Goal: Task Accomplishment & Management: Use online tool/utility

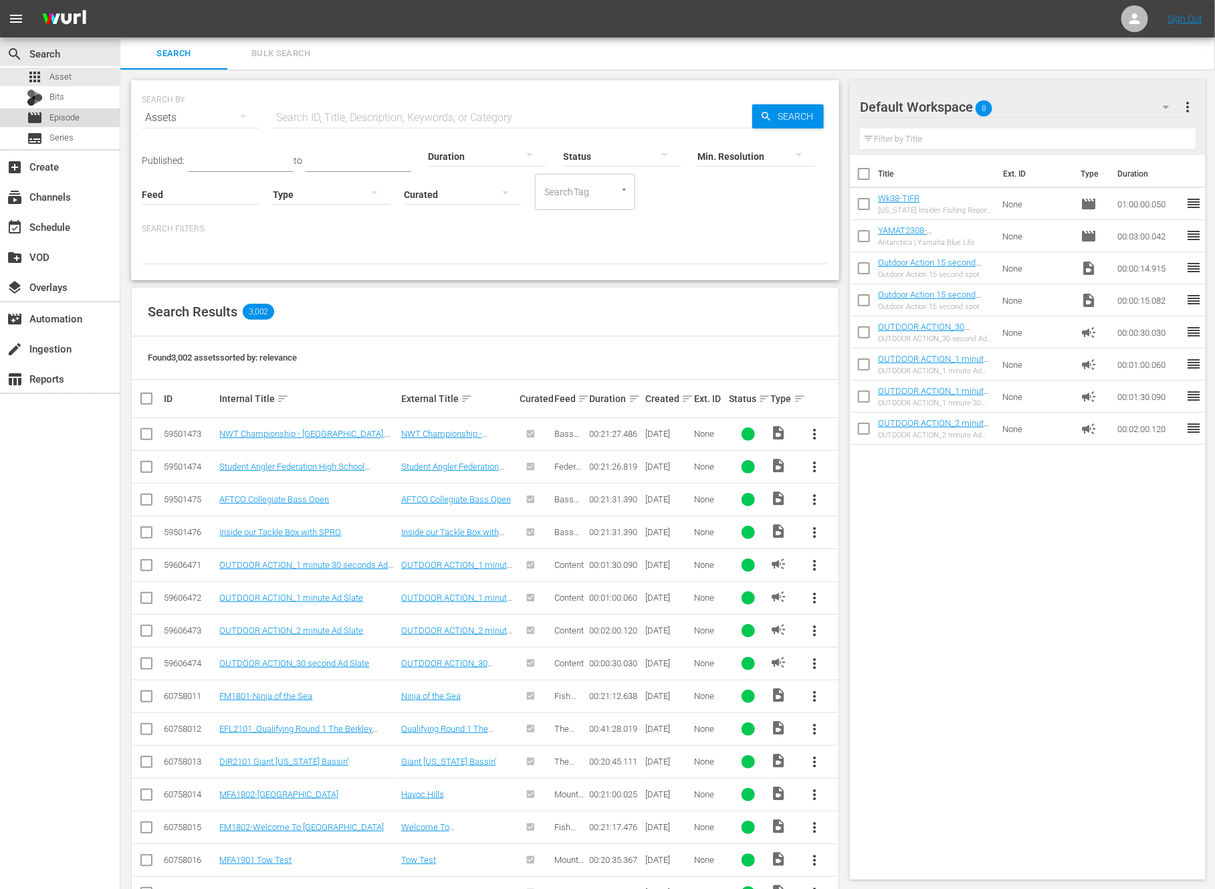
click at [75, 122] on span "Episode" at bounding box center [64, 117] width 30 height 13
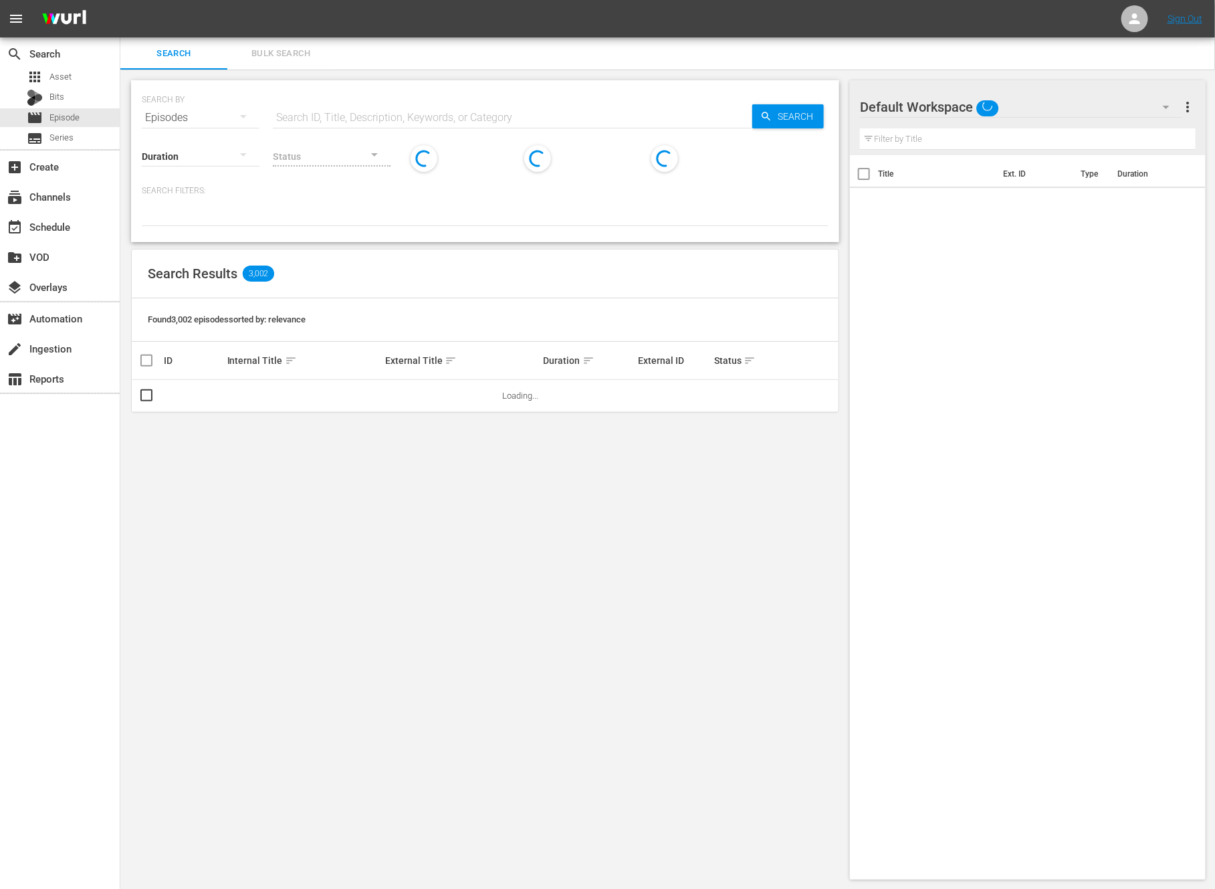
click at [379, 110] on input "text" at bounding box center [513, 118] width 480 height 32
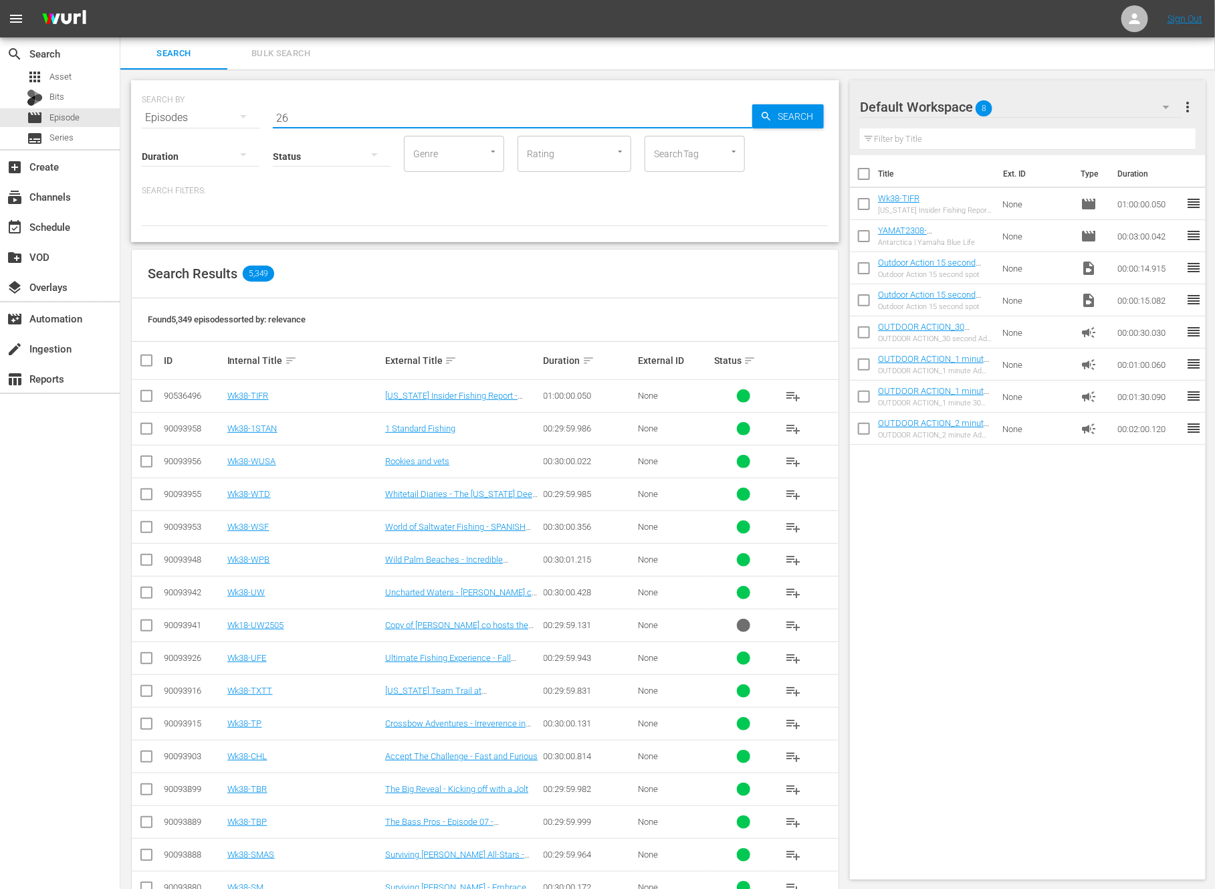
type input "2"
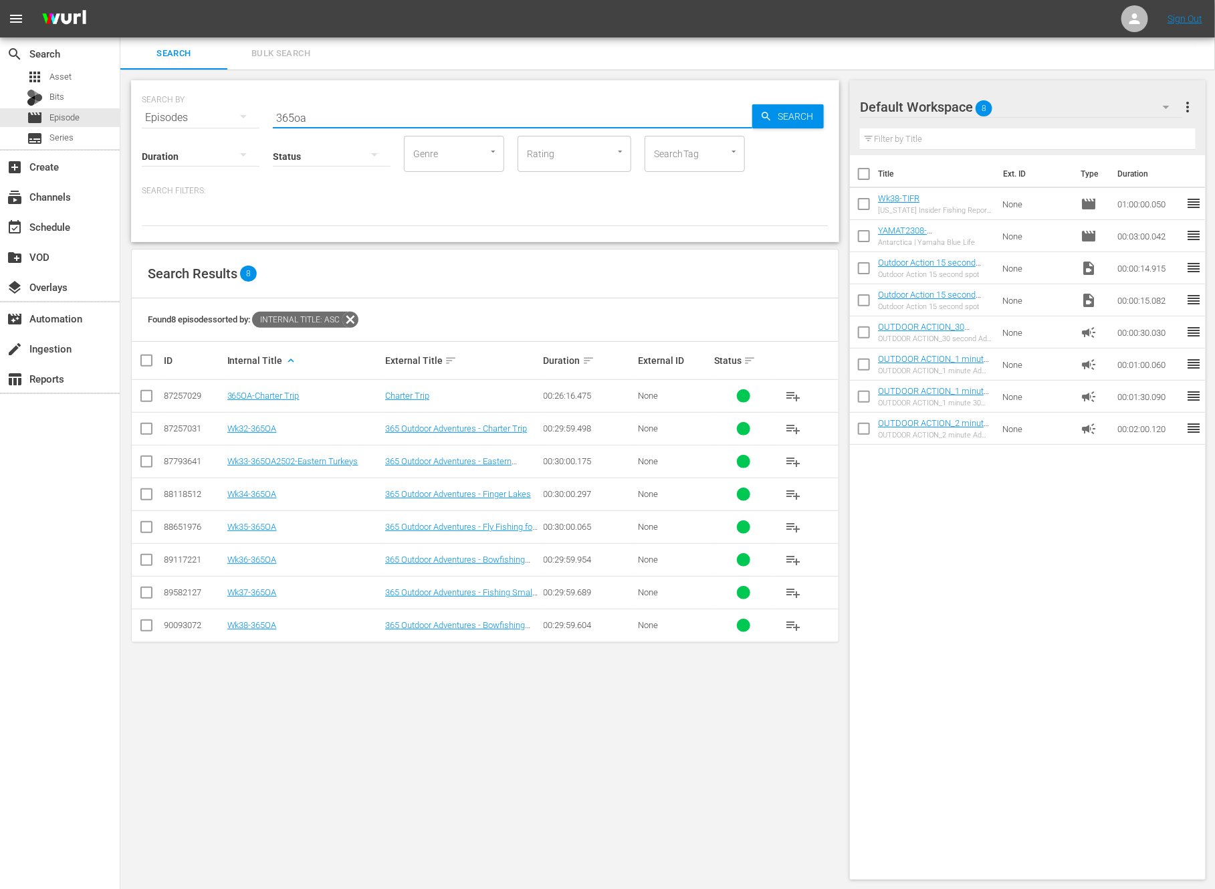
click at [362, 113] on input "365oa" at bounding box center [513, 118] width 480 height 32
paste input "Fishing Small Streams"
type input "Fishing Small Streams"
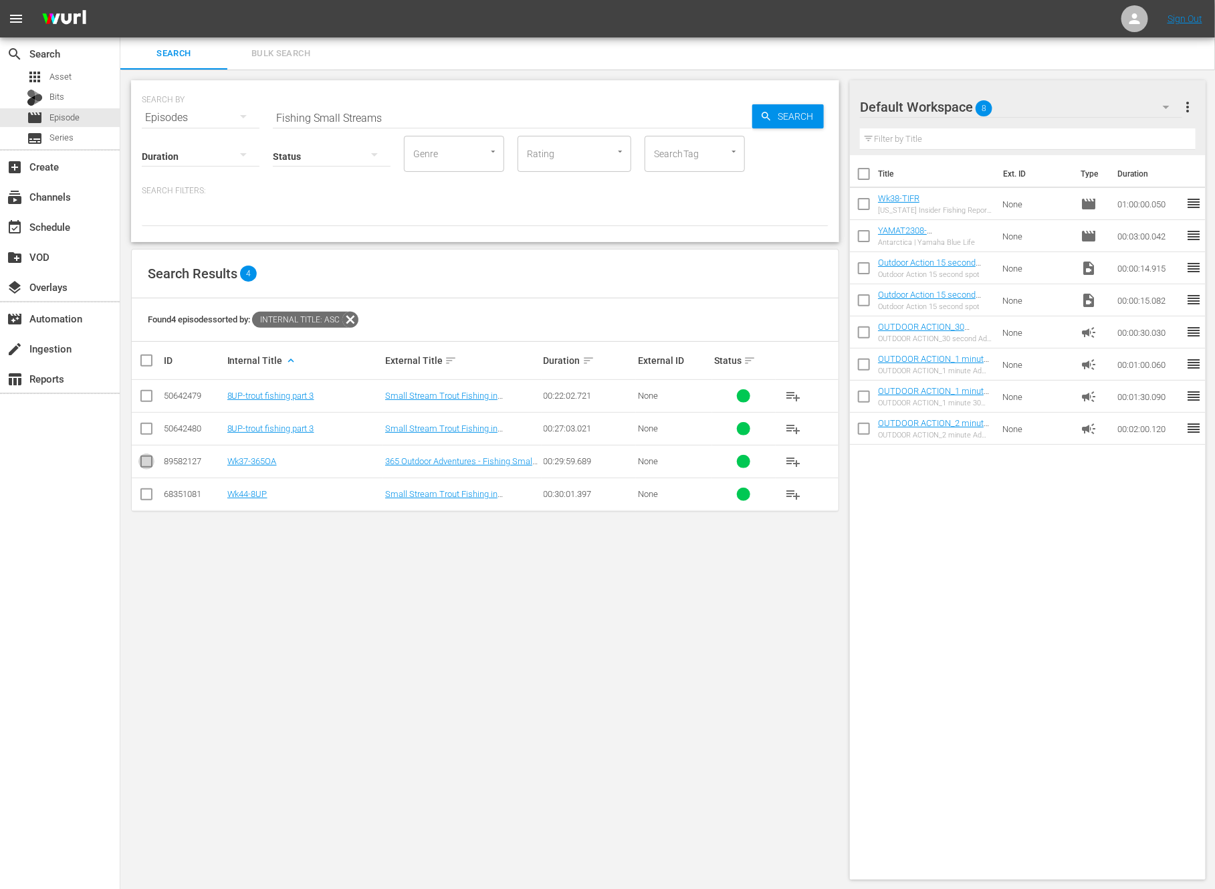
click at [153, 458] on input "checkbox" at bounding box center [146, 464] width 16 height 16
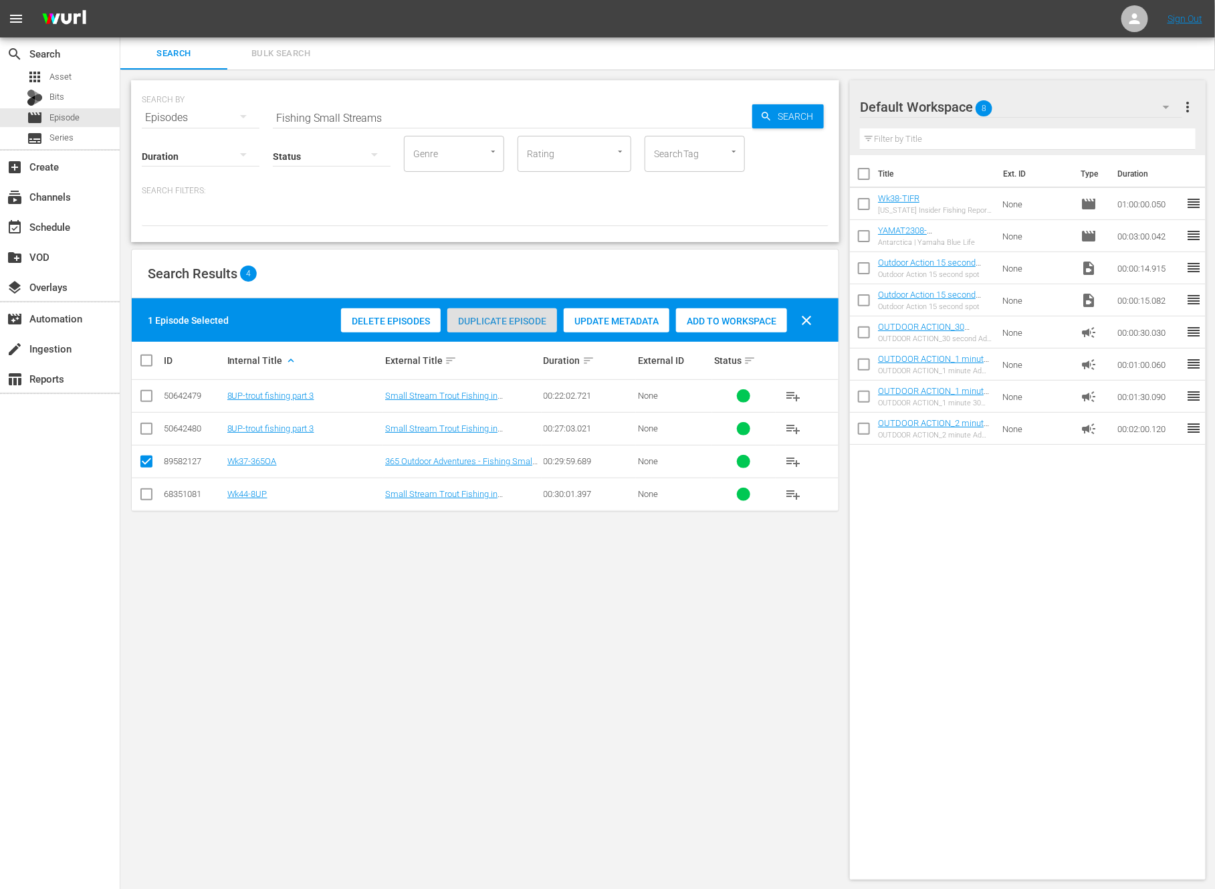
click at [514, 316] on span "Duplicate Episode" at bounding box center [502, 321] width 110 height 11
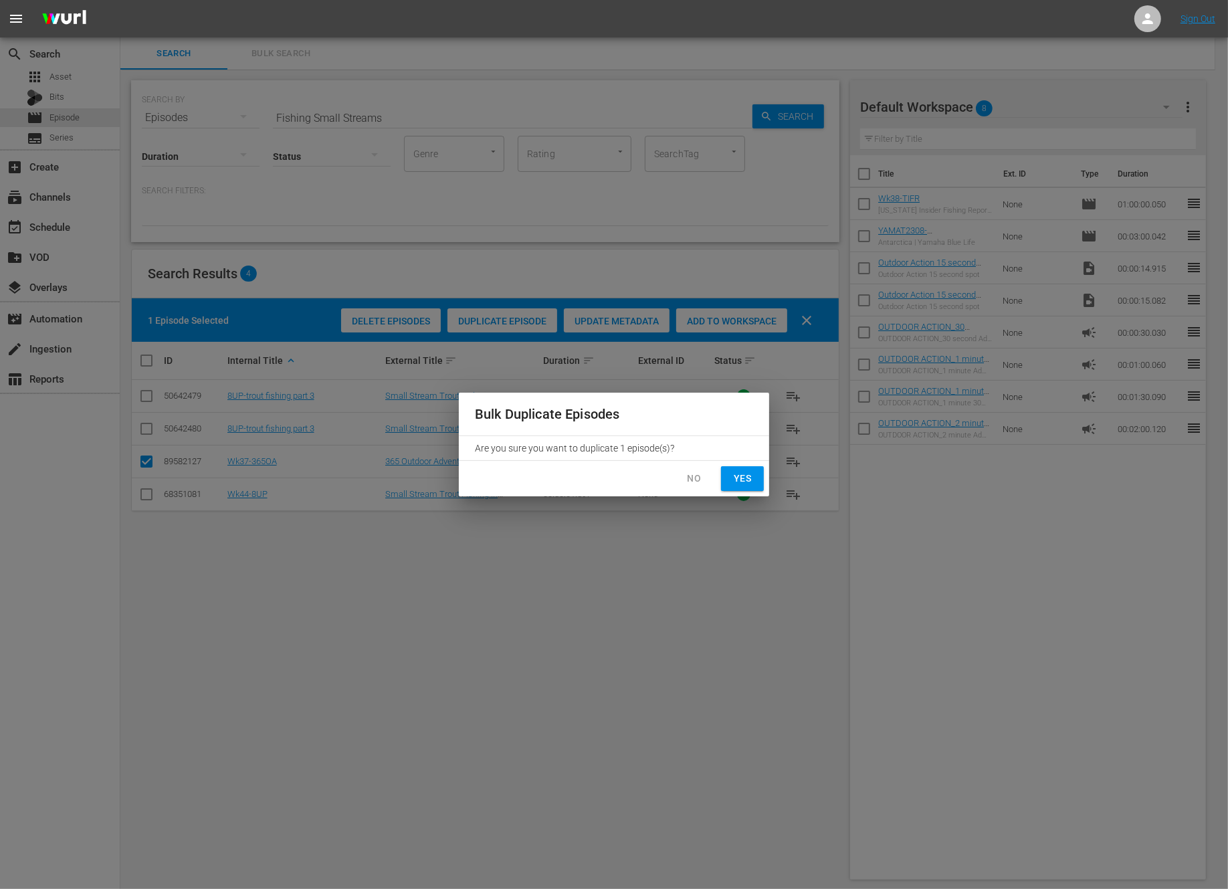
click at [748, 479] on span "Yes" at bounding box center [742, 478] width 21 height 17
checkbox input "false"
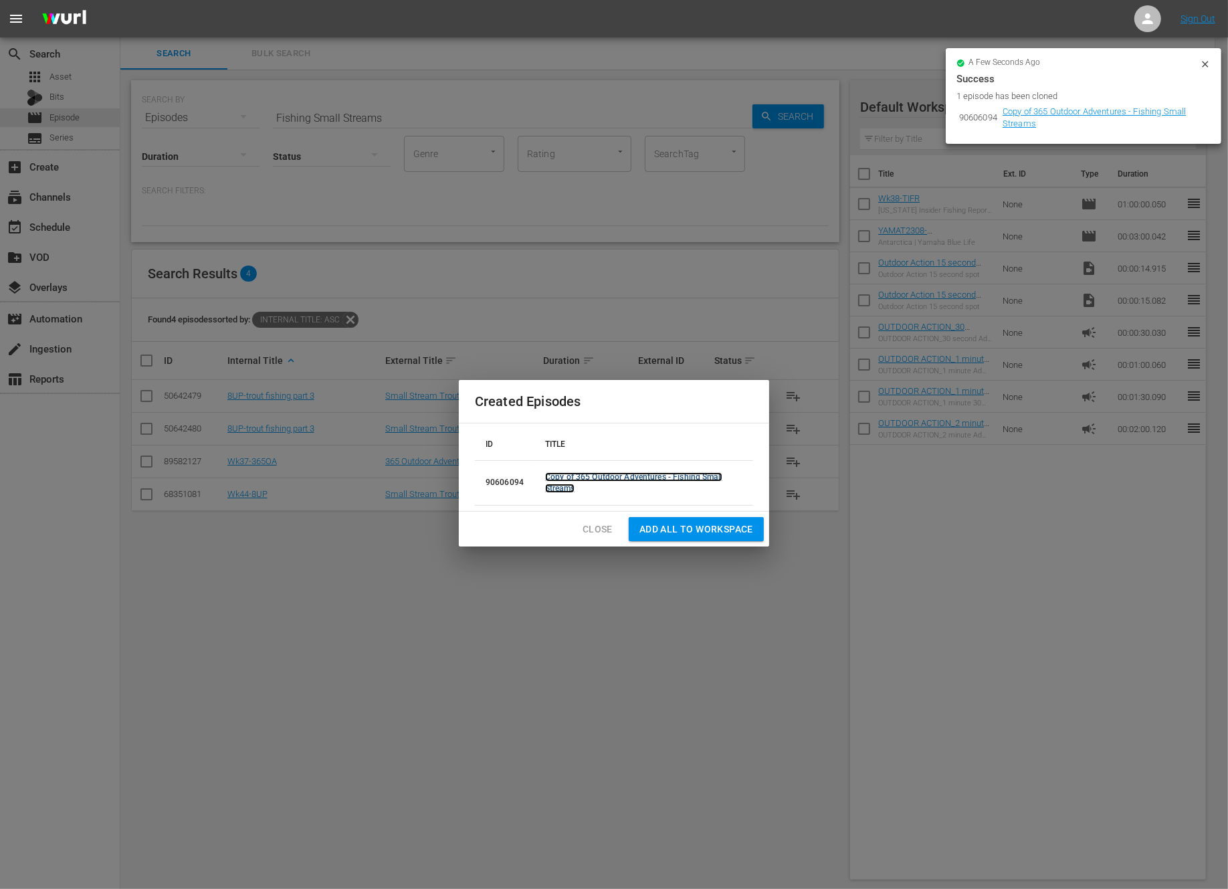
click at [637, 476] on link "Copy of 365 Outdoor Adventures - Fishing Small Streams" at bounding box center [633, 482] width 177 height 21
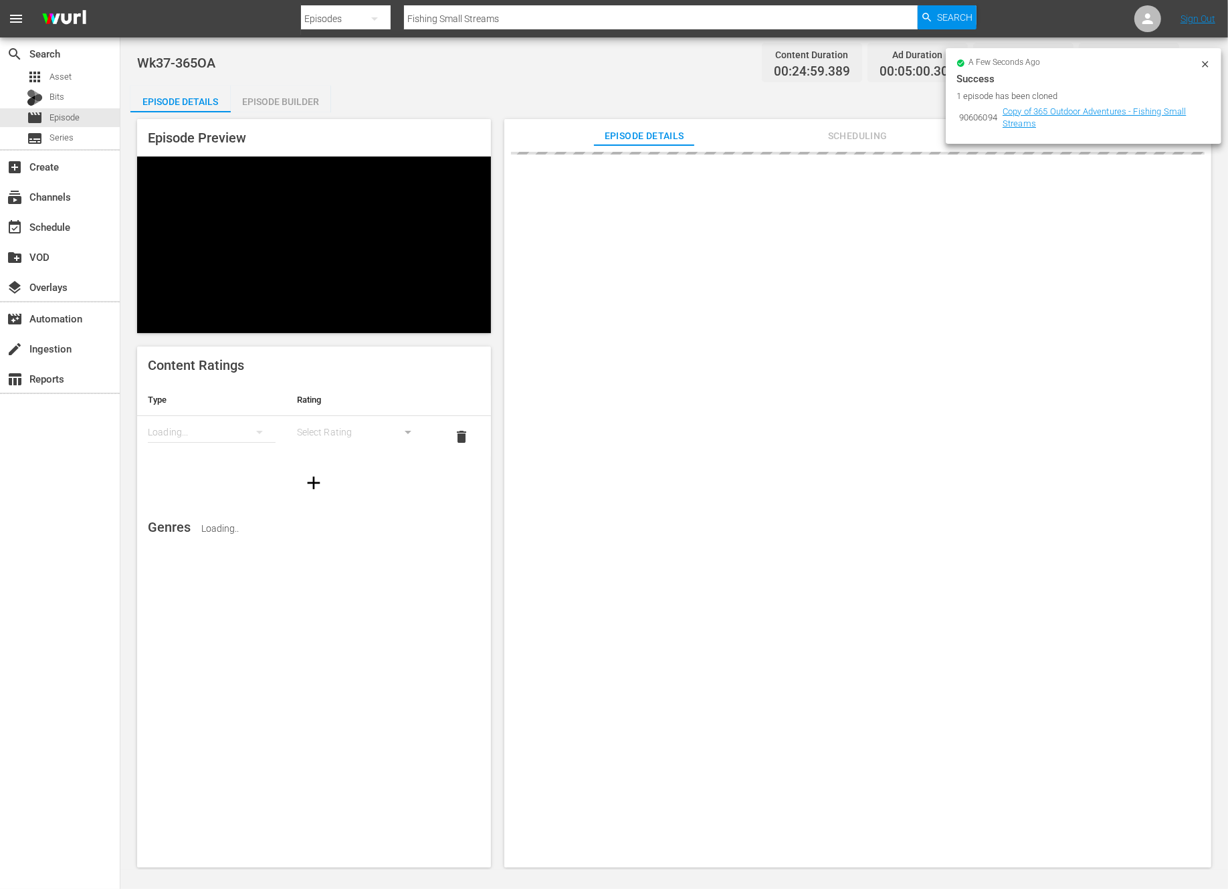
click at [1202, 64] on icon at bounding box center [1205, 64] width 11 height 11
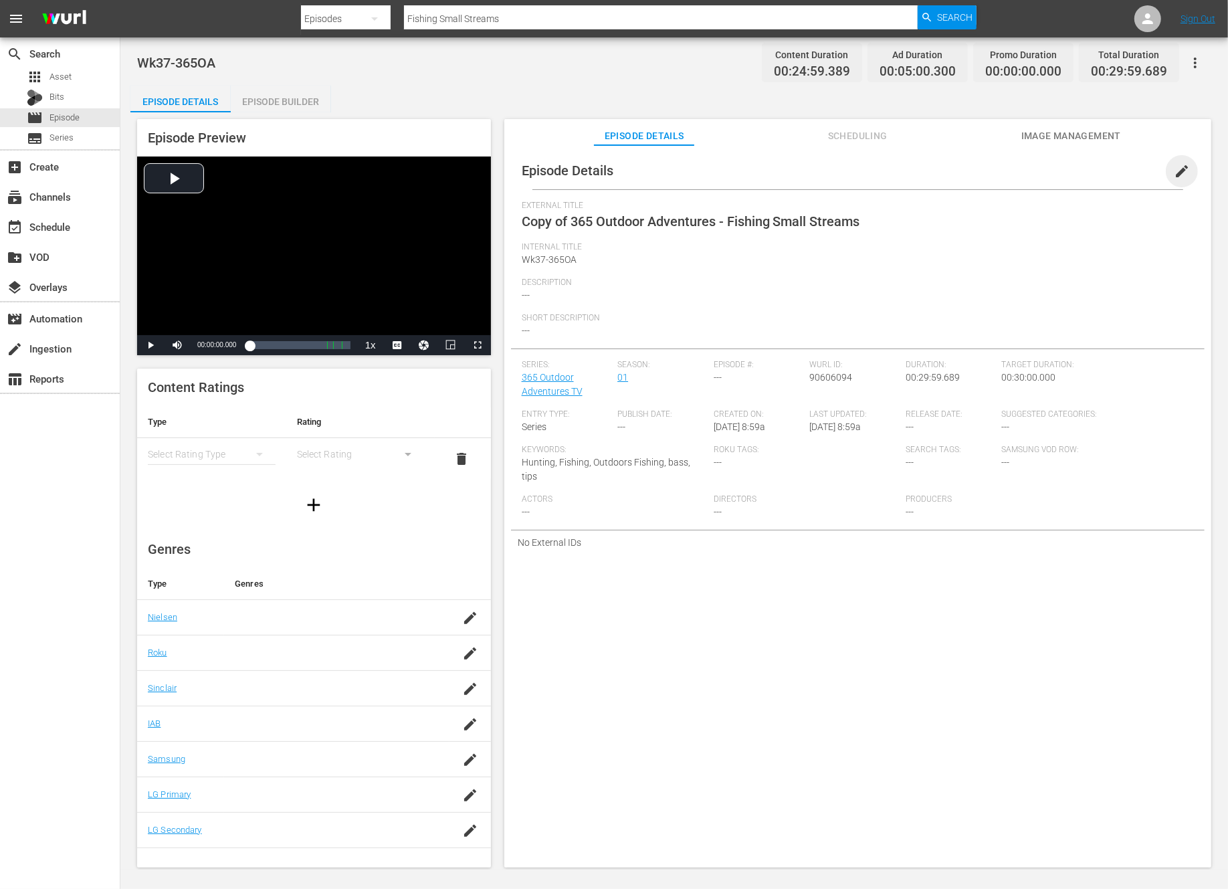
click at [1178, 165] on span "edit" at bounding box center [1182, 171] width 16 height 16
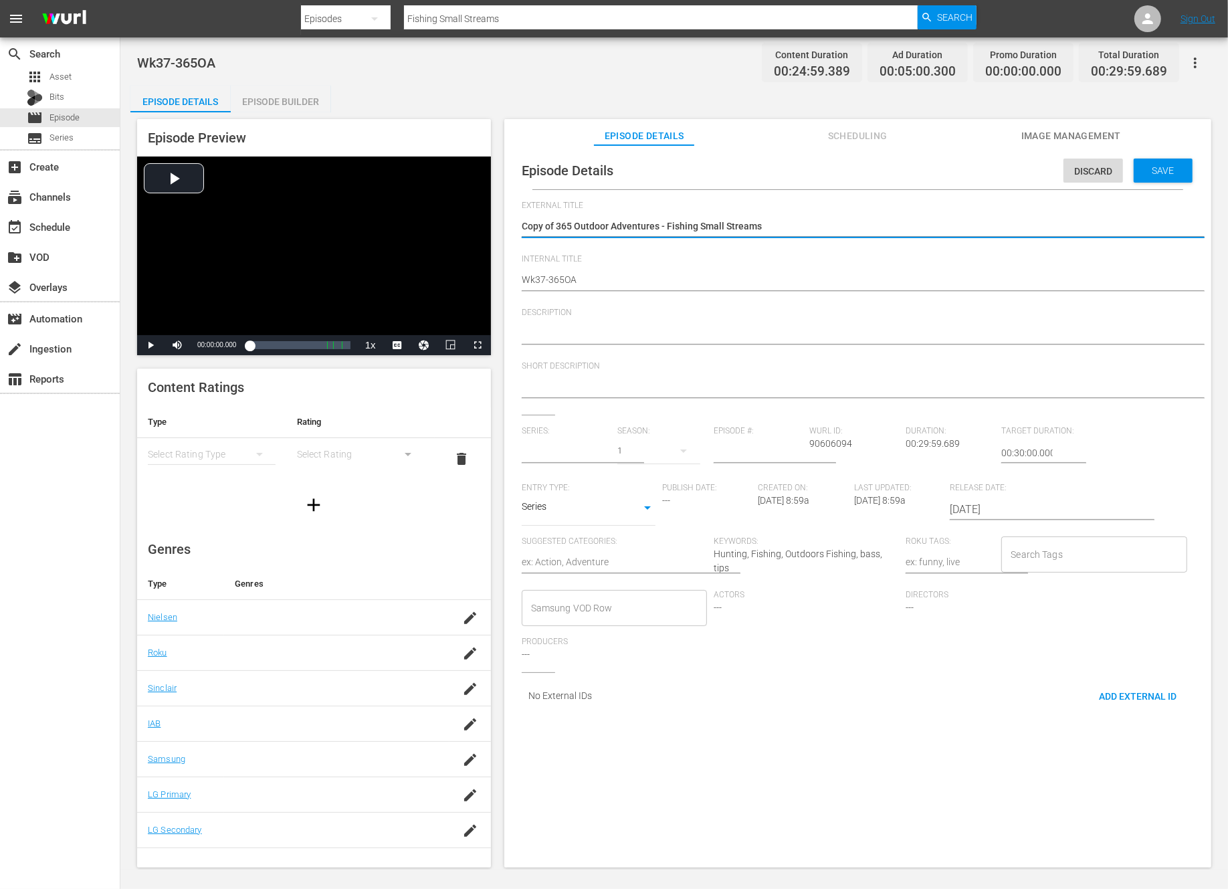
click at [556, 225] on textarea "Copy of 365 Outdoor Adventures - Fishing Small Streams" at bounding box center [854, 227] width 665 height 16
type input "365 Outdoor Adventures TV"
type textarea "Copy of365 Outdoor Adventures - Fishing Small Streams"
type textarea "Copy o365 Outdoor Adventures - Fishing Small Streams"
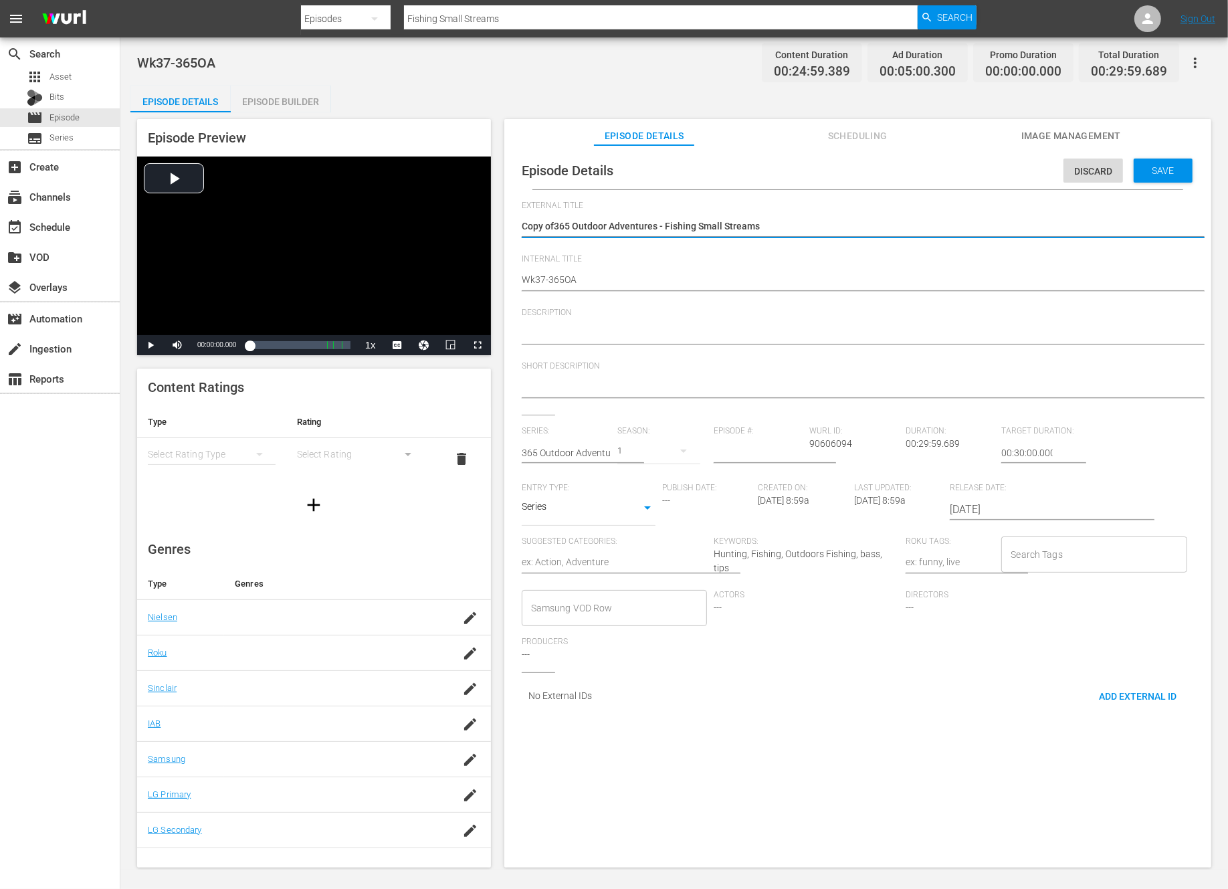
type textarea "Copy o365 Outdoor Adventures - Fishing Small Streams"
type textarea "Copy 365 Outdoor Adventures - Fishing Small Streams"
type textarea "Copy365 Outdoor Adventures - Fishing Small Streams"
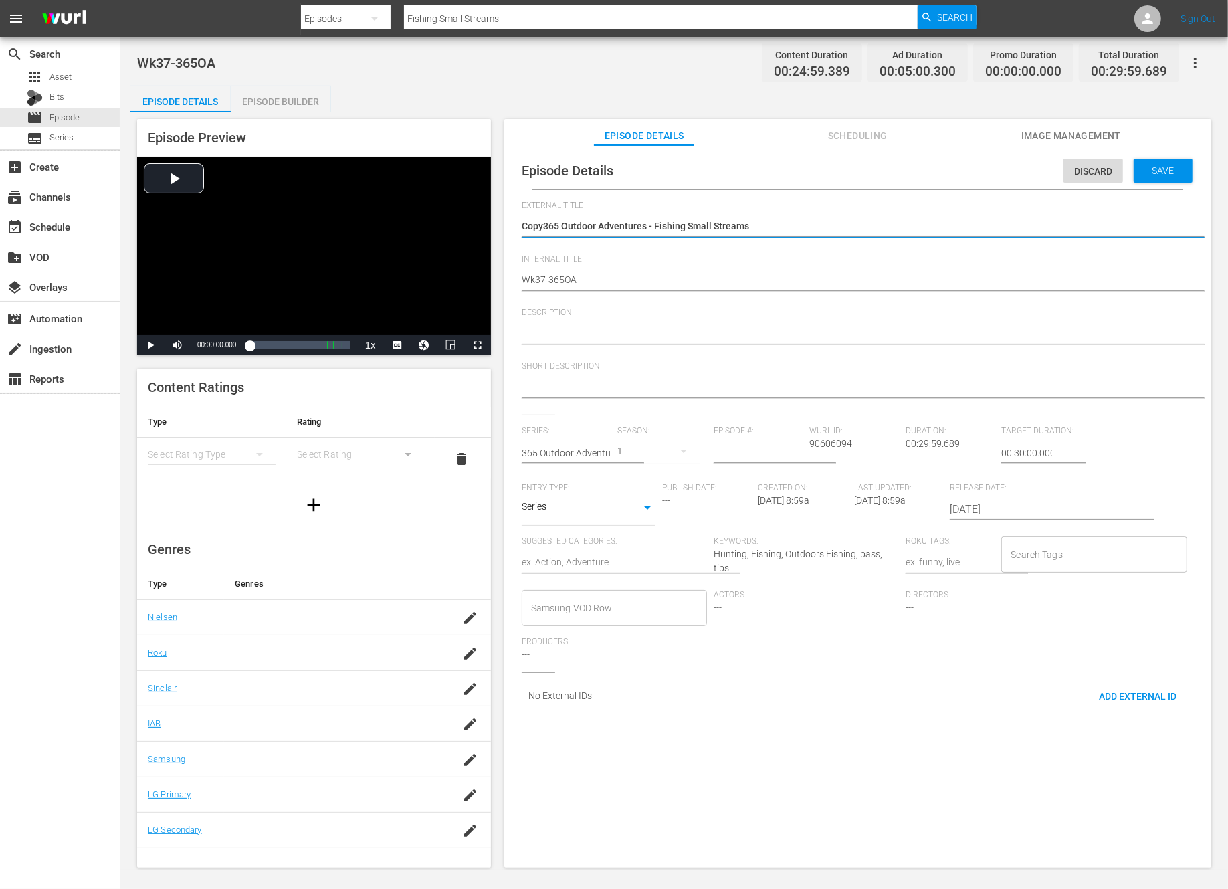
type textarea "Cop365 Outdoor Adventures - Fishing Small Streams"
type textarea "Co365 Outdoor Adventures - Fishing Small Streams"
type textarea "C365 Outdoor Adventures - Fishing Small Streams"
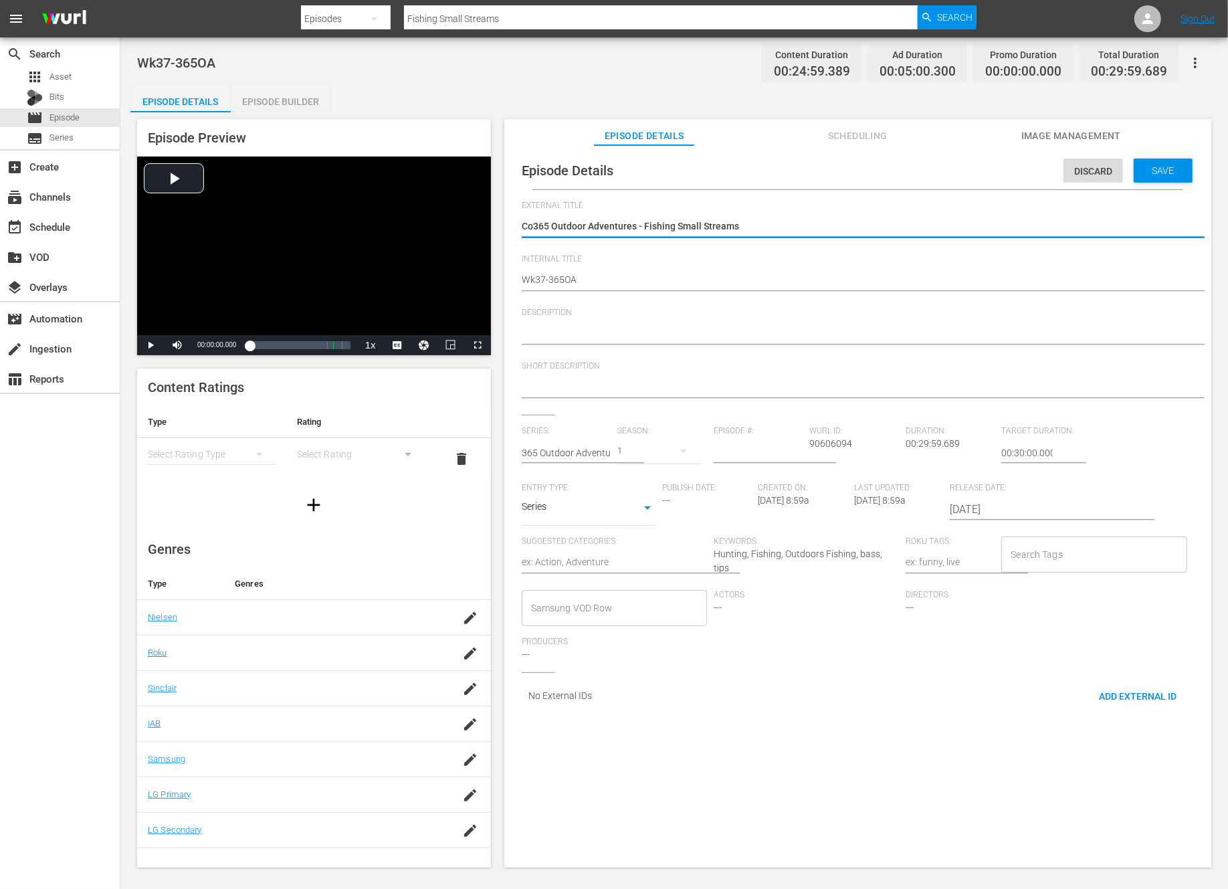
type textarea "C365 Outdoor Adventures - Fishing Small Streams"
type textarea "365 Outdoor Adventures - Fishing Small Streams"
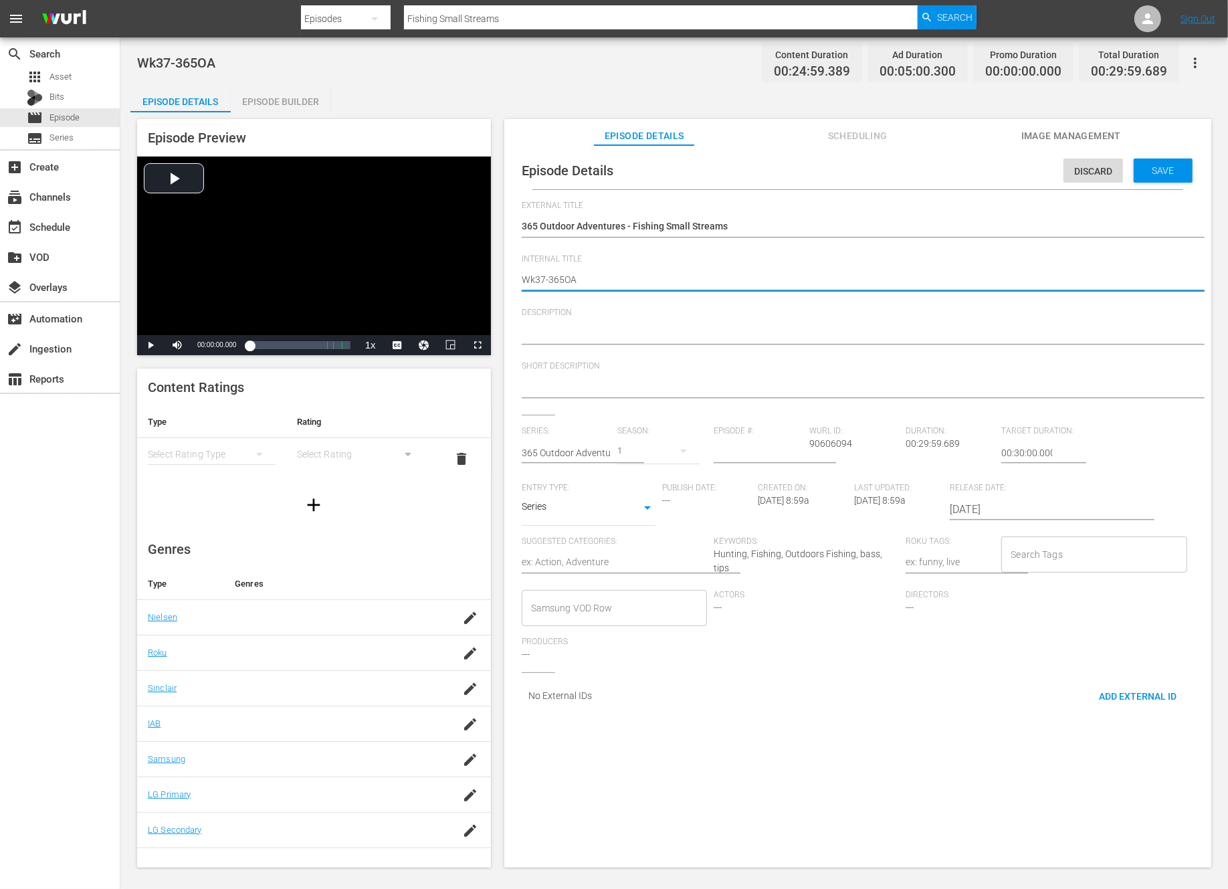
type textarea "Wk3-365OA"
type textarea "Wk38-365OA"
type textarea "Wk3-365OA"
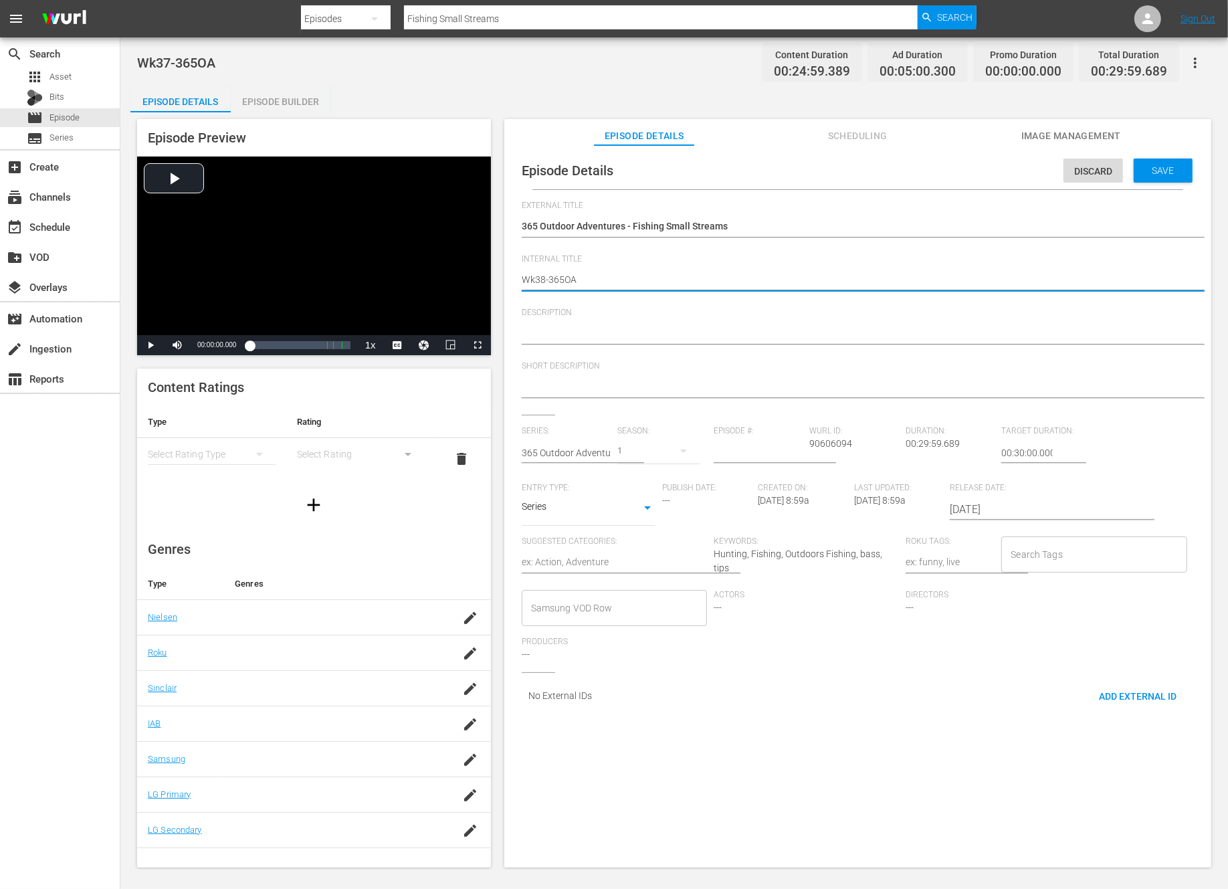
type textarea "Wk3-365OA"
type textarea "Wk39-365OA"
click at [1164, 173] on span "Save" at bounding box center [1163, 170] width 43 height 11
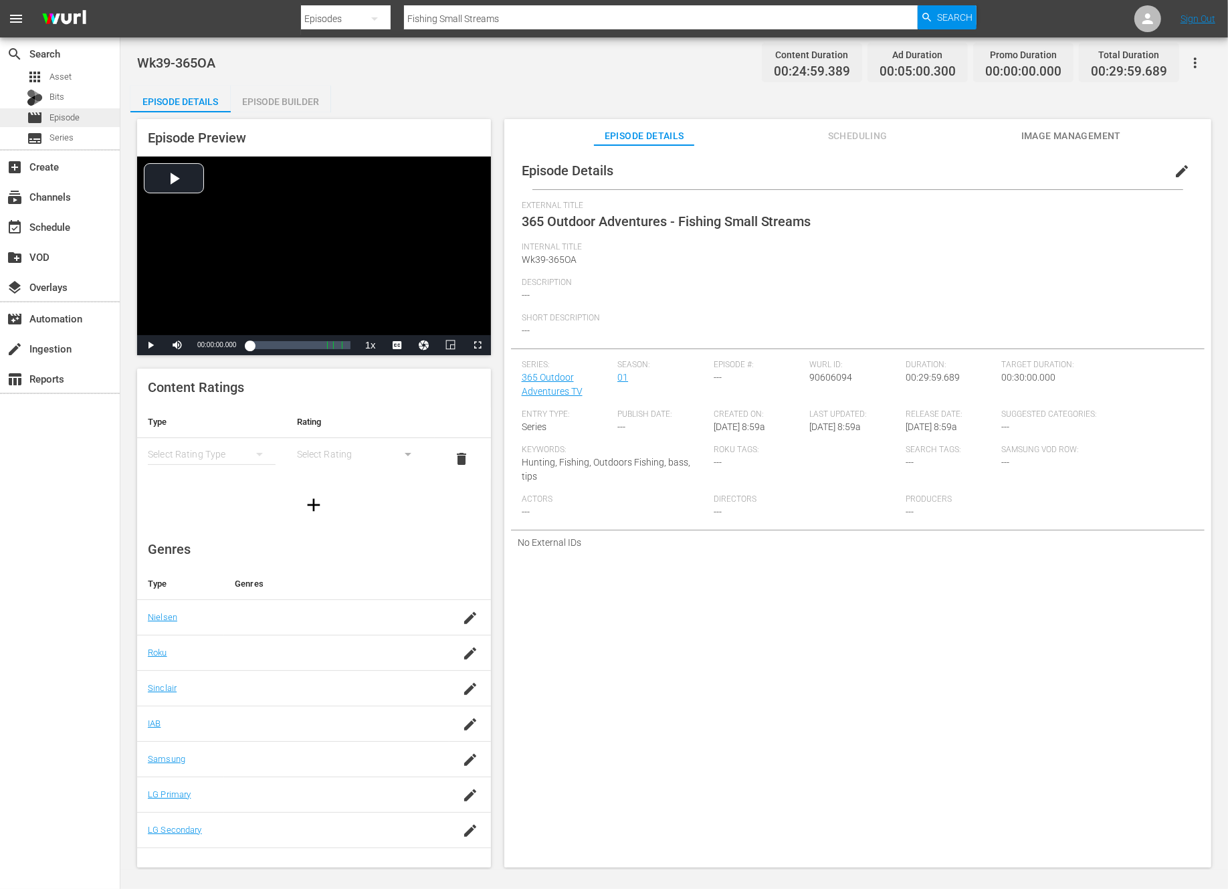
click at [59, 118] on span "Episode" at bounding box center [64, 117] width 30 height 13
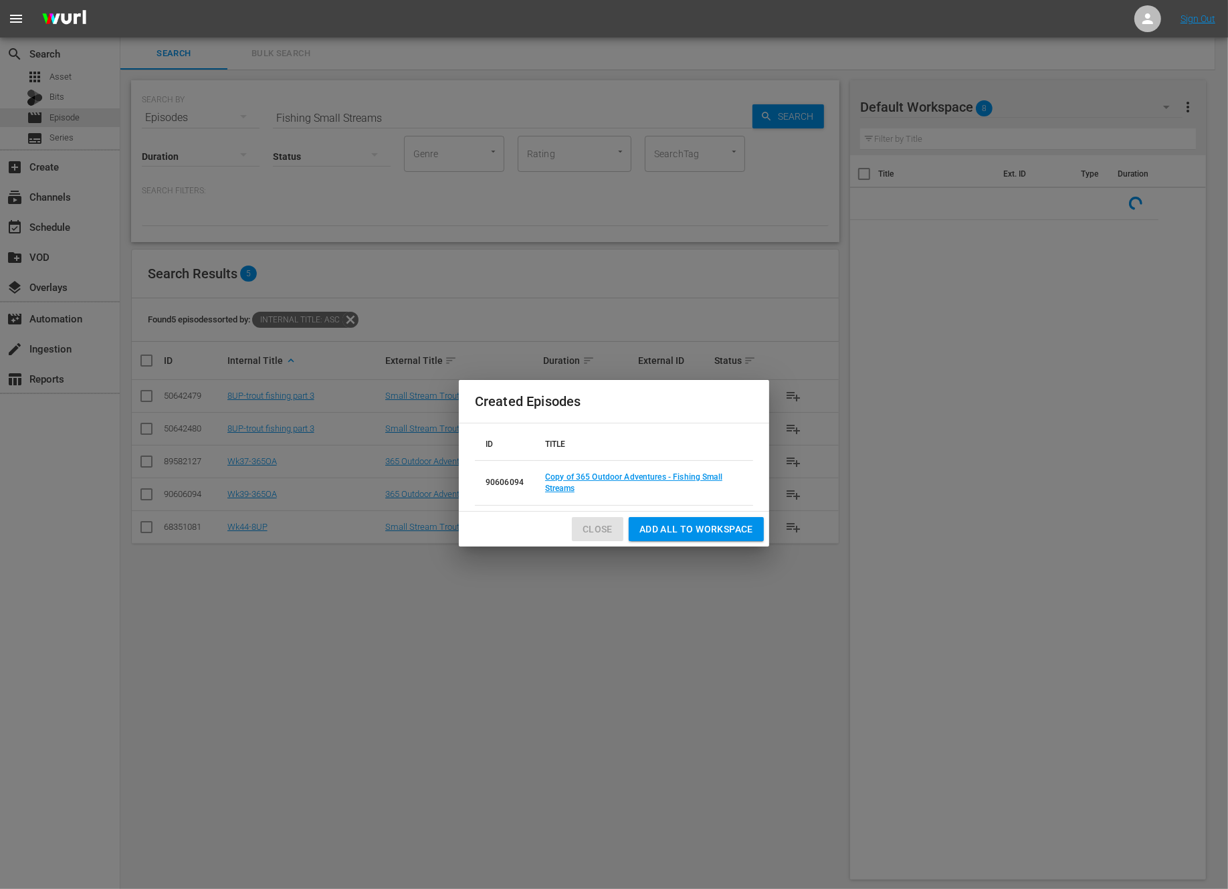
click at [604, 529] on span "Close" at bounding box center [598, 529] width 30 height 17
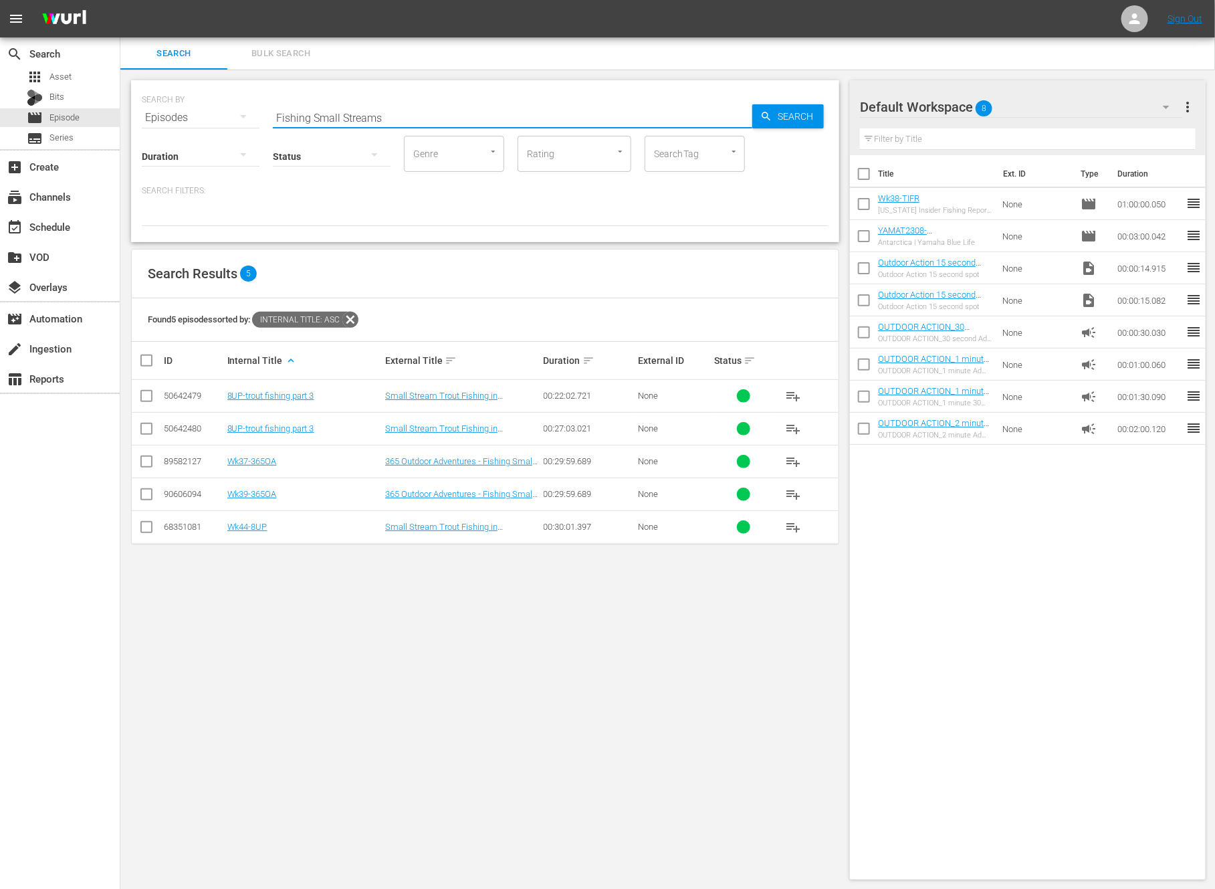
click at [407, 110] on input "Fishing Small Streams" at bounding box center [513, 118] width 480 height 32
type input "13fish"
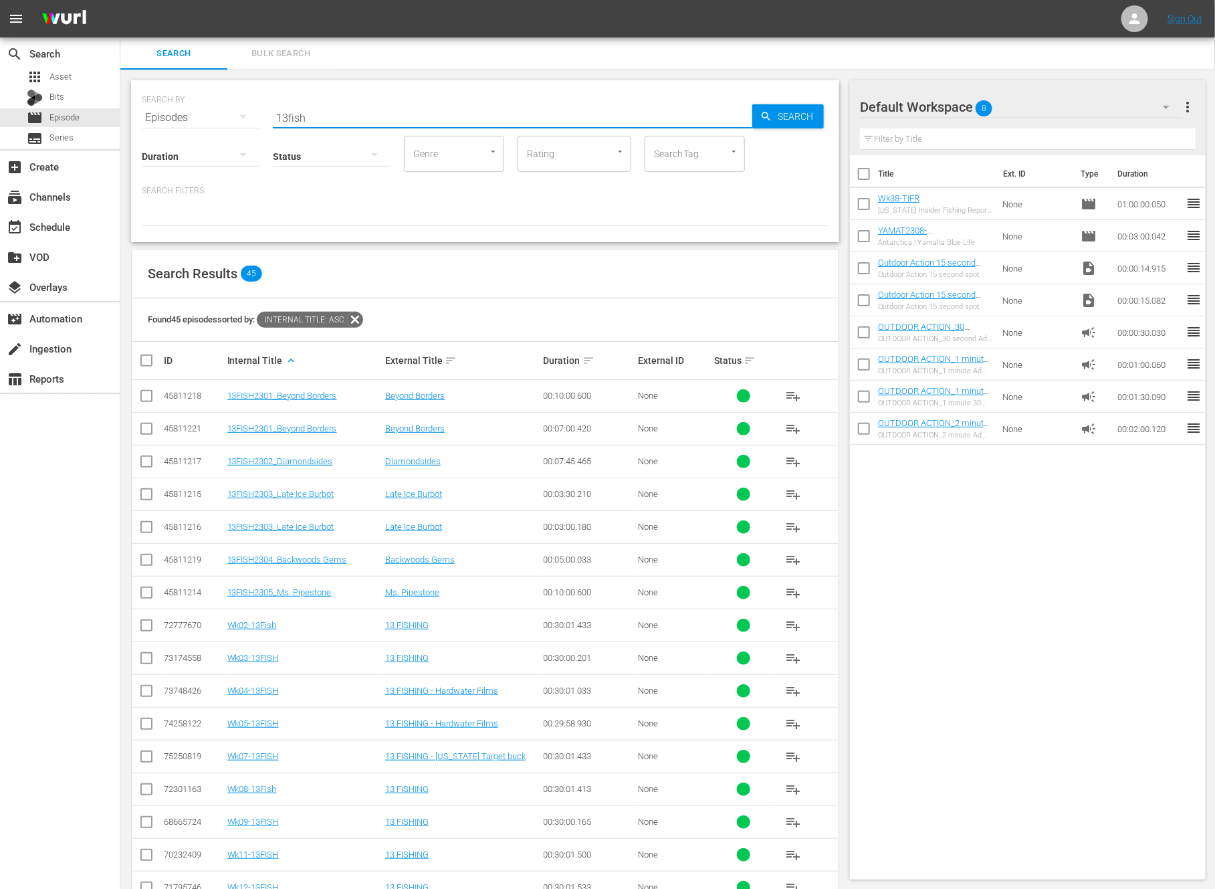
click at [558, 208] on div at bounding box center [485, 214] width 687 height 23
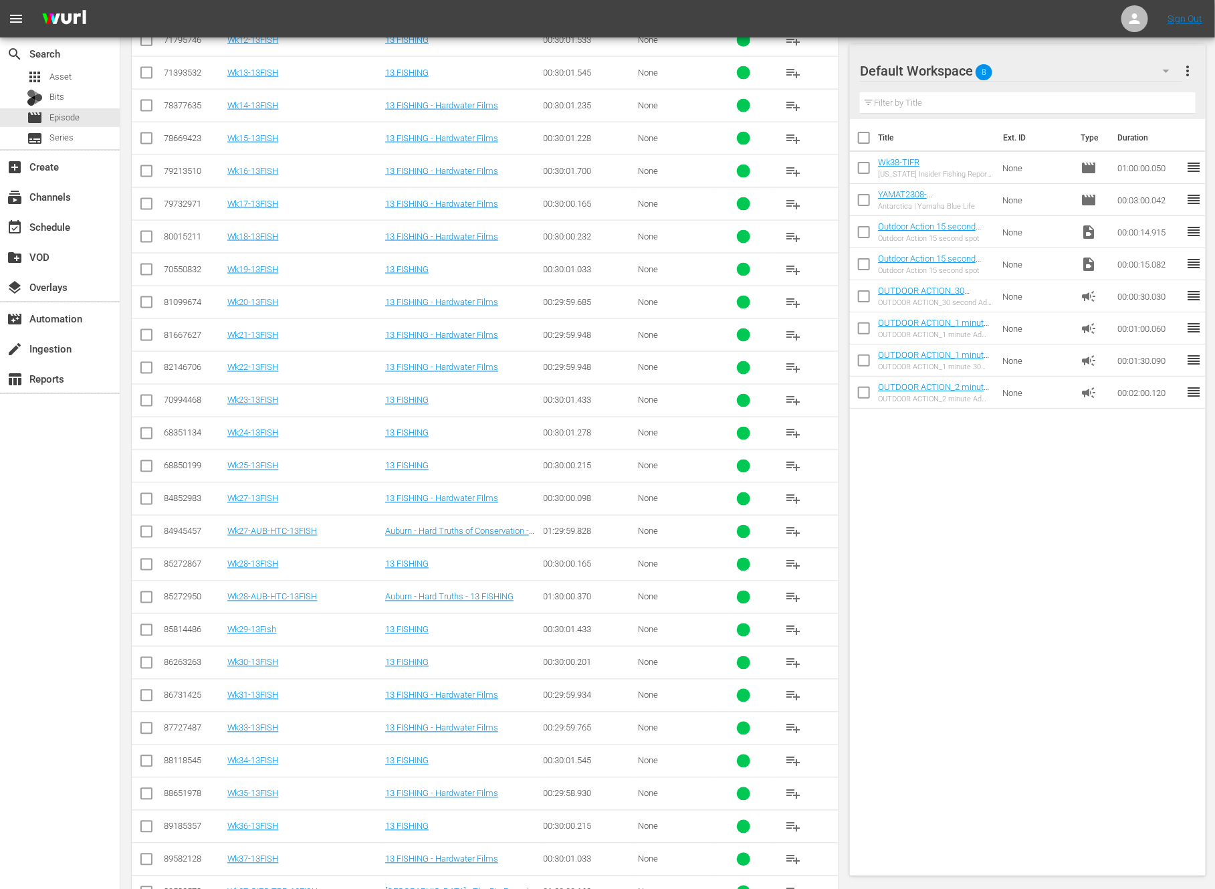
scroll to position [978, 0]
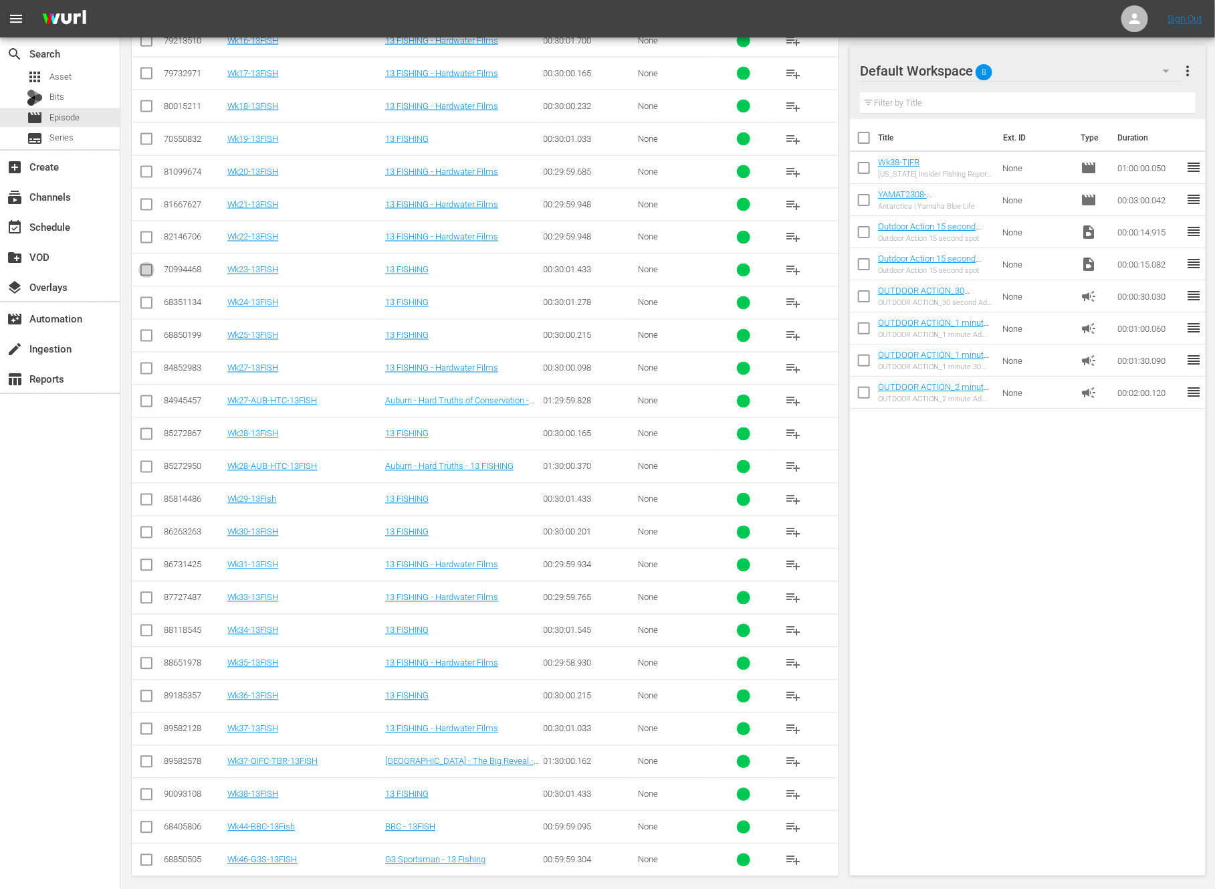
click at [144, 265] on input "checkbox" at bounding box center [146, 273] width 16 height 16
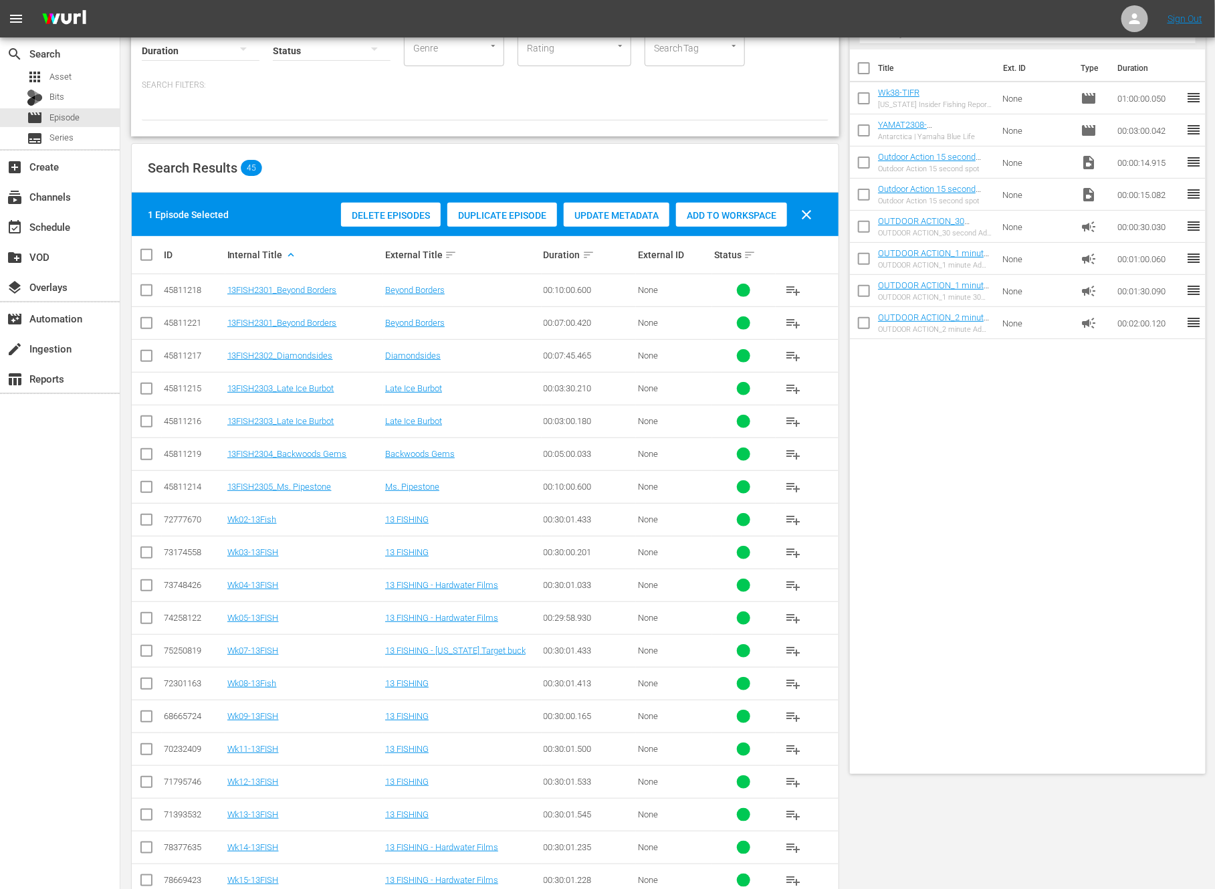
scroll to position [0, 0]
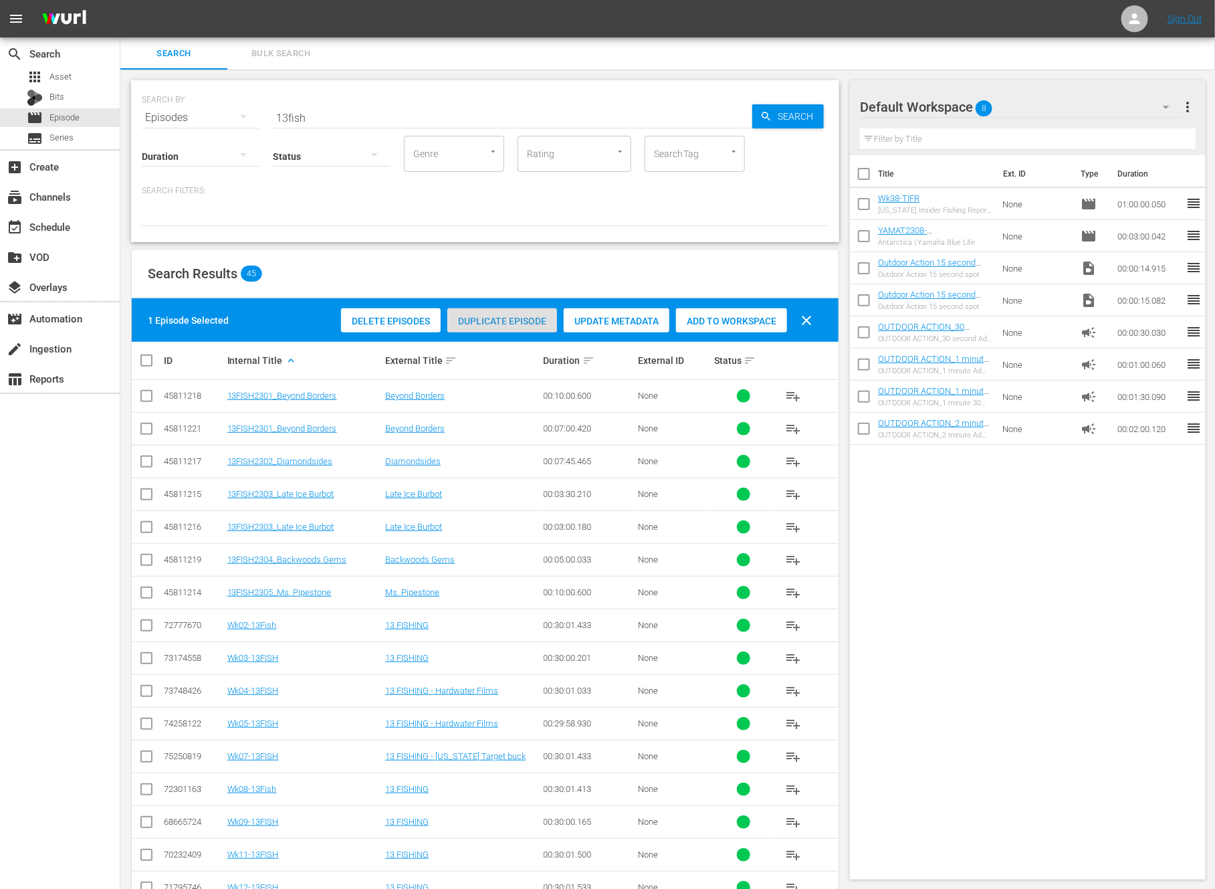
click at [496, 320] on span "Duplicate Episode" at bounding box center [502, 321] width 110 height 11
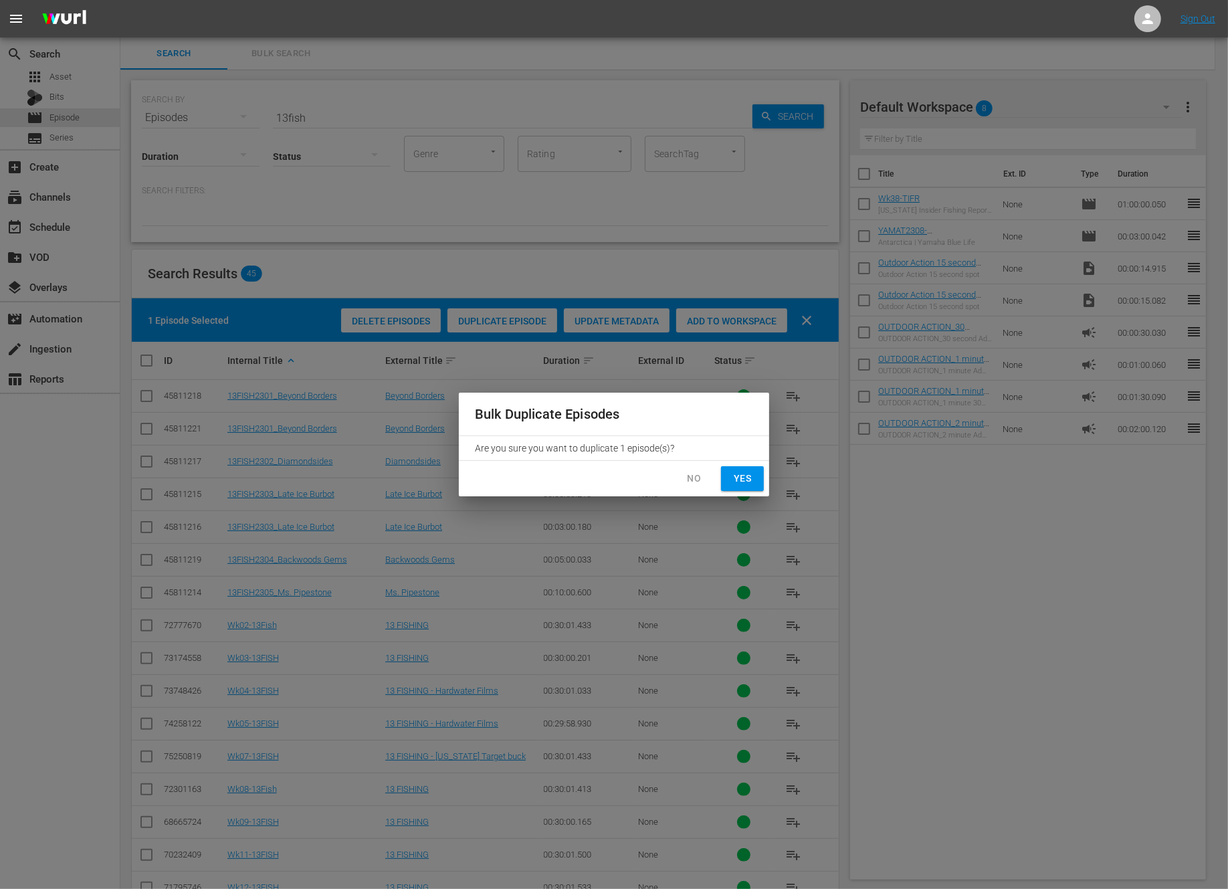
click at [750, 484] on span "Yes" at bounding box center [742, 478] width 21 height 17
checkbox input "false"
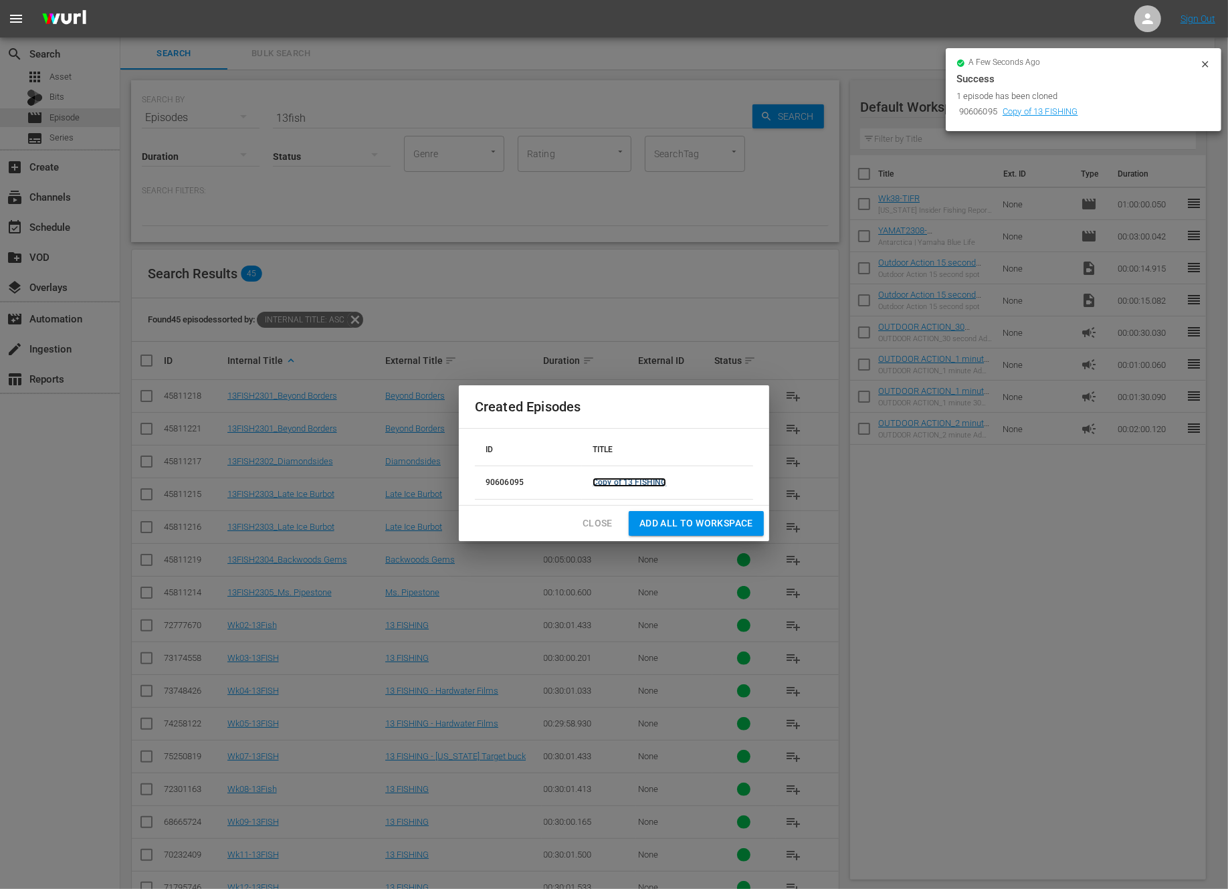
click at [606, 479] on link "Copy of 13 FISHING" at bounding box center [630, 482] width 74 height 9
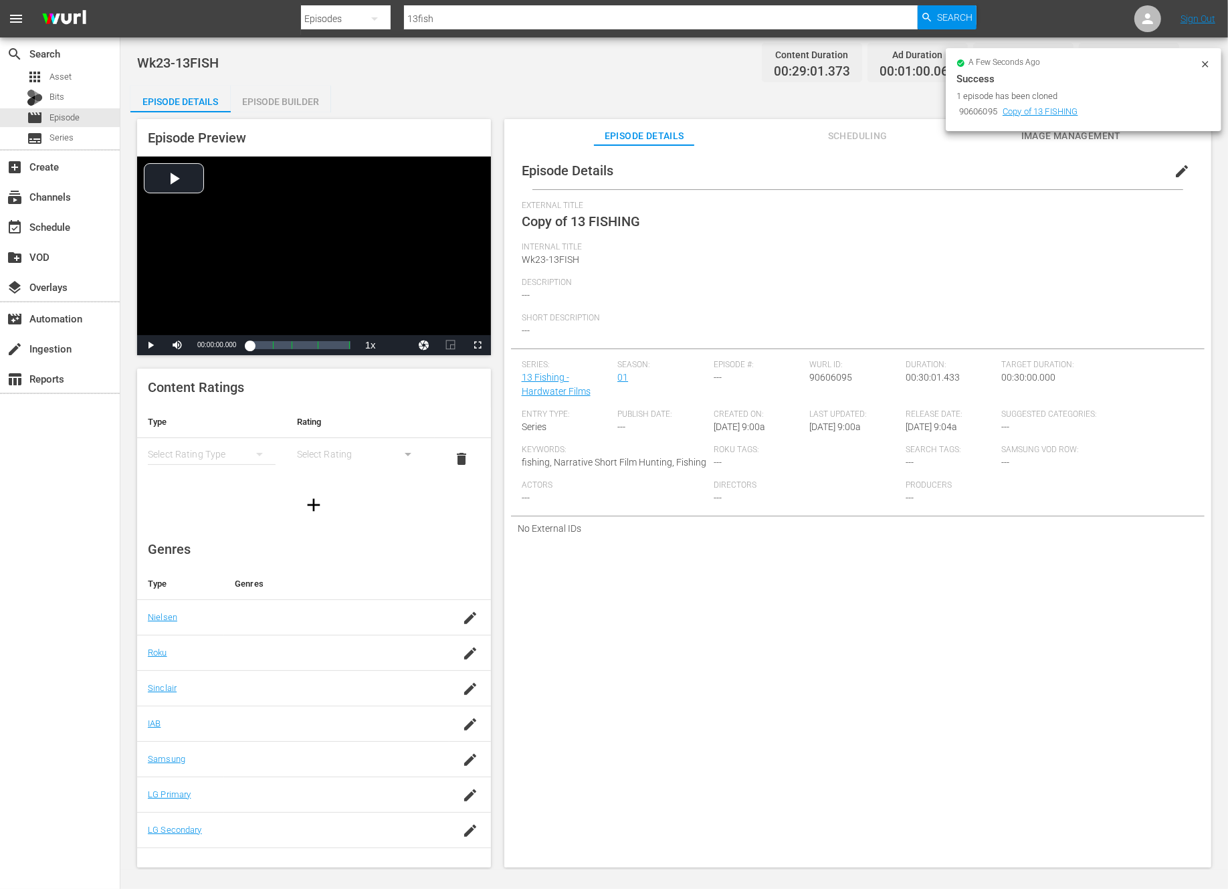
click at [1176, 165] on span "edit" at bounding box center [1182, 171] width 16 height 16
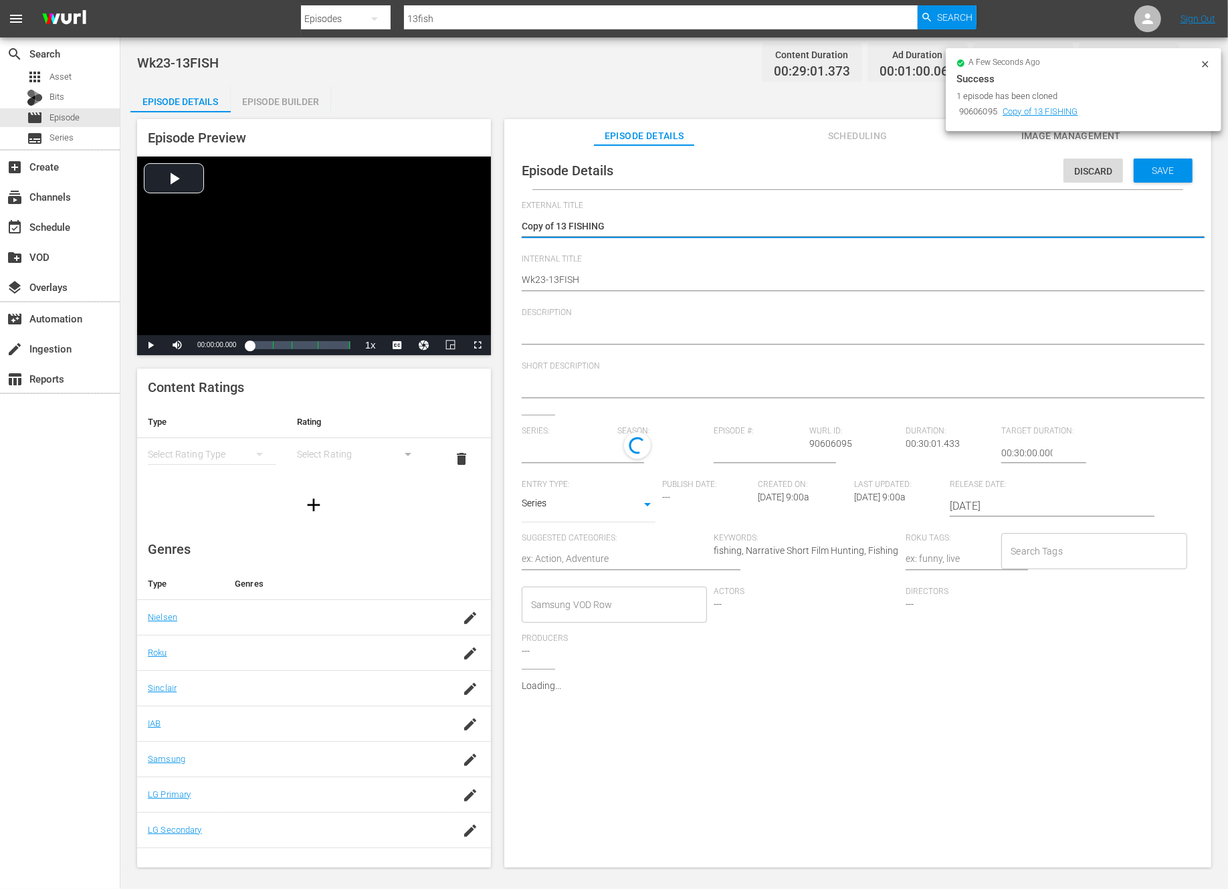
type input "13 Fishing - Hardwater Films"
click at [558, 223] on textarea "Copy of 13 FISHING" at bounding box center [854, 227] width 665 height 16
type textarea "Copy of13 FISHING"
type textarea "Copy o13 FISHING"
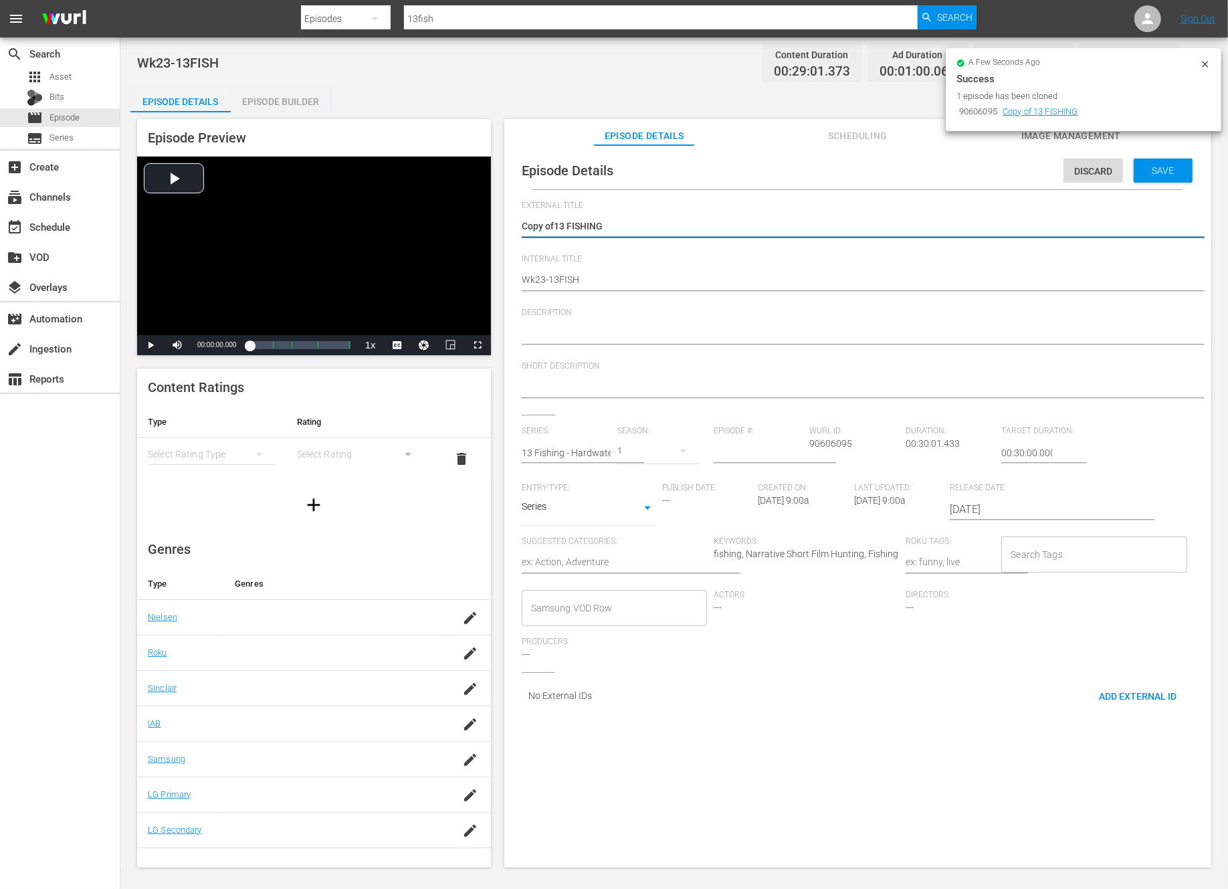
type textarea "Copy o13 FISHING"
type textarea "Copy 13 FISHING"
type textarea "Copy13 FISHING"
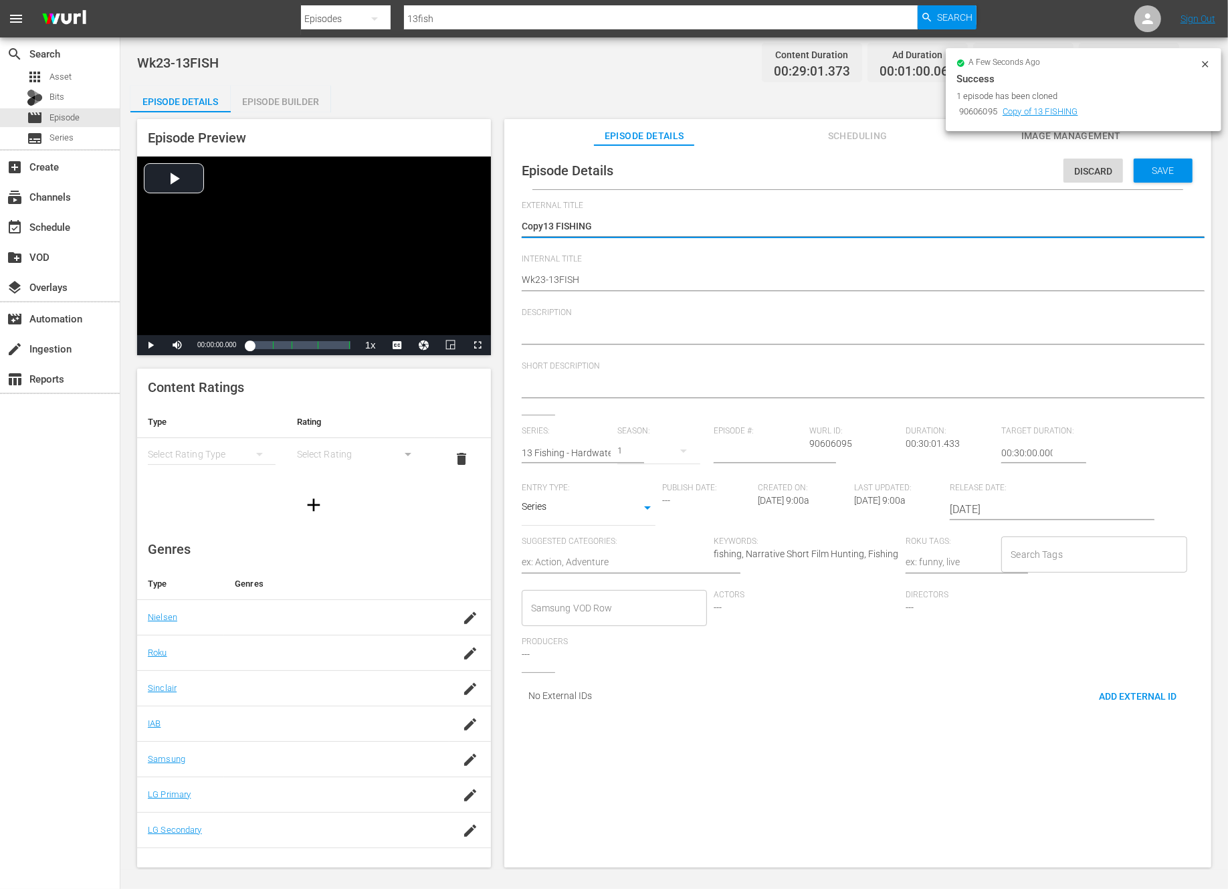
type textarea "Cop13 FISHING"
type textarea "Co13 FISHING"
type textarea "C13 FISHING"
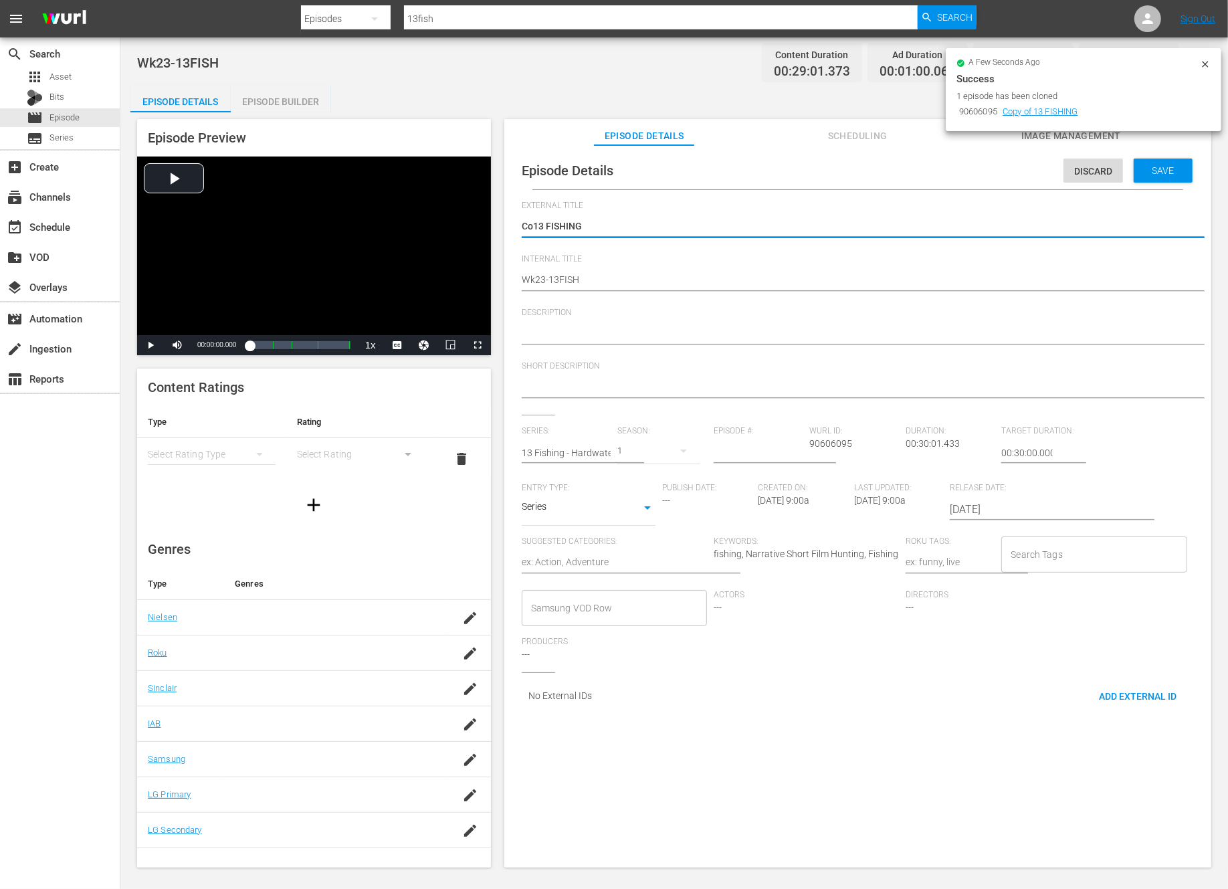
type textarea "C13 FISHING"
type textarea "13 FISHING"
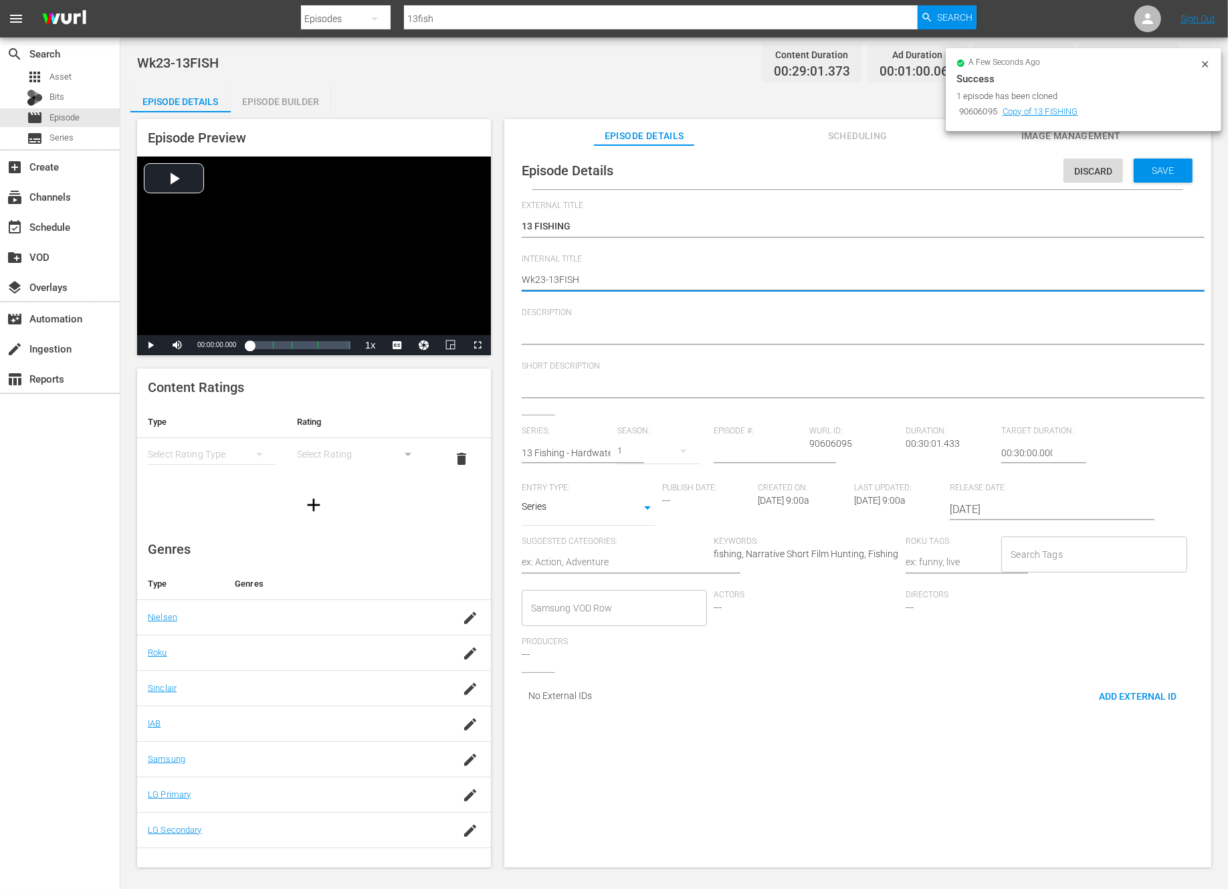
type textarea "Wk238-13FISH"
type textarea "Wk38-13FISH"
type textarea "Wk3-13FISH"
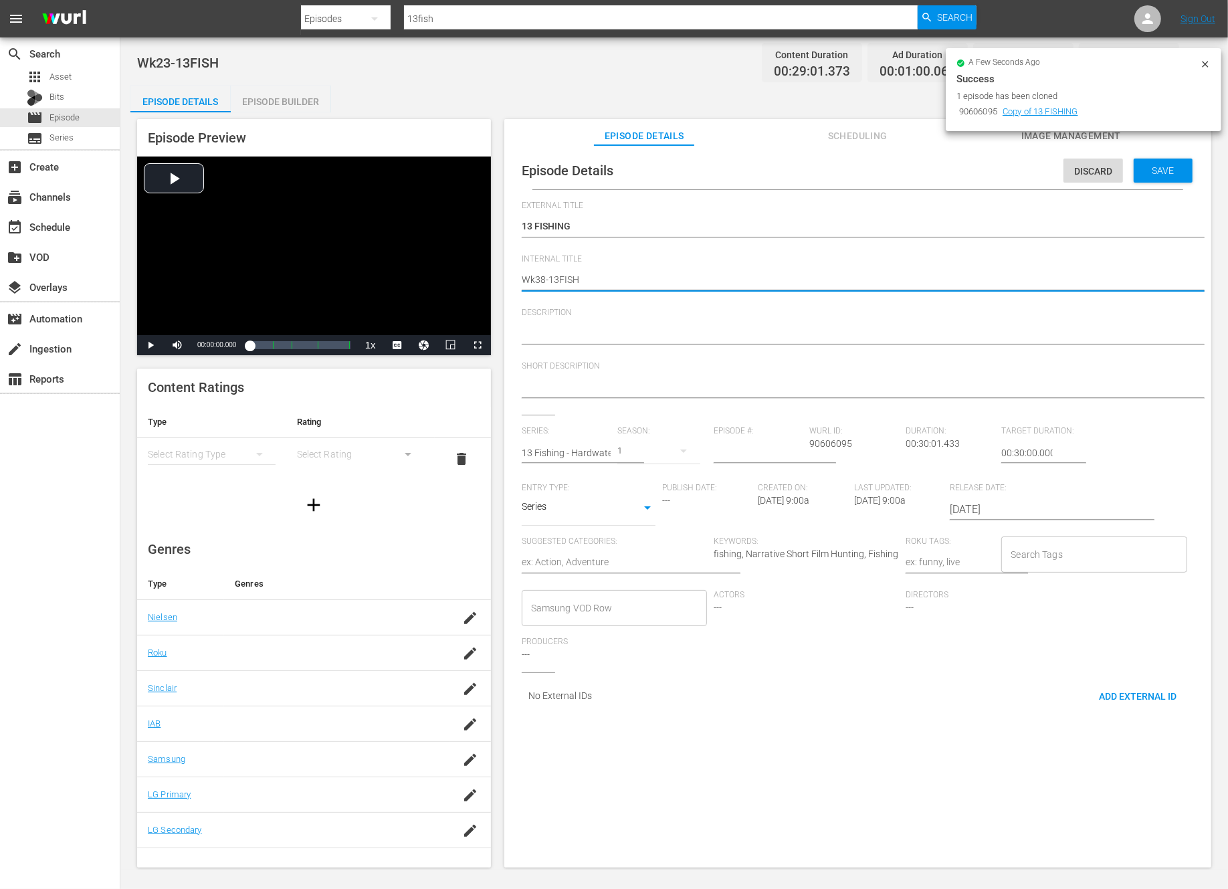
type textarea "Wk3-13FISH"
type textarea "Wk39-13FISH"
click at [1156, 171] on span "Save" at bounding box center [1163, 170] width 43 height 11
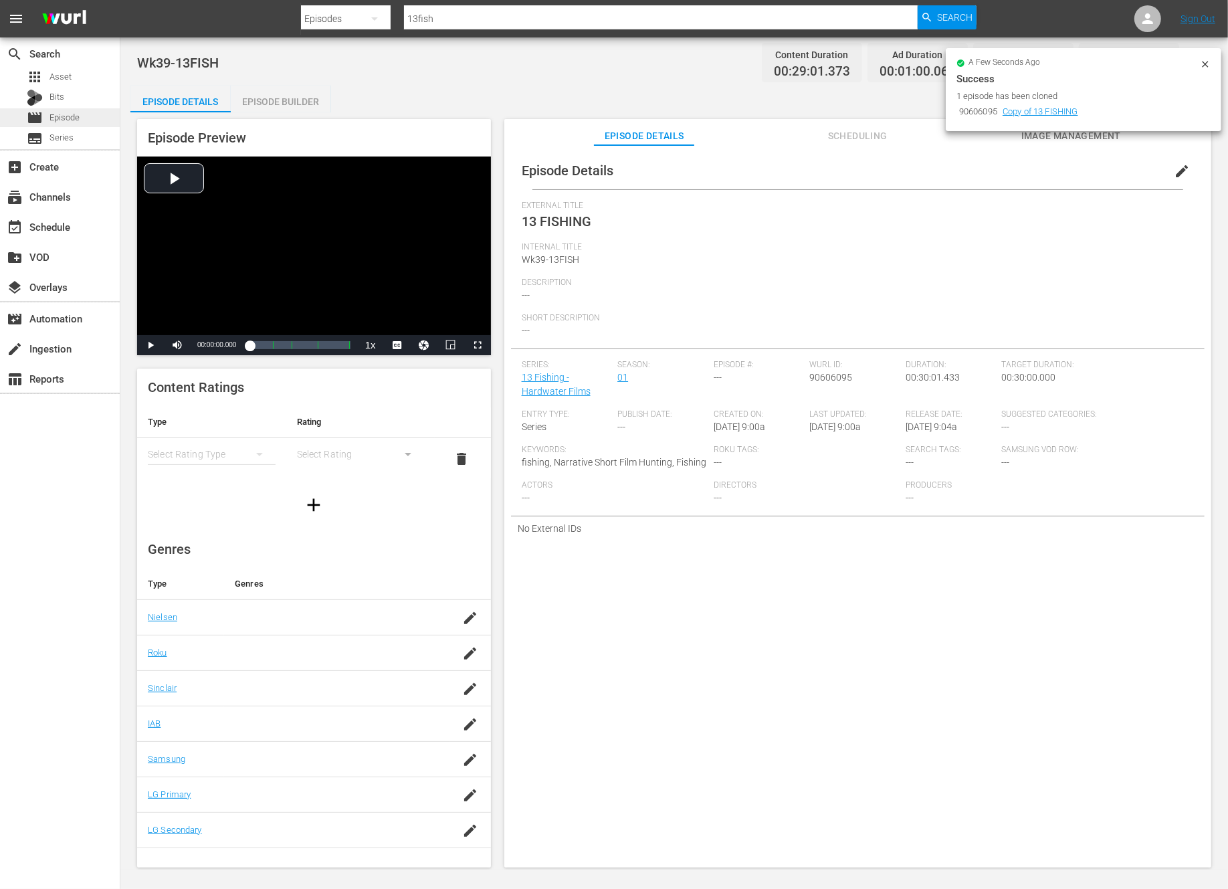
click at [68, 121] on span "Episode" at bounding box center [64, 117] width 30 height 13
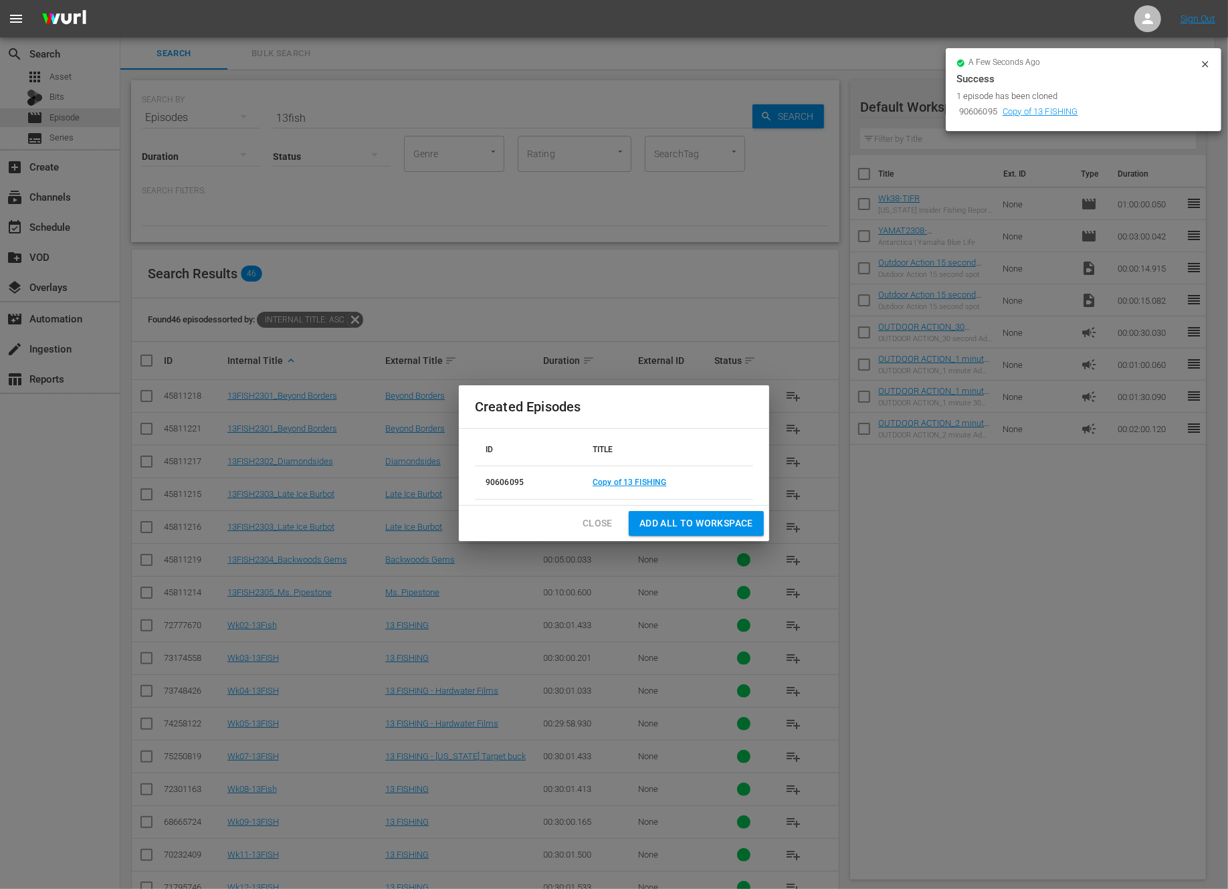
click at [603, 522] on span "Close" at bounding box center [598, 523] width 30 height 17
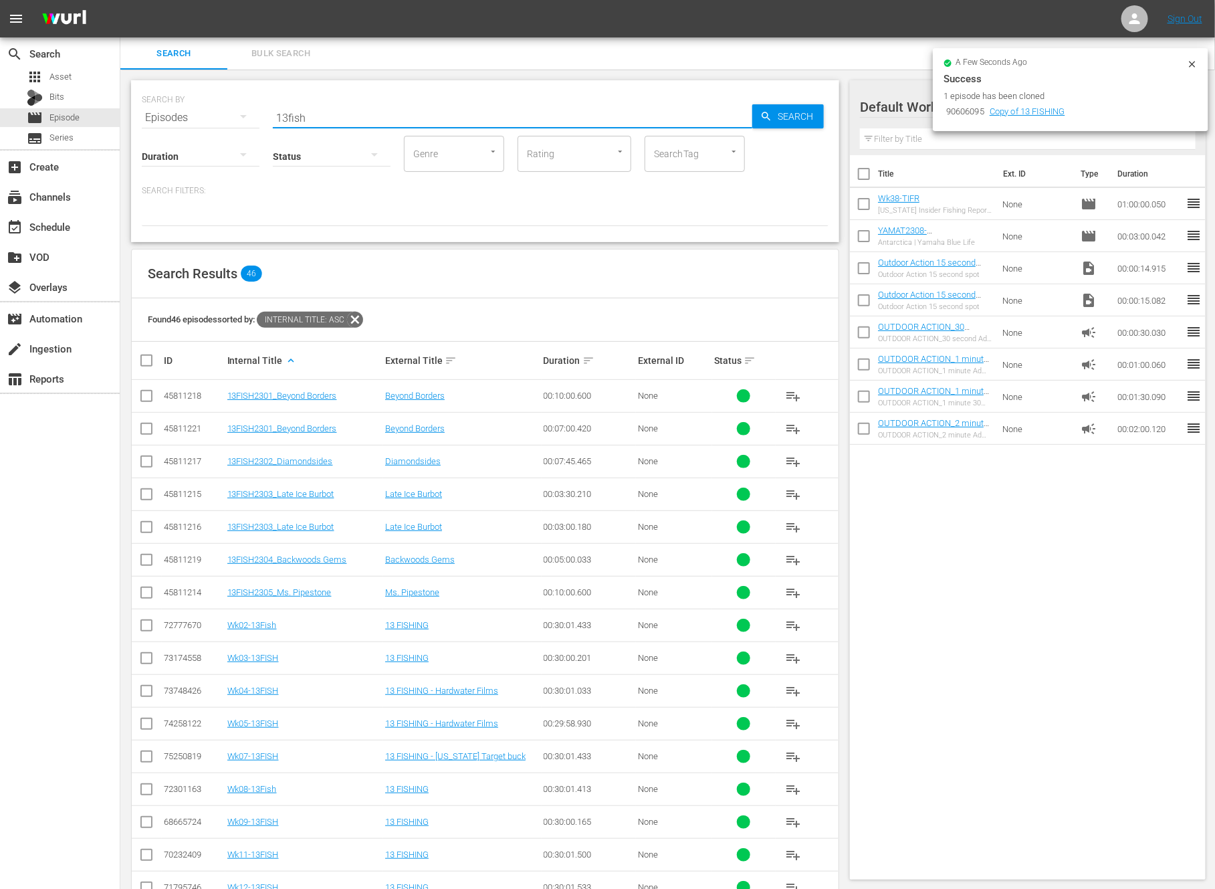
click at [354, 115] on input "13fish" at bounding box center [513, 118] width 480 height 32
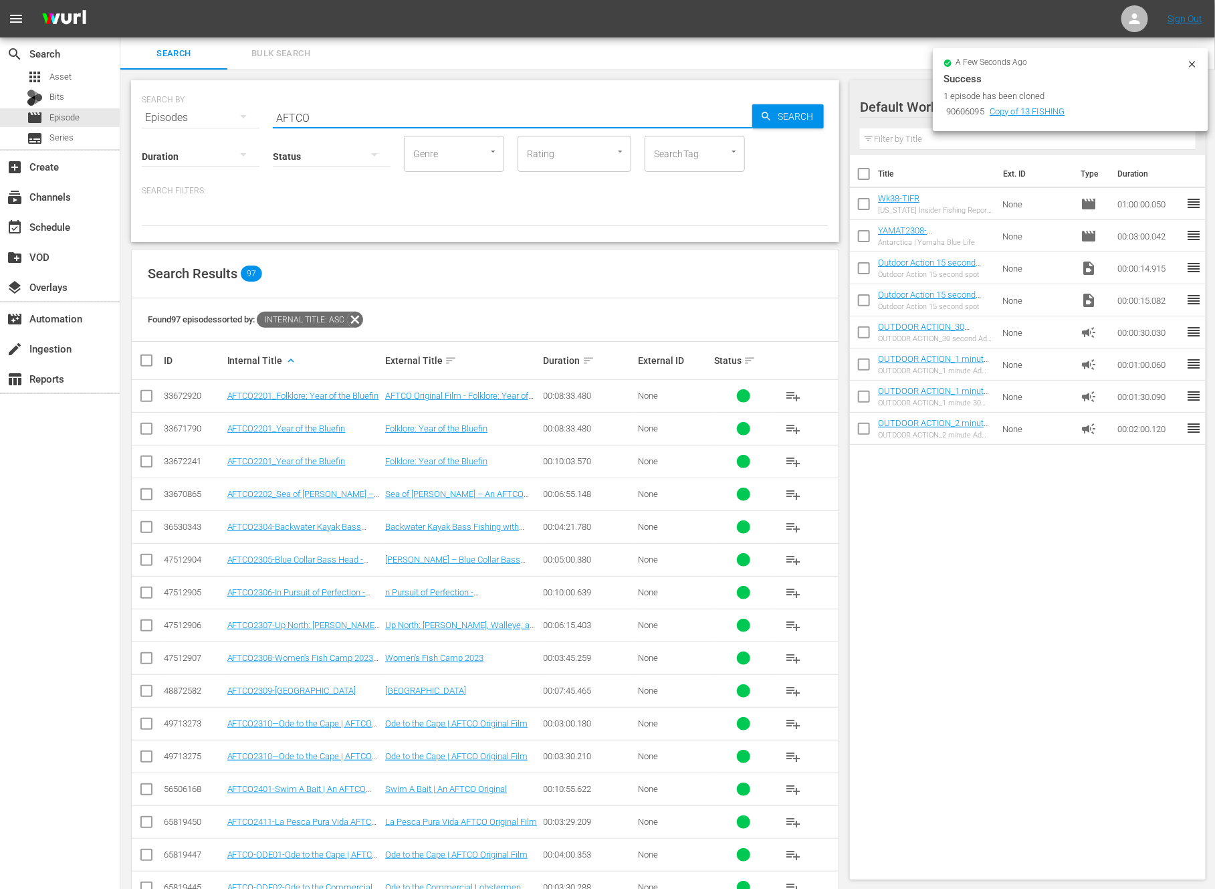
click at [275, 114] on input "AFTCO" at bounding box center [513, 118] width 480 height 32
type input "-AFTCO"
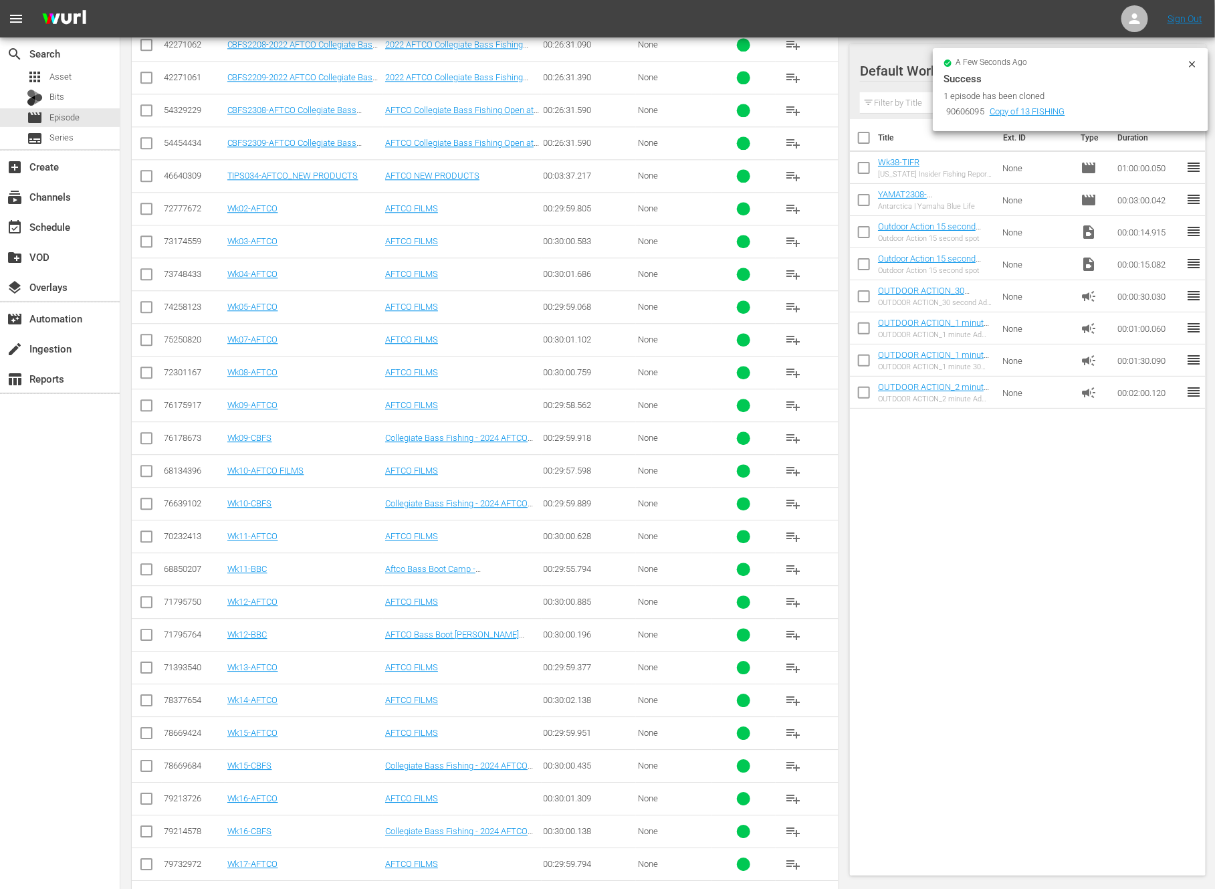
scroll to position [2148, 0]
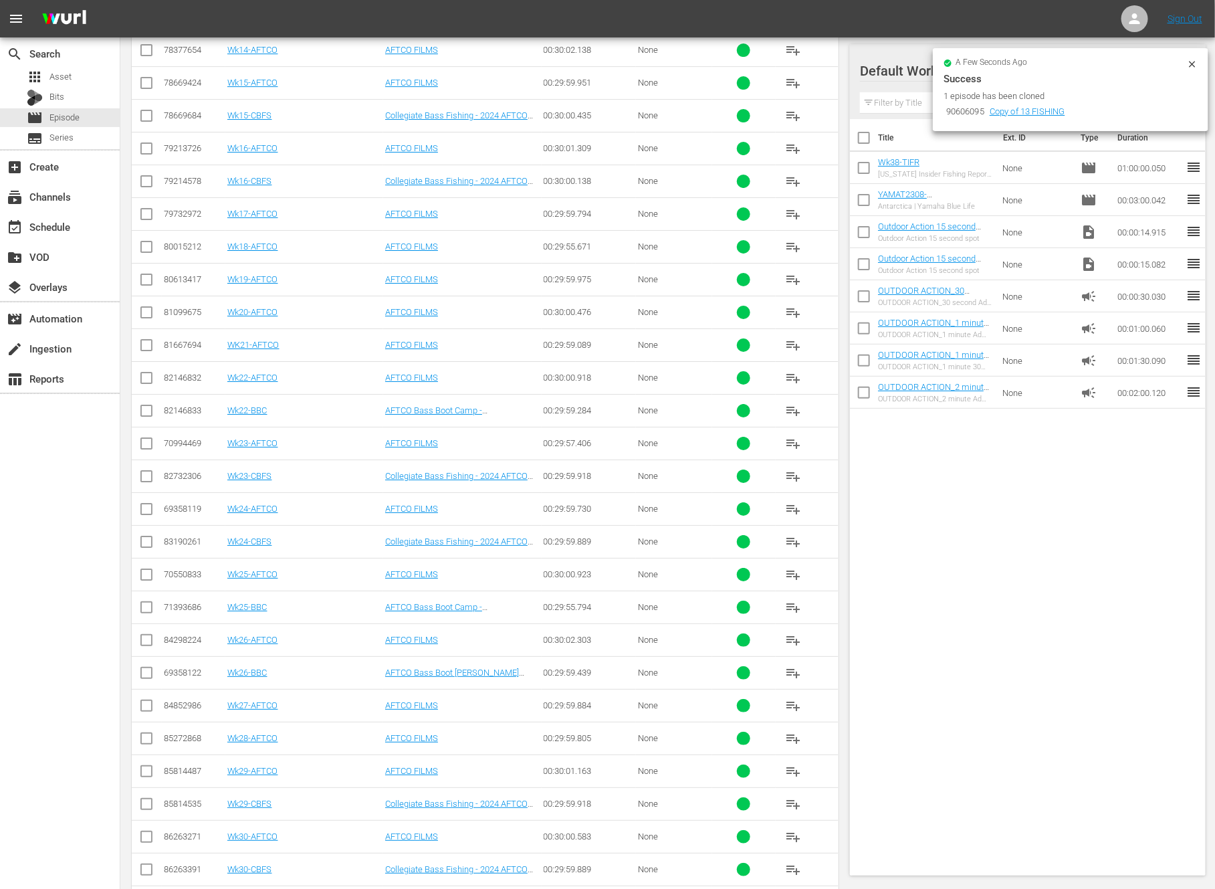
click at [143, 635] on input "checkbox" at bounding box center [146, 643] width 16 height 16
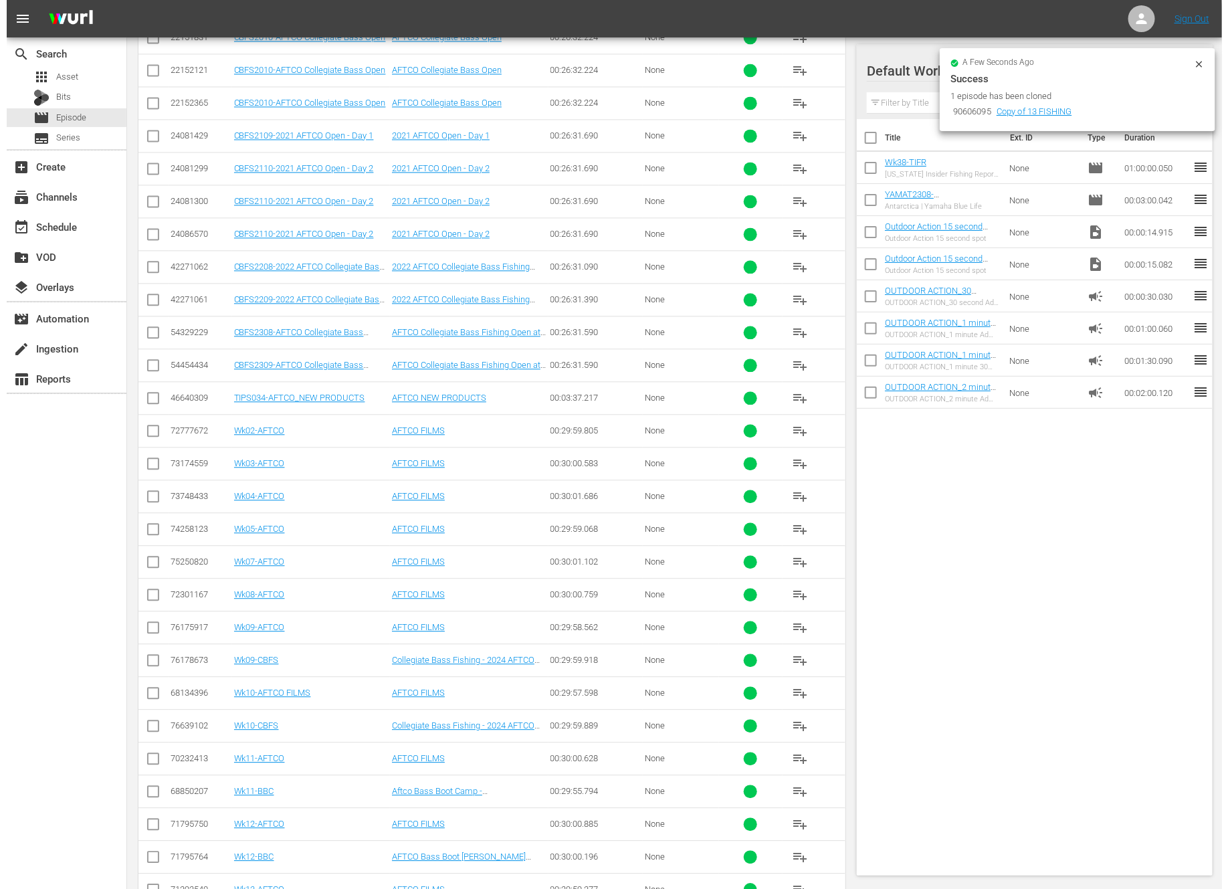
scroll to position [167, 0]
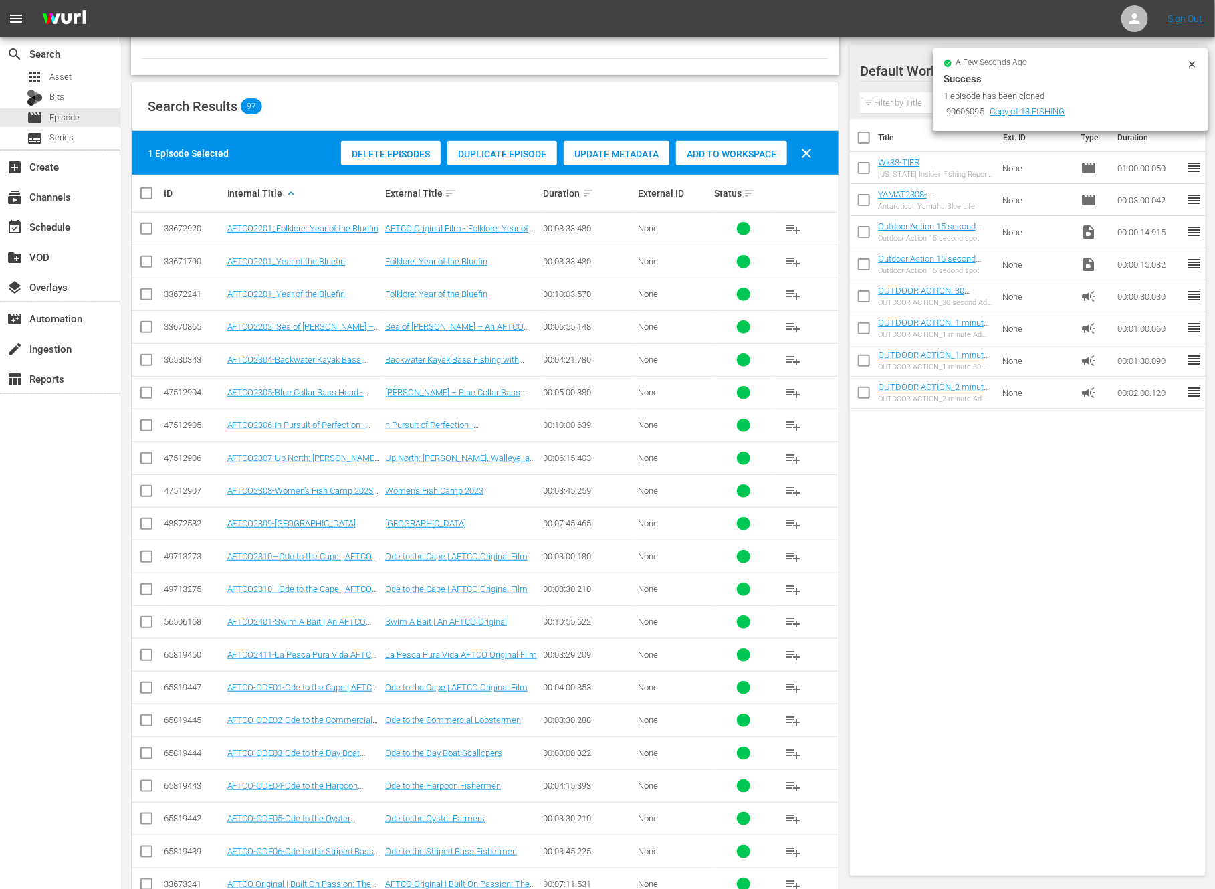
click at [493, 156] on span "Duplicate Episode" at bounding box center [502, 153] width 110 height 11
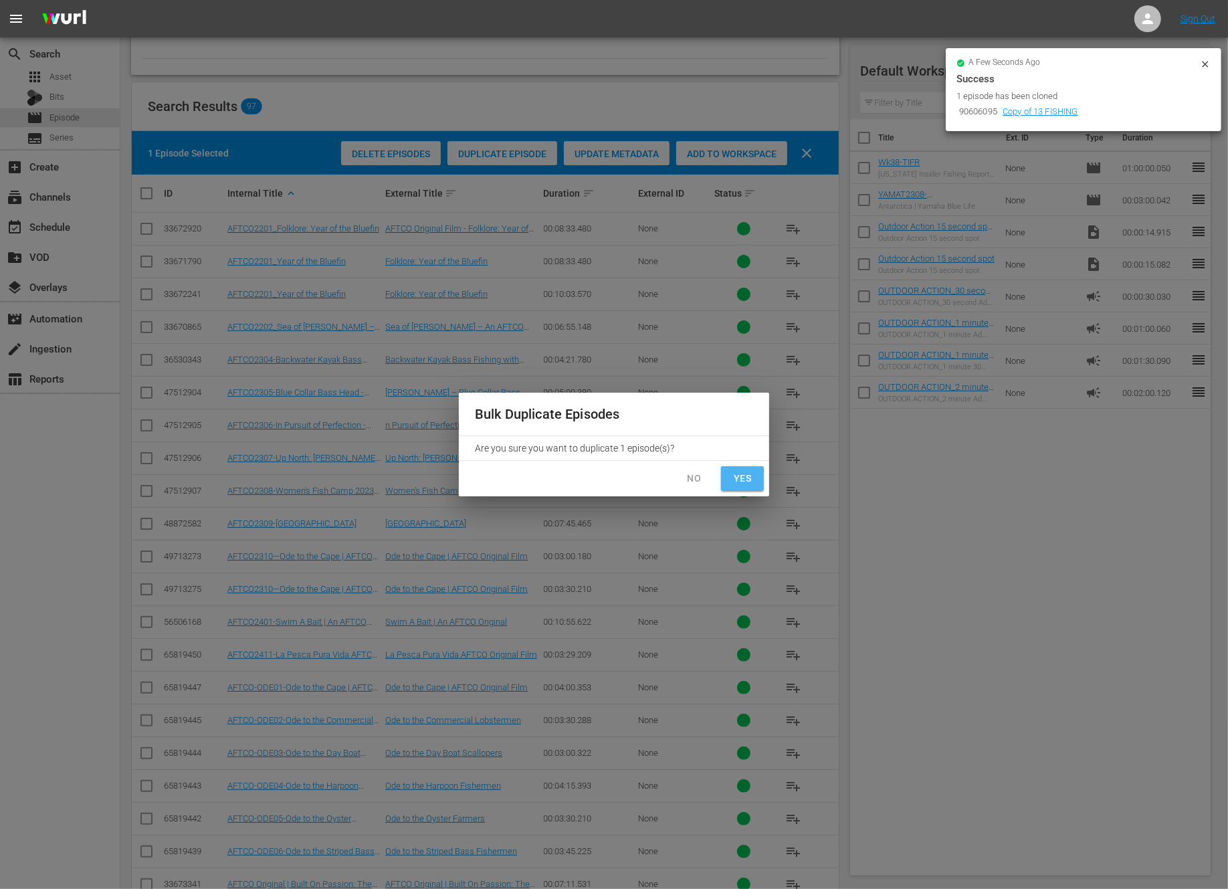
click at [745, 483] on span "Yes" at bounding box center [742, 478] width 21 height 17
checkbox input "false"
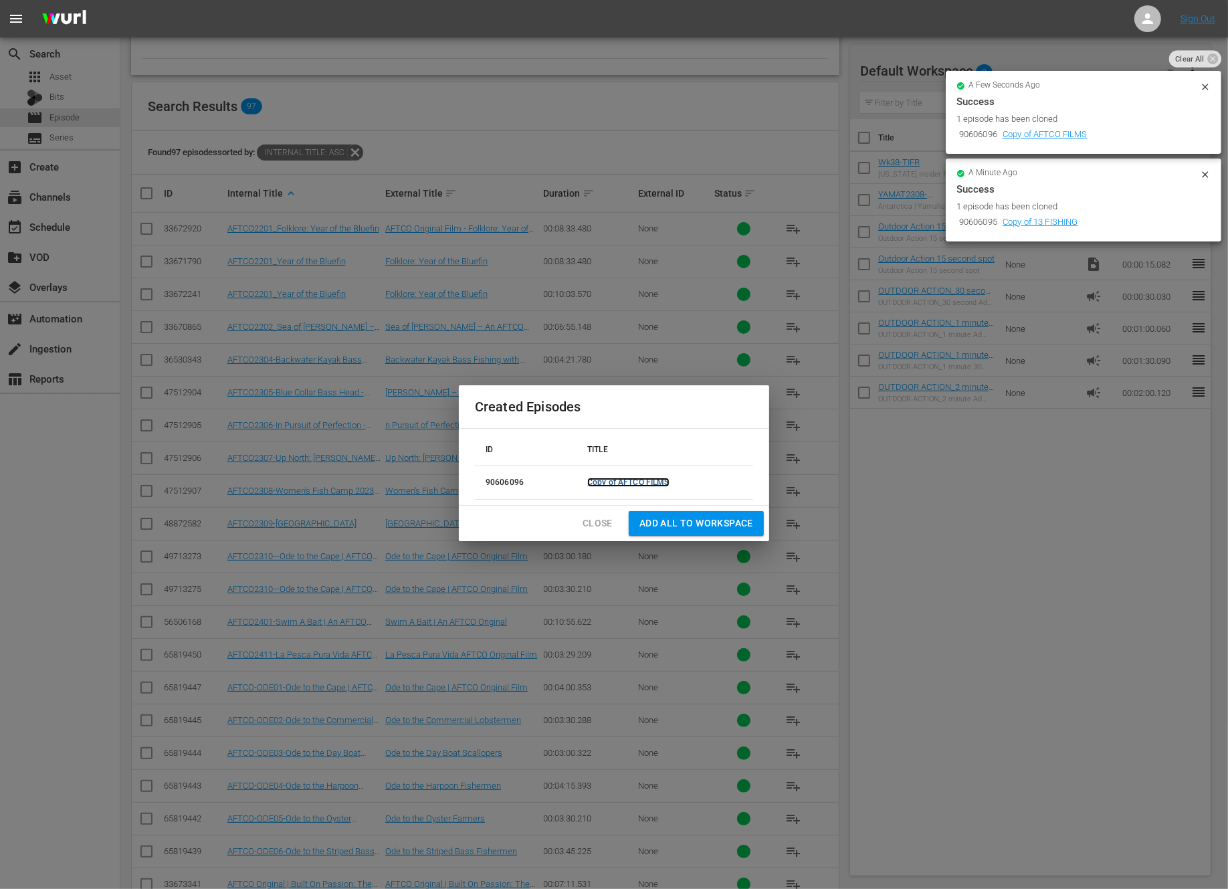
click at [631, 482] on link "Copy of AFTCO FILMS" at bounding box center [628, 482] width 82 height 9
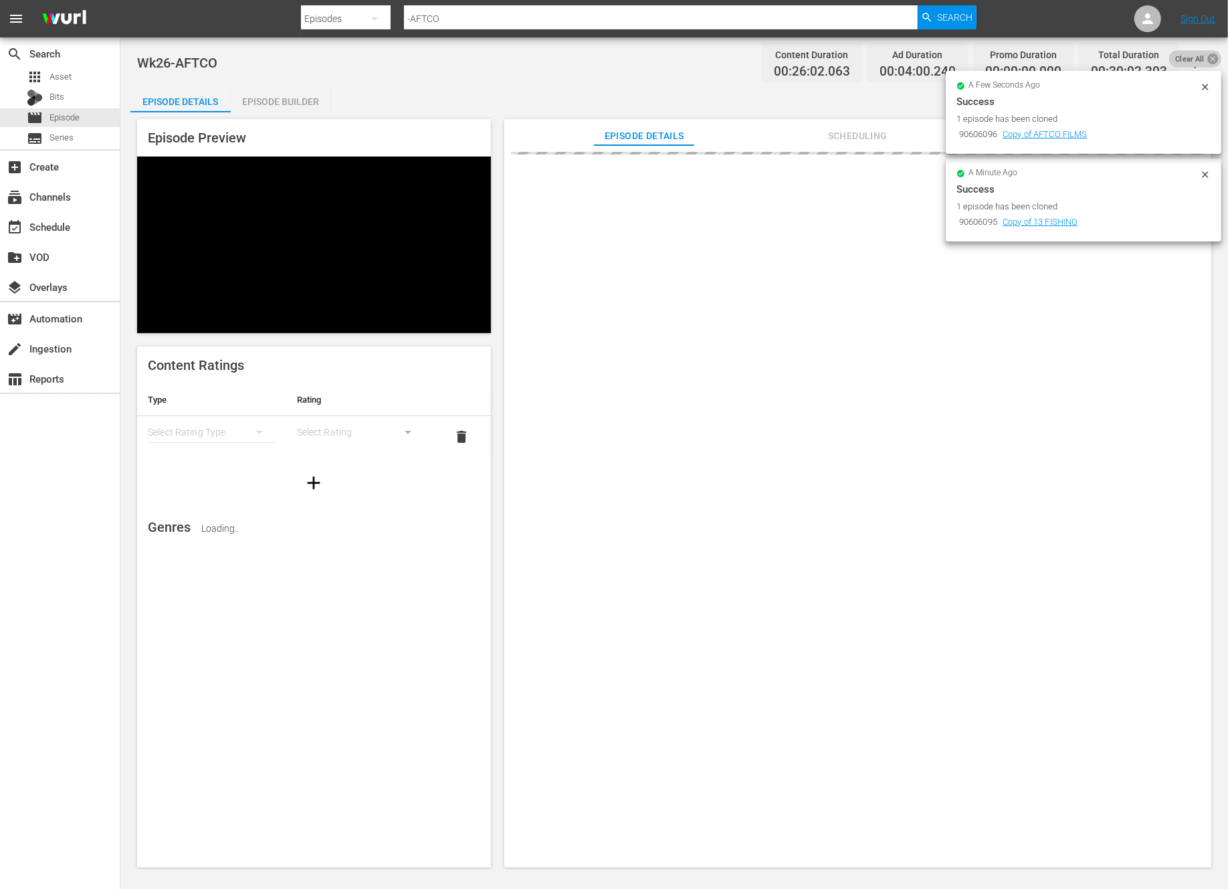
click at [1213, 59] on icon at bounding box center [1213, 58] width 13 height 13
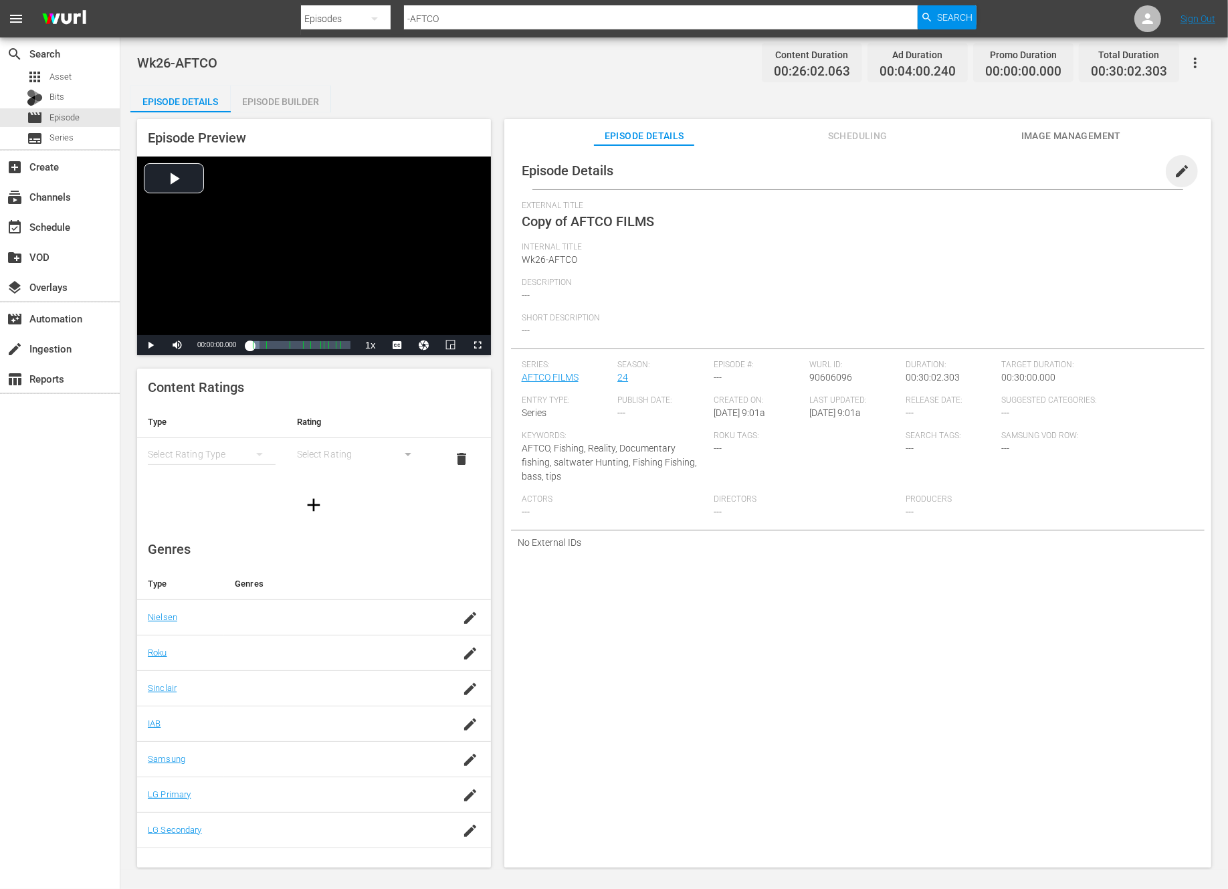
click at [1174, 164] on span "edit" at bounding box center [1182, 171] width 16 height 16
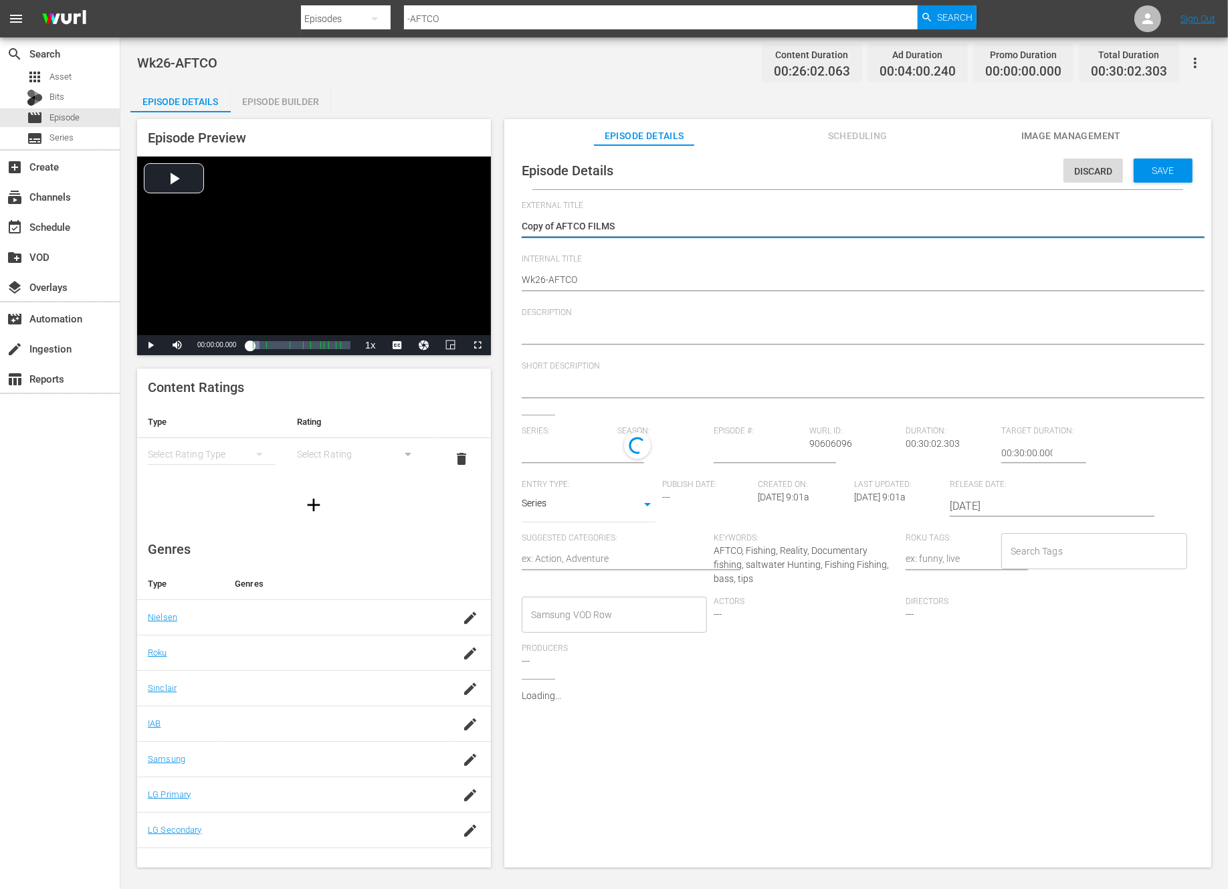
type input "AFTCO FILMS"
click at [556, 226] on textarea "Copy of AFTCO FILMS" at bounding box center [854, 227] width 665 height 16
type textarea "Copy ofAFTCO FILMS"
type textarea "Copy oAFTCO FILMS"
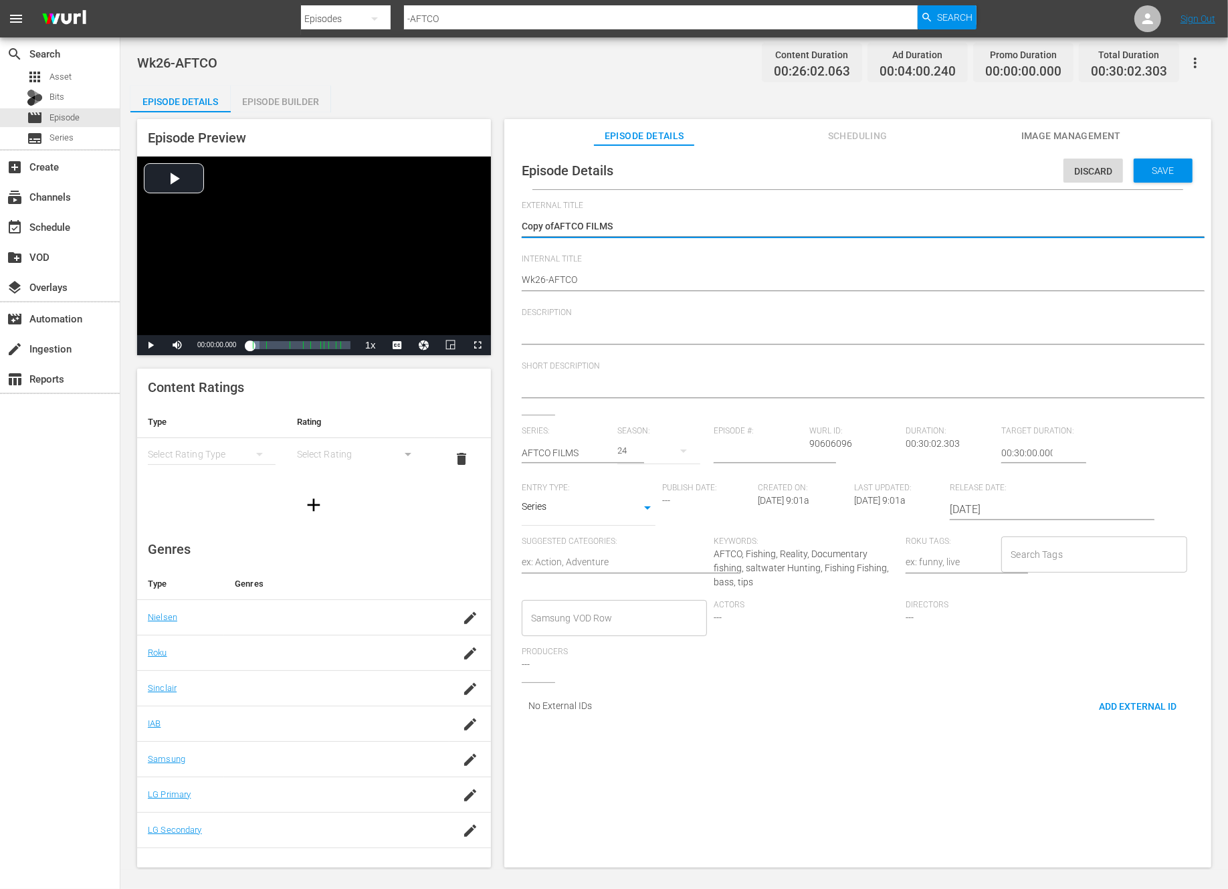
type textarea "Copy oAFTCO FILMS"
type textarea "Copy AFTCO FILMS"
type textarea "CopyAFTCO FILMS"
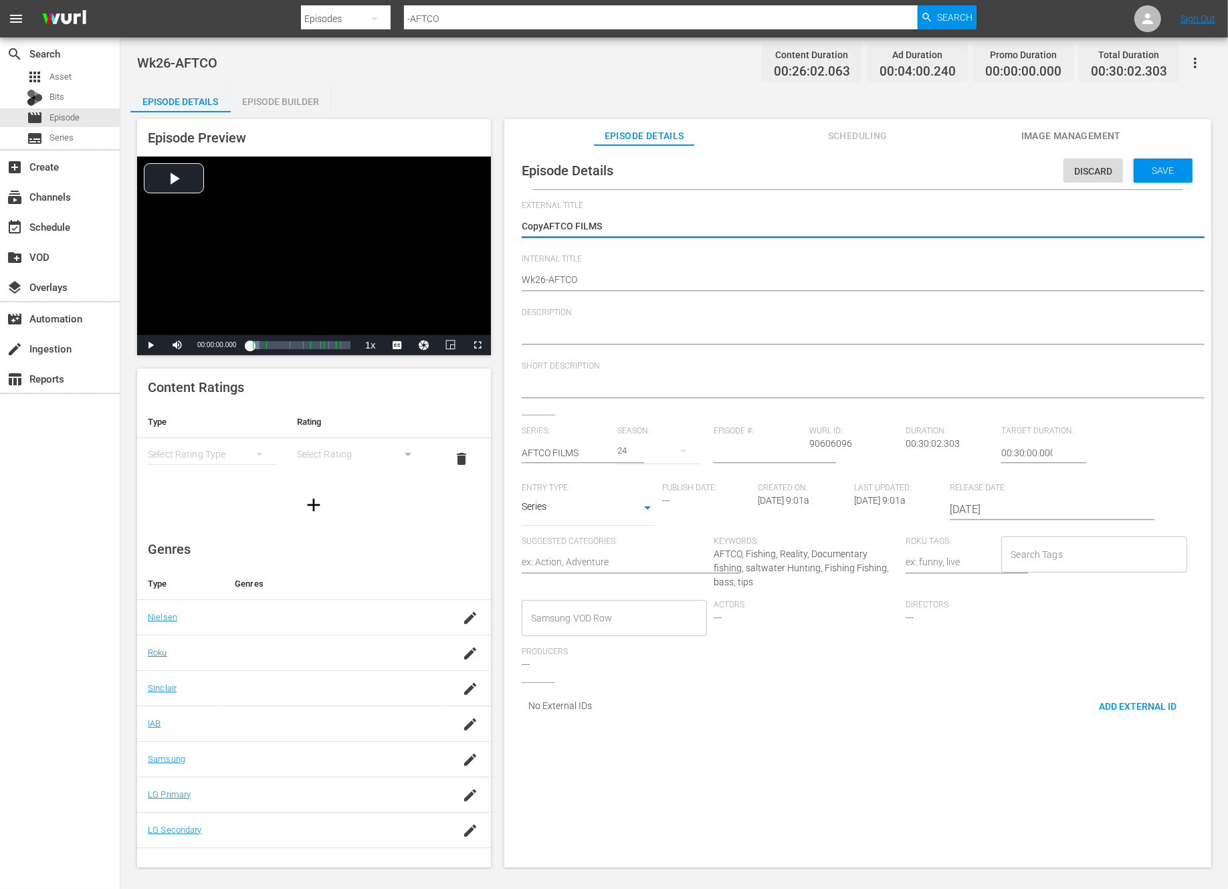
type textarea "CopAFTCO FILMS"
type textarea "CoAFTCO FILMS"
type textarea "CAFTCO FILMS"
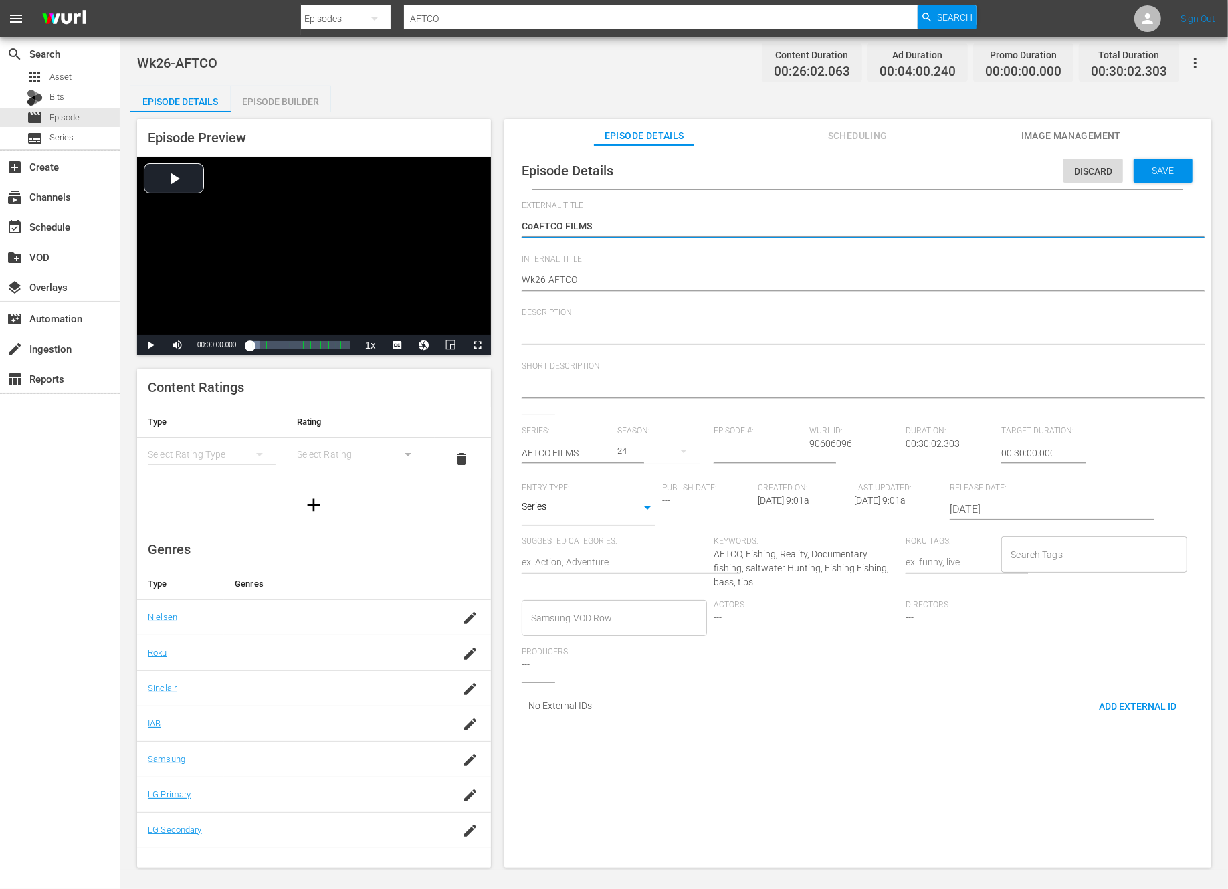
type textarea "CAFTCO FILMS"
type textarea "AFTCO FILMS"
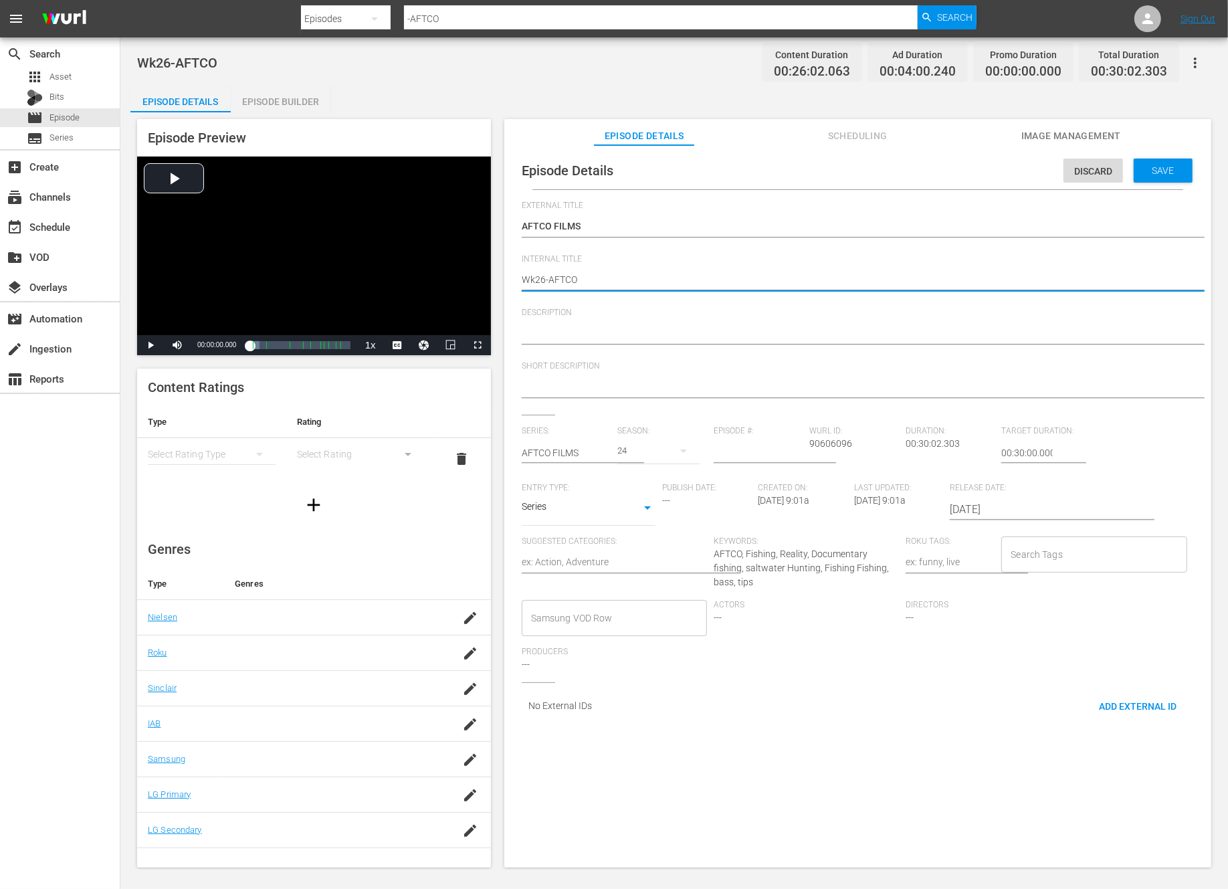
type textarea "Wk2-AFTCO"
type textarea "Wk-AFTCO"
type textarea "Wk3-AFTCO"
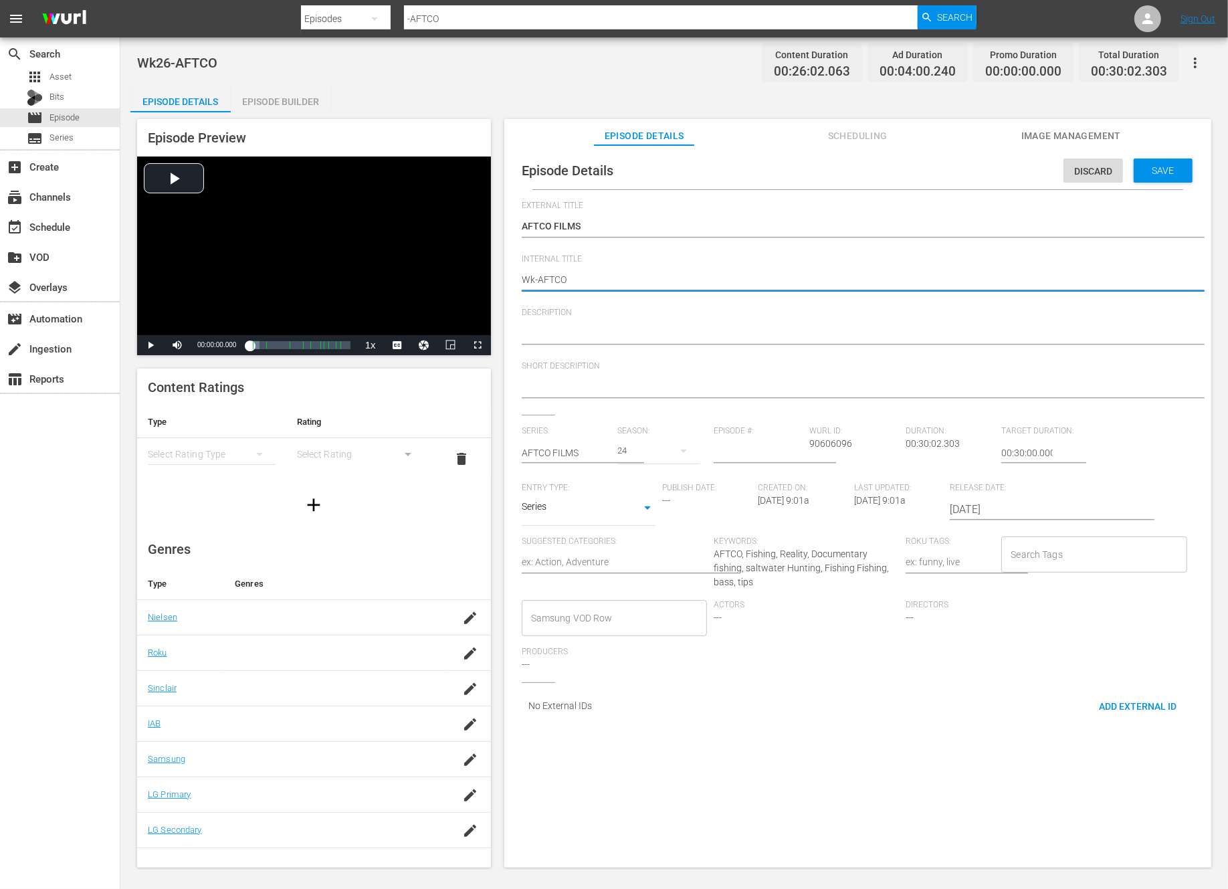
type textarea "Wk3-AFTCO"
type textarea "Wk39-AFTCO"
click at [1145, 173] on span "Save" at bounding box center [1163, 170] width 43 height 11
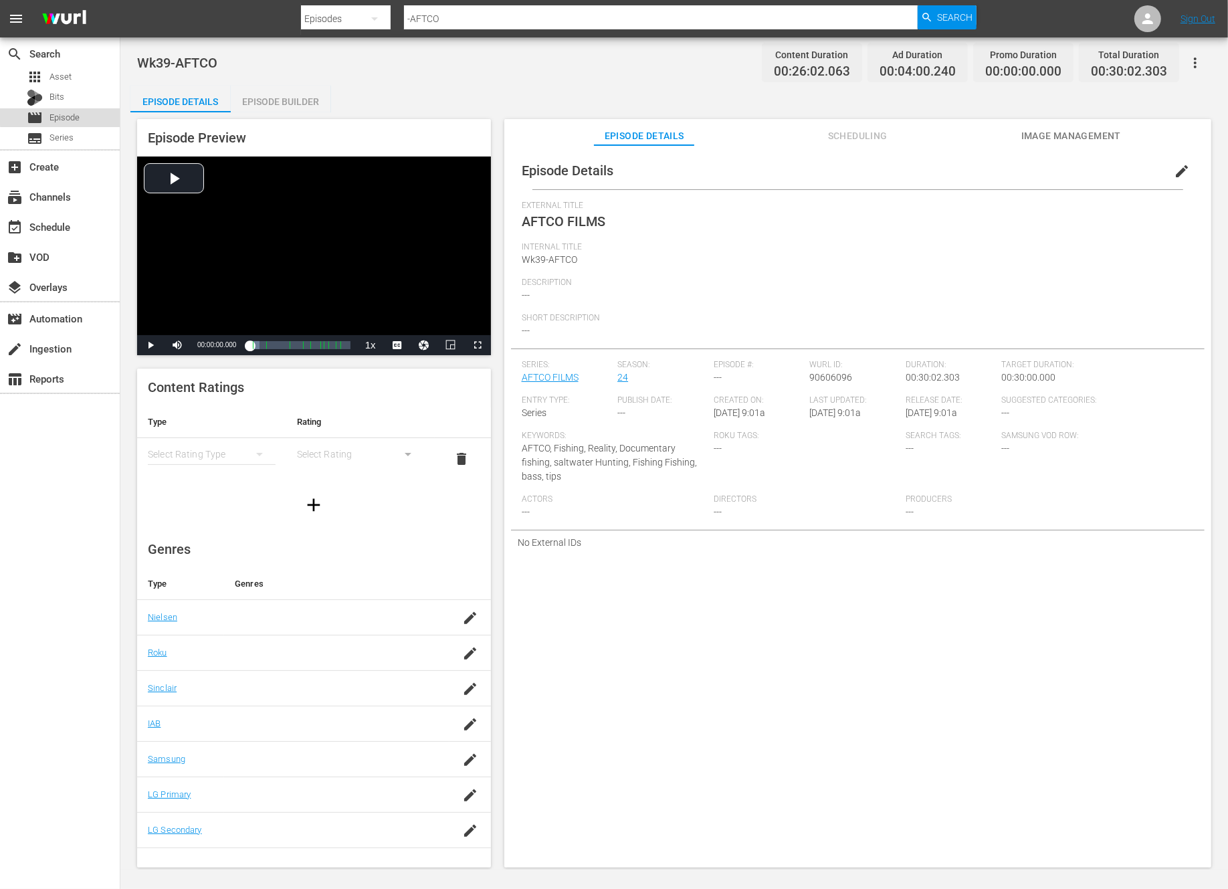
click at [71, 116] on span "Episode" at bounding box center [64, 117] width 30 height 13
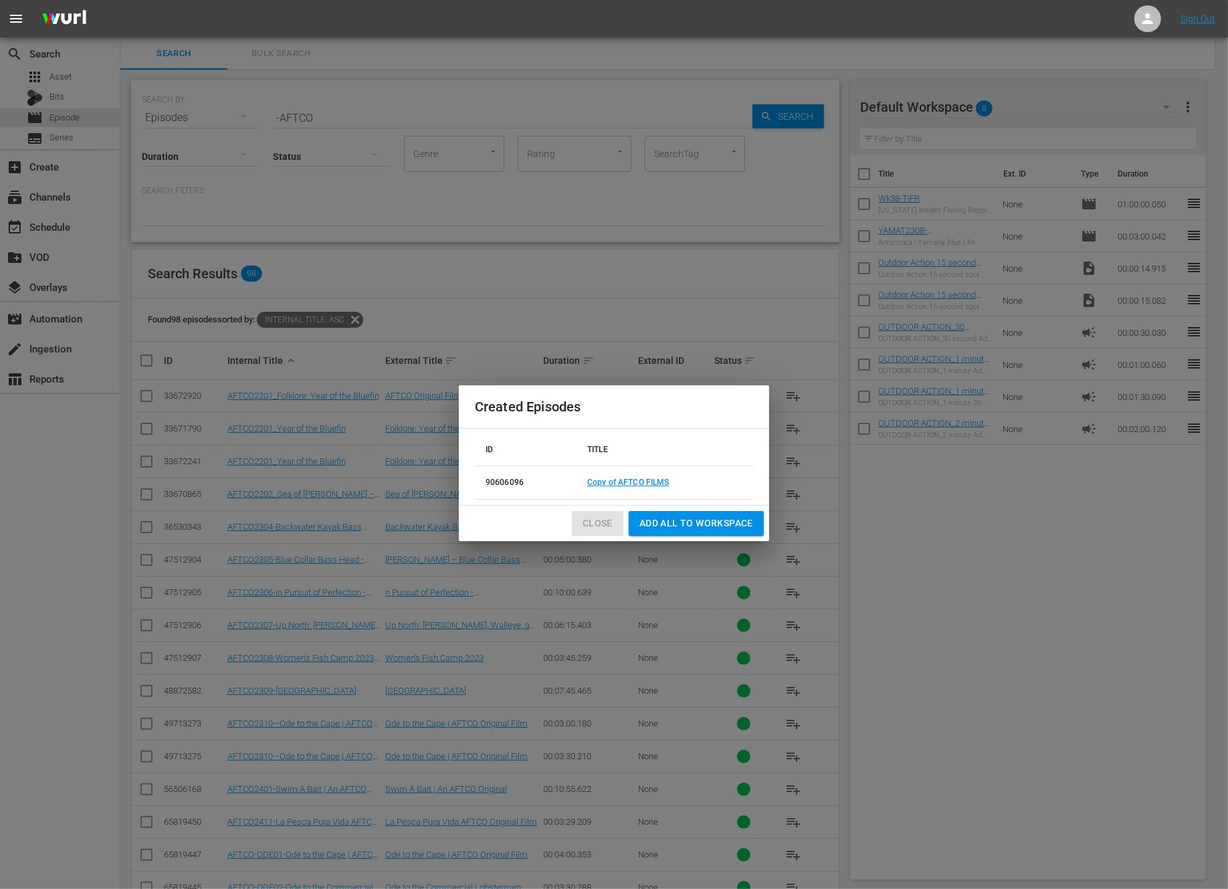
click at [597, 522] on span "Close" at bounding box center [598, 523] width 30 height 17
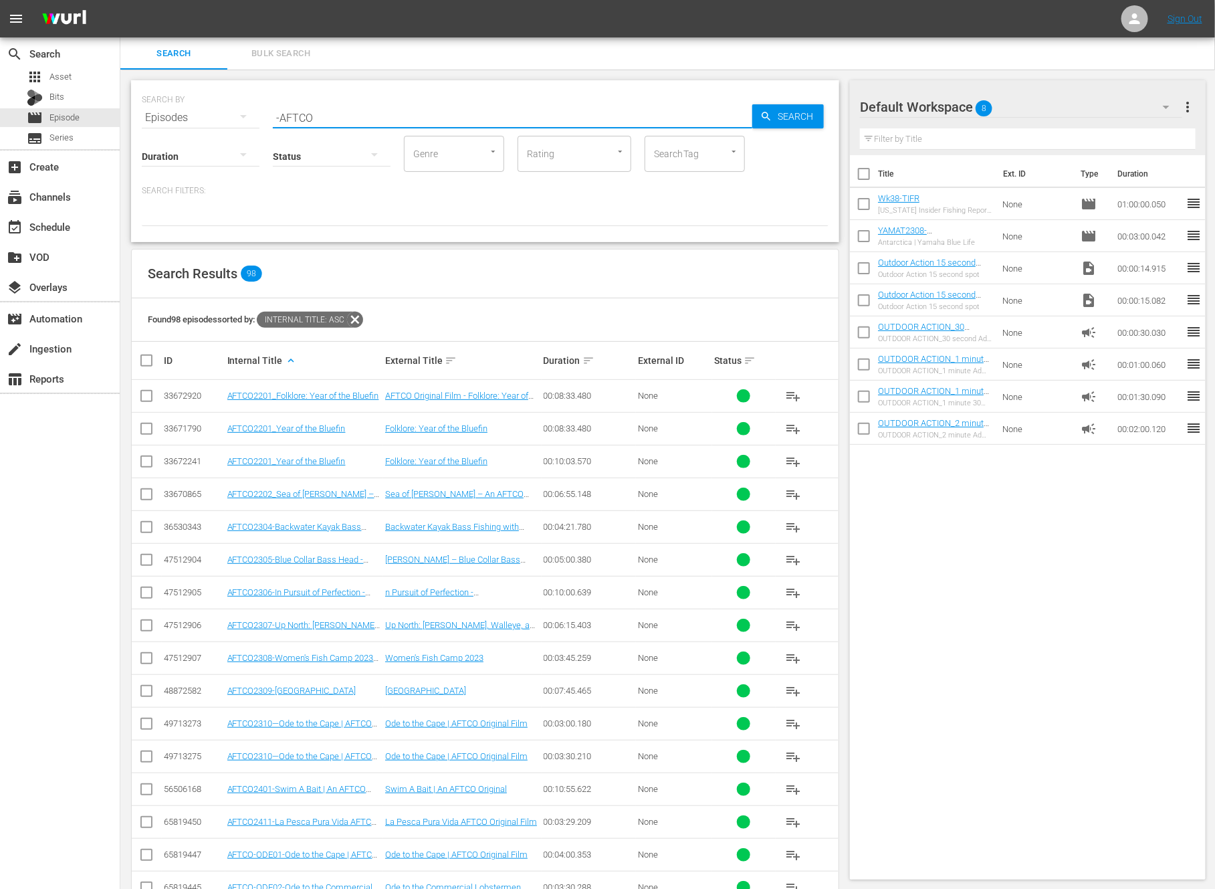
click at [320, 116] on input "-AFTCO" at bounding box center [513, 118] width 480 height 32
paste input "Okeechobee"
type input "Okeechobee"
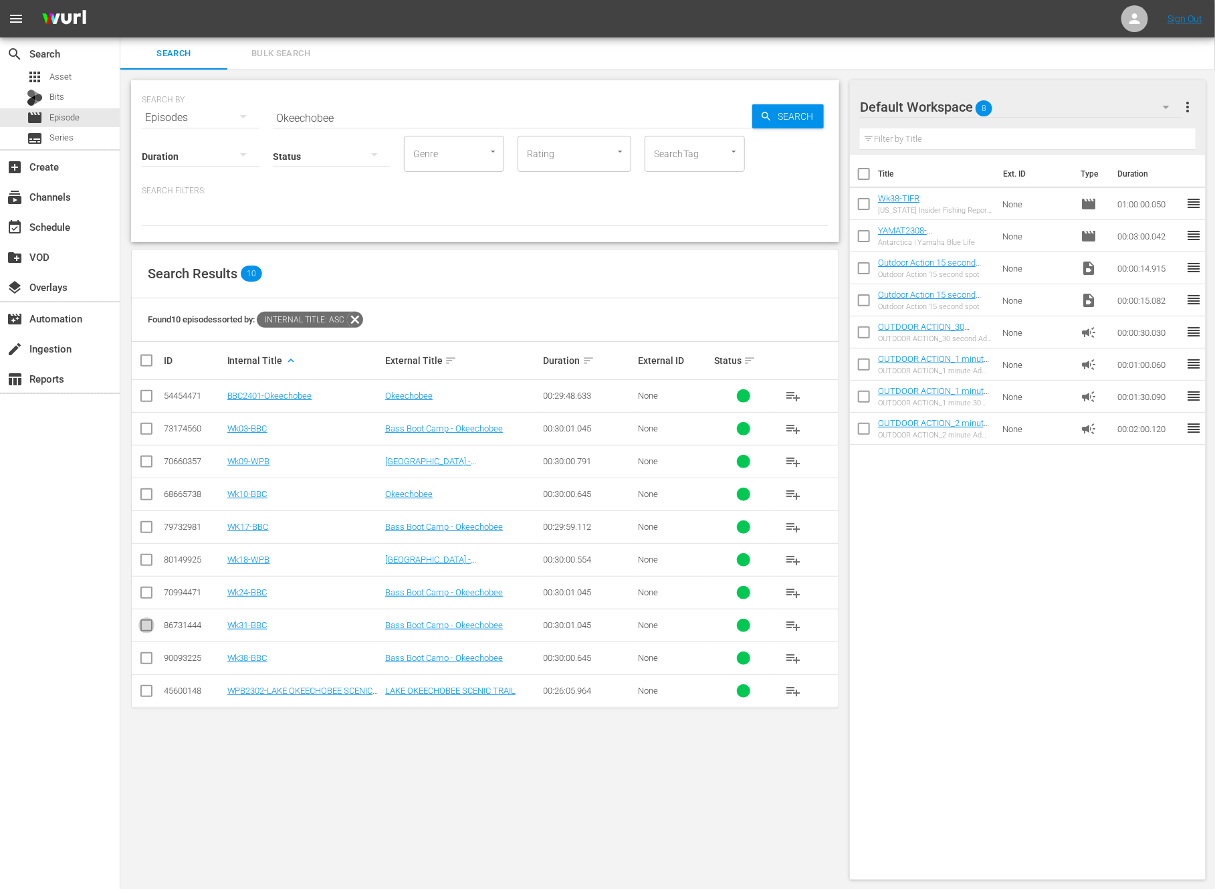
click at [148, 621] on input "checkbox" at bounding box center [146, 628] width 16 height 16
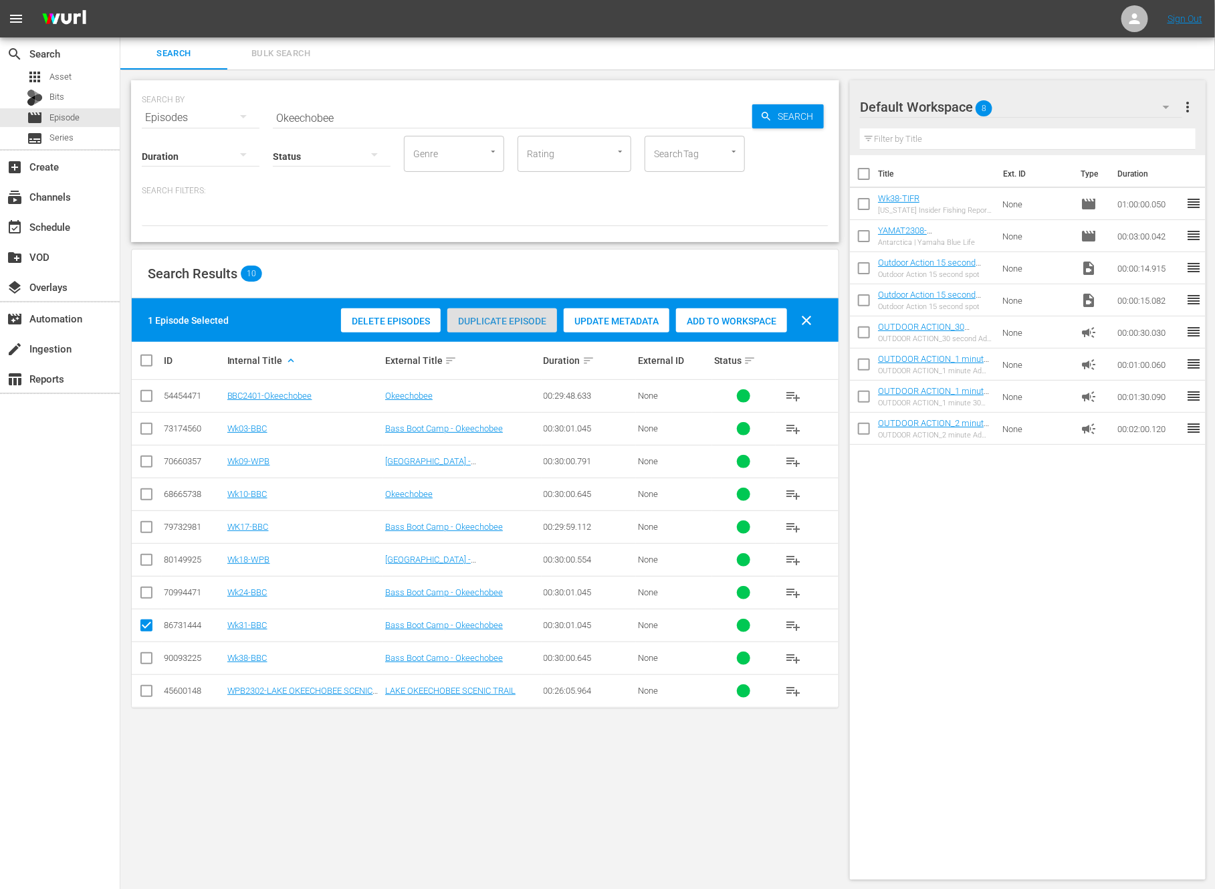
click at [525, 322] on span "Duplicate Episode" at bounding box center [502, 321] width 110 height 11
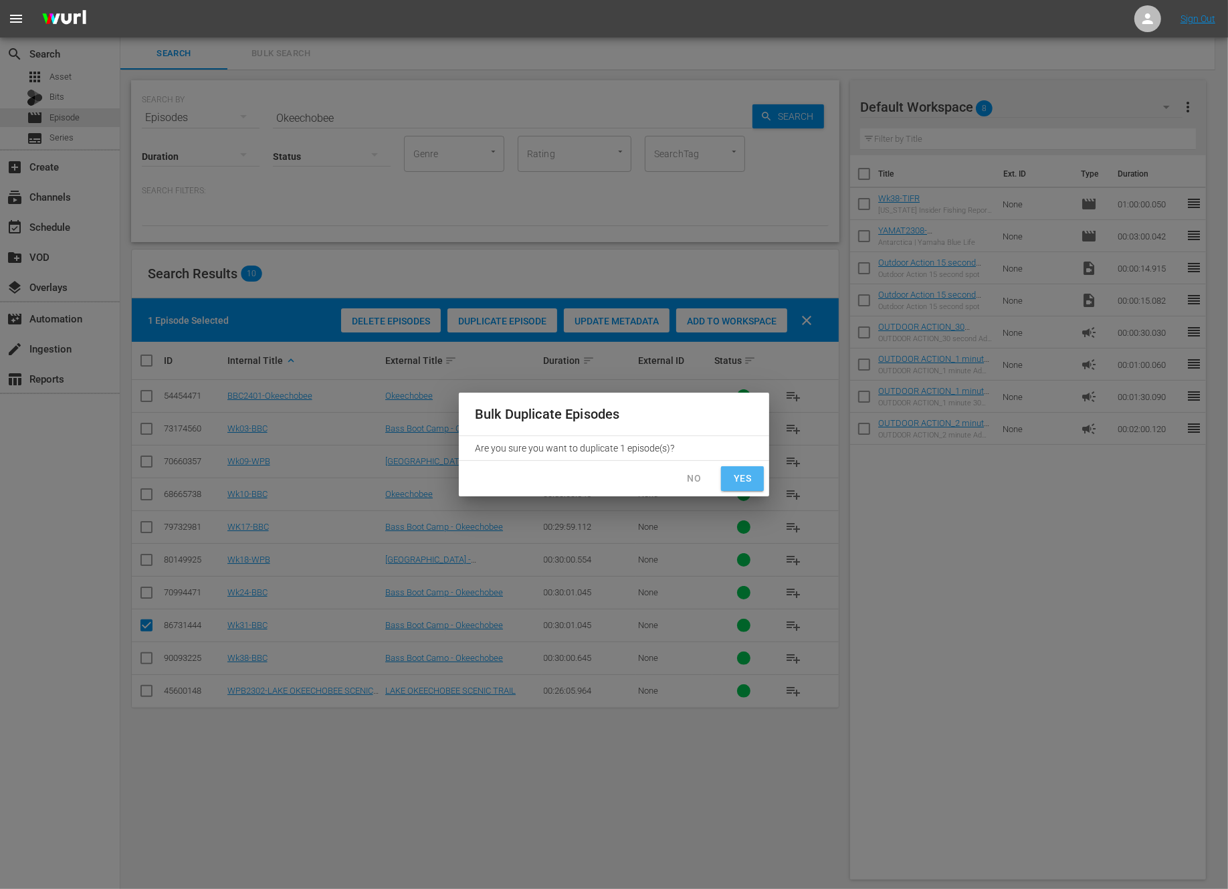
click at [737, 488] on button "Yes" at bounding box center [742, 478] width 43 height 25
checkbox input "false"
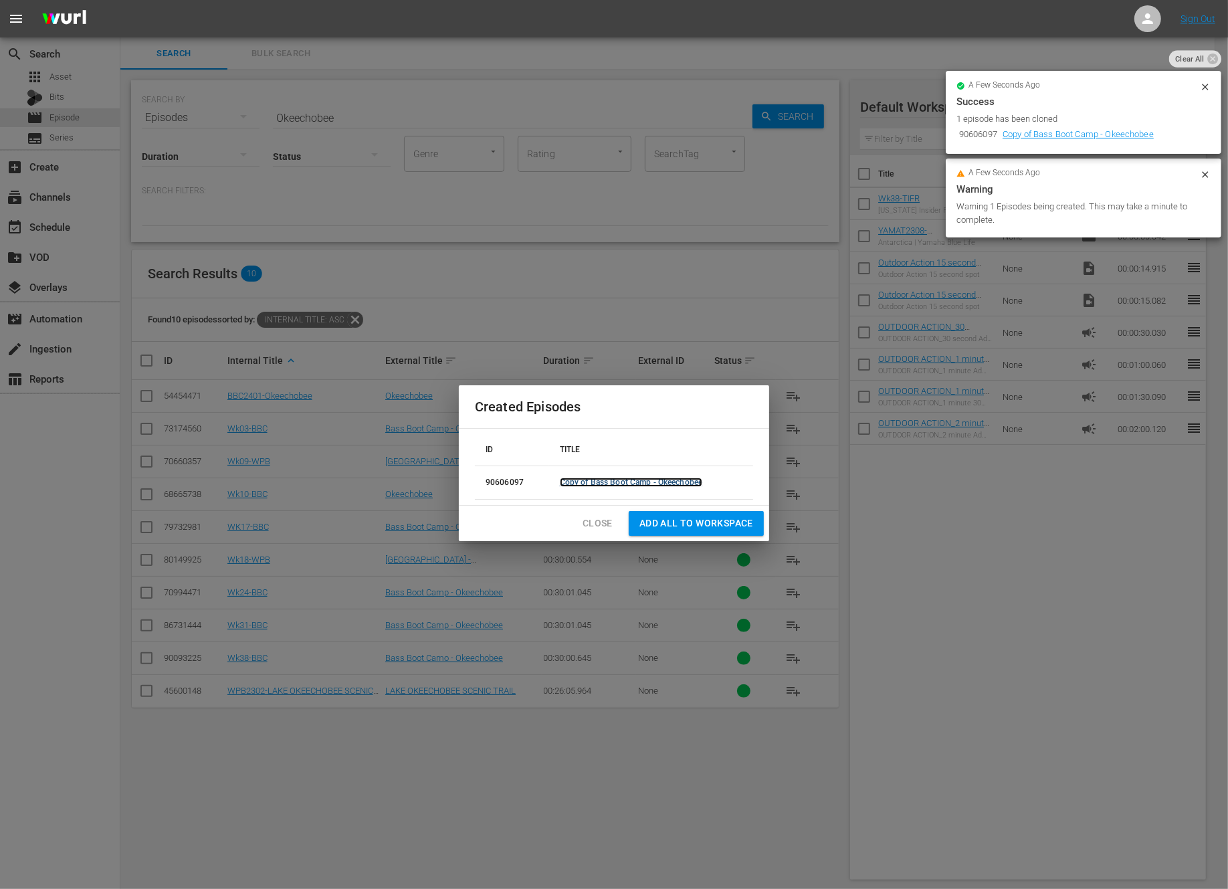
click at [615, 480] on link "Copy of Bass Boot Camp - Okeechobee" at bounding box center [631, 482] width 143 height 9
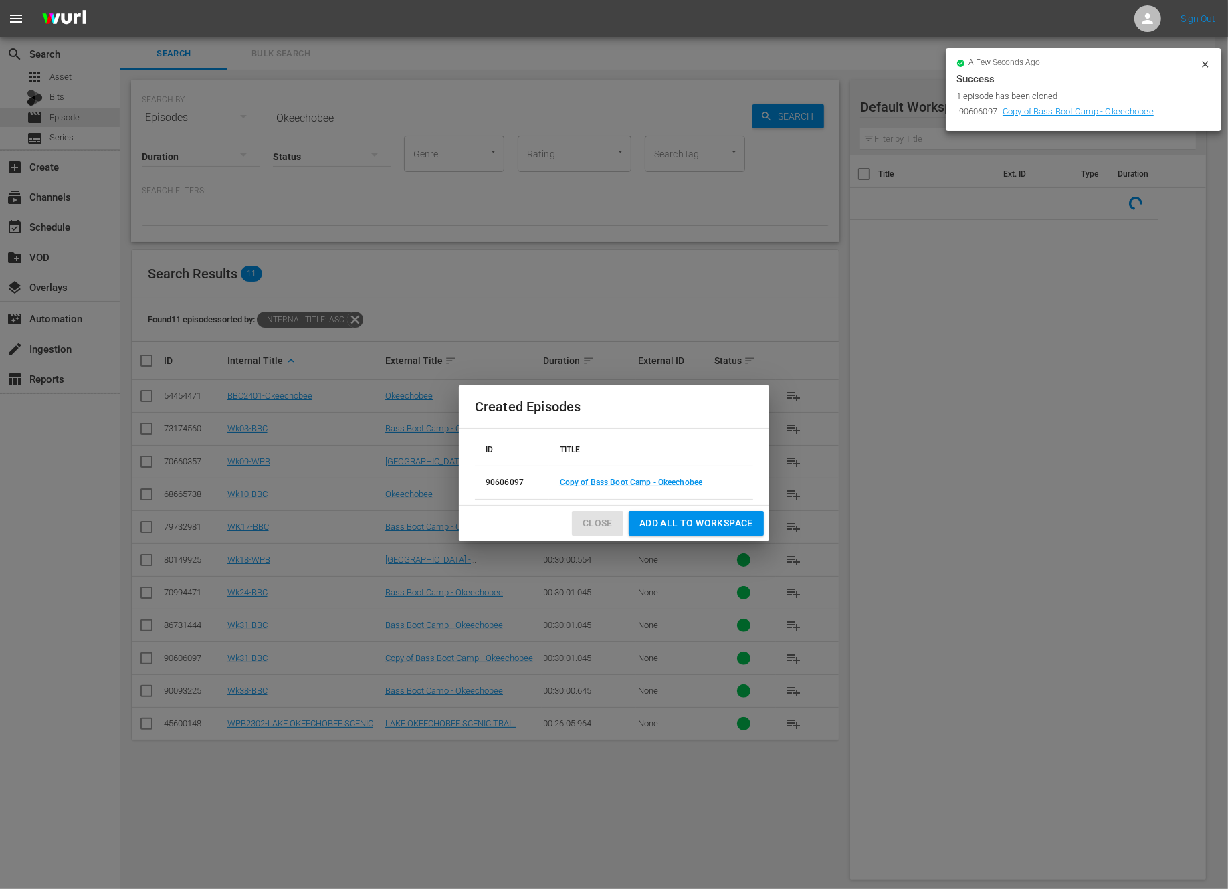
click at [599, 522] on span "Close" at bounding box center [598, 523] width 30 height 17
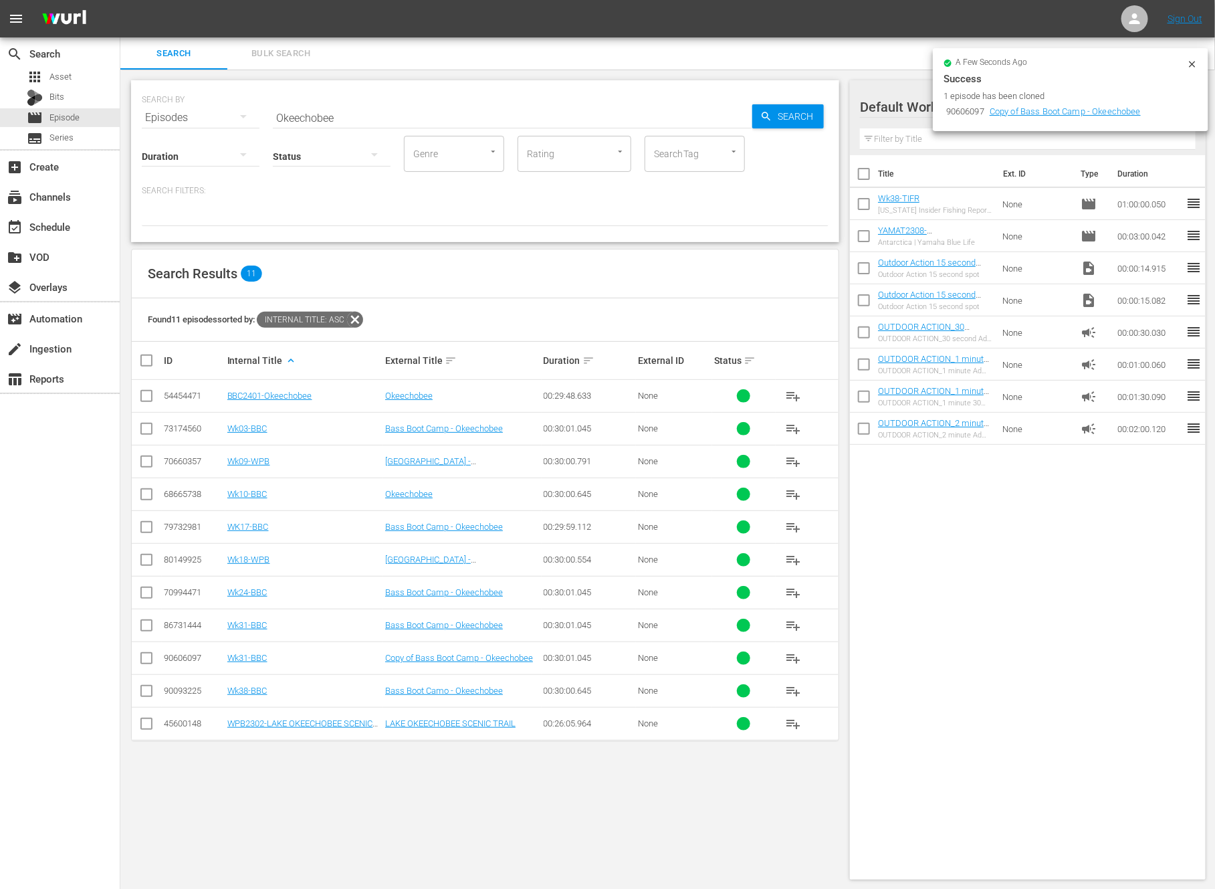
click at [146, 655] on input "checkbox" at bounding box center [146, 661] width 16 height 16
checkbox input "true"
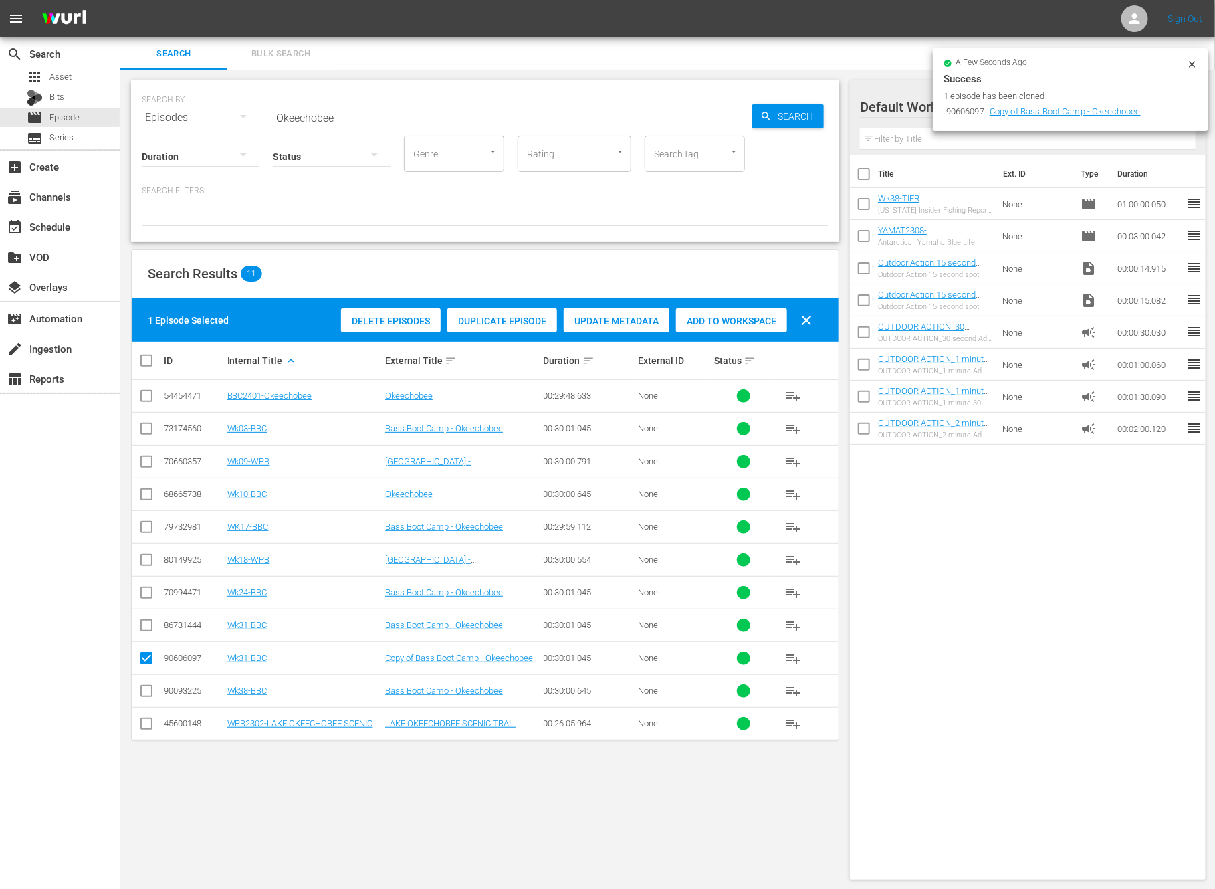
click at [395, 326] on div "Delete Episodes" at bounding box center [391, 320] width 100 height 25
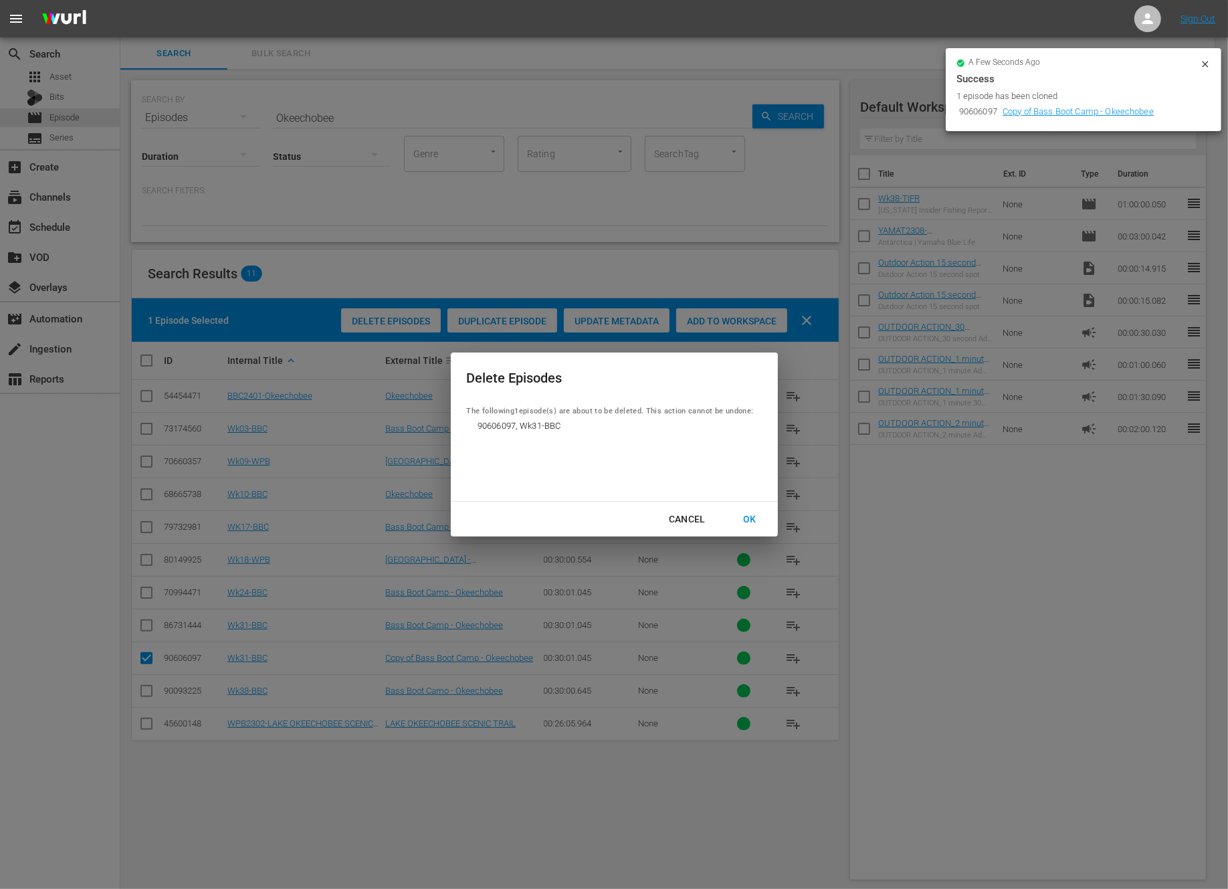
click at [756, 518] on div "OK" at bounding box center [749, 519] width 35 height 17
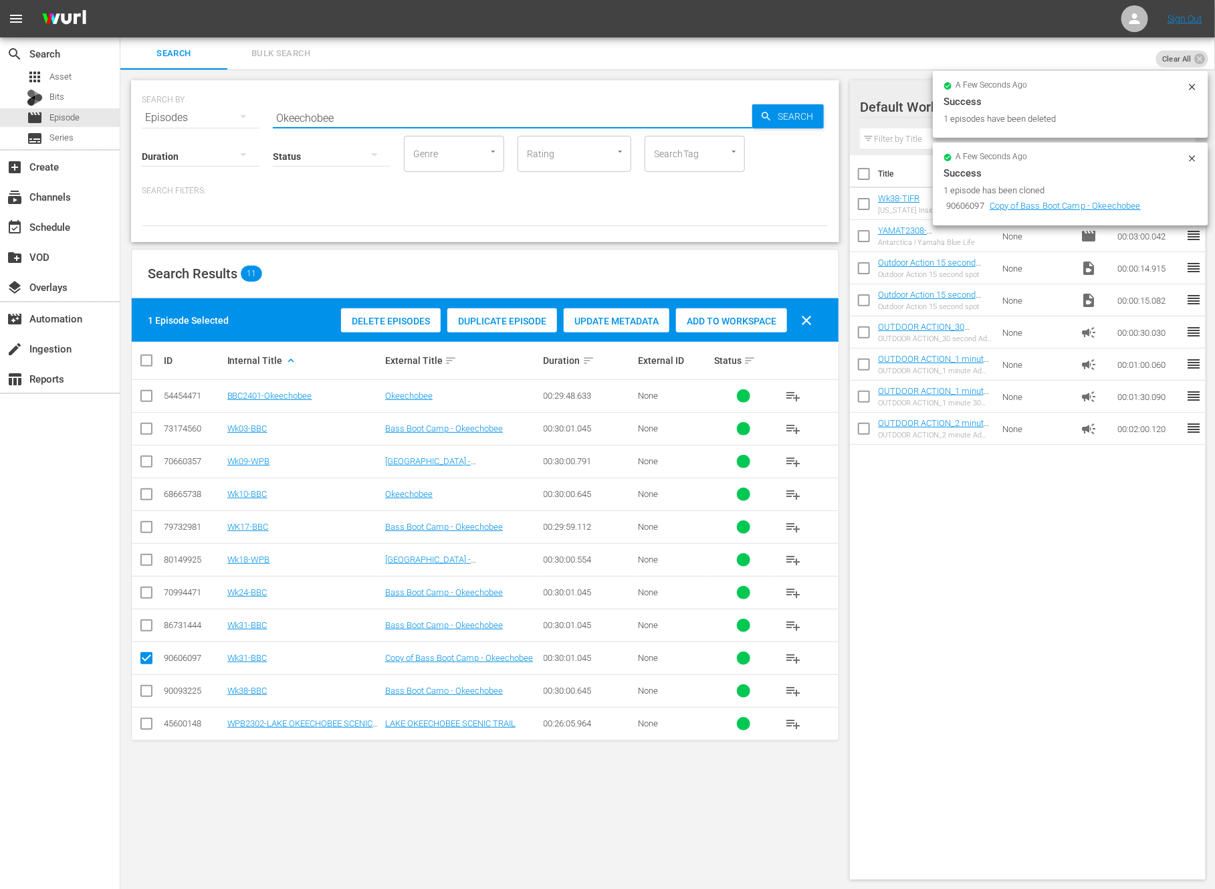
click at [373, 118] on input "Okeechobee" at bounding box center [513, 118] width 480 height 32
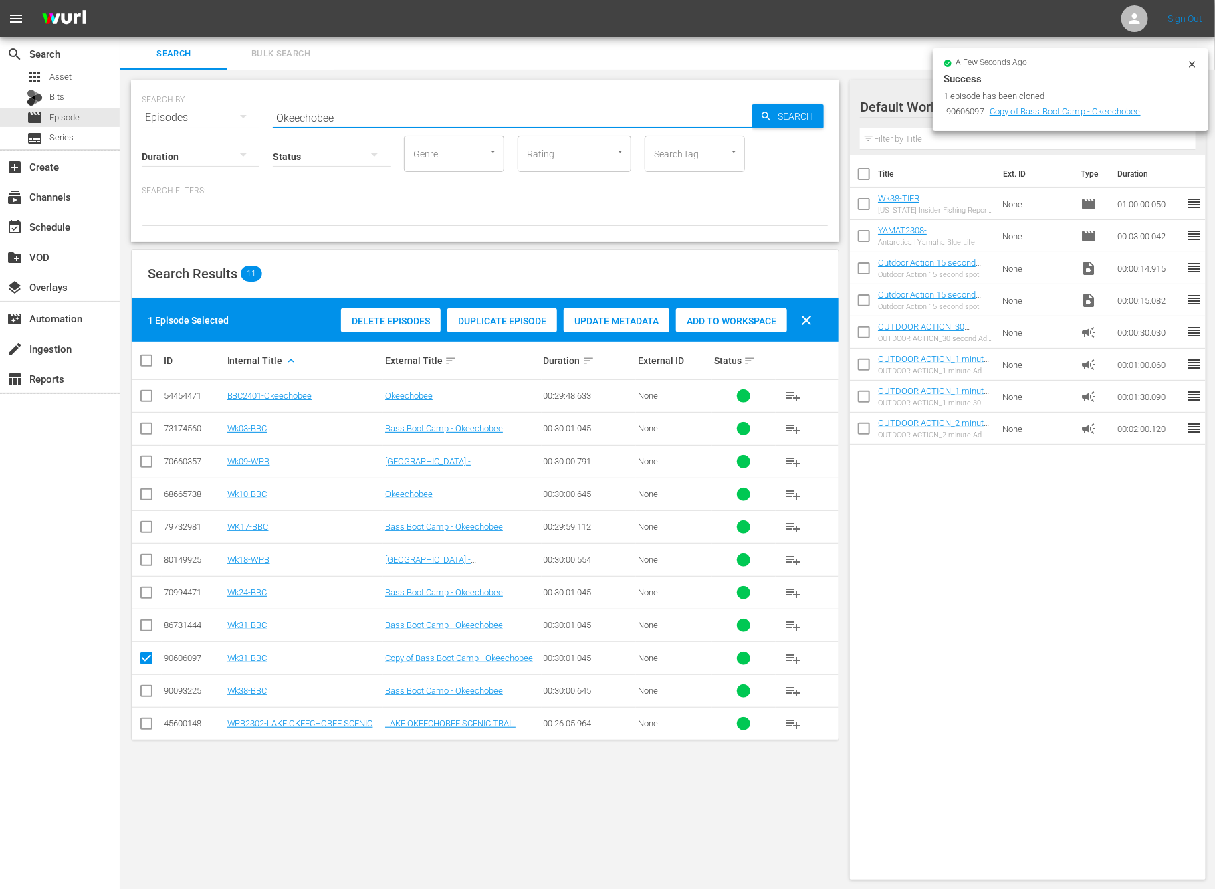
click at [373, 118] on input "Okeechobee" at bounding box center [513, 118] width 480 height 32
paste input "Lake Ouachita"
type input "Lake Ouachita"
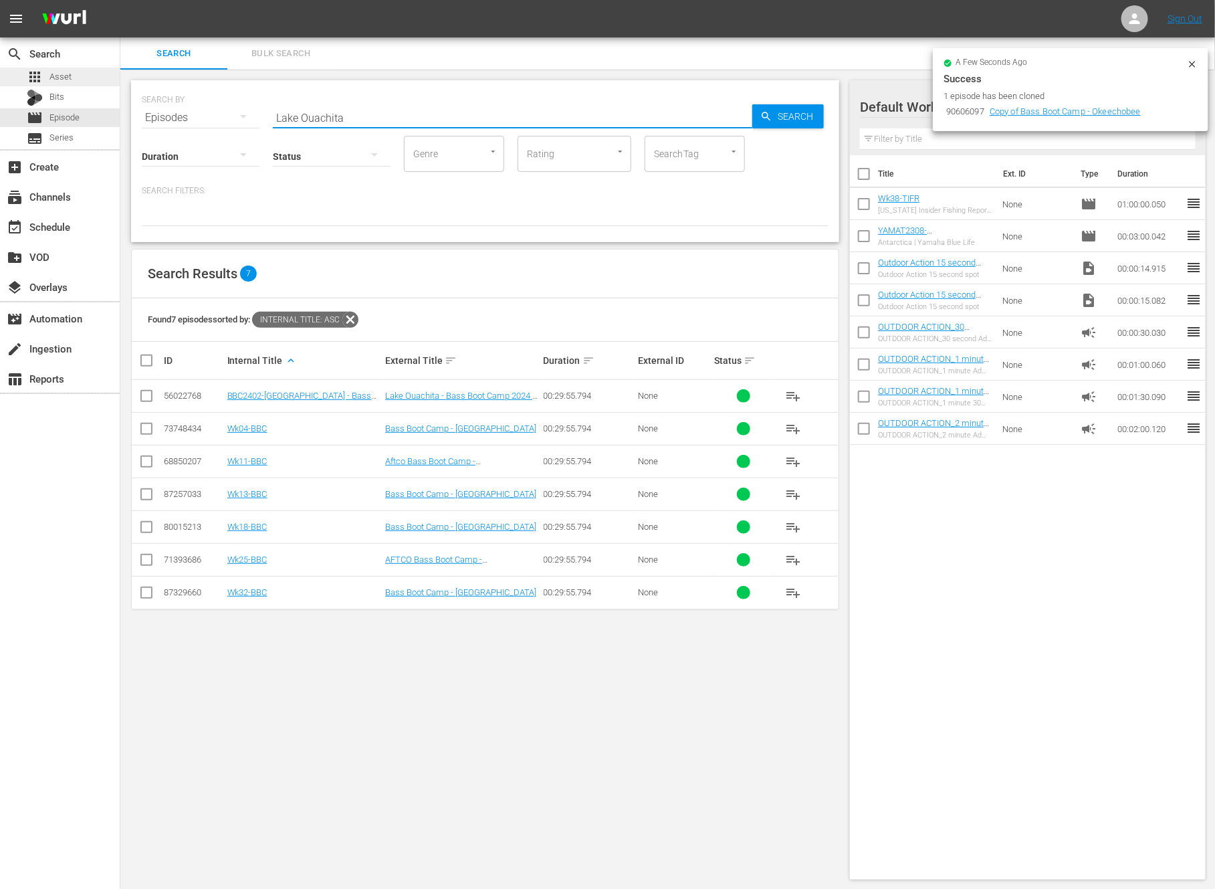
click at [69, 73] on span "Asset" at bounding box center [60, 76] width 22 height 13
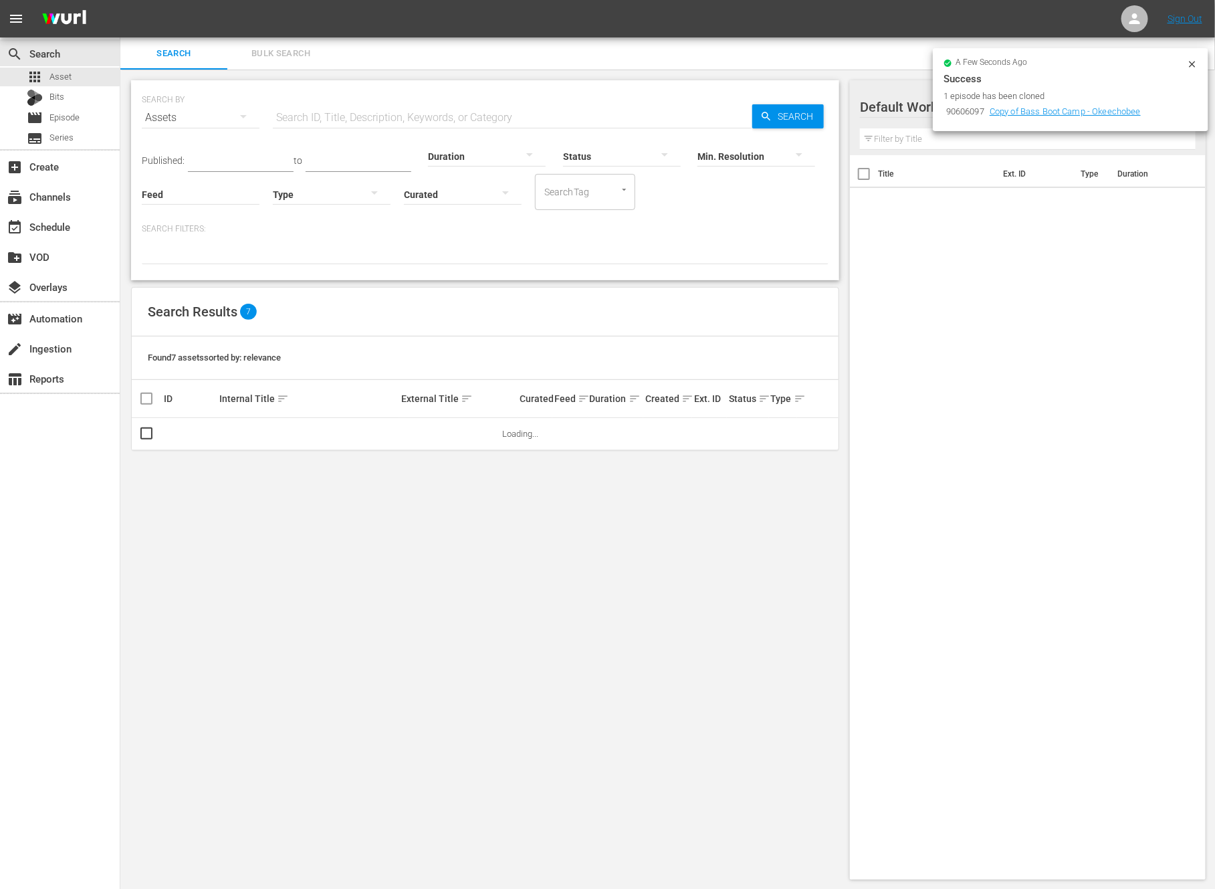
click at [425, 104] on input "text" at bounding box center [513, 118] width 480 height 32
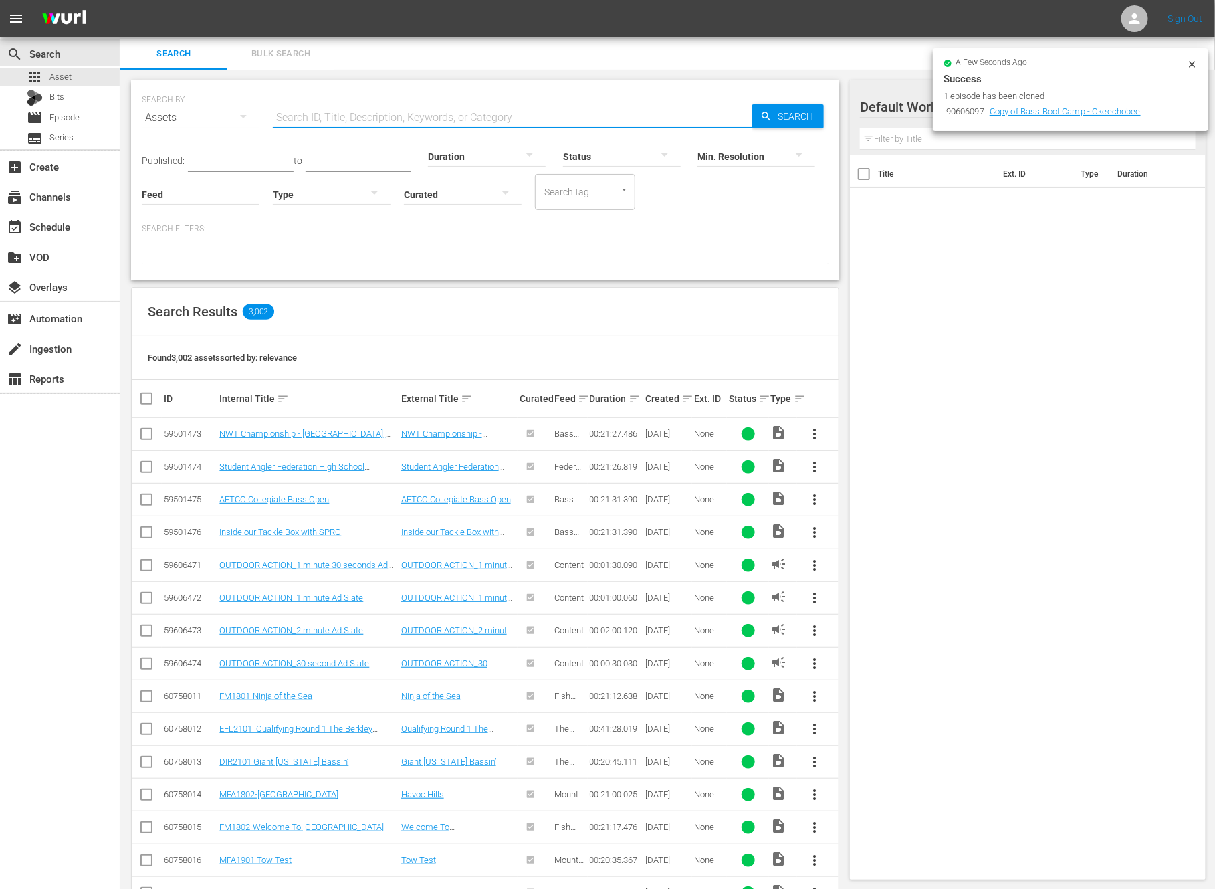
paste input "Lake Ouachita"
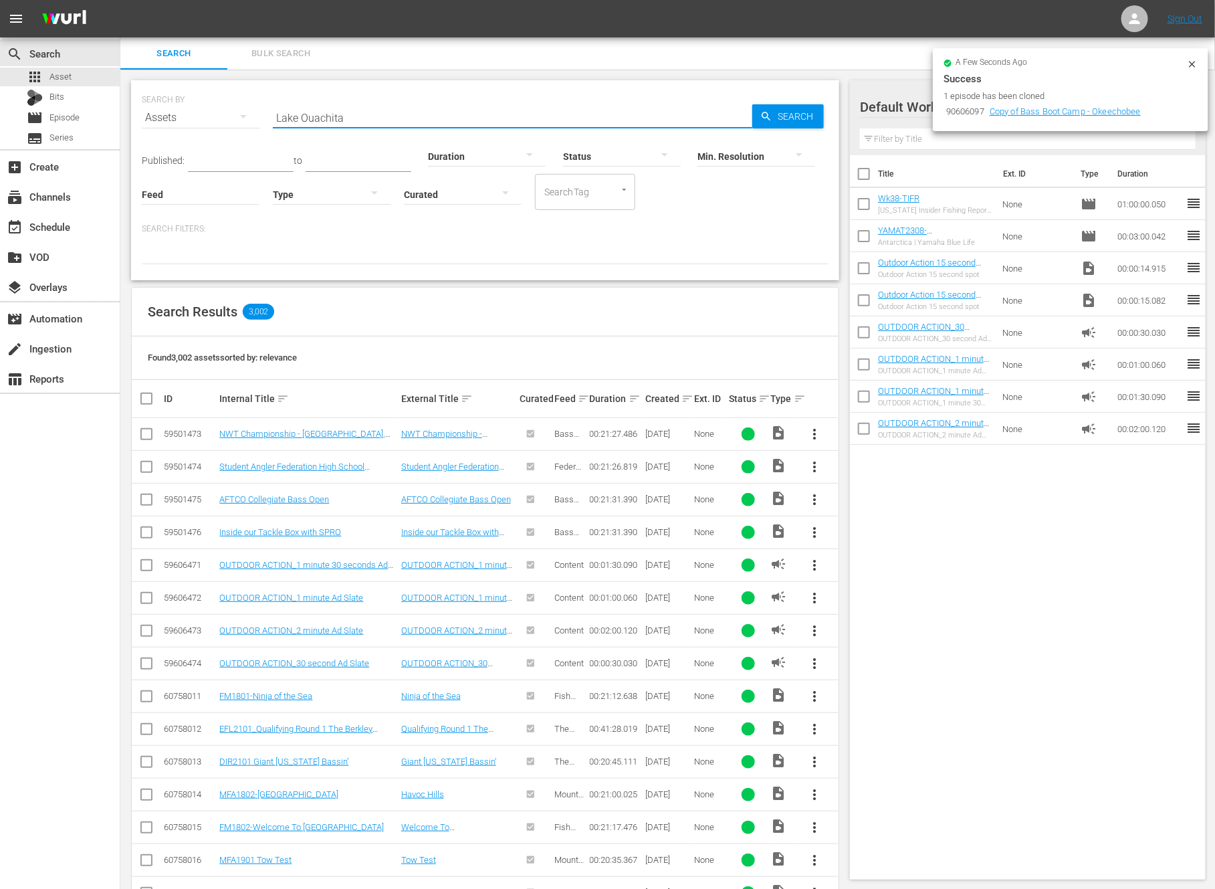
type input "Lake Ouachita"
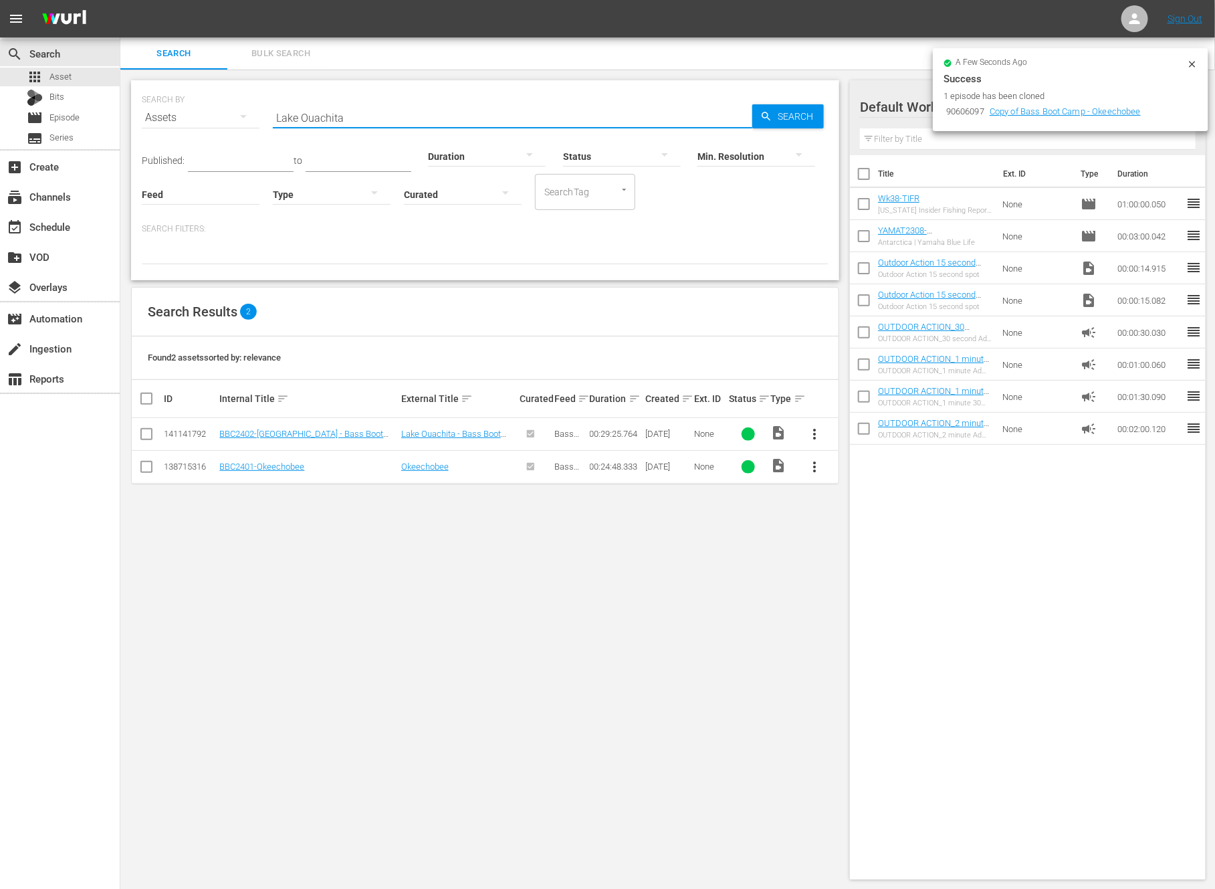
click at [814, 439] on span "more_vert" at bounding box center [815, 434] width 16 height 16
click at [861, 475] on div "Workspace" at bounding box center [887, 471] width 91 height 32
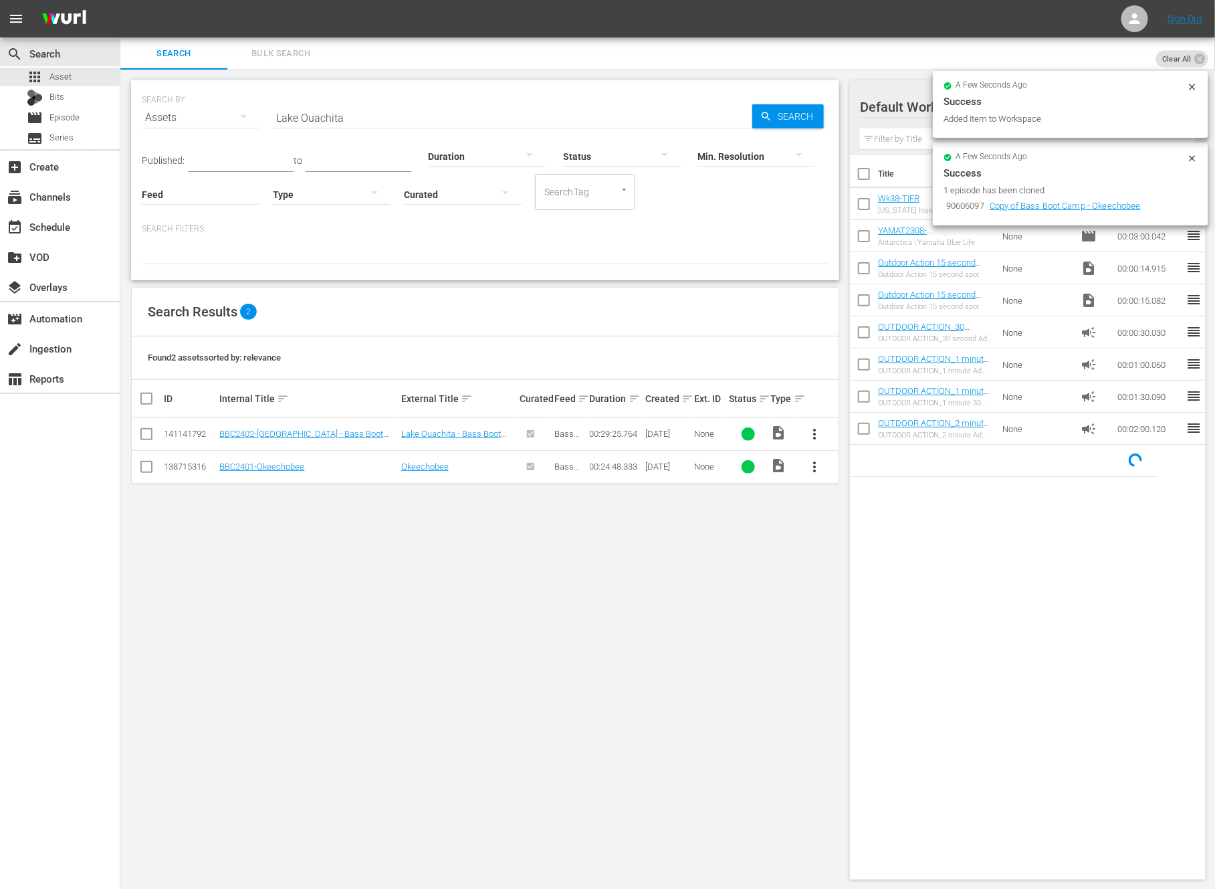
click at [384, 113] on input "Lake Ouachita" at bounding box center [513, 118] width 480 height 32
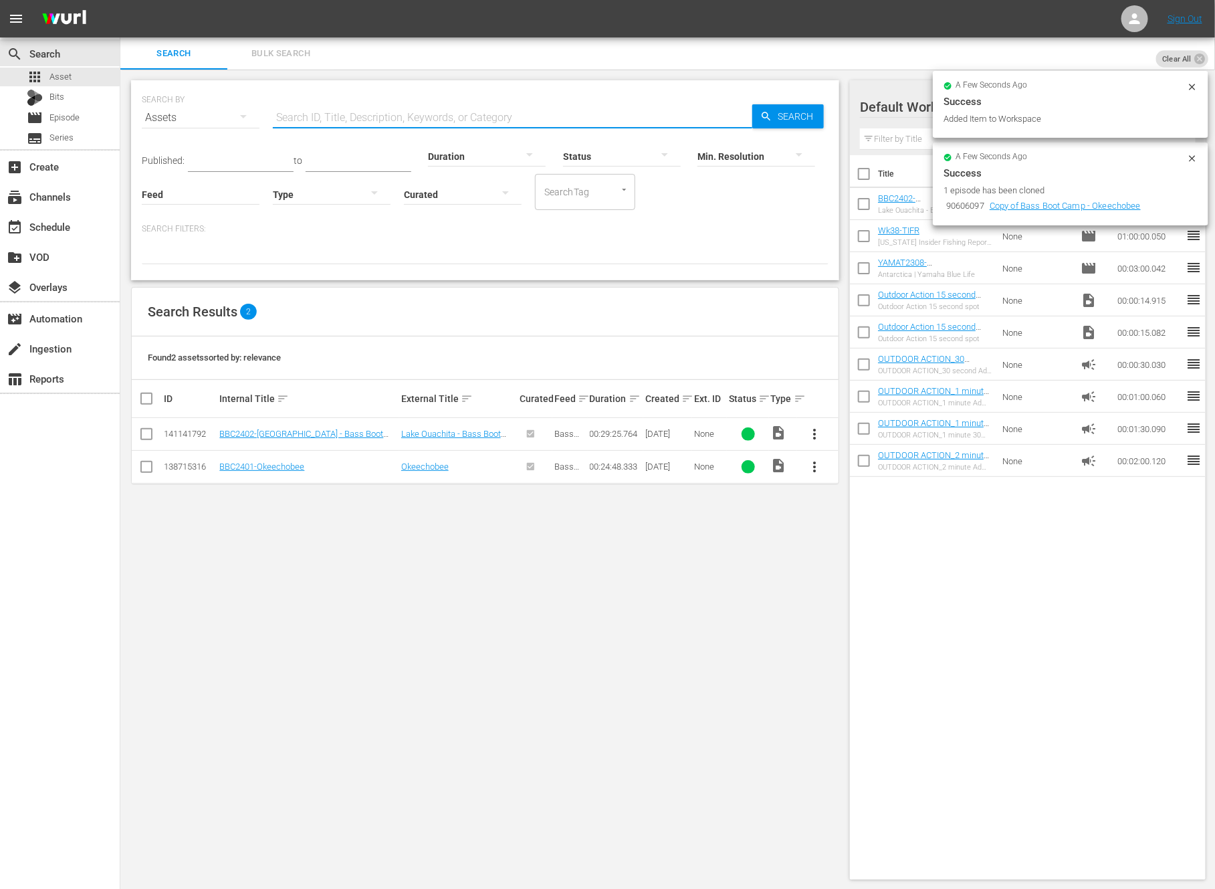
click at [468, 157] on div at bounding box center [487, 155] width 118 height 37
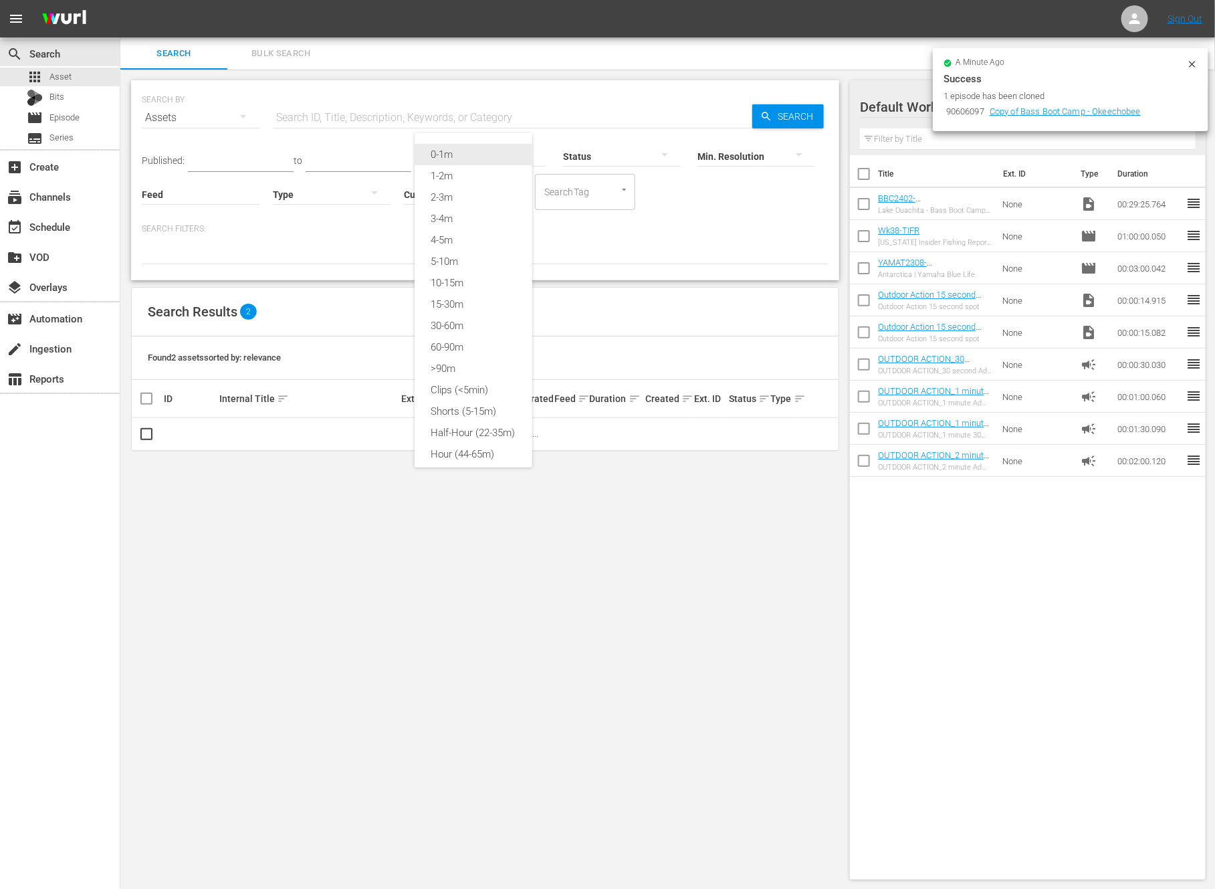
click at [466, 155] on div "0-1m" at bounding box center [474, 154] width 118 height 21
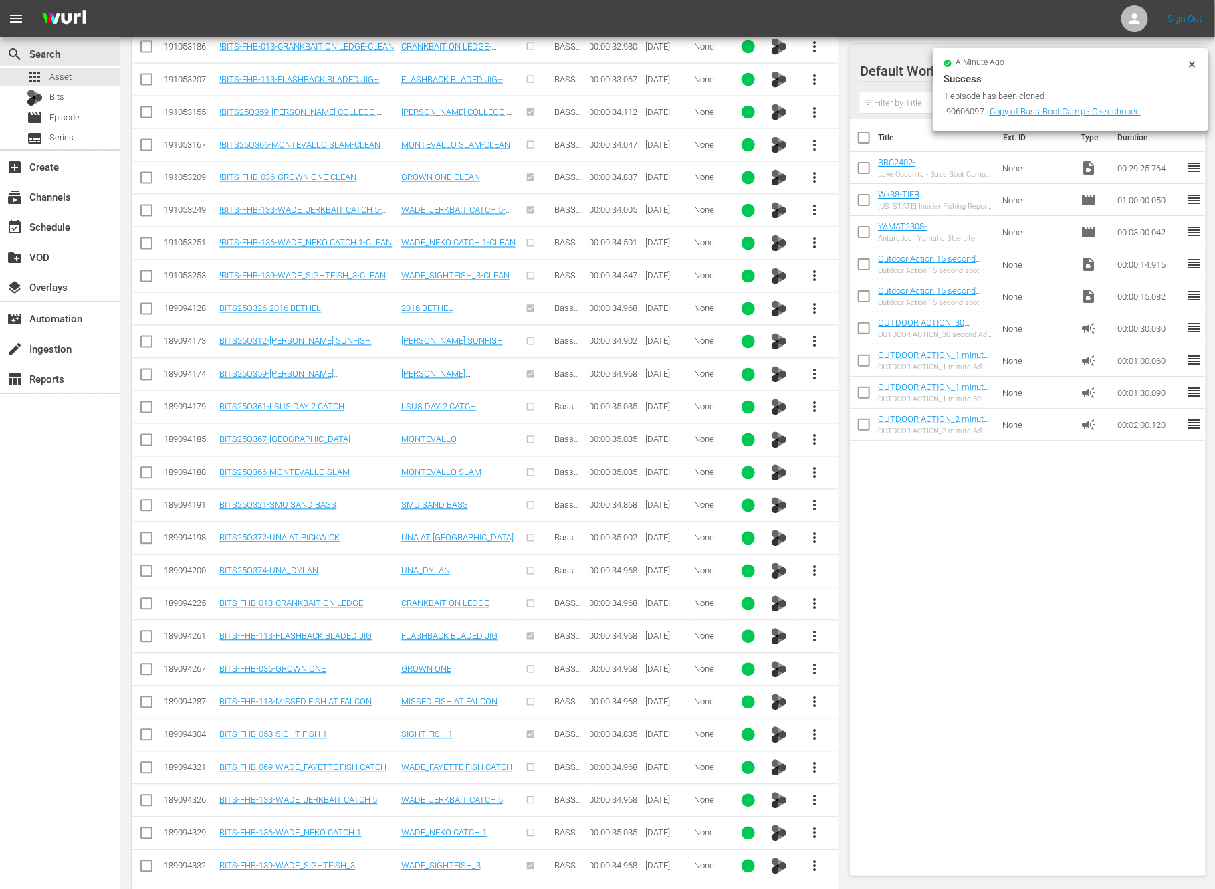
scroll to position [5932, 0]
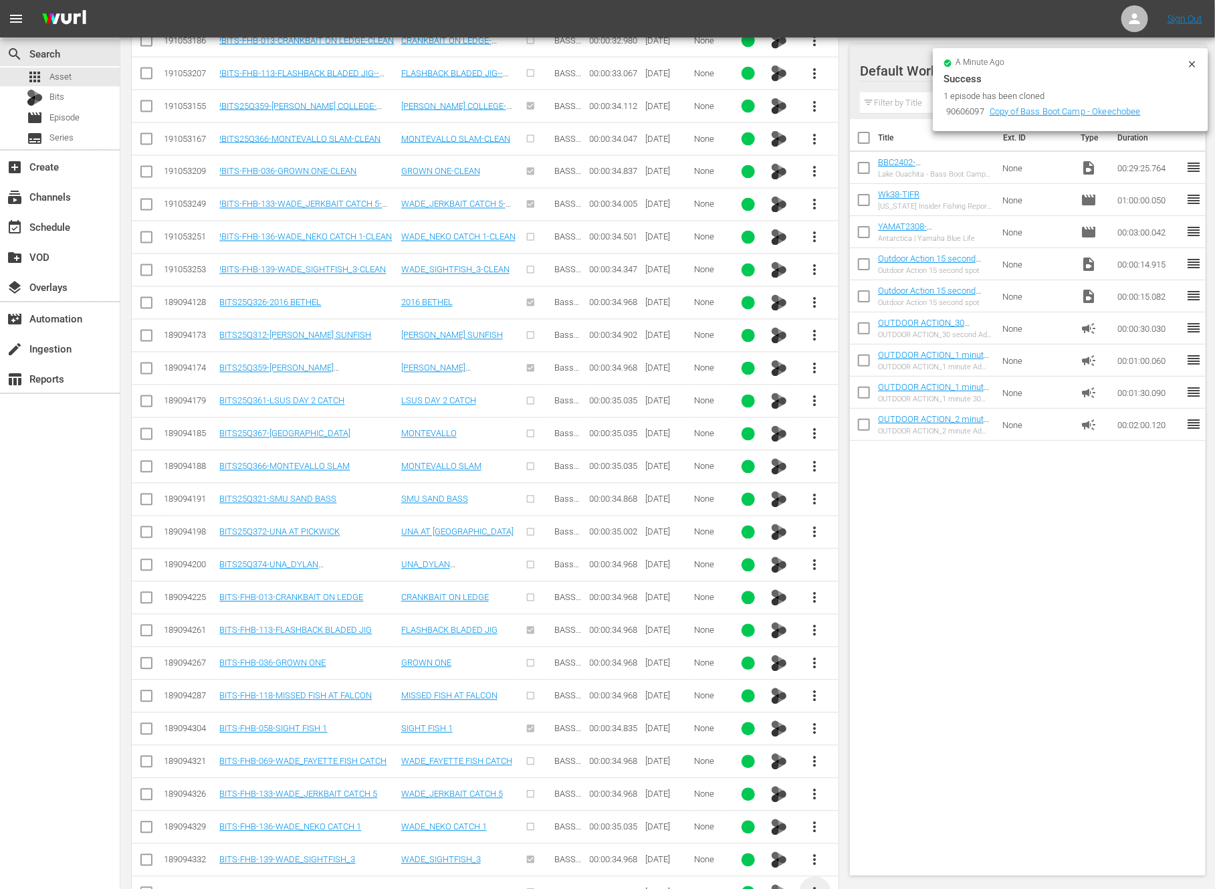
click at [811, 885] on span "more_vert" at bounding box center [815, 893] width 16 height 16
click at [859, 773] on div "Workspace" at bounding box center [887, 773] width 91 height 32
click at [53, 161] on div "add_box Create" at bounding box center [37, 165] width 75 height 12
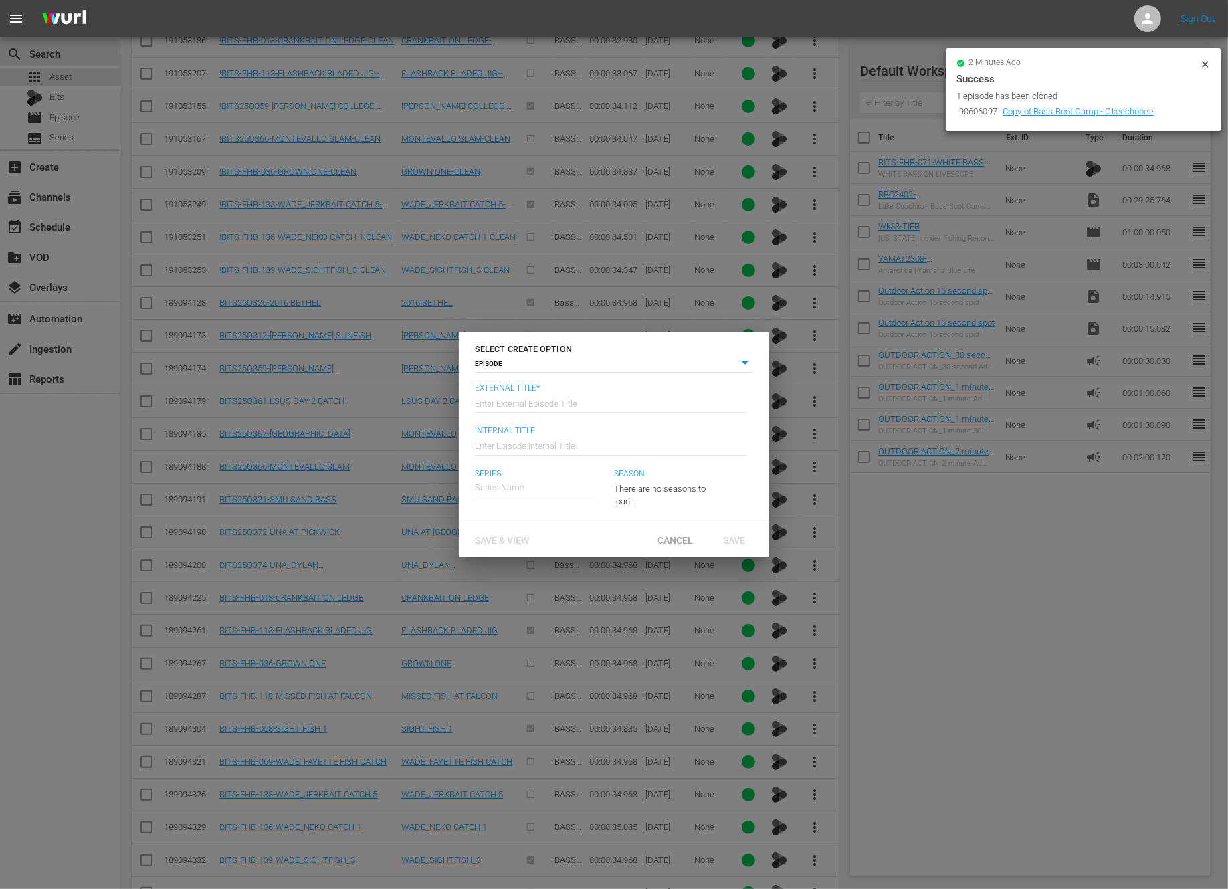
click at [565, 397] on input "text" at bounding box center [611, 402] width 272 height 32
paste input "Lake Ouachita"
type input "Bass Boot Camp - Lake Ouachita"
type input "Wk39-BBC"
type input "B"
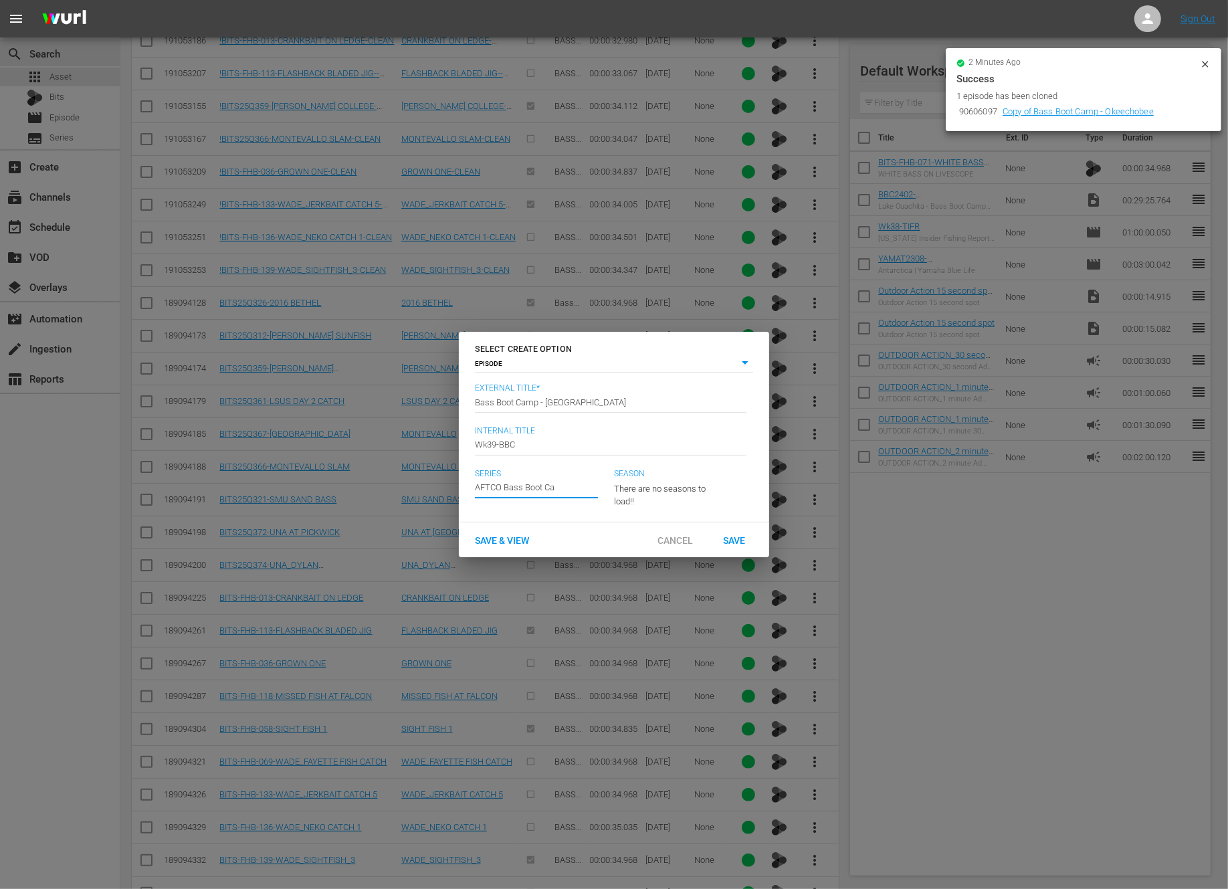
click at [554, 493] on input "AFTCO Bass Boot Ca" at bounding box center [536, 488] width 123 height 32
click at [550, 487] on input "AFTCO Bass" at bounding box center [536, 488] width 123 height 32
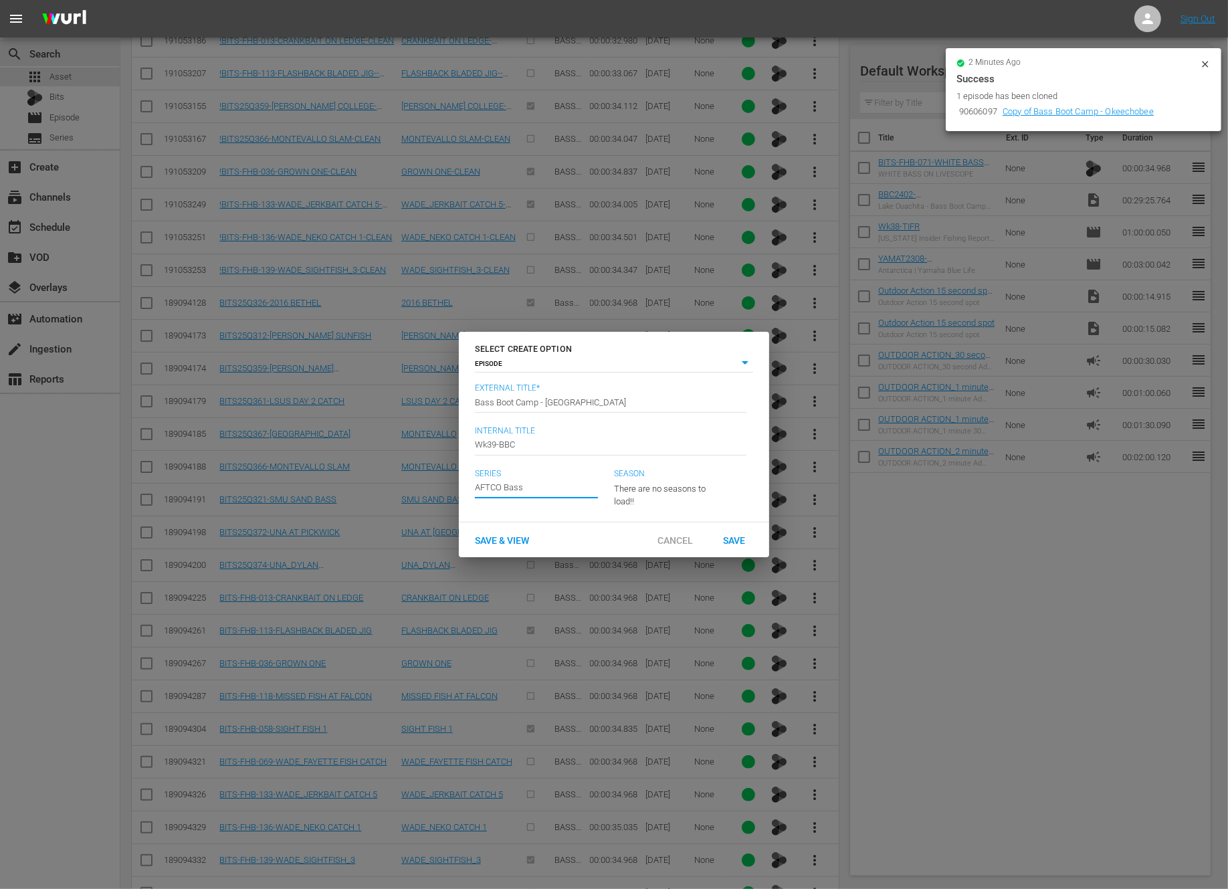
click at [550, 487] on input "AFTCO Bass" at bounding box center [536, 488] width 123 height 32
click at [551, 558] on div "Bass Boot Camp Season 24" at bounding box center [539, 557] width 106 height 32
type input "Bass Boot Camp Season 24"
click at [739, 541] on span "Save" at bounding box center [734, 539] width 43 height 11
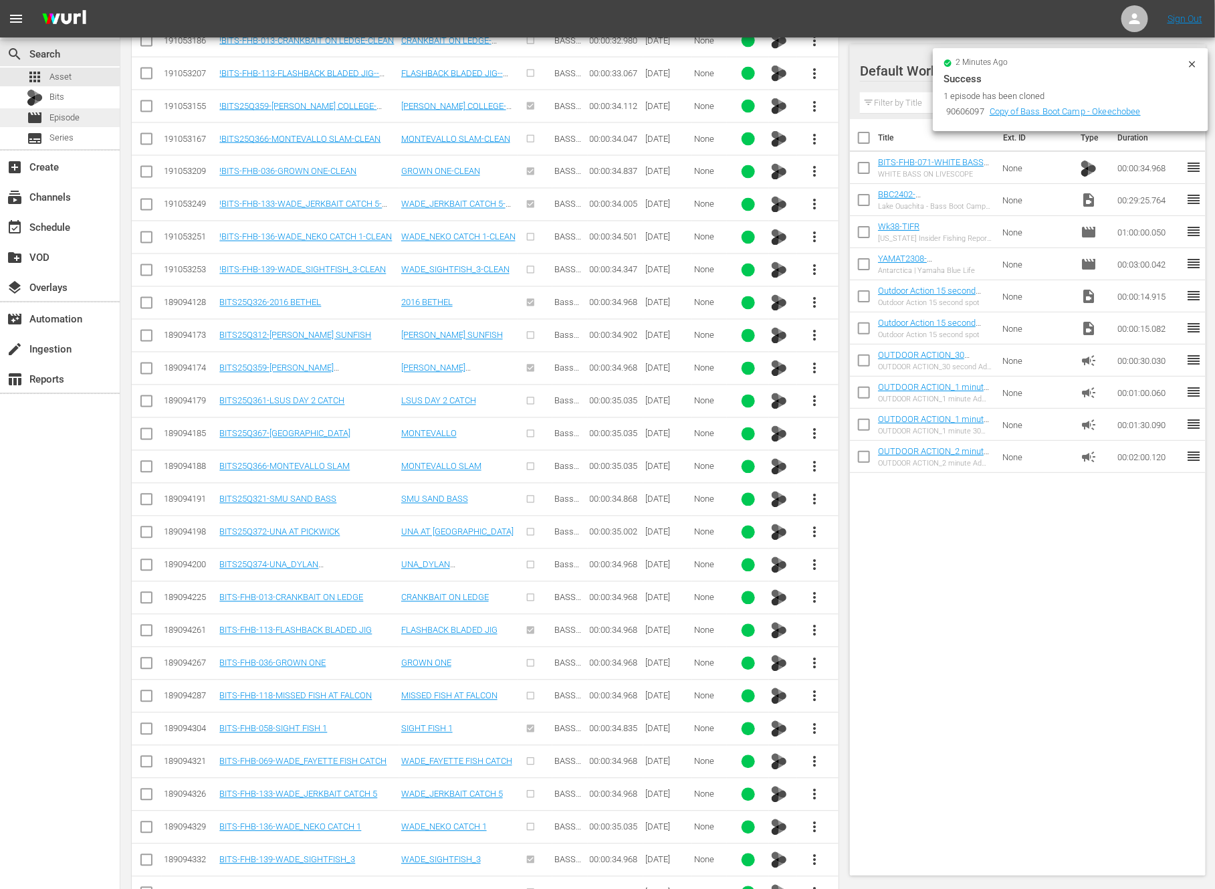
click at [72, 119] on span "Episode" at bounding box center [64, 117] width 30 height 13
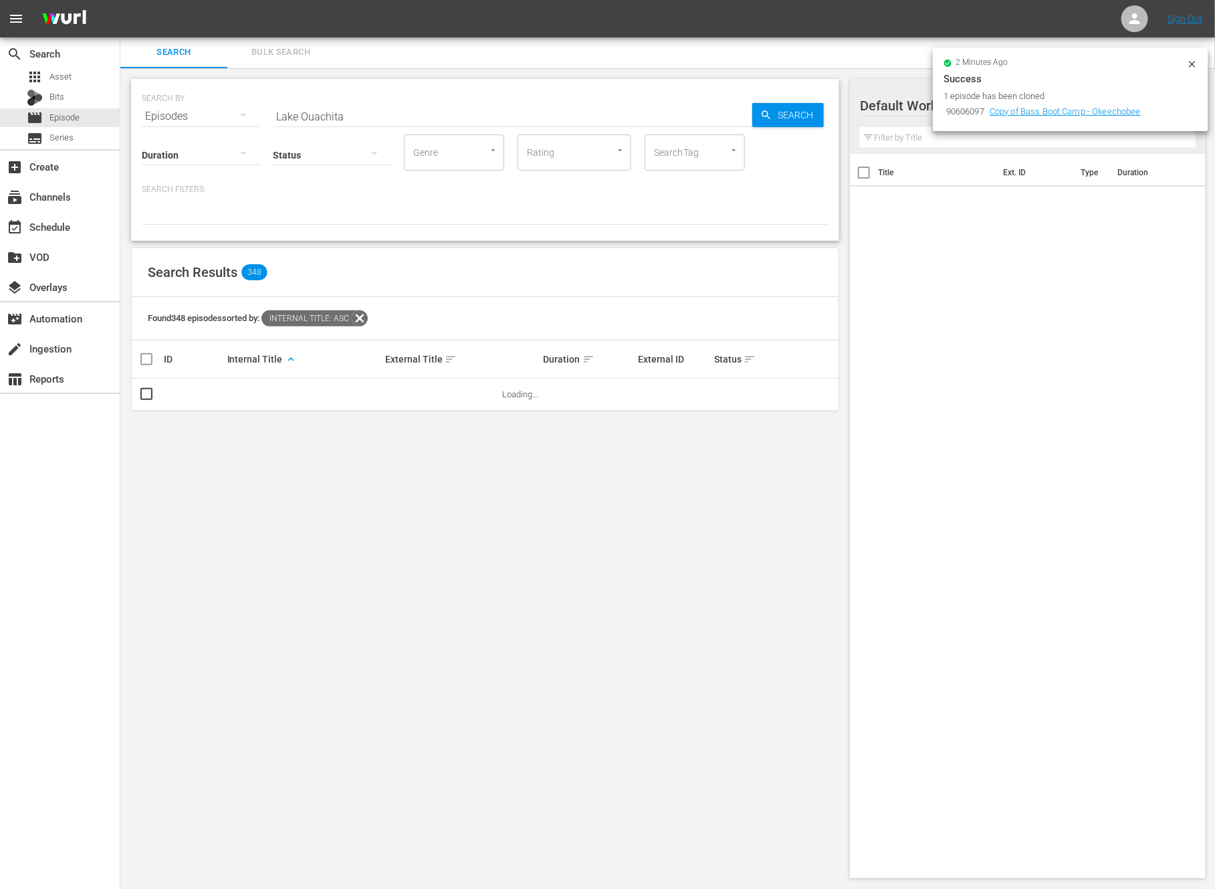
scroll to position [1, 0]
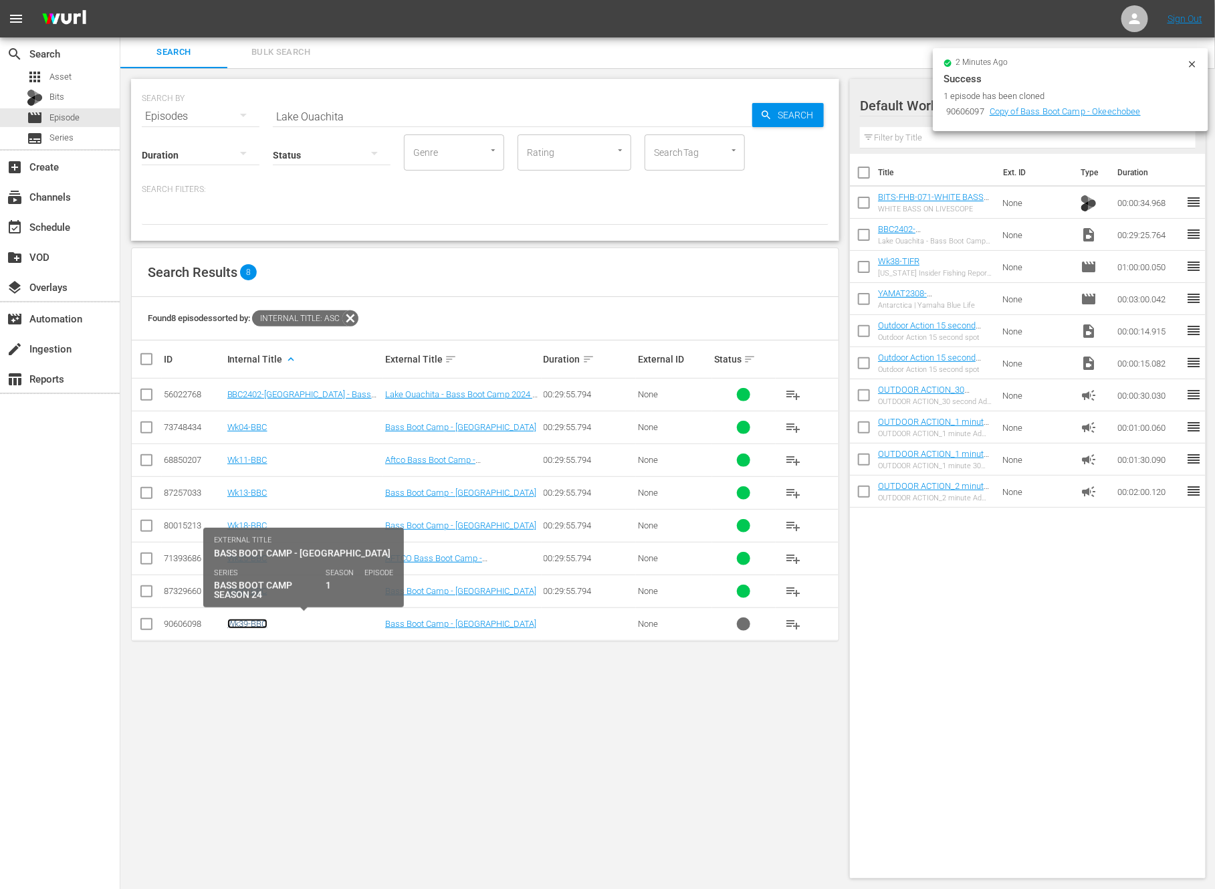
click at [260, 624] on link "Wk39-BBC" at bounding box center [247, 624] width 40 height 10
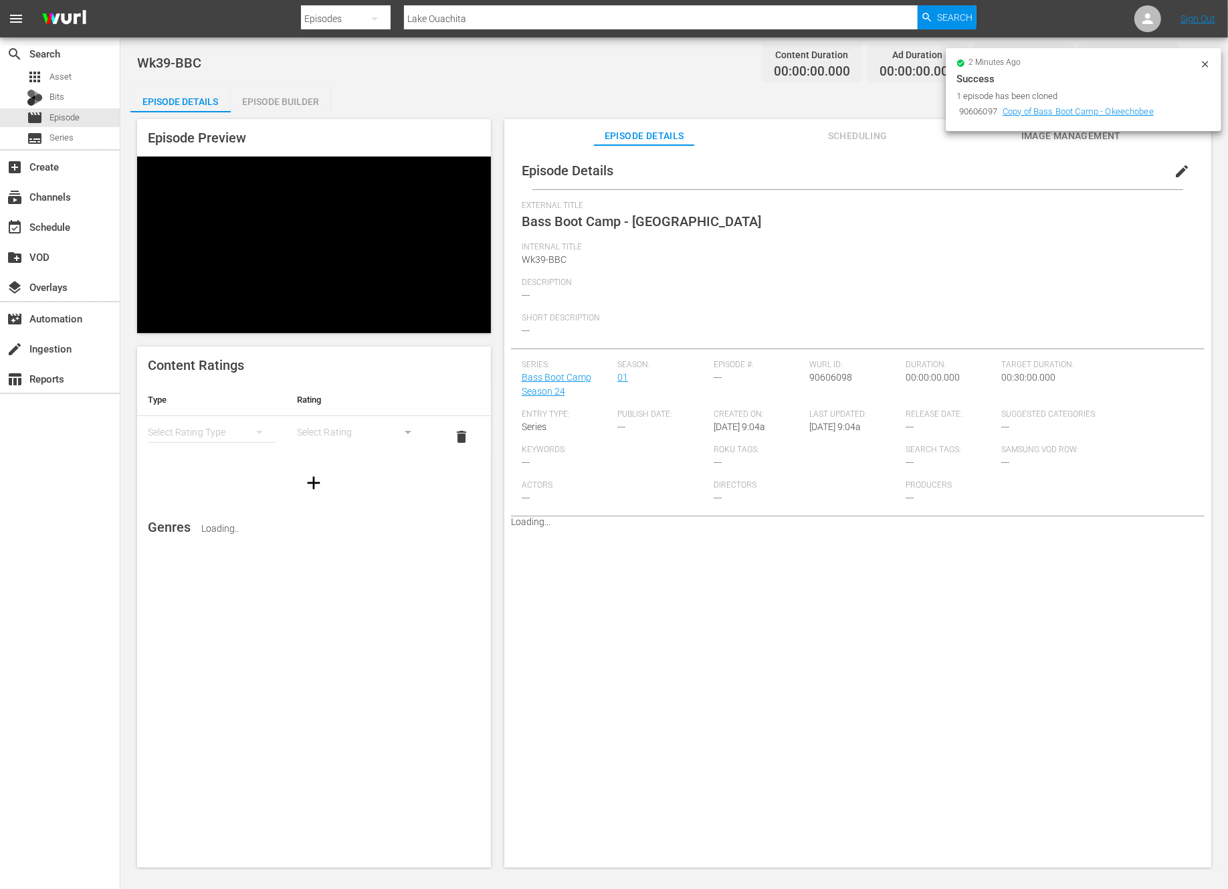
click at [268, 103] on div "Episode Builder" at bounding box center [281, 102] width 100 height 32
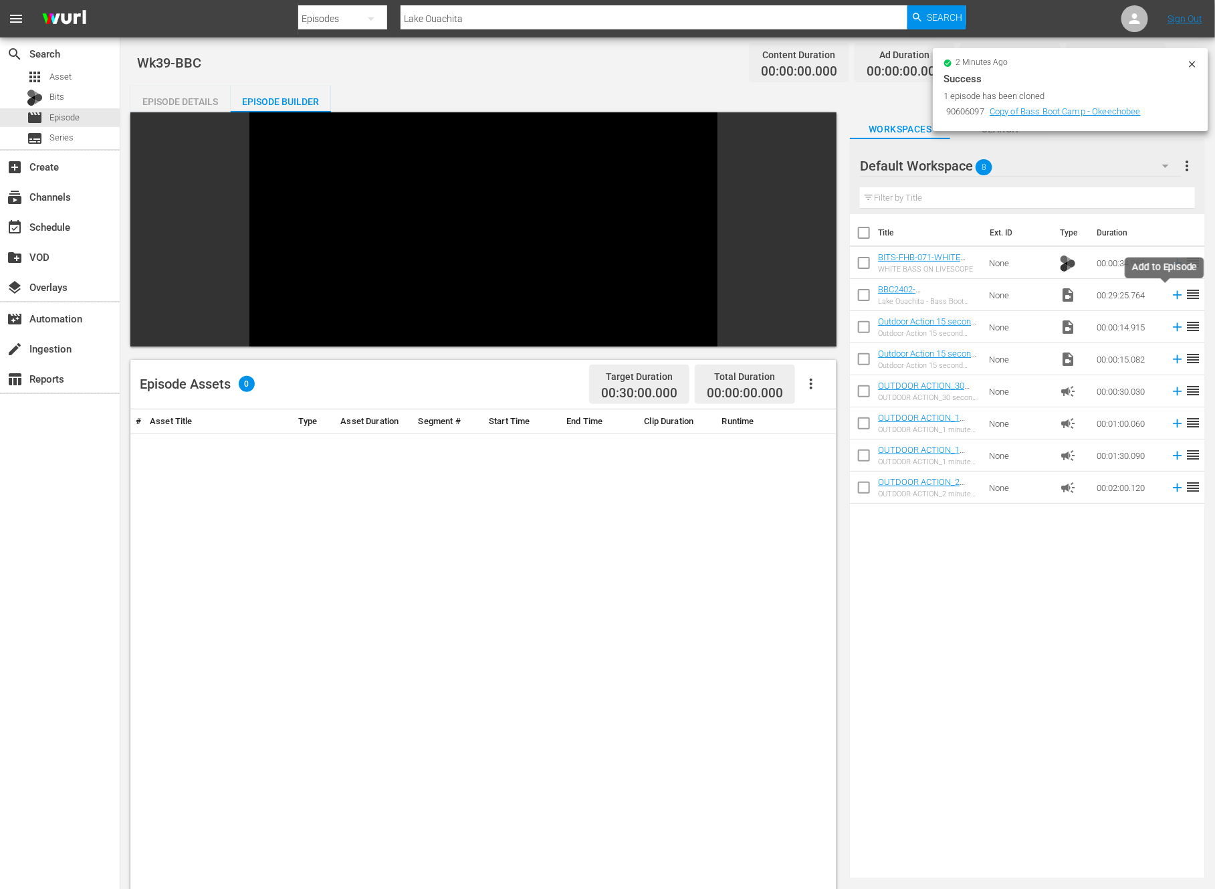
click at [1174, 294] on icon at bounding box center [1178, 295] width 9 height 9
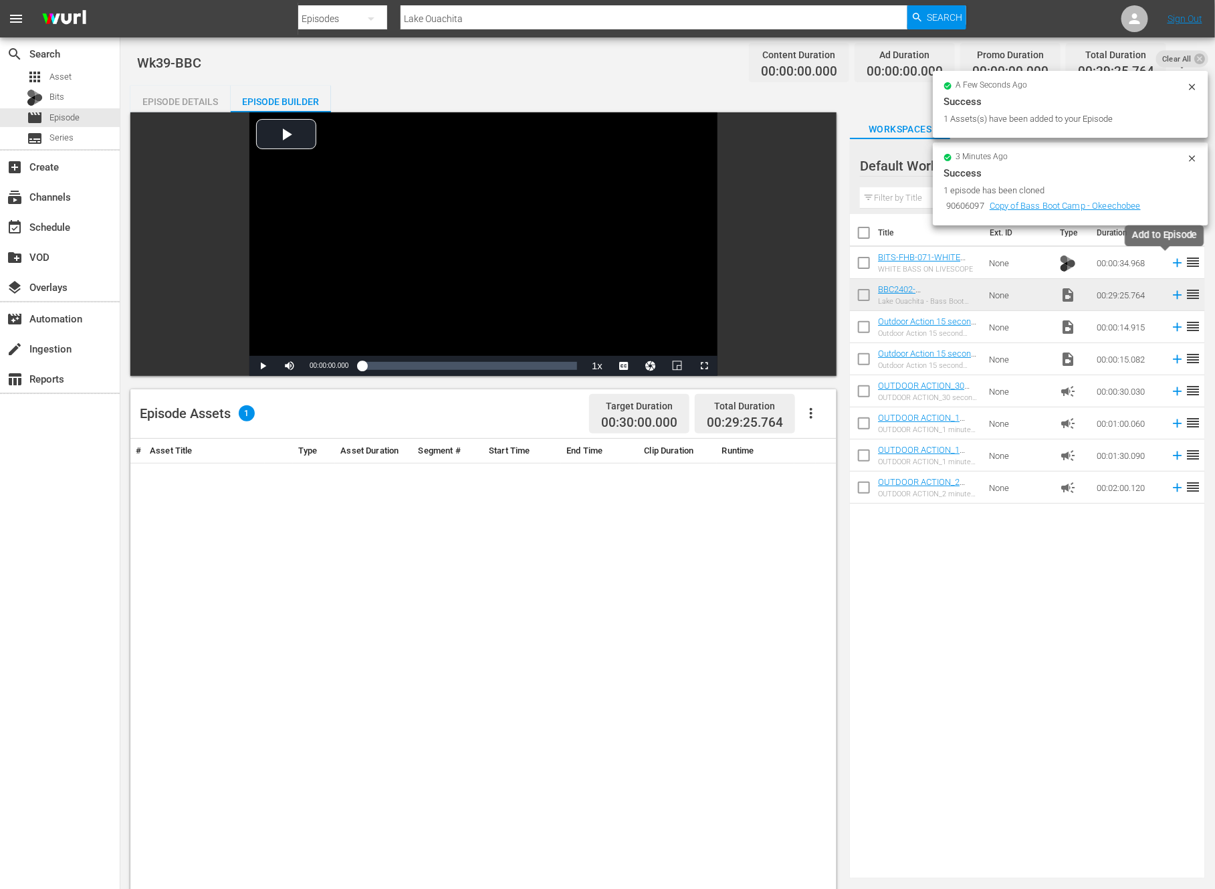
click at [1170, 264] on icon at bounding box center [1177, 262] width 15 height 15
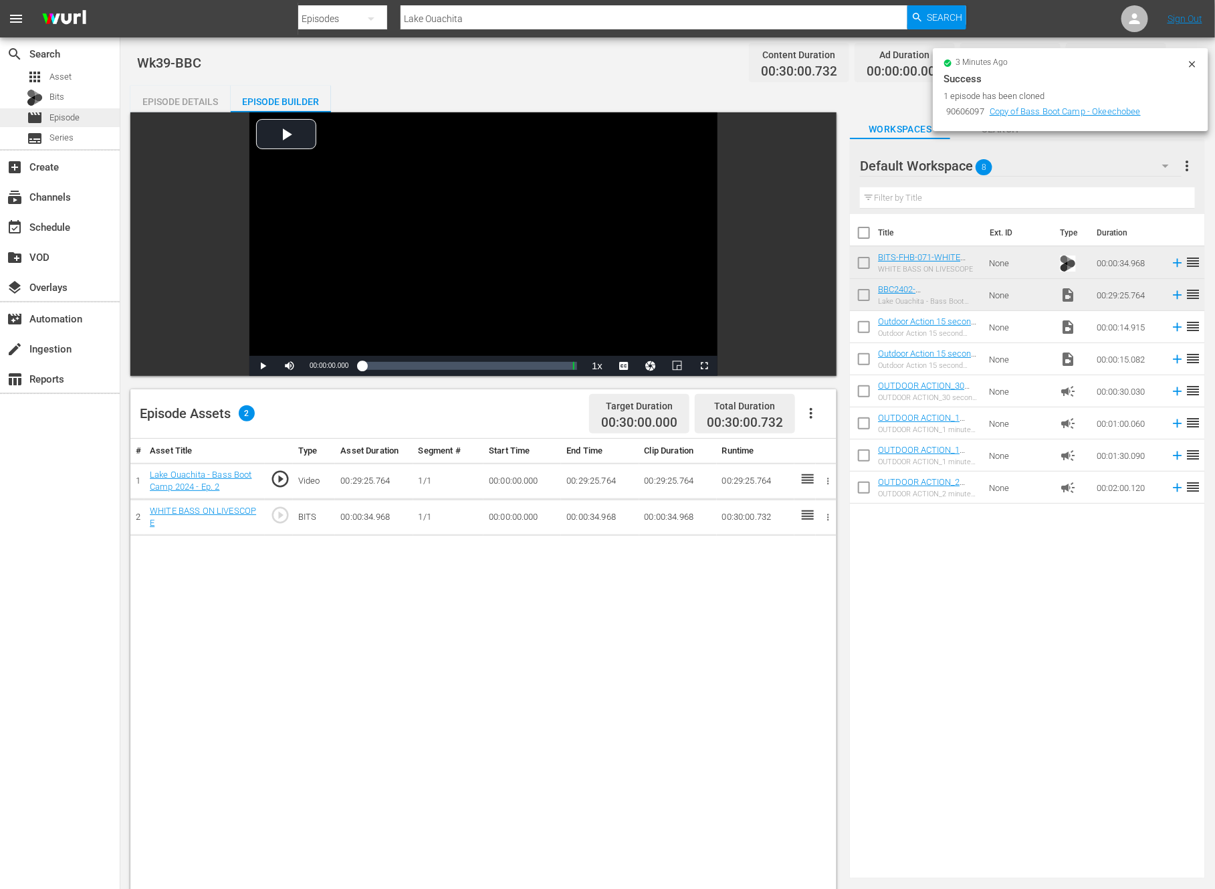
click at [64, 119] on span "Episode" at bounding box center [64, 117] width 30 height 13
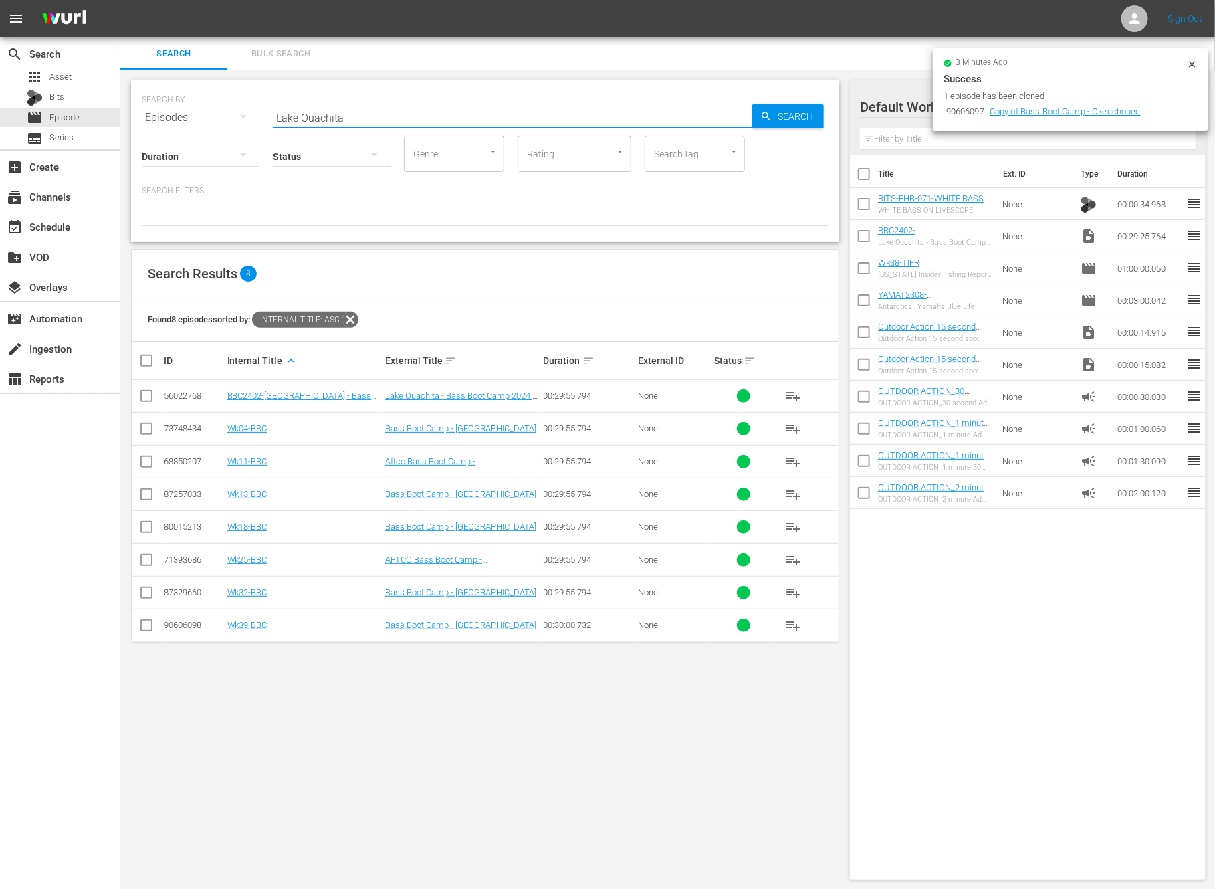
click at [322, 118] on input "Lake Ouachita" at bounding box center [513, 118] width 480 height 32
paste input "Episode 1: Across America: Yamaha RMAX 1000 Conquers the West"
type input "Episode 1: Across America: Yamaha RMAX 1000 Conquers the West"
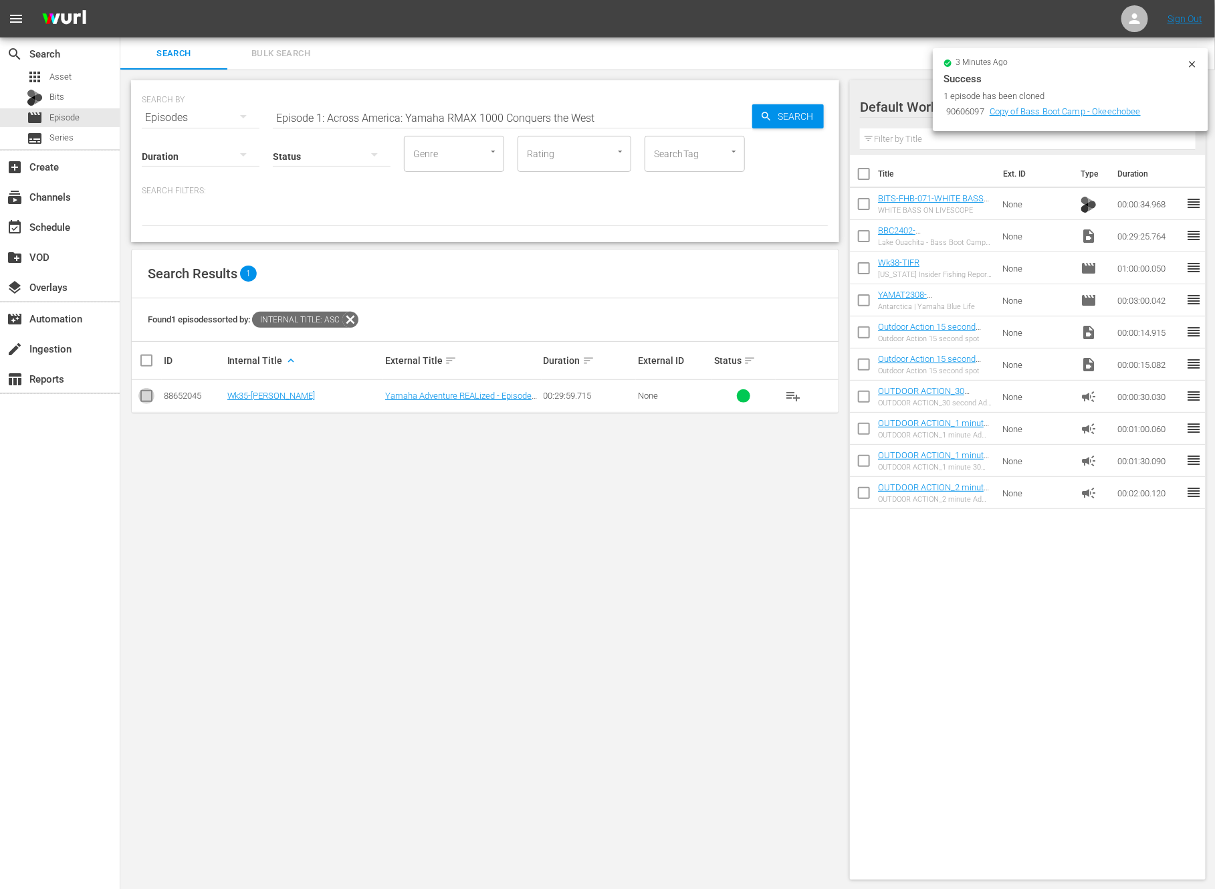
click at [142, 400] on input "checkbox" at bounding box center [146, 399] width 16 height 16
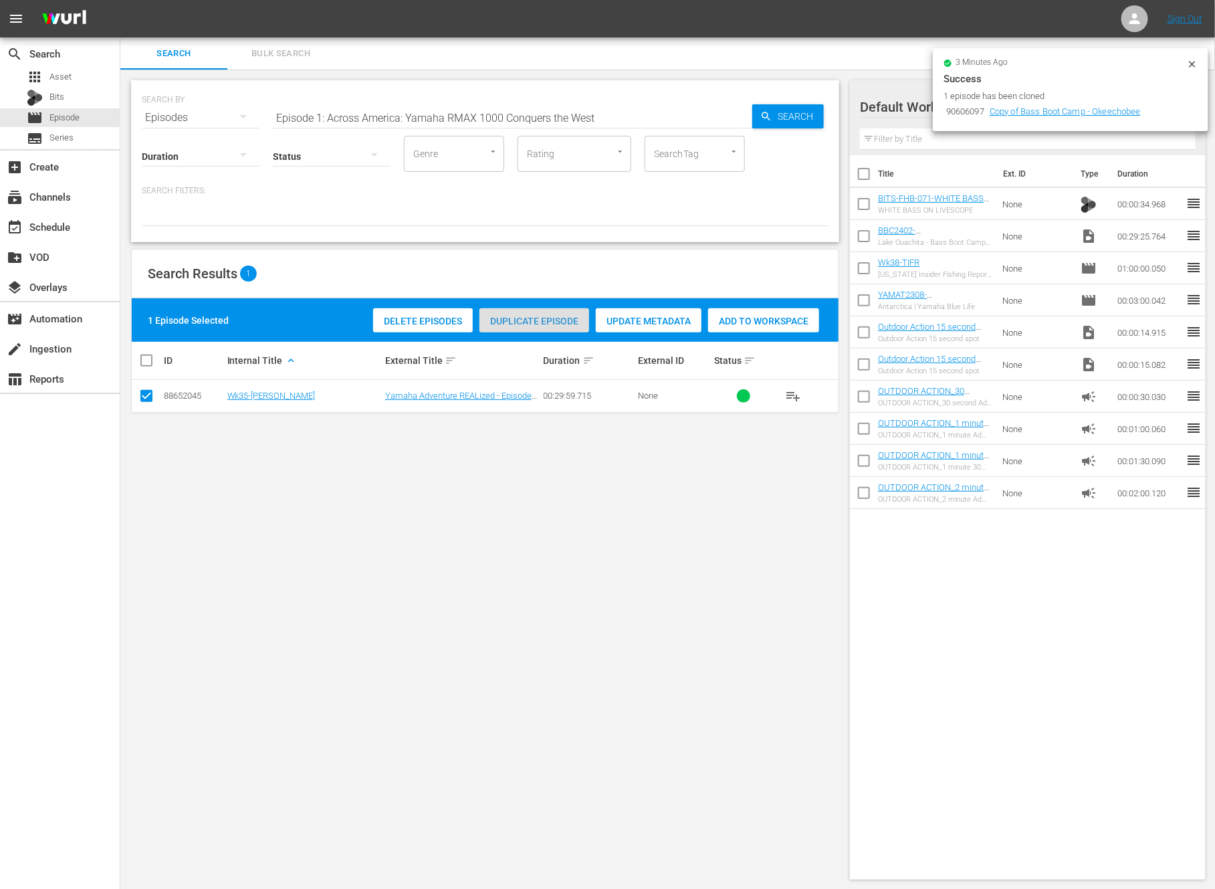
click at [545, 317] on span "Duplicate Episode" at bounding box center [535, 321] width 110 height 11
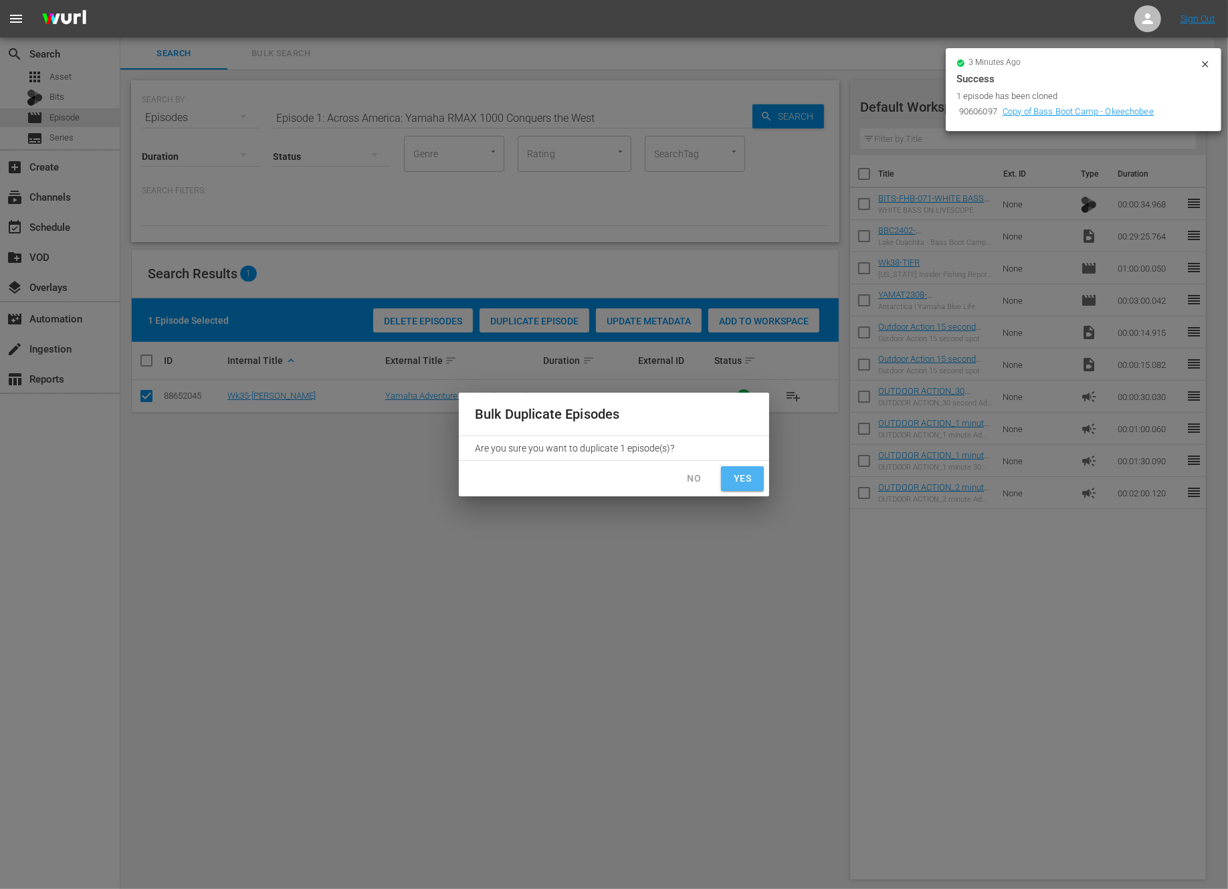
click at [741, 482] on span "Yes" at bounding box center [742, 478] width 21 height 17
checkbox input "false"
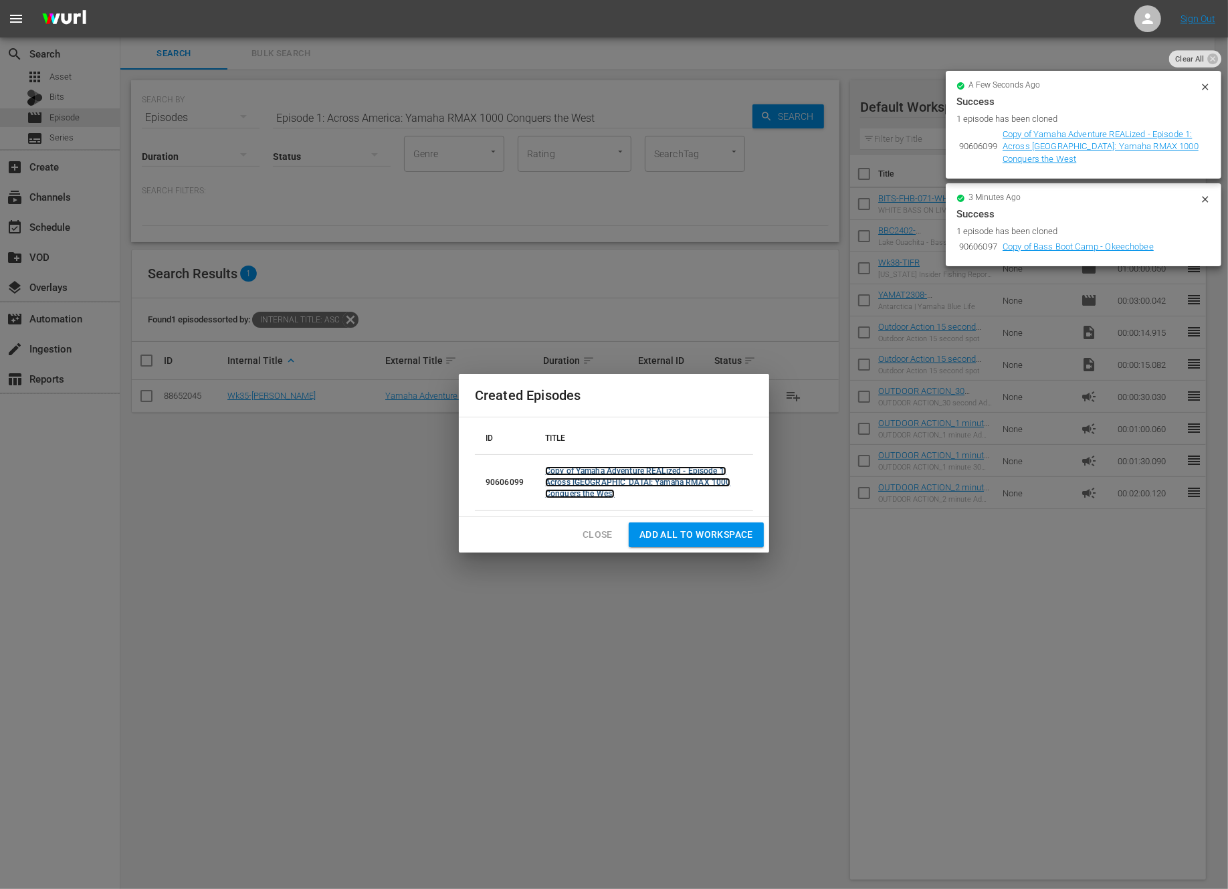
click at [569, 481] on link "Copy of Yamaha Adventure REALized - Episode 1: Across America: Yamaha RMAX 1000…" at bounding box center [637, 482] width 185 height 32
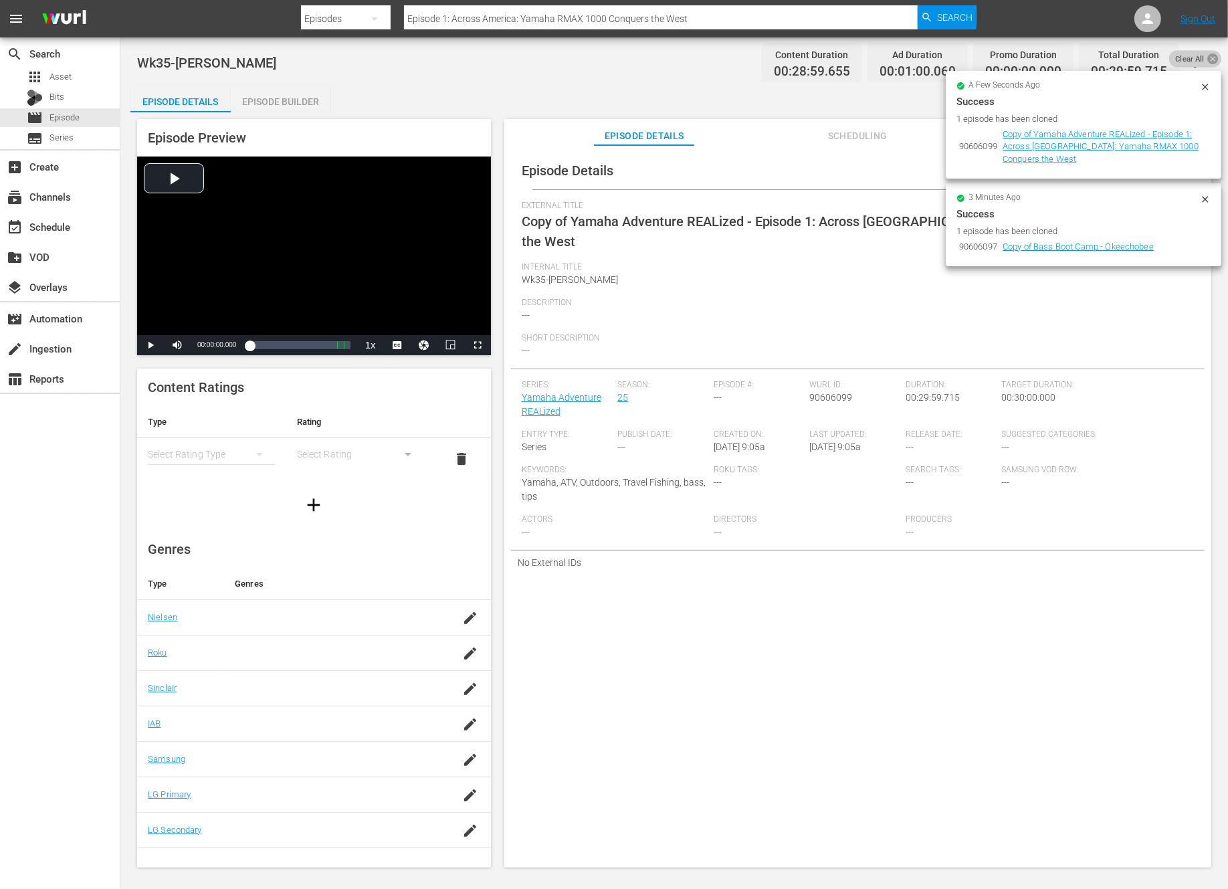
click at [1207, 62] on icon at bounding box center [1213, 58] width 13 height 13
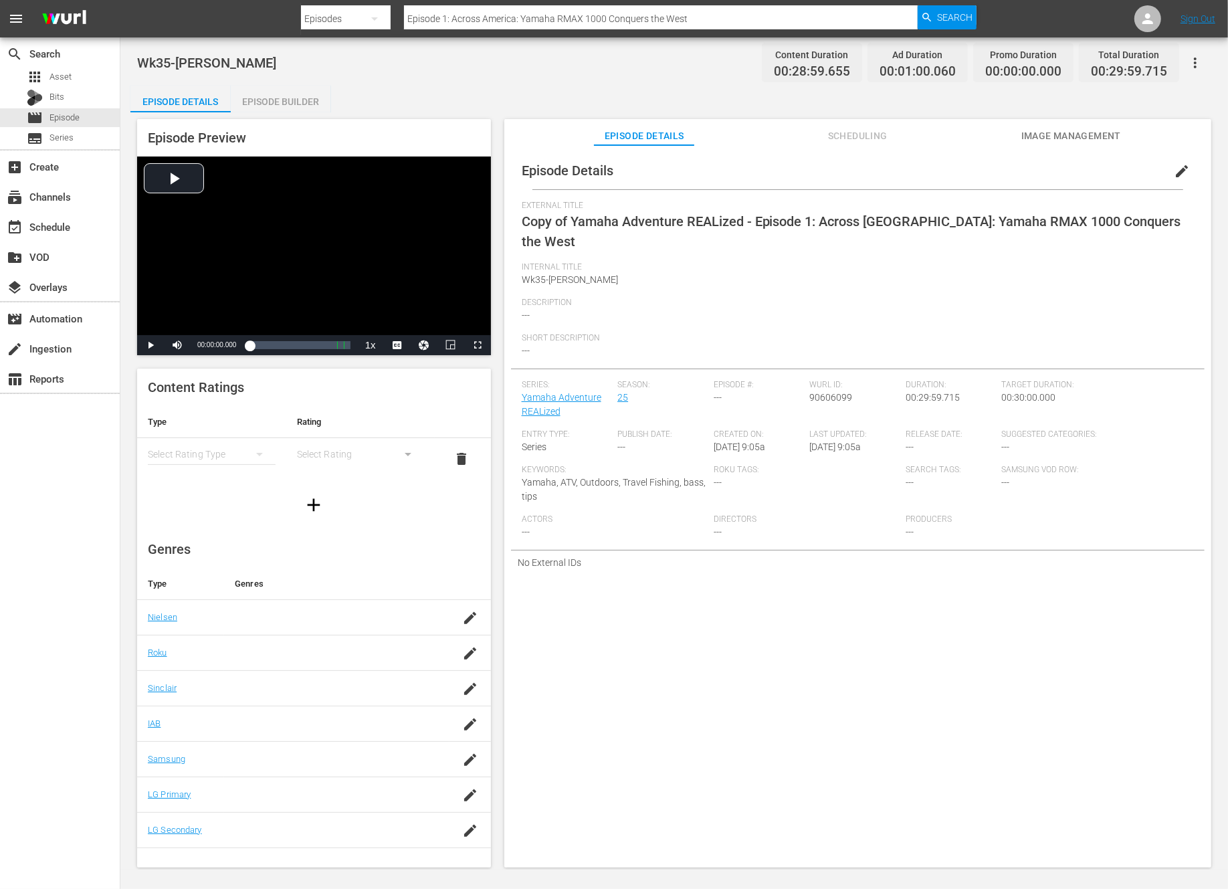
click at [1176, 169] on span "edit" at bounding box center [1182, 171] width 16 height 16
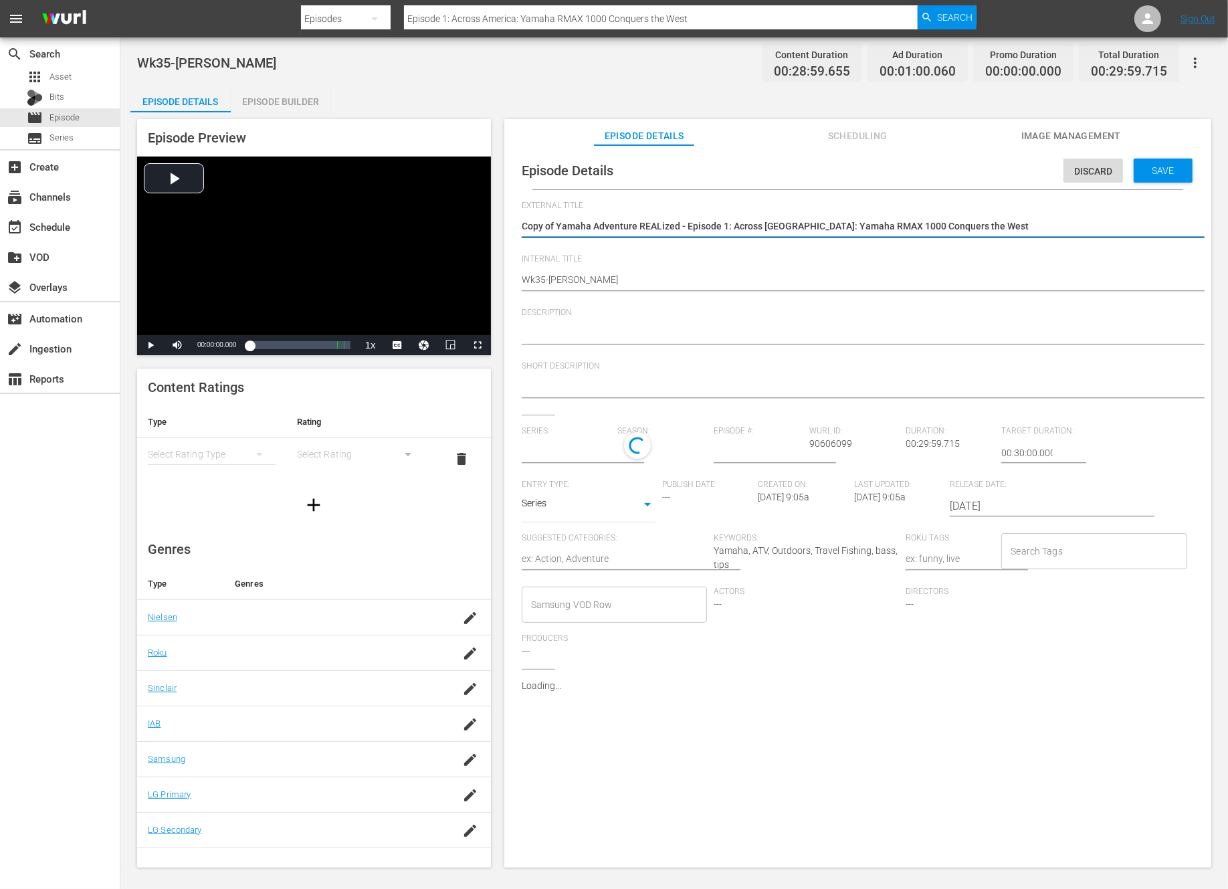
type input "Yamaha Adventure REALized"
click at [558, 227] on textarea "Copy of Yamaha Adventure REALized - Episode 1: Across America: Yamaha RMAX 1000…" at bounding box center [854, 227] width 665 height 16
type textarea "Copy ofYamaha Adventure REALized - Episode 1: Across America: Yamaha RMAX 1000 …"
type textarea "Copy oYamaha Adventure REALized - Episode 1: Across America: Yamaha RMAX 1000 C…"
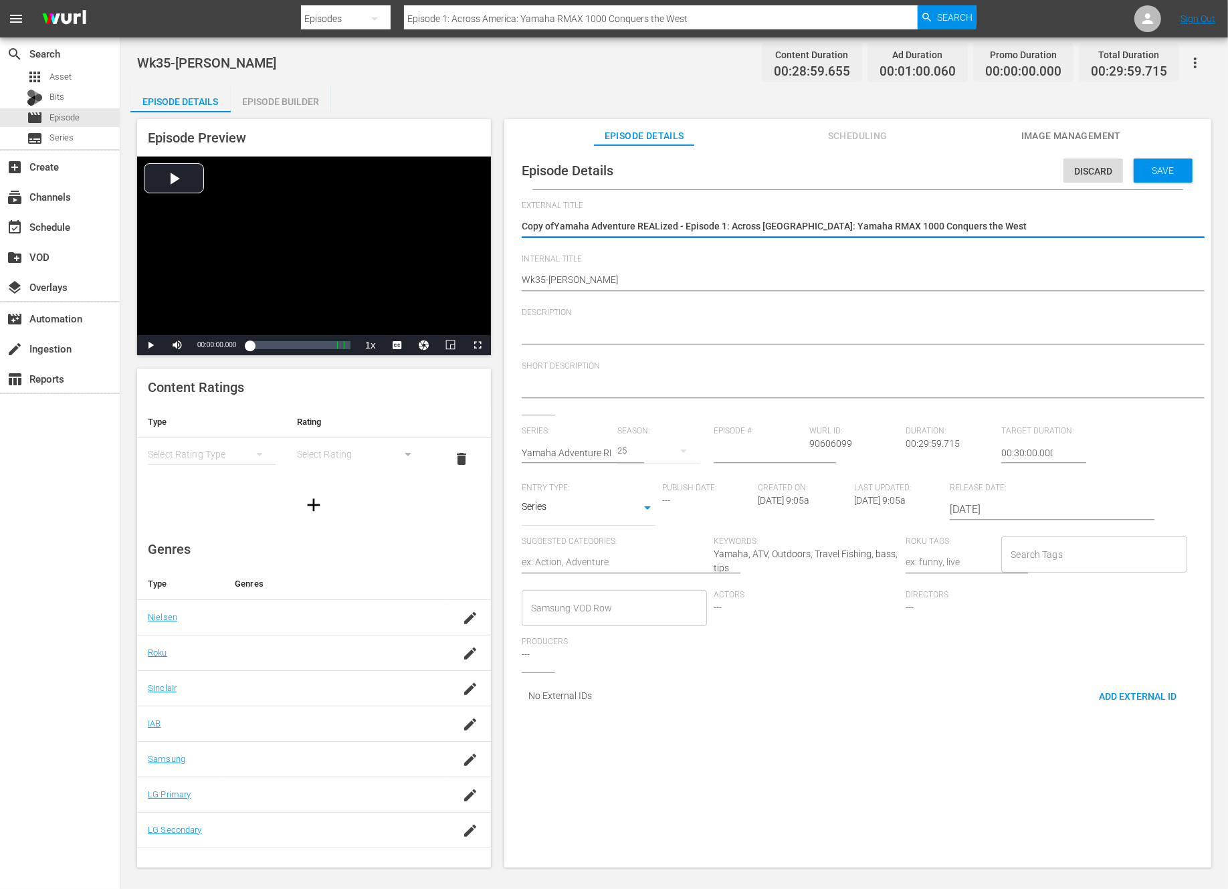
type textarea "Copy oYamaha Adventure REALized - Episode 1: Across America: Yamaha RMAX 1000 C…"
type textarea "Copy Yamaha Adventure REALized - Episode 1: Across America: Yamaha RMAX 1000 Co…"
type textarea "CopyYamaha Adventure REALized - Episode 1: Across America: Yamaha RMAX 1000 Con…"
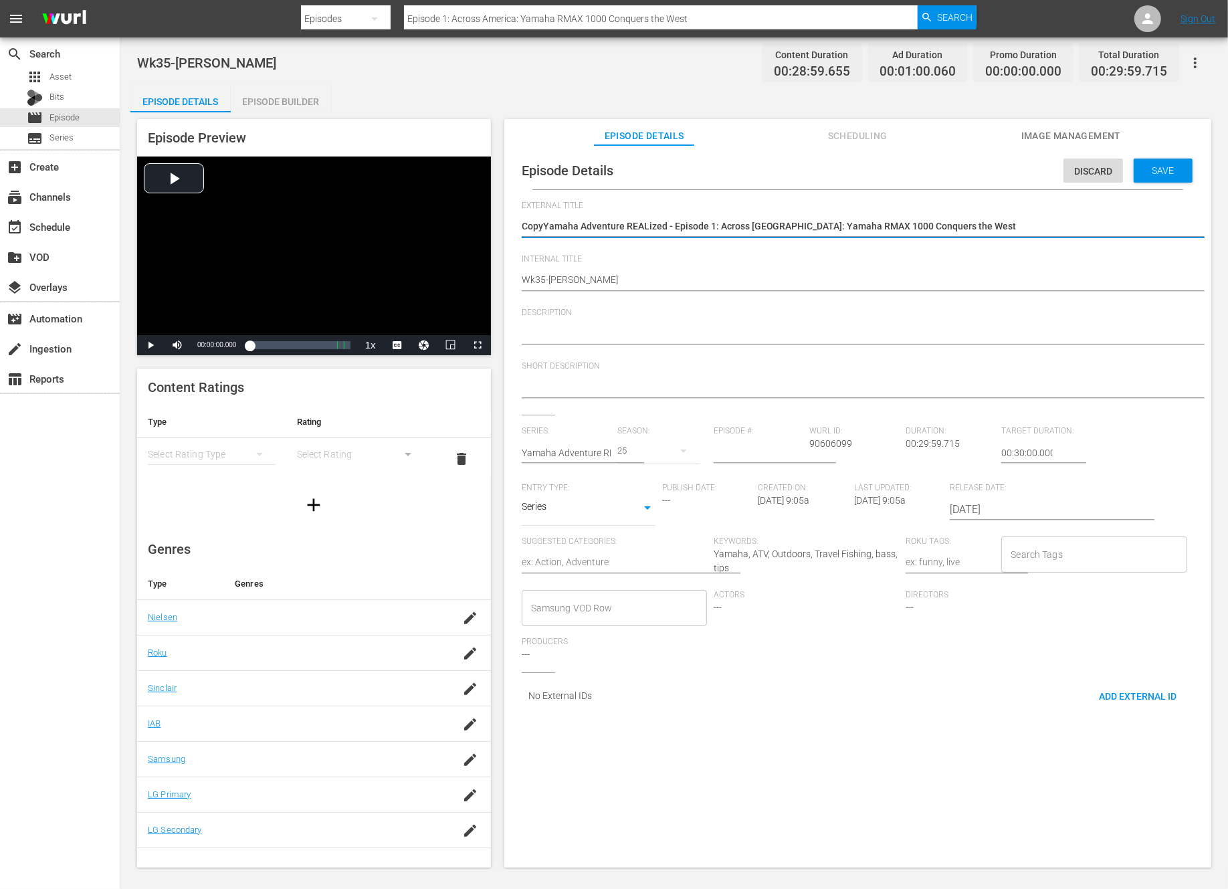
type textarea "CopYamaha Adventure REALized - Episode 1: Across America: Yamaha RMAX 1000 Conq…"
type textarea "CoYamaha Adventure REALized - Episode 1: Across America: Yamaha RMAX 1000 Conqu…"
type textarea "CYamaha Adventure REALized - Episode 1: Across America: Yamaha RMAX 1000 Conque…"
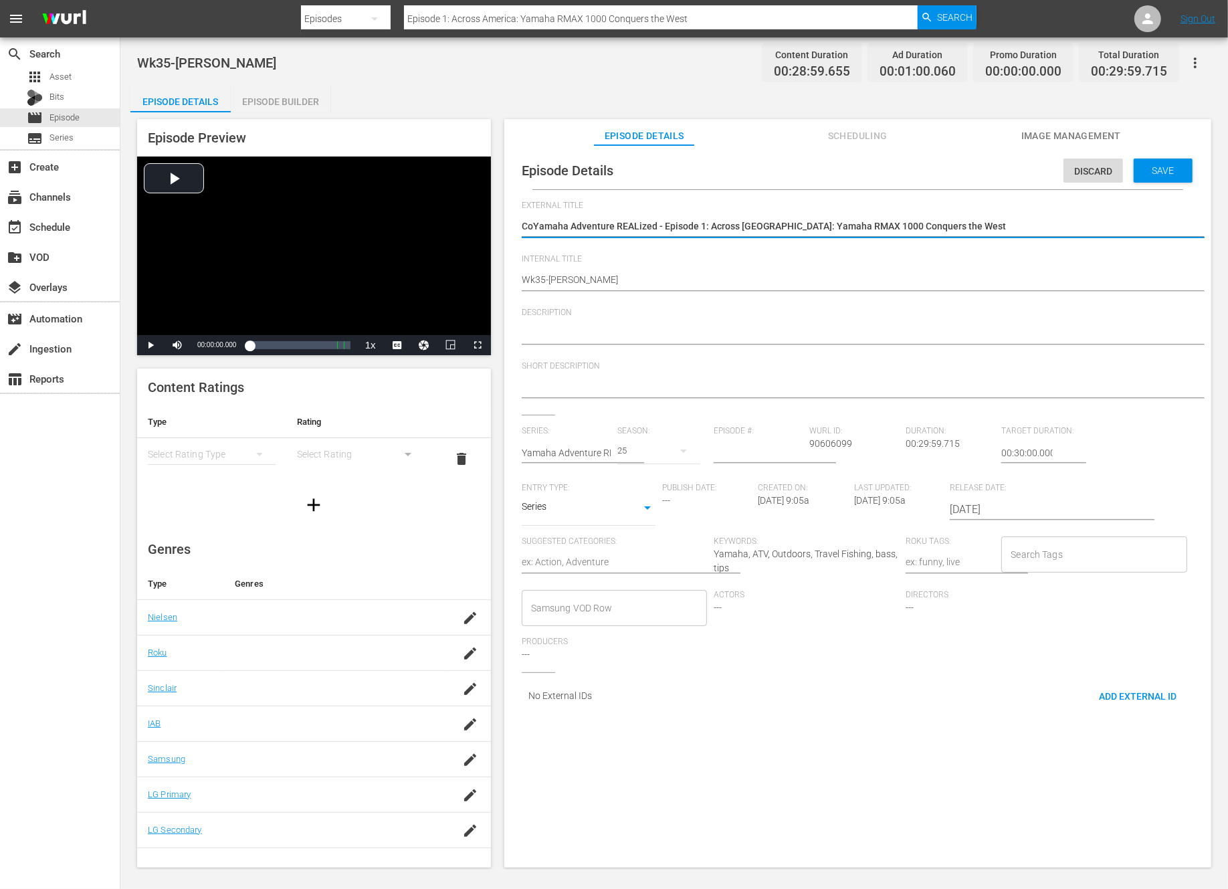
type textarea "CYamaha Adventure REALized - Episode 1: Across America: Yamaha RMAX 1000 Conque…"
type textarea "Yamaha Adventure REALized - Episode 1: Across America: Yamaha RMAX 1000 Conquer…"
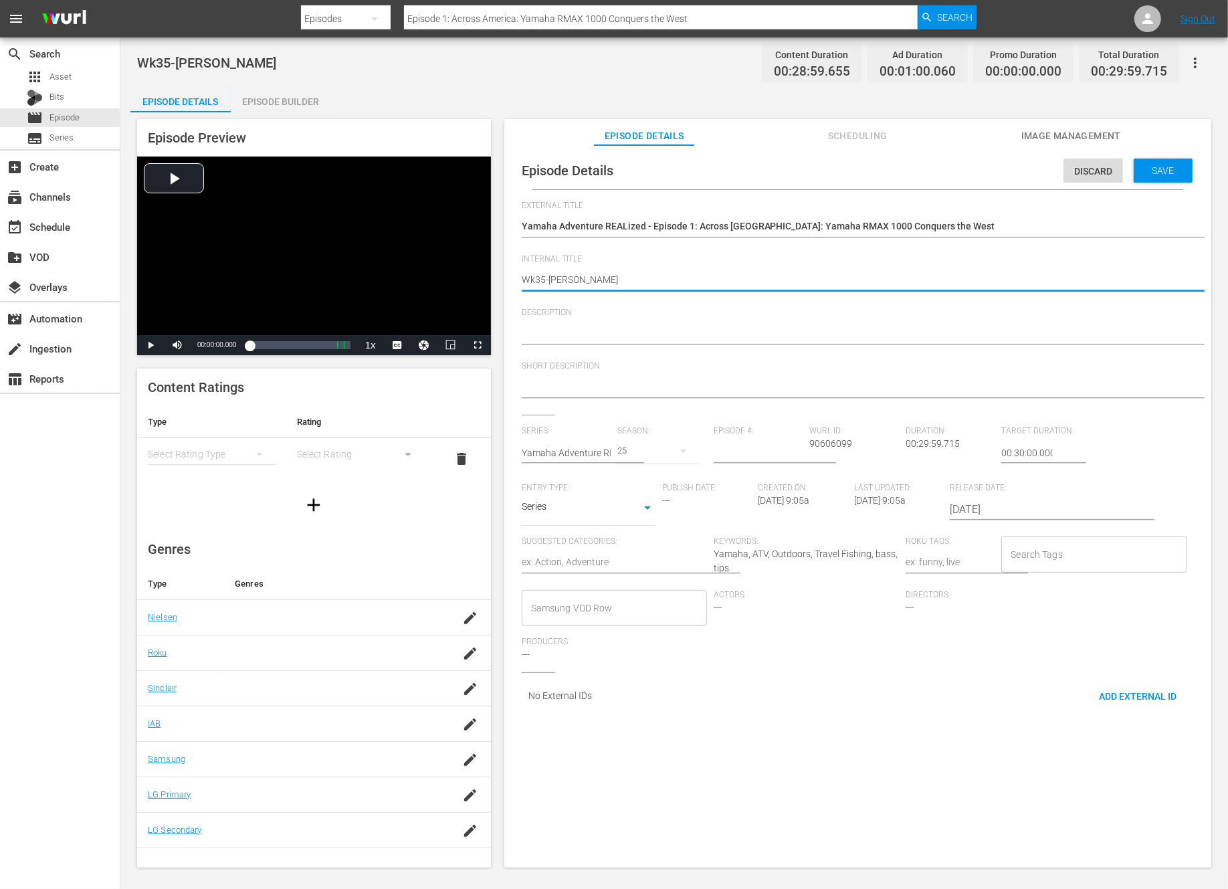
type textarea "Wk3-YAMAT"
type textarea "Wk39-YAMAT"
click at [1158, 167] on span "Save" at bounding box center [1163, 170] width 43 height 11
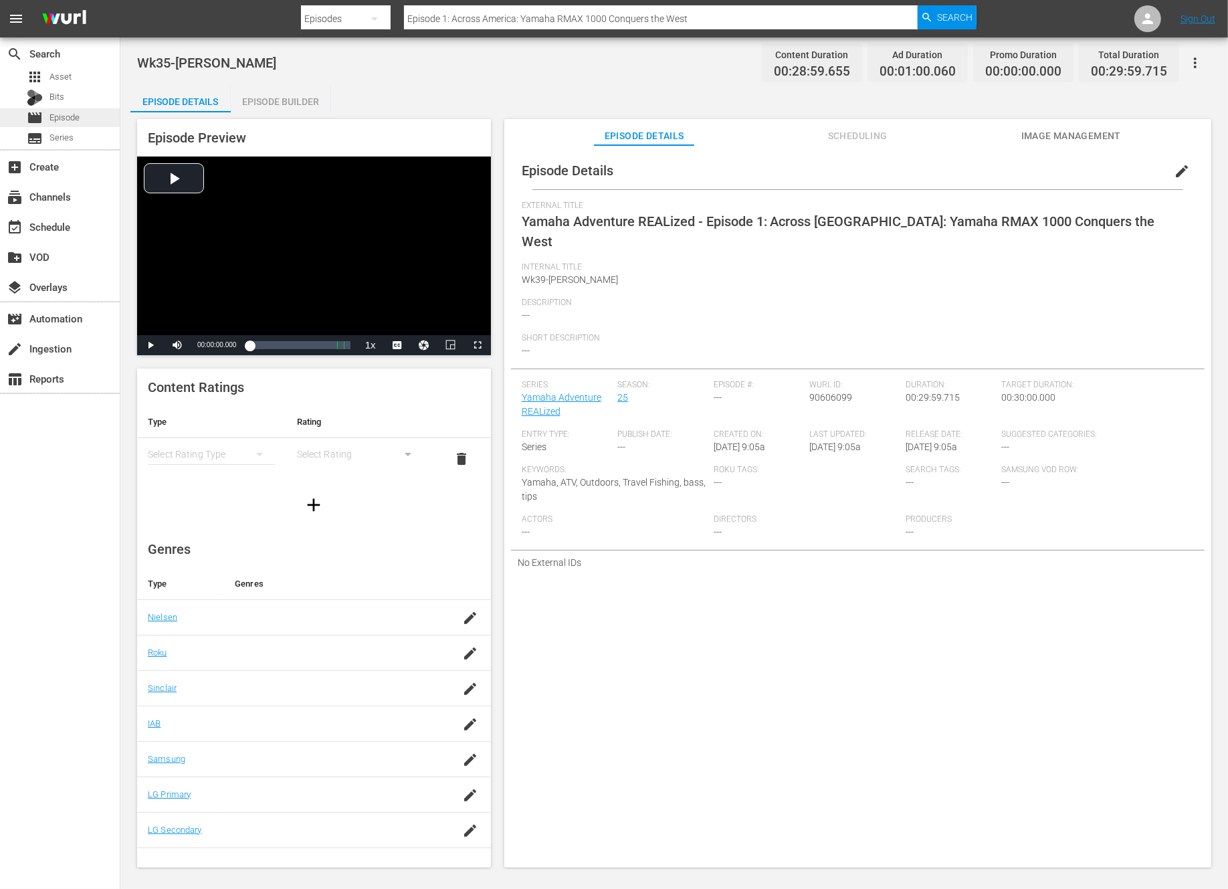
click at [68, 120] on span "Episode" at bounding box center [64, 117] width 30 height 13
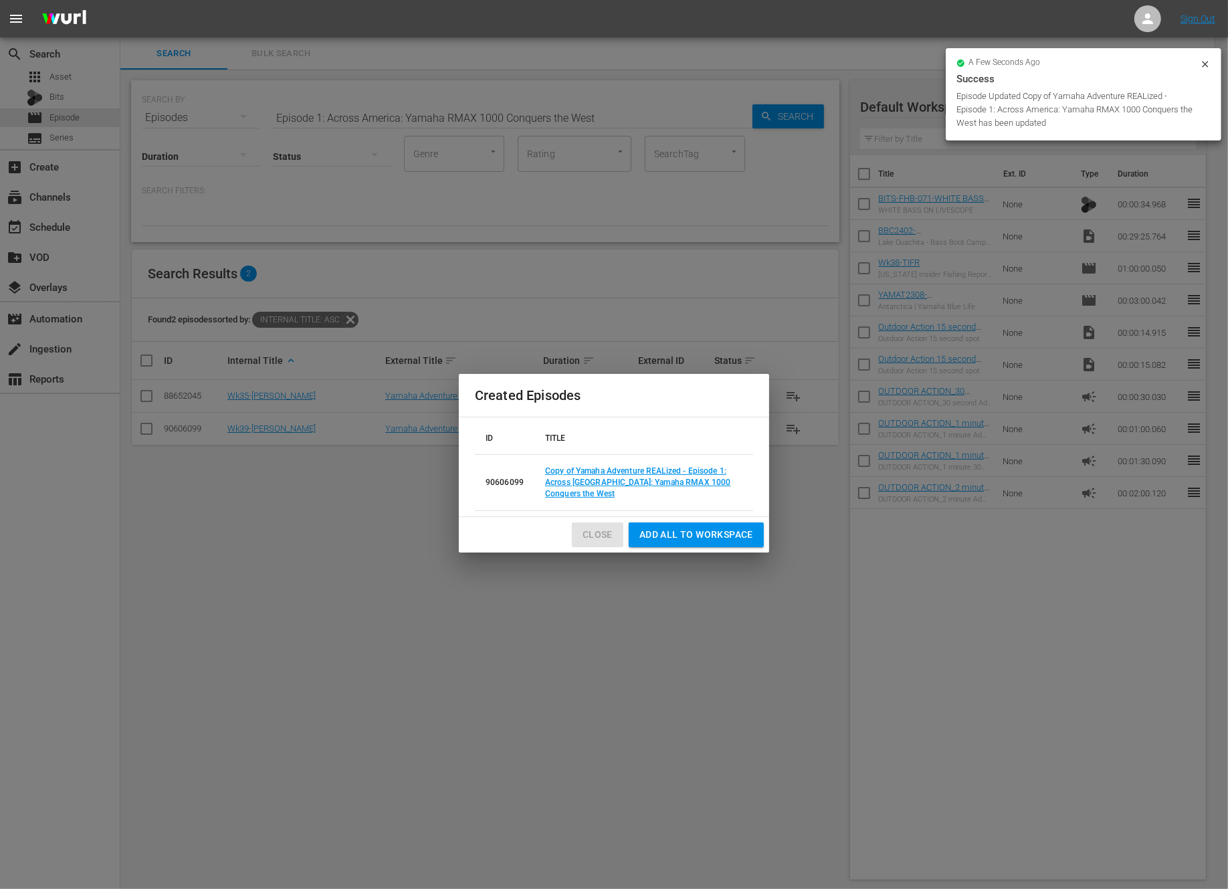
click at [602, 538] on span "Close" at bounding box center [598, 534] width 30 height 17
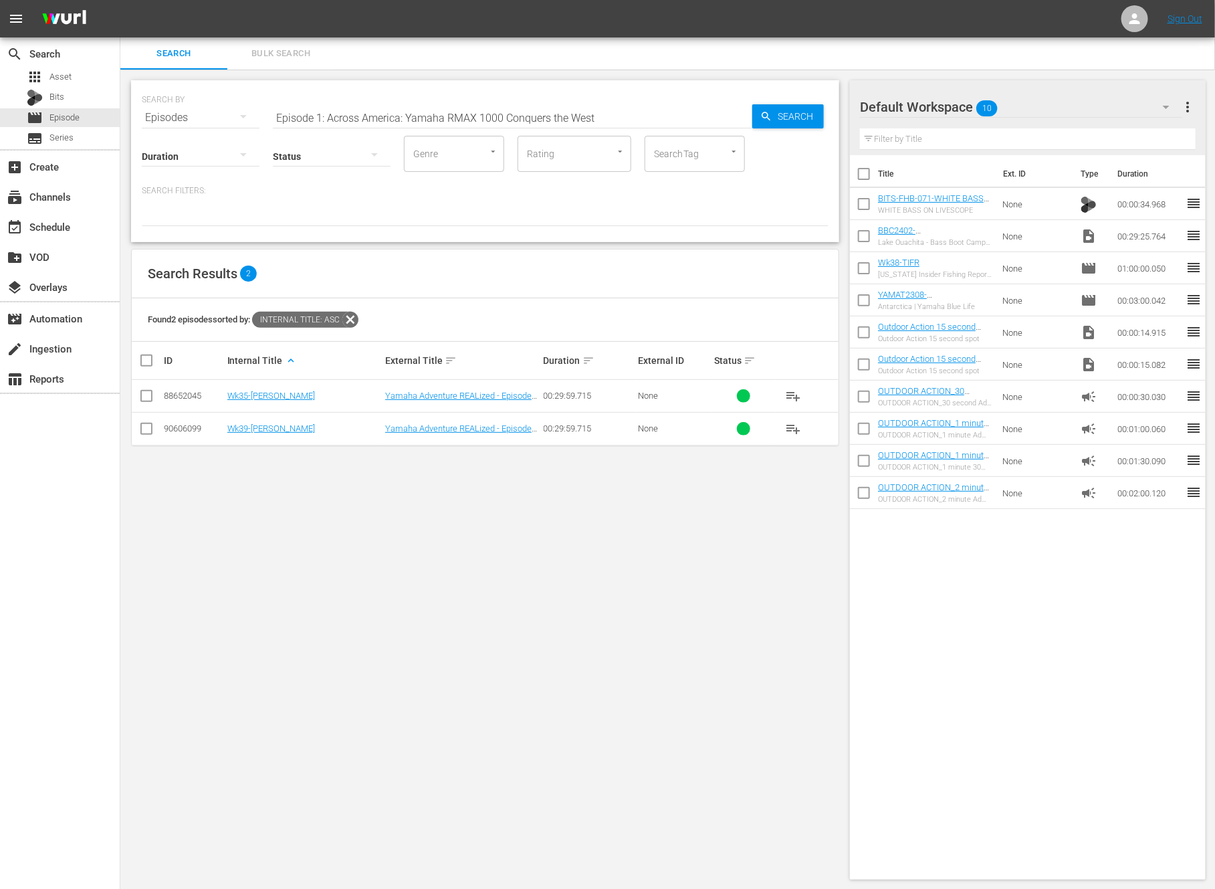
click at [437, 115] on input "Episode 1: Across America: Yamaha RMAX 1000 Conquers the West" at bounding box center [513, 118] width 480 height 32
paste input "Anglers Choice marine Championship"
type input "Anglers Choice marine Championship"
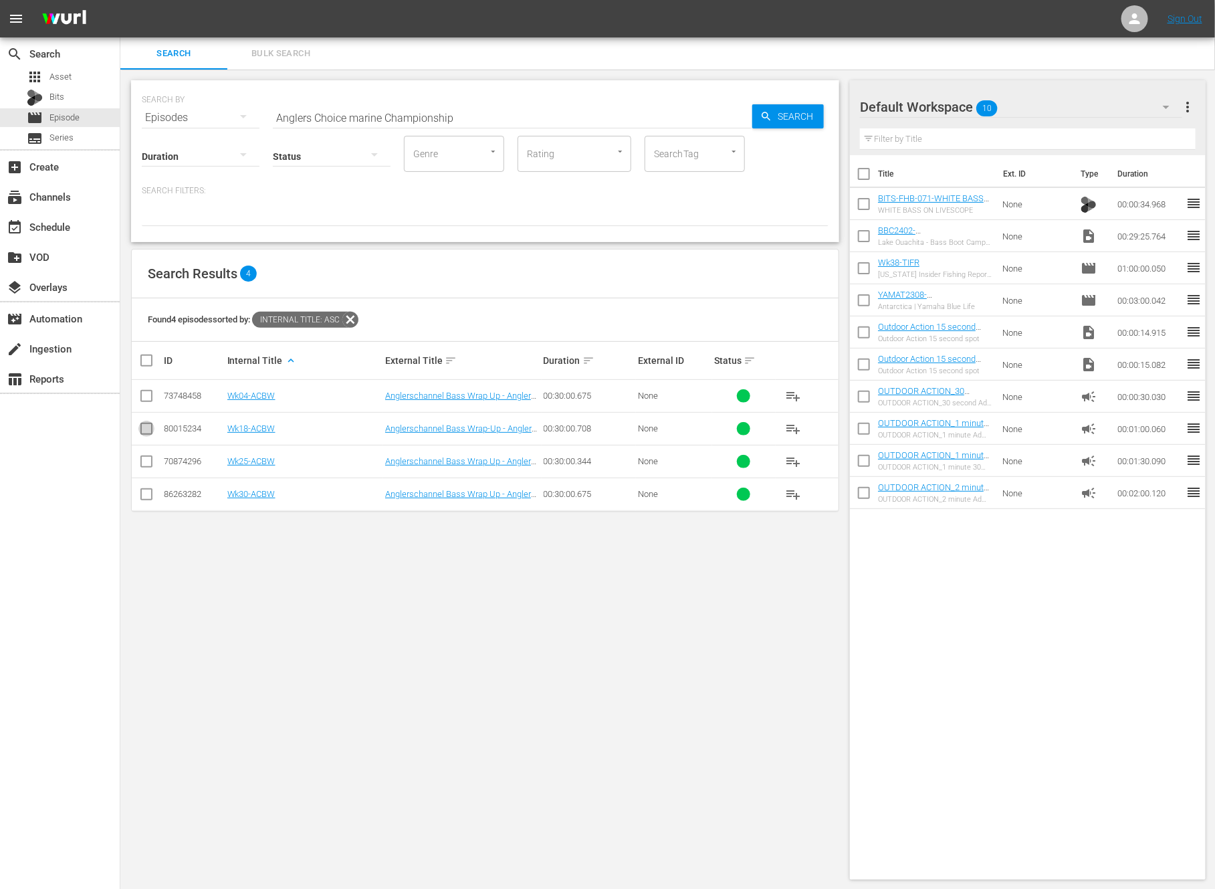
click at [149, 429] on input "checkbox" at bounding box center [146, 431] width 16 height 16
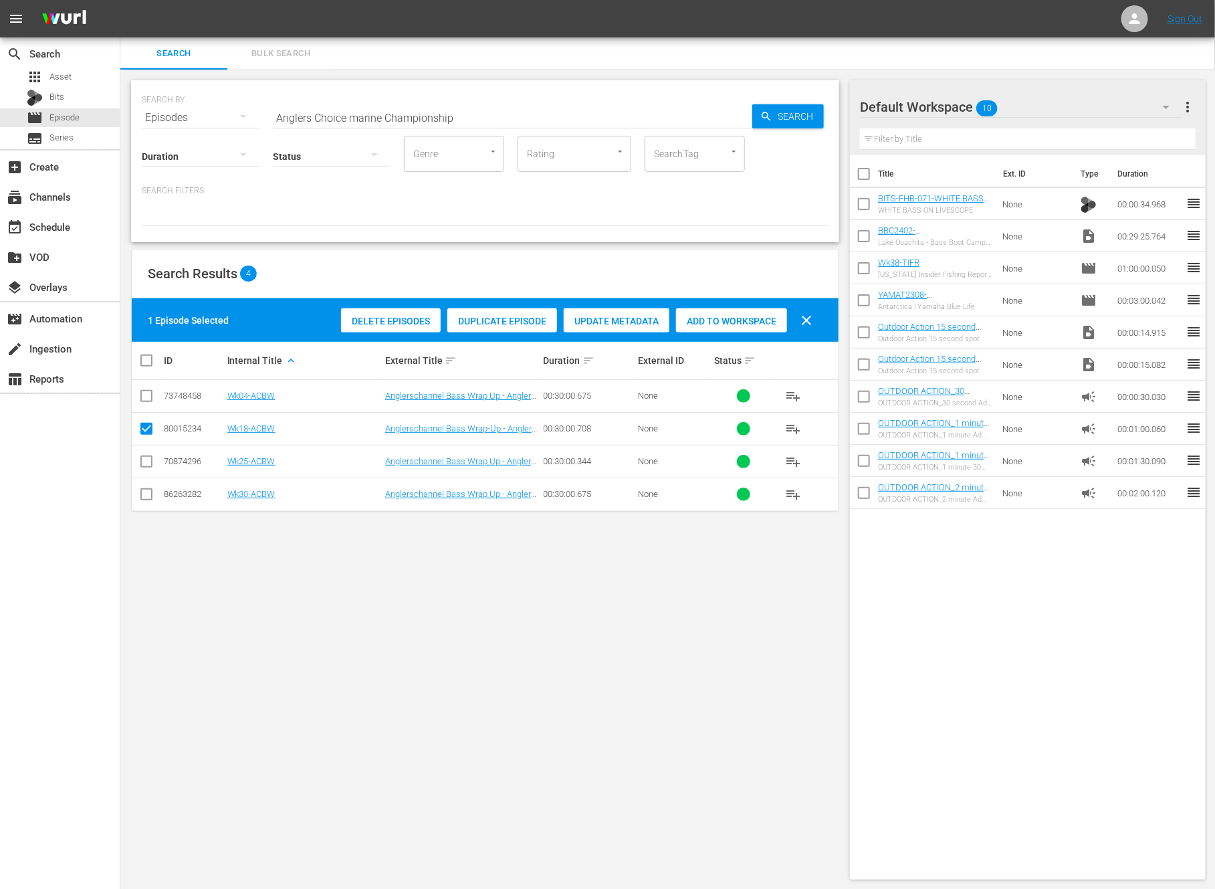
click at [507, 317] on span "Duplicate Episode" at bounding box center [502, 321] width 110 height 11
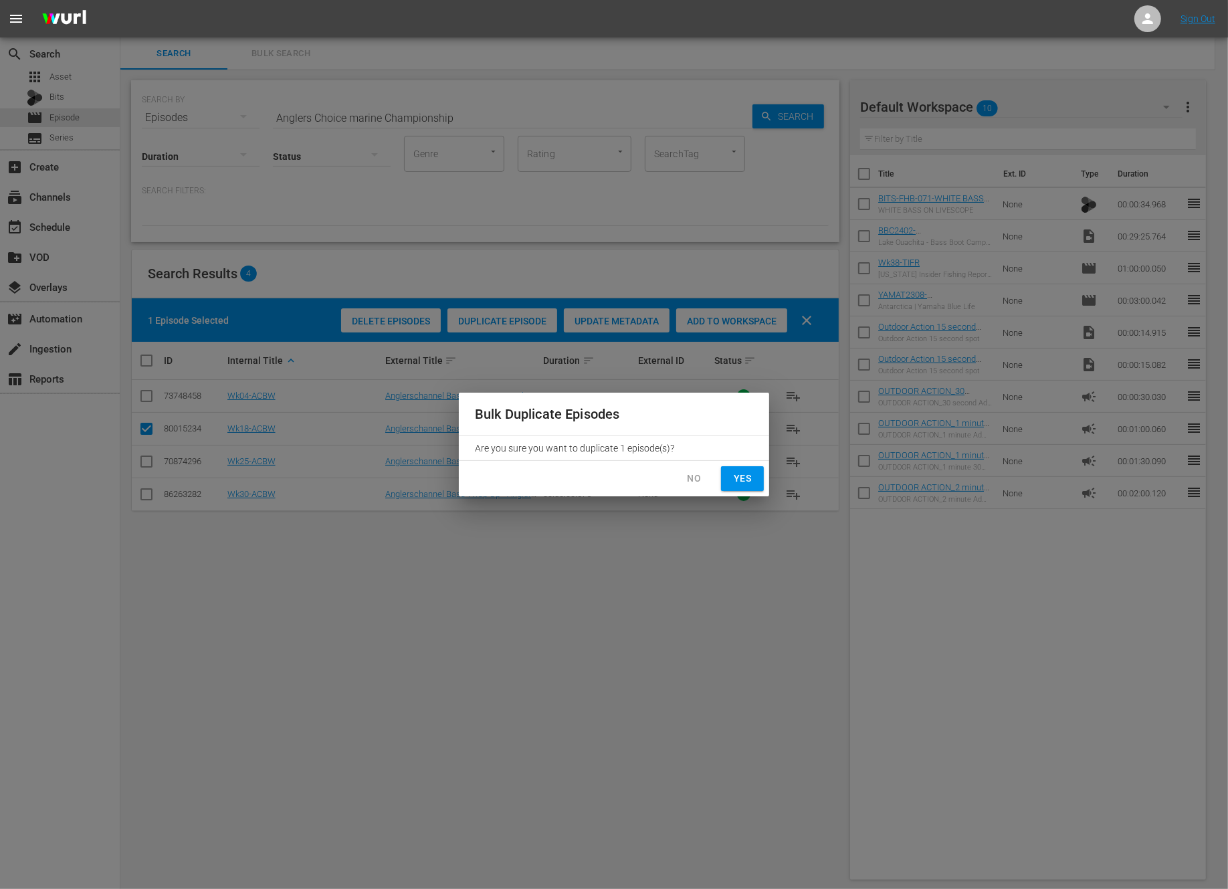
click at [736, 472] on span "Yes" at bounding box center [742, 478] width 21 height 17
checkbox input "false"
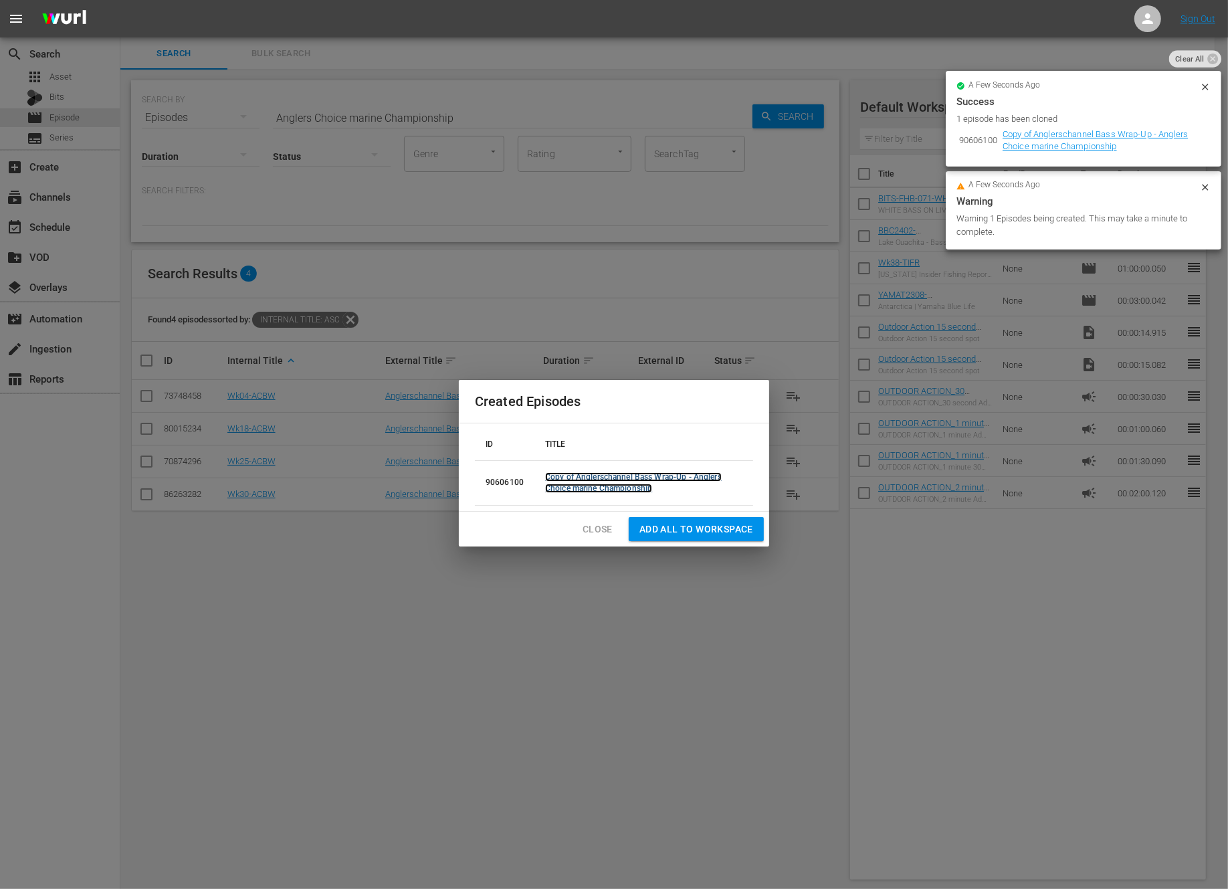
click at [700, 474] on link "Copy of Anglerschannel Bass Wrap-Up - Anglers Choice marine Championship" at bounding box center [633, 482] width 177 height 21
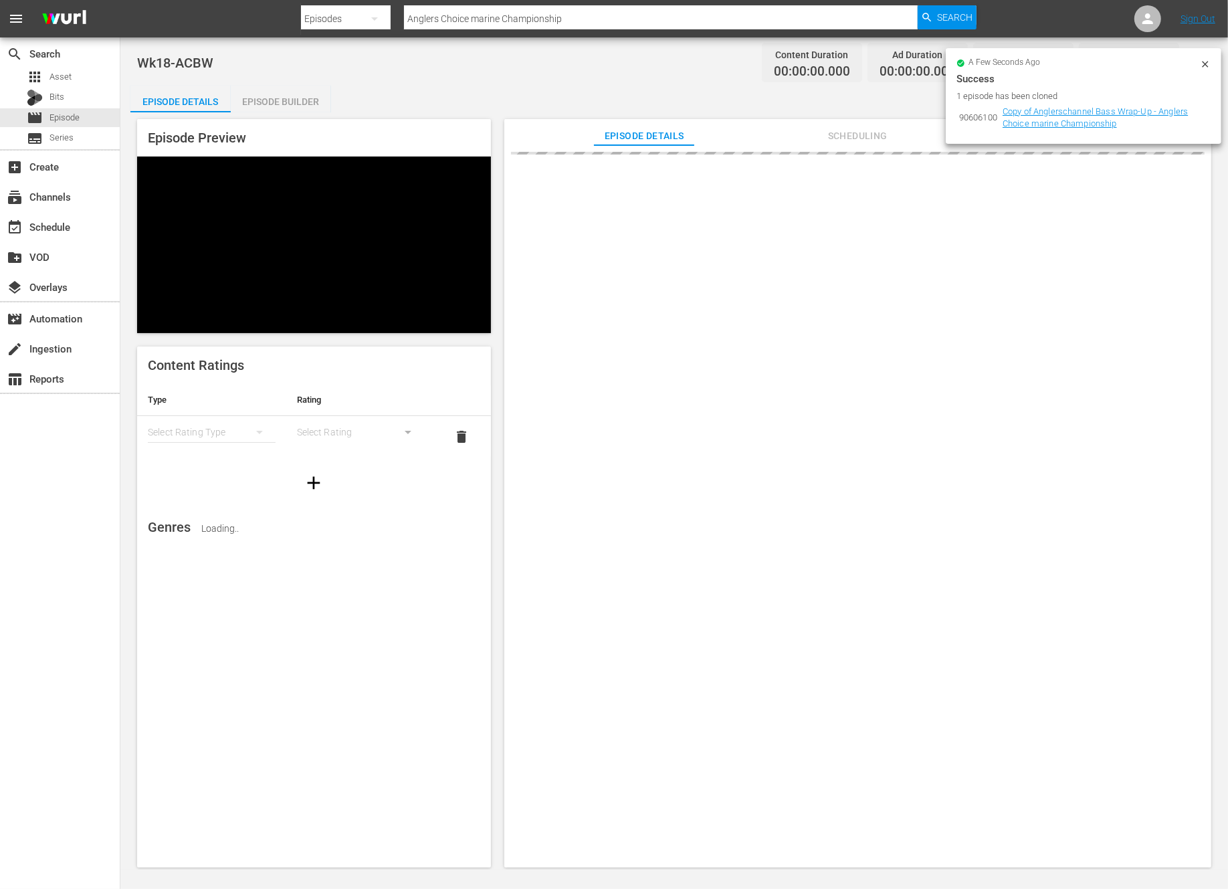
click at [1206, 62] on icon at bounding box center [1205, 64] width 11 height 11
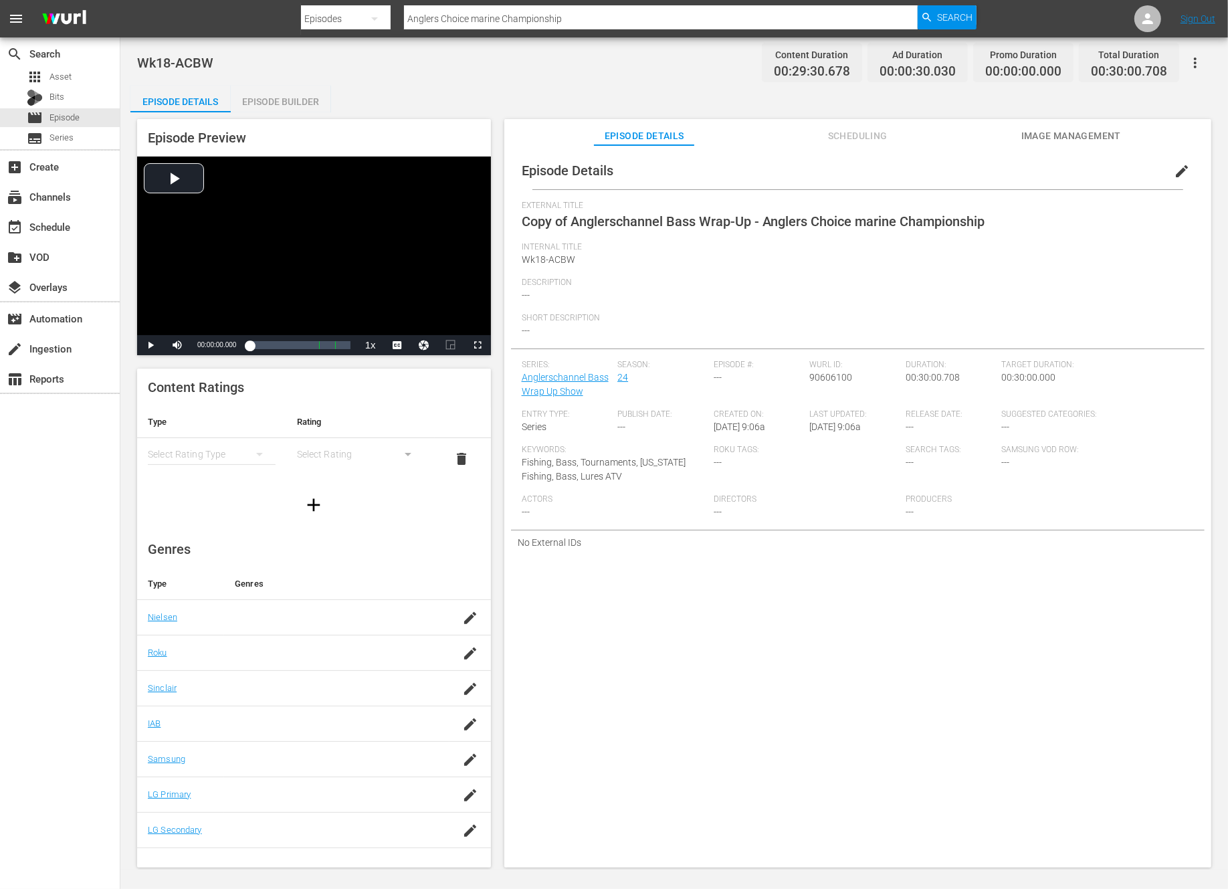
click at [1174, 165] on span "edit" at bounding box center [1182, 171] width 16 height 16
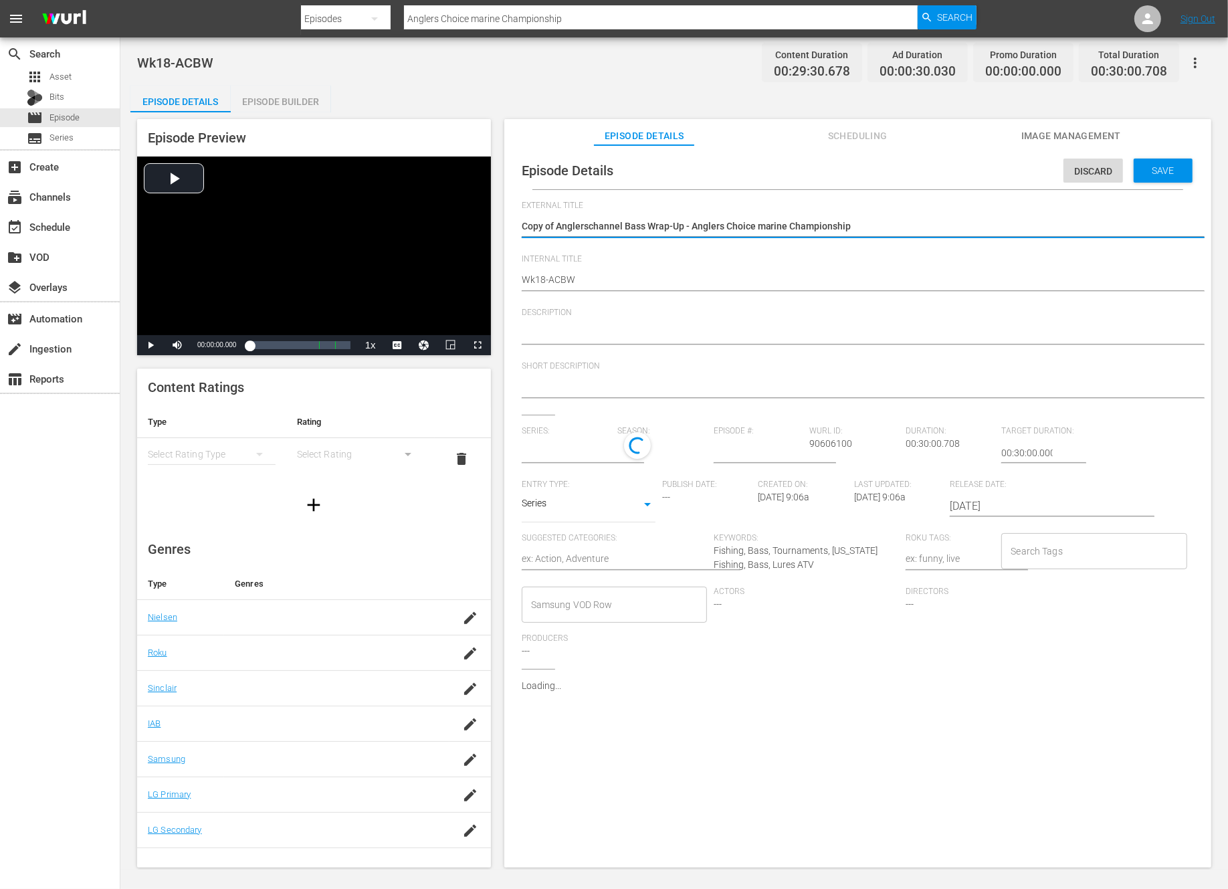
type input "Anglerschannel Bass Wrap Up Show"
click at [559, 225] on textarea "Copy of Anglerschannel Bass Wrap-Up - Anglers Choice marine Championship" at bounding box center [854, 227] width 665 height 16
type textarea "Copy ofAnglerschannel Bass Wrap-Up - Anglers Choice marine Championship"
type textarea "Copy oAnglerschannel Bass Wrap-Up - Anglers Choice marine Championship"
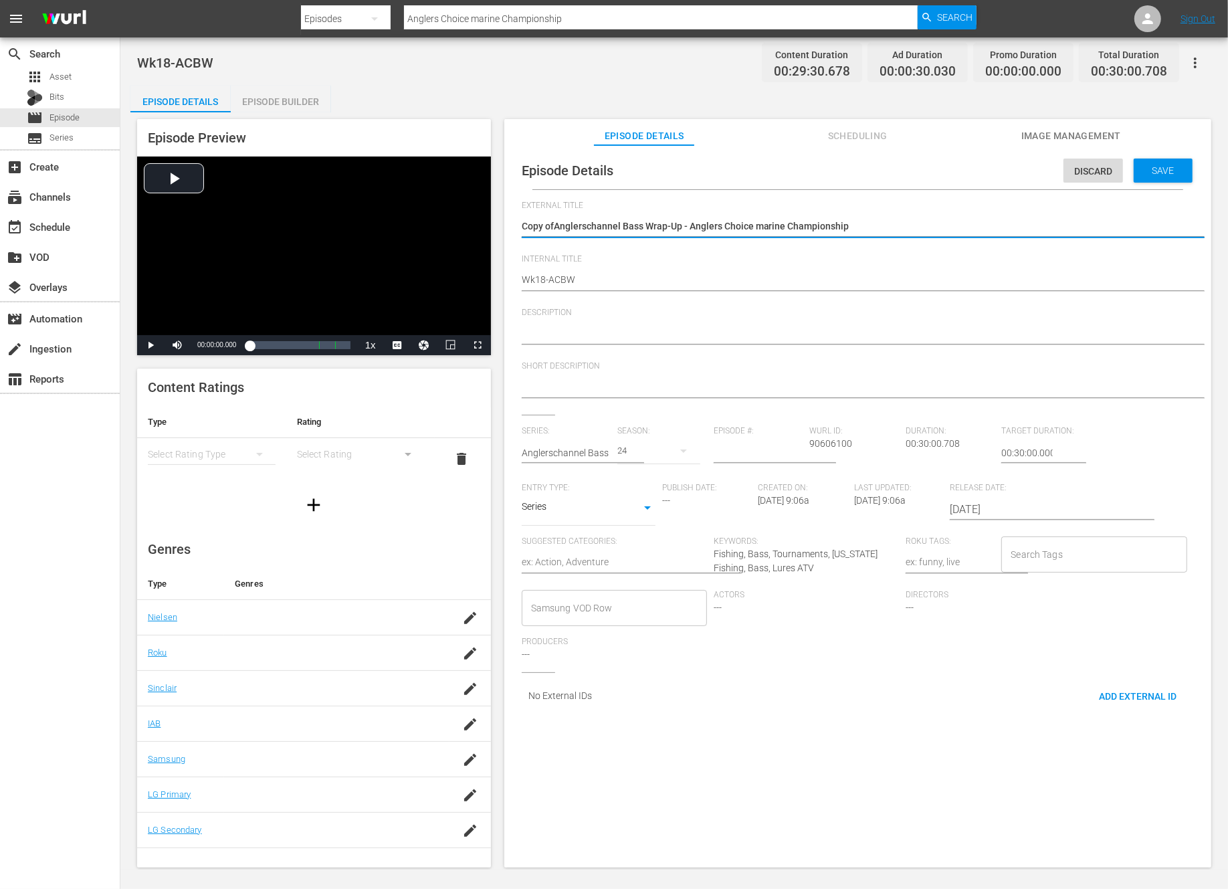
type textarea "Copy oAnglerschannel Bass Wrap-Up - Anglers Choice marine Championship"
type textarea "Copy Anglerschannel Bass Wrap-Up - Anglers Choice marine Championship"
type textarea "CopyAnglerschannel Bass Wrap-Up - Anglers Choice marine Championship"
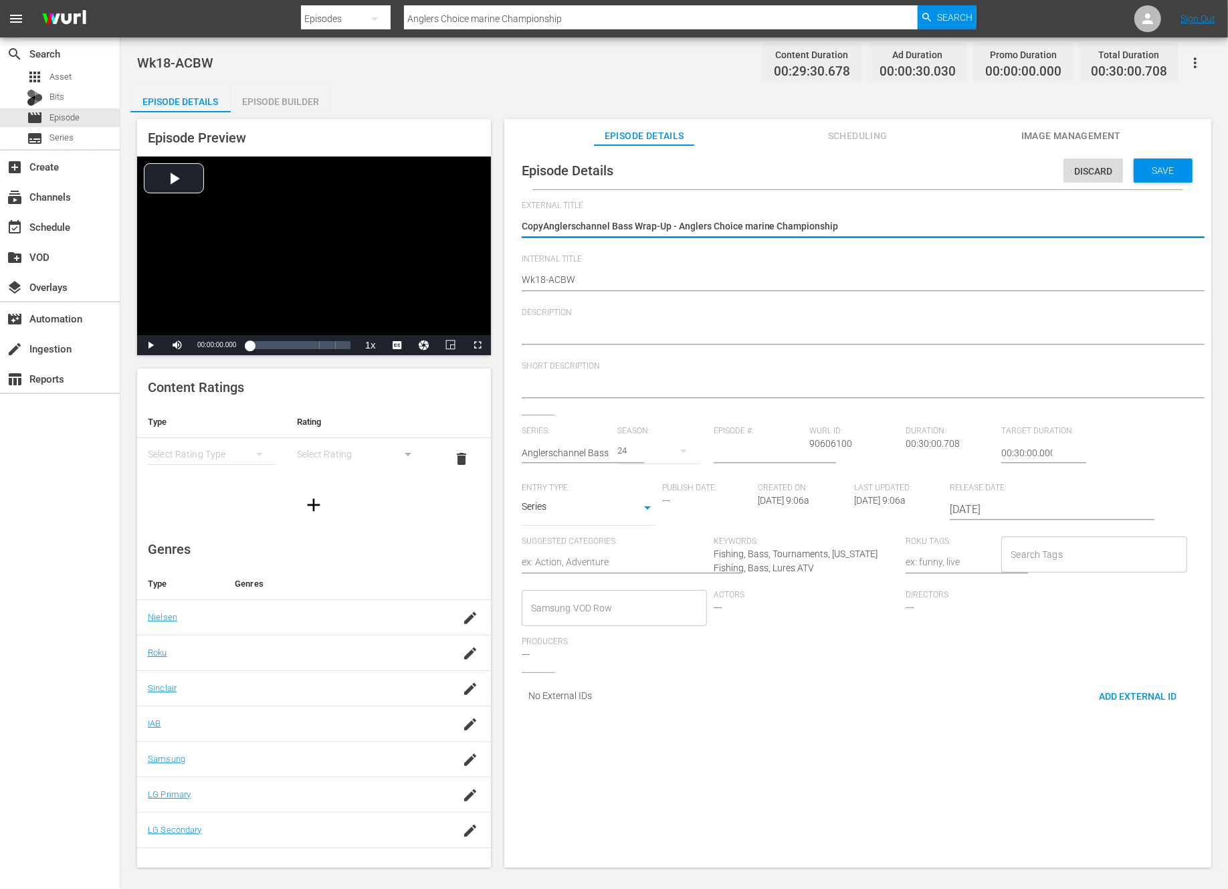
type textarea "CopAnglerschannel Bass Wrap-Up - Anglers Choice marine Championship"
type textarea "CoAnglerschannel Bass Wrap-Up - Anglers Choice marine Championship"
type textarea "CAnglerschannel Bass Wrap-Up - Anglers Choice marine Championship"
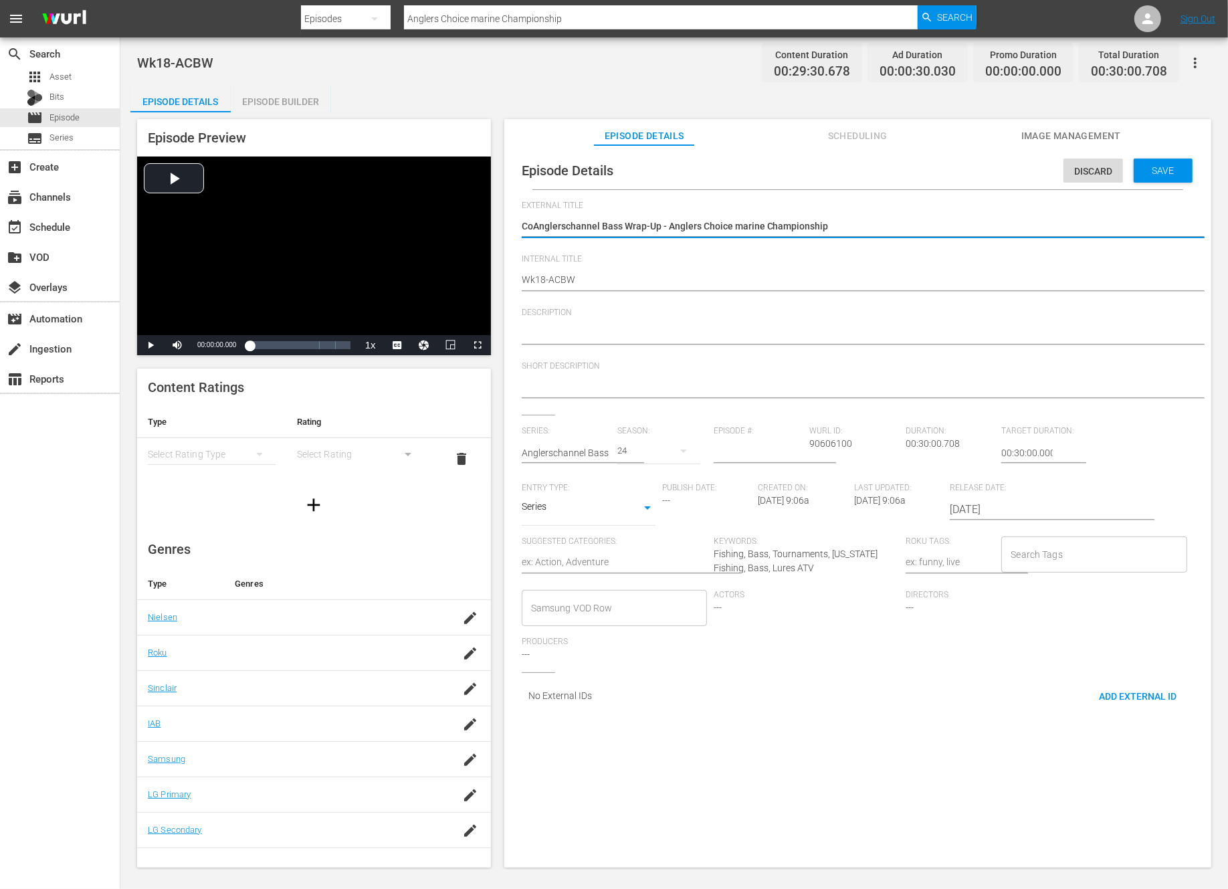
type textarea "CAnglerschannel Bass Wrap-Up - Anglers Choice marine Championship"
type textarea "Anglerschannel Bass Wrap-Up - Anglers Choice marine Championship"
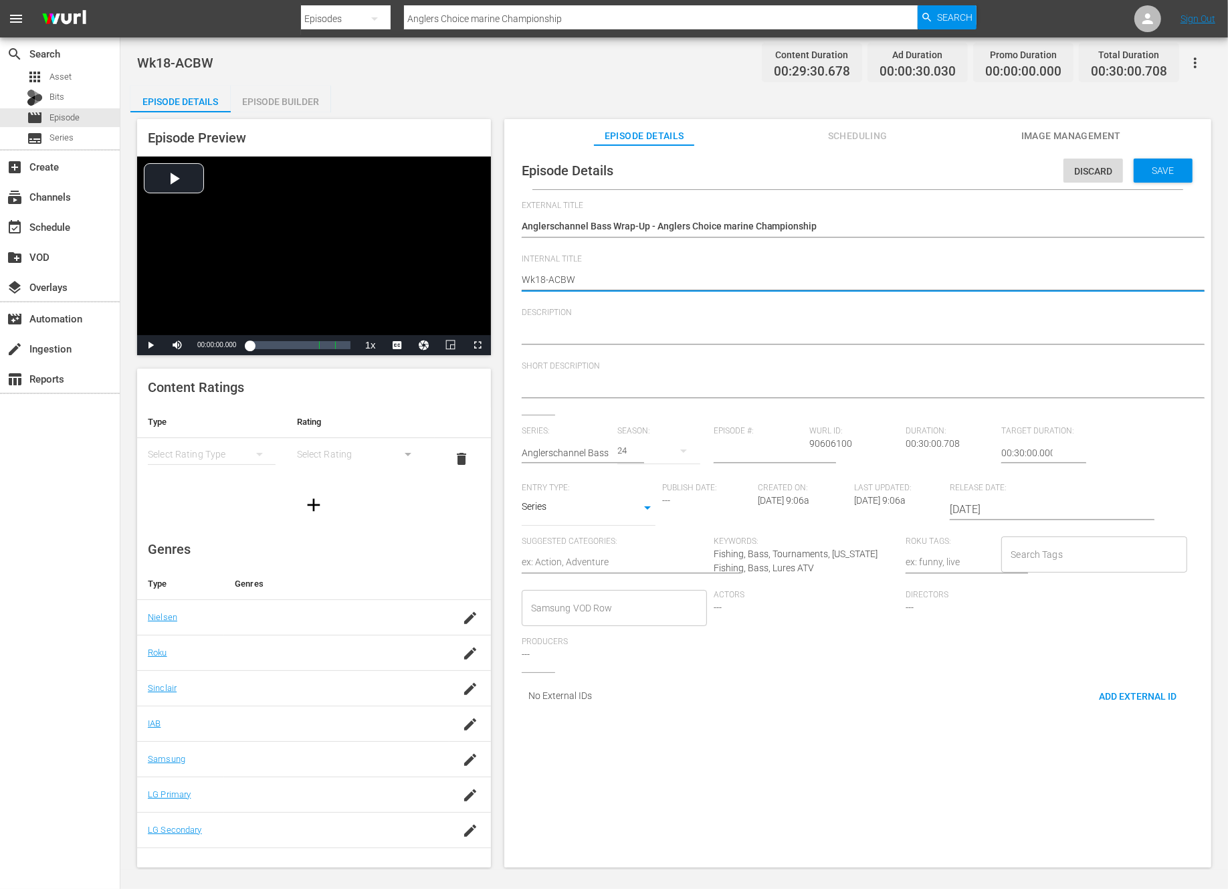
type textarea "Wk1-ACBW"
type textarea "Wk-ACBW"
type textarea "Wk3-ACBW"
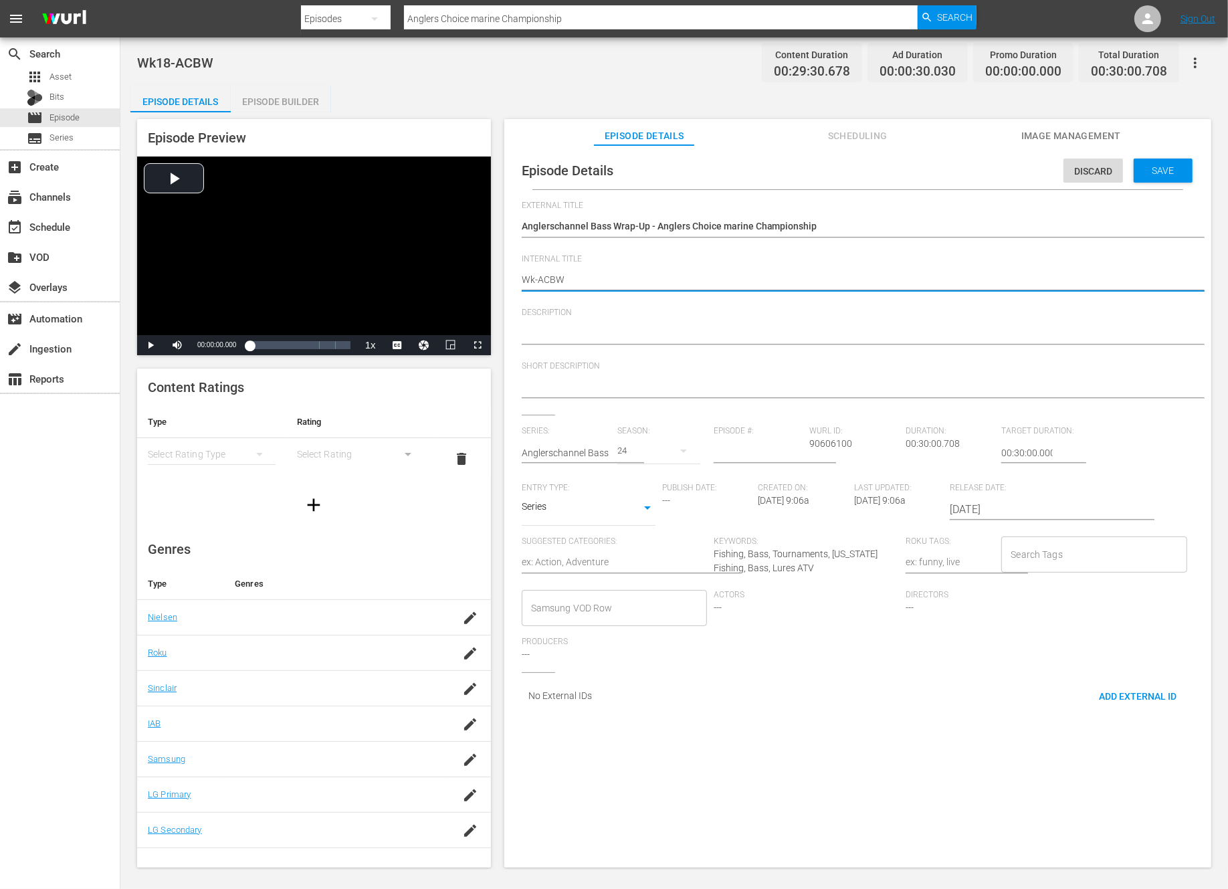
type textarea "Wk3-ACBW"
type textarea "Wk39-ACBW"
click at [1142, 173] on span "Save" at bounding box center [1163, 170] width 43 height 11
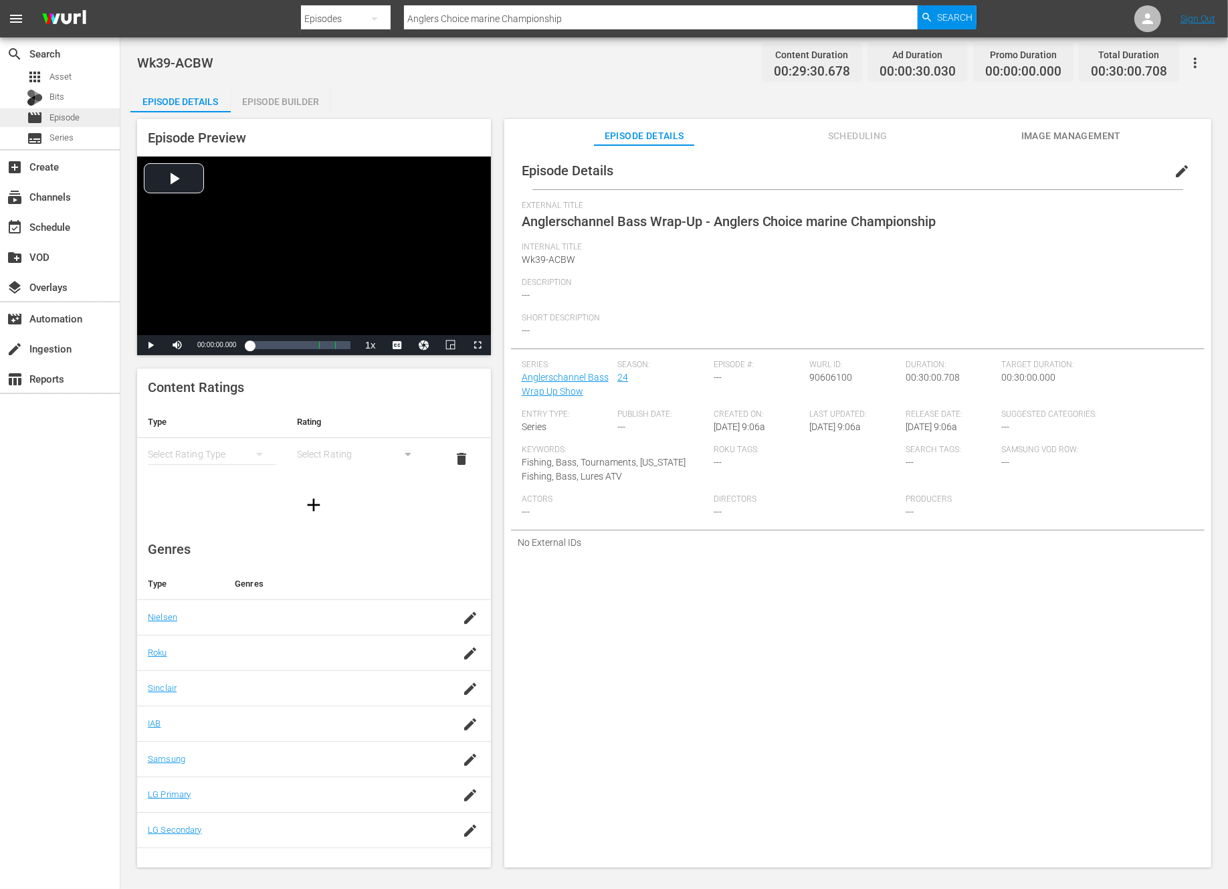
click at [63, 118] on span "Episode" at bounding box center [64, 117] width 30 height 13
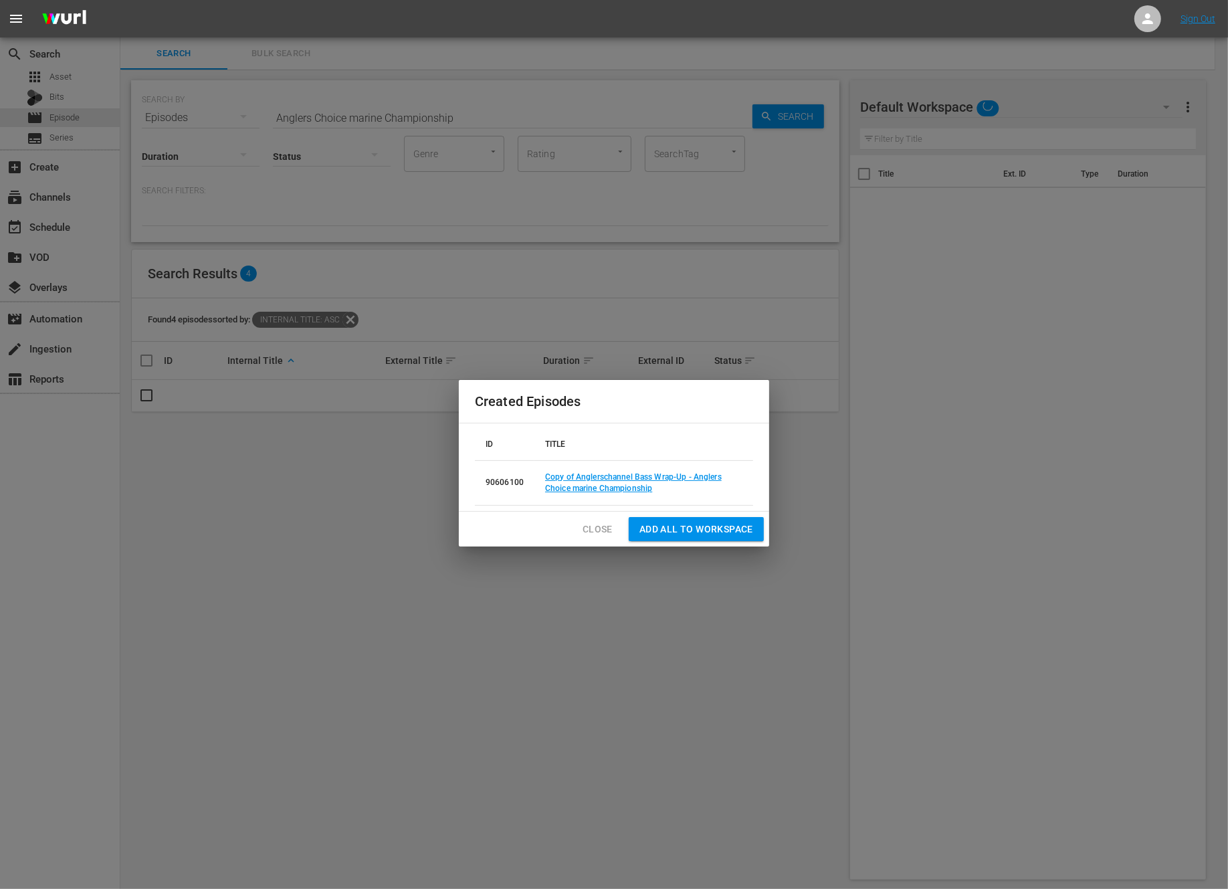
click at [596, 526] on span "Close" at bounding box center [598, 529] width 30 height 17
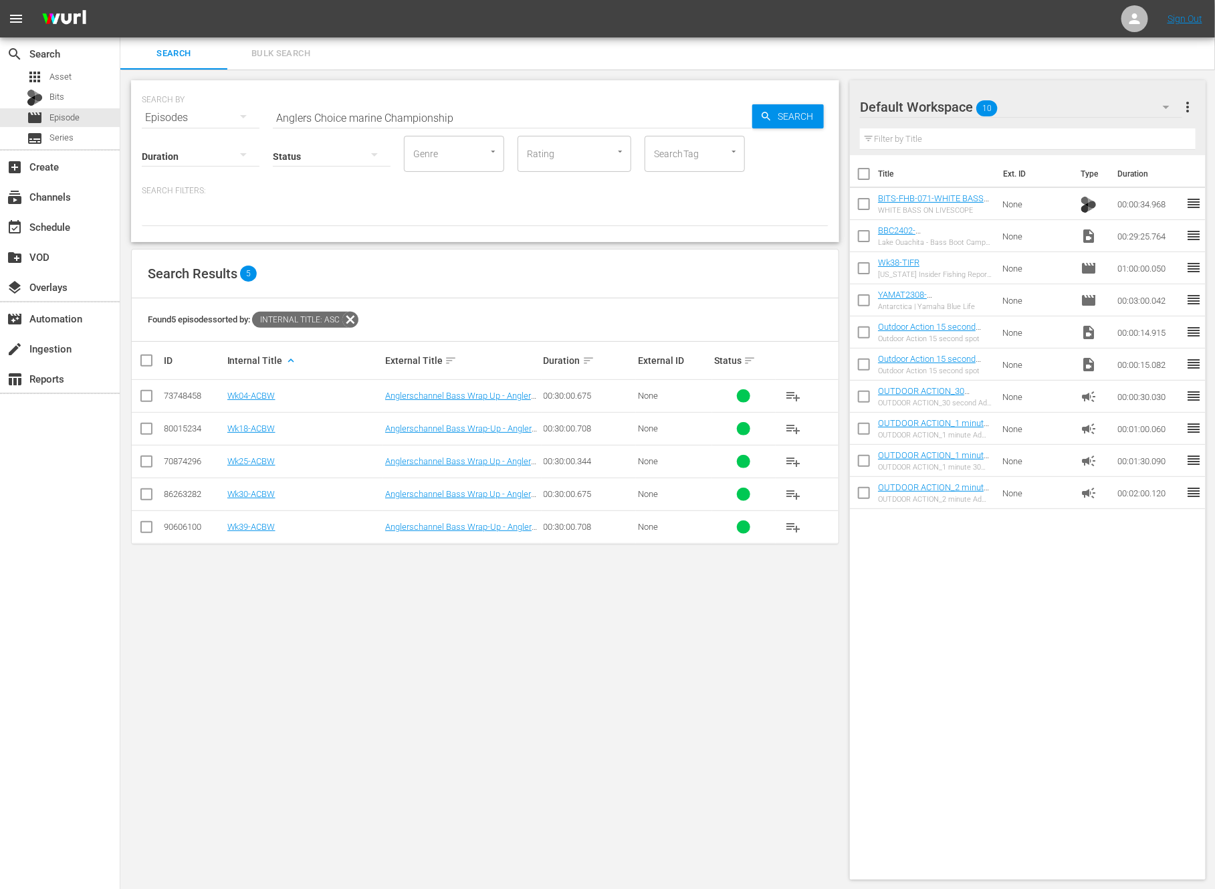
click at [418, 116] on input "Anglers Choice marine Championship" at bounding box center [513, 118] width 480 height 32
paste input "Crappie Fishing With 1Standard"
type input "Crappie Fishing With 1Standard"
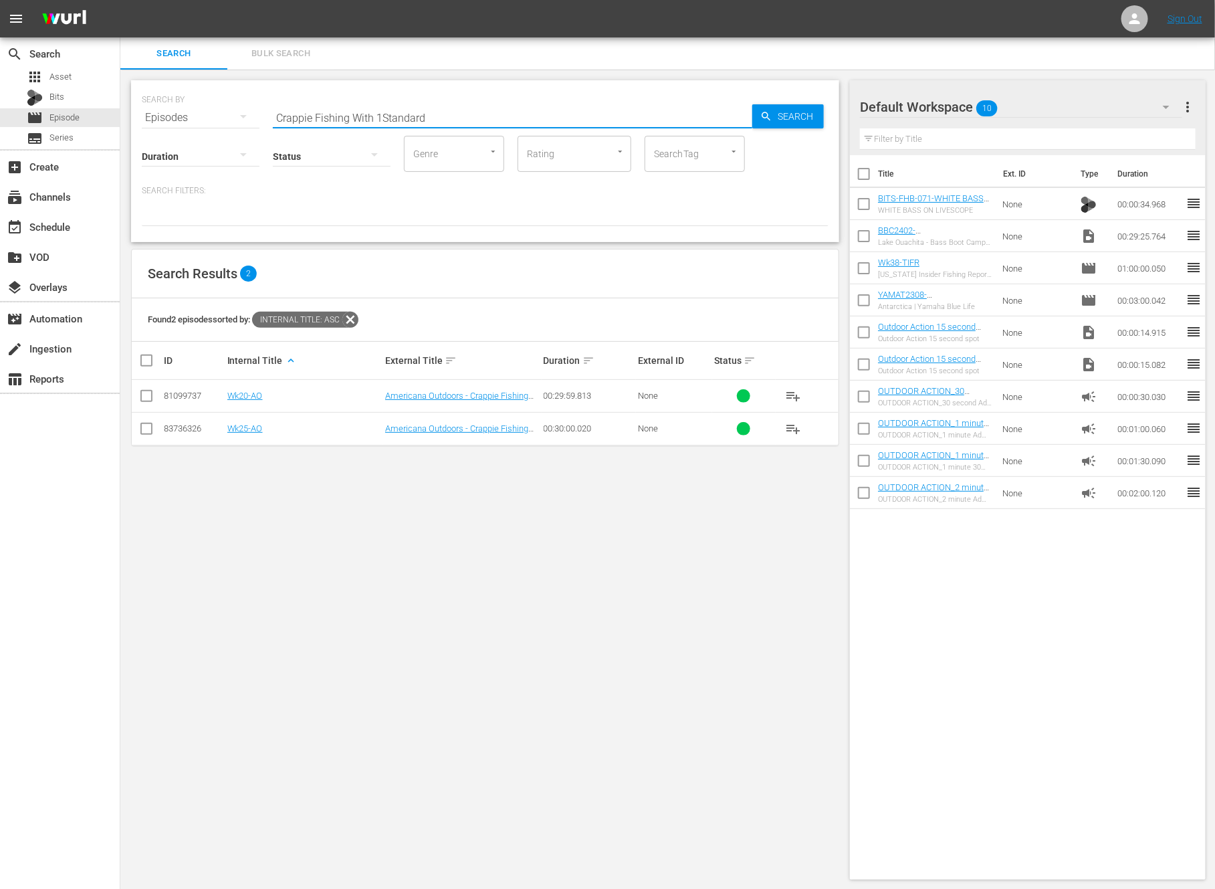
click at [143, 394] on input "checkbox" at bounding box center [146, 399] width 16 height 16
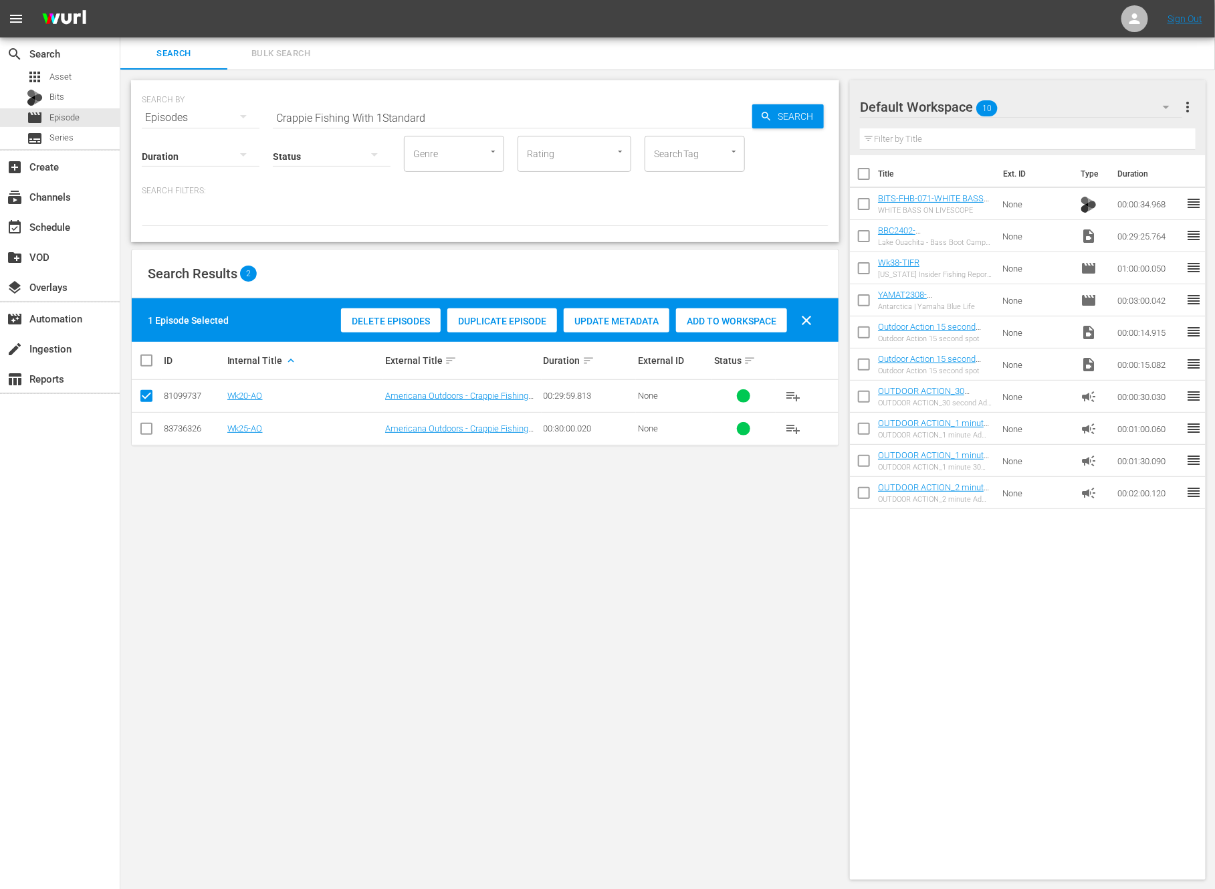
click at [534, 321] on span "Duplicate Episode" at bounding box center [502, 321] width 110 height 11
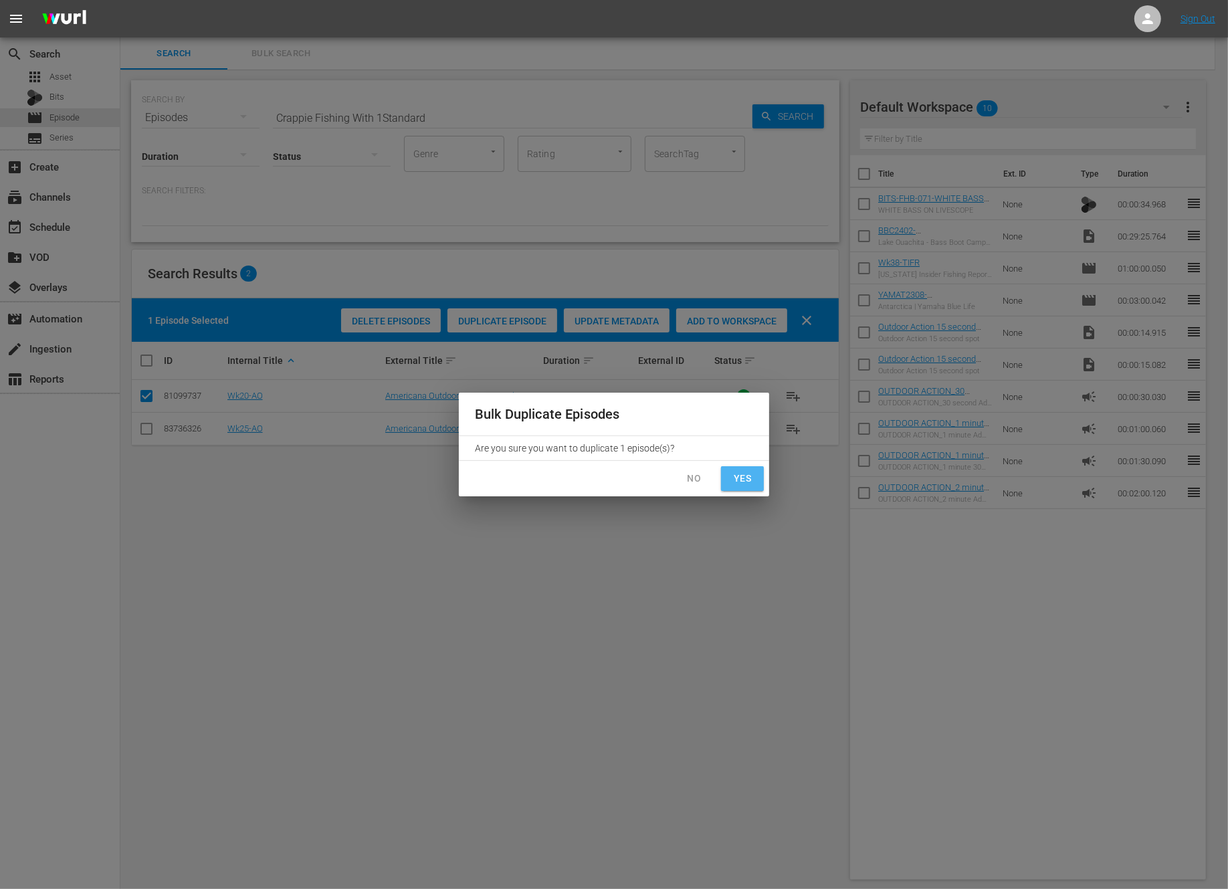
click at [752, 480] on span "Yes" at bounding box center [742, 478] width 21 height 17
checkbox input "false"
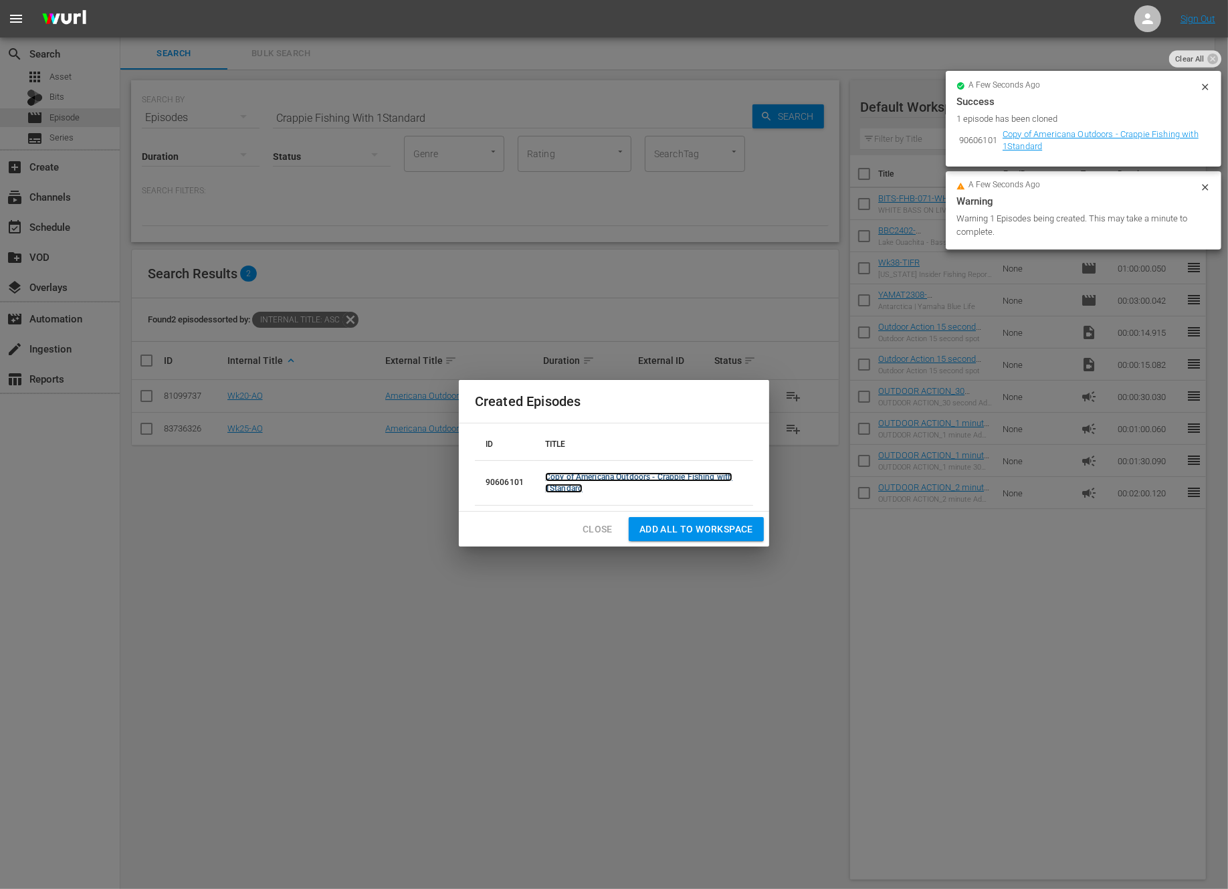
click at [688, 474] on link "Copy of Americana Outdoors - Crappie Fishing with 1Standard" at bounding box center [638, 482] width 187 height 21
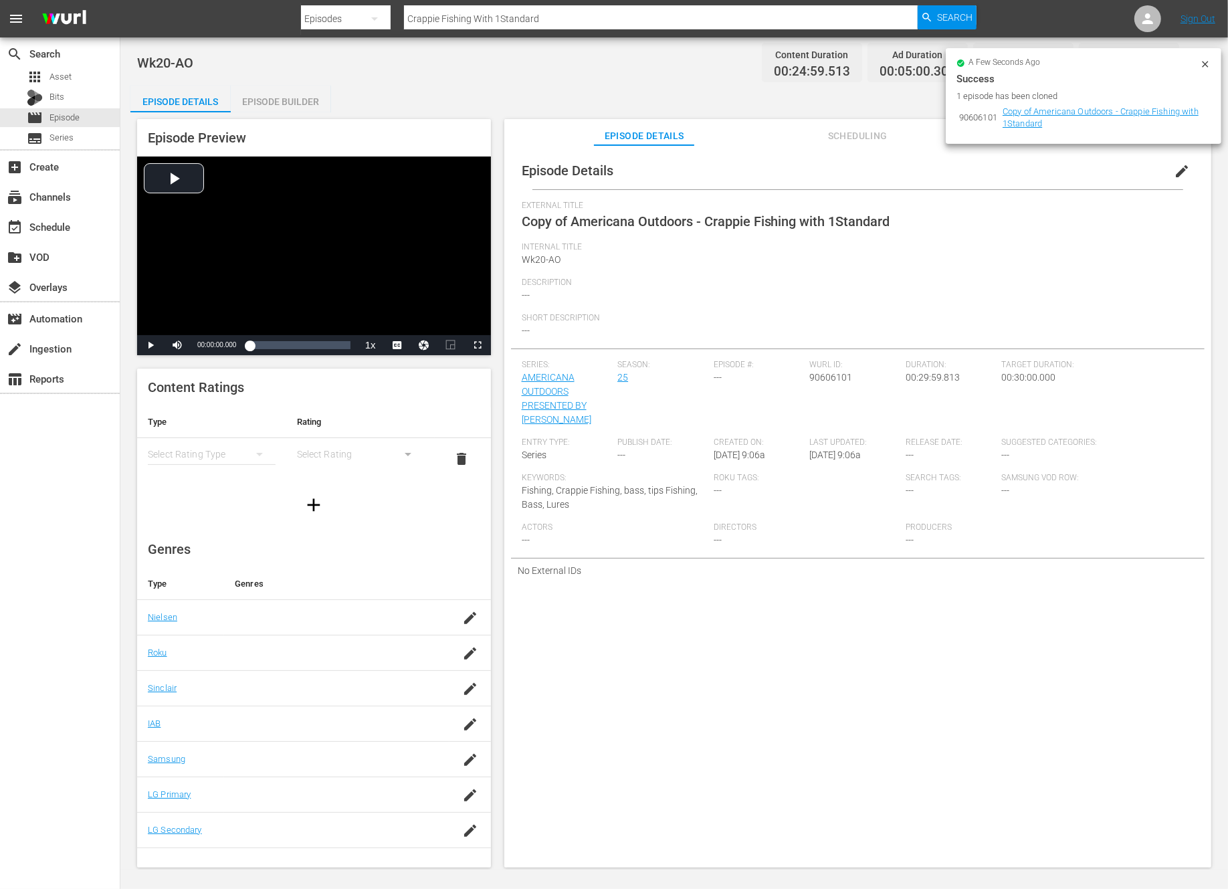
click at [1178, 173] on span "edit" at bounding box center [1182, 171] width 16 height 16
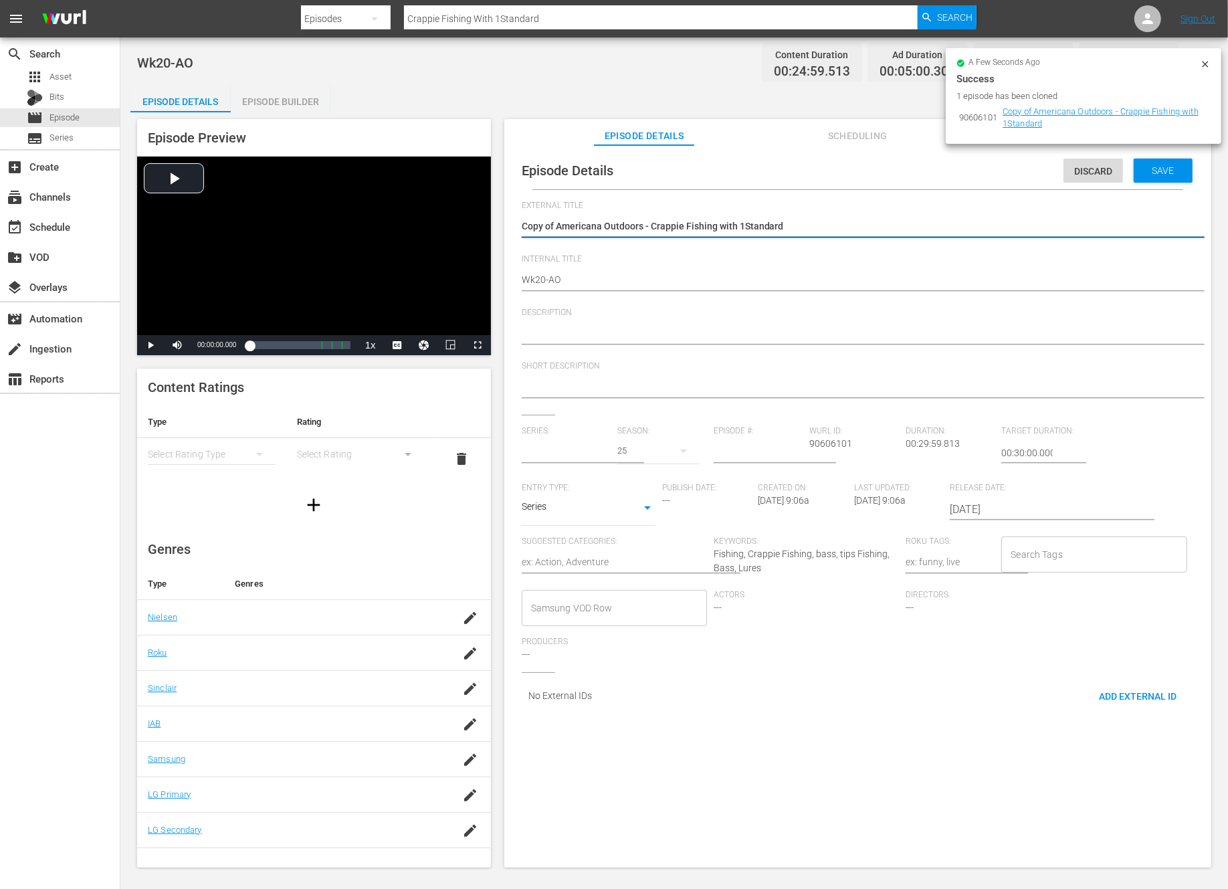
click at [558, 228] on textarea "Copy of Americana Outdoors - Crappie Fishing with 1Standard" at bounding box center [854, 227] width 665 height 16
type input "AMERICANA OUTDOORS PRESENTED BY GARMIN"
type textarea "Copy ofAmericana Outdoors - Crappie Fishing with 1Standard"
type textarea "Copy oAmericana Outdoors - Crappie Fishing with 1Standard"
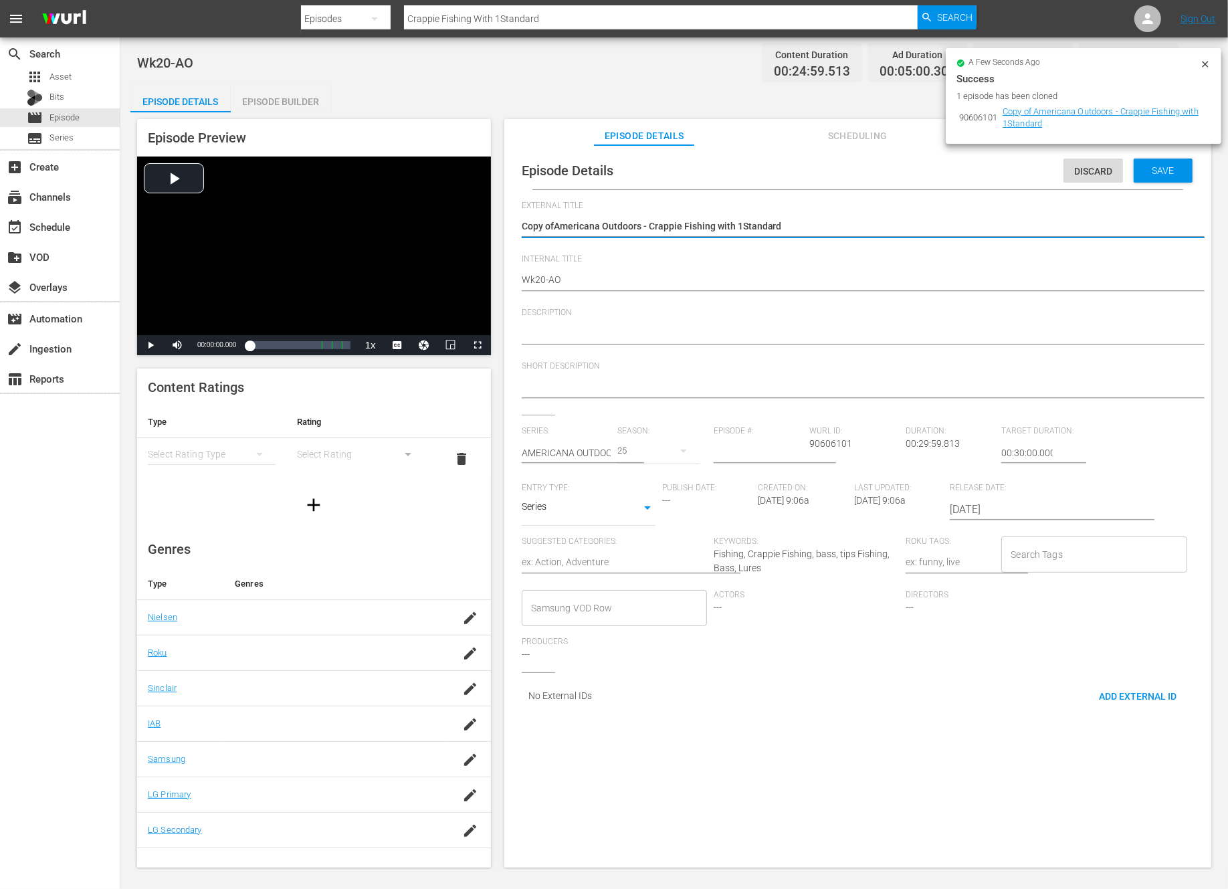
type textarea "Copy oAmericana Outdoors - Crappie Fishing with 1Standard"
type textarea "Copy Americana Outdoors - Crappie Fishing with 1Standard"
type textarea "CopyAmericana Outdoors - Crappie Fishing with 1Standard"
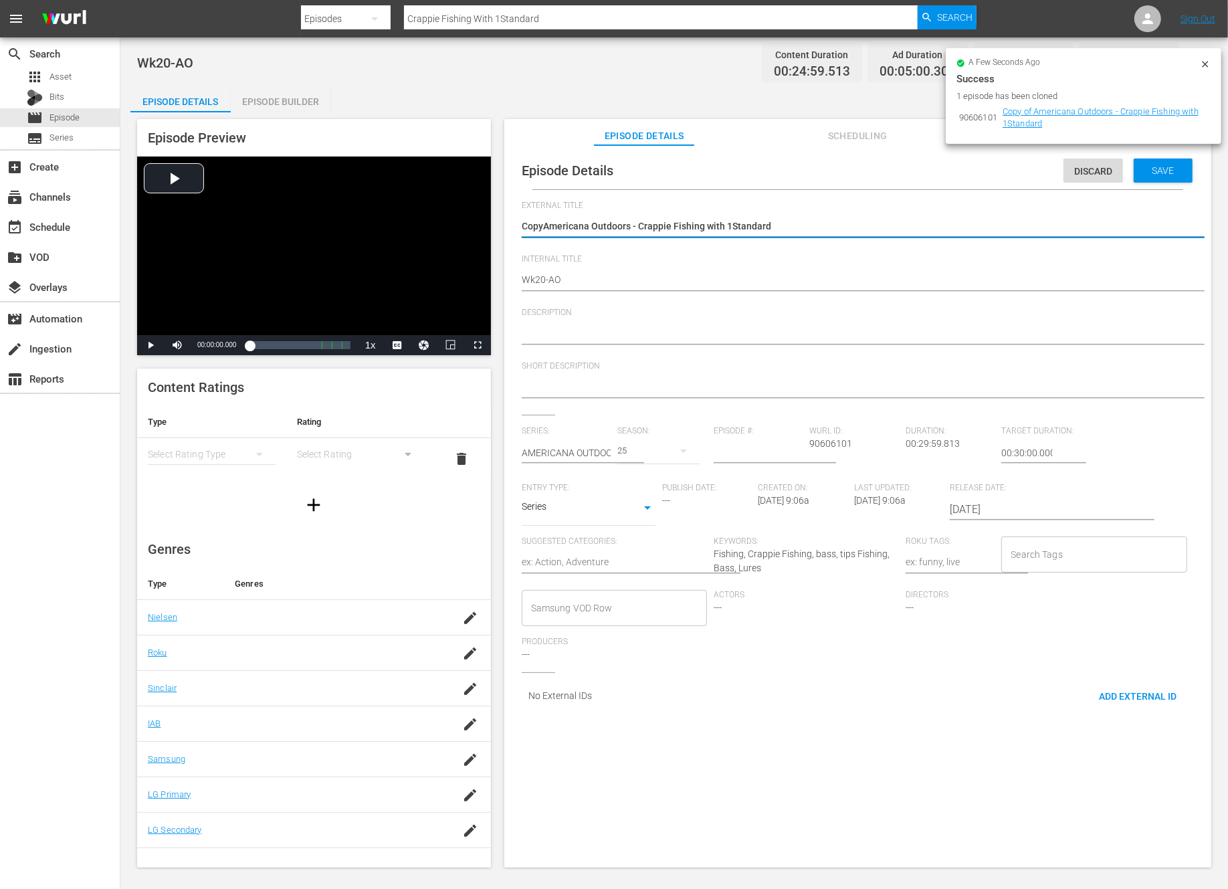
type textarea "CopAmericana Outdoors - Crappie Fishing with 1Standard"
type textarea "CoAmericana Outdoors - Crappie Fishing with 1Standard"
type textarea "CAmericana Outdoors - Crappie Fishing with 1Standard"
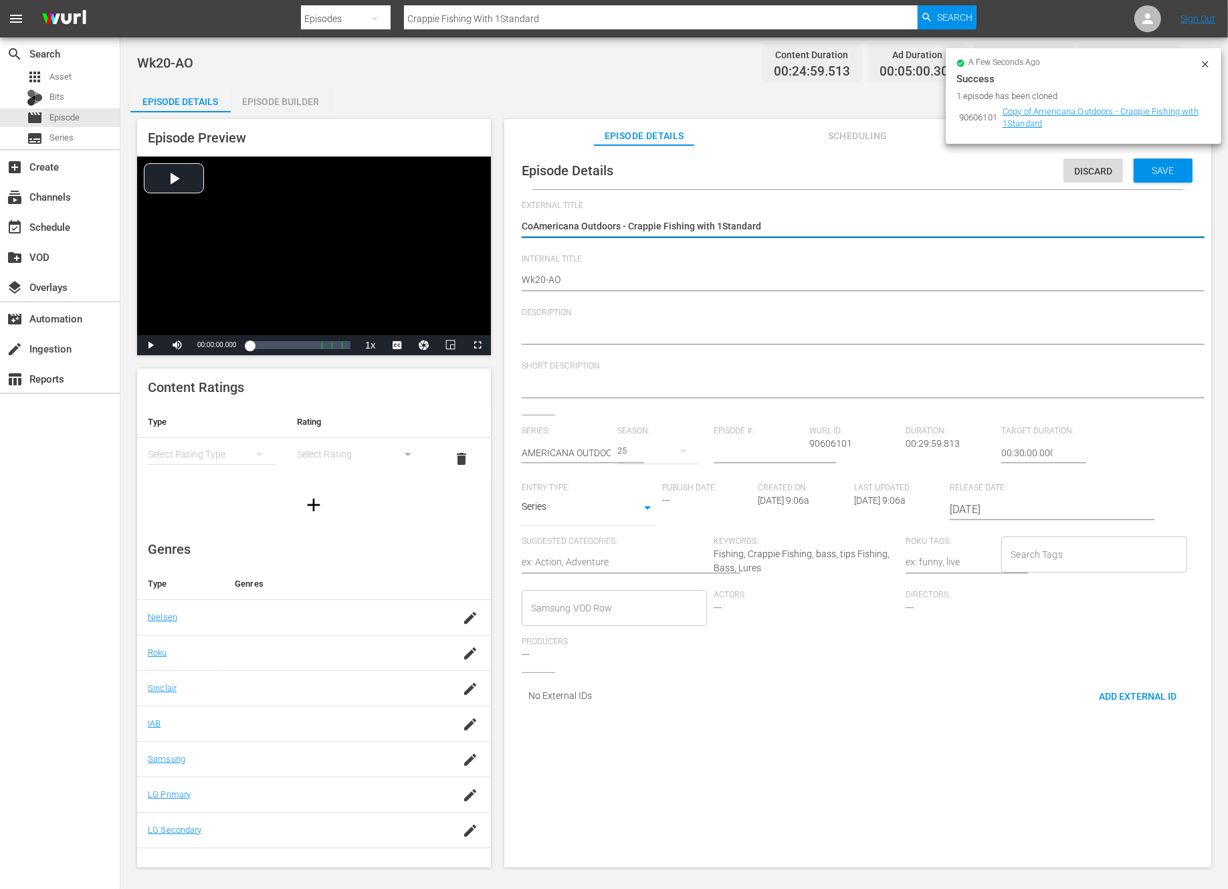
type textarea "CAmericana Outdoors - Crappie Fishing with 1Standard"
type textarea "Americana Outdoors - Crappie Fishing with 1Standard"
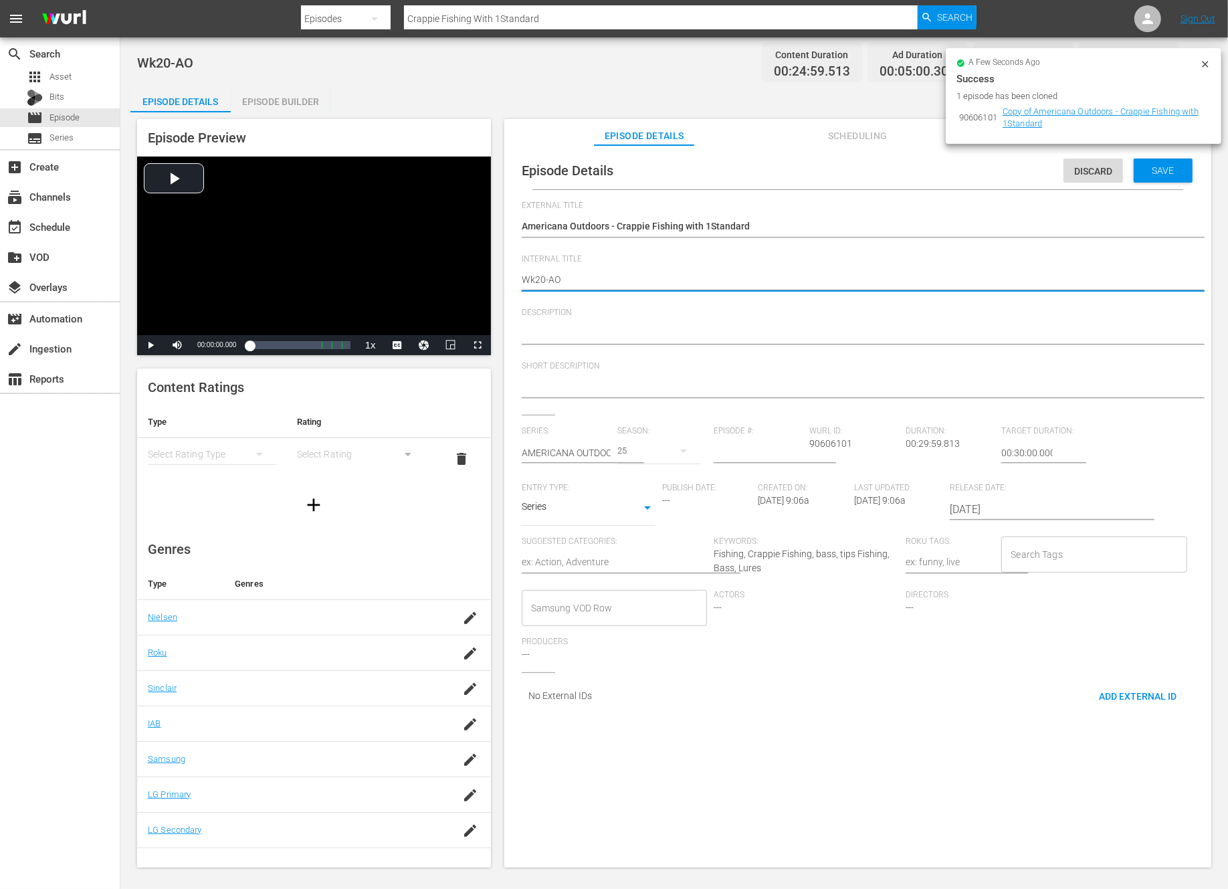
type textarea "Wk2-AO"
type textarea "Wk-AO"
type textarea "Wk3-AO"
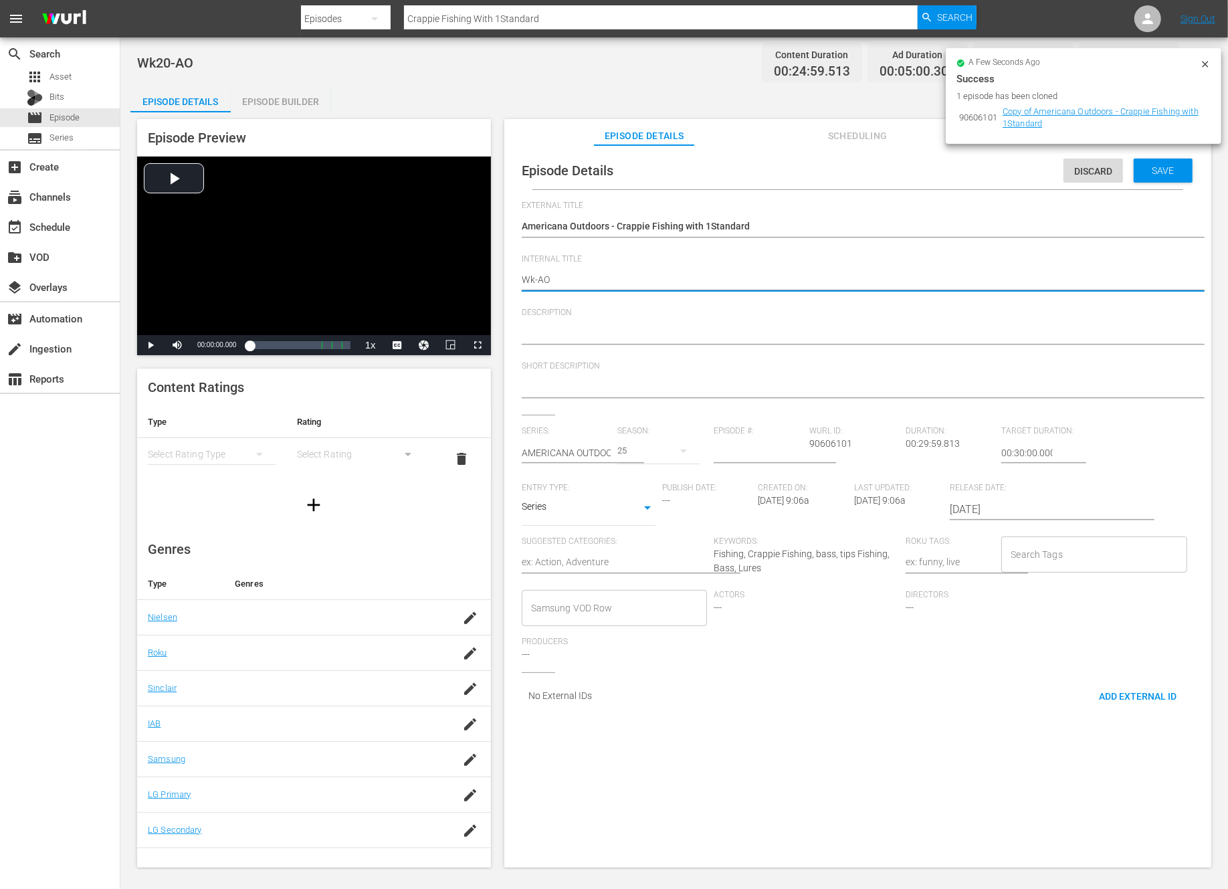
type textarea "Wk3-AO"
type textarea "Wk39-AO"
click at [1159, 167] on span "Save" at bounding box center [1163, 170] width 43 height 11
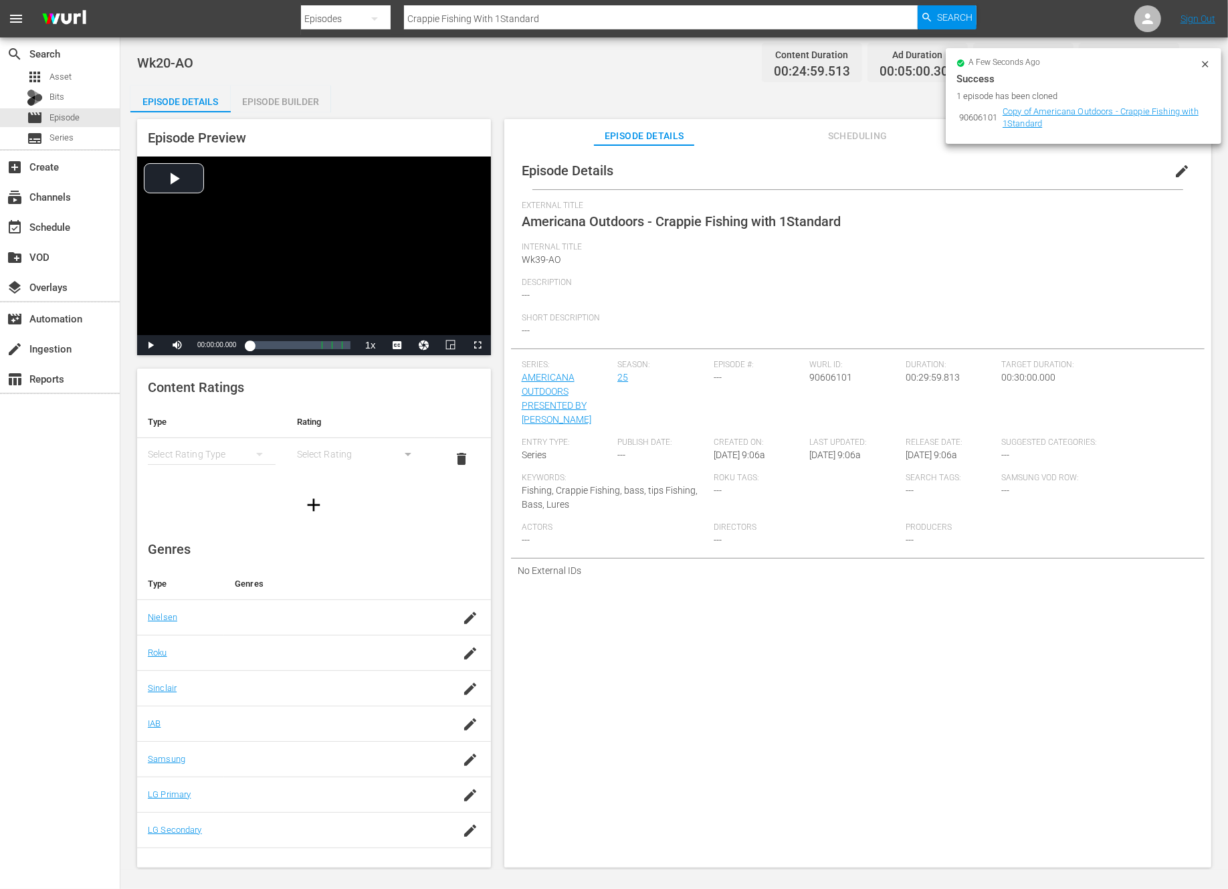
click at [1205, 63] on icon at bounding box center [1205, 64] width 6 height 6
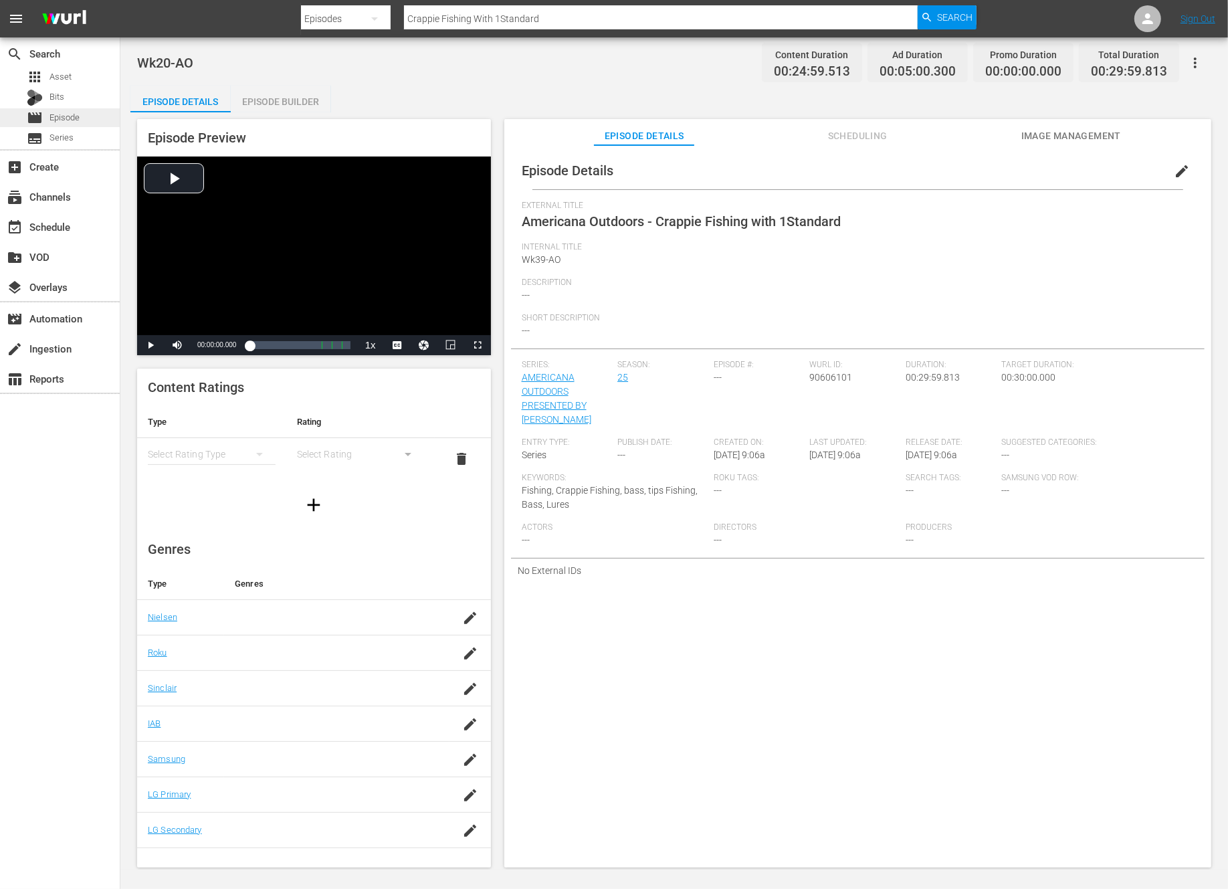
click at [88, 116] on div "movie Episode" at bounding box center [60, 117] width 120 height 19
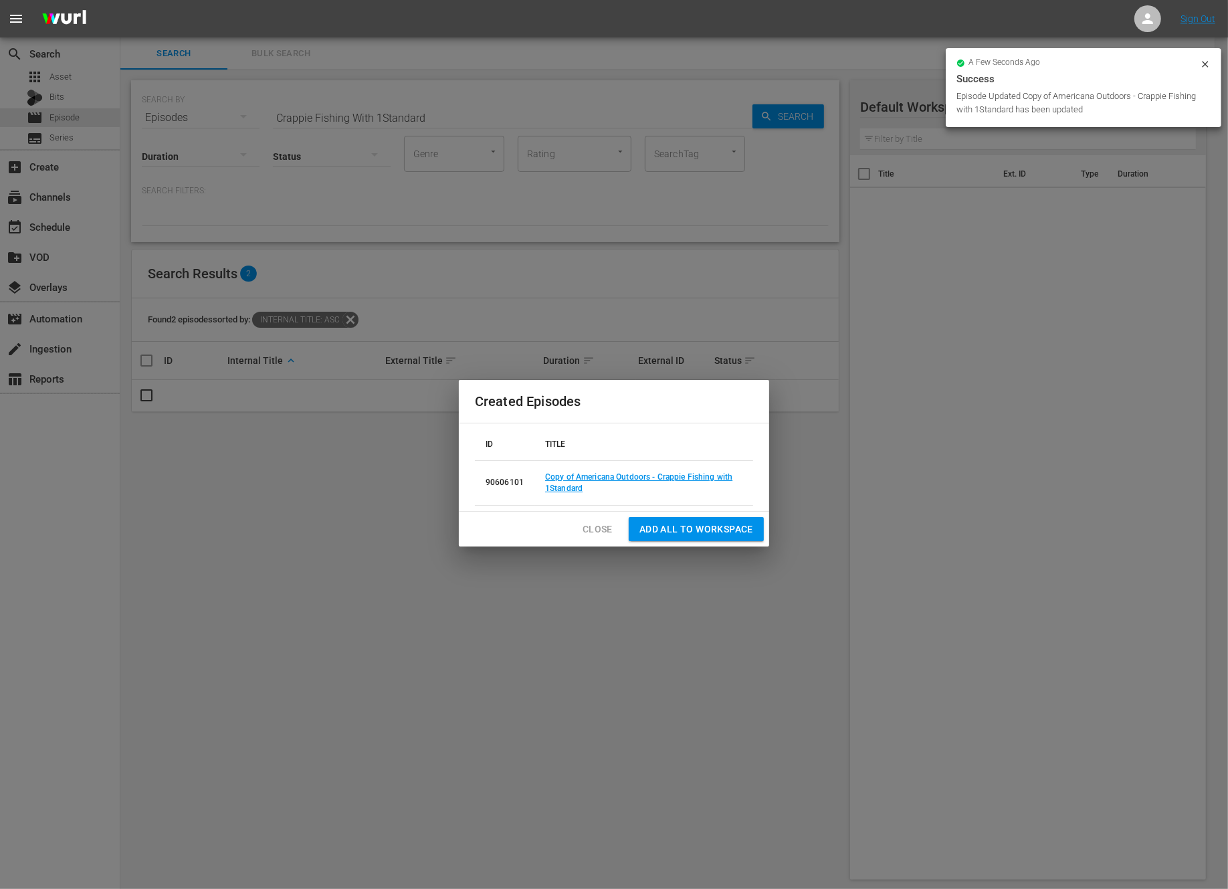
click at [602, 534] on span "Close" at bounding box center [598, 529] width 30 height 17
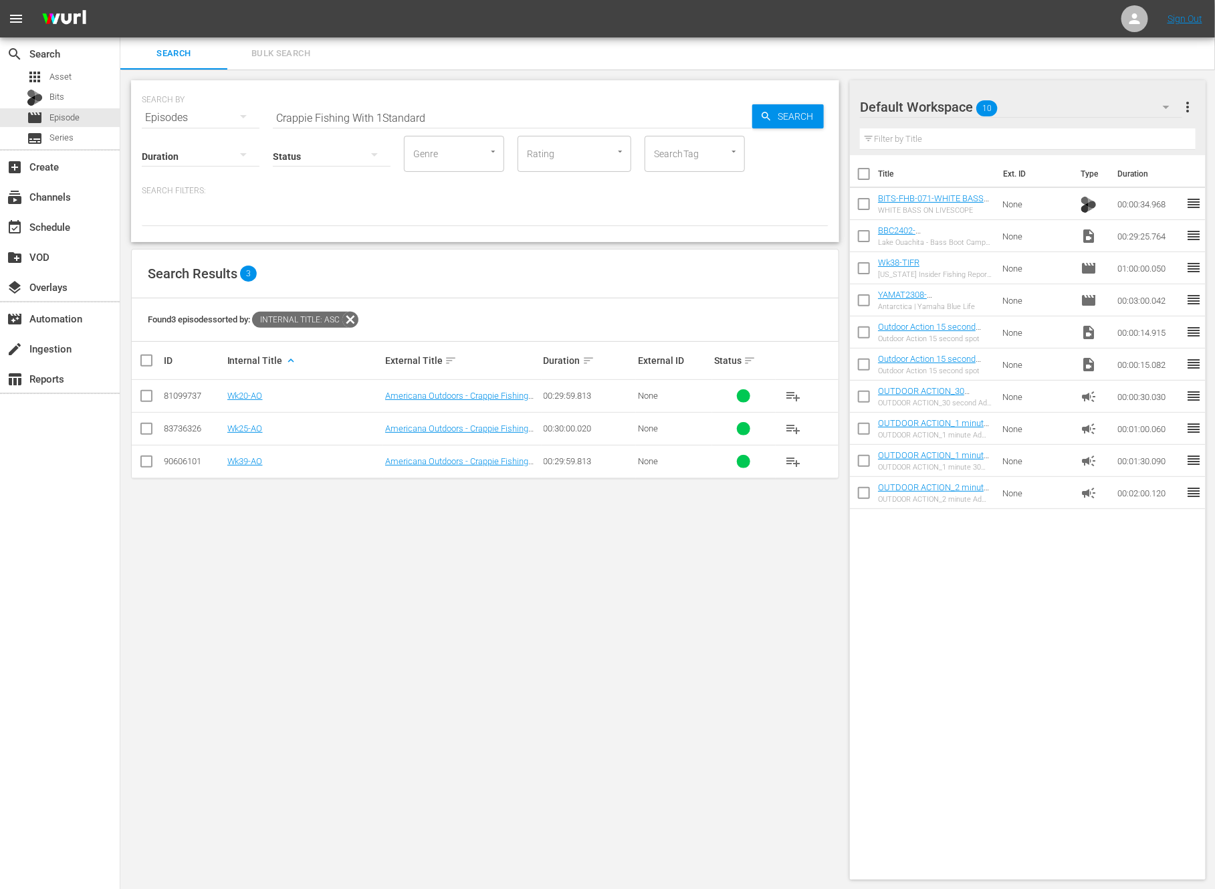
click at [427, 112] on input "Crappie Fishing With 1Standard" at bounding box center [513, 118] width 480 height 32
type input "The Reclamation Series: Episode 1"
click at [146, 423] on input "checkbox" at bounding box center [146, 431] width 16 height 16
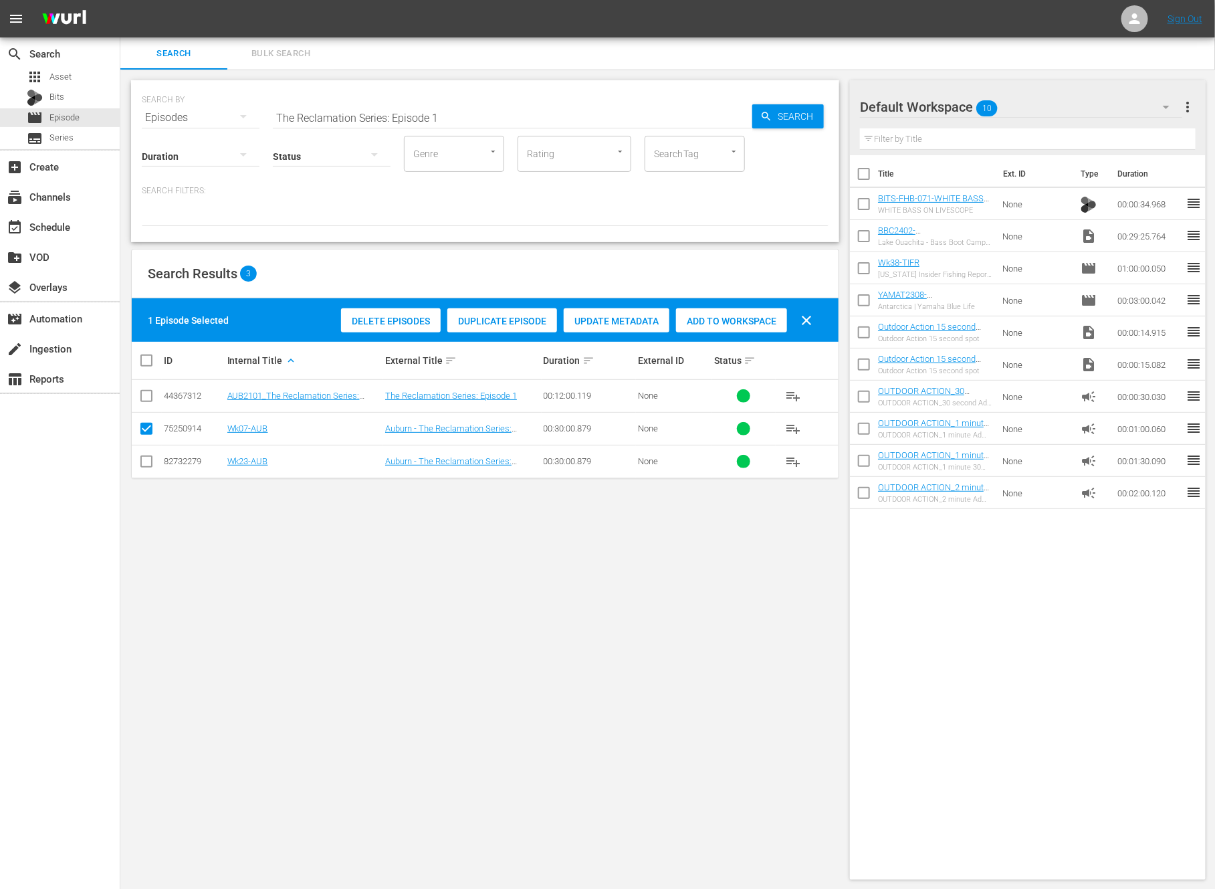
click at [496, 321] on span "Duplicate Episode" at bounding box center [502, 321] width 110 height 11
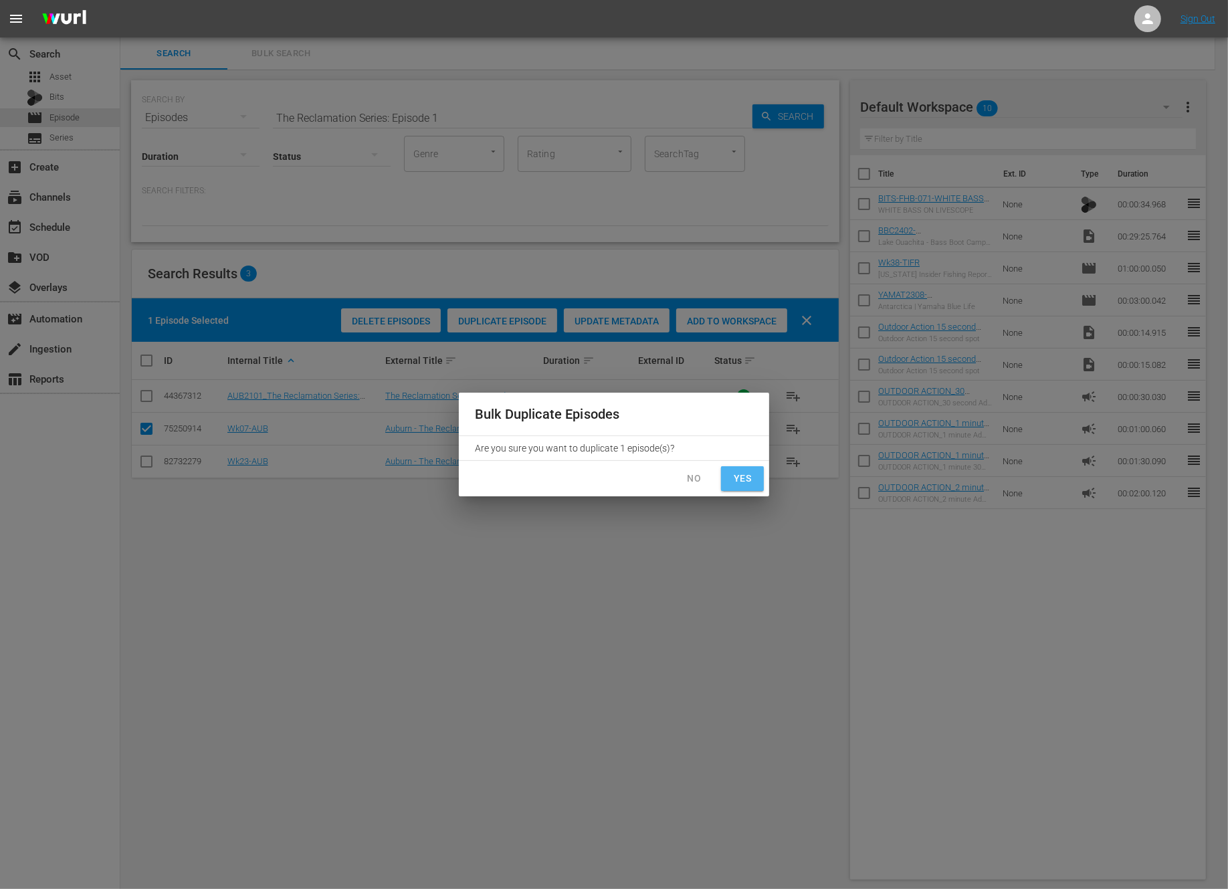
click at [736, 467] on button "Yes" at bounding box center [742, 478] width 43 height 25
checkbox input "false"
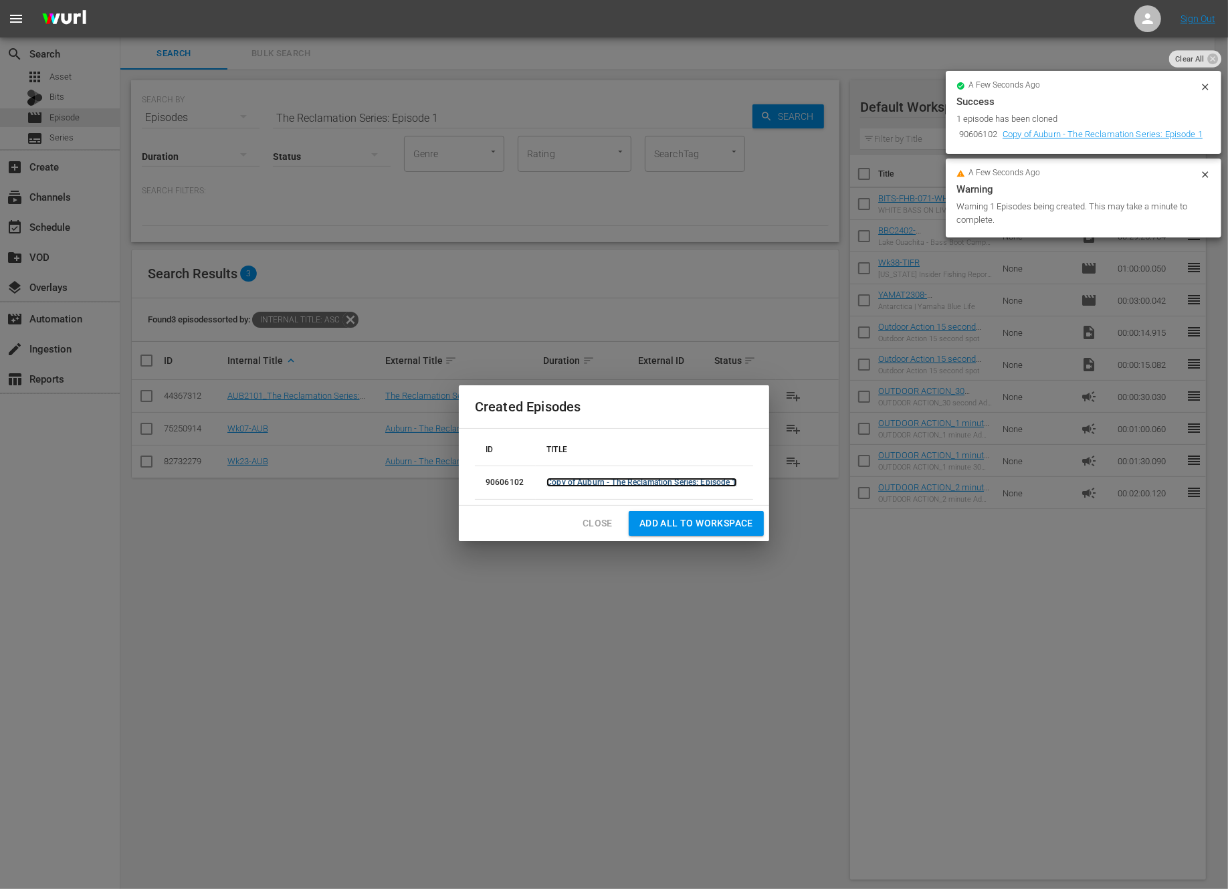
click at [700, 483] on link "Copy of Auburn - The Reclamation Series: Episode 1" at bounding box center [641, 482] width 190 height 9
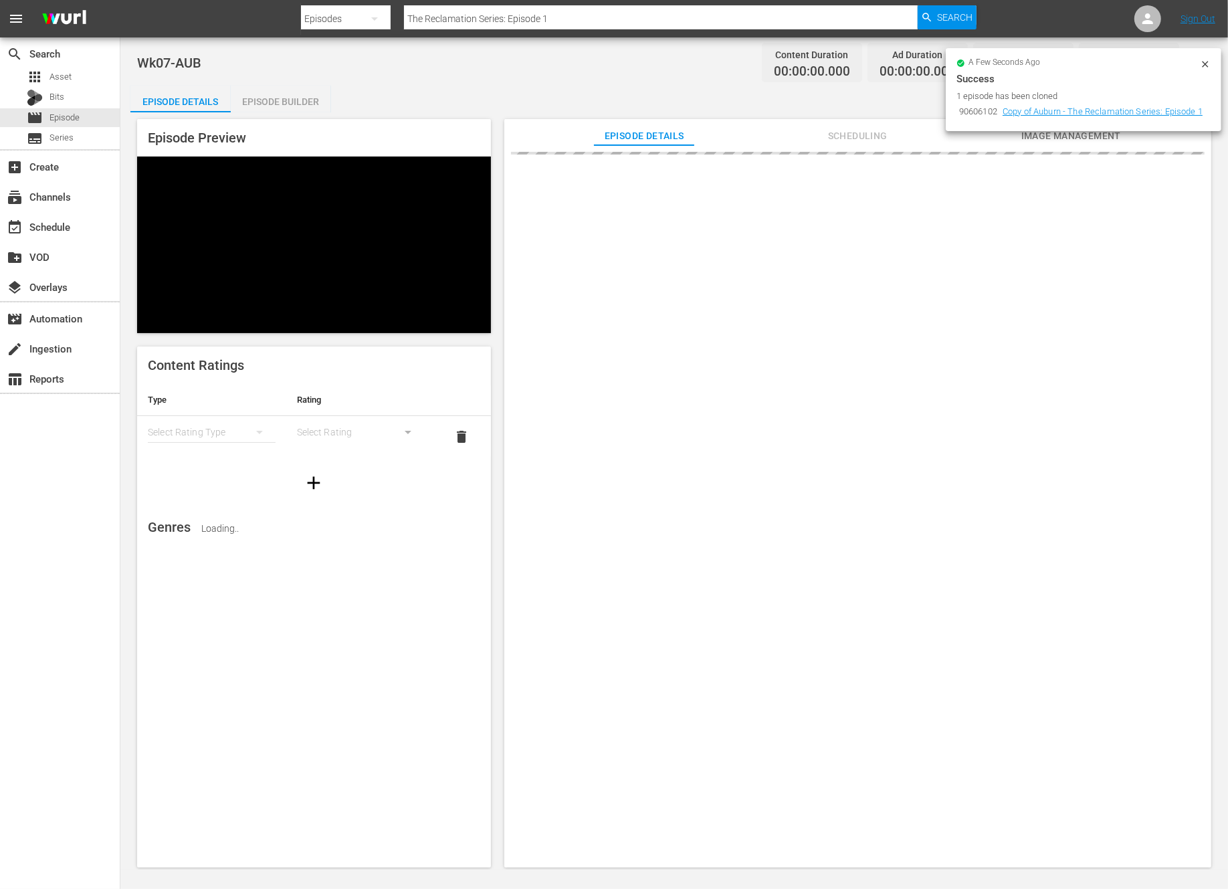
click at [1207, 65] on icon at bounding box center [1205, 64] width 6 height 6
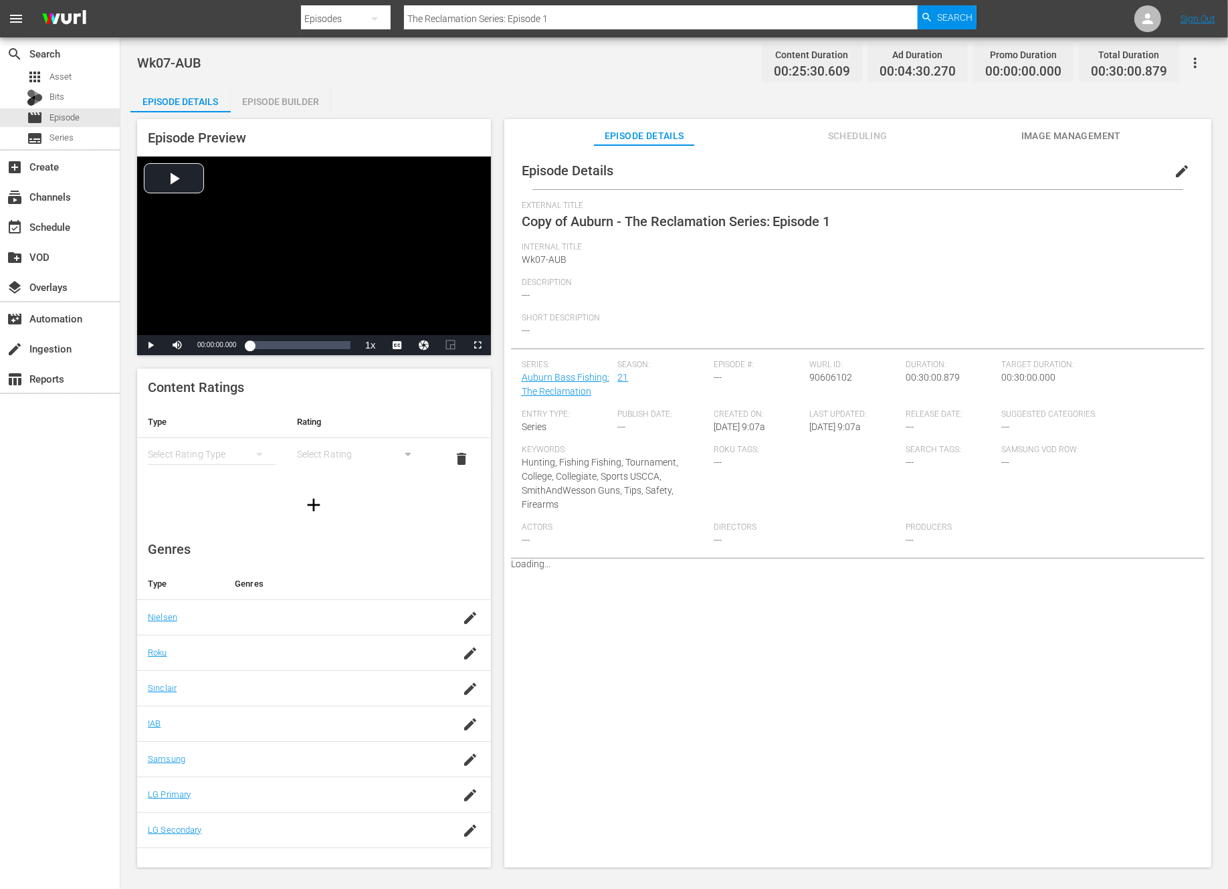
click at [1174, 173] on span "edit" at bounding box center [1182, 171] width 16 height 16
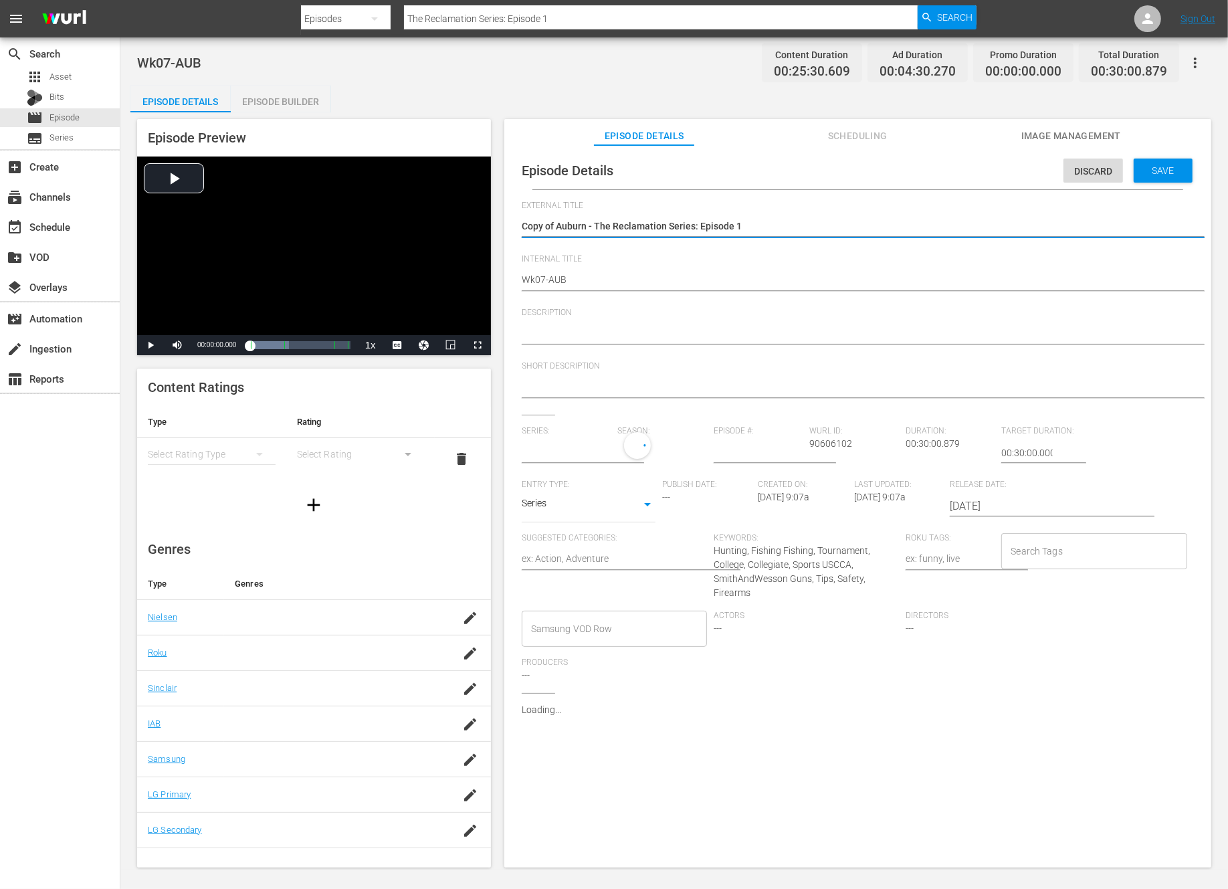
click at [555, 225] on textarea "Copy of Auburn - The Reclamation Series: Episode 1" at bounding box center [854, 227] width 665 height 16
type input "Auburn Bass Fishing: The Reclamation"
type textarea "Copy ofAuburn - The Reclamation Series: Episode 1"
type textarea "Copy oAuburn - The Reclamation Series: Episode 1"
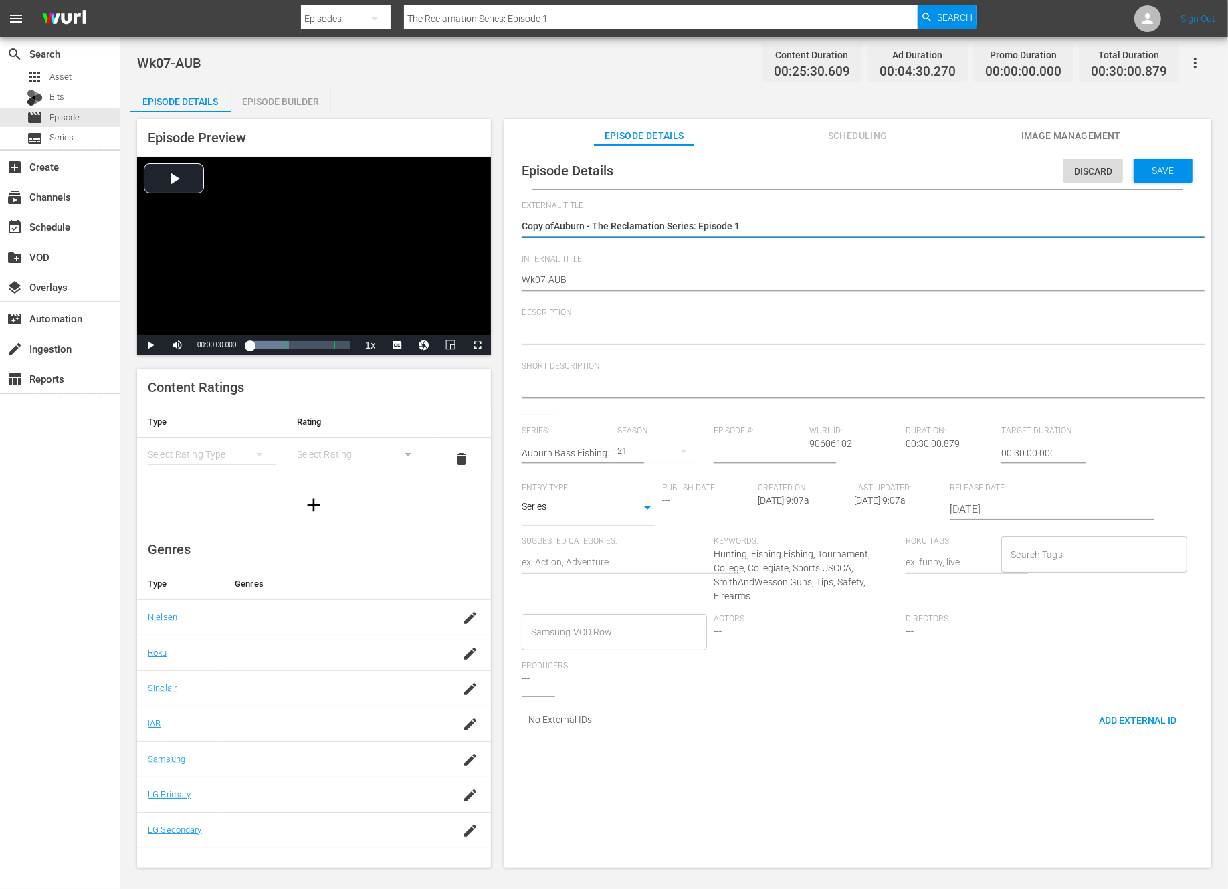
type textarea "Copy oAuburn - The Reclamation Series: Episode 1"
type textarea "Copy Auburn - The Reclamation Series: Episode 1"
type textarea "CopyAuburn - The Reclamation Series: Episode 1"
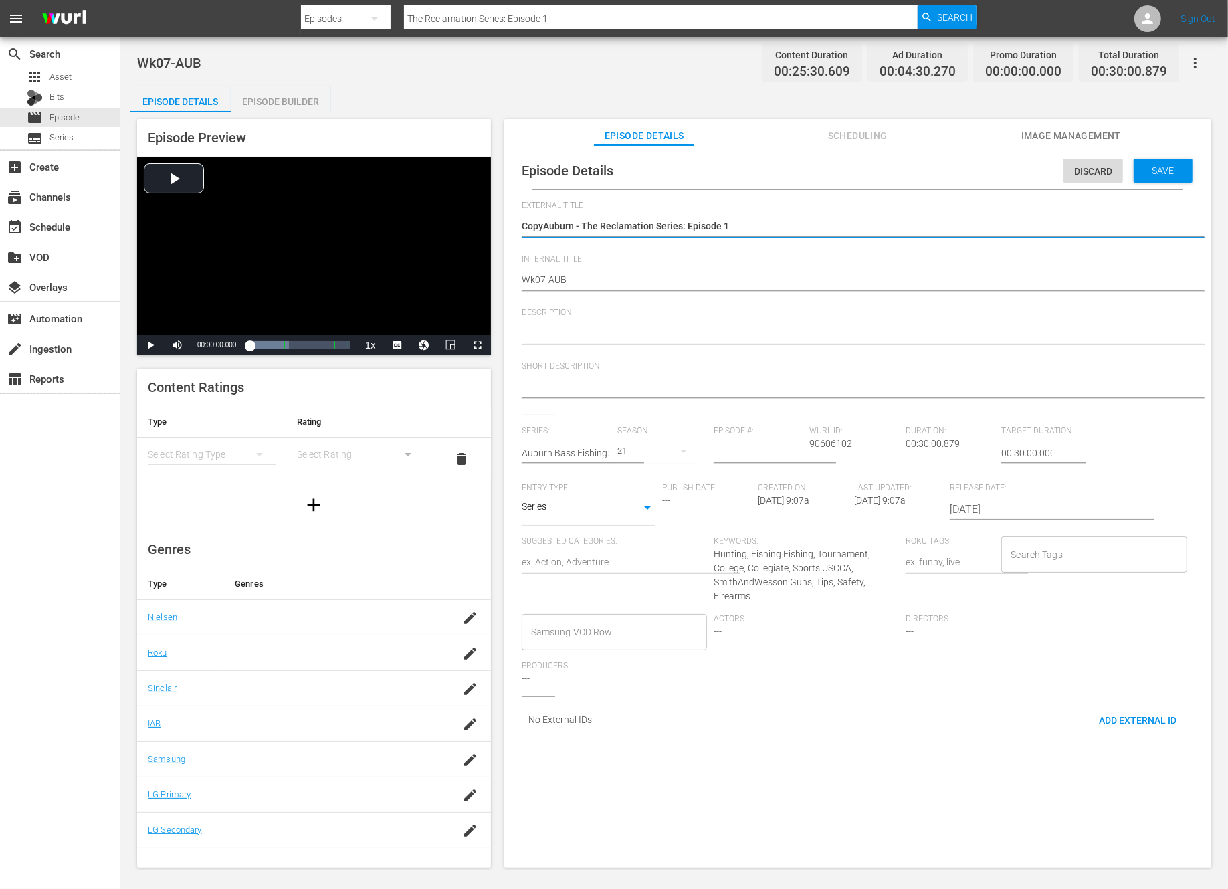
type textarea "CopAuburn - The Reclamation Series: Episode 1"
type textarea "CoAuburn - The Reclamation Series: Episode 1"
type textarea "CAuburn - The Reclamation Series: Episode 1"
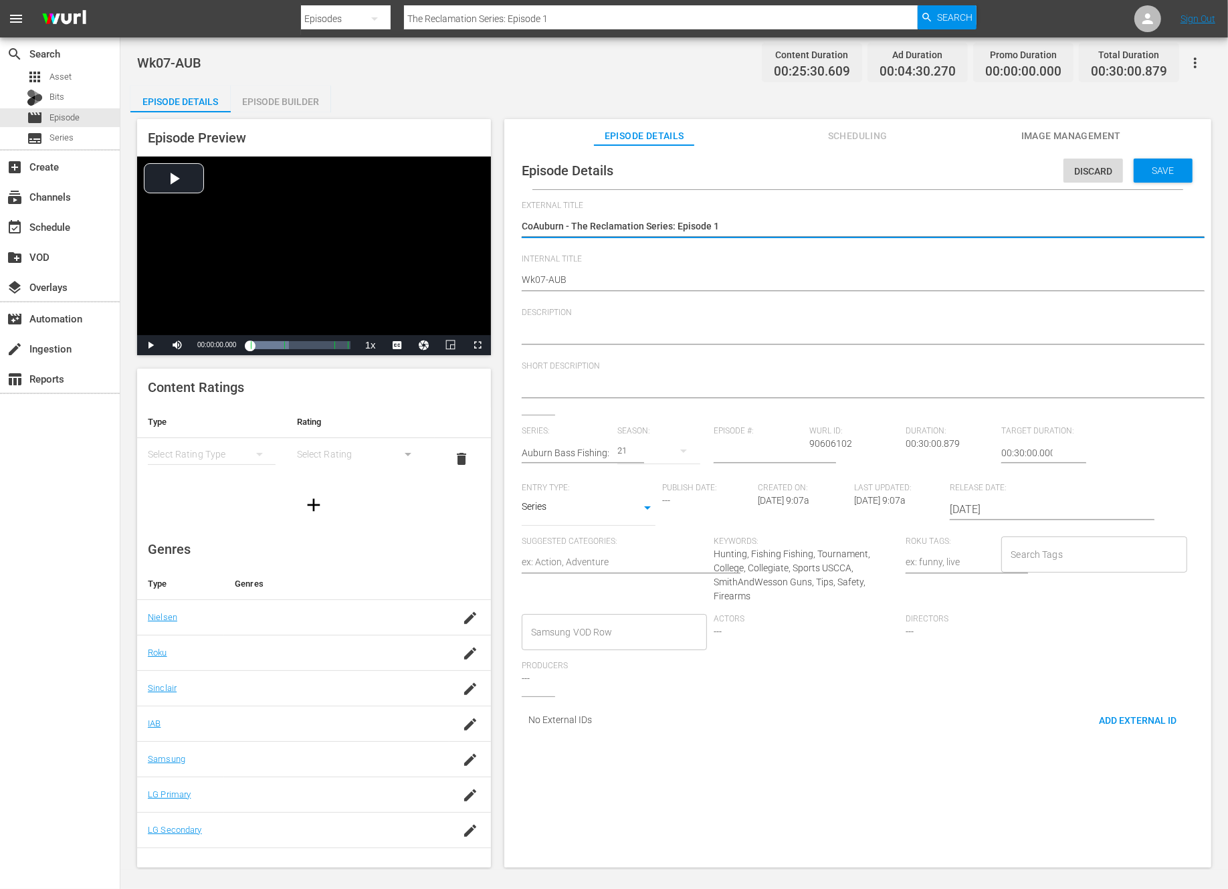
type textarea "CAuburn - The Reclamation Series: Episode 1"
type textarea "Auburn - The Reclamation Series: Episode 1"
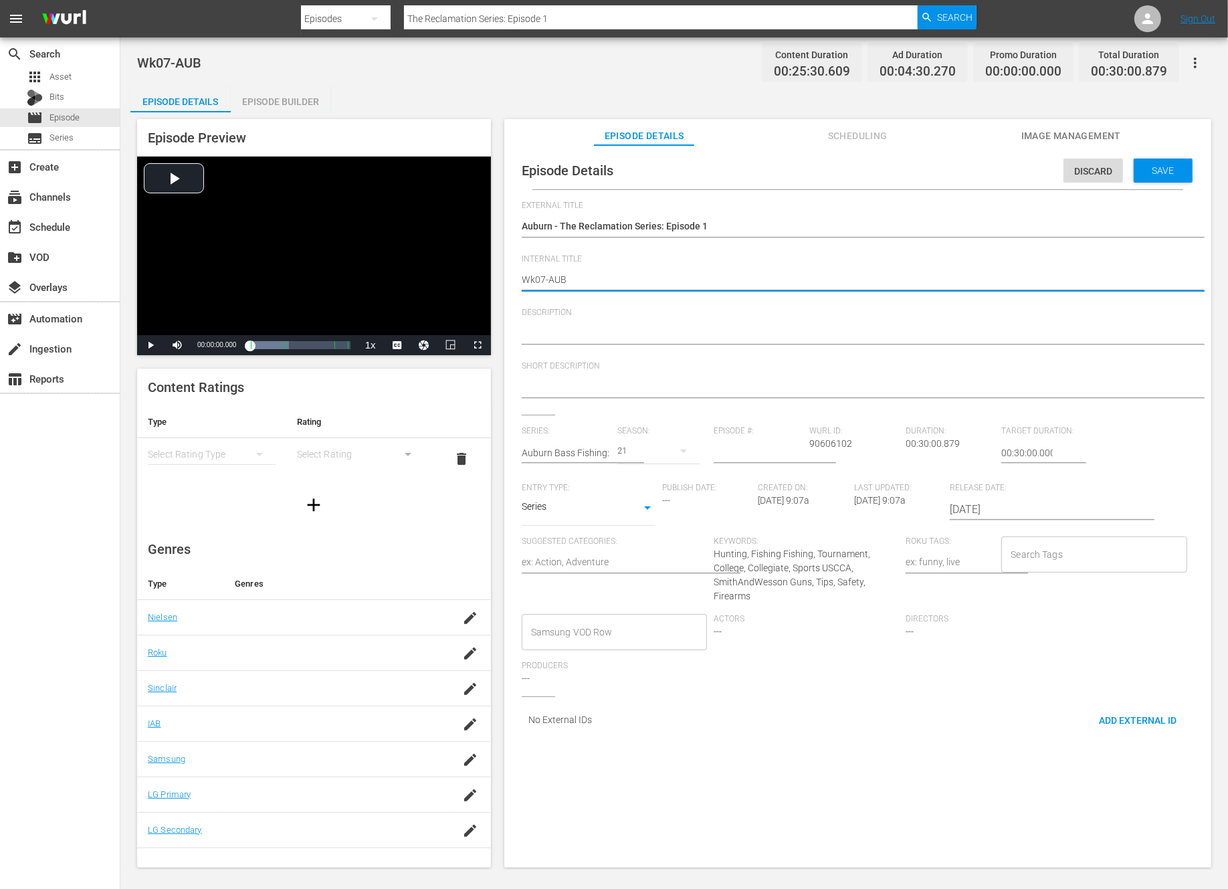
type textarea "Wk0-AUB"
type textarea "Wk-AUB"
type textarea "Wk3-AUB"
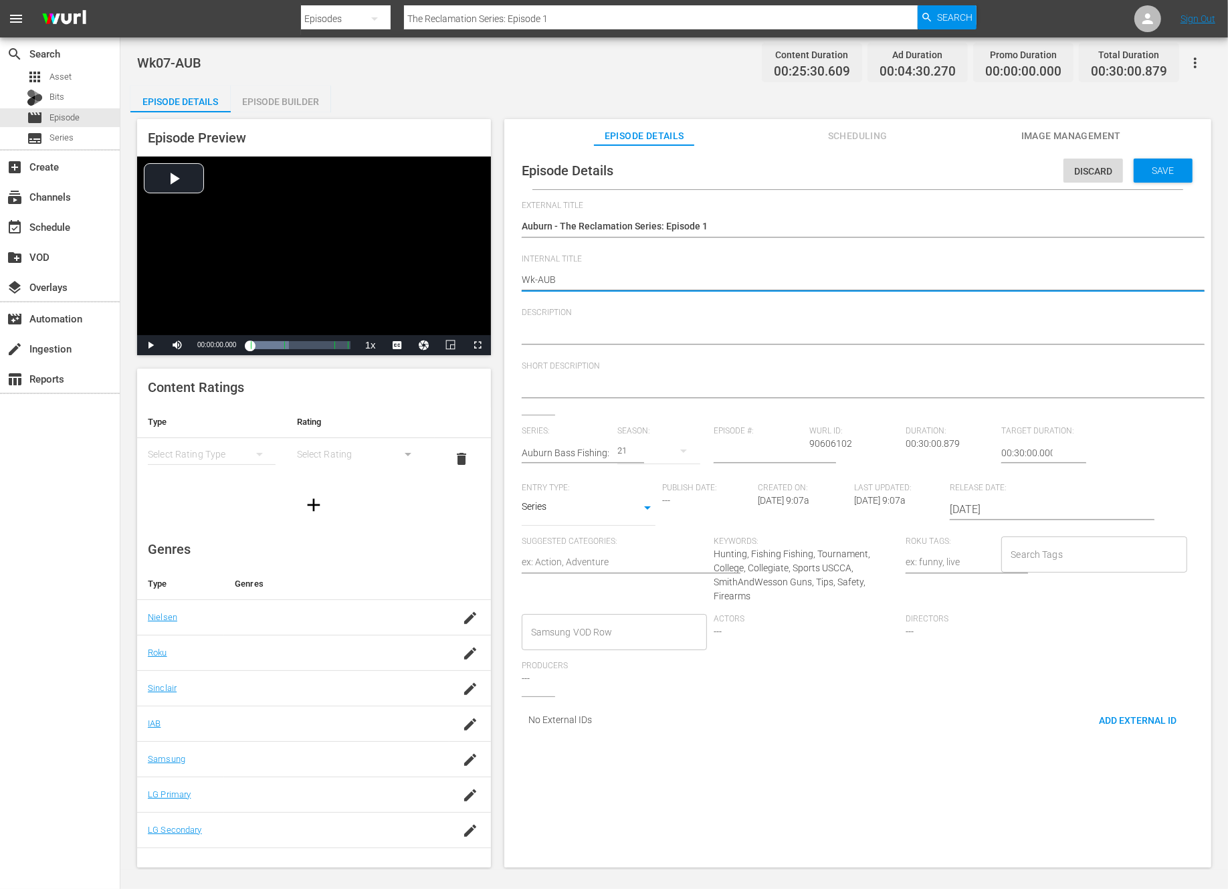
type textarea "Wk3-AUB"
type textarea "Wk39-AUB"
click at [1157, 169] on span "Save" at bounding box center [1163, 170] width 43 height 11
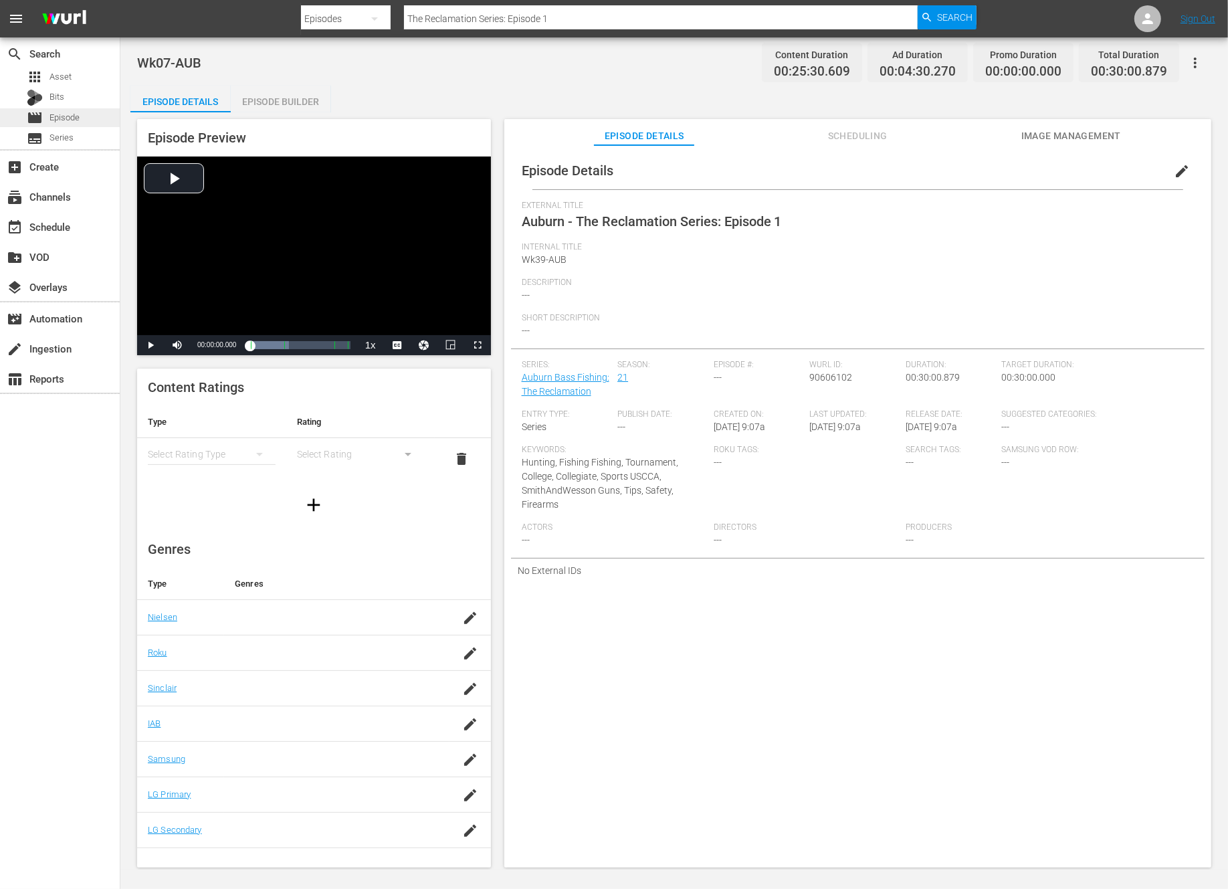
click at [60, 113] on span "Episode" at bounding box center [64, 117] width 30 height 13
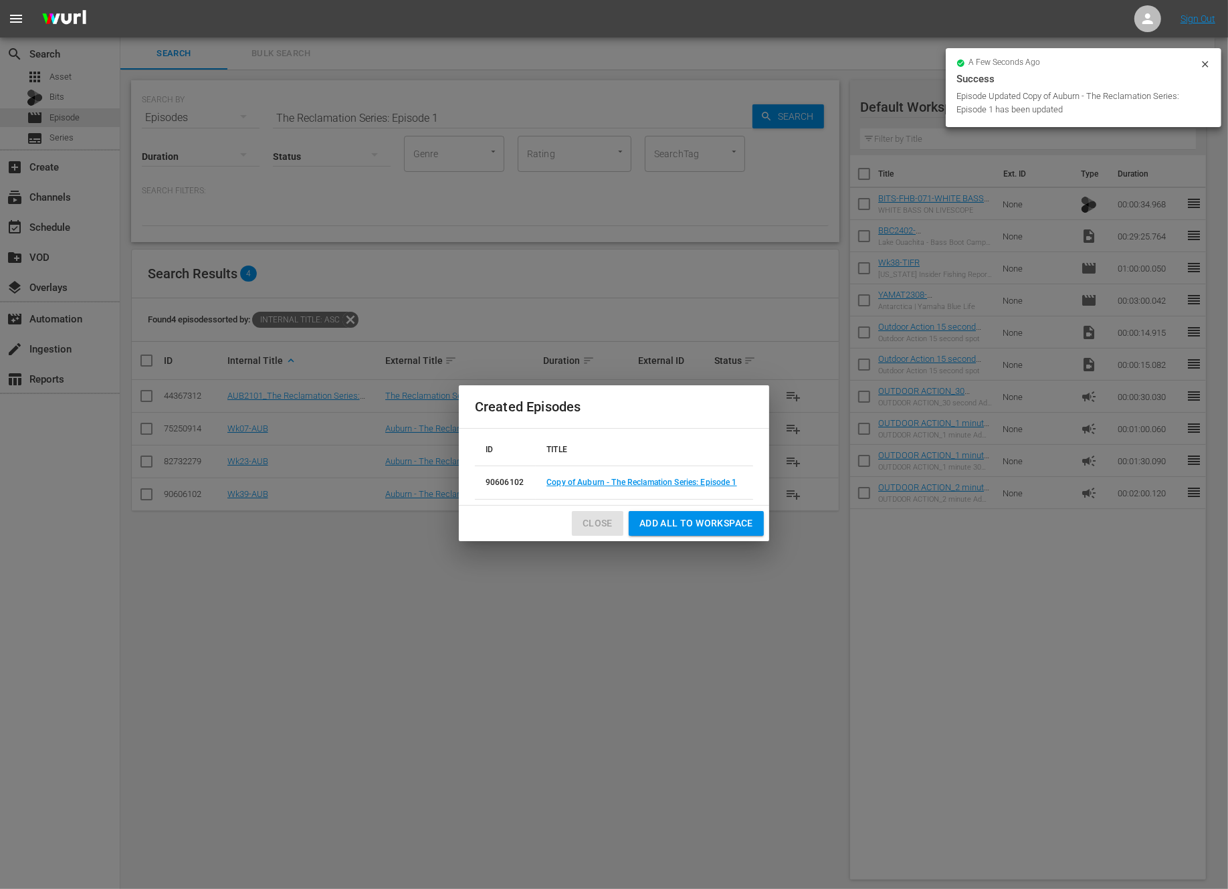
click at [611, 522] on span "Close" at bounding box center [598, 523] width 30 height 17
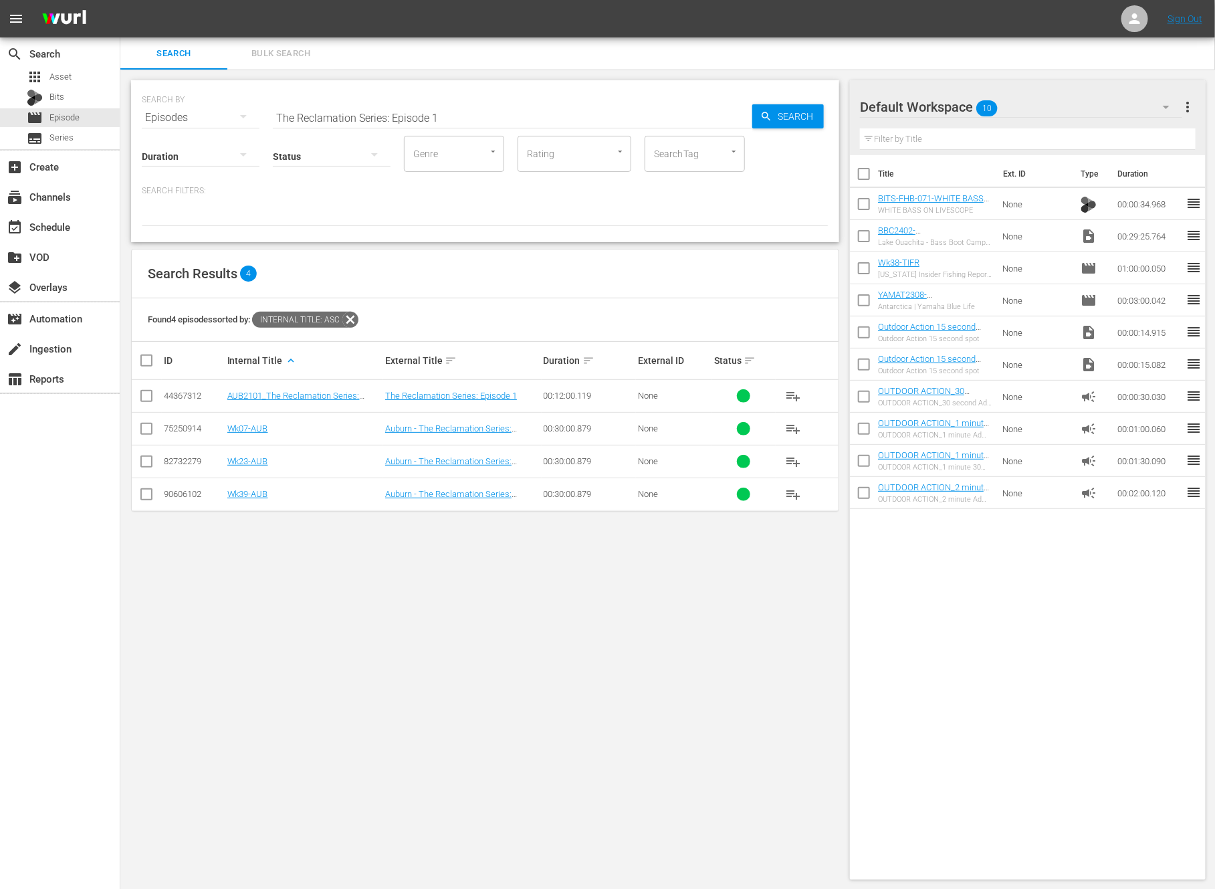
click at [346, 115] on input "The Reclamation Series: Episode 1" at bounding box center [513, 118] width 480 height 32
paste input "Best of Bass Champs"
type input "Best of Bass Champs"
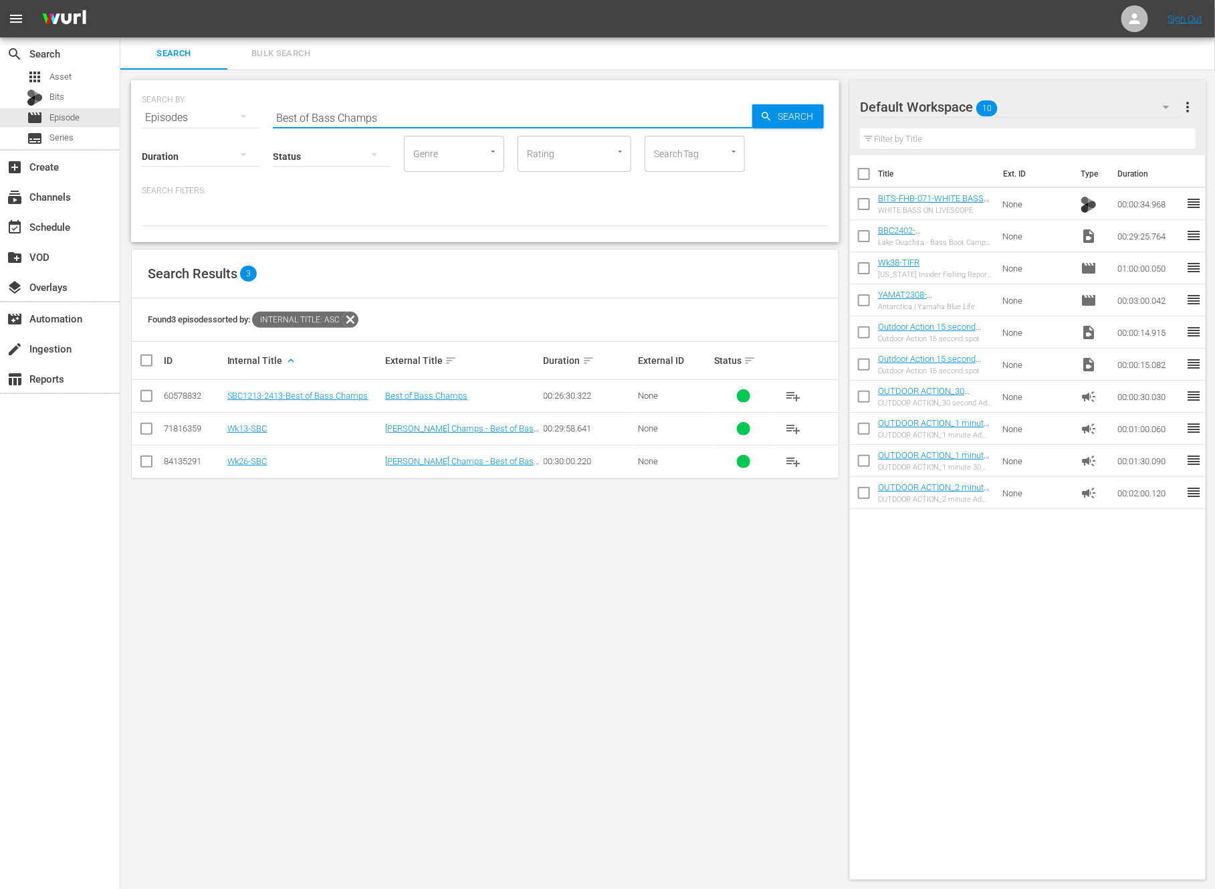
click at [149, 432] on input "checkbox" at bounding box center [146, 431] width 16 height 16
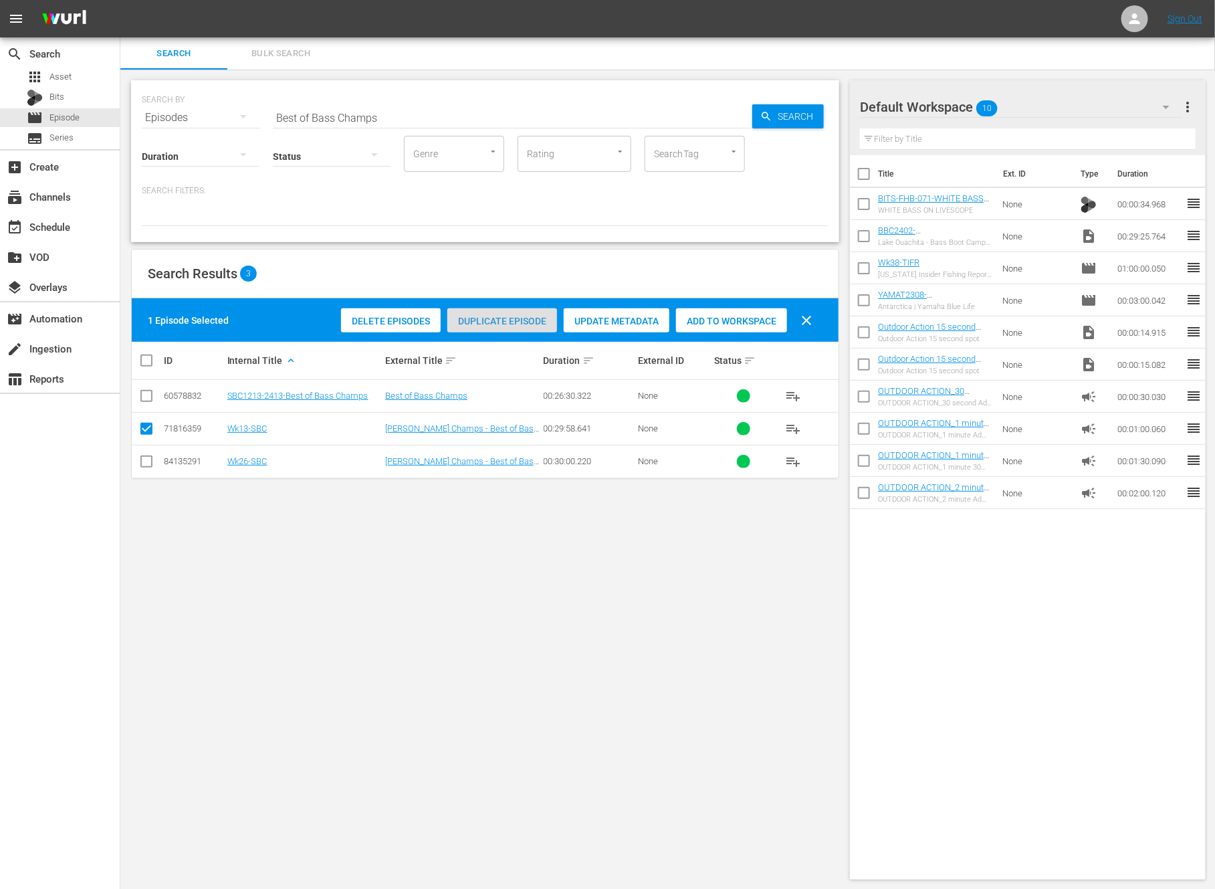
click at [510, 316] on span "Duplicate Episode" at bounding box center [502, 321] width 110 height 11
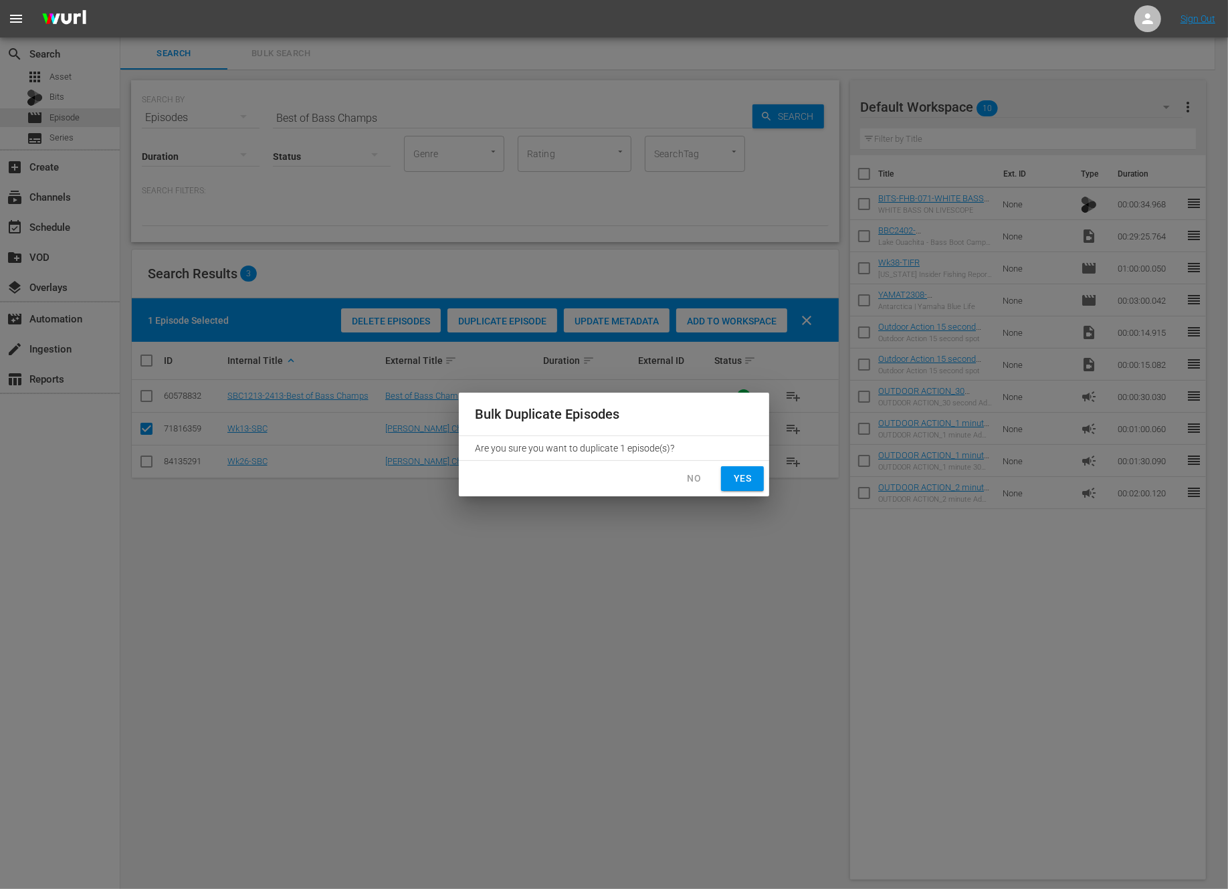
click at [746, 476] on span "Yes" at bounding box center [742, 478] width 21 height 17
checkbox input "false"
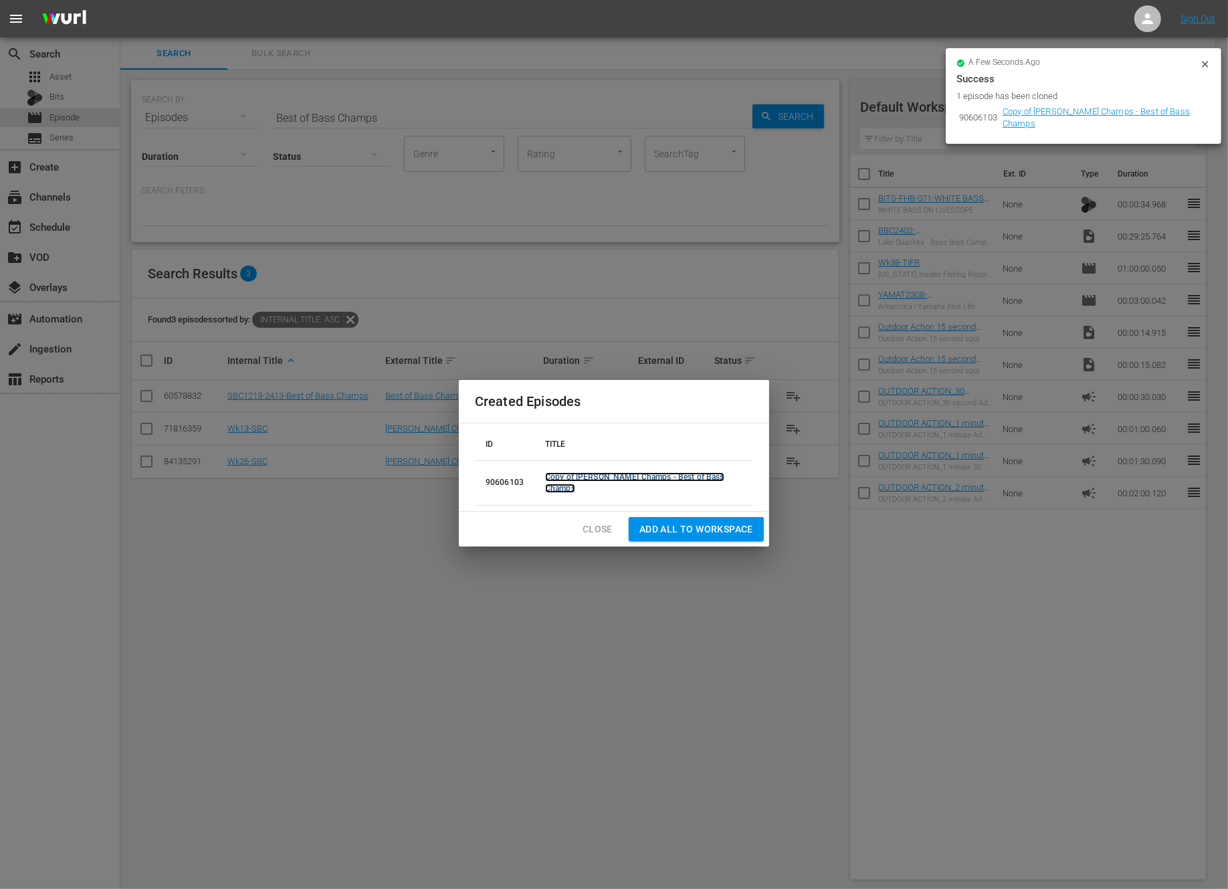
click at [592, 482] on link "Copy of Skeeter Bass Champs - Best of Bass Champs" at bounding box center [634, 482] width 179 height 21
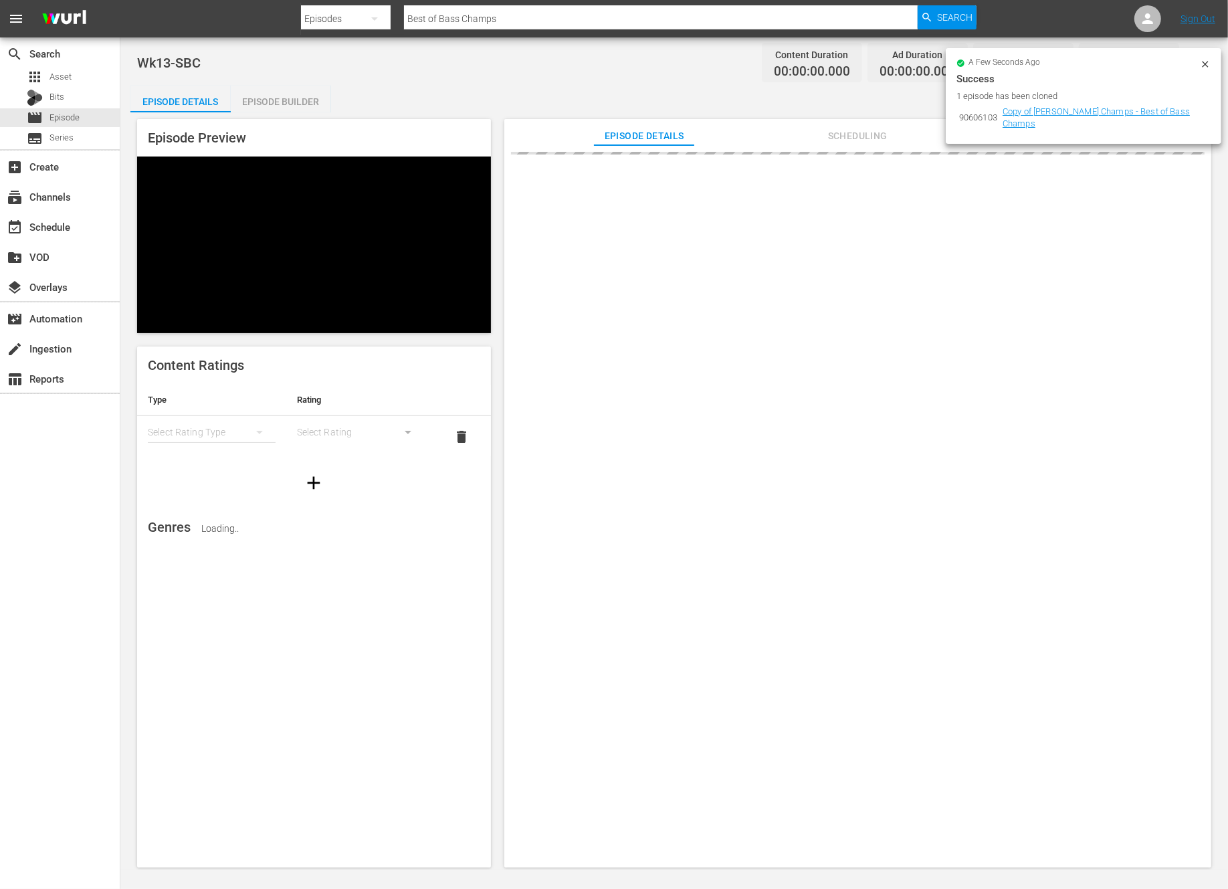
click at [1199, 68] on div "a few seconds ago" at bounding box center [1077, 63] width 243 height 9
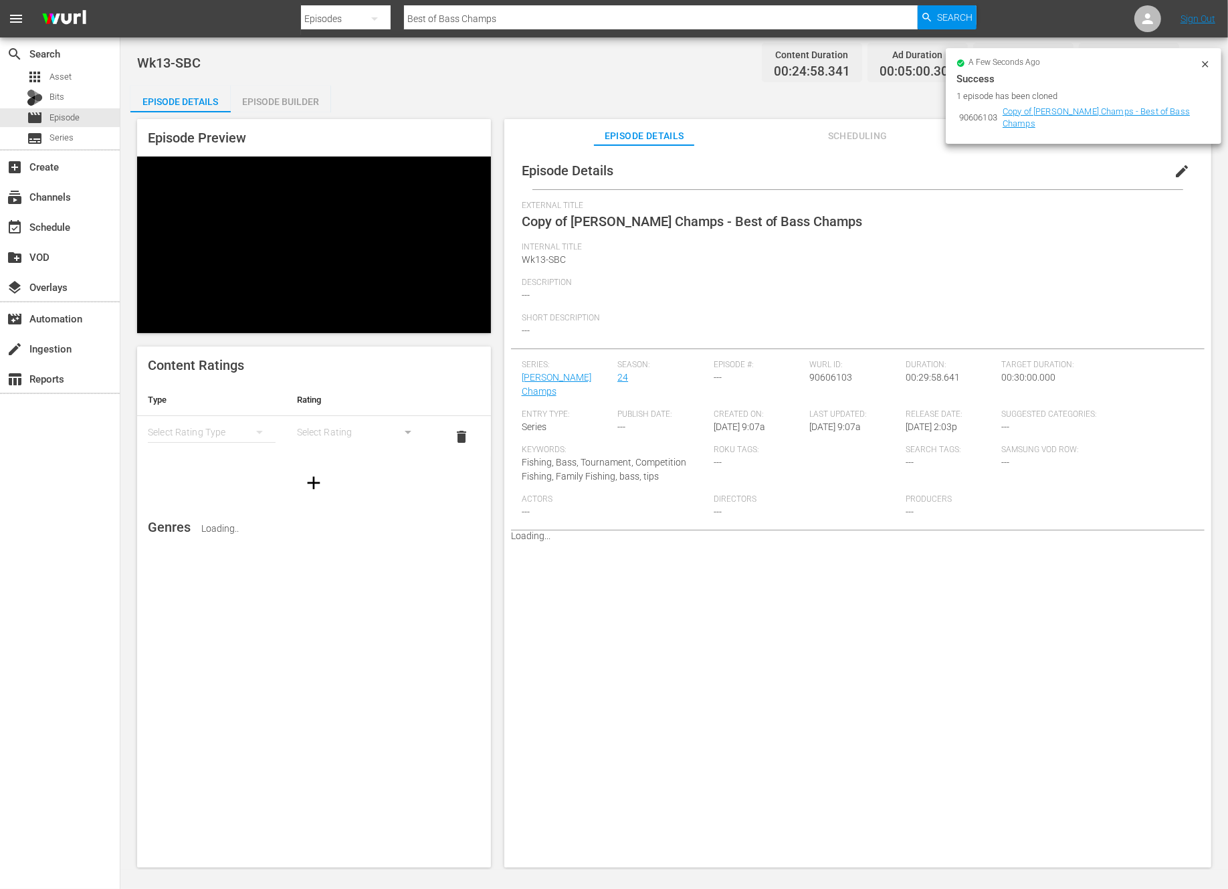
click at [1199, 68] on div "a few seconds ago" at bounding box center [1077, 63] width 243 height 9
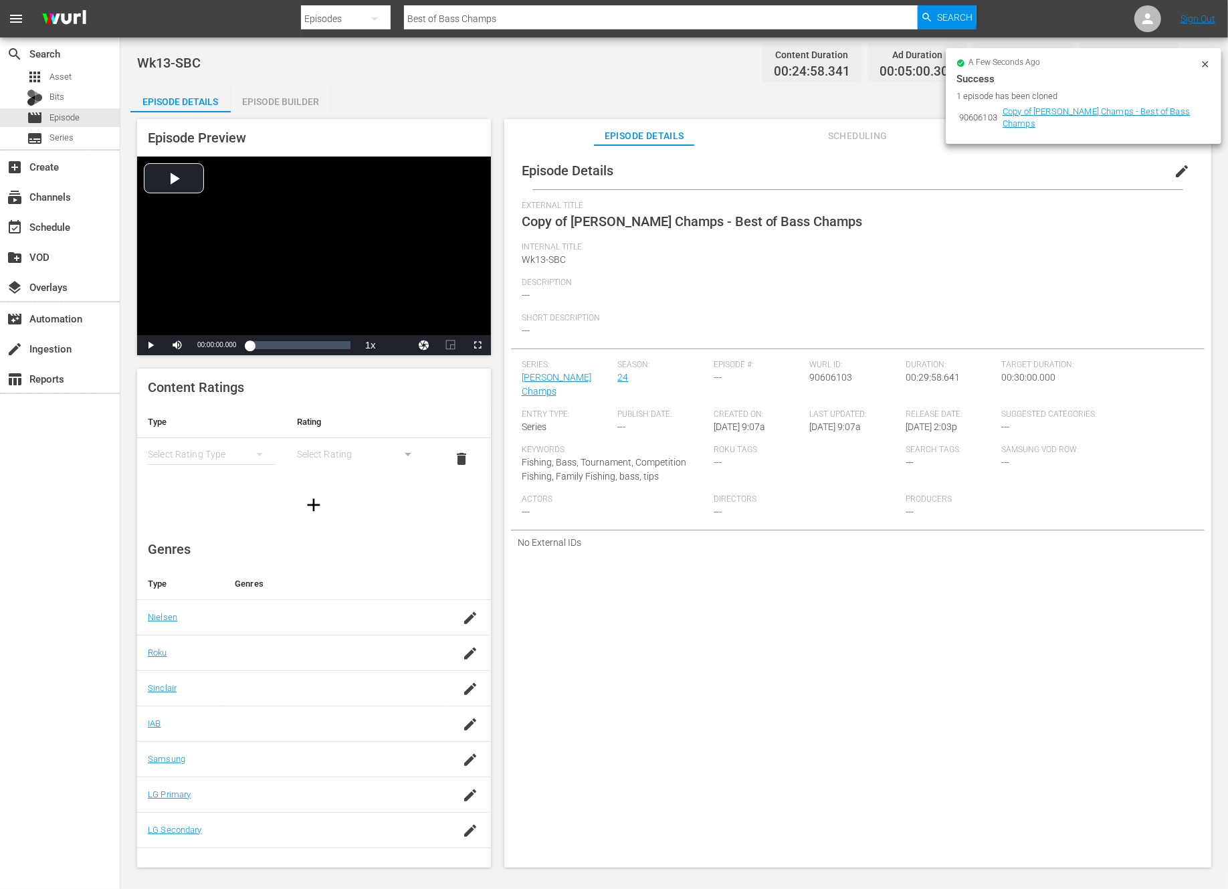
click at [1207, 63] on icon at bounding box center [1205, 64] width 6 height 6
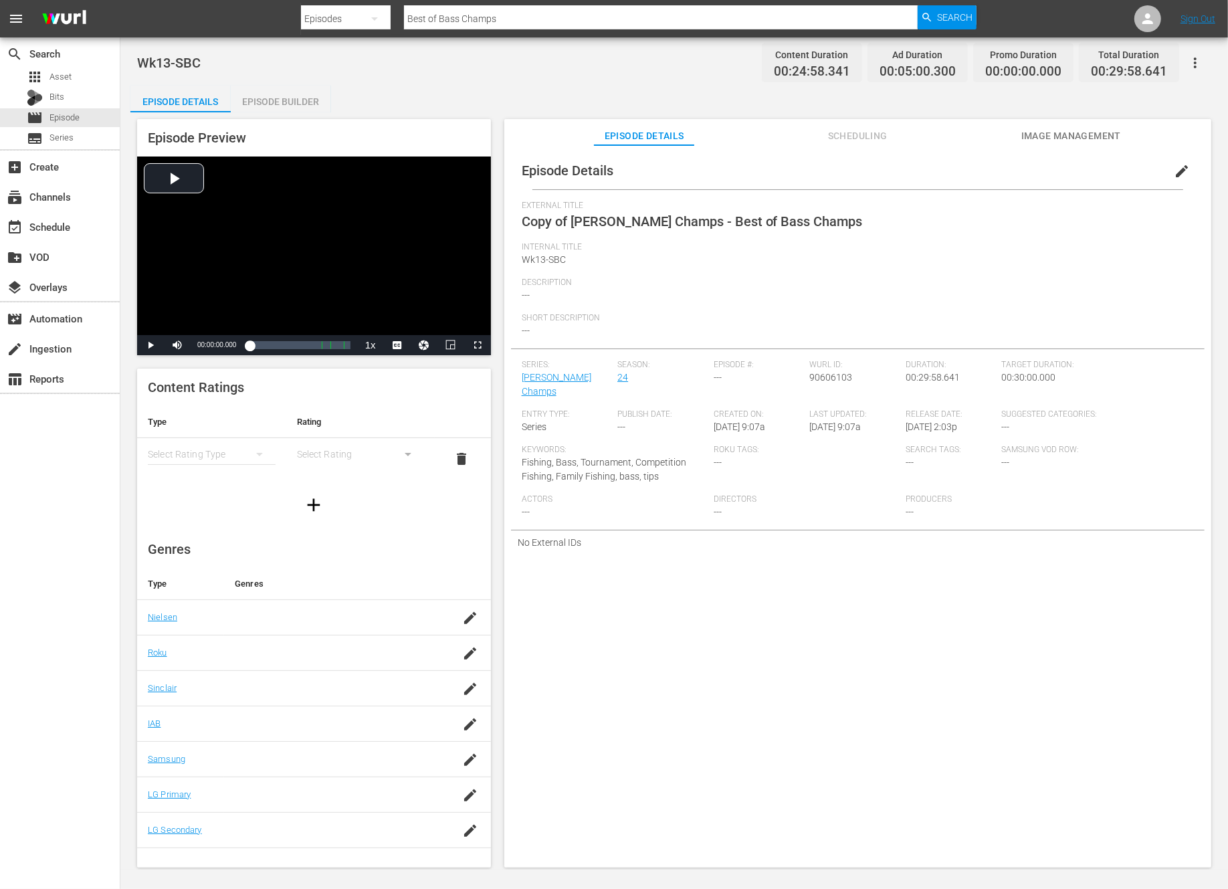
click at [1176, 178] on span "edit" at bounding box center [1182, 171] width 16 height 16
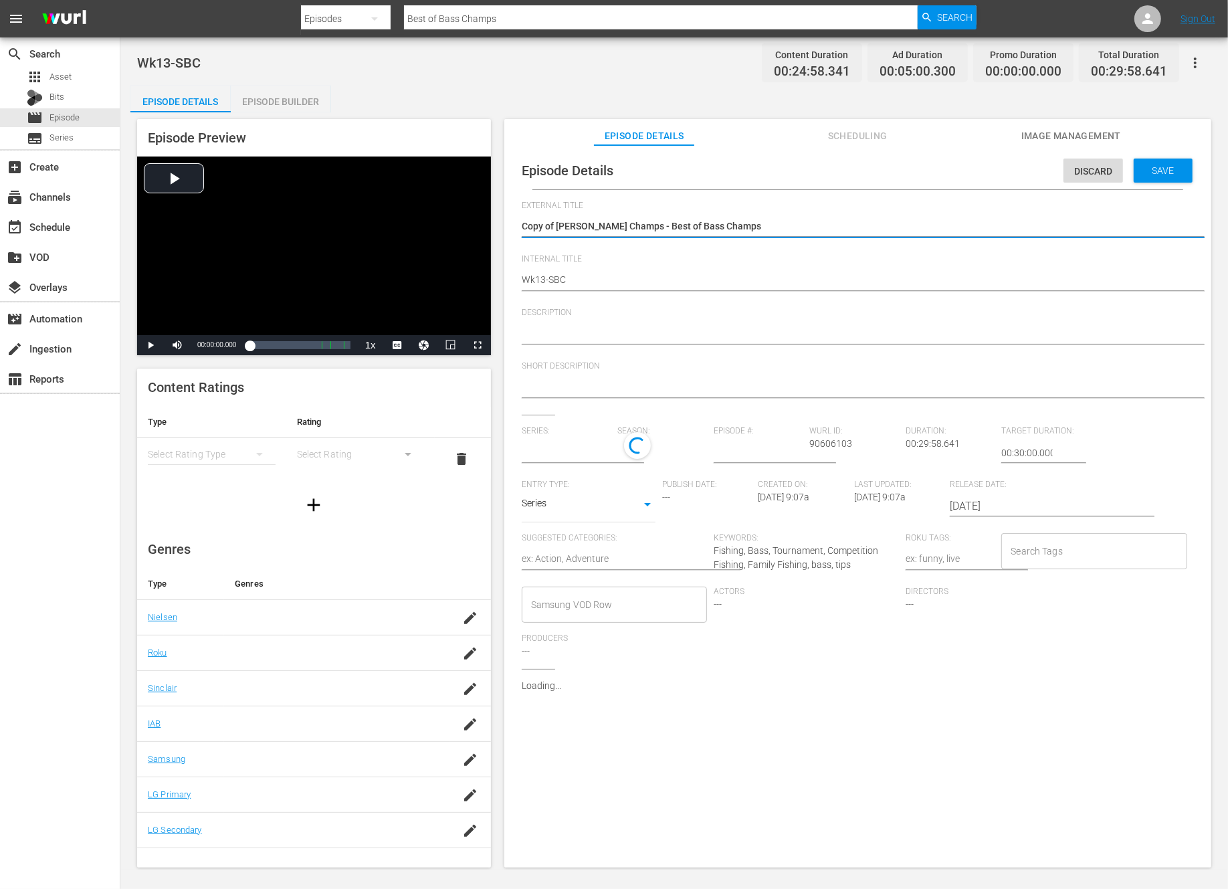
type input "Skeeter Bass Champs"
click at [556, 225] on textarea "Copy of Skeeter Bass Champs - Best of Bass Champs" at bounding box center [854, 227] width 665 height 16
type textarea "Copy ofSkeeter Bass Champs - Best of Bass Champs"
type textarea "Copy oSkeeter Bass Champs - Best of Bass Champs"
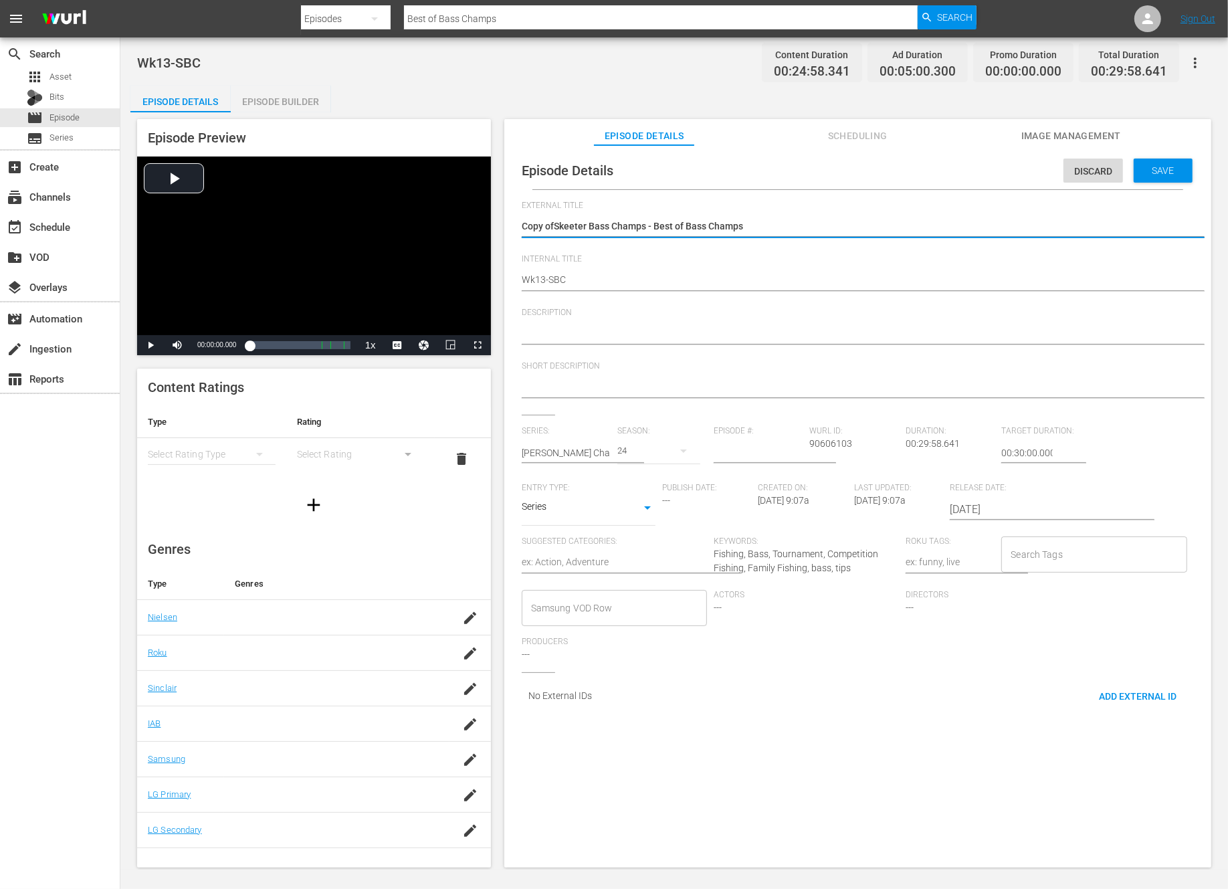
type textarea "Copy oSkeeter Bass Champs - Best of Bass Champs"
type textarea "Copy Skeeter Bass Champs - Best of Bass Champs"
type textarea "CopySkeeter Bass Champs - Best of Bass Champs"
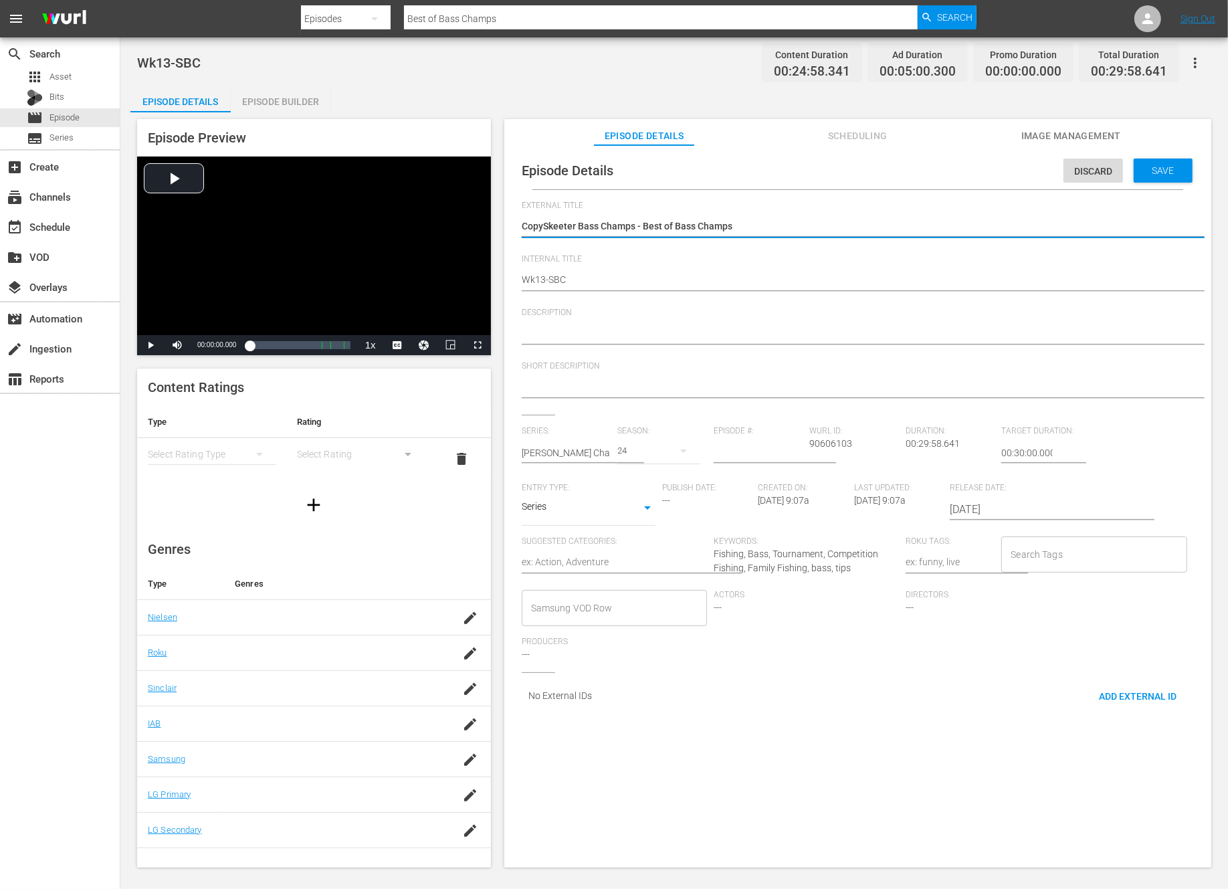
type textarea "CopSkeeter Bass Champs - Best of Bass Champs"
type textarea "CoSkeeter Bass Champs - Best of Bass Champs"
type textarea "CSkeeter Bass Champs - Best of Bass Champs"
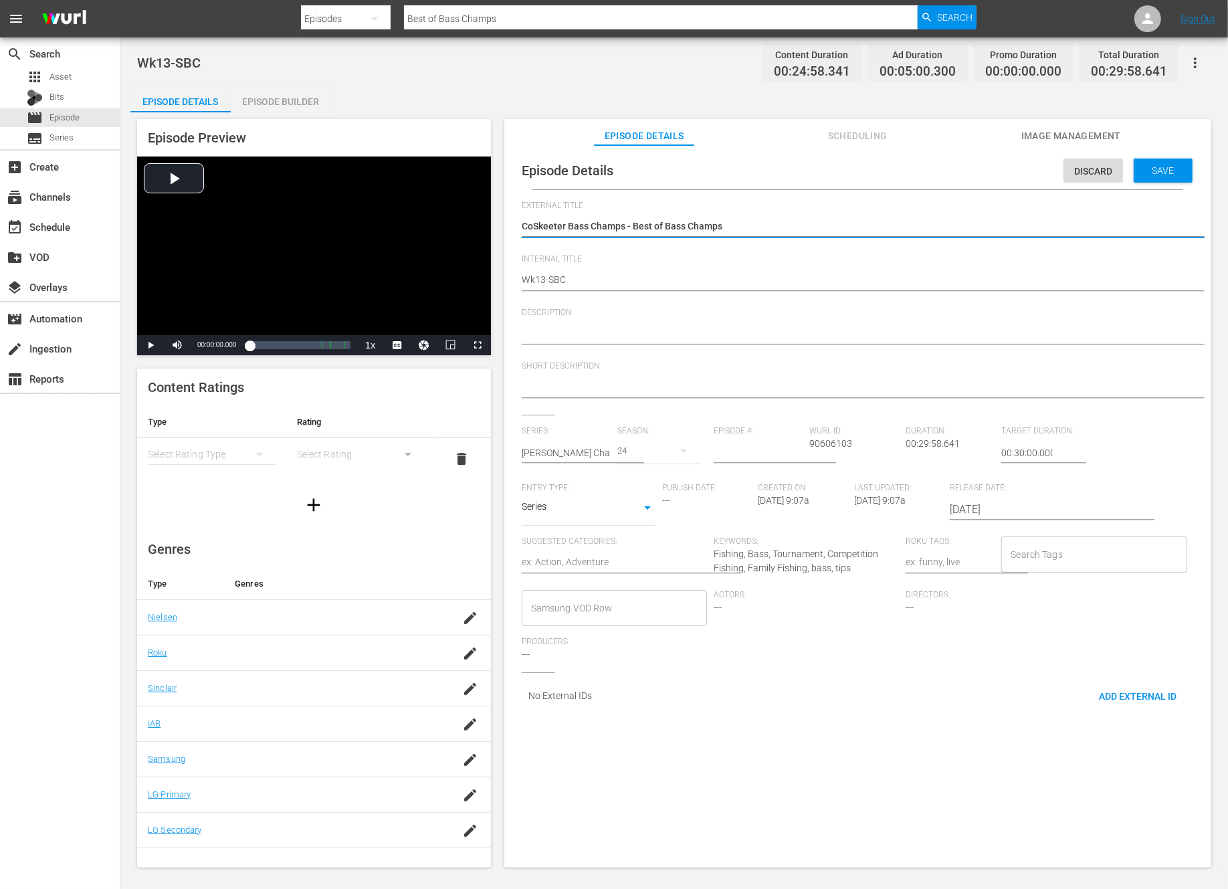
type textarea "CSkeeter Bass Champs - Best of Bass Champs"
type textarea "[PERSON_NAME] Champs - Best of Bass Champs"
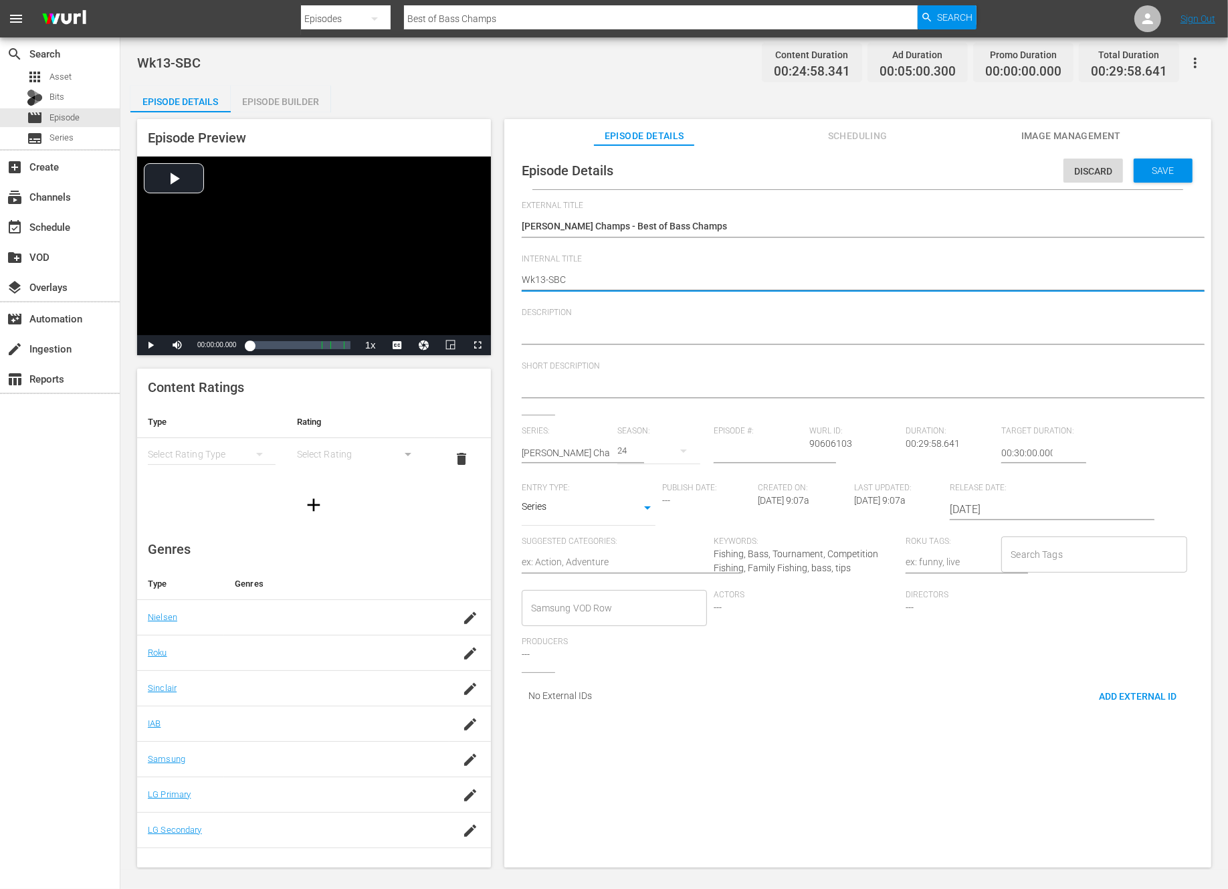
type textarea "Wk1-SBC"
type textarea "Wk-SBC"
type textarea "Wk3-SBC"
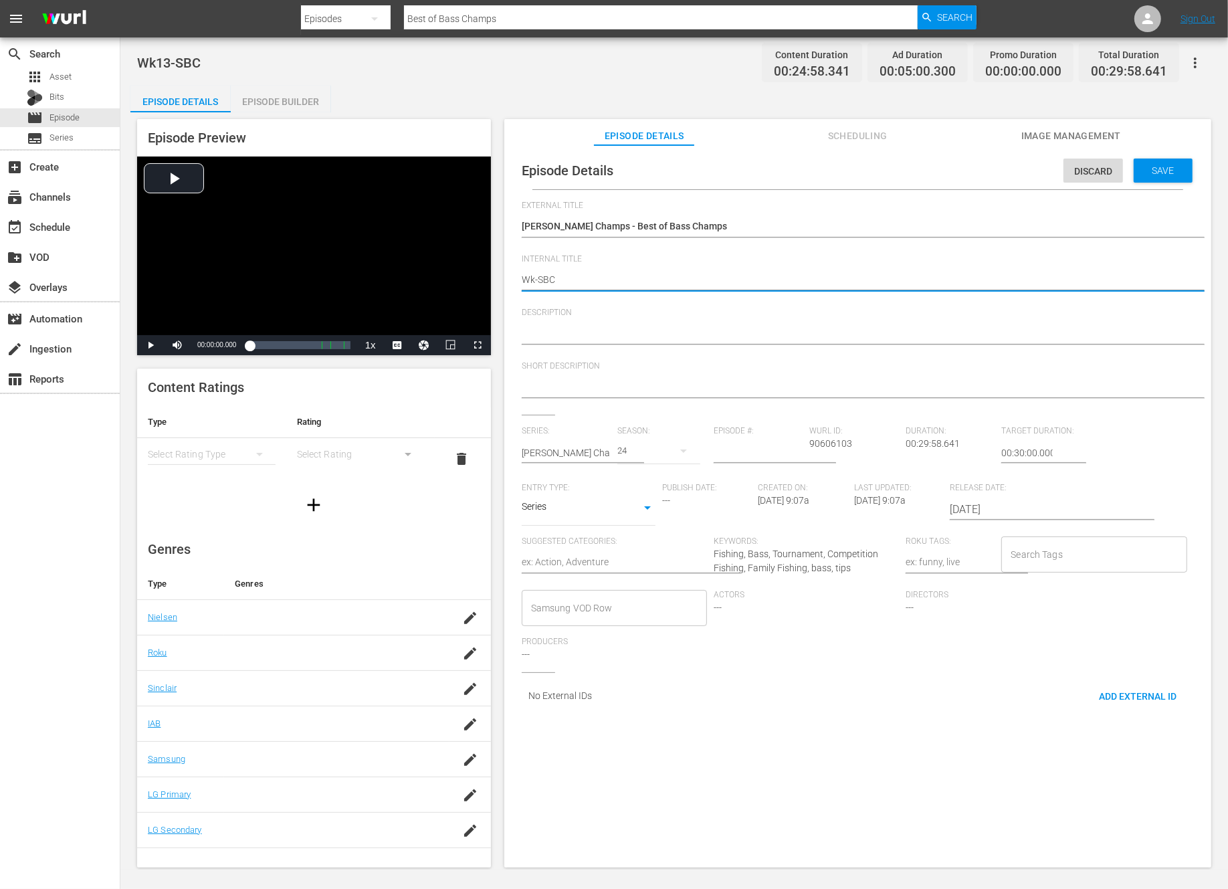
type textarea "Wk3-SBC"
type textarea "Wk39-SBC"
click at [1161, 173] on span "Save" at bounding box center [1163, 170] width 43 height 11
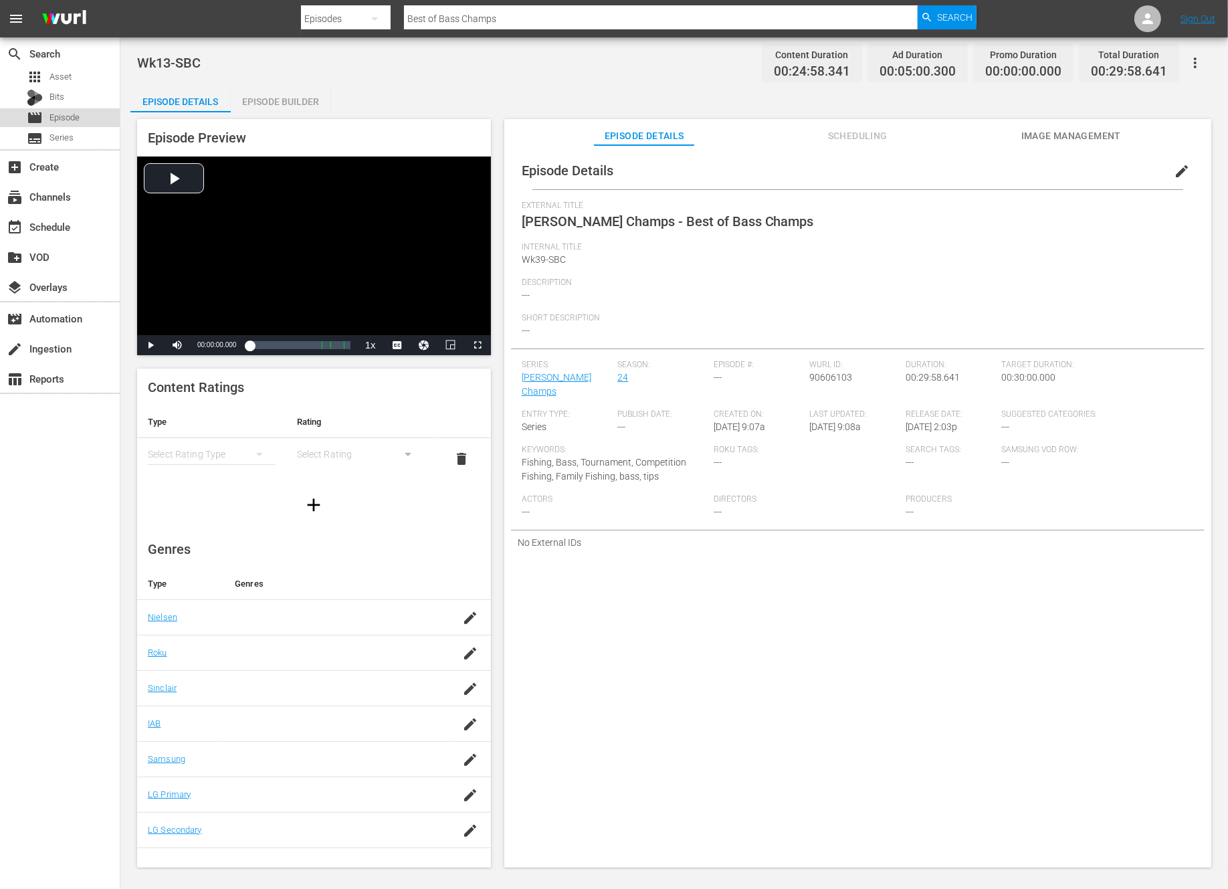
click at [45, 119] on div "movie Episode" at bounding box center [53, 117] width 53 height 19
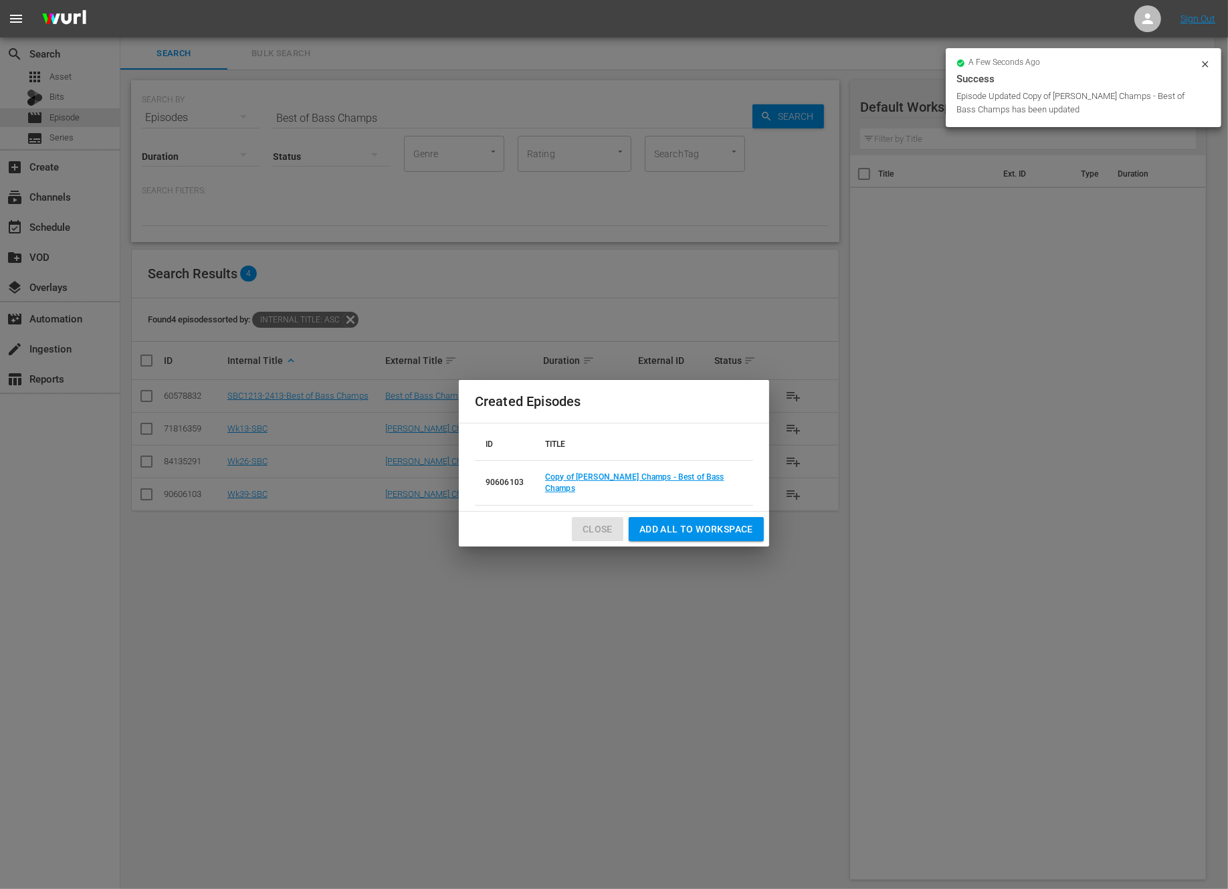
click at [585, 522] on span "Close" at bounding box center [598, 529] width 30 height 17
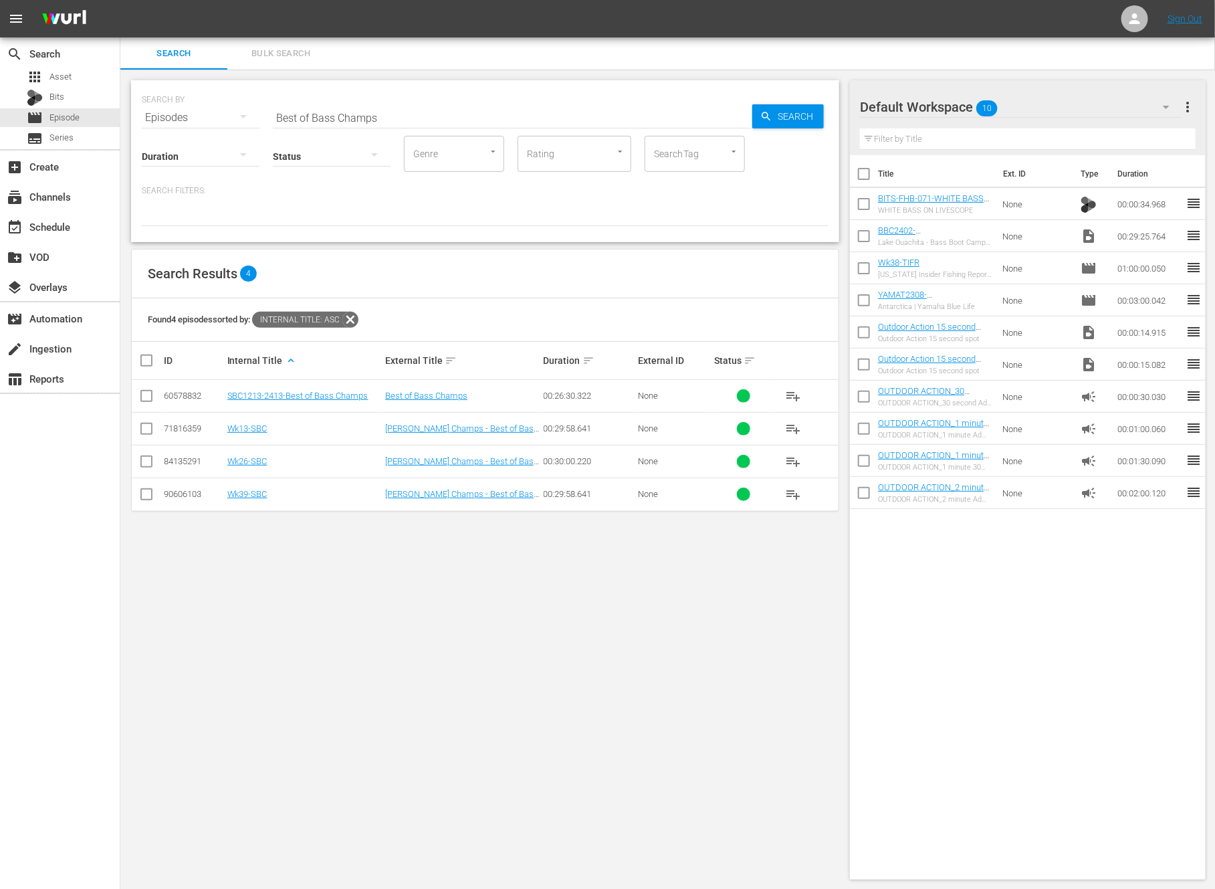
click at [341, 118] on input "Best of Bass Champs" at bounding box center [513, 118] width 480 height 32
paste input "Chris Zaldain"
type input "Chris Zaldain"
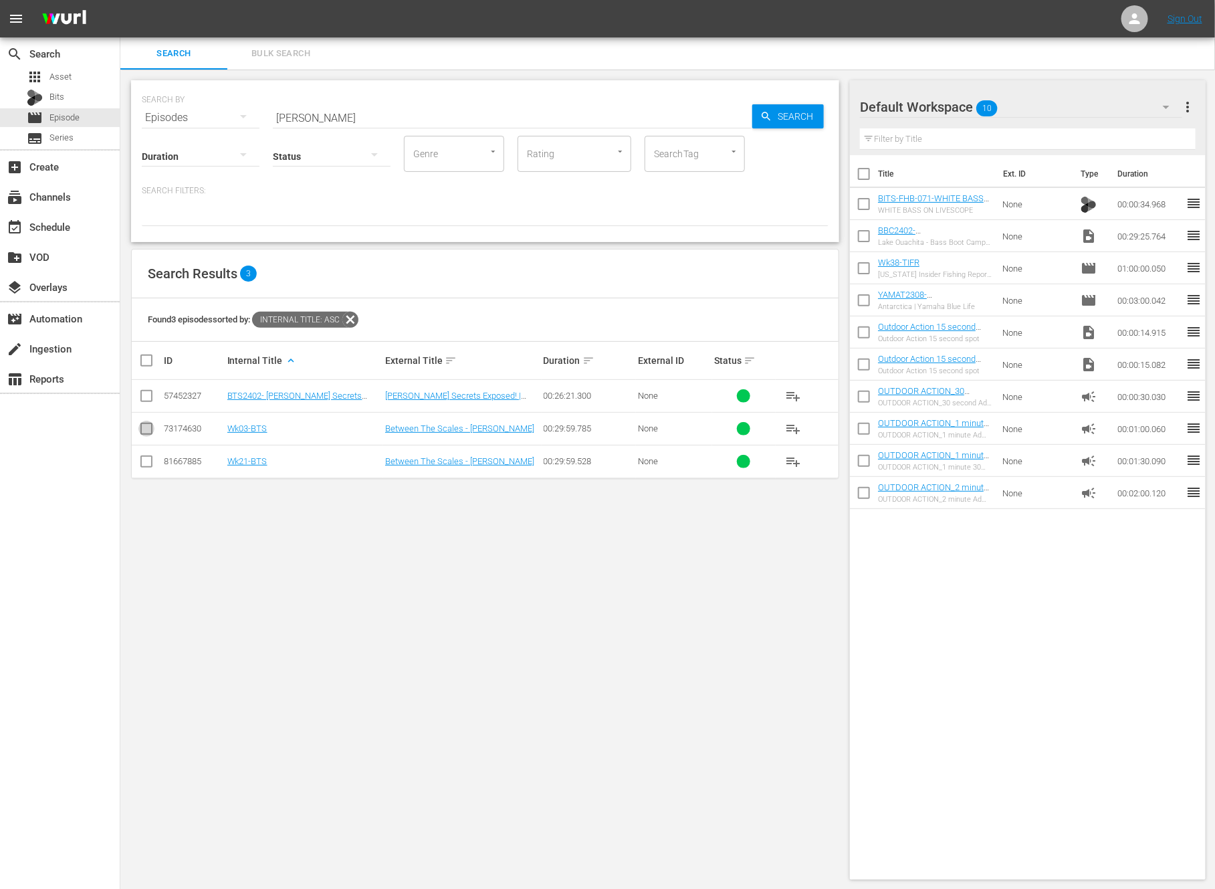
click at [142, 427] on input "checkbox" at bounding box center [146, 431] width 16 height 16
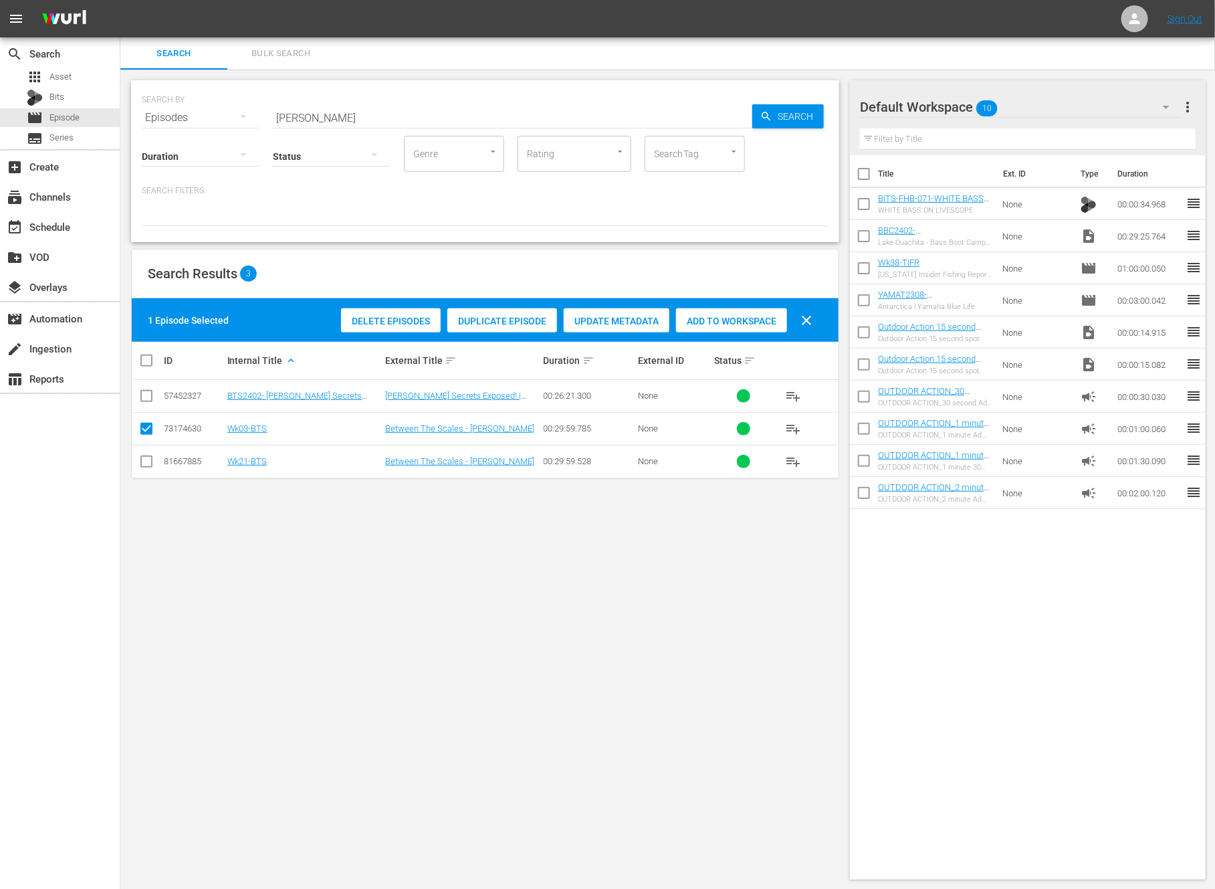
click at [531, 318] on span "Duplicate Episode" at bounding box center [502, 321] width 110 height 11
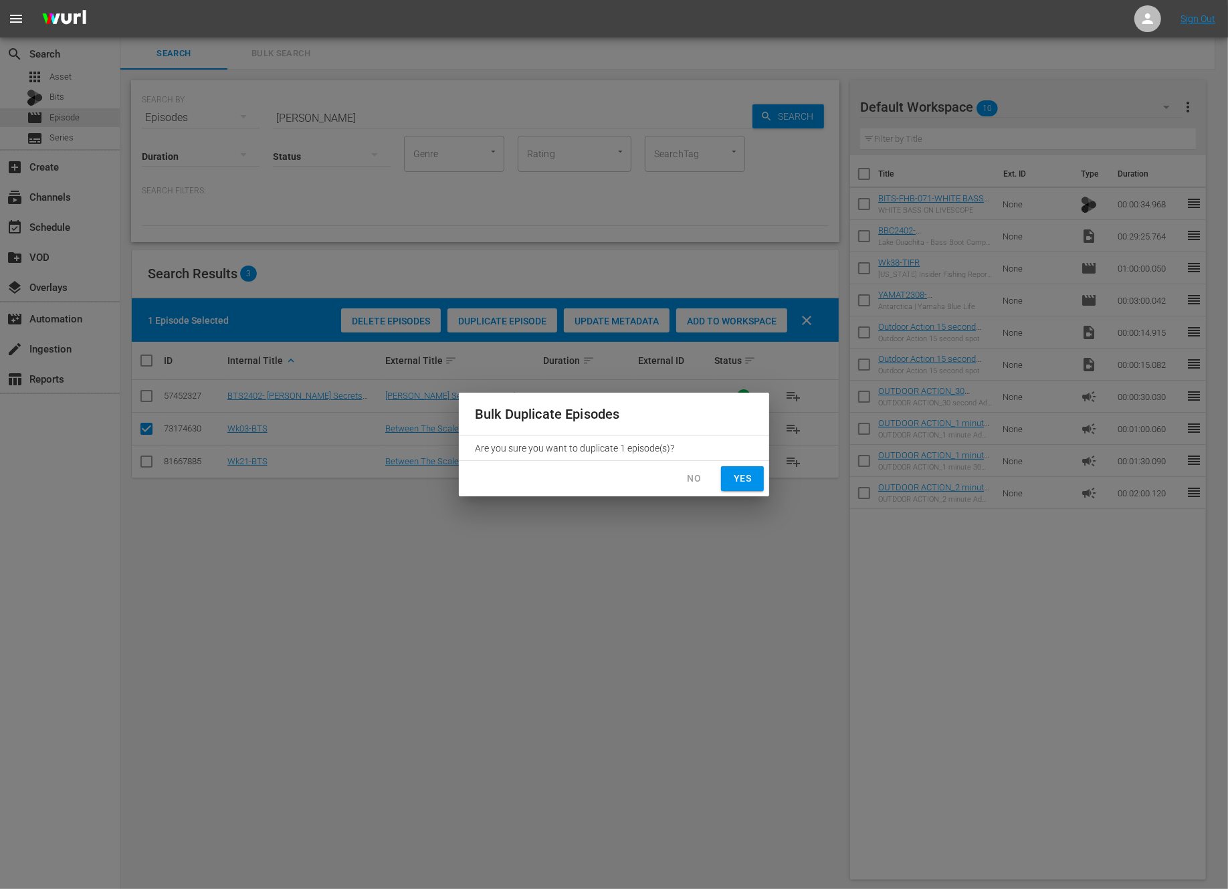
click at [744, 482] on span "Yes" at bounding box center [742, 478] width 21 height 17
checkbox input "false"
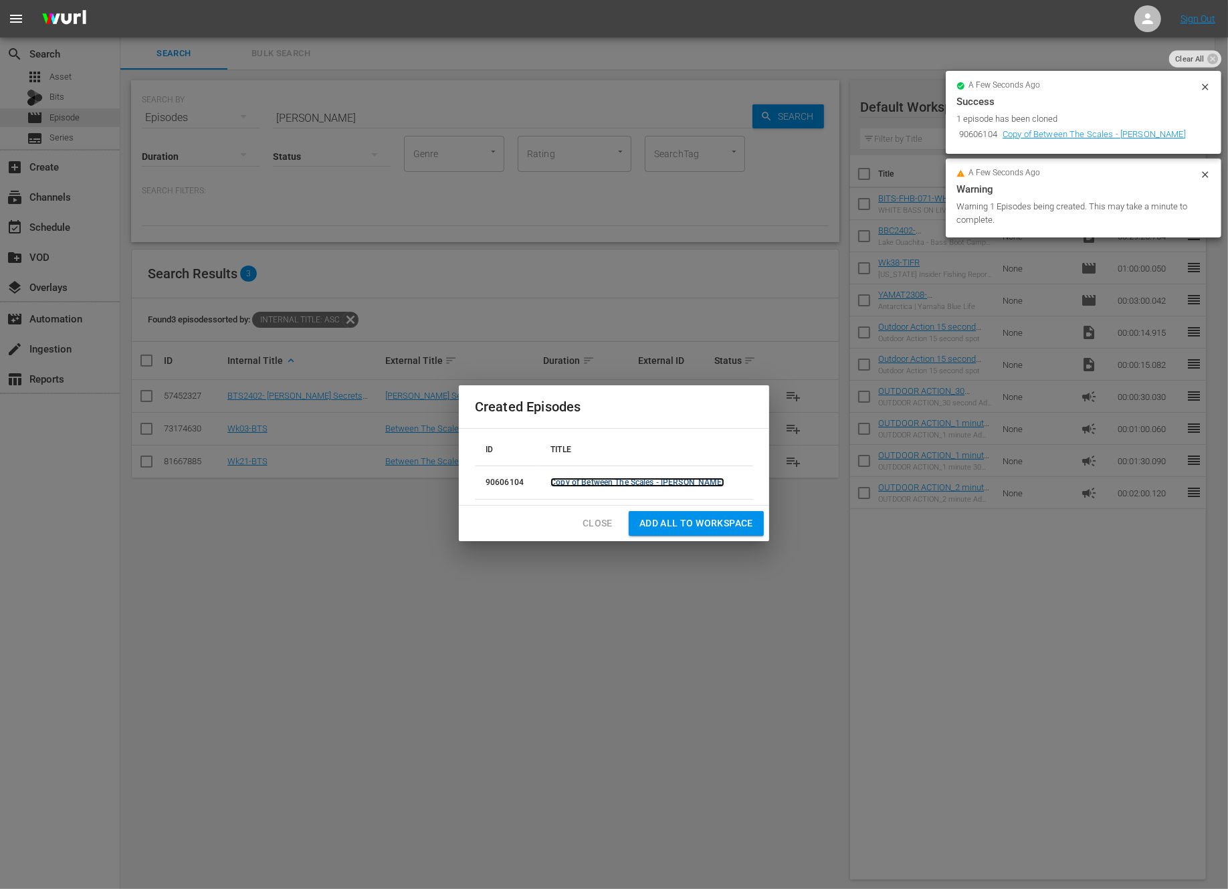
click at [675, 482] on link "Copy of Between The Scales - Chris Zaldain" at bounding box center [636, 482] width 173 height 9
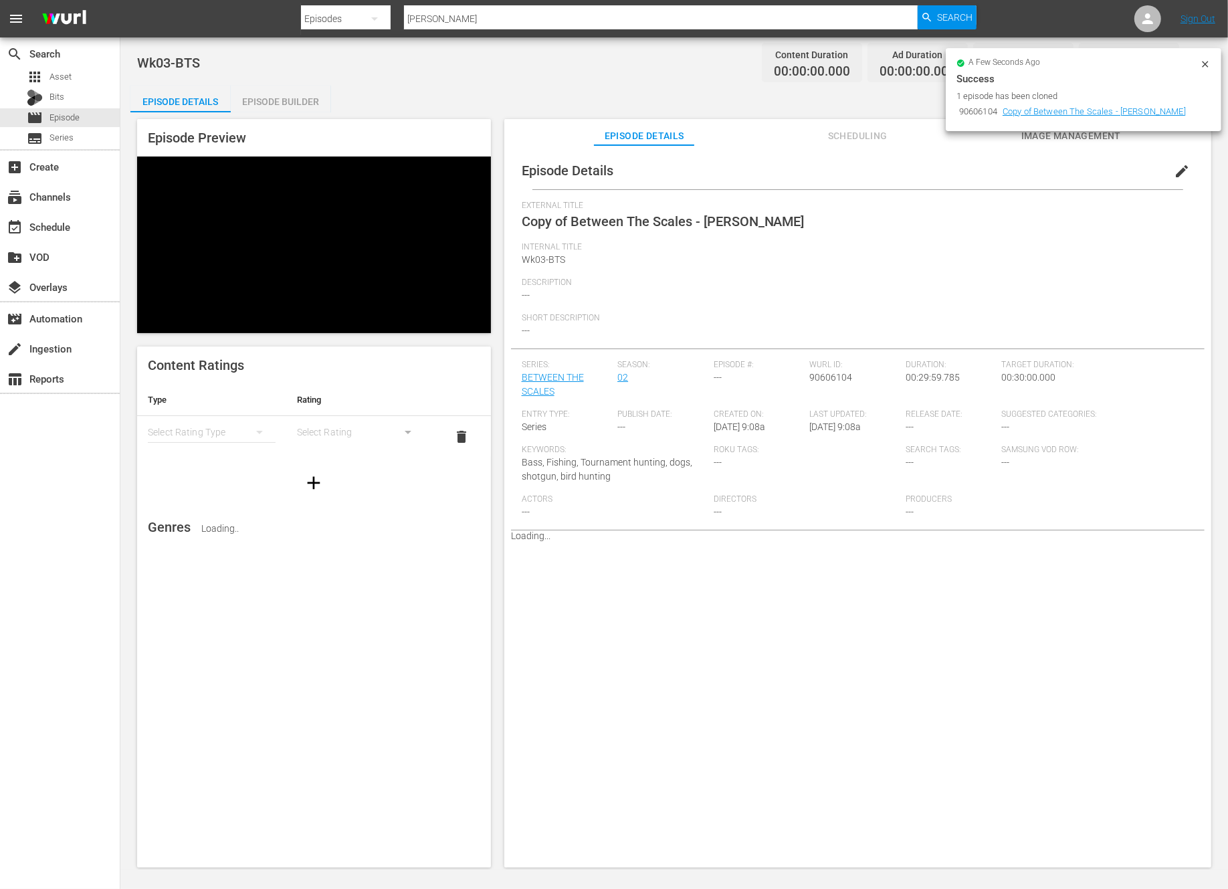
click at [1206, 62] on icon at bounding box center [1205, 64] width 6 height 6
click at [1206, 62] on button "button" at bounding box center [1195, 63] width 32 height 32
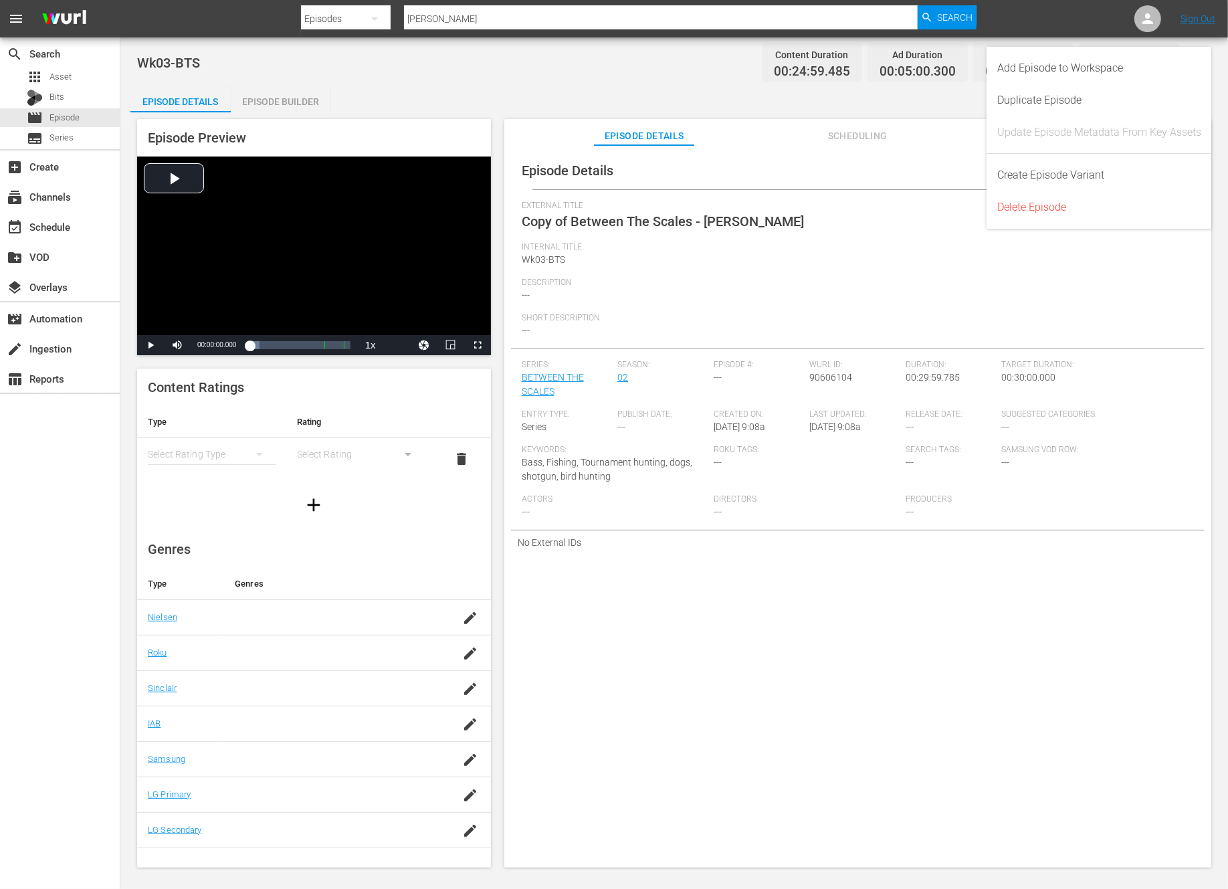
click at [950, 120] on div "Episode Details Scheduling Image Management" at bounding box center [858, 132] width 640 height 27
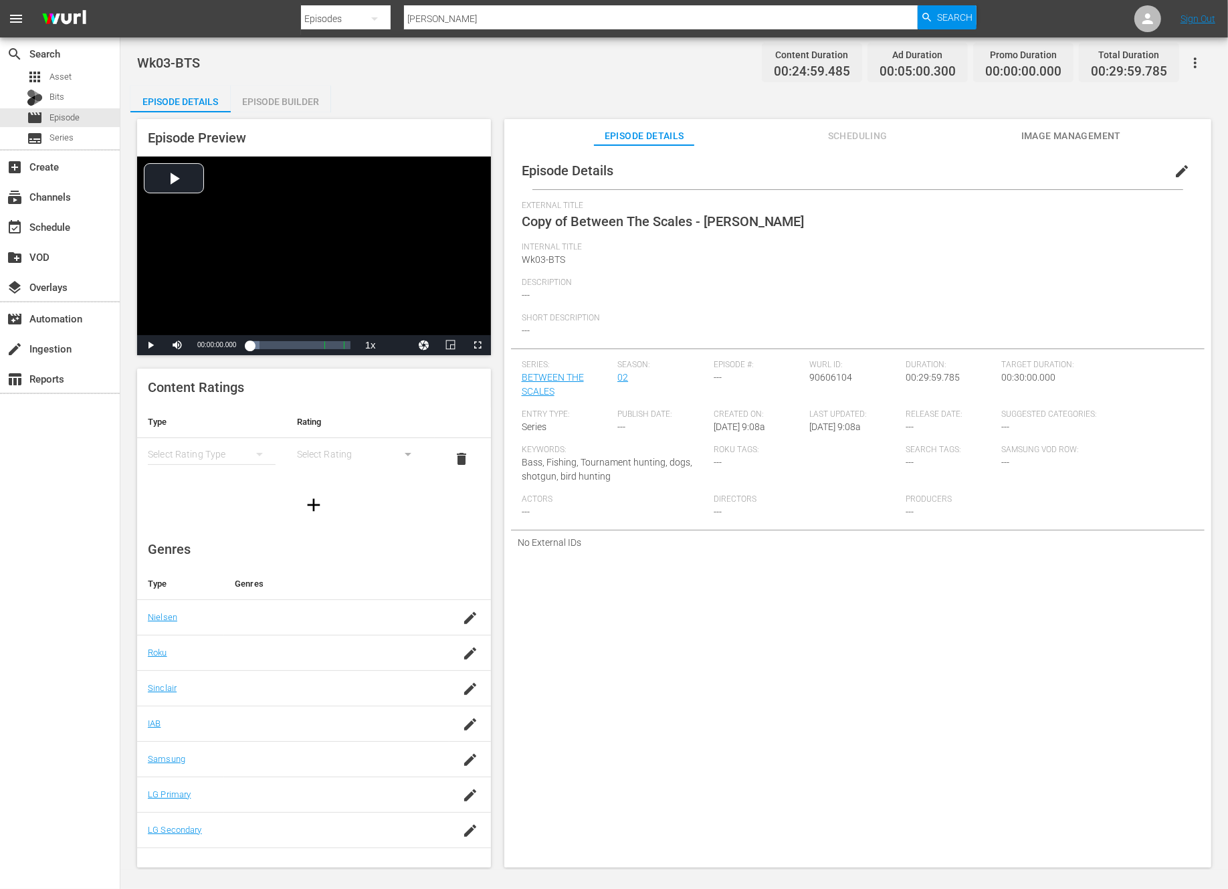
click at [1174, 168] on span "edit" at bounding box center [1182, 171] width 16 height 16
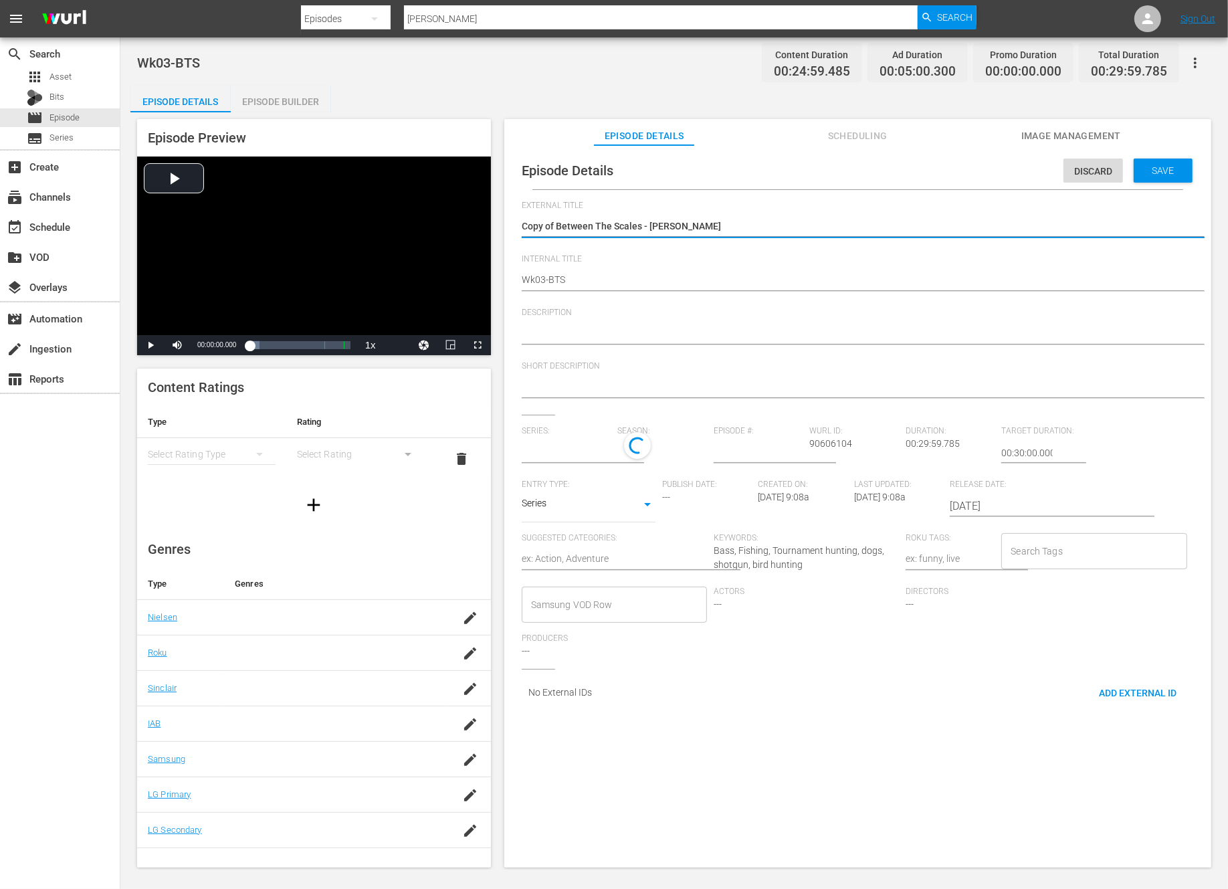
click at [553, 227] on textarea "Copy of Between The Scales - Chris Zaldain" at bounding box center [854, 227] width 665 height 16
type input "BETWEEN THE SCALES"
type textarea "Copy ofBetween The Scales - Chris Zaldain"
type textarea "Copy oBetween The Scales - Chris Zaldain"
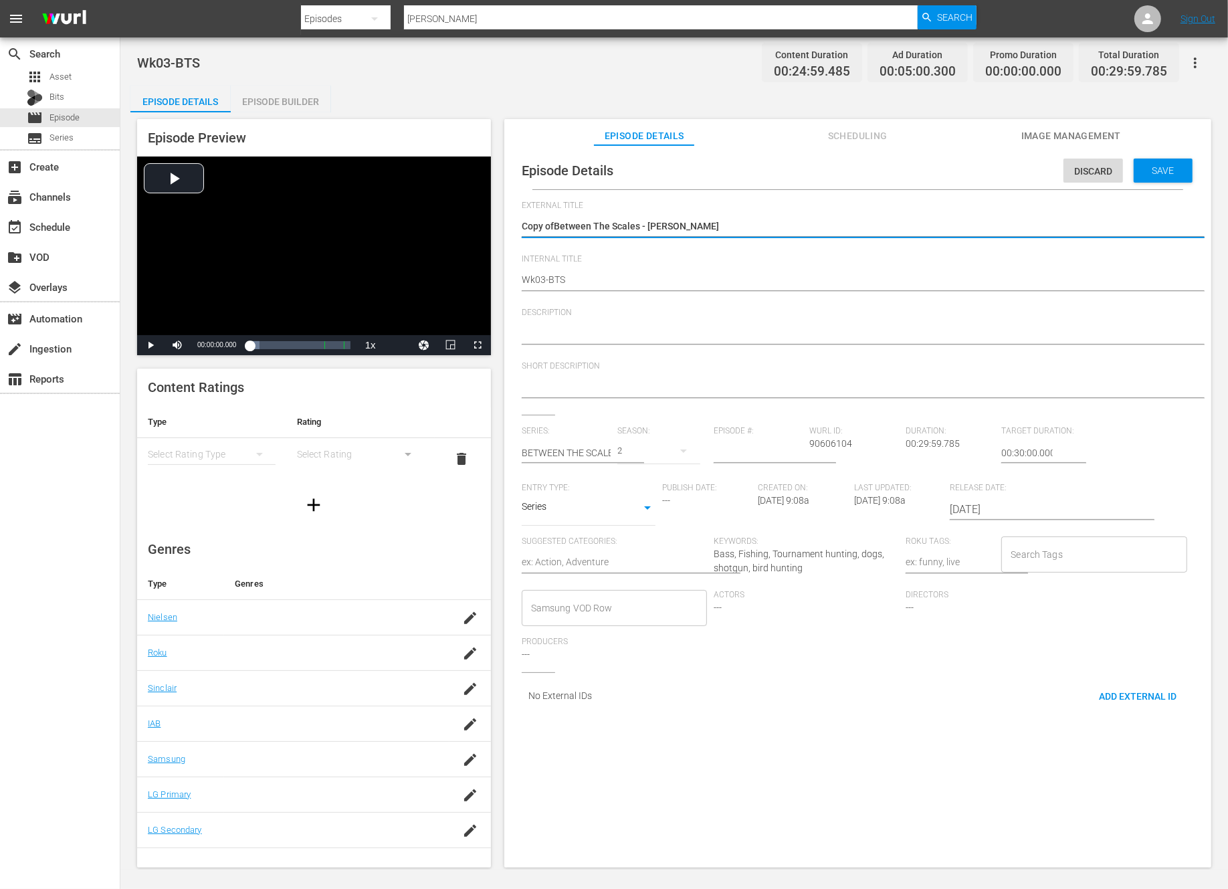
type textarea "Copy oBetween The Scales - Chris Zaldain"
type textarea "Copy Between The Scales - Chris Zaldain"
type textarea "CopyBetween The Scales - Chris Zaldain"
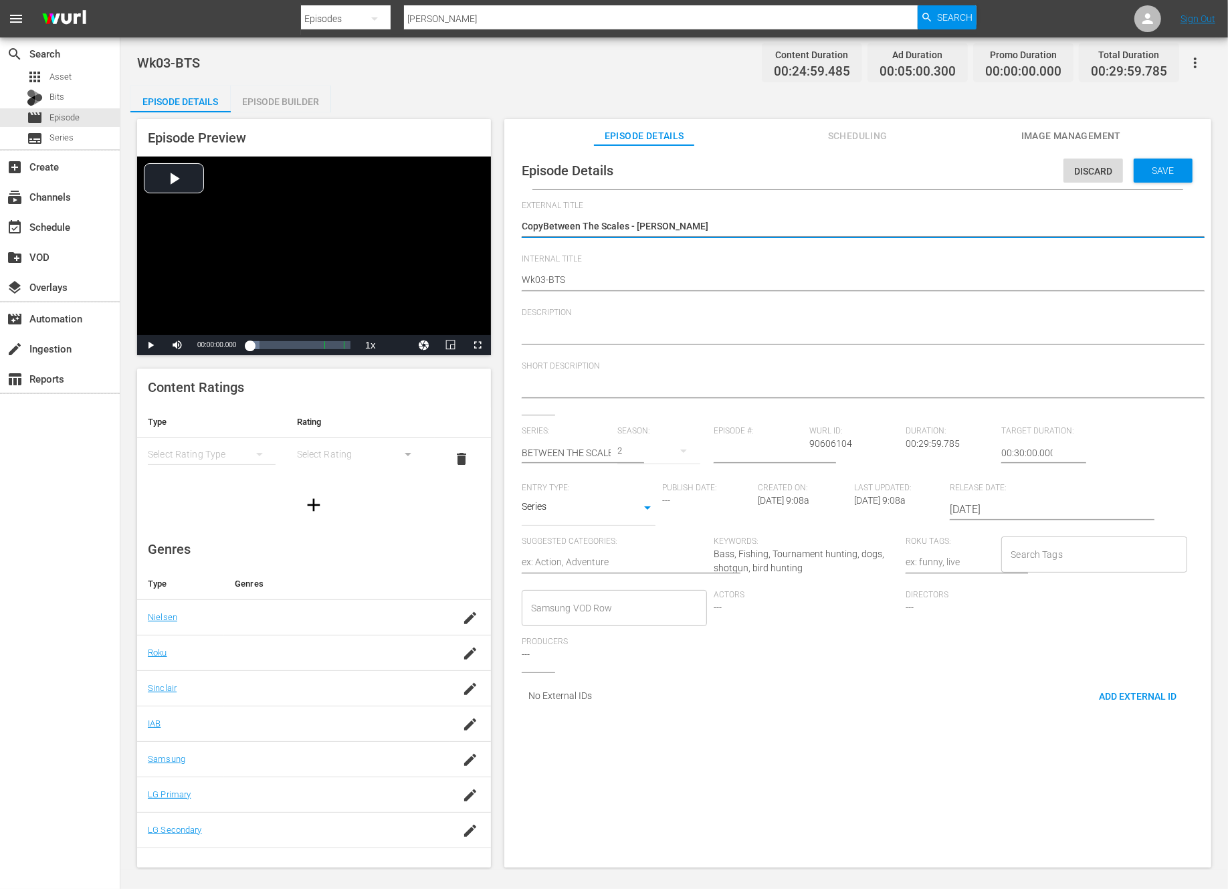
type textarea "CopBetween The Scales - Chris Zaldain"
type textarea "CoBetween The Scales - Chris Zaldain"
type textarea "CBetween The Scales - Chris Zaldain"
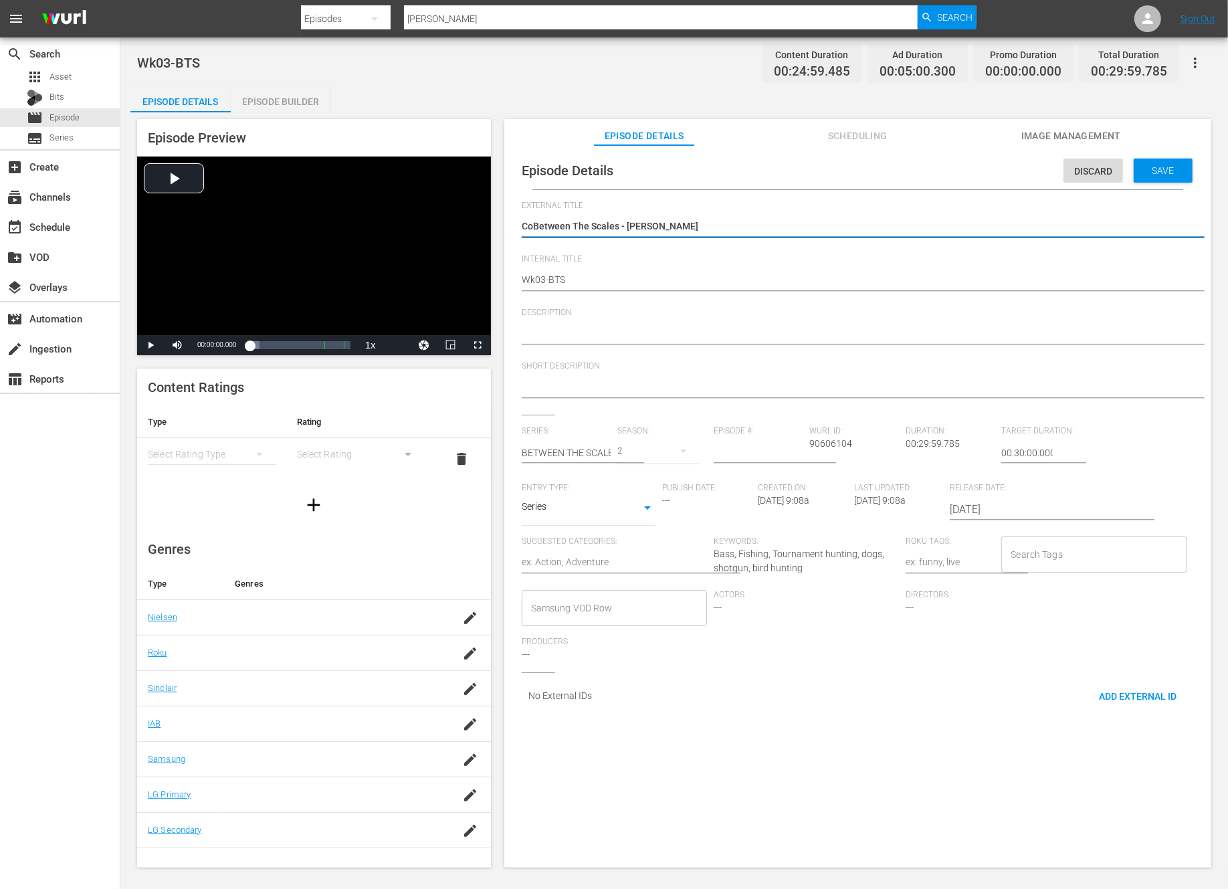
type textarea "CBetween The Scales - Chris Zaldain"
type textarea "Between The Scales - [PERSON_NAME]"
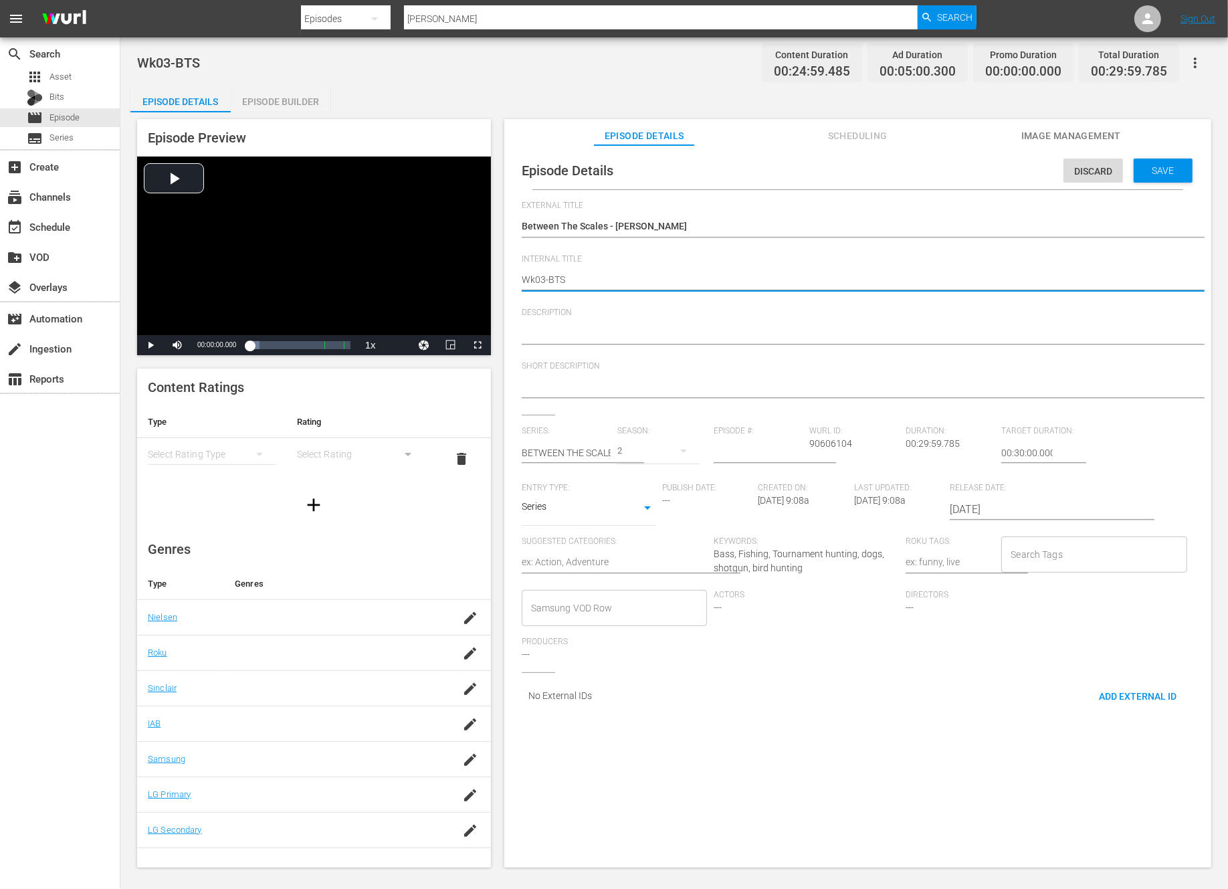
type textarea "Wk0-BTS"
type textarea "Wk-BTS"
type textarea "Wk3-BTS"
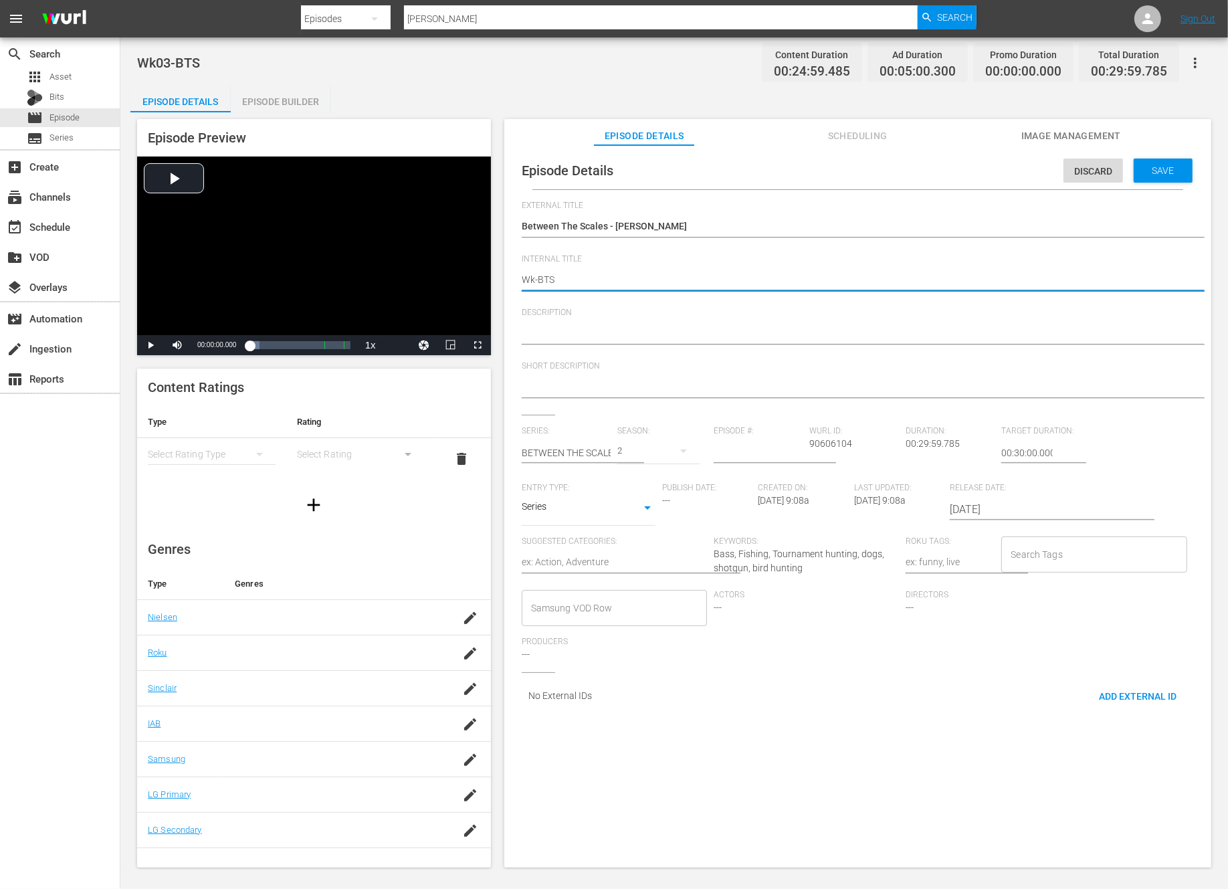
type textarea "Wk3-BTS"
type textarea "Wk39-BTS"
click at [1160, 177] on div "Save" at bounding box center [1163, 171] width 59 height 24
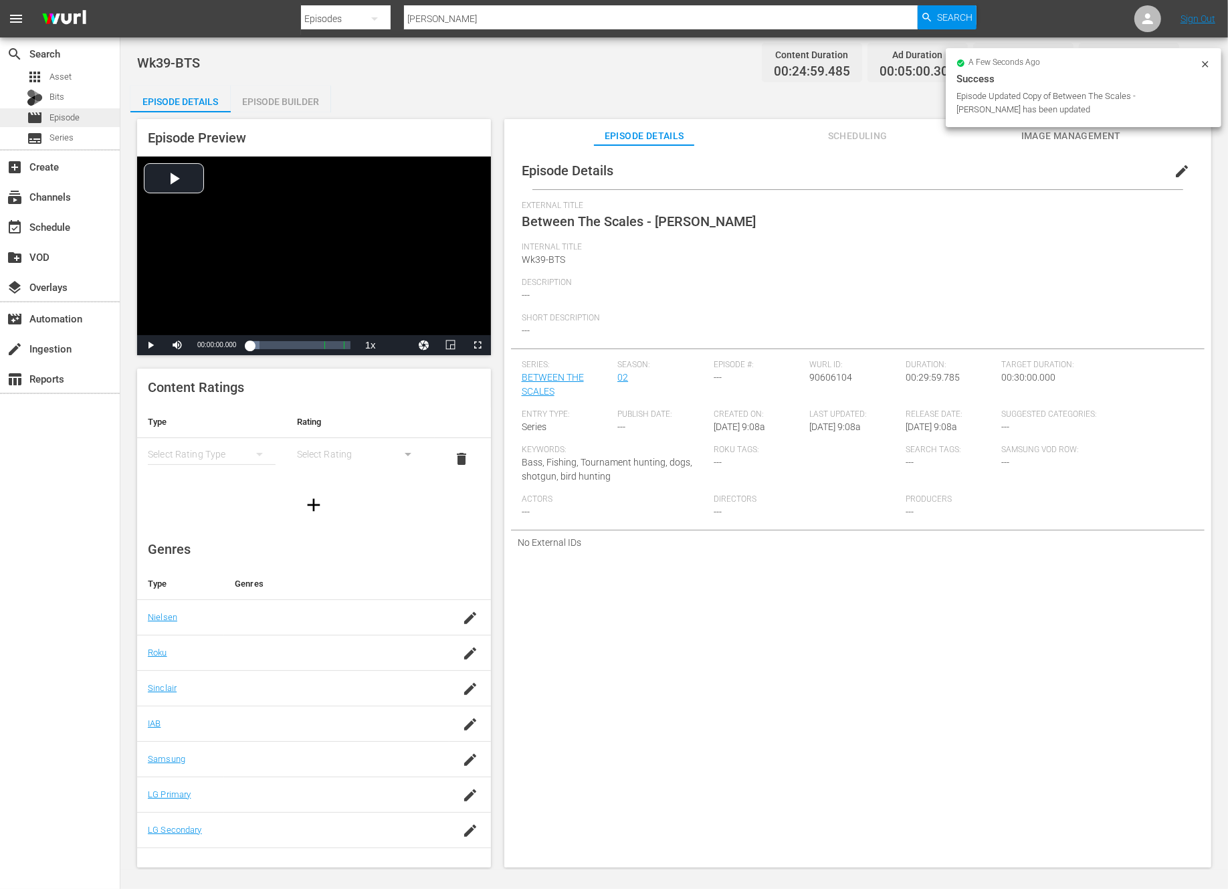
click at [76, 115] on span "Episode" at bounding box center [64, 117] width 30 height 13
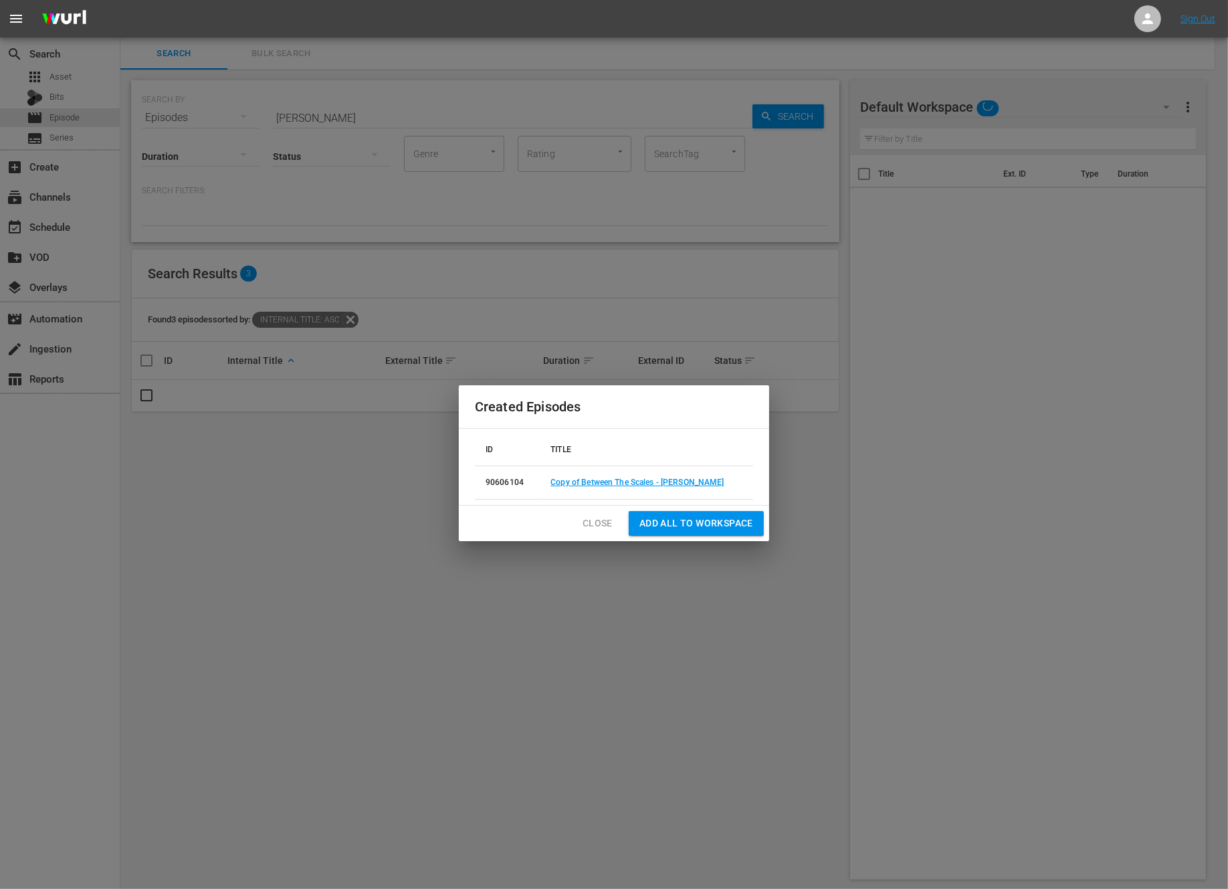
click at [595, 515] on span "Close" at bounding box center [598, 523] width 30 height 17
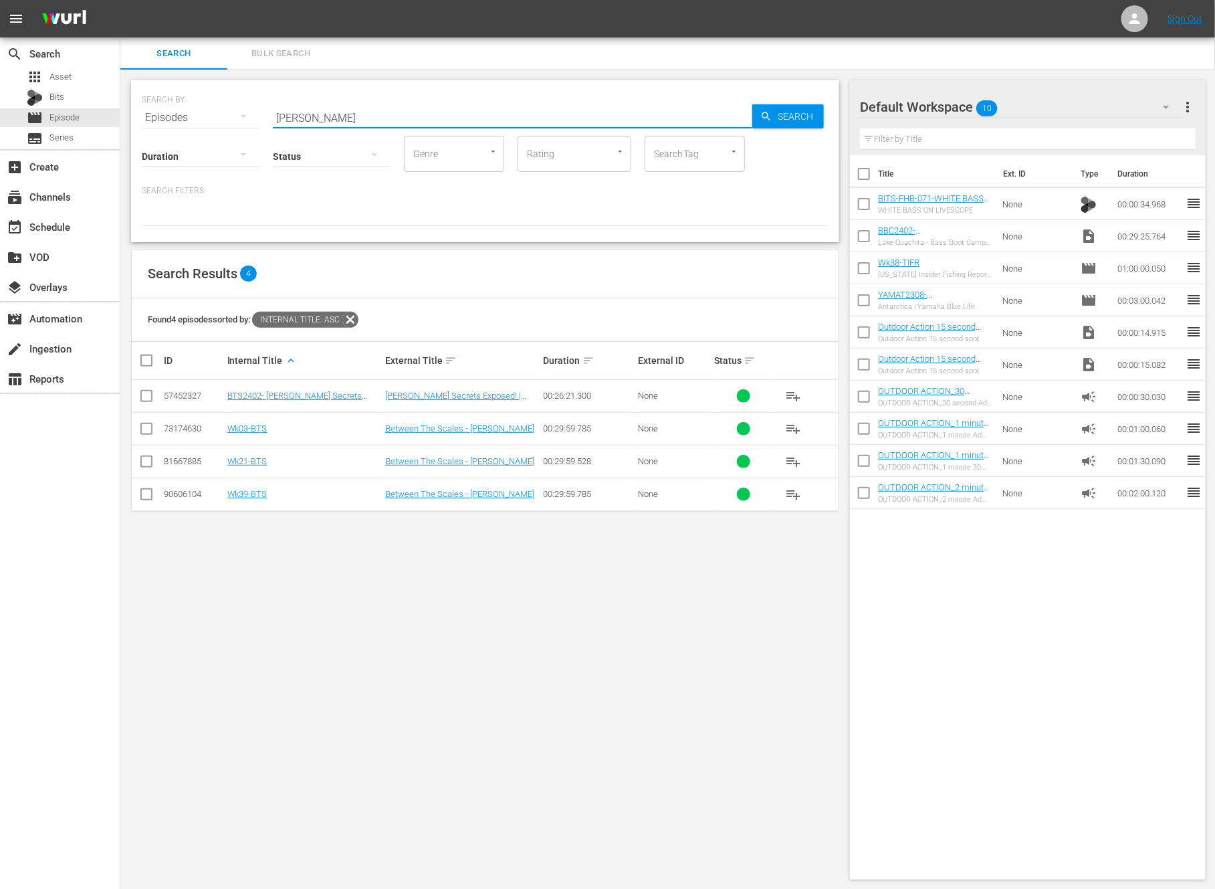
click at [347, 111] on input "Chris Zaldain" at bounding box center [513, 118] width 480 height 32
paste input "Red to Black to Jack"
type input "Red to Black to Jack"
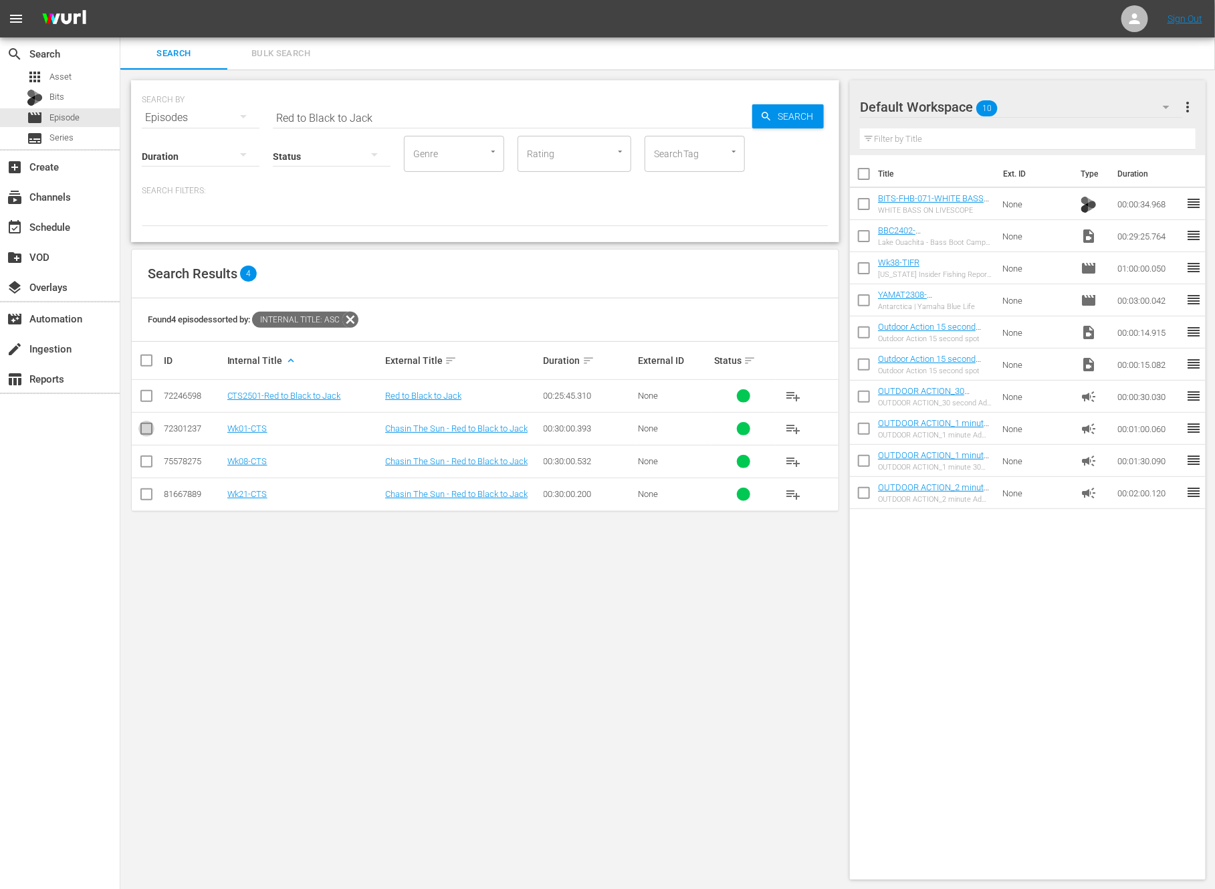
click at [146, 425] on input "checkbox" at bounding box center [146, 431] width 16 height 16
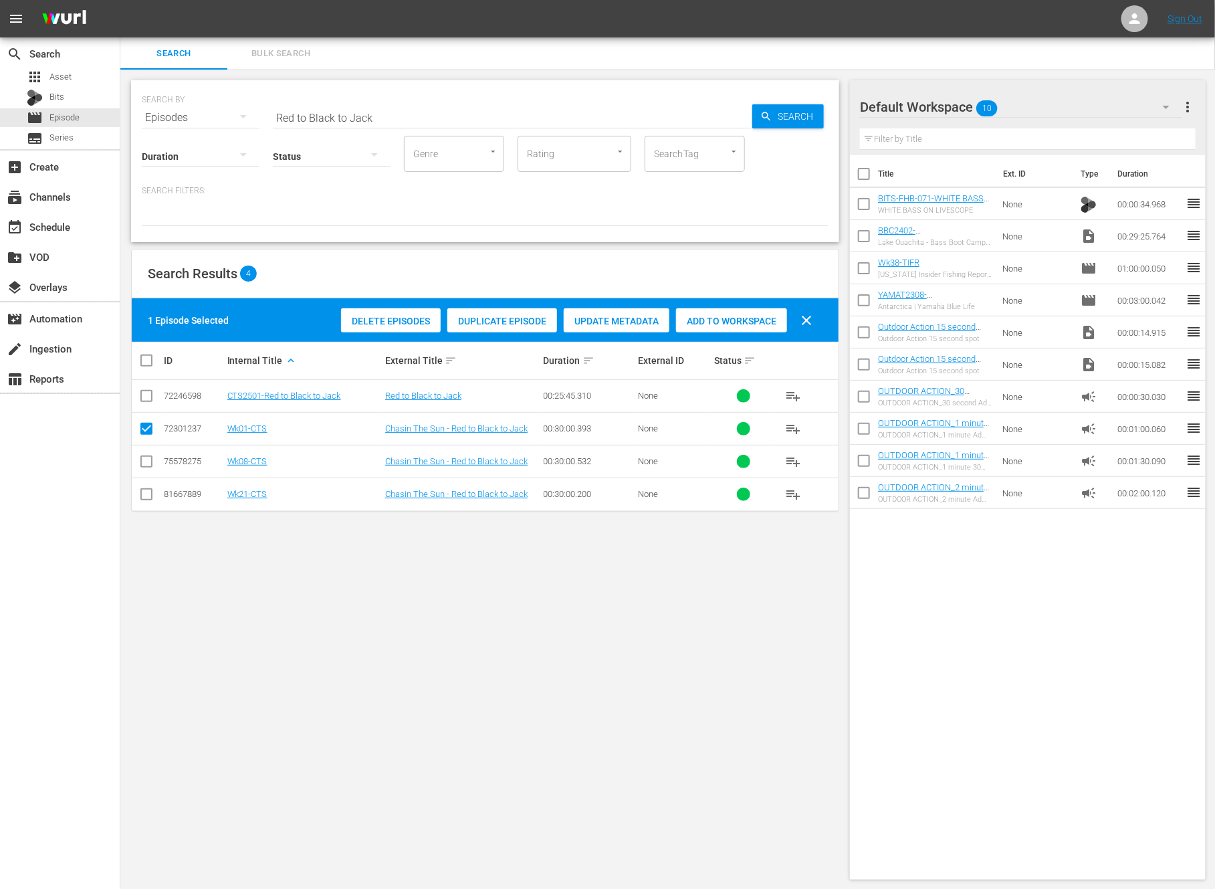
click at [493, 320] on span "Duplicate Episode" at bounding box center [502, 321] width 110 height 11
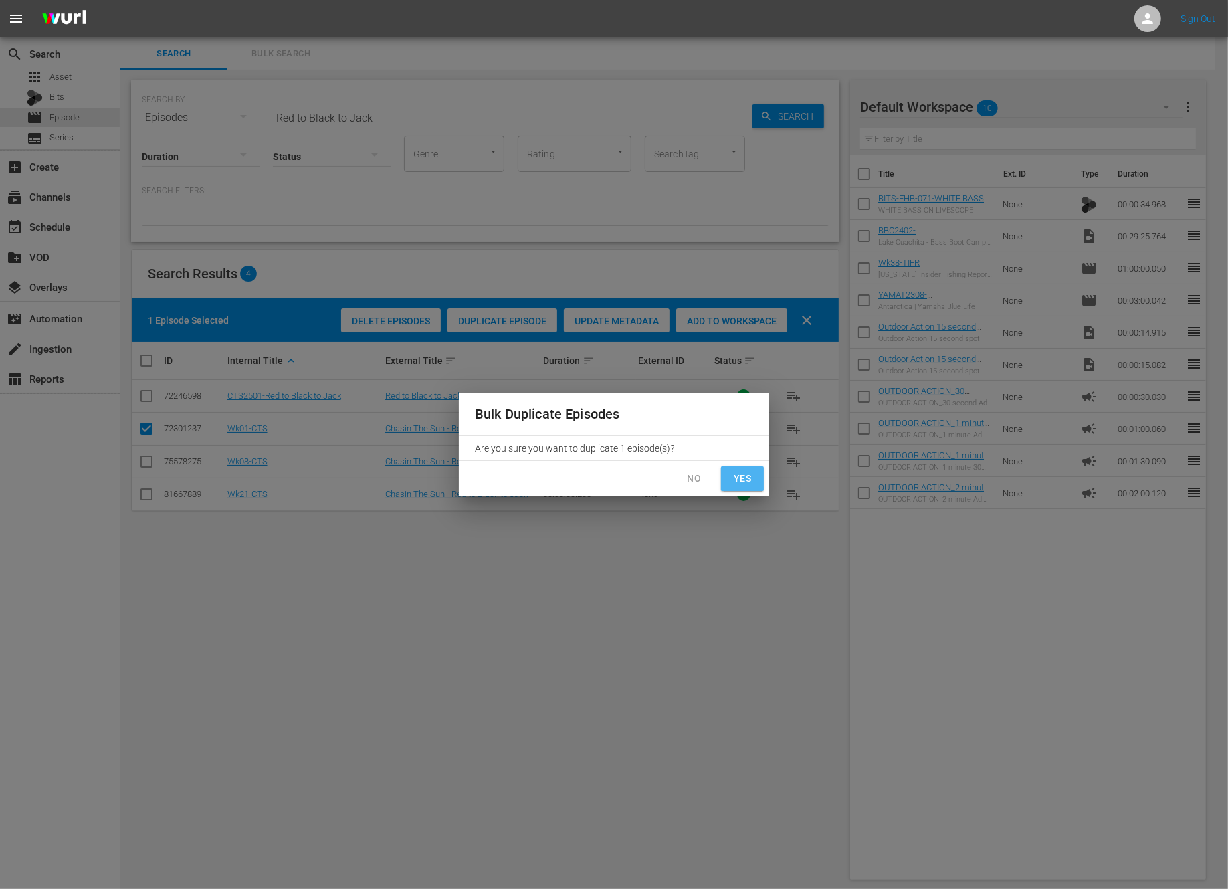
click at [738, 478] on span "Yes" at bounding box center [742, 478] width 21 height 17
checkbox input "false"
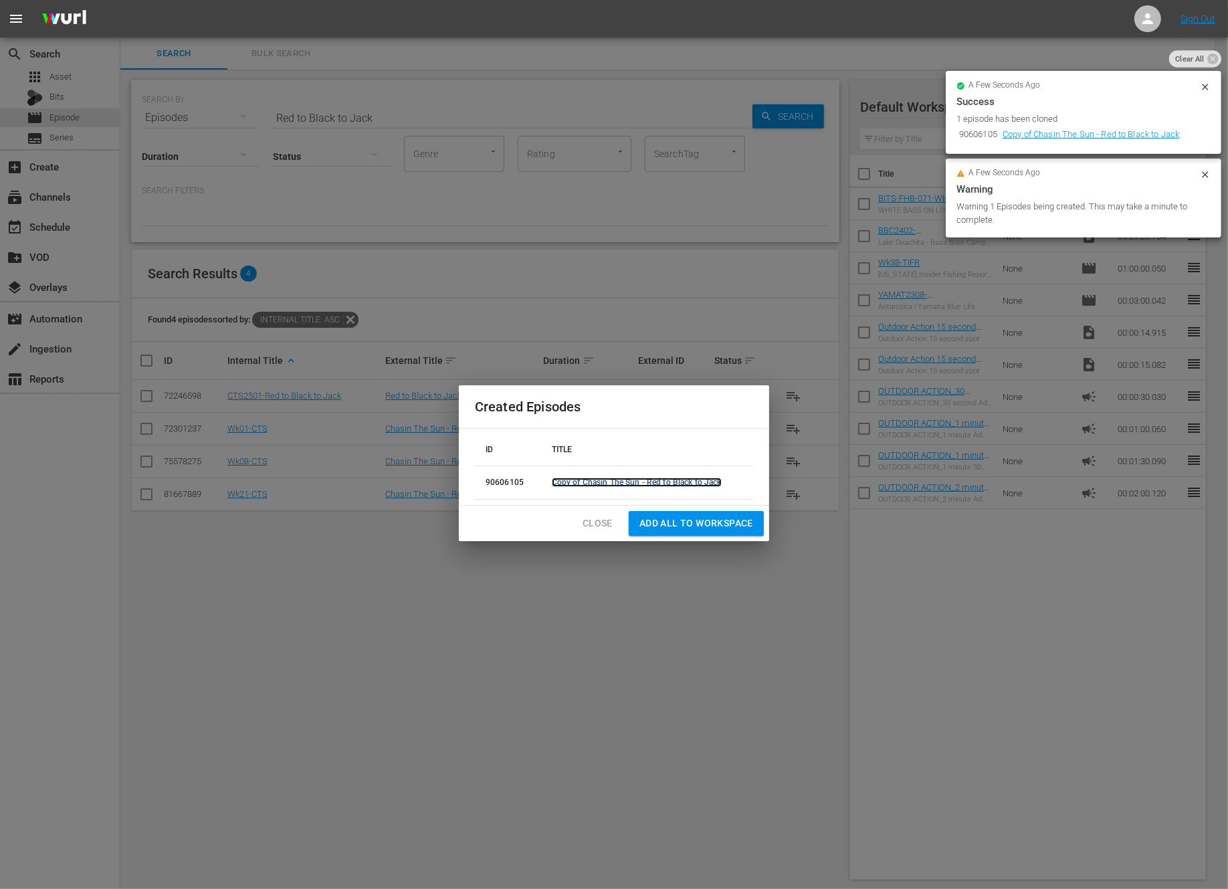
click at [646, 482] on link "Copy of Chasin The Sun - Red to Black to Jack" at bounding box center [637, 482] width 170 height 9
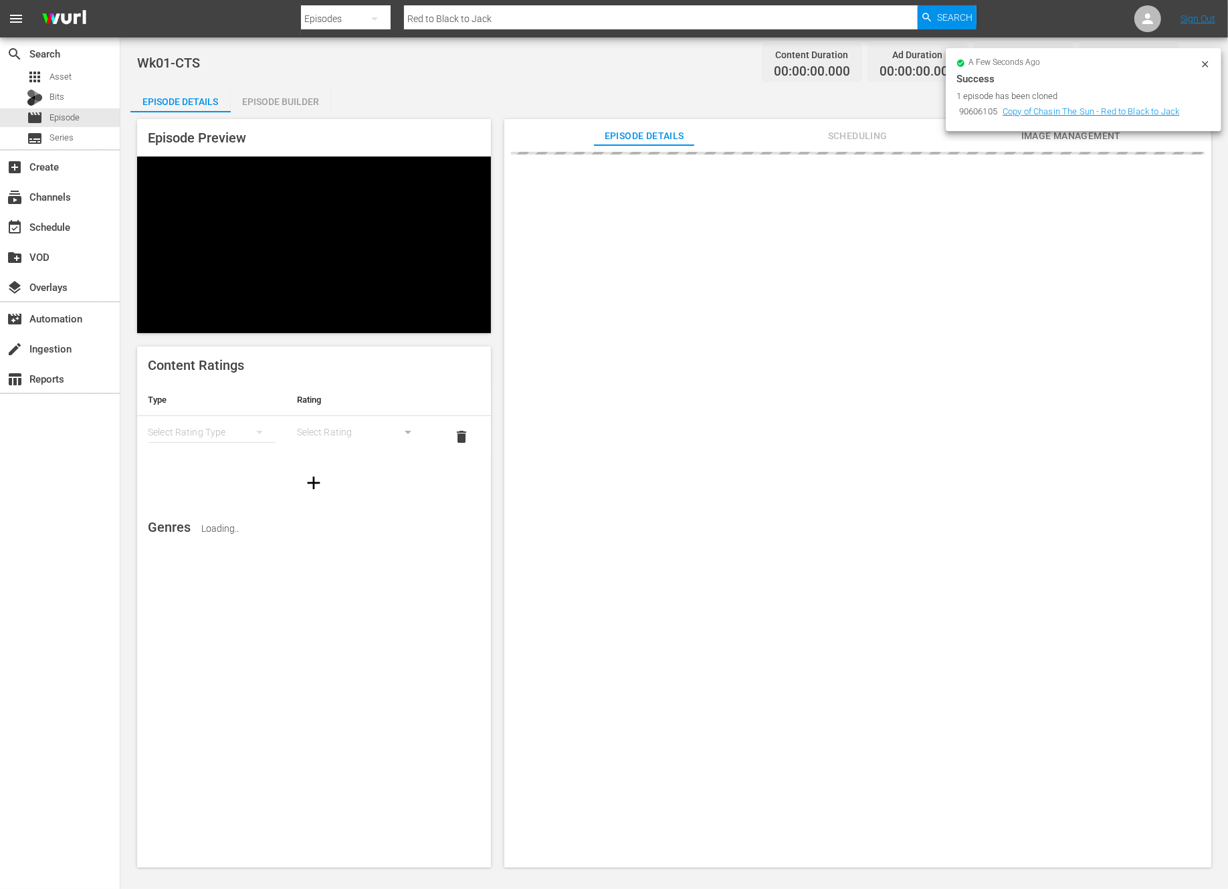
click at [1206, 66] on icon at bounding box center [1205, 64] width 11 height 11
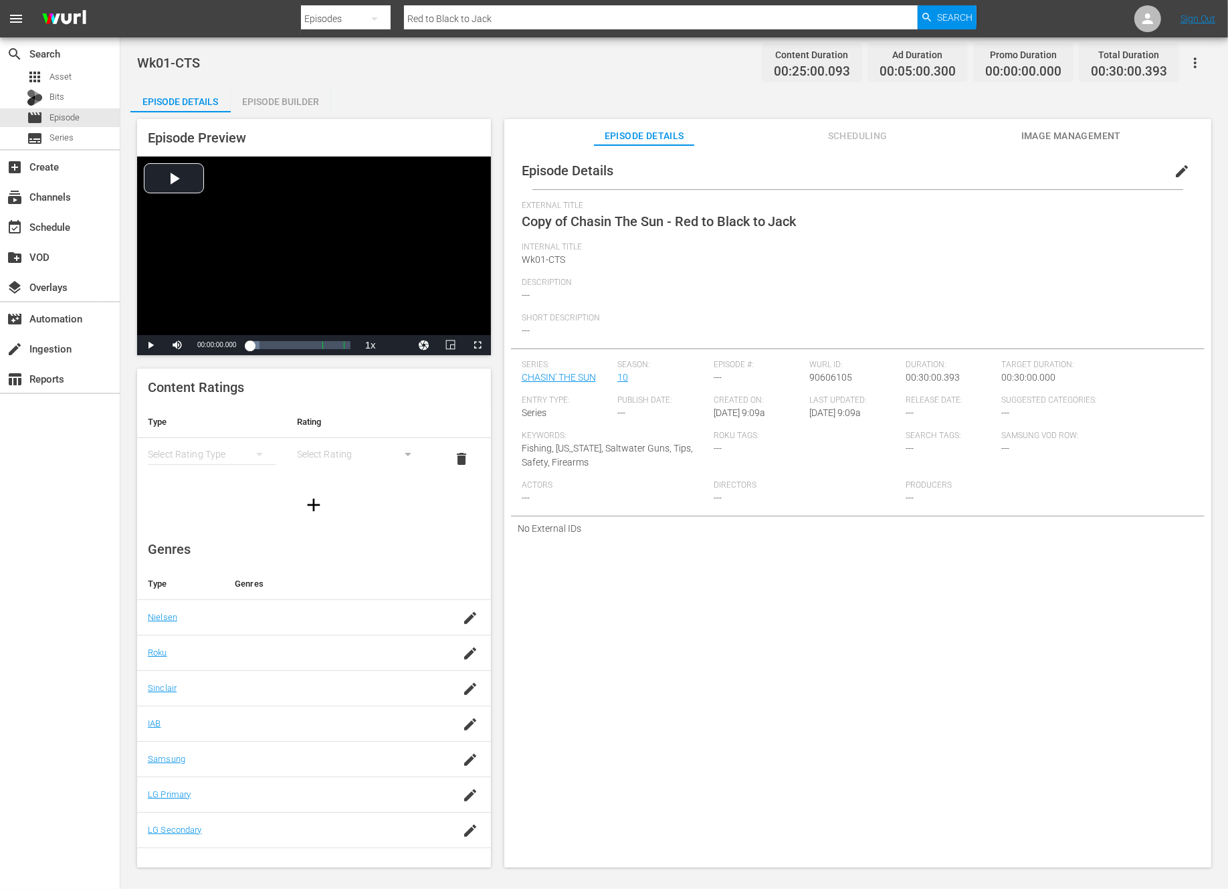
click at [1174, 169] on span "edit" at bounding box center [1182, 171] width 16 height 16
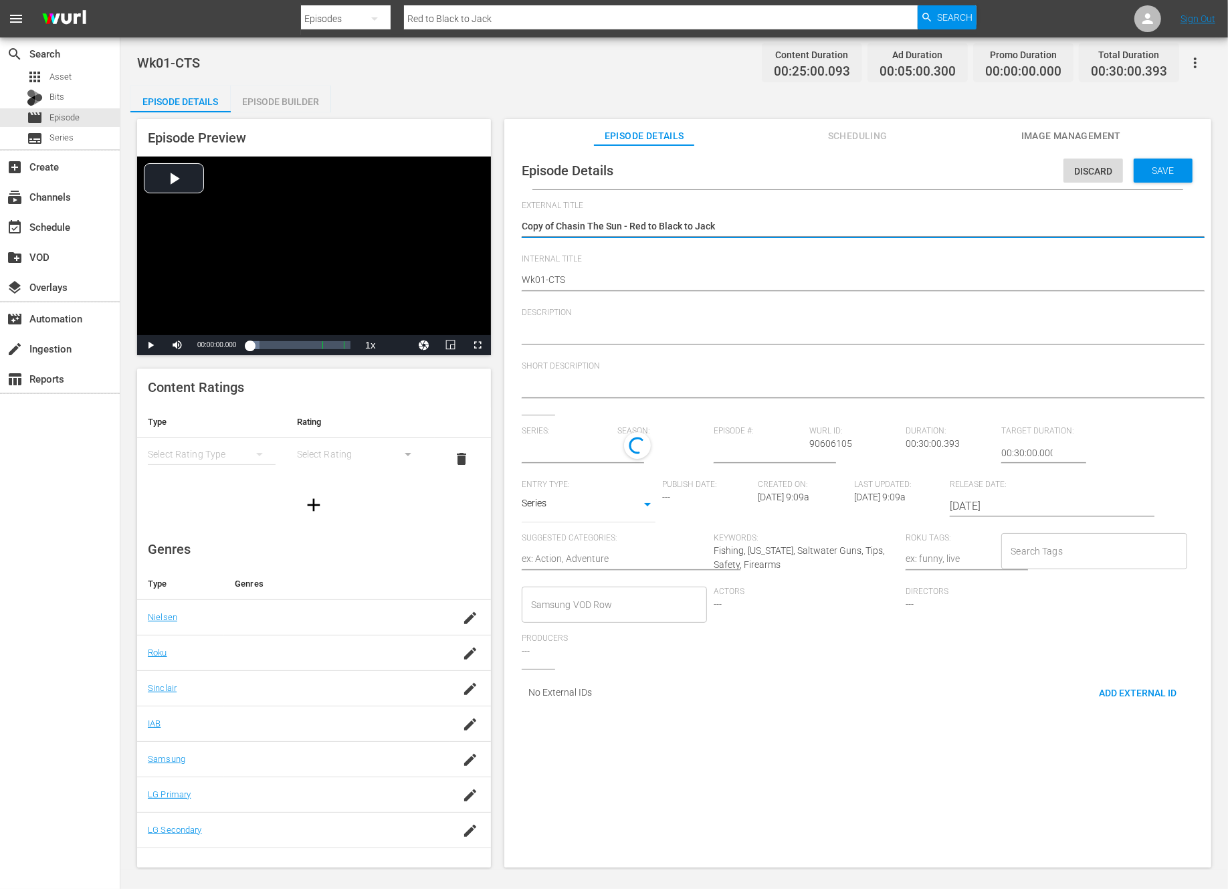
type input "CHASIN' THE SUN"
click at [556, 226] on textarea "Copy of Chasin The Sun - Red to Black to Jack" at bounding box center [854, 227] width 665 height 16
type textarea "Copy ofChasin The Sun - Red to Black to Jack"
type textarea "Copy oChasin The Sun - Red to Black to Jack"
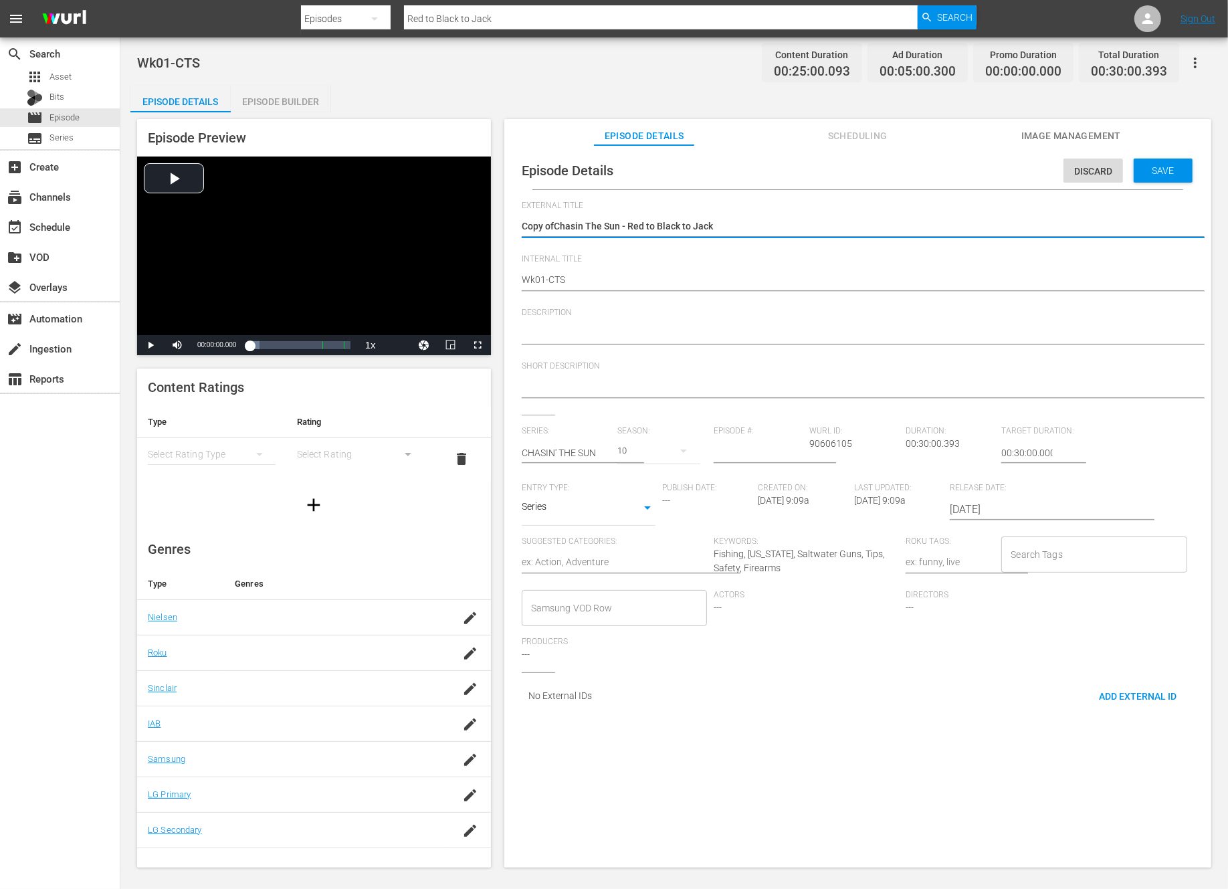
type textarea "Copy oChasin The Sun - Red to Black to Jack"
type textarea "Copy Chasin The Sun - Red to Black to Jack"
type textarea "CopyChasin The Sun - Red to Black to Jack"
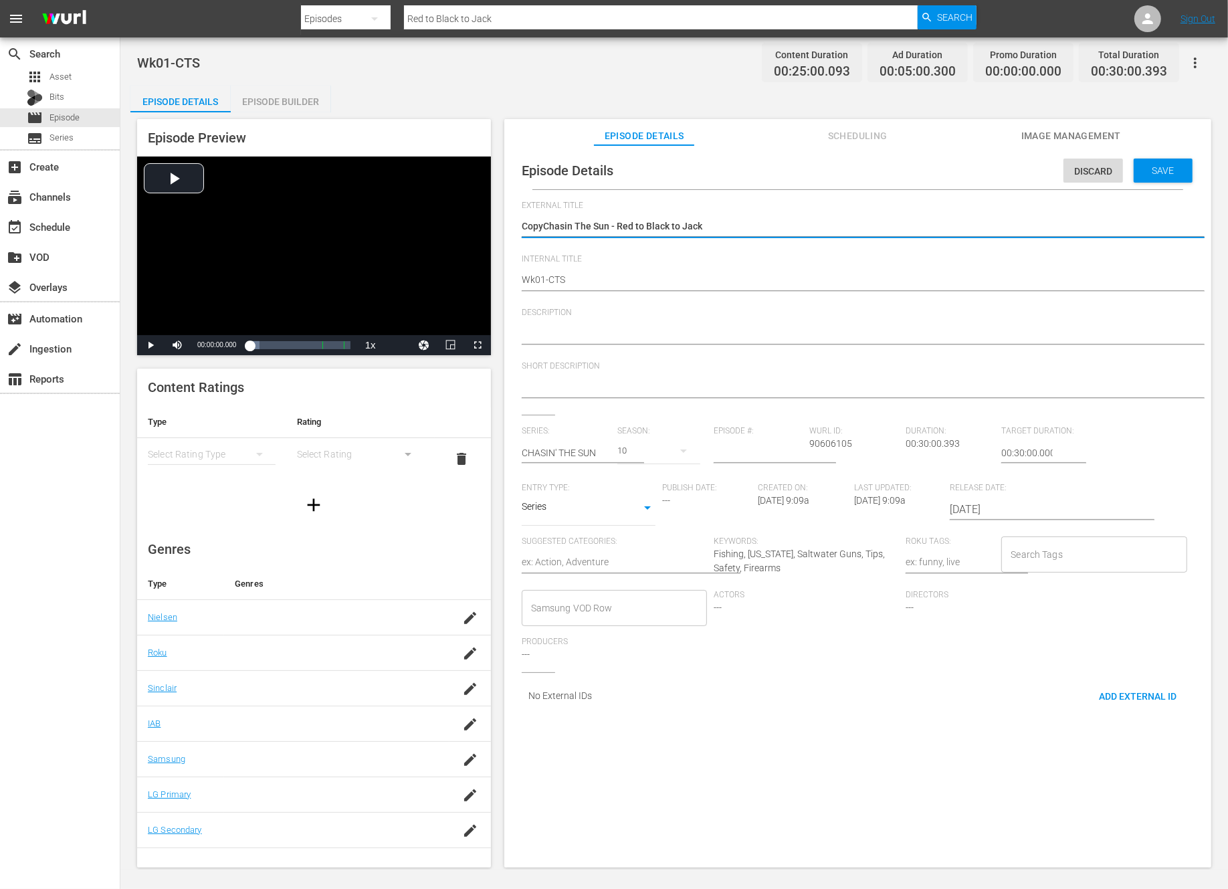
type textarea "CopChasin The Sun - Red to Black to Jack"
type textarea "CoChasin The Sun - Red to Black to Jack"
type textarea "CChasin The Sun - Red to Black to Jack"
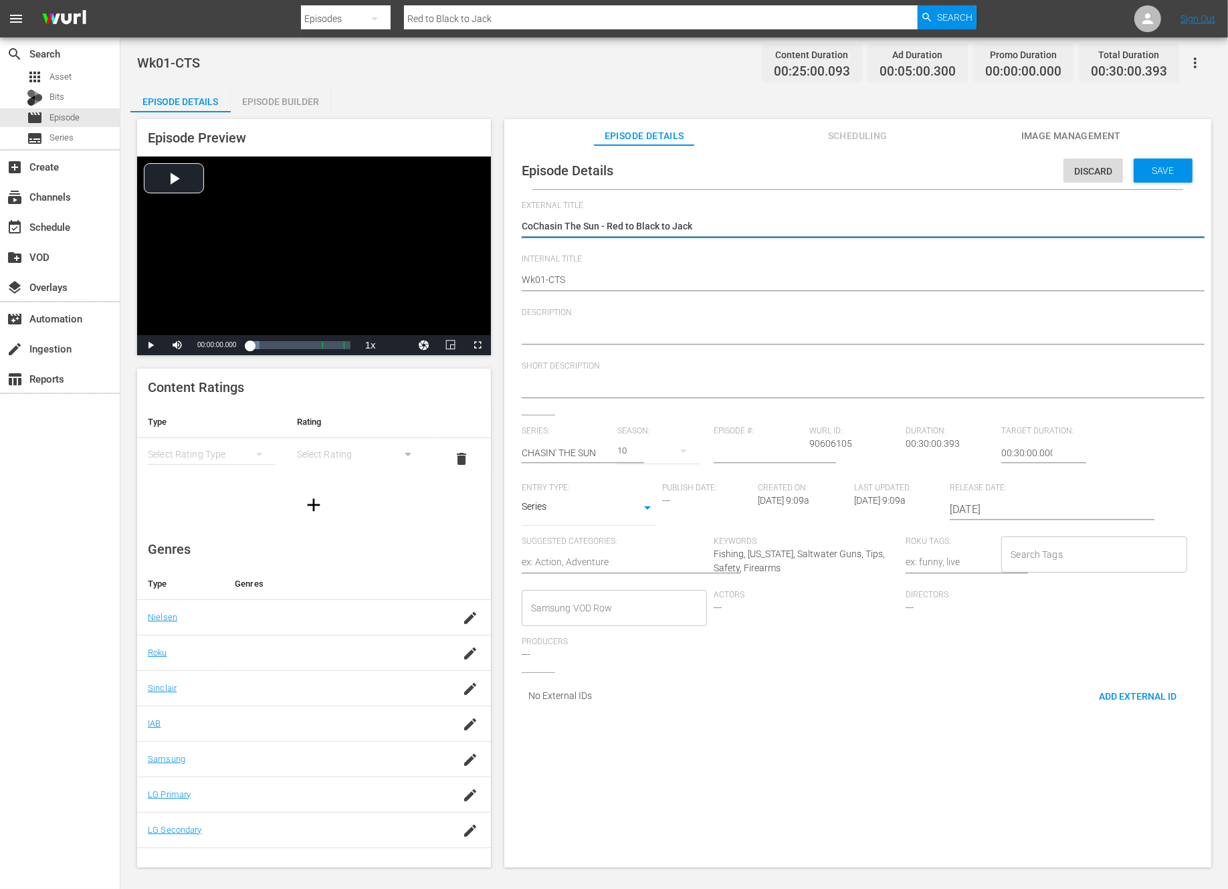
type textarea "CChasin The Sun - Red to Black to Jack"
type textarea "Chasin The Sun - Red to Black to Jack"
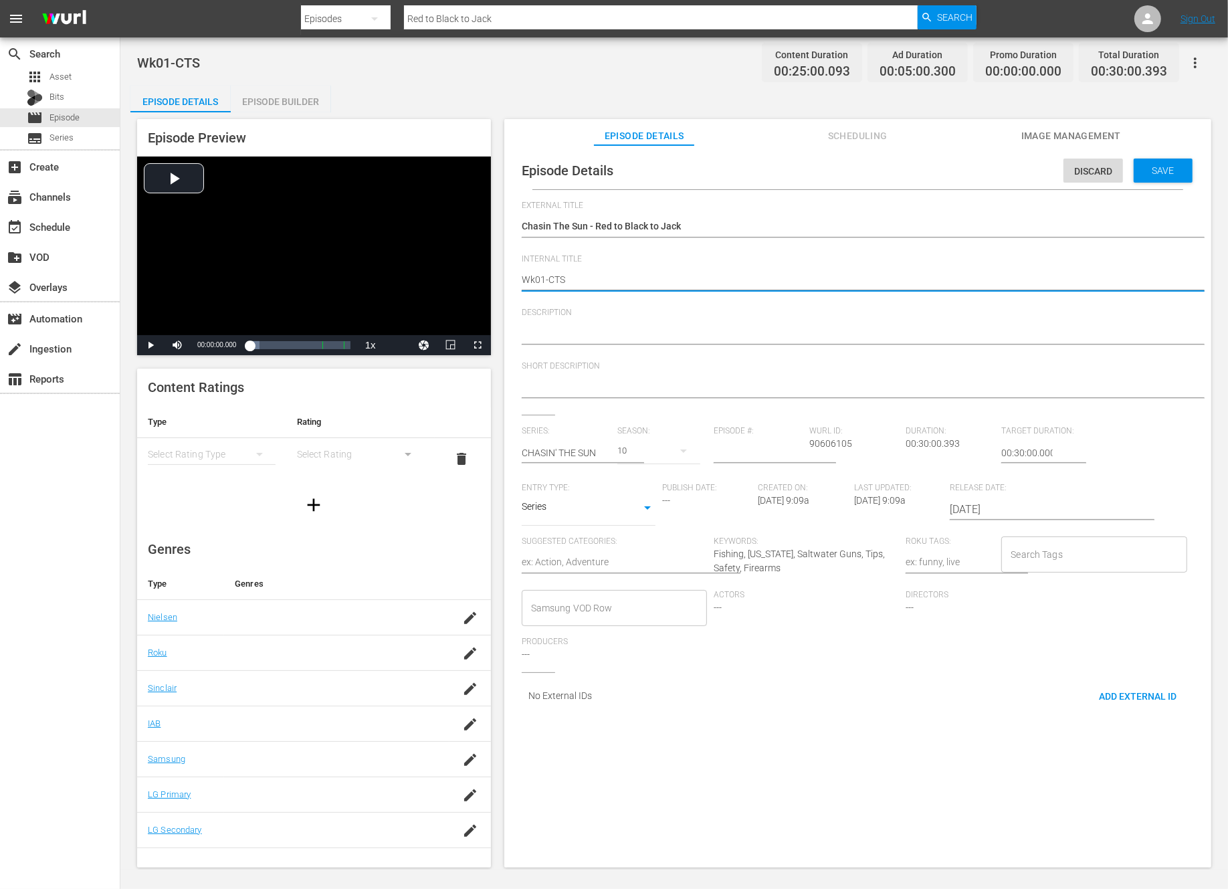
type textarea "Wk0-CTS"
type textarea "Wk-CTS"
type textarea "Wk2-CTS"
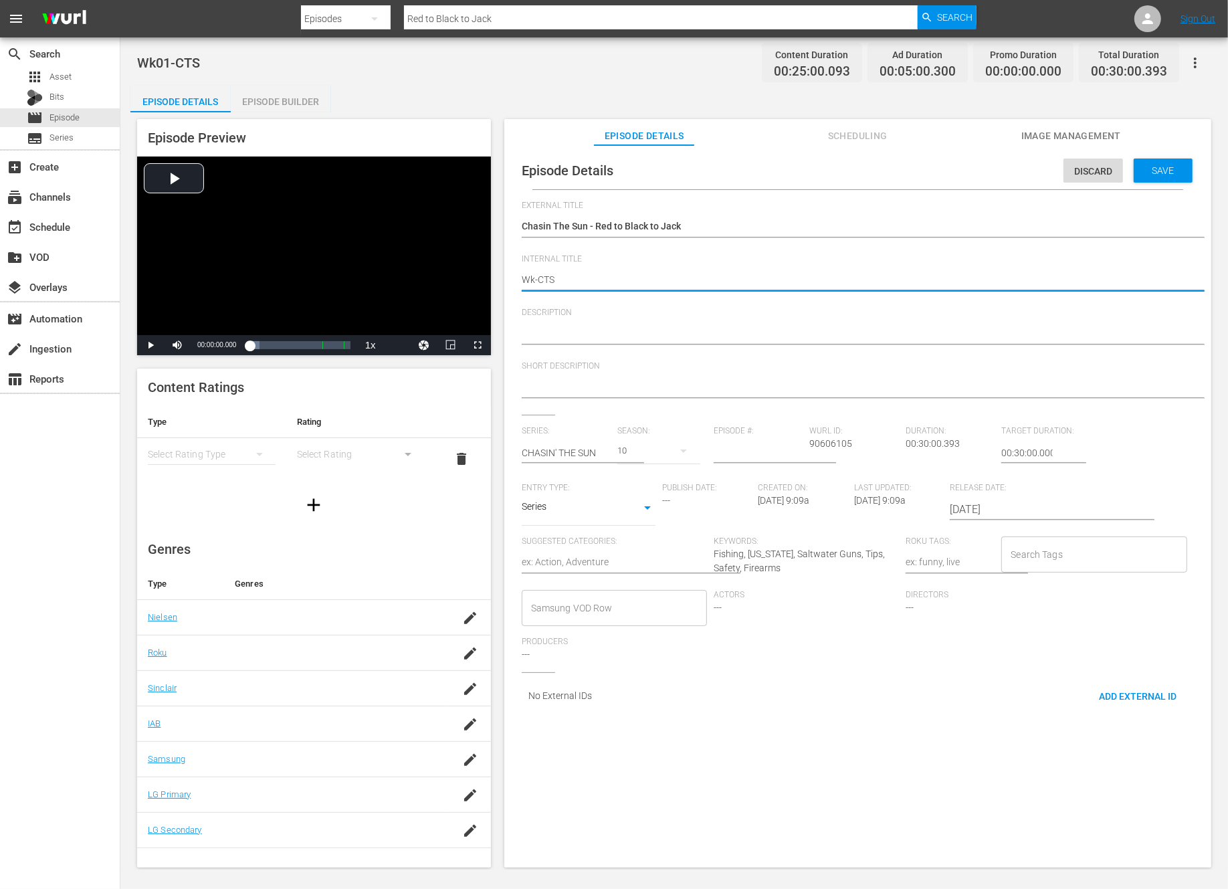
type textarea "Wk2-CTS"
type textarea "Wk25-CTS"
type textarea "Wk2-CTS"
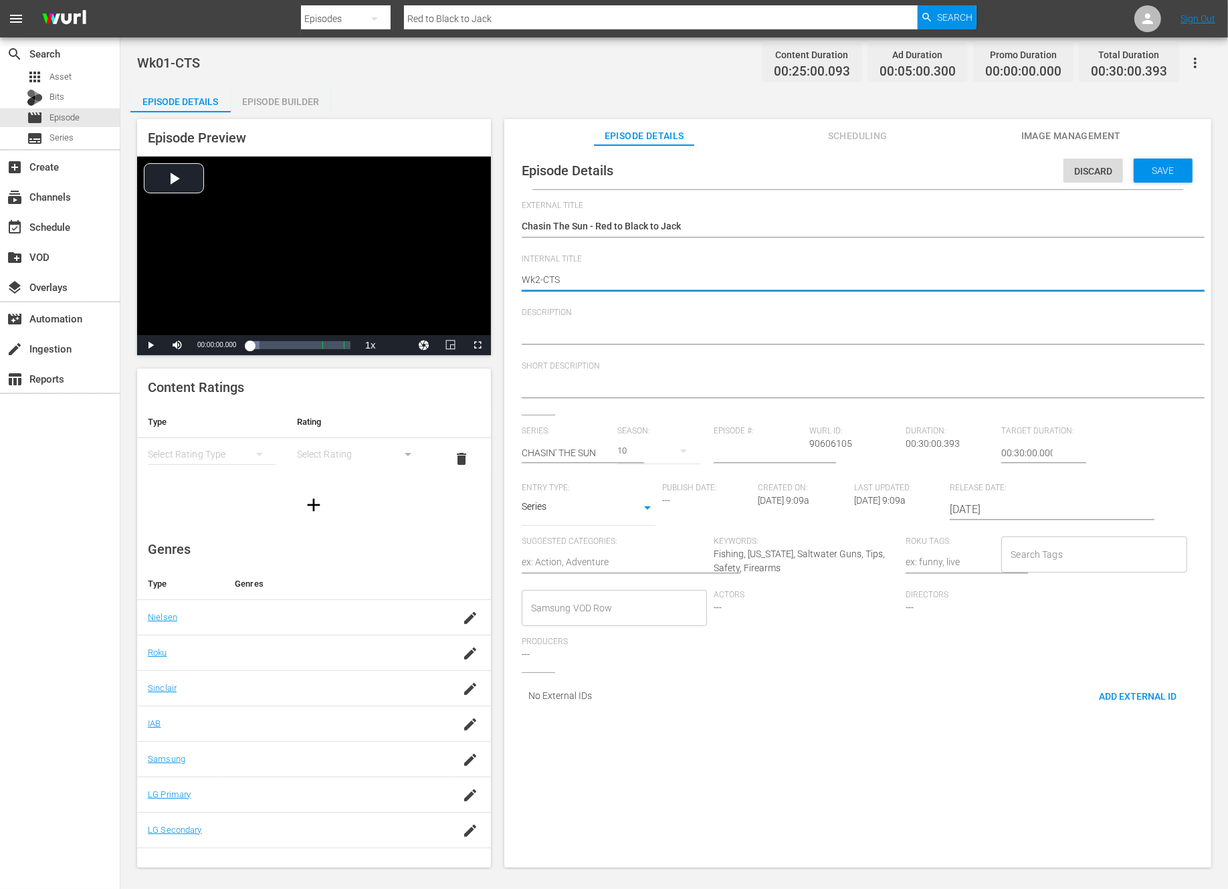
type textarea "Wk-CTS"
type textarea "Wk3-CTS"
type textarea "Wk39-CTS"
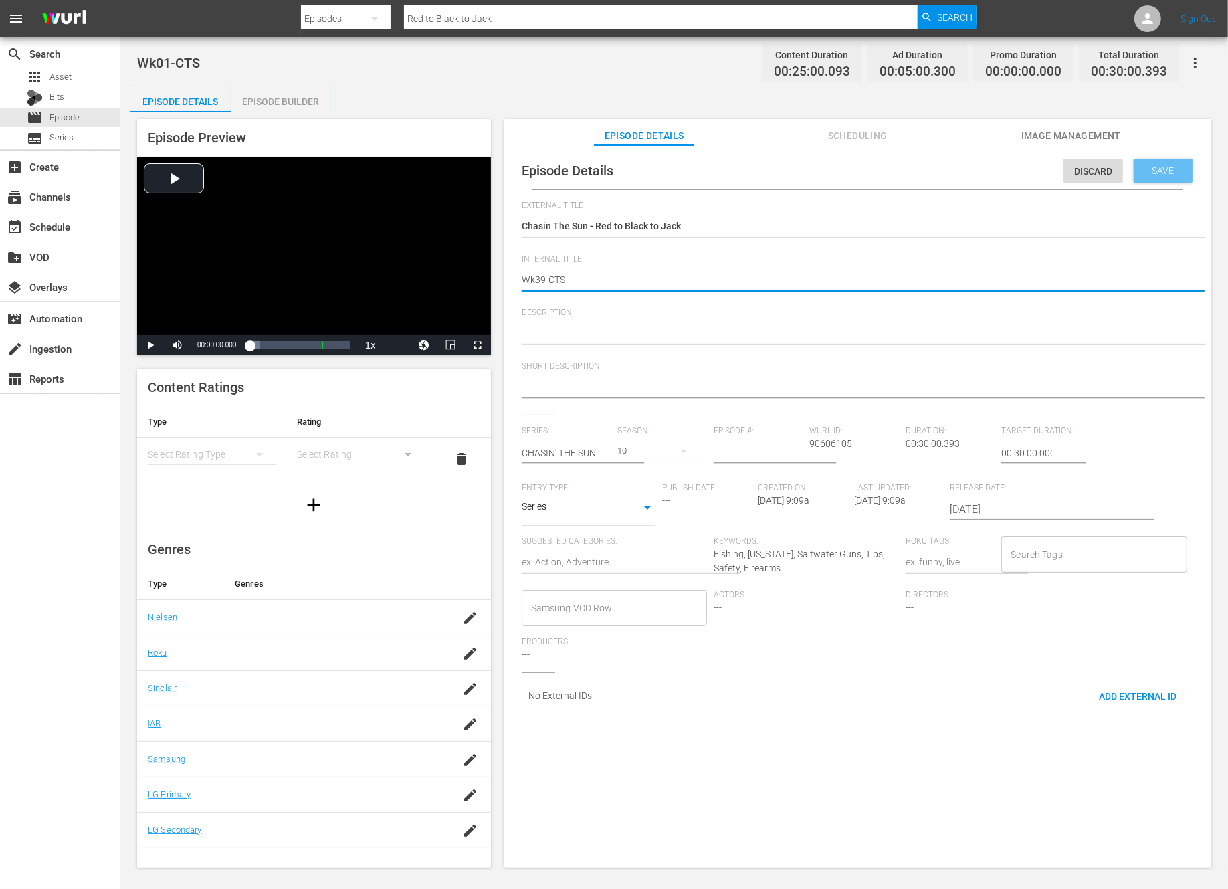
type textarea "Wk39-CTS"
click at [1162, 169] on span "Save" at bounding box center [1163, 170] width 43 height 11
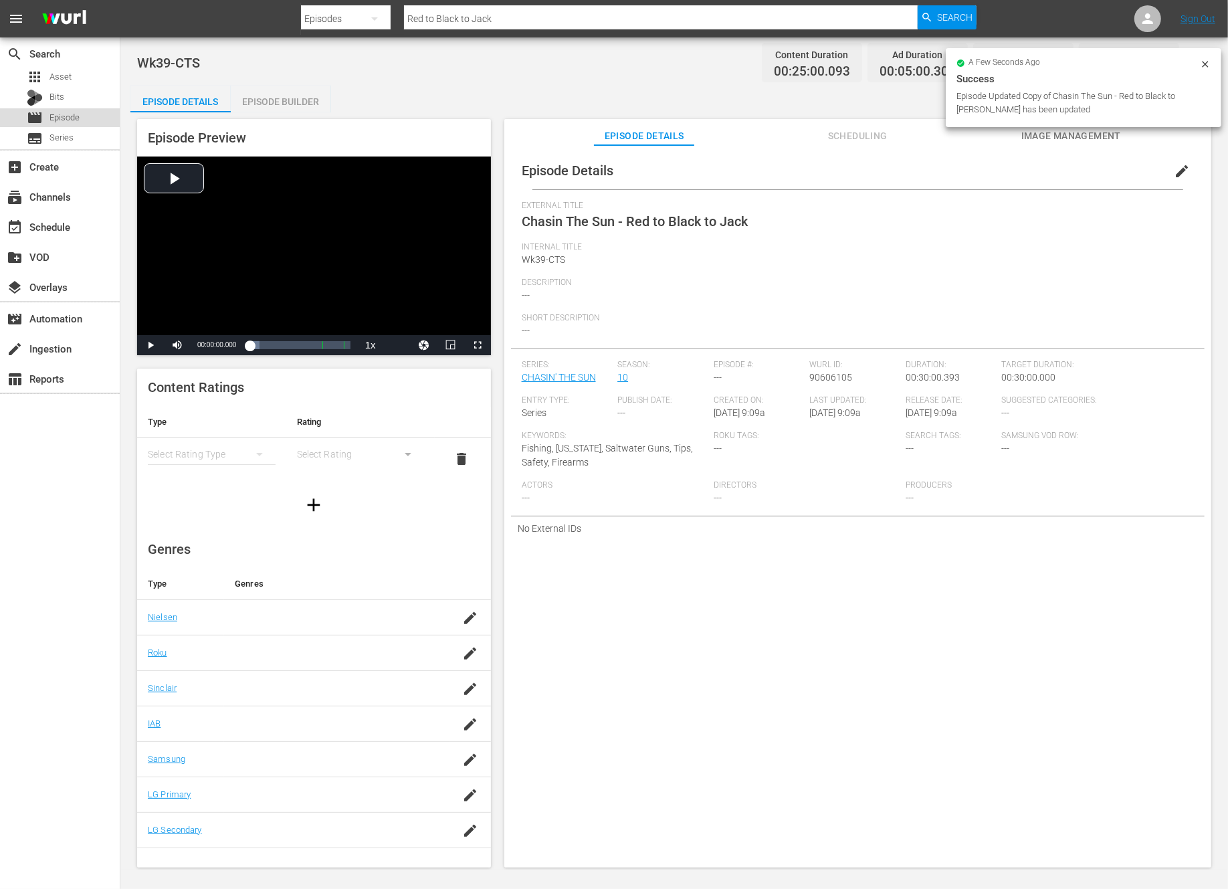
click at [77, 117] on span "Episode" at bounding box center [64, 117] width 30 height 13
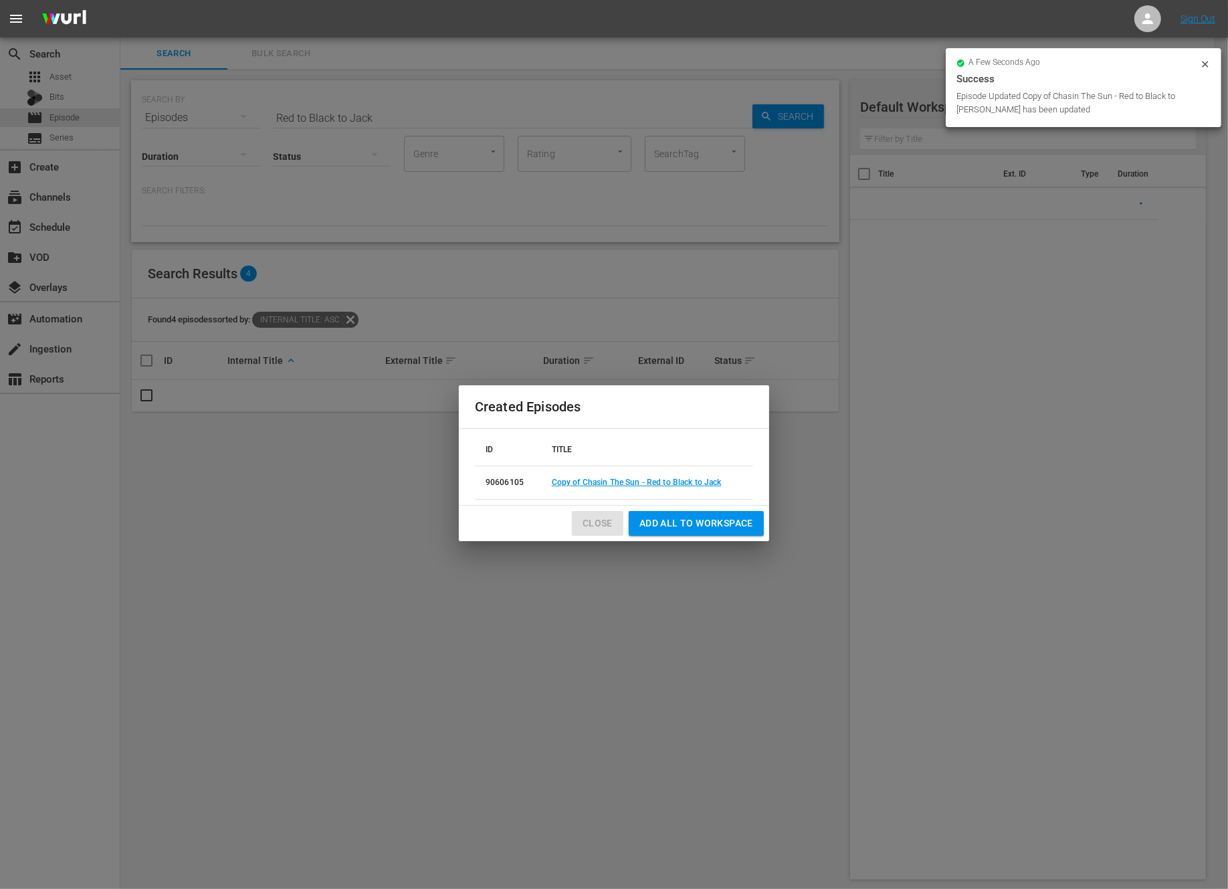
click at [591, 528] on span "Close" at bounding box center [598, 523] width 30 height 17
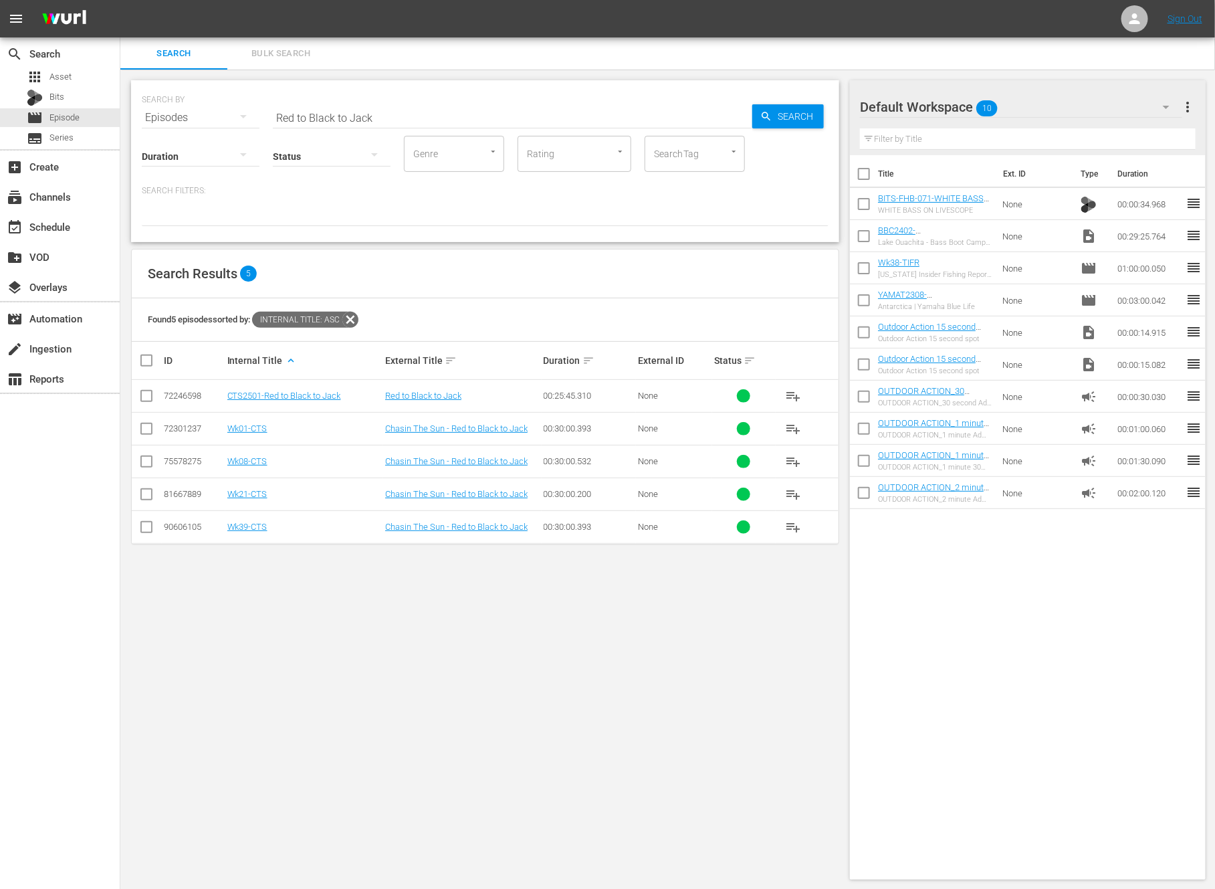
click at [332, 117] on input "Red to Black to Jack" at bounding box center [513, 118] width 480 height 32
paste input "2024 Hartwell Slam - Part 1"
type input "2024 Hartwell Slam - Part 1"
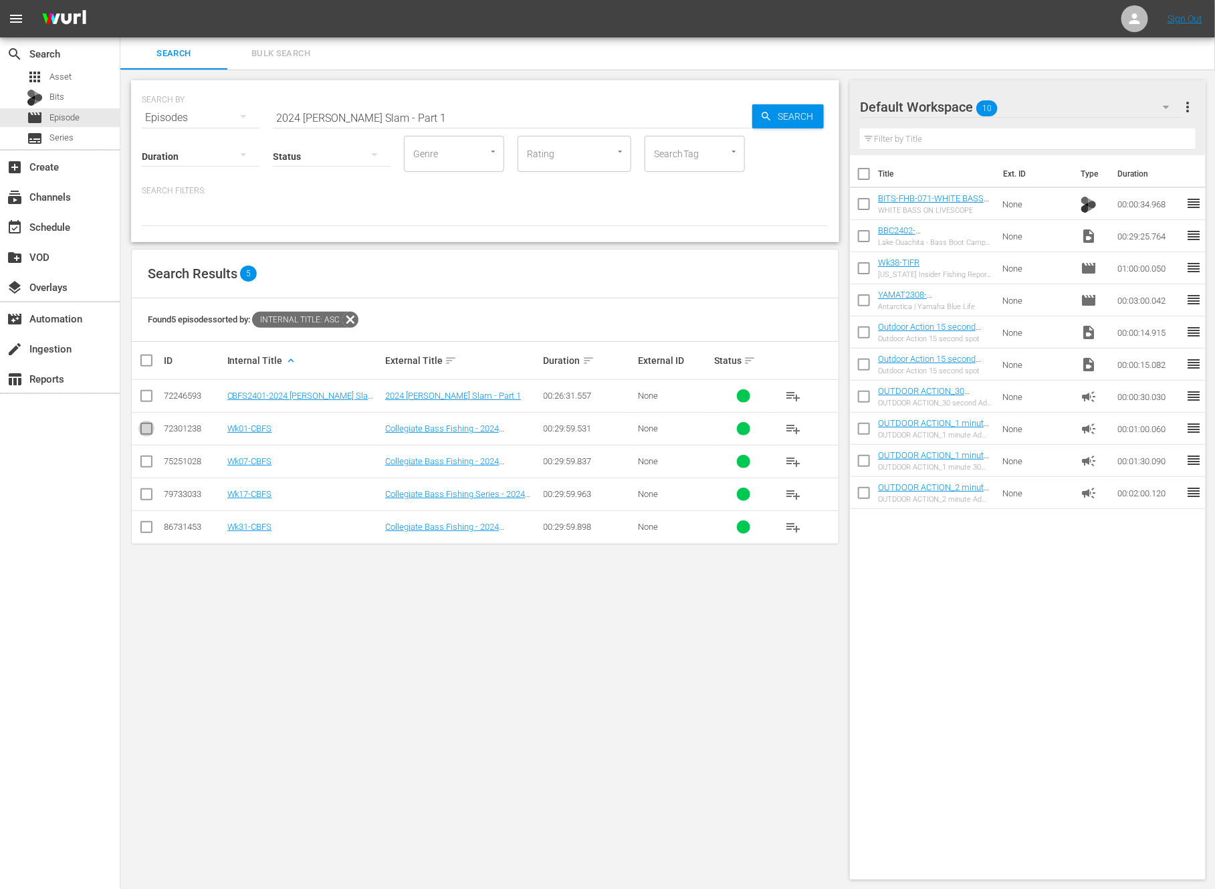
click at [149, 429] on input "checkbox" at bounding box center [146, 431] width 16 height 16
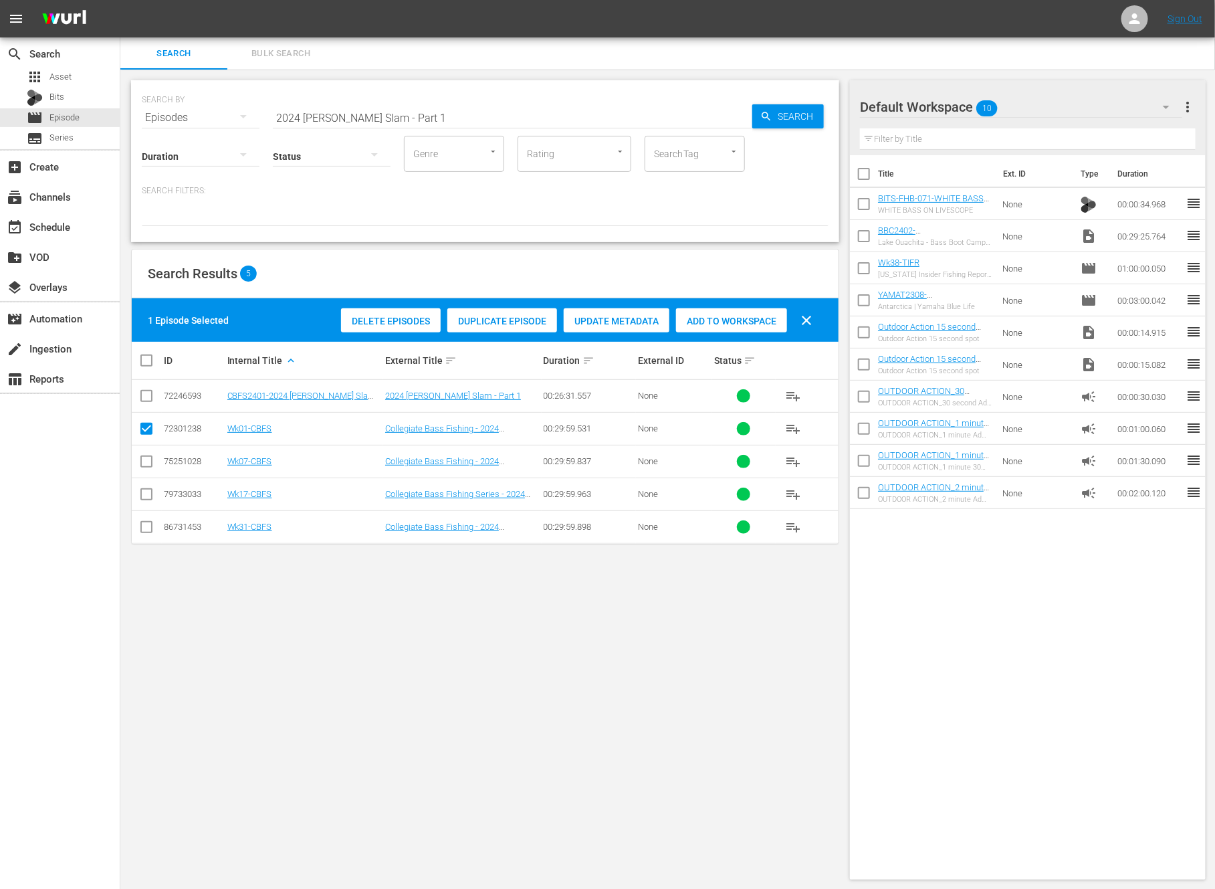
click at [517, 320] on span "Duplicate Episode" at bounding box center [502, 321] width 110 height 11
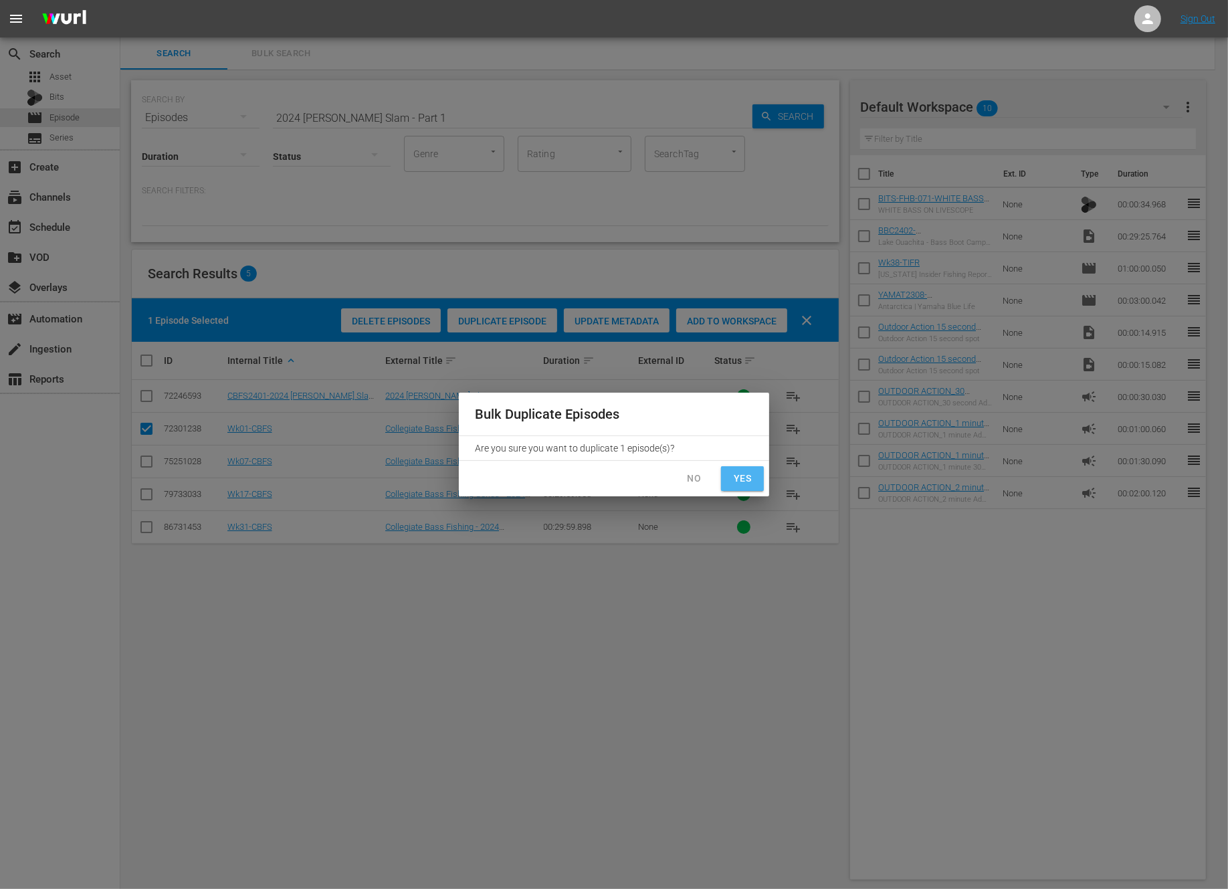
click at [750, 483] on span "Yes" at bounding box center [742, 478] width 21 height 17
checkbox input "false"
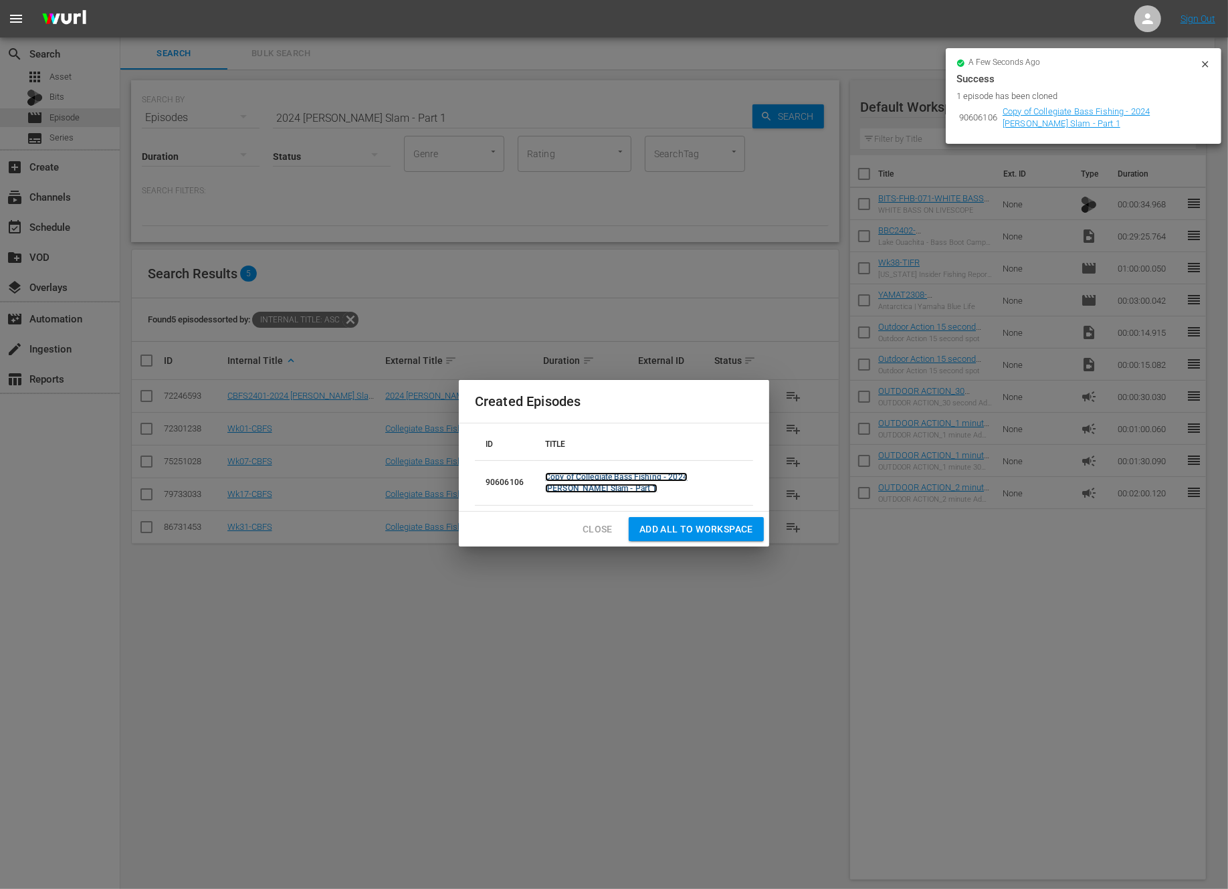
click at [623, 476] on link "Copy of Collegiate Bass Fishing - 2024 Hartwell Slam - Part 1" at bounding box center [616, 482] width 142 height 21
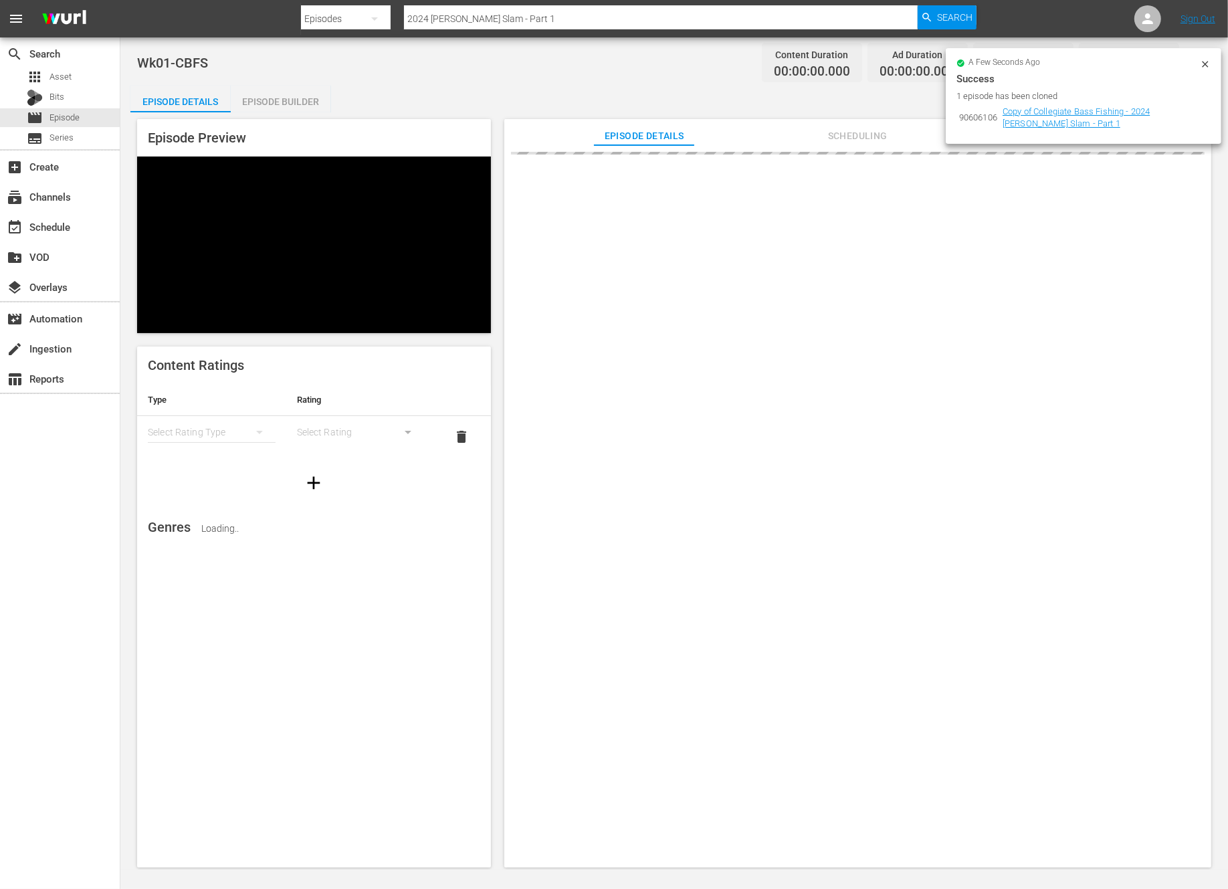
click at [1204, 64] on icon at bounding box center [1205, 64] width 11 height 11
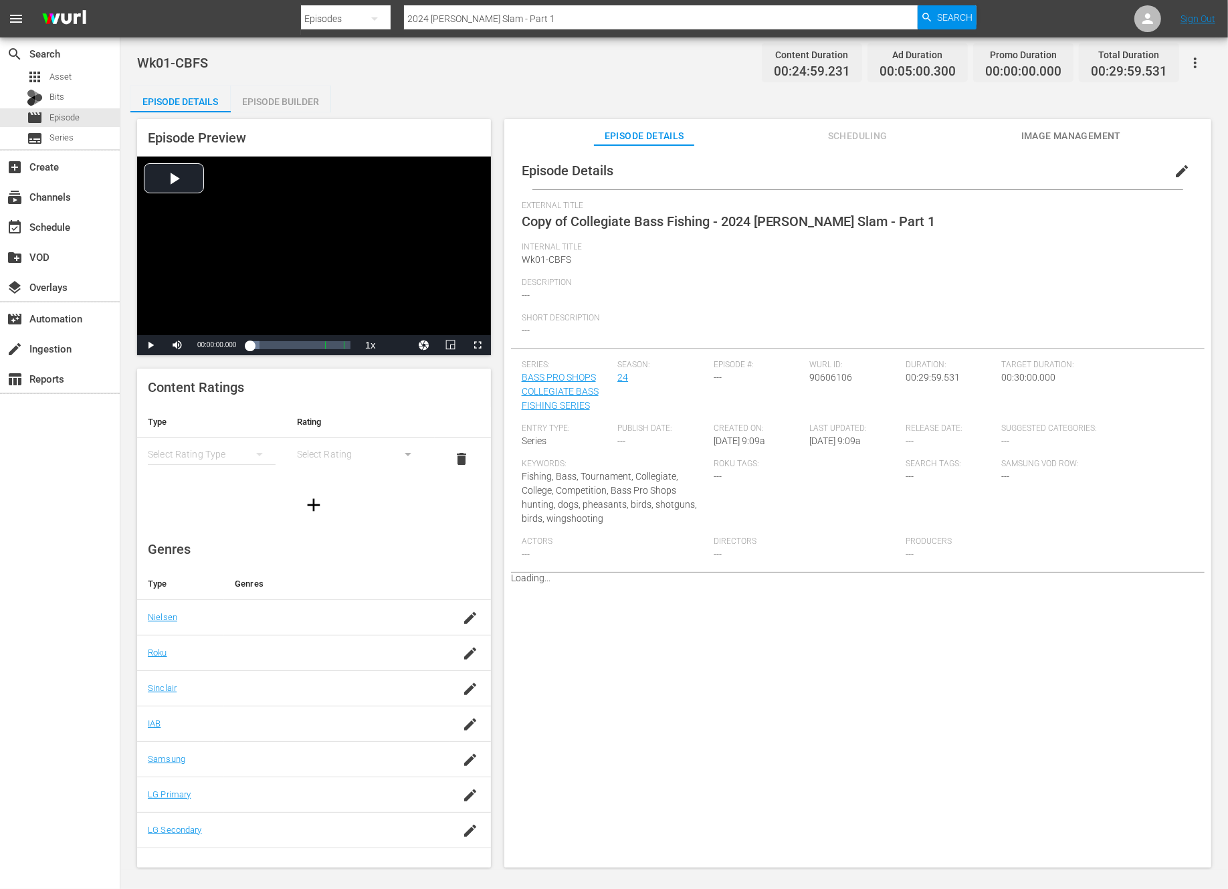
click at [1174, 172] on span "edit" at bounding box center [1182, 171] width 16 height 16
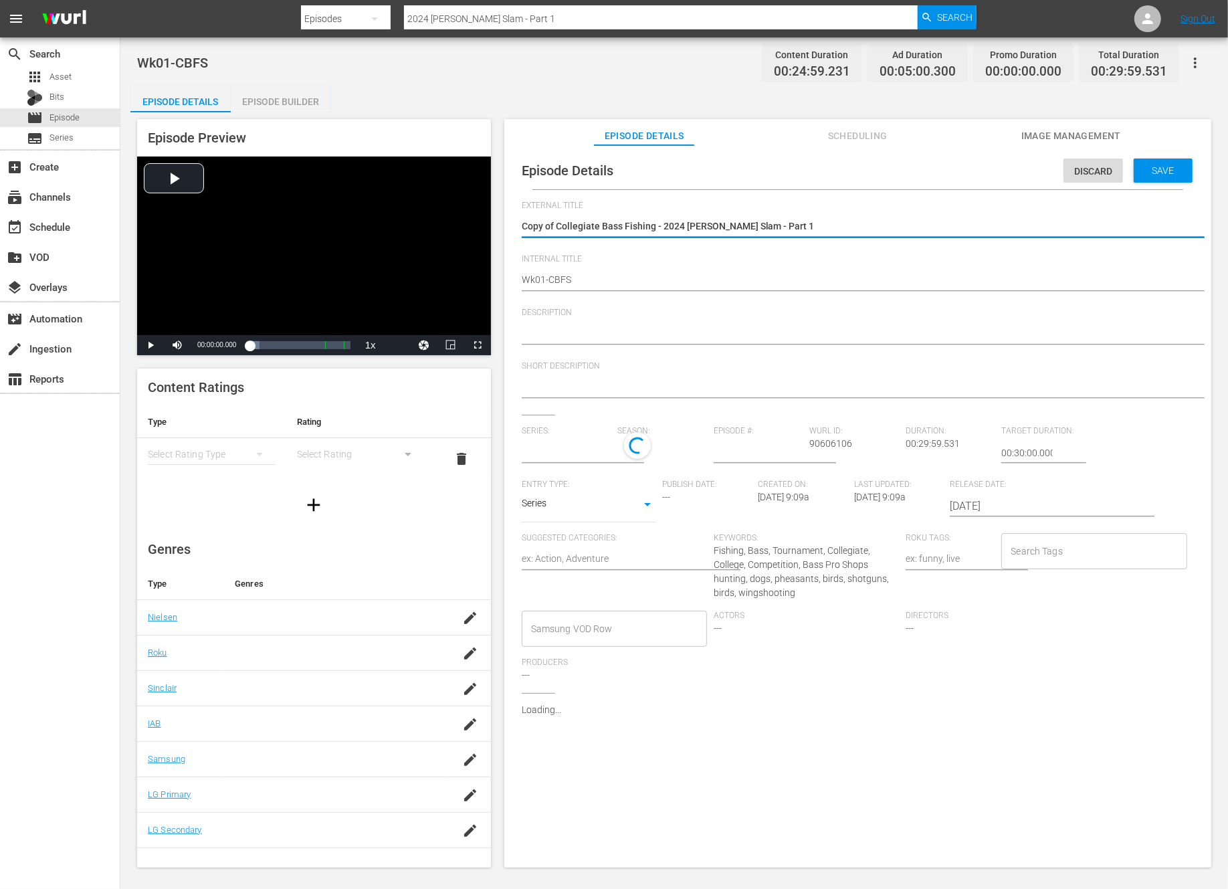
type input "BASS PRO SHOPS COLLEGIATE BASS FISHING SERIES"
click at [556, 231] on textarea "Copy of Collegiate Bass Fishing - 2024 Hartwell Slam - Part 1" at bounding box center [854, 227] width 665 height 16
type textarea "Copy ofCollegiate Bass Fishing - 2024 Hartwell Slam - Part 1"
type textarea "Copy oCollegiate Bass Fishing - 2024 Hartwell Slam - Part 1"
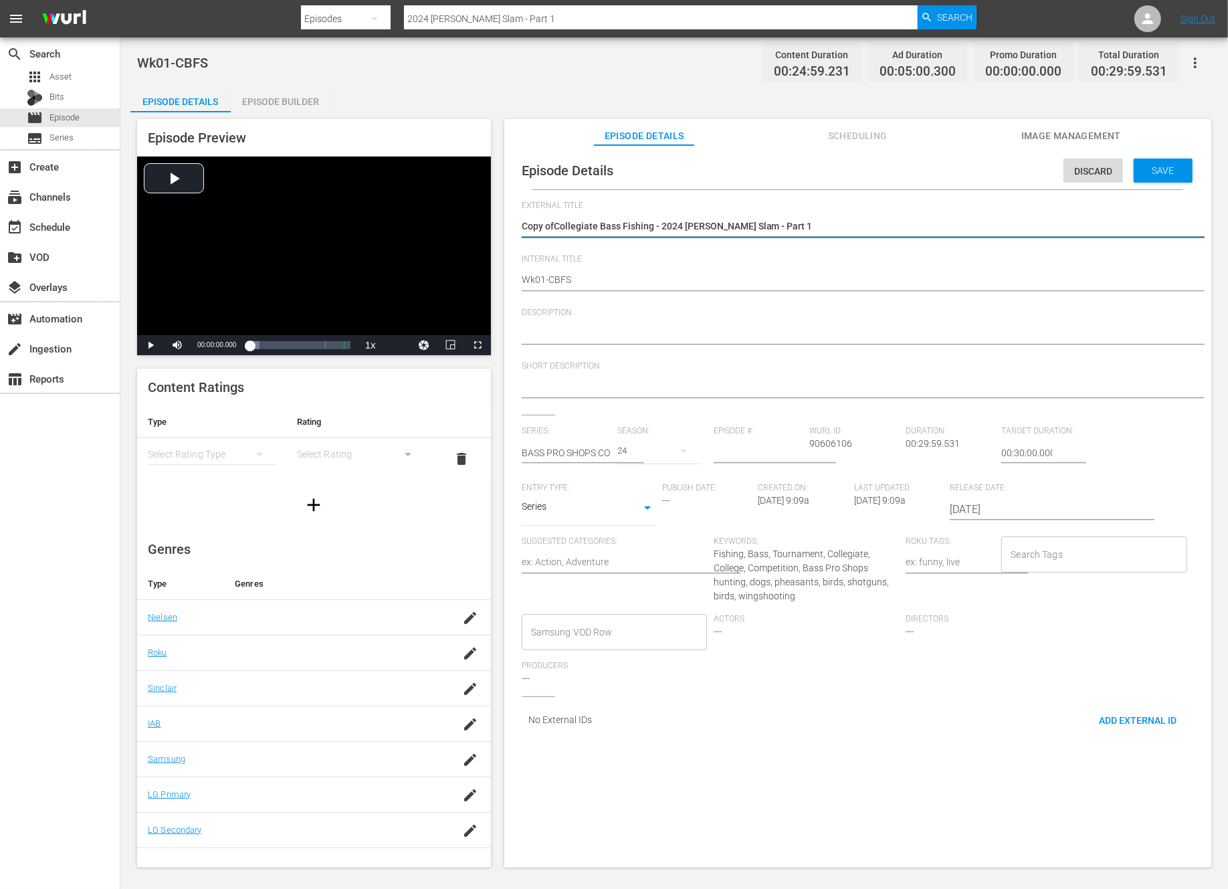
type textarea "Copy oCollegiate Bass Fishing - 2024 Hartwell Slam - Part 1"
type textarea "Copy Collegiate Bass Fishing - 2024 Hartwell Slam - Part 1"
type textarea "CopyCollegiate Bass Fishing - 2024 Hartwell Slam - Part 1"
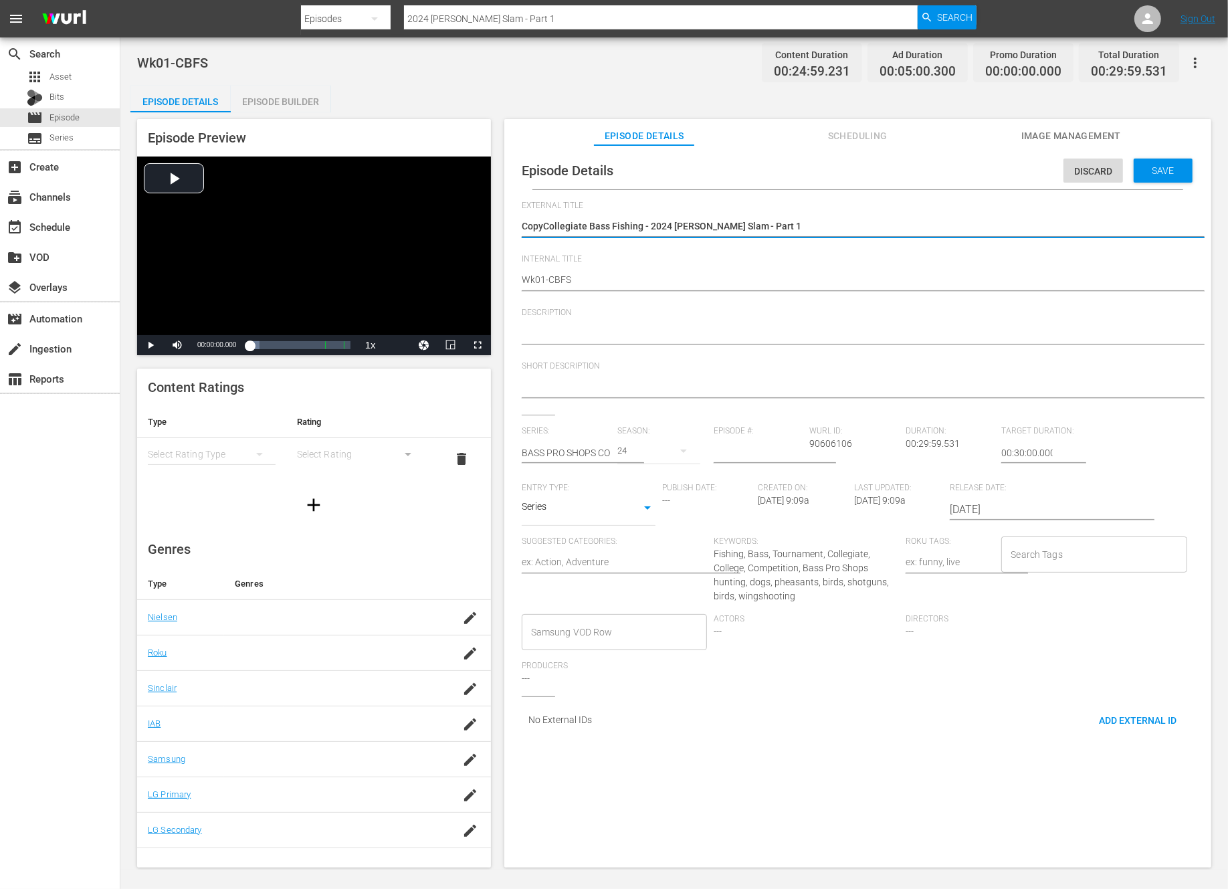
type textarea "CopCollegiate Bass Fishing - 2024 Hartwell Slam - Part 1"
type textarea "CoCollegiate Bass Fishing - 2024 Hartwell Slam - Part 1"
type textarea "CCollegiate Bass Fishing - 2024 Hartwell Slam - Part 1"
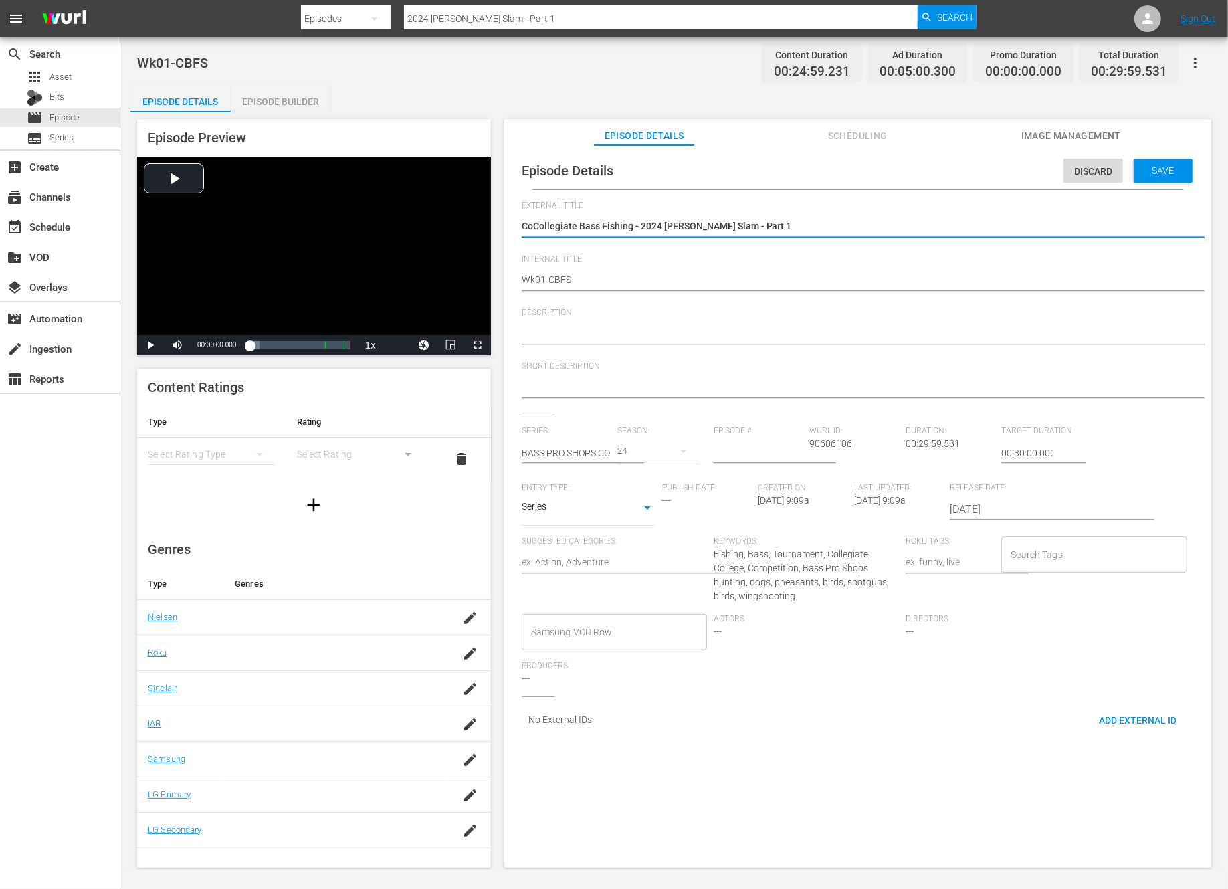
type textarea "CCollegiate Bass Fishing - 2024 Hartwell Slam - Part 1"
type textarea "Collegiate Bass Fishing - 2024 Hartwell Slam - Part 1"
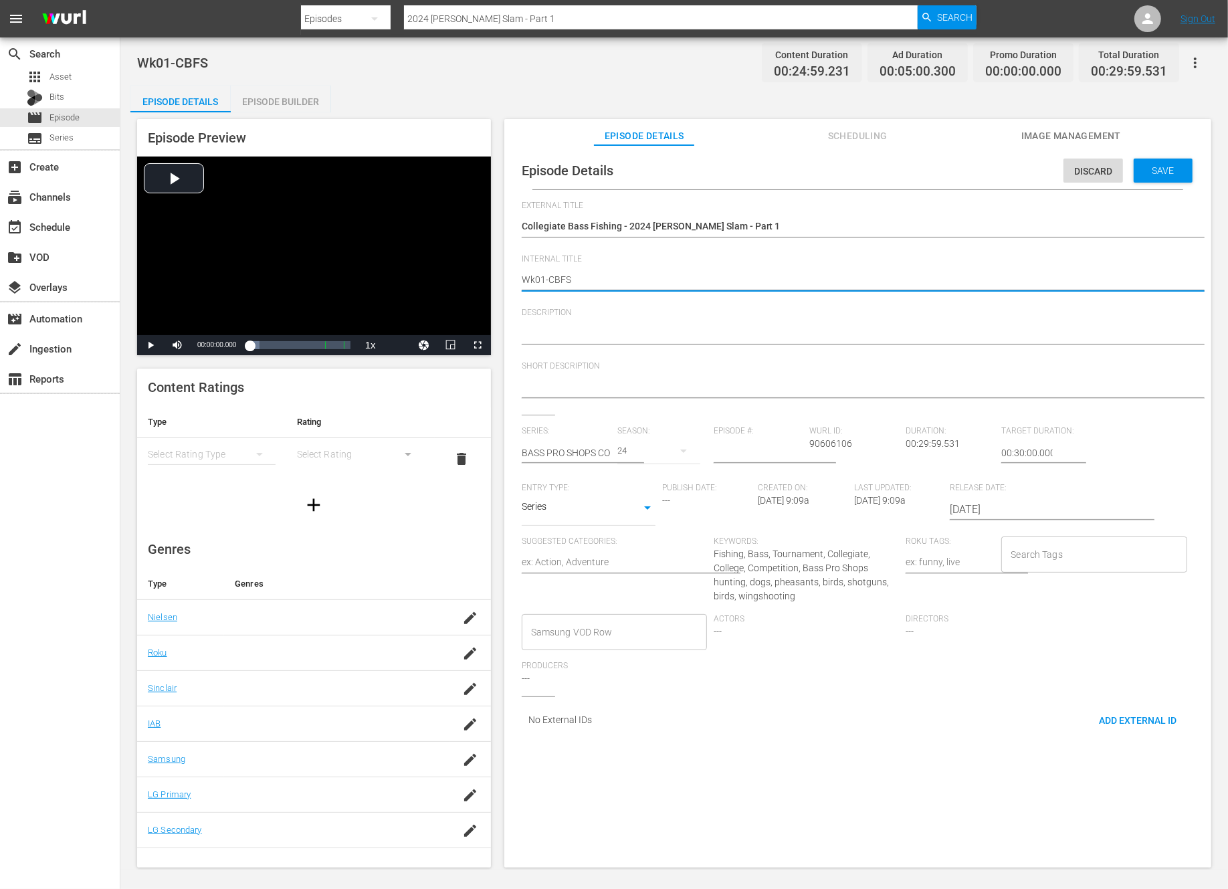
type textarea "Wk0-CBFS"
type textarea "Wk-CBFS"
type textarea "Wk3-CBFS"
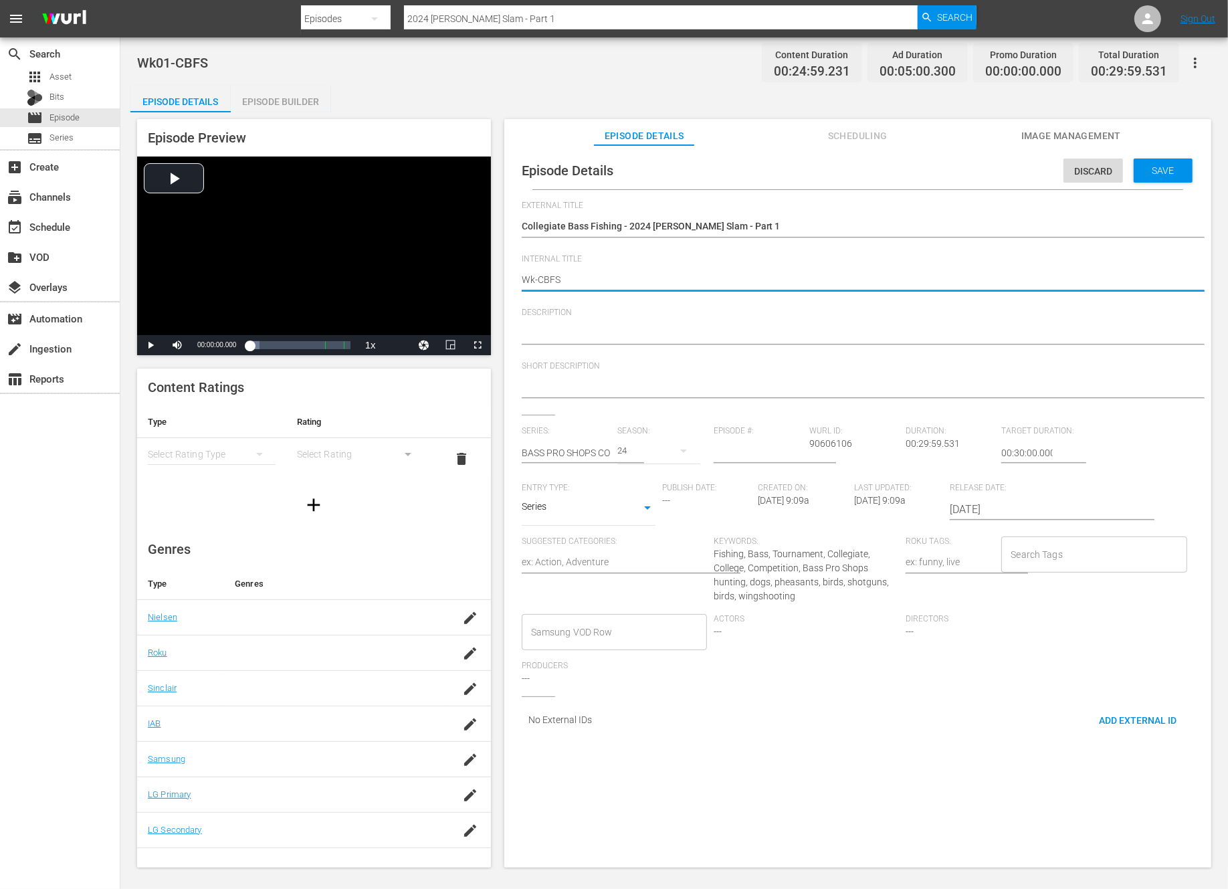
type textarea "Wk3-CBFS"
type textarea "Wk39-CBFS"
click at [1154, 167] on span "Save" at bounding box center [1163, 170] width 43 height 11
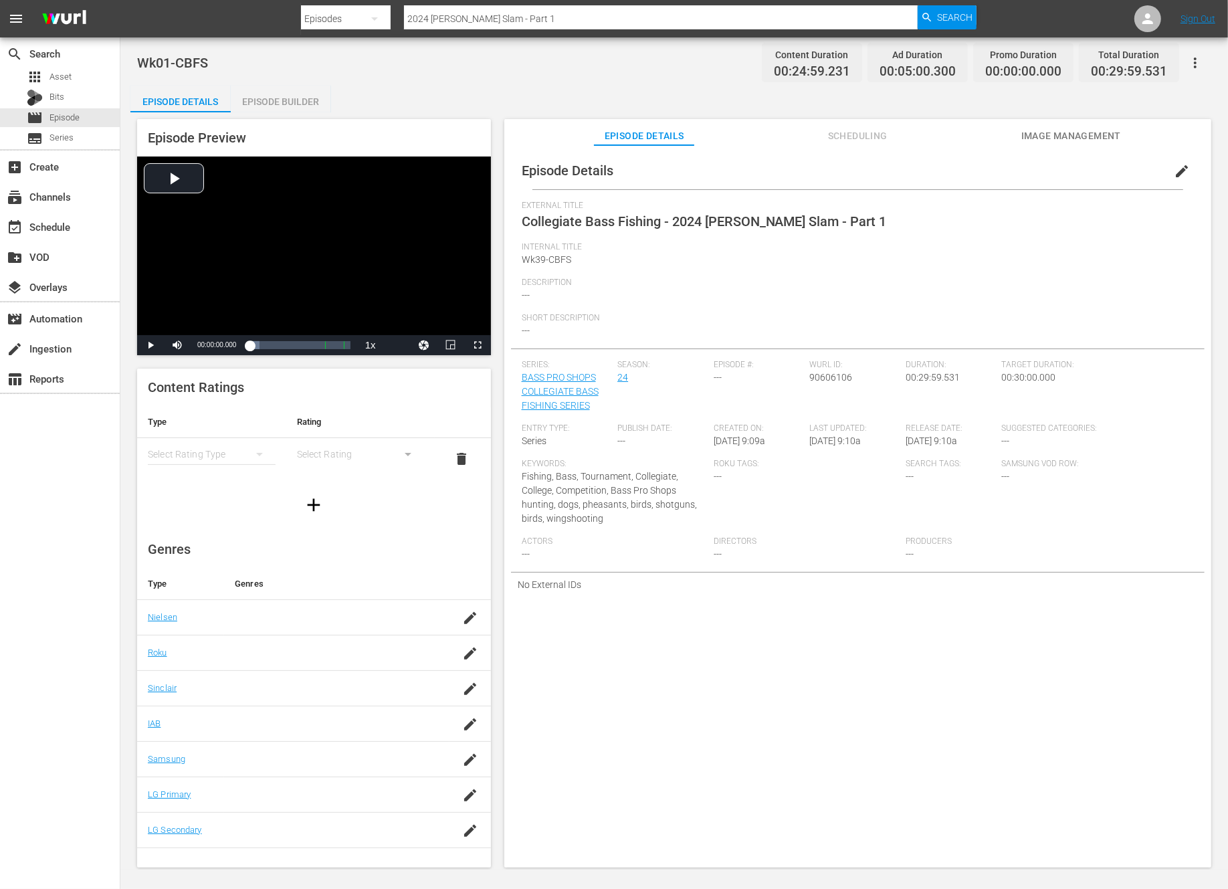
click at [291, 107] on div "Episode Builder" at bounding box center [281, 102] width 100 height 32
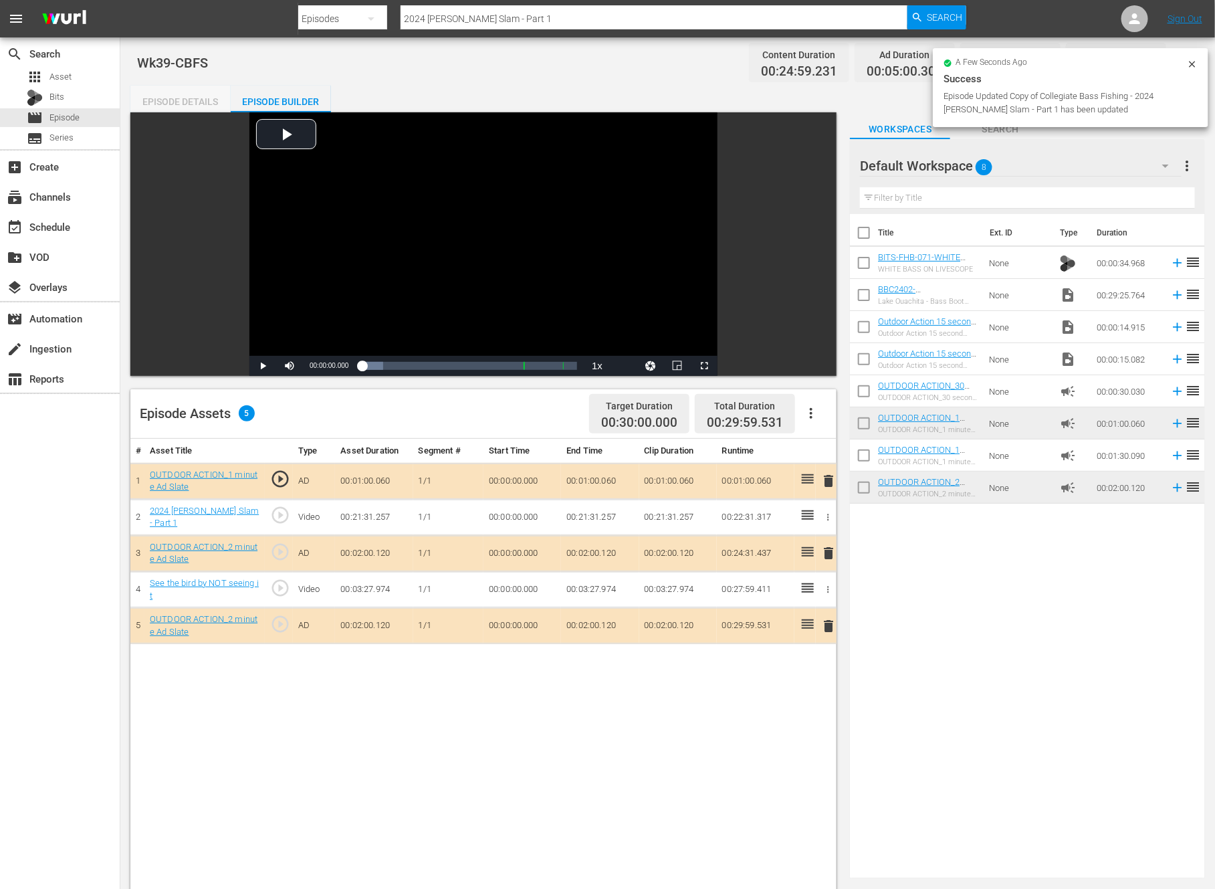
click at [193, 99] on div "Episode Details" at bounding box center [180, 102] width 100 height 32
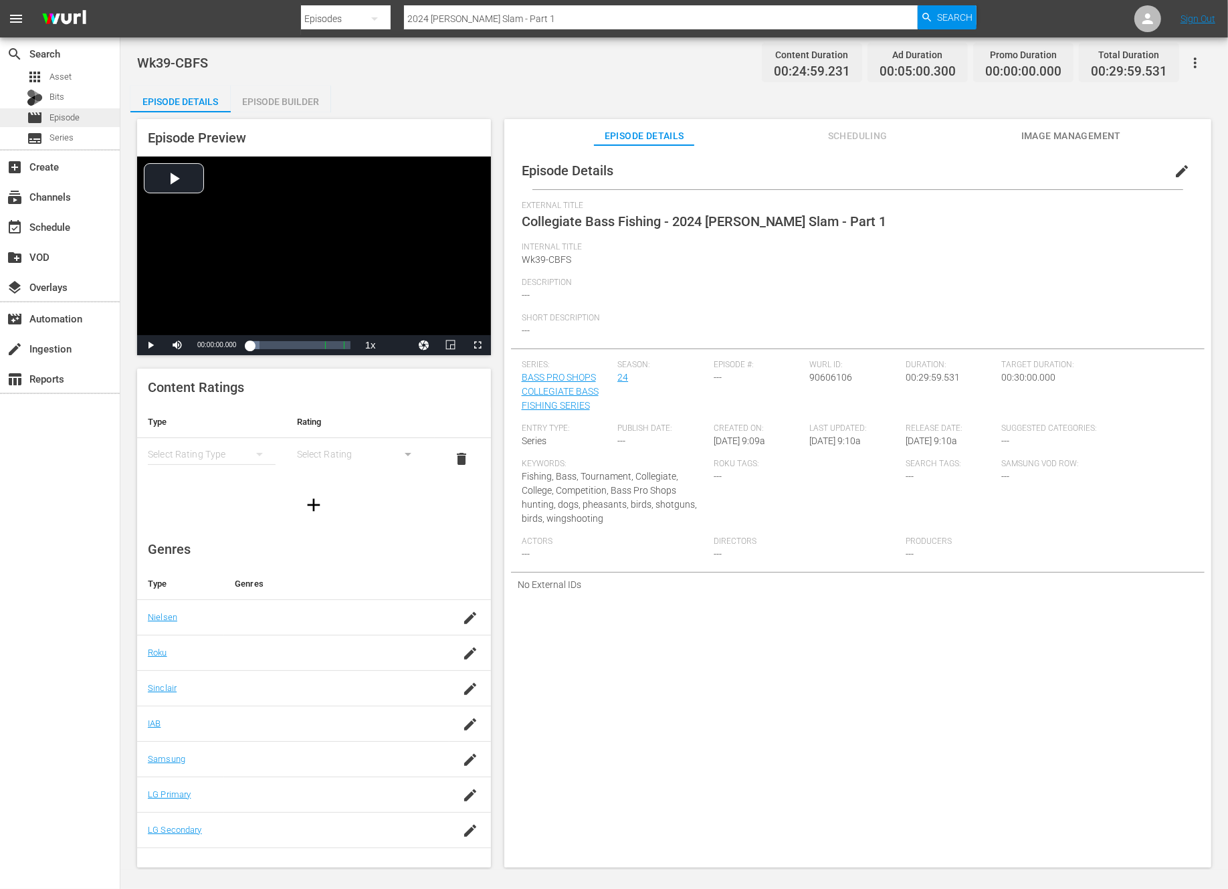
click at [49, 113] on span "Episode" at bounding box center [64, 117] width 30 height 13
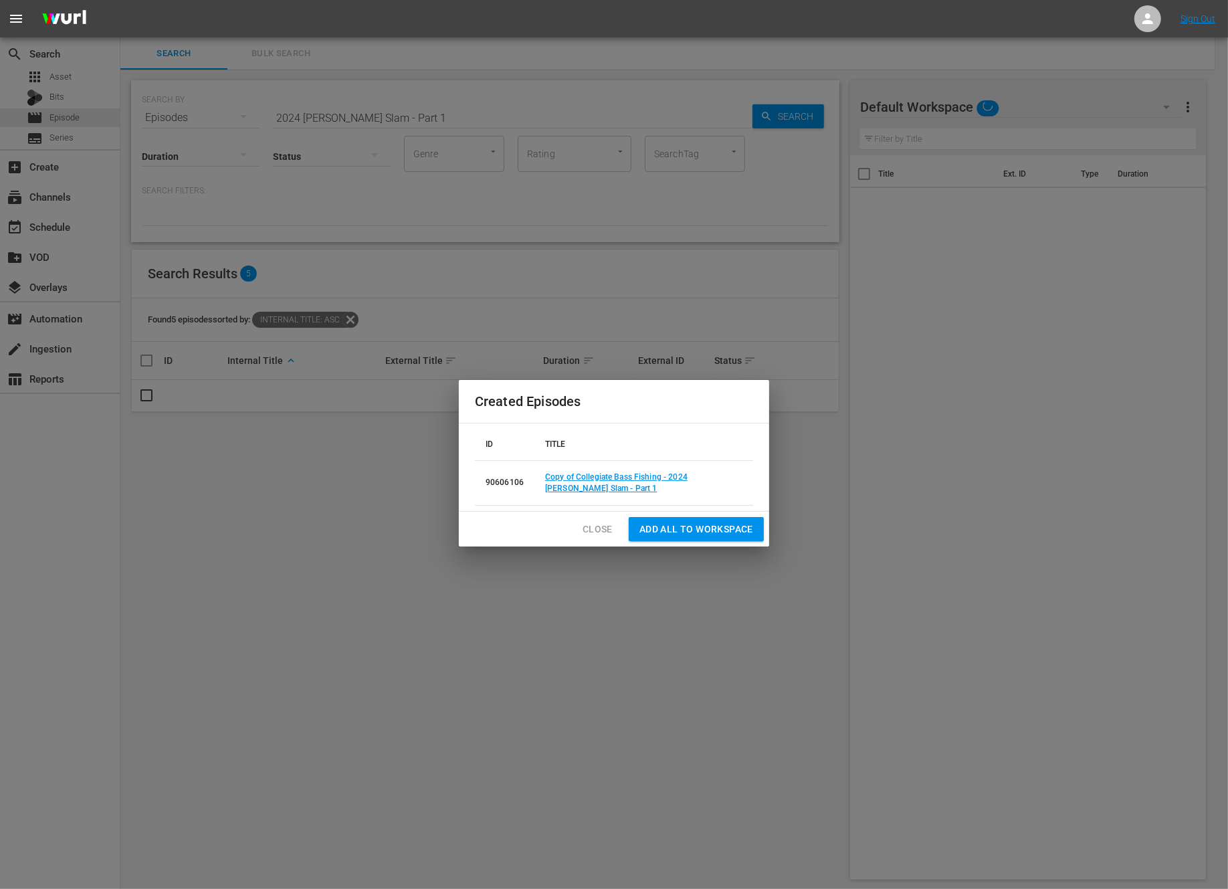
click at [603, 526] on span "Close" at bounding box center [598, 529] width 30 height 17
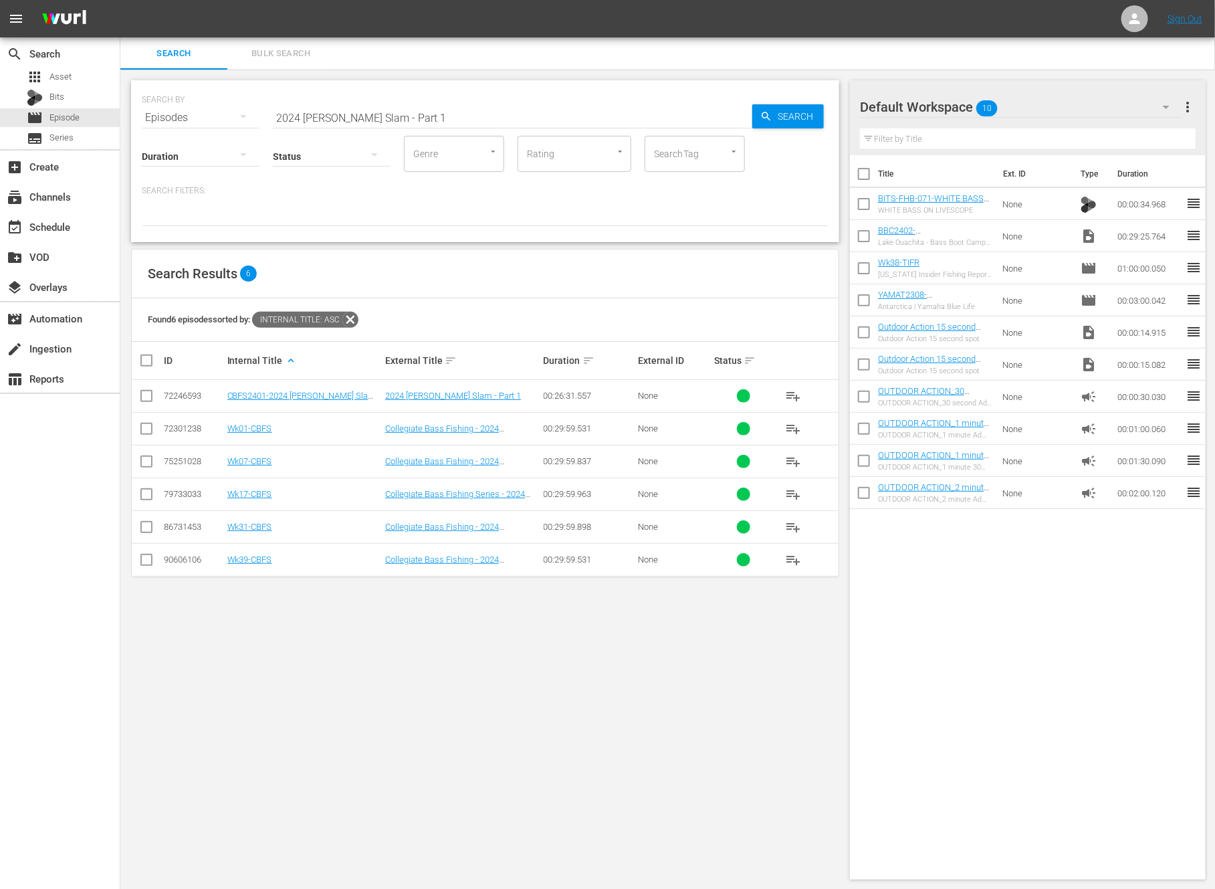
click at [365, 118] on input "2024 Hartwell Slam - Part 1" at bounding box center [513, 118] width 480 height 32
paste input "Products For Deer Hunting"
type input "Products For Deer Hunting"
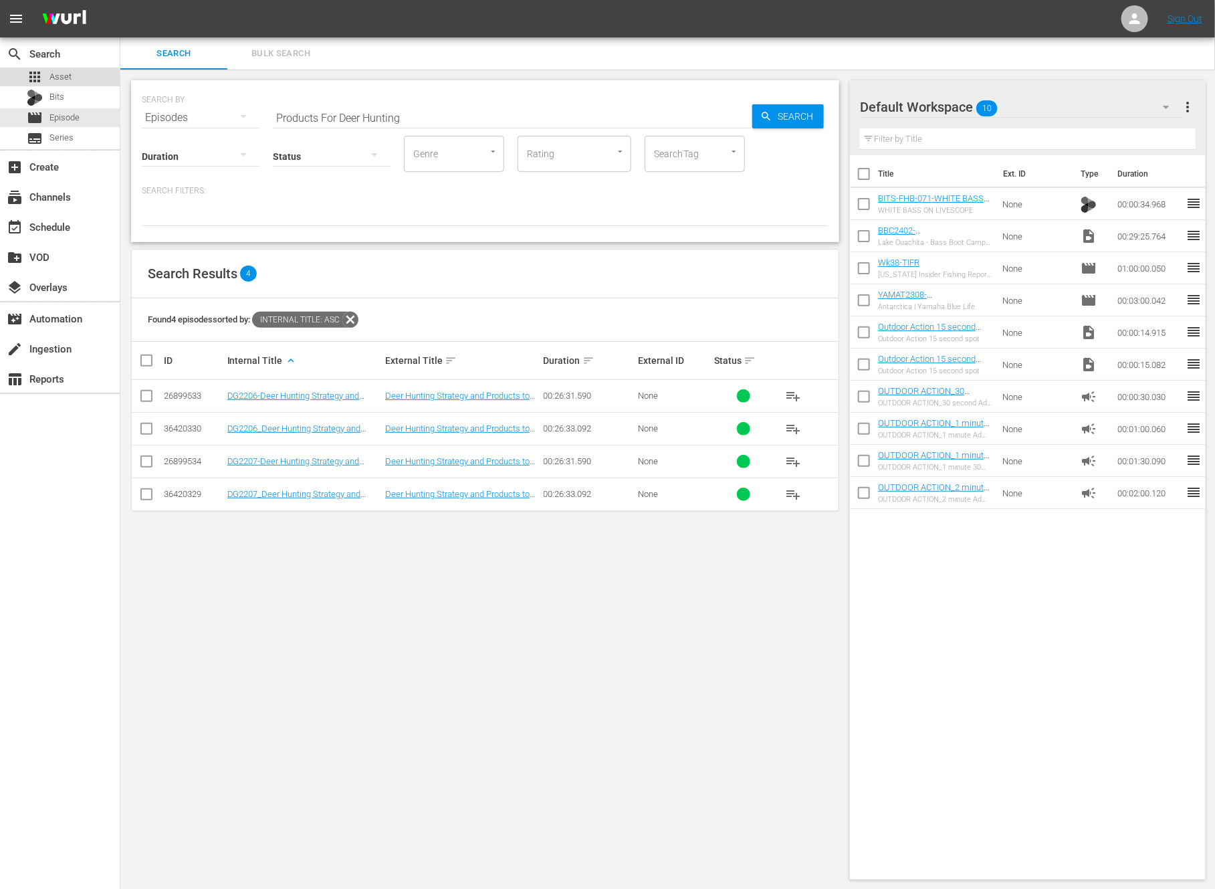
click at [66, 75] on span "Asset" at bounding box center [60, 76] width 22 height 13
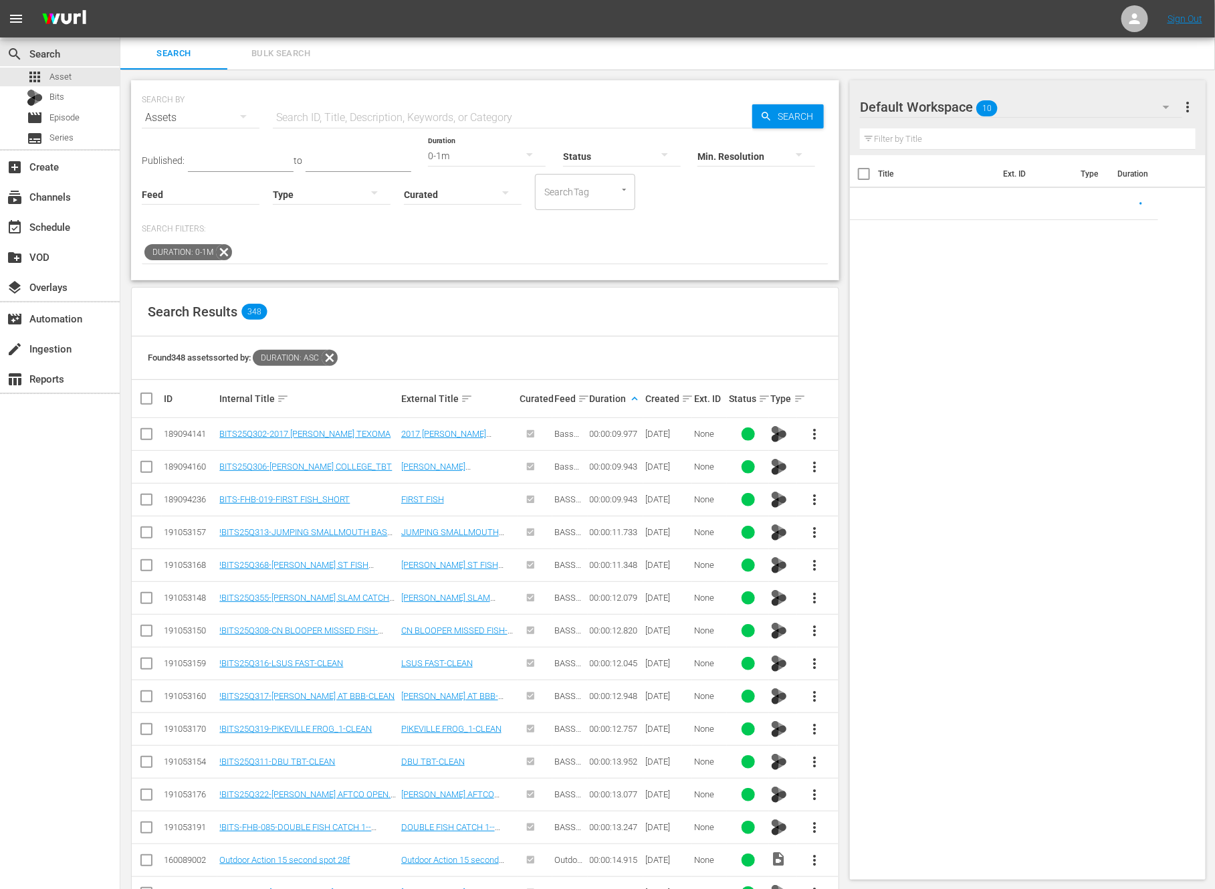
click at [225, 250] on icon at bounding box center [224, 252] width 16 height 16
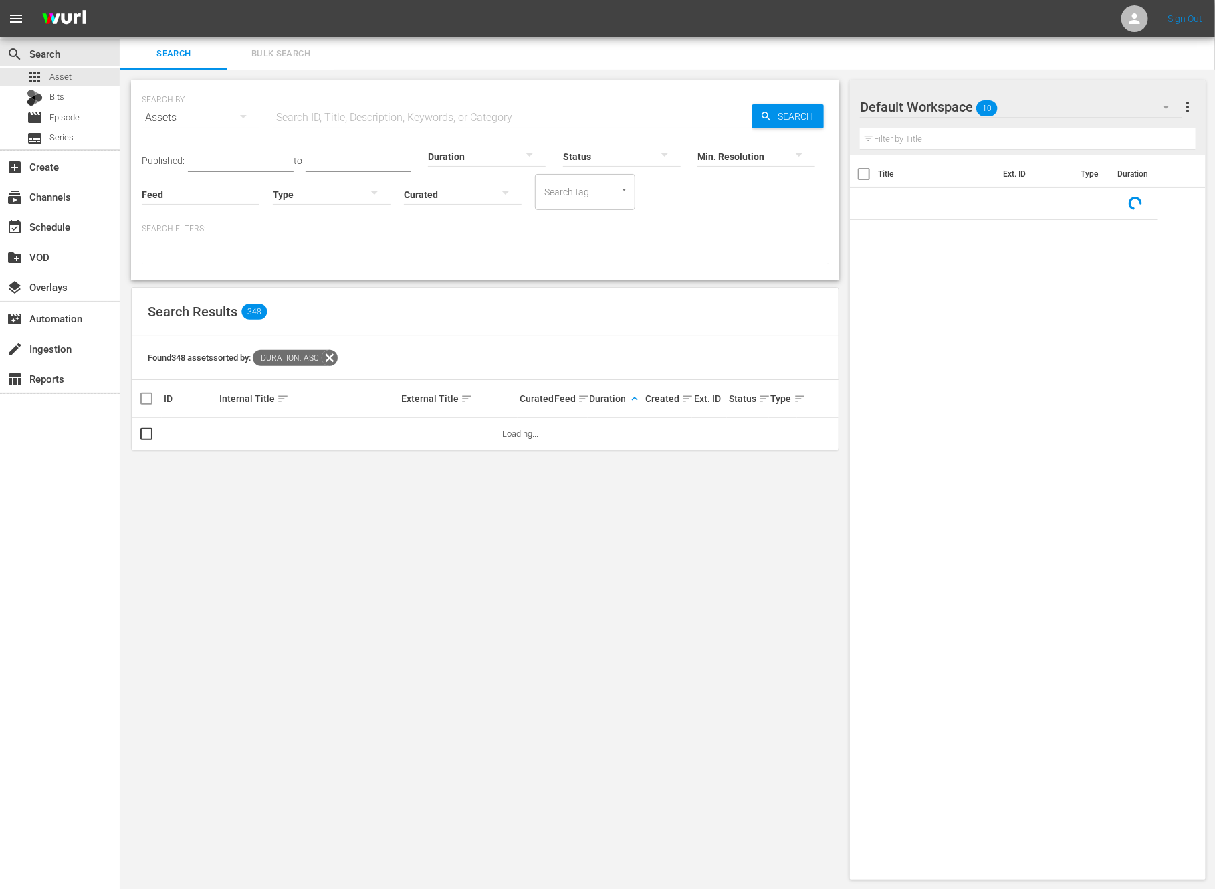
click at [393, 122] on input "text" at bounding box center [513, 118] width 480 height 32
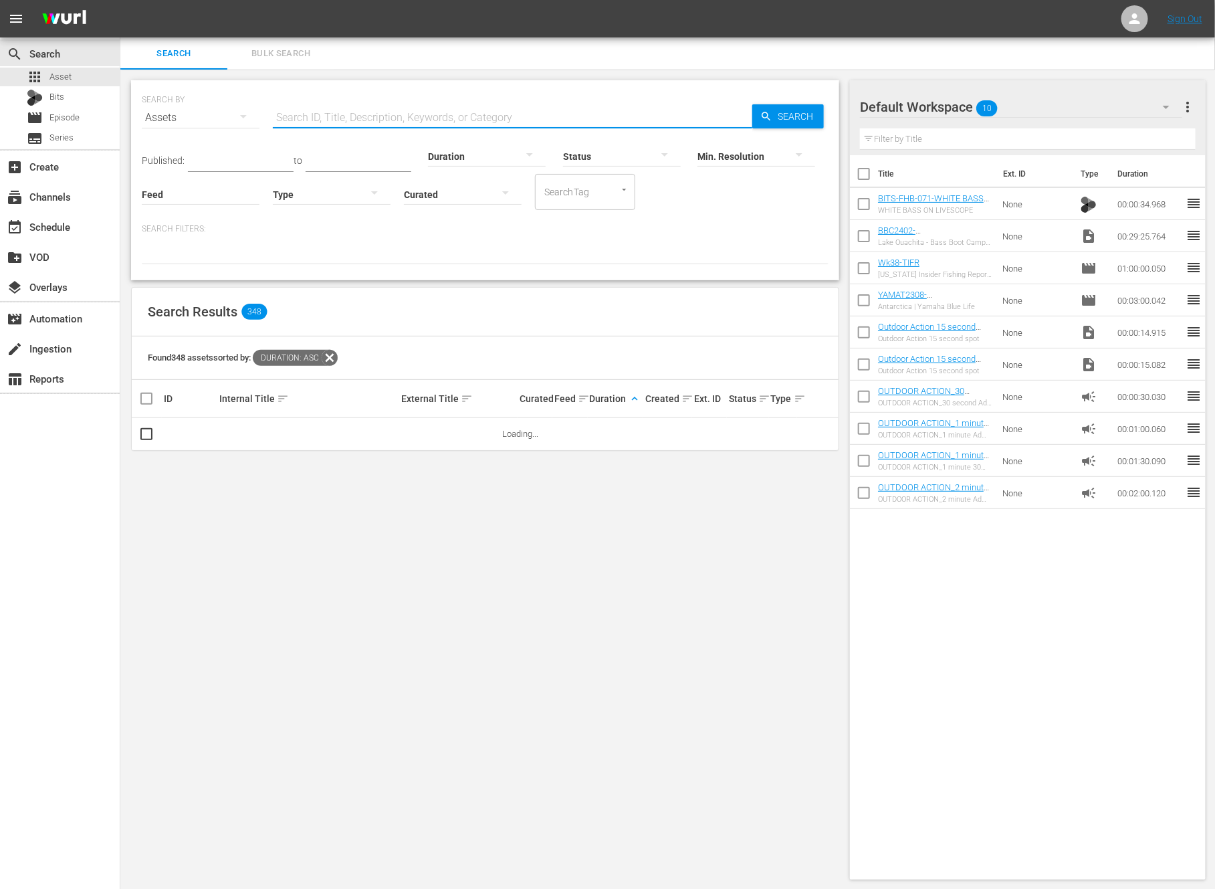
paste input "Products For Deer Hunting"
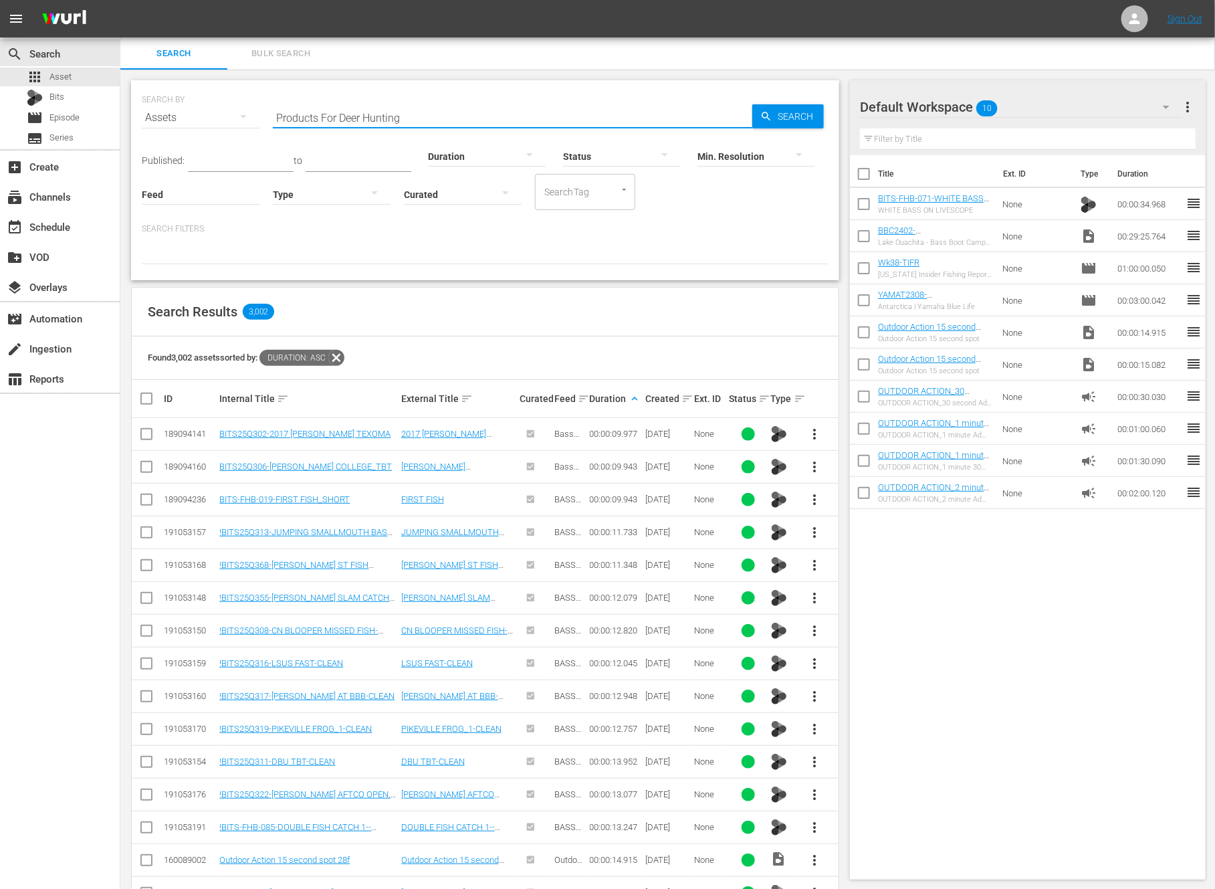
type input "Products For Deer Hunting"
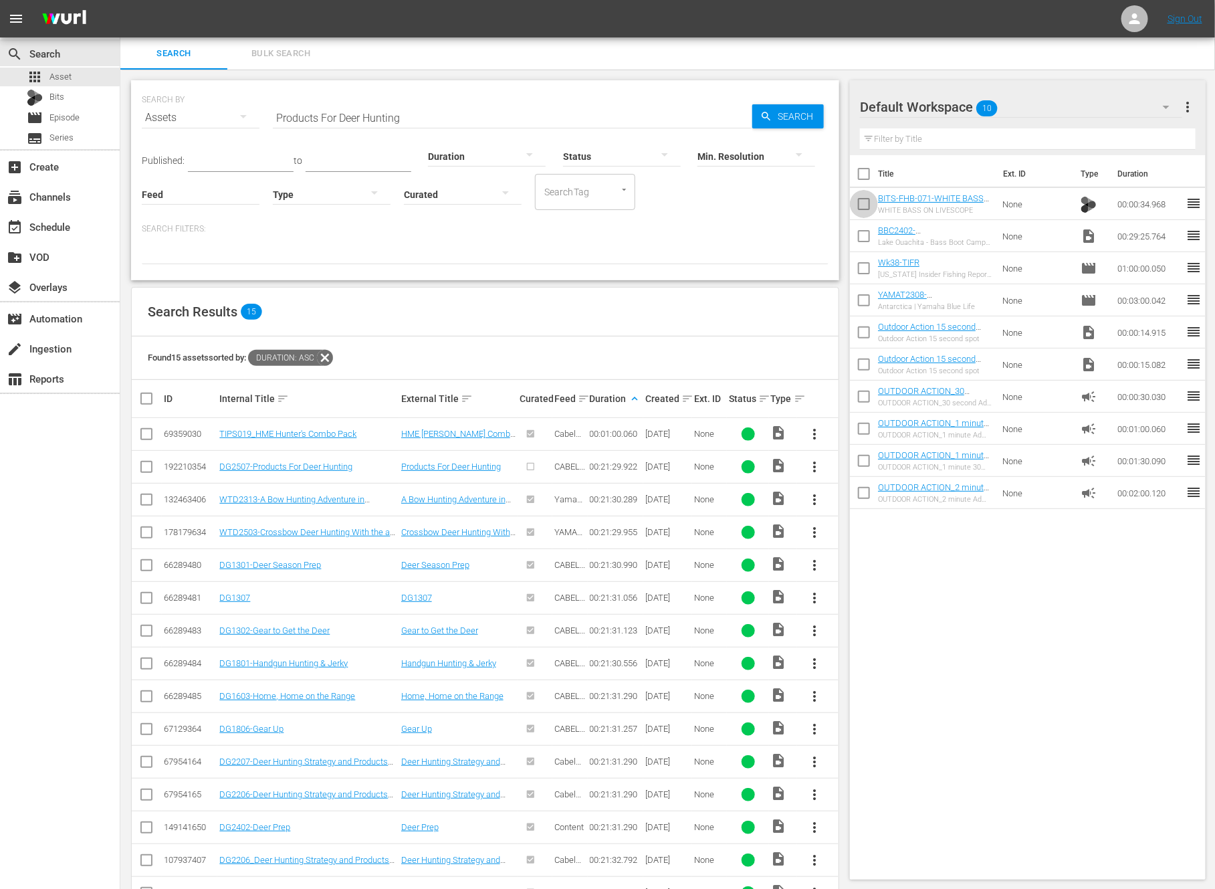
click at [871, 203] on input "checkbox" at bounding box center [864, 207] width 28 height 28
checkbox input "true"
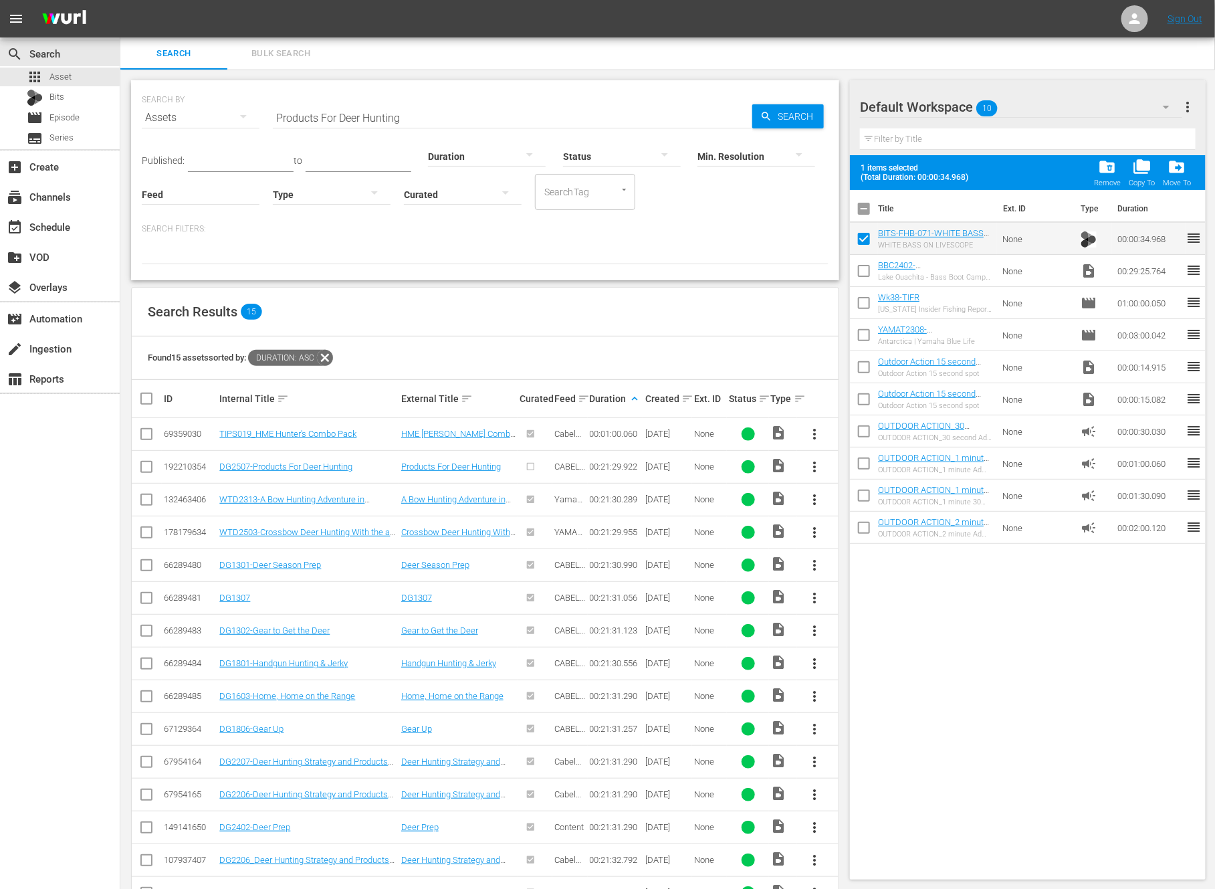
click at [868, 274] on input "checkbox" at bounding box center [864, 273] width 28 height 28
checkbox input "true"
click at [865, 304] on input "checkbox" at bounding box center [864, 306] width 28 height 28
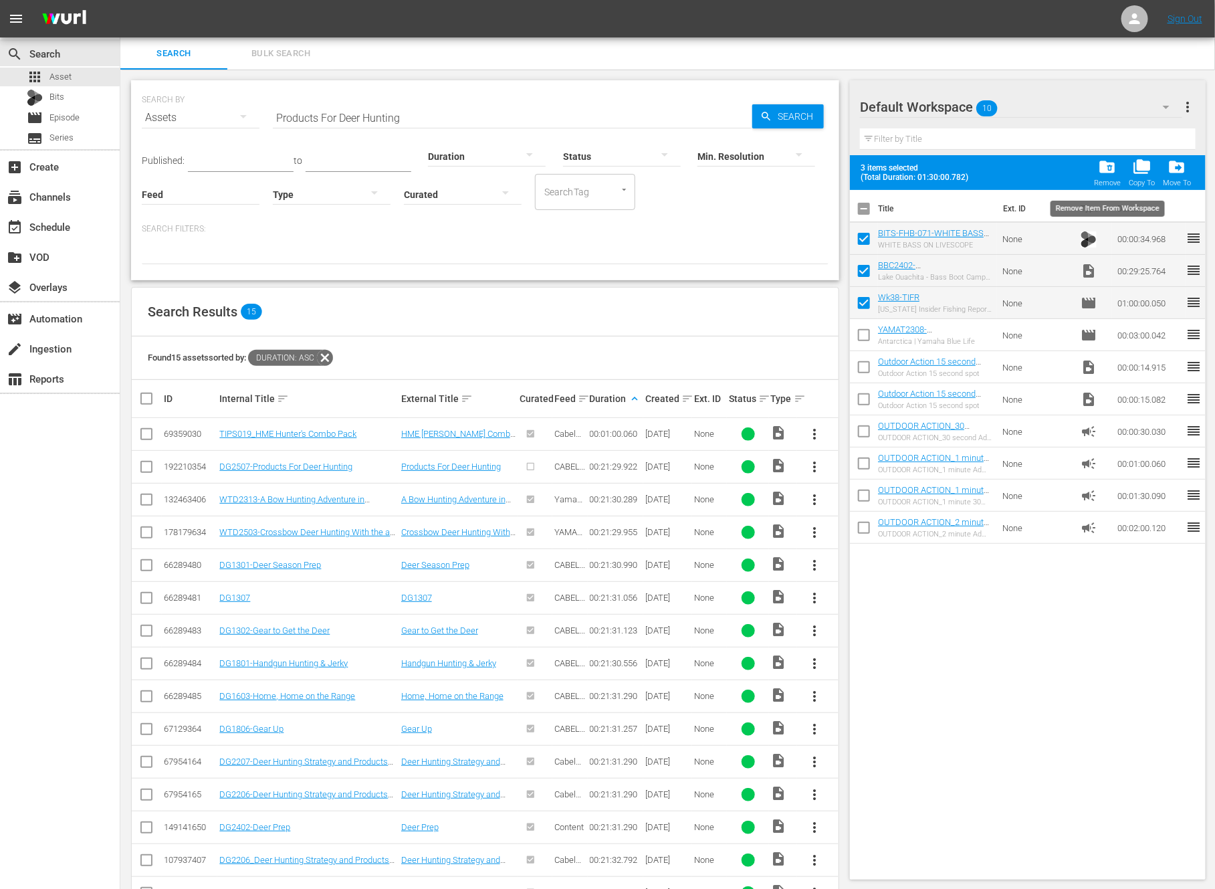
click at [1102, 166] on span "folder_delete" at bounding box center [1108, 167] width 18 height 18
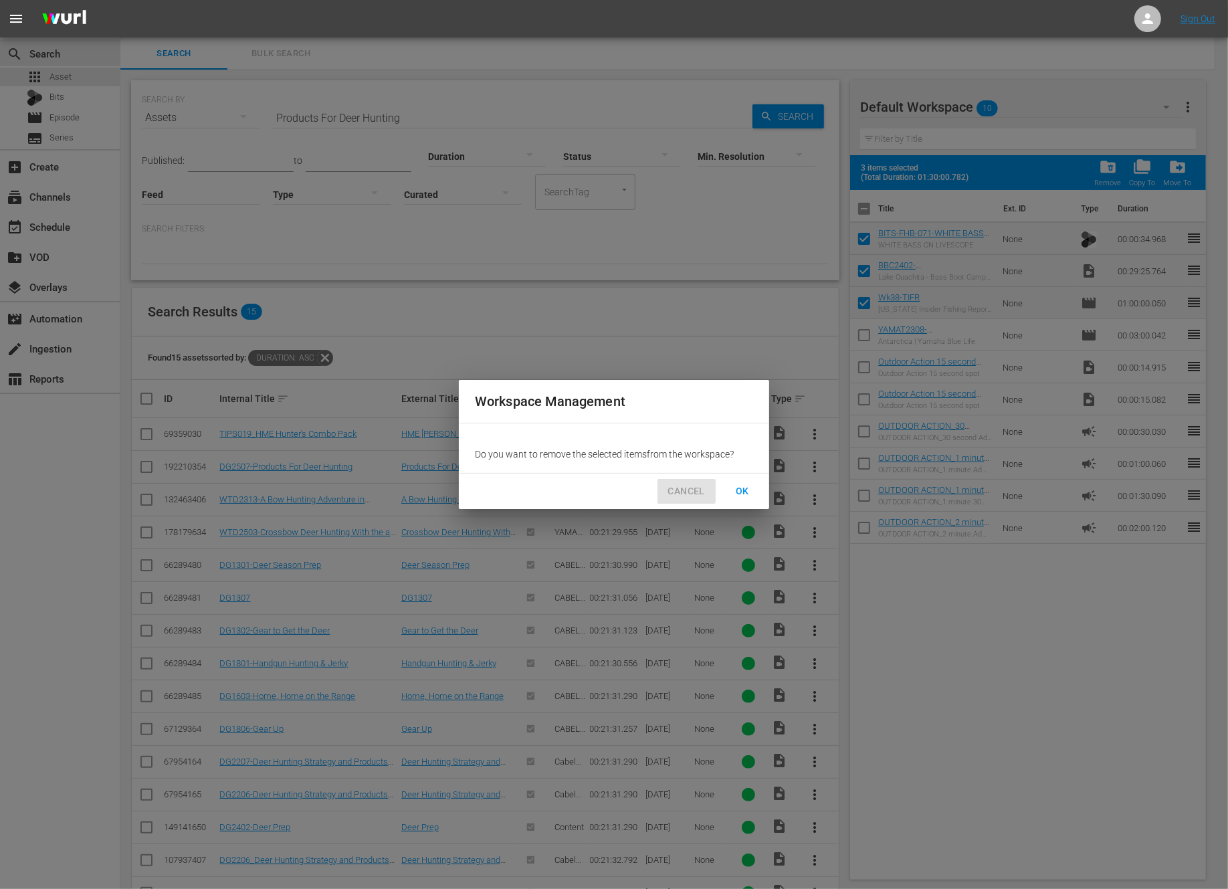
click at [695, 494] on span "CANCEL" at bounding box center [686, 491] width 37 height 17
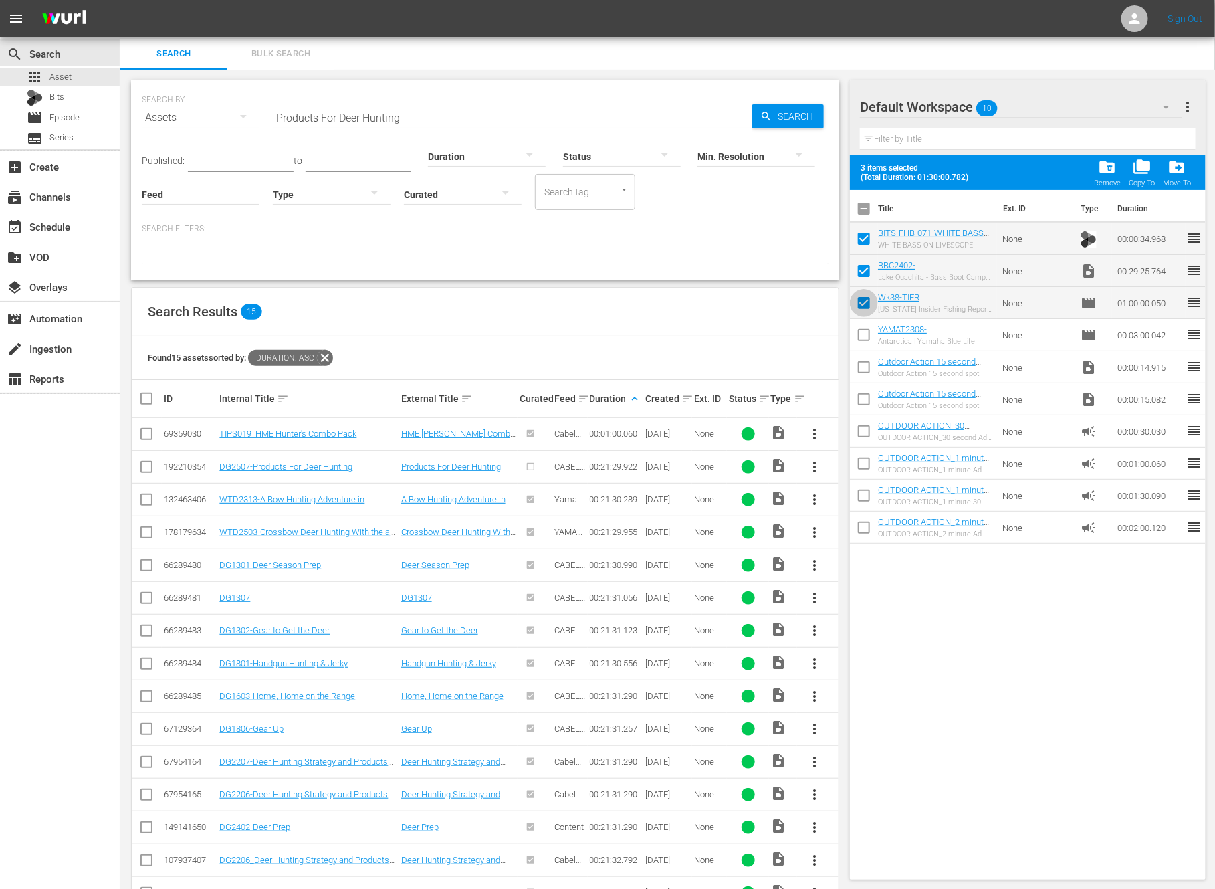
click at [869, 298] on input "checkbox" at bounding box center [864, 306] width 28 height 28
checkbox input "false"
click at [1111, 168] on span "folder_delete" at bounding box center [1108, 167] width 18 height 18
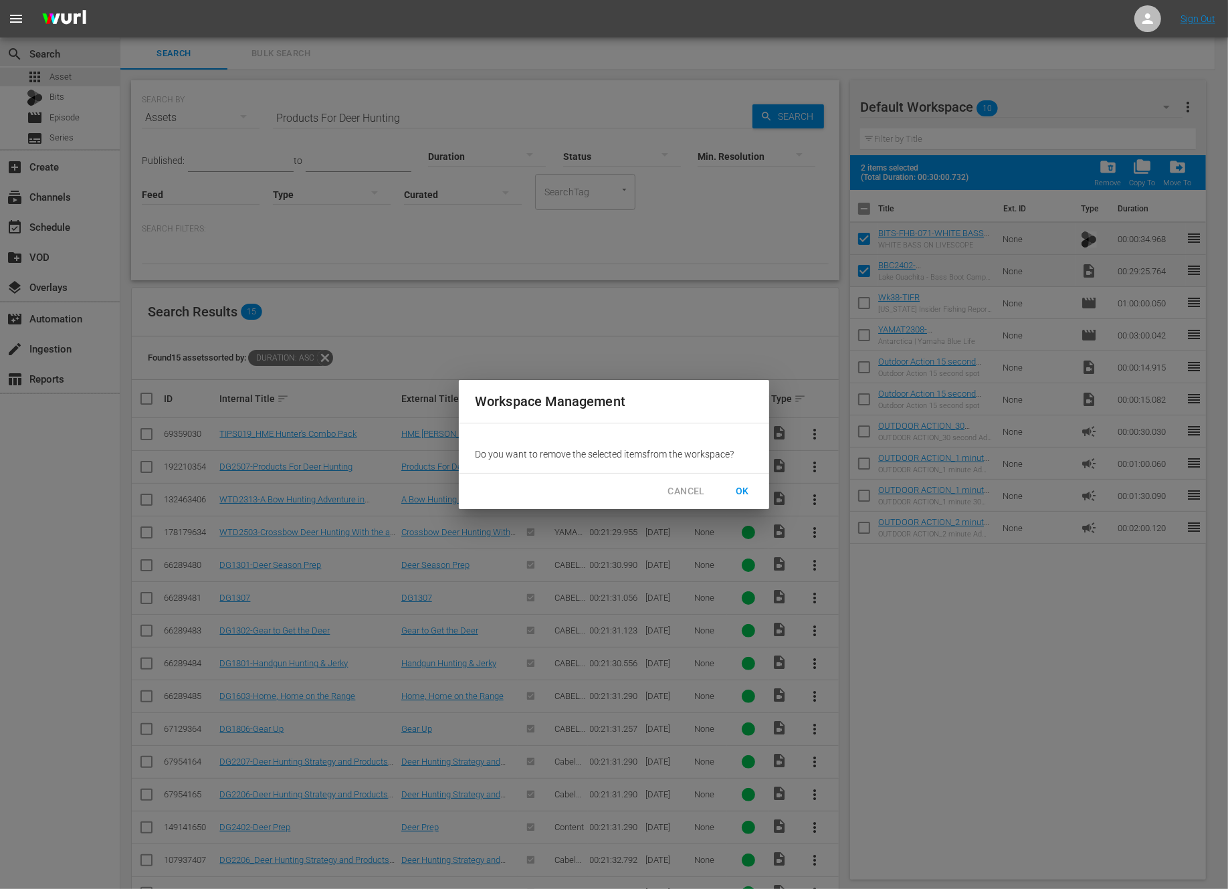
click at [742, 488] on span "OK" at bounding box center [742, 491] width 21 height 17
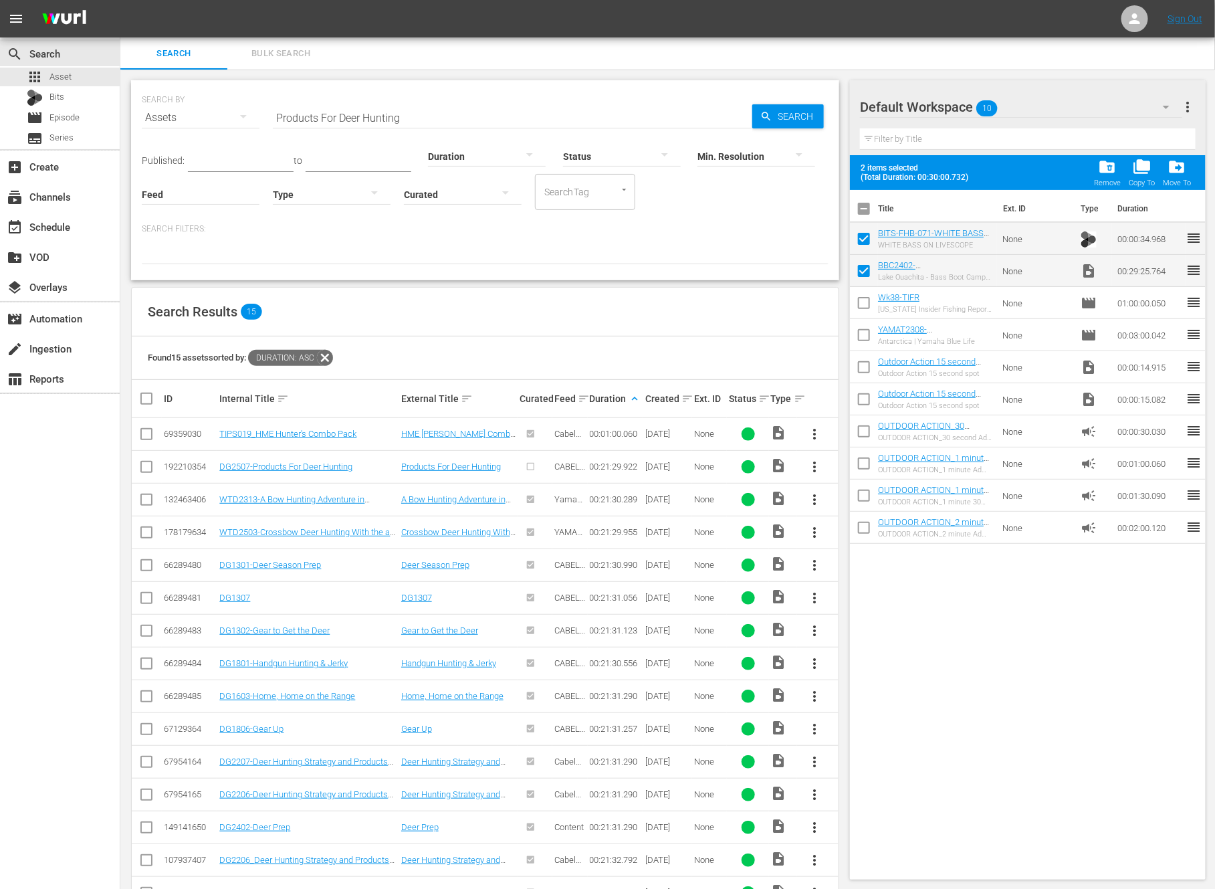
checkbox input "false"
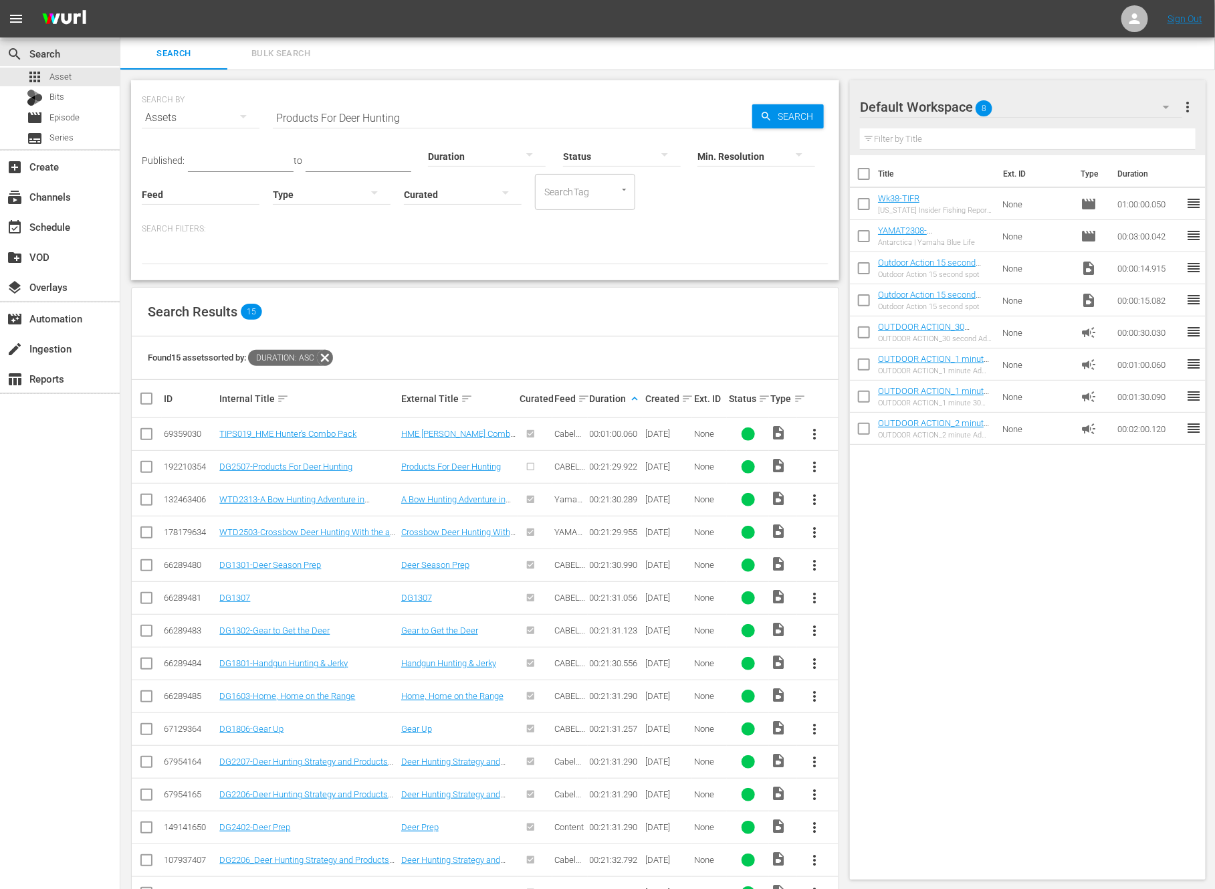
click at [807, 471] on span "more_vert" at bounding box center [815, 467] width 16 height 16
click at [843, 505] on div "Workspace" at bounding box center [887, 503] width 91 height 32
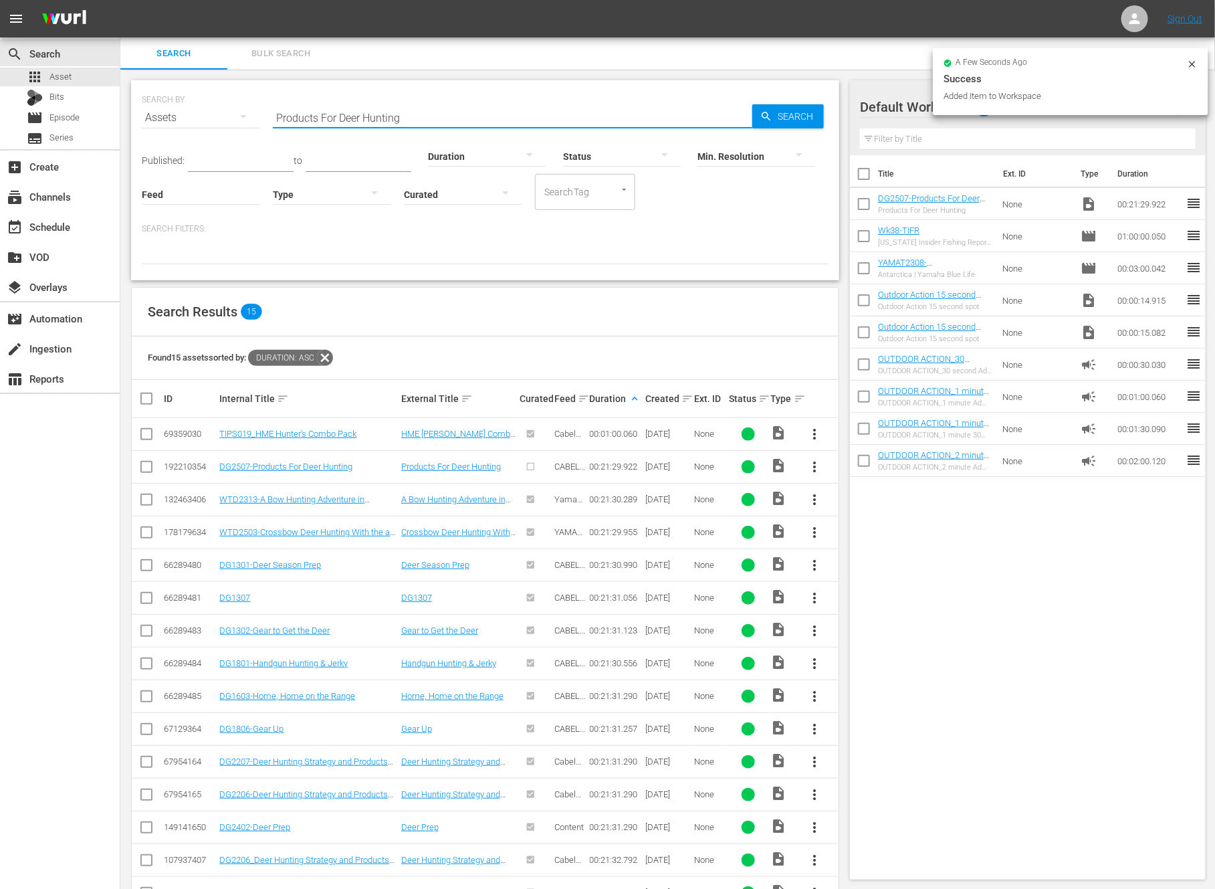
click at [367, 108] on input "Products For Deer Hunting" at bounding box center [513, 118] width 480 height 32
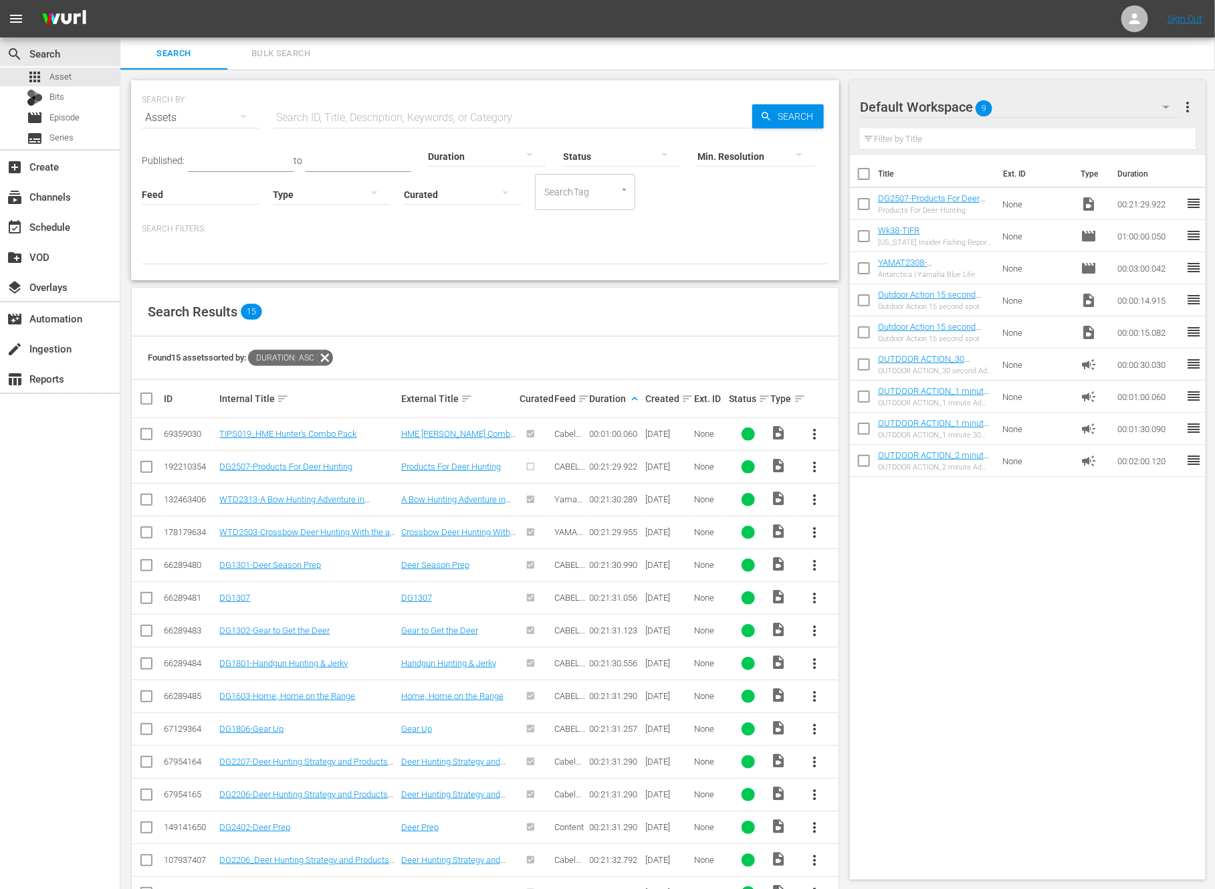
click at [486, 152] on div at bounding box center [487, 155] width 118 height 37
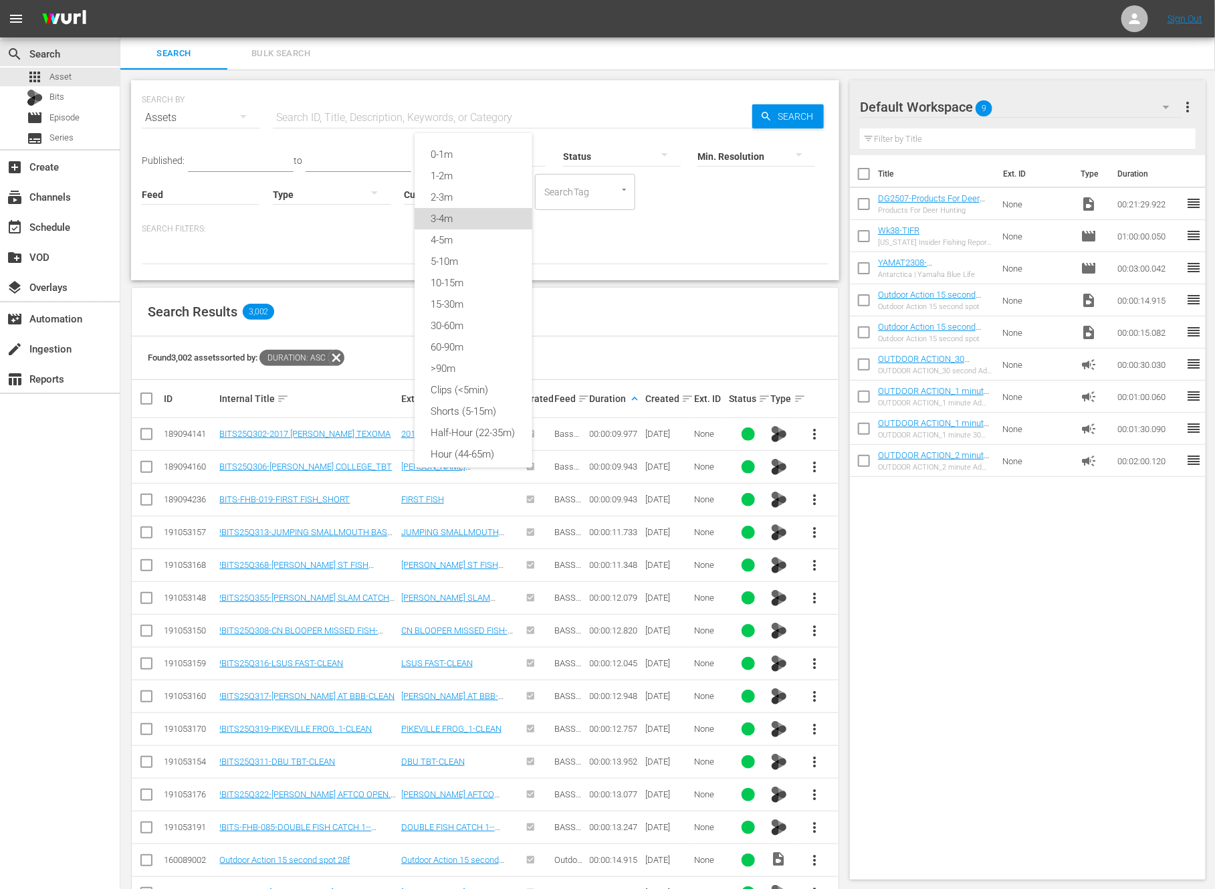
click at [471, 211] on div "3-4m" at bounding box center [474, 218] width 118 height 21
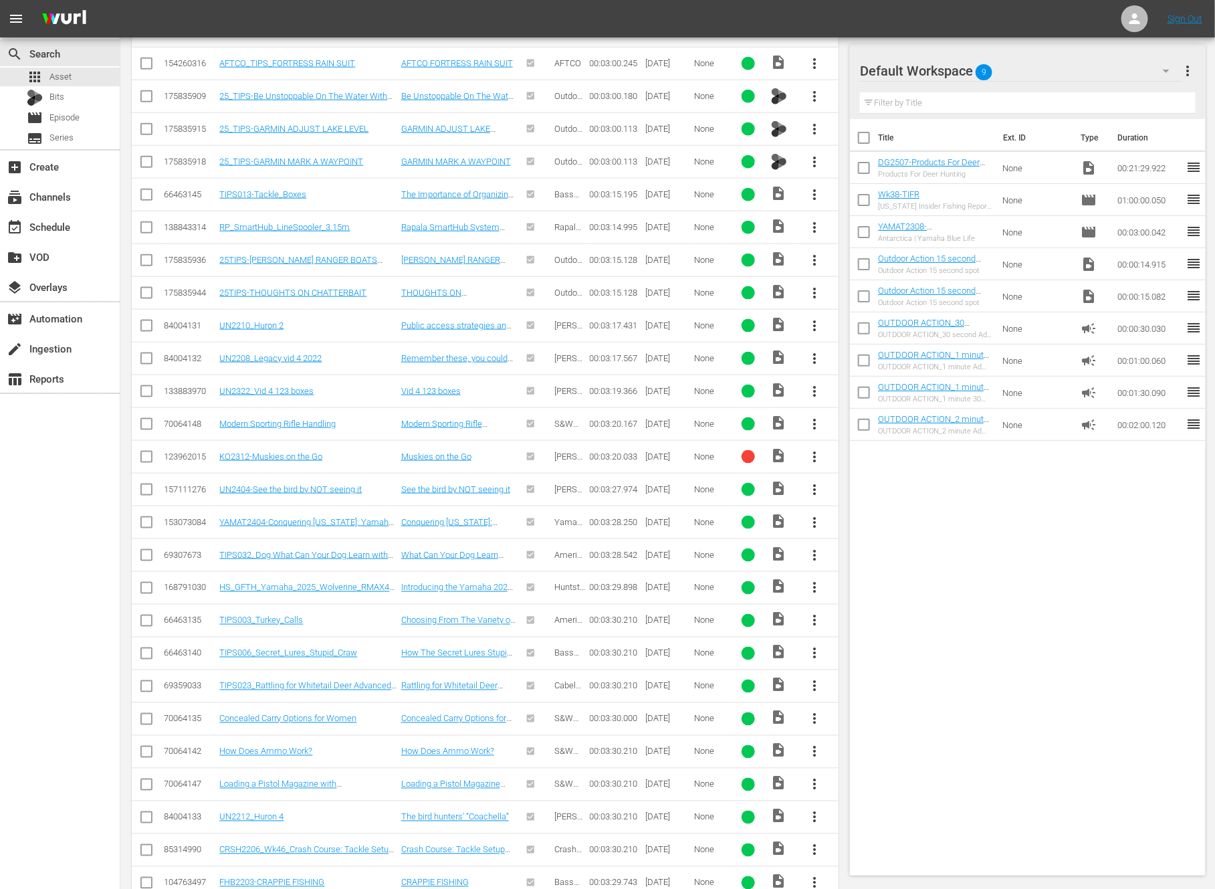
scroll to position [623, 0]
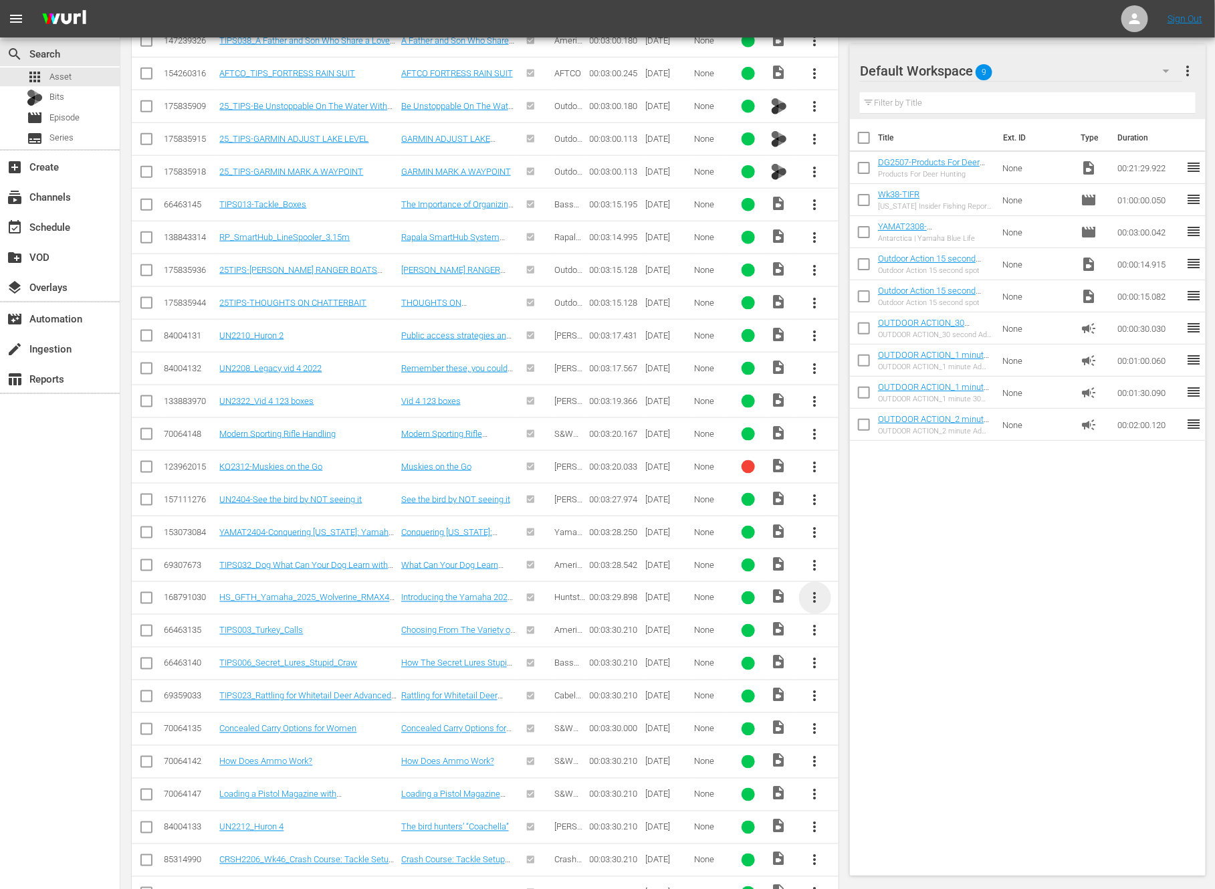
click at [814, 591] on span "more_vert" at bounding box center [815, 598] width 16 height 16
click at [852, 623] on div "Workspace" at bounding box center [887, 628] width 91 height 32
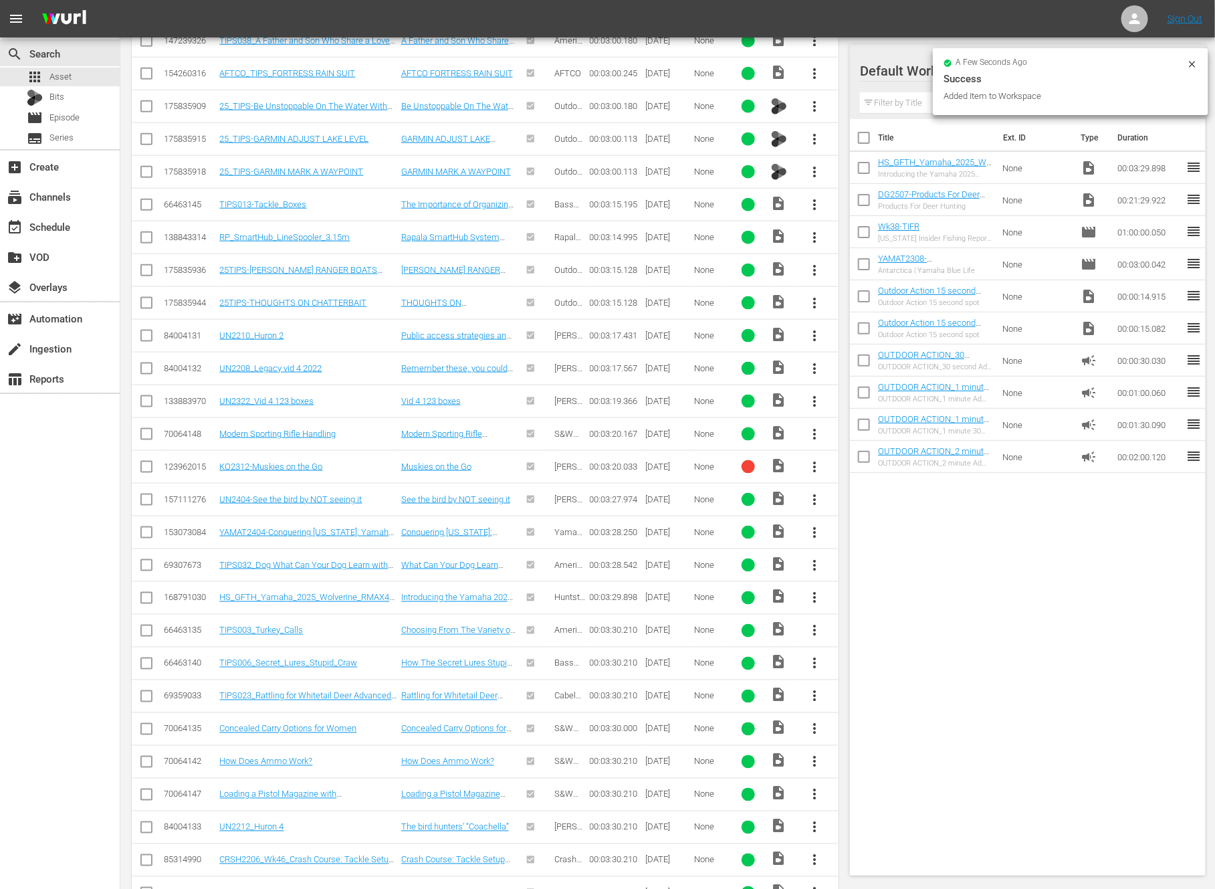
click at [861, 207] on input "checkbox" at bounding box center [864, 203] width 28 height 28
checkbox input "true"
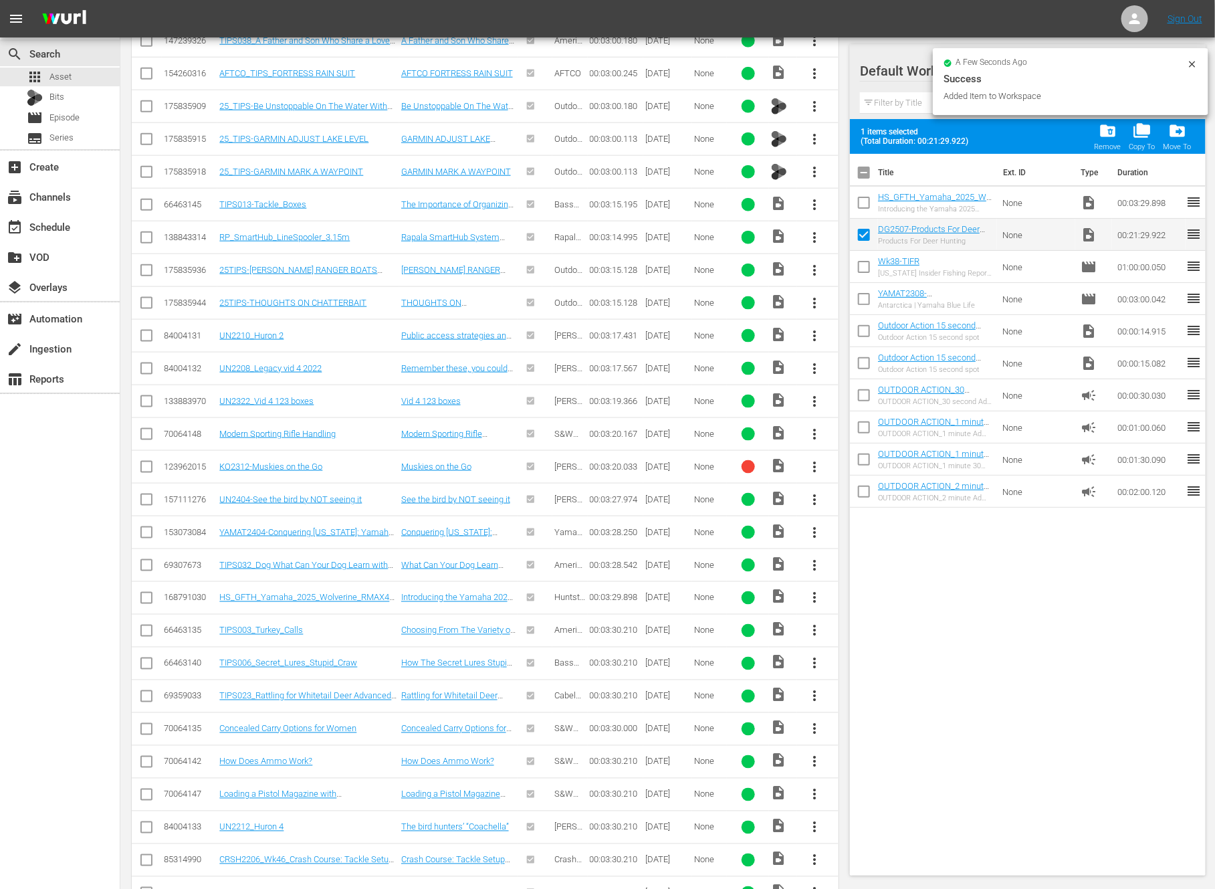
click at [861, 207] on input "checkbox" at bounding box center [864, 205] width 28 height 28
checkbox input "true"
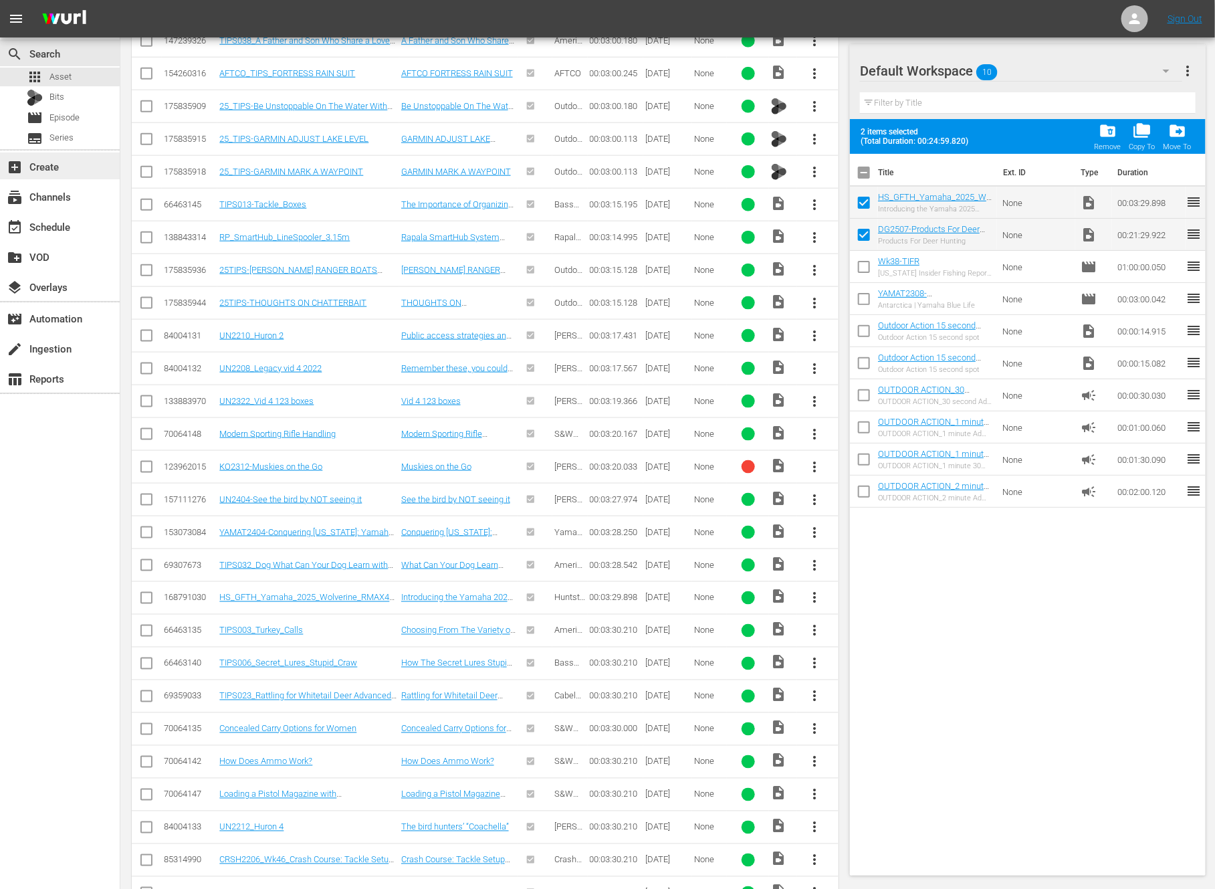
click at [68, 167] on div "add_box Create" at bounding box center [37, 165] width 75 height 12
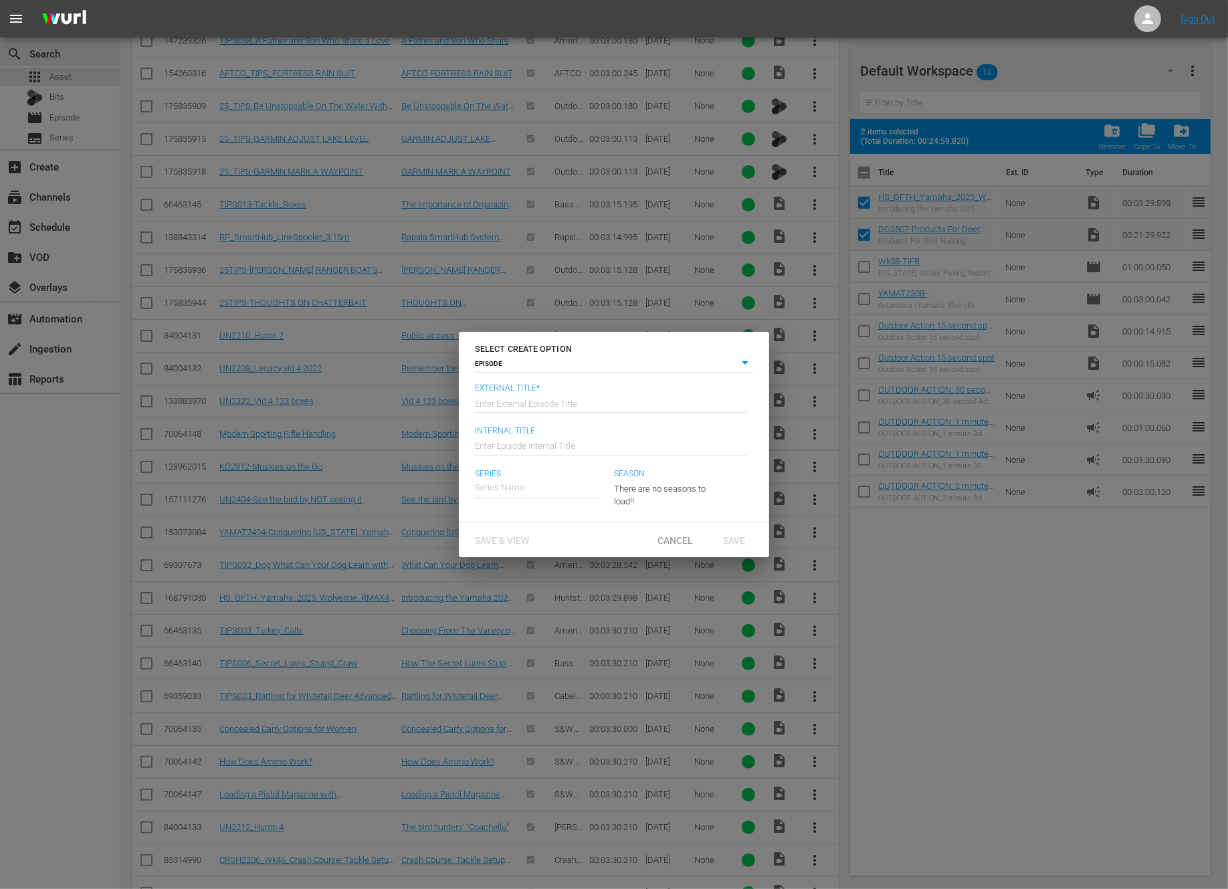
click at [607, 411] on div "Enter External Episode Title" at bounding box center [611, 402] width 272 height 32
paste input "Products For Deer Hunting"
type input "Deer Gear - Products For Deer Hunting"
type input "Wk39-DG"
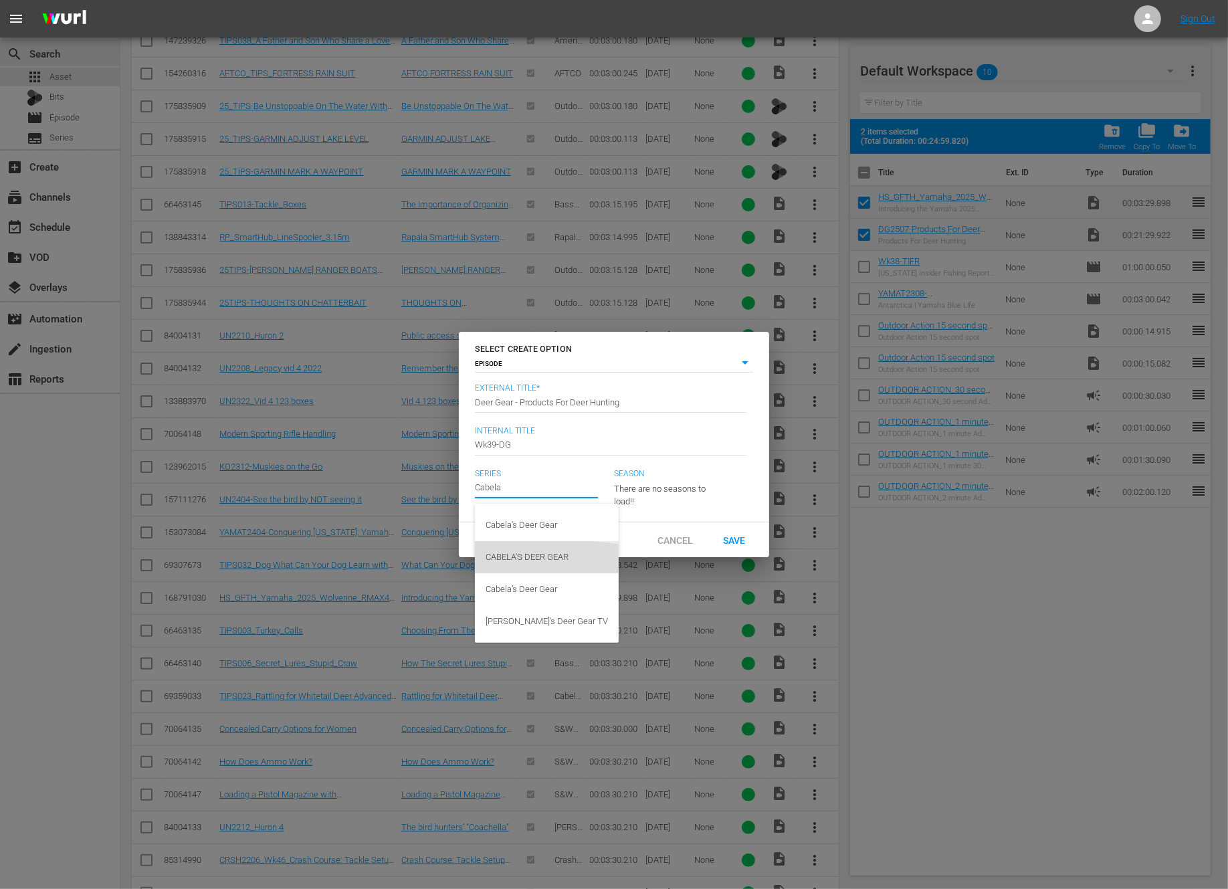
click at [533, 558] on div "CABELA'S DEER GEAR" at bounding box center [547, 557] width 122 height 32
type input "CABELA'S DEER GEAR"
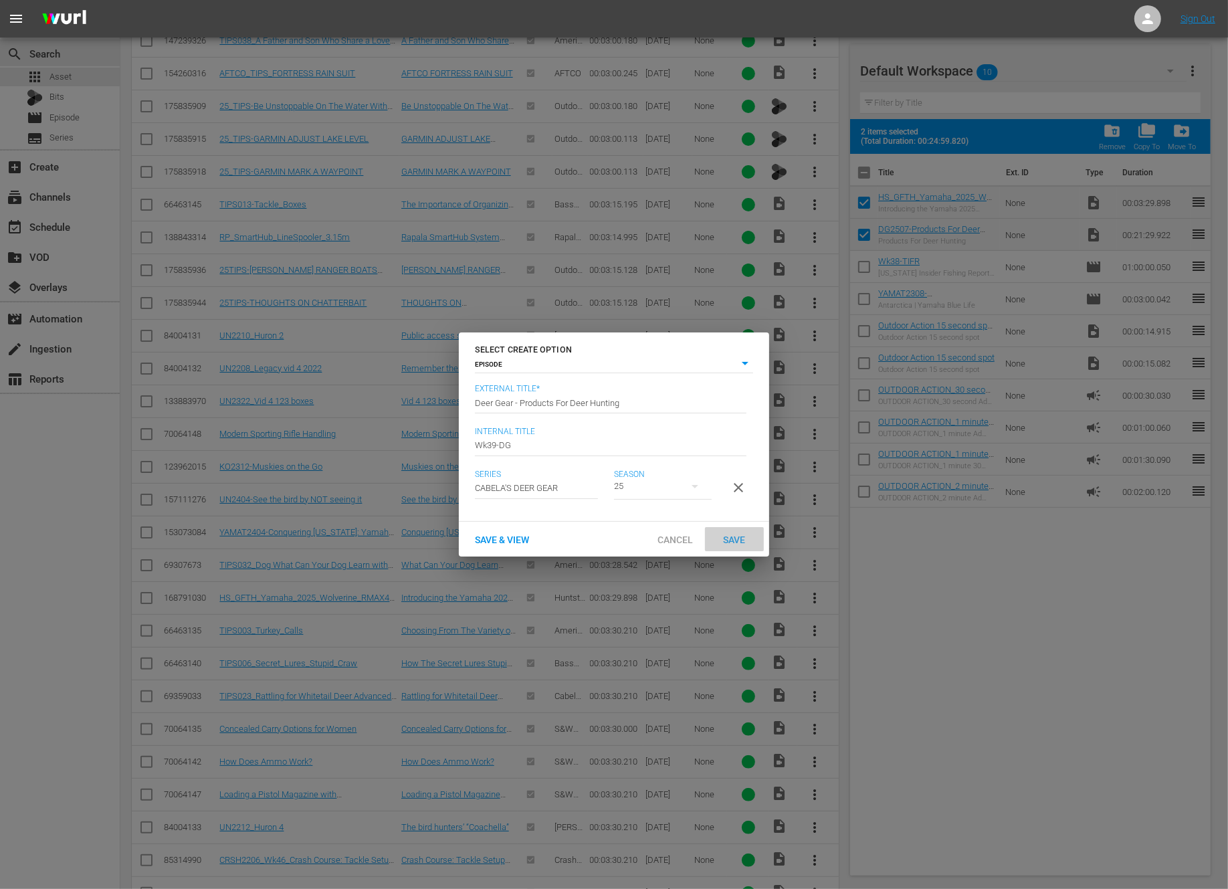
click at [745, 545] on span "Save" at bounding box center [734, 539] width 43 height 11
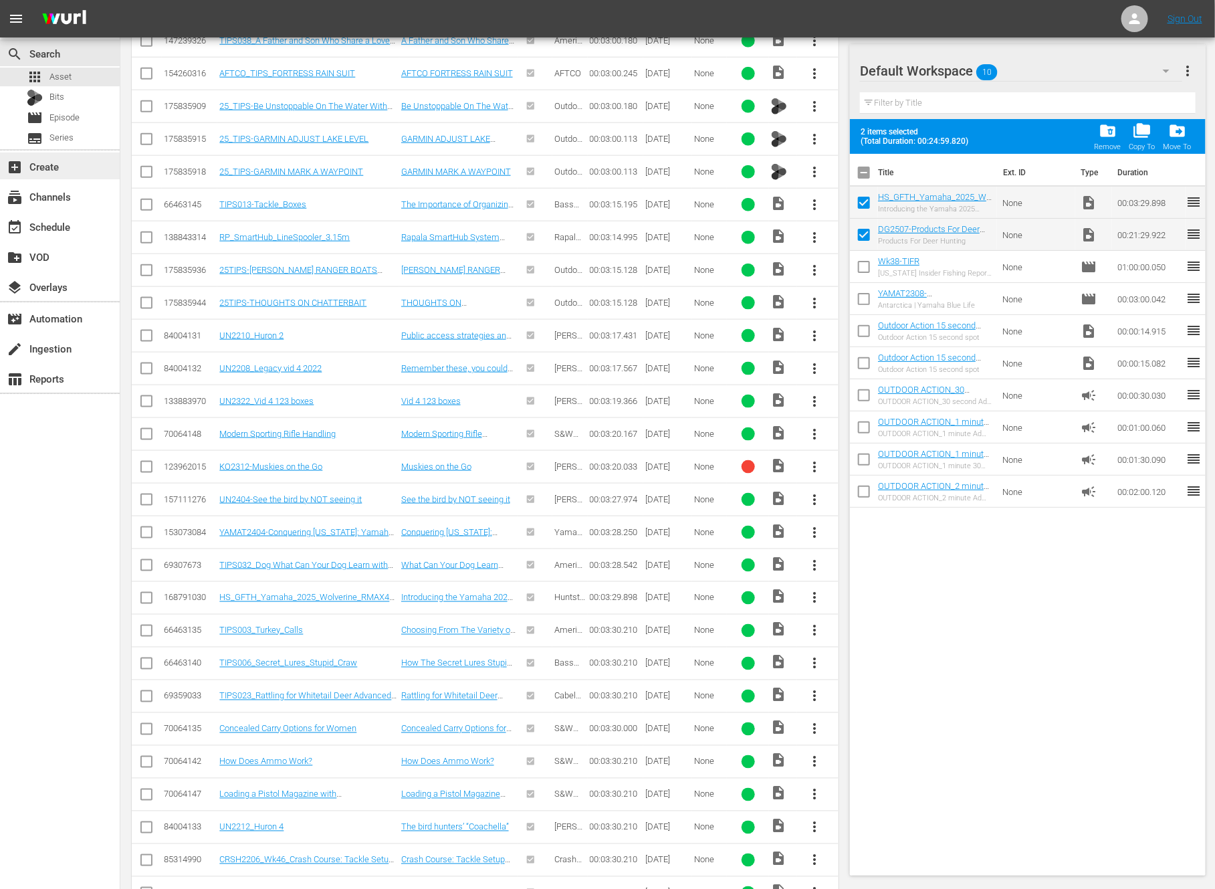
click at [54, 156] on div "add_box Create" at bounding box center [60, 165] width 120 height 27
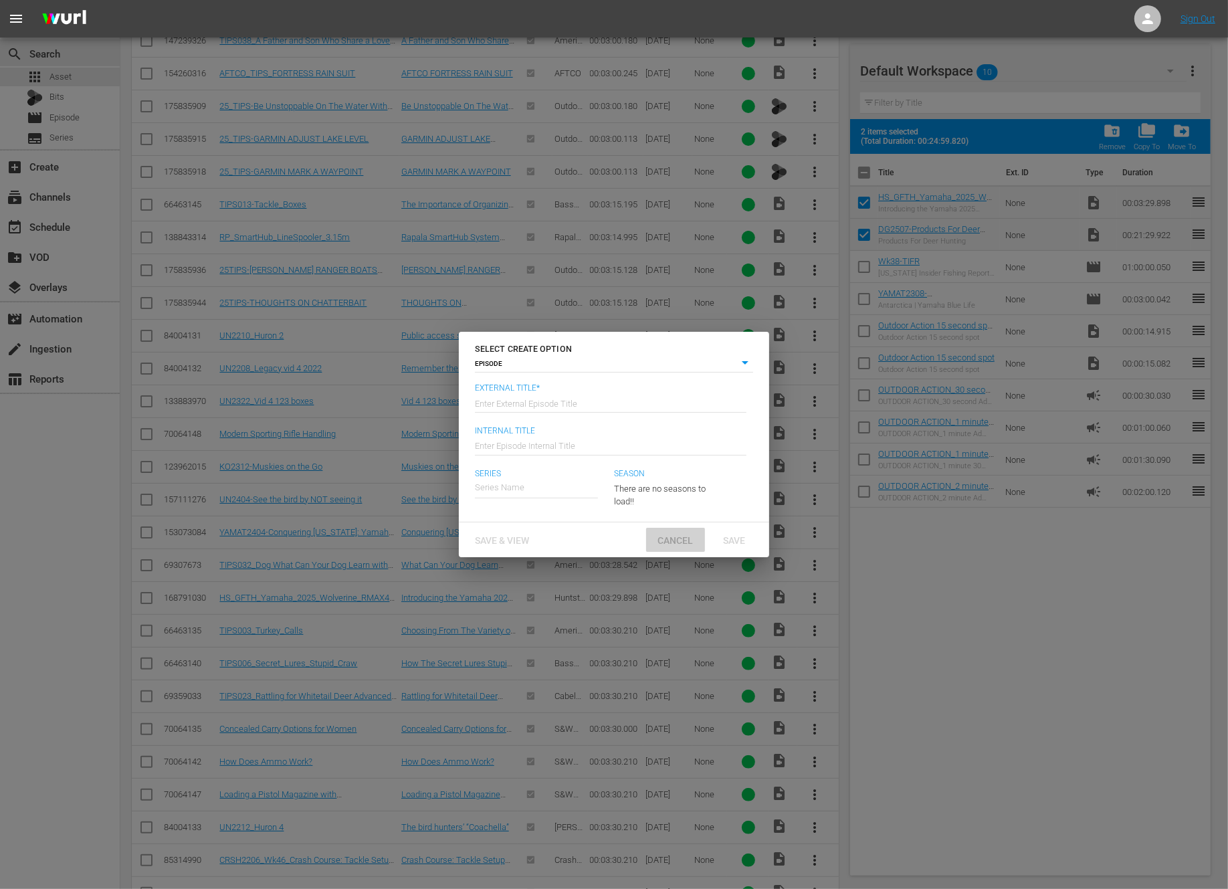
click at [666, 531] on div "Cancel" at bounding box center [675, 540] width 59 height 25
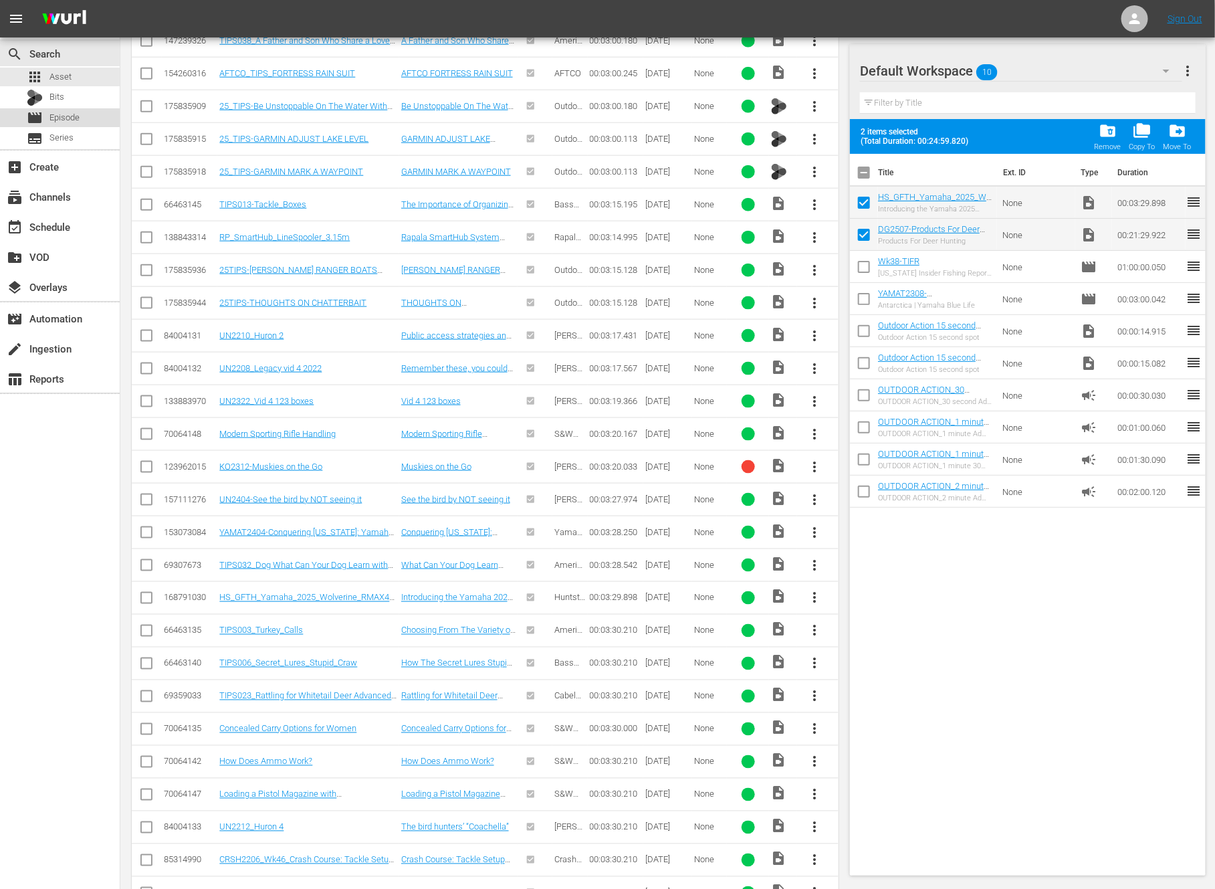
click at [76, 111] on span "Episode" at bounding box center [64, 117] width 30 height 13
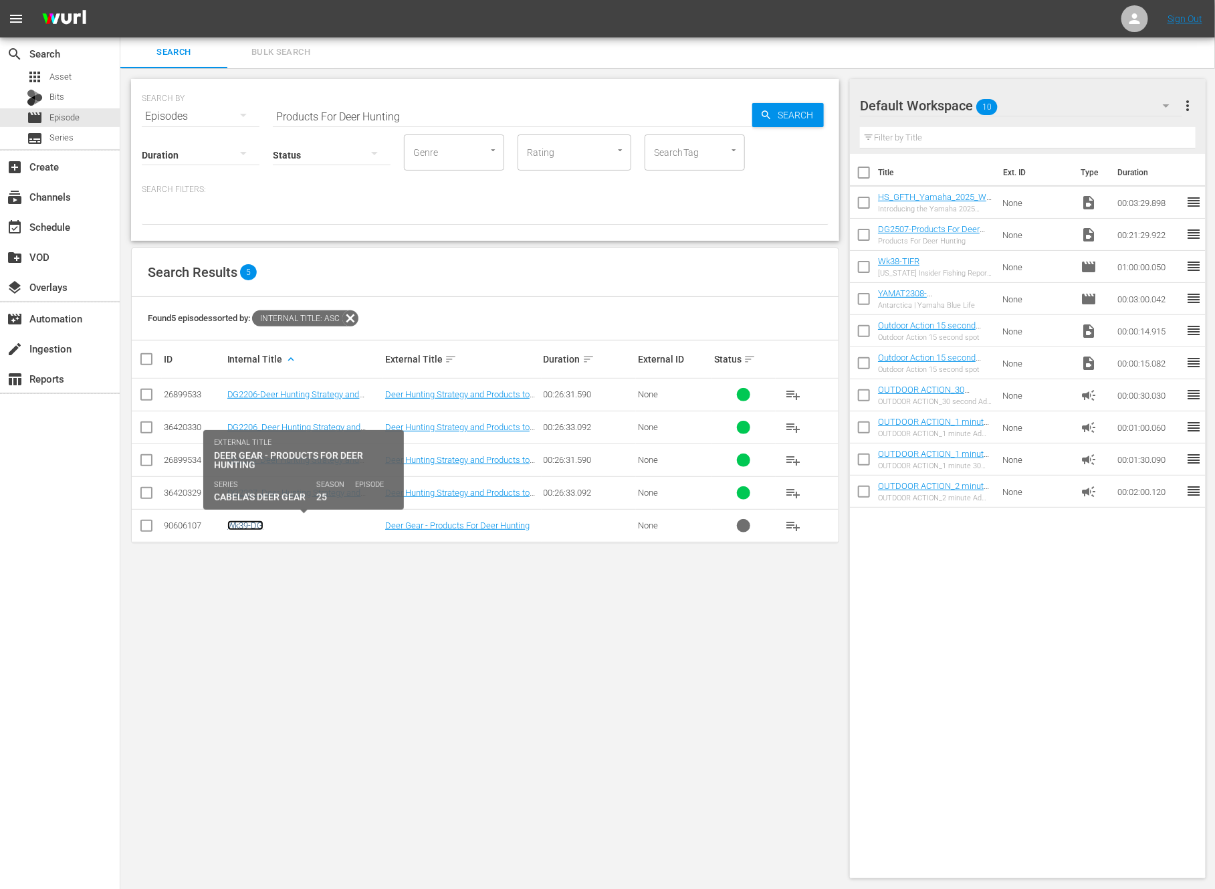
click at [249, 524] on link "Wk39-DG" at bounding box center [245, 525] width 36 height 10
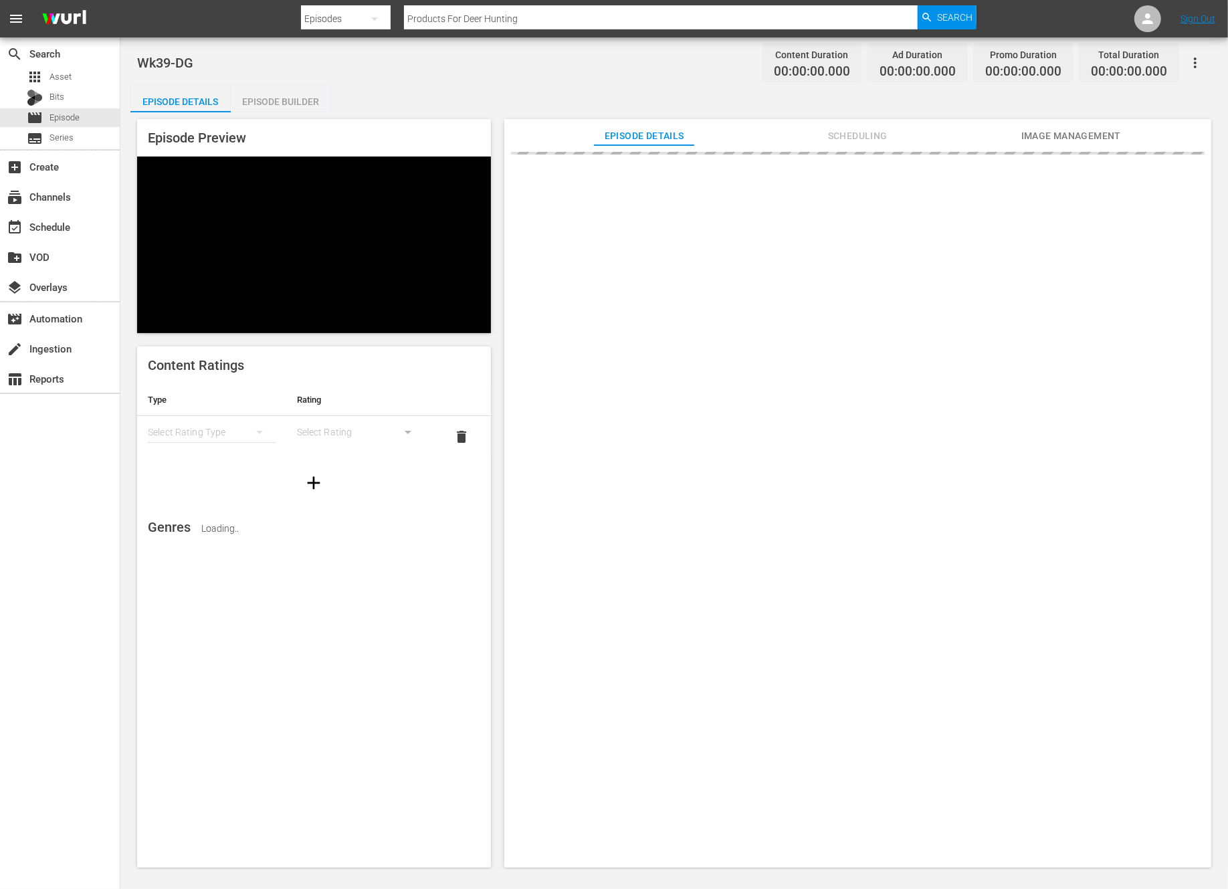
click at [286, 95] on div "Episode Builder" at bounding box center [281, 102] width 100 height 32
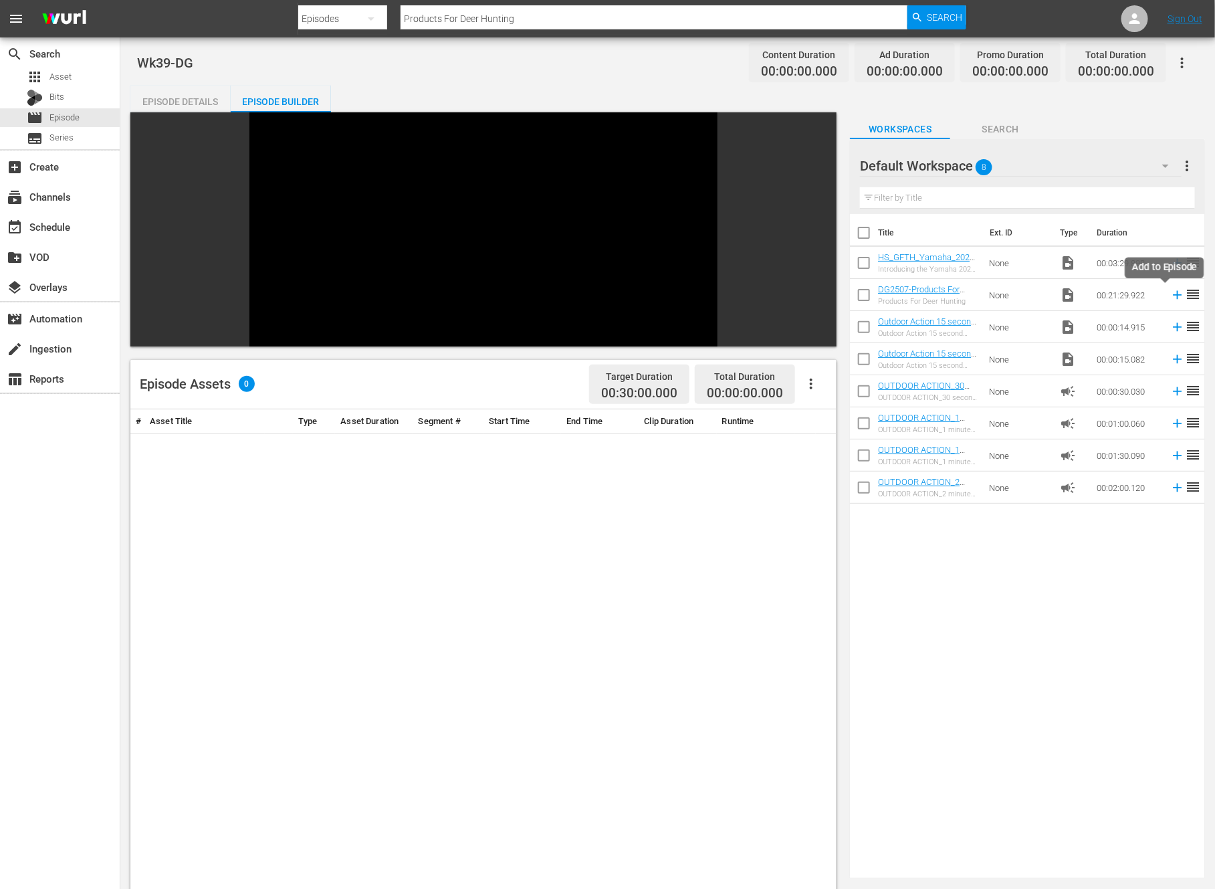
click at [1170, 293] on icon at bounding box center [1177, 295] width 15 height 15
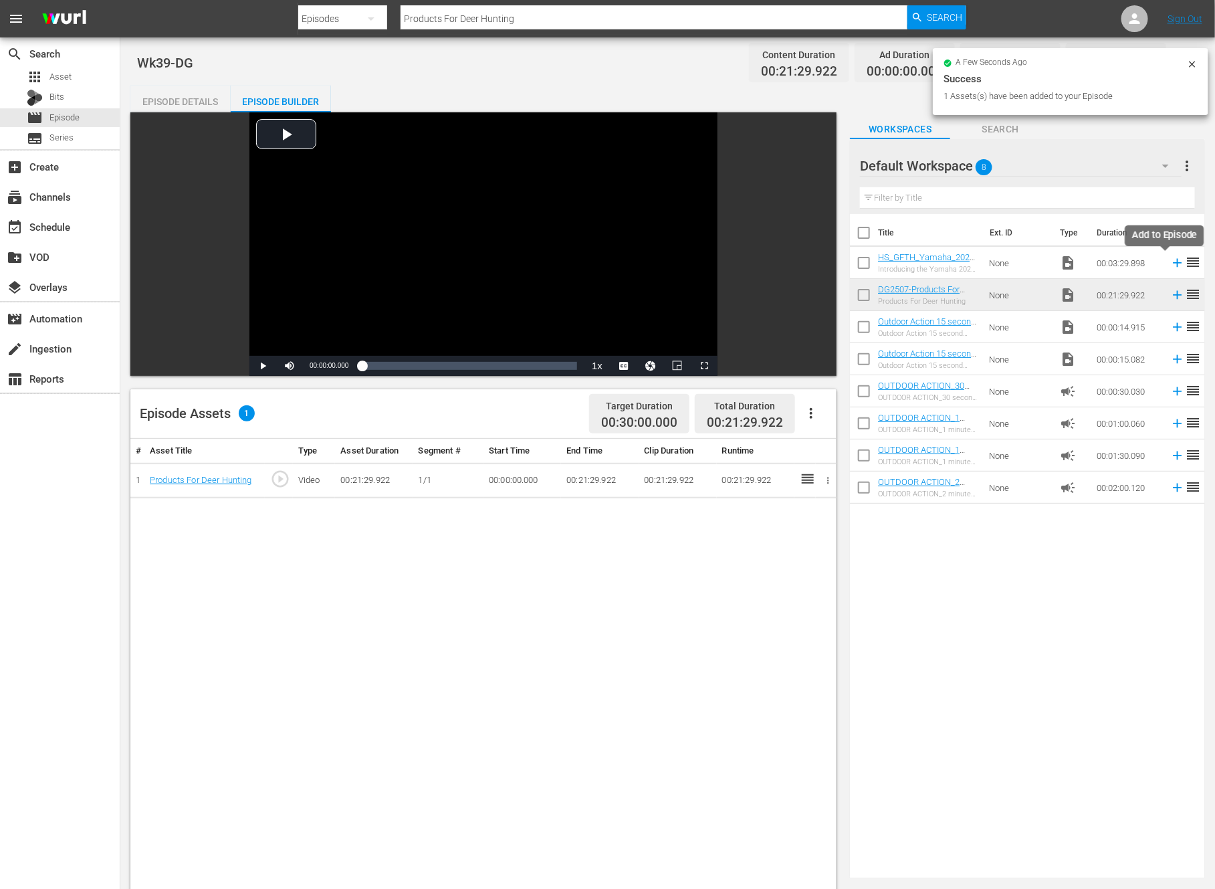
click at [1174, 262] on icon at bounding box center [1178, 263] width 9 height 9
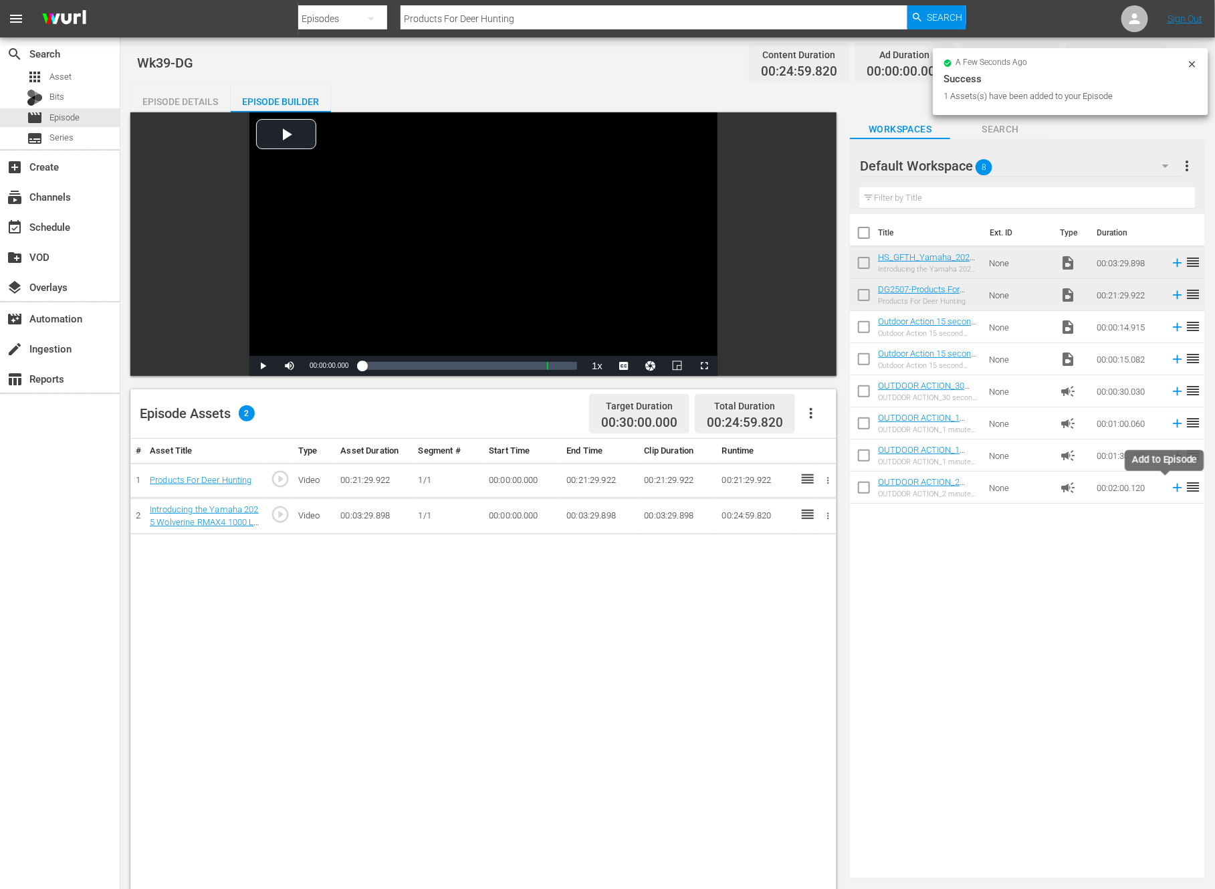
click at [1170, 490] on icon at bounding box center [1177, 487] width 15 height 15
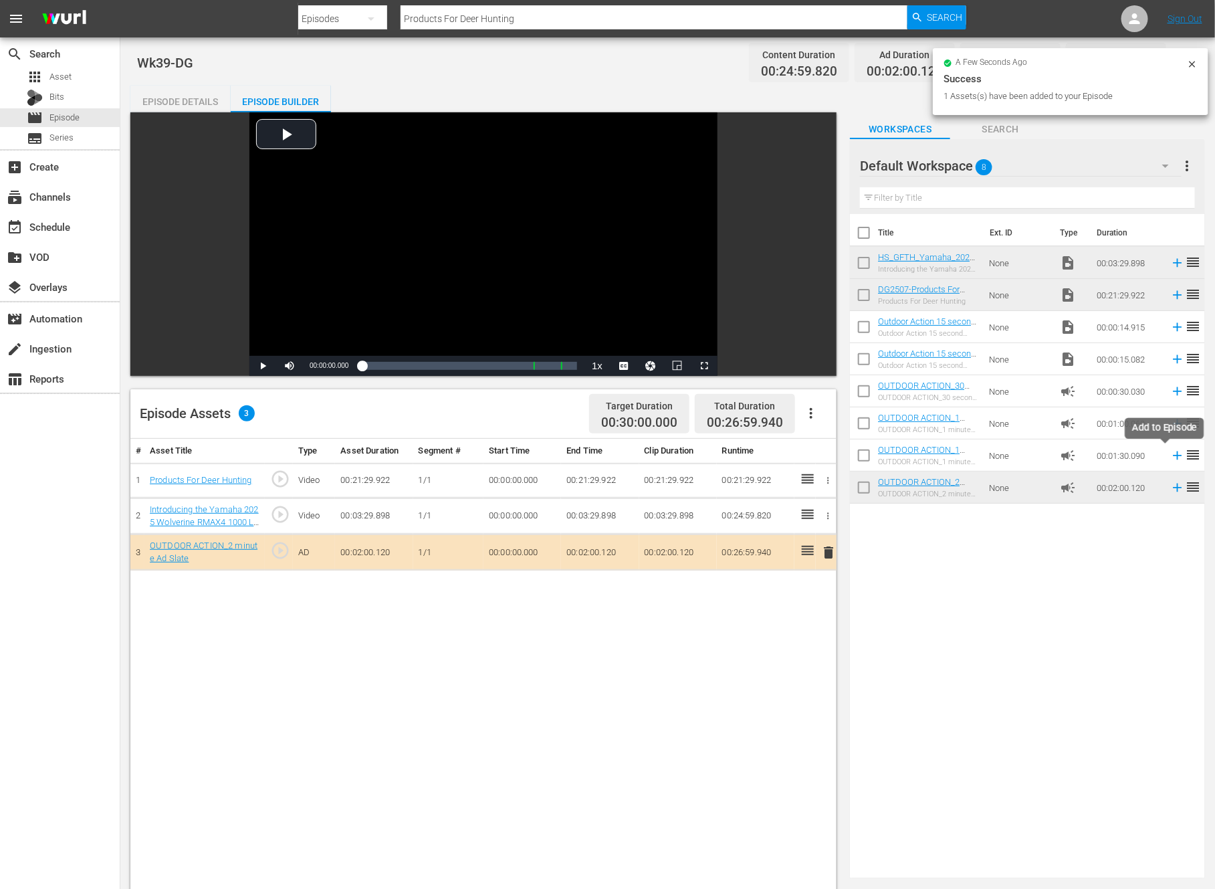
click at [1170, 456] on icon at bounding box center [1177, 455] width 15 height 15
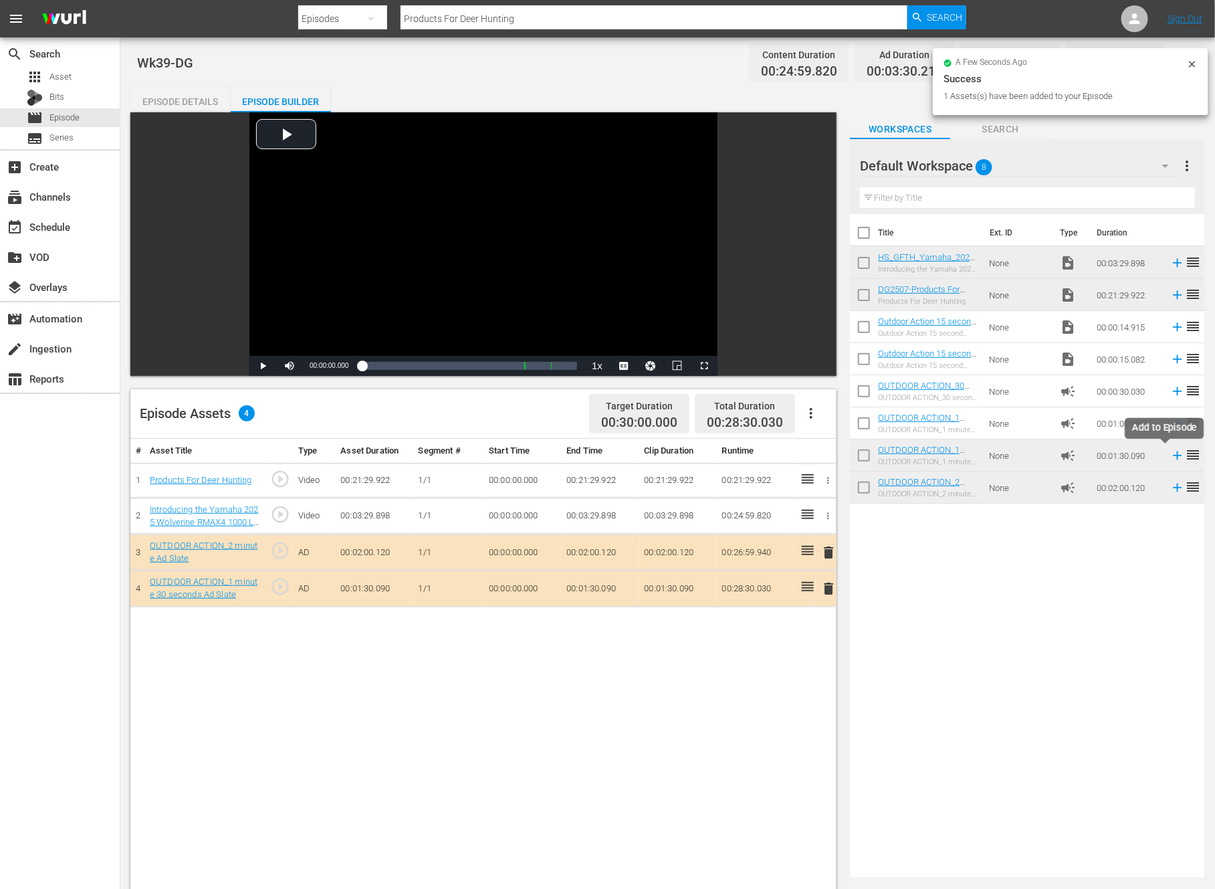
click at [1174, 455] on icon at bounding box center [1178, 455] width 9 height 9
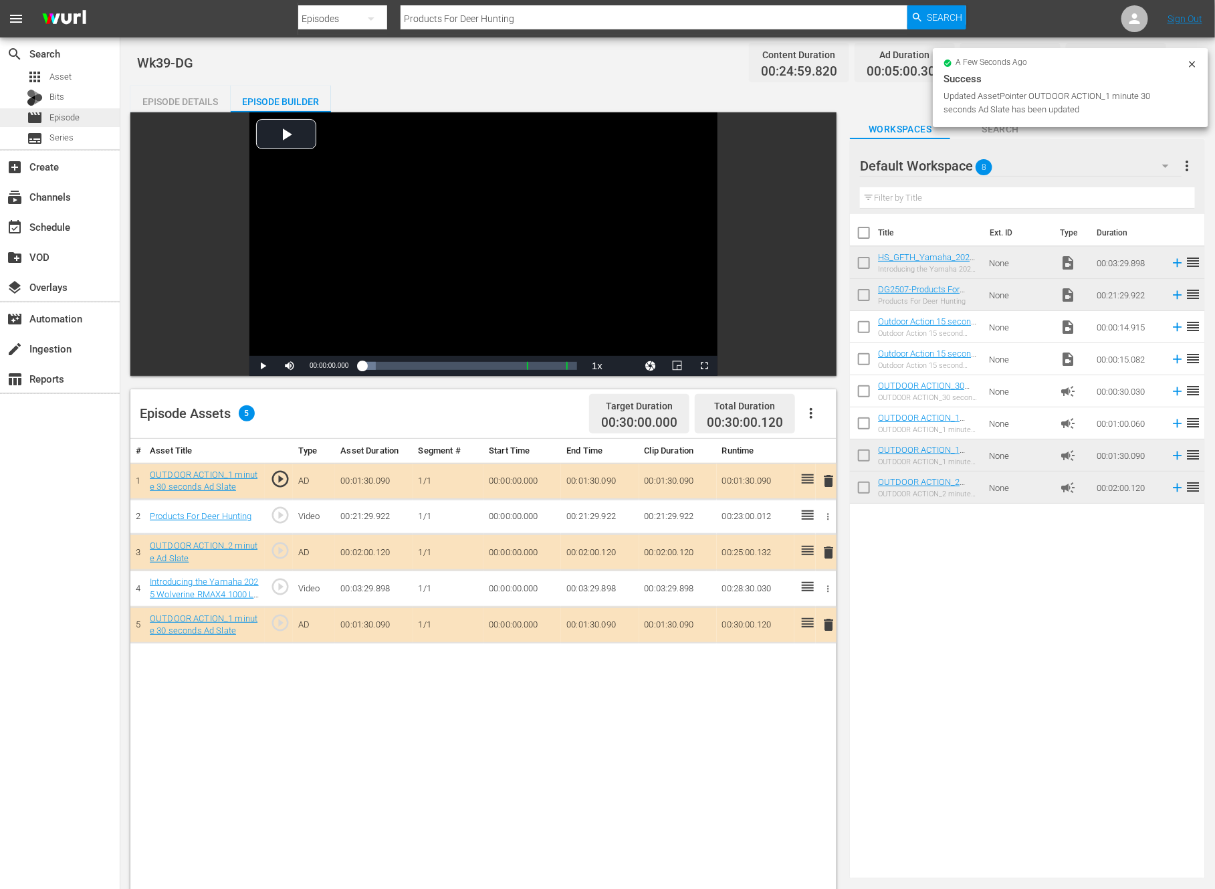
click at [53, 118] on span "Episode" at bounding box center [64, 117] width 30 height 13
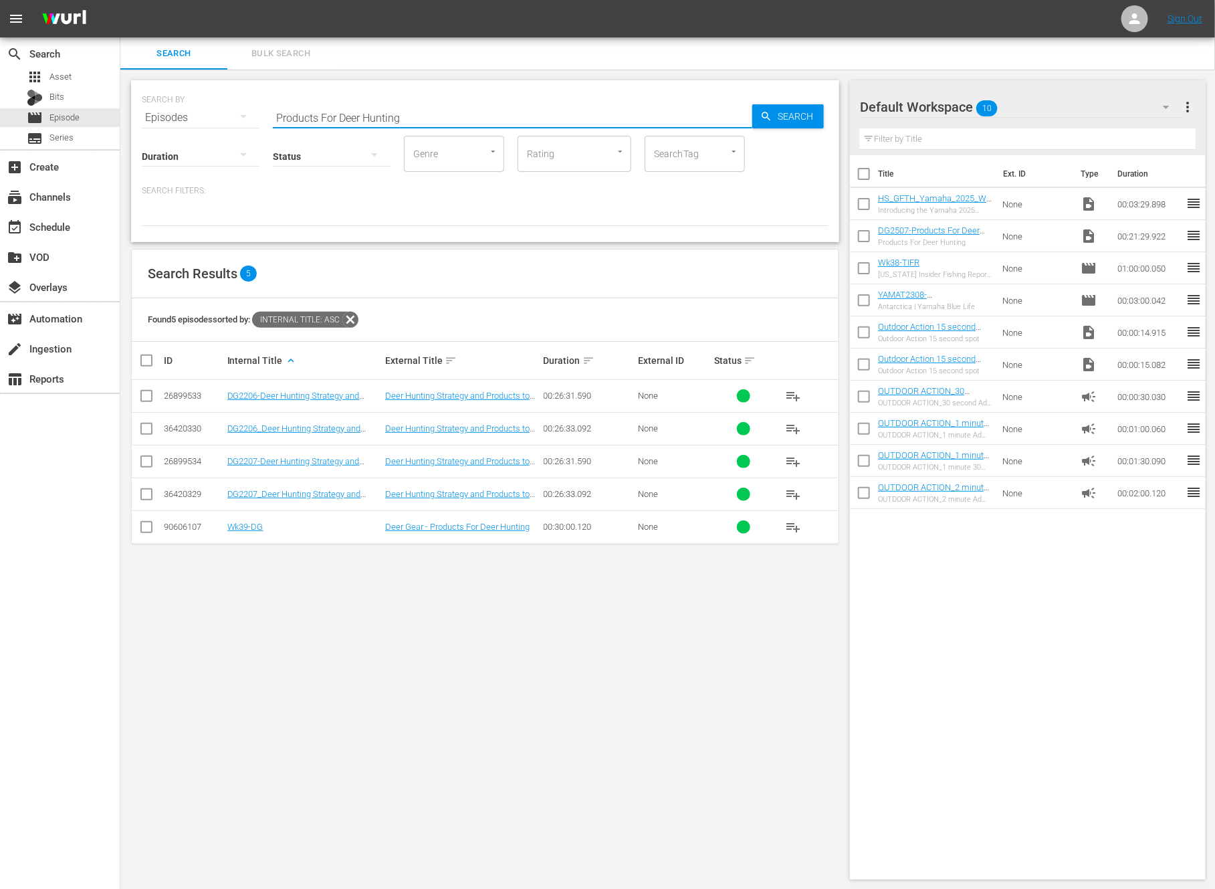
click at [377, 113] on input "Products For Deer Hunting" at bounding box center [513, 118] width 480 height 32
paste input "Tribute to Veterans, Father and Son"
type input "Tribute to Veterans, Father and Son"
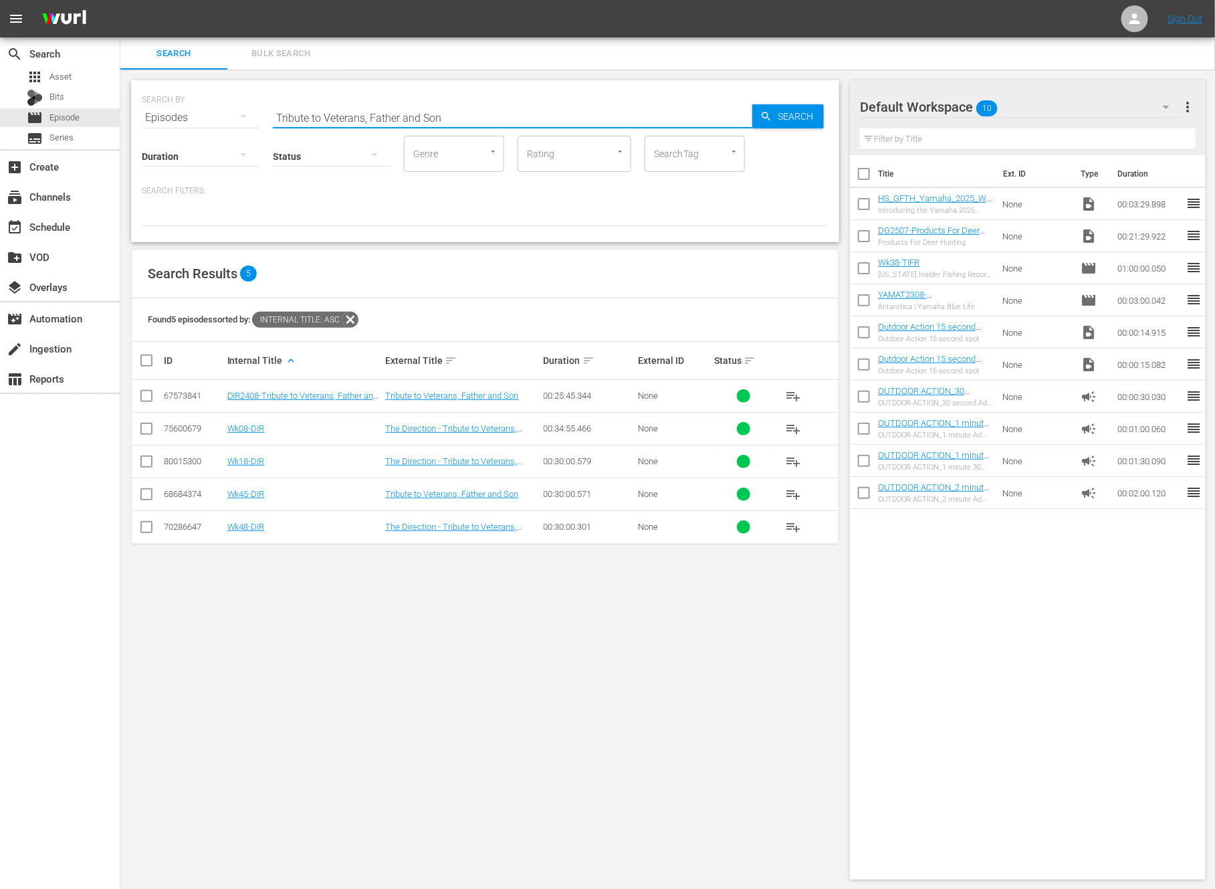
click at [871, 203] on input "checkbox" at bounding box center [864, 207] width 28 height 28
checkbox input "true"
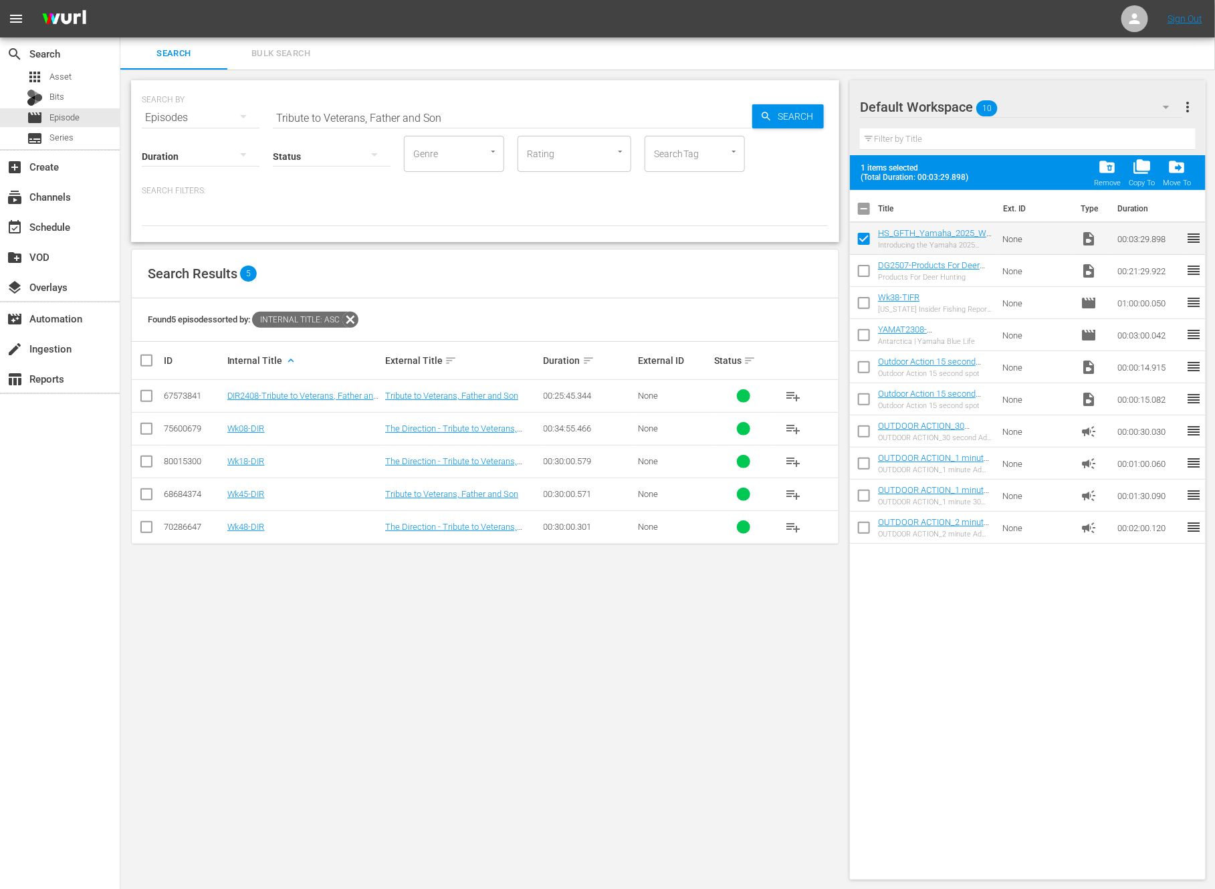
click at [865, 268] on input "checkbox" at bounding box center [864, 273] width 28 height 28
checkbox input "true"
click at [863, 300] on input "checkbox" at bounding box center [864, 306] width 28 height 28
checkbox input "false"
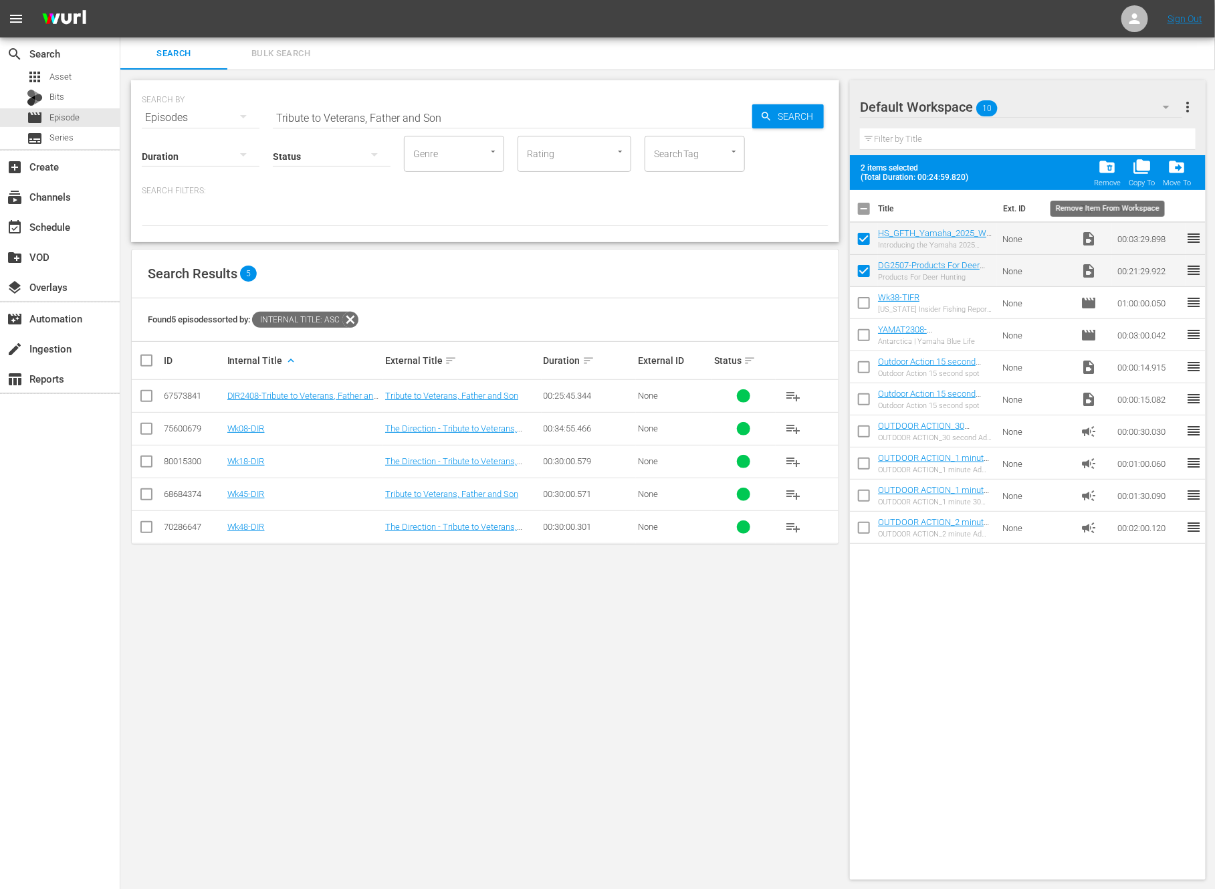
click at [1112, 168] on span "folder_delete" at bounding box center [1108, 167] width 18 height 18
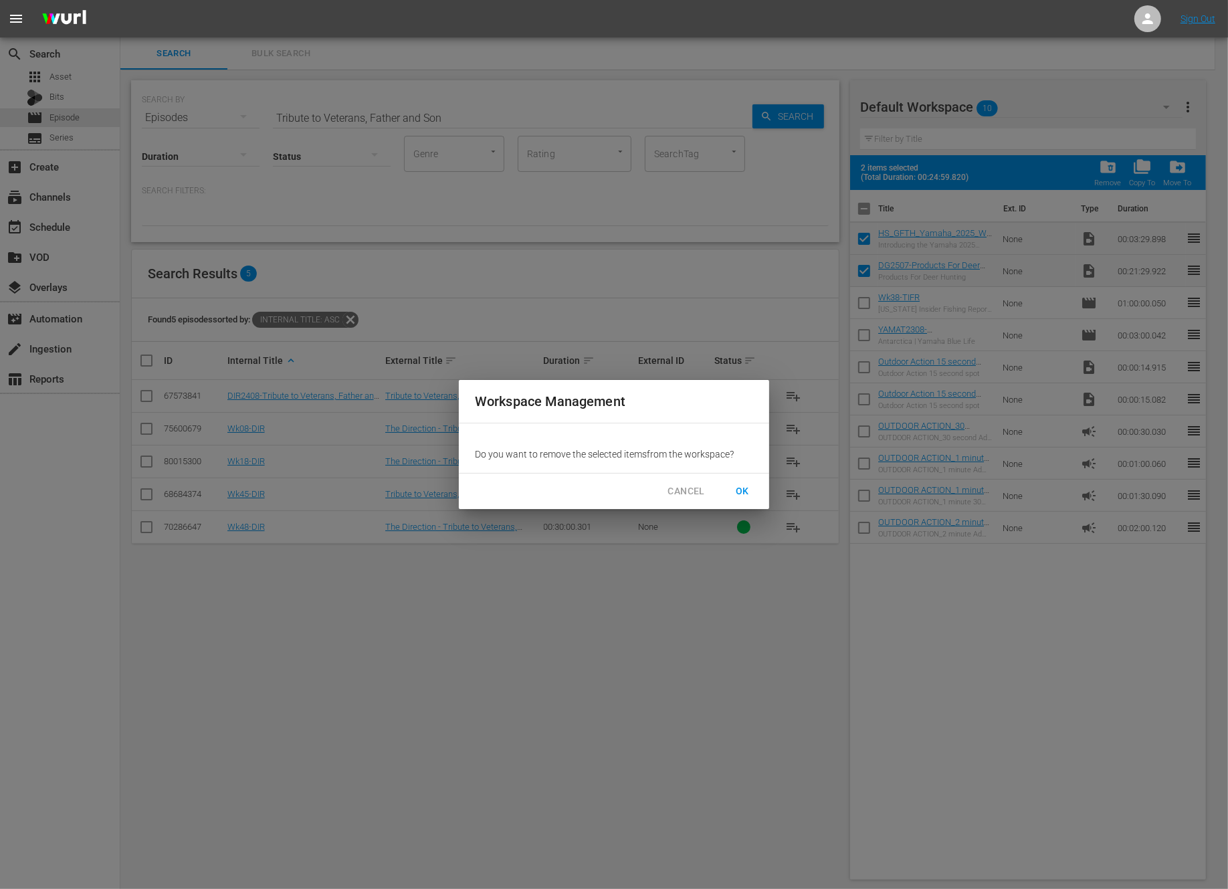
click at [734, 493] on span "OK" at bounding box center [742, 491] width 21 height 17
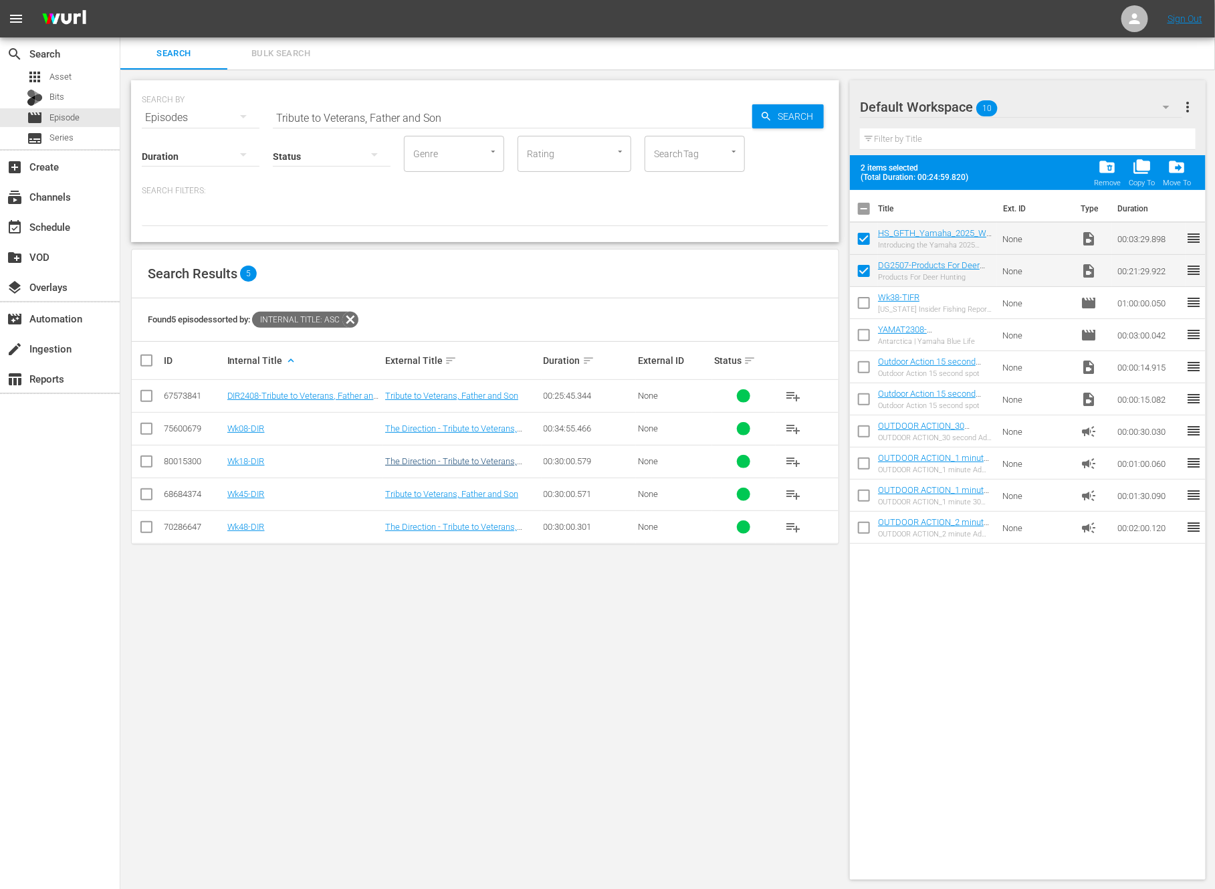
checkbox input "false"
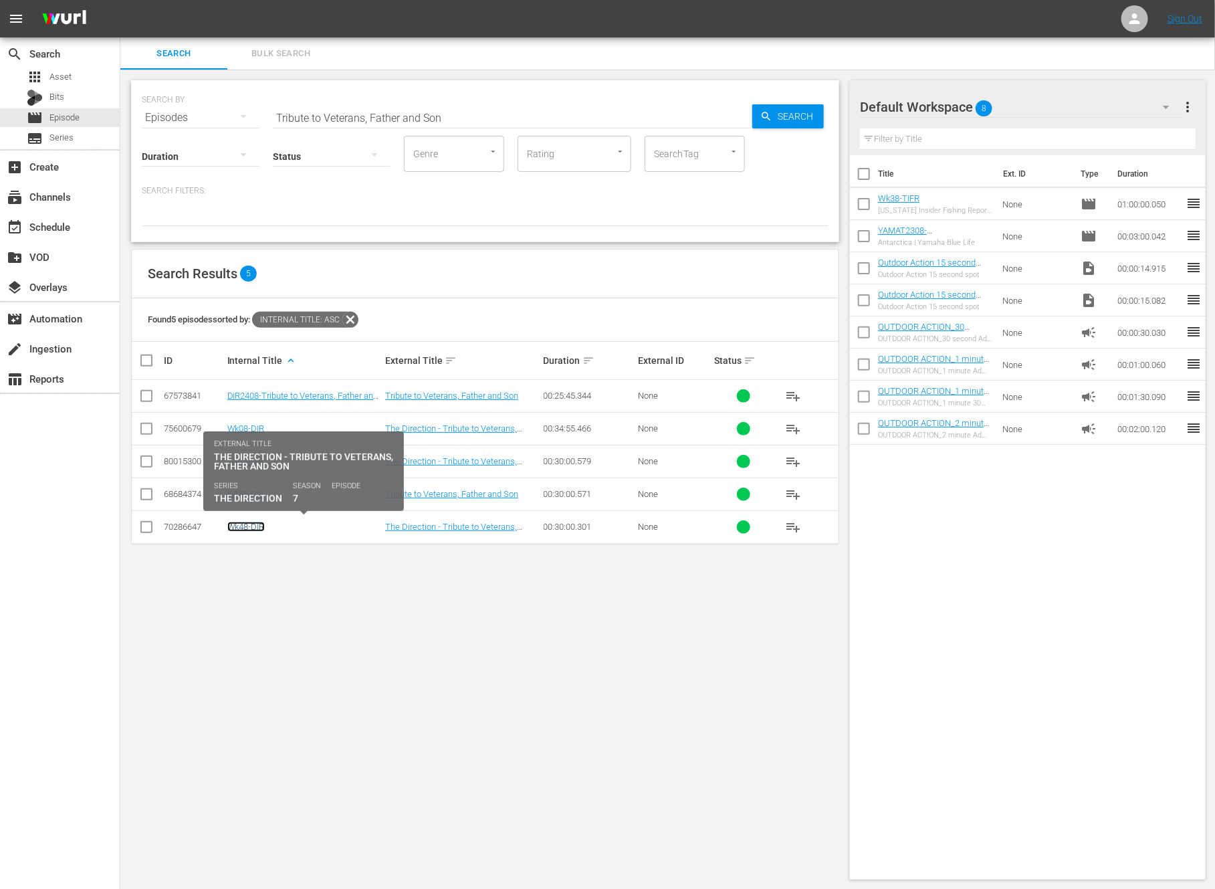
click at [244, 524] on link "Wk48-DIR" at bounding box center [245, 527] width 37 height 10
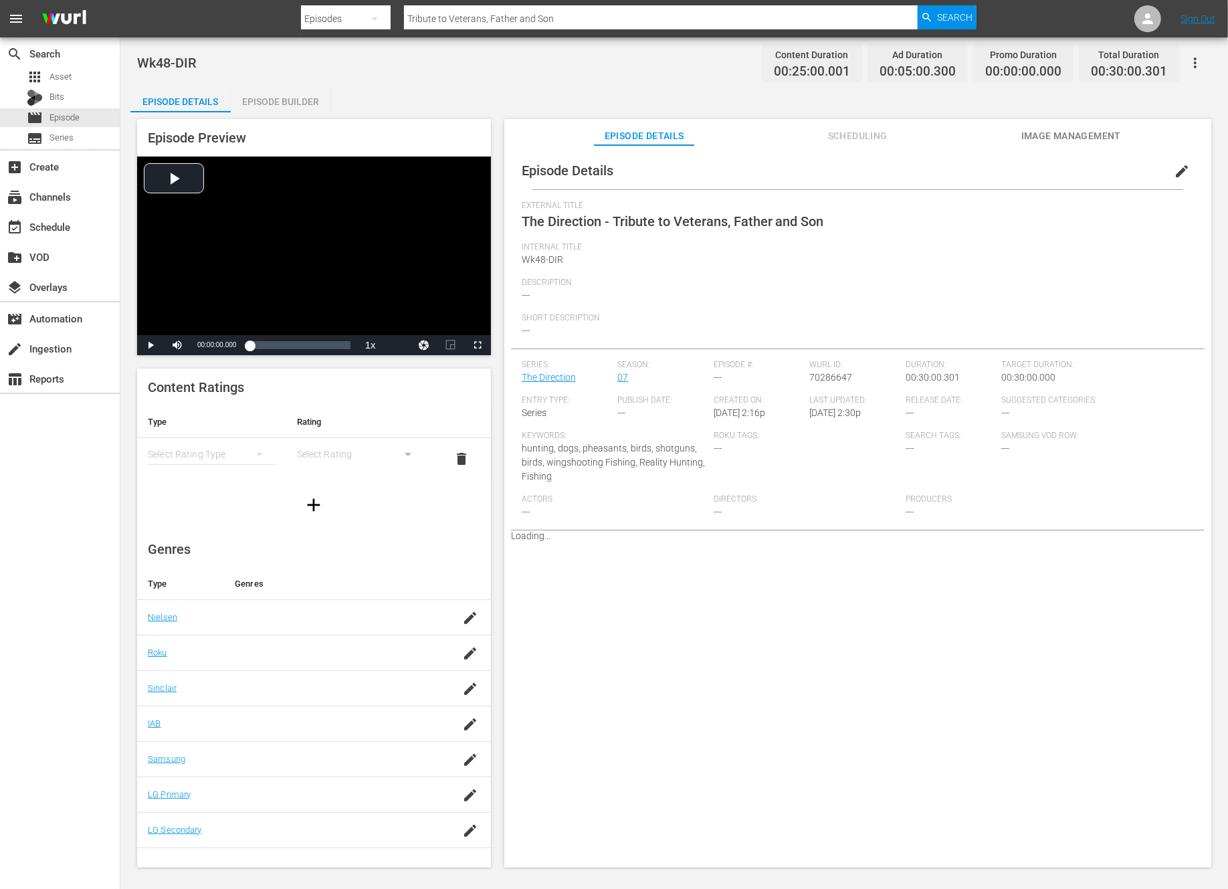
click at [1174, 175] on span "edit" at bounding box center [1182, 171] width 16 height 16
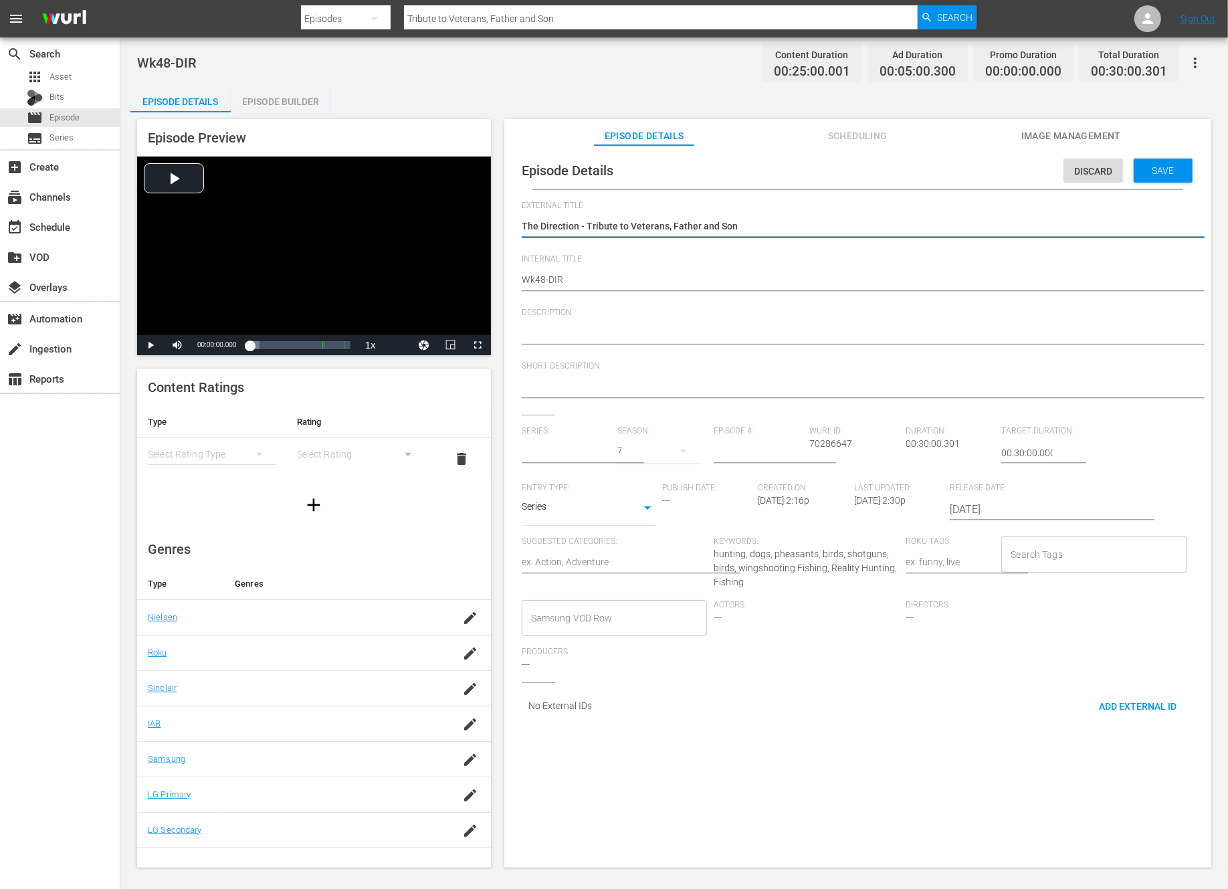
type input "The Direction"
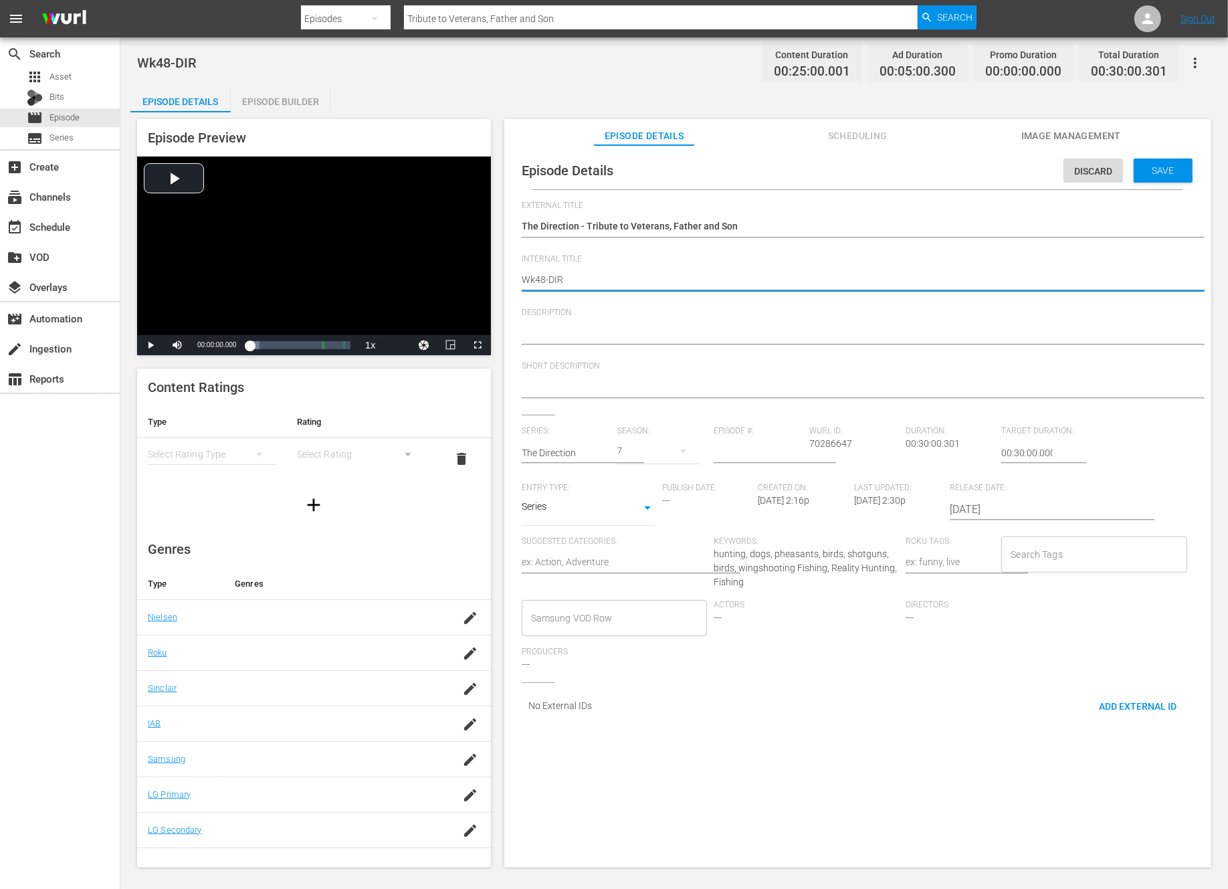
type textarea "Wk4-DIR"
type textarea "Wk-DIR"
type textarea "Wk3-DIR"
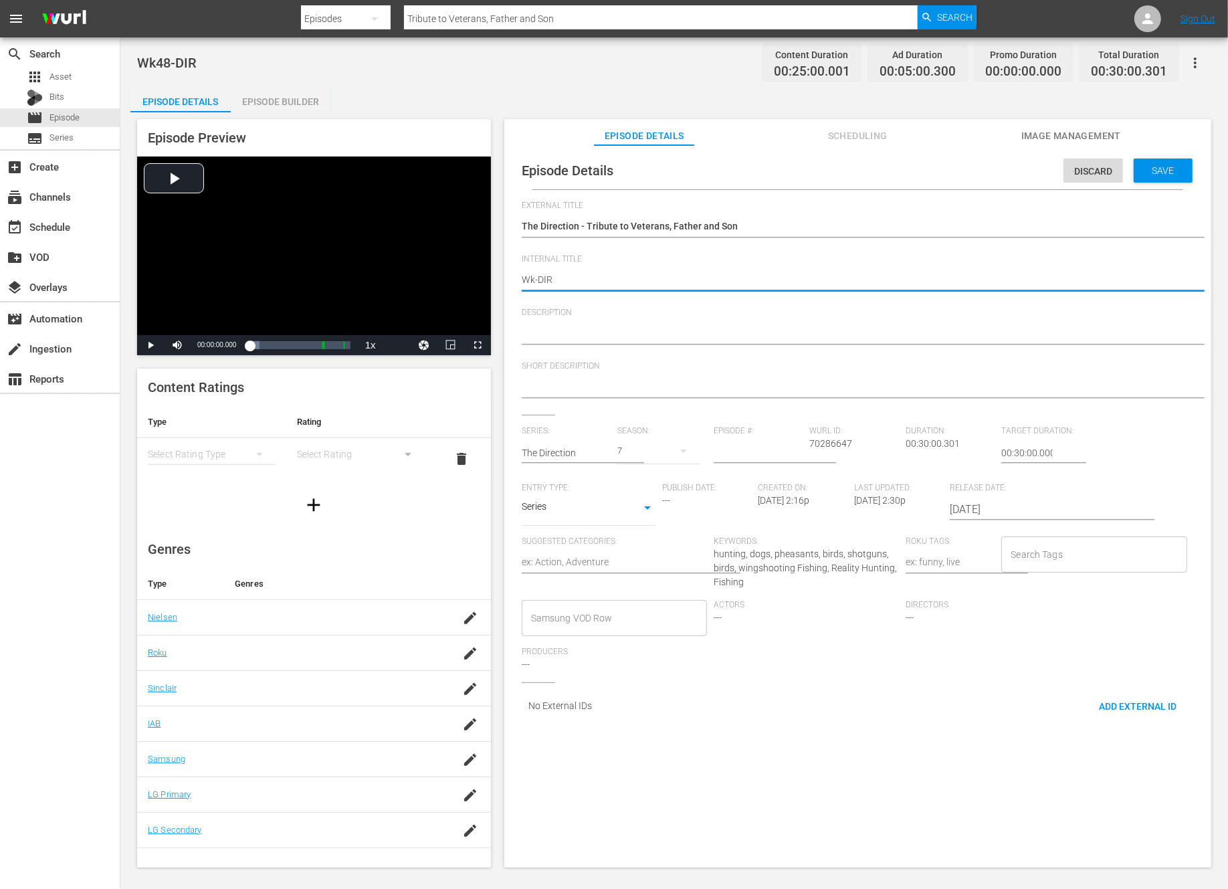
type textarea "Wk3-DIR"
type textarea "Wk39-DIR"
click at [1151, 167] on span "Save" at bounding box center [1163, 170] width 43 height 11
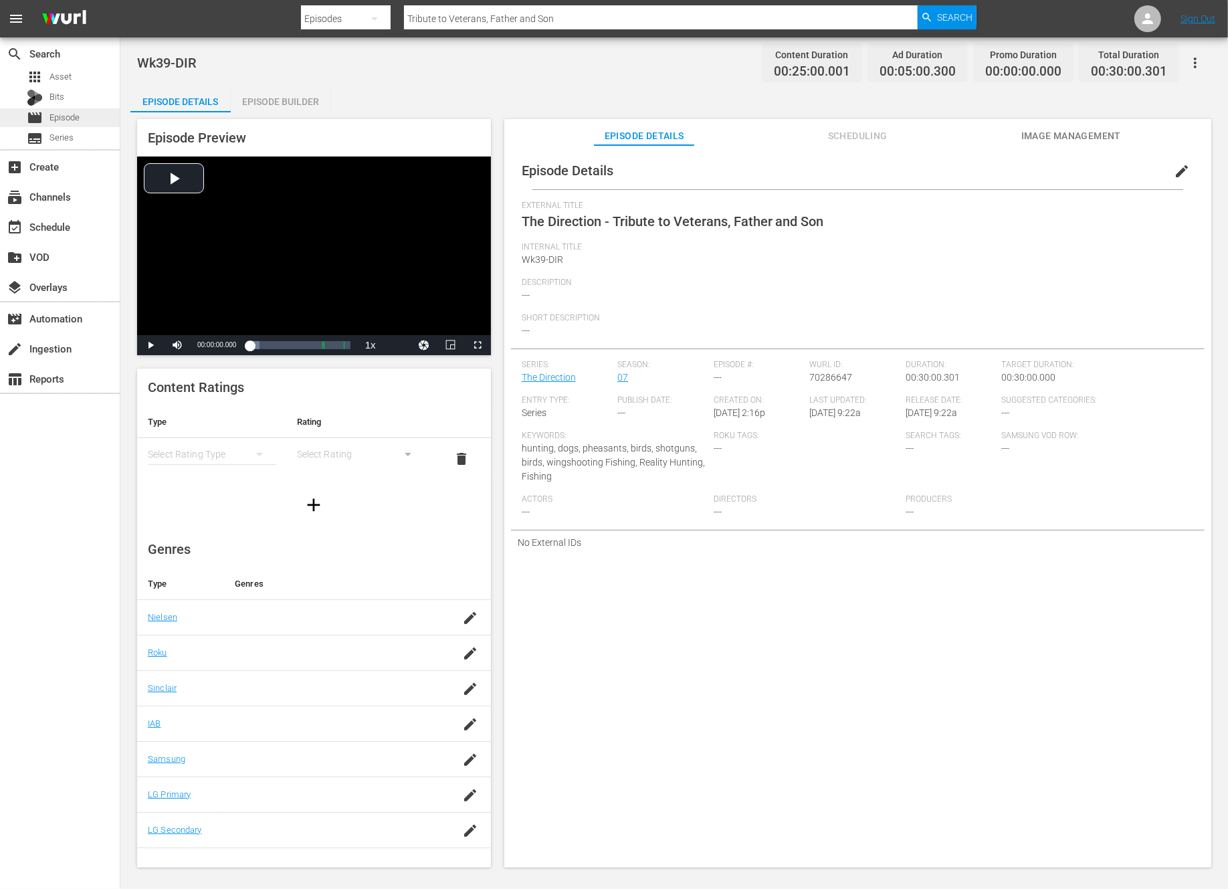
click at [72, 119] on span "Episode" at bounding box center [64, 117] width 30 height 13
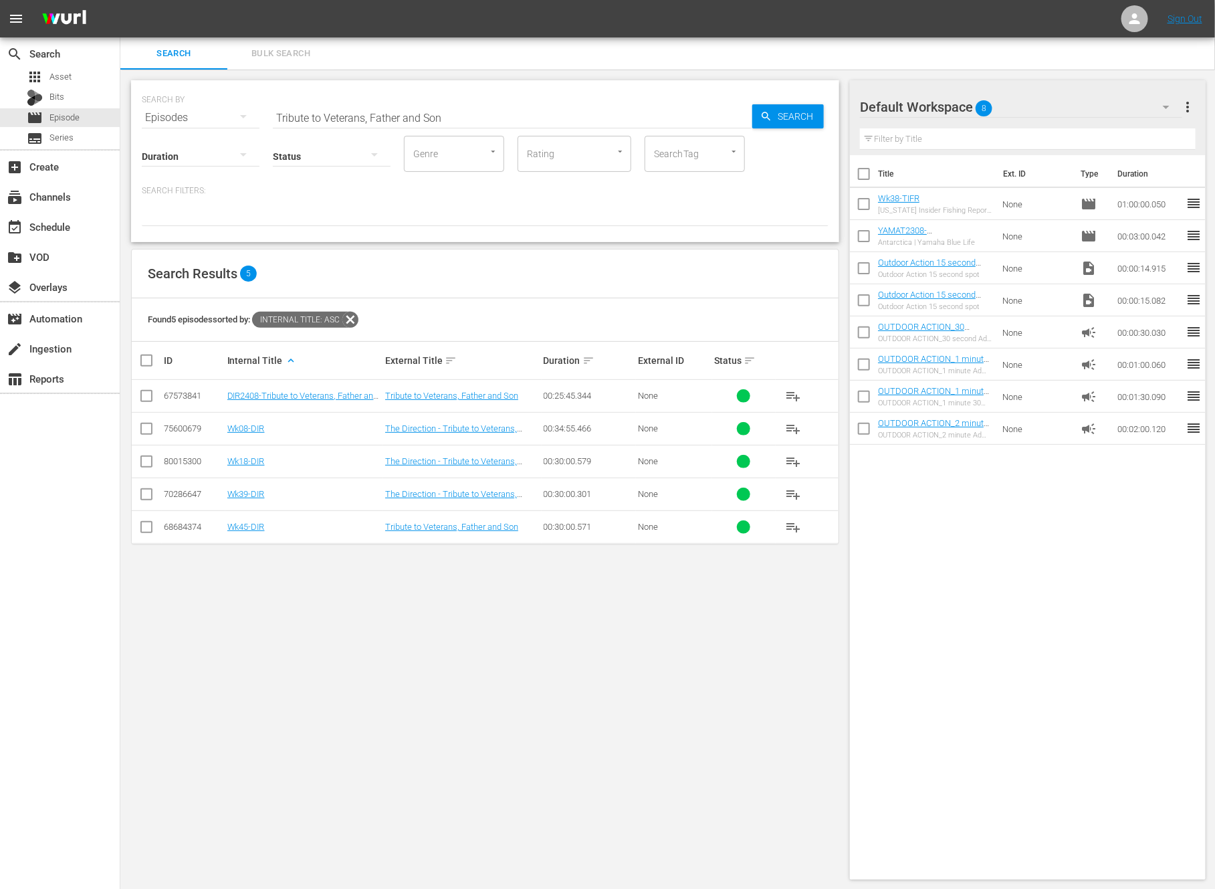
click at [426, 124] on input "Tribute to Veterans, Father and Son" at bounding box center [513, 118] width 480 height 32
paste input "he Slidell Shootout"
type input "The Slidell Shootout"
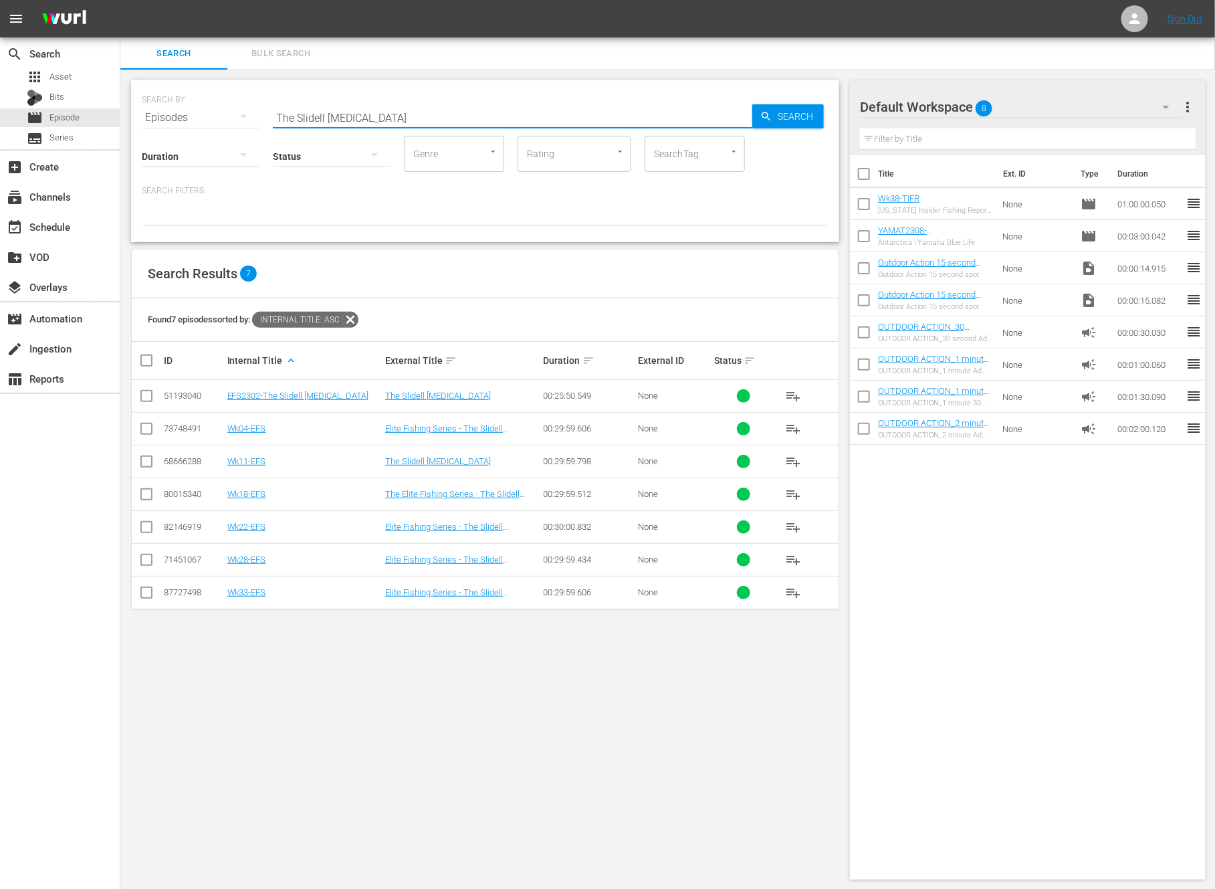
click at [148, 528] on input "checkbox" at bounding box center [146, 530] width 16 height 16
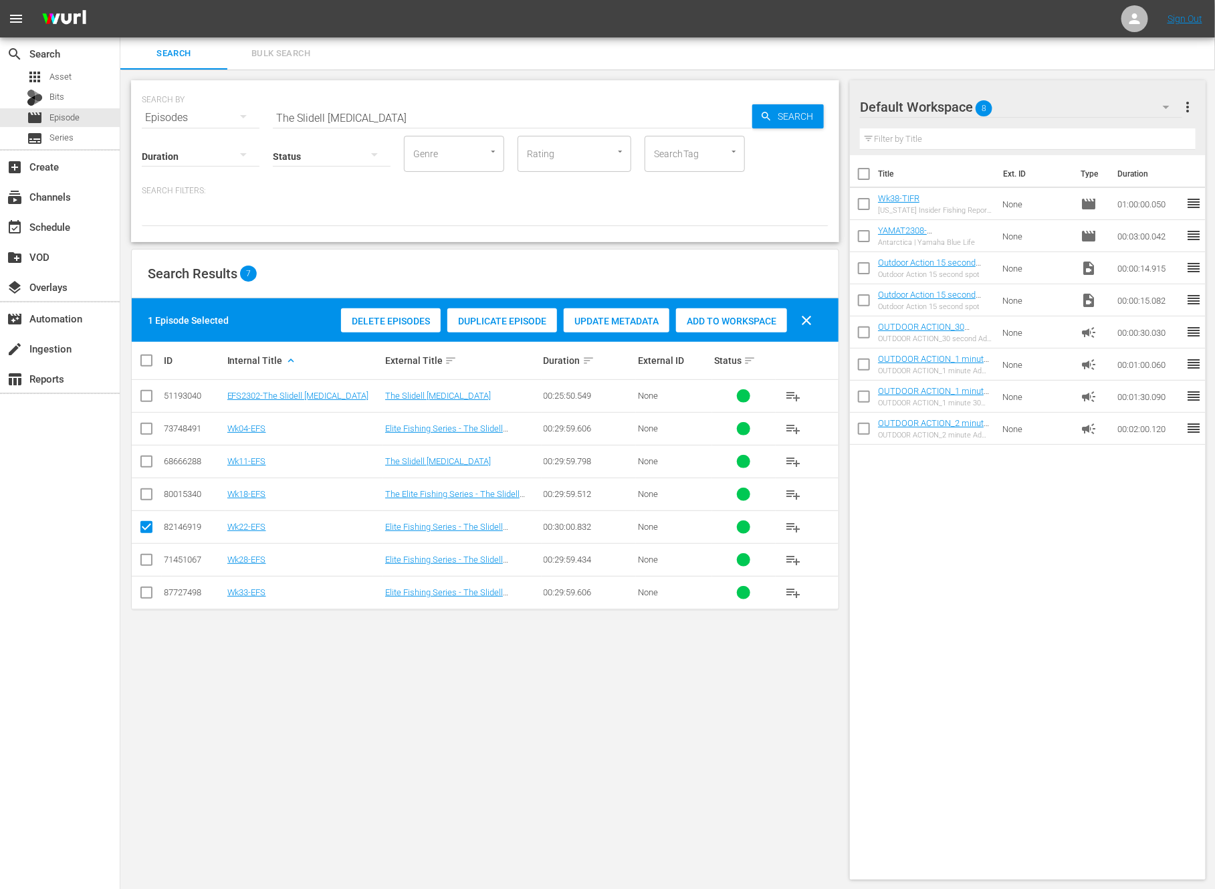
click at [489, 324] on span "Duplicate Episode" at bounding box center [502, 321] width 110 height 11
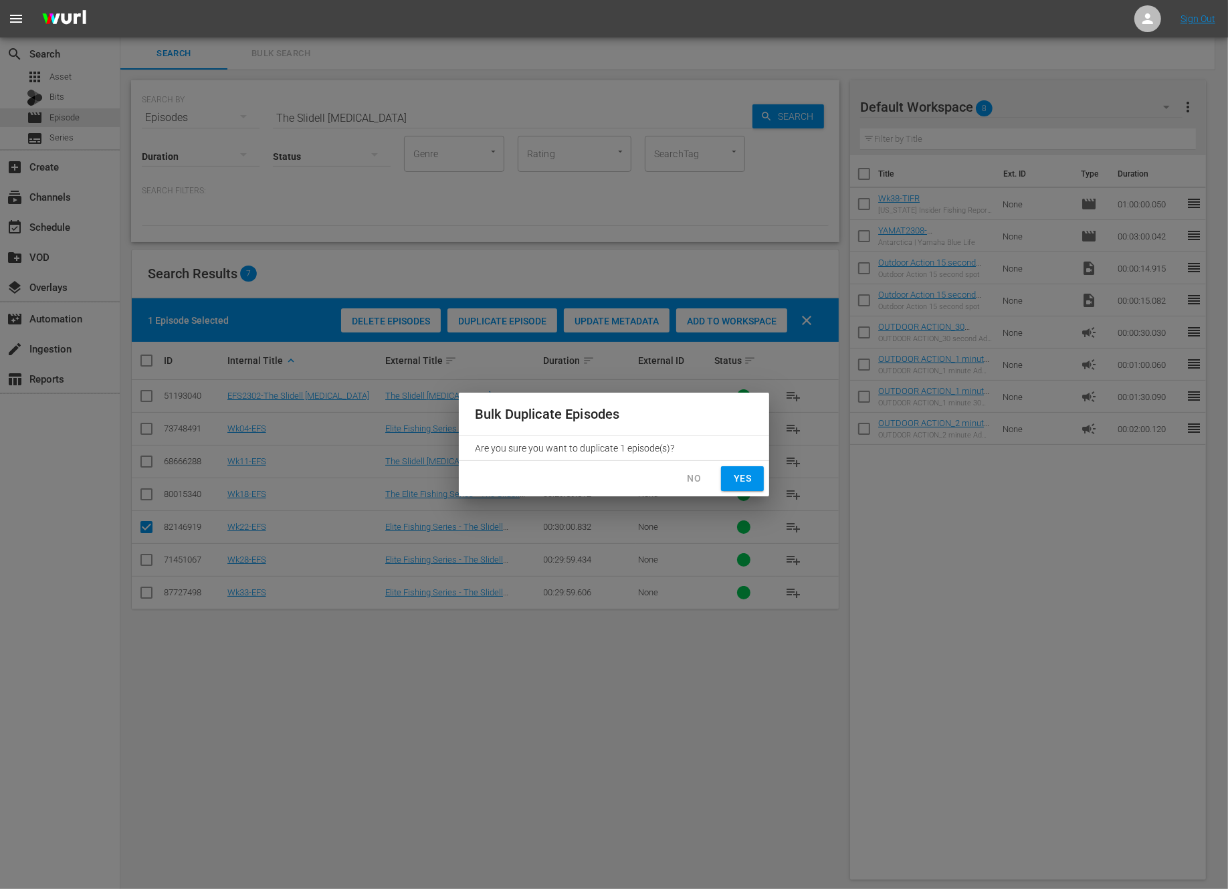
click at [736, 470] on span "Yes" at bounding box center [742, 478] width 21 height 17
checkbox input "false"
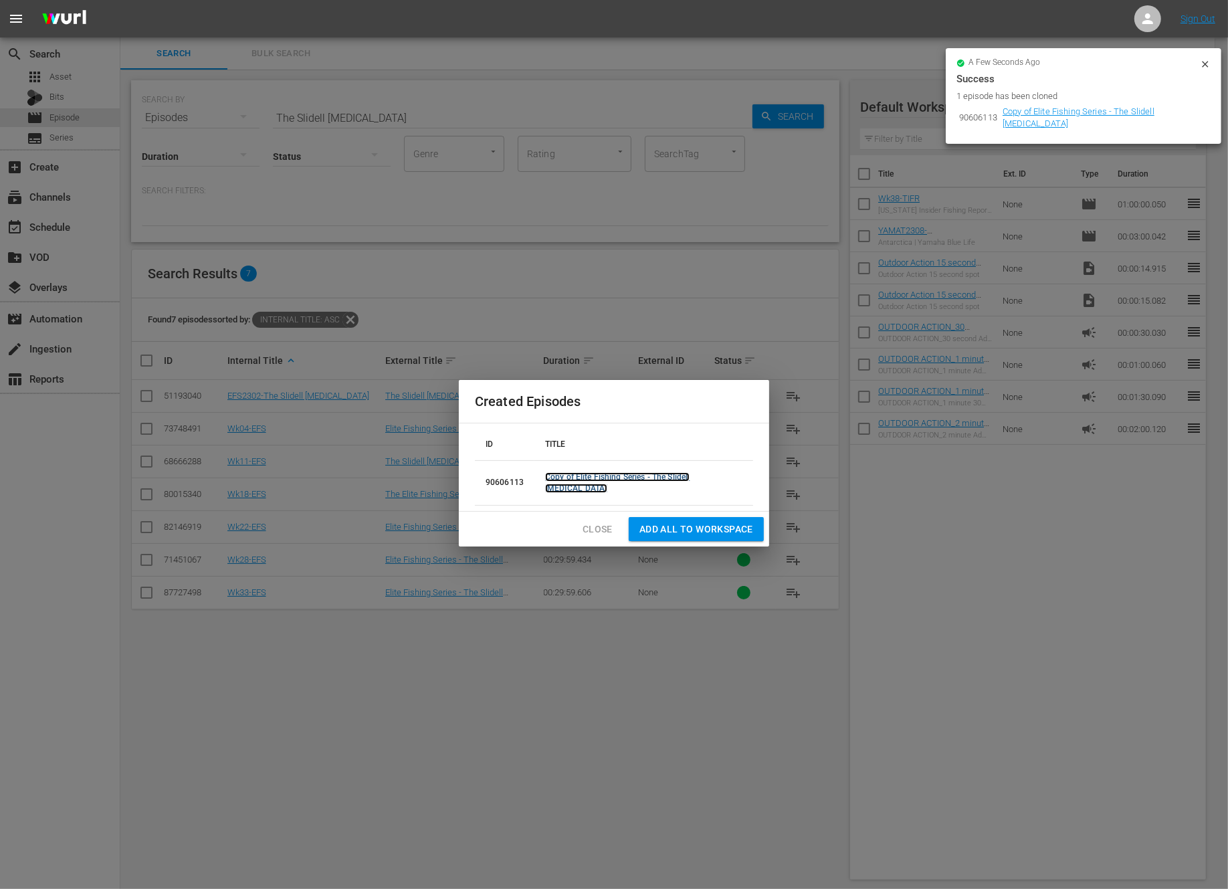
click at [587, 484] on link "Copy of Elite Fishing Series - The Slidell Shootout" at bounding box center [617, 482] width 144 height 21
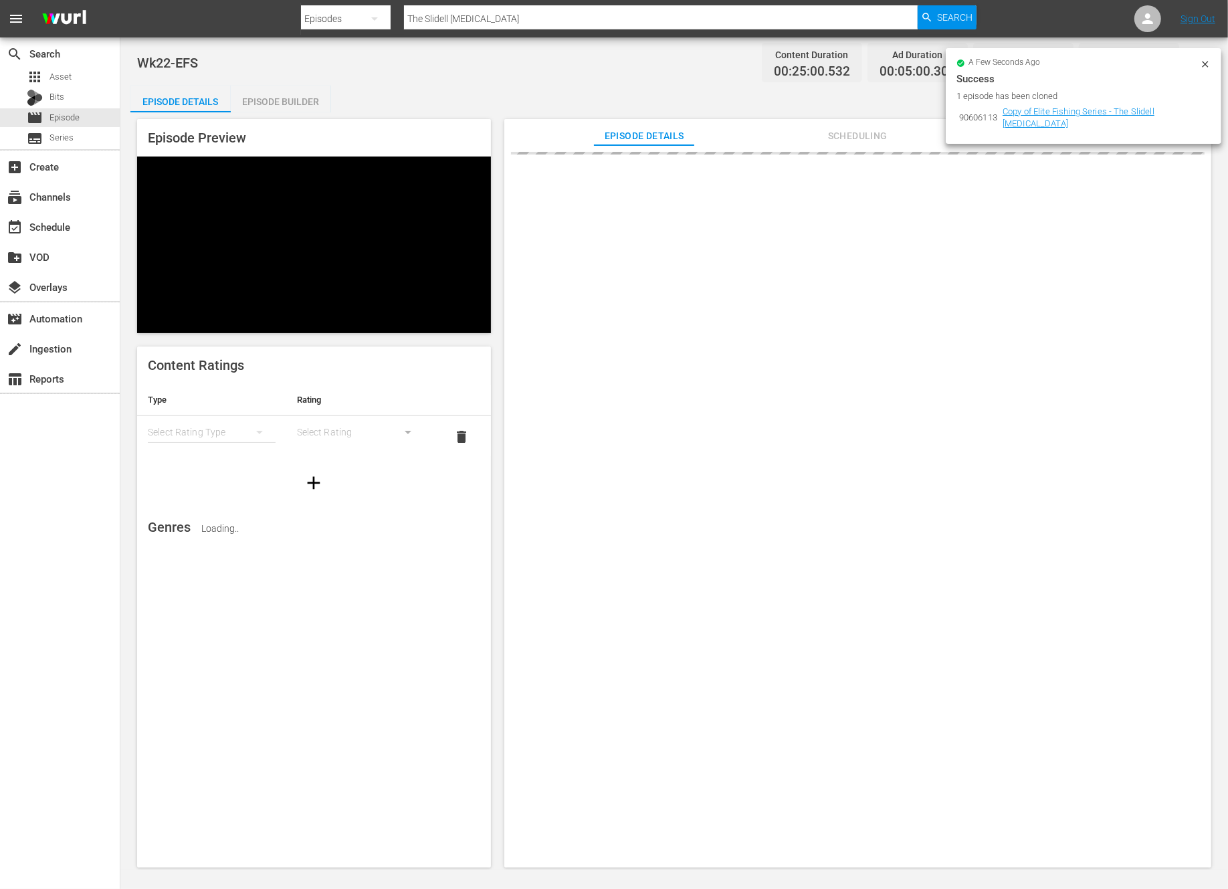
click at [1205, 62] on icon at bounding box center [1205, 64] width 11 height 11
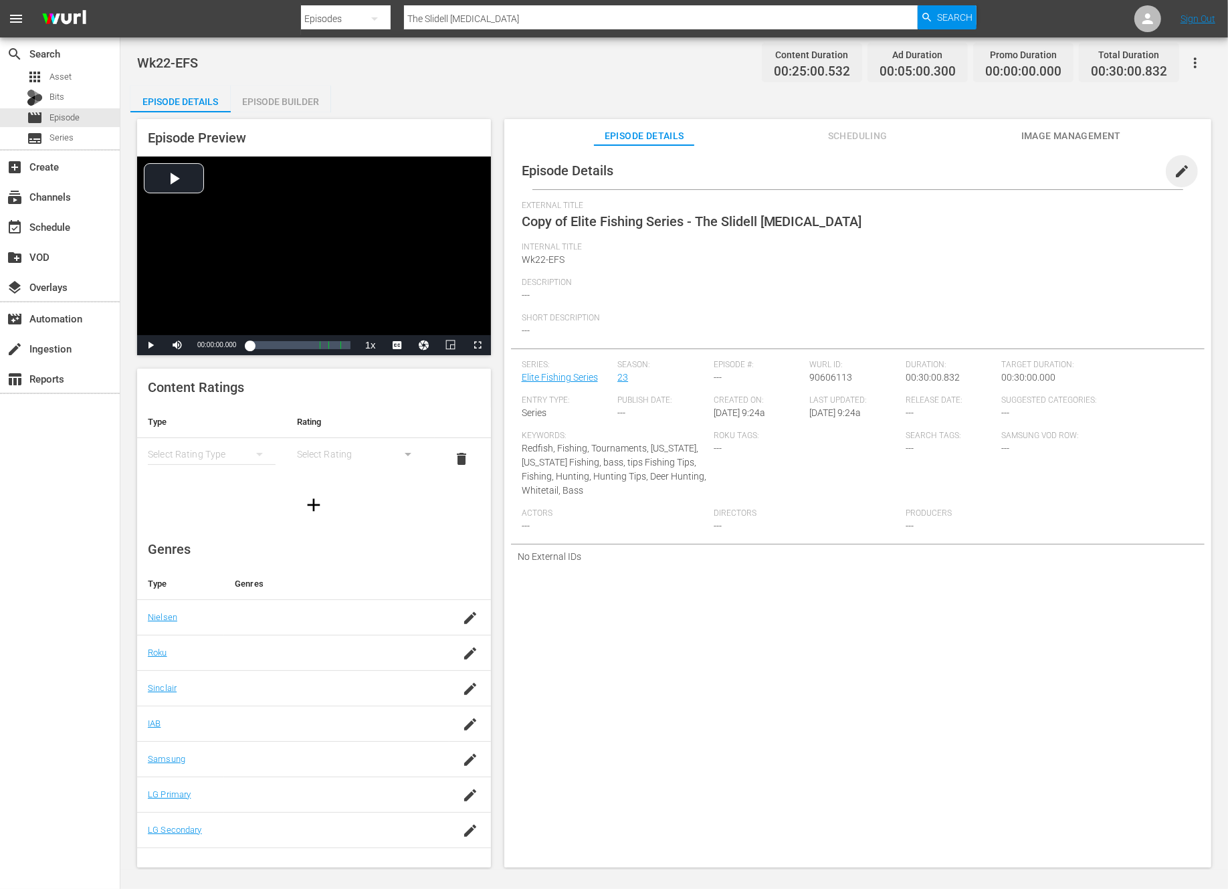
click at [1174, 173] on span "edit" at bounding box center [1182, 171] width 16 height 16
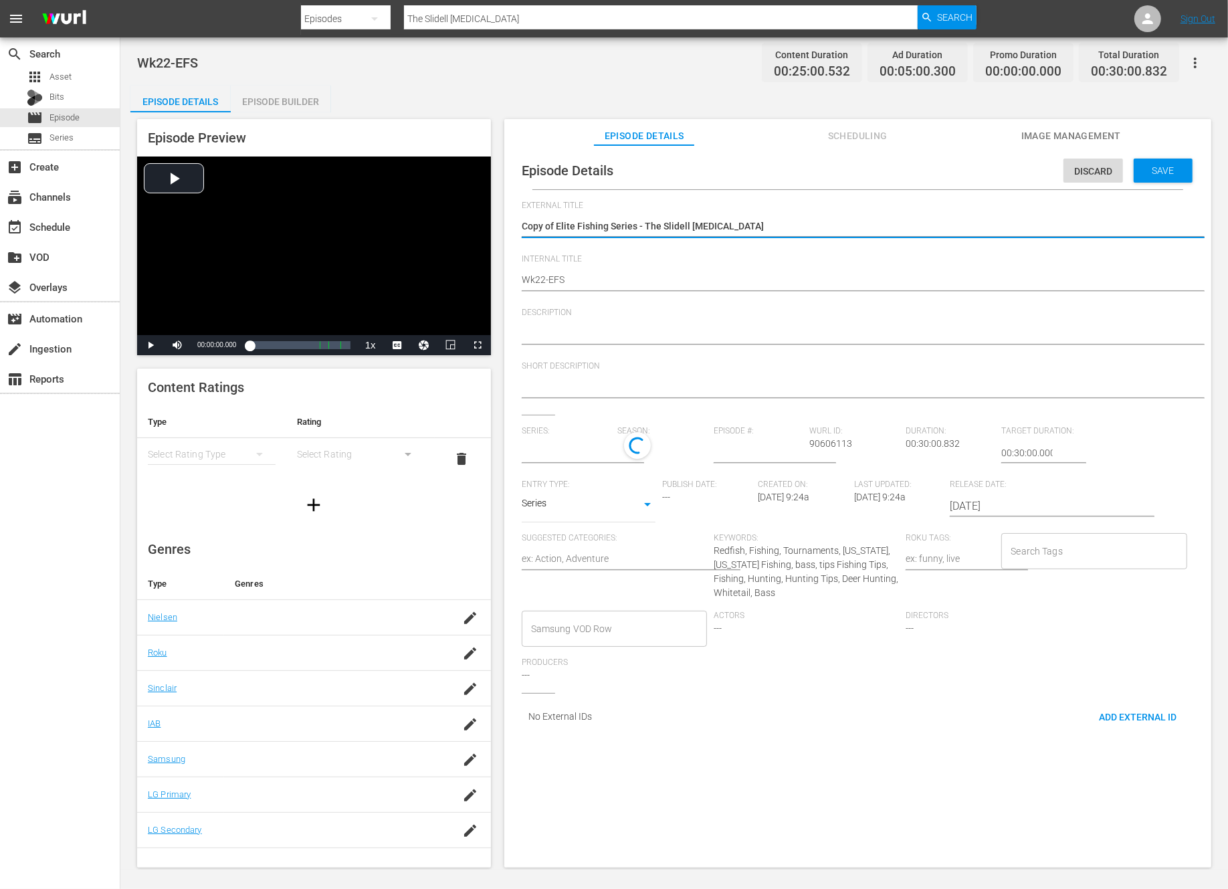
type input "Elite Fishing Series"
click at [560, 223] on textarea "Copy of Elite Fishing Series - The Slidell Shootout" at bounding box center [854, 227] width 665 height 16
type textarea "Copy ofElite Fishing Series - The Slidell Shootout"
type textarea "Copy oElite Fishing Series - The Slidell Shootout"
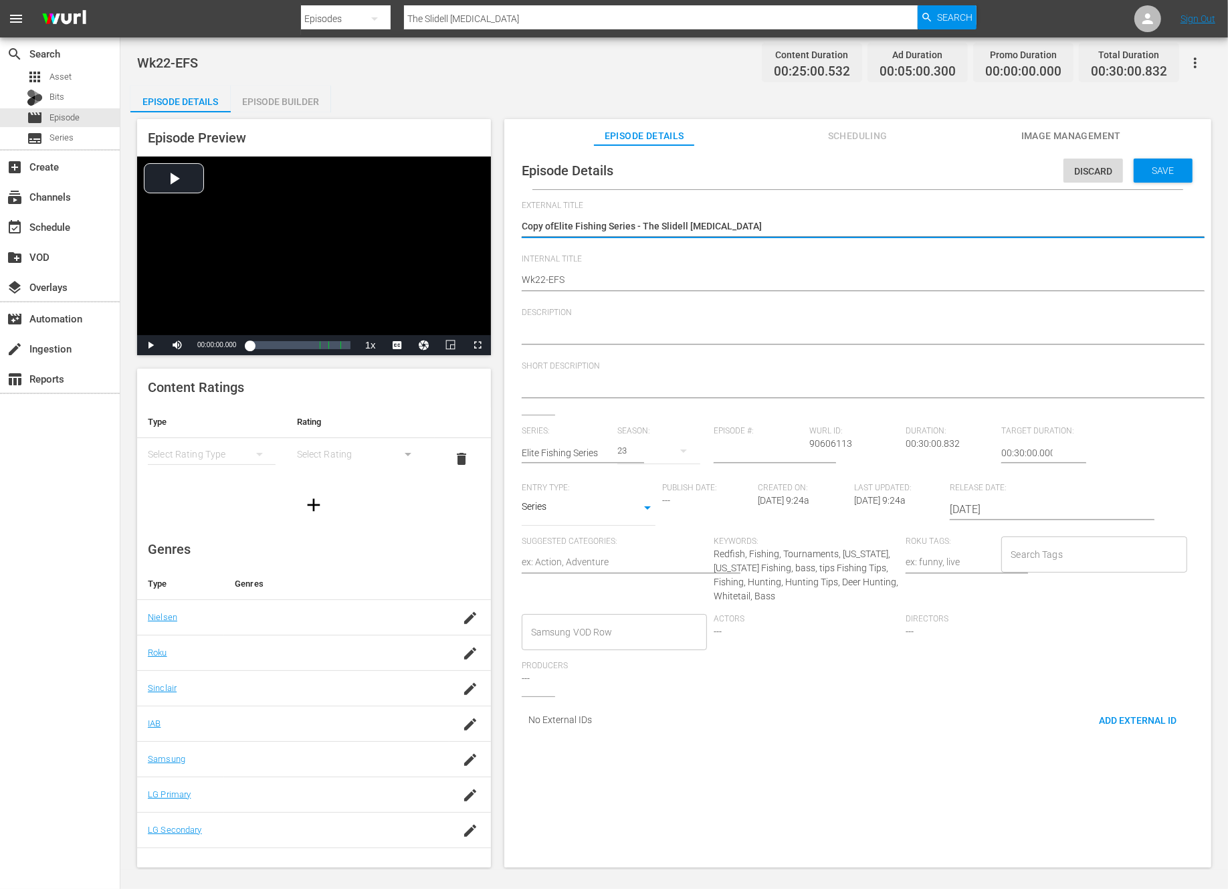
type textarea "Copy oElite Fishing Series - The Slidell Shootout"
type textarea "Copy Elite Fishing Series - The Slidell Shootout"
type textarea "CopyElite Fishing Series - The Slidell Shootout"
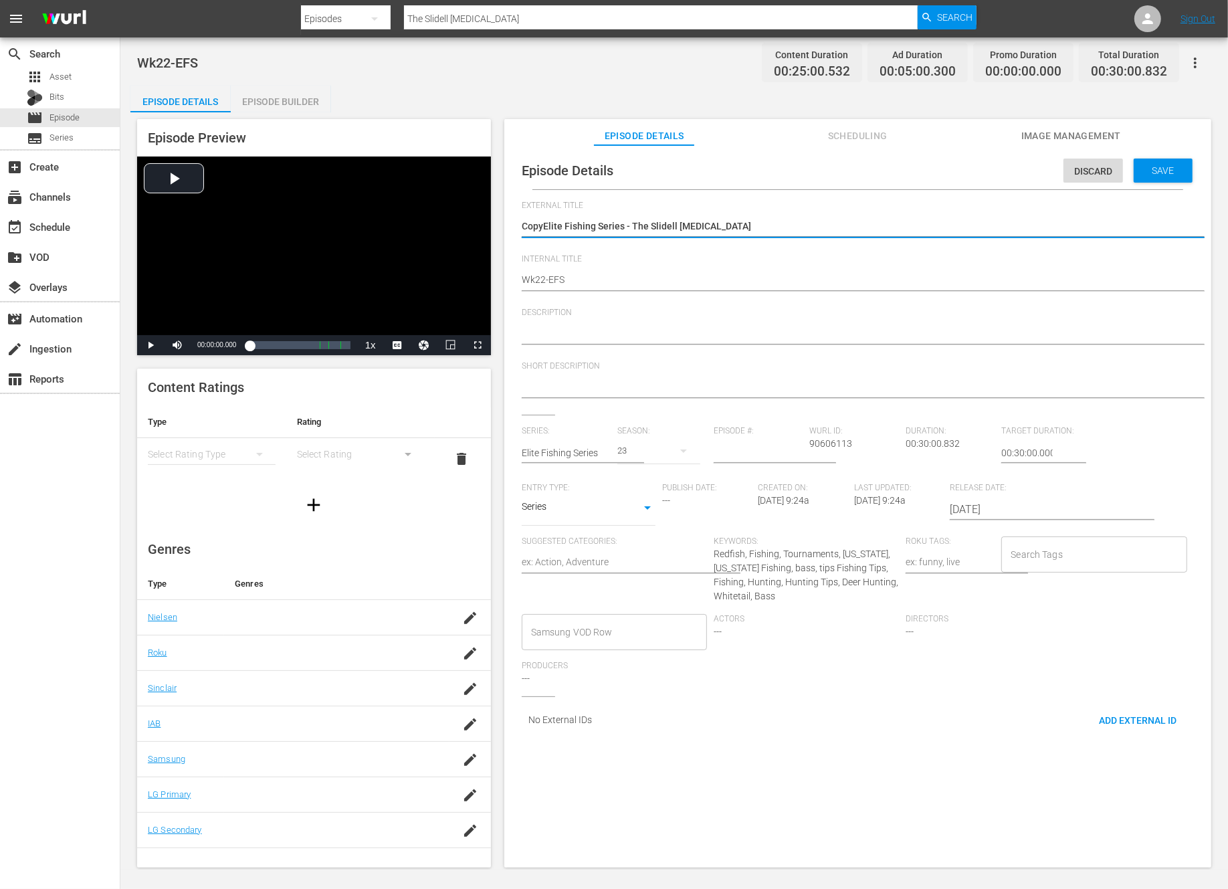
type textarea "CopElite Fishing Series - The Slidell Shootout"
type textarea "CoElite Fishing Series - The Slidell Shootout"
type textarea "CElite Fishing Series - The Slidell Shootout"
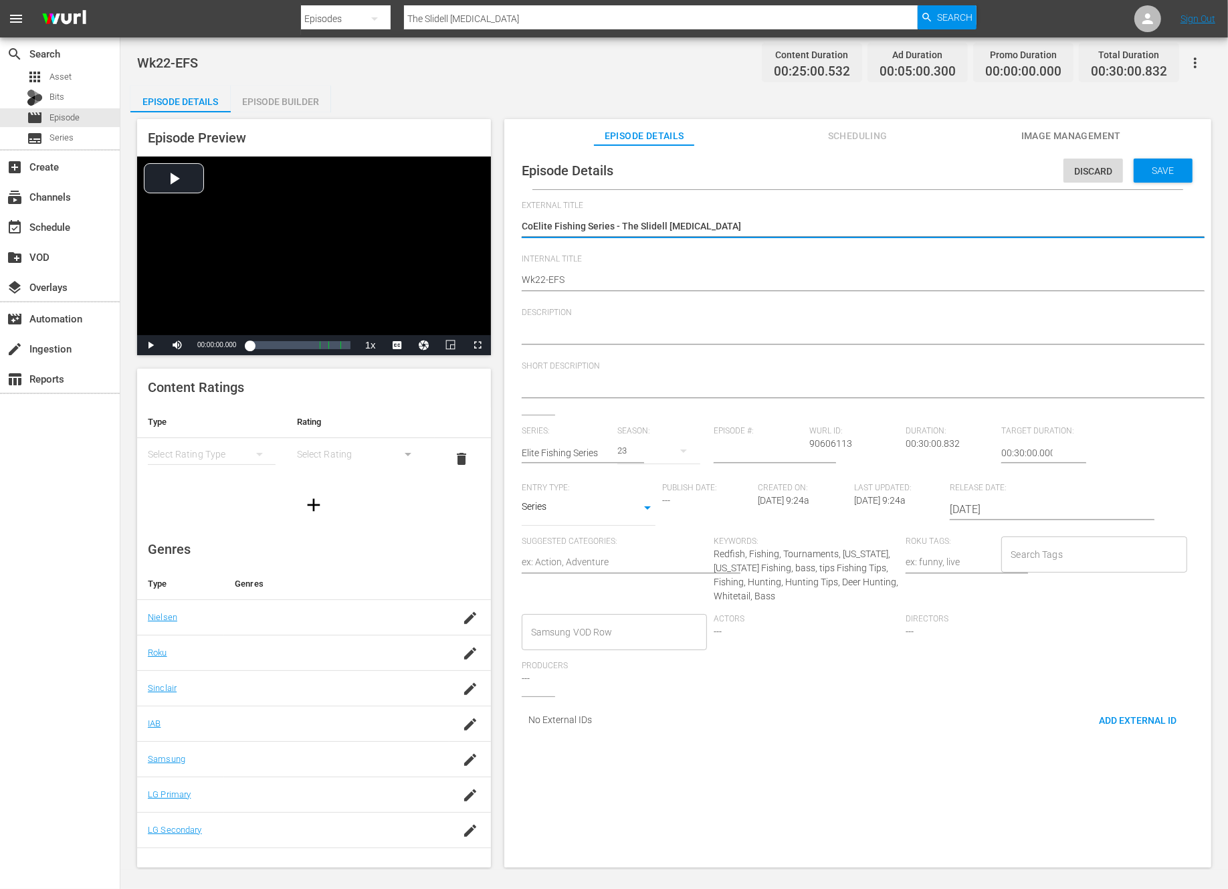
type textarea "CElite Fishing Series - The Slidell Shootout"
type textarea "Elite Fishing Series - The Slidell Shootout"
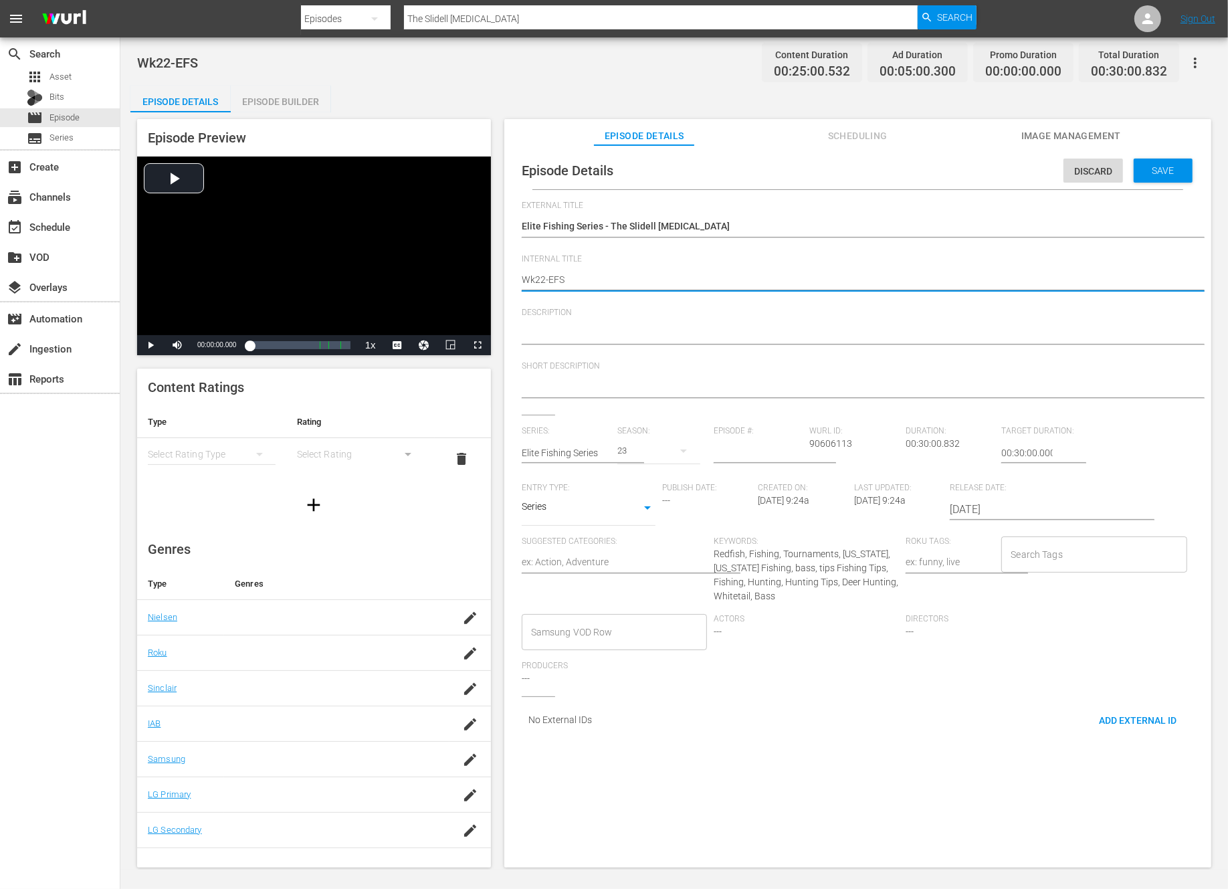
type textarea "Wk2-EFS"
type textarea "Wk-EFS"
type textarea "Wk3-EFS"
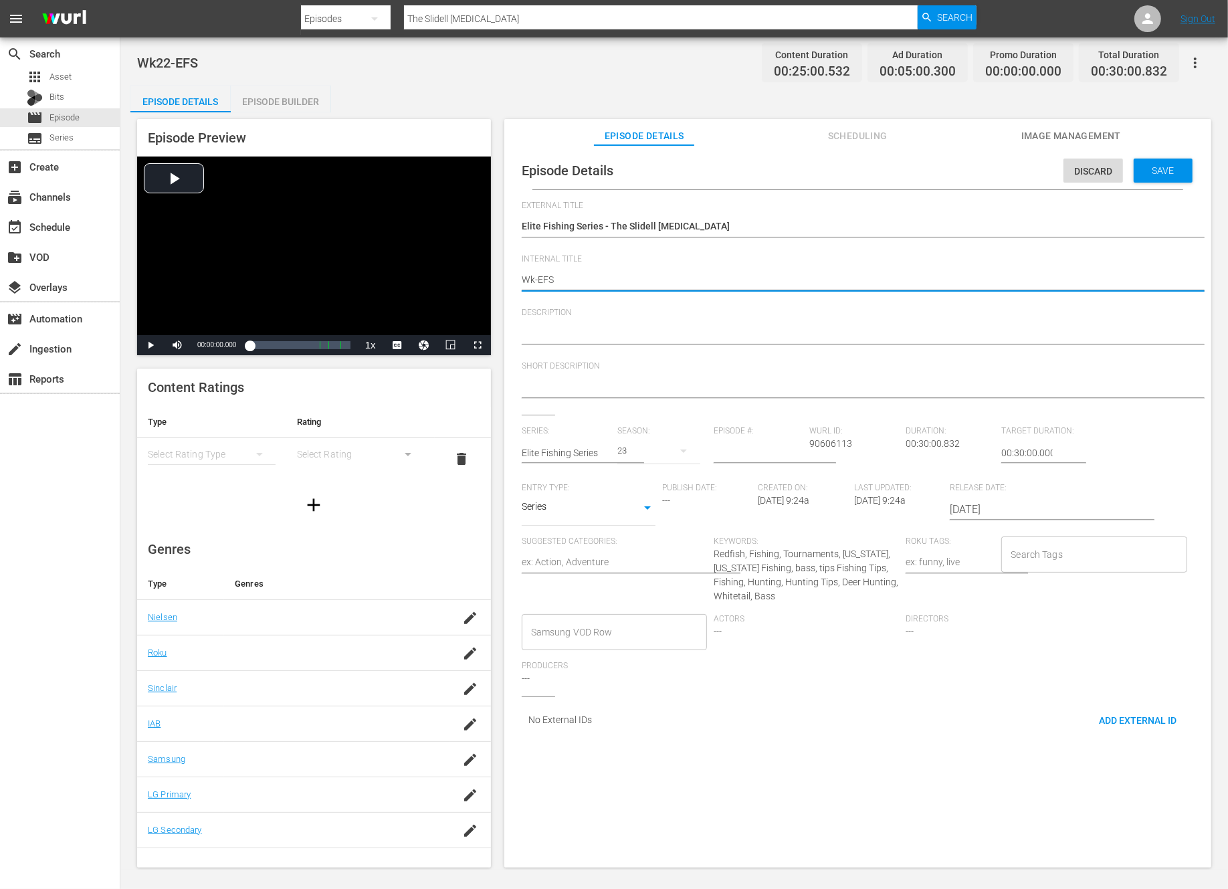
type textarea "Wk3-EFS"
type textarea "Wk39-EFS"
click at [1146, 169] on span "Save" at bounding box center [1163, 170] width 43 height 11
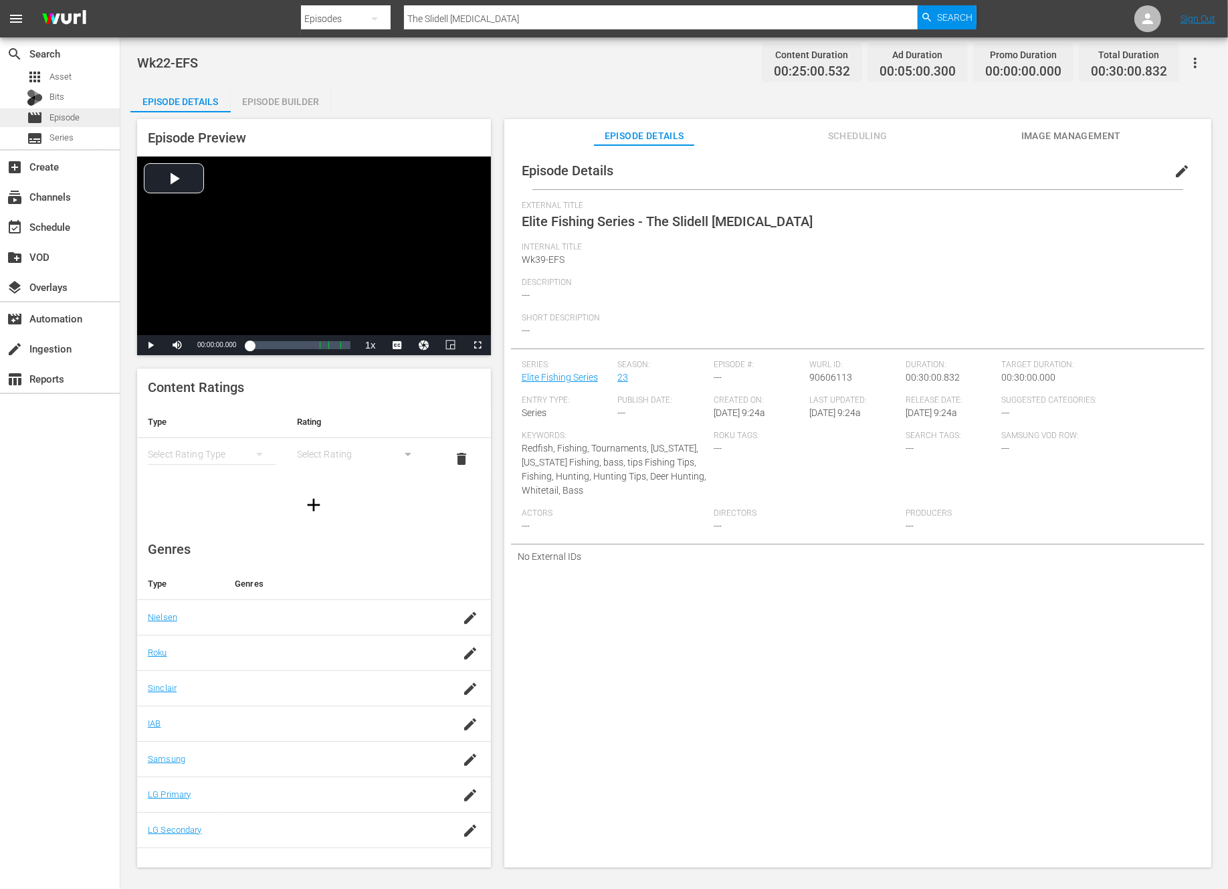
click at [69, 112] on span "Episode" at bounding box center [64, 117] width 30 height 13
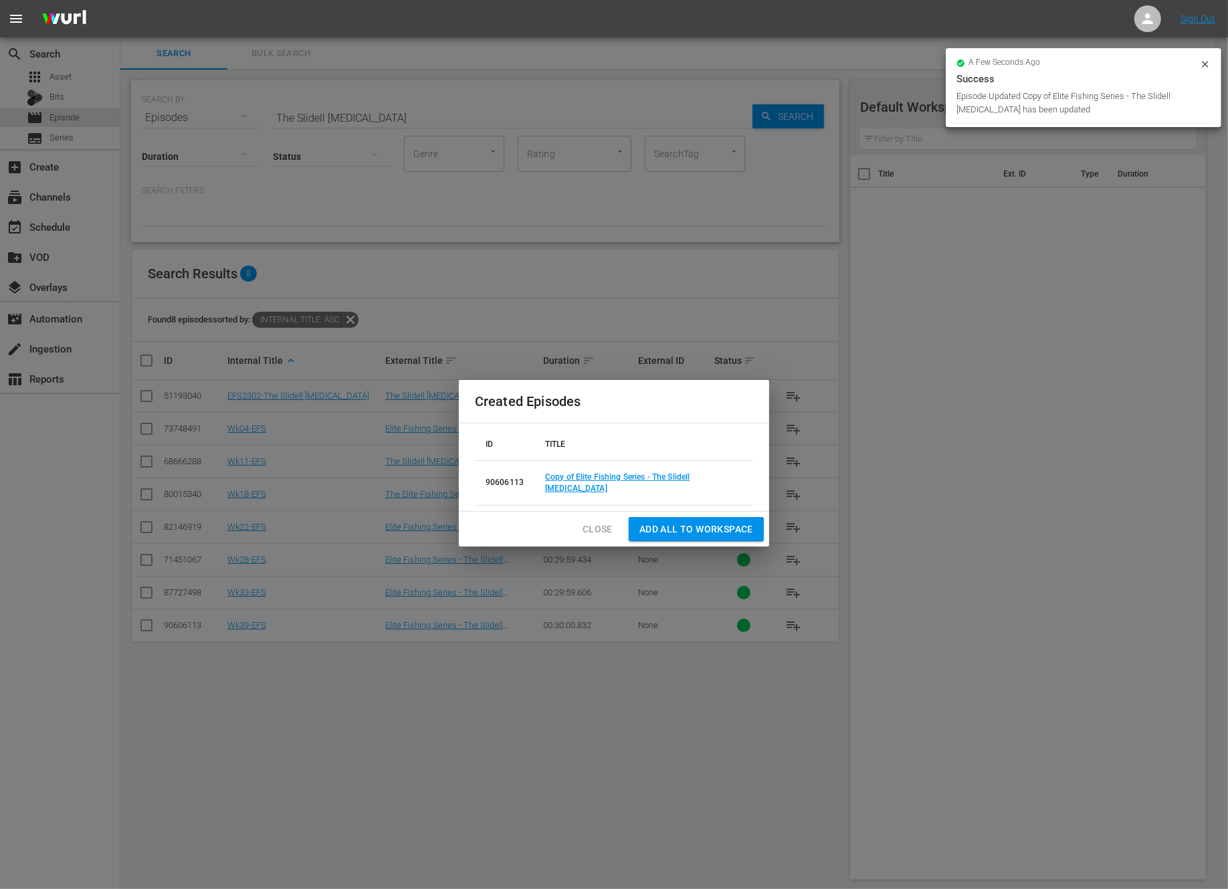
click at [595, 528] on span "Close" at bounding box center [598, 529] width 30 height 17
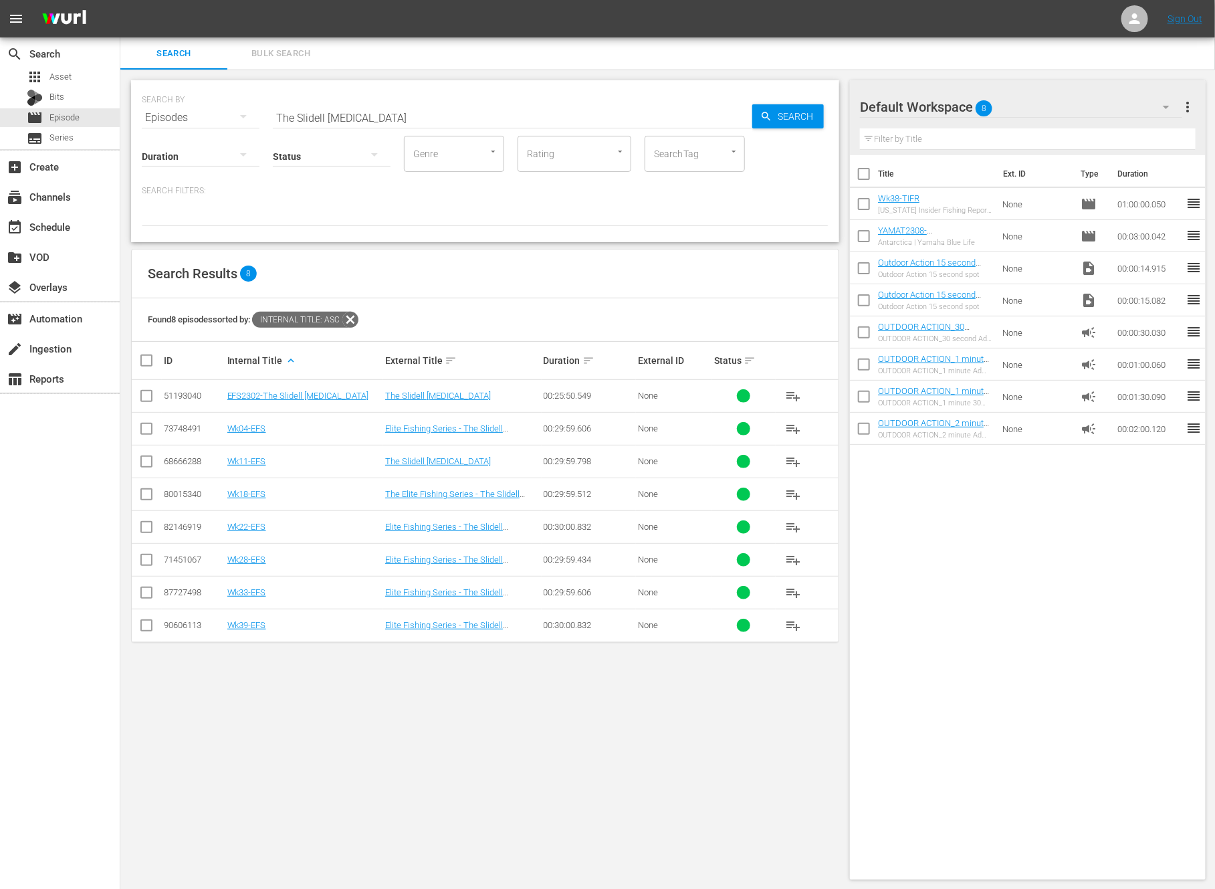
click at [343, 114] on input "The Slidell Shootout" at bounding box center [513, 118] width 480 height 32
paste input "2025 The Bass Federation National Championship - Lake Dardanelle, AR"
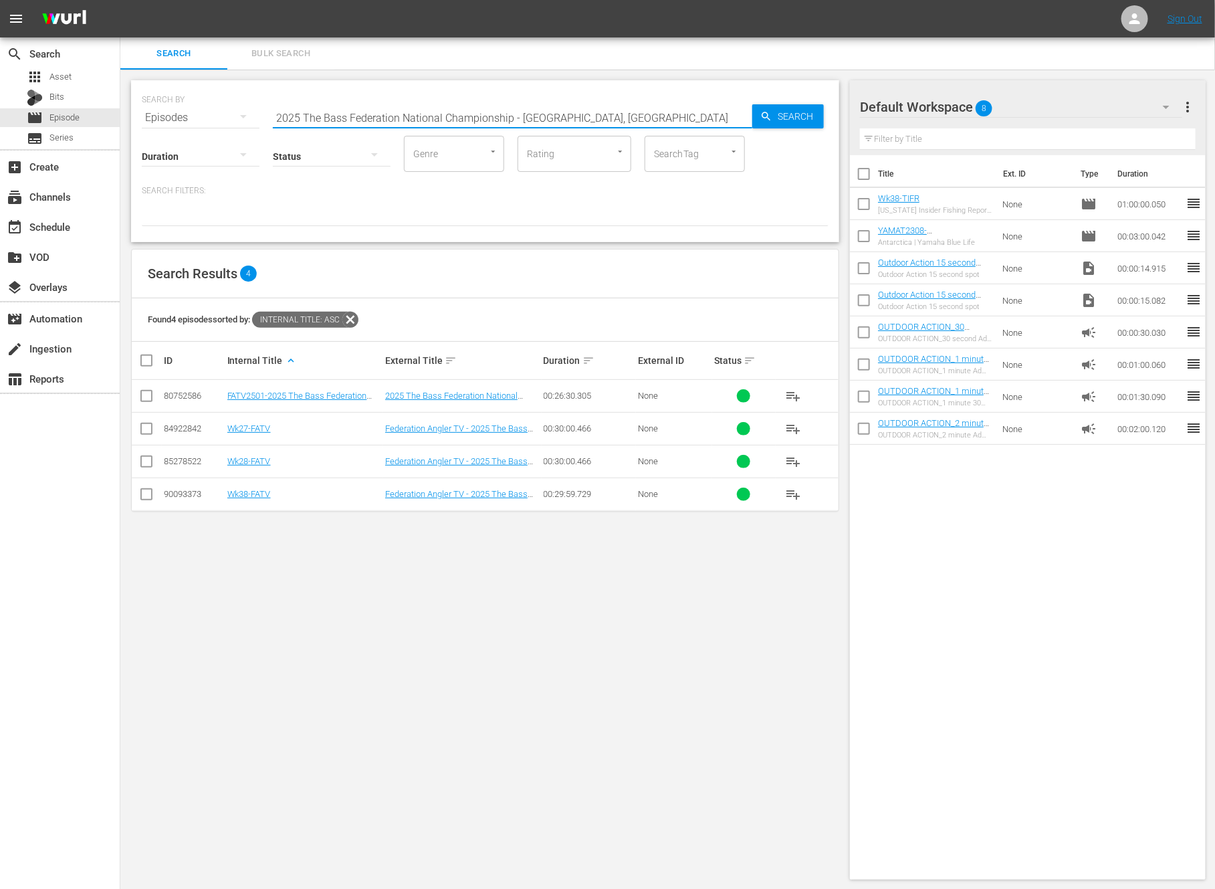
click at [146, 495] on input "checkbox" at bounding box center [146, 497] width 16 height 16
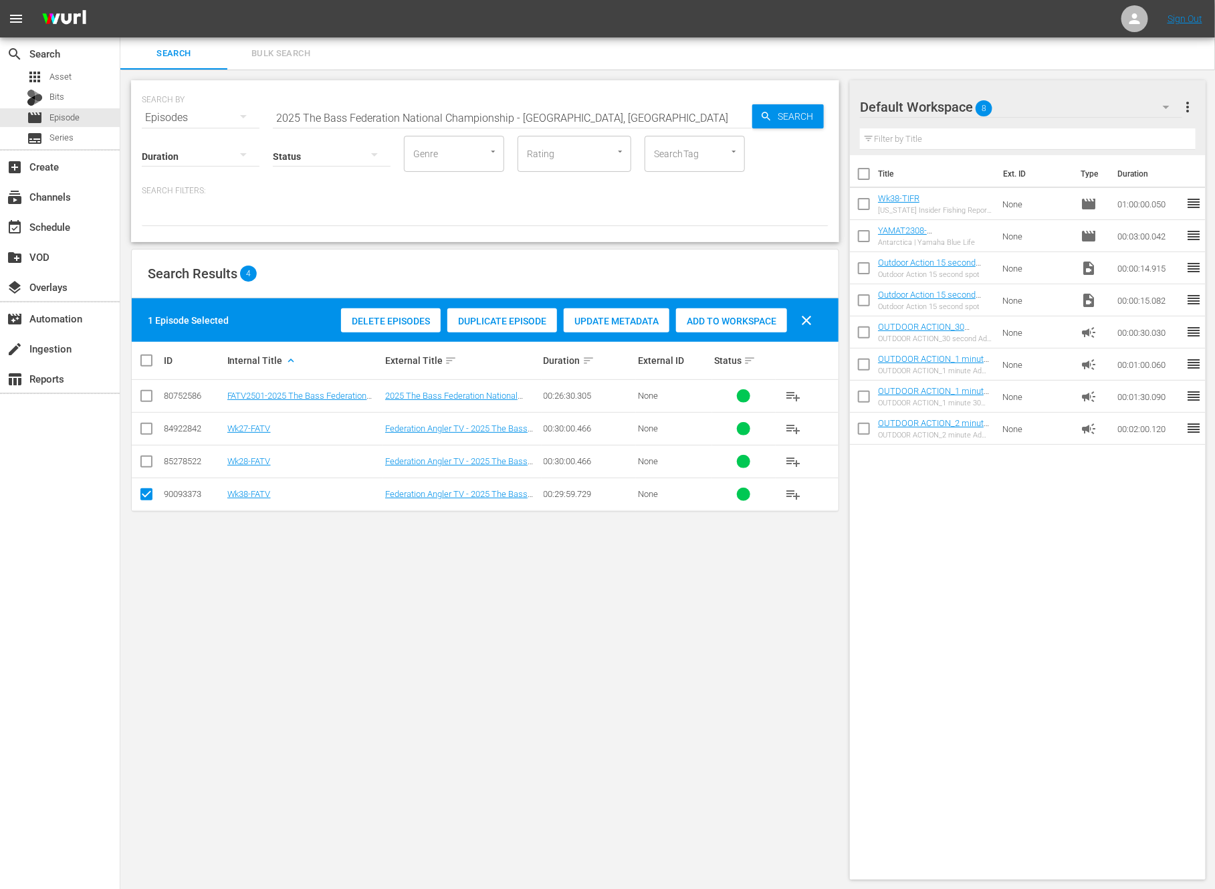
click at [481, 318] on span "Duplicate Episode" at bounding box center [502, 321] width 110 height 11
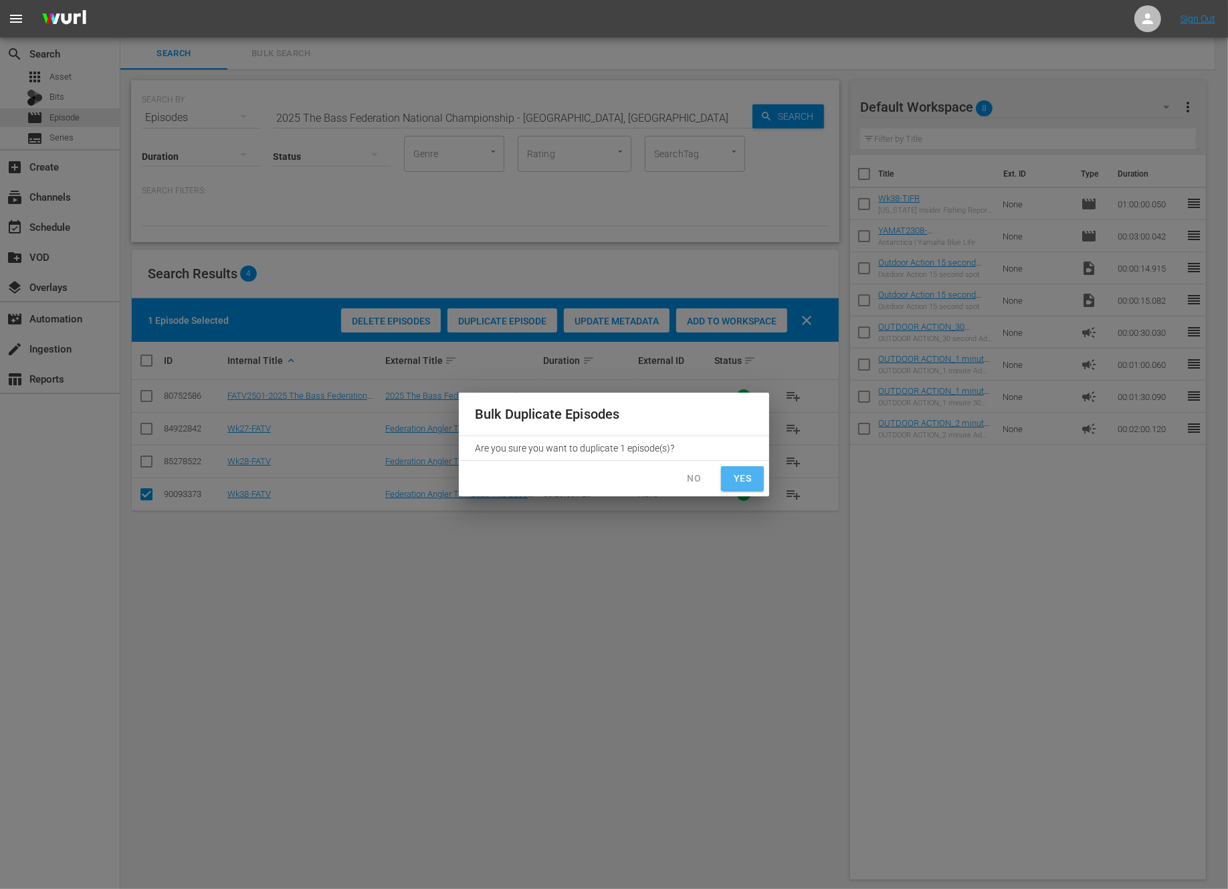
click at [748, 474] on span "Yes" at bounding box center [742, 478] width 21 height 17
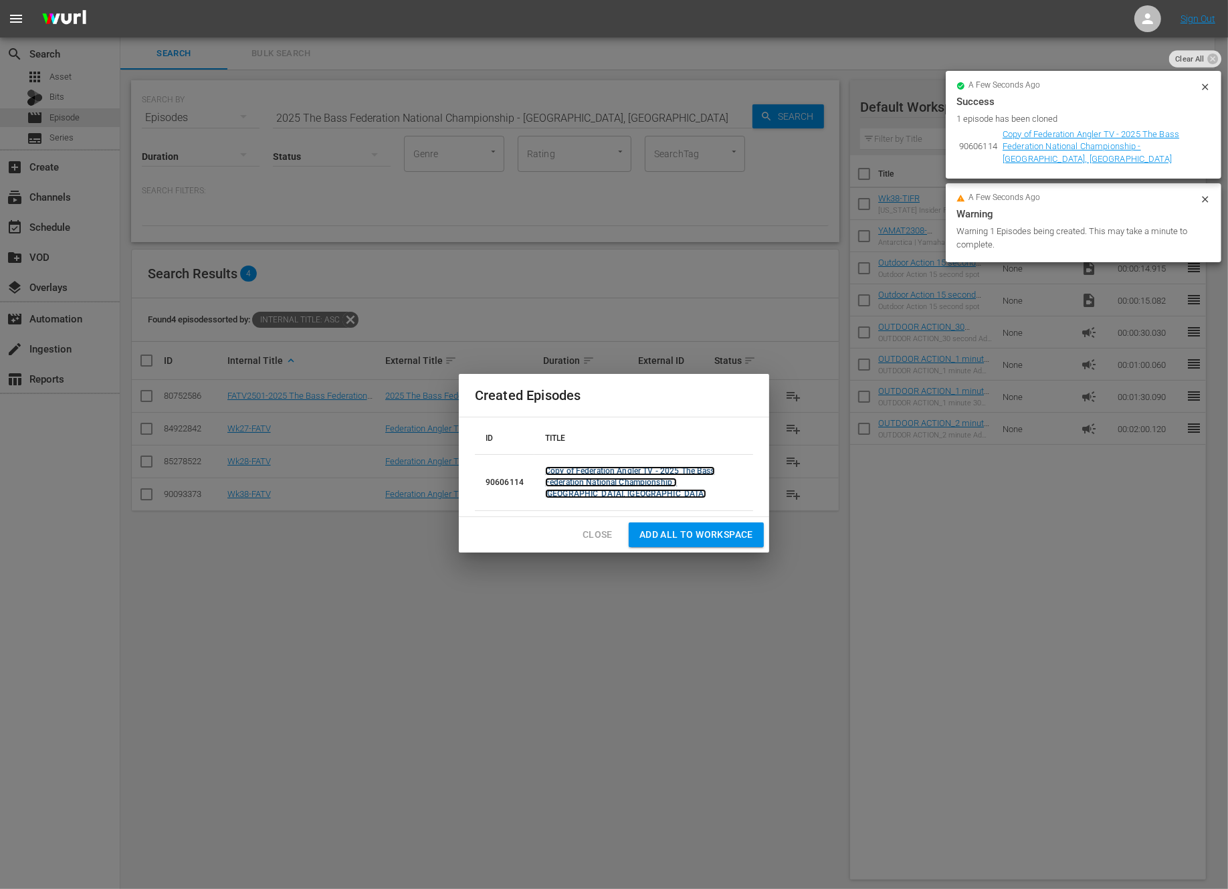
click at [625, 481] on link "Copy of Federation Angler TV - 2025 The Bass Federation National Championship -…" at bounding box center [630, 482] width 170 height 32
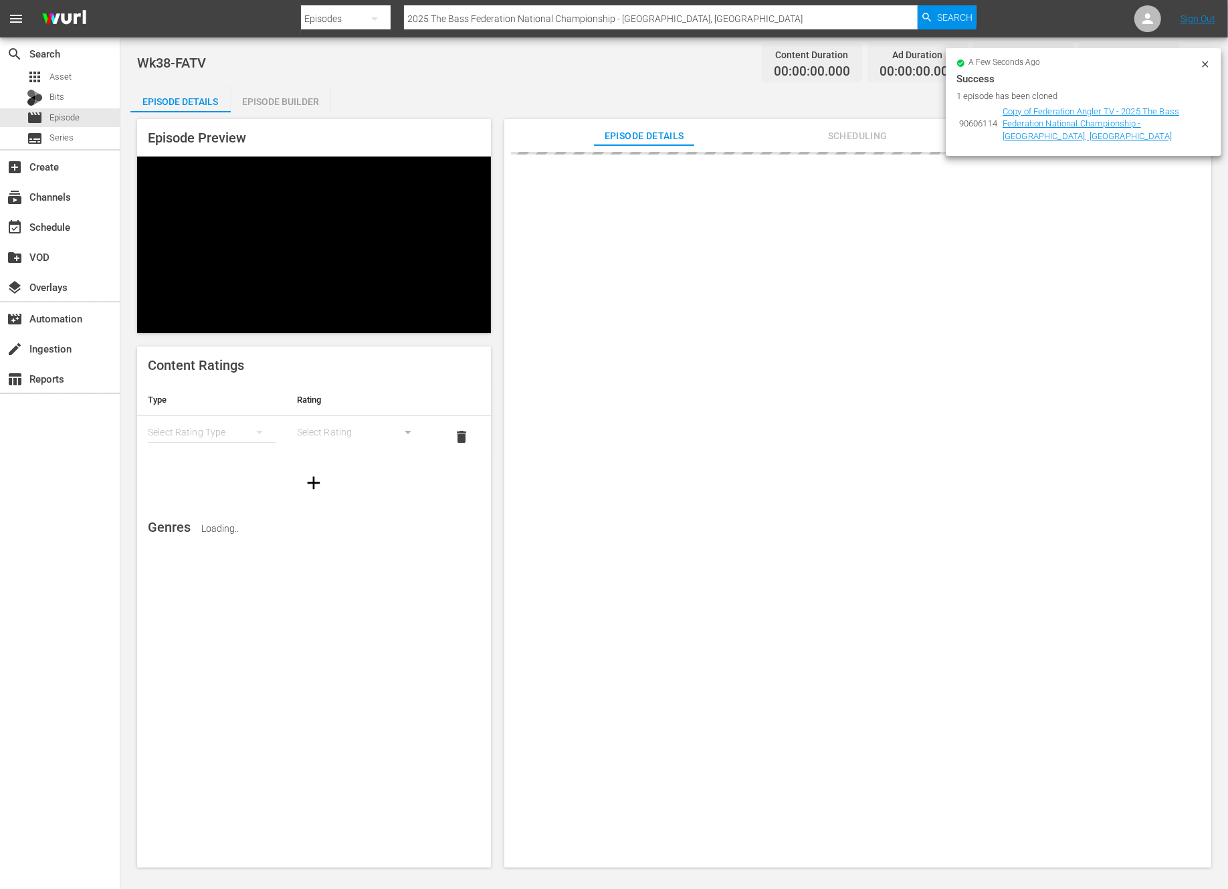
click at [1201, 66] on icon at bounding box center [1205, 64] width 11 height 11
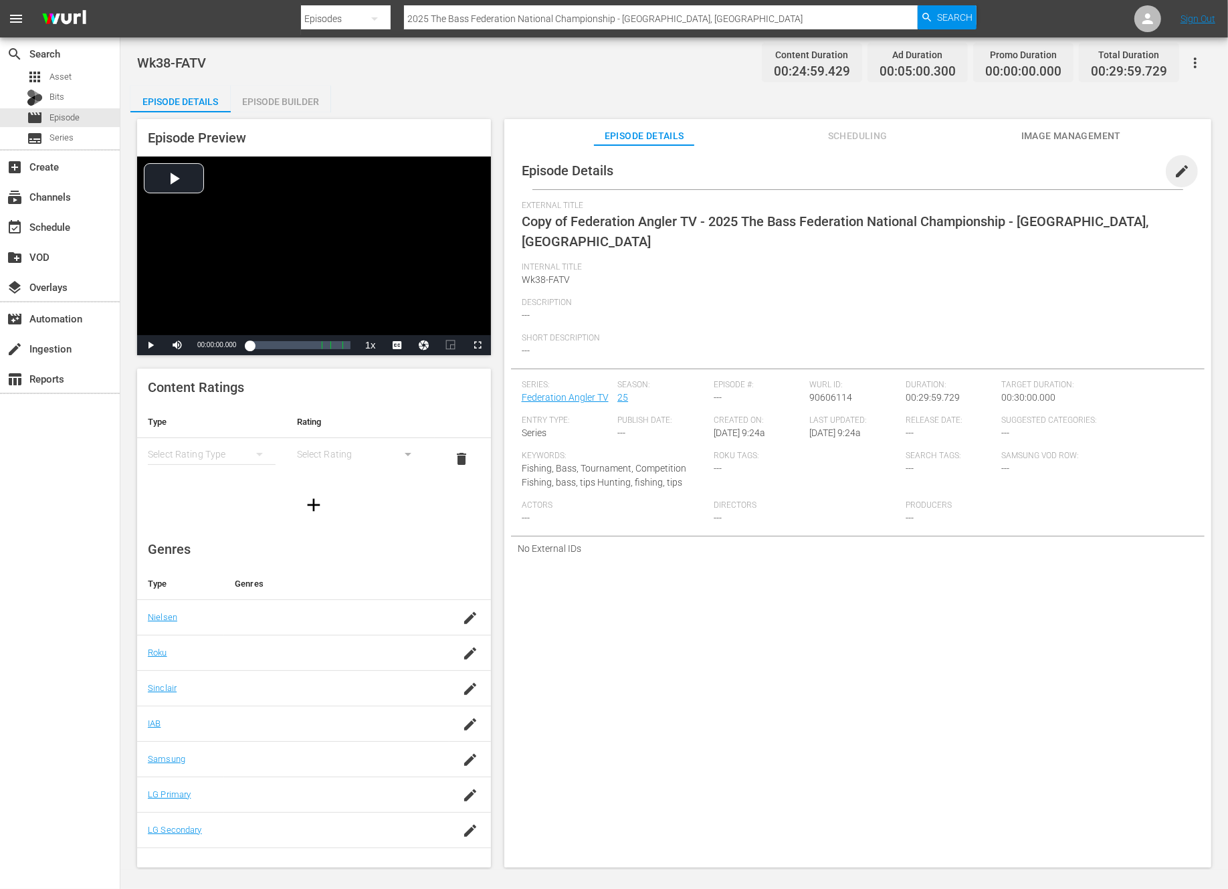
click at [1177, 168] on span "edit" at bounding box center [1182, 171] width 16 height 16
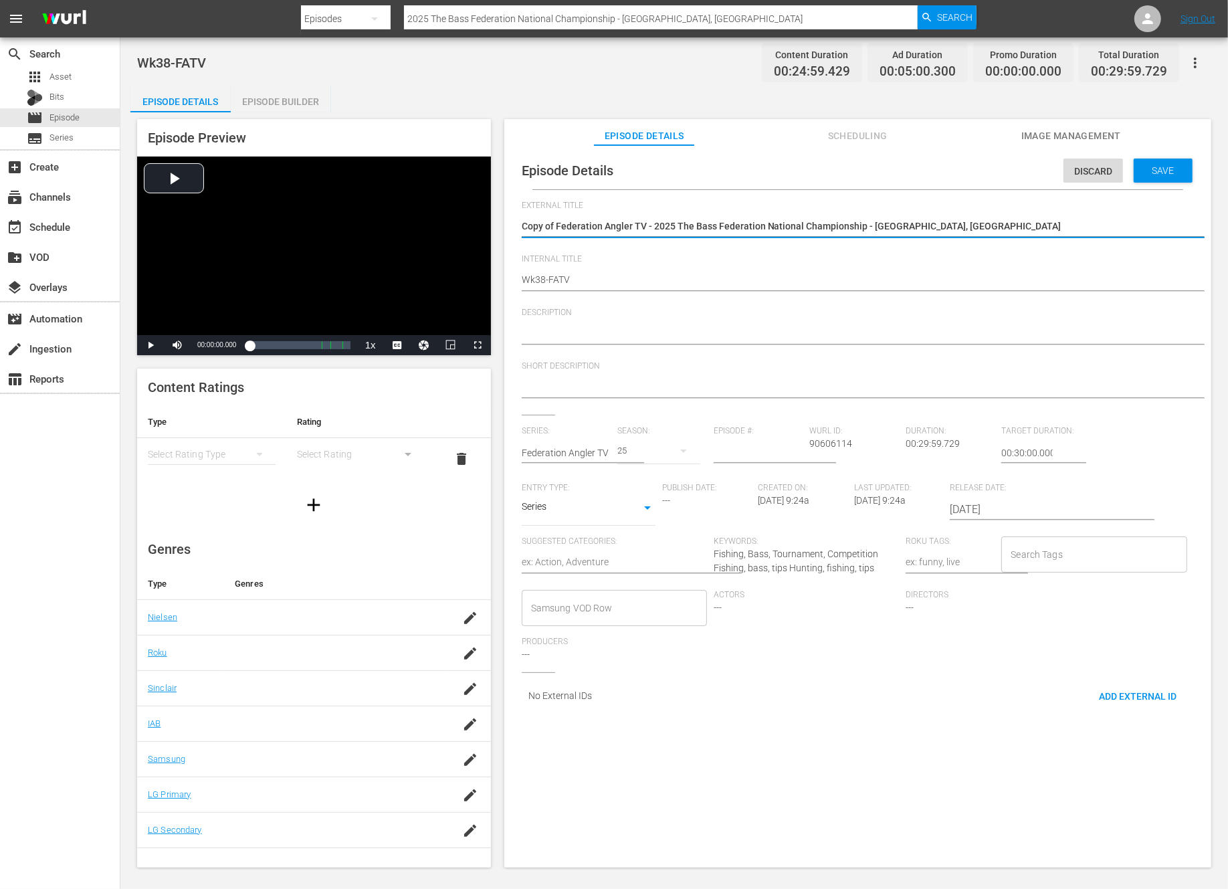
click at [560, 223] on textarea "Copy of Federation Angler TV - 2025 The Bass Federation National Championship -…" at bounding box center [854, 227] width 665 height 16
click at [1157, 165] on span "Save" at bounding box center [1163, 170] width 43 height 11
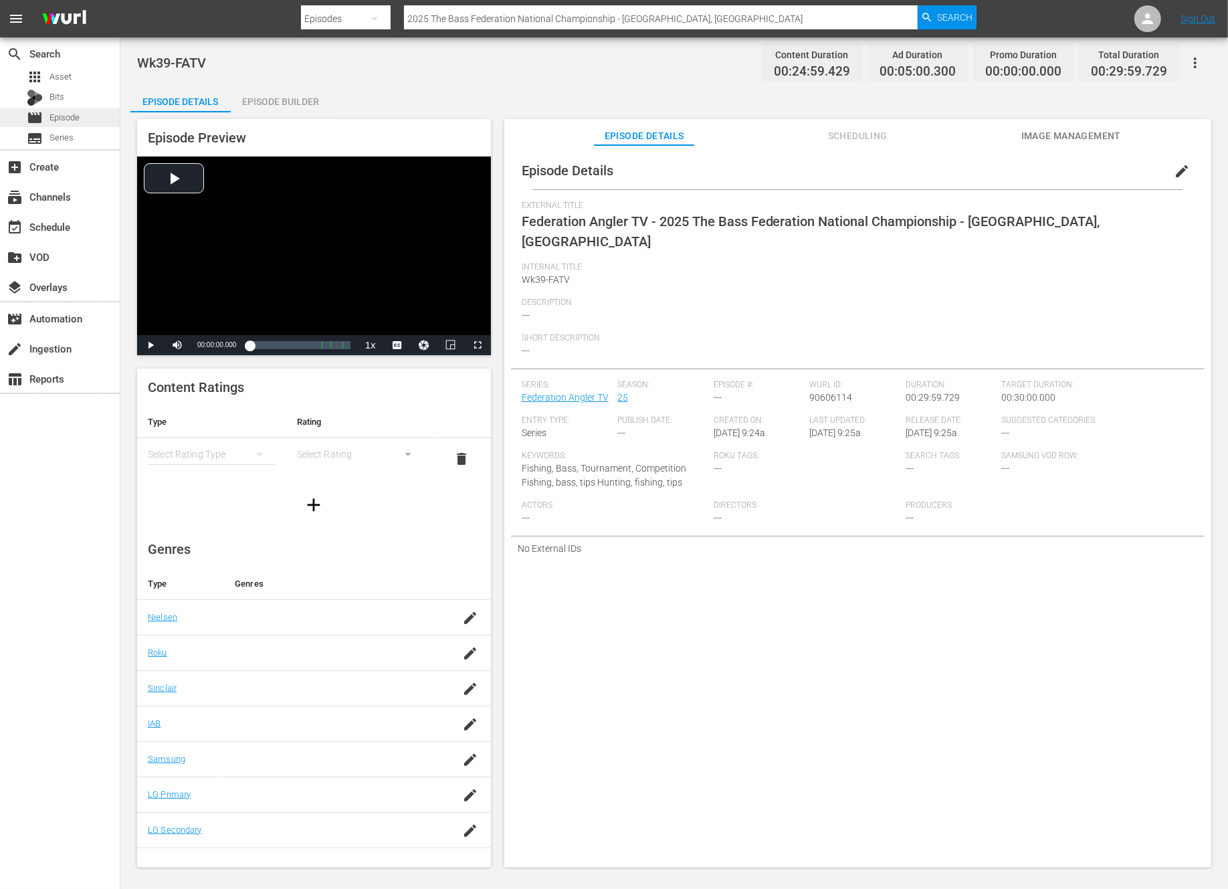
click at [78, 113] on span "Episode" at bounding box center [64, 117] width 30 height 13
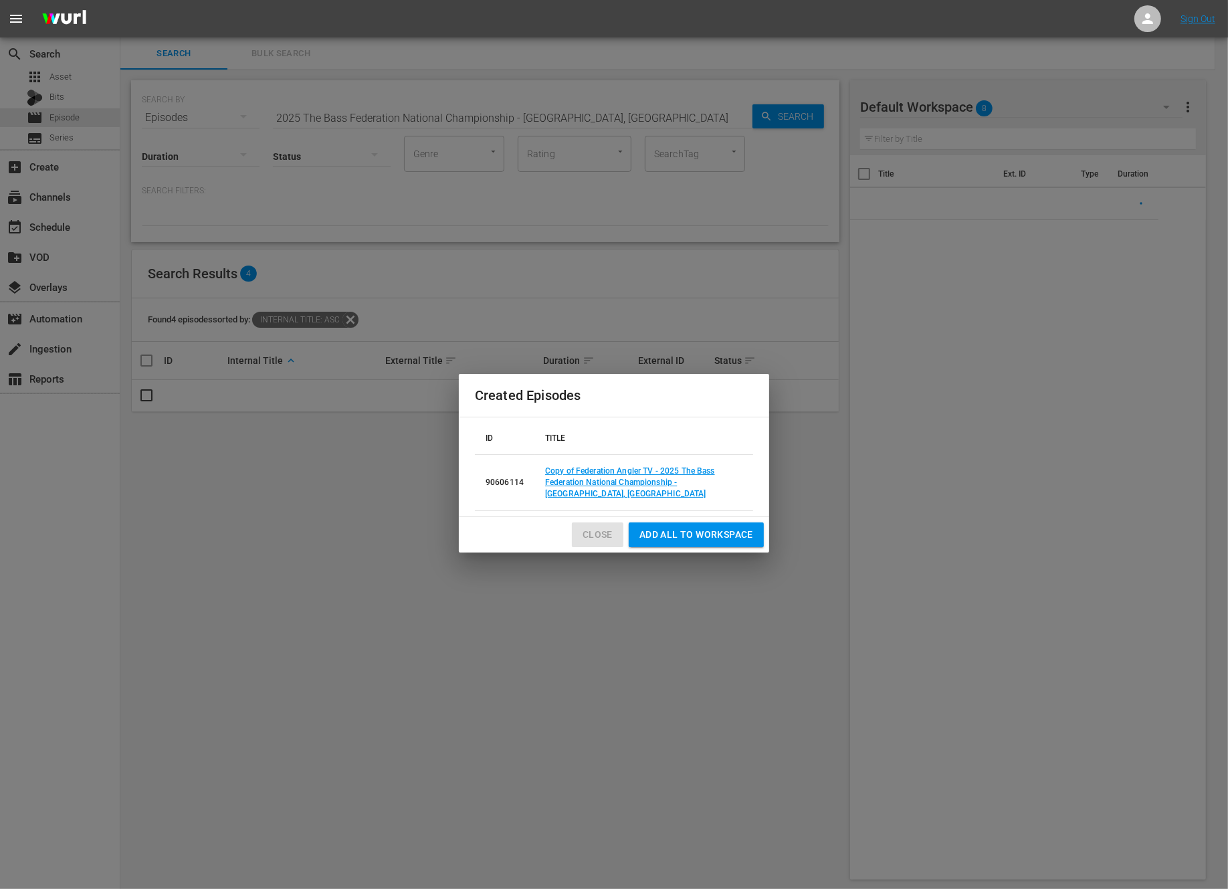
click at [590, 527] on span "Close" at bounding box center [598, 534] width 30 height 17
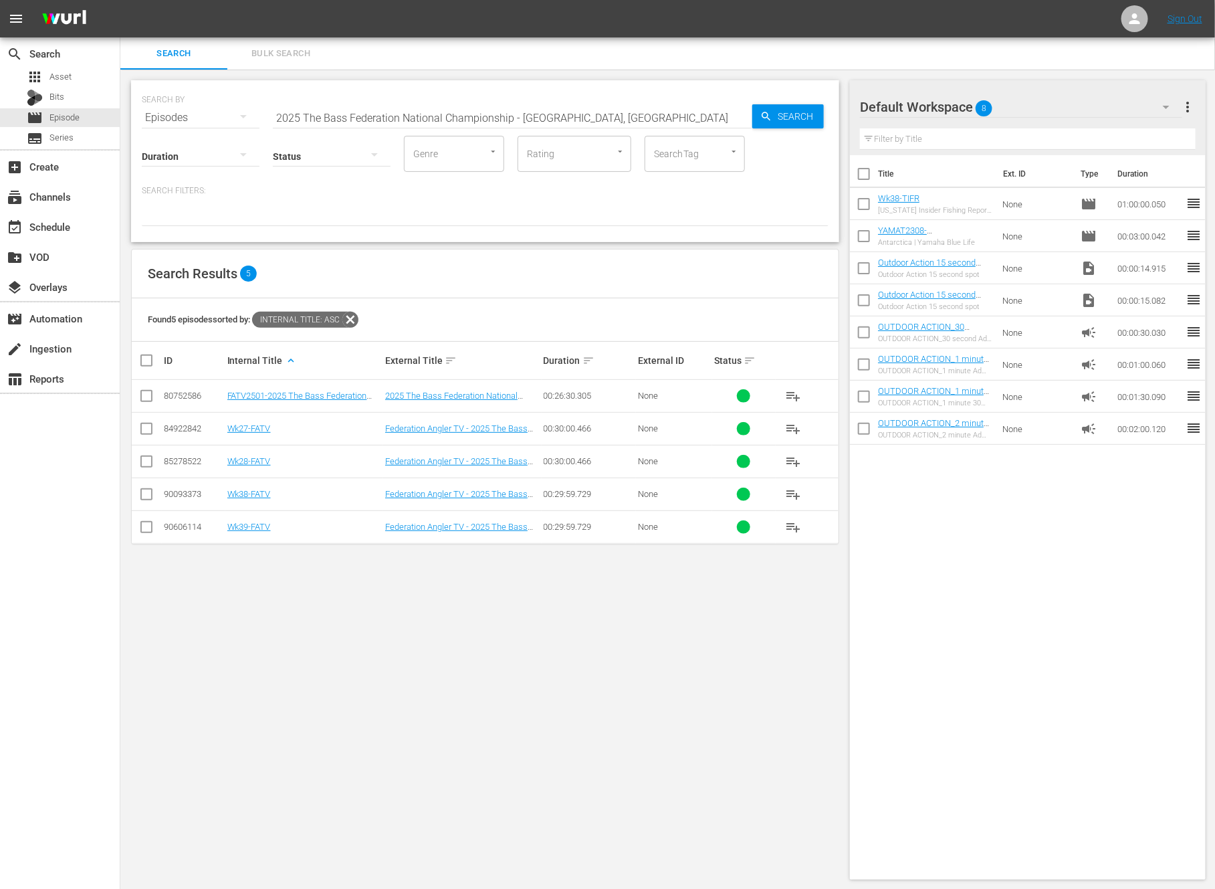
click at [435, 112] on input "2025 The Bass Federation National Championship - Lake Dardanelle, AR" at bounding box center [513, 118] width 480 height 32
paste input "Captiva Pass Snook Madness"
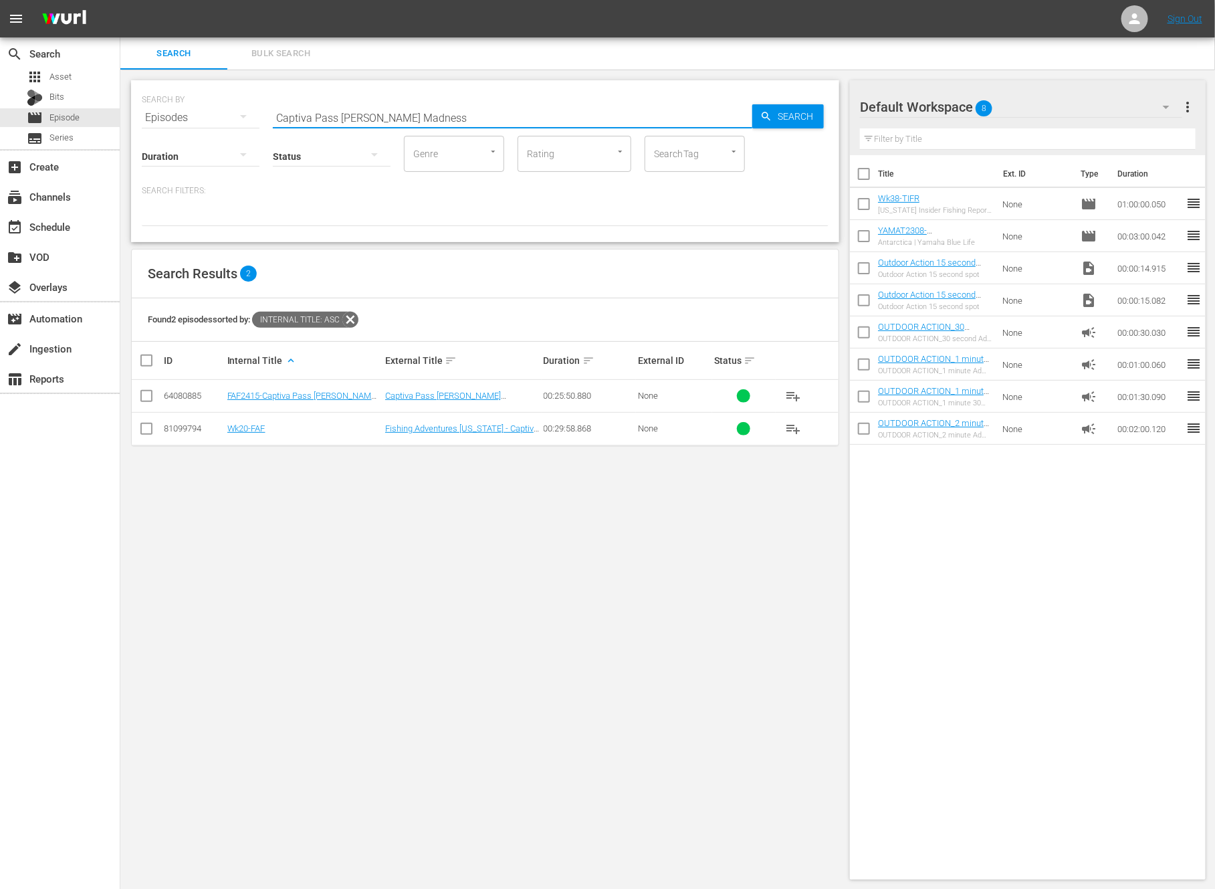
click at [143, 429] on input "checkbox" at bounding box center [146, 431] width 16 height 16
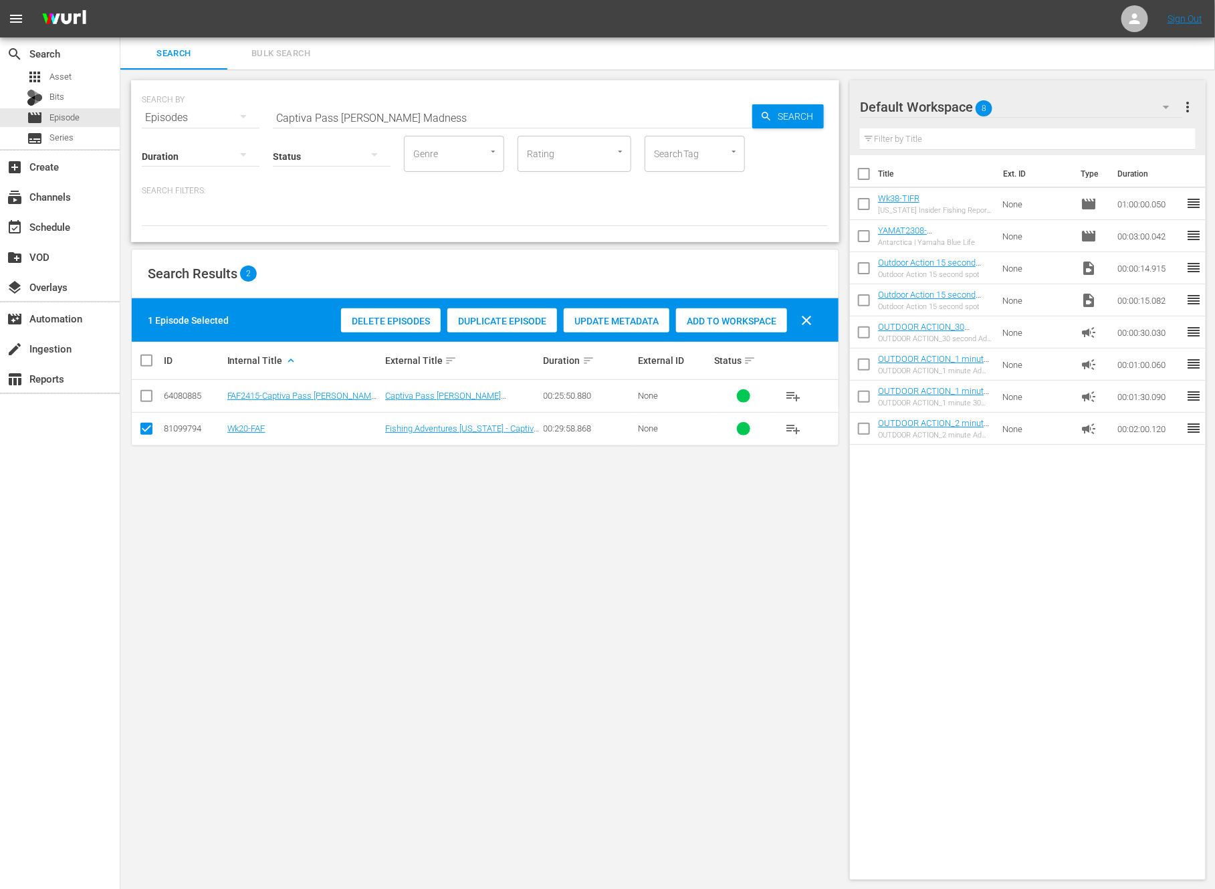
click at [492, 316] on span "Duplicate Episode" at bounding box center [502, 321] width 110 height 11
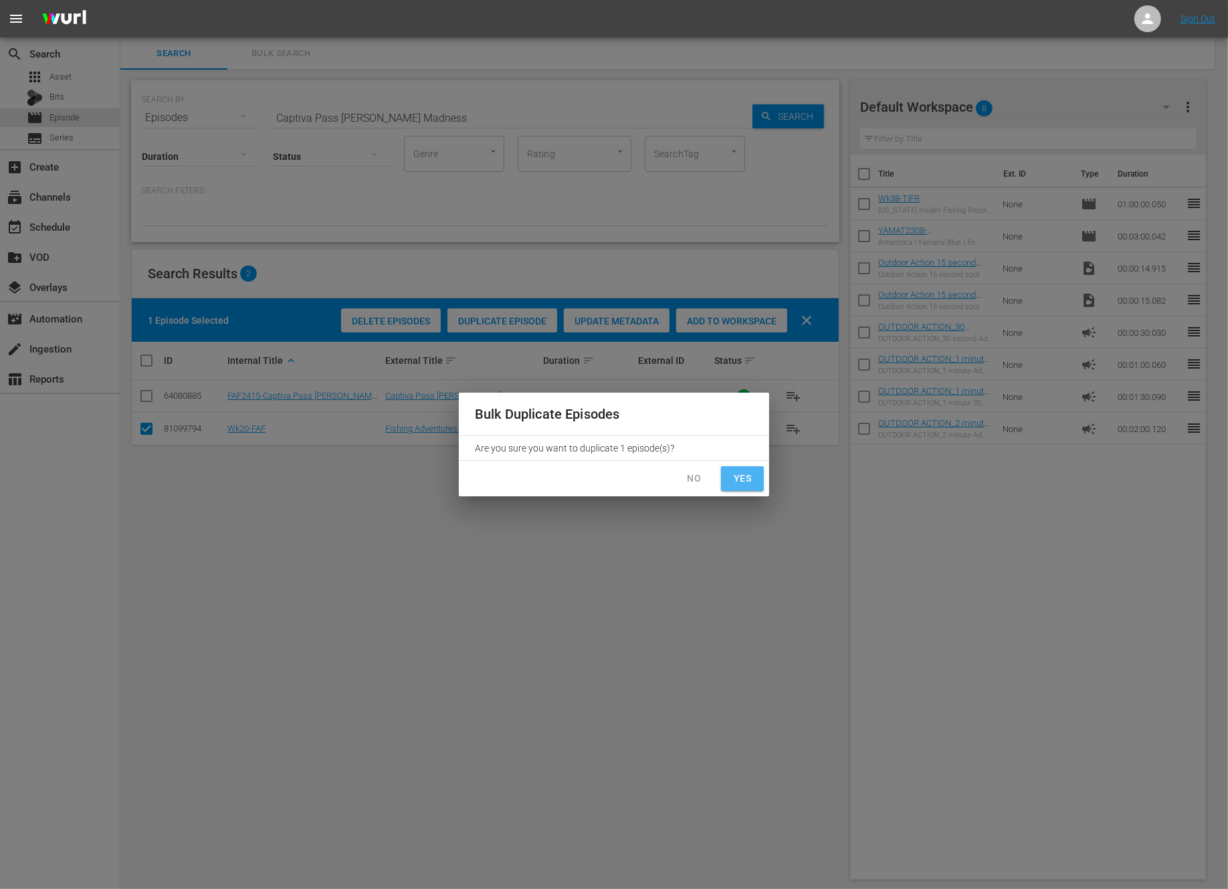
click at [742, 483] on span "Yes" at bounding box center [742, 478] width 21 height 17
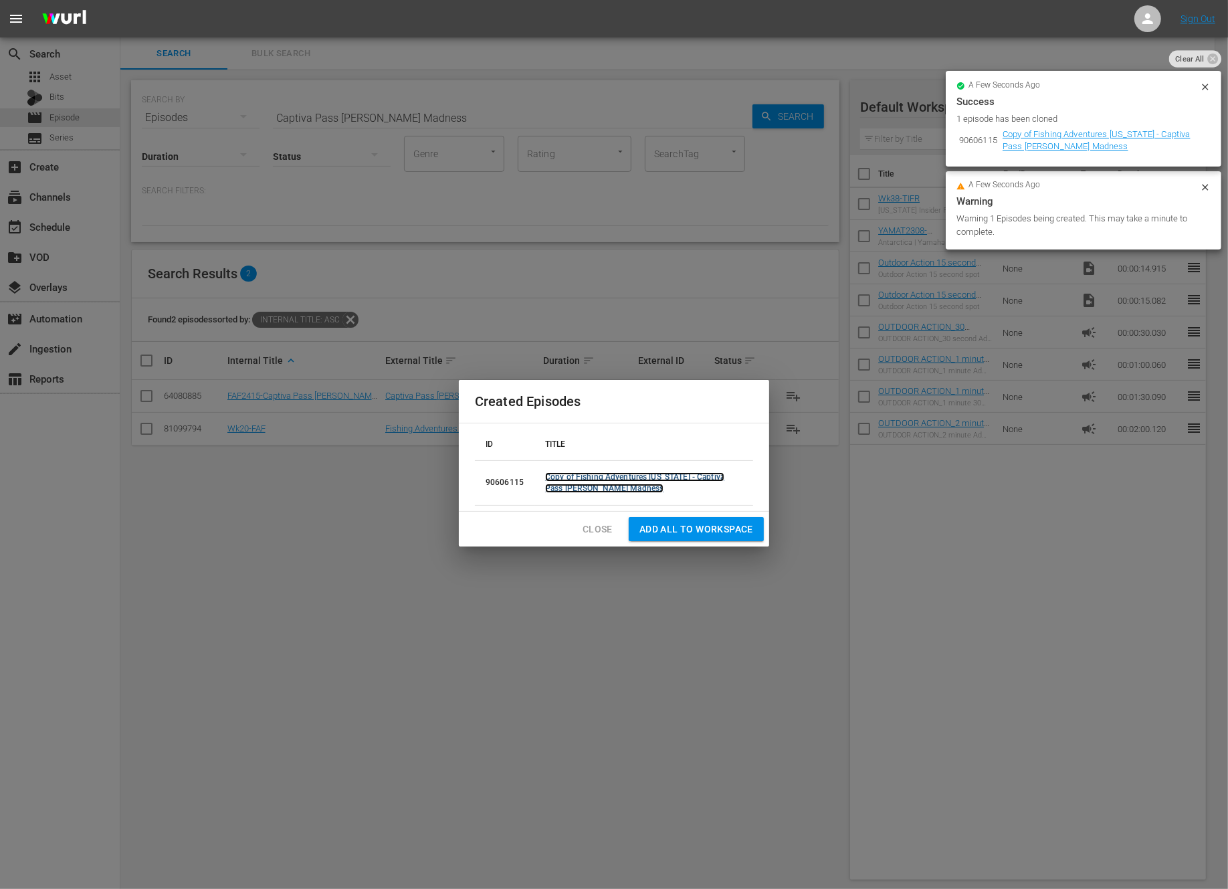
click at [581, 475] on link "Copy of Fishing Adventures Florida - Captiva Pass Snook Madness" at bounding box center [634, 482] width 179 height 21
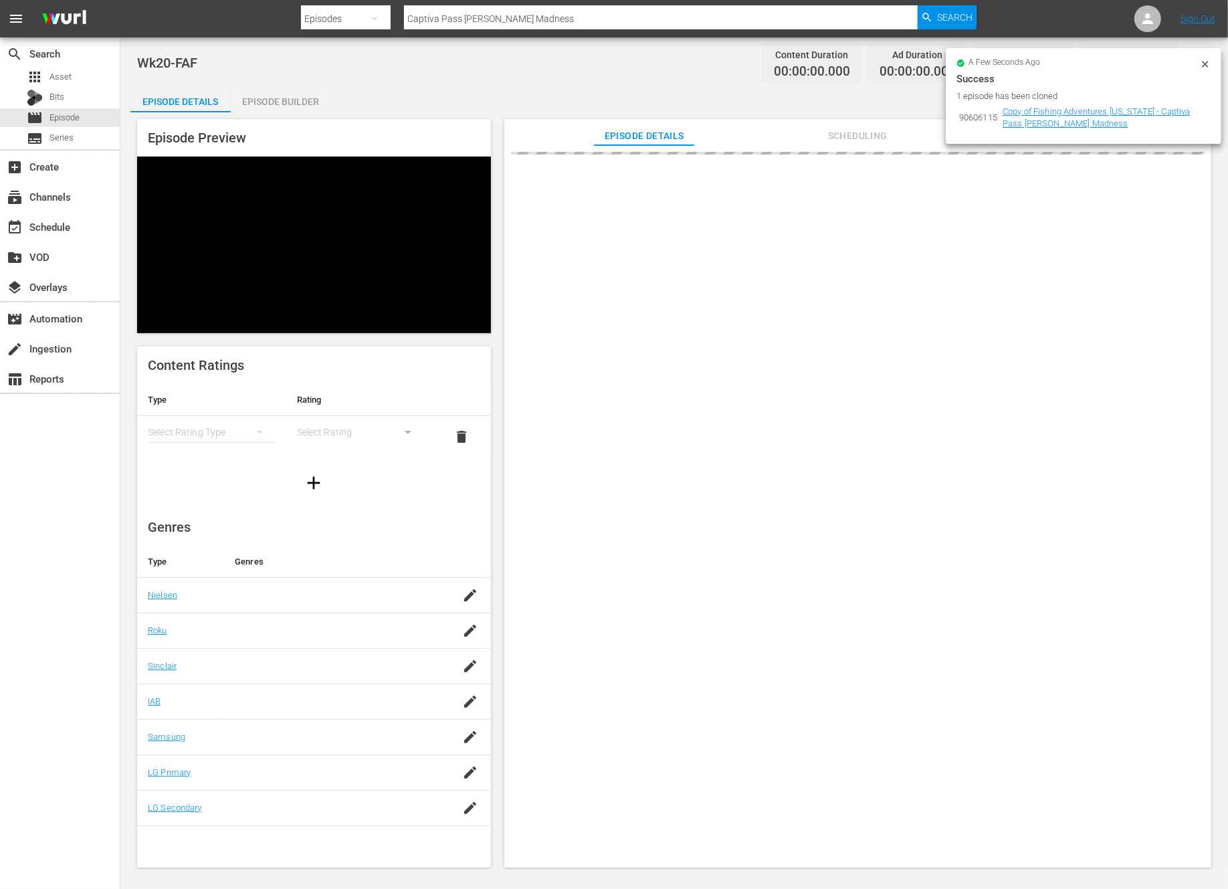
click at [1207, 65] on icon at bounding box center [1205, 64] width 6 height 6
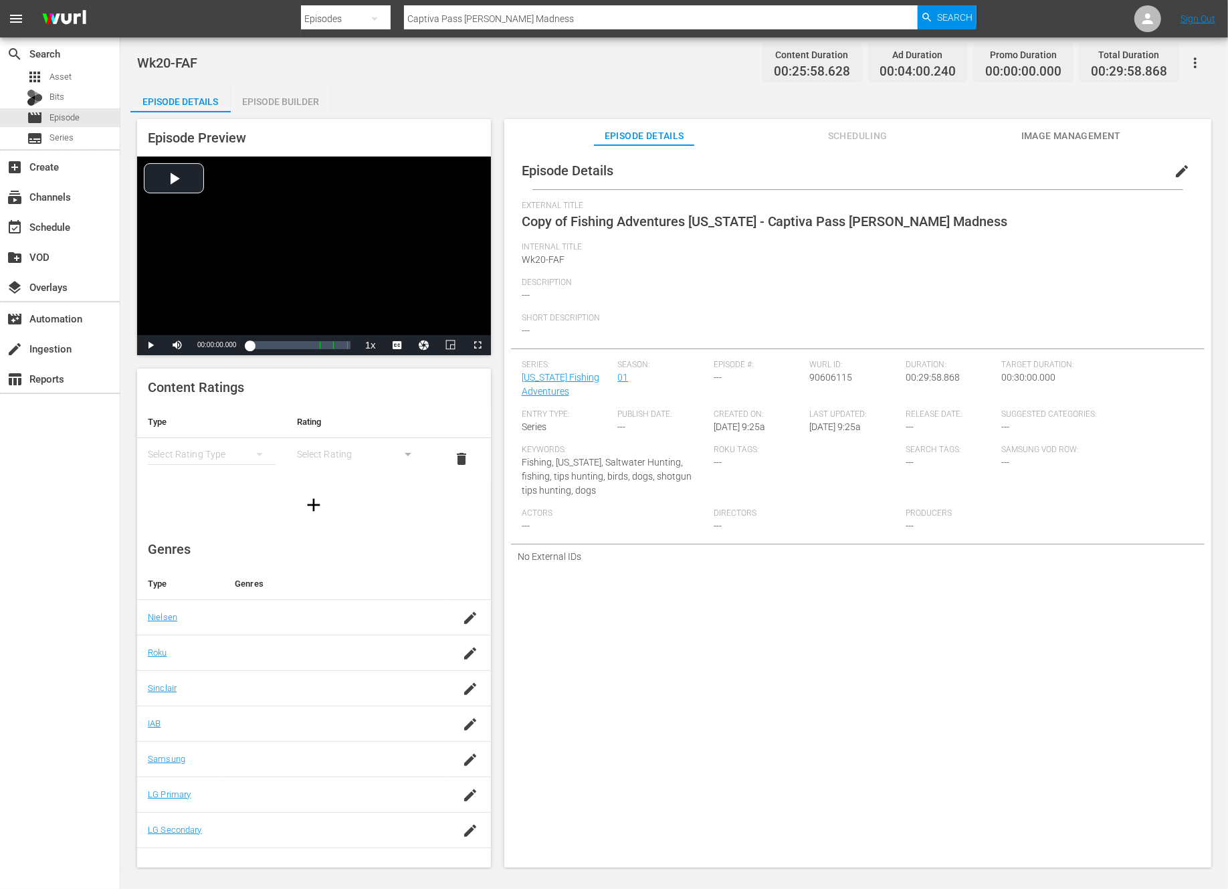
click at [1174, 172] on span "edit" at bounding box center [1182, 171] width 16 height 16
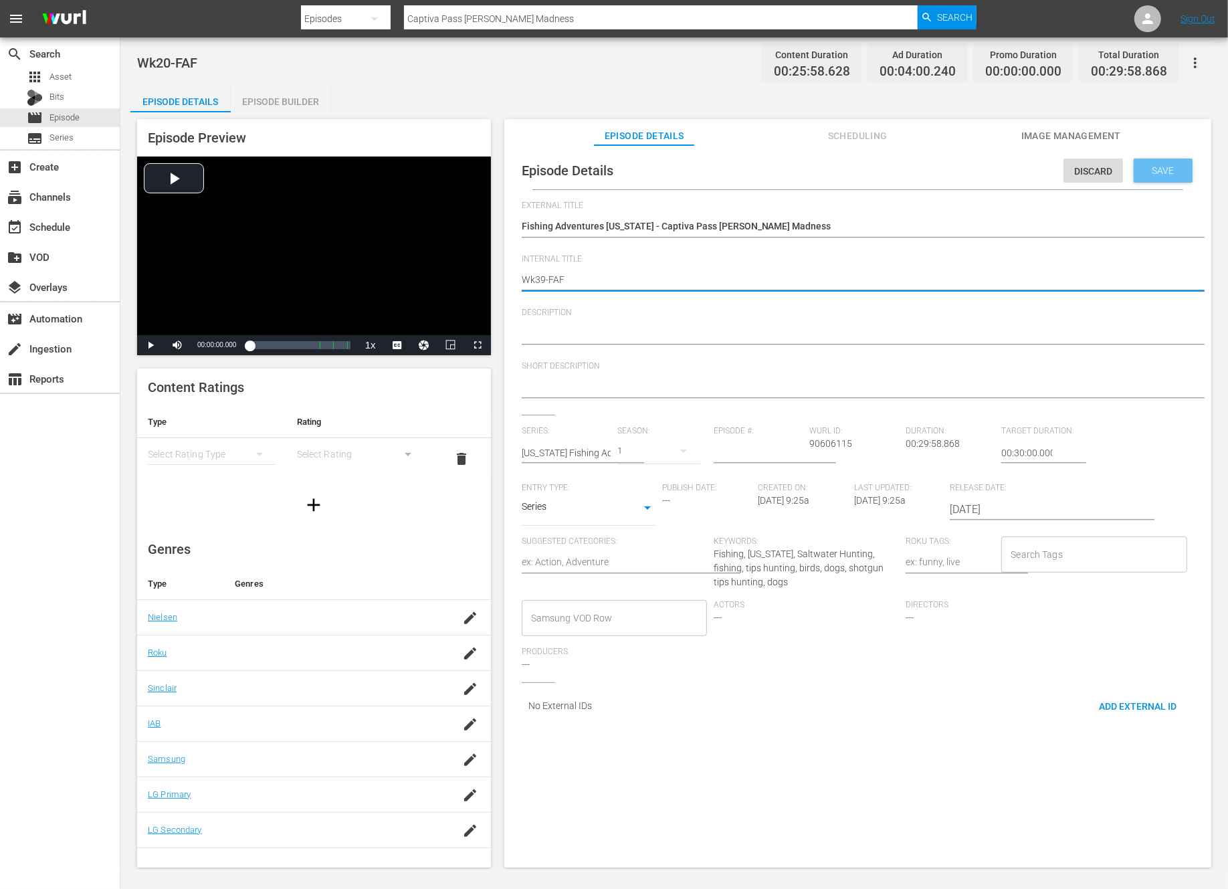
click at [1149, 179] on div "Save" at bounding box center [1163, 171] width 59 height 24
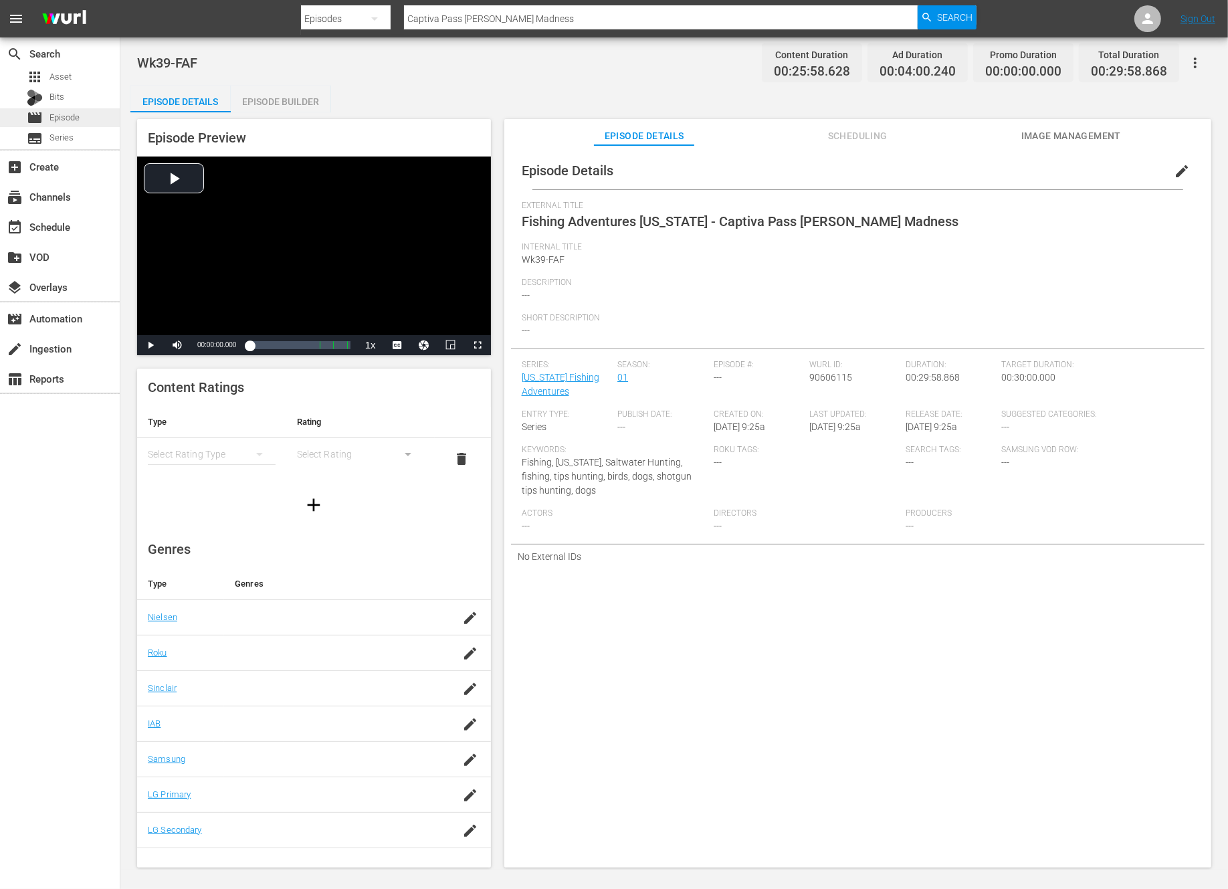
click at [63, 120] on span "Episode" at bounding box center [64, 117] width 30 height 13
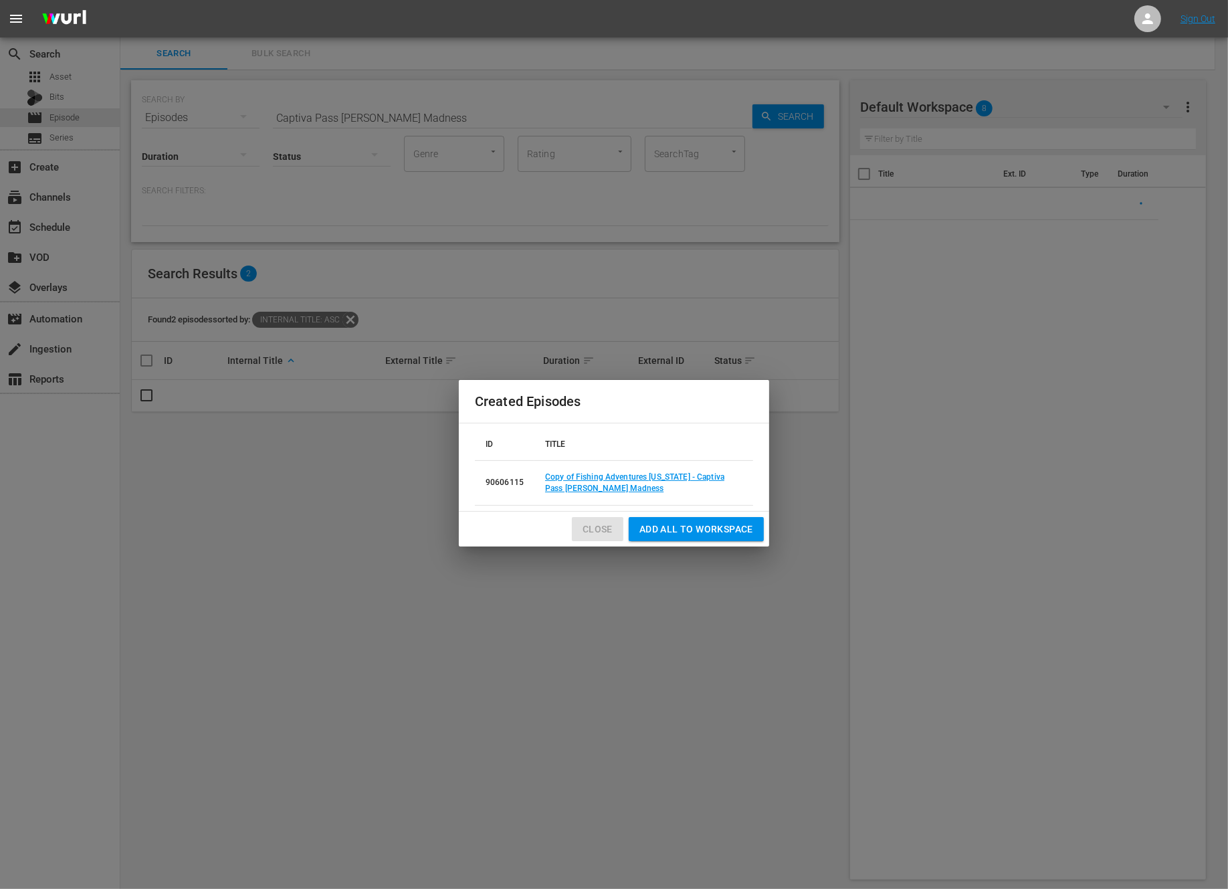
click at [601, 526] on span "Close" at bounding box center [598, 529] width 30 height 17
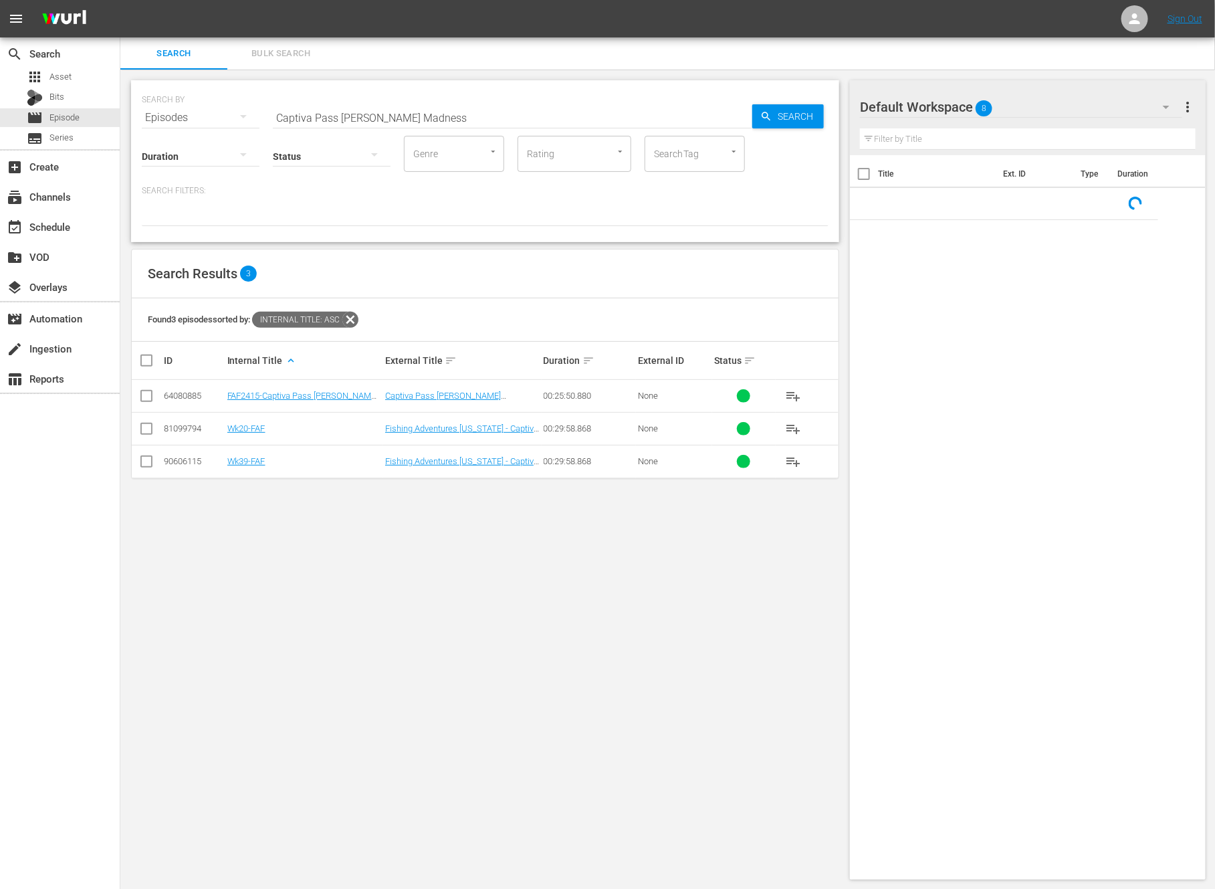
click at [398, 118] on input "Captiva Pass Snook Madness" at bounding box center [513, 118] width 480 height 32
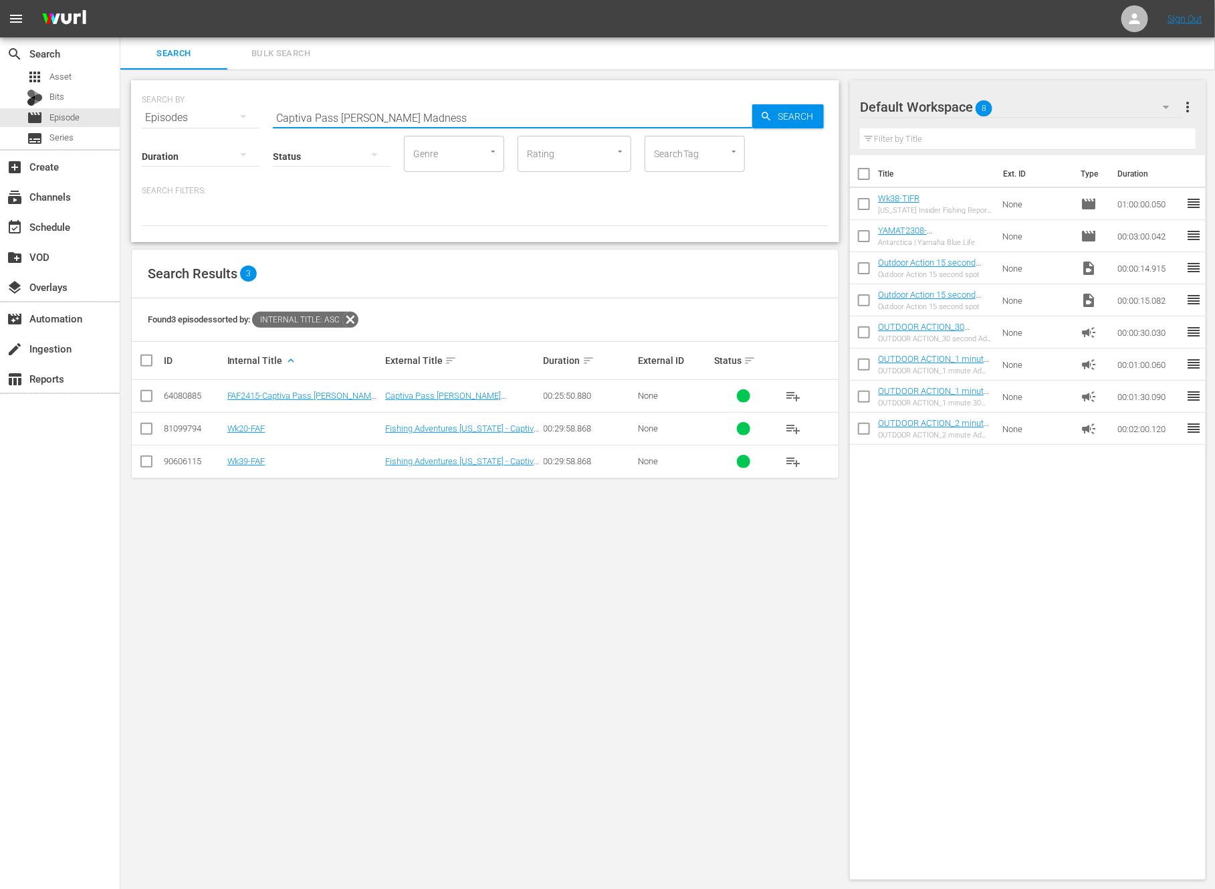
click at [398, 118] on input "Captiva Pass Snook Madness" at bounding box center [513, 118] width 480 height 32
paste input "Mako Mania Part 1"
click at [146, 425] on input "checkbox" at bounding box center [146, 431] width 16 height 16
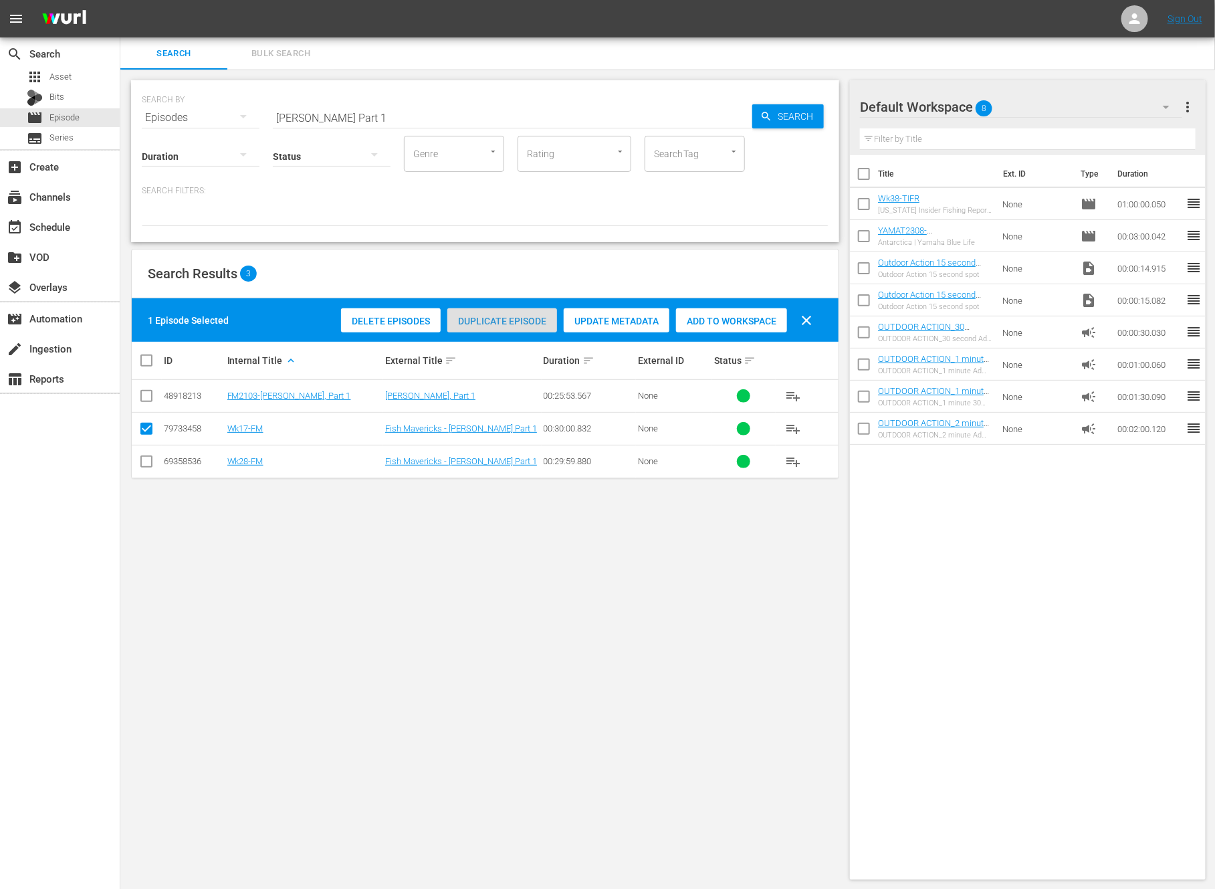
click at [518, 316] on span "Duplicate Episode" at bounding box center [502, 321] width 110 height 11
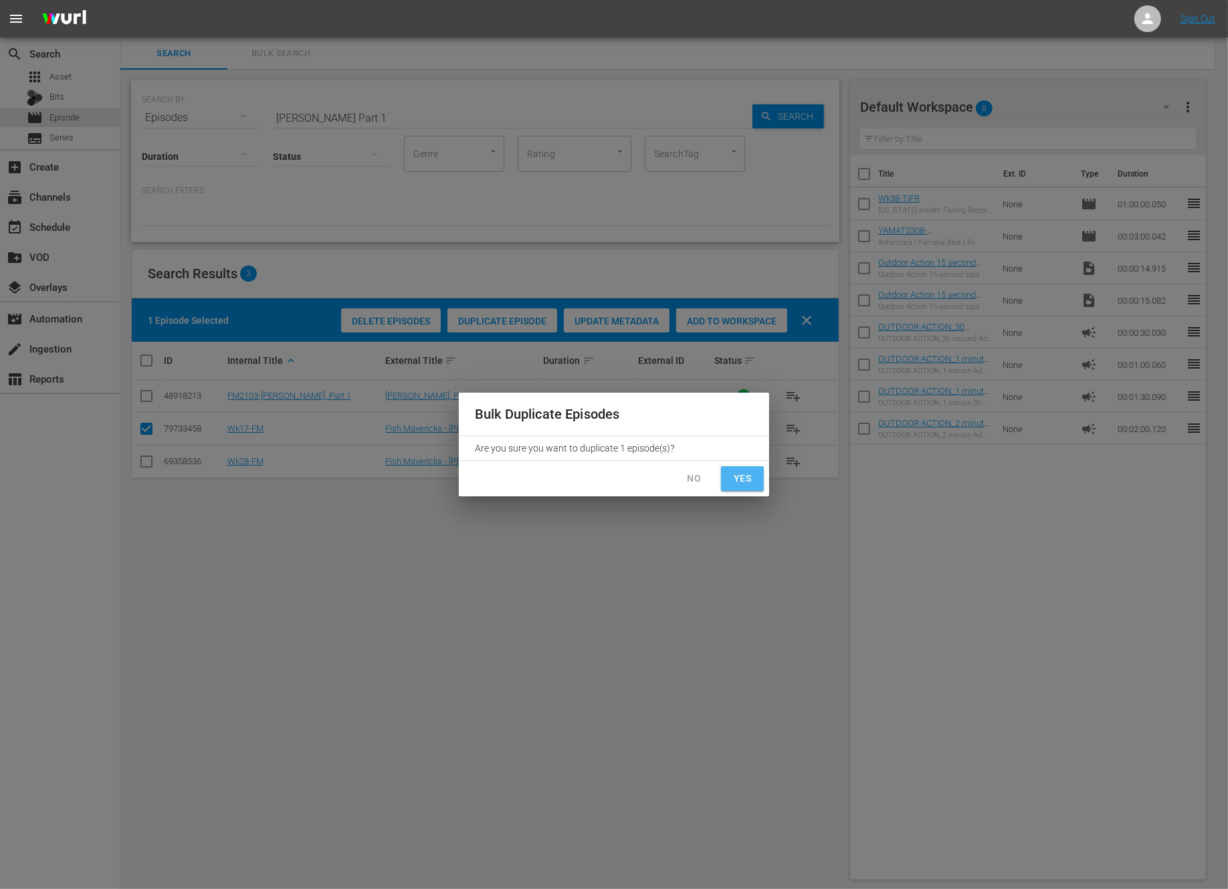
click at [749, 484] on span "Yes" at bounding box center [742, 478] width 21 height 17
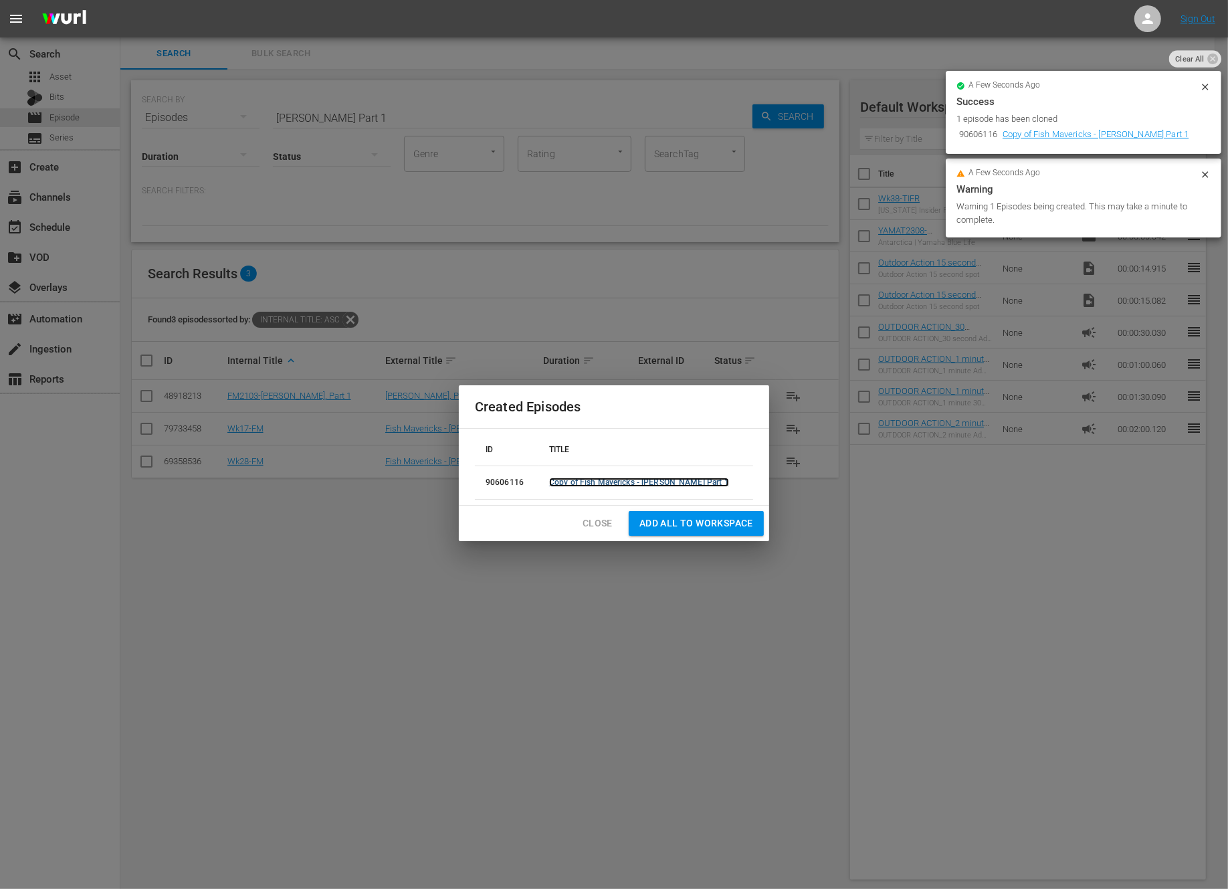
click at [659, 479] on link "Copy of Fish Mavericks - Mako Mania Part 1" at bounding box center [639, 482] width 180 height 9
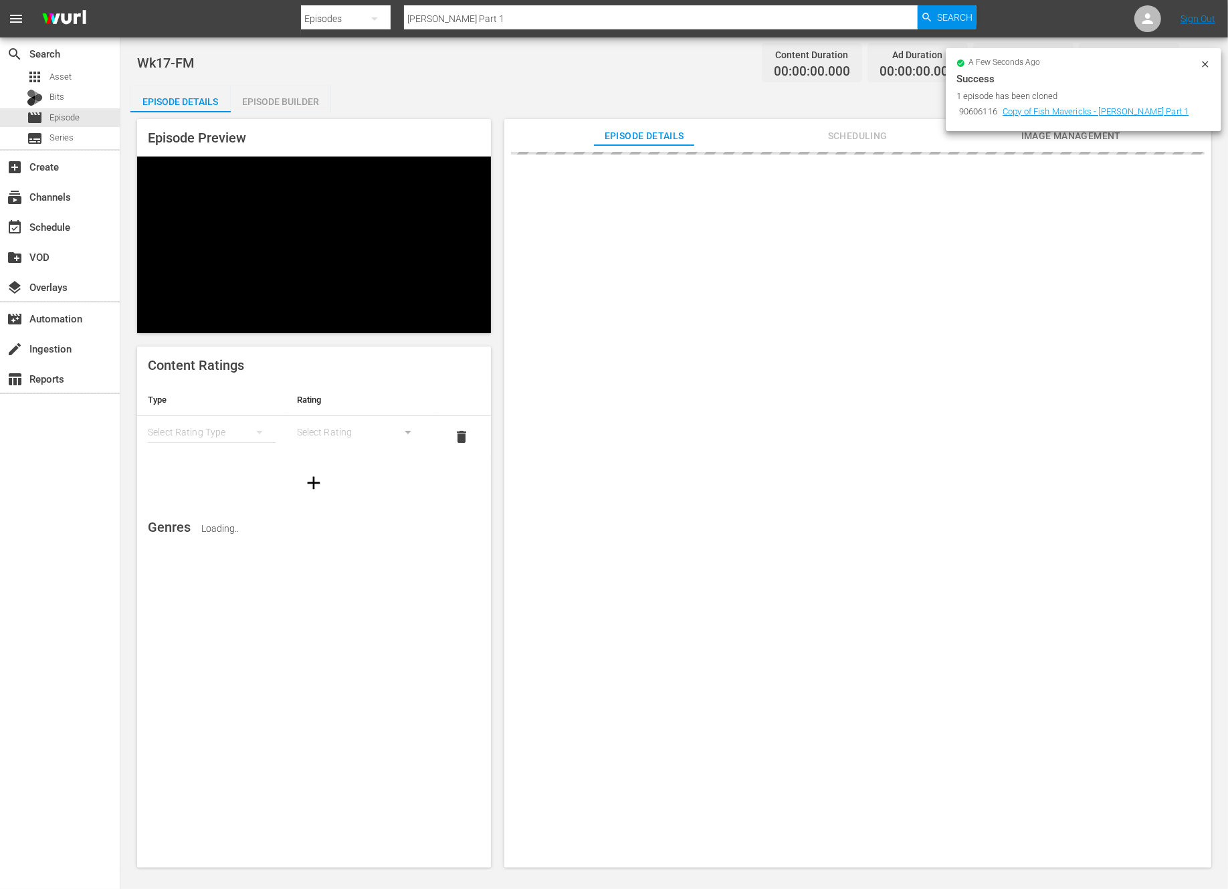
click at [1207, 60] on icon at bounding box center [1205, 64] width 11 height 11
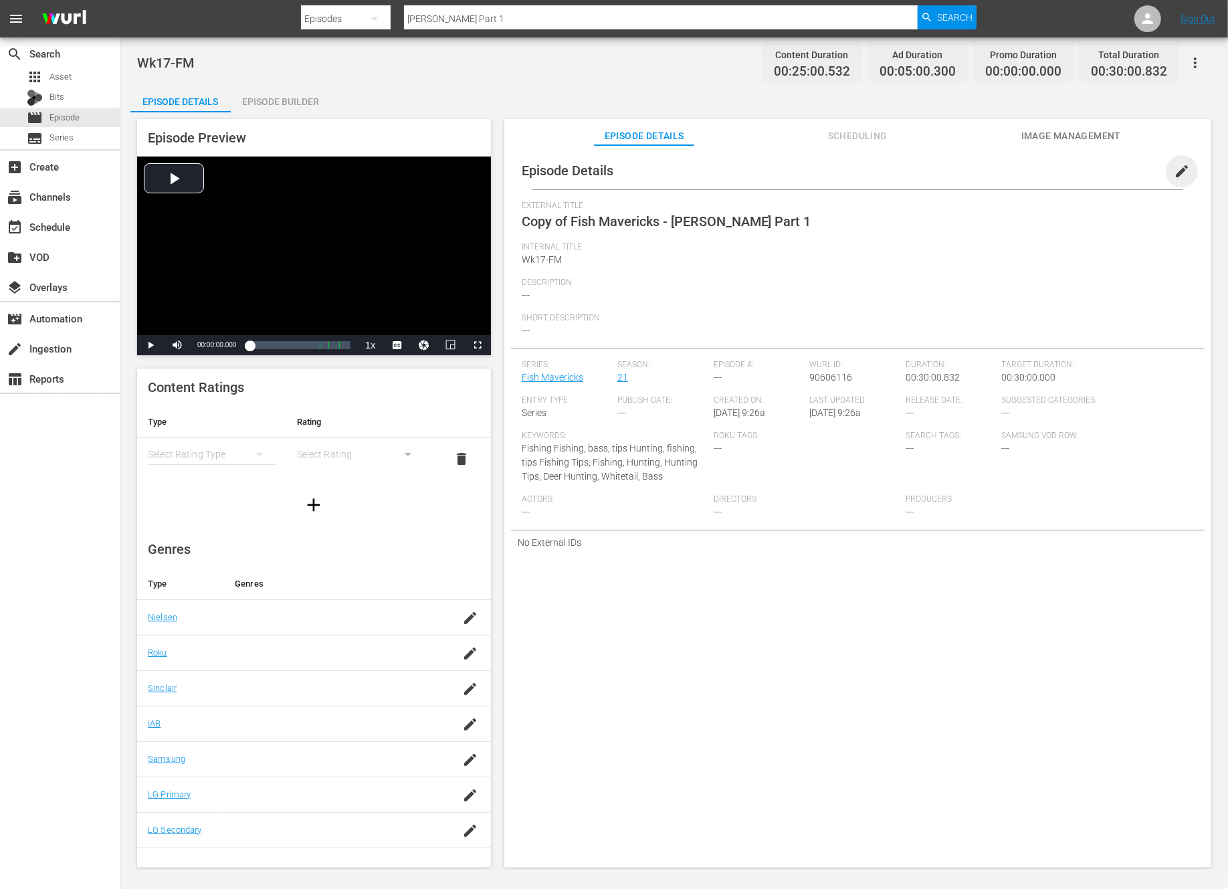
click at [1174, 171] on span "edit" at bounding box center [1182, 171] width 16 height 16
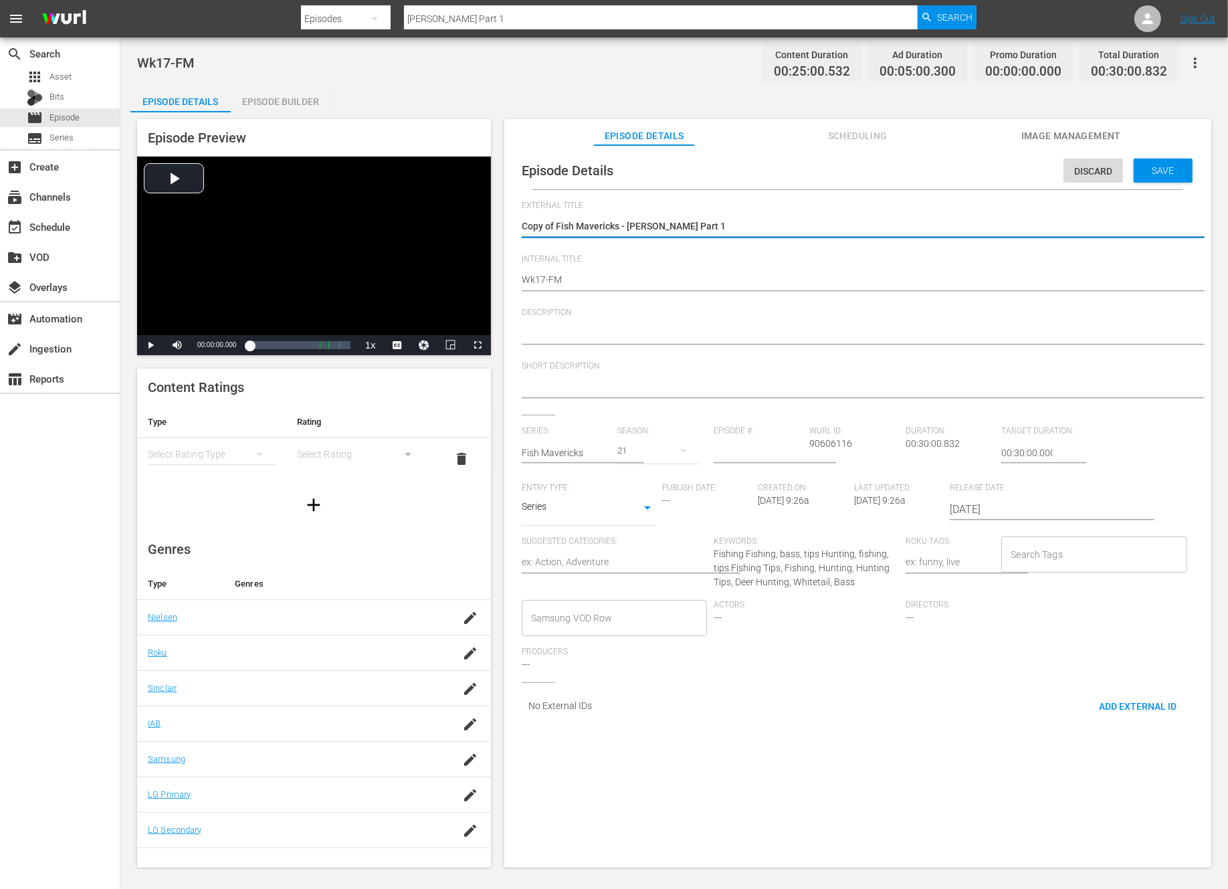
click at [556, 226] on textarea "Copy of Fish Mavericks - Mako Mania Part 1" at bounding box center [854, 227] width 665 height 16
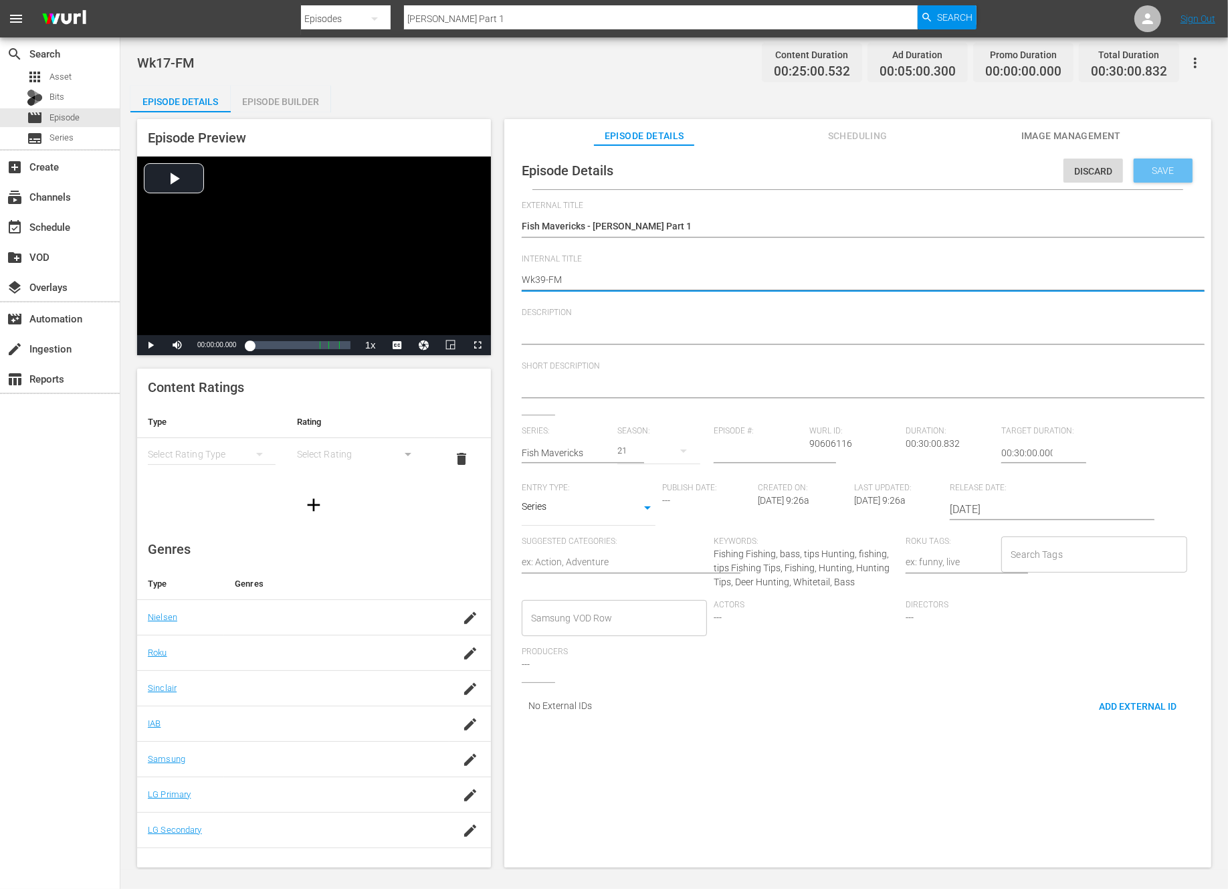
click at [1158, 177] on div "Save" at bounding box center [1163, 171] width 59 height 24
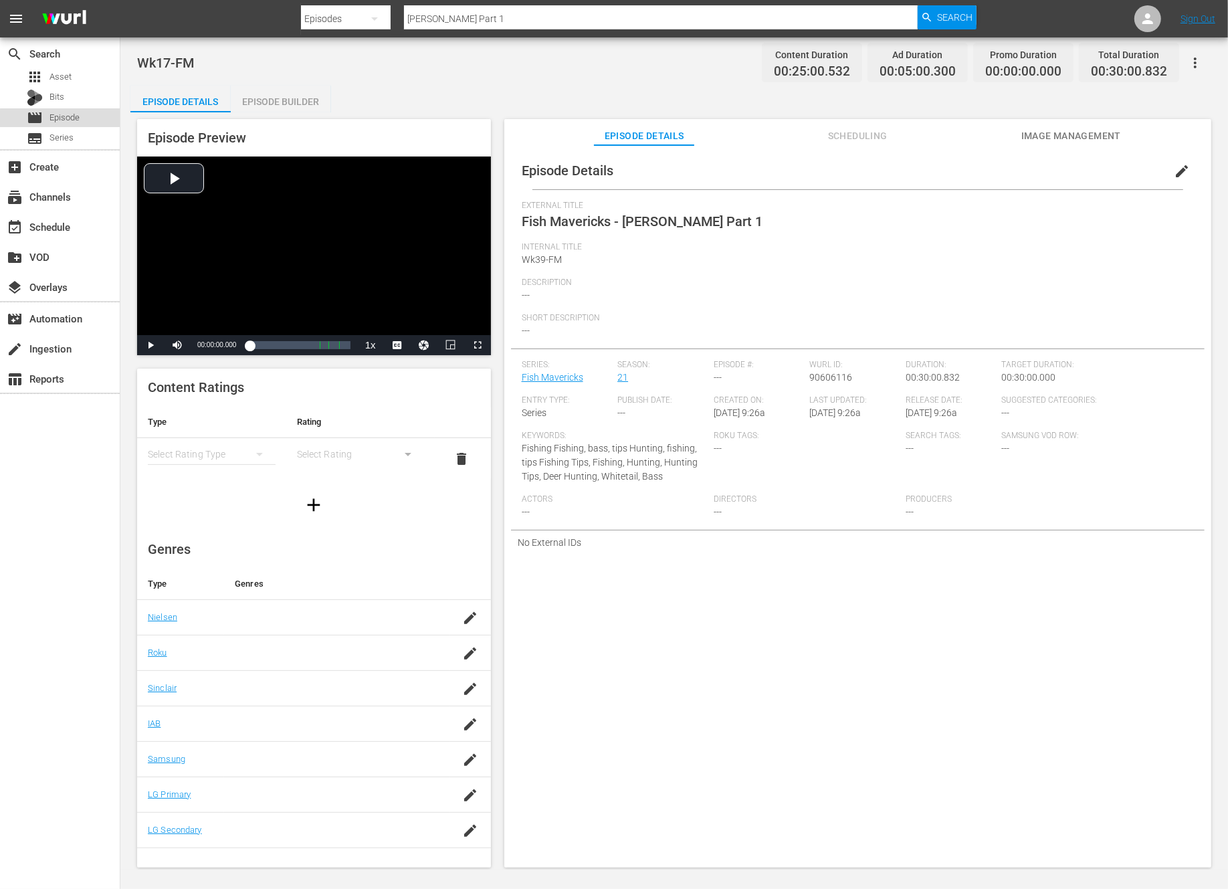
click at [81, 120] on div "movie Episode" at bounding box center [60, 117] width 120 height 19
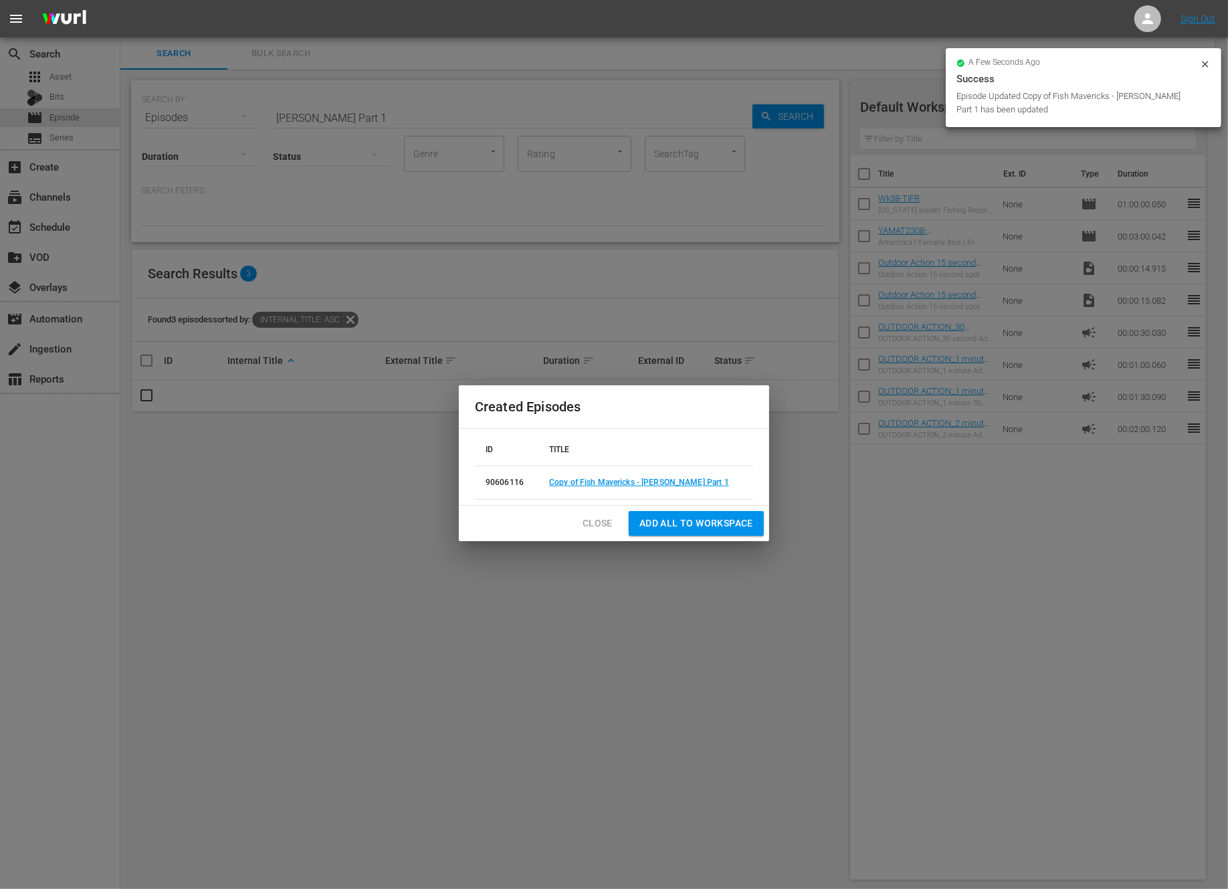
click at [595, 526] on span "Close" at bounding box center [598, 523] width 30 height 17
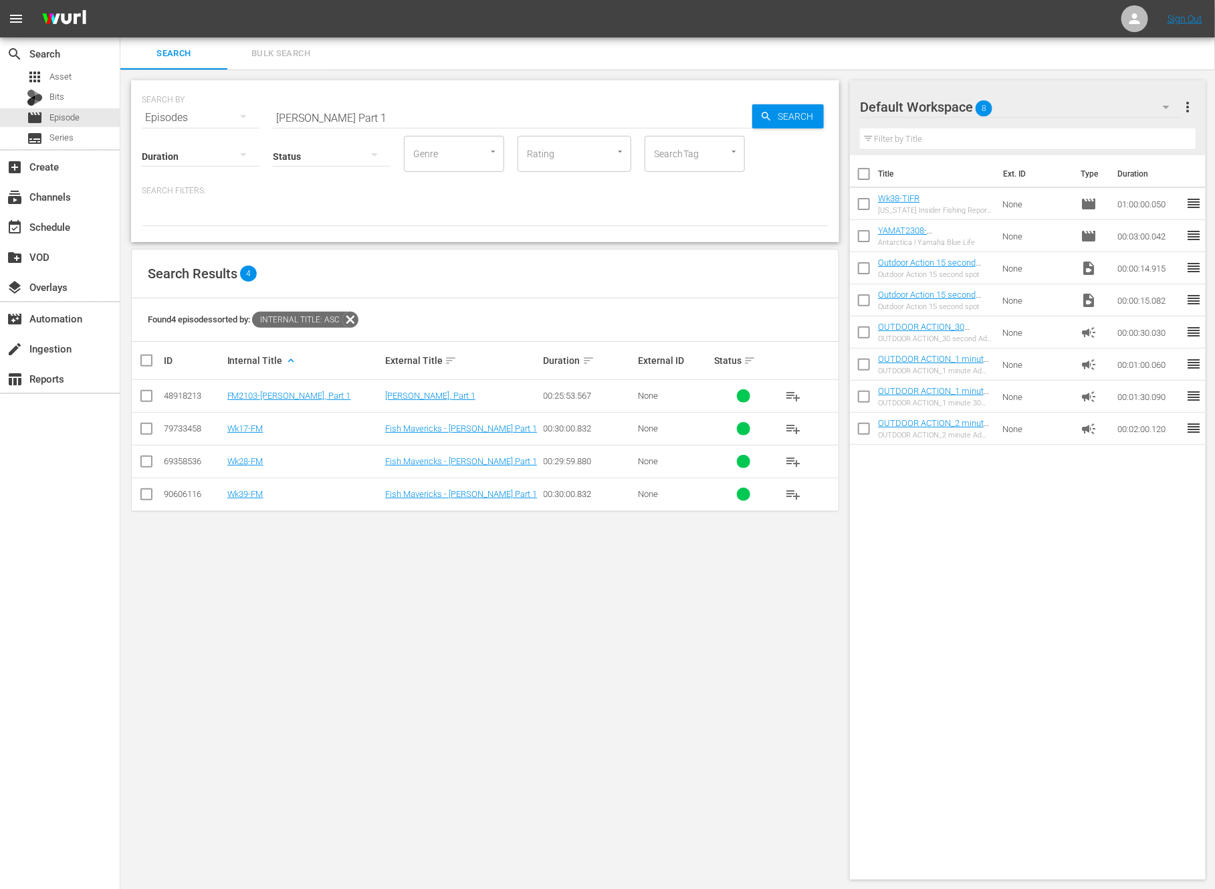
click at [369, 109] on input "Mako Mania Part 1" at bounding box center [513, 118] width 480 height 32
paste input "Alpena Mixed Bag Fish-ing"
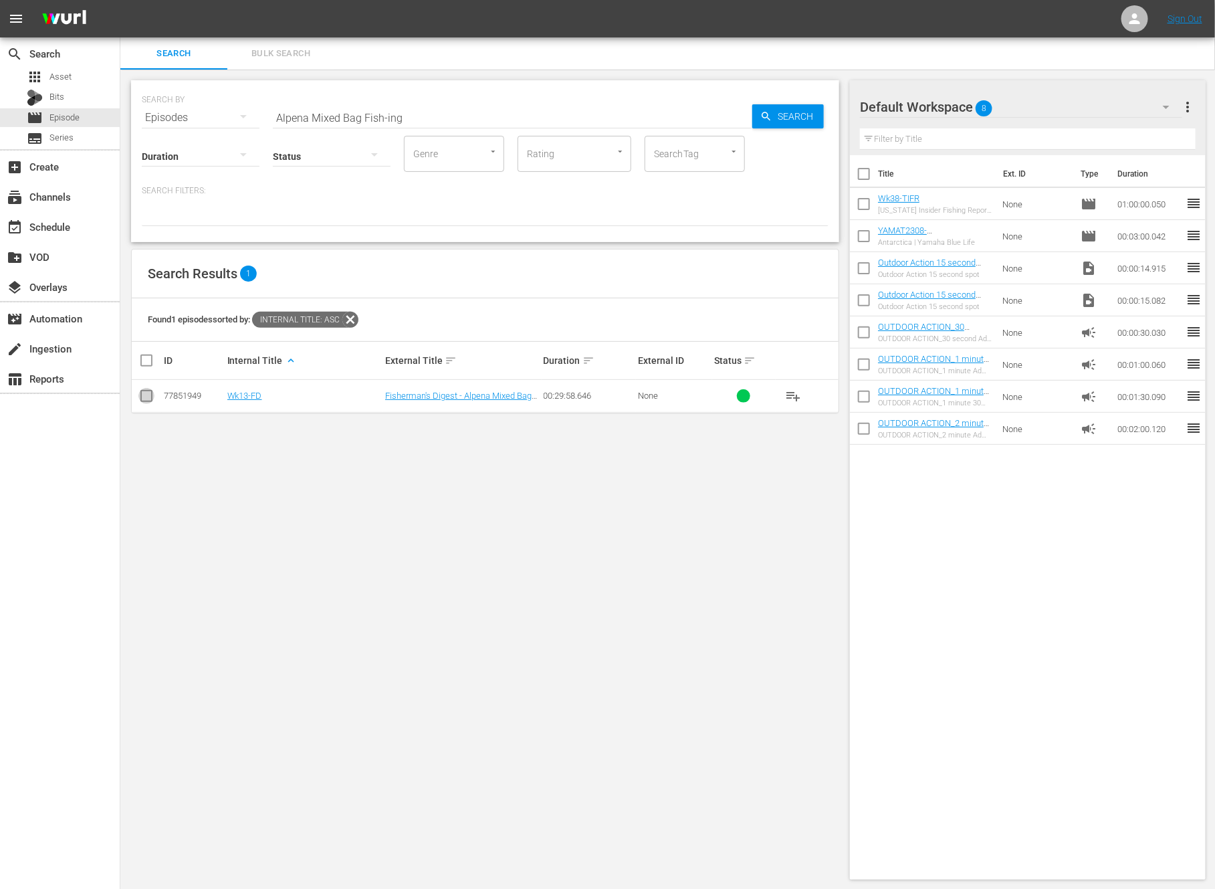
click at [144, 396] on input "checkbox" at bounding box center [146, 399] width 16 height 16
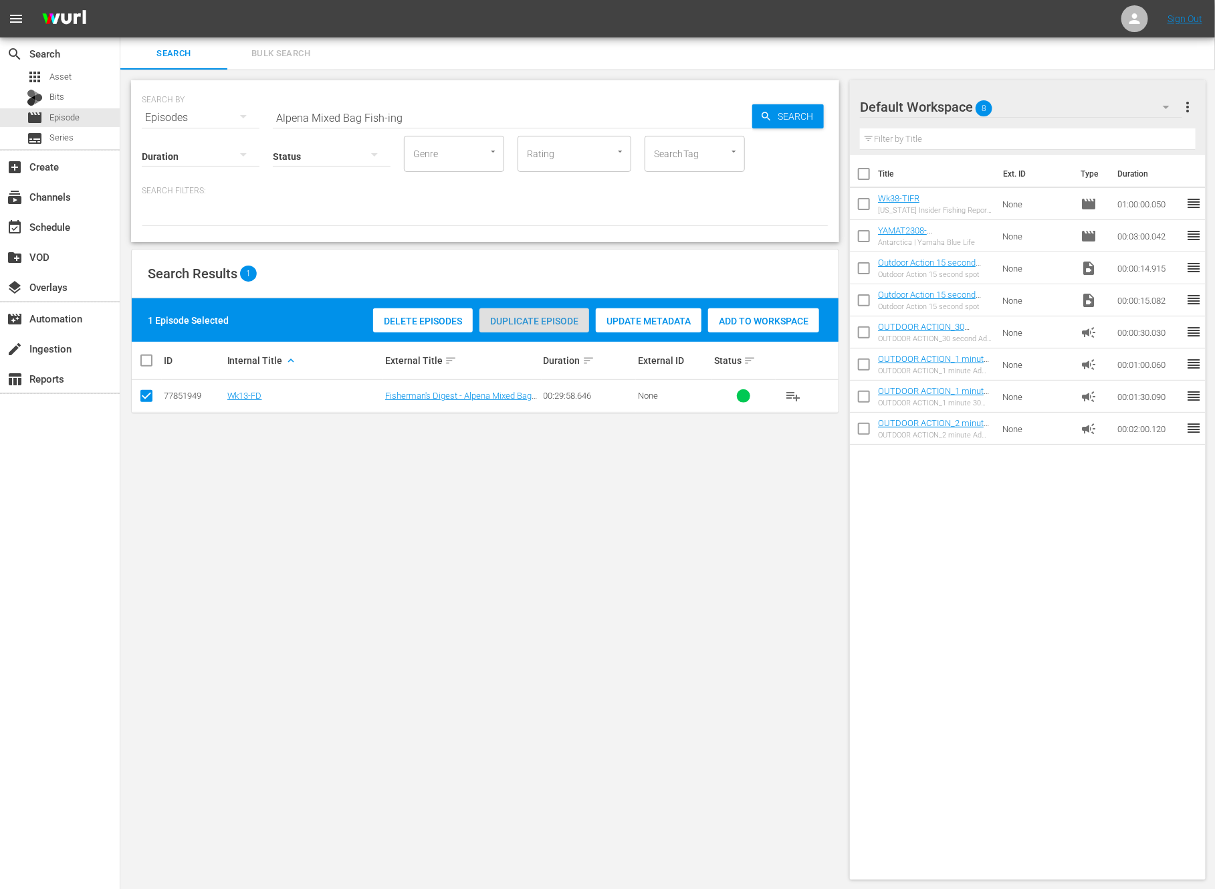
click at [529, 316] on span "Duplicate Episode" at bounding box center [535, 321] width 110 height 11
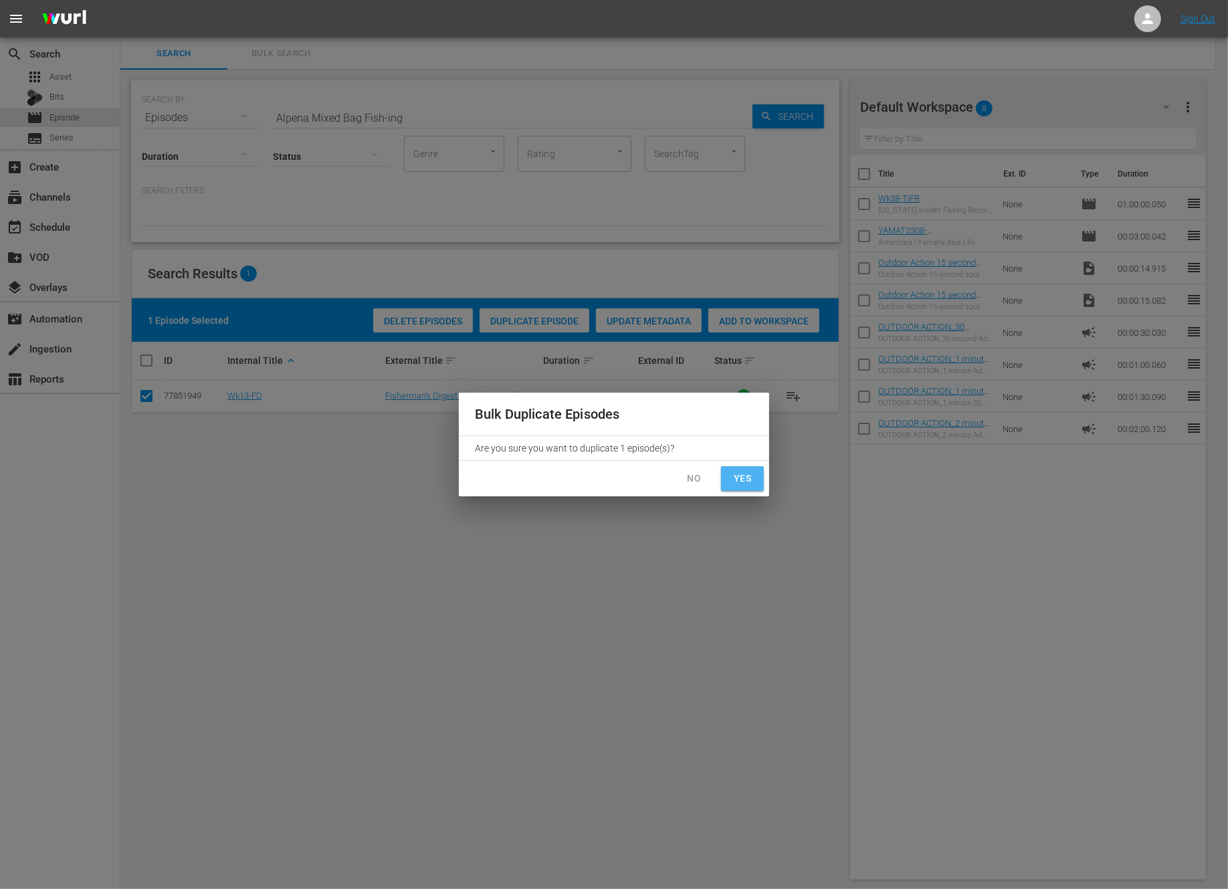
click at [740, 479] on span "Yes" at bounding box center [742, 478] width 21 height 17
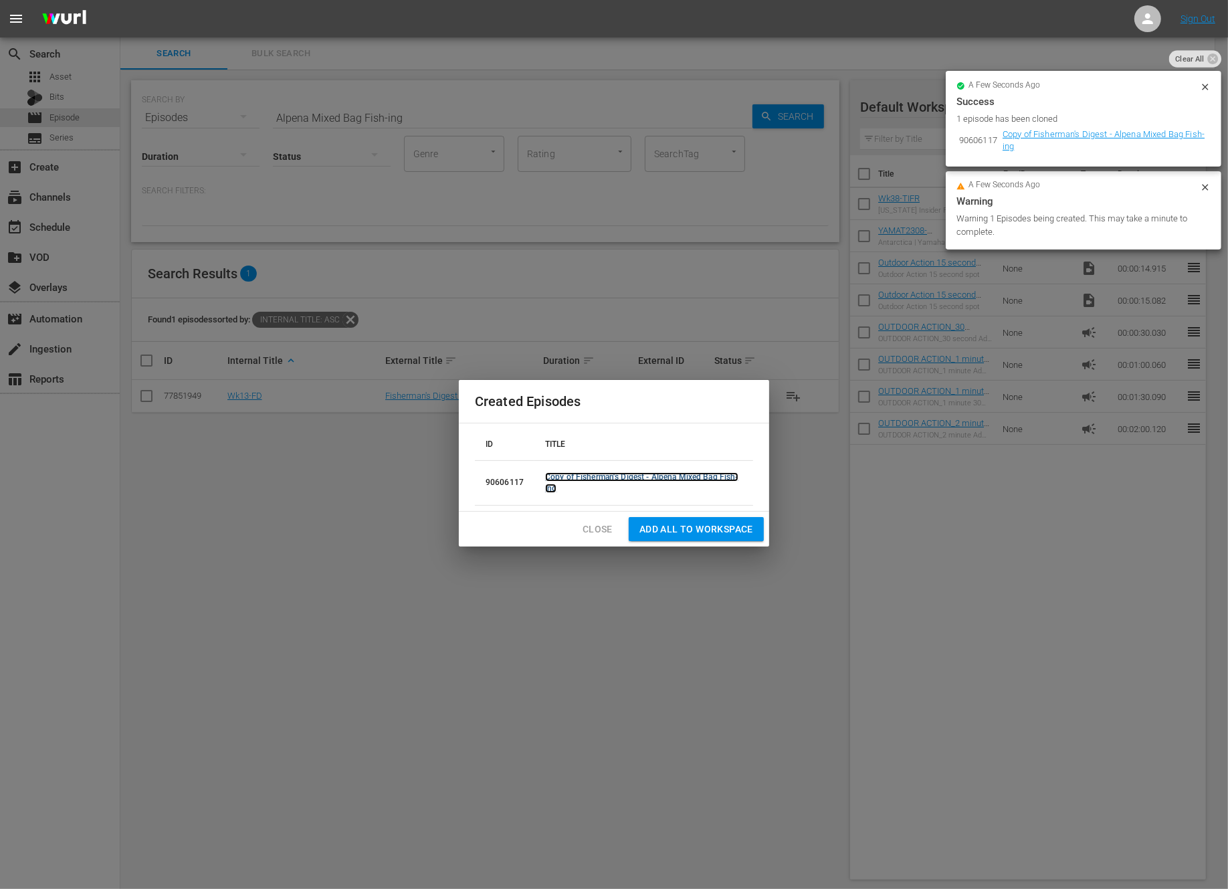
click at [598, 473] on link "Copy of Fisherman's Digest - Alpena Mixed Bag Fish-ing" at bounding box center [641, 482] width 193 height 21
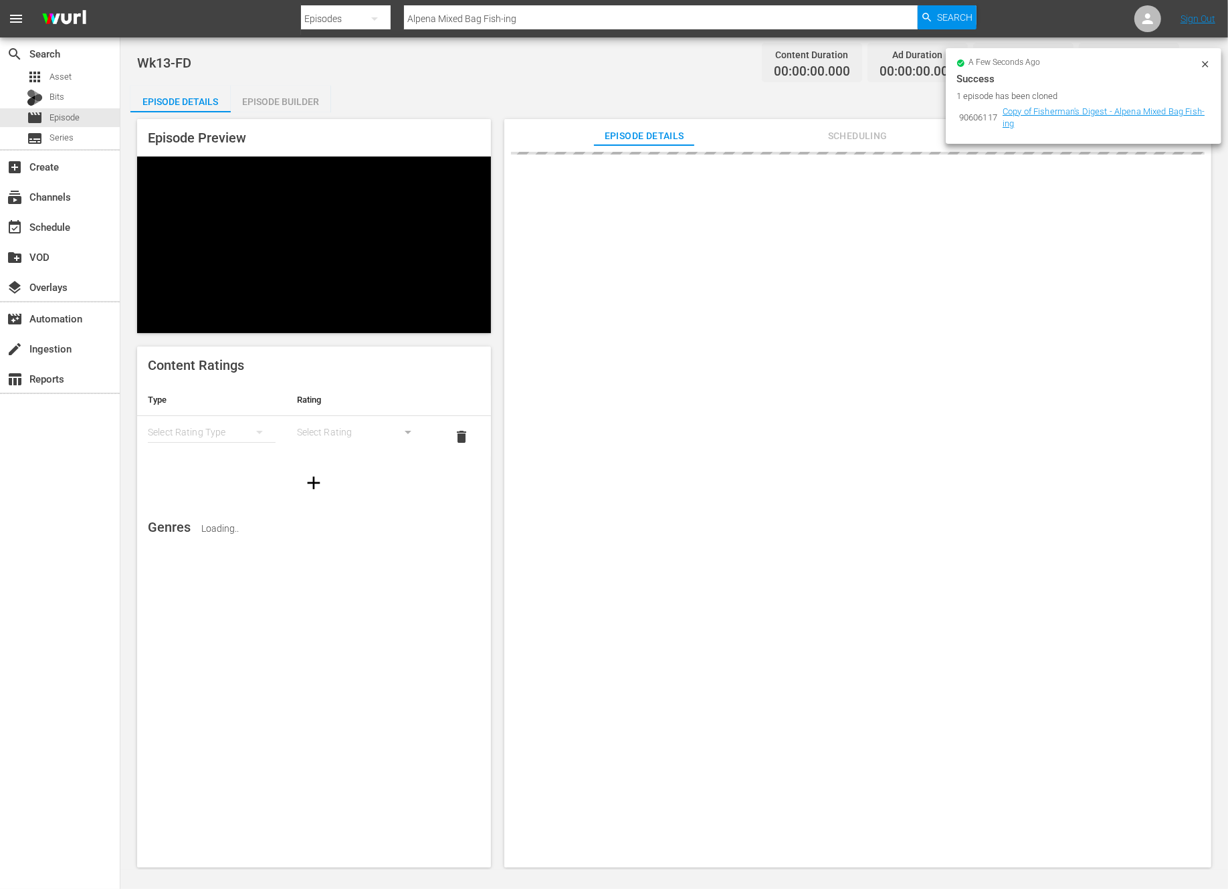
click at [1200, 62] on icon at bounding box center [1205, 64] width 11 height 11
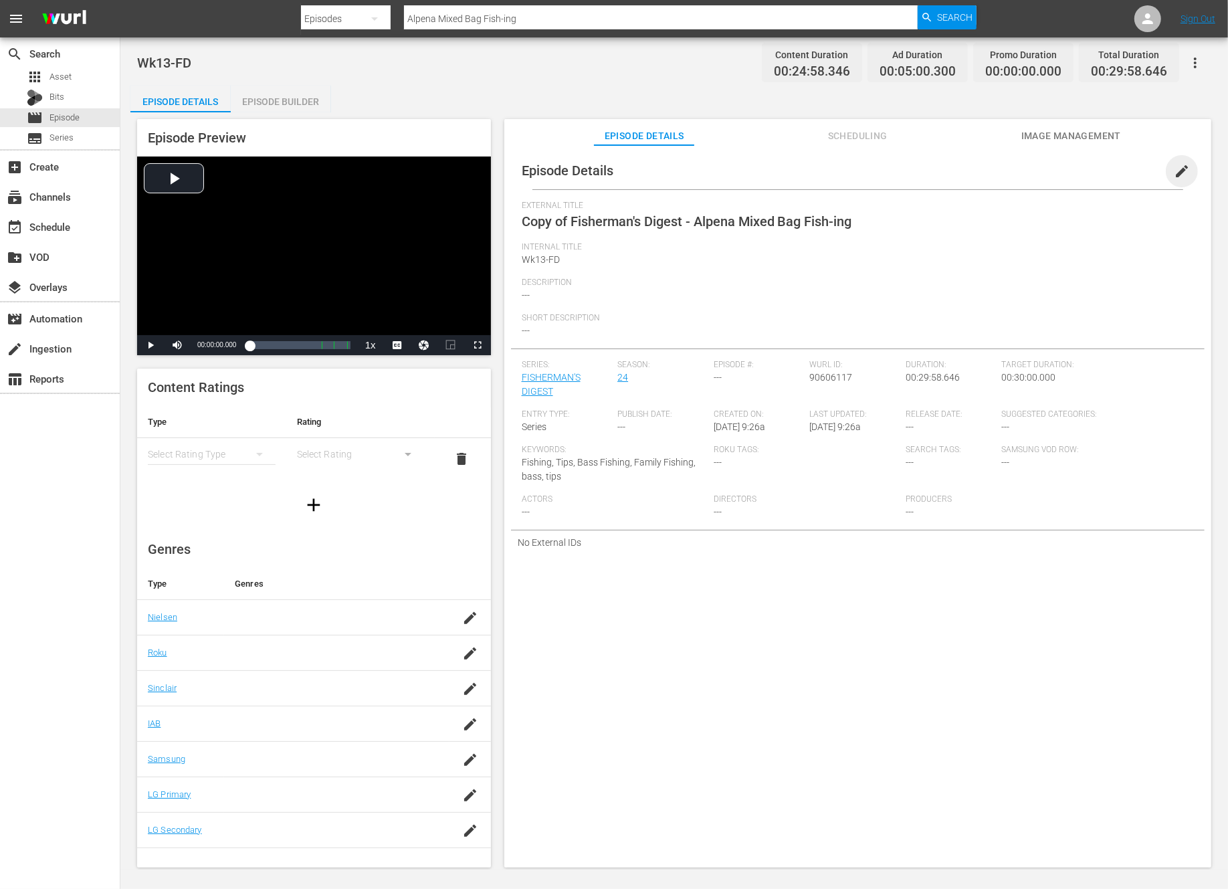
click at [1175, 164] on span "edit" at bounding box center [1182, 171] width 16 height 16
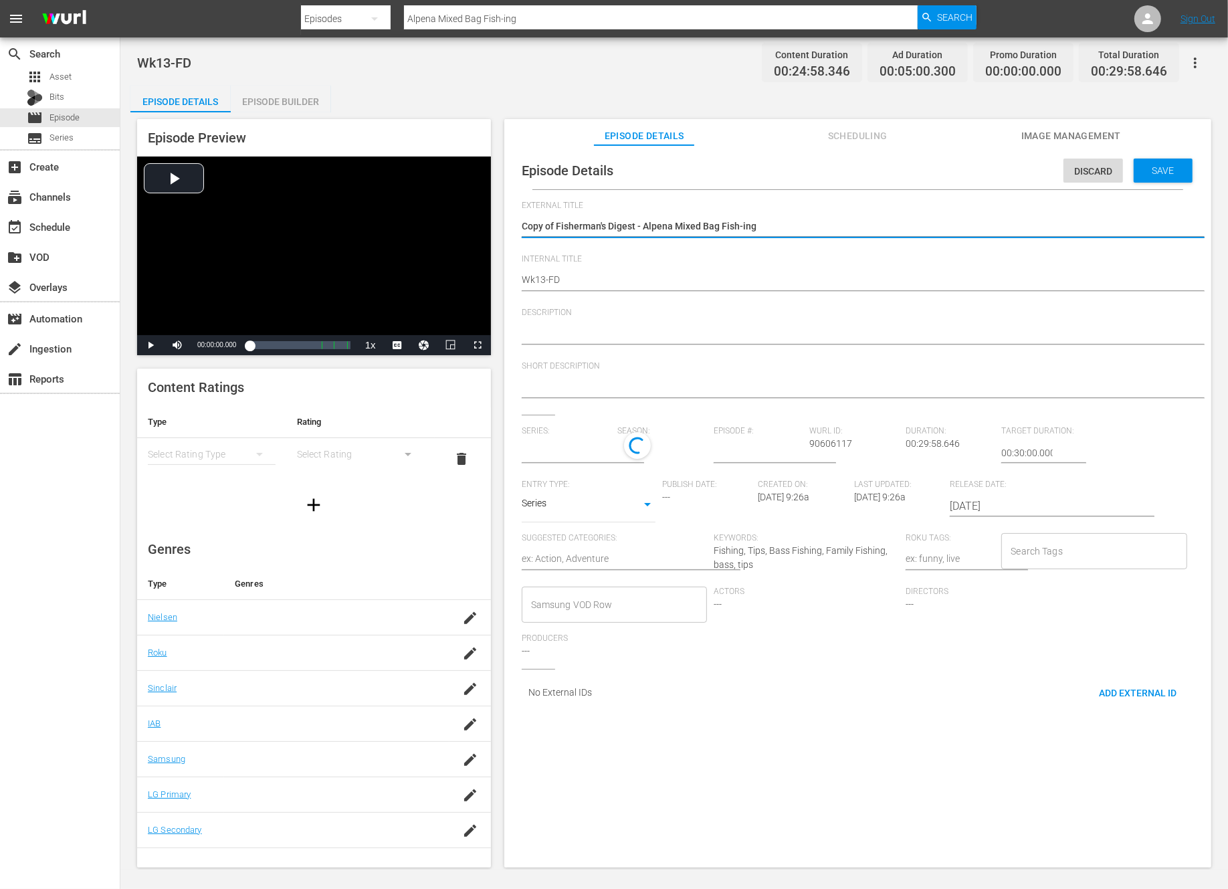
click at [560, 225] on textarea "Copy of Fisherman's Digest - Alpena Mixed Bag Fish-ing" at bounding box center [854, 227] width 665 height 16
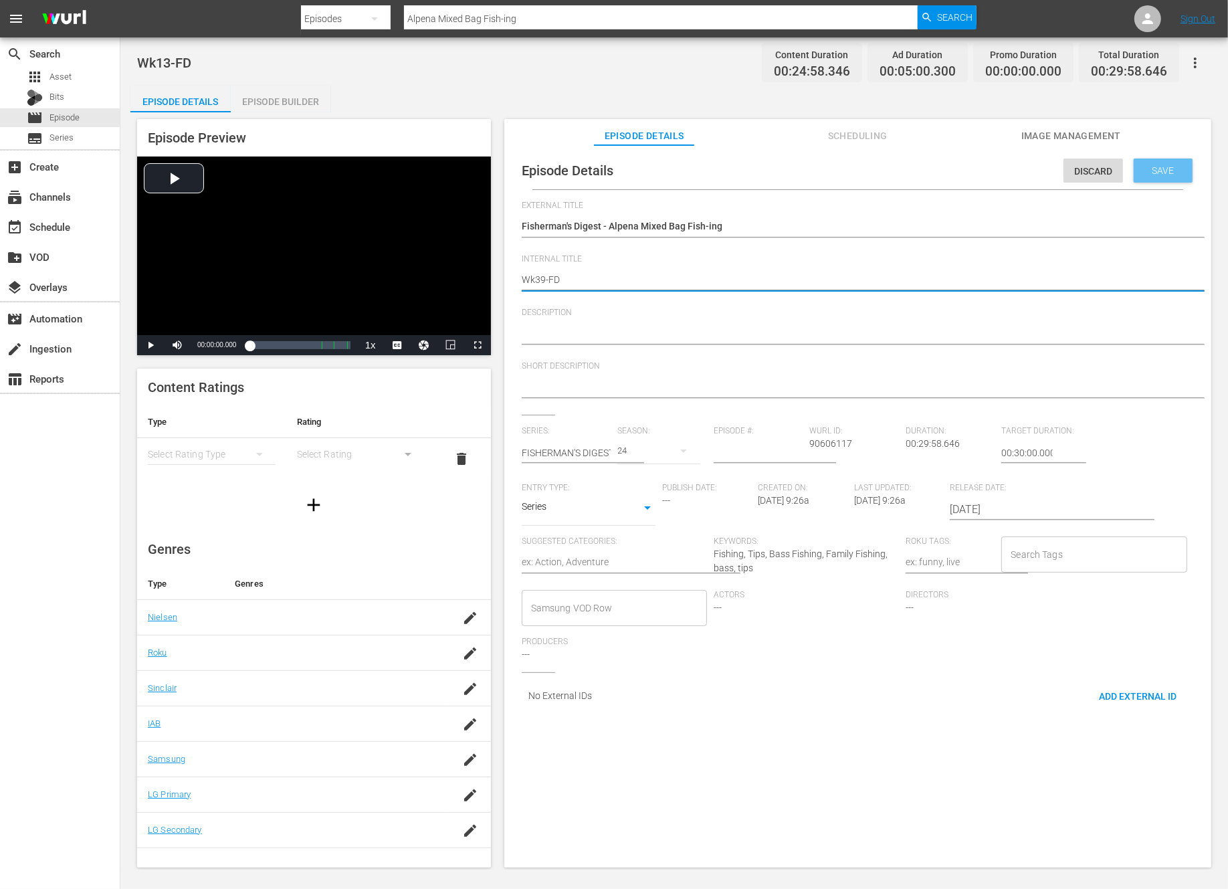
click at [1150, 162] on div "Save" at bounding box center [1163, 171] width 59 height 24
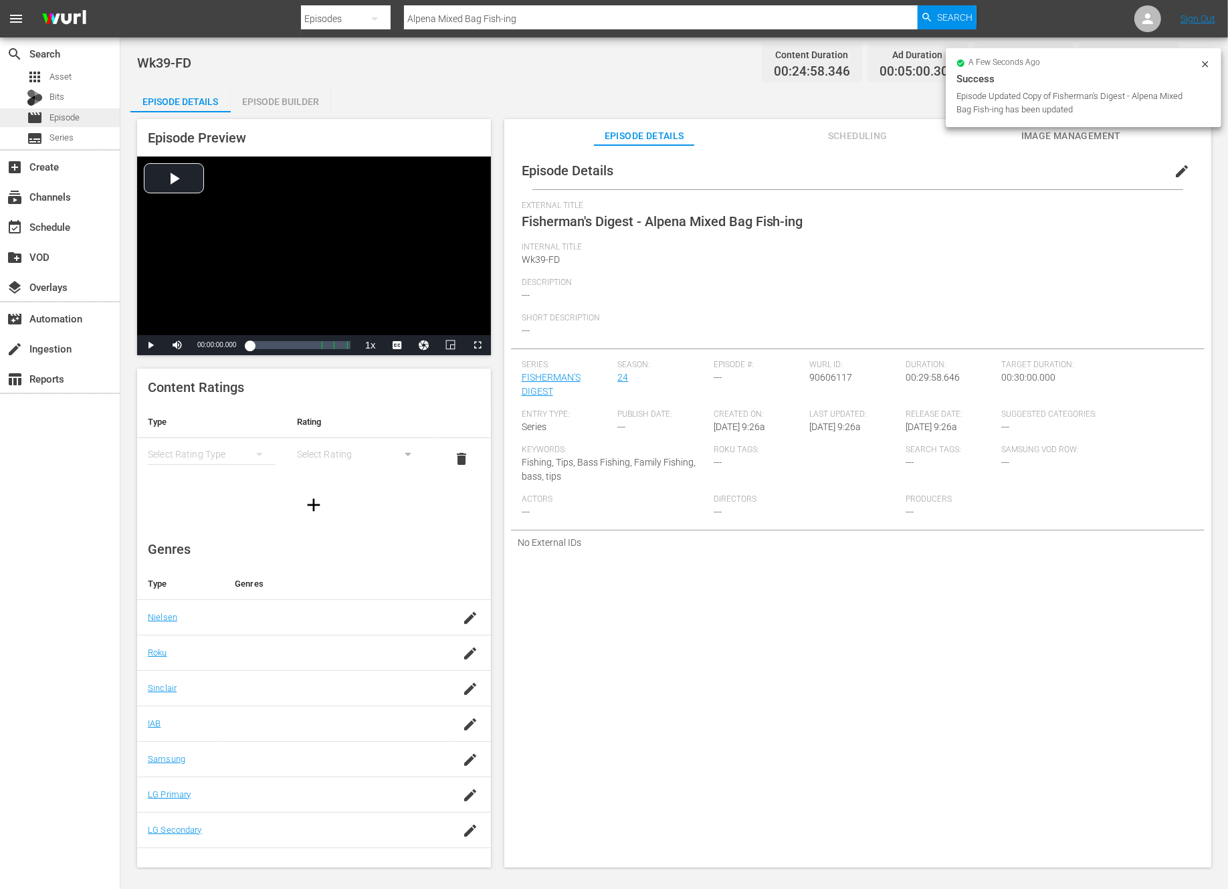
click at [70, 117] on span "Episode" at bounding box center [64, 117] width 30 height 13
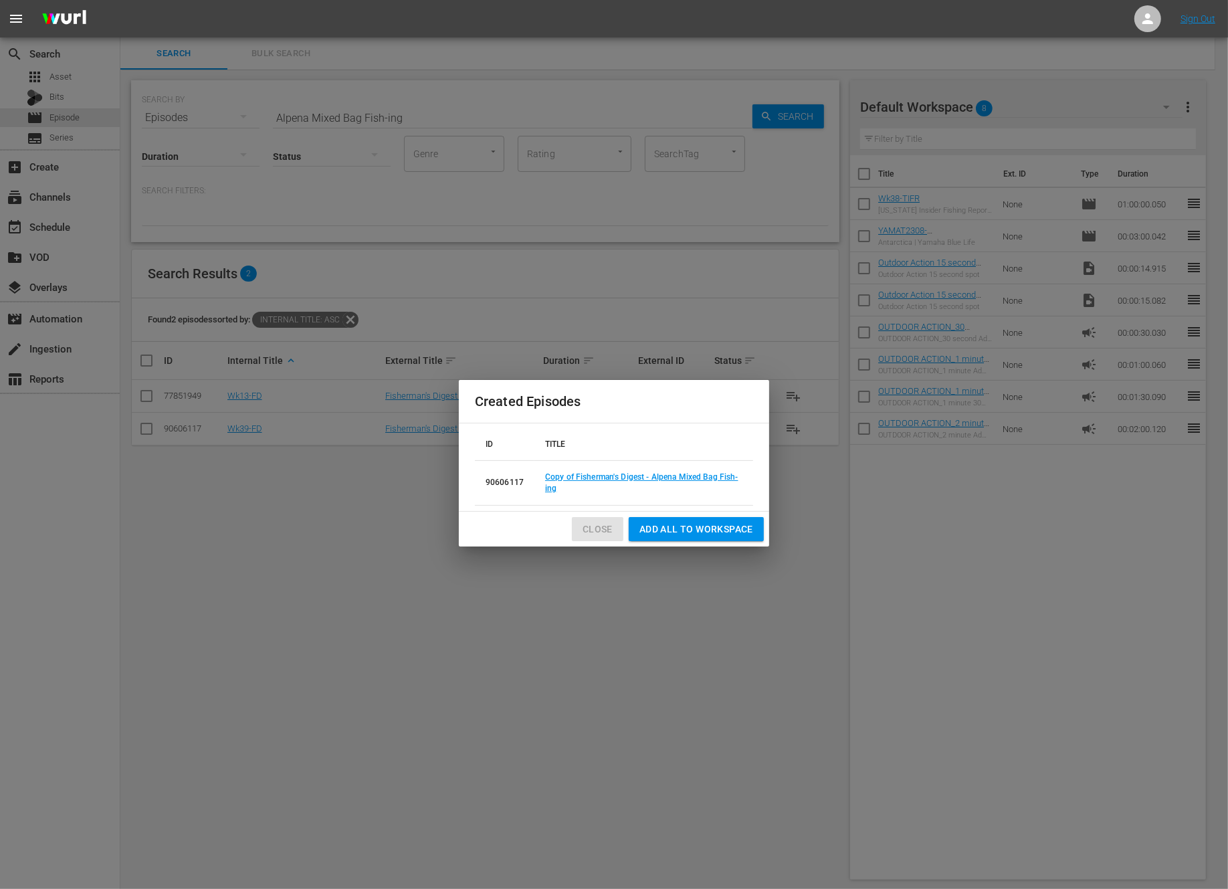
click at [592, 530] on span "Close" at bounding box center [598, 529] width 30 height 17
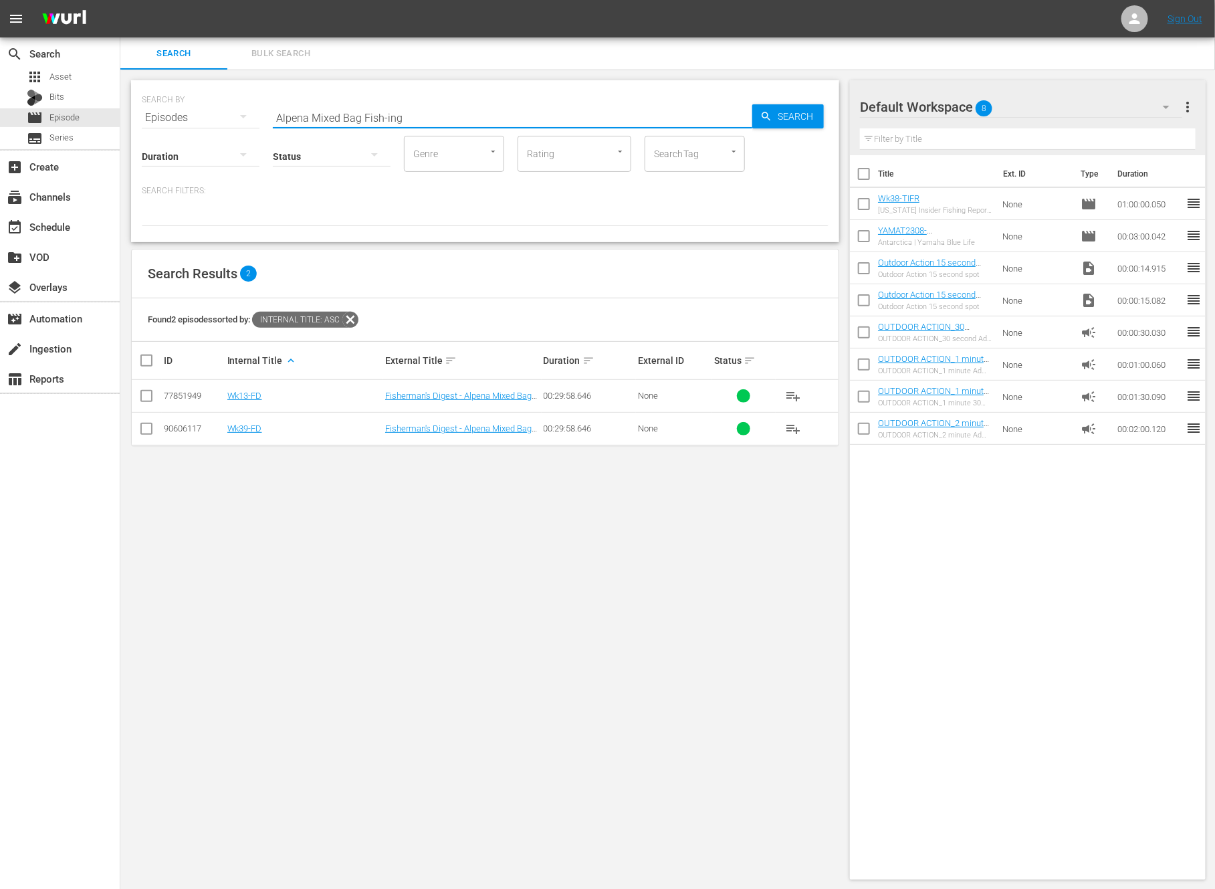
click at [445, 114] on input "Alpena Mixed Bag Fish-ing" at bounding box center [513, 118] width 480 height 32
paste input "l Things Fish"
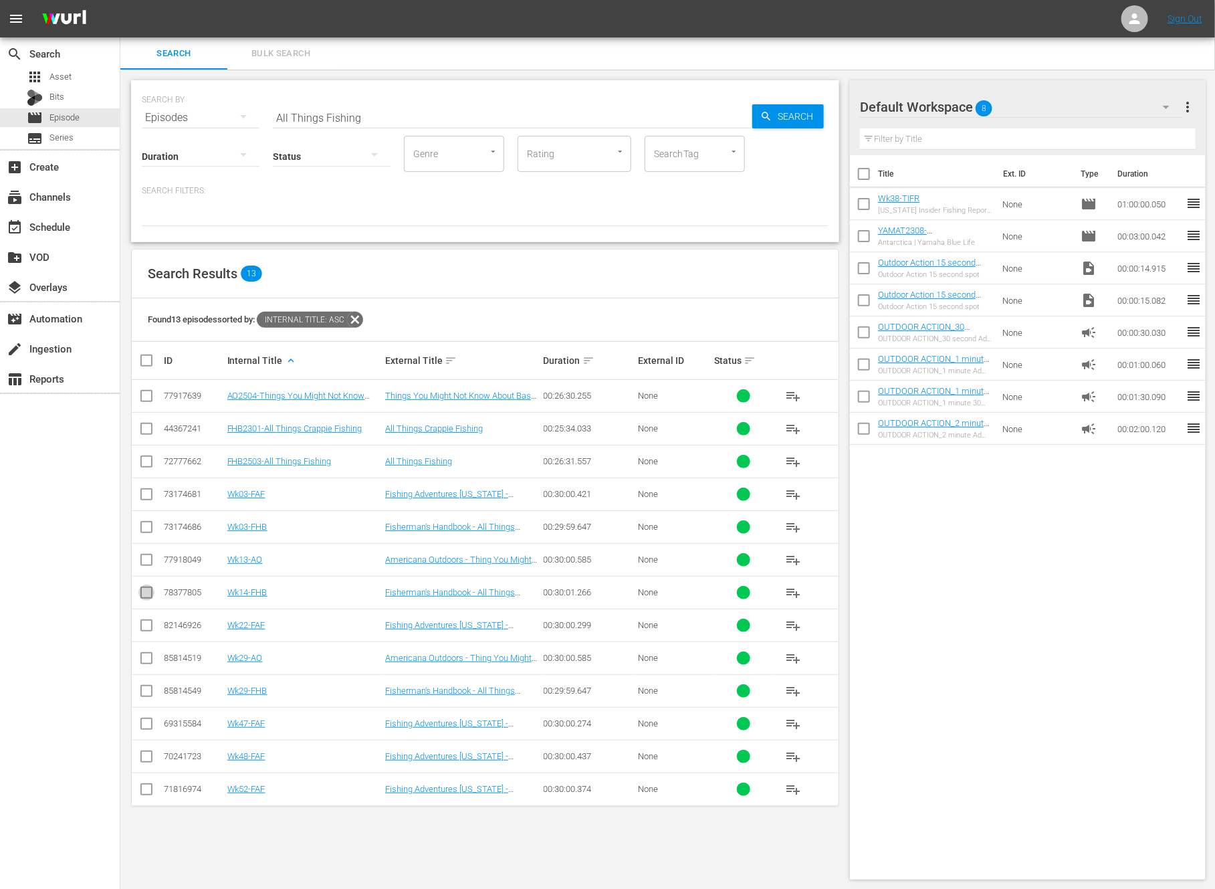
click at [147, 596] on input "checkbox" at bounding box center [146, 595] width 16 height 16
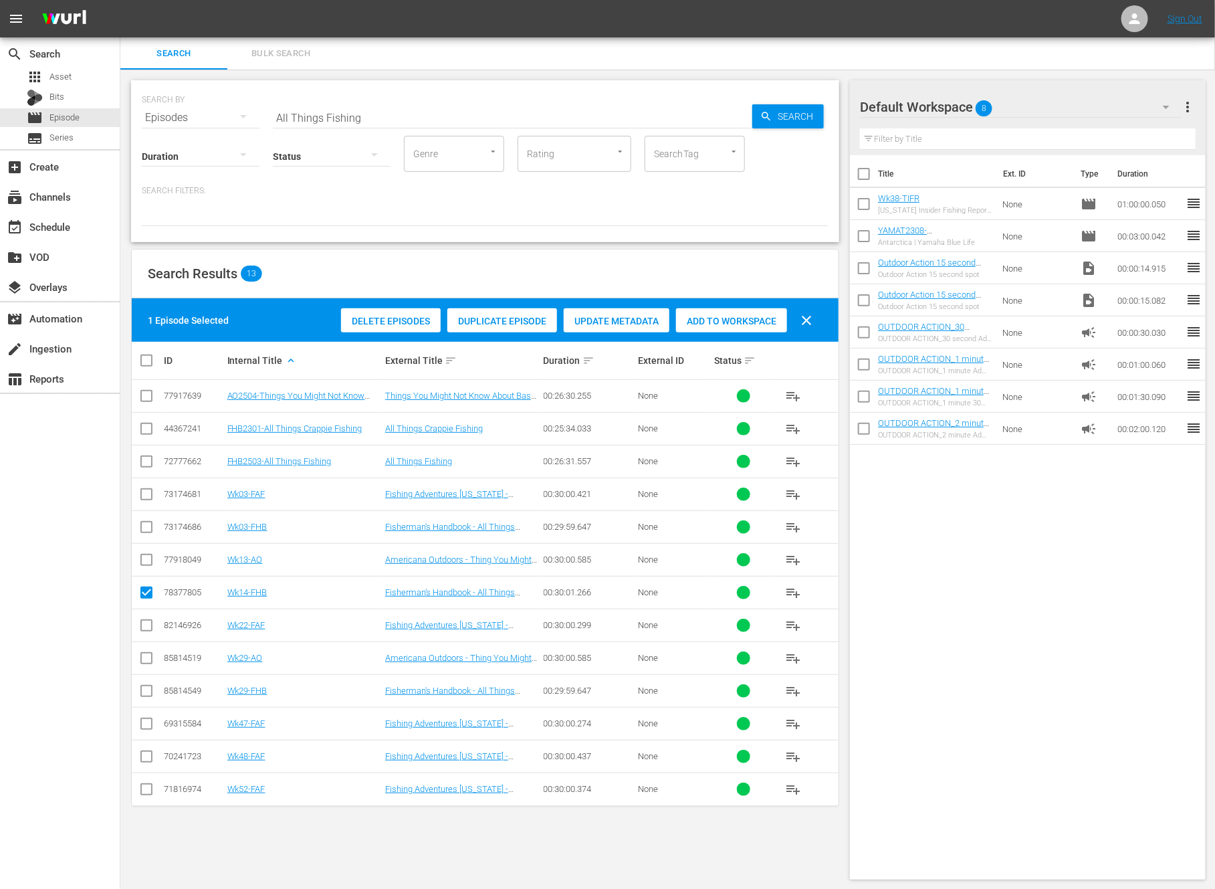
click at [492, 314] on div "Duplicate Episode" at bounding box center [502, 320] width 110 height 25
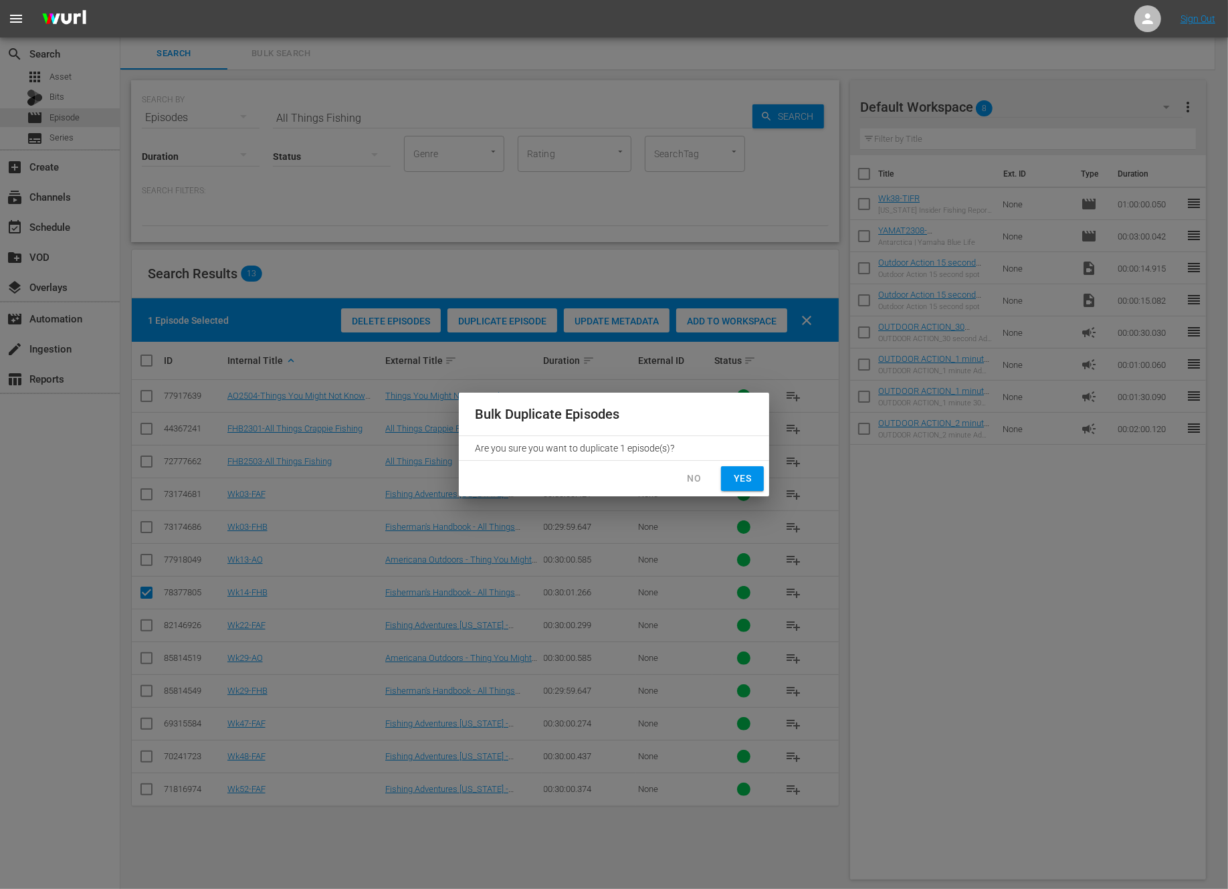
click at [744, 476] on span "Yes" at bounding box center [742, 478] width 21 height 17
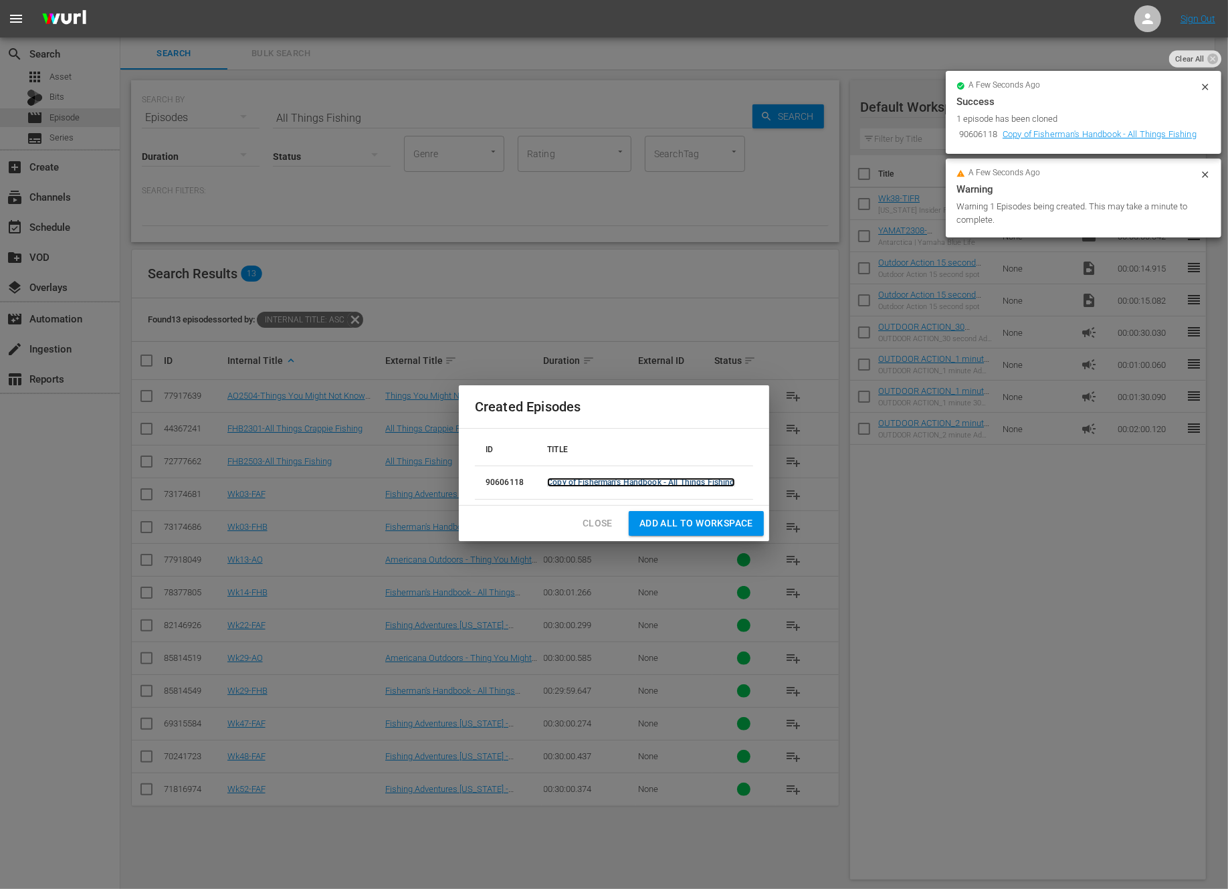
click at [612, 484] on link "Copy of Fisherman's Handbook - All Things Fishing" at bounding box center [640, 482] width 187 height 9
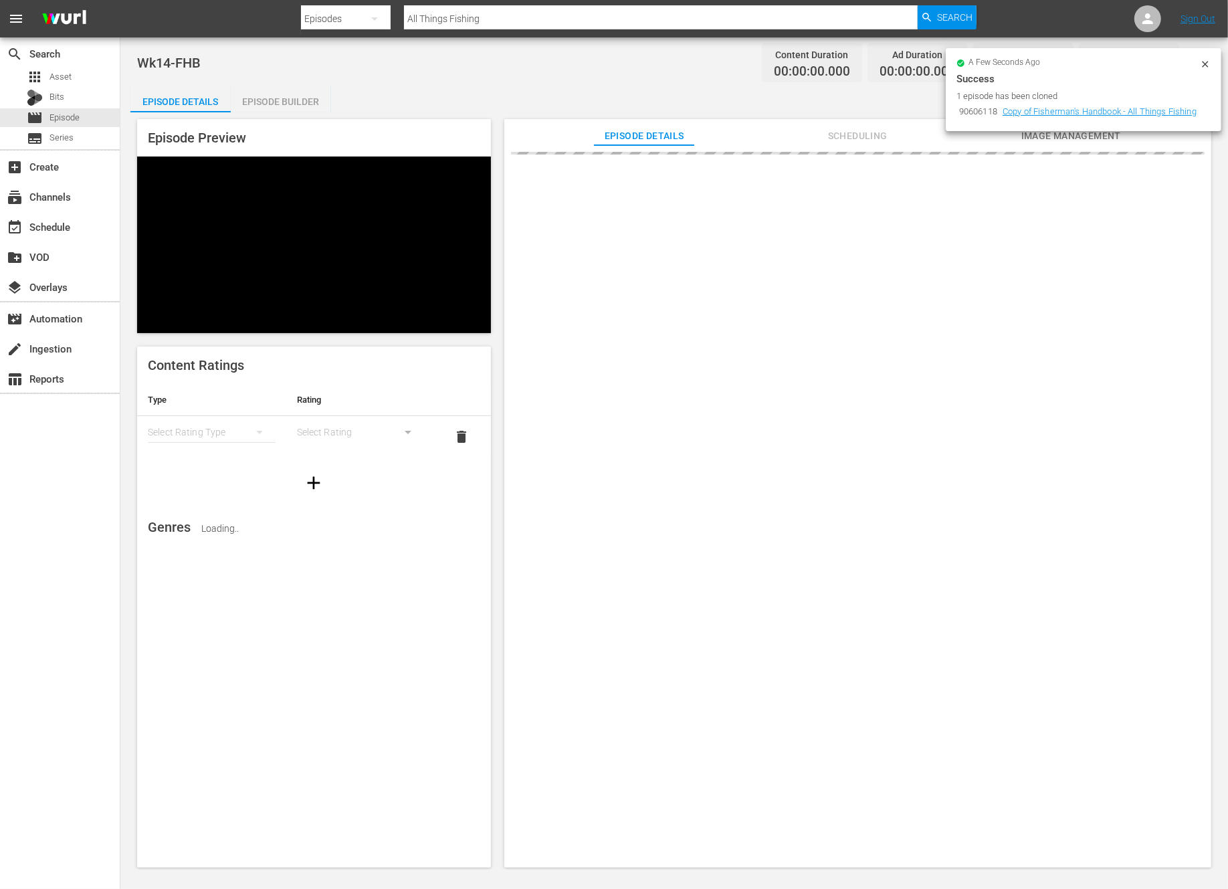
click at [1200, 66] on icon at bounding box center [1205, 64] width 11 height 11
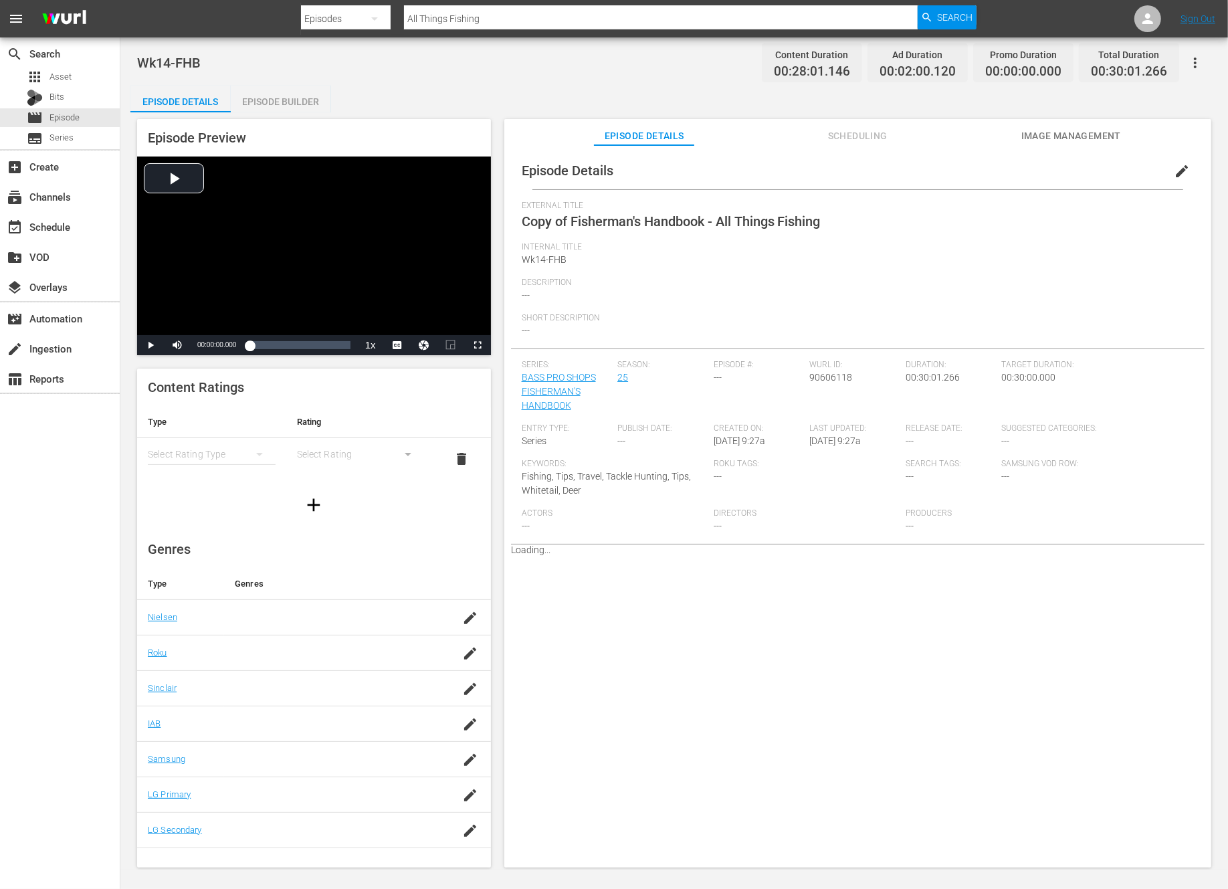
click at [1174, 169] on span "edit" at bounding box center [1182, 171] width 16 height 16
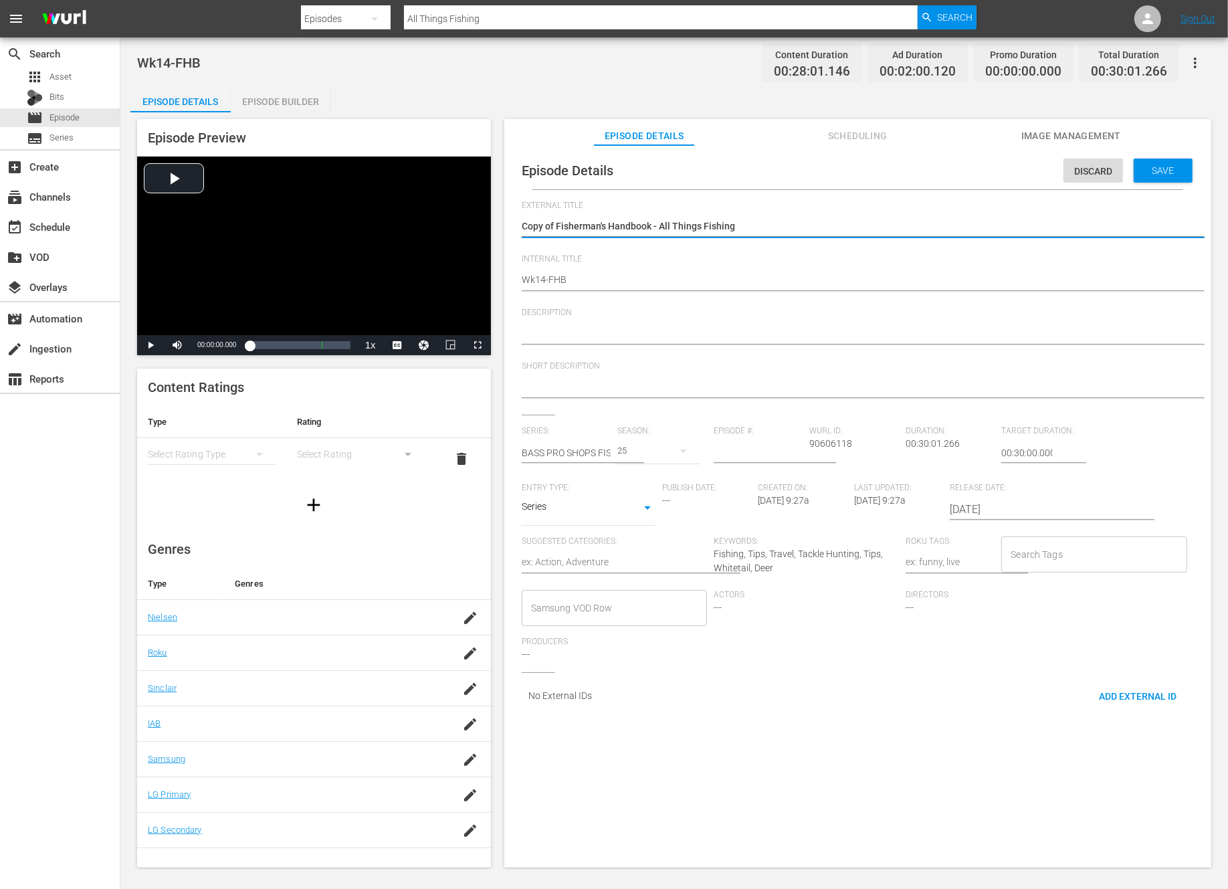
click at [558, 224] on textarea "Copy of Fisherman's Handbook - All Things Fishing" at bounding box center [854, 227] width 665 height 16
click at [1144, 179] on div "Save" at bounding box center [1163, 171] width 59 height 24
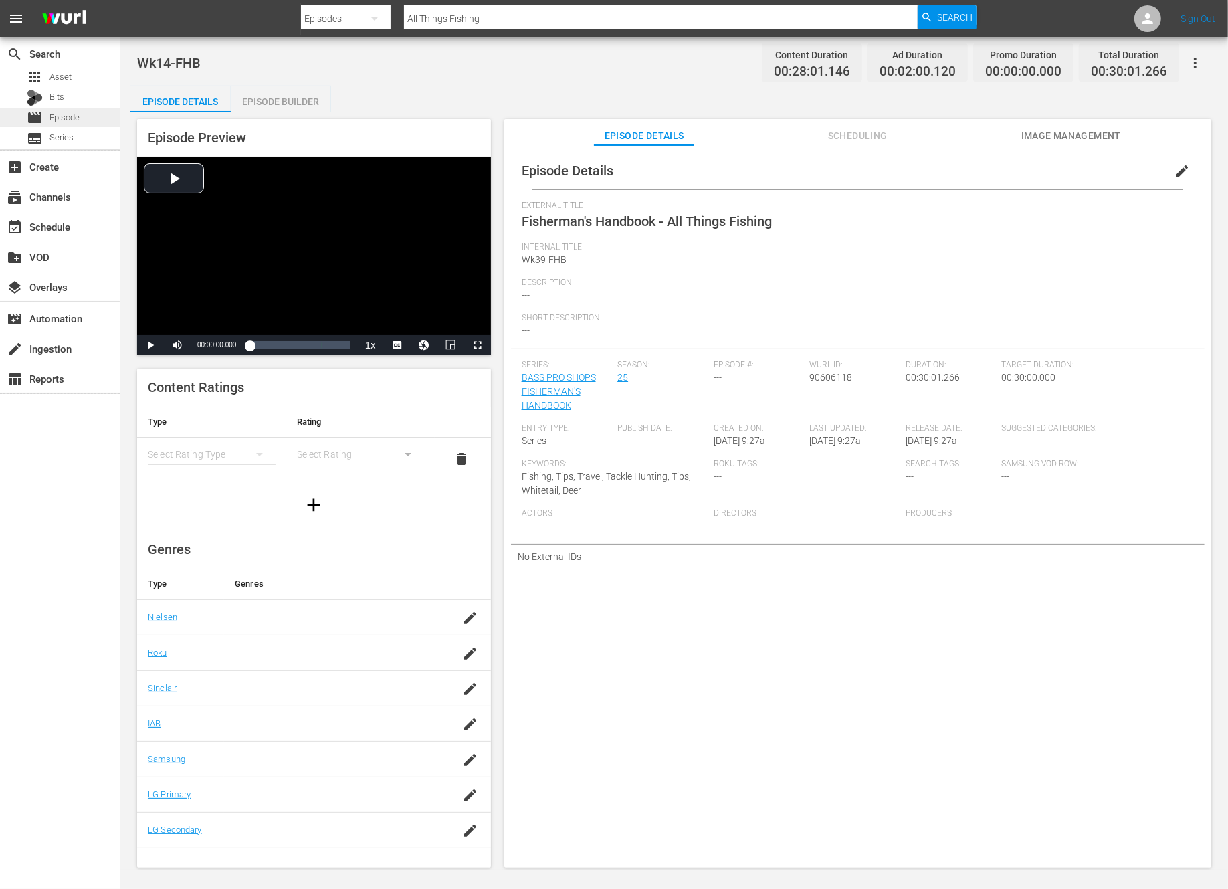
click at [73, 116] on span "Episode" at bounding box center [64, 117] width 30 height 13
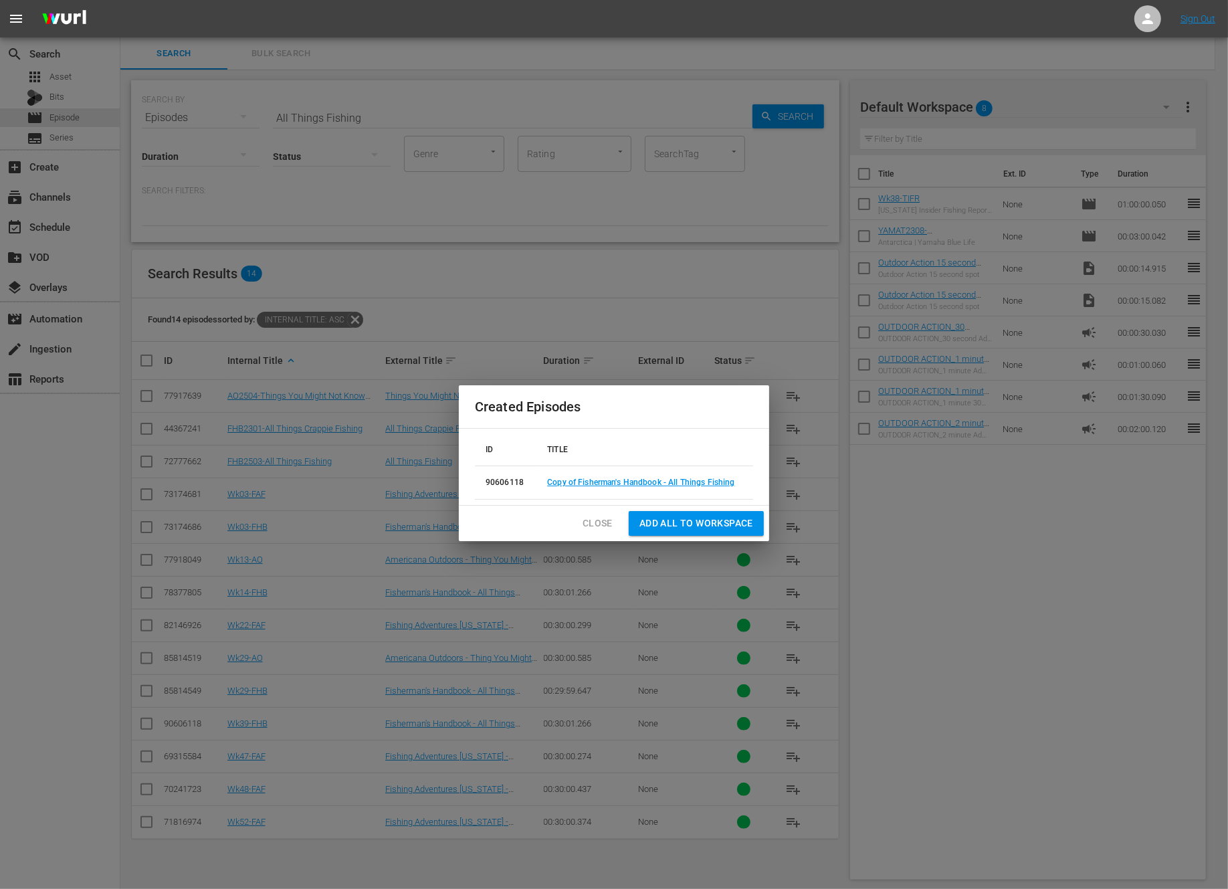
click at [612, 528] on button "Close" at bounding box center [597, 523] width 51 height 25
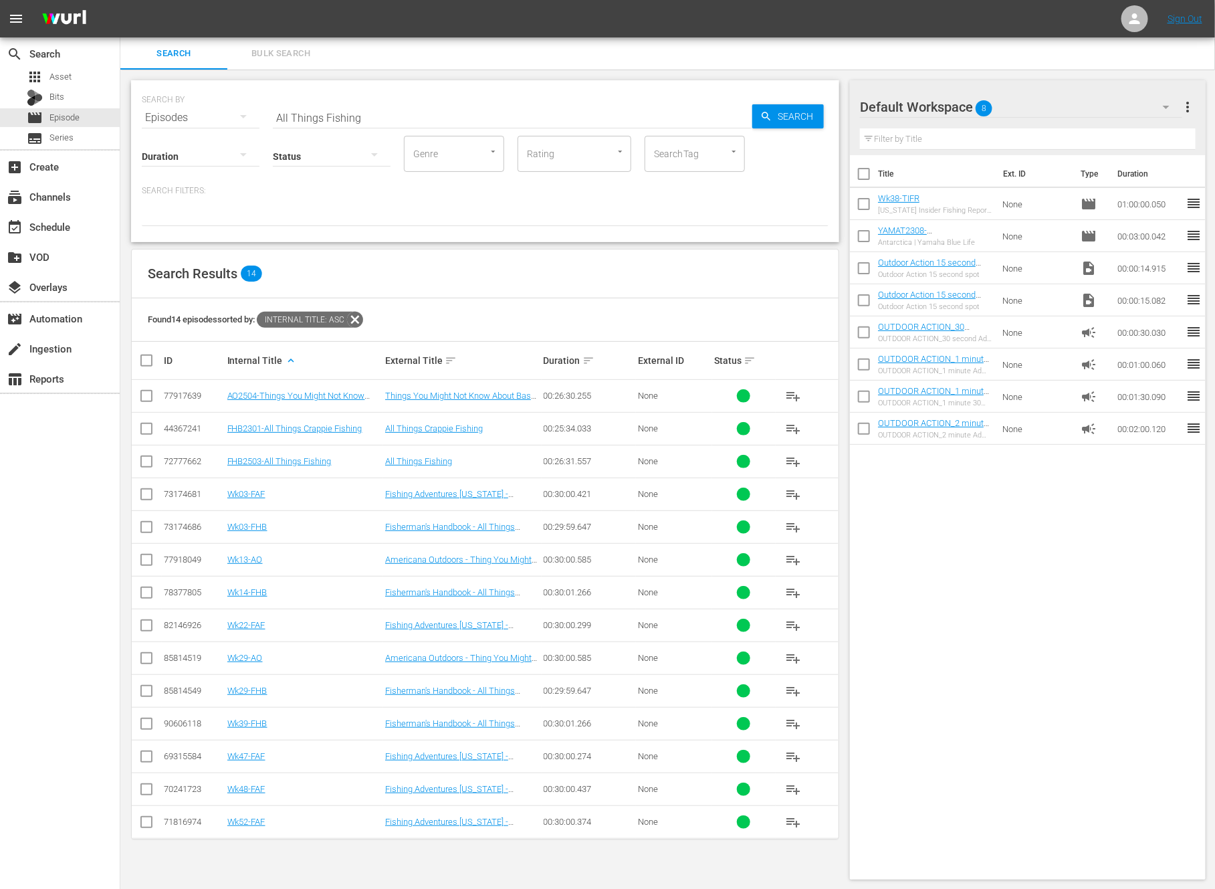
click at [393, 114] on input "All Things Fishing" at bounding box center [513, 118] width 480 height 32
paste input "Lake LBJ & Spring Turkey"
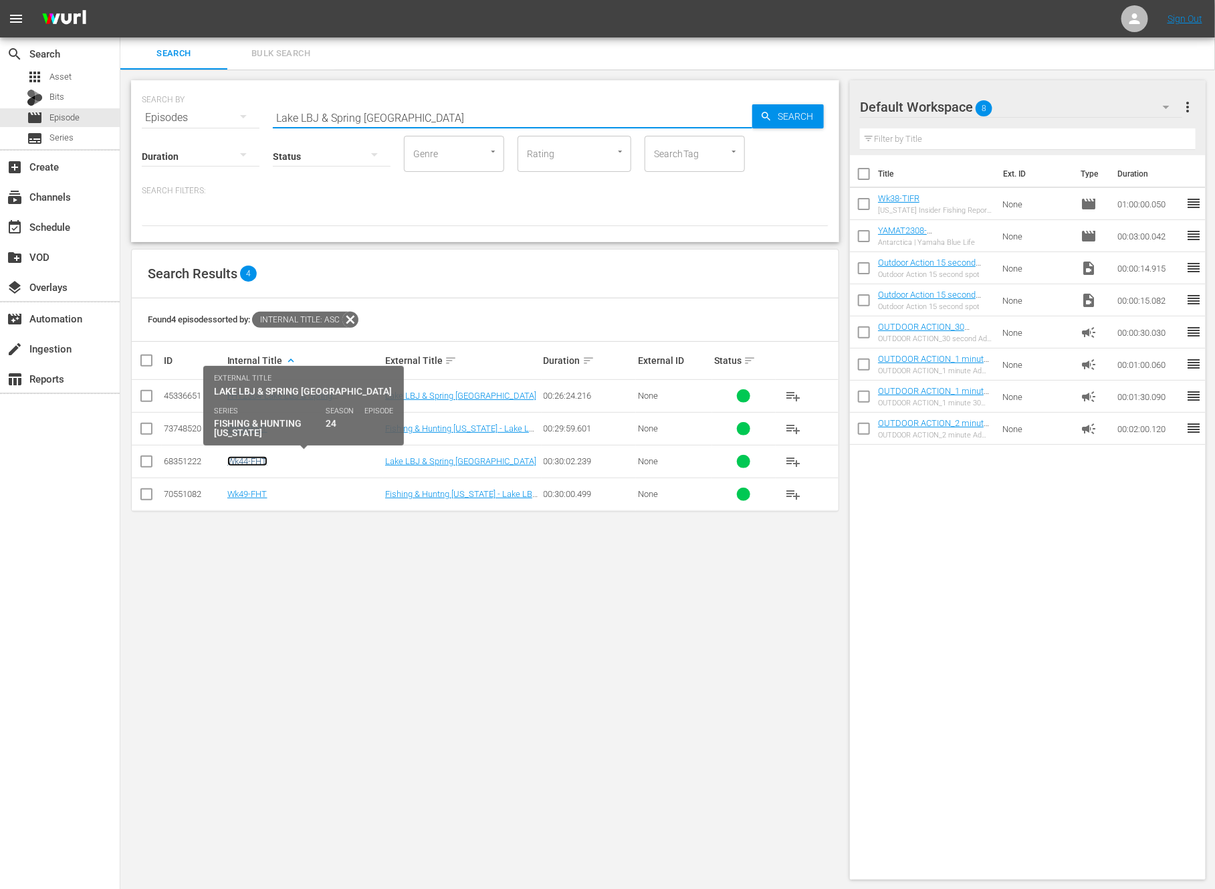
click at [251, 461] on link "Wk44-FHT" at bounding box center [247, 461] width 40 height 10
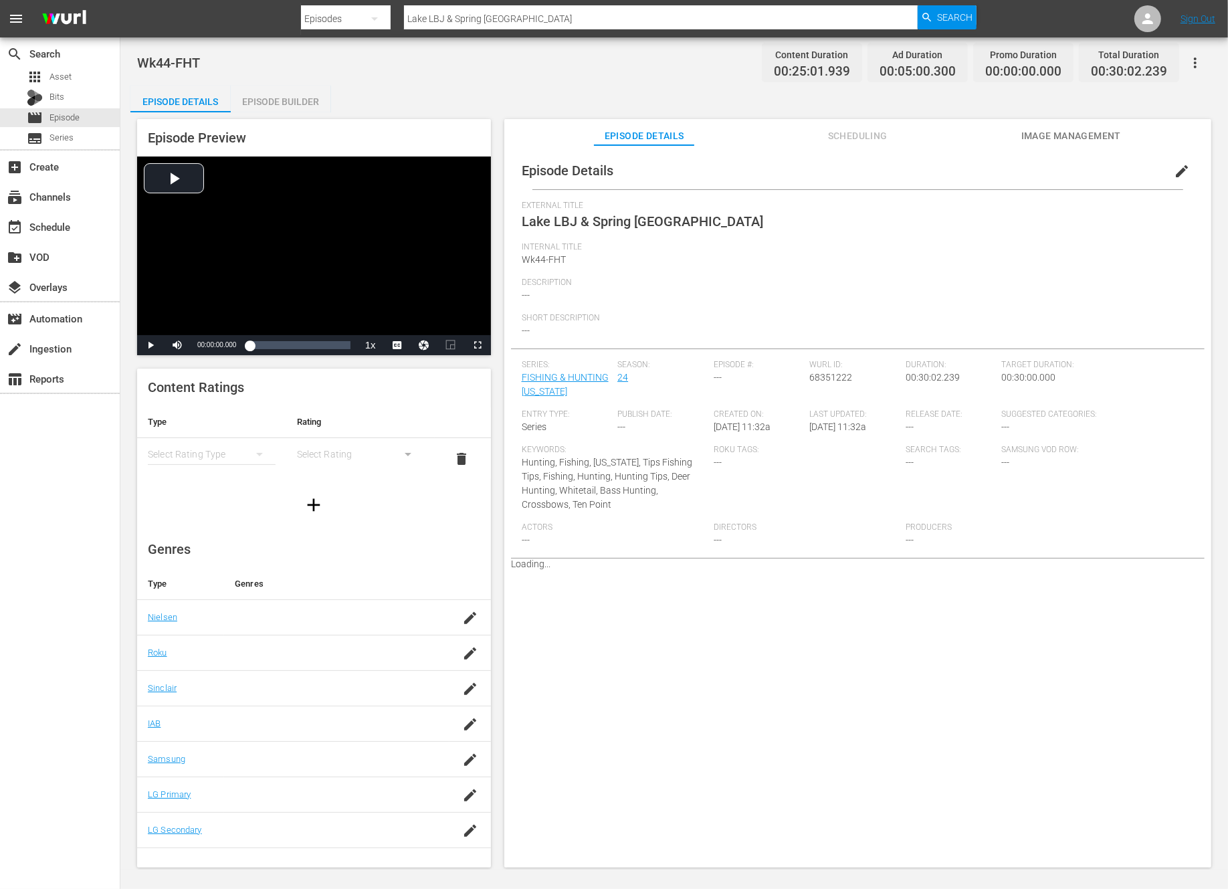
click at [1175, 170] on span "edit" at bounding box center [1182, 171] width 16 height 16
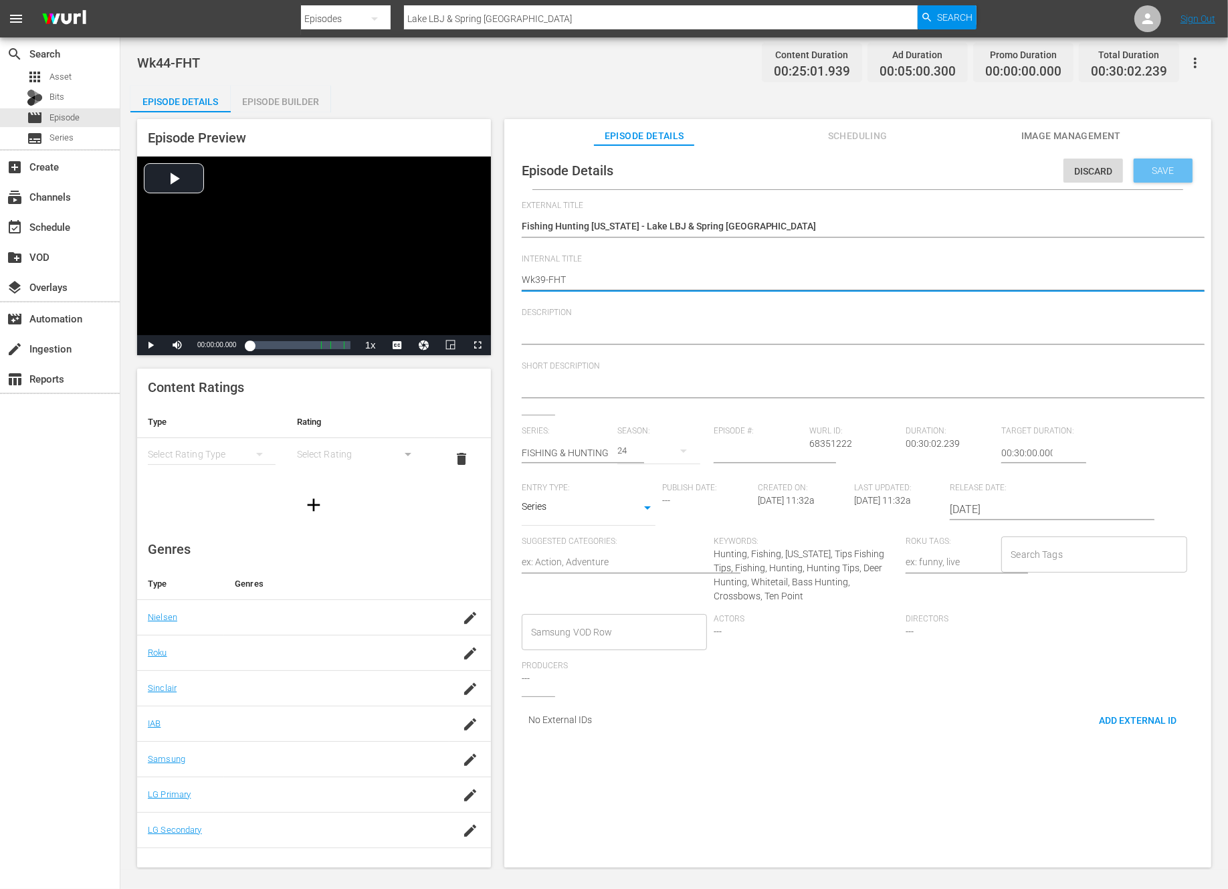
click at [1148, 167] on span "Save" at bounding box center [1163, 170] width 43 height 11
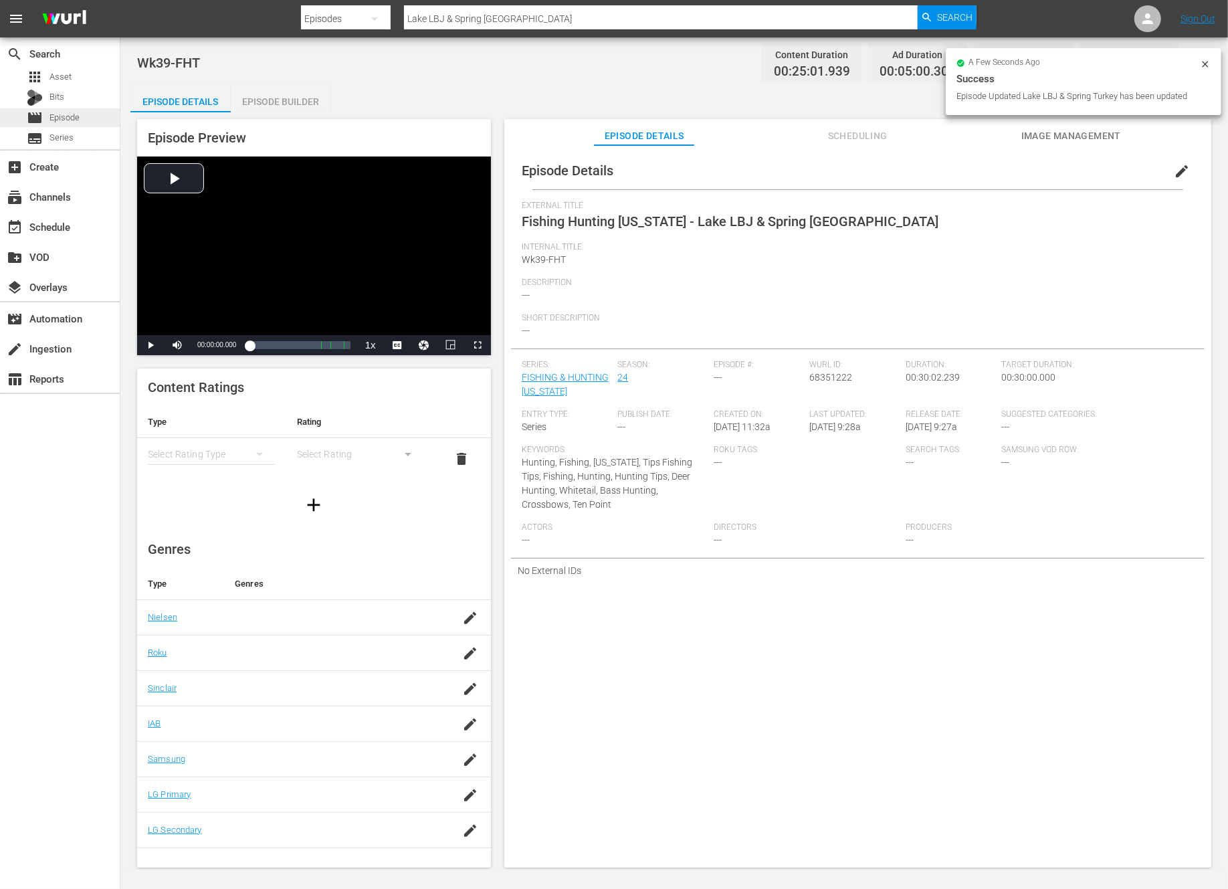
click at [58, 123] on span "Episode" at bounding box center [64, 117] width 30 height 13
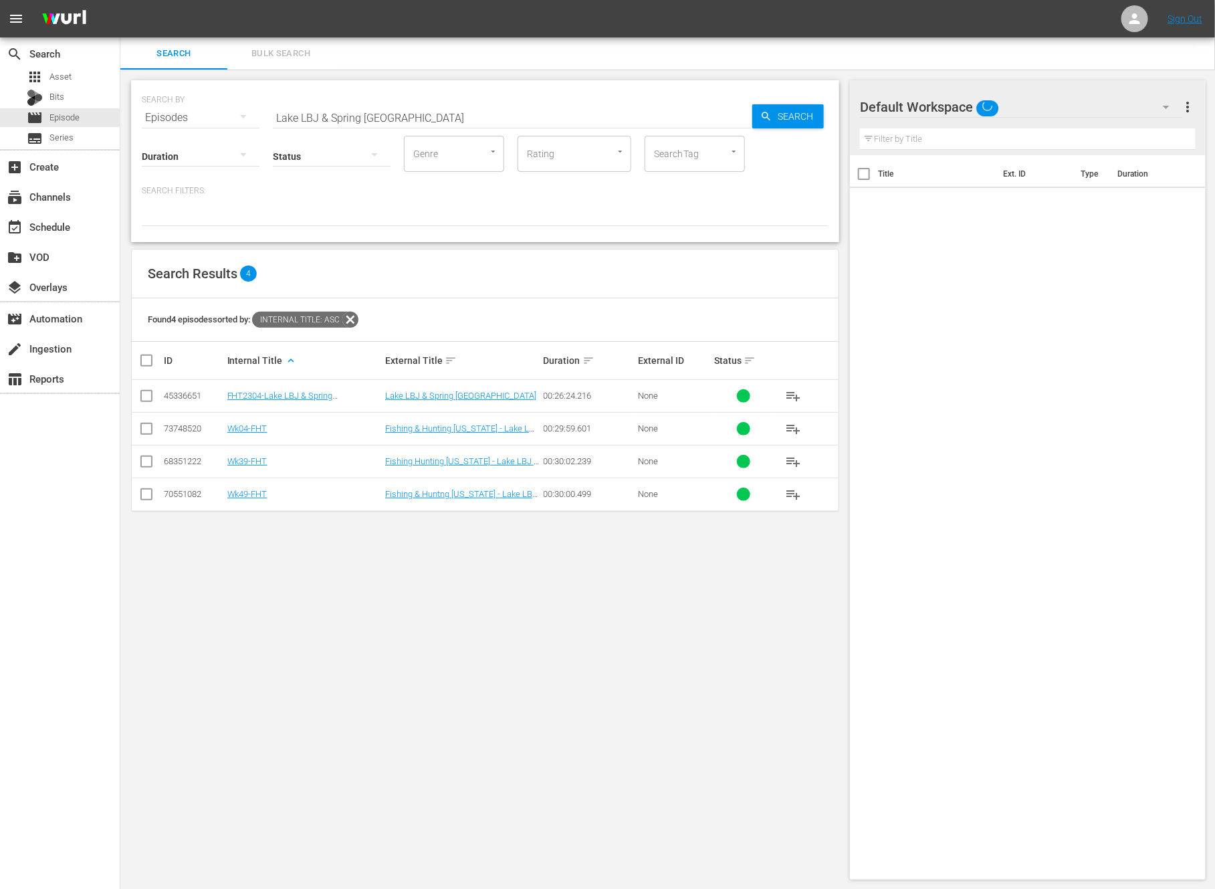
click at [378, 114] on input "Lake LBJ & Spring Turkey" at bounding box center [513, 118] width 480 height 32
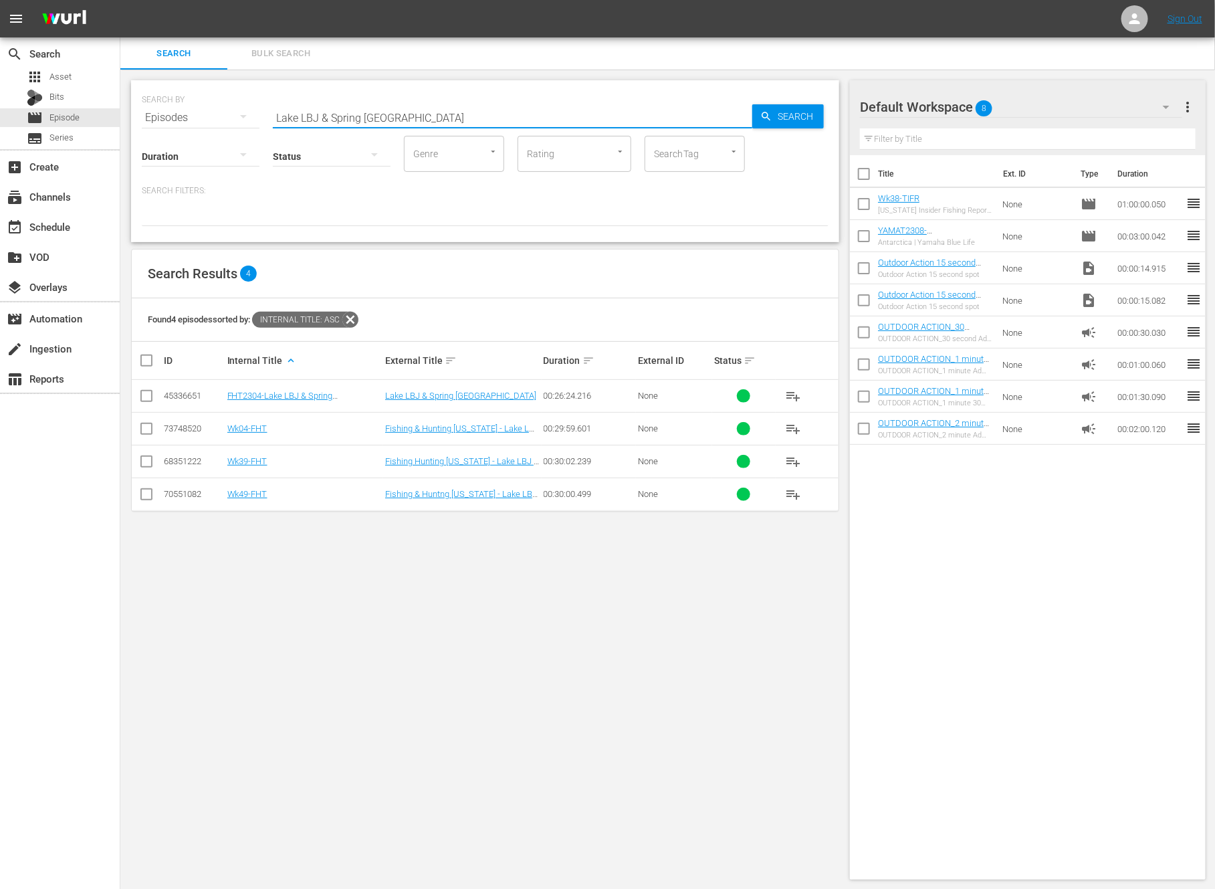
paste input "Pheasants Forever at NSU Hunt"
click at [145, 426] on input "checkbox" at bounding box center [146, 431] width 16 height 16
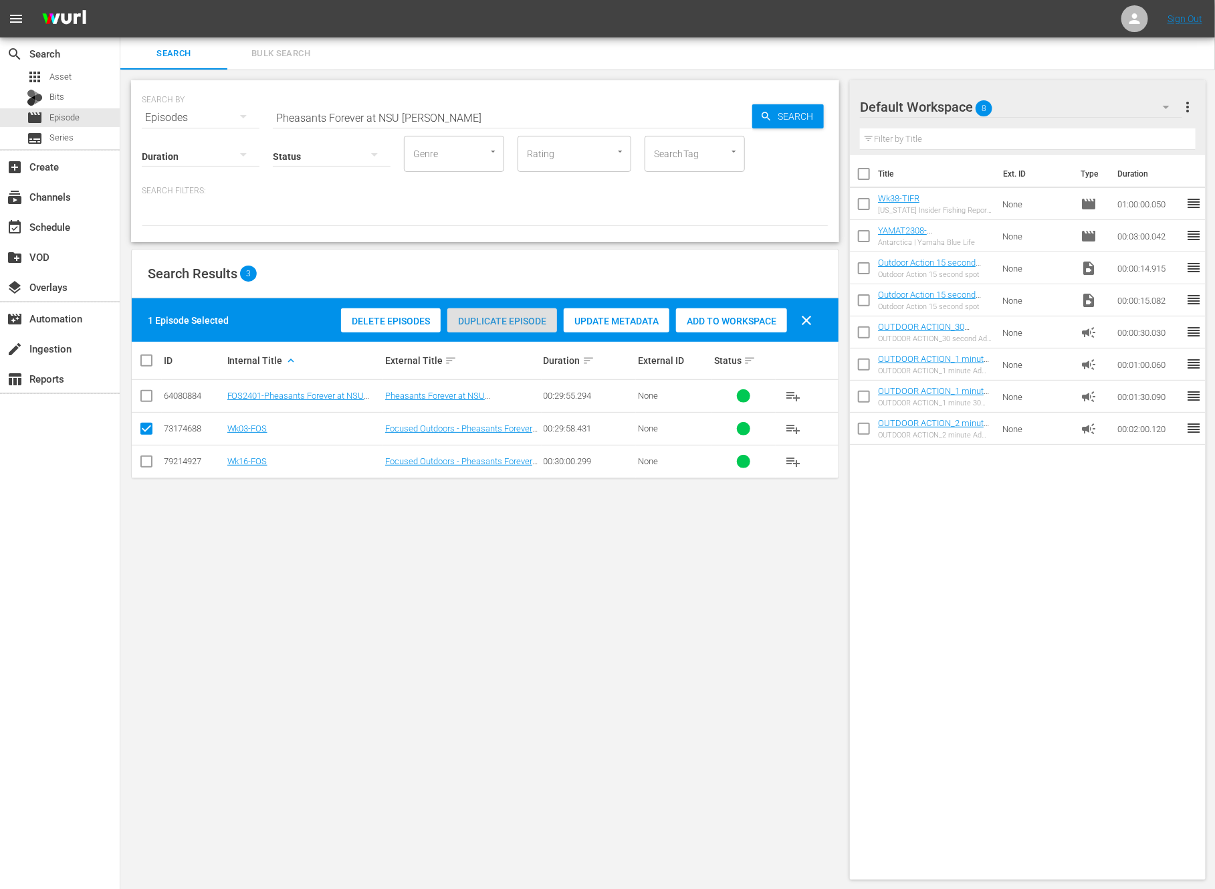
click at [520, 308] on div "Duplicate Episode" at bounding box center [502, 320] width 110 height 25
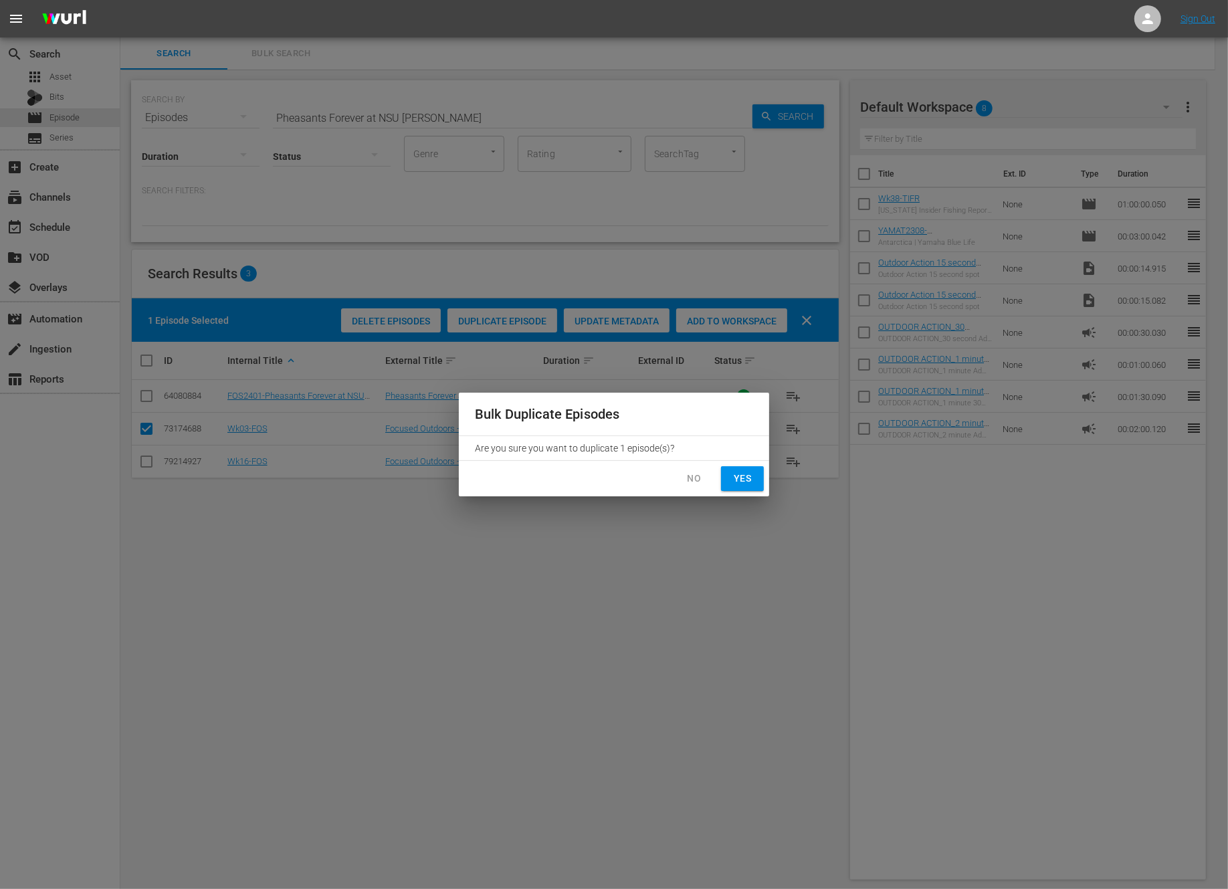
click at [744, 482] on span "Yes" at bounding box center [742, 478] width 21 height 17
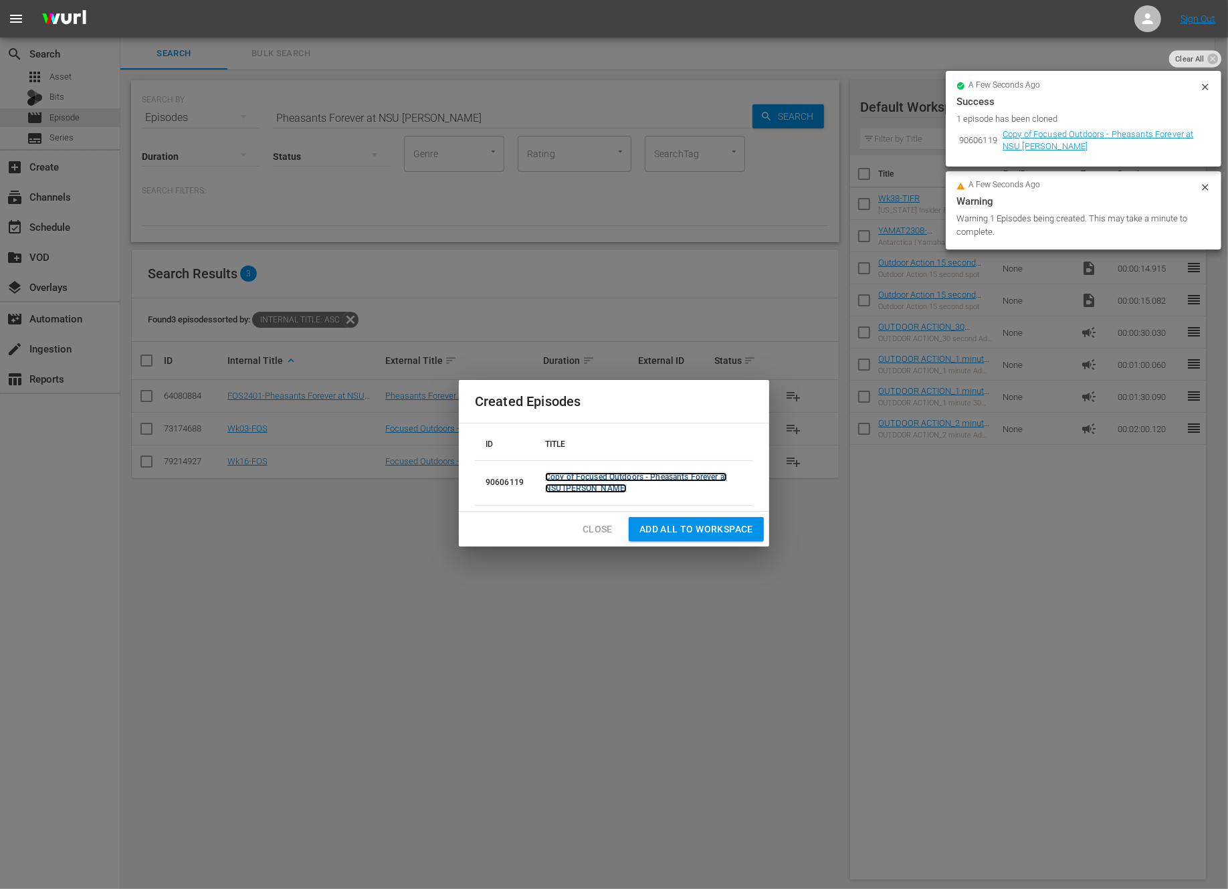
click at [603, 474] on link "Copy of Focused Outdoors - Pheasants Forever at NSU Hunt" at bounding box center [636, 482] width 182 height 21
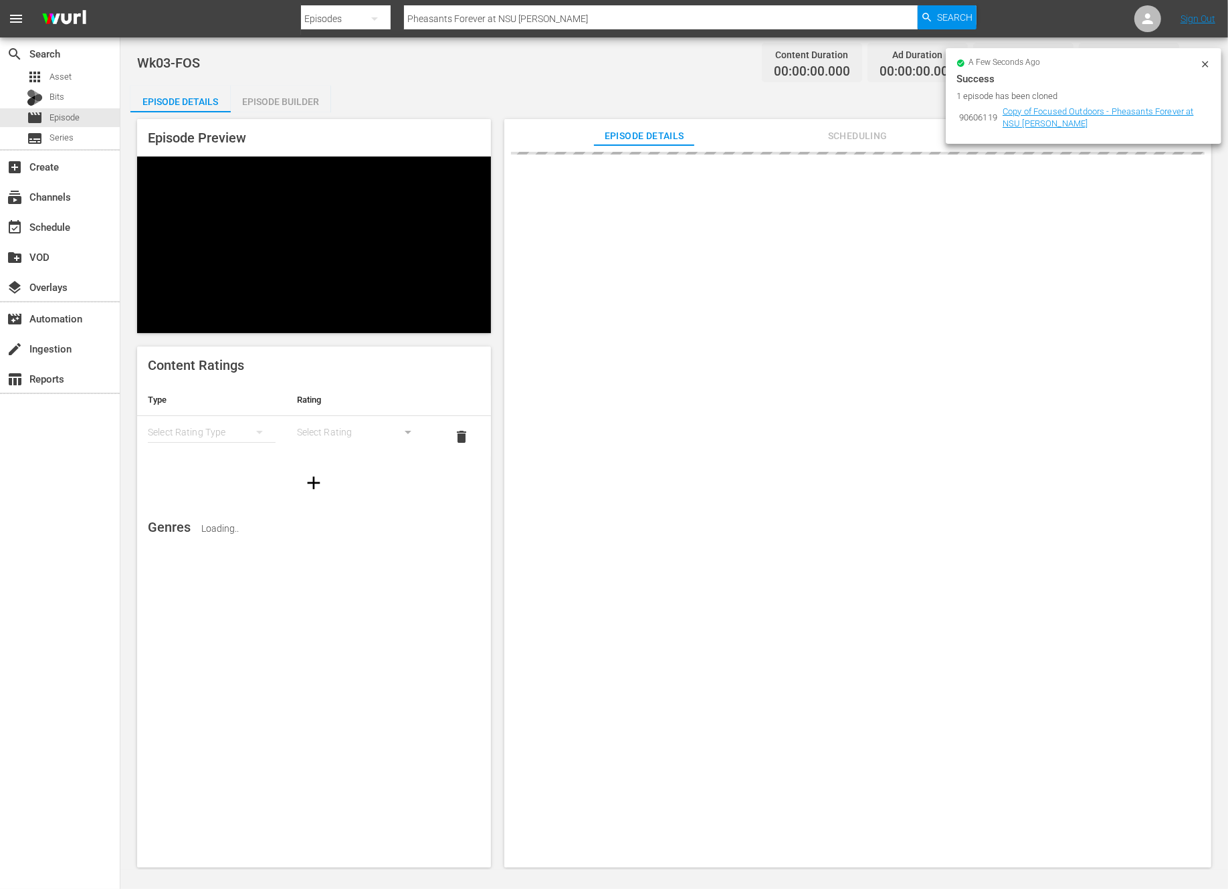
click at [1202, 66] on icon at bounding box center [1205, 64] width 11 height 11
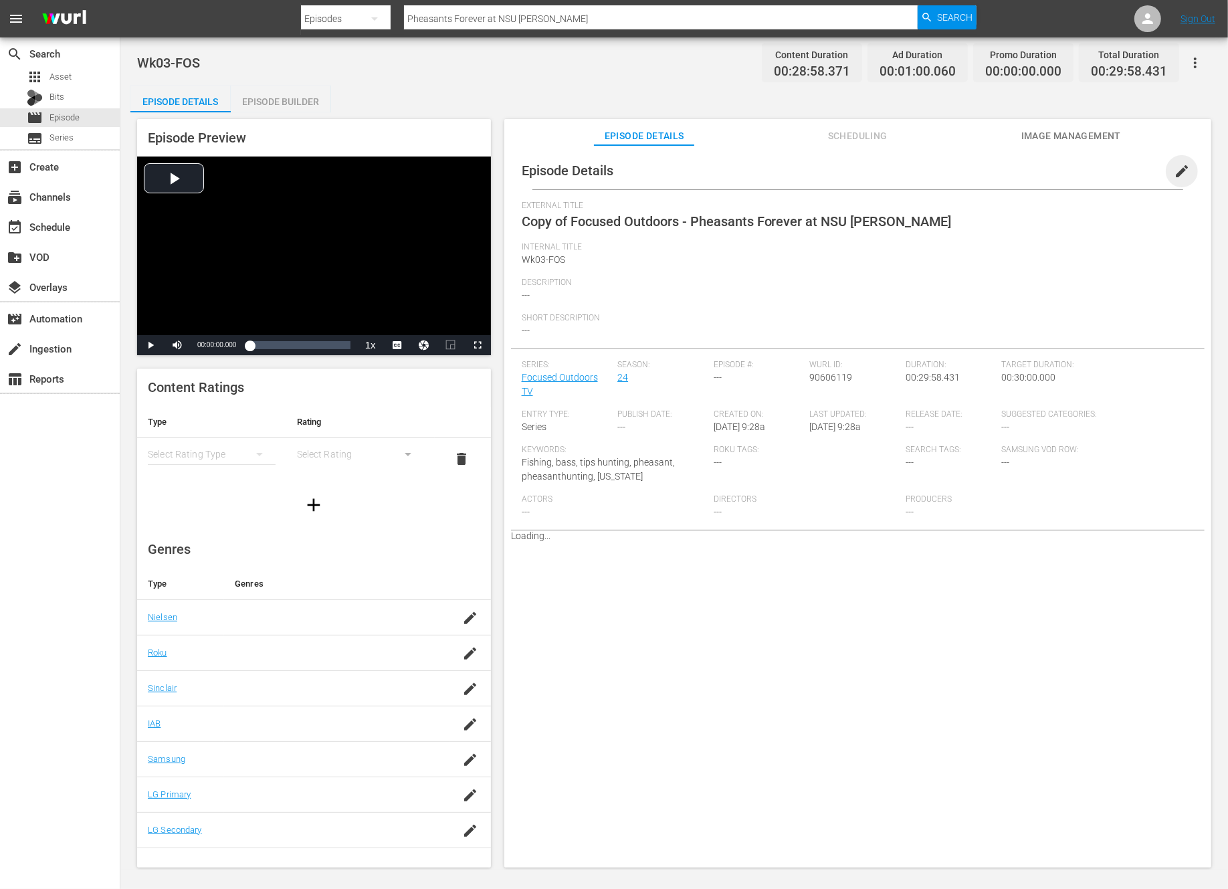
click at [1175, 173] on span "edit" at bounding box center [1182, 171] width 16 height 16
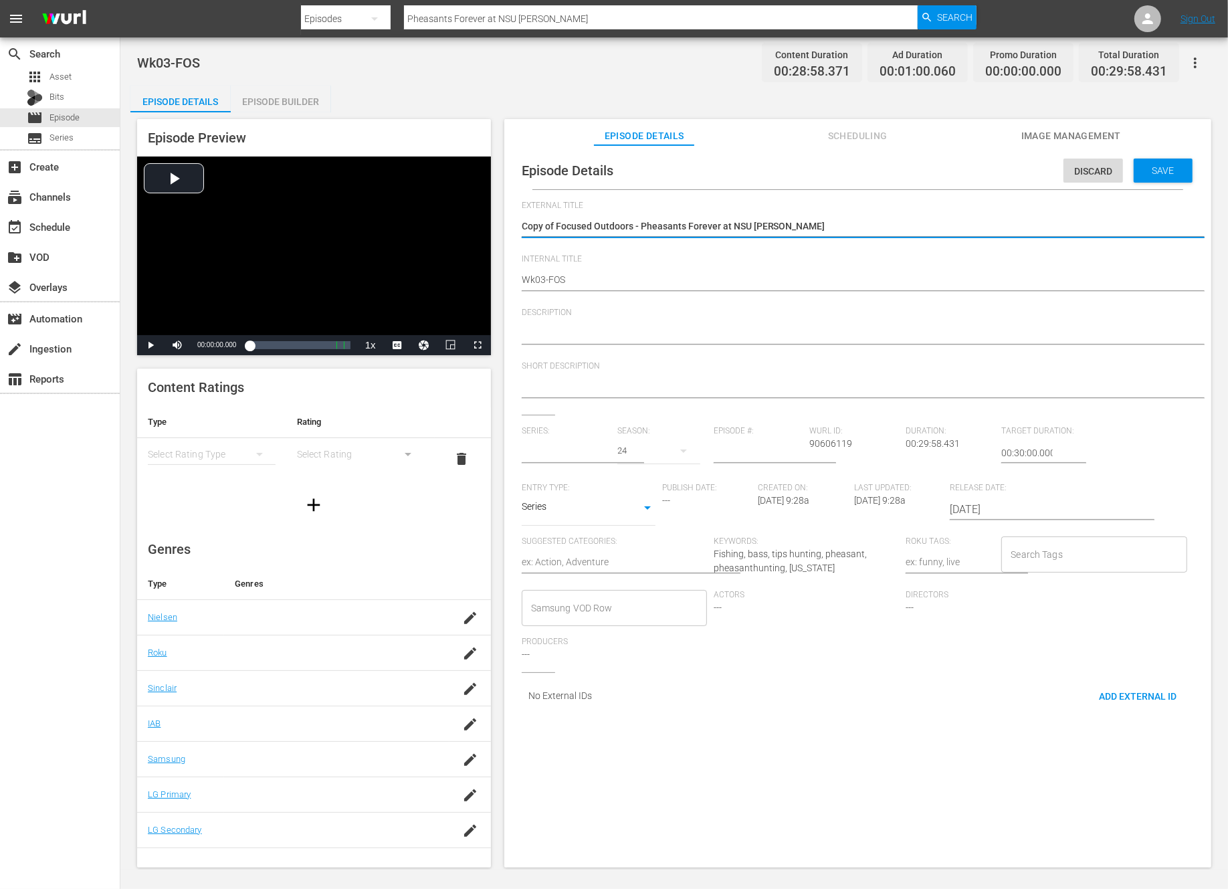
click at [554, 225] on textarea "Copy of Focused Outdoors - Pheasants Forever at NSU Hunt" at bounding box center [854, 227] width 665 height 16
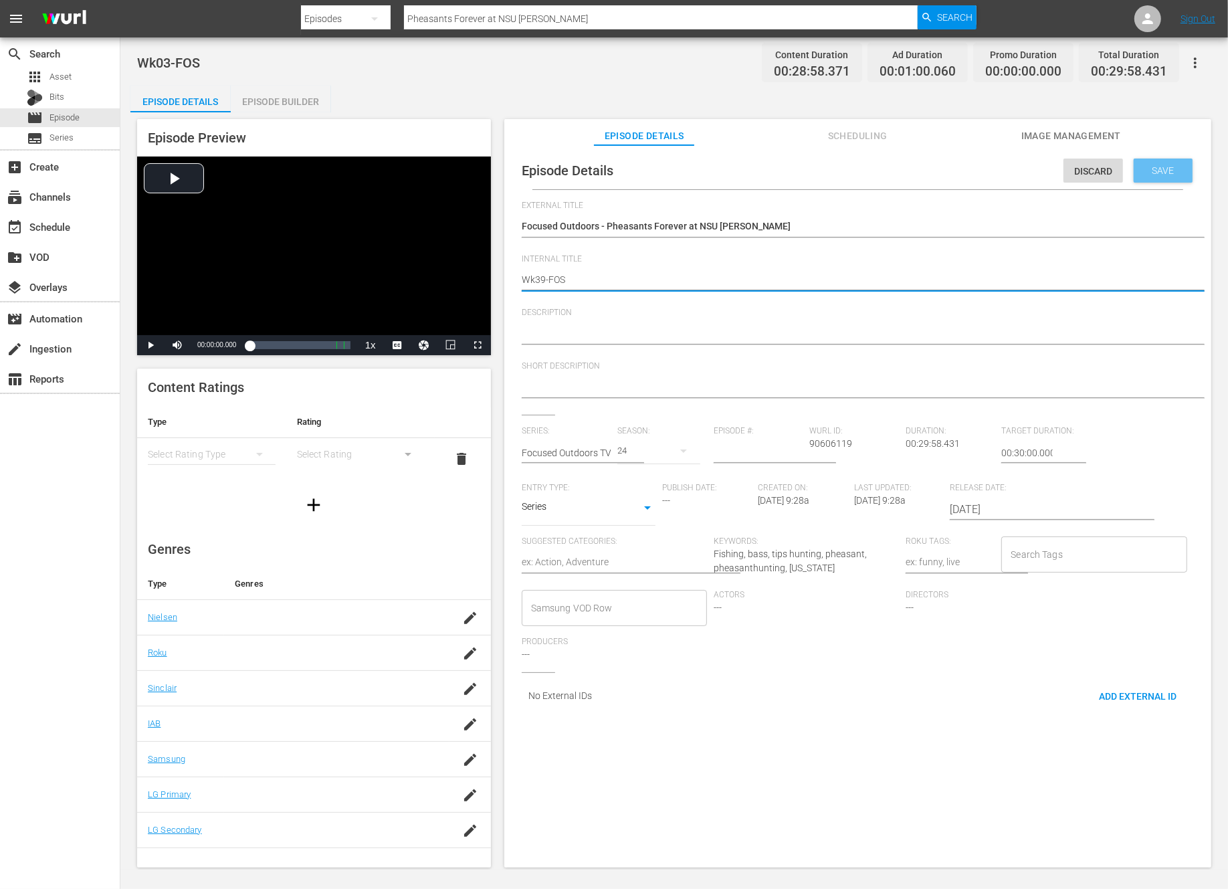
click at [1160, 172] on span "Save" at bounding box center [1163, 170] width 43 height 11
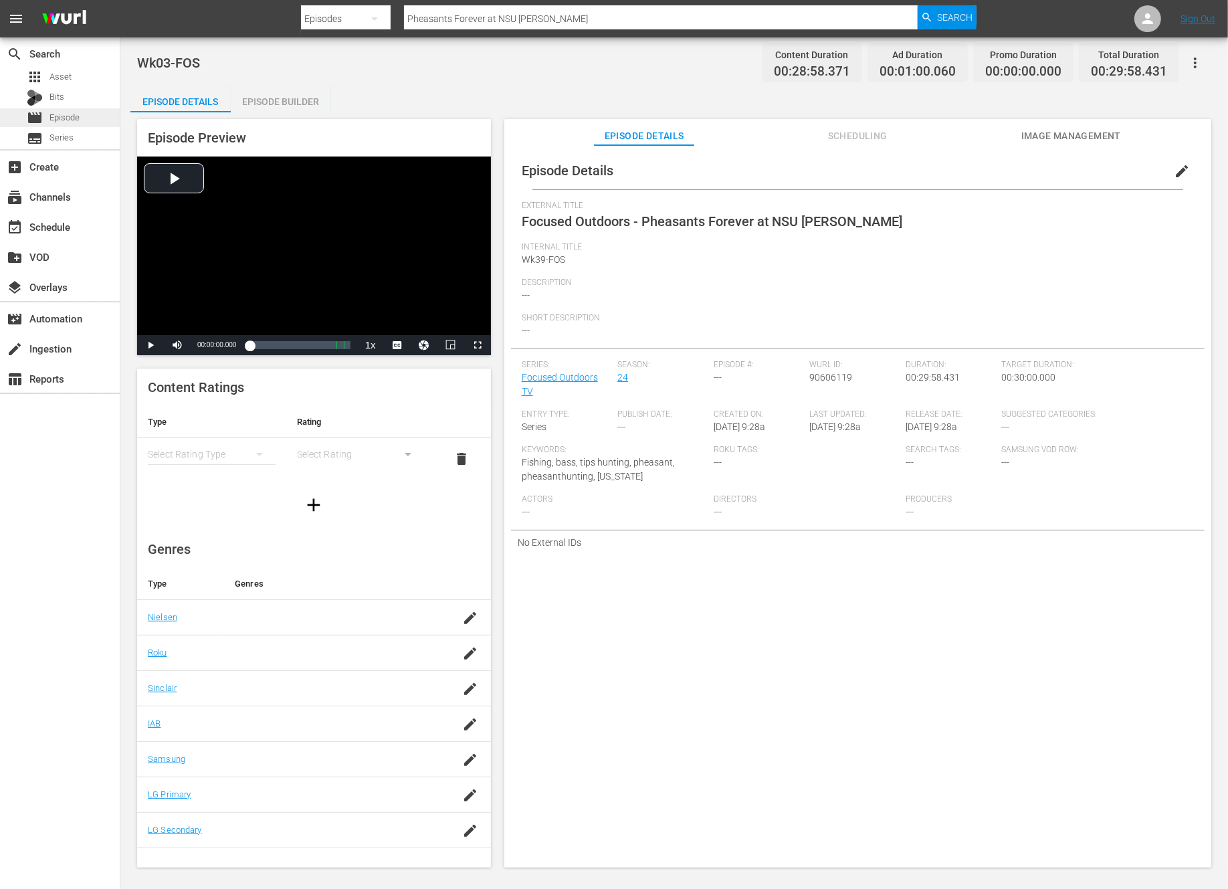
click at [72, 118] on span "Episode" at bounding box center [64, 117] width 30 height 13
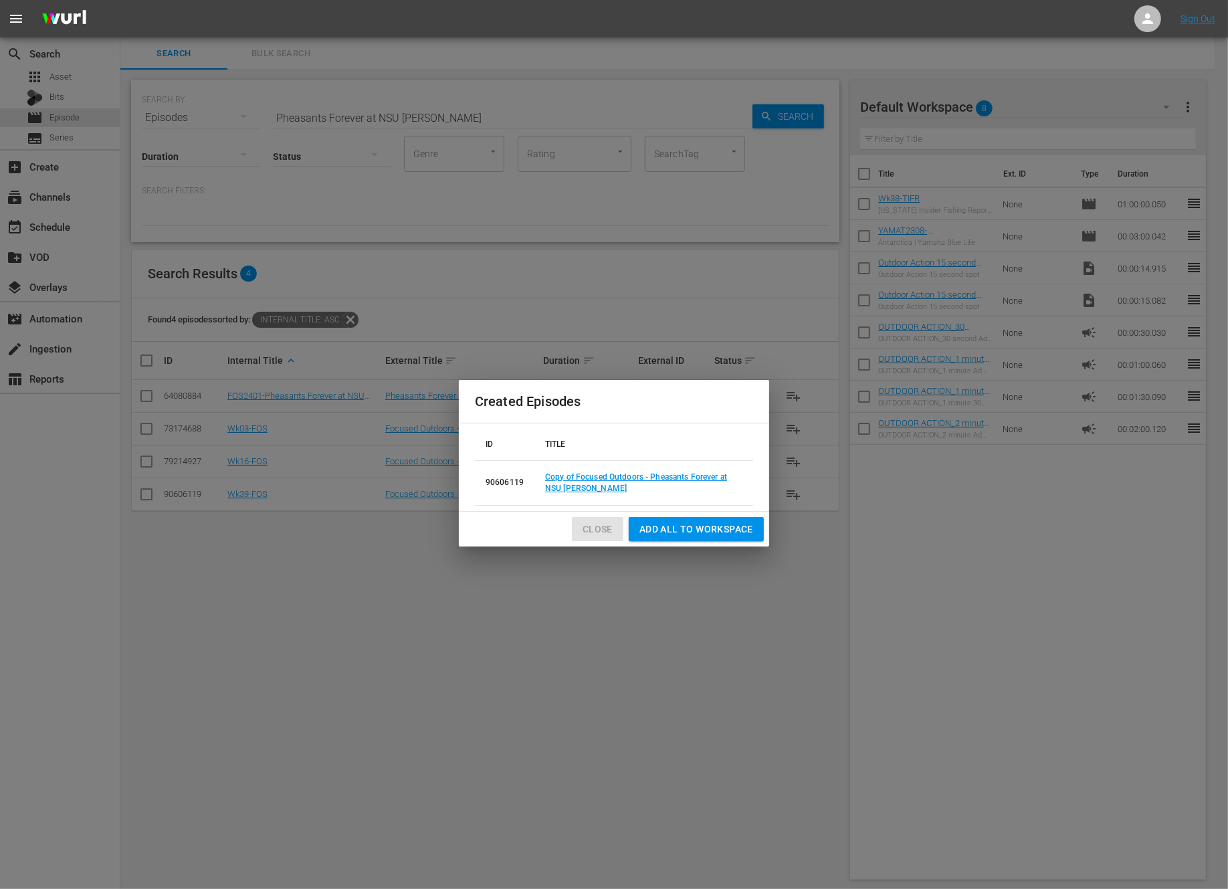
click at [599, 531] on span "Close" at bounding box center [598, 529] width 30 height 17
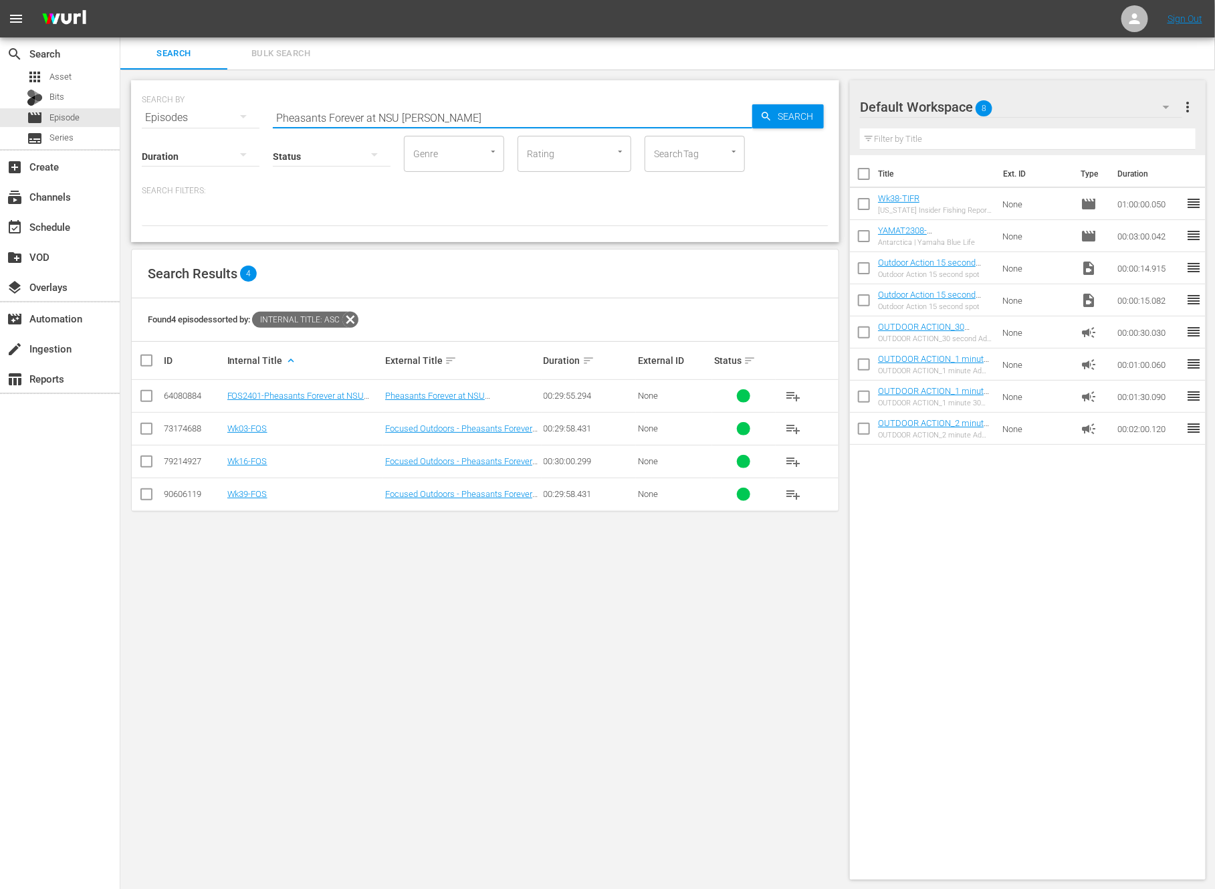
click at [395, 114] on input "Pheasants Forever at NSU Hunt" at bounding box center [513, 118] width 480 height 32
paste input "Sailfish On The Fly in Guatemala Pt. 2"
click at [151, 456] on input "checkbox" at bounding box center [146, 464] width 16 height 16
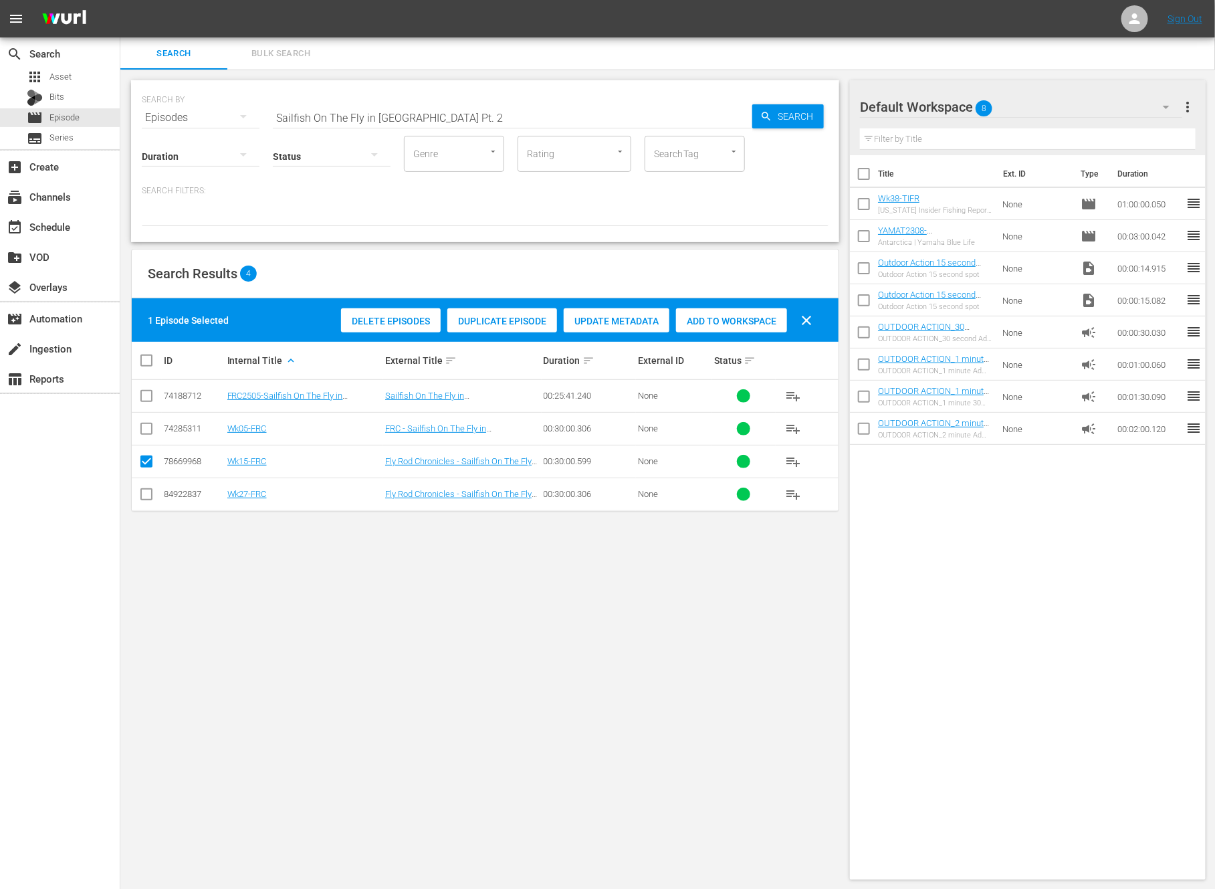
click at [508, 316] on span "Duplicate Episode" at bounding box center [502, 321] width 110 height 11
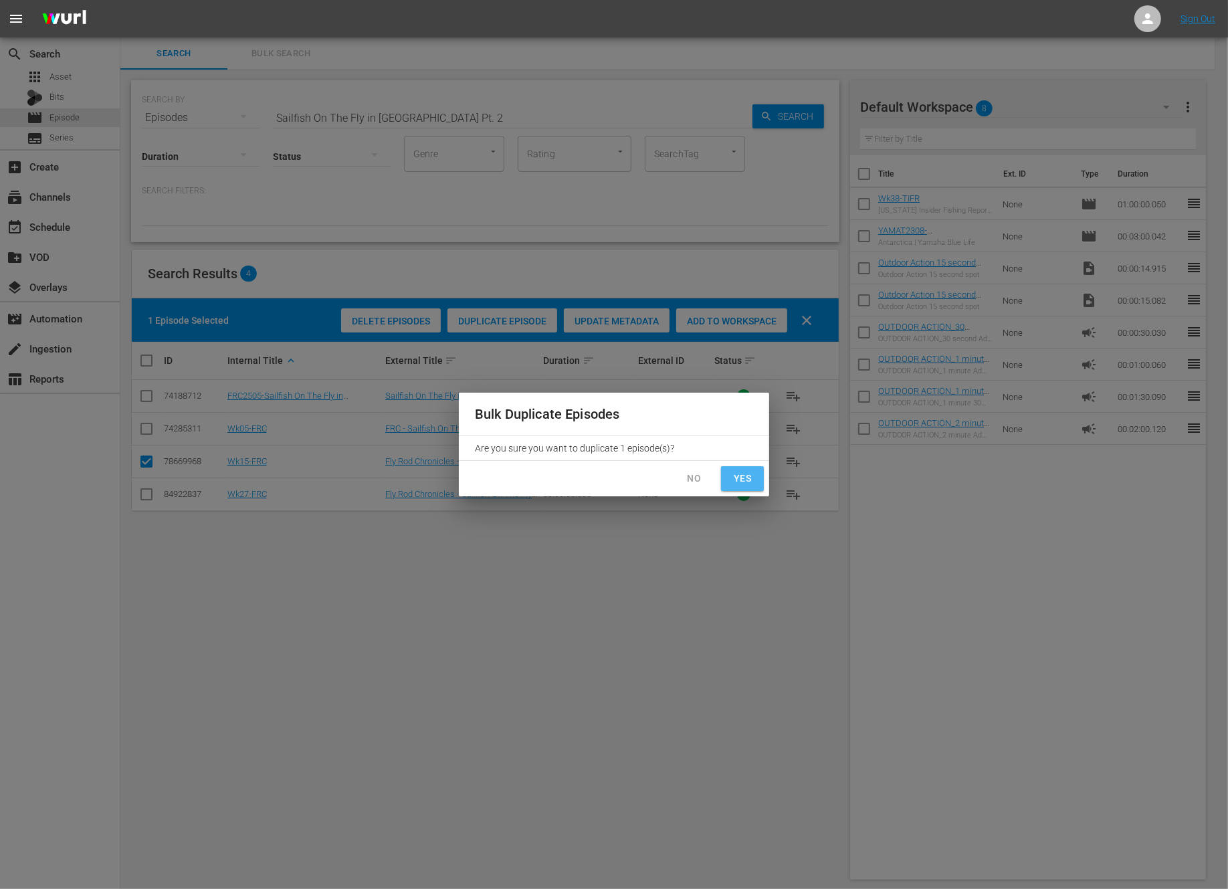
click at [746, 482] on span "Yes" at bounding box center [742, 478] width 21 height 17
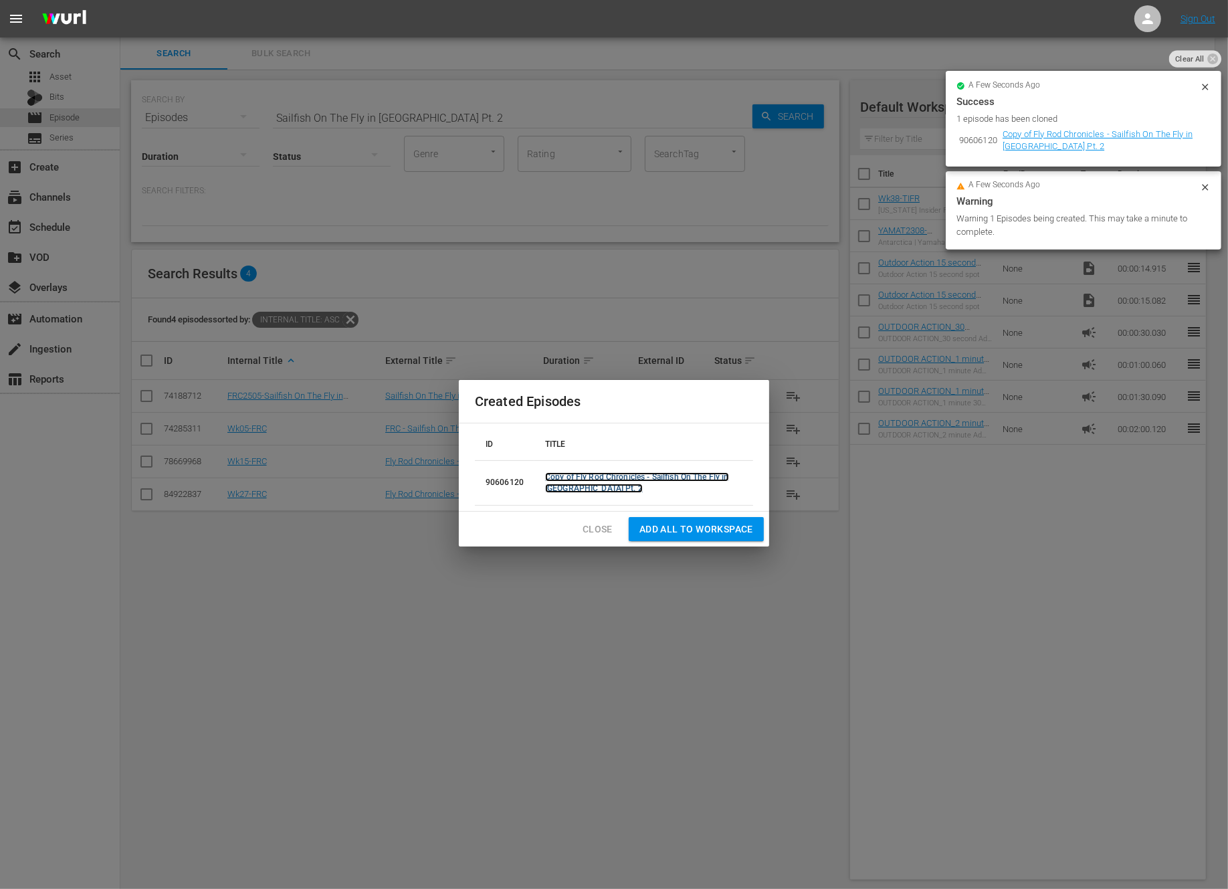
click at [684, 478] on link "Copy of Fly Rod Chronicles - Sailfish On The Fly in Guatemala Pt. 2" at bounding box center [637, 482] width 184 height 21
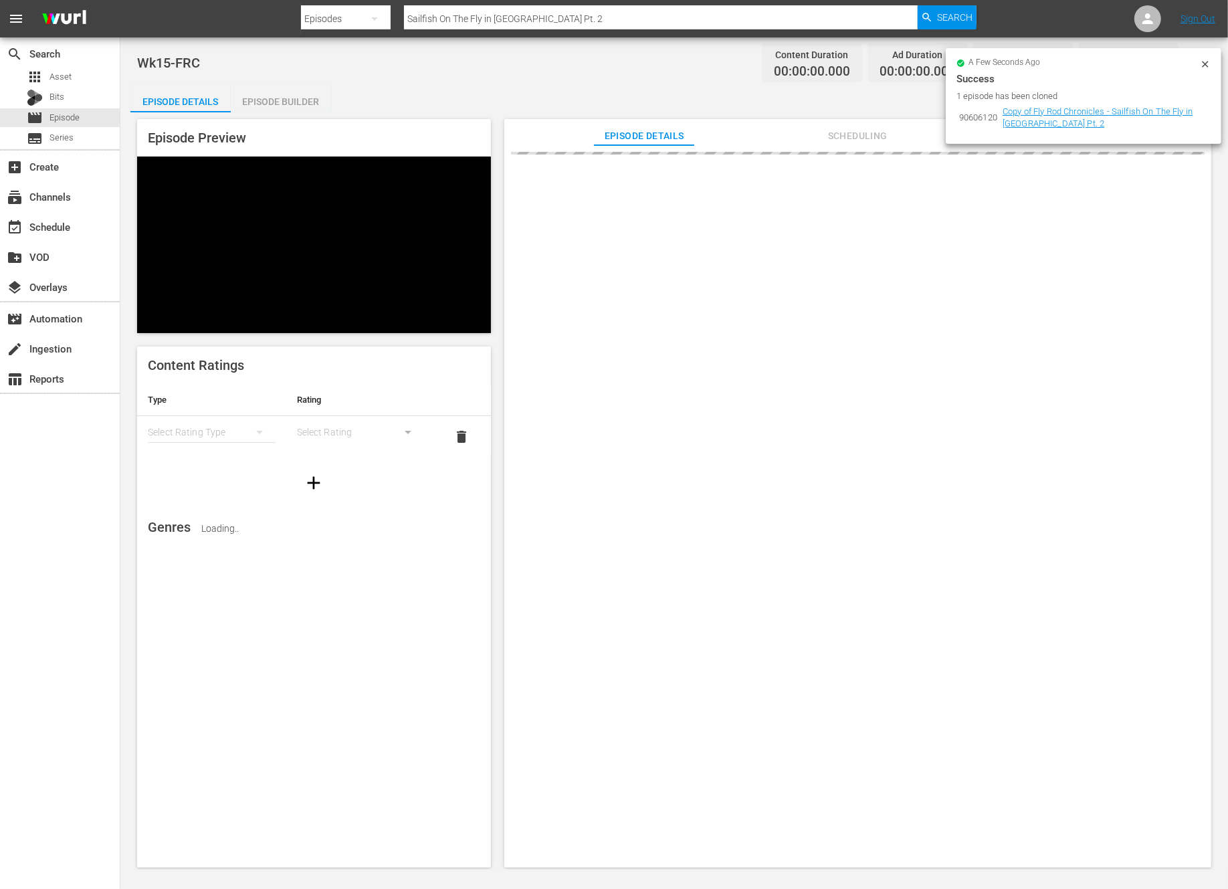
click at [1206, 61] on icon at bounding box center [1205, 64] width 11 height 11
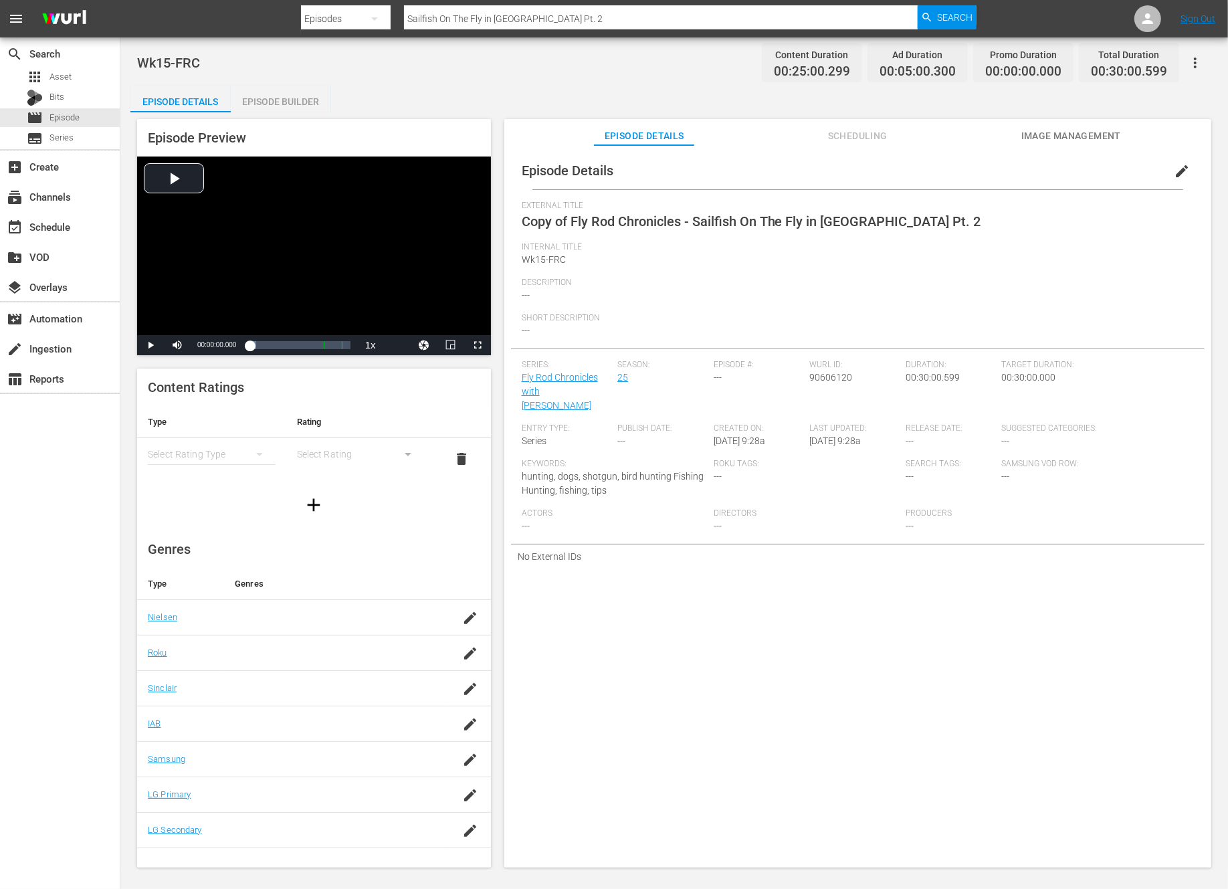
click at [1174, 169] on span "edit" at bounding box center [1182, 171] width 16 height 16
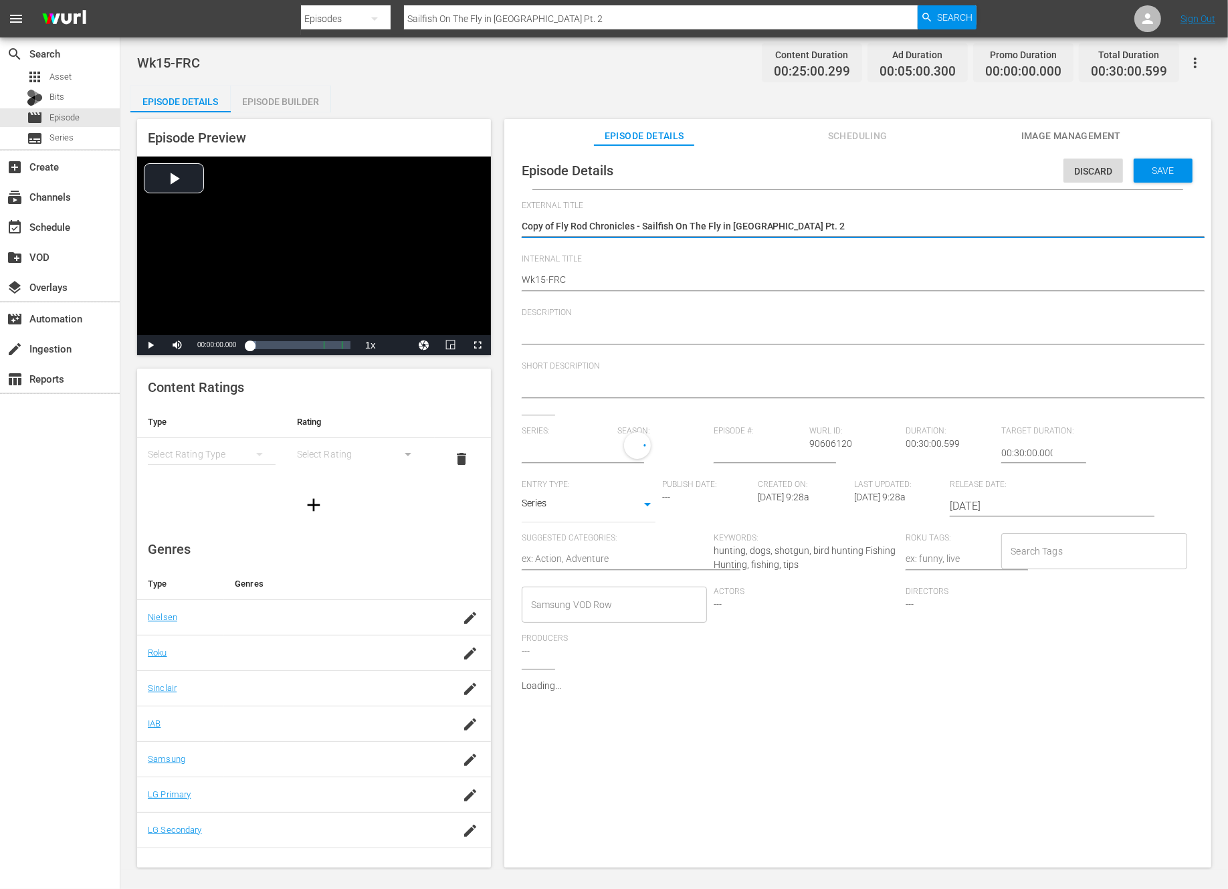
click at [555, 225] on textarea "Copy of Fly Rod Chronicles - Sailfish On The Fly in Guatemala Pt. 2" at bounding box center [854, 227] width 665 height 16
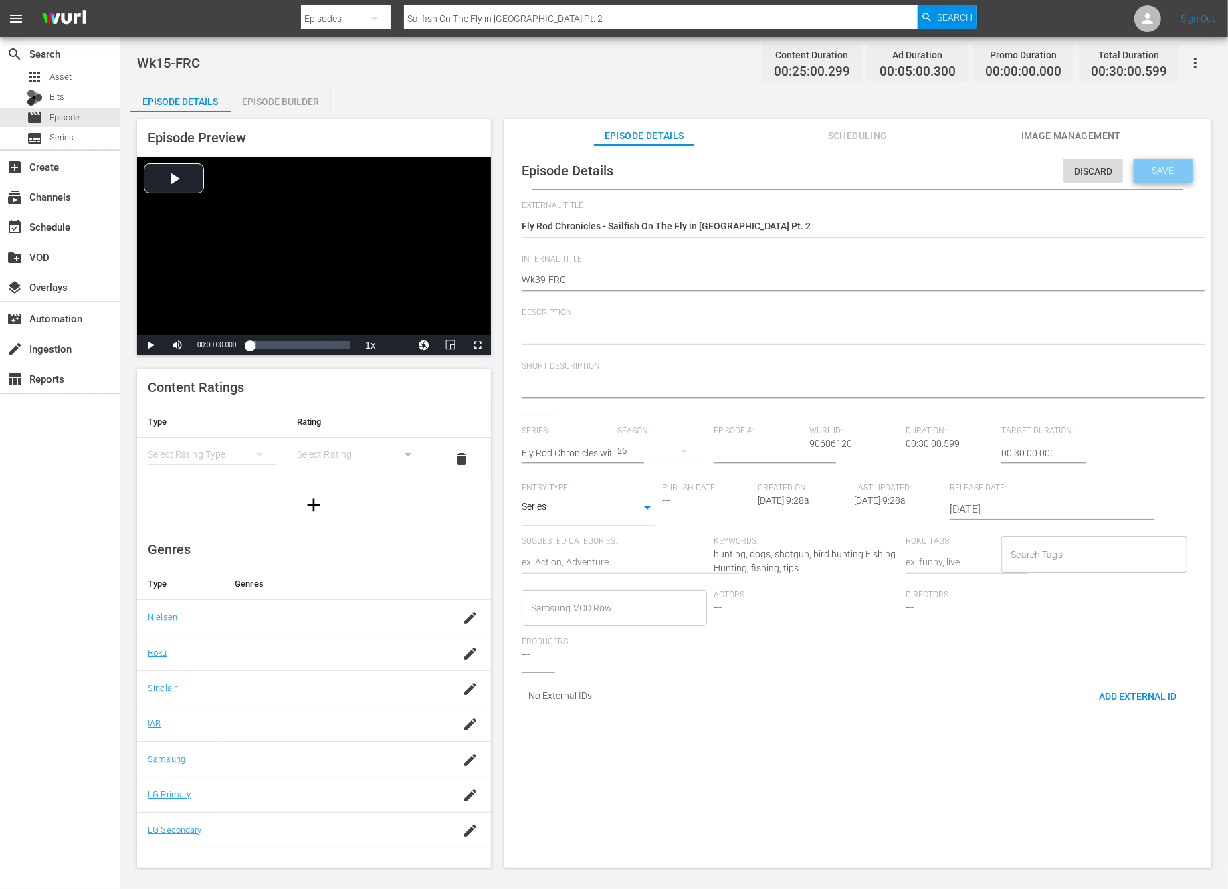
click at [1153, 167] on span "Save" at bounding box center [1163, 170] width 43 height 11
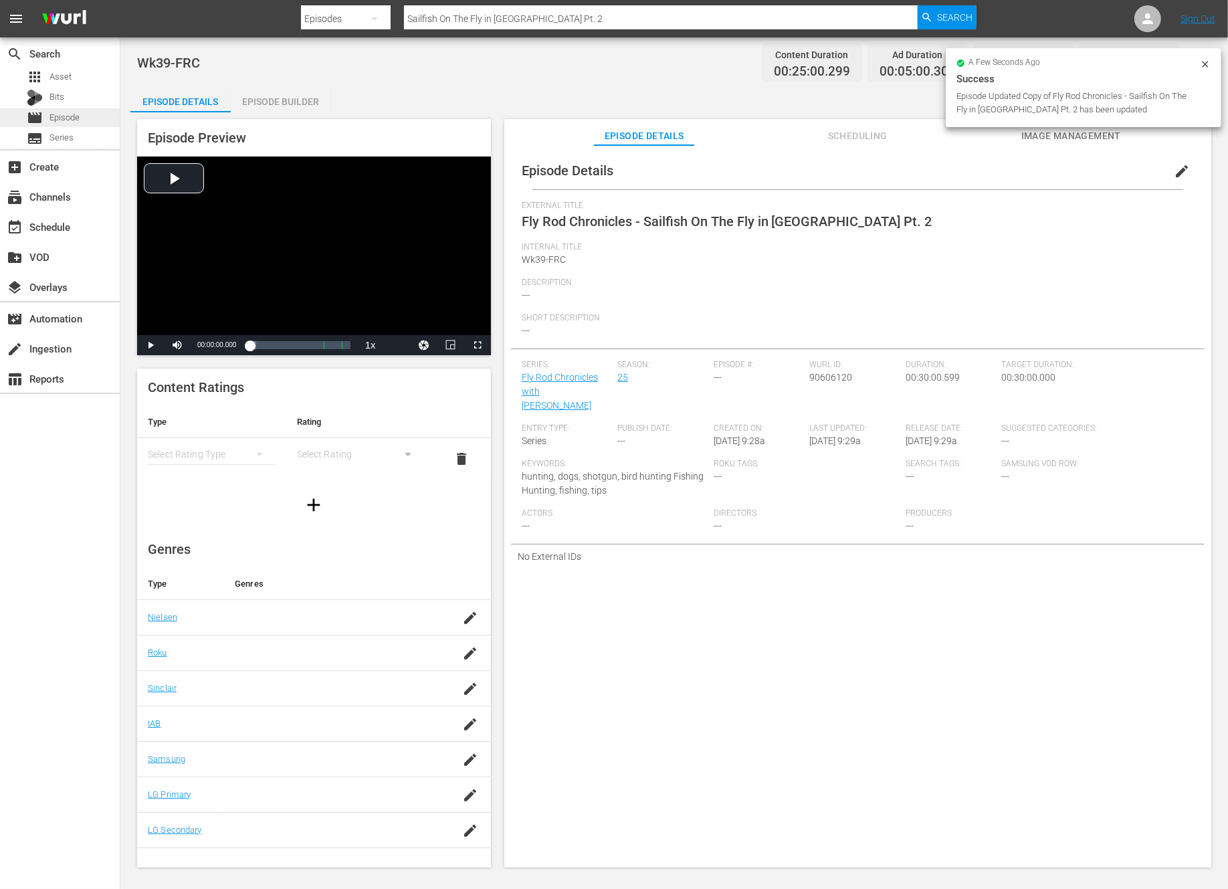
click at [62, 114] on span "Episode" at bounding box center [64, 117] width 30 height 13
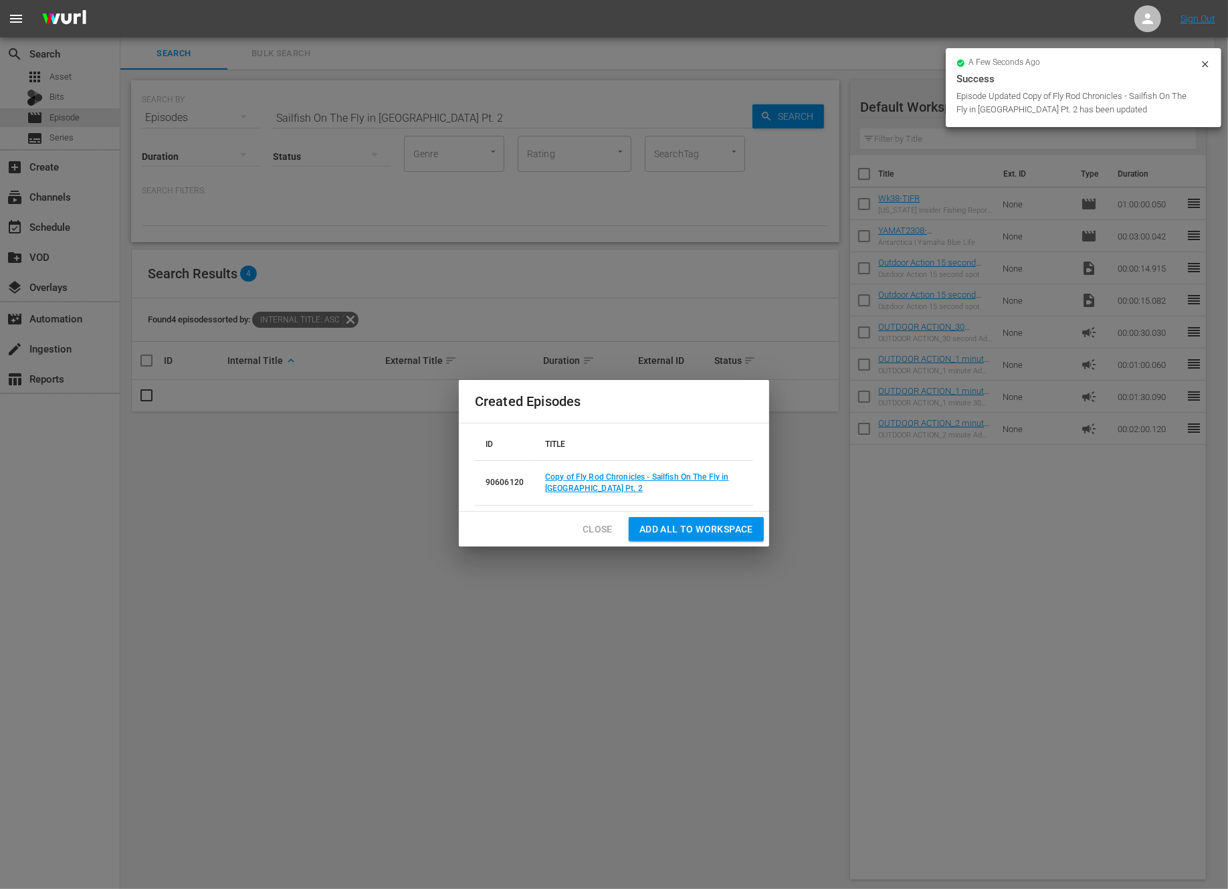
click at [591, 530] on span "Close" at bounding box center [598, 529] width 30 height 17
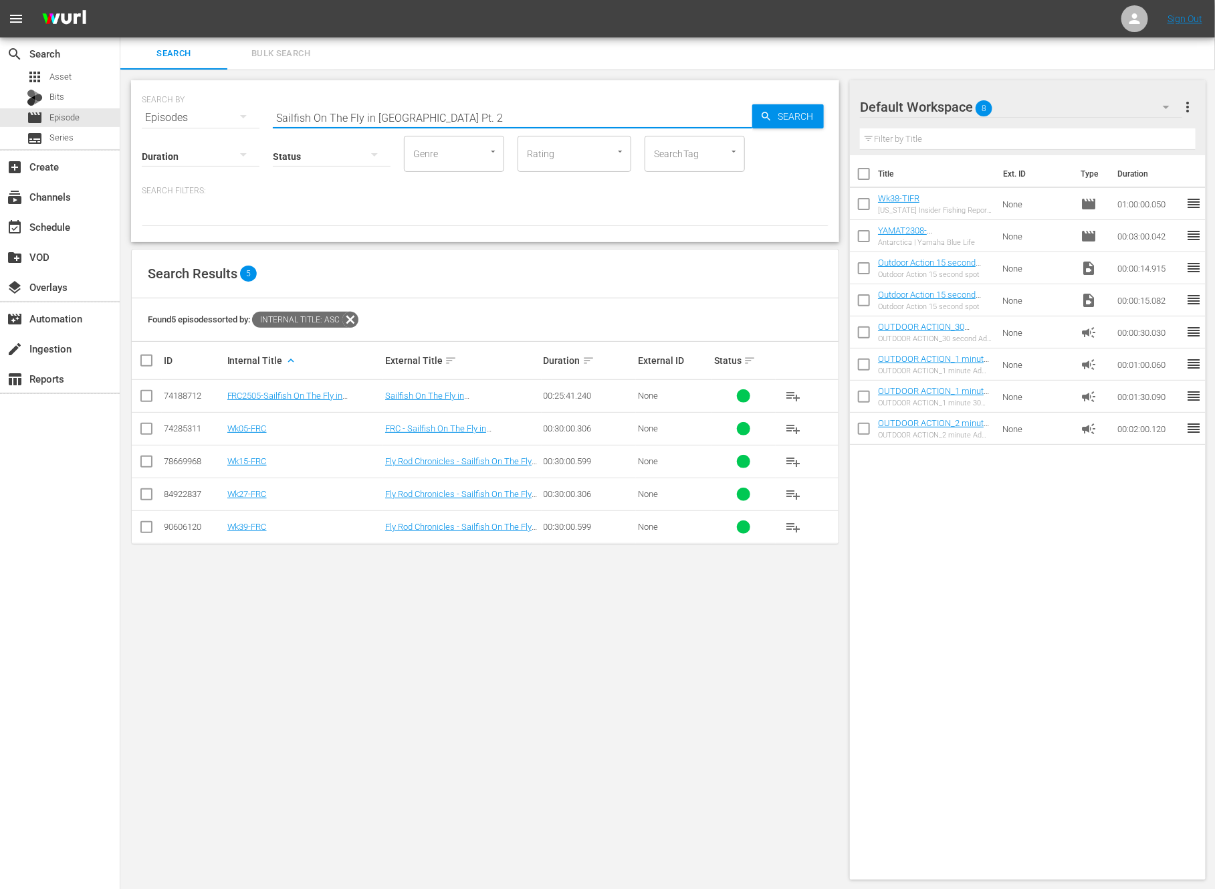
click at [320, 117] on input "Sailfish On The Fly in Guatemala Pt. 2" at bounding box center [513, 118] width 480 height 32
paste input "econd Chance Walleyes- & -Moving Bait Bass"
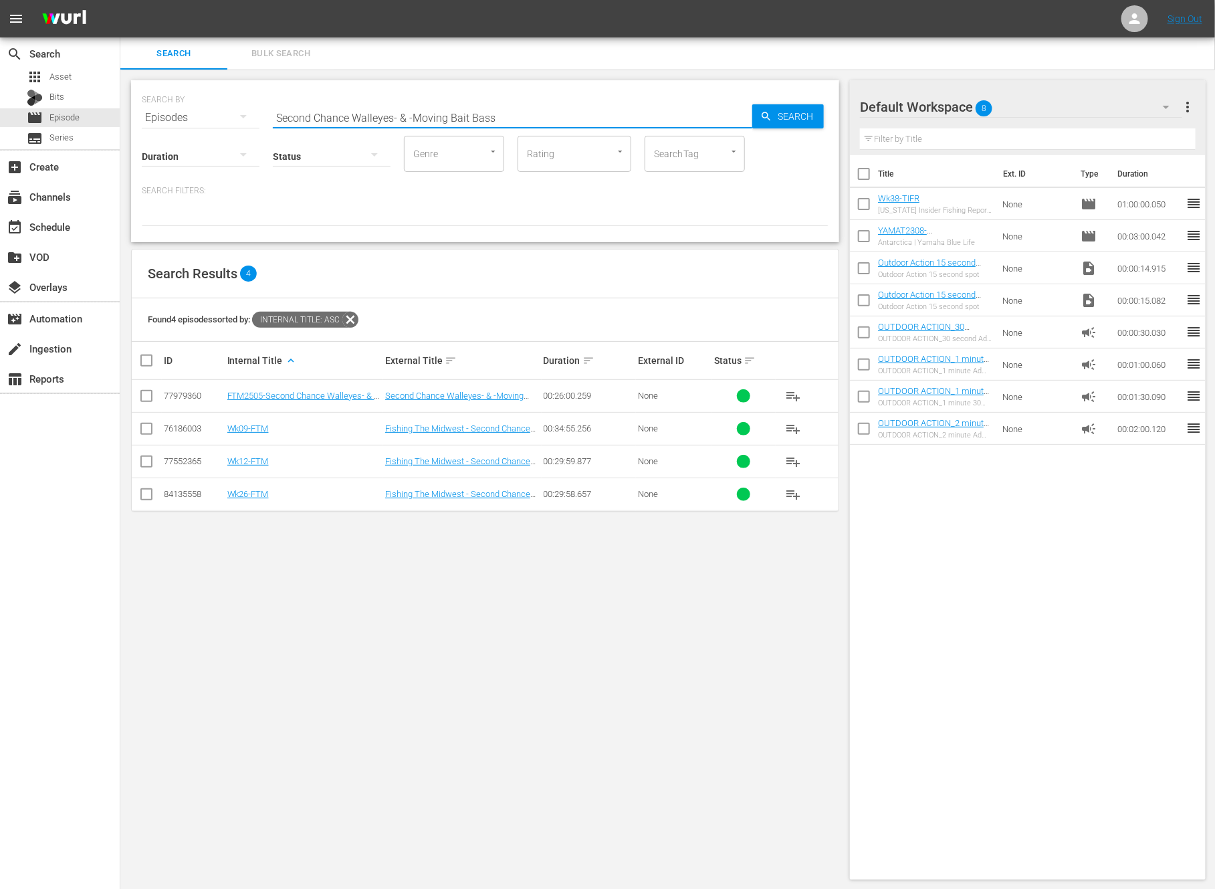
click at [143, 457] on input "checkbox" at bounding box center [146, 464] width 16 height 16
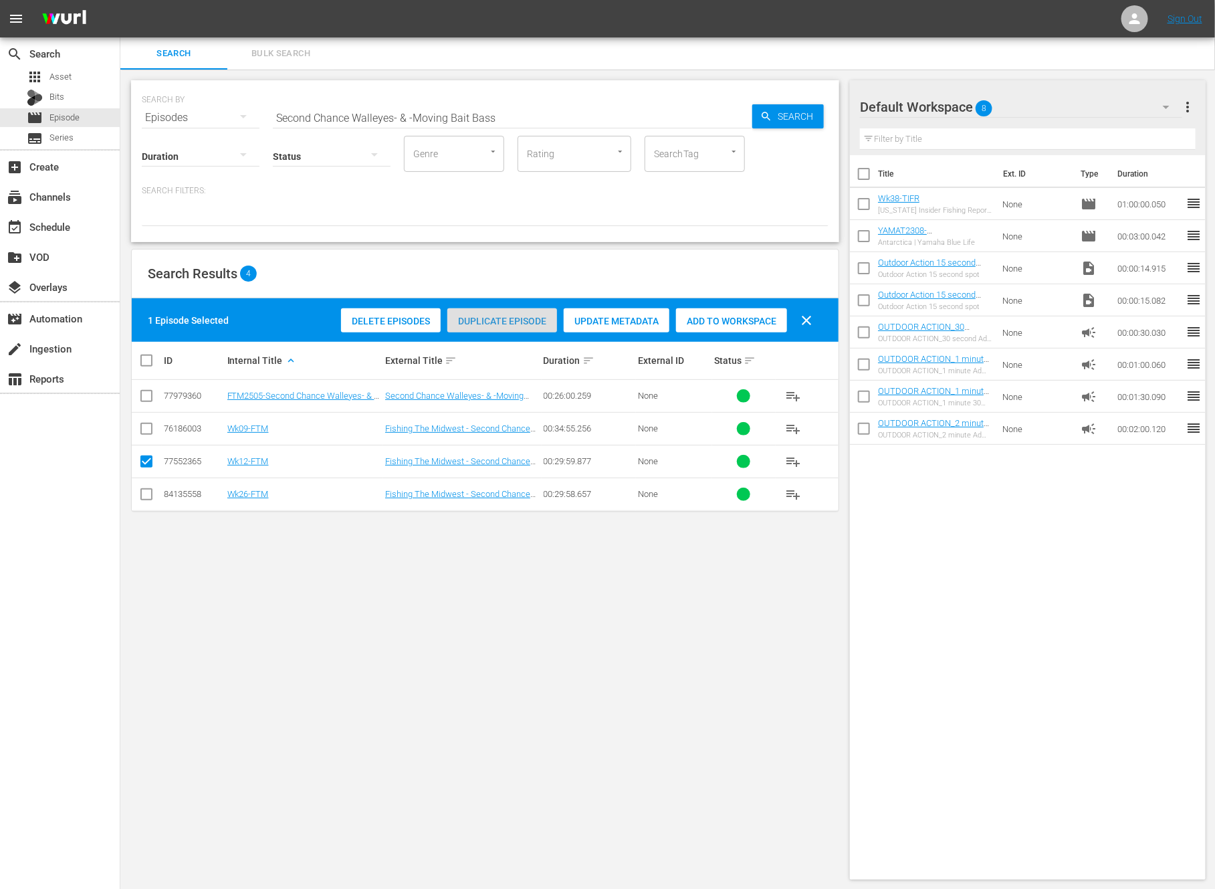
click at [516, 321] on span "Duplicate Episode" at bounding box center [502, 321] width 110 height 11
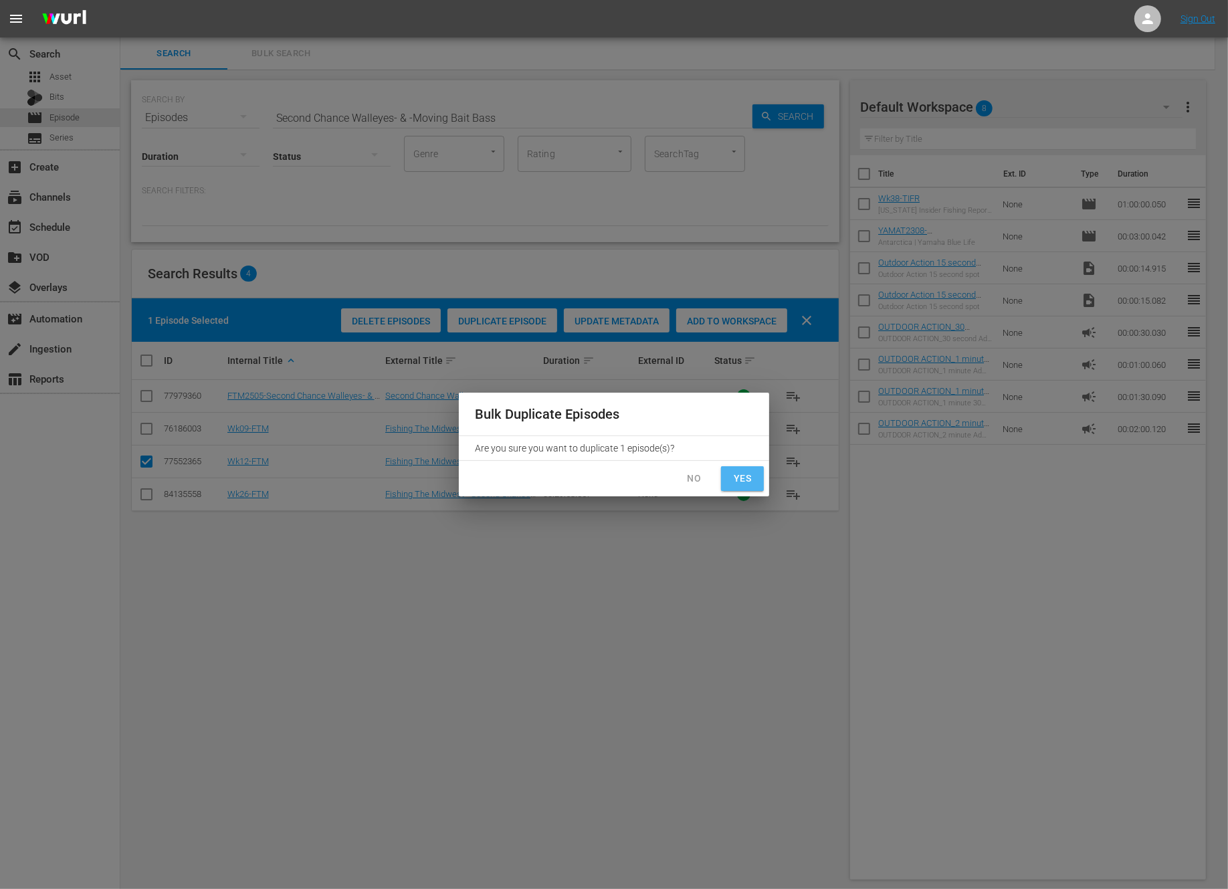
click at [740, 483] on span "Yes" at bounding box center [742, 478] width 21 height 17
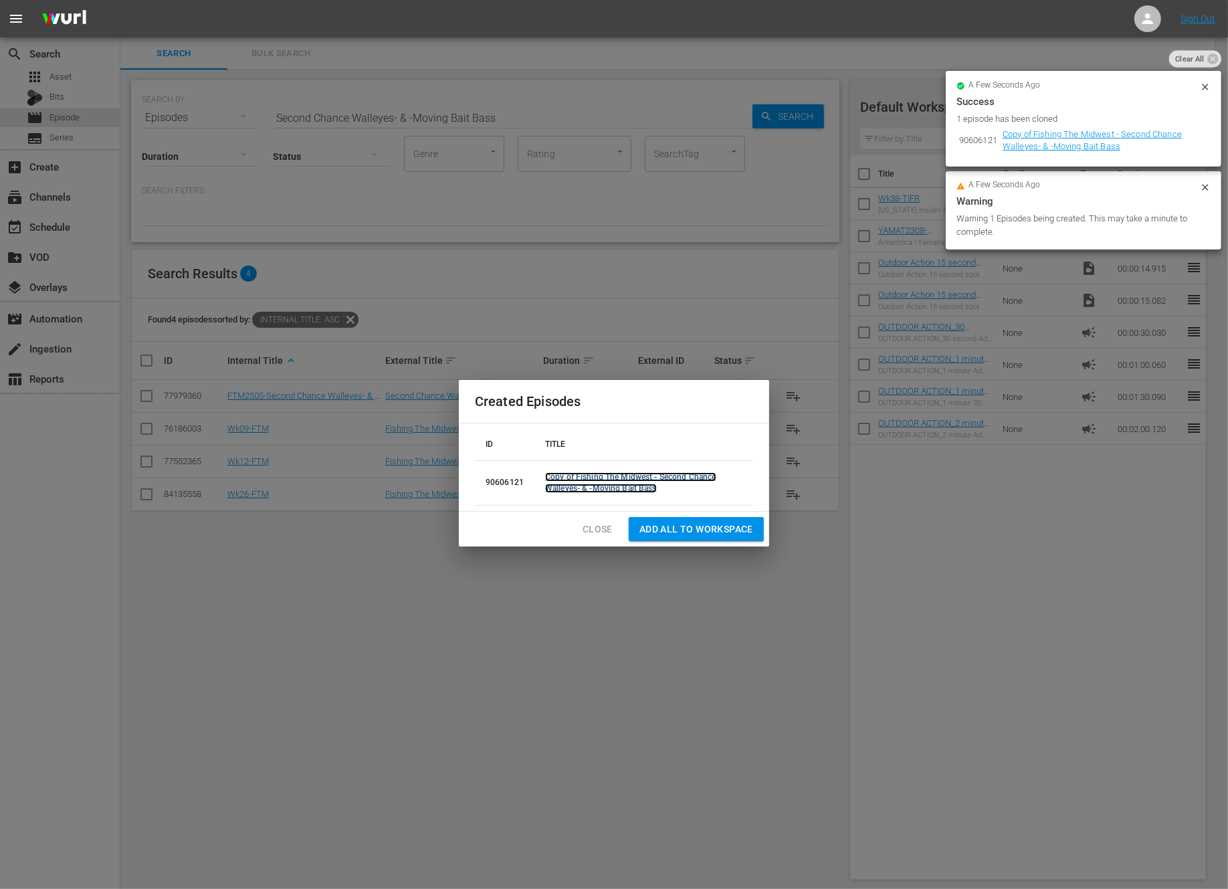
click at [624, 474] on link "Copy of Fishing The Midwest - Second Chance Walleyes- & -Moving Bait Bass" at bounding box center [630, 482] width 171 height 21
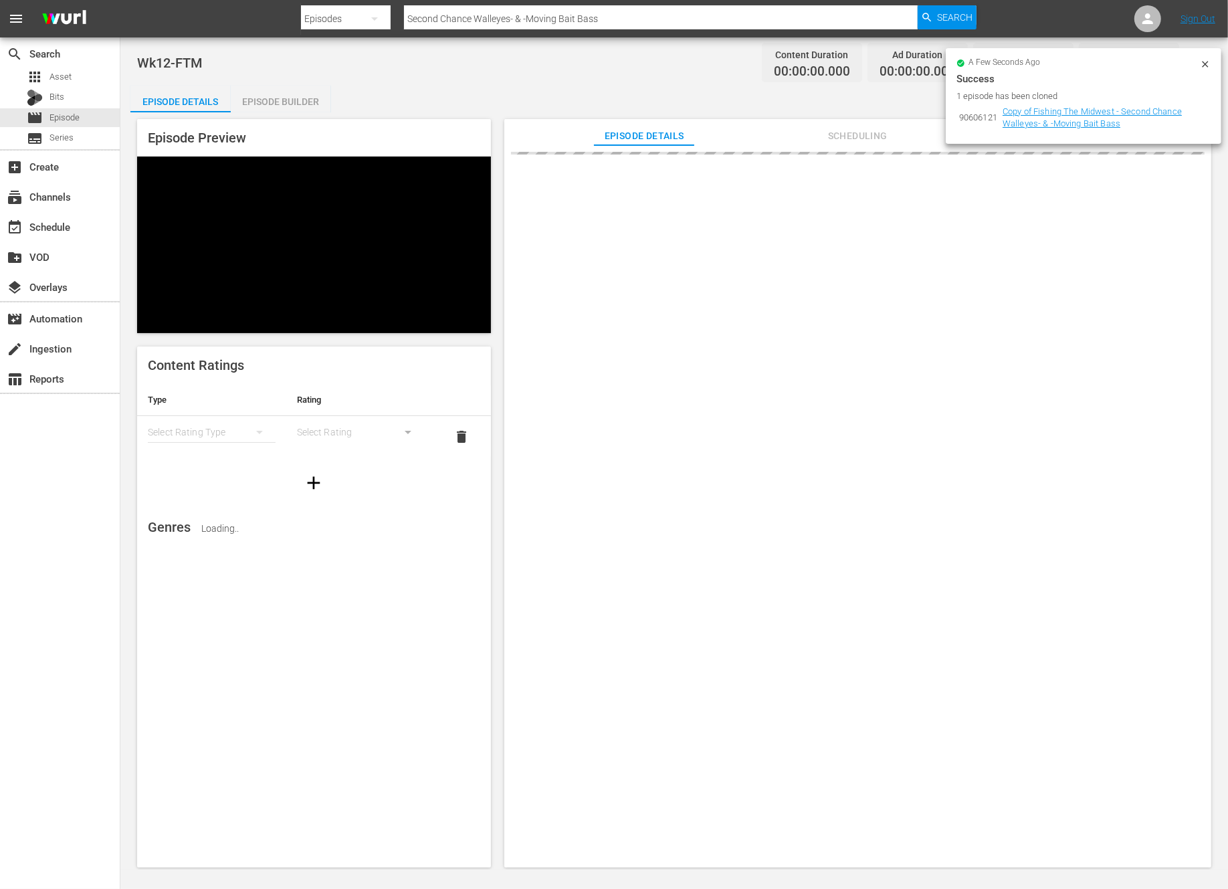
click at [1207, 63] on icon at bounding box center [1205, 64] width 6 height 6
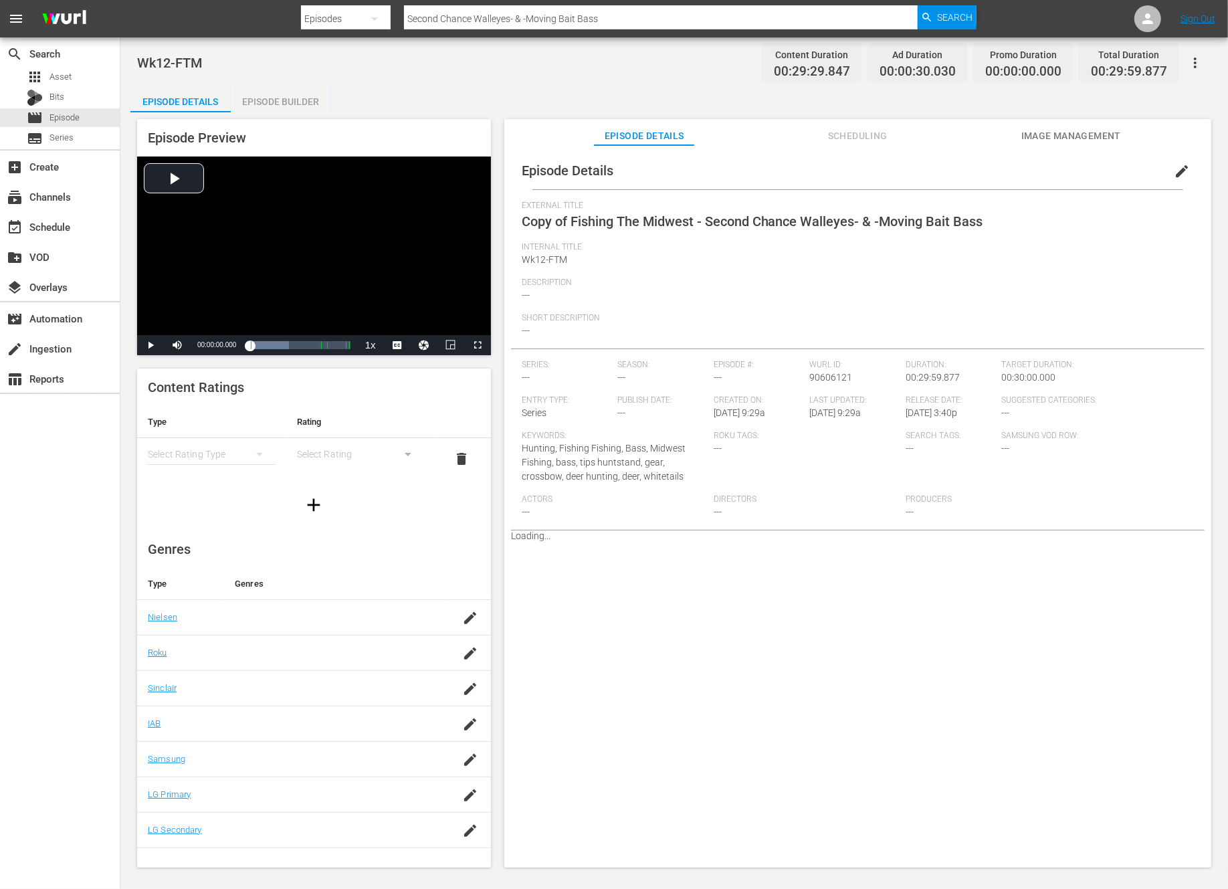
click at [1174, 173] on span "edit" at bounding box center [1182, 171] width 16 height 16
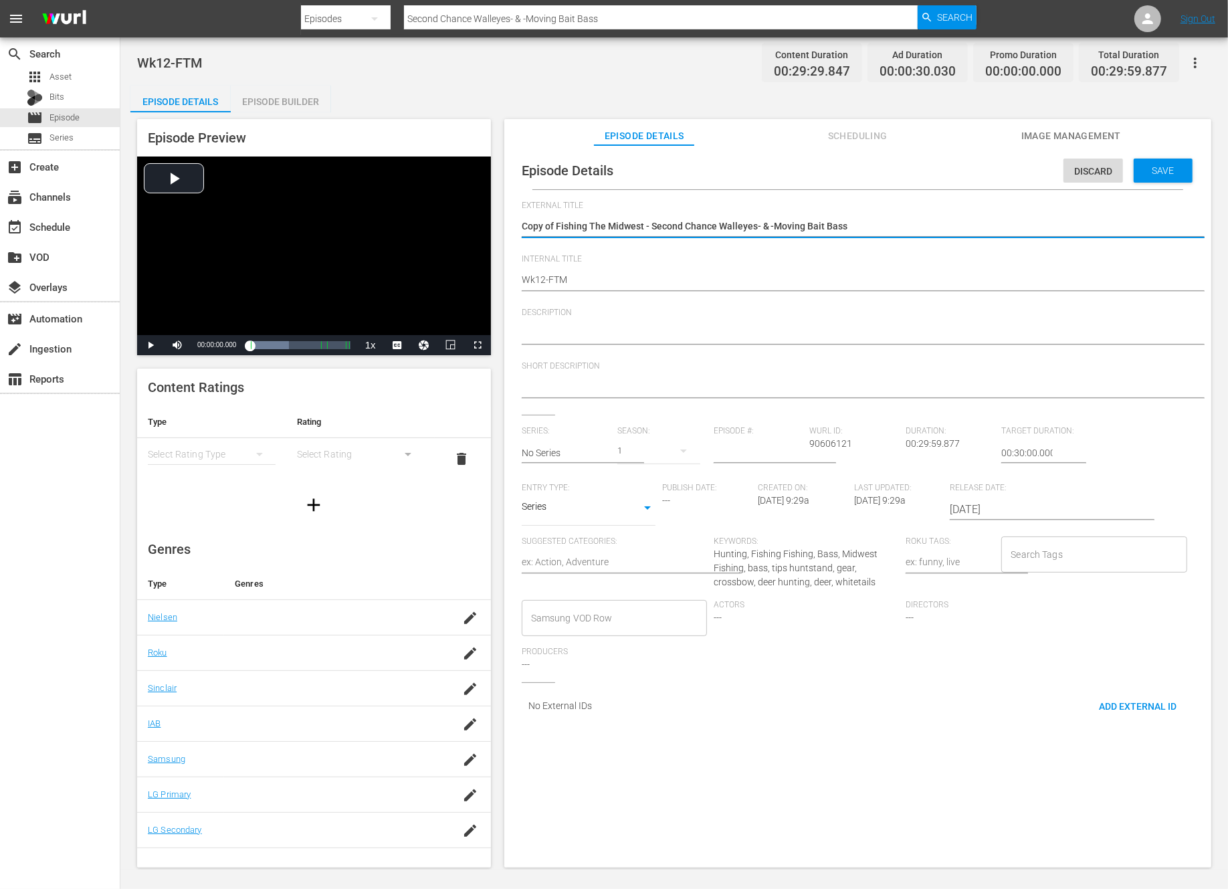
click at [555, 225] on textarea "Copy of Fishing The Midwest - Second Chance Walleyes- & -Moving Bait Bass" at bounding box center [854, 227] width 665 height 16
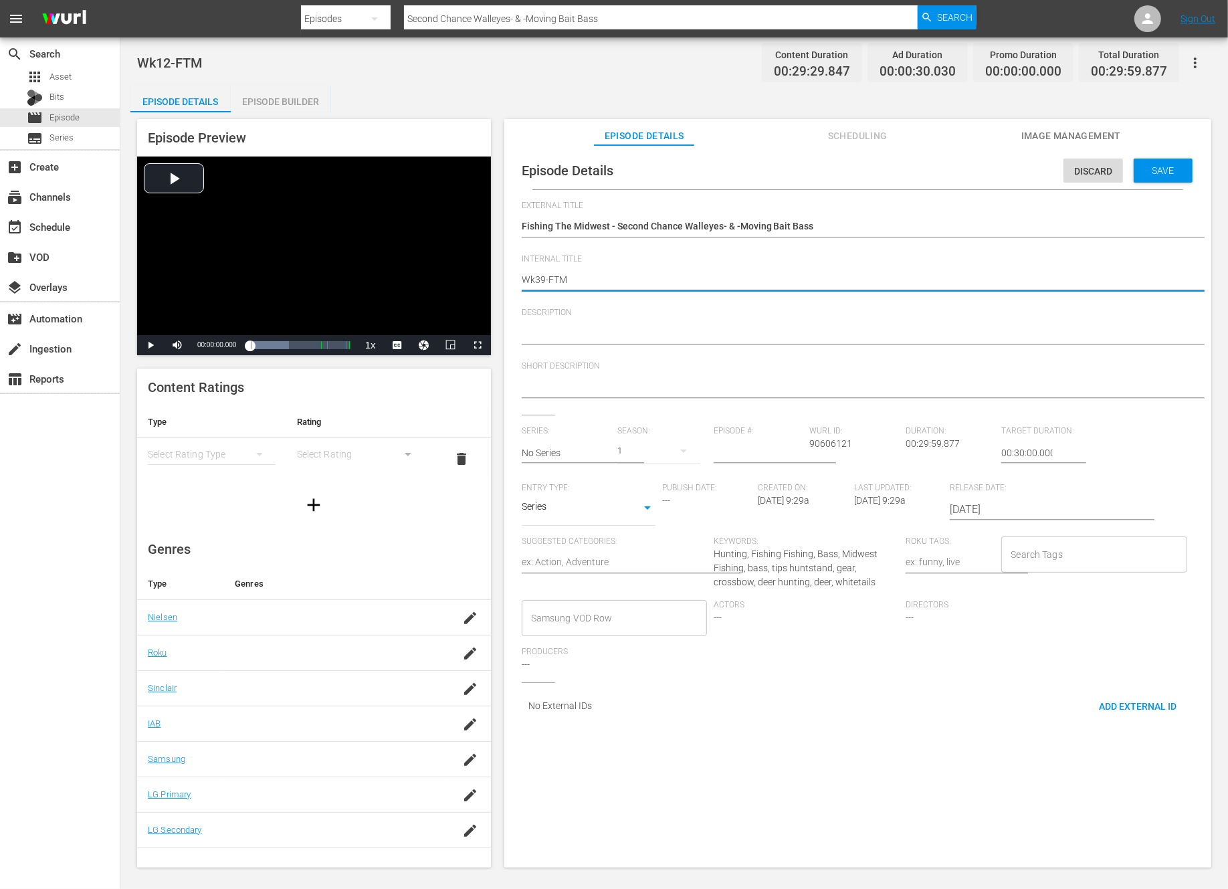
click at [1162, 159] on div "Save" at bounding box center [1163, 171] width 59 height 24
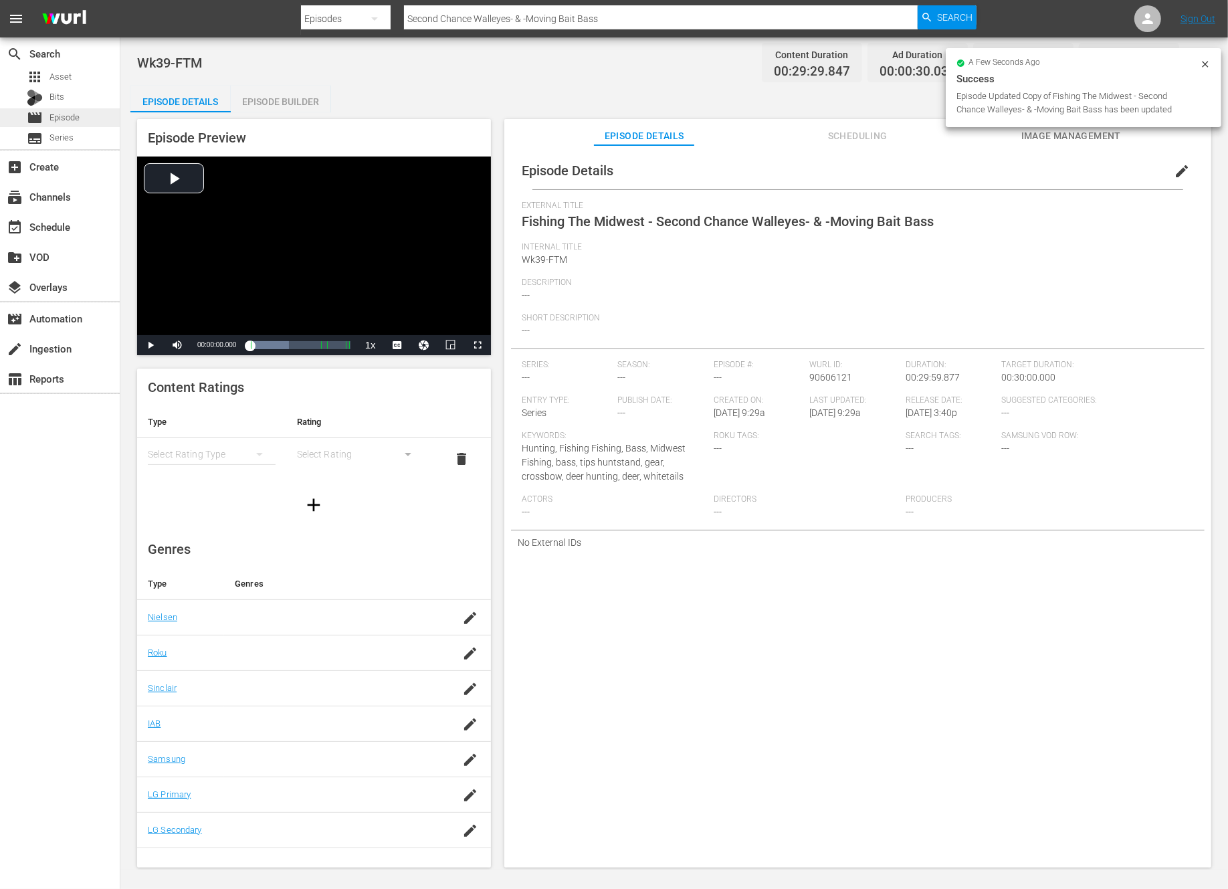
click at [75, 120] on span "Episode" at bounding box center [64, 117] width 30 height 13
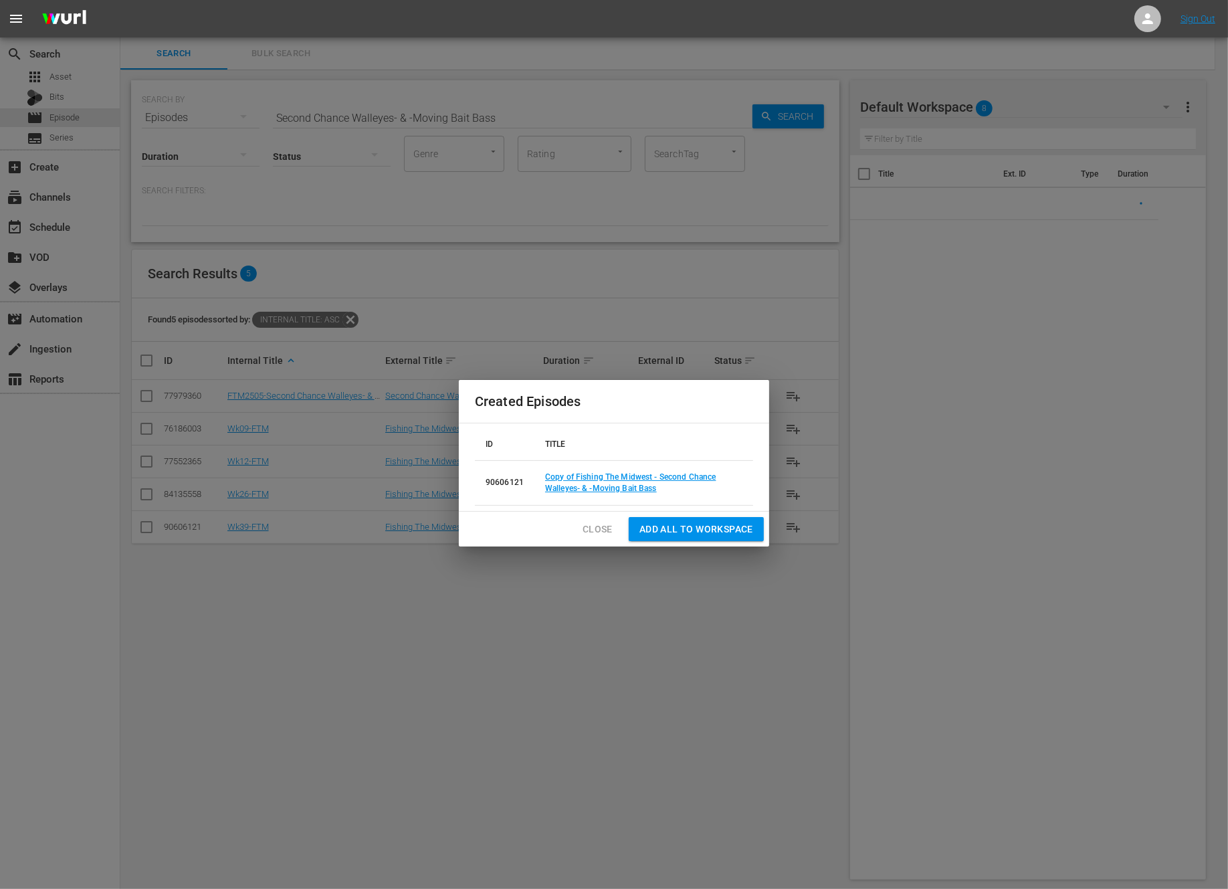
click at [598, 521] on span "Close" at bounding box center [598, 529] width 30 height 17
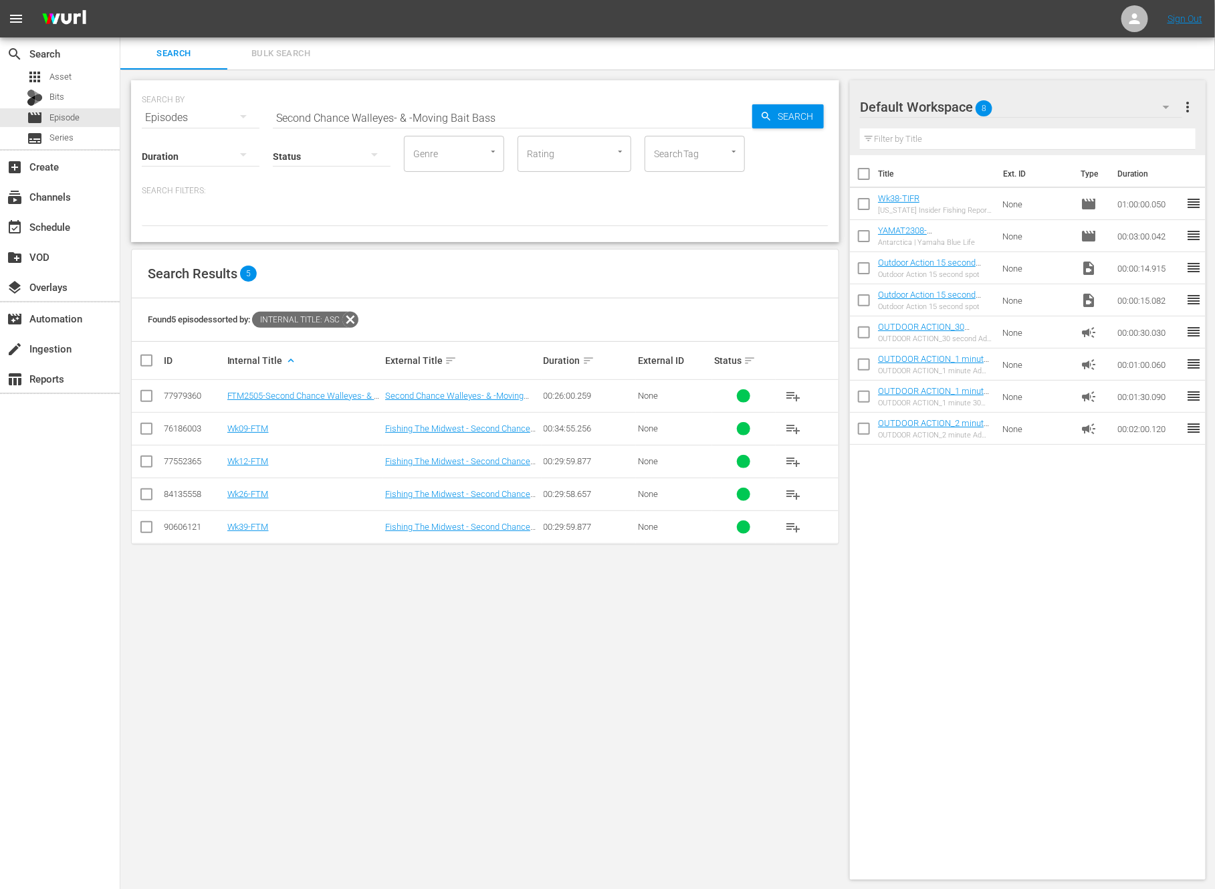
click at [348, 123] on input "Second Chance Walleyes- & -Moving Bait Bass" at bounding box center [513, 118] width 480 height 32
paste input "Fishing the River with Slip Bobber"
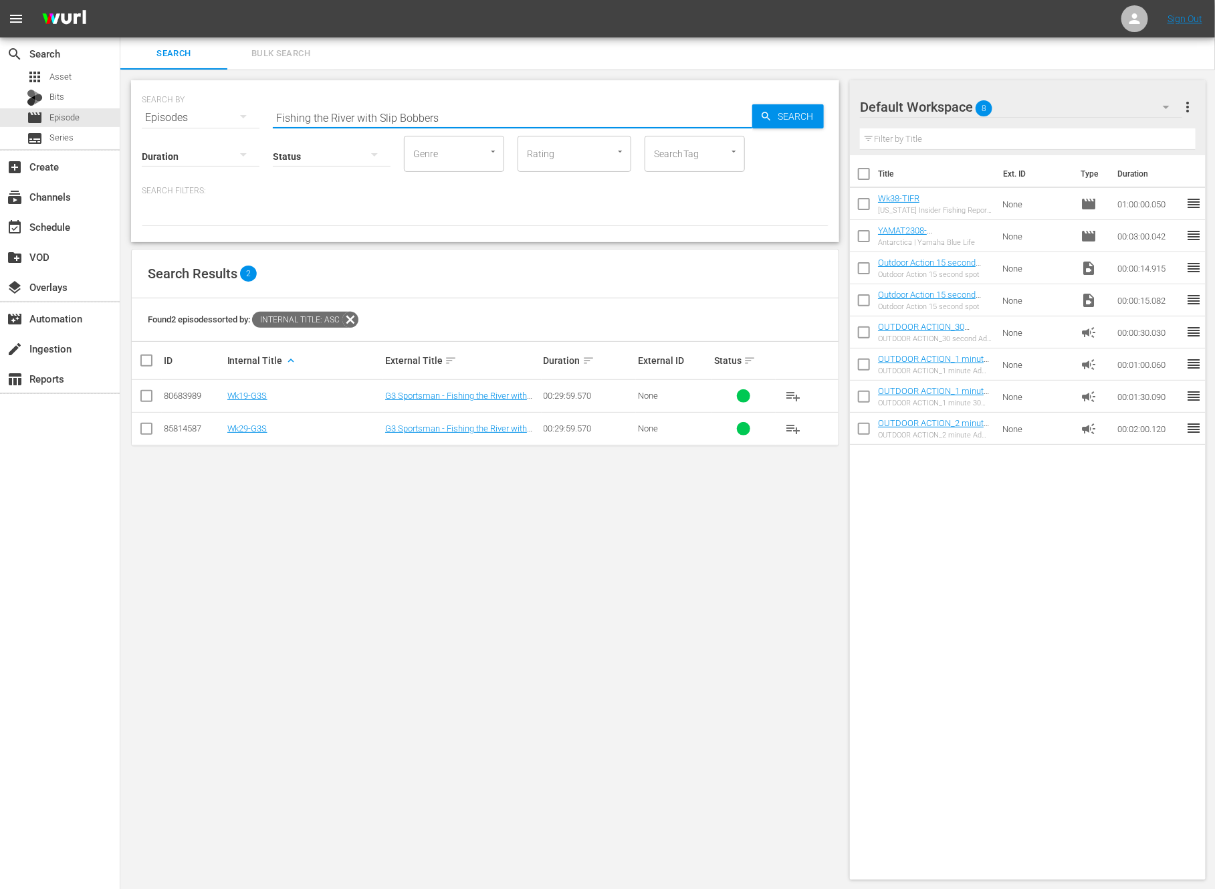
click at [141, 397] on input "checkbox" at bounding box center [146, 399] width 16 height 16
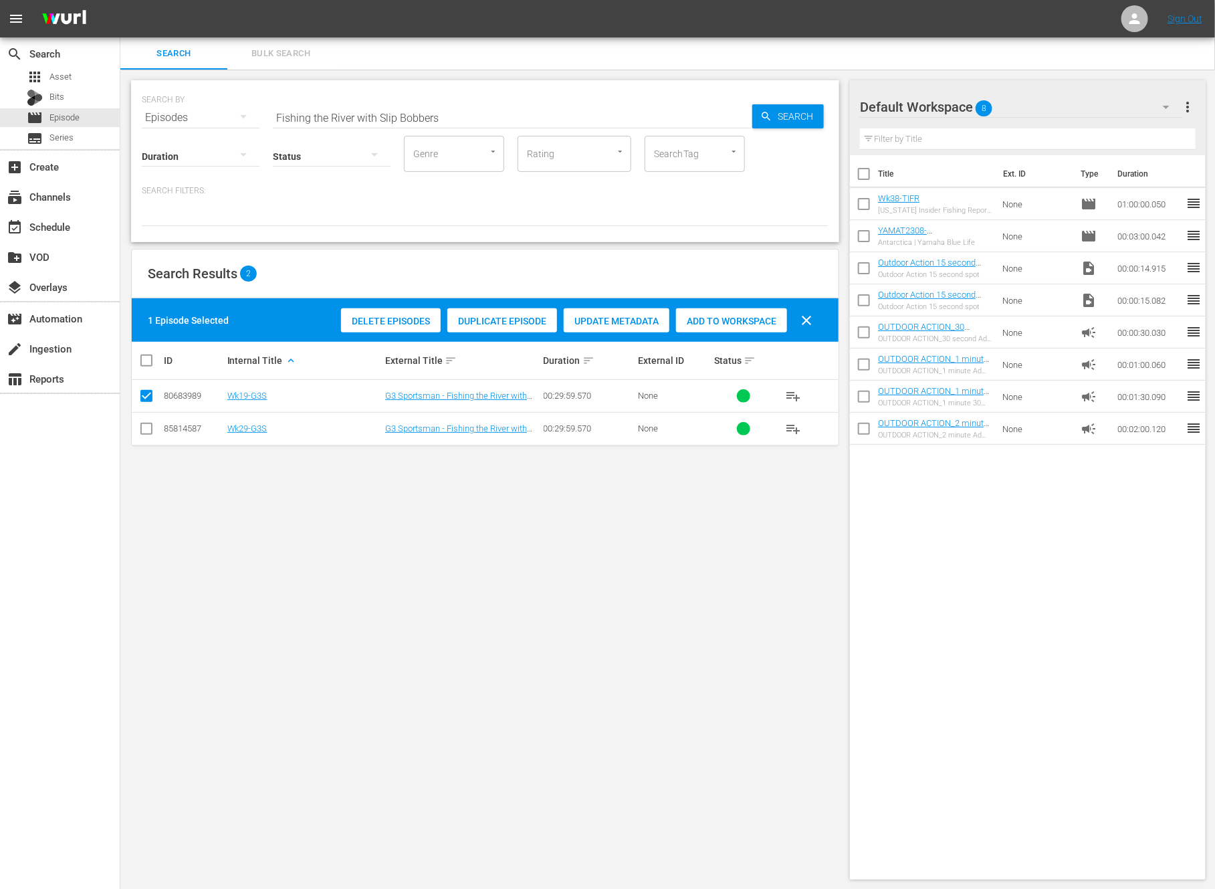
click at [524, 306] on div "Delete Episodes Duplicate Episode Update Metadata Add to Workspace clear" at bounding box center [580, 320] width 485 height 32
click at [514, 316] on span "Duplicate Episode" at bounding box center [502, 321] width 110 height 11
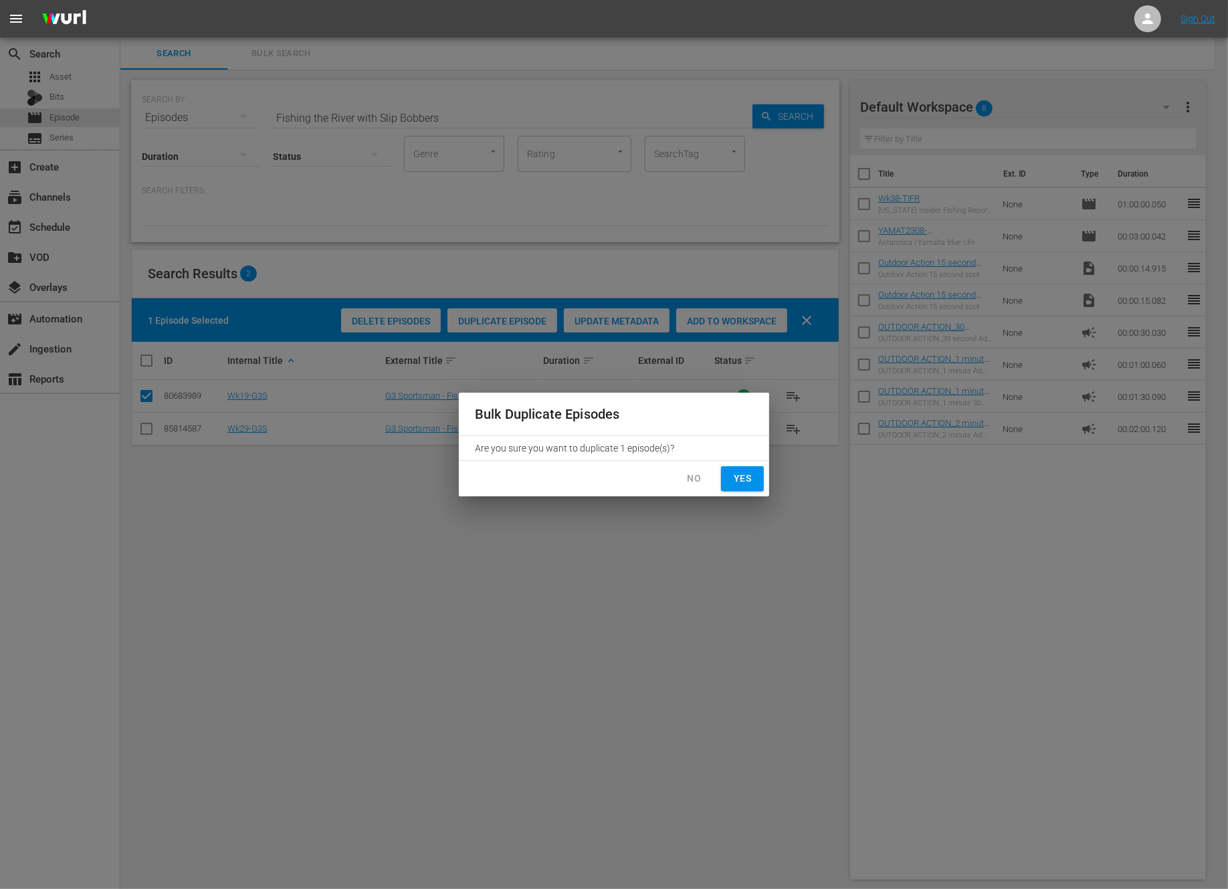
click at [743, 478] on span "Yes" at bounding box center [742, 478] width 21 height 17
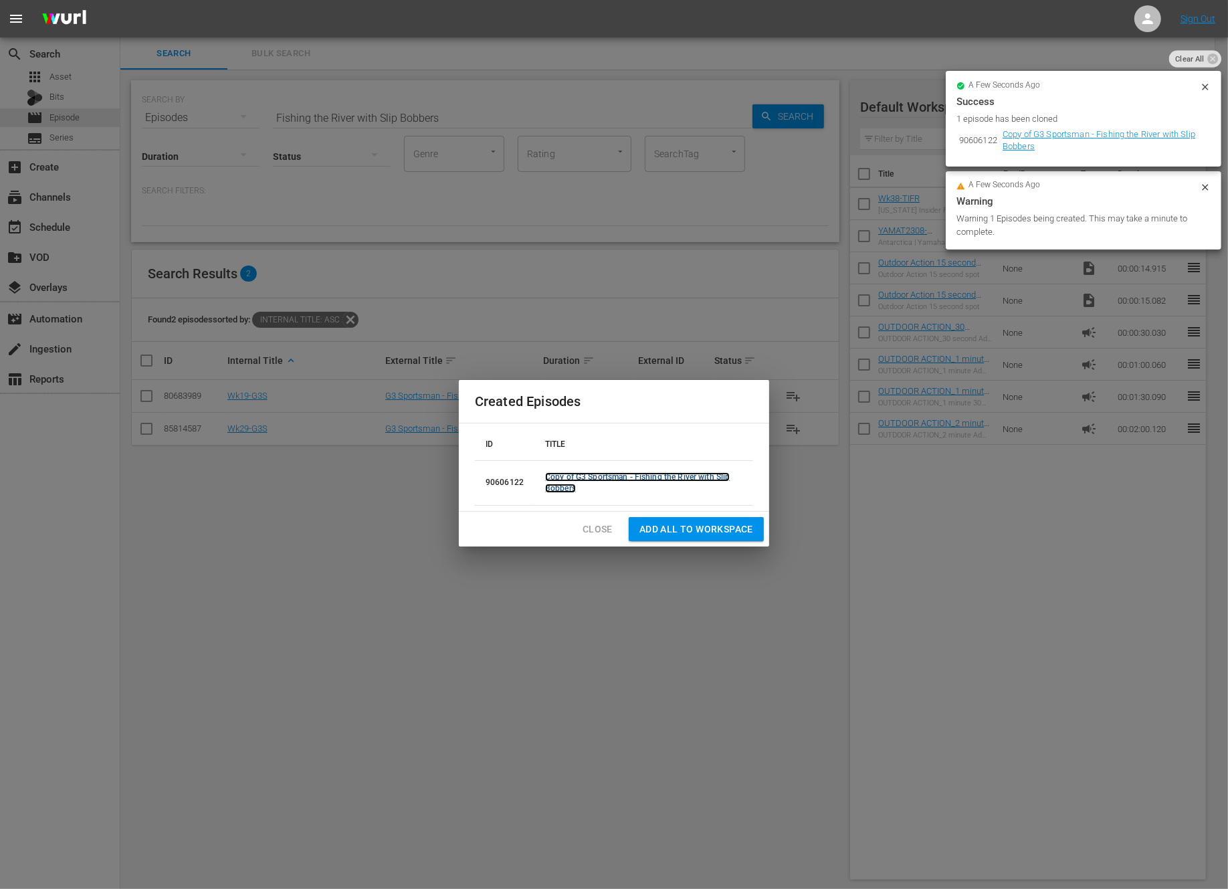
click at [679, 476] on link "Copy of G3 Sportsman - Fishing the River with Slip Bobbers" at bounding box center [637, 482] width 185 height 21
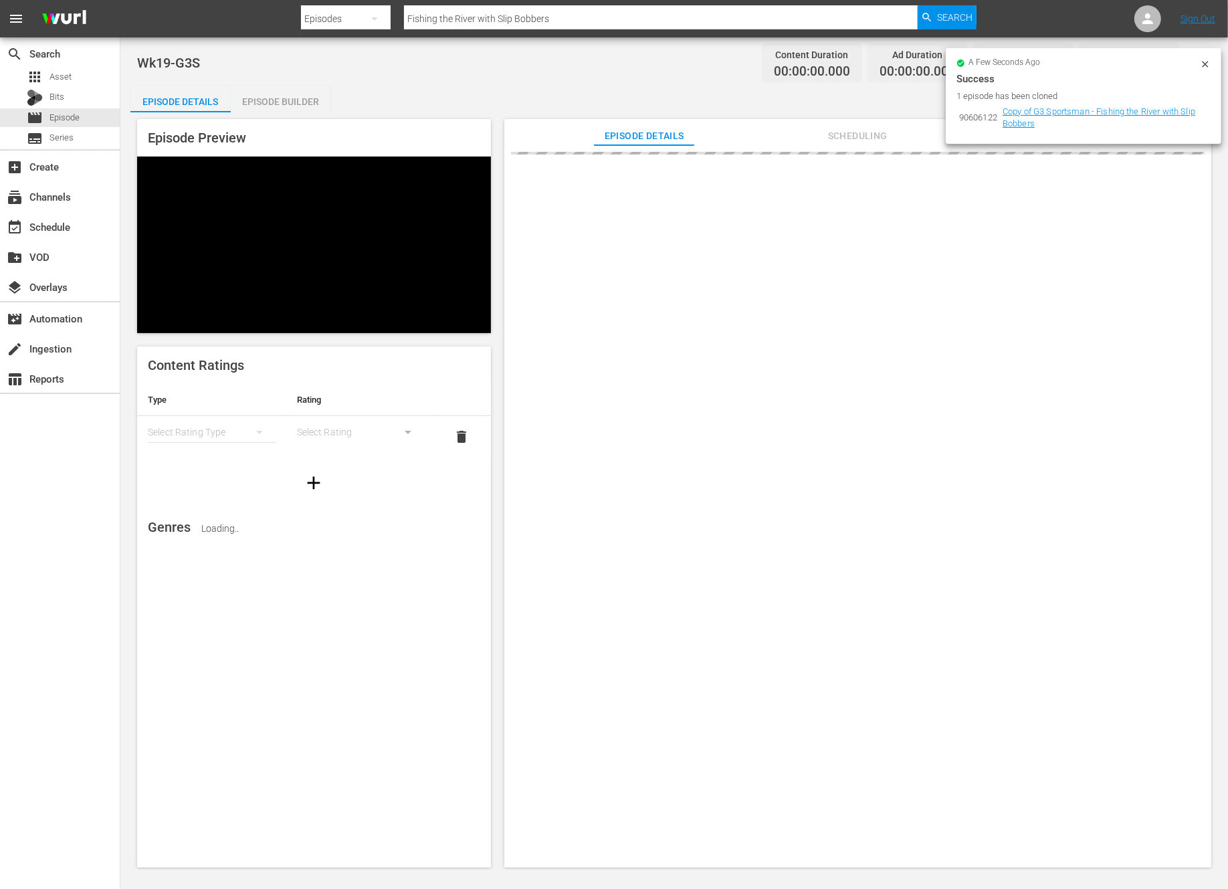
click at [1202, 63] on icon at bounding box center [1205, 64] width 11 height 11
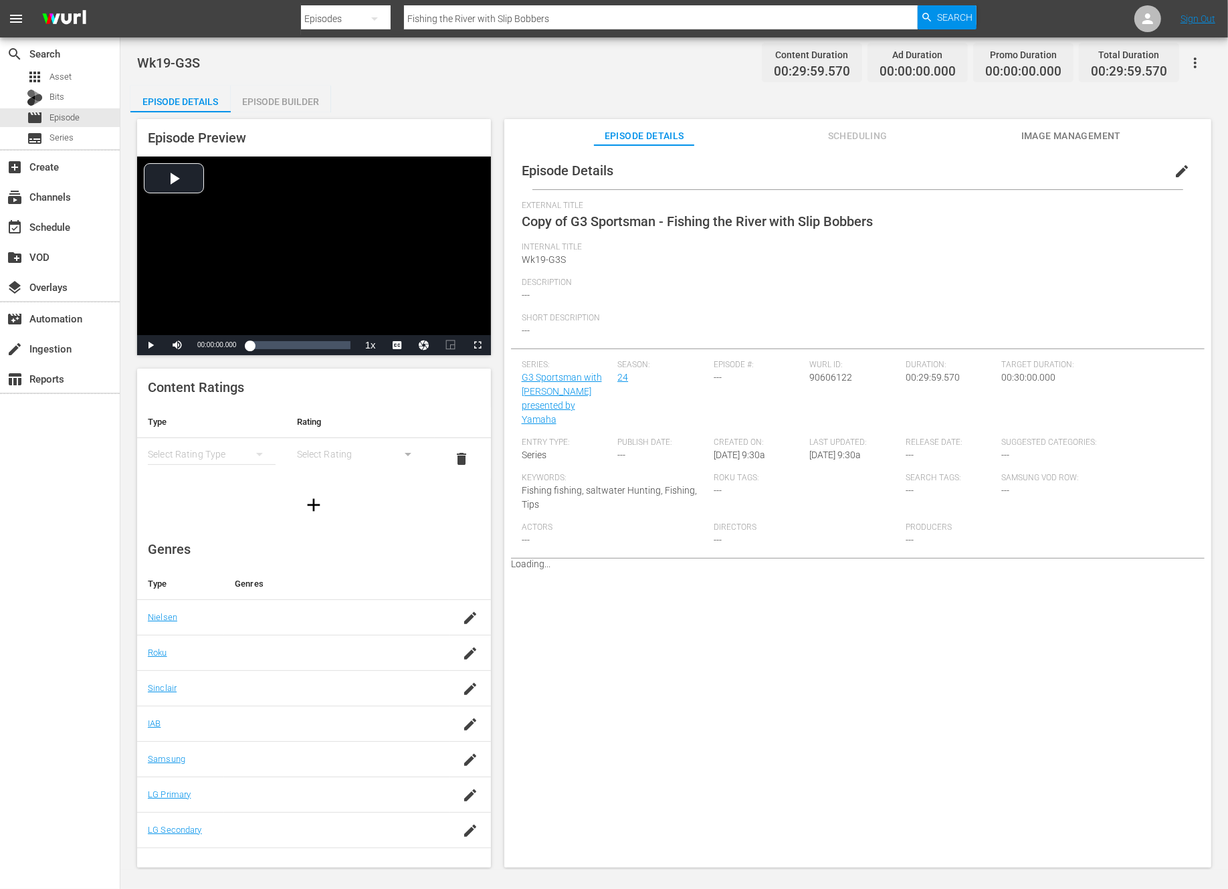
click at [1174, 175] on span "edit" at bounding box center [1182, 171] width 16 height 16
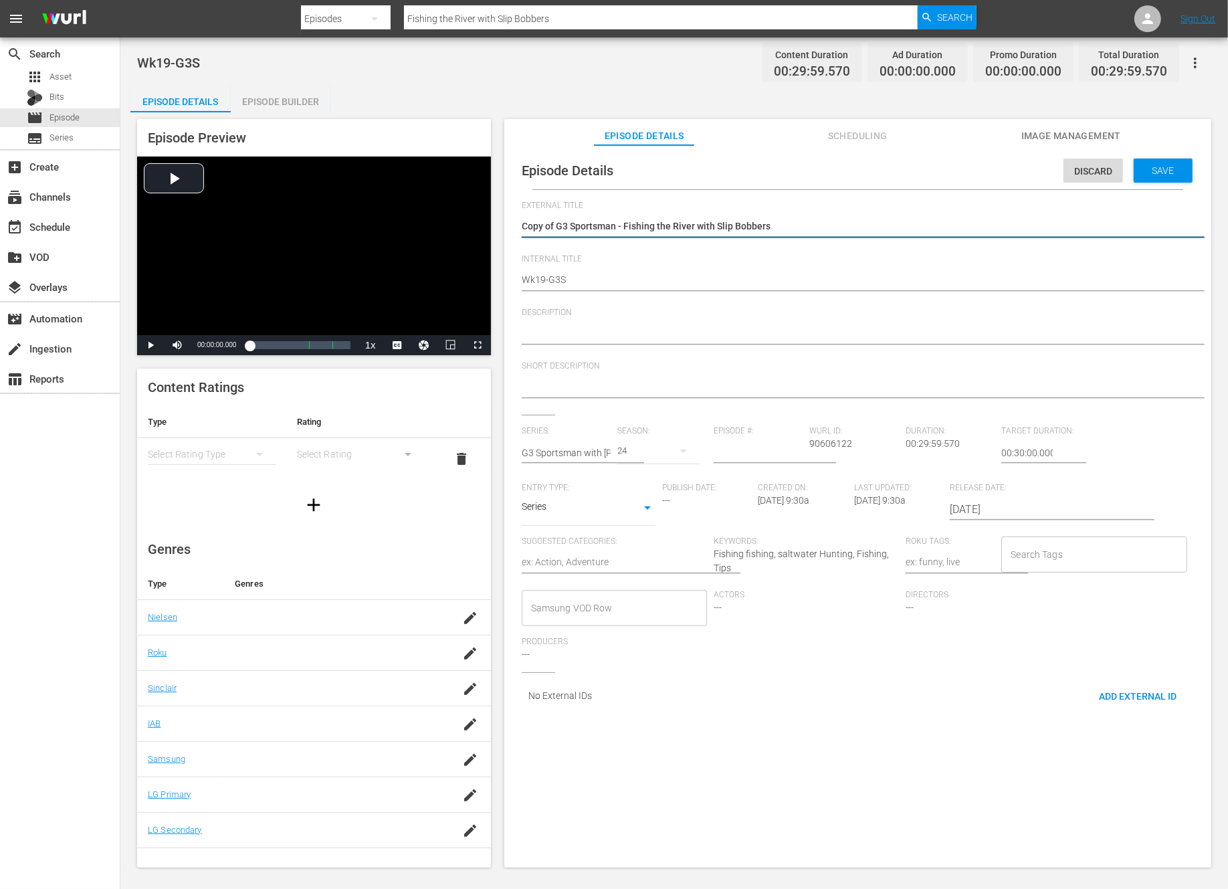
click at [557, 230] on textarea "Copy of G3 Sportsman - Fishing the River with Slip Bobbers" at bounding box center [854, 227] width 665 height 16
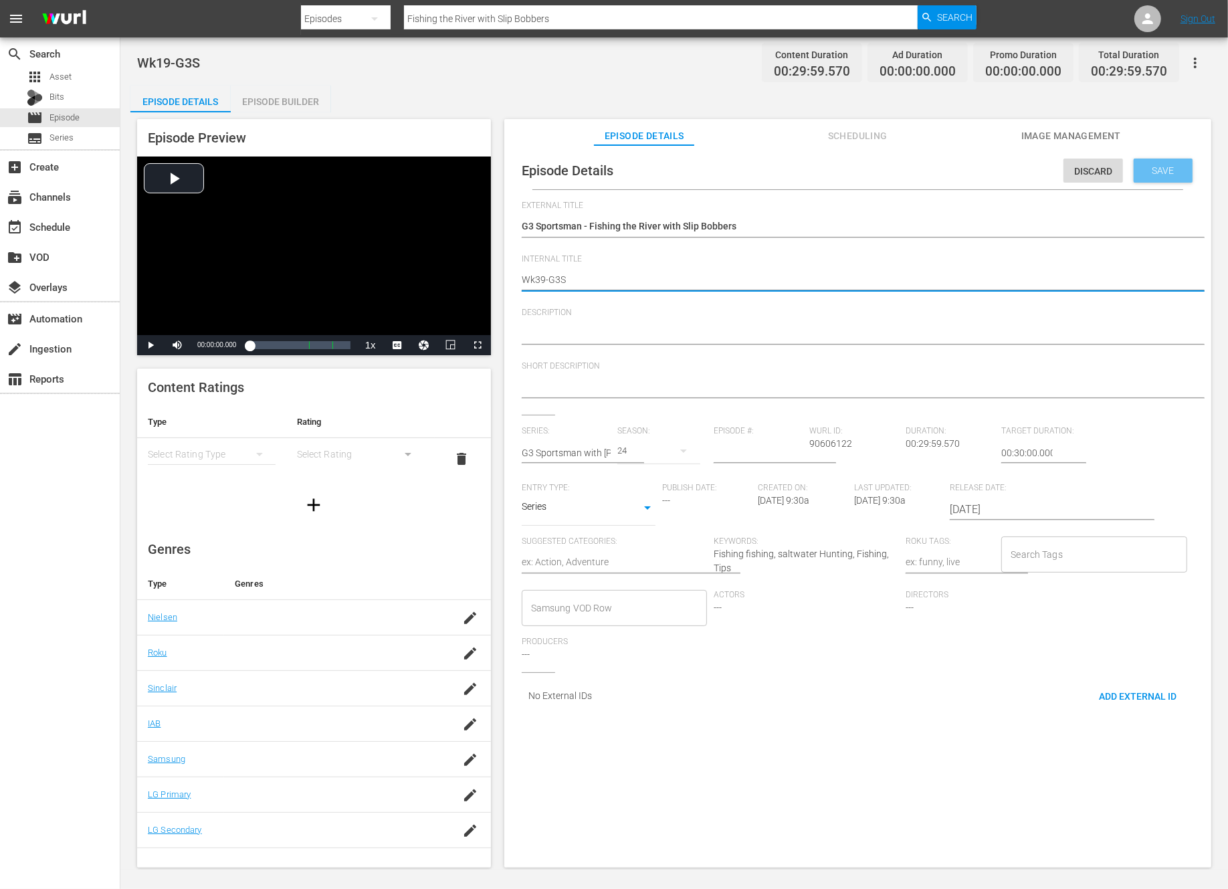
click at [1158, 173] on span "Save" at bounding box center [1163, 170] width 43 height 11
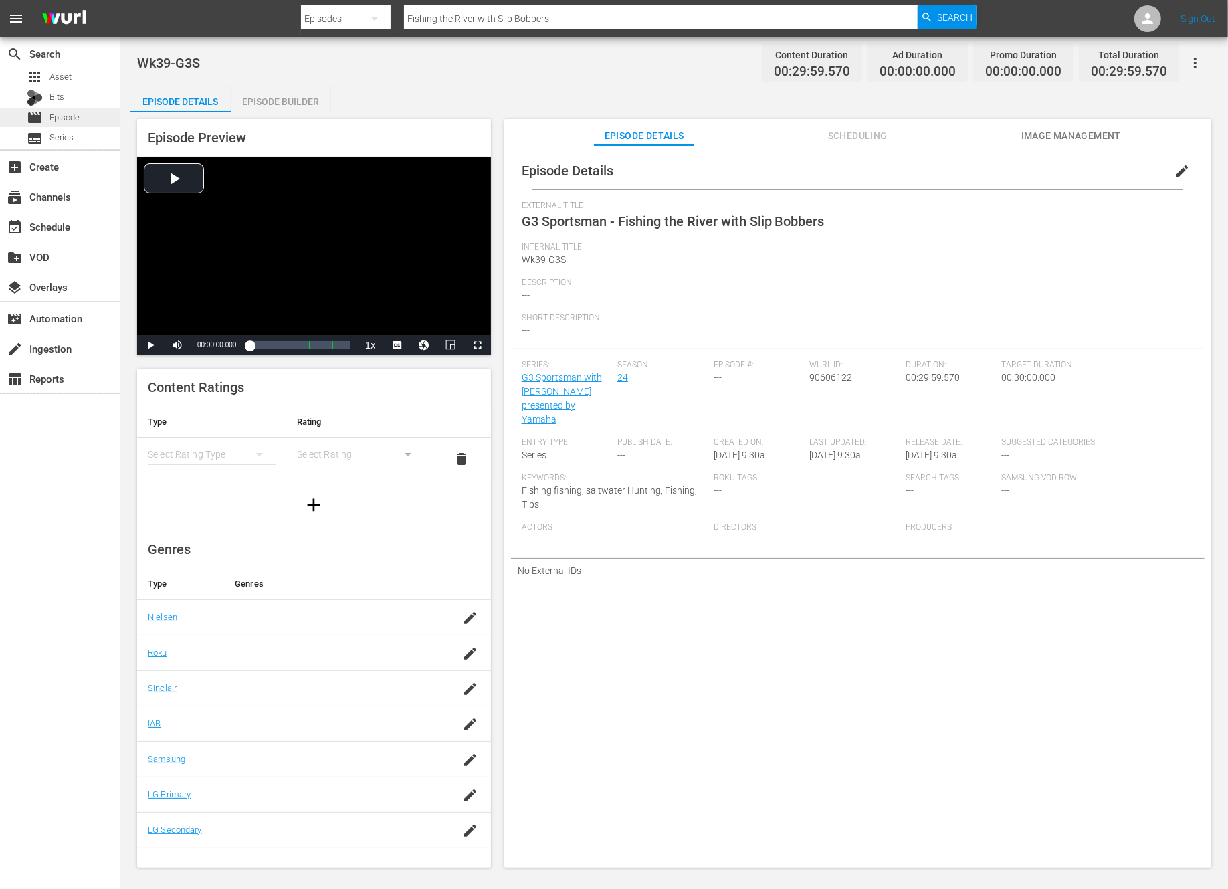
click at [74, 112] on span "Episode" at bounding box center [64, 117] width 30 height 13
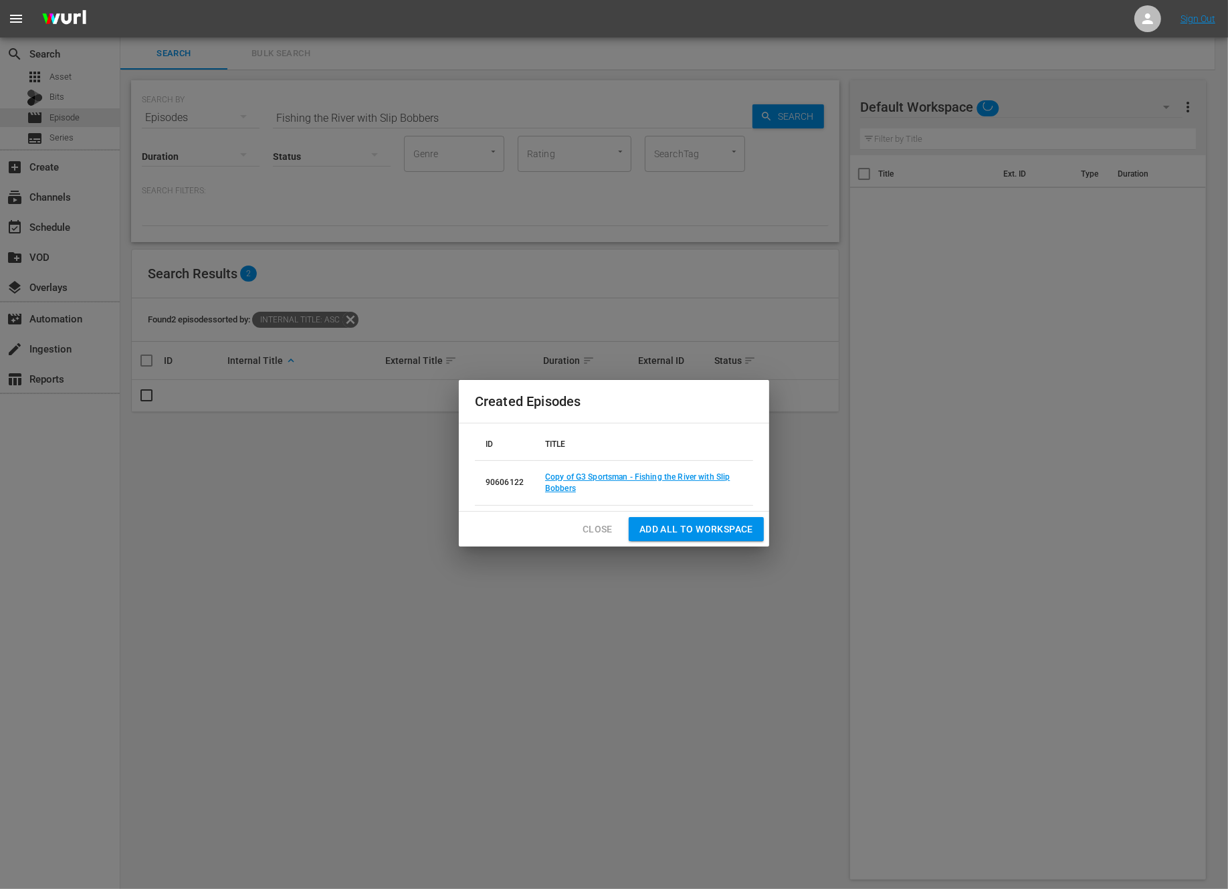
click at [599, 532] on span "Close" at bounding box center [598, 529] width 30 height 17
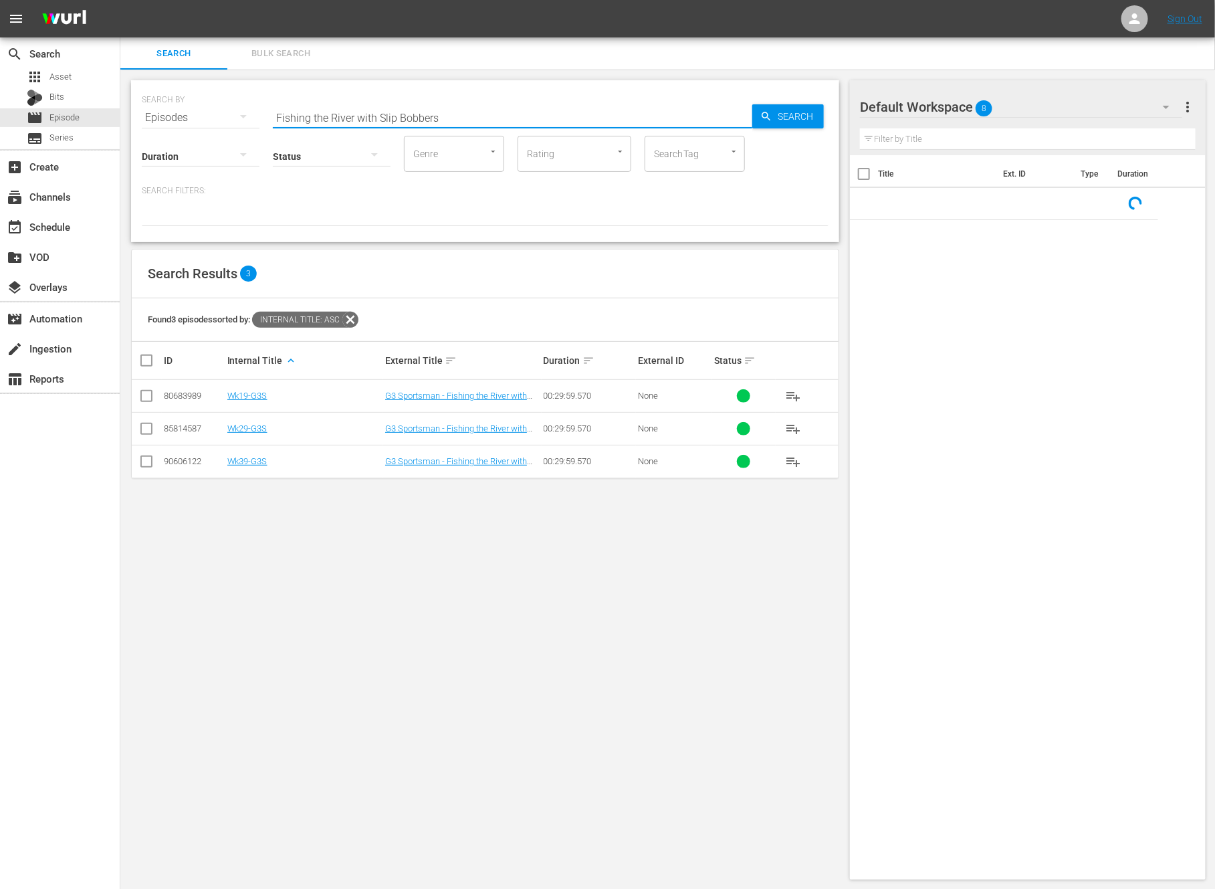
click at [371, 120] on input "Fishing the River with Slip Bobbers" at bounding box center [513, 118] width 480 height 32
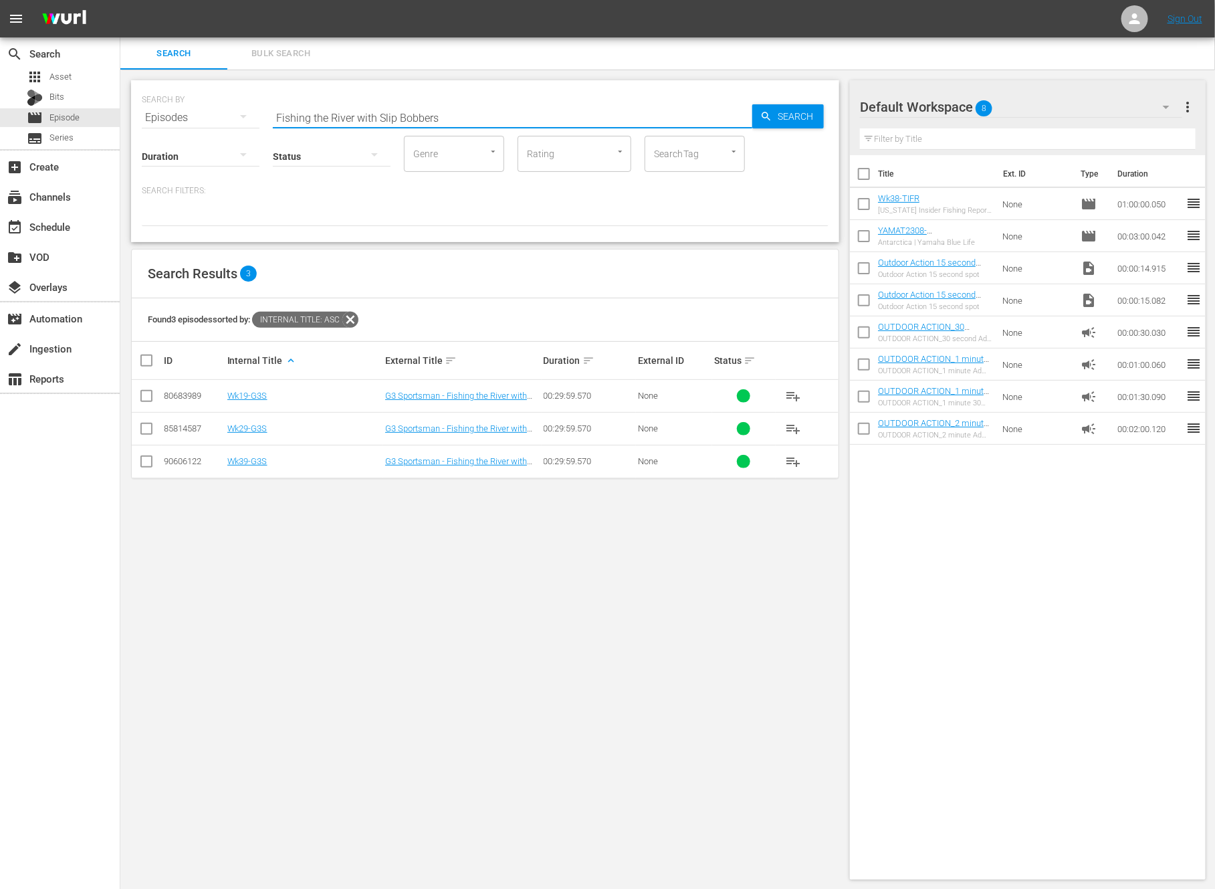
click at [371, 120] on input "Fishing the River with Slip Bobbers" at bounding box center [513, 118] width 480 height 32
paste input "Argentina Pt. 2 - Chasing the Dorado"
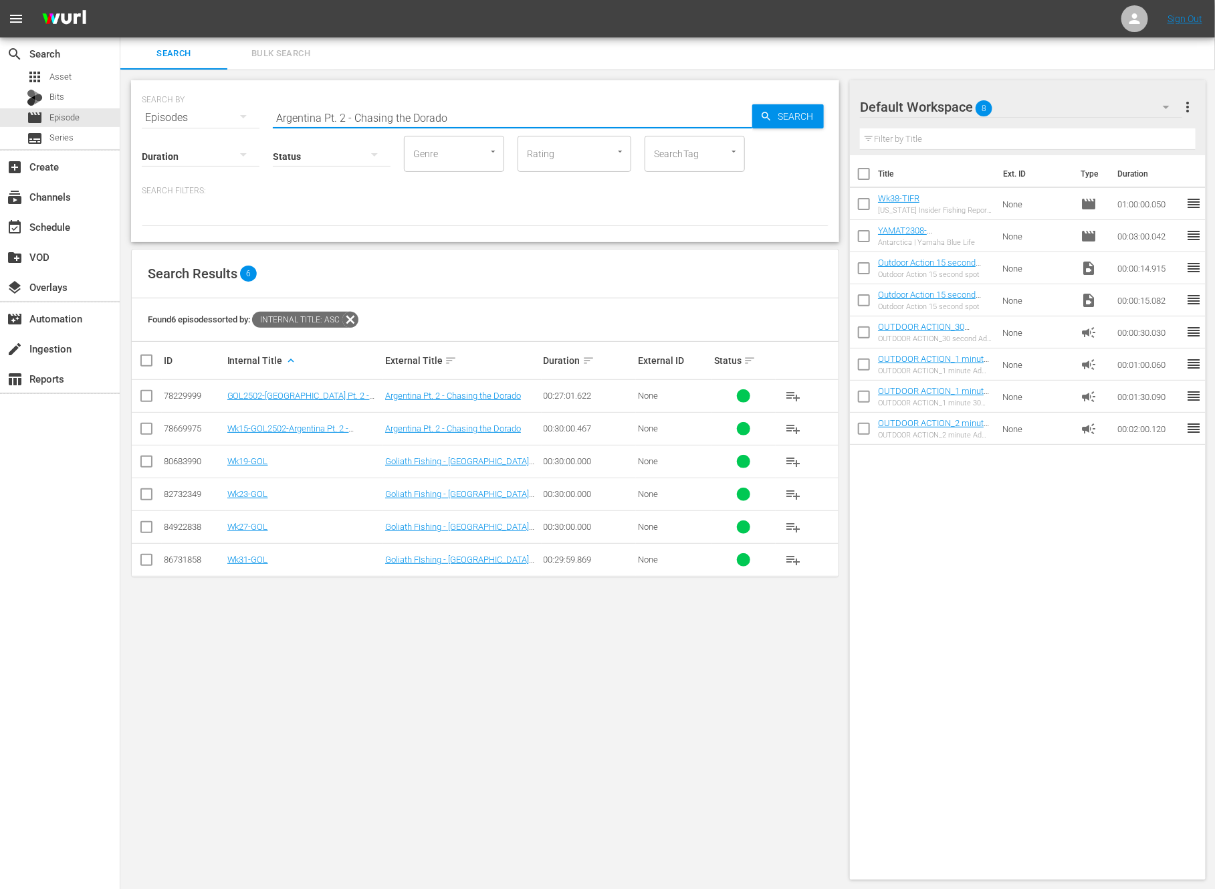
click at [140, 457] on input "checkbox" at bounding box center [146, 464] width 16 height 16
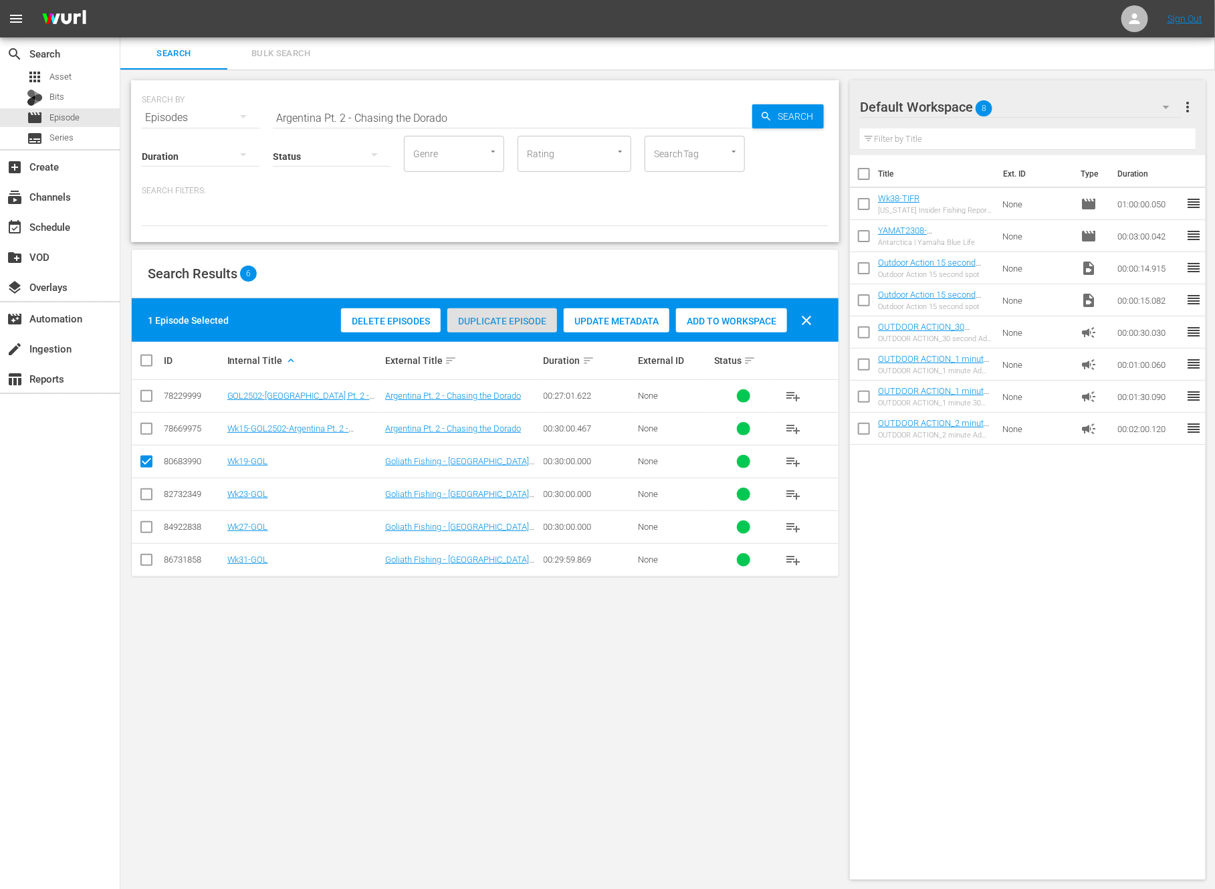
click at [511, 322] on span "Duplicate Episode" at bounding box center [502, 321] width 110 height 11
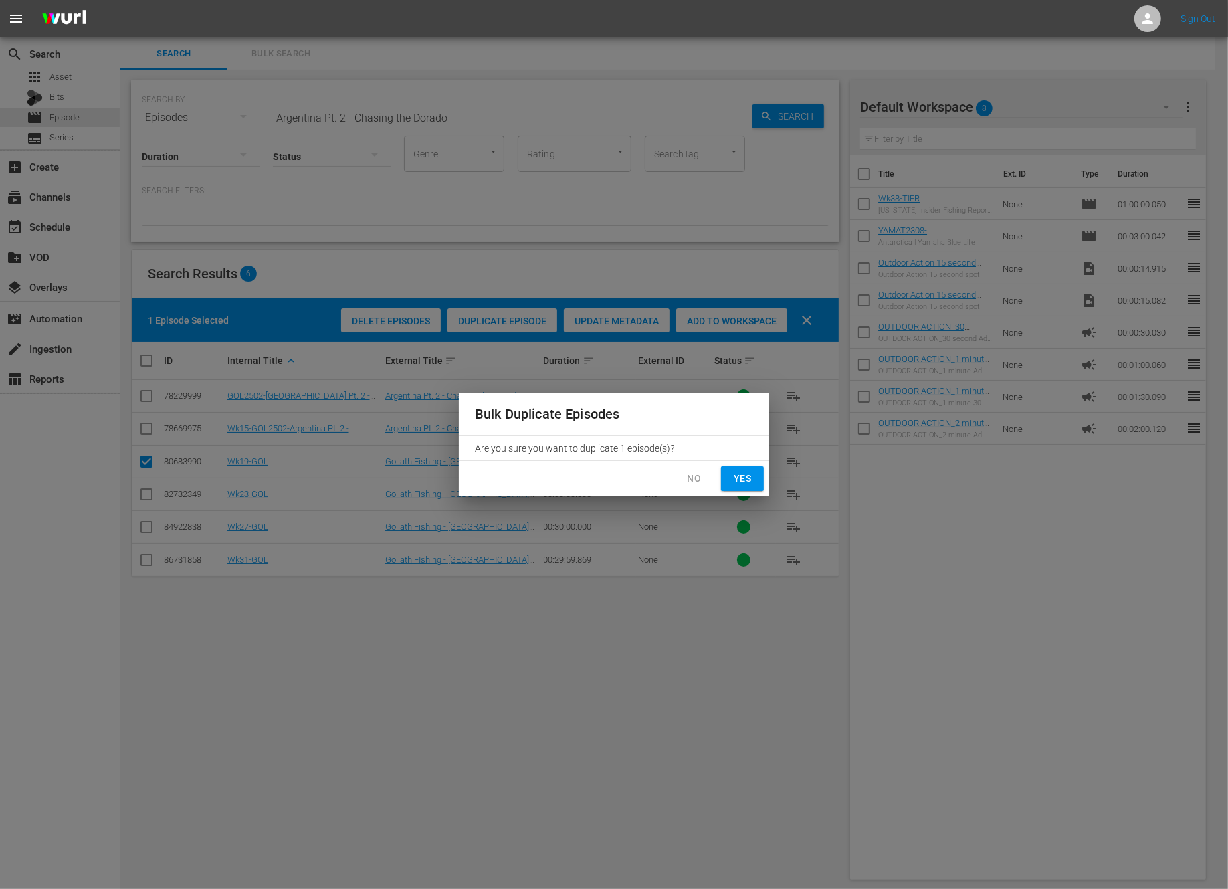
click at [731, 475] on button "Yes" at bounding box center [742, 478] width 43 height 25
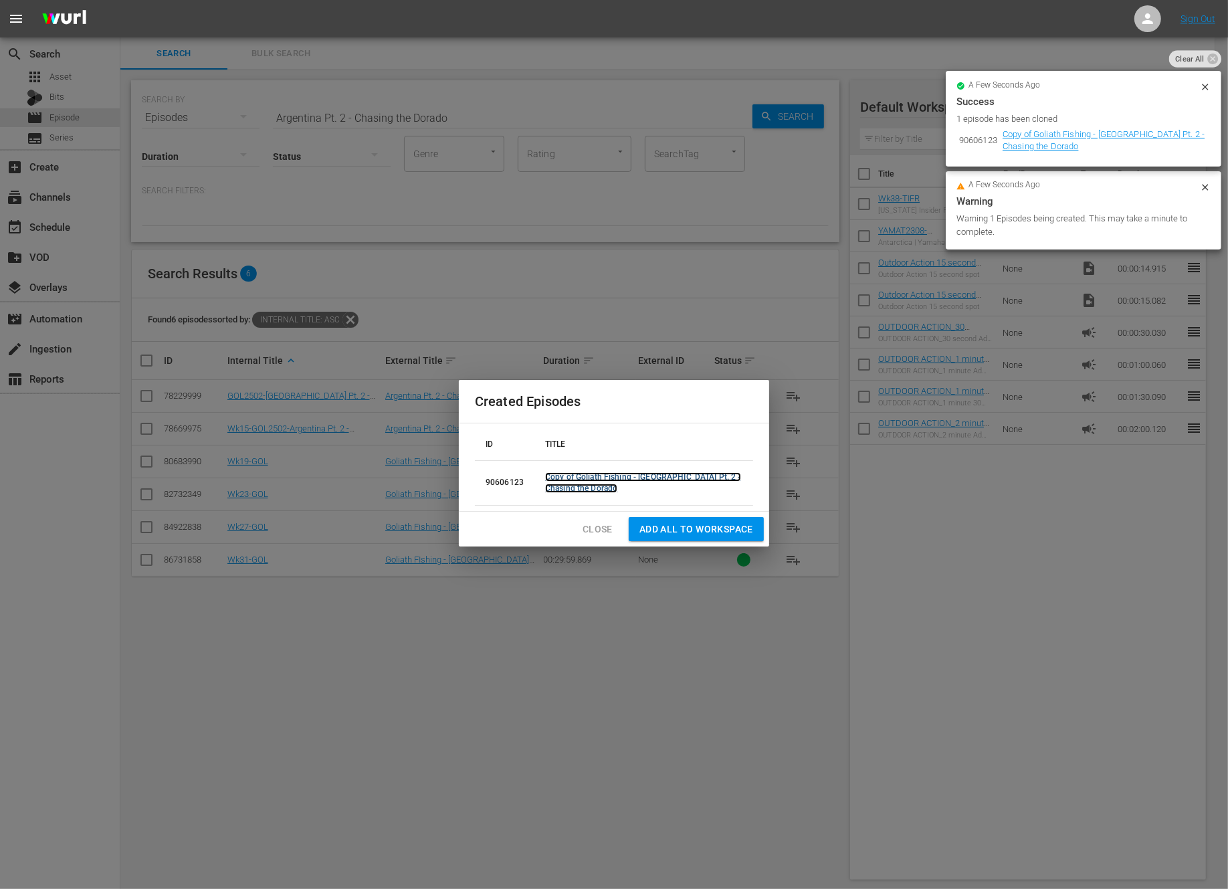
click at [594, 476] on link "Copy of Goliath Fishing - Argentina Pt. 2 - Chasing the Dorado" at bounding box center [643, 482] width 196 height 21
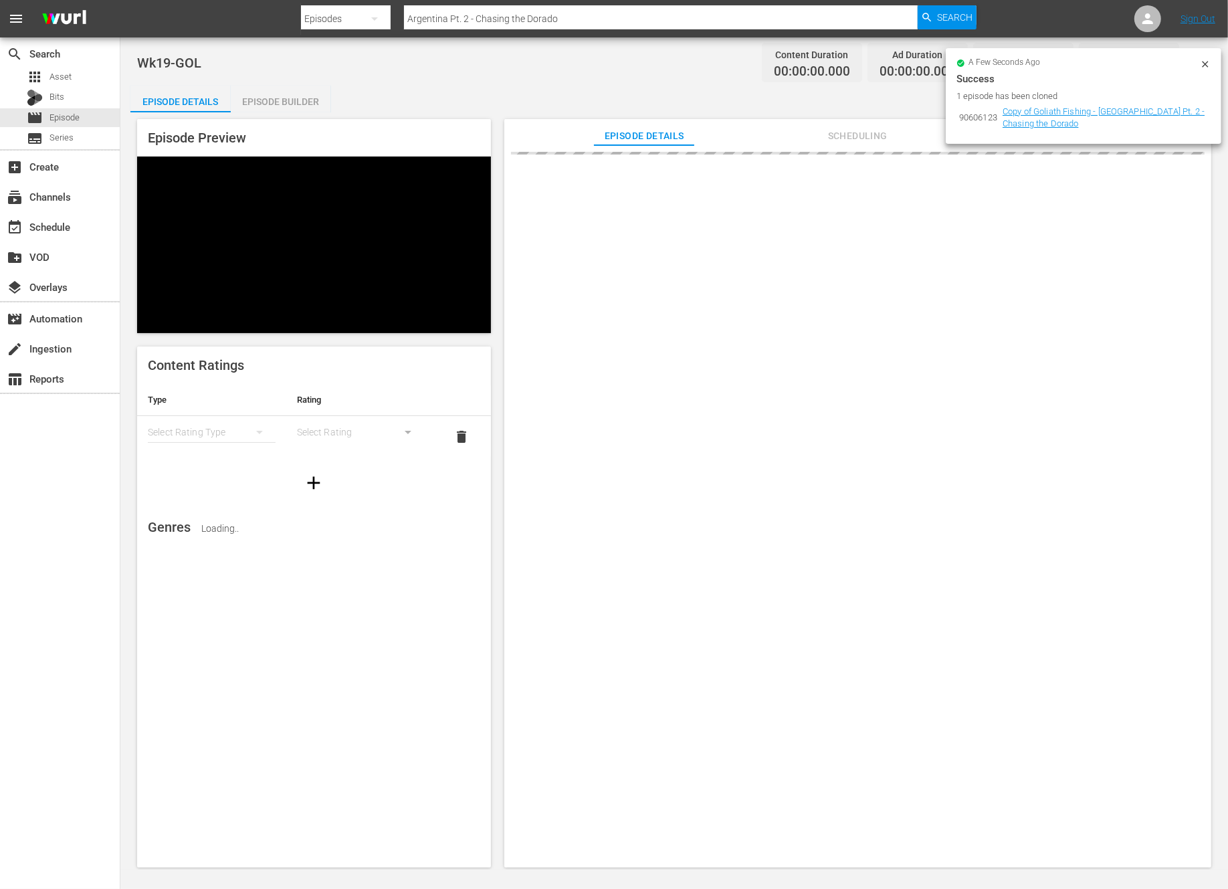
click at [1207, 61] on icon at bounding box center [1205, 64] width 6 height 6
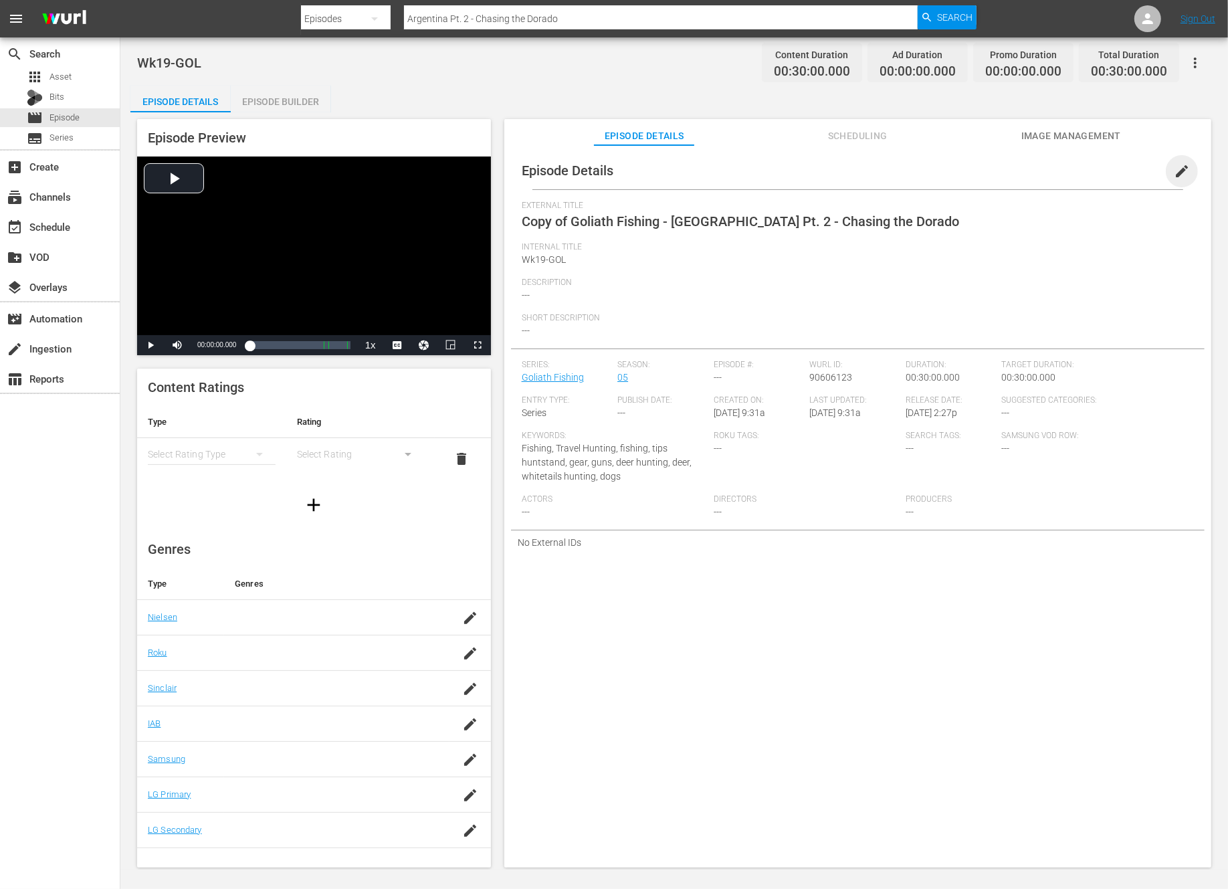
click at [1174, 171] on span "edit" at bounding box center [1182, 171] width 16 height 16
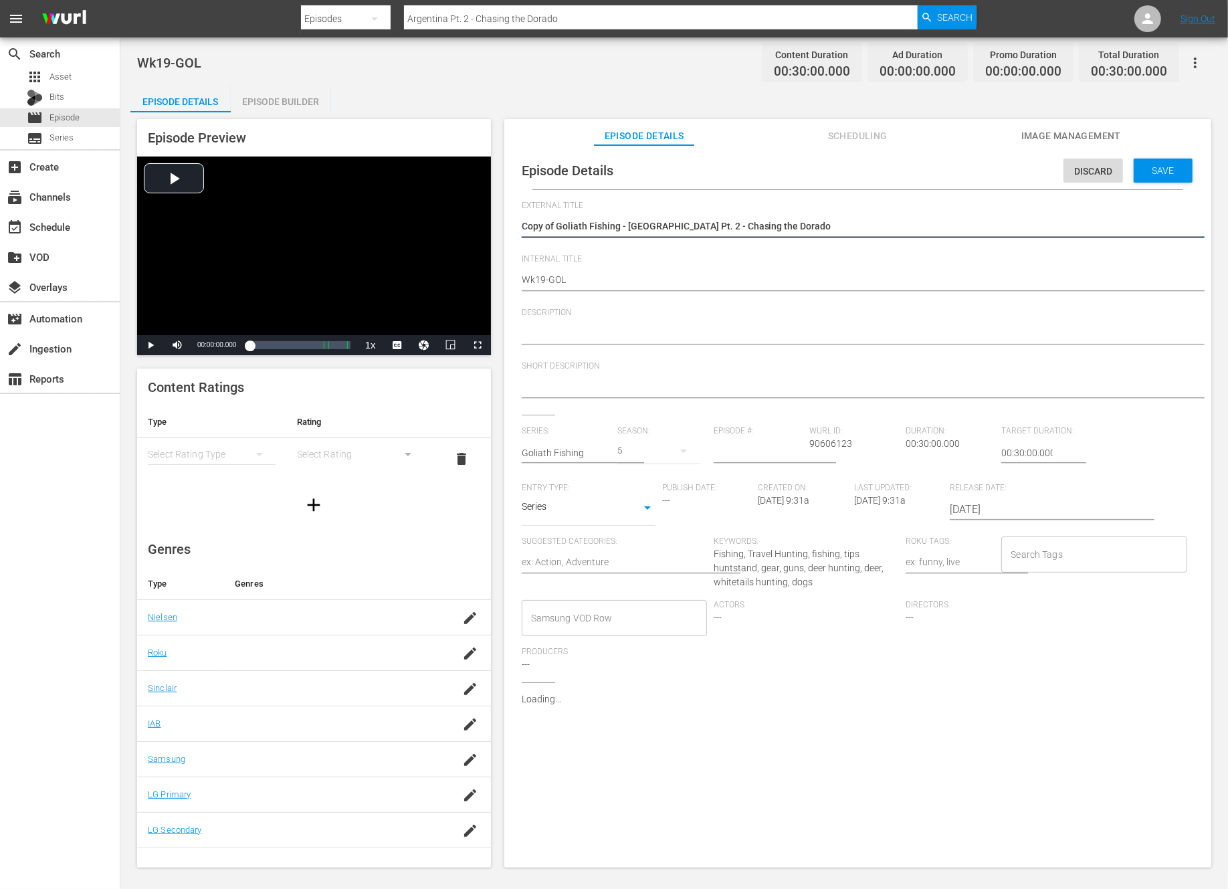
click at [552, 226] on textarea "Copy of Goliath Fishing - Argentina Pt. 2 - Chasing the Dorado" at bounding box center [854, 227] width 665 height 16
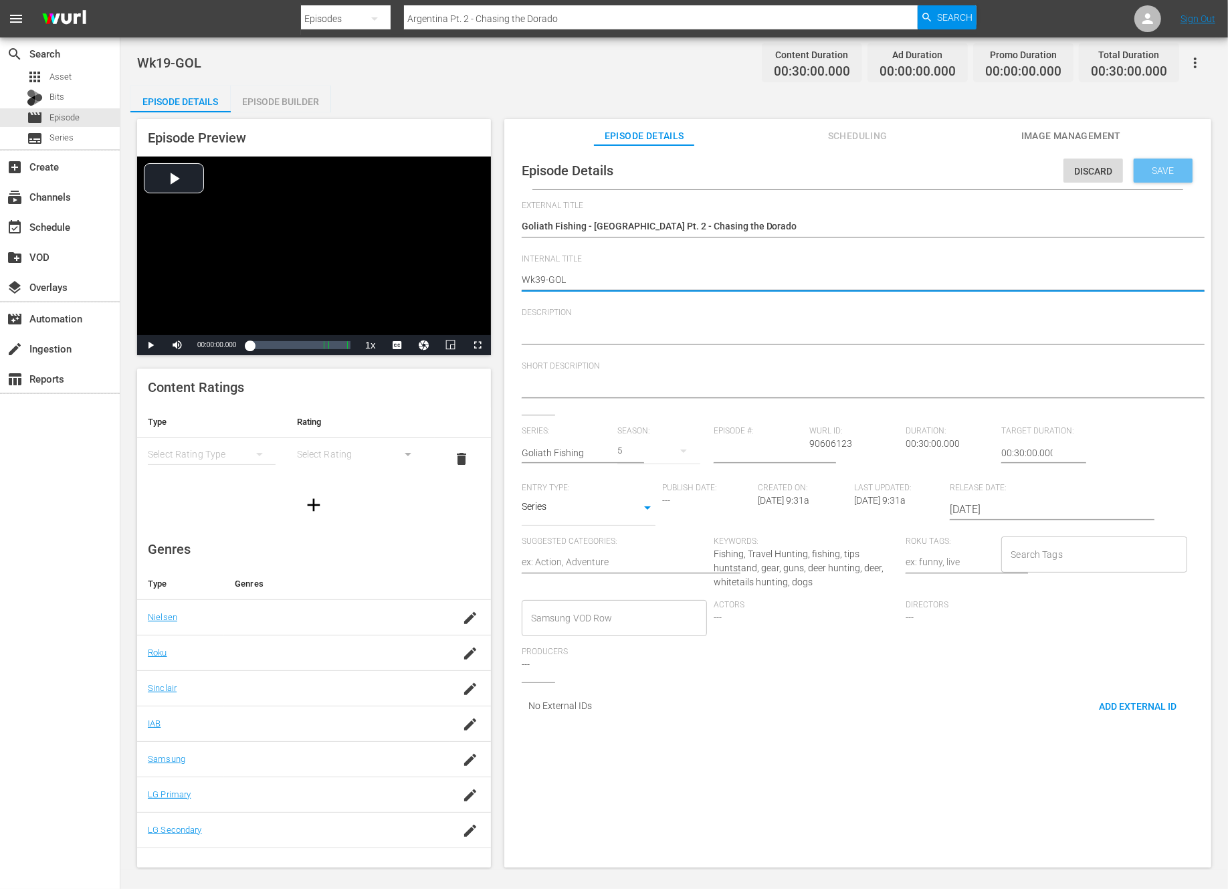
click at [1170, 167] on span "Save" at bounding box center [1163, 170] width 43 height 11
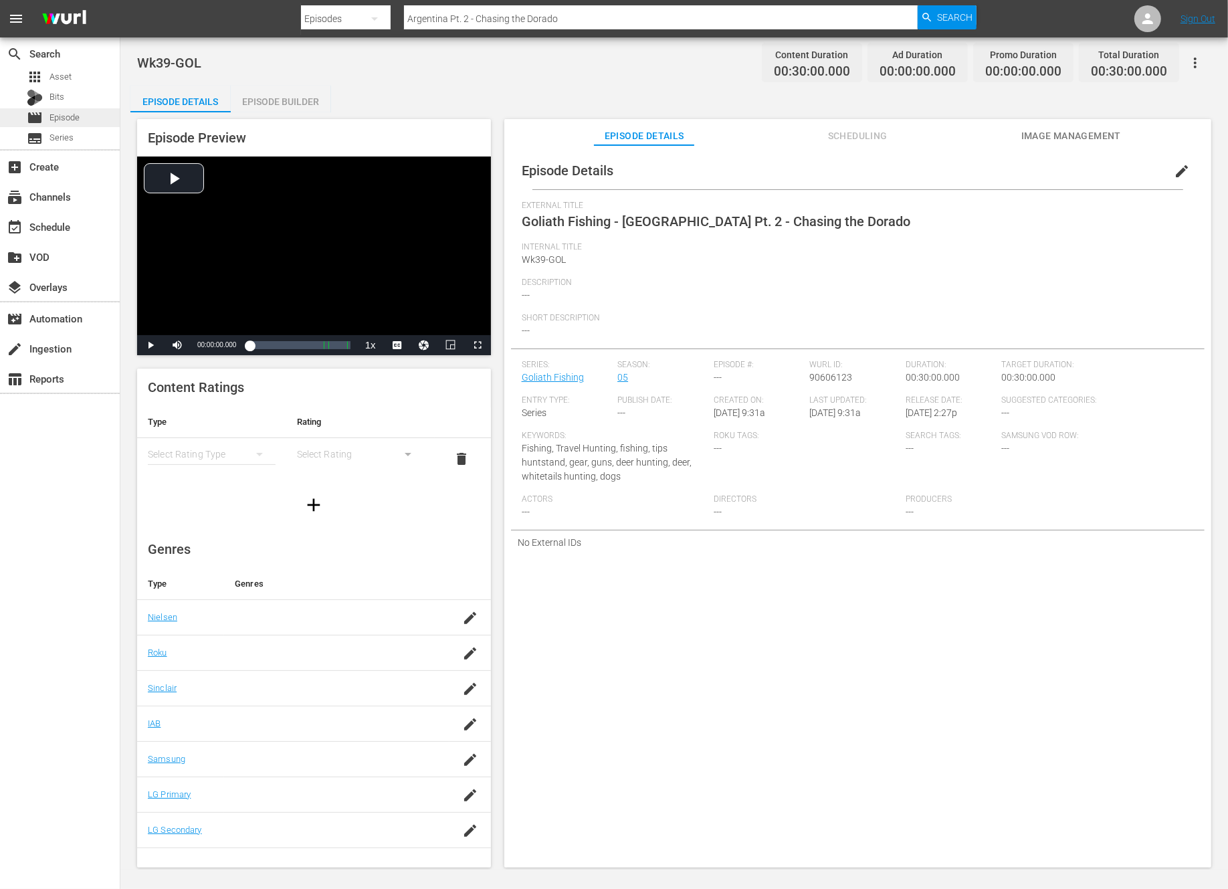
click at [67, 121] on span "Episode" at bounding box center [64, 117] width 30 height 13
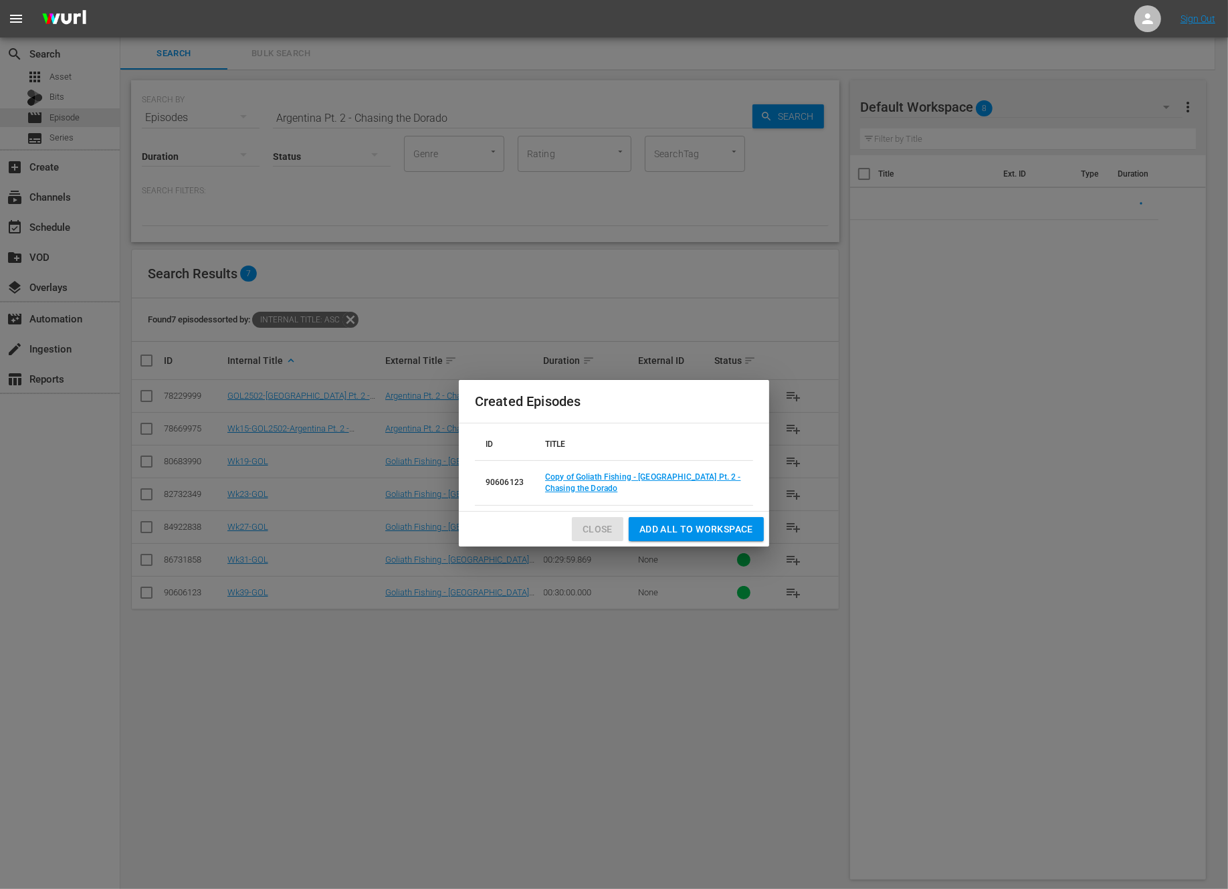
click at [593, 526] on span "Close" at bounding box center [598, 529] width 30 height 17
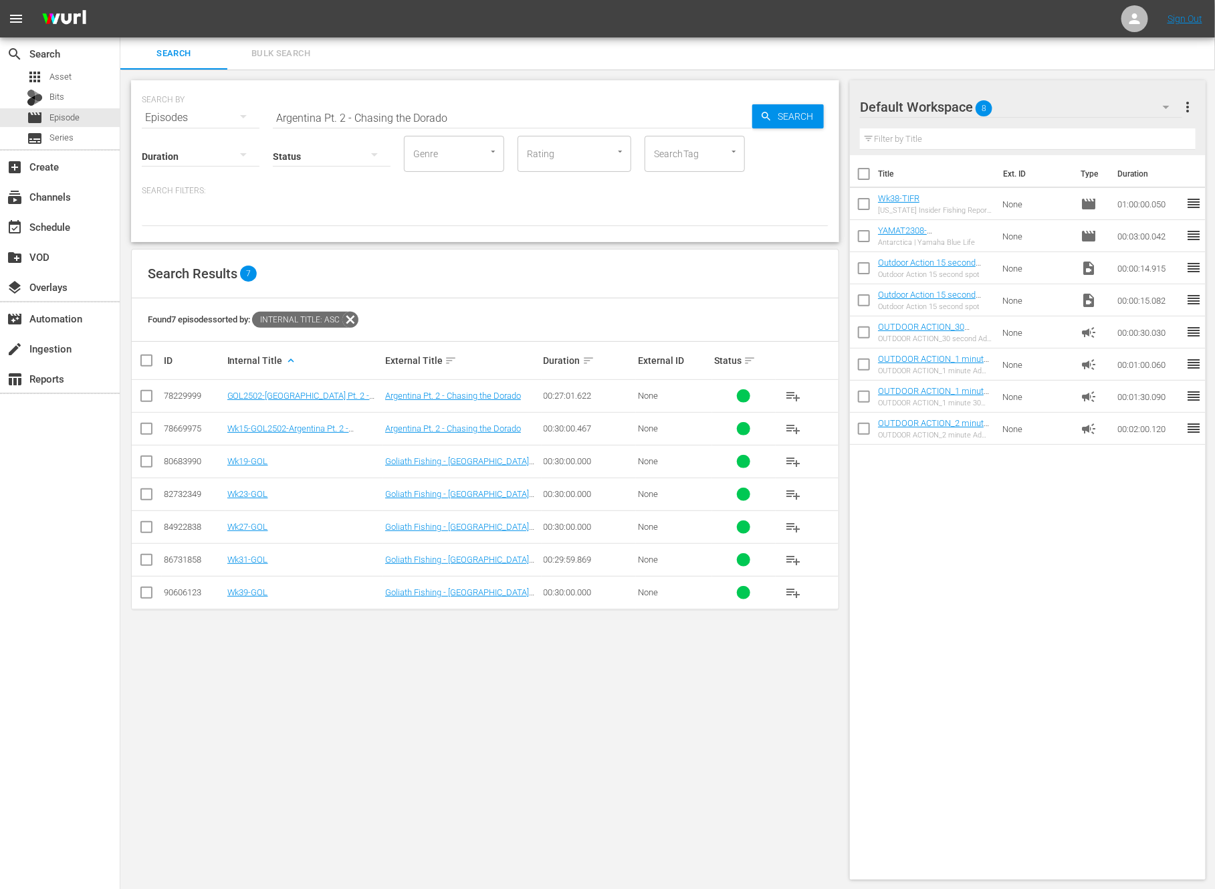
click at [401, 111] on input "Argentina Pt. 2 - Chasing the Dorado" at bounding box center [513, 118] width 480 height 32
paste input "nti-poaching in Tanzania"
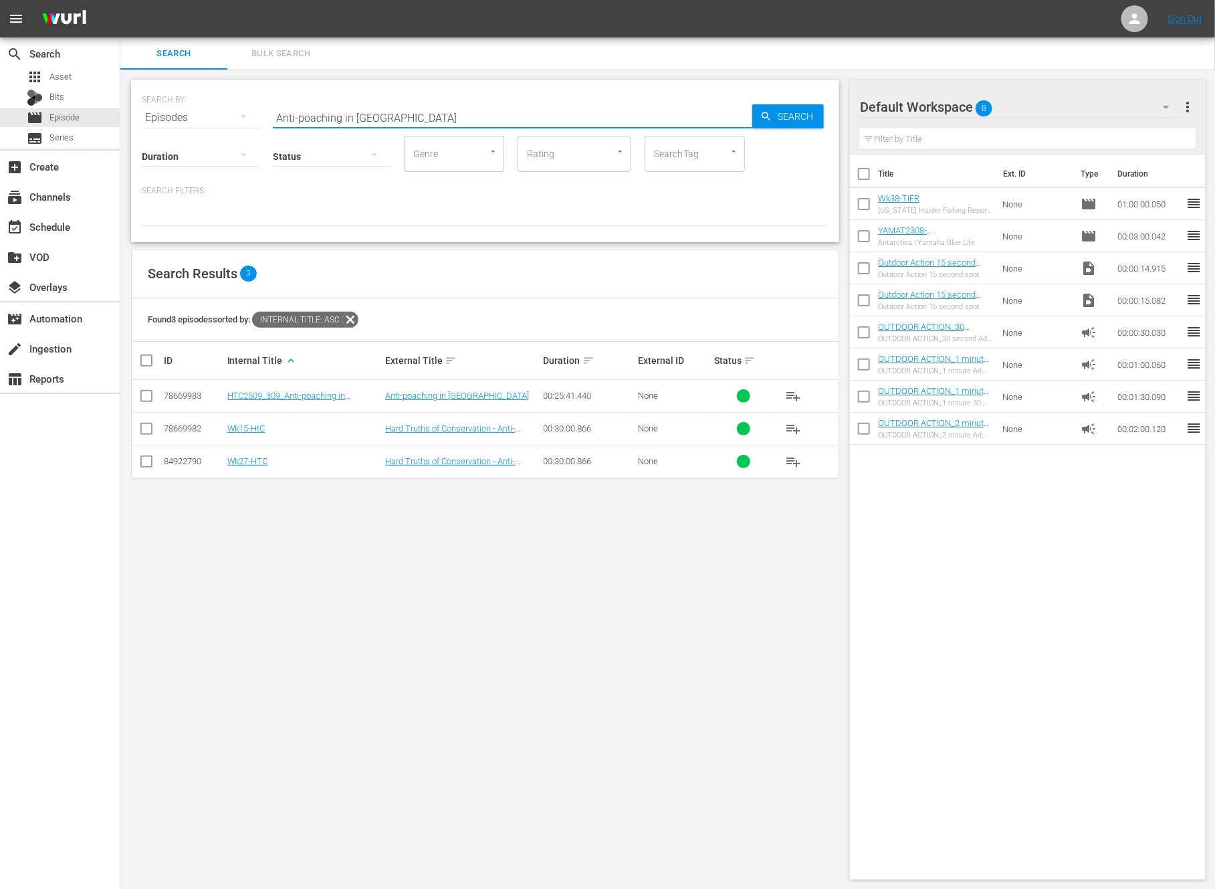
click at [142, 429] on input "checkbox" at bounding box center [146, 431] width 16 height 16
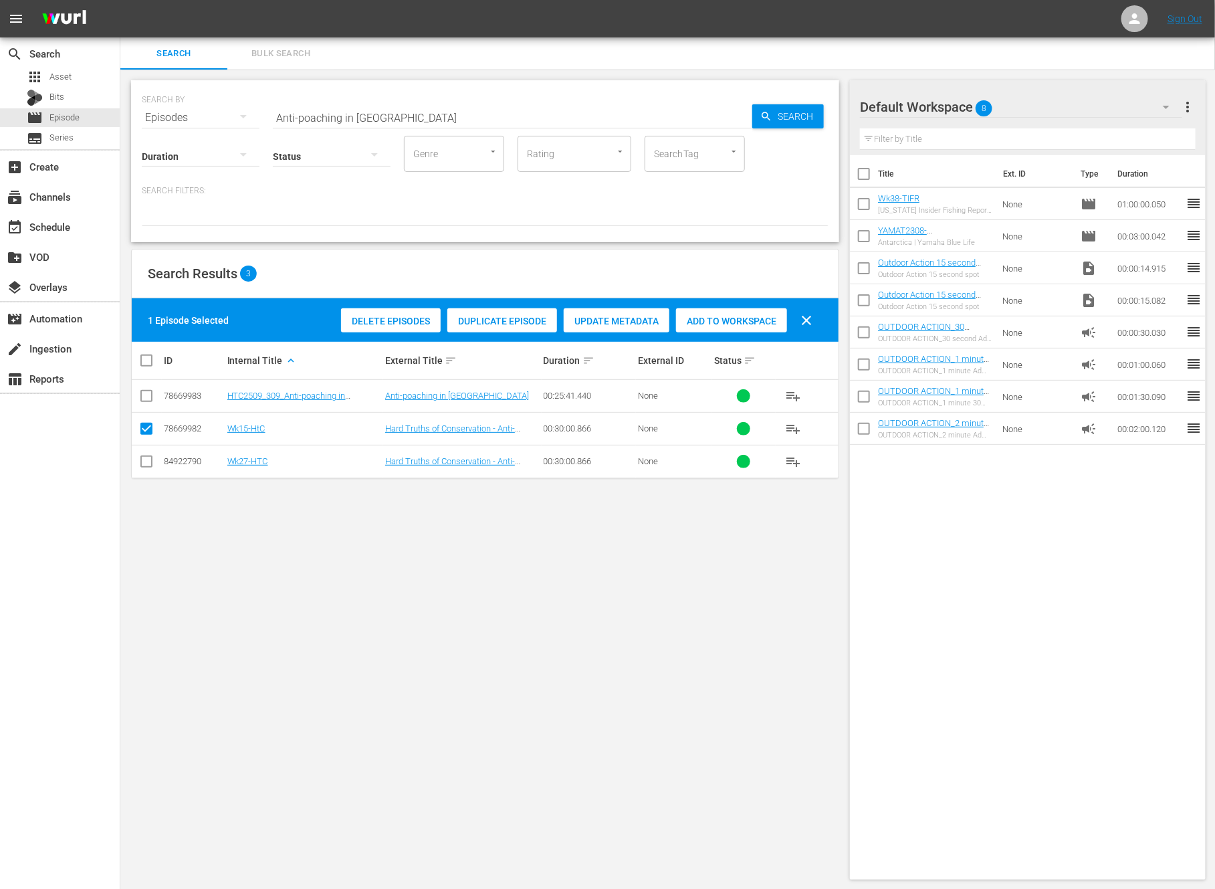
click at [501, 316] on span "Duplicate Episode" at bounding box center [502, 321] width 110 height 11
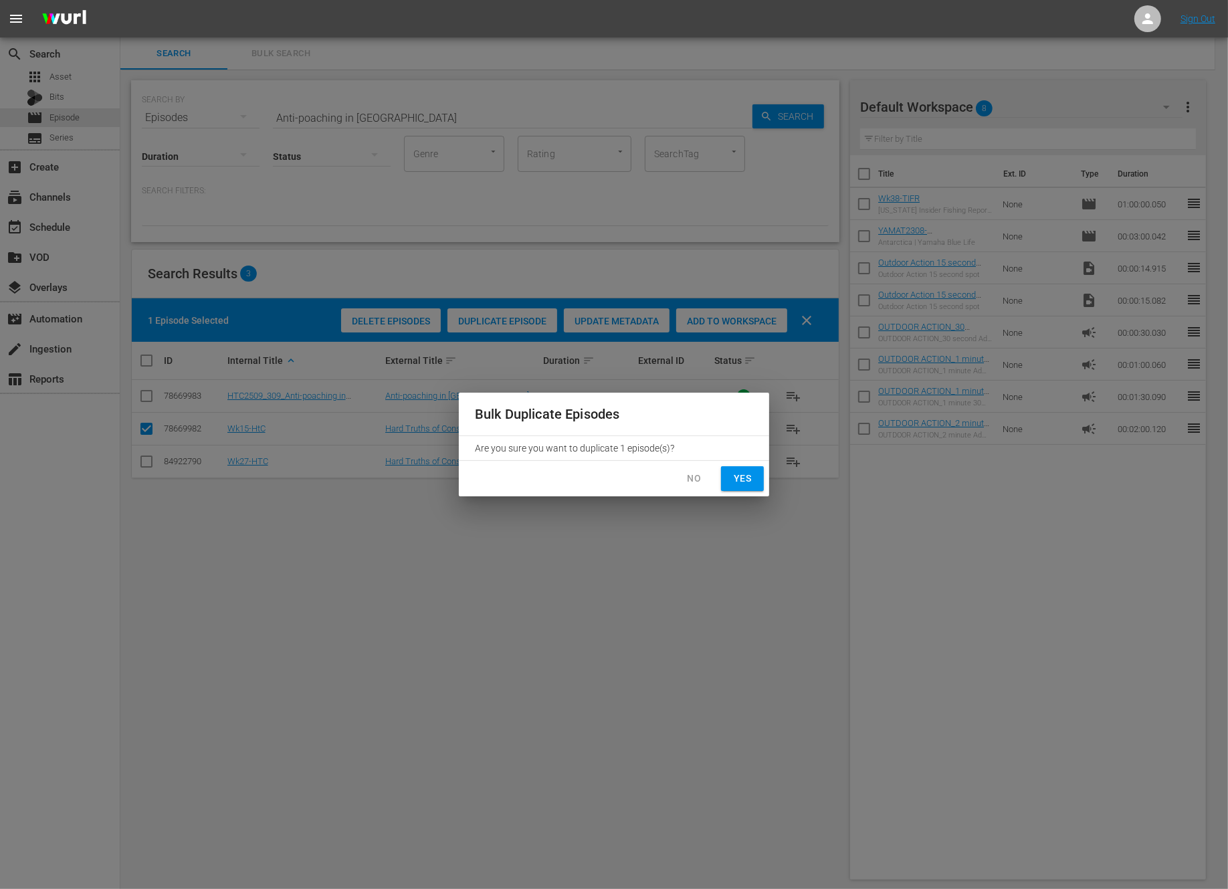
click at [749, 483] on span "Yes" at bounding box center [742, 478] width 21 height 17
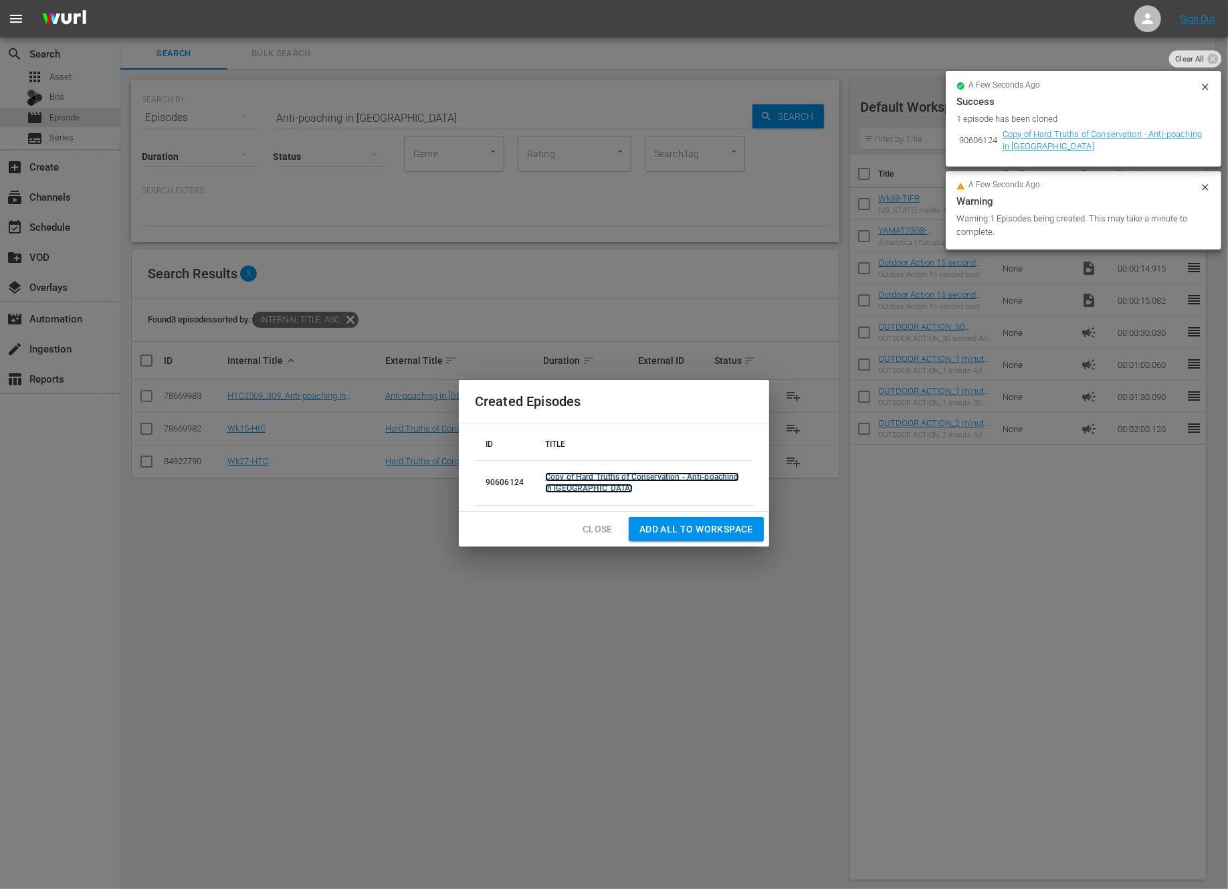
click at [697, 476] on link "Copy of Hard Truths of Conservation - Anti-poaching in Tanzania" at bounding box center [642, 482] width 194 height 21
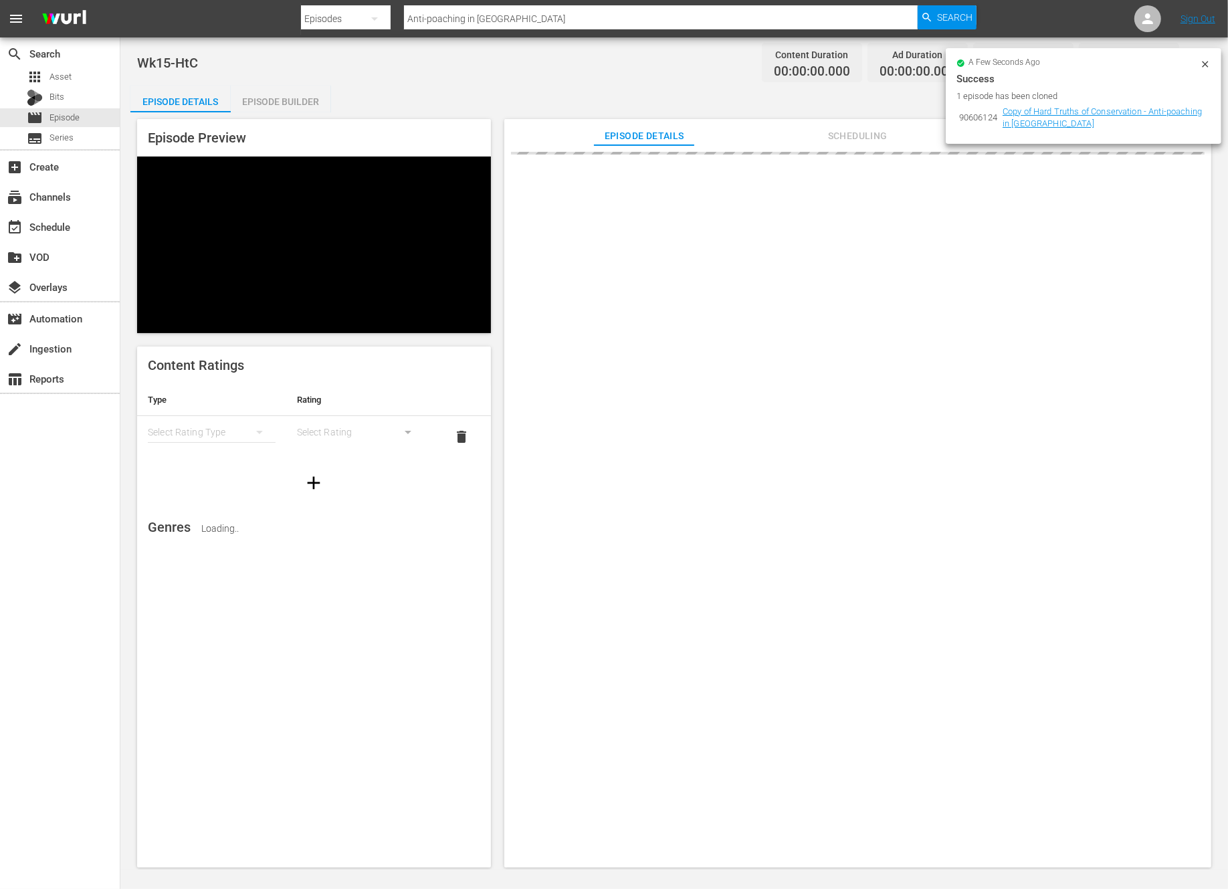
click at [1204, 64] on icon at bounding box center [1205, 64] width 11 height 11
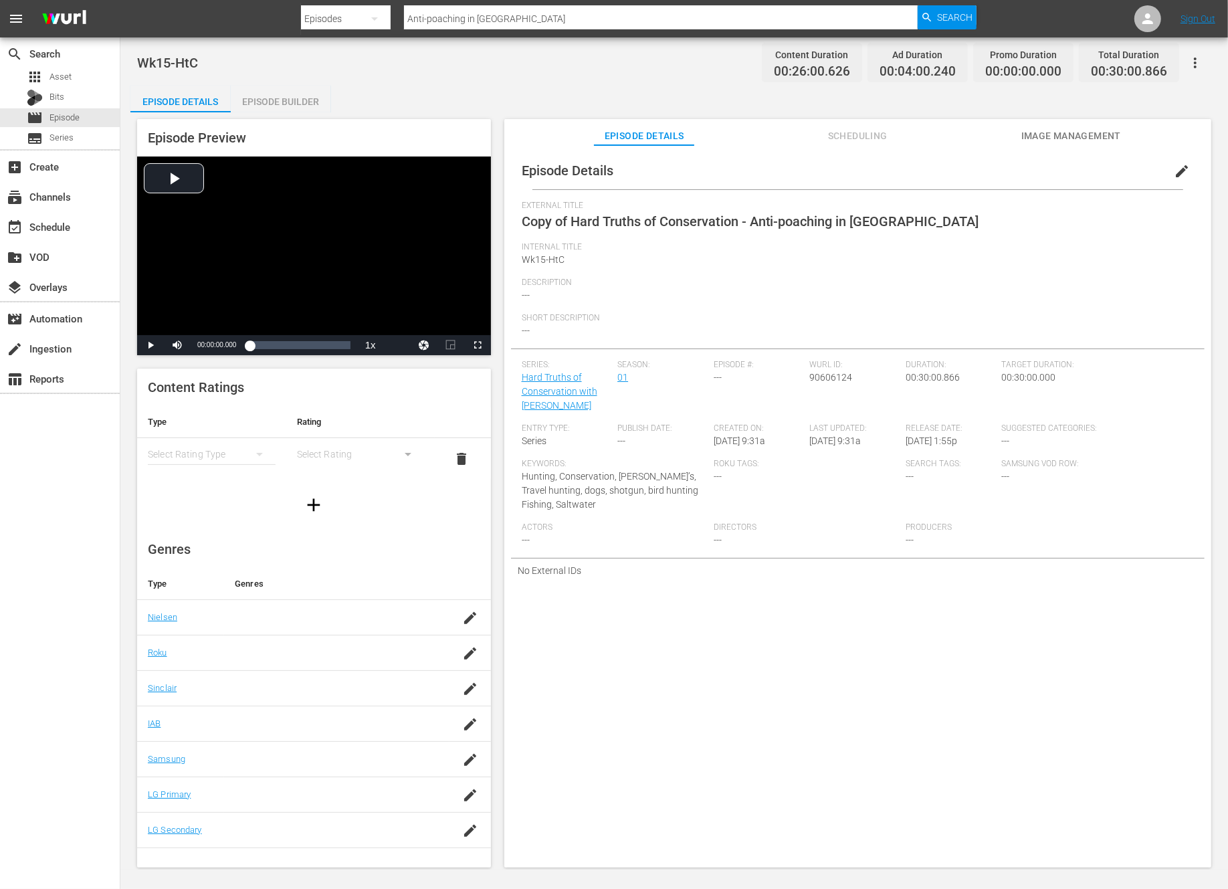
click at [1179, 161] on button "edit" at bounding box center [1182, 171] width 32 height 32
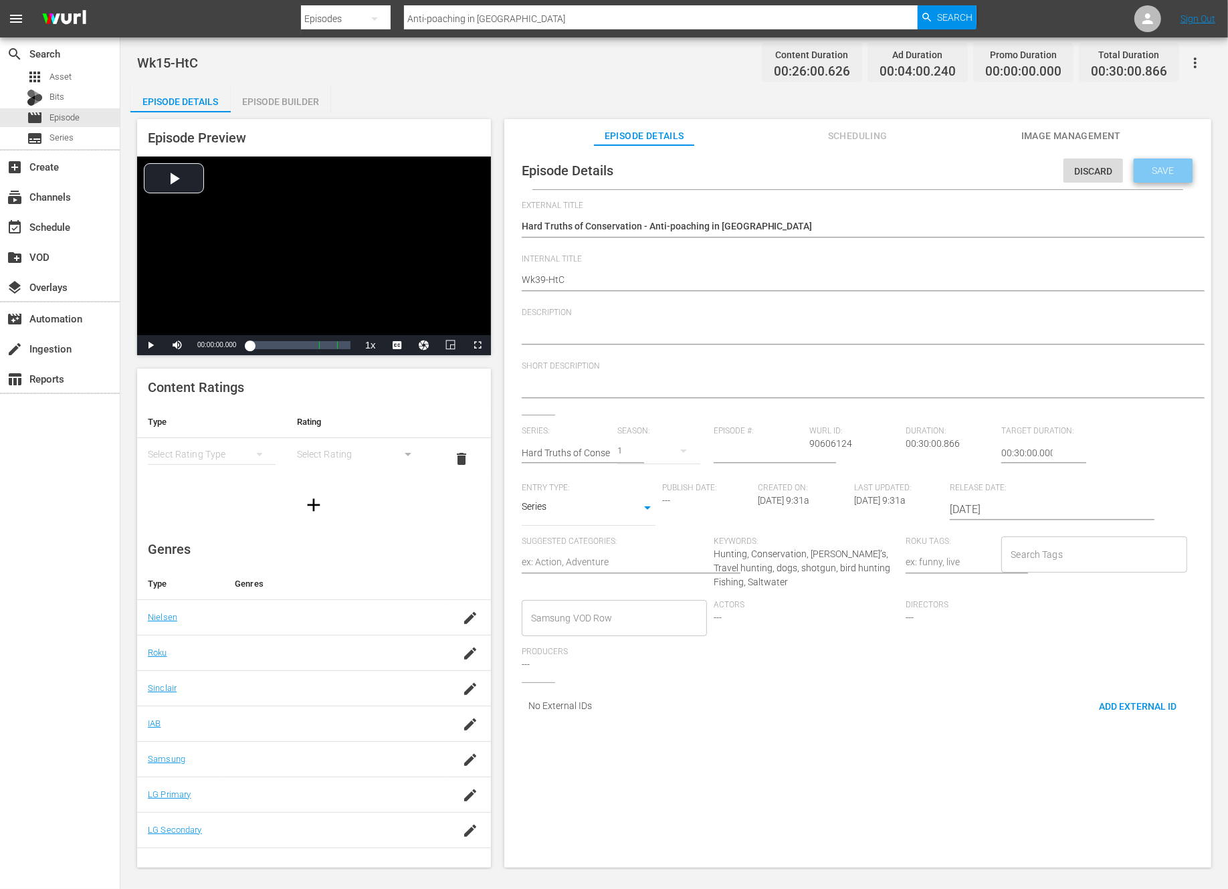
click at [1155, 172] on span "Save" at bounding box center [1163, 170] width 43 height 11
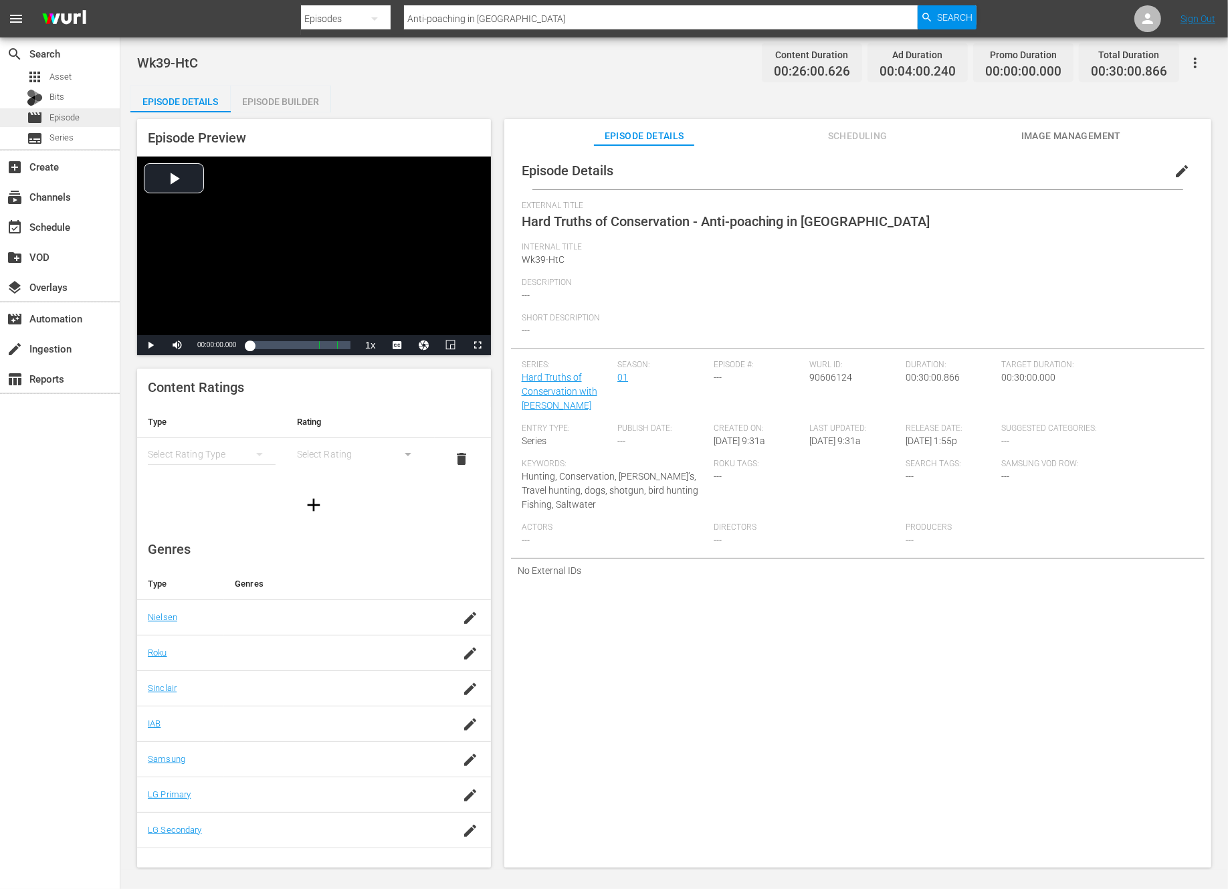
click at [61, 117] on span "Episode" at bounding box center [64, 117] width 30 height 13
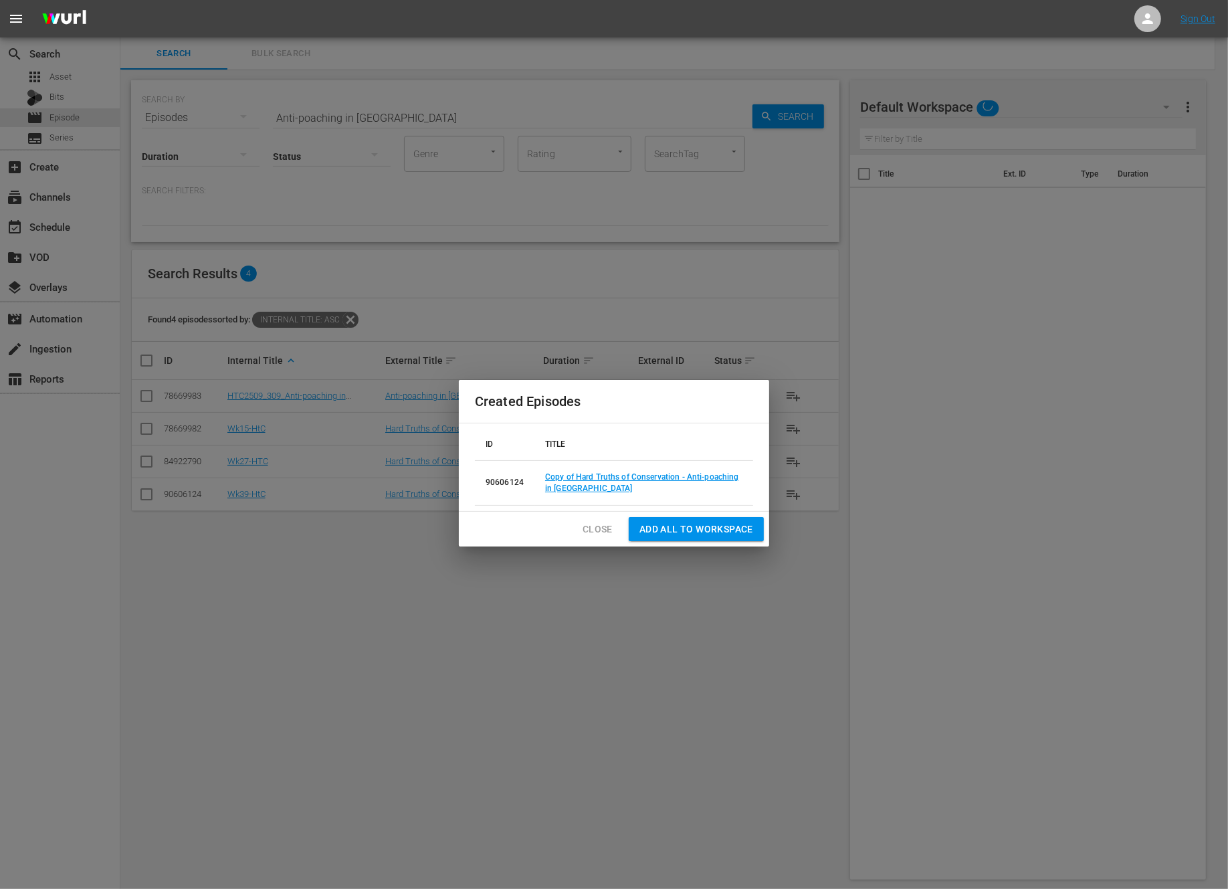
click at [591, 518] on button "Close" at bounding box center [597, 529] width 51 height 25
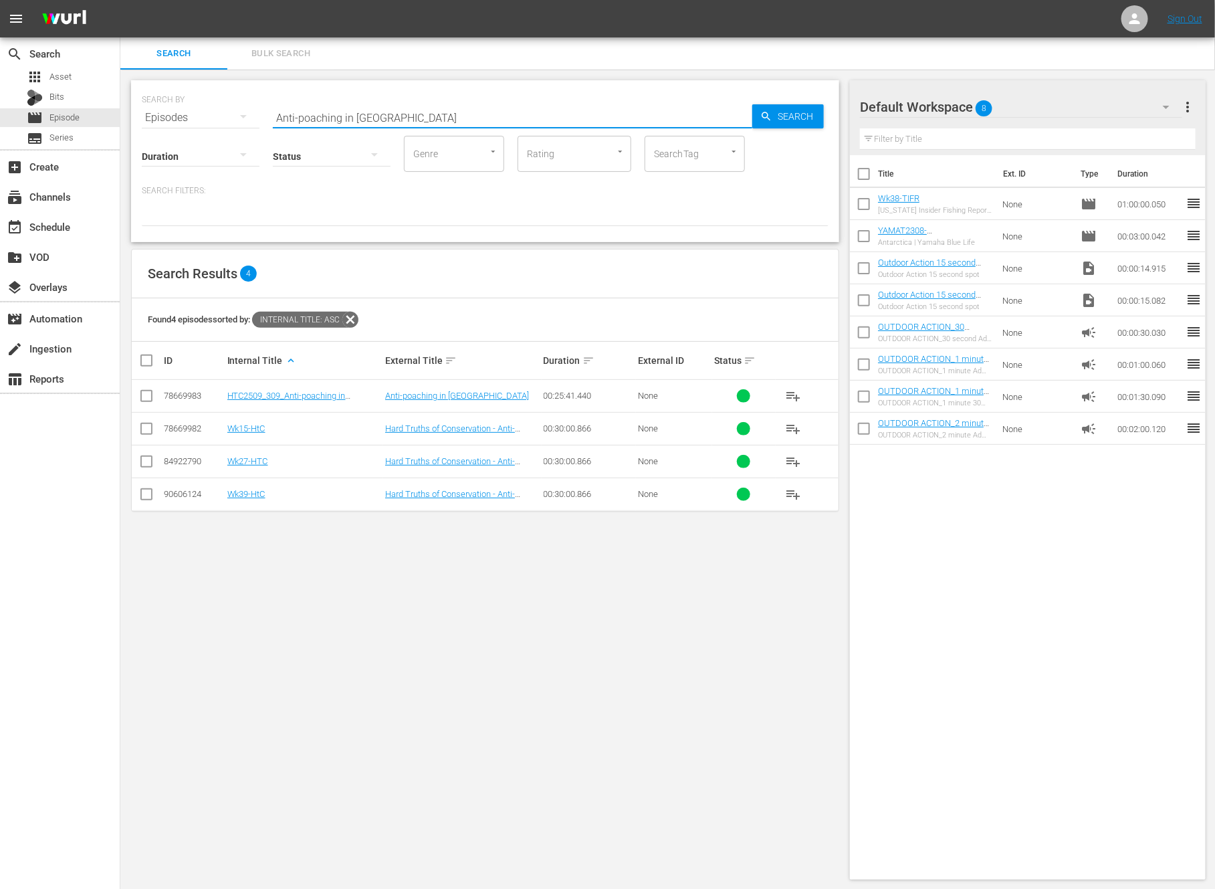
click at [375, 117] on input "Anti-poaching in Tanzania" at bounding box center [513, 118] width 480 height 32
paste input "From Broadway Lights to Boar Fights!"
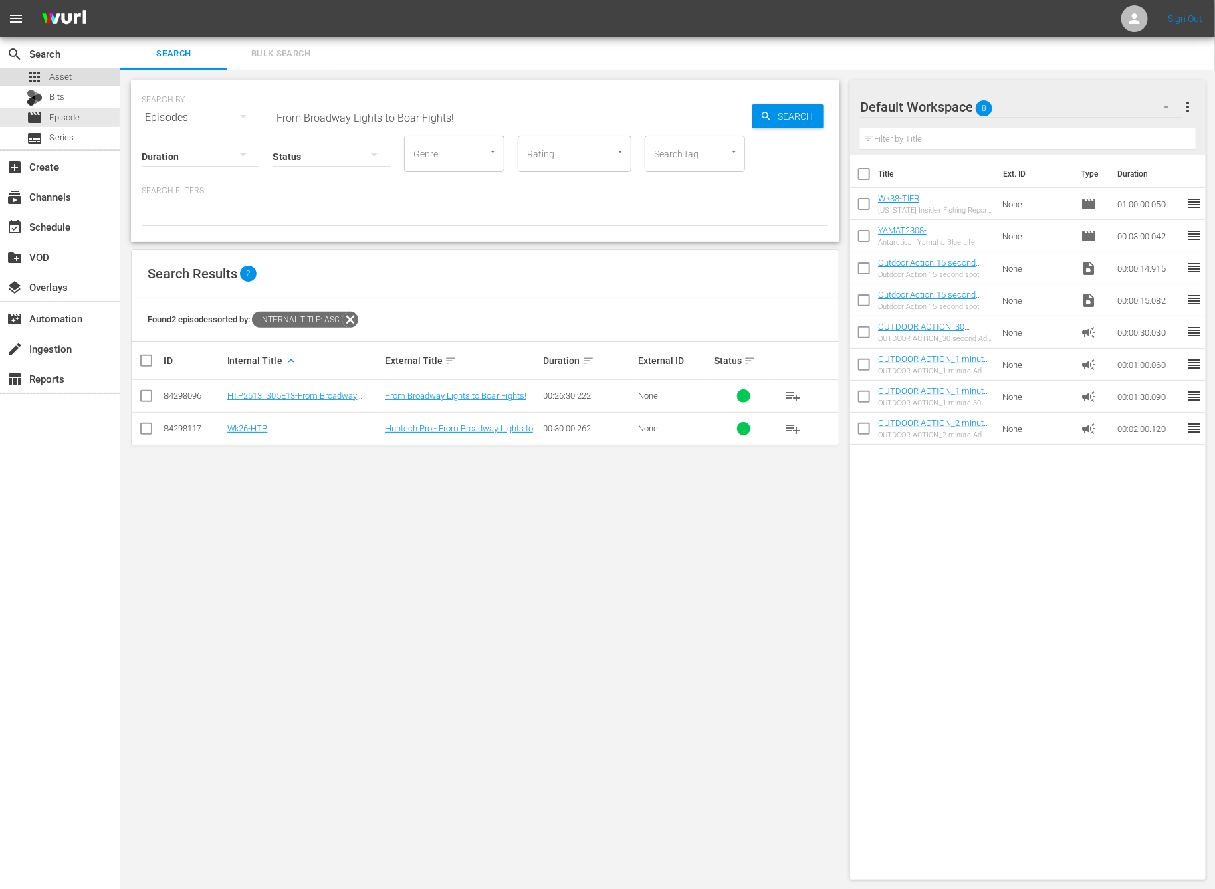
click at [79, 76] on div "apps Asset" at bounding box center [60, 77] width 120 height 19
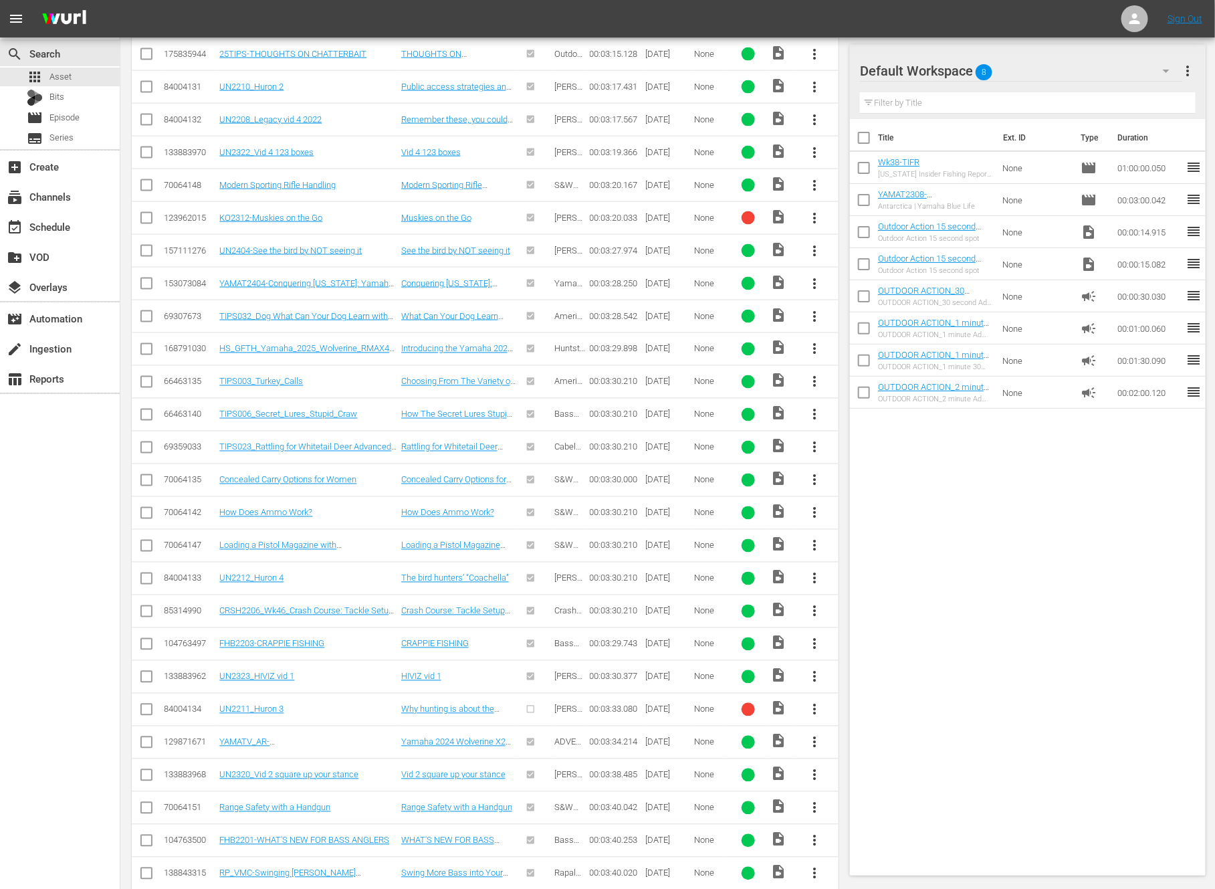
scroll to position [870, 0]
click at [815, 342] on span "more_vert" at bounding box center [815, 350] width 16 height 16
click at [847, 373] on div "Workspace" at bounding box center [887, 380] width 91 height 32
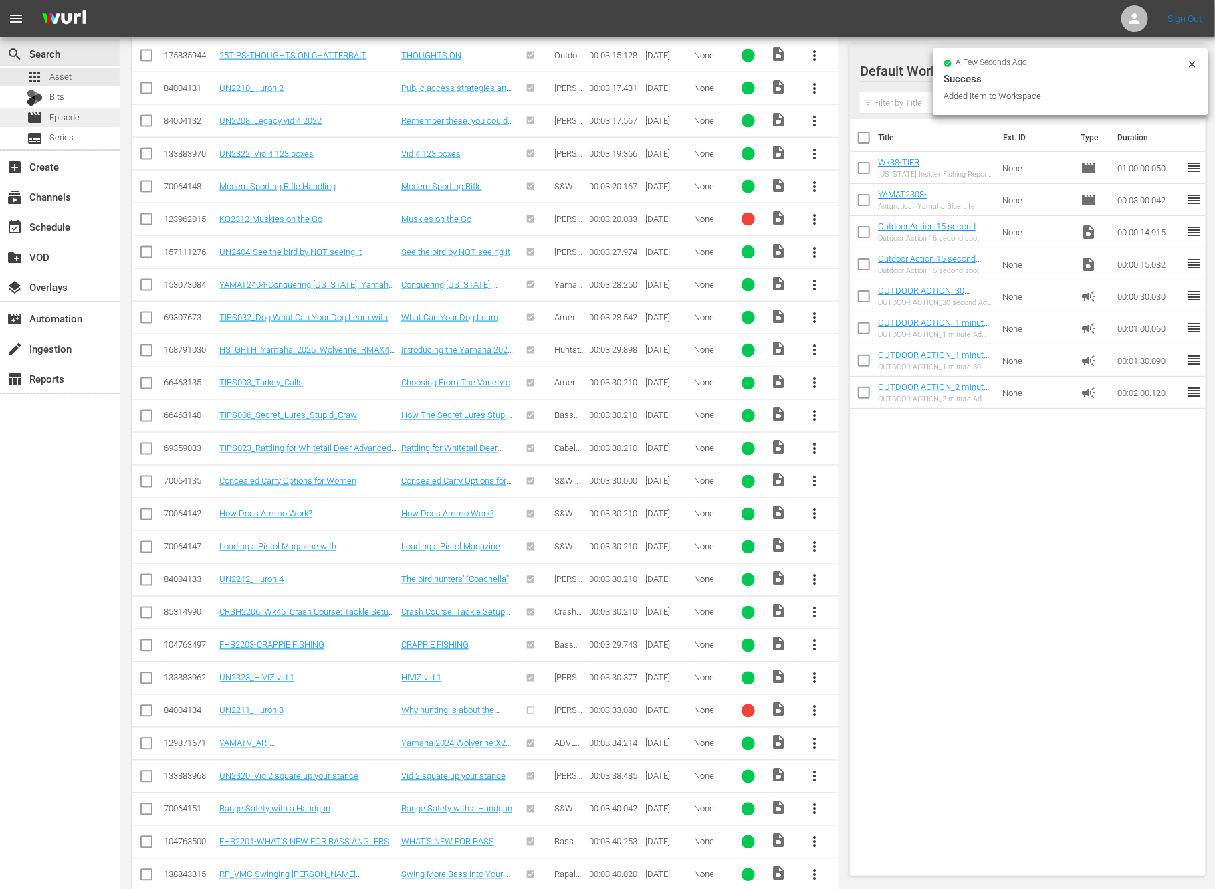
click at [67, 116] on span "Episode" at bounding box center [64, 117] width 30 height 13
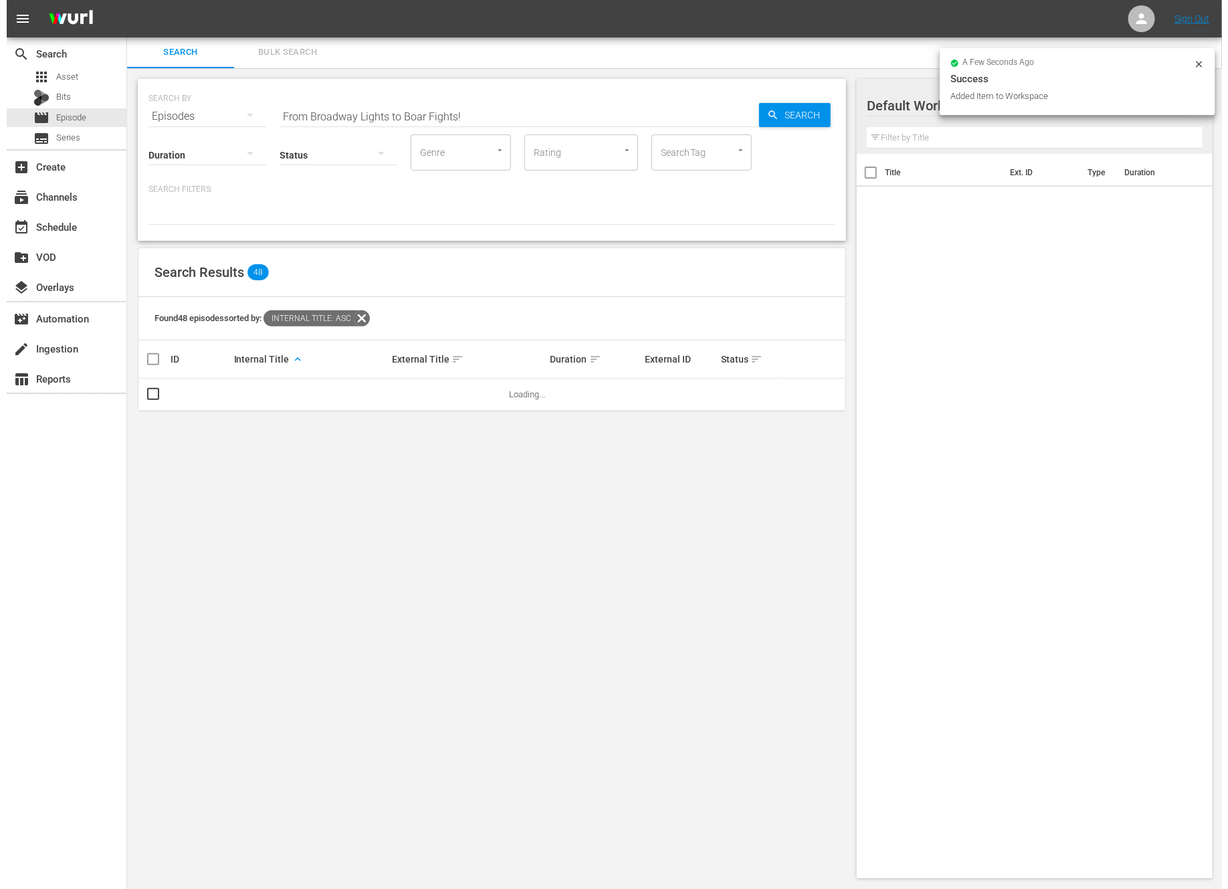
scroll to position [1, 0]
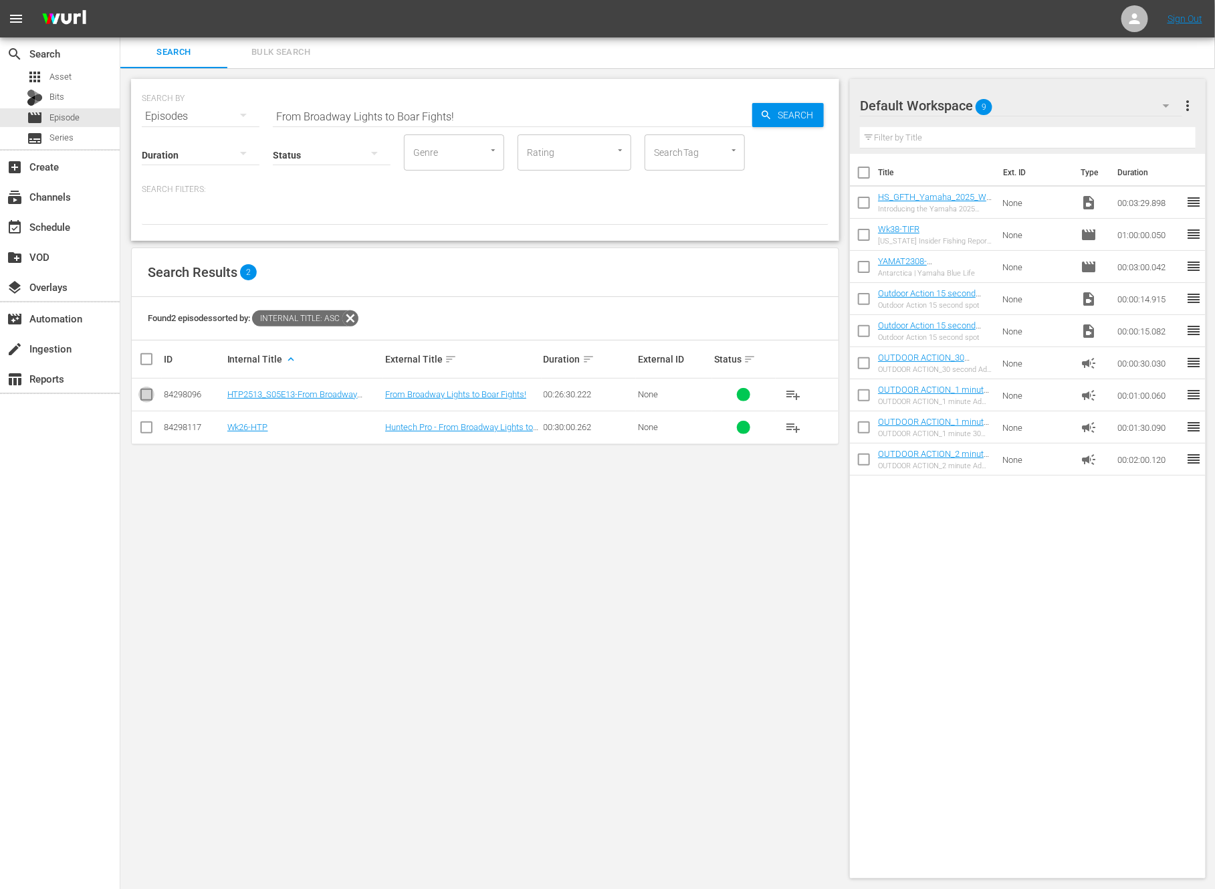
click at [148, 397] on input "checkbox" at bounding box center [146, 397] width 16 height 16
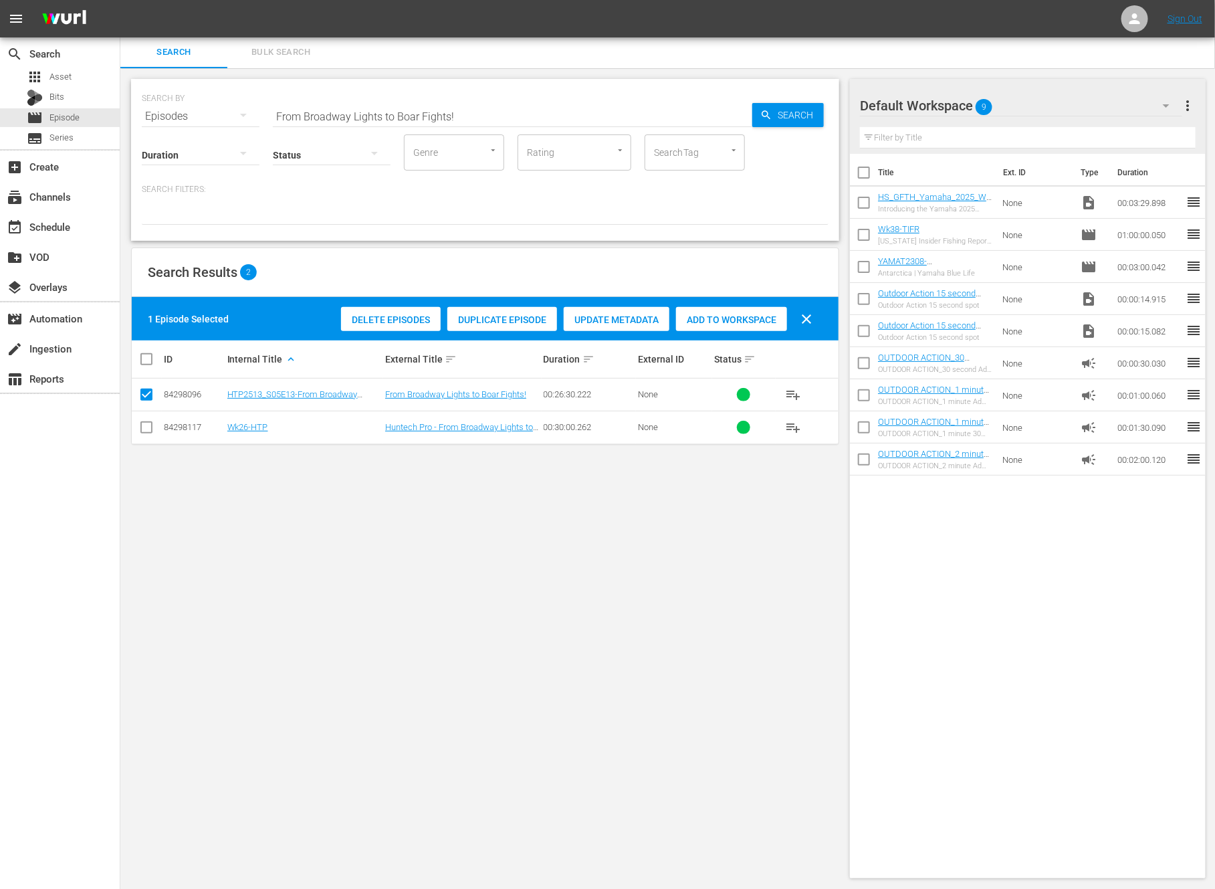
click at [484, 314] on span "Duplicate Episode" at bounding box center [502, 319] width 110 height 11
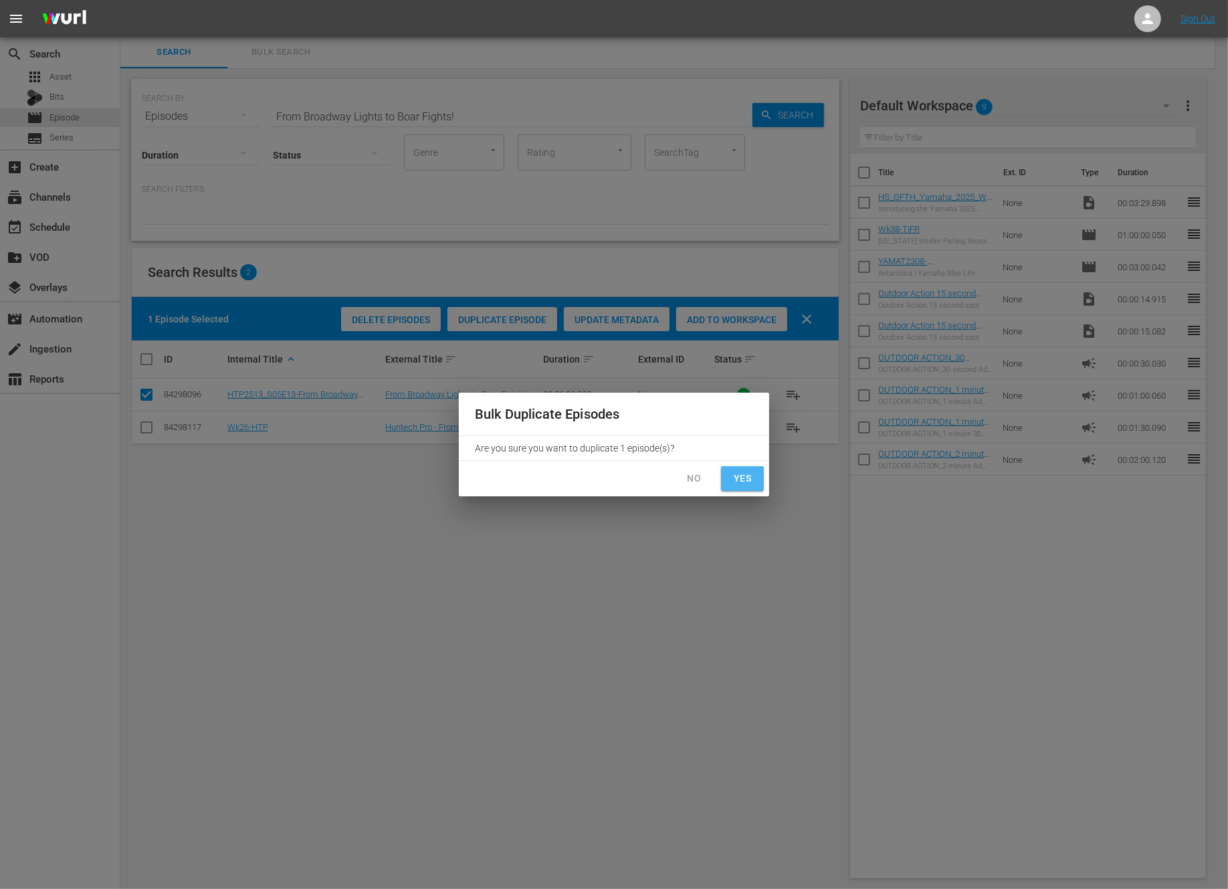
click at [750, 487] on button "Yes" at bounding box center [742, 478] width 43 height 25
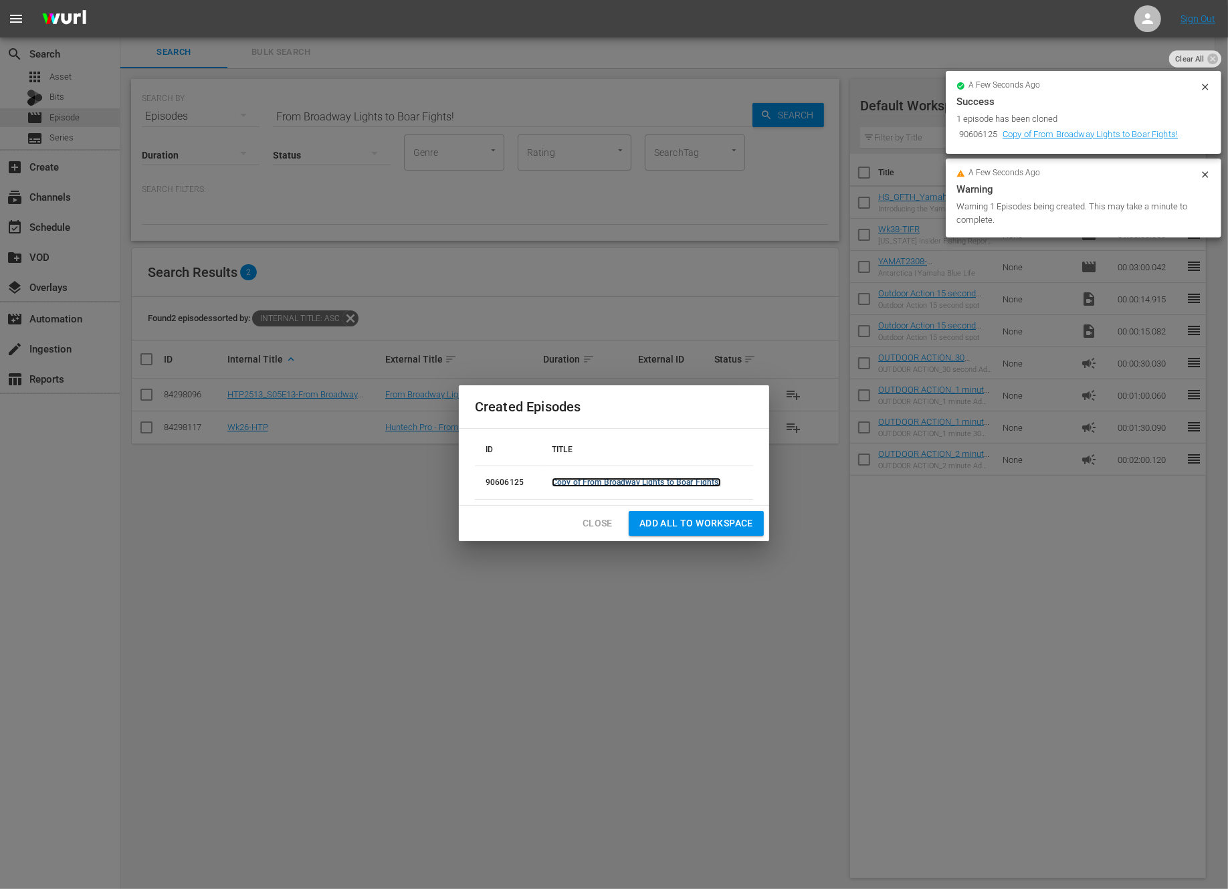
click at [566, 483] on link "Copy of From Broadway Lights to Boar Fights!" at bounding box center [636, 482] width 169 height 9
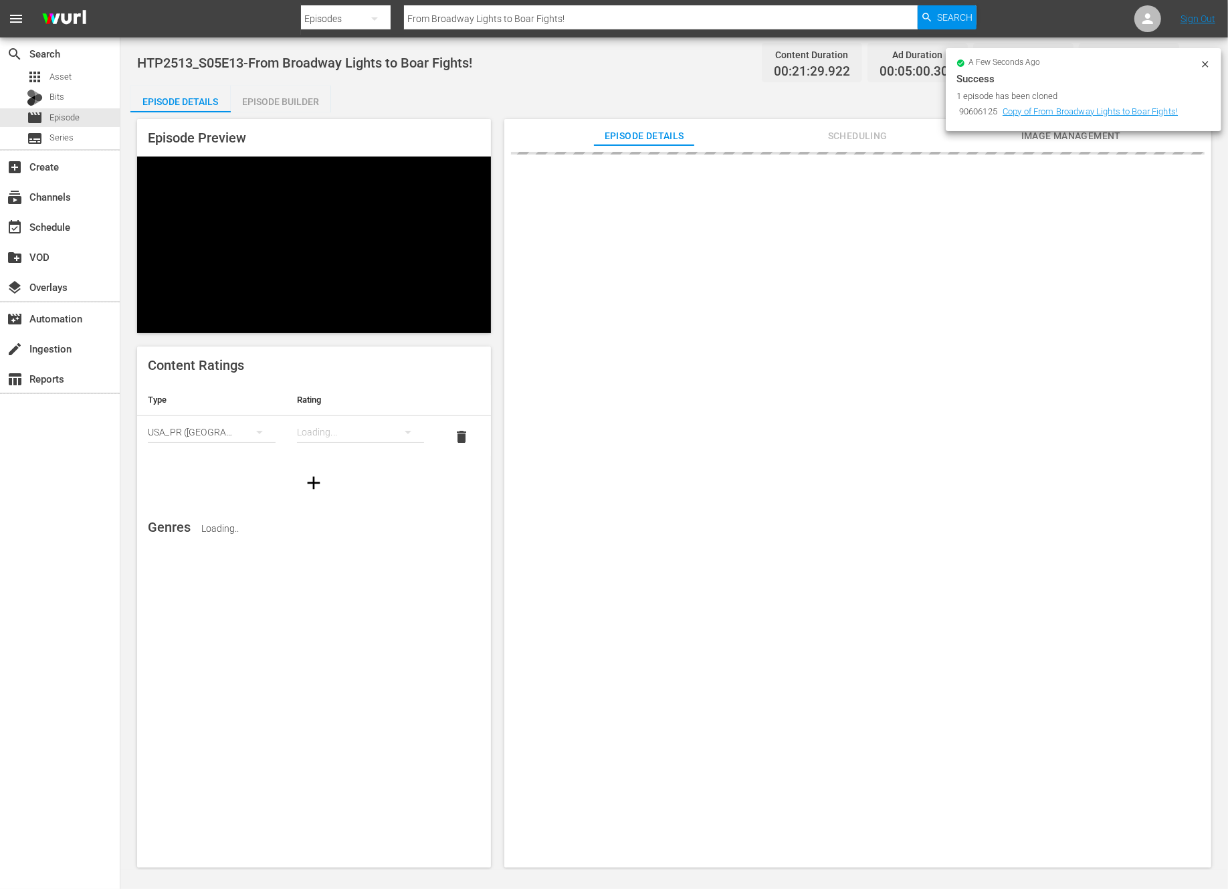
click at [1209, 59] on icon at bounding box center [1205, 64] width 11 height 11
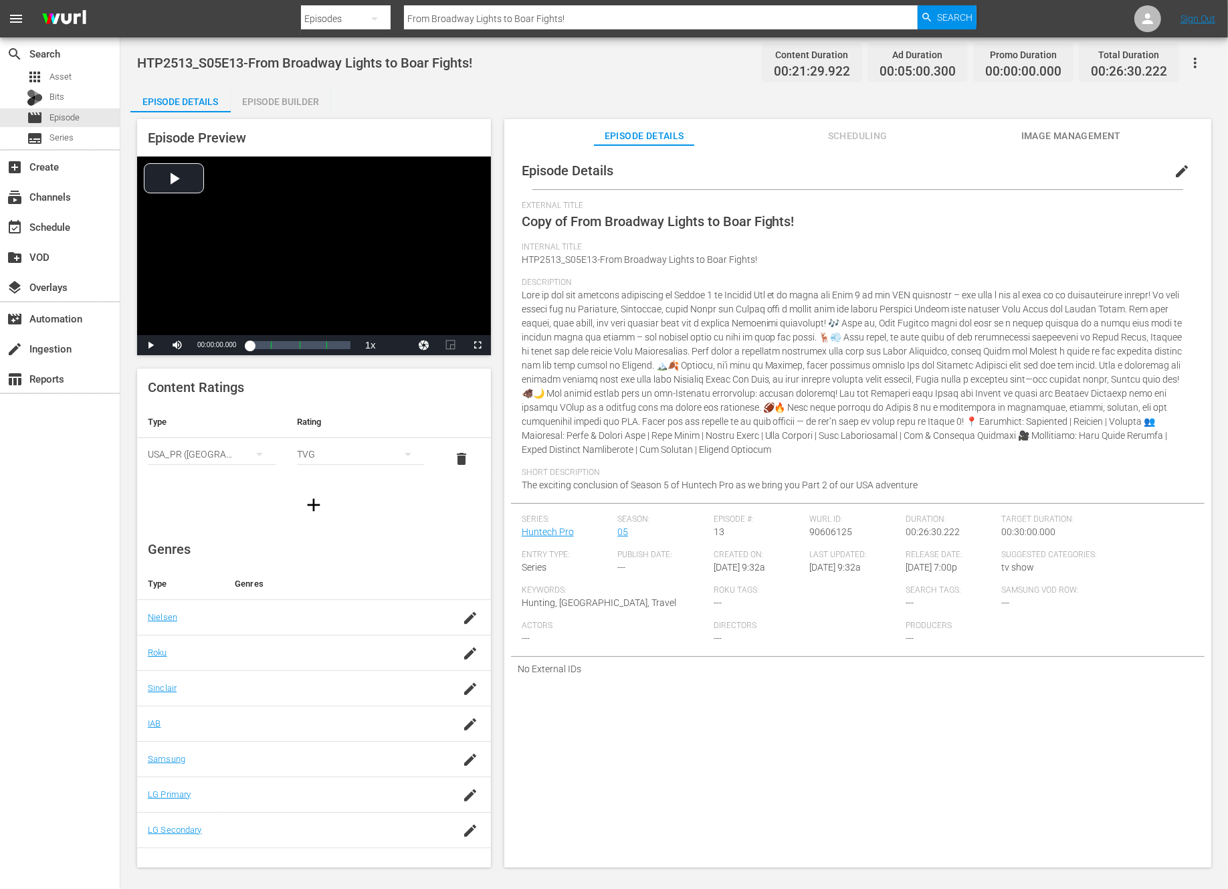
click at [1176, 166] on span "edit" at bounding box center [1182, 171] width 16 height 16
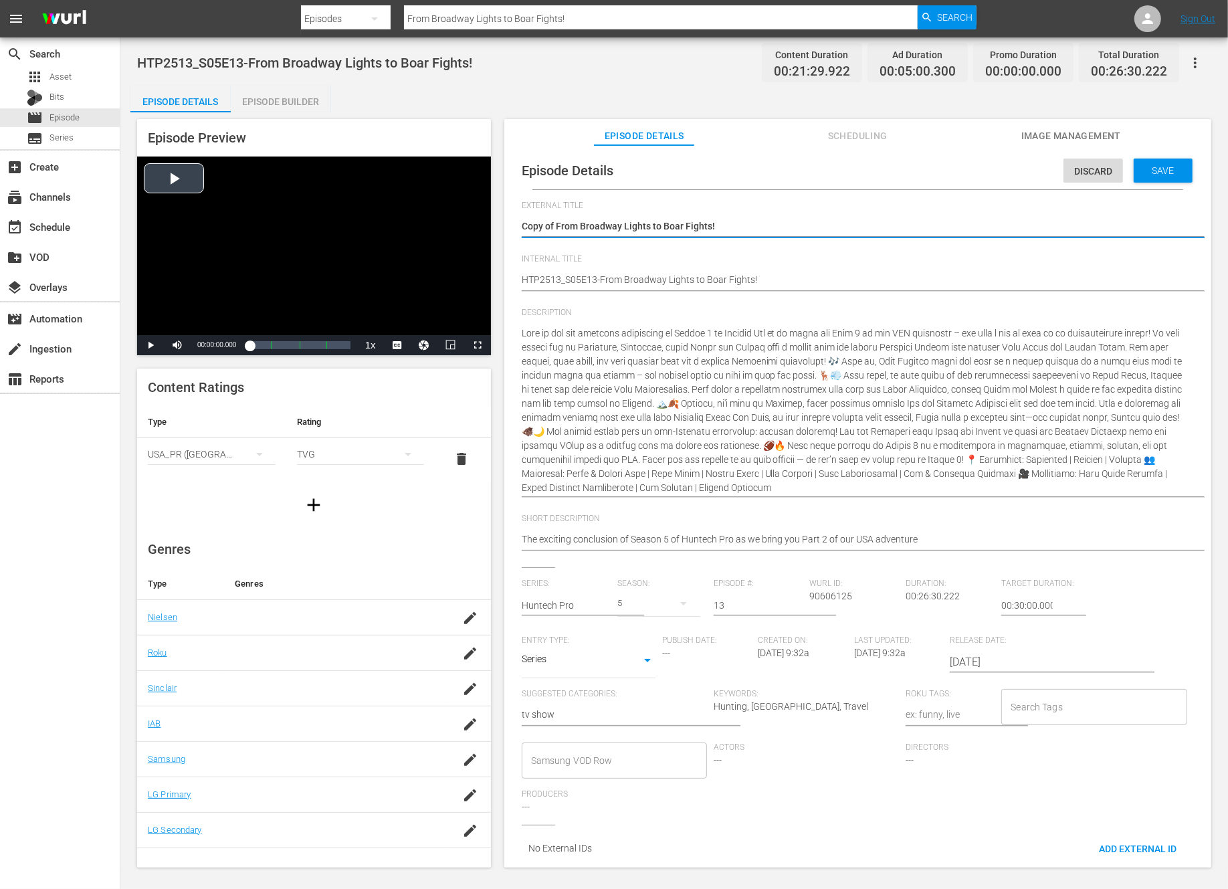
drag, startPoint x: 556, startPoint y: 224, endPoint x: 458, endPoint y: 212, distance: 98.4
click at [458, 212] on div "Episode Preview Video Player is loading. Play Video Play Mute Current Time 00:0…" at bounding box center [673, 495] width 1087 height 766
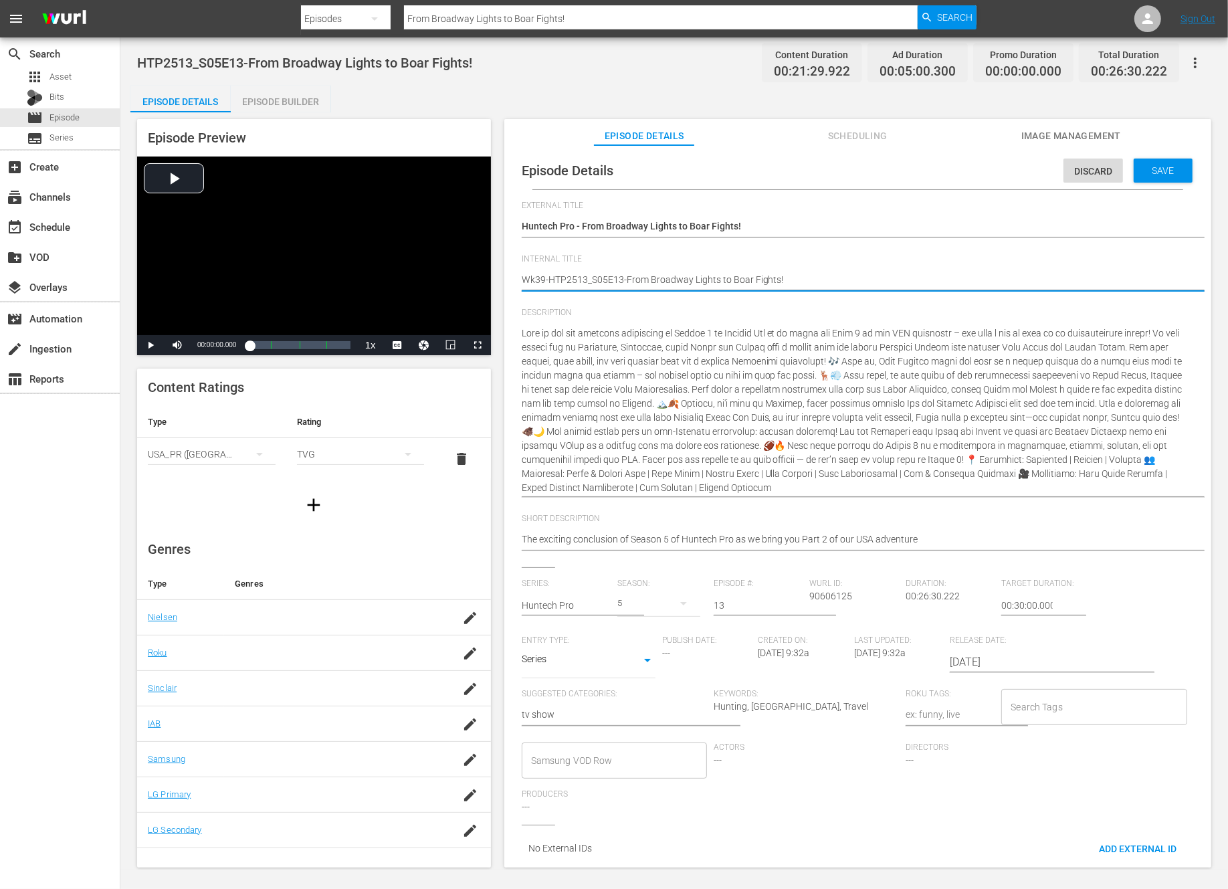
click at [274, 102] on div "Episode Builder" at bounding box center [281, 102] width 100 height 32
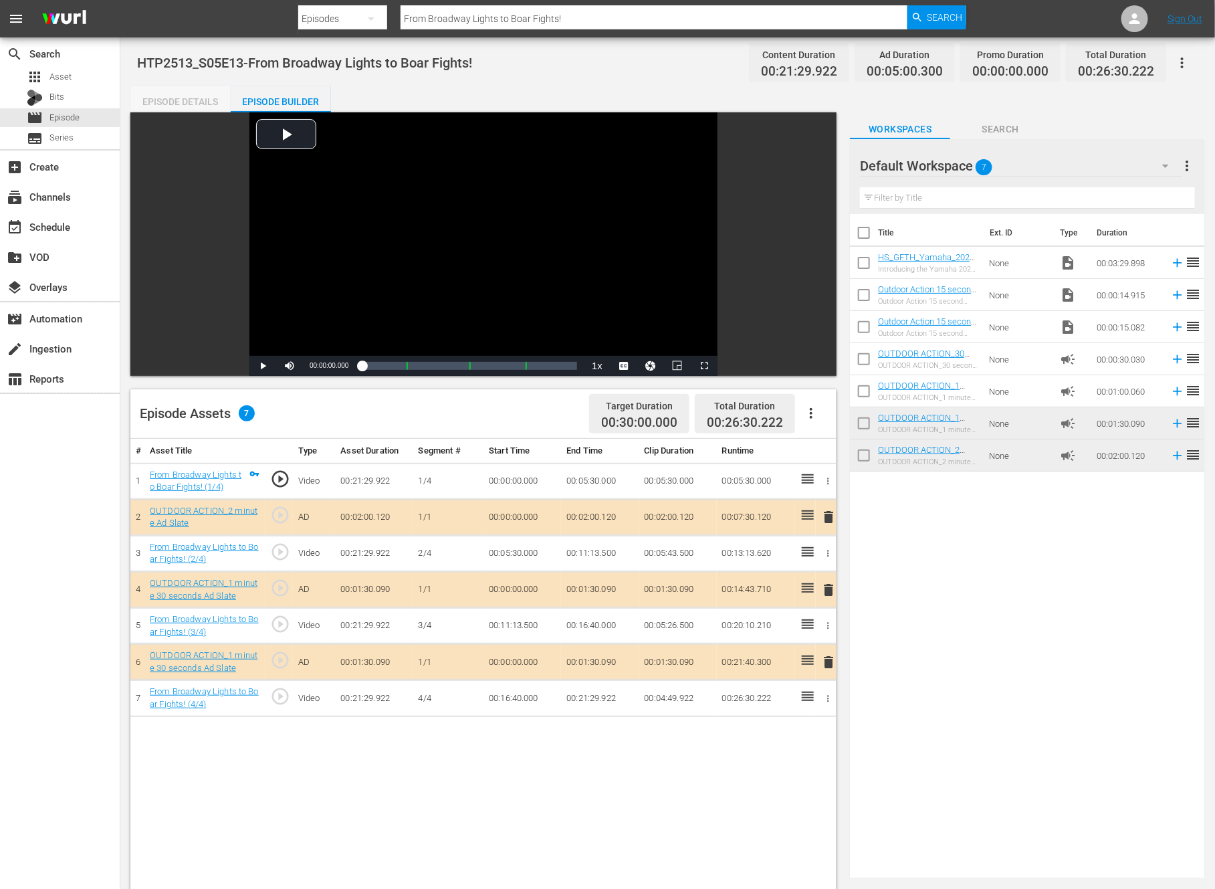
click at [198, 102] on div "Episode Details" at bounding box center [180, 102] width 100 height 32
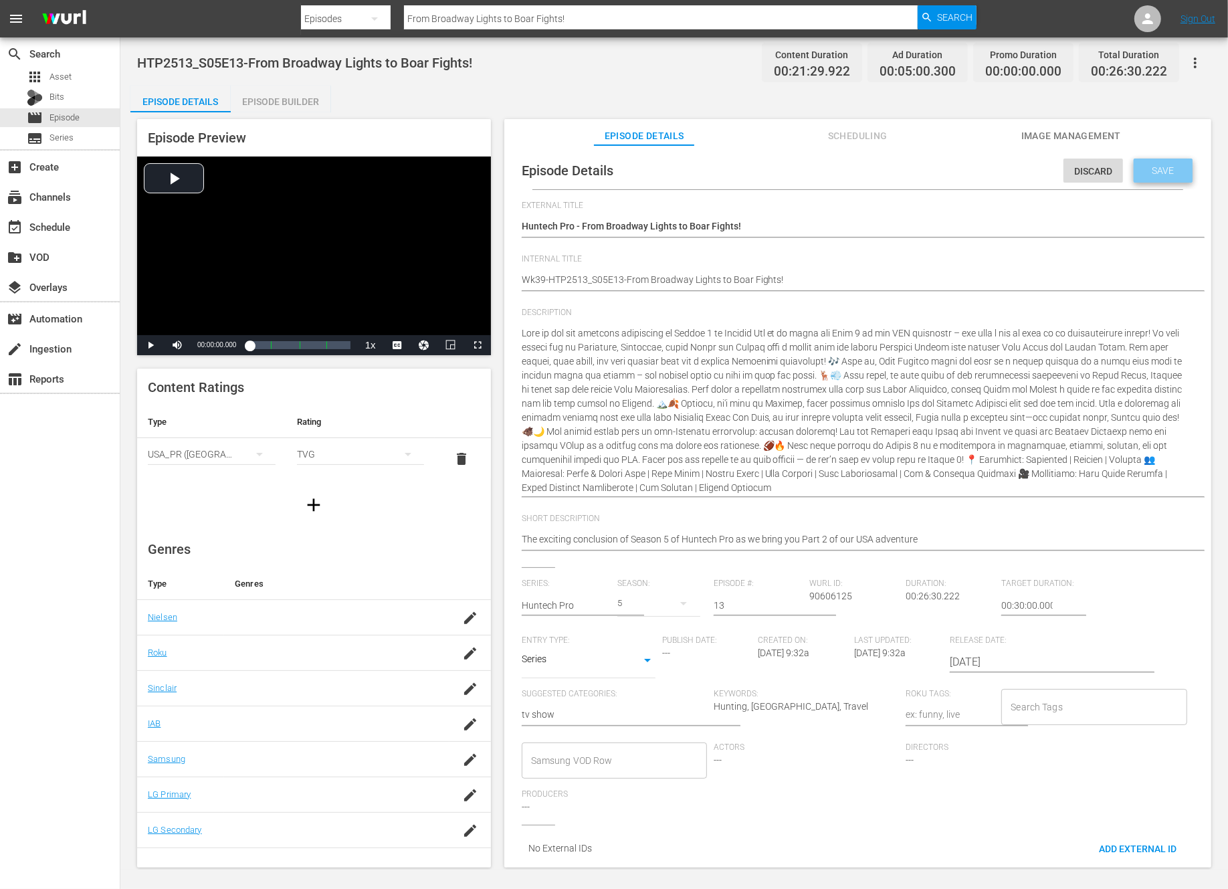
click at [1158, 167] on span "Save" at bounding box center [1163, 170] width 43 height 11
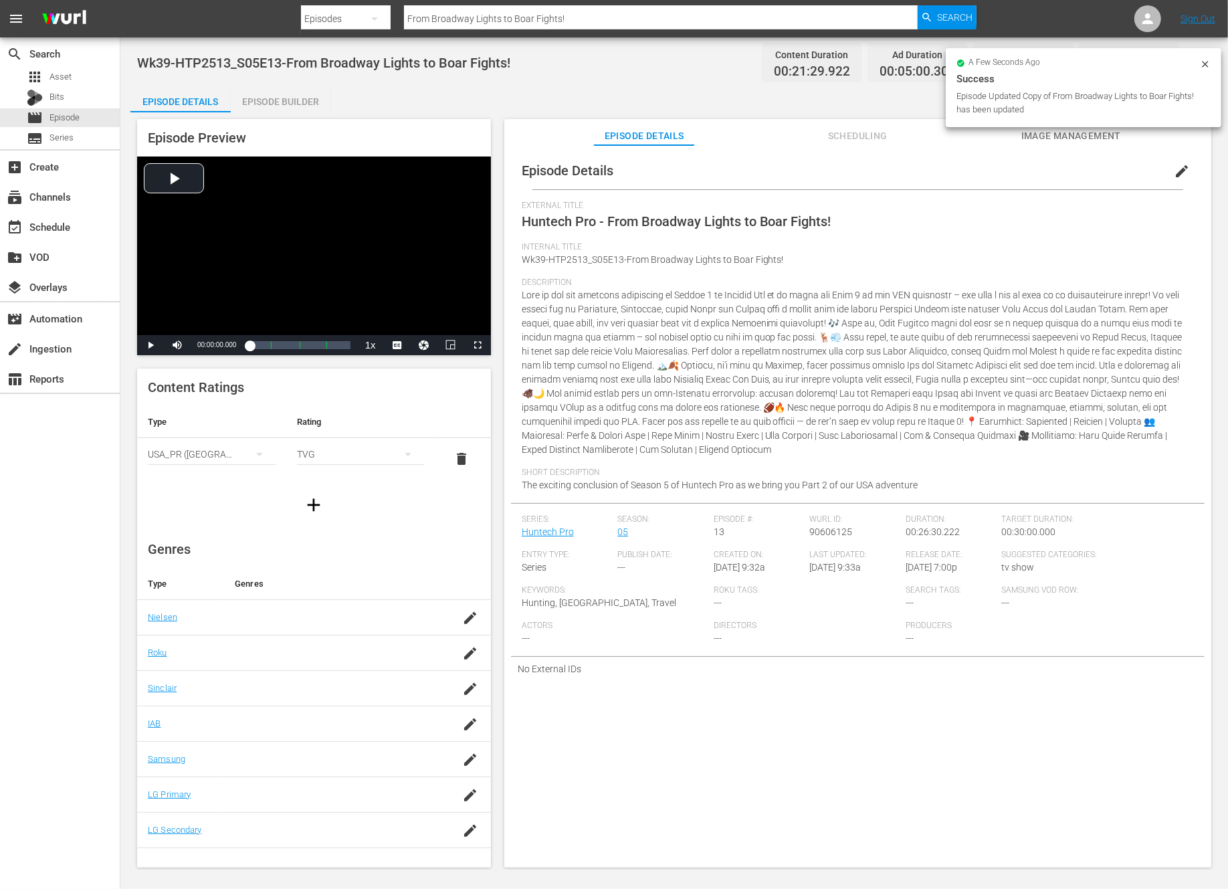
click at [288, 98] on div "Episode Builder" at bounding box center [281, 102] width 100 height 32
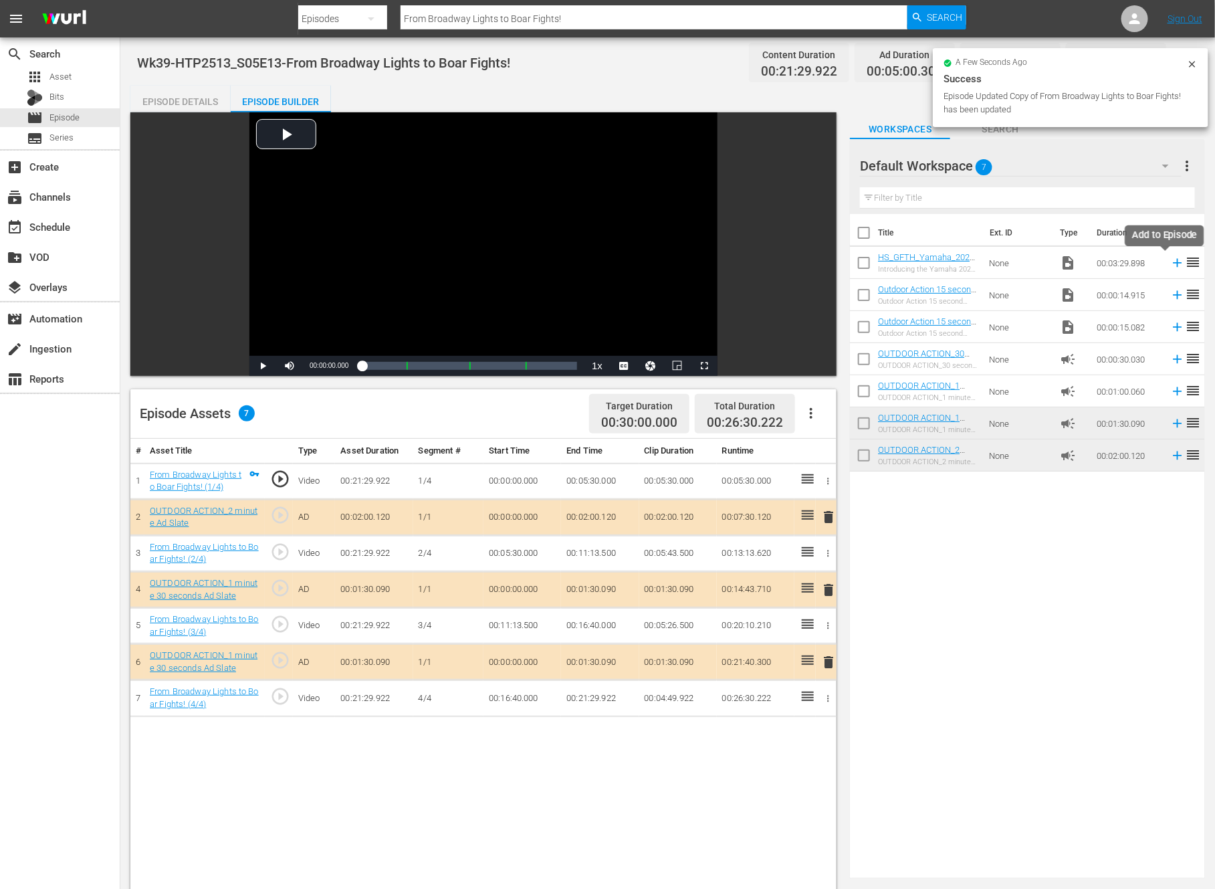
click at [1170, 261] on icon at bounding box center [1177, 262] width 15 height 15
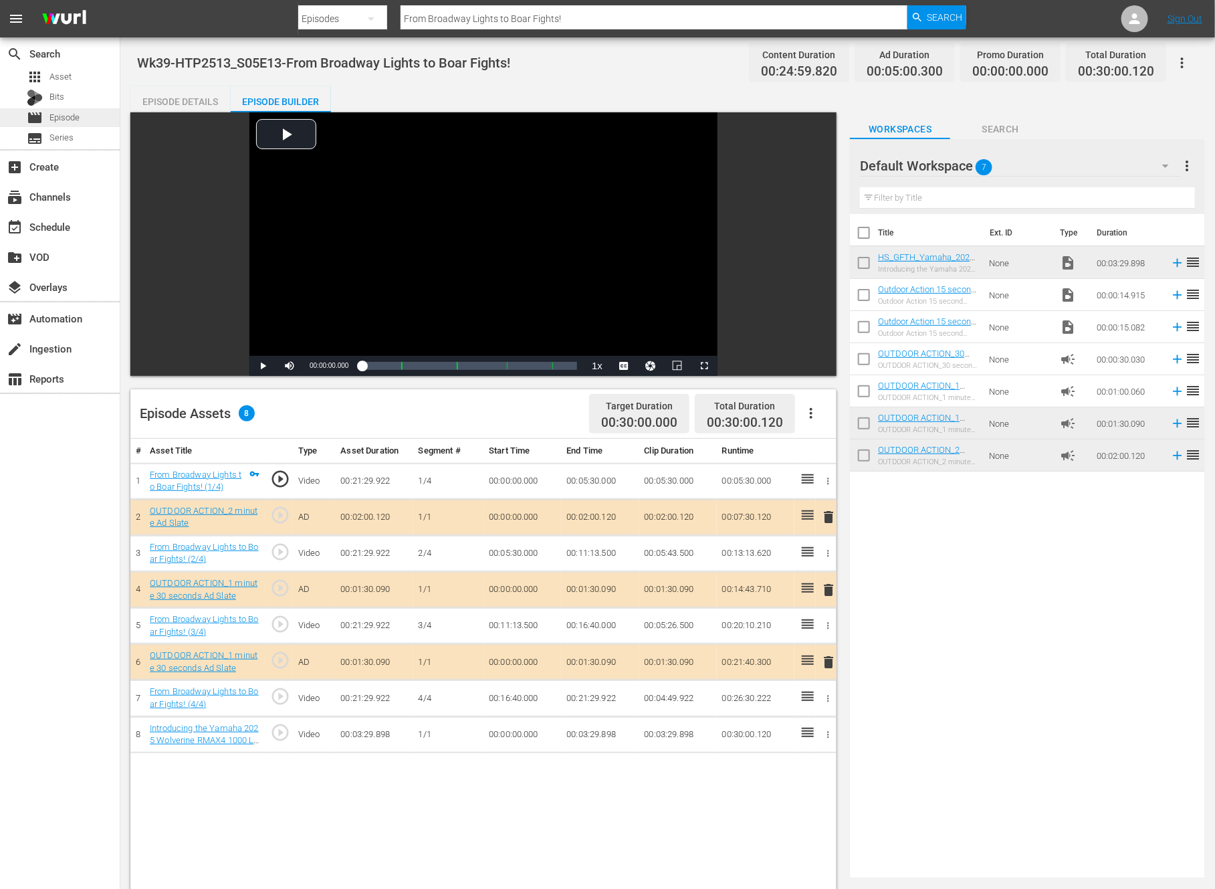
click at [58, 118] on span "Episode" at bounding box center [64, 117] width 30 height 13
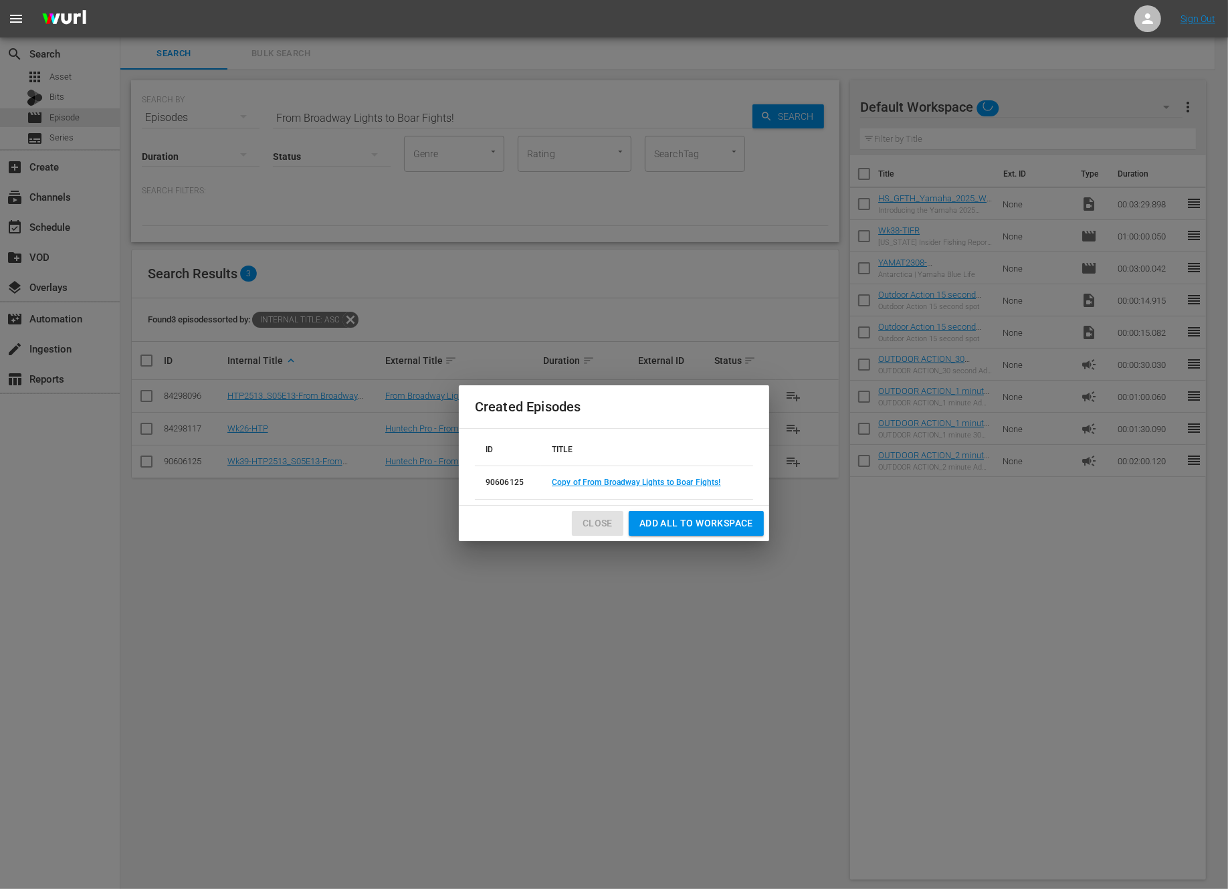
click at [606, 522] on span "Close" at bounding box center [598, 523] width 30 height 17
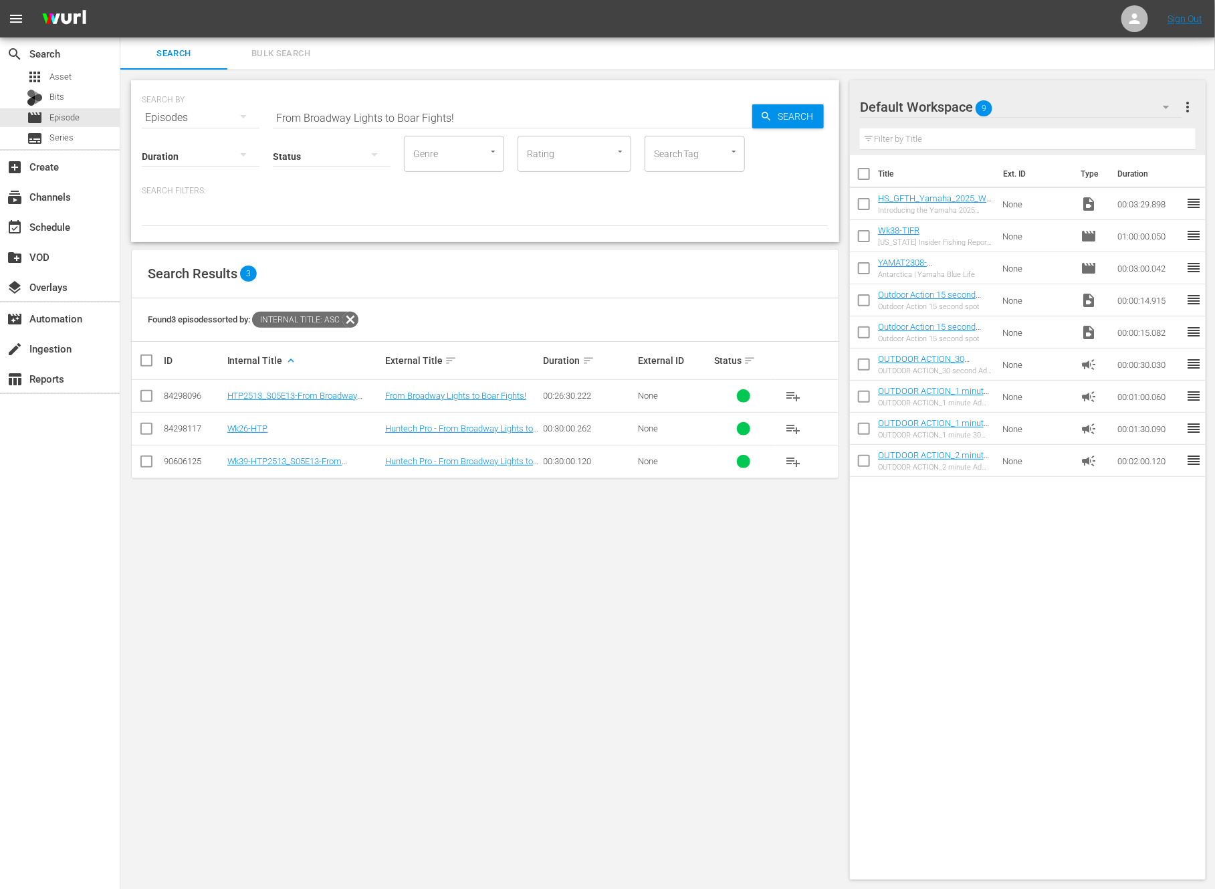
click at [853, 204] on input "checkbox" at bounding box center [864, 207] width 28 height 28
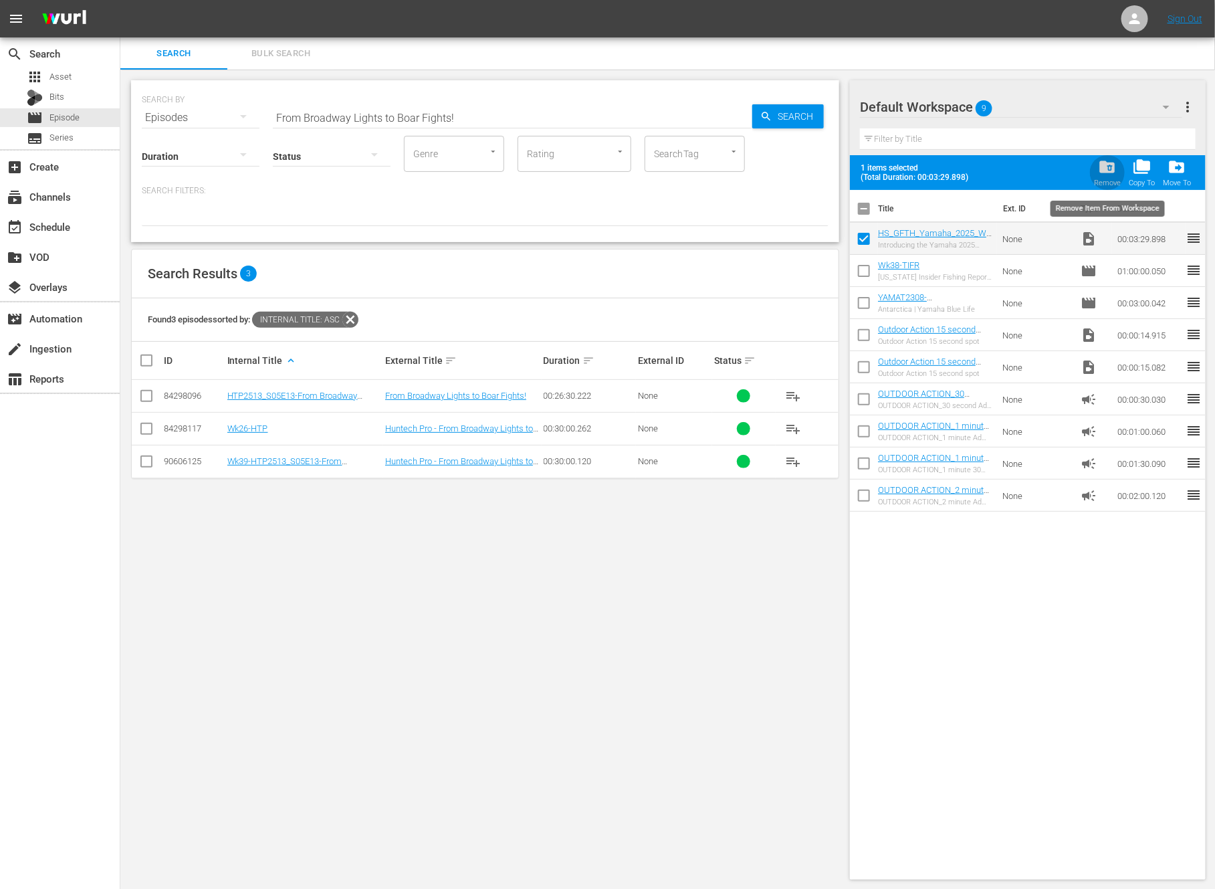
click at [1110, 169] on span "folder_delete" at bounding box center [1108, 167] width 18 height 18
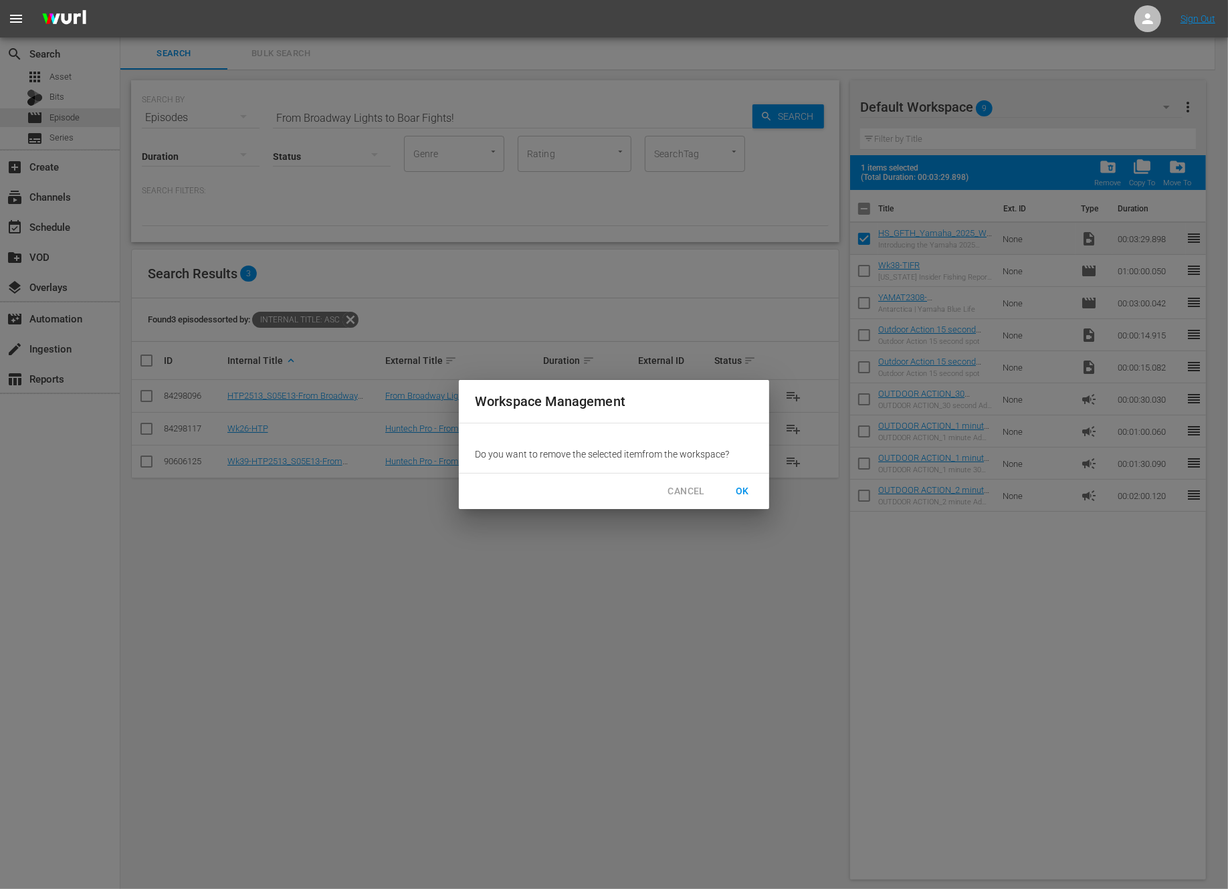
click at [744, 489] on span "OK" at bounding box center [742, 491] width 21 height 17
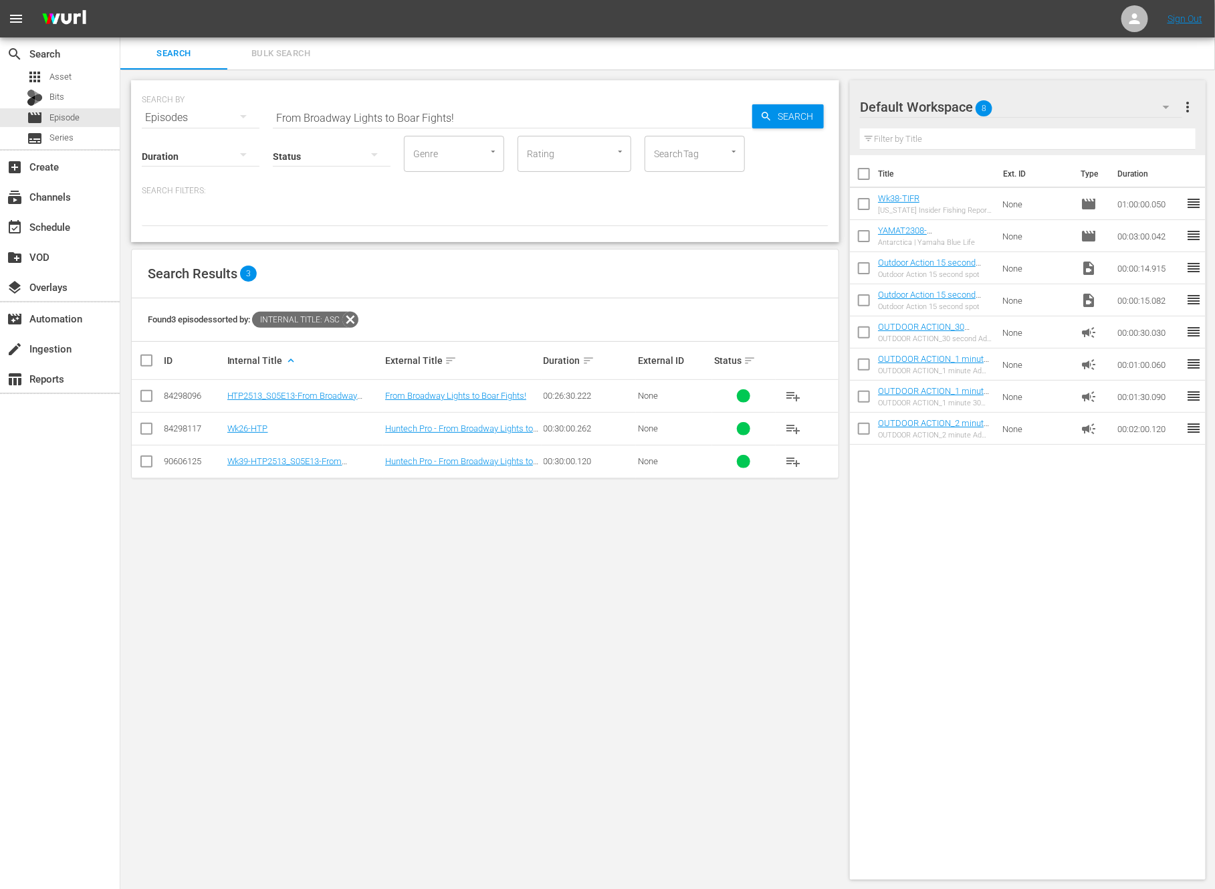
click at [316, 114] on input "From Broadway Lights to Boar Fights!" at bounding box center [513, 118] width 480 height 32
paste input "Magdalena Bay Part 1 - The Mangroves"
click at [146, 432] on input "checkbox" at bounding box center [146, 431] width 16 height 16
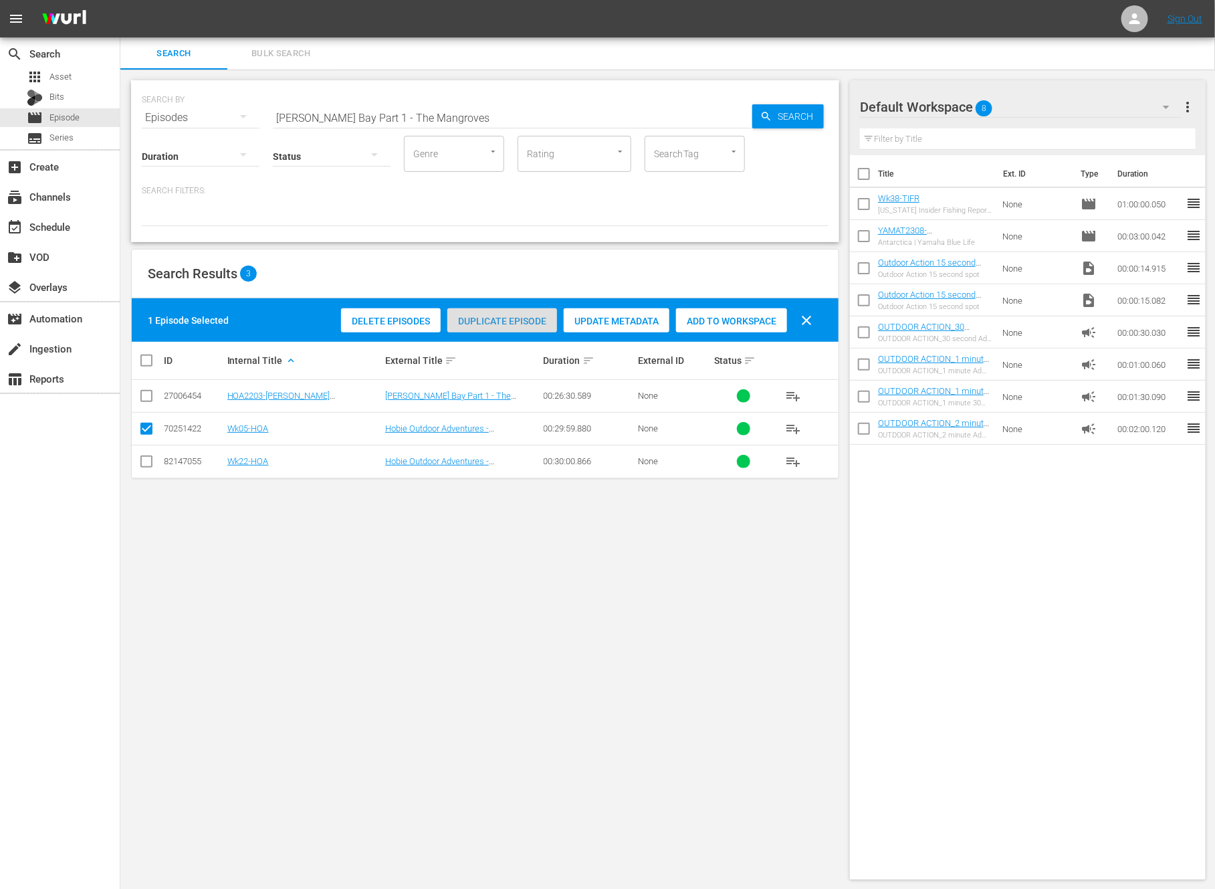
click at [500, 324] on span "Duplicate Episode" at bounding box center [502, 321] width 110 height 11
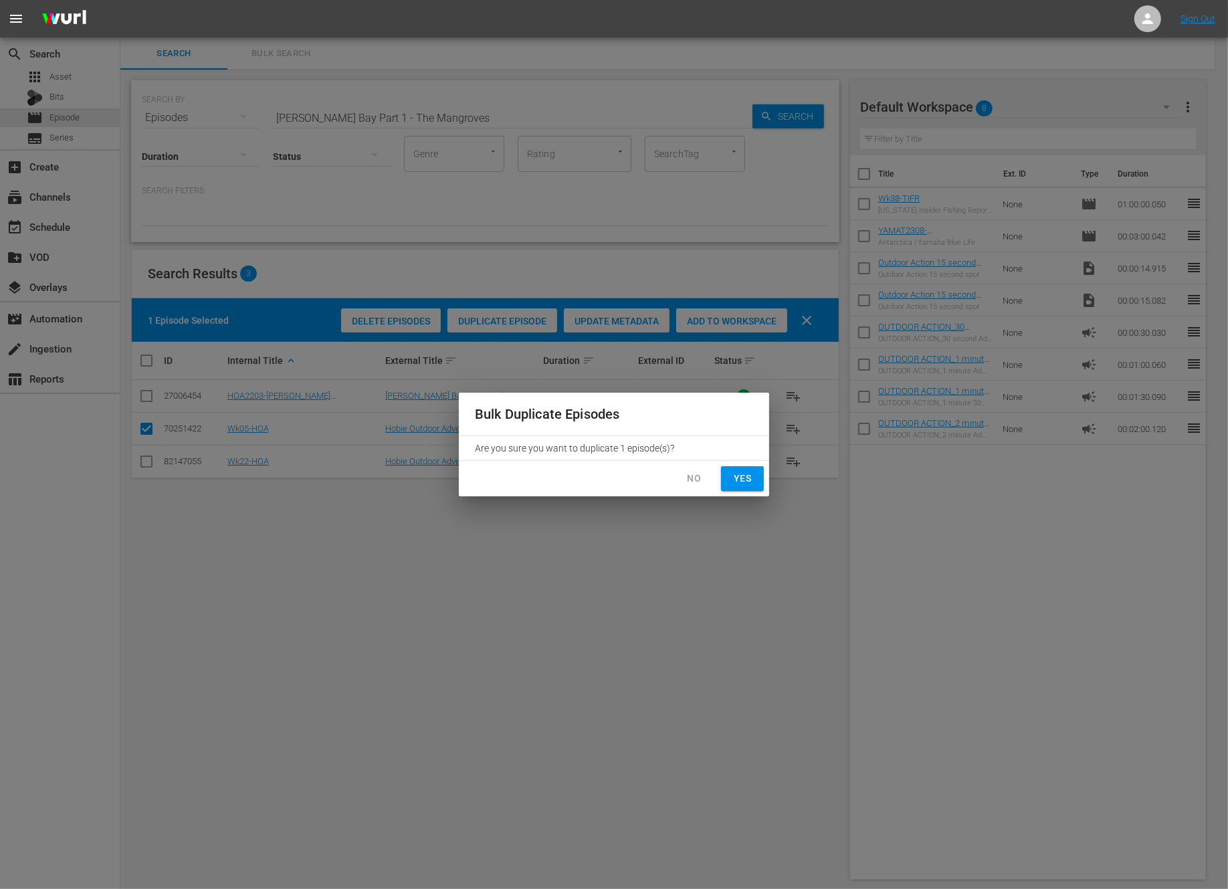
click at [746, 472] on span "Yes" at bounding box center [742, 478] width 21 height 17
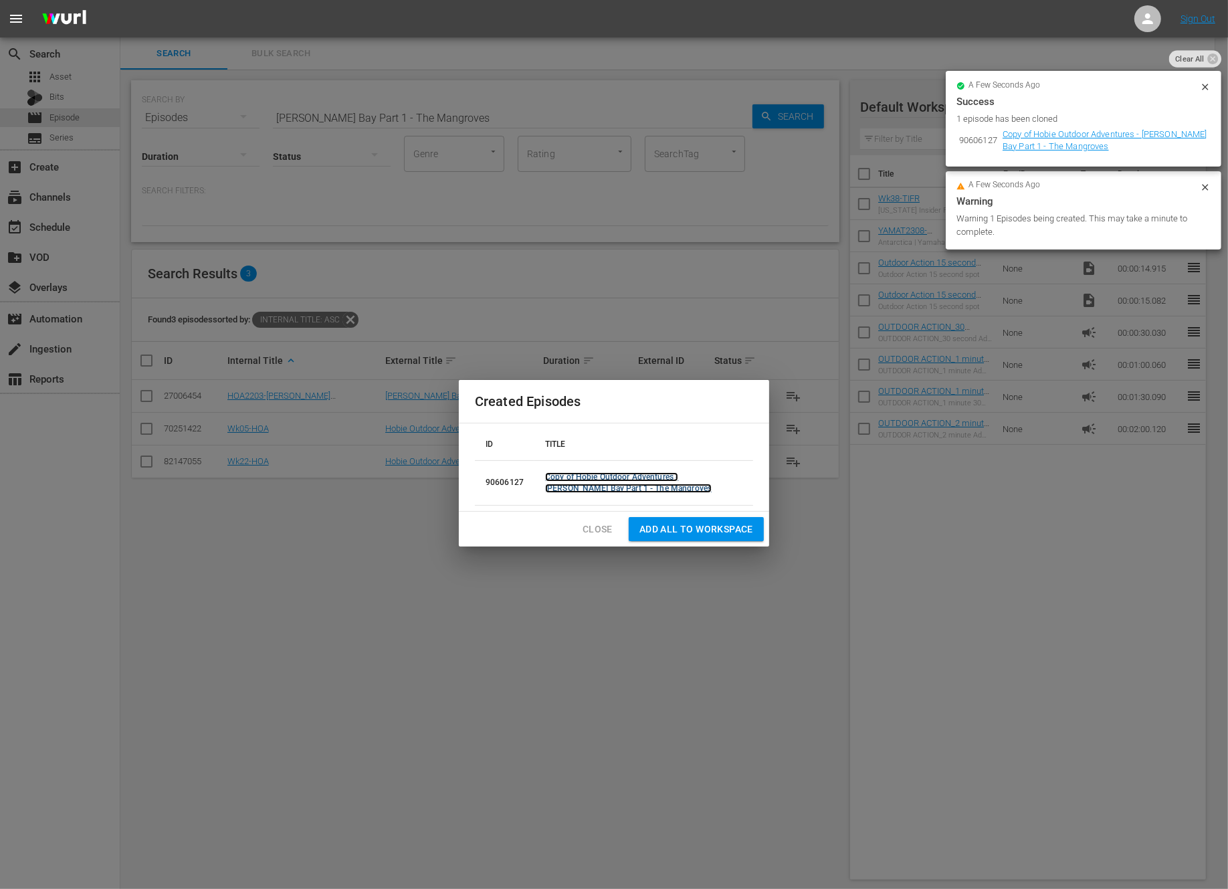
click at [666, 474] on link "Copy of Hobie Outdoor Adventures - Magdalena Bay Part 1 - The Mangroves" at bounding box center [628, 482] width 167 height 21
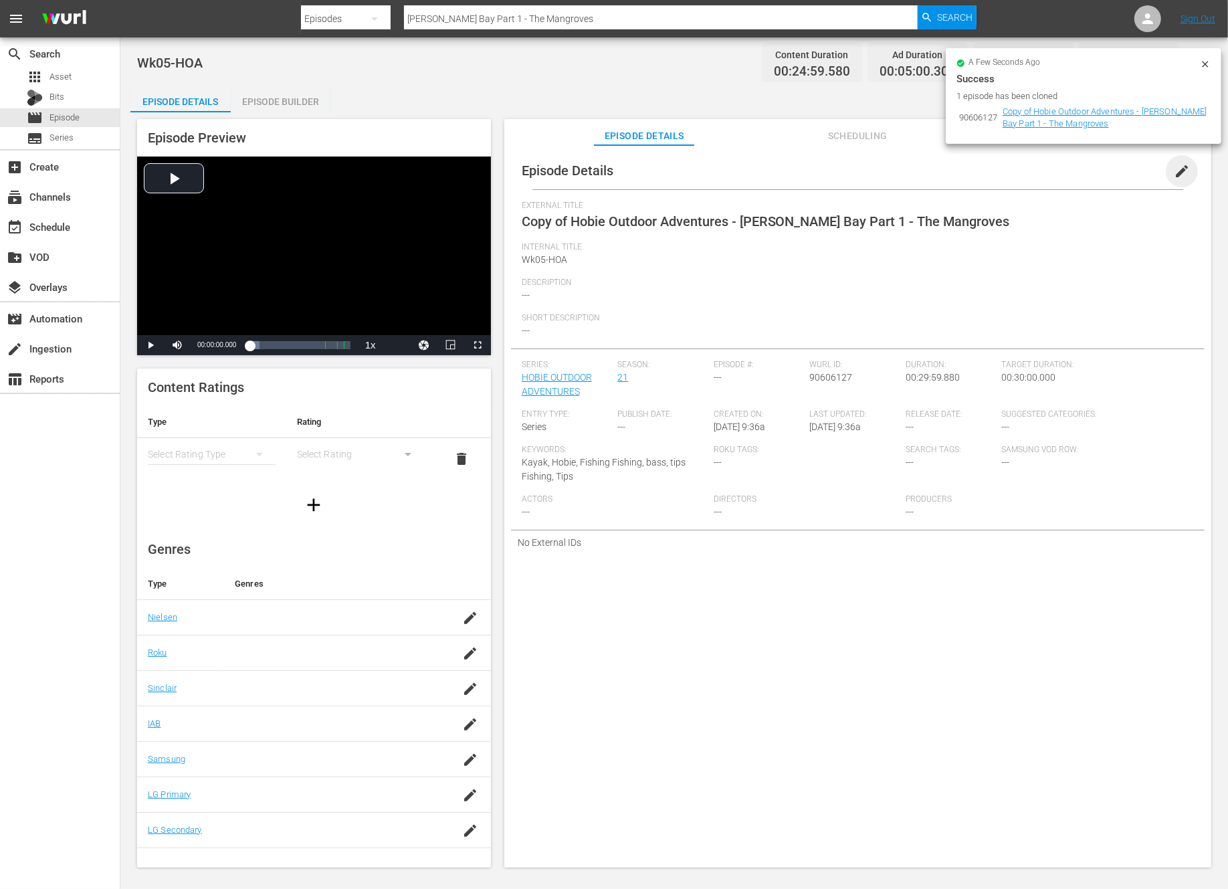
click at [1178, 172] on span "edit" at bounding box center [1182, 171] width 16 height 16
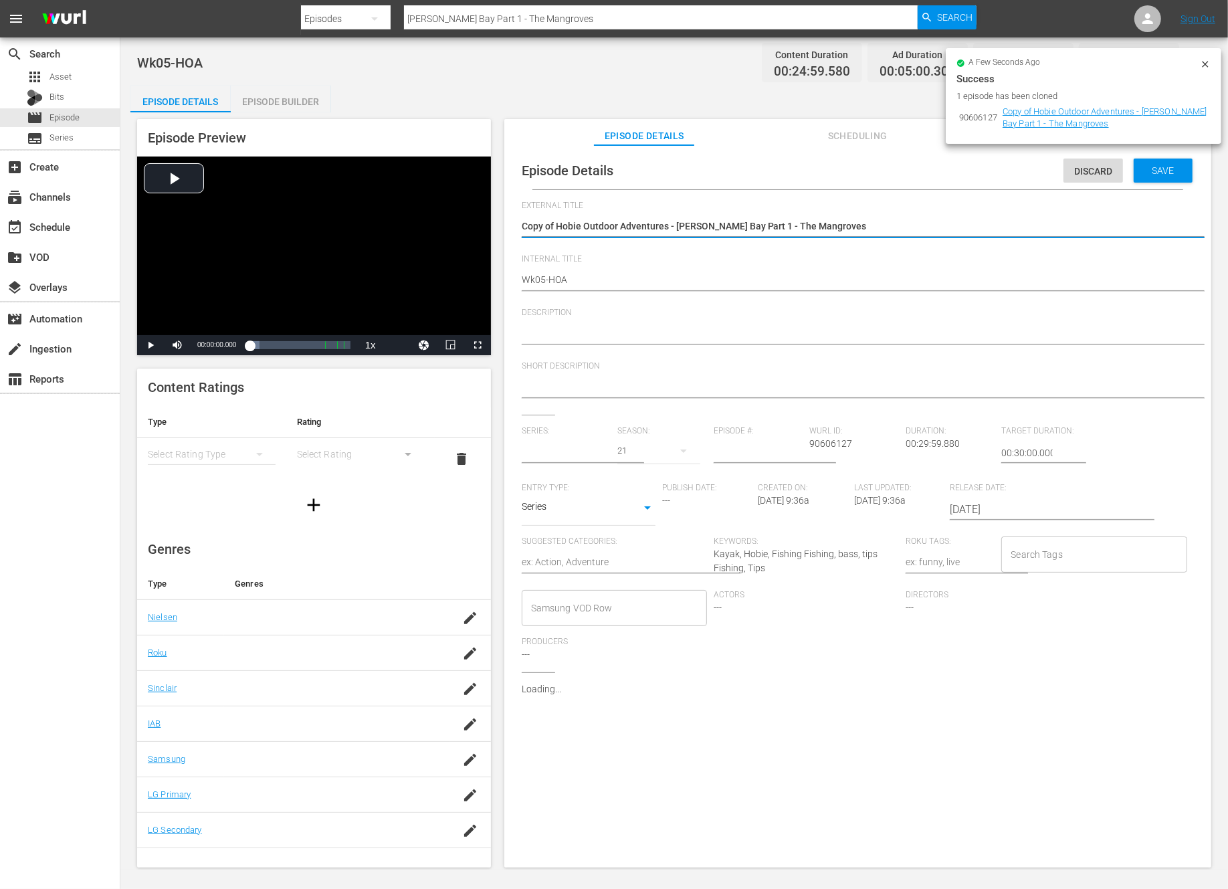
click at [557, 224] on textarea "Copy of Hobie Outdoor Adventures - Magdalena Bay Part 1 - The Mangroves" at bounding box center [854, 227] width 665 height 16
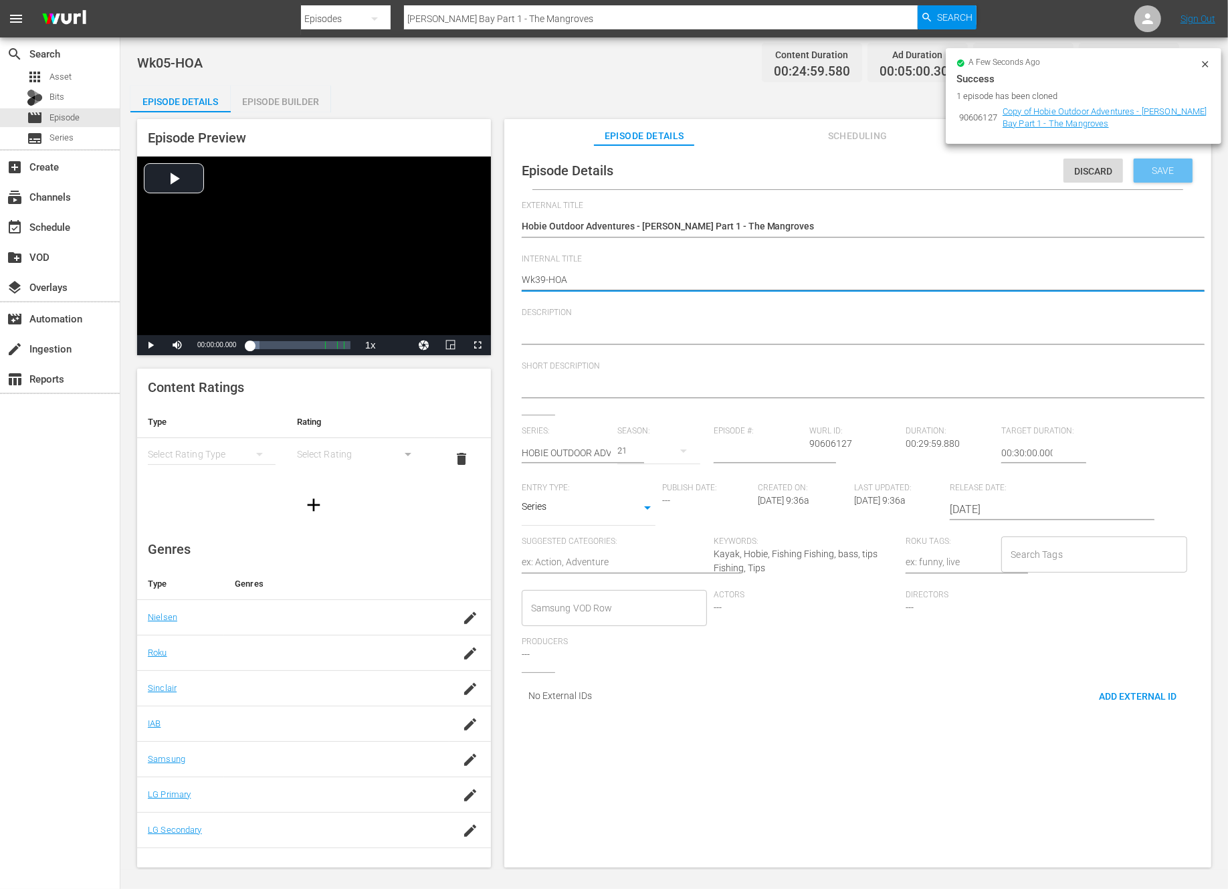
click at [1152, 175] on div "Save" at bounding box center [1163, 171] width 59 height 24
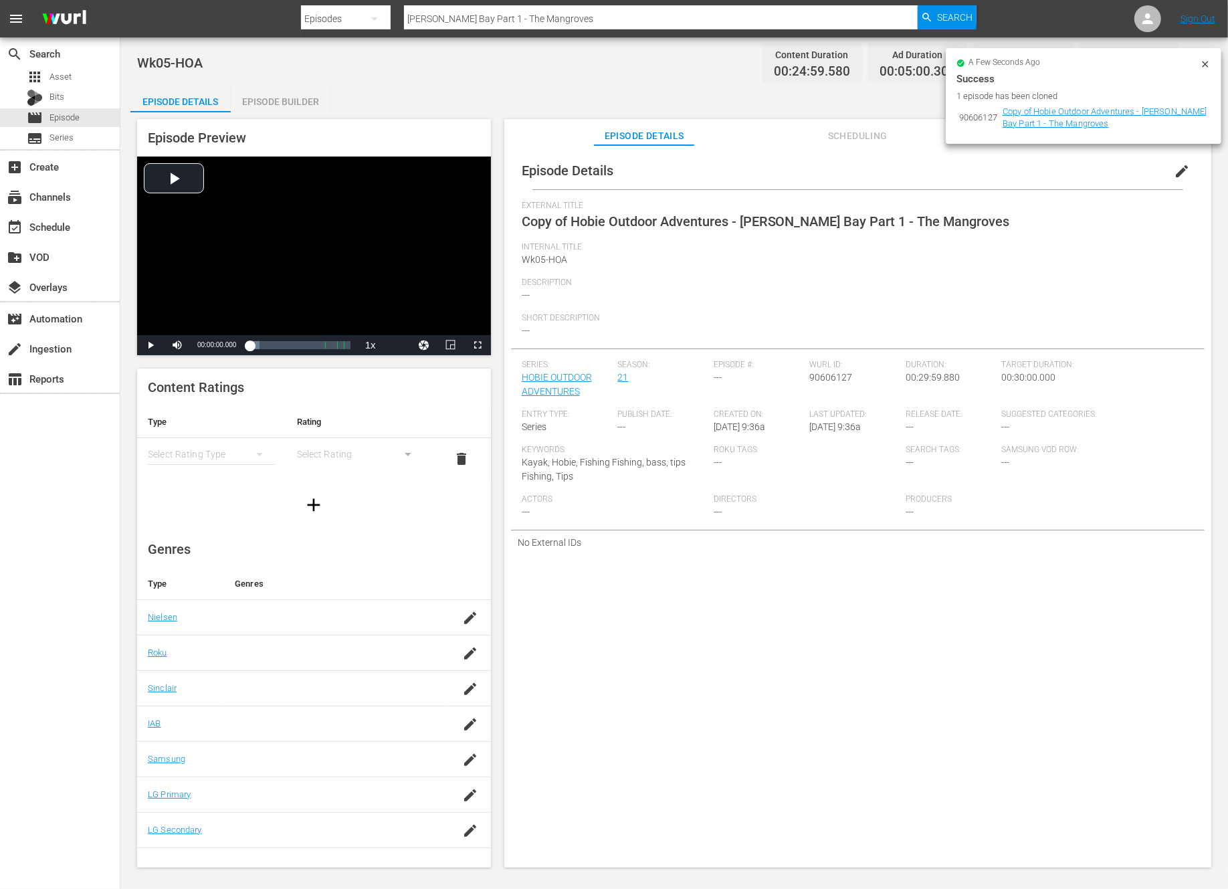
click at [1205, 67] on icon at bounding box center [1205, 64] width 11 height 11
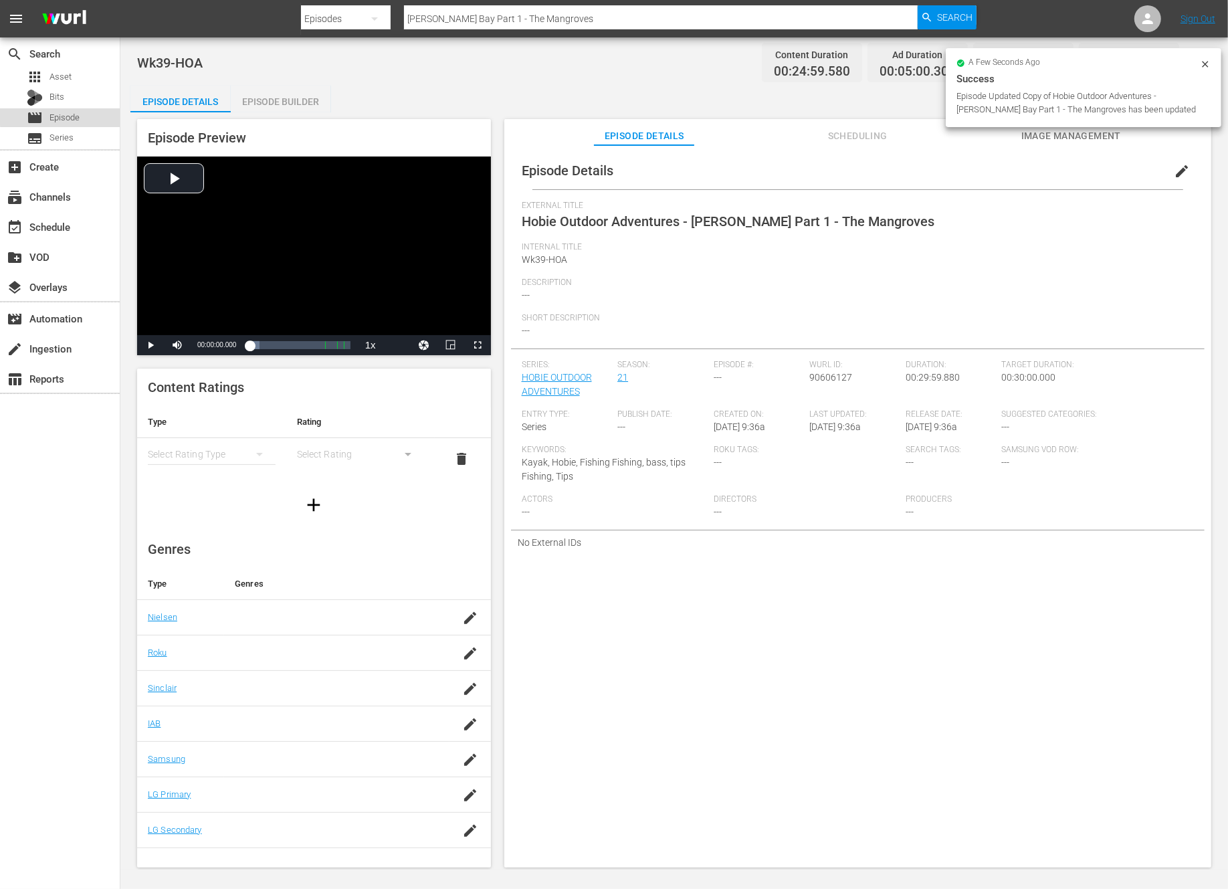
click at [70, 116] on span "Episode" at bounding box center [64, 117] width 30 height 13
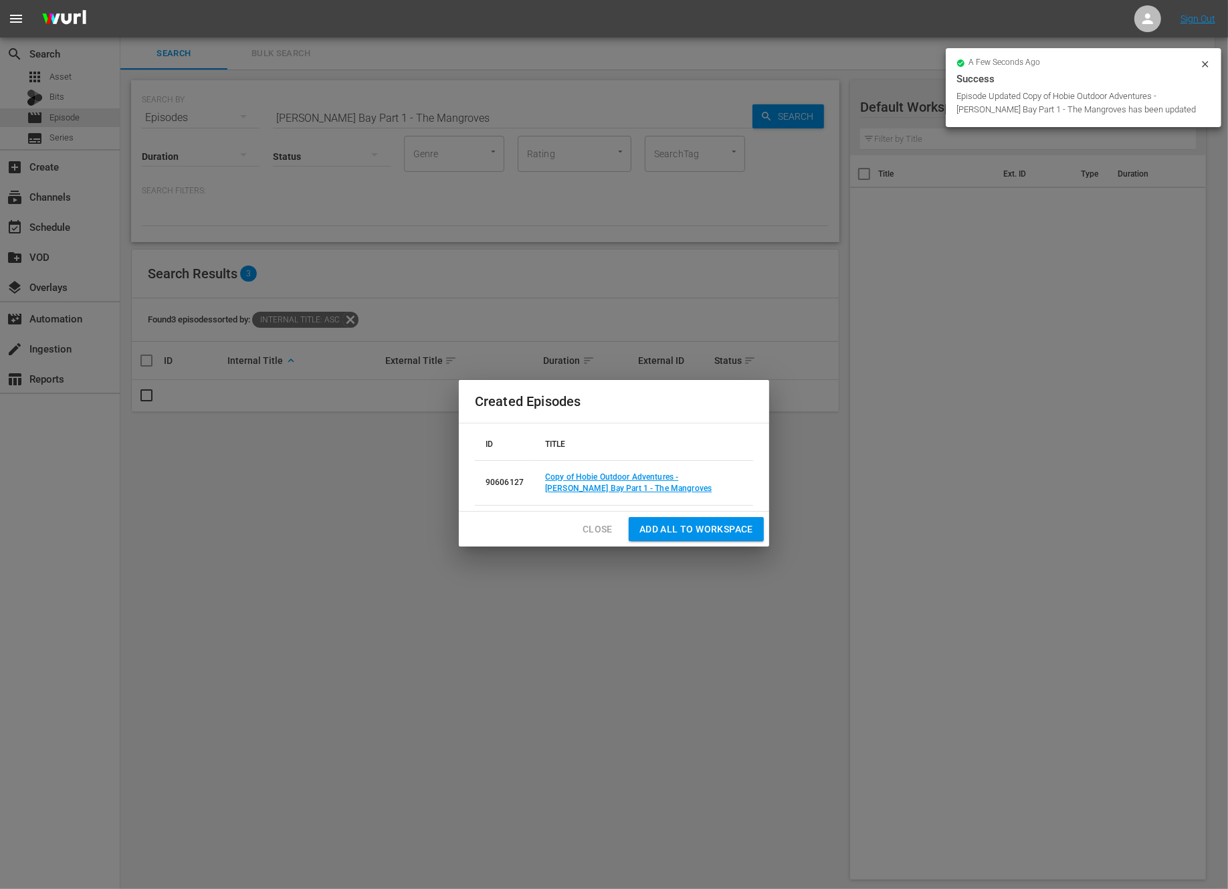
click at [603, 527] on span "Close" at bounding box center [598, 529] width 30 height 17
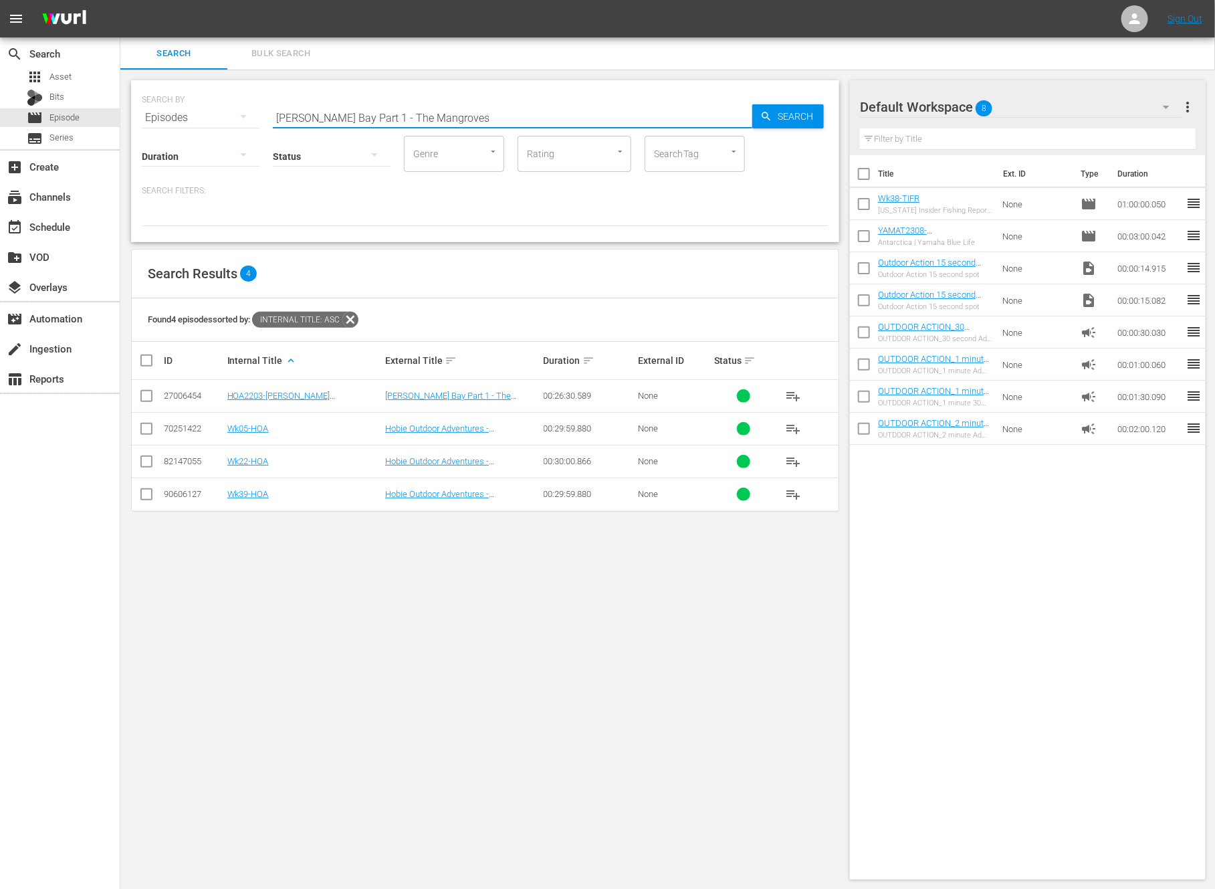
click at [373, 114] on input "Magdalena Bay Part 1 - The Mangroves" at bounding box center [513, 118] width 480 height 32
paste input "Cuts Like a Knife"
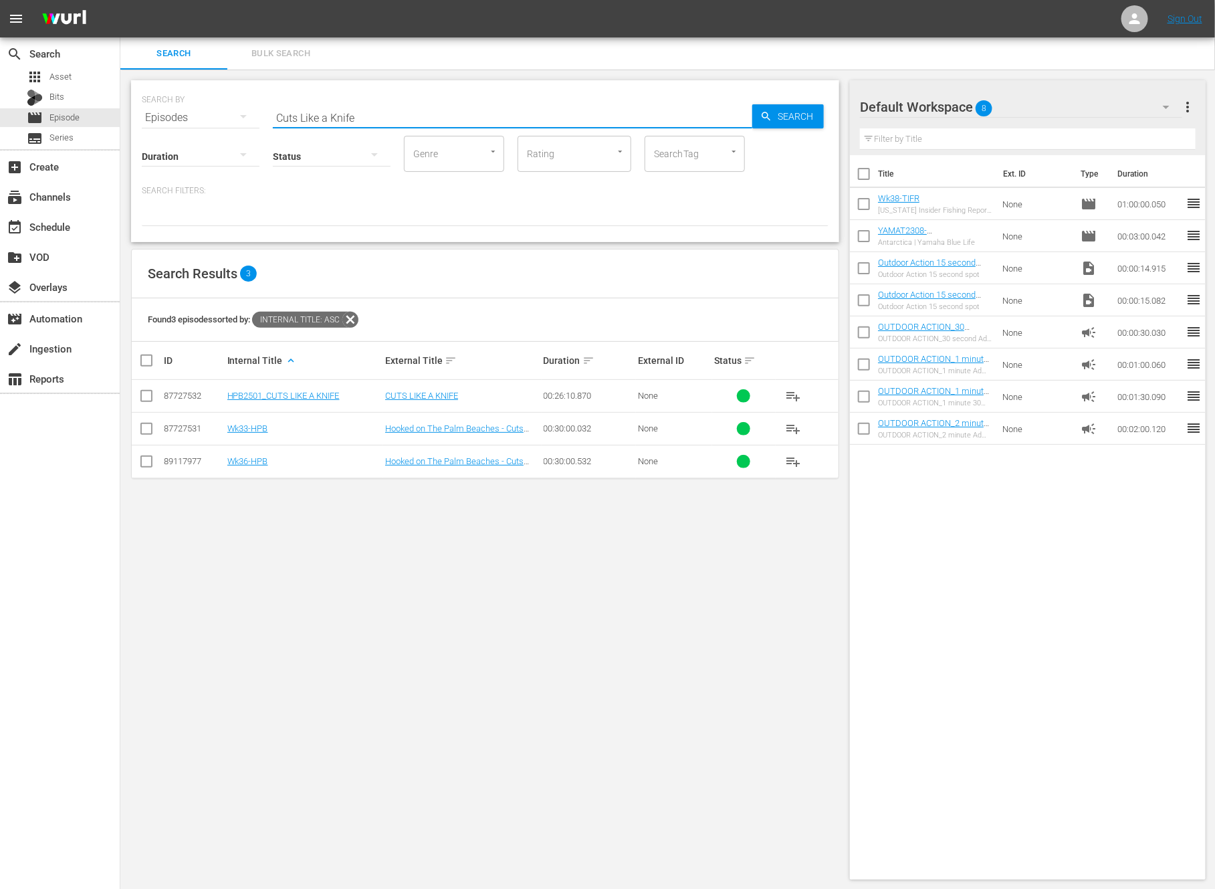
click at [146, 427] on input "checkbox" at bounding box center [146, 431] width 16 height 16
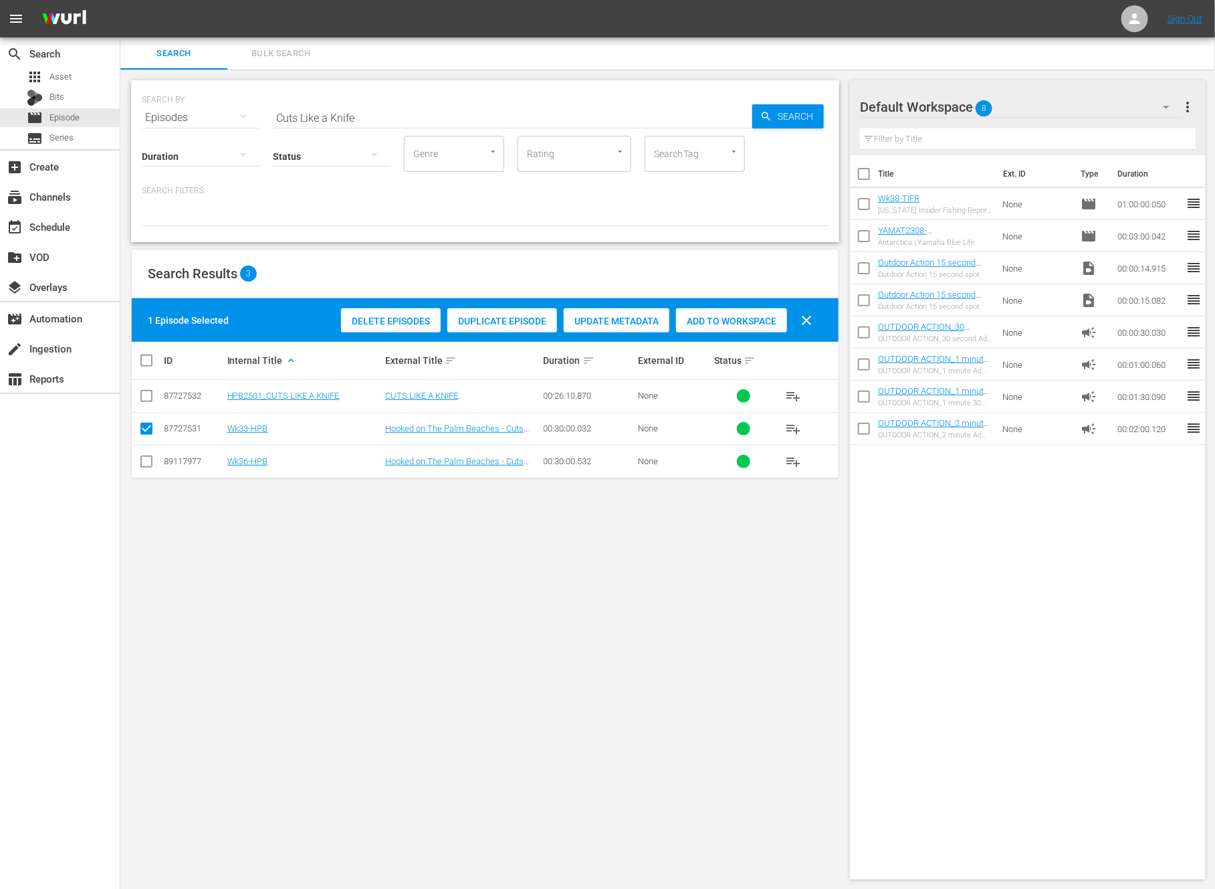
click at [500, 320] on span "Duplicate Episode" at bounding box center [502, 321] width 110 height 11
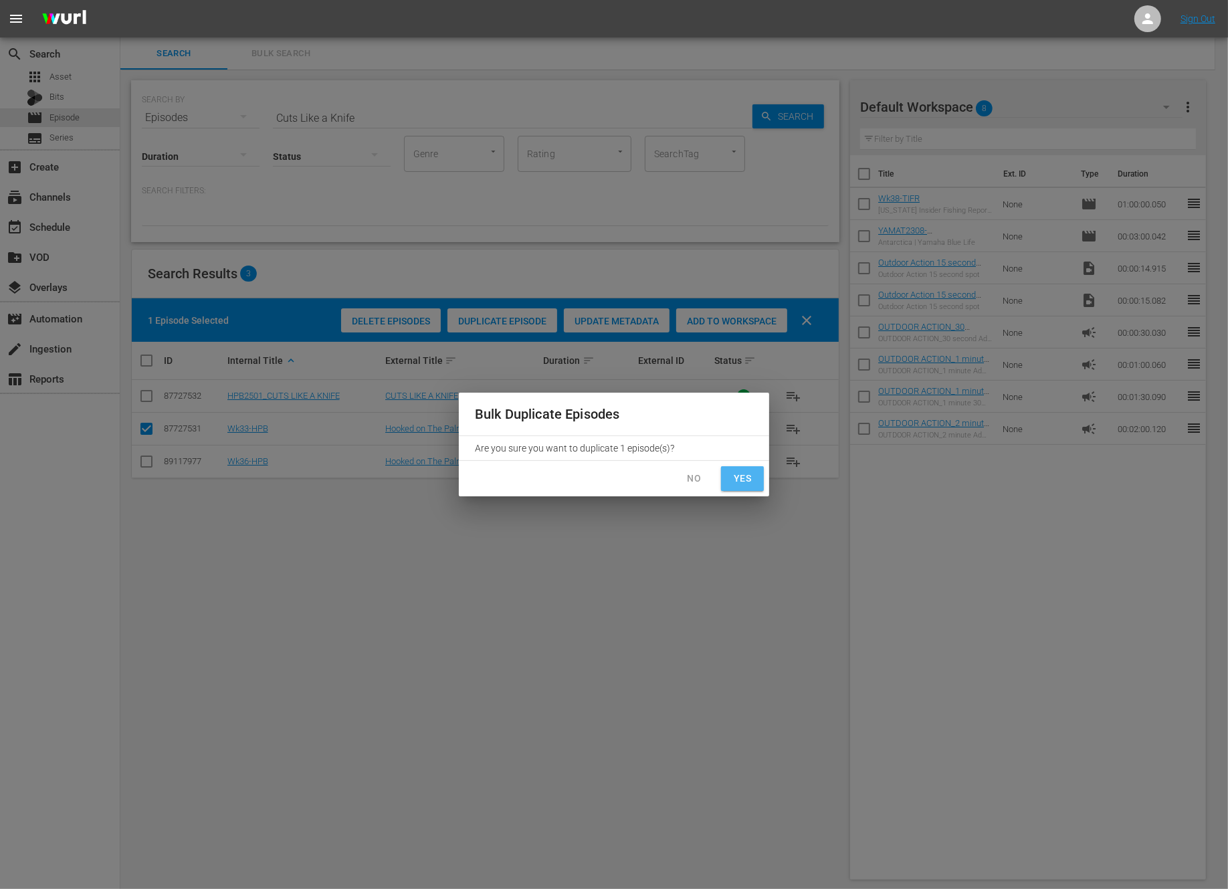
click at [745, 485] on span "Yes" at bounding box center [742, 478] width 21 height 17
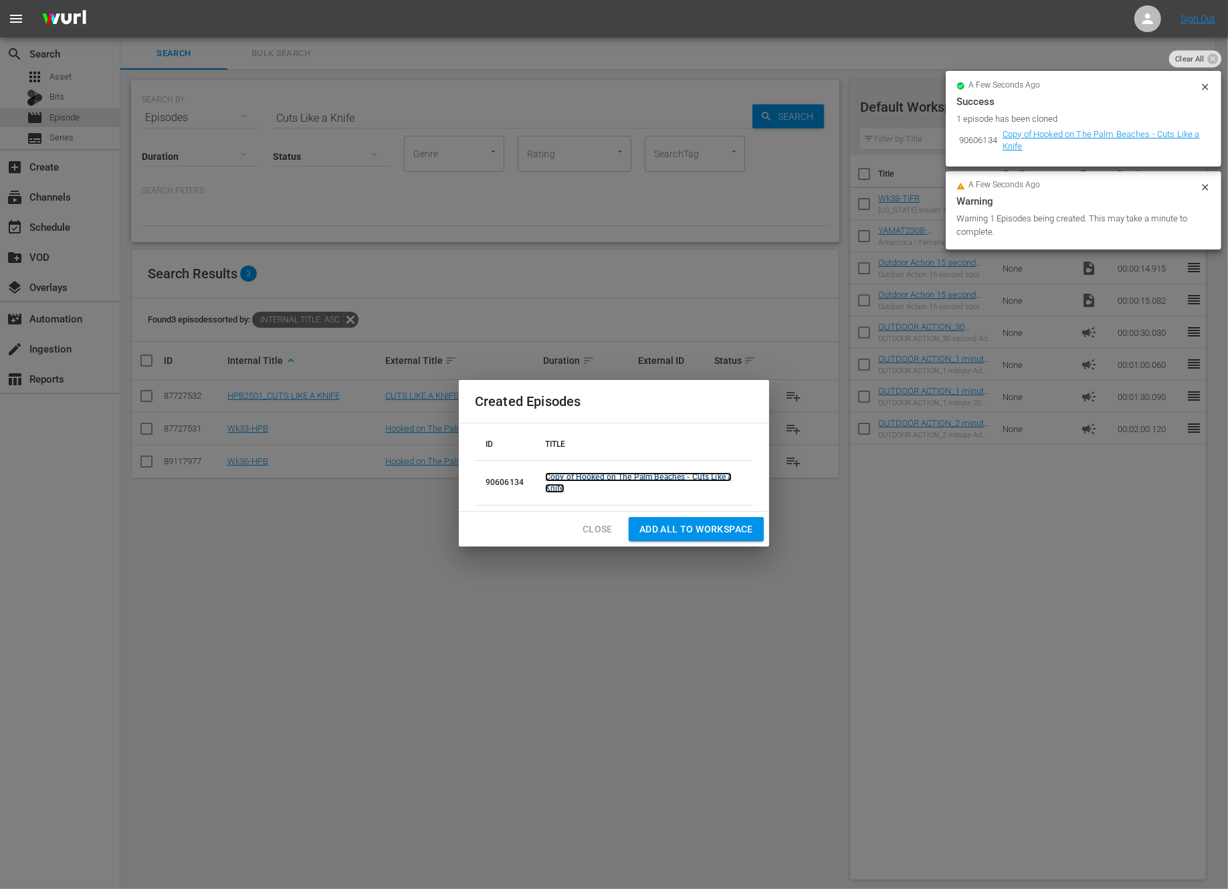
click at [670, 474] on link "Copy of Hooked on The Palm Beaches - Cuts Like a Knife" at bounding box center [638, 482] width 187 height 21
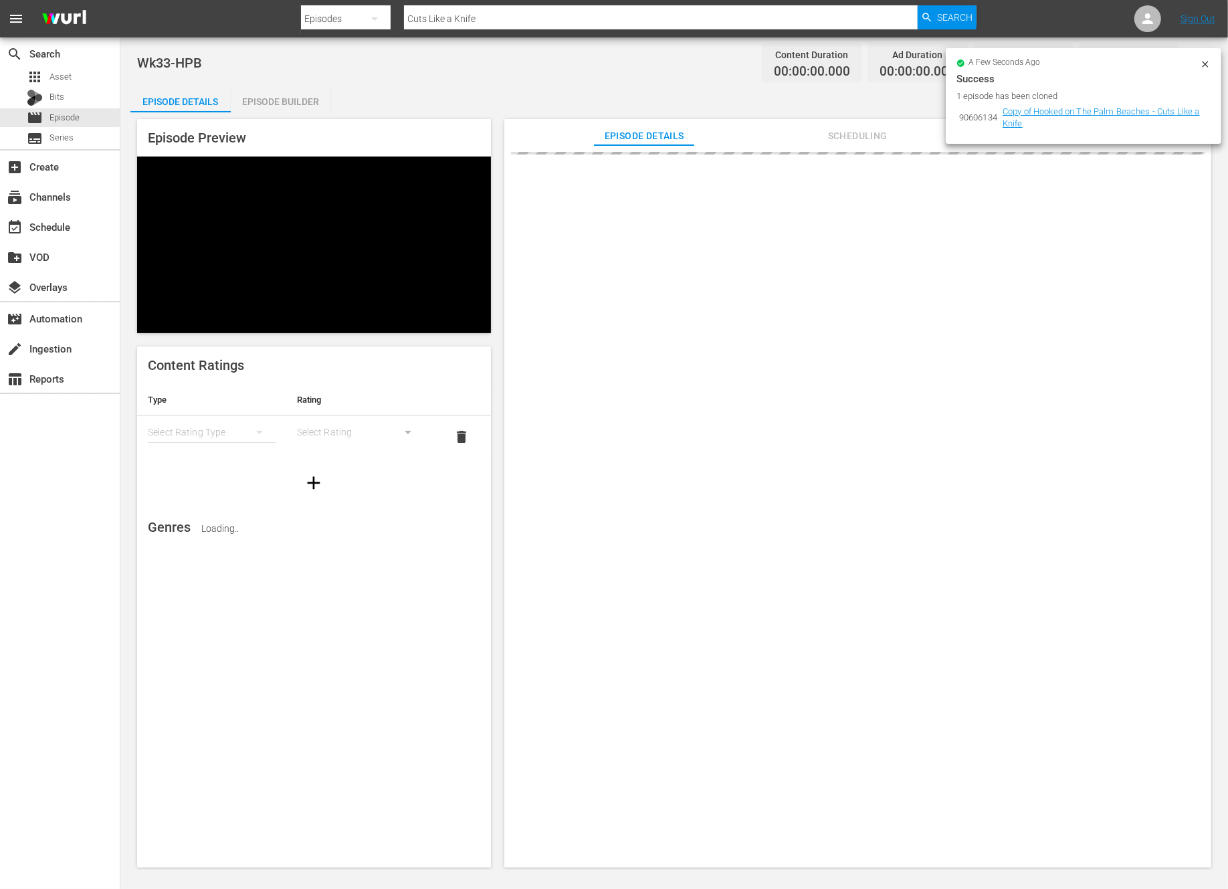
click at [1207, 65] on icon at bounding box center [1205, 64] width 11 height 11
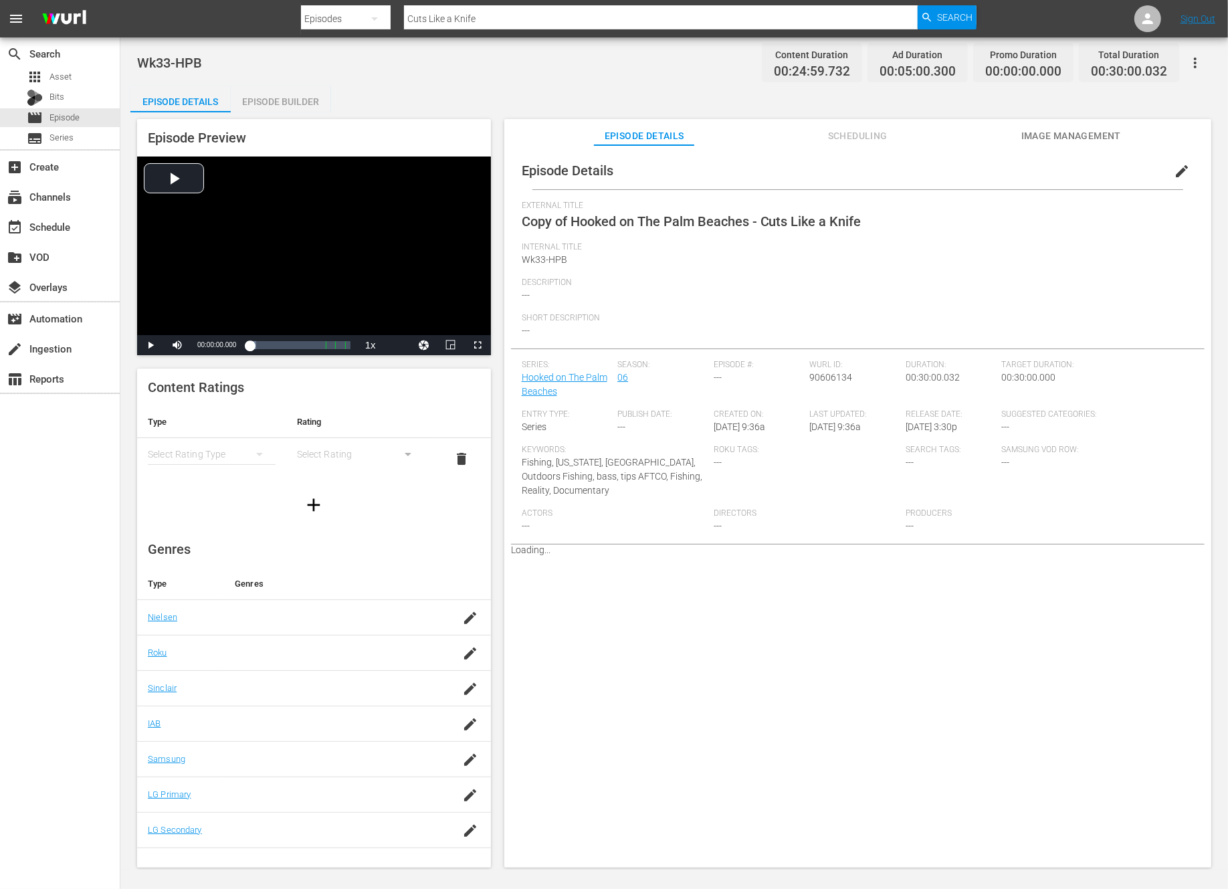
click at [1174, 174] on span "edit" at bounding box center [1182, 171] width 16 height 16
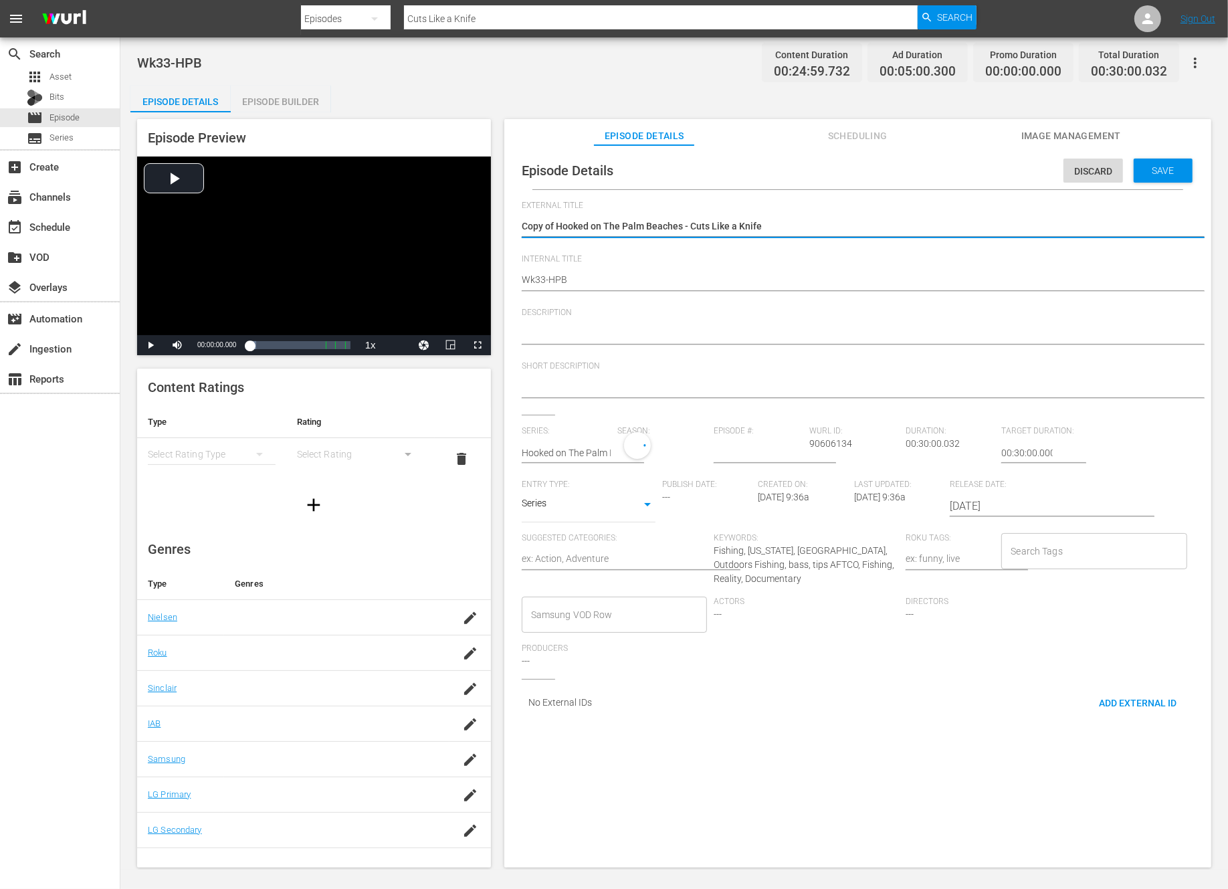
click at [562, 224] on textarea "Copy of Hooked on The Palm Beaches - Cuts Like a Knife" at bounding box center [854, 227] width 665 height 16
click at [1144, 175] on span "Save" at bounding box center [1163, 170] width 43 height 11
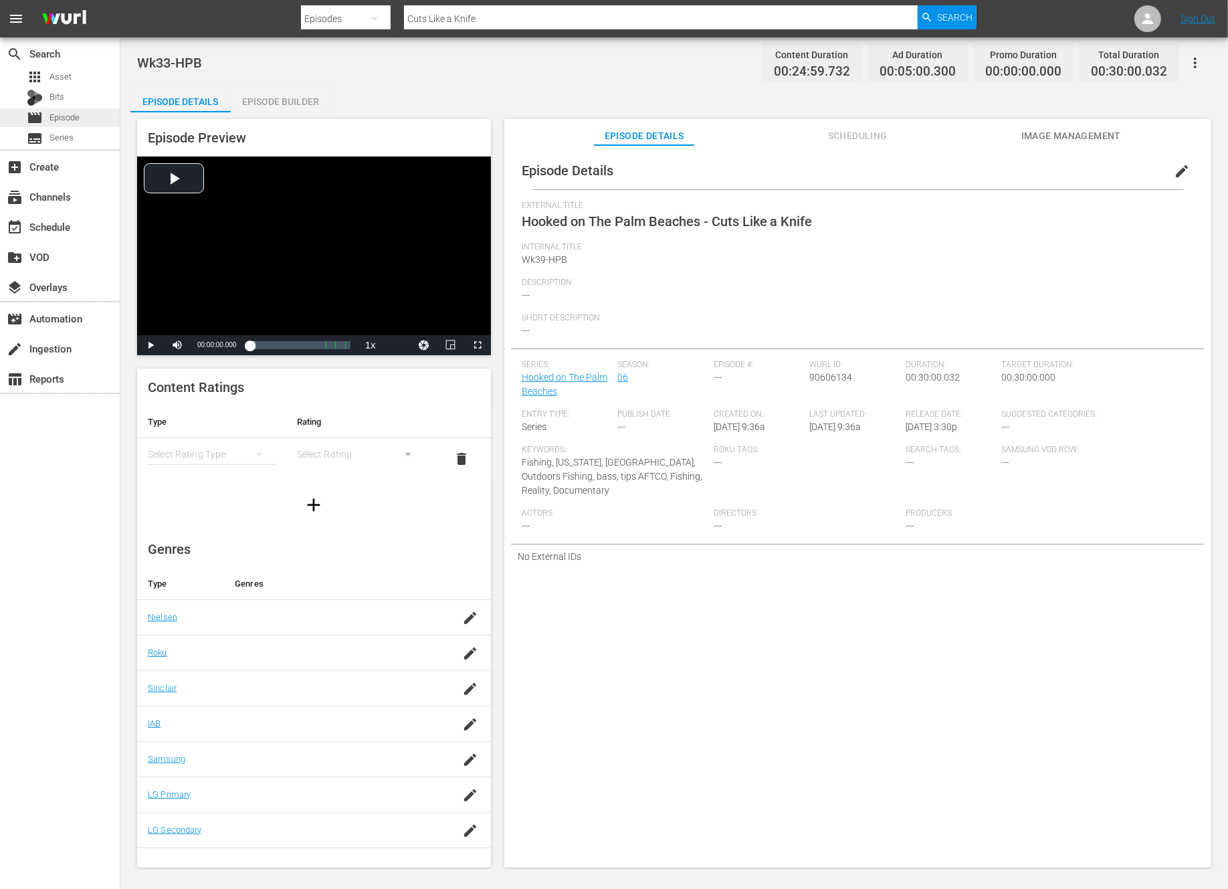
click at [76, 117] on span "Episode" at bounding box center [64, 117] width 30 height 13
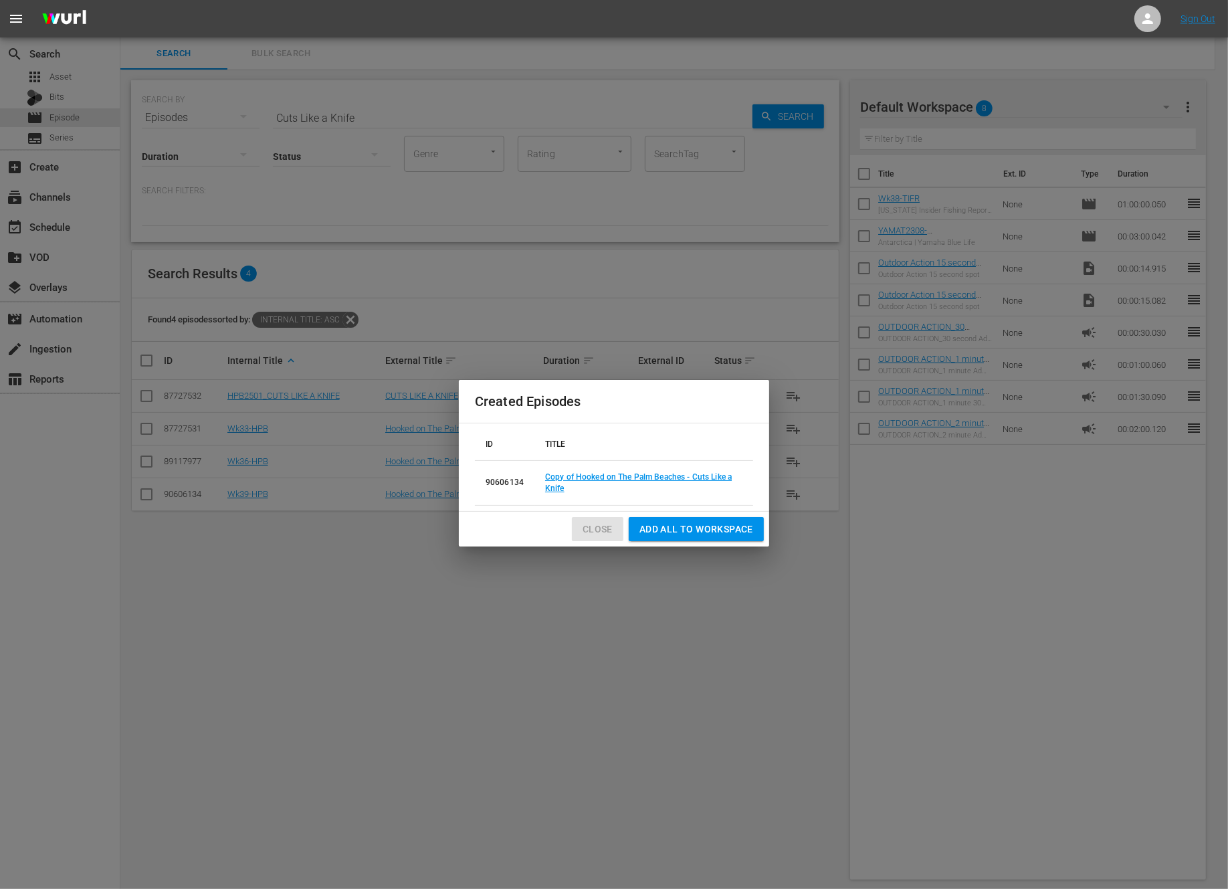
click at [594, 523] on span "Close" at bounding box center [598, 529] width 30 height 17
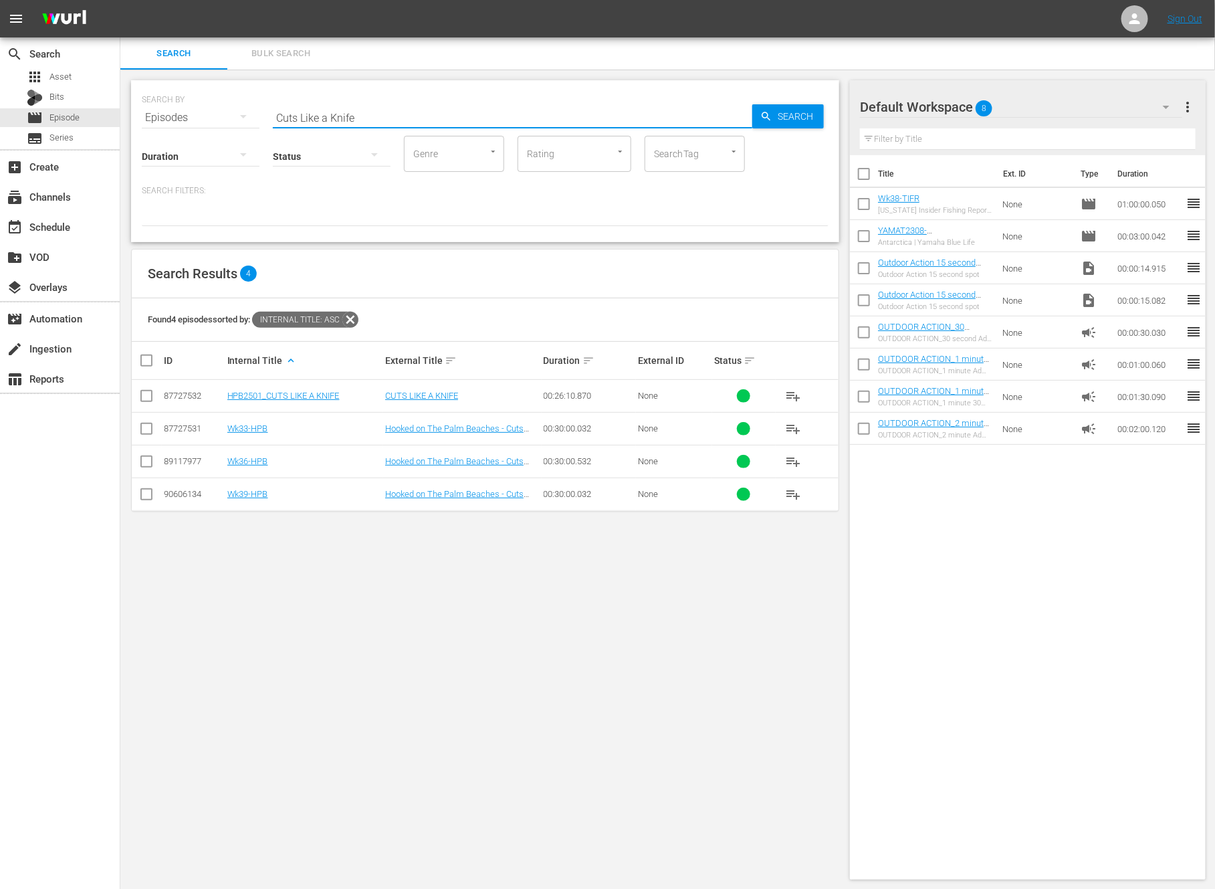
click at [433, 111] on input "Cuts Like a Knife" at bounding box center [513, 118] width 480 height 32
paste input "Solitud"
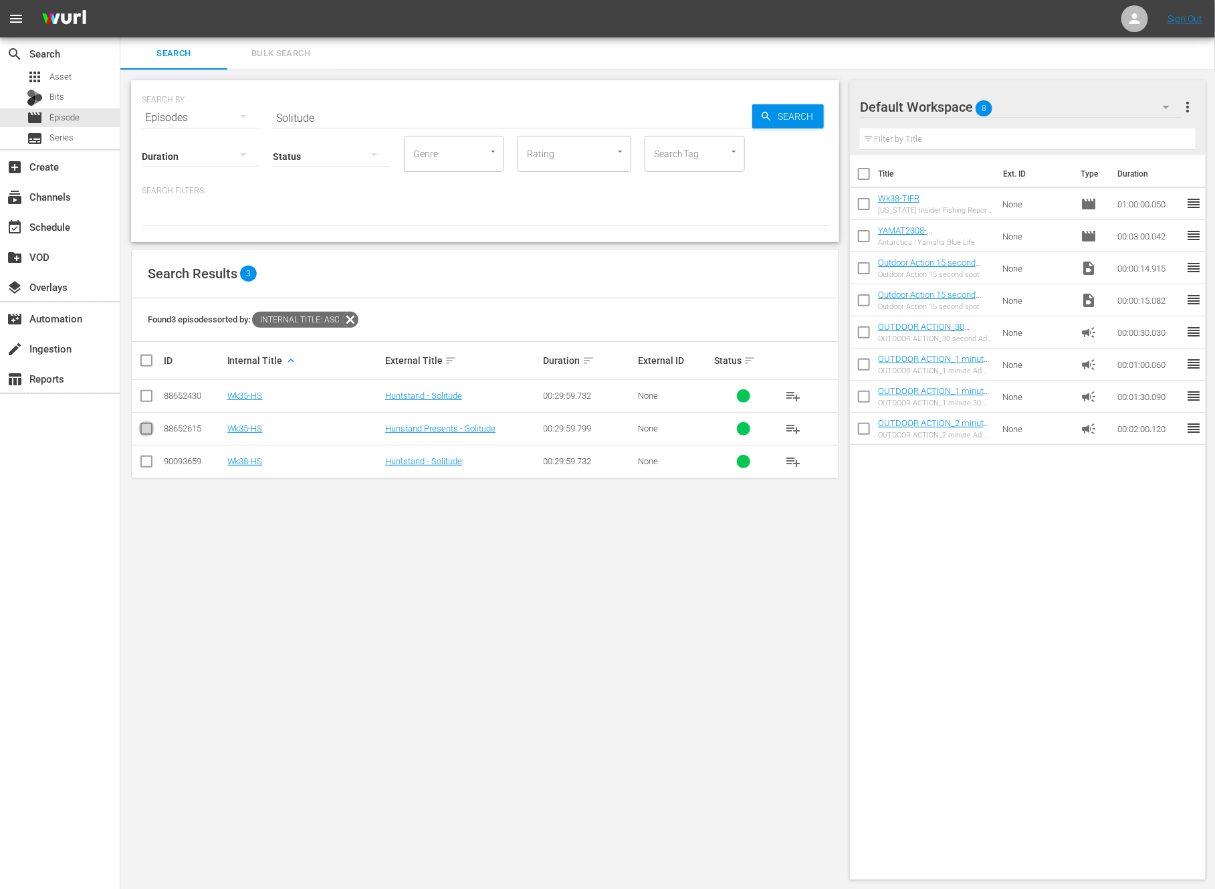
click at [147, 428] on input "checkbox" at bounding box center [146, 431] width 16 height 16
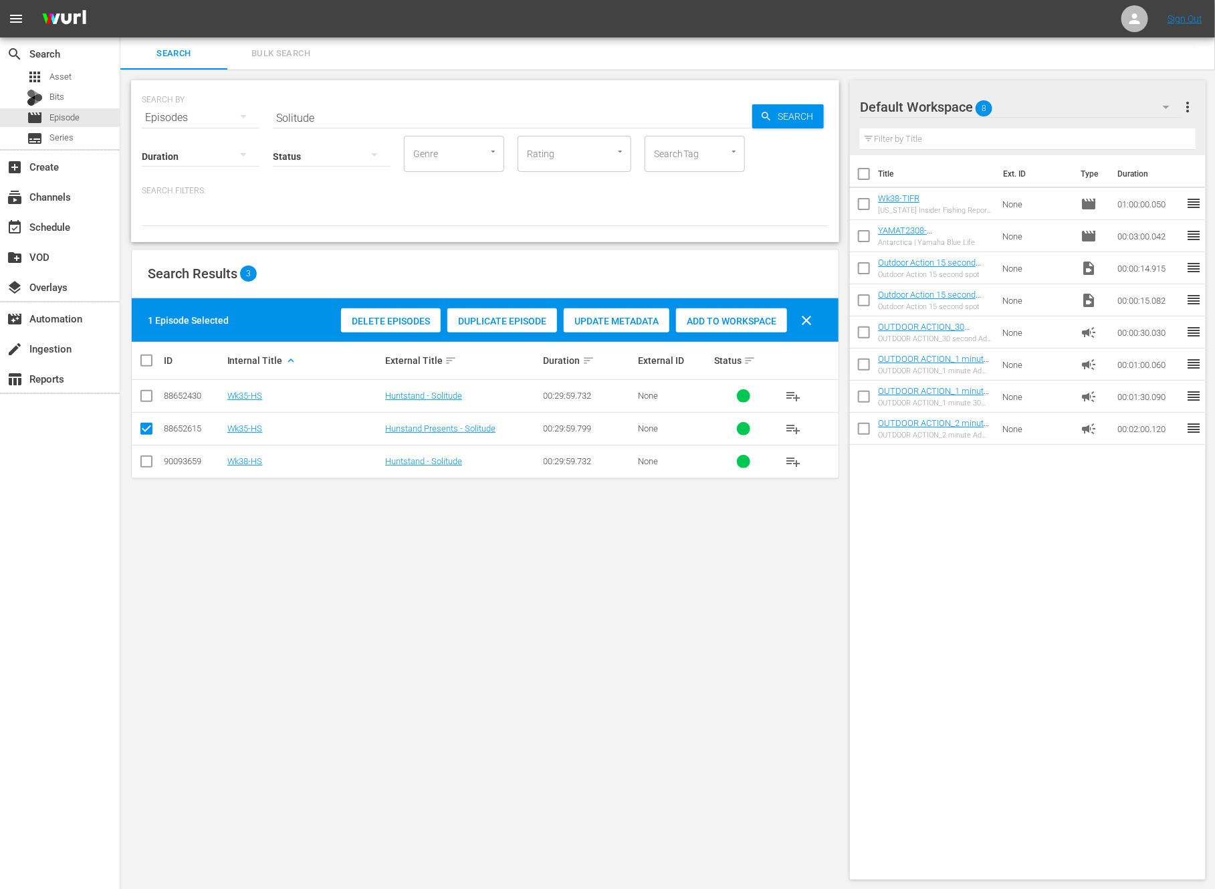
click at [512, 316] on span "Duplicate Episode" at bounding box center [502, 321] width 110 height 11
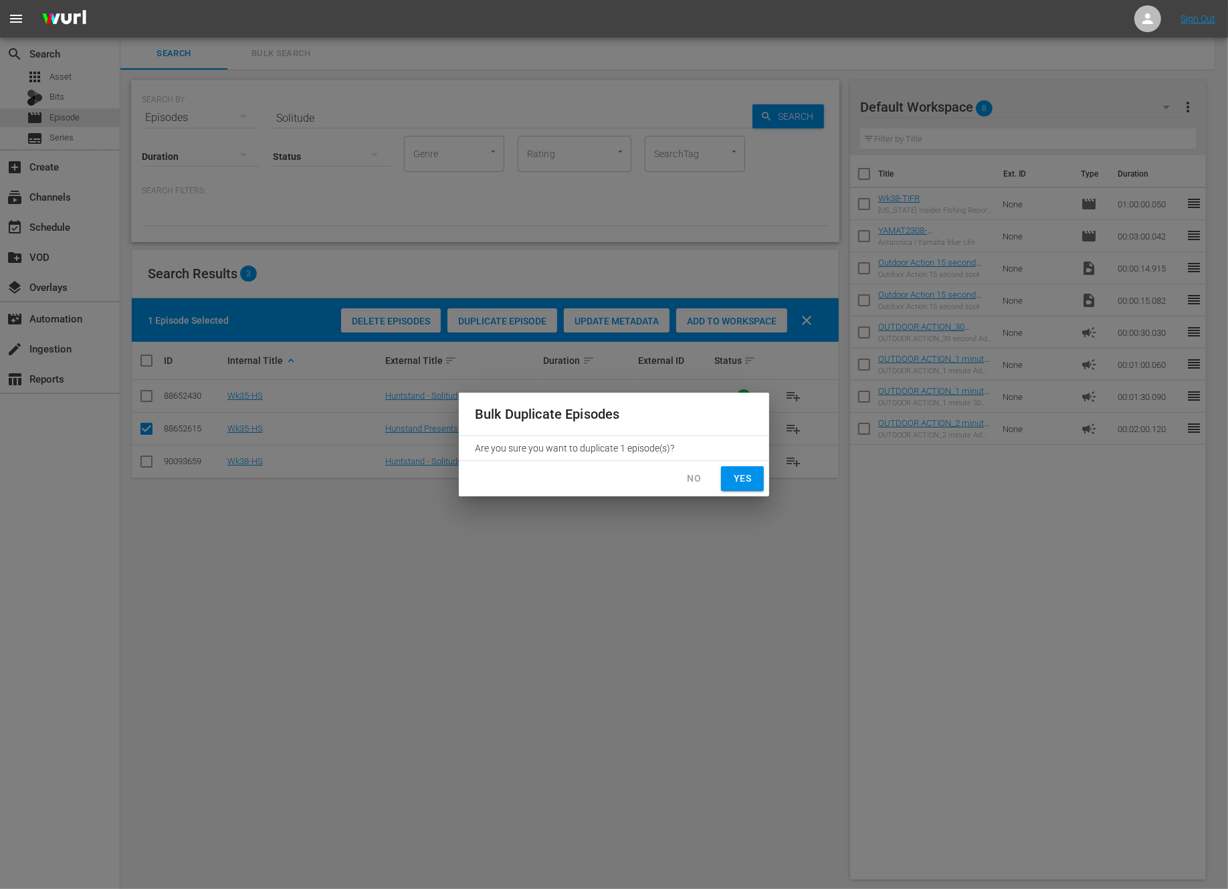
click at [755, 468] on button "Yes" at bounding box center [742, 478] width 43 height 25
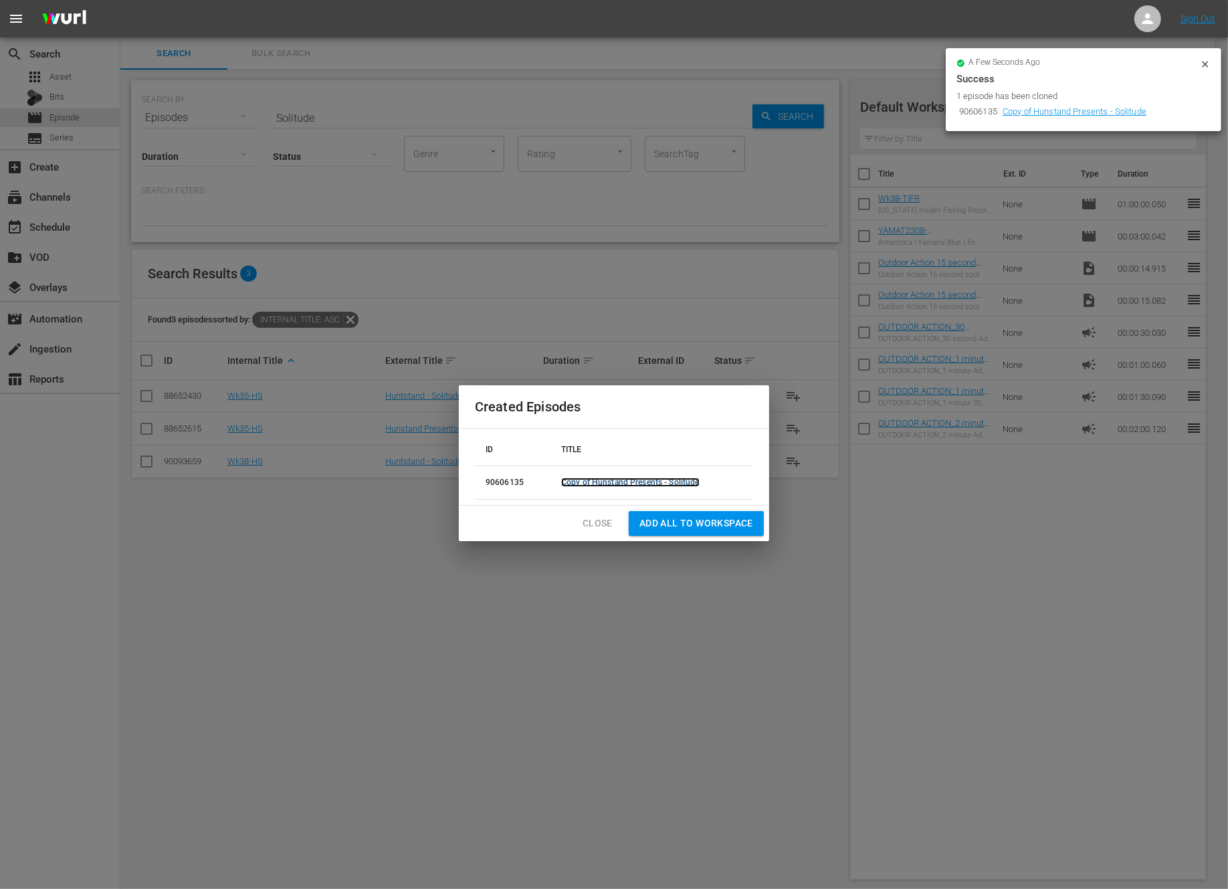
click at [599, 484] on link "Copy of Hunstand Presents - Solitude" at bounding box center [630, 482] width 138 height 9
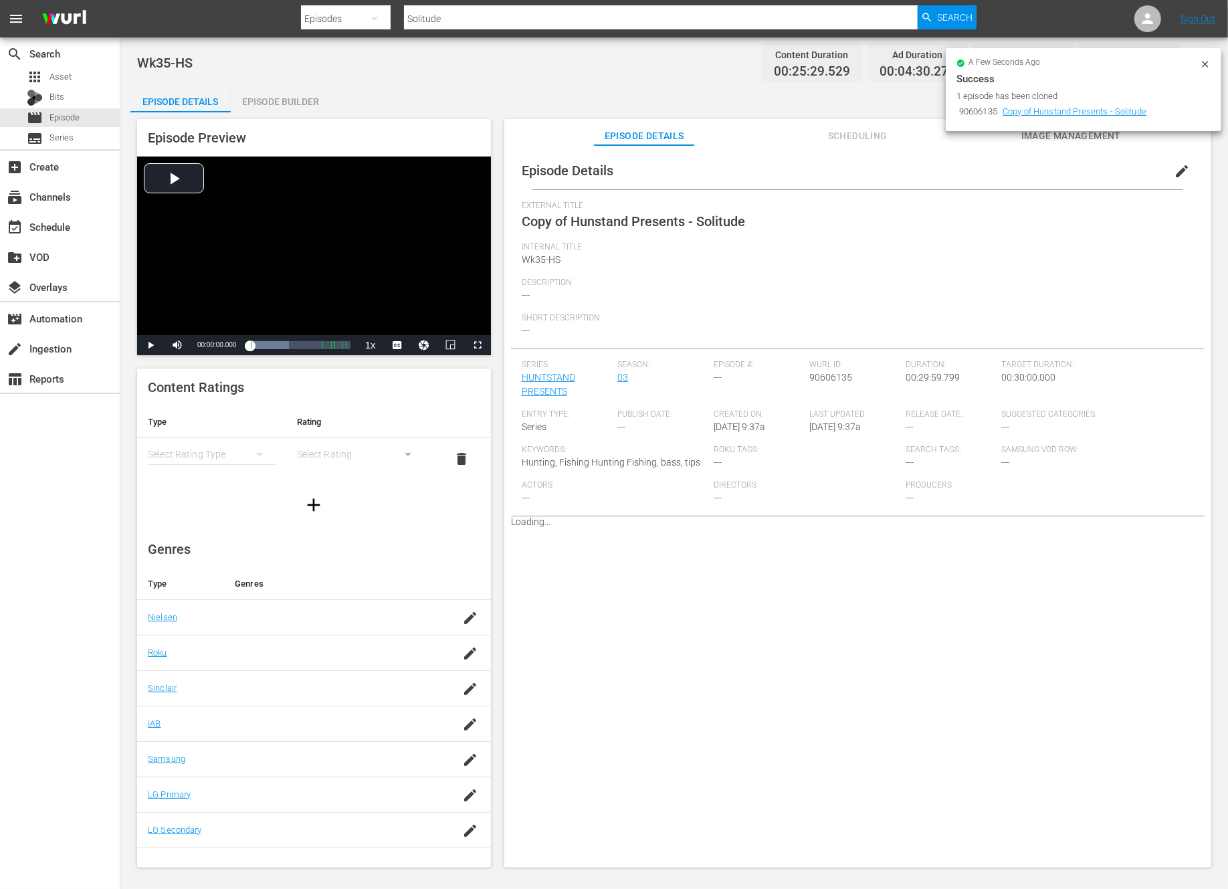
click at [1174, 168] on span "edit" at bounding box center [1182, 171] width 16 height 16
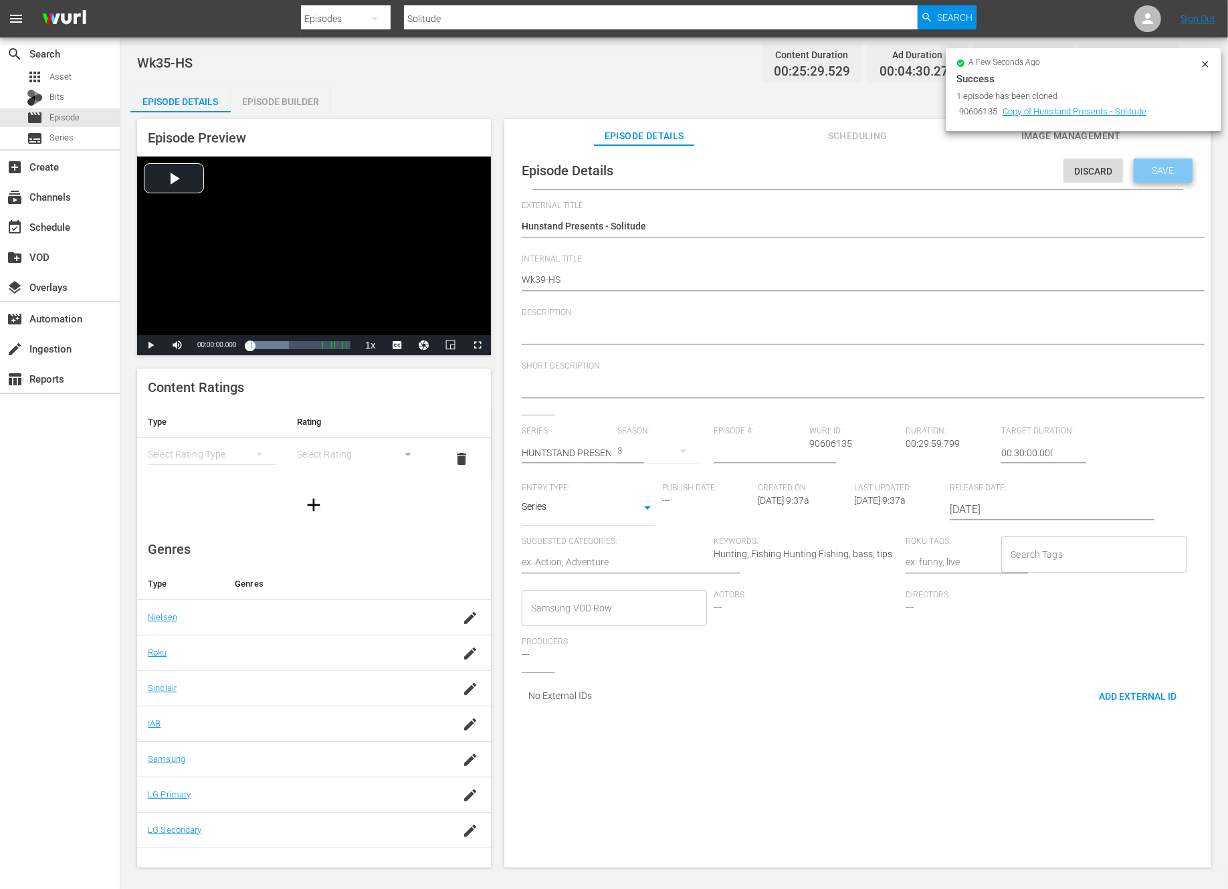
click at [1170, 166] on span "Save" at bounding box center [1163, 170] width 43 height 11
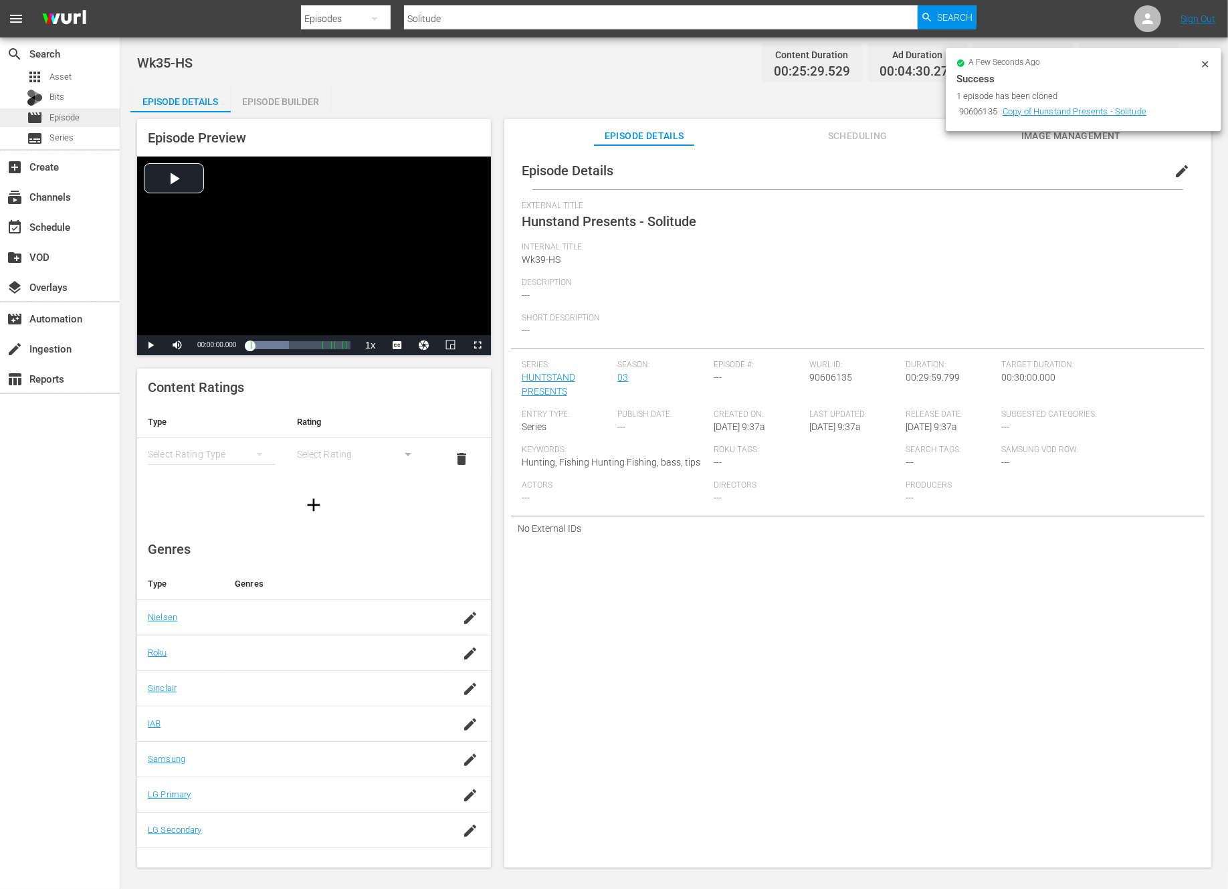
click at [69, 114] on span "Episode" at bounding box center [64, 117] width 30 height 13
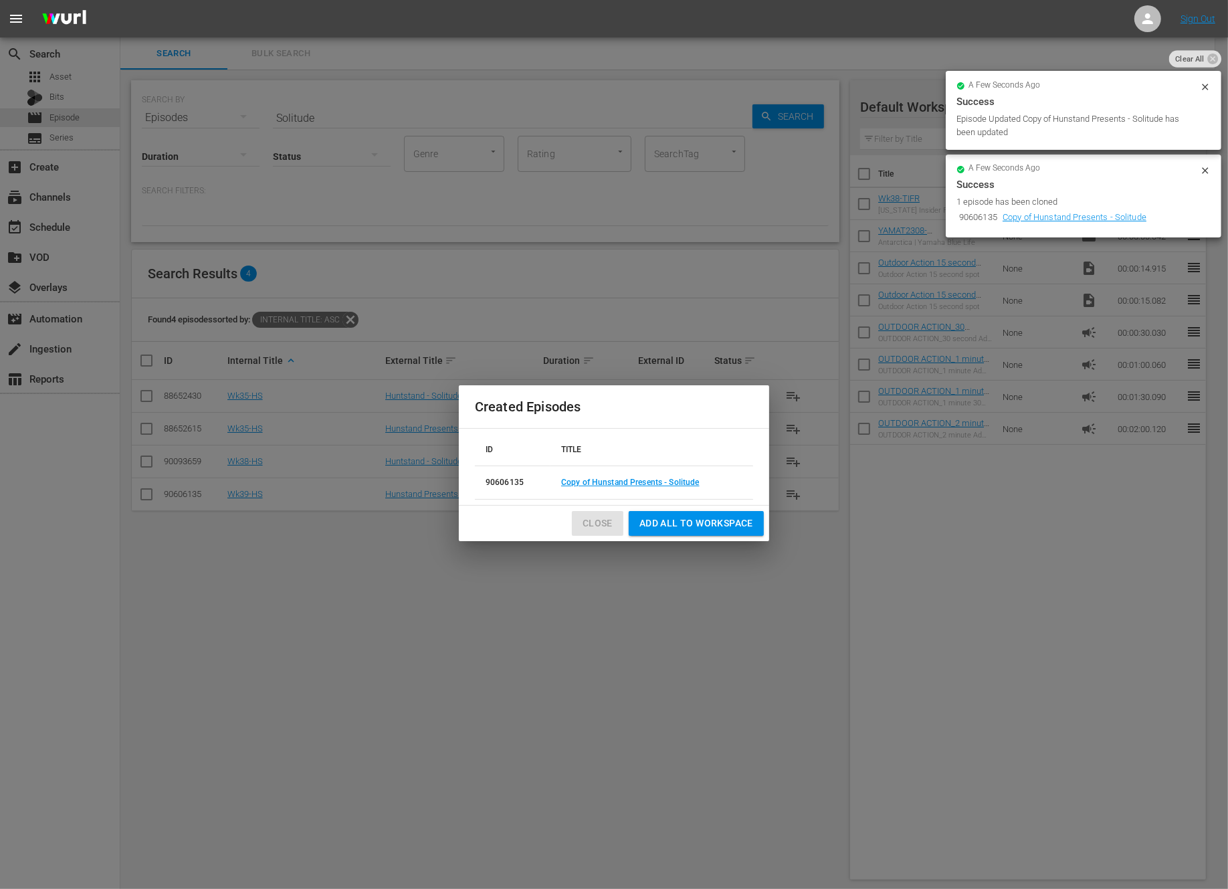
click at [604, 526] on span "Close" at bounding box center [598, 523] width 30 height 17
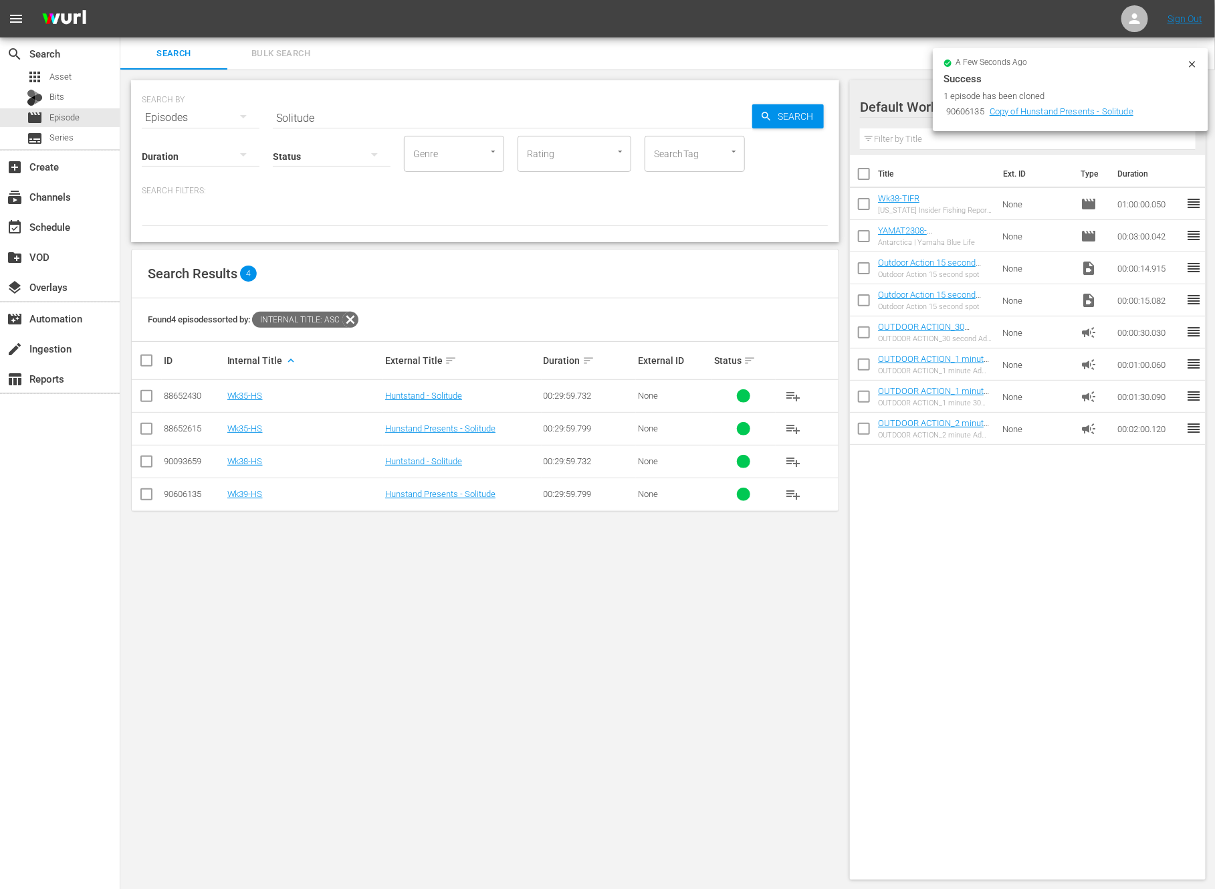
click at [406, 116] on input "Solitude" at bounding box center [513, 118] width 480 height 32
paste input "Charged up Muskies"
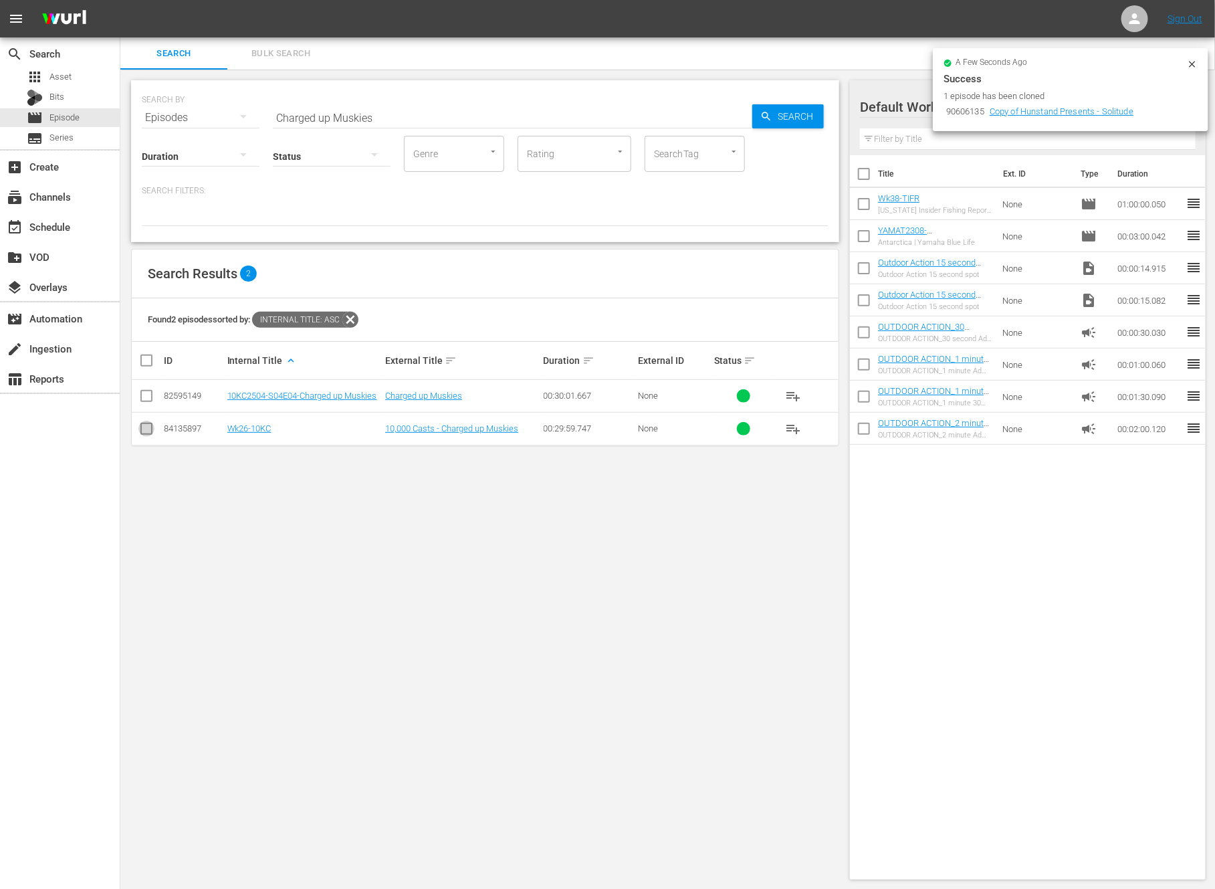
click at [144, 434] on input "checkbox" at bounding box center [146, 431] width 16 height 16
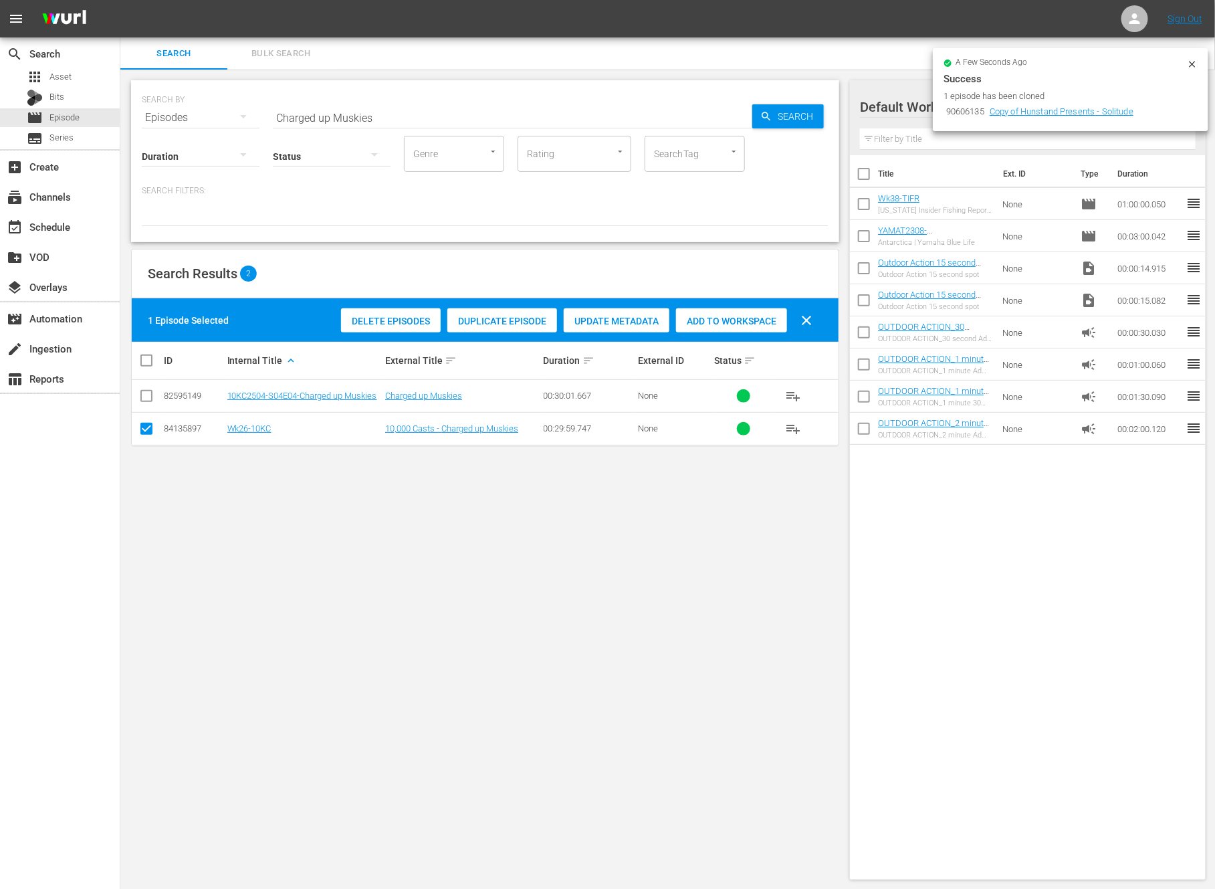
click at [502, 319] on span "Duplicate Episode" at bounding box center [502, 321] width 110 height 11
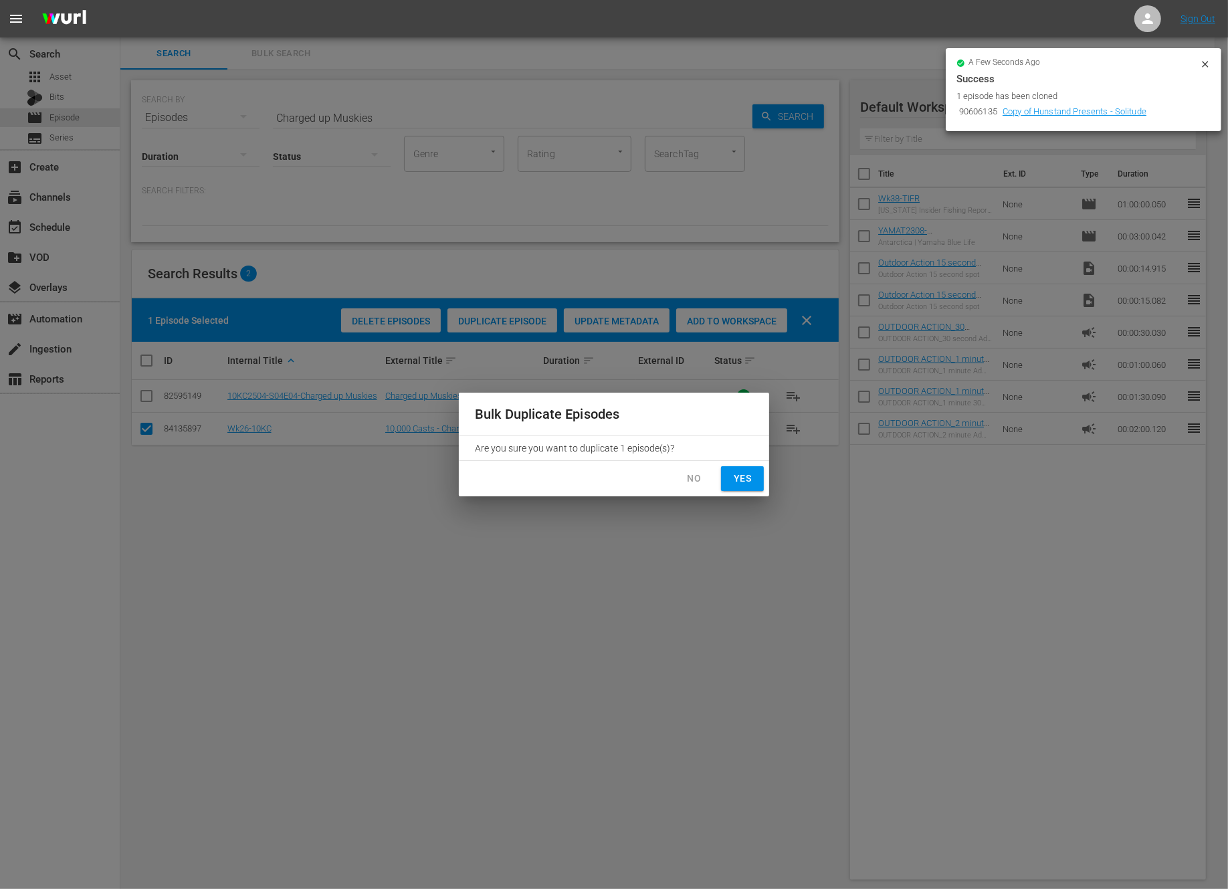
click at [747, 484] on span "Yes" at bounding box center [742, 478] width 21 height 17
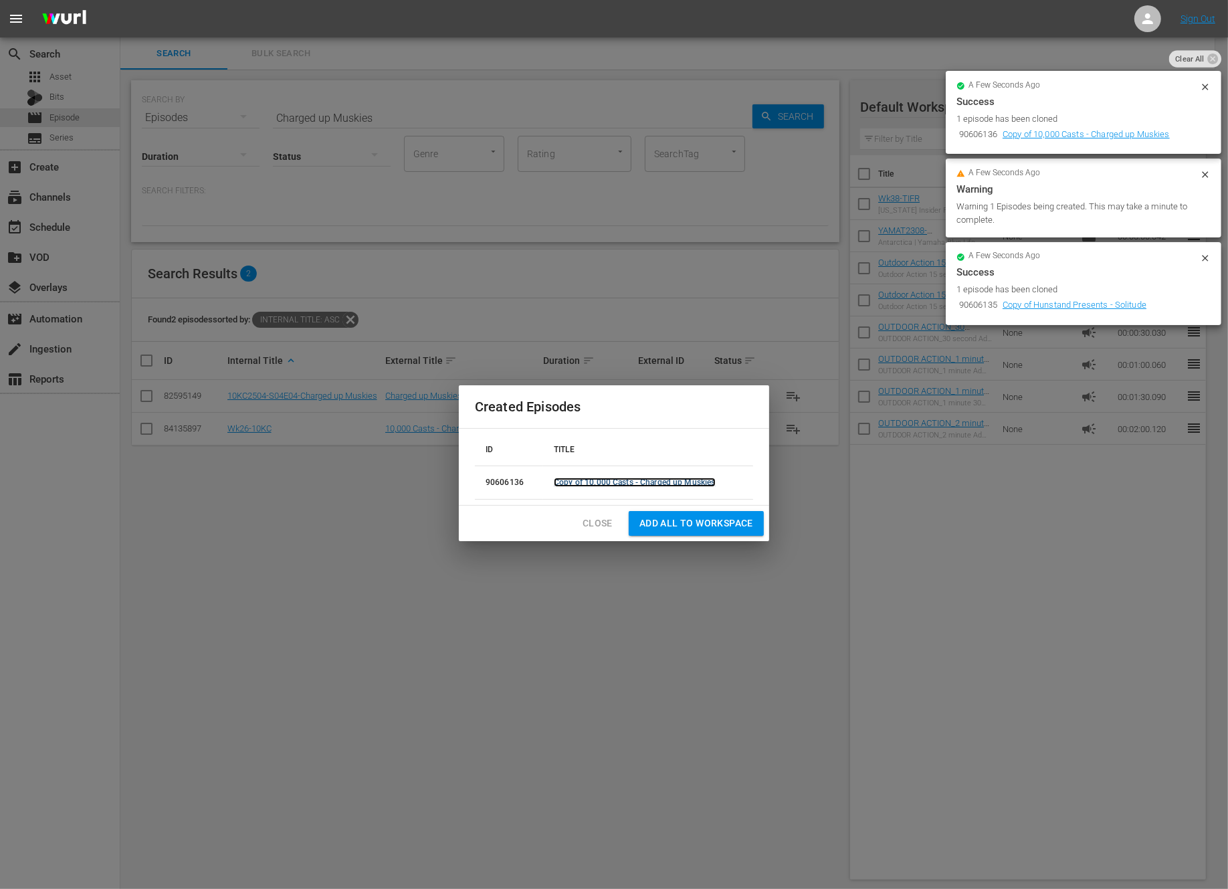
click at [589, 478] on link "Copy of 10,000 Casts - Charged up Muskies" at bounding box center [634, 482] width 161 height 9
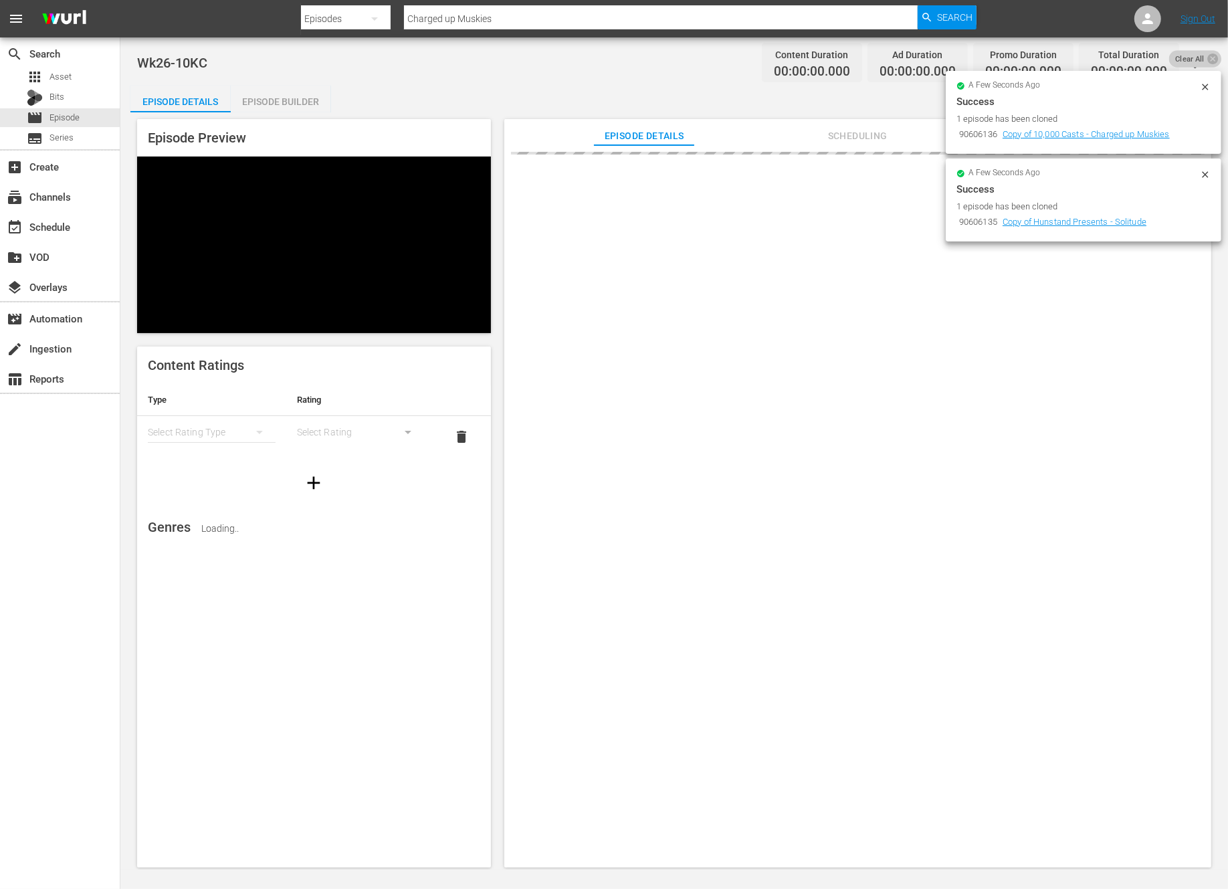
click at [1194, 60] on span "Clear All" at bounding box center [1189, 58] width 41 height 17
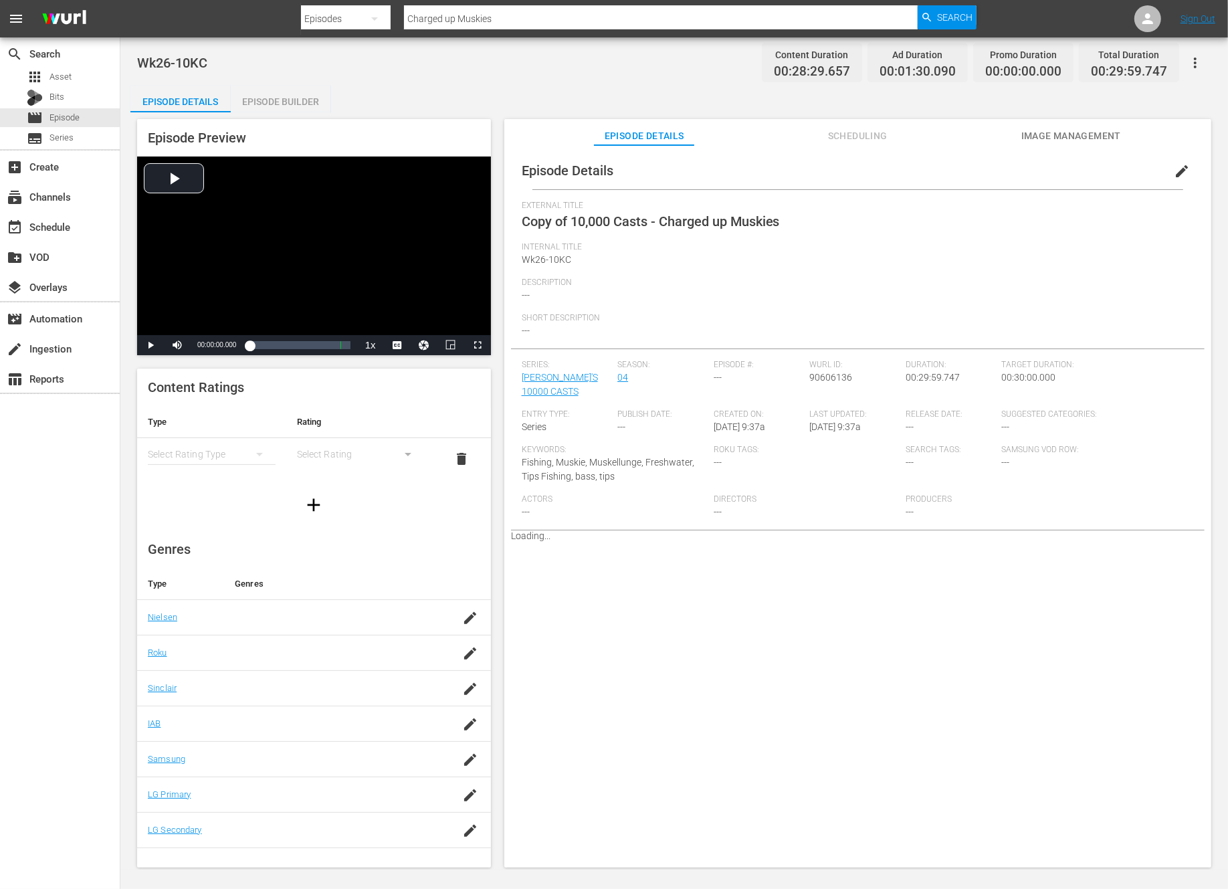
click at [1174, 172] on span "edit" at bounding box center [1182, 171] width 16 height 16
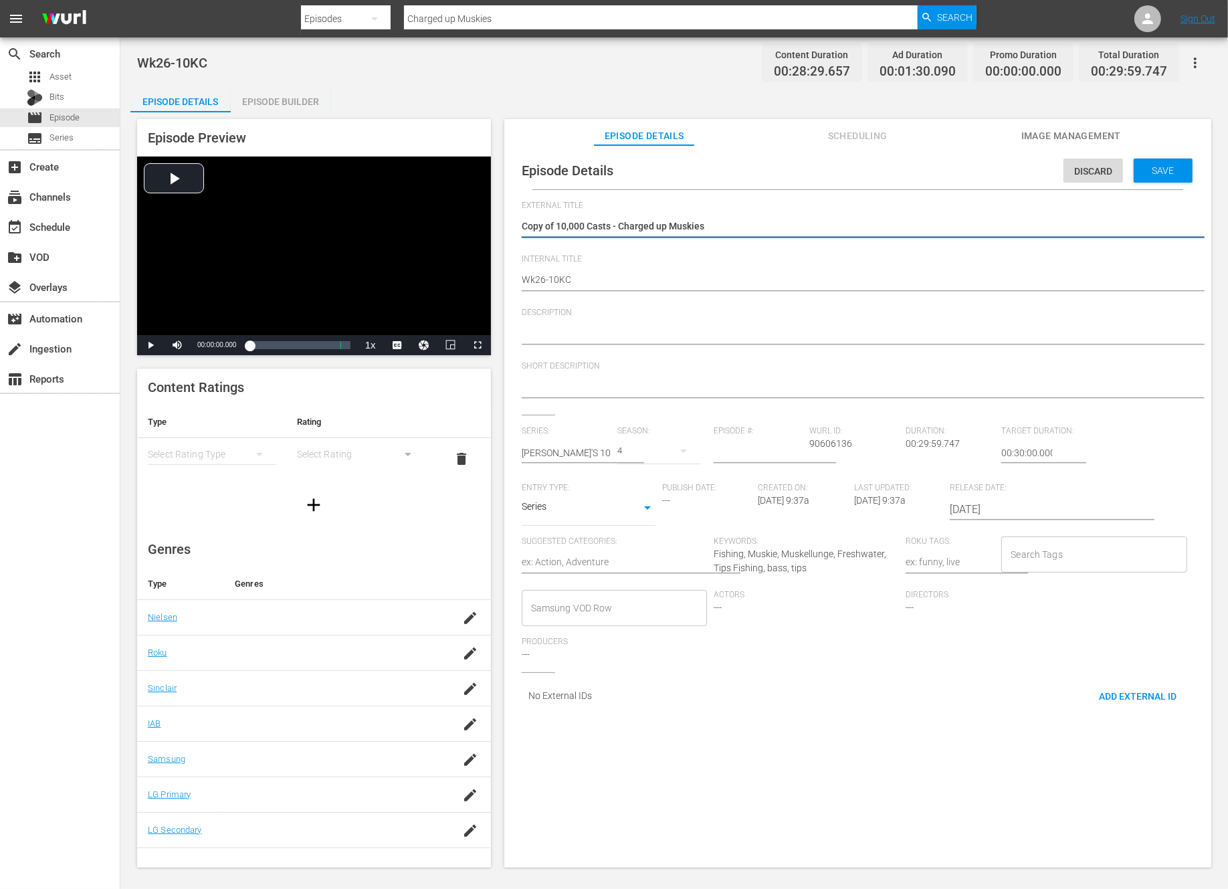
click at [560, 222] on textarea "Copy of 10,000 Casts - Charged up Muskies" at bounding box center [854, 227] width 665 height 16
click at [1155, 173] on span "Save" at bounding box center [1163, 170] width 43 height 11
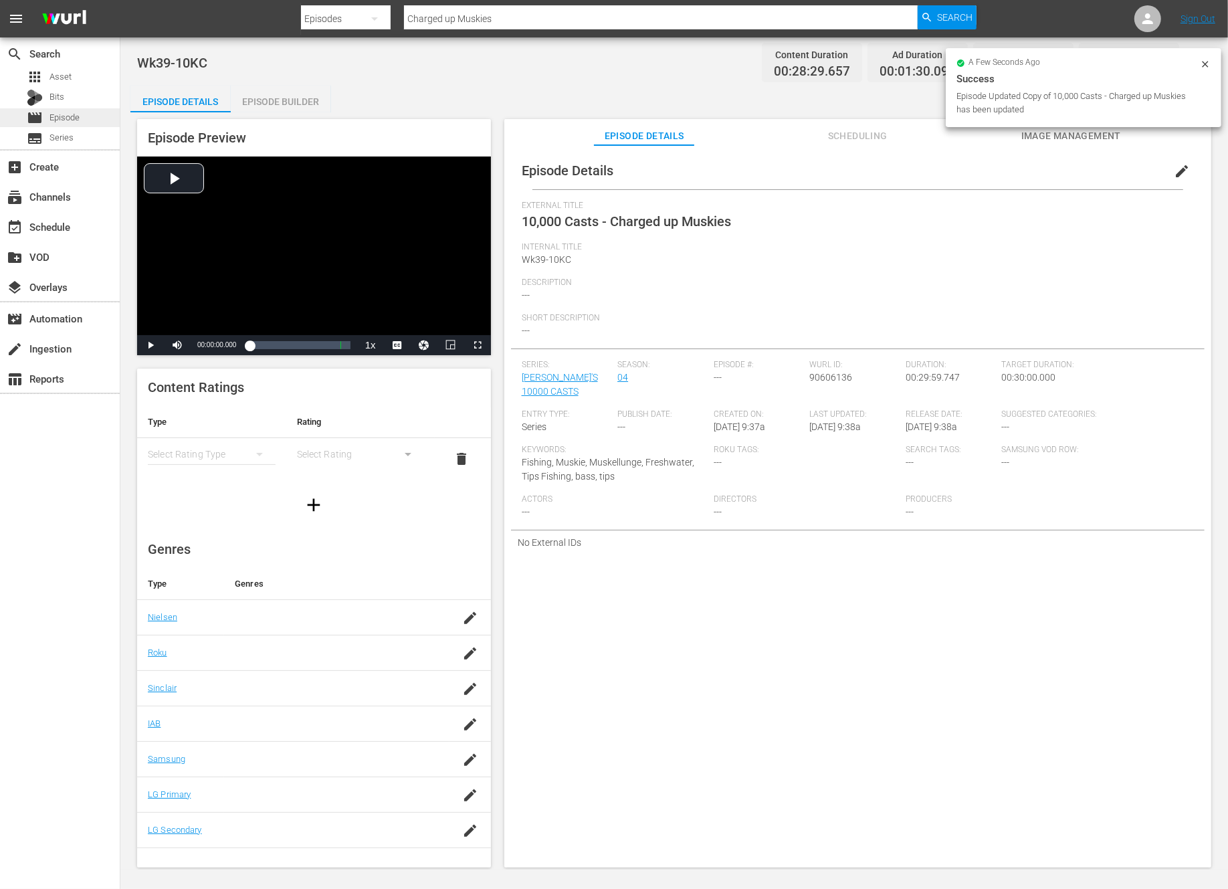
click at [73, 119] on span "Episode" at bounding box center [64, 117] width 30 height 13
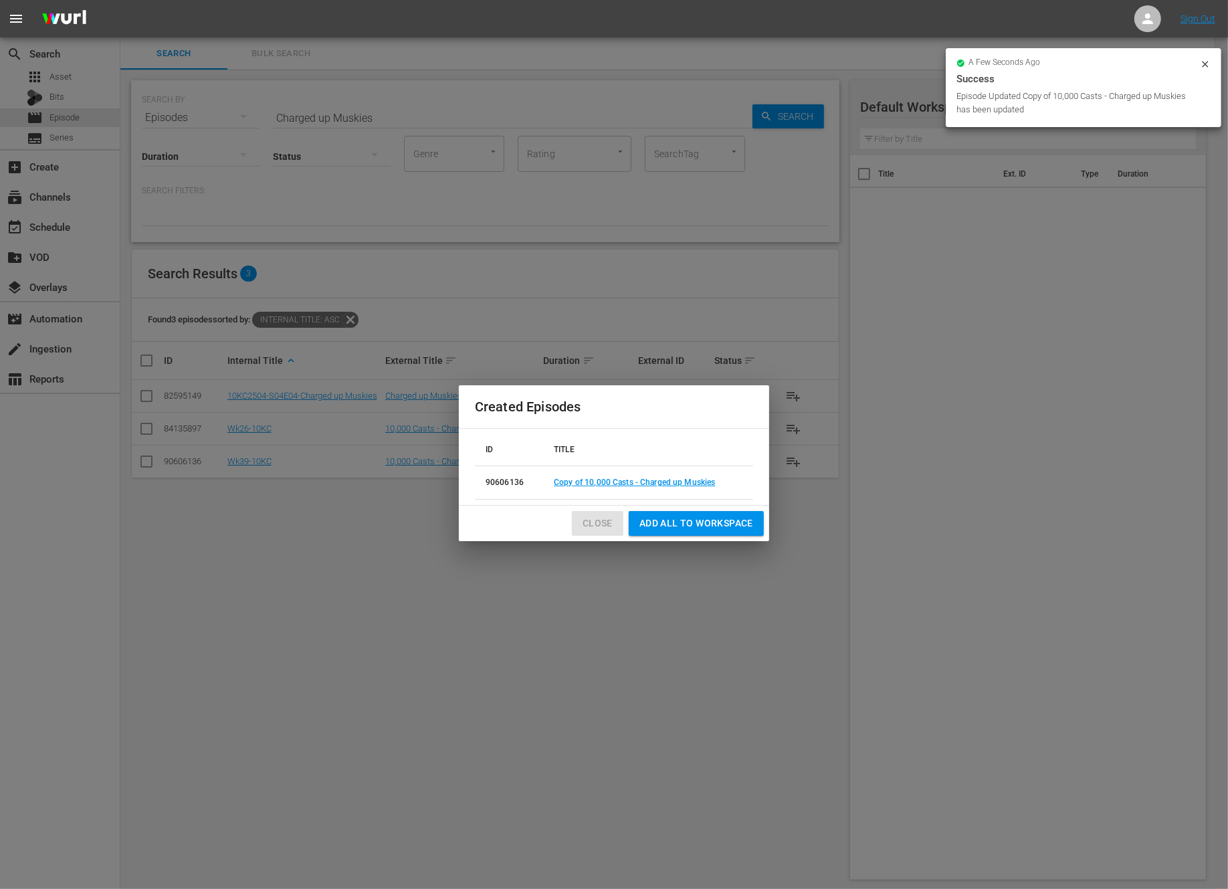
click at [601, 520] on span "Close" at bounding box center [598, 523] width 30 height 17
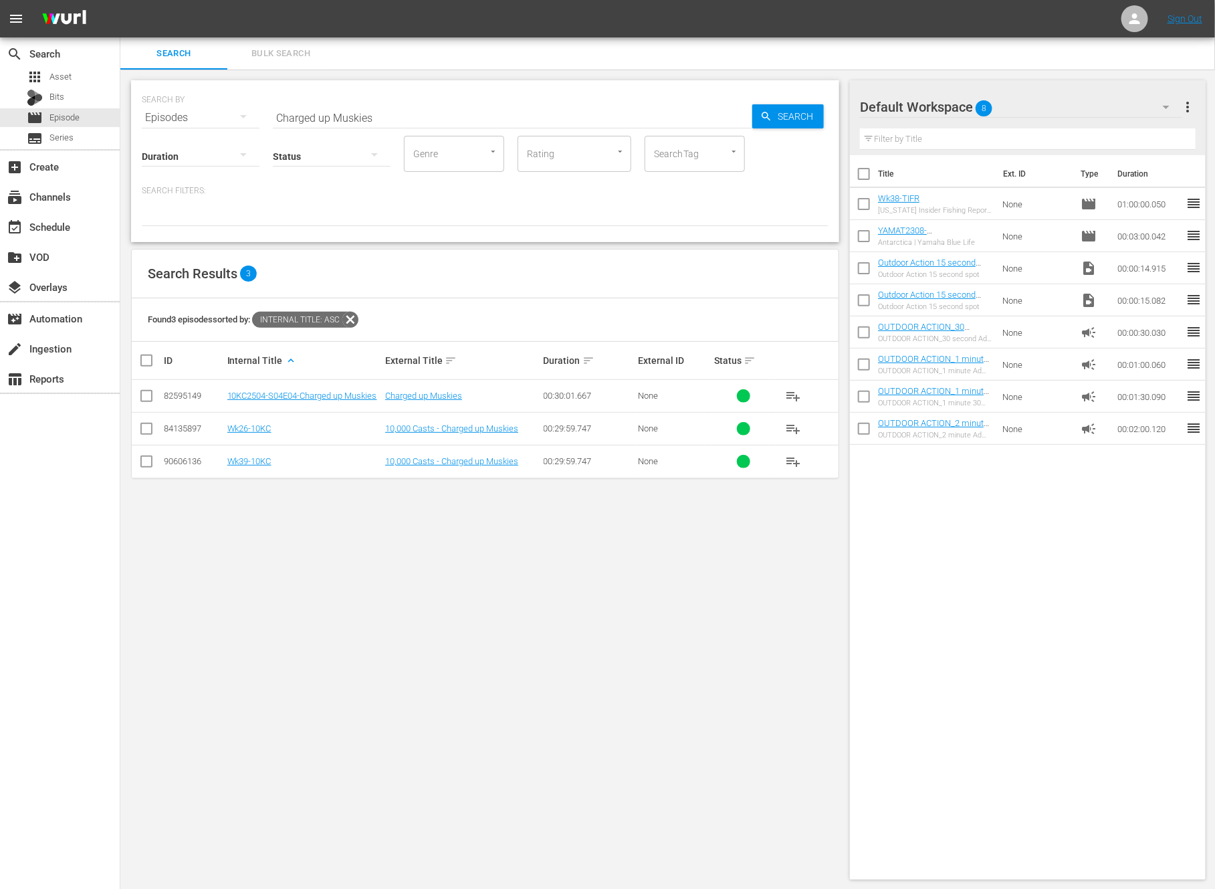
click at [347, 119] on input "Charged up Muskies" at bounding box center [513, 118] width 480 height 32
paste input "Earning a Buck"
click at [140, 428] on input "checkbox" at bounding box center [146, 431] width 16 height 16
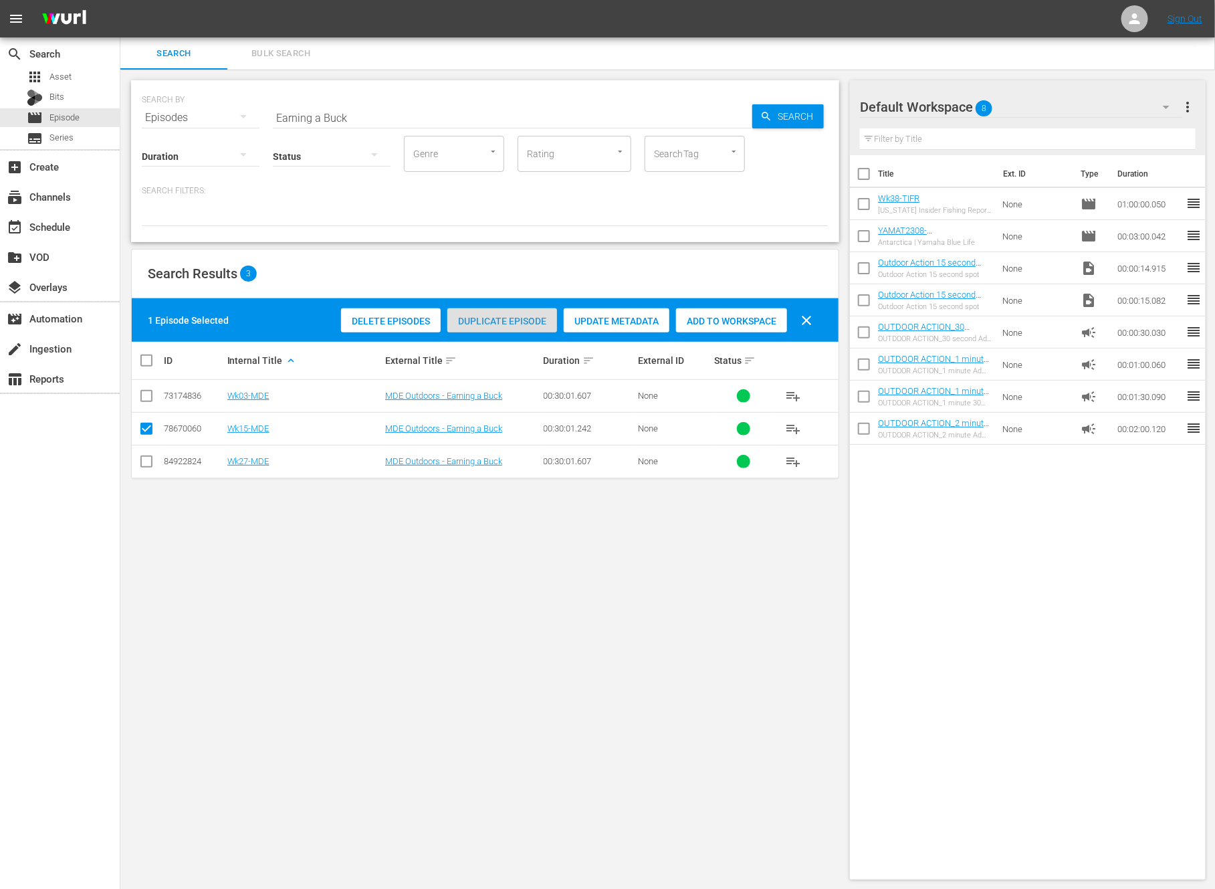
click at [510, 320] on span "Duplicate Episode" at bounding box center [502, 321] width 110 height 11
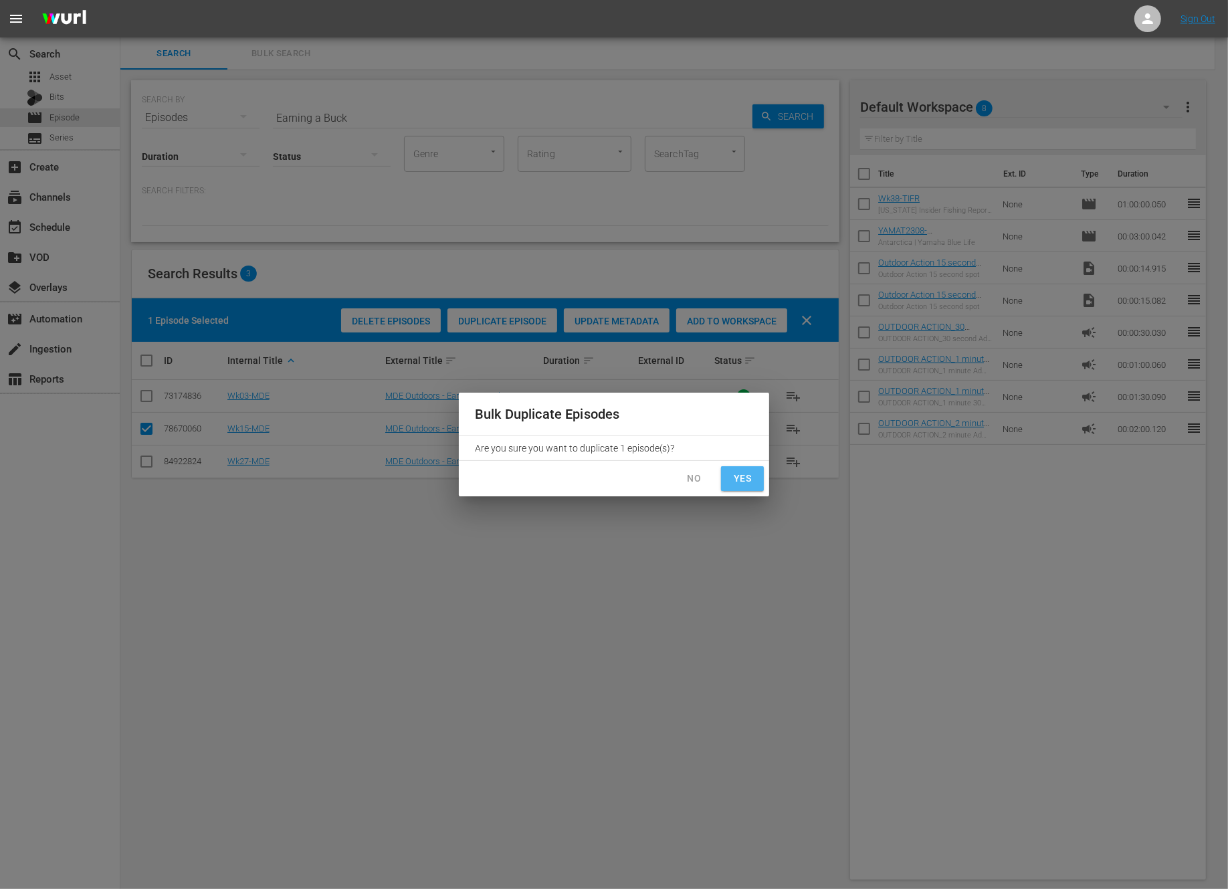
click at [745, 482] on span "Yes" at bounding box center [742, 478] width 21 height 17
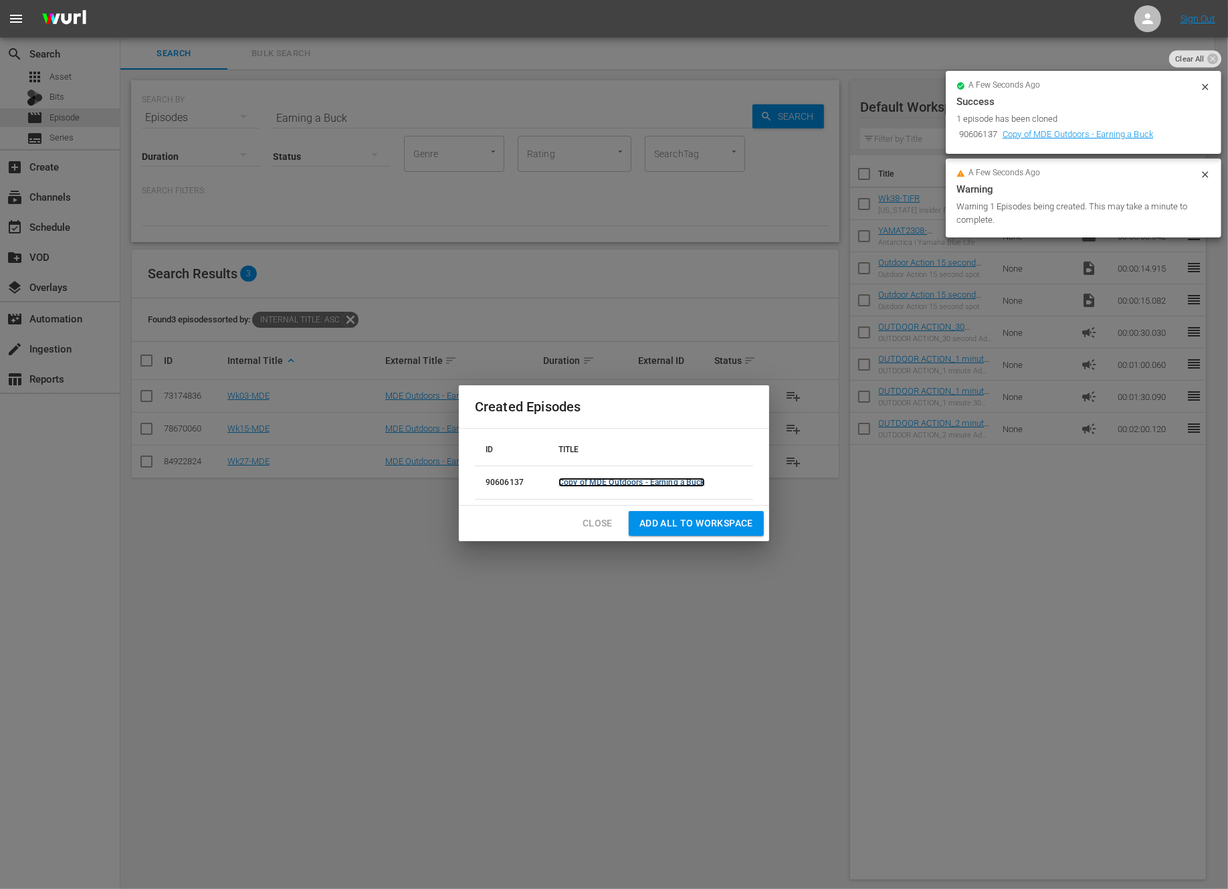
click at [641, 480] on link "Copy of MDE Outdoors - Earning a Buck" at bounding box center [631, 482] width 146 height 9
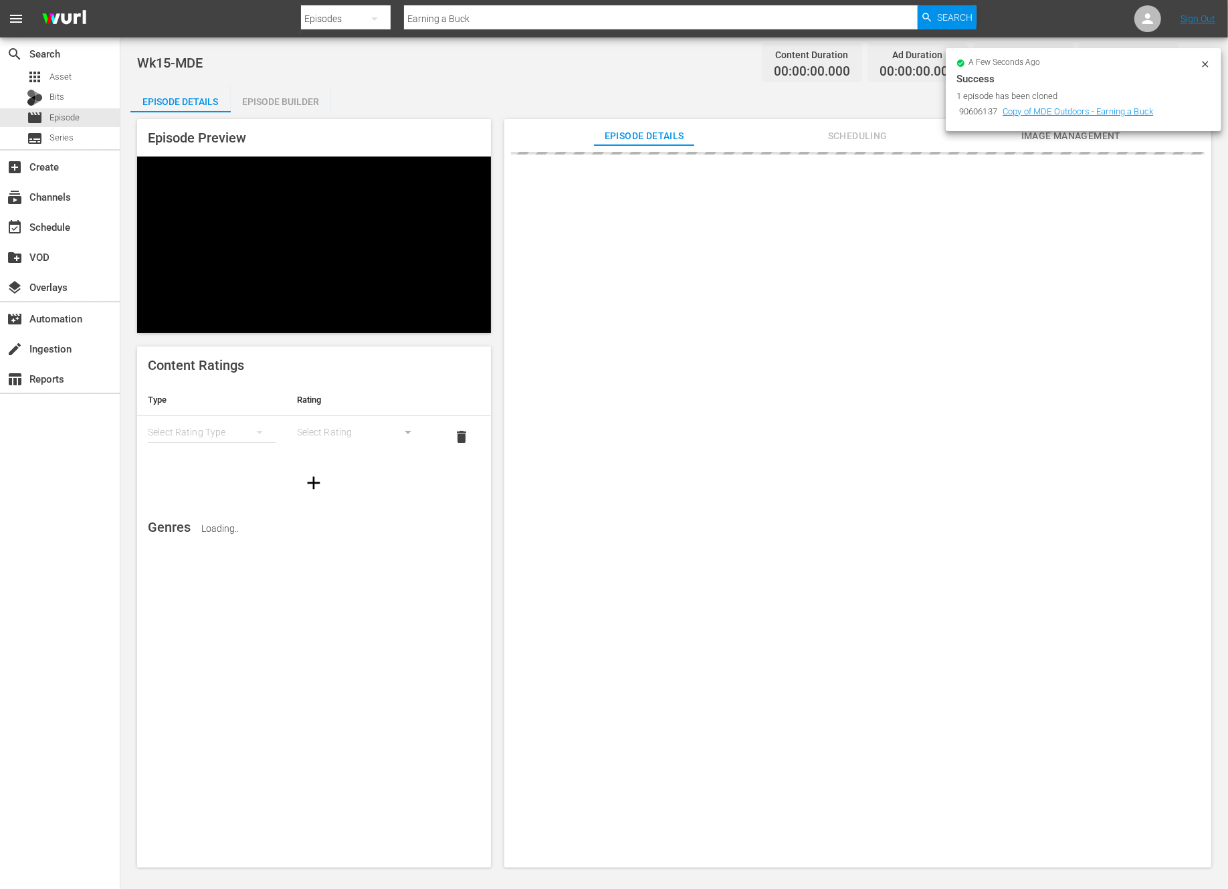
click at [1200, 60] on icon at bounding box center [1205, 64] width 11 height 11
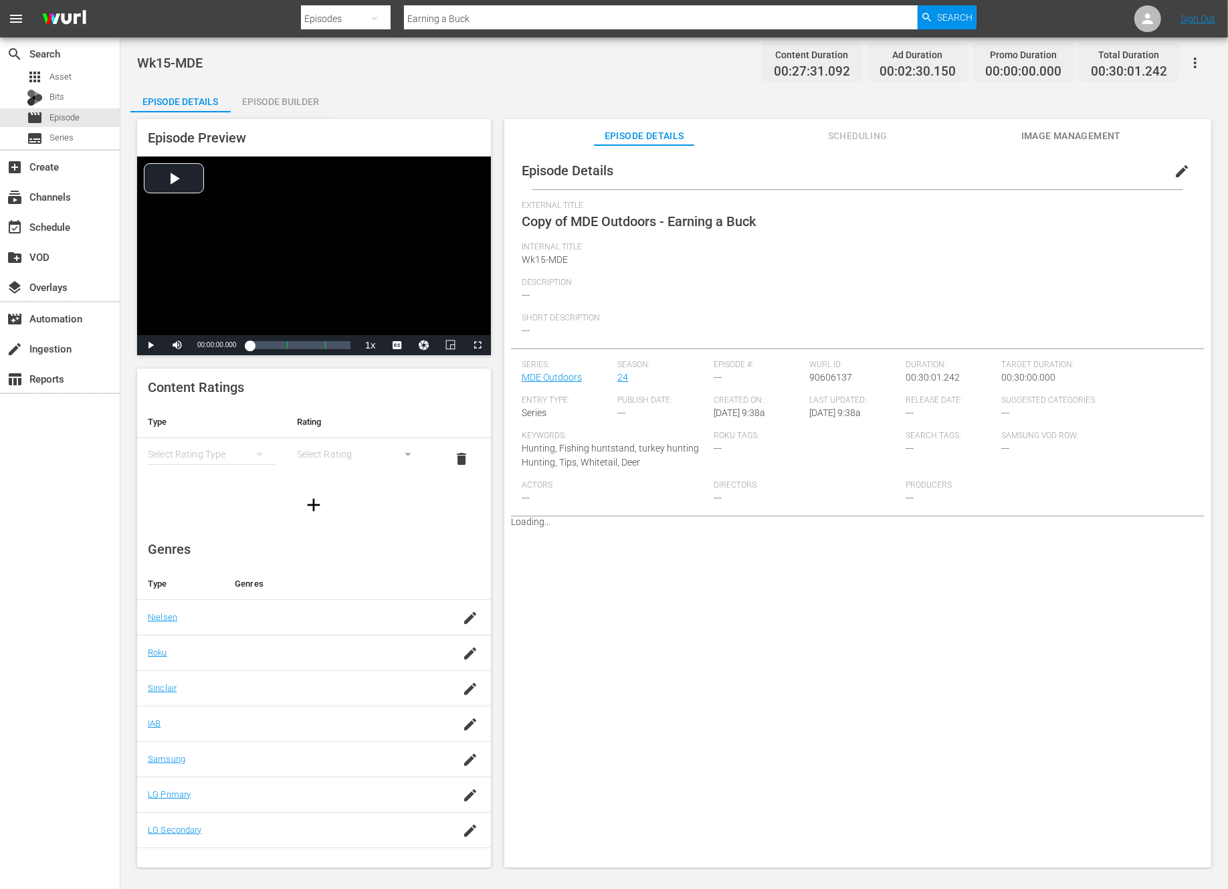
click at [1174, 175] on span "edit" at bounding box center [1182, 171] width 16 height 16
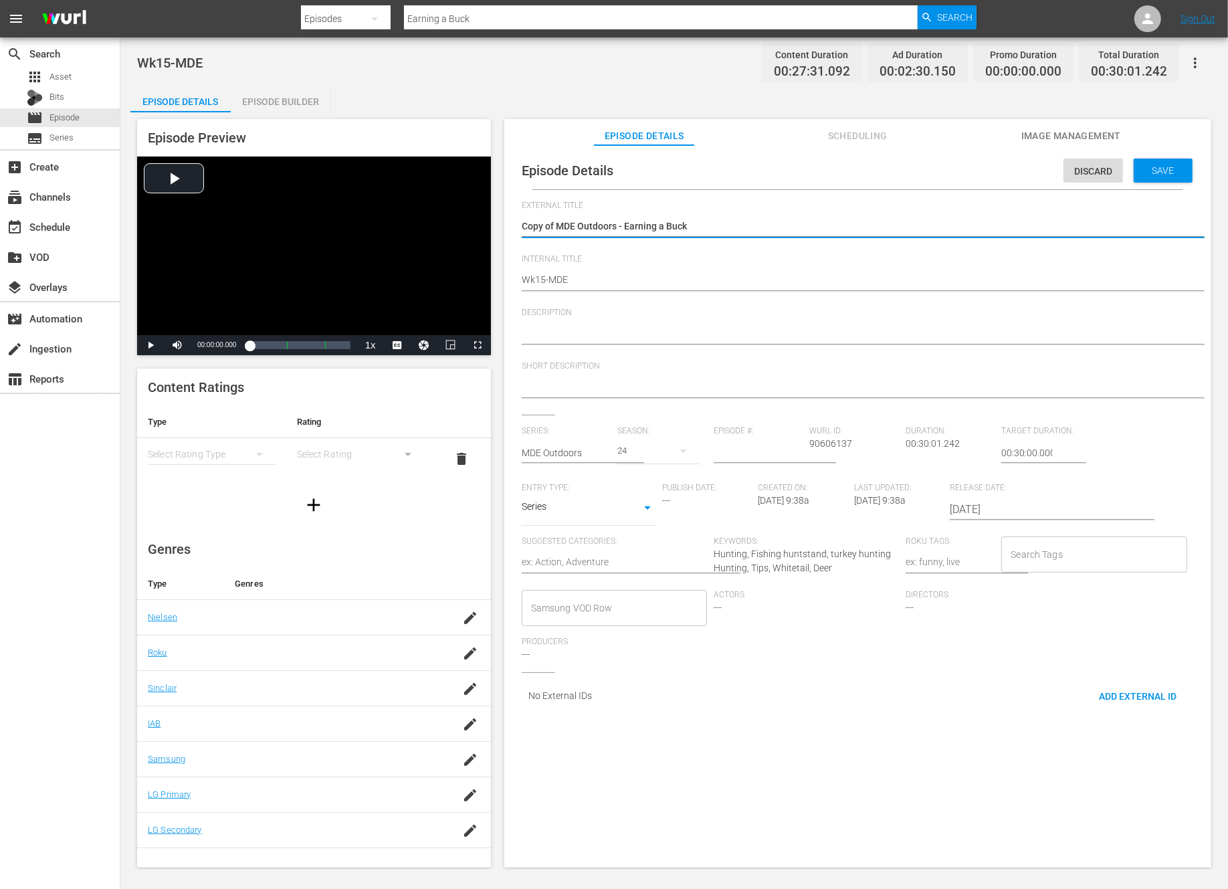
click at [558, 227] on textarea "Copy of MDE Outdoors - Earning a Buck" at bounding box center [854, 227] width 665 height 16
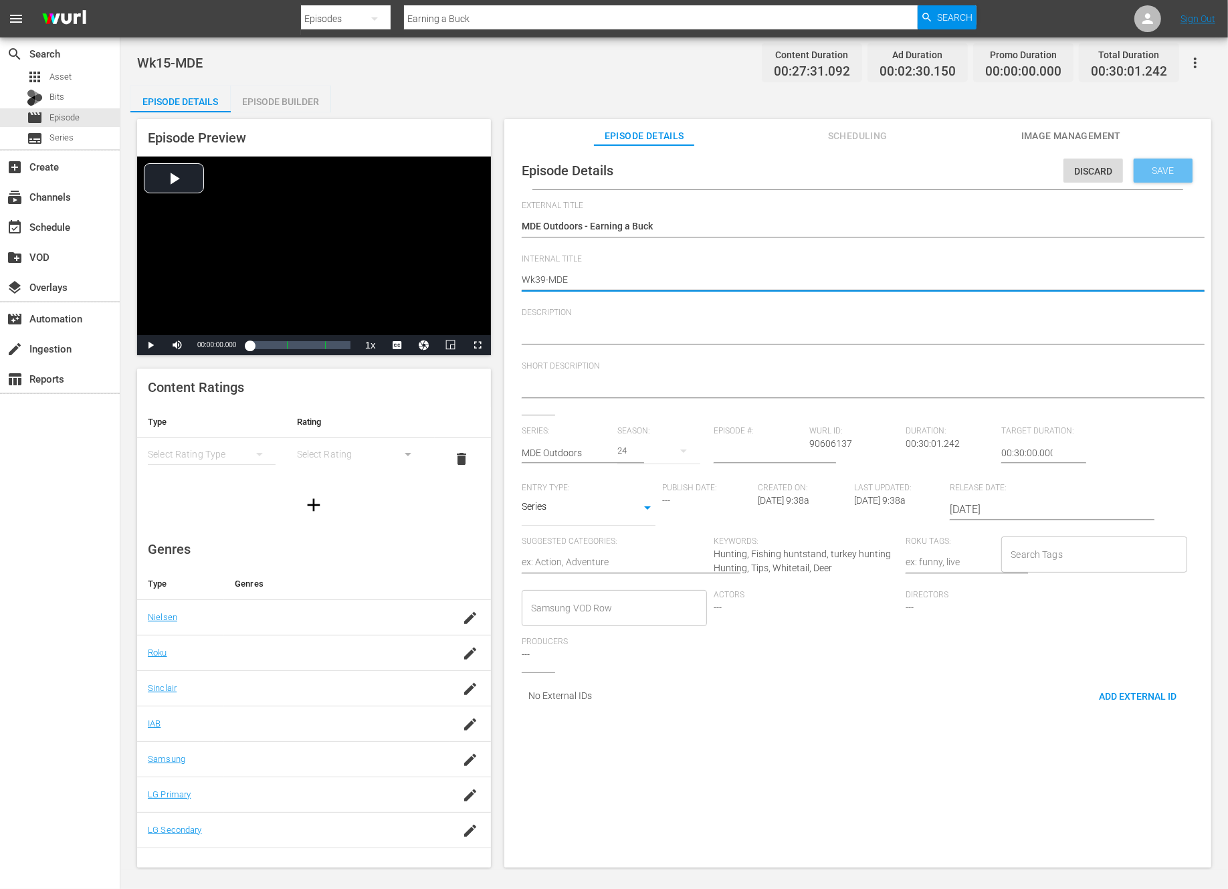
click at [1149, 176] on div "Save" at bounding box center [1163, 171] width 59 height 24
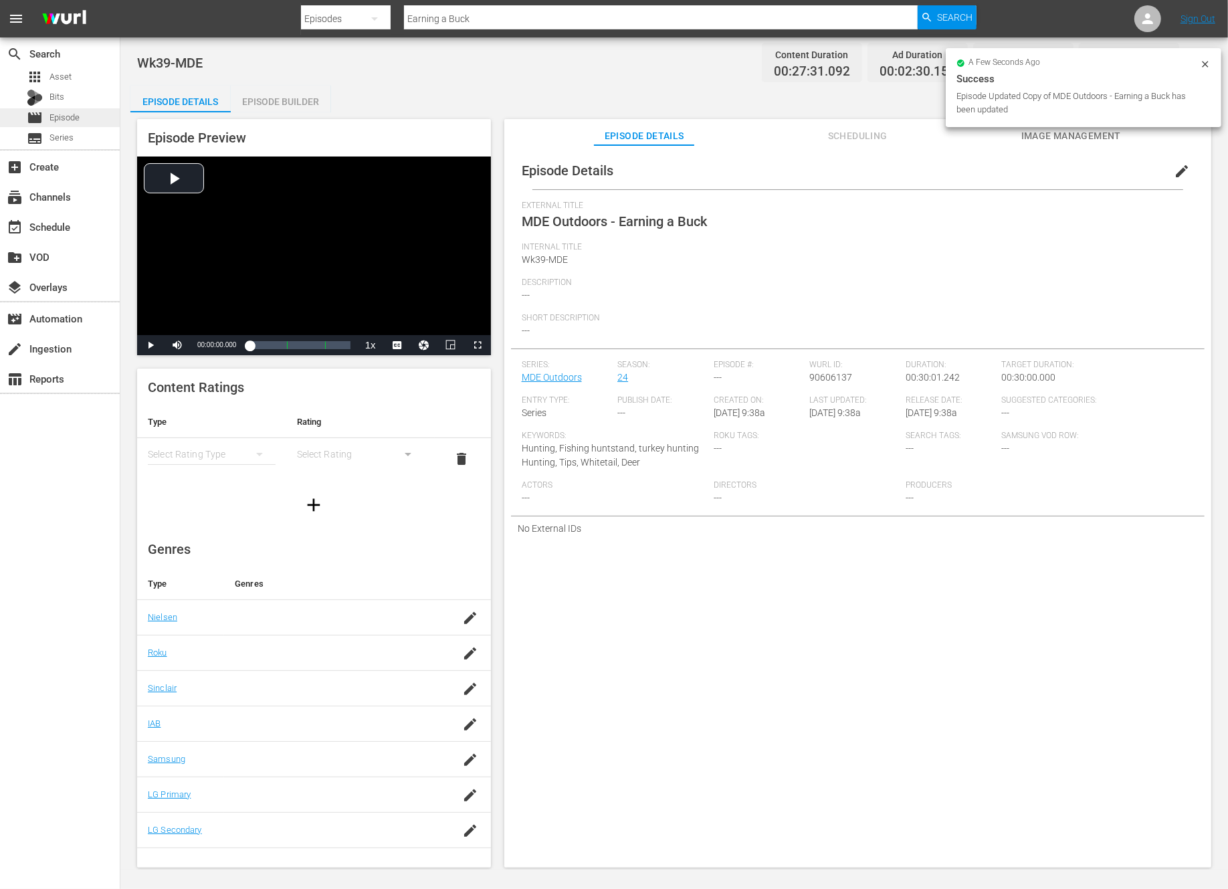
click at [71, 113] on span "Episode" at bounding box center [64, 117] width 30 height 13
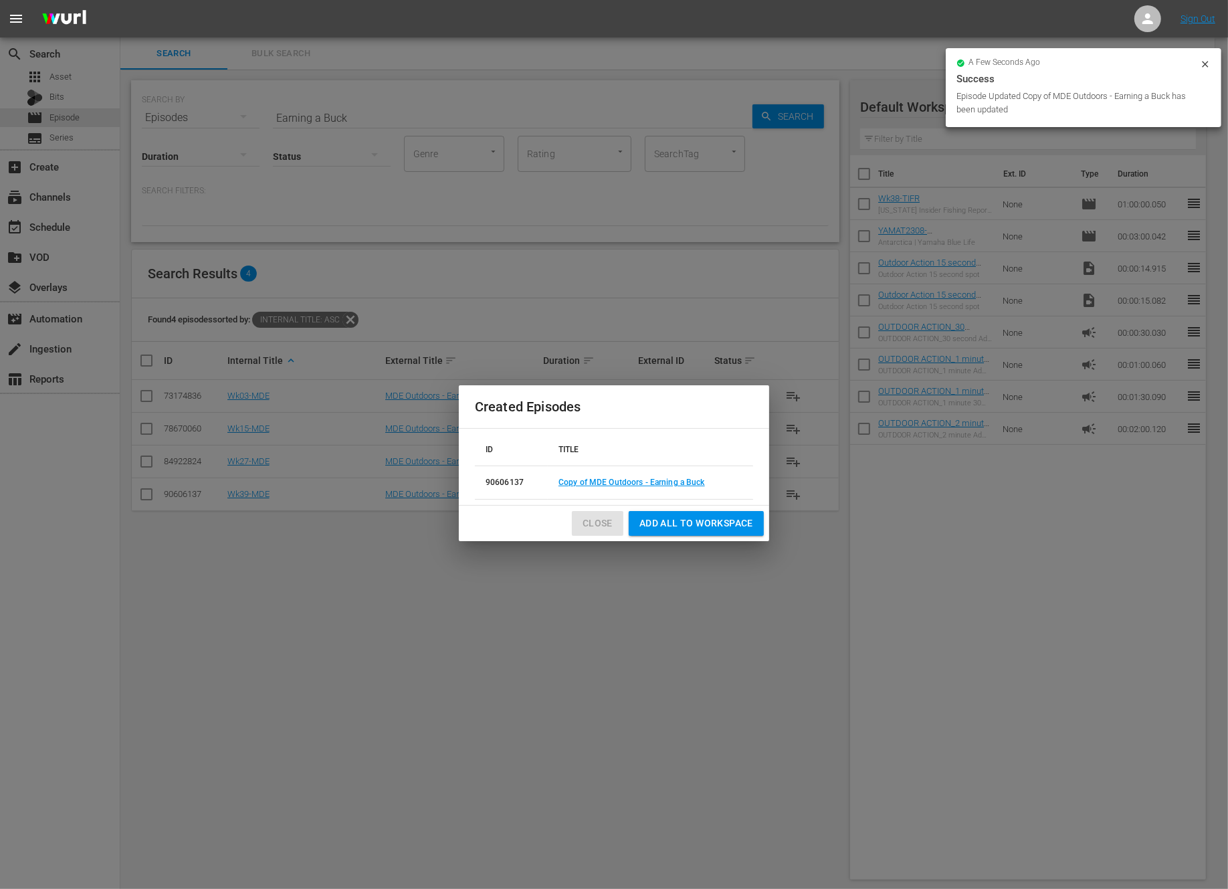
click at [605, 524] on span "Close" at bounding box center [598, 523] width 30 height 17
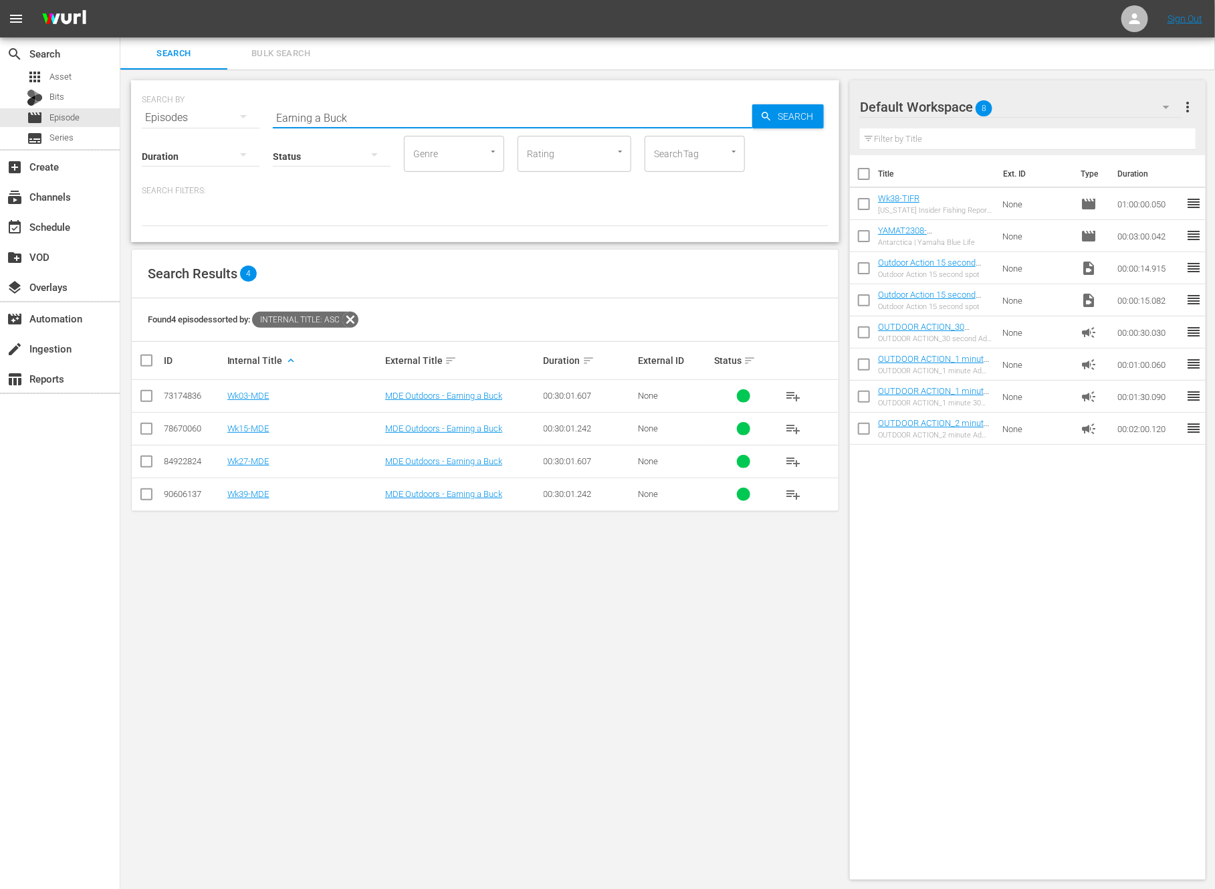
click at [307, 114] on input "Earning a Buck" at bounding box center [513, 118] width 480 height 32
drag, startPoint x: 307, startPoint y: 114, endPoint x: 316, endPoint y: 92, distance: 24.0
click at [307, 114] on input "Earning a Buck" at bounding box center [513, 118] width 480 height 32
paste input "River Trolling & Whipping For Walleyes"
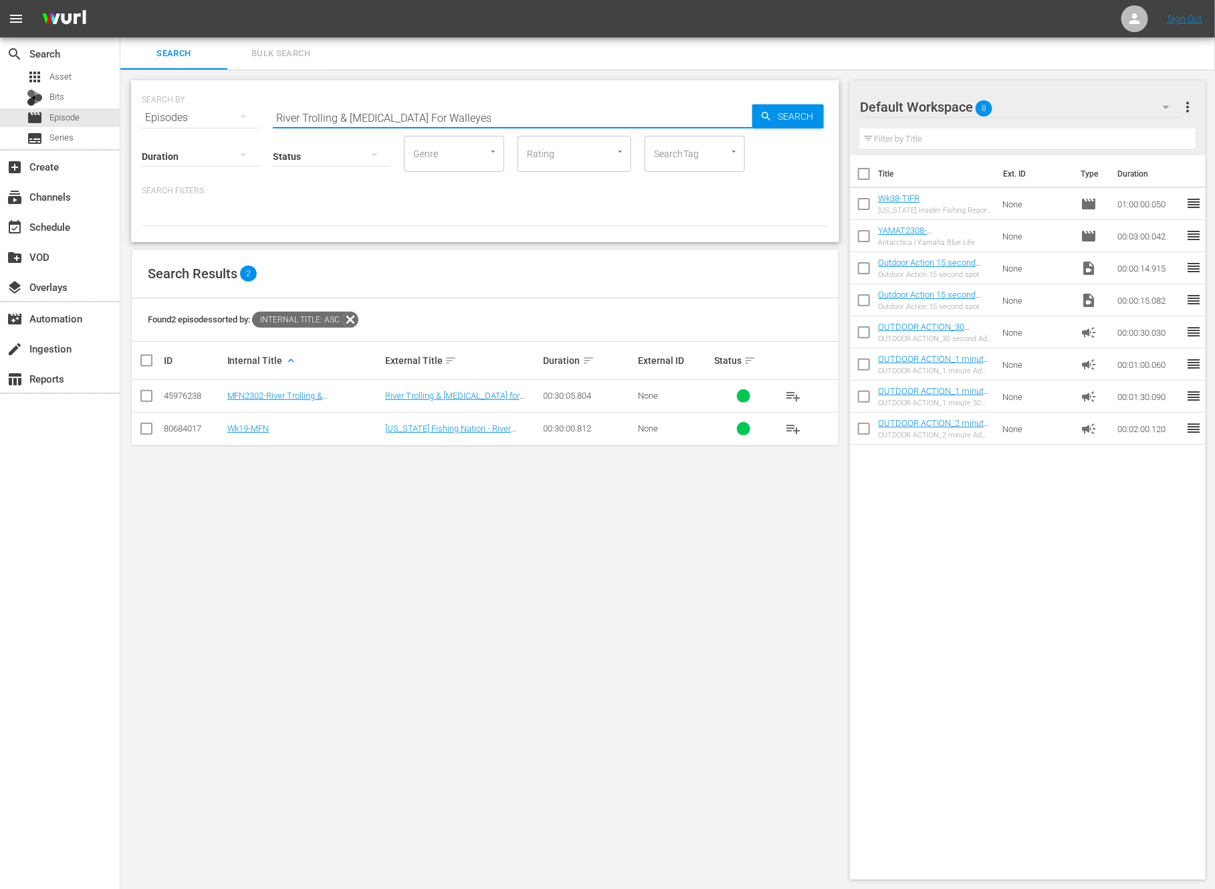
click at [142, 429] on input "checkbox" at bounding box center [146, 431] width 16 height 16
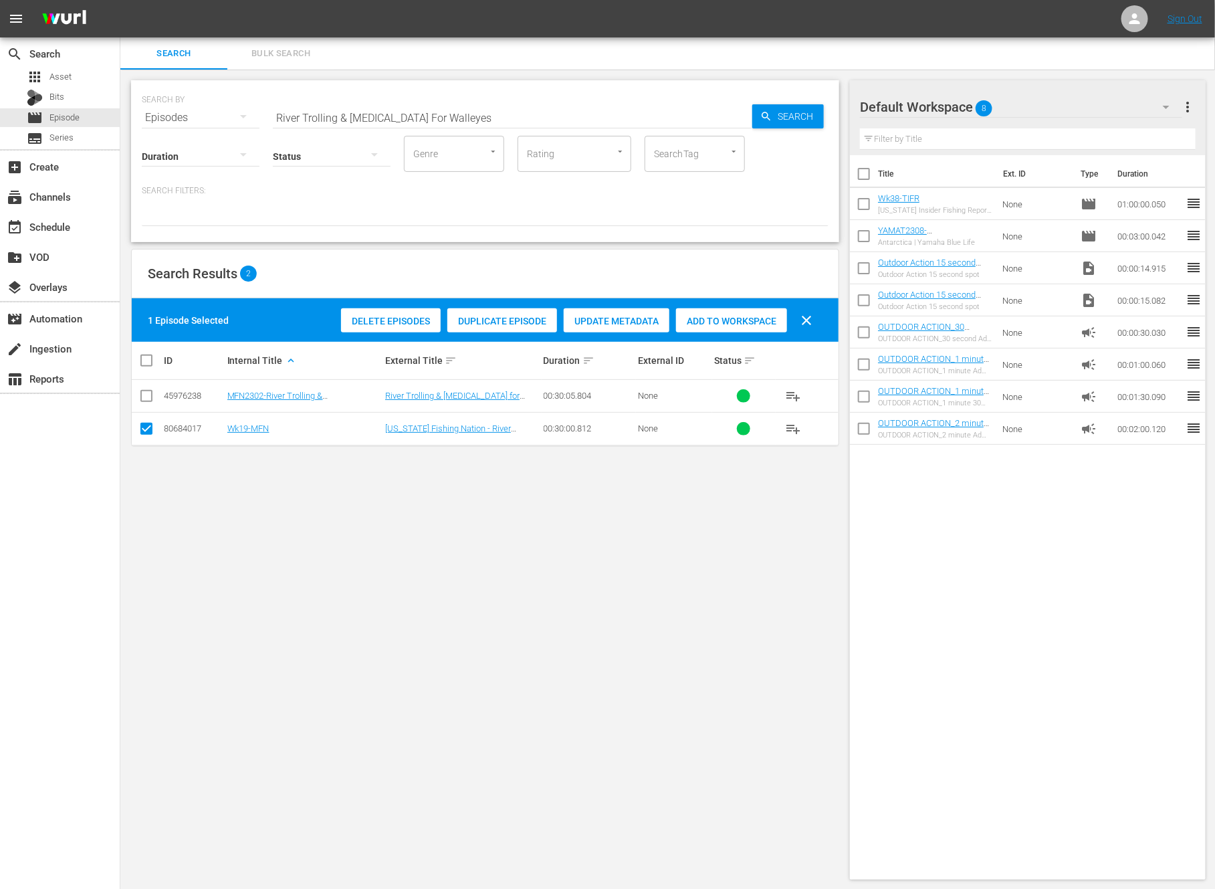
click at [461, 325] on span "Duplicate Episode" at bounding box center [502, 321] width 110 height 11
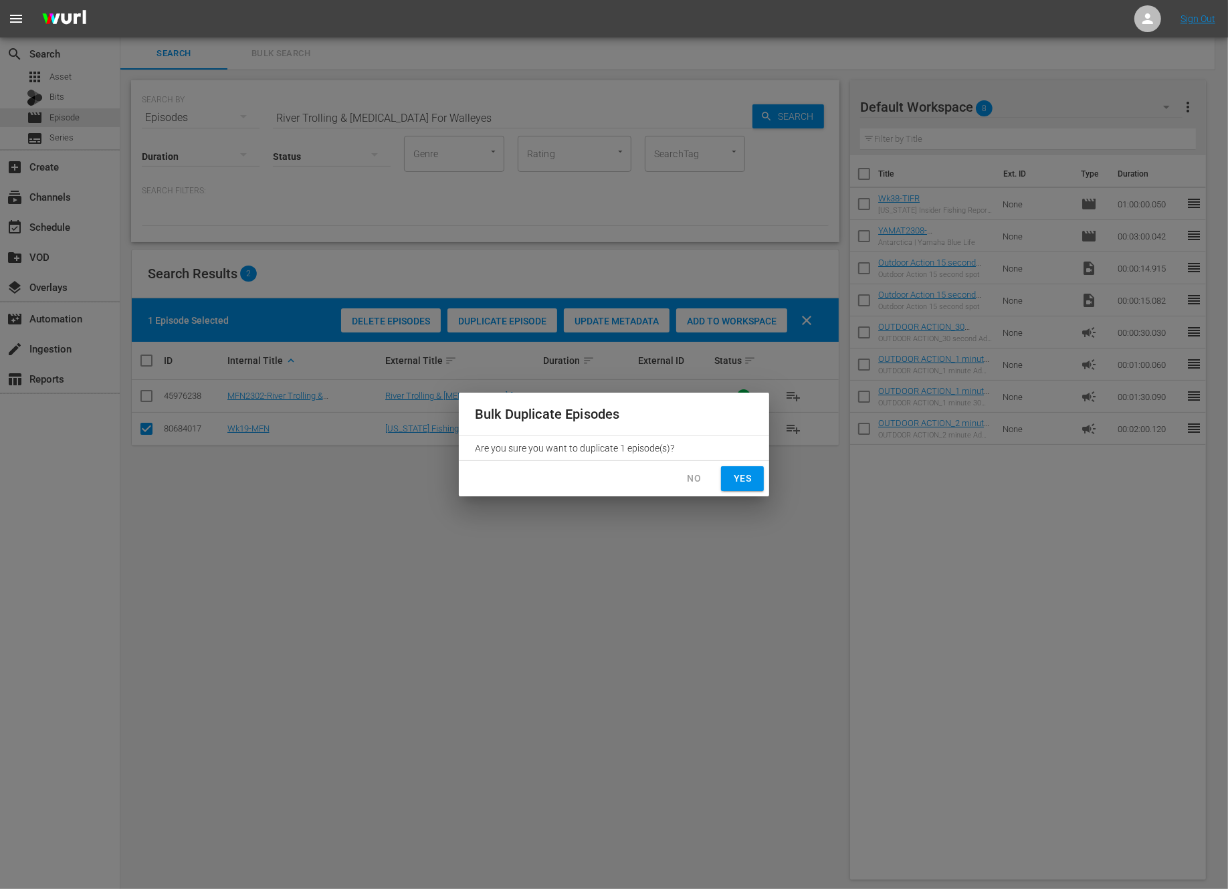
click at [741, 495] on div "No Yes" at bounding box center [614, 478] width 310 height 35
click at [738, 474] on span "Yes" at bounding box center [742, 478] width 21 height 17
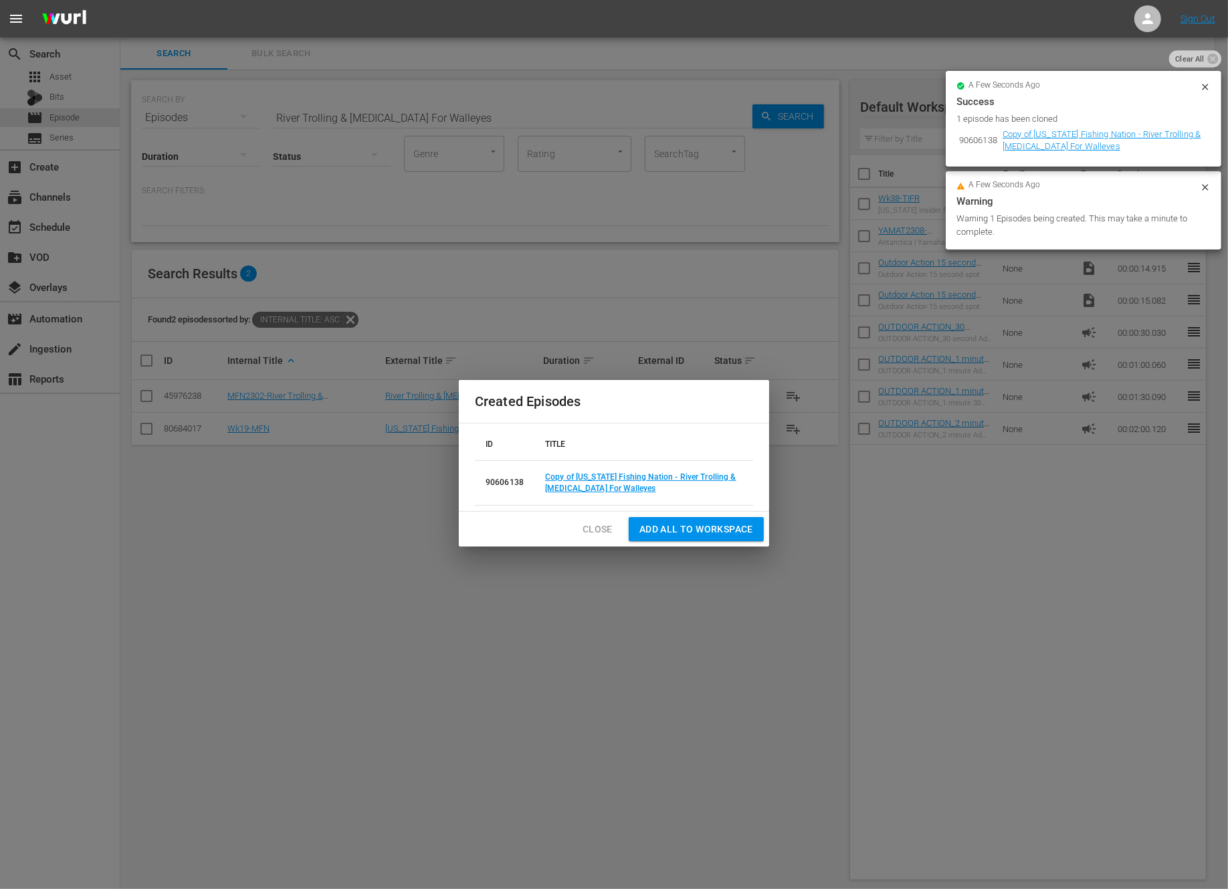
click at [1205, 61] on span "Clear All" at bounding box center [1189, 58] width 41 height 17
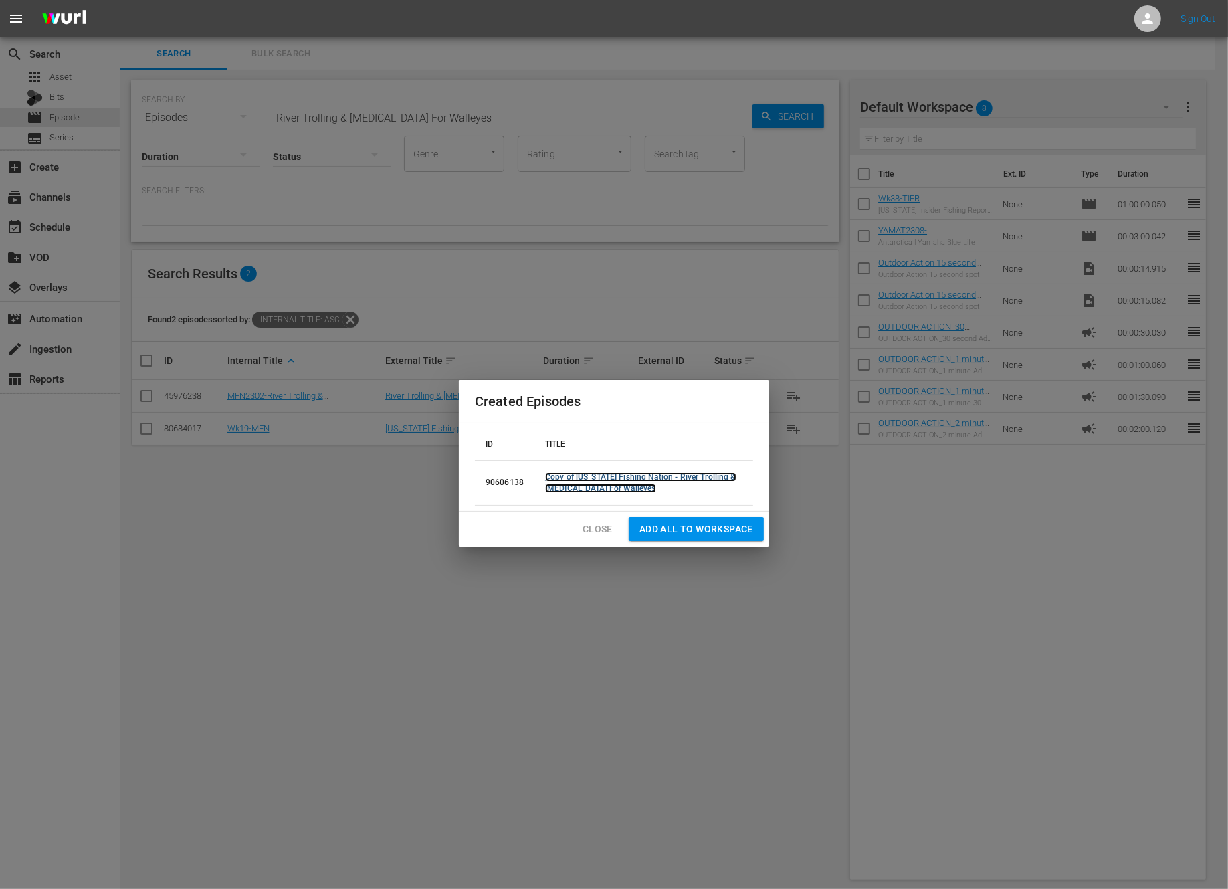
click at [631, 476] on link "Copy of Michigan Fishing Nation - River Trolling & Whipping For Walleyes" at bounding box center [640, 482] width 191 height 21
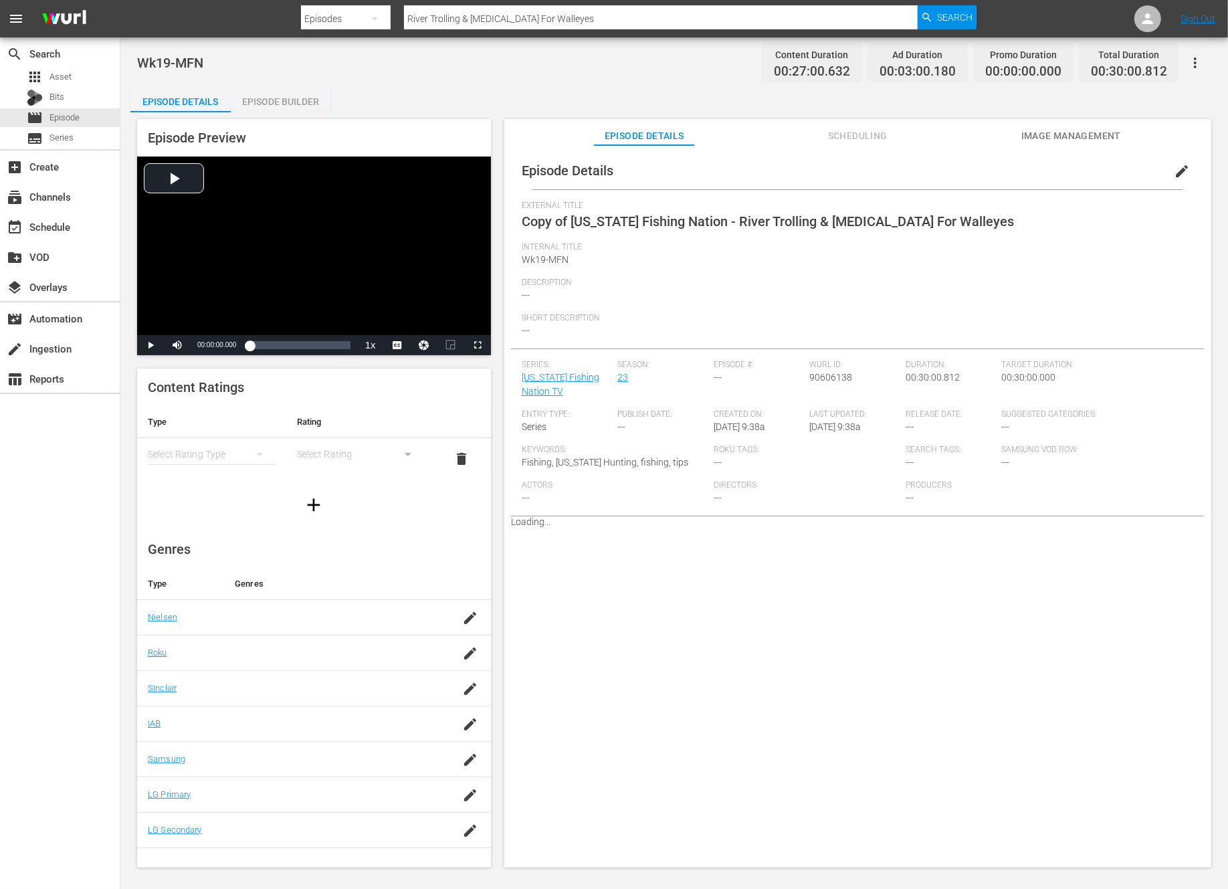
click at [1174, 172] on span "edit" at bounding box center [1182, 171] width 16 height 16
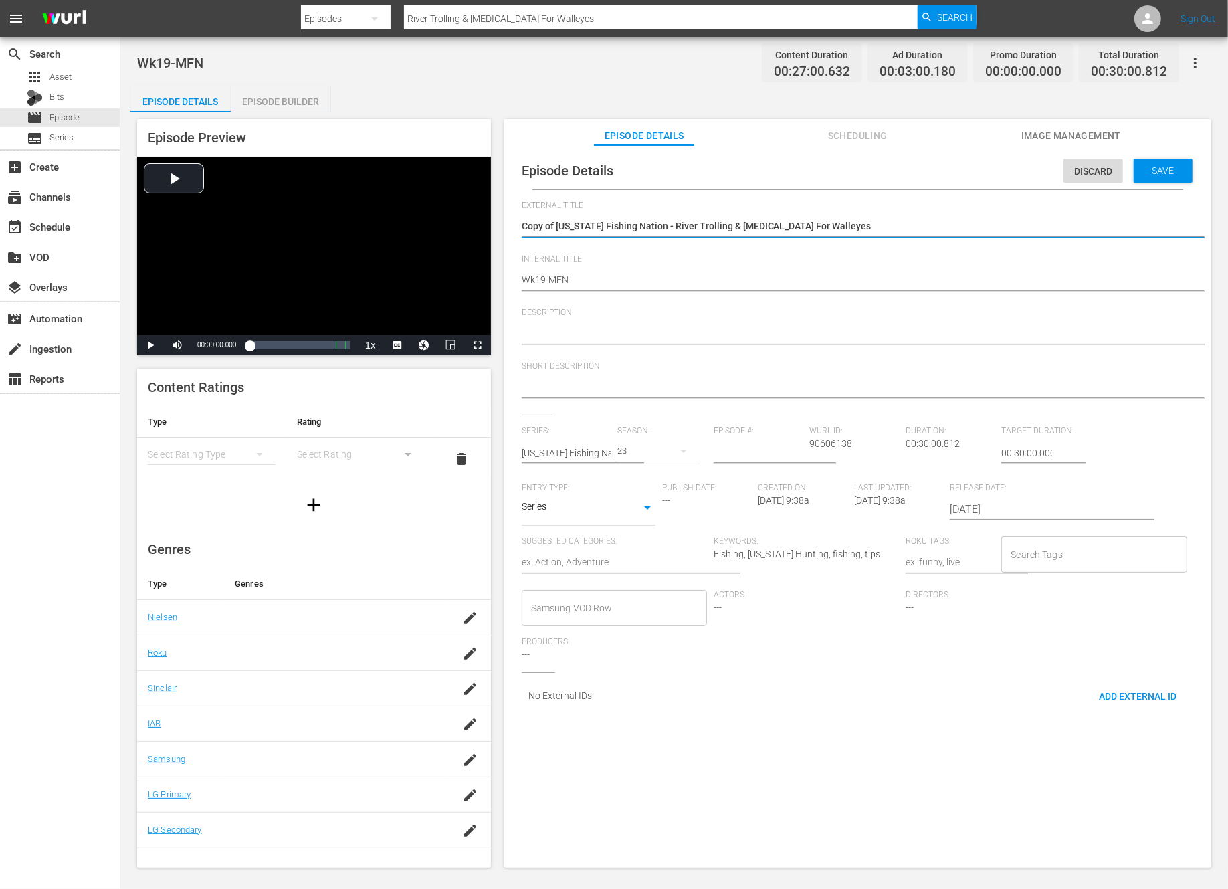
click at [556, 225] on textarea "Copy of Michigan Fishing Nation - River Trolling & Whipping For Walleyes" at bounding box center [854, 227] width 665 height 16
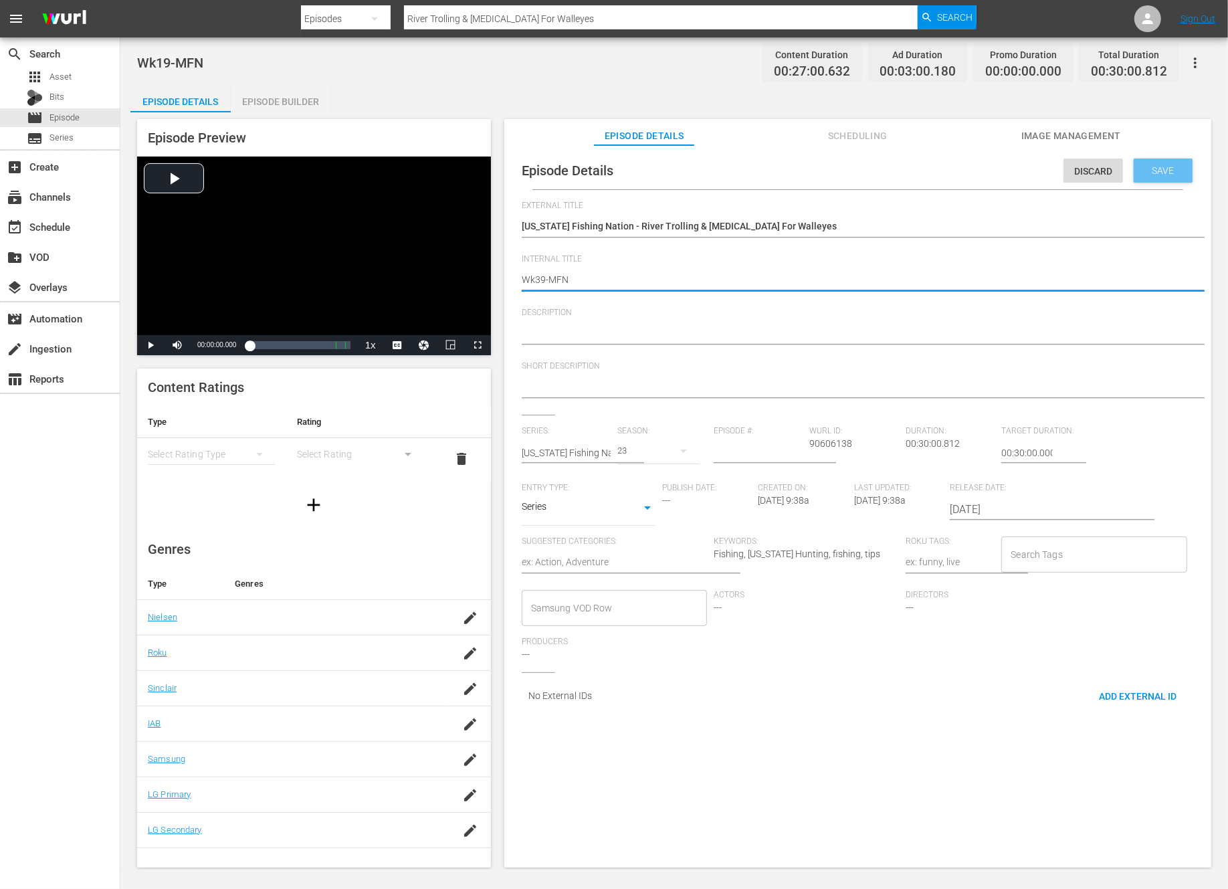
click at [1168, 164] on div "Save" at bounding box center [1163, 171] width 59 height 24
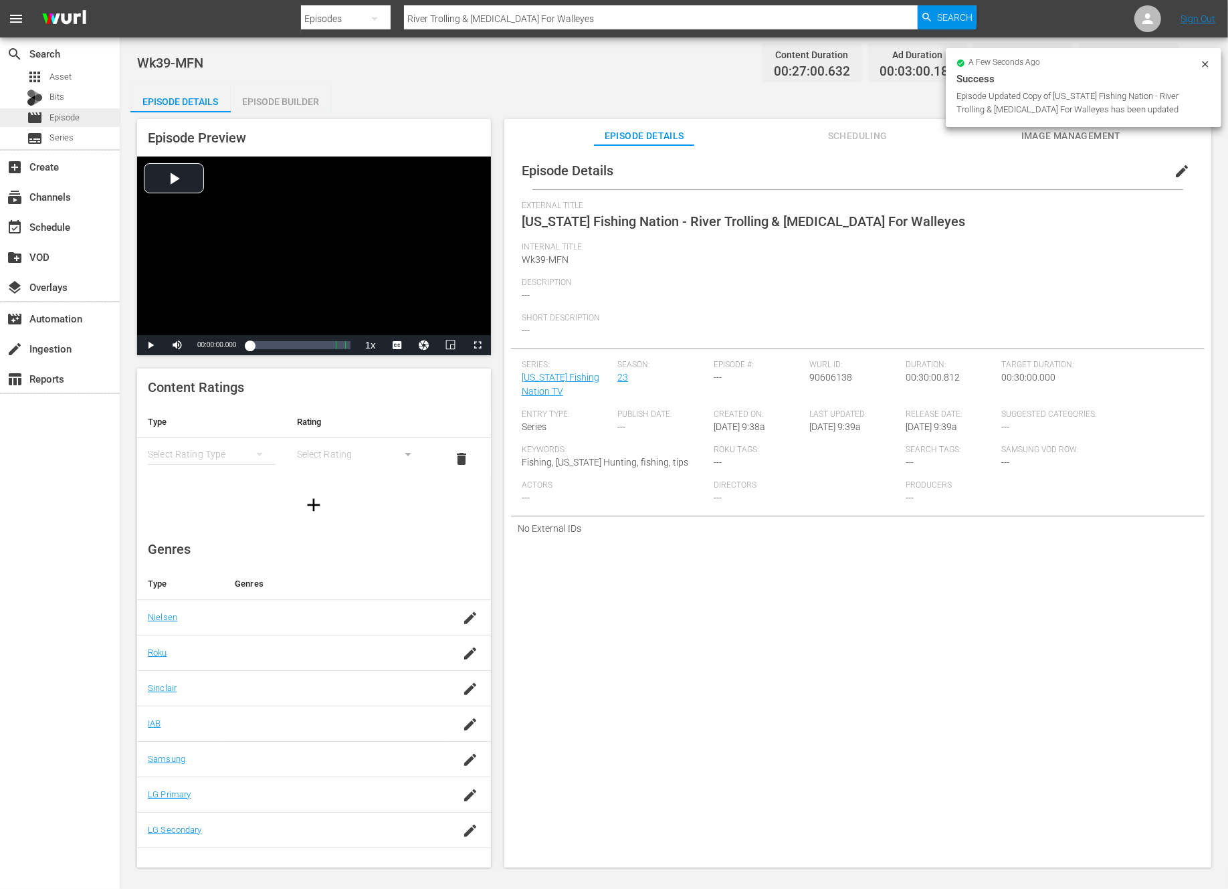
click at [58, 114] on span "Episode" at bounding box center [64, 117] width 30 height 13
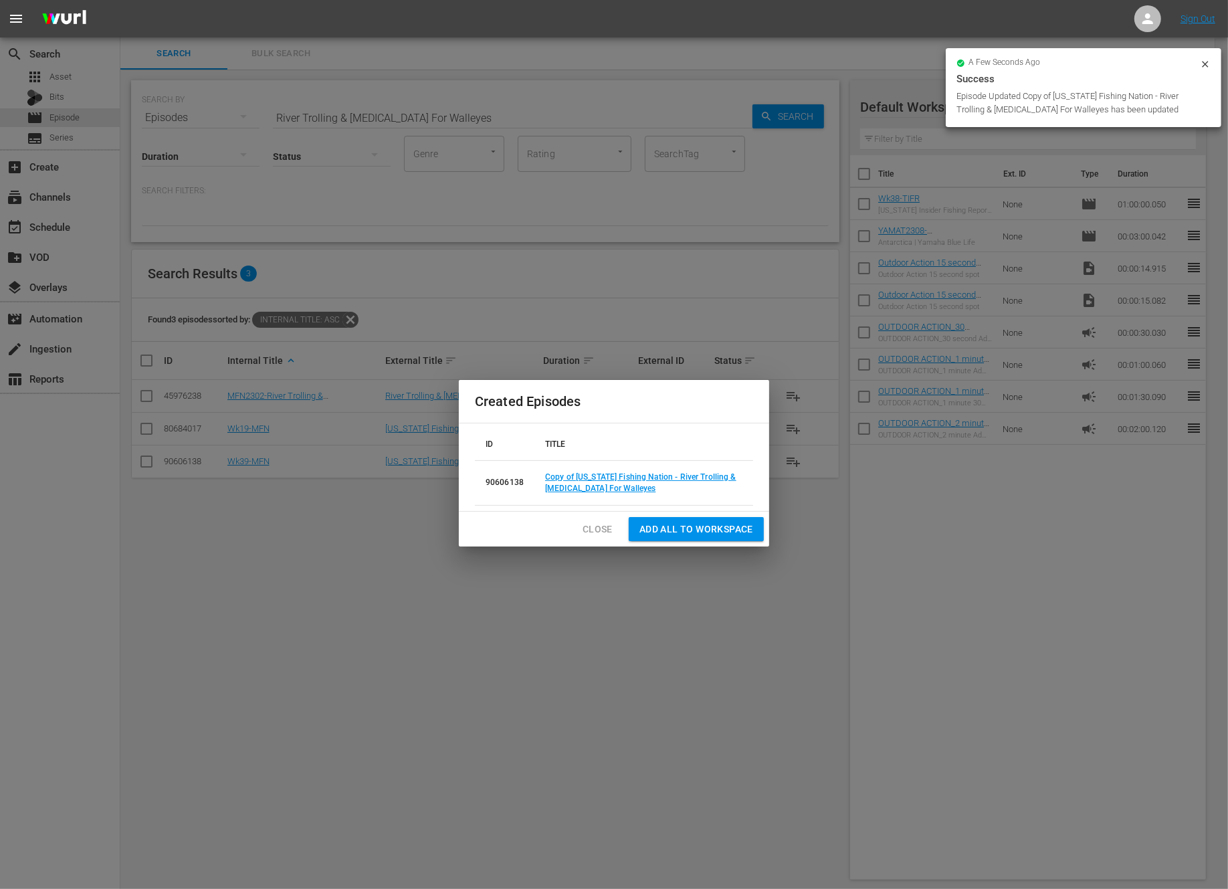
click at [598, 525] on span "Close" at bounding box center [598, 529] width 30 height 17
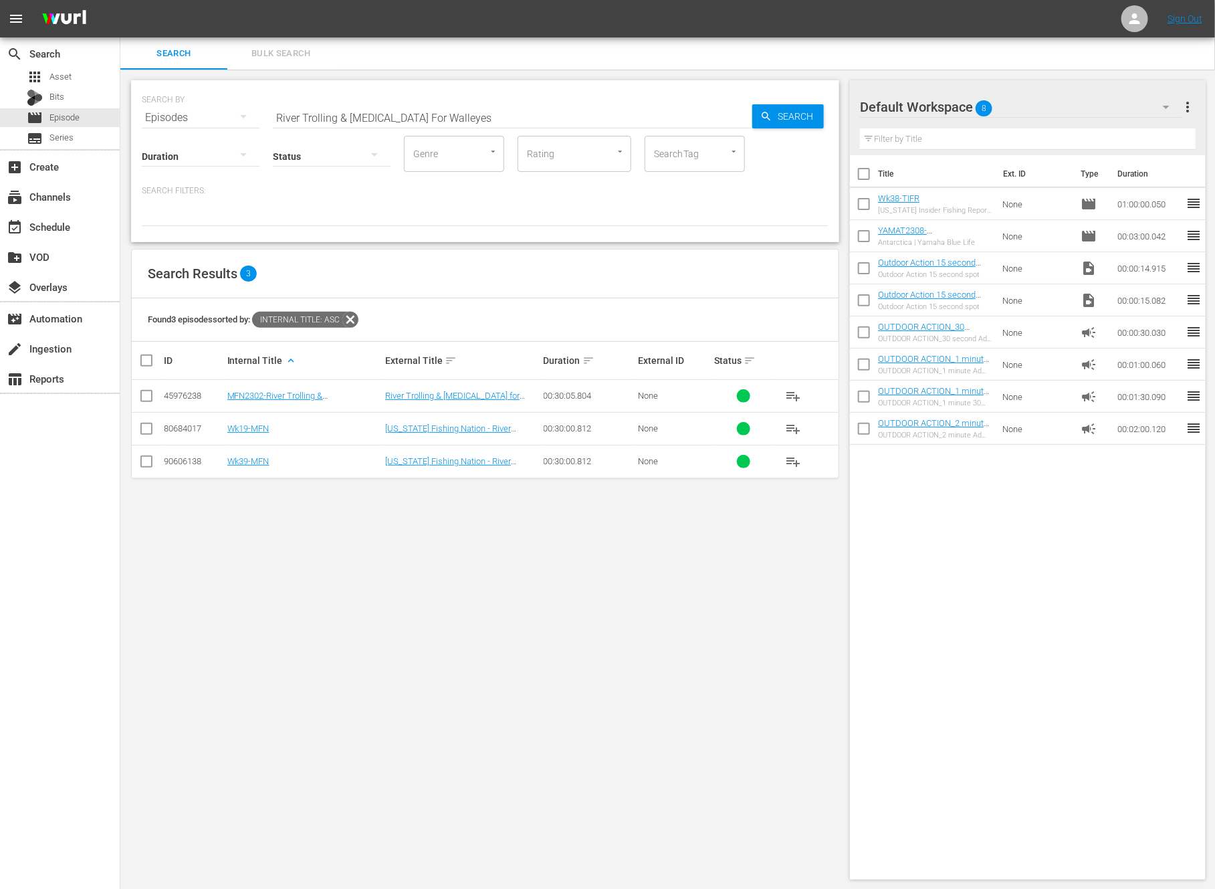
click at [382, 124] on div "Status" at bounding box center [332, 148] width 118 height 48
click at [382, 121] on input "River Trolling & Whipping For Walleyes" at bounding box center [513, 118] width 480 height 32
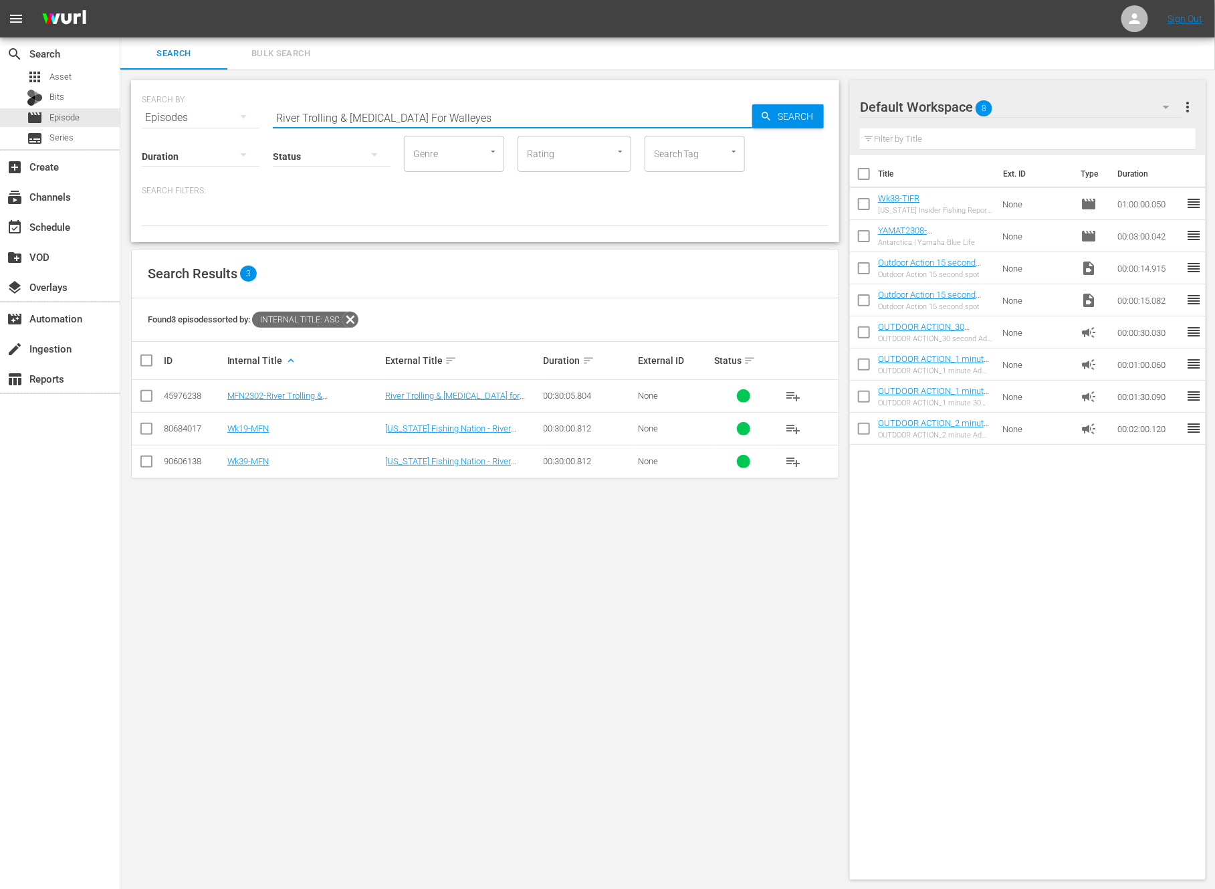
click at [382, 121] on input "River Trolling & Whipping For Walleyes" at bounding box center [513, 118] width 480 height 32
paste input "NWT Championship - Lake Huron | Oscoda, MI - Part 2"
click at [148, 427] on input "checkbox" at bounding box center [146, 431] width 16 height 16
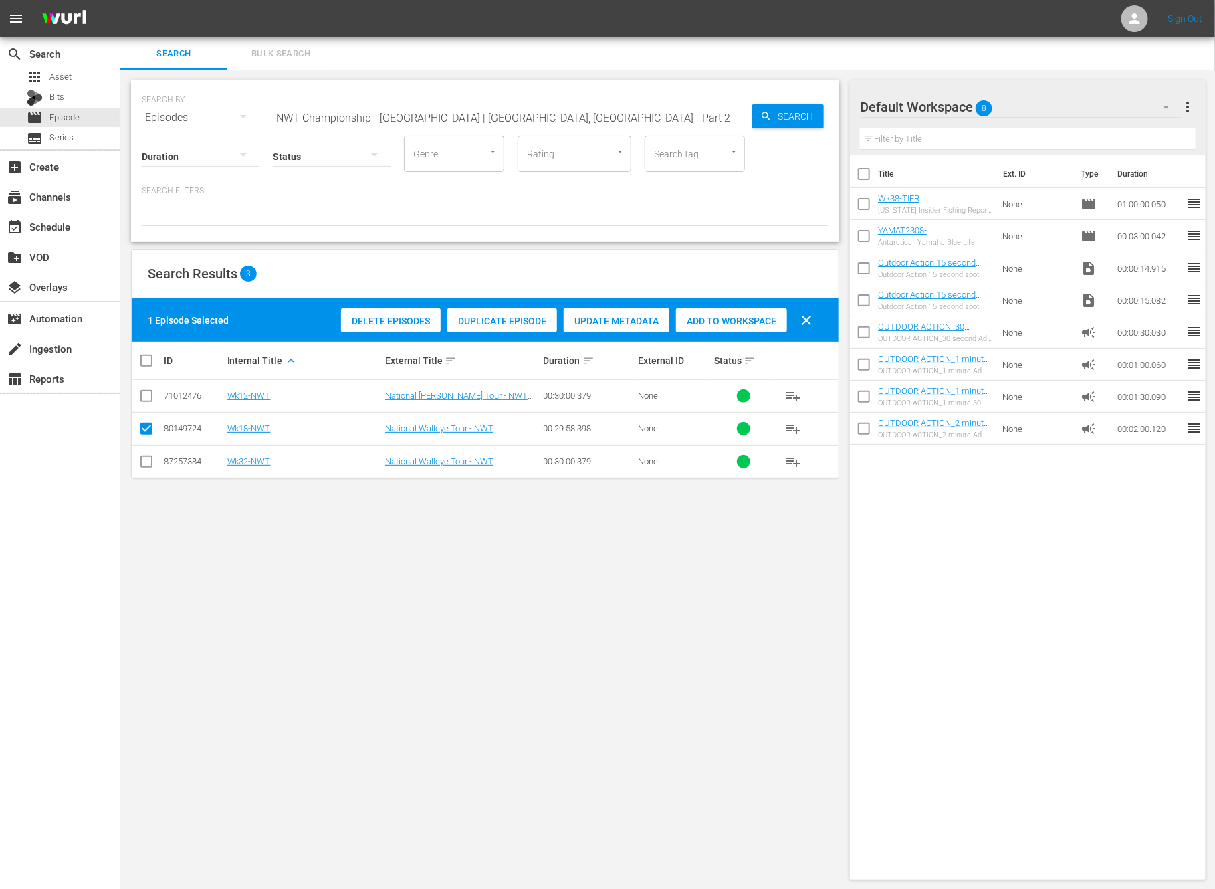
click at [521, 313] on div "Duplicate Episode" at bounding box center [502, 320] width 110 height 25
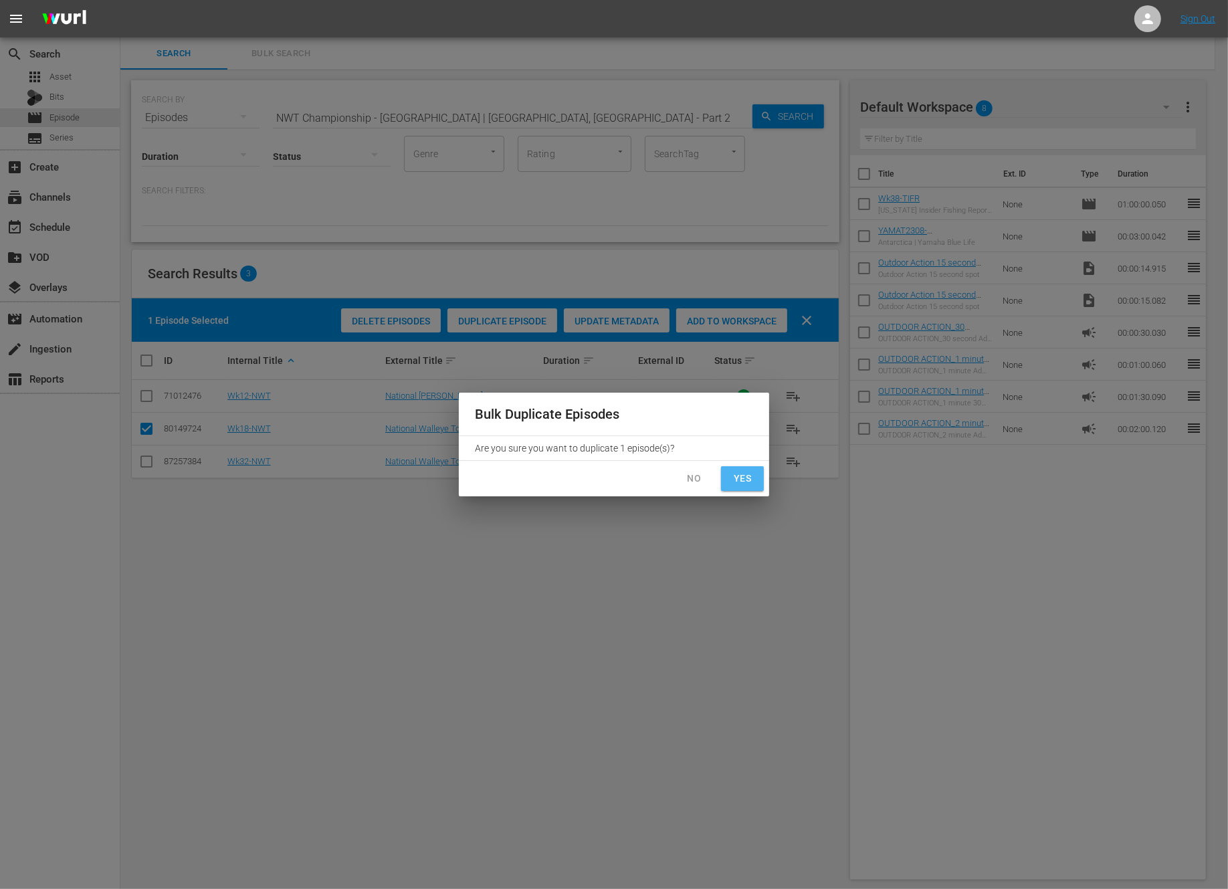
click at [748, 479] on span "Yes" at bounding box center [742, 478] width 21 height 17
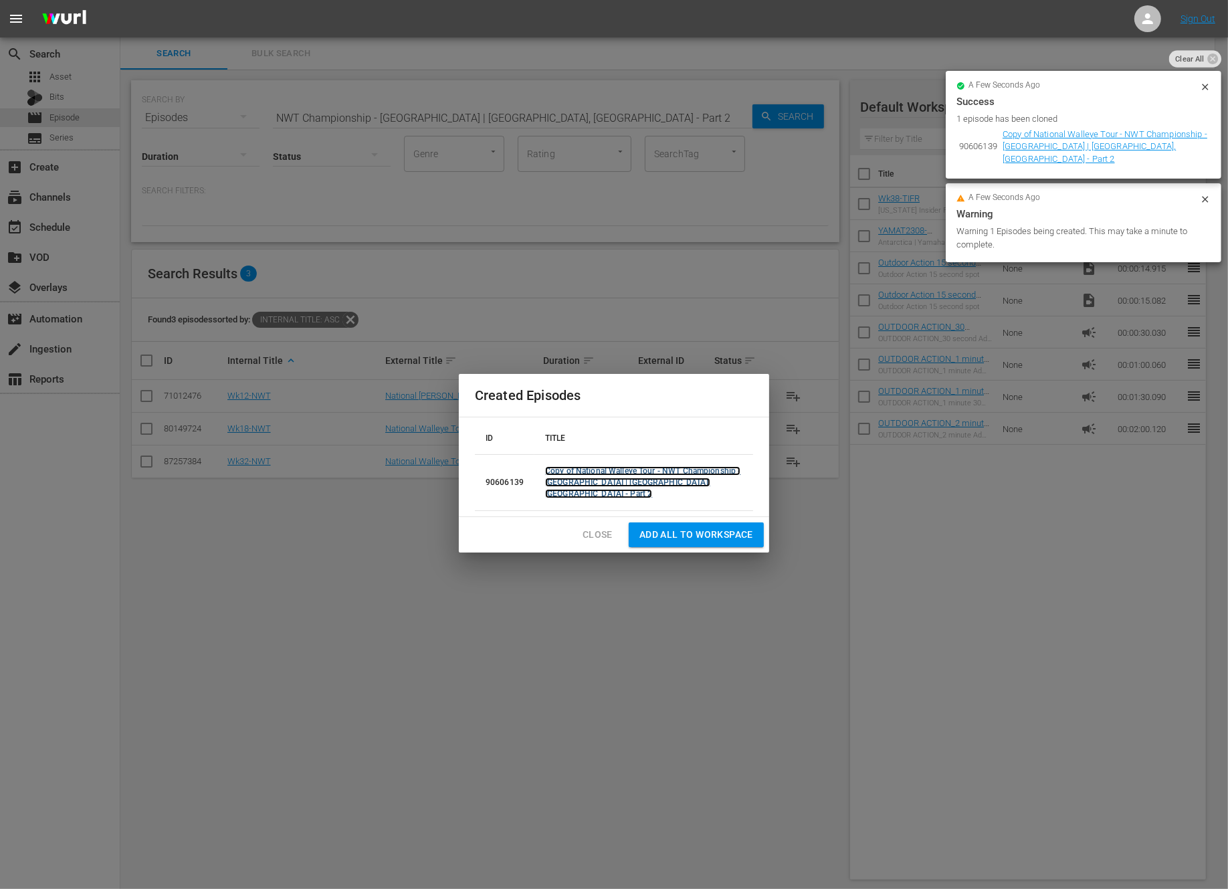
click at [667, 479] on link "Copy of National Walleye Tour - NWT Championship - Lake Huron | Oscoda, MI - Pa…" at bounding box center [642, 482] width 195 height 32
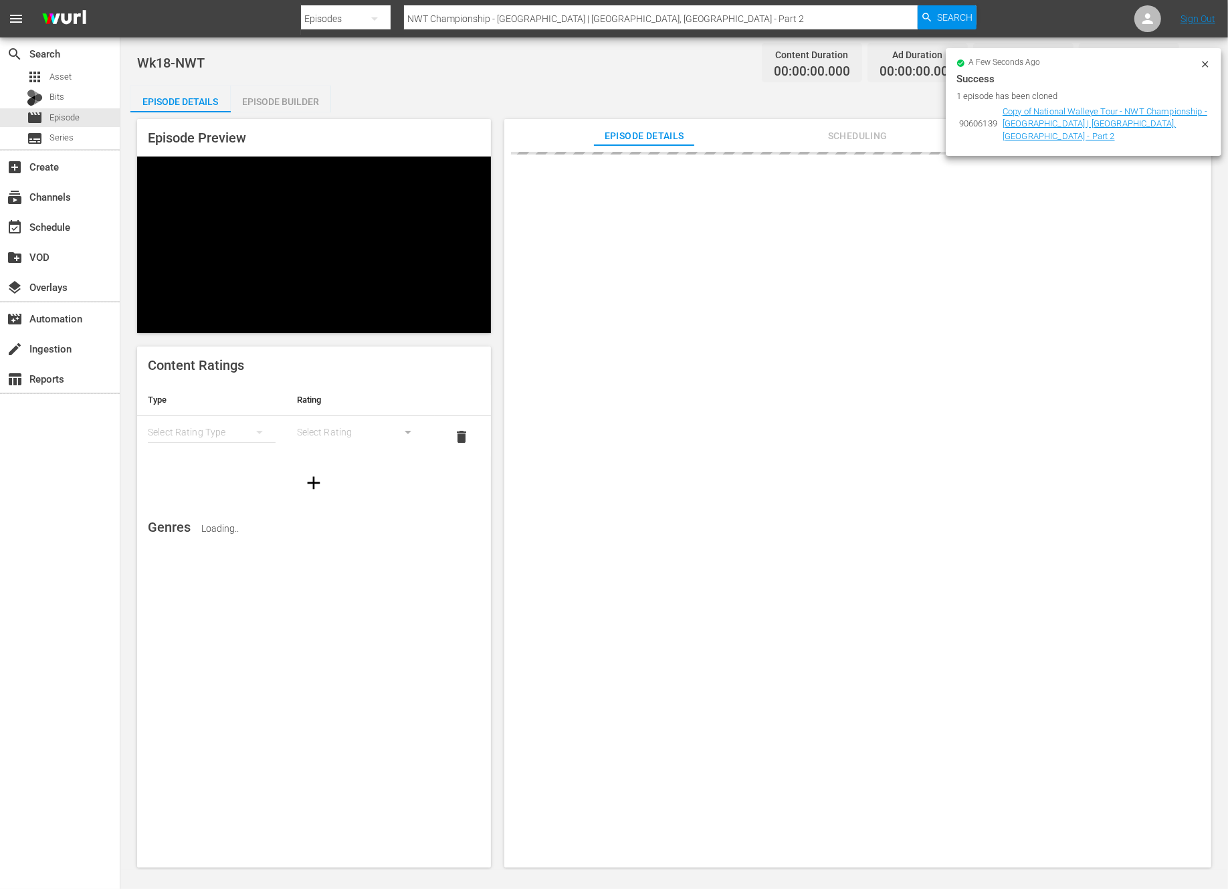
click at [1205, 62] on icon at bounding box center [1205, 64] width 11 height 11
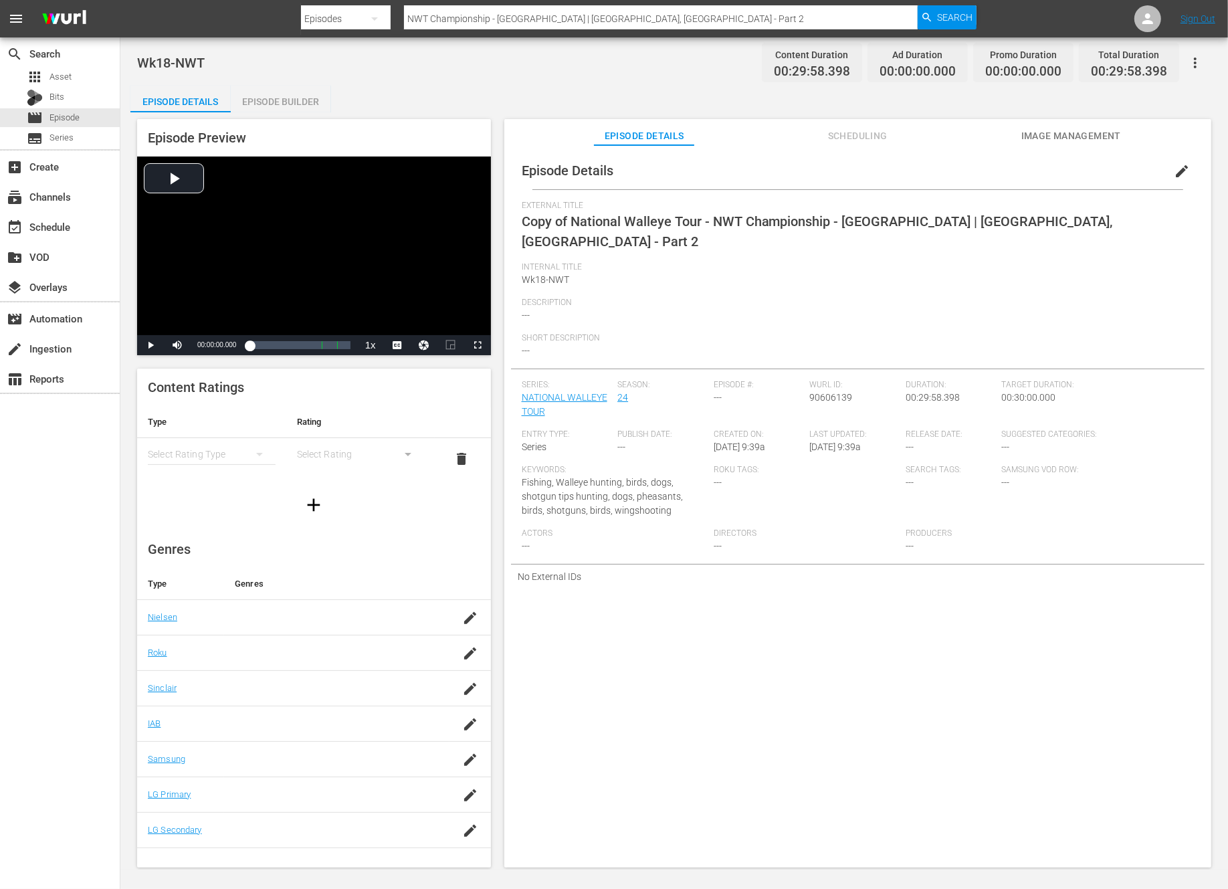
click at [1176, 169] on span "edit" at bounding box center [1182, 171] width 16 height 16
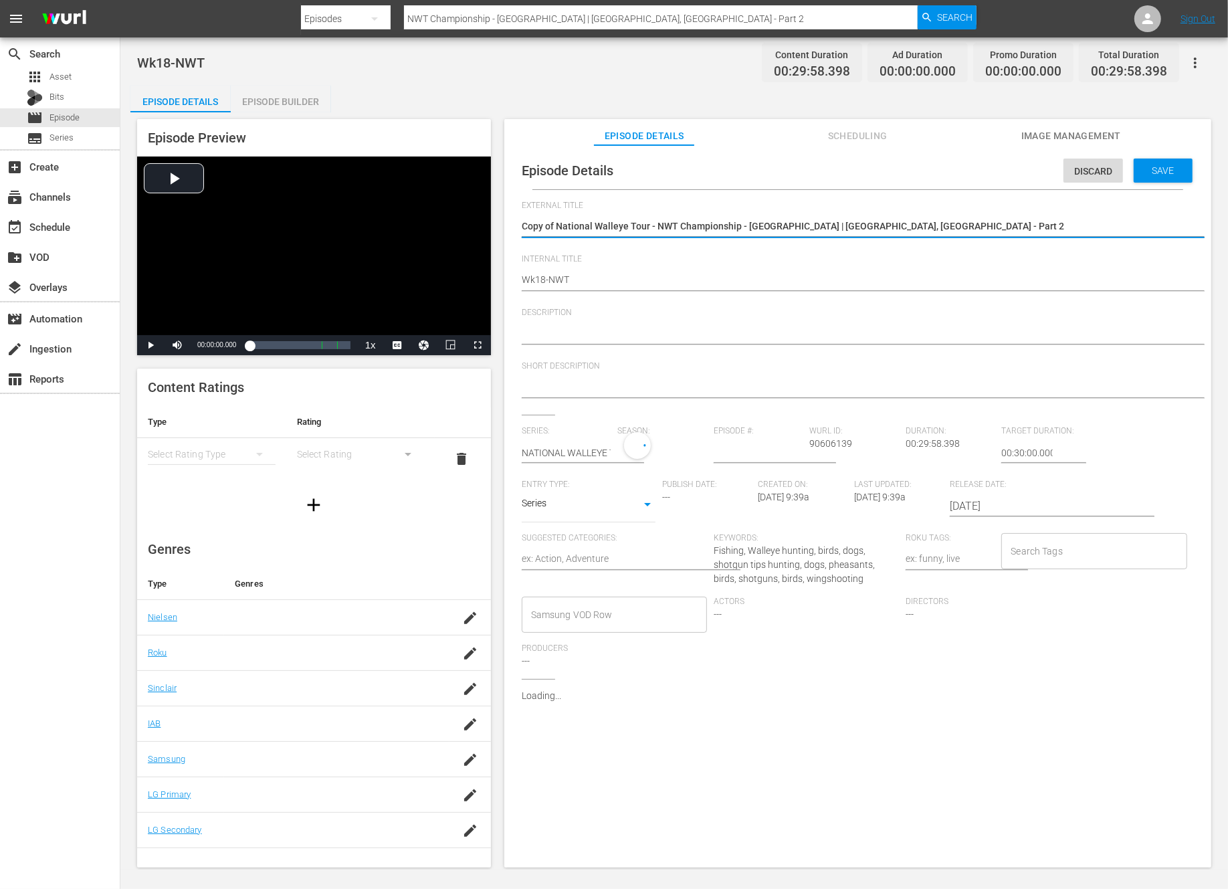
click at [558, 229] on textarea "Copy of National Walleye Tour - NWT Championship - Lake Huron | Oscoda, MI - Pa…" at bounding box center [854, 227] width 665 height 16
click at [1160, 165] on span "Save" at bounding box center [1163, 170] width 43 height 11
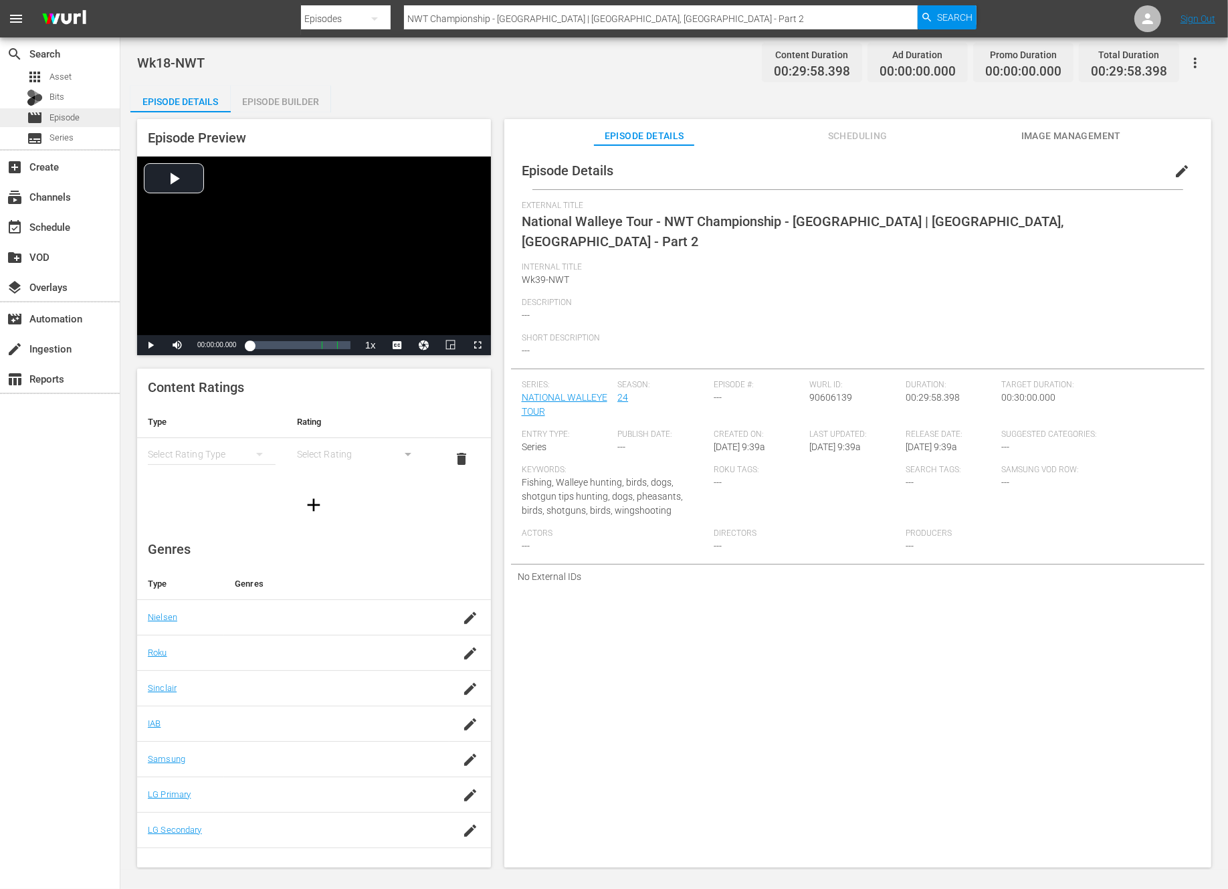
click at [56, 117] on span "Episode" at bounding box center [64, 117] width 30 height 13
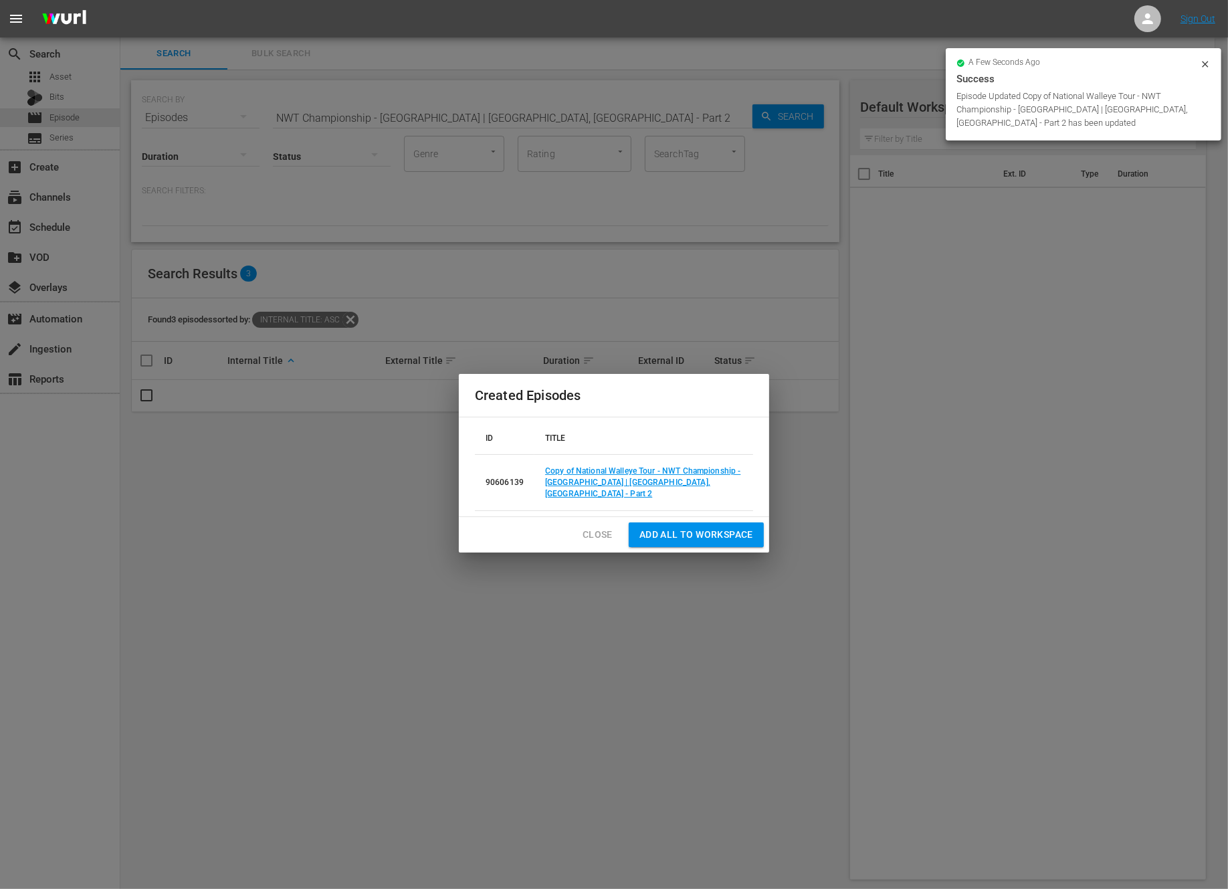
click at [597, 528] on span "Close" at bounding box center [598, 534] width 30 height 17
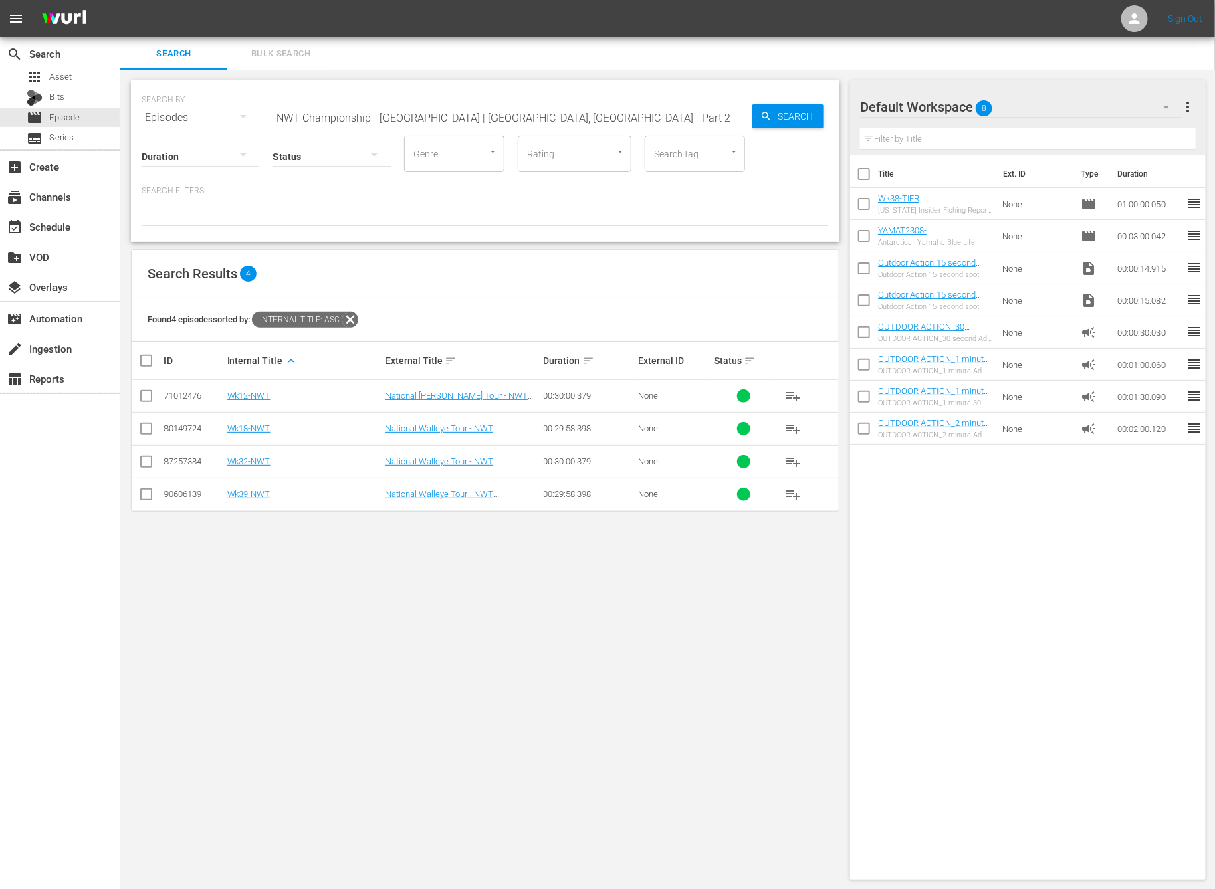
click at [330, 114] on input "NWT Championship - Lake Huron | Oscoda, MI - Part 2" at bounding box center [513, 118] width 480 height 32
paste input "May Grouper Smackdown"
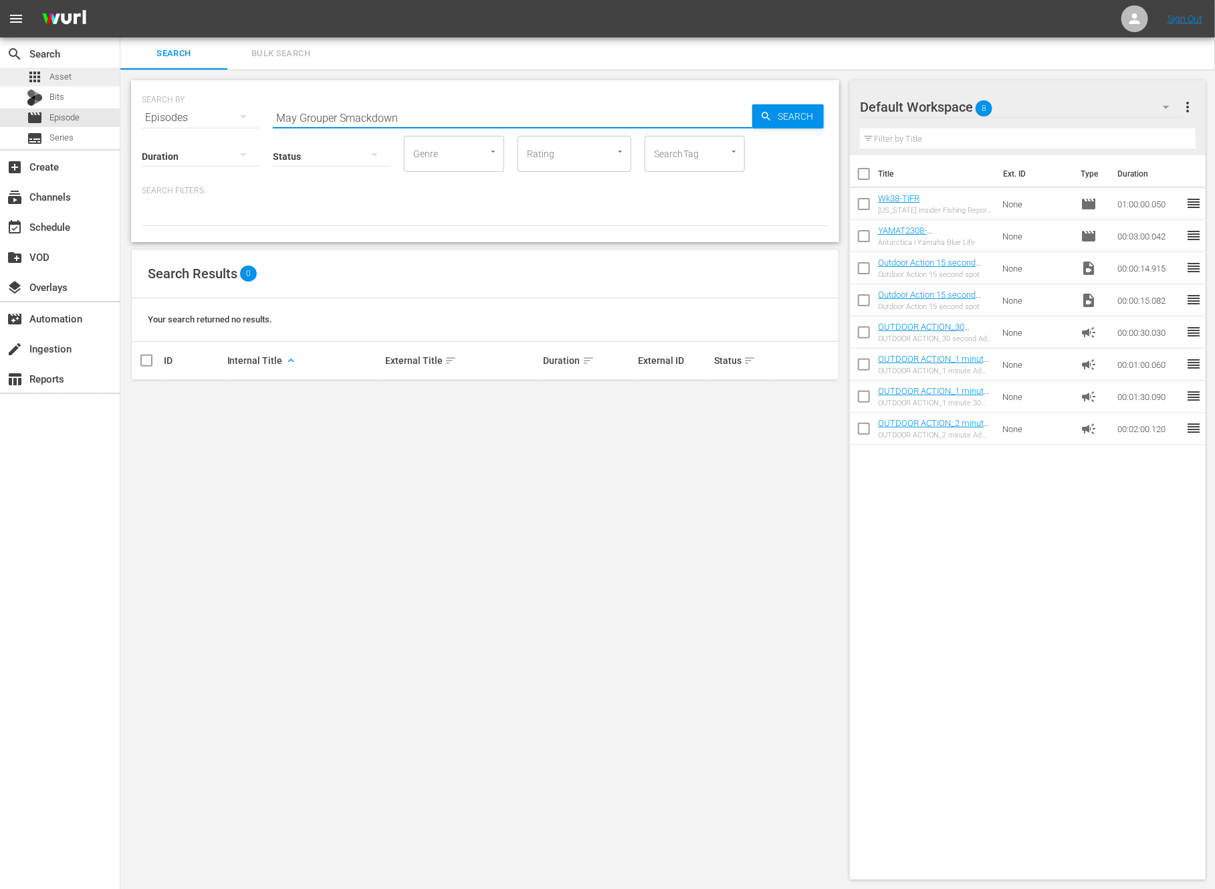
click at [58, 72] on span "Asset" at bounding box center [60, 76] width 22 height 13
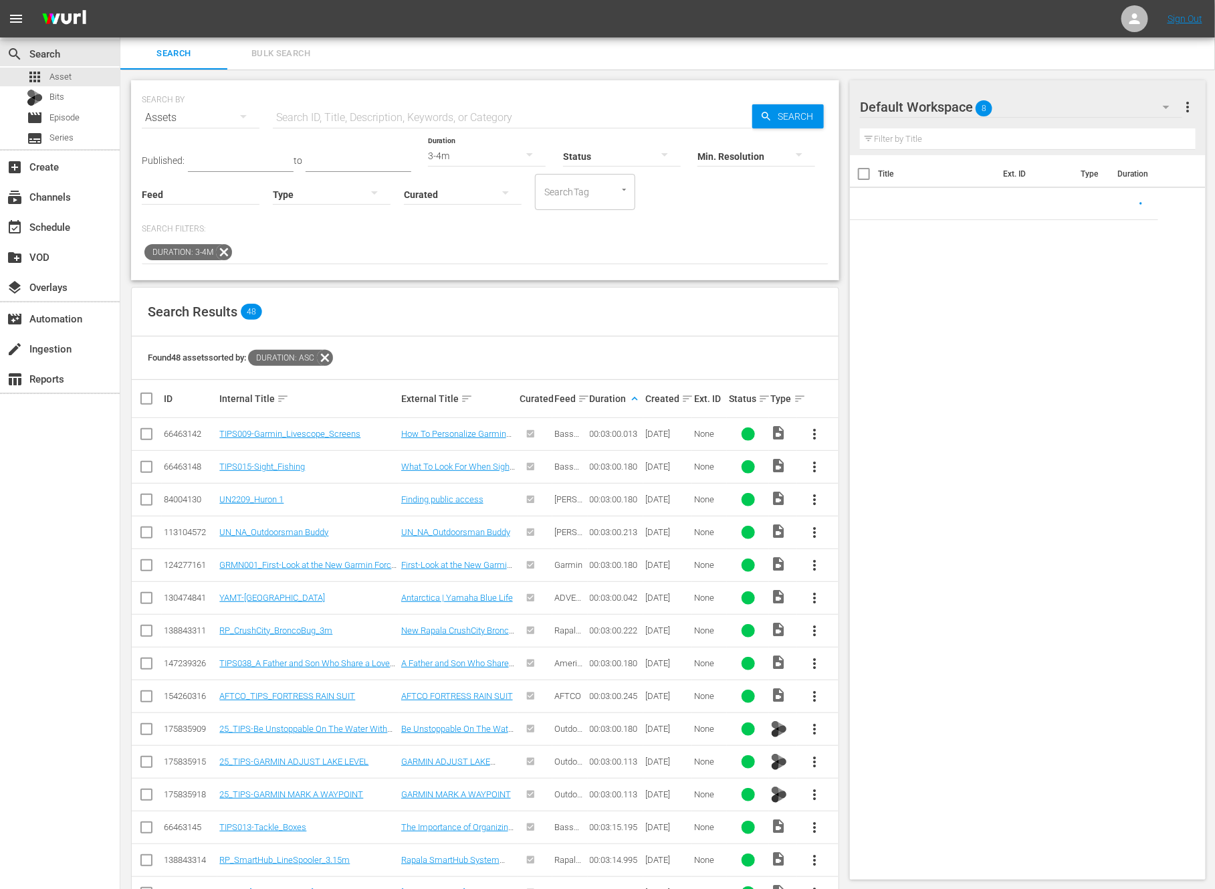
click at [225, 249] on icon at bounding box center [224, 252] width 16 height 16
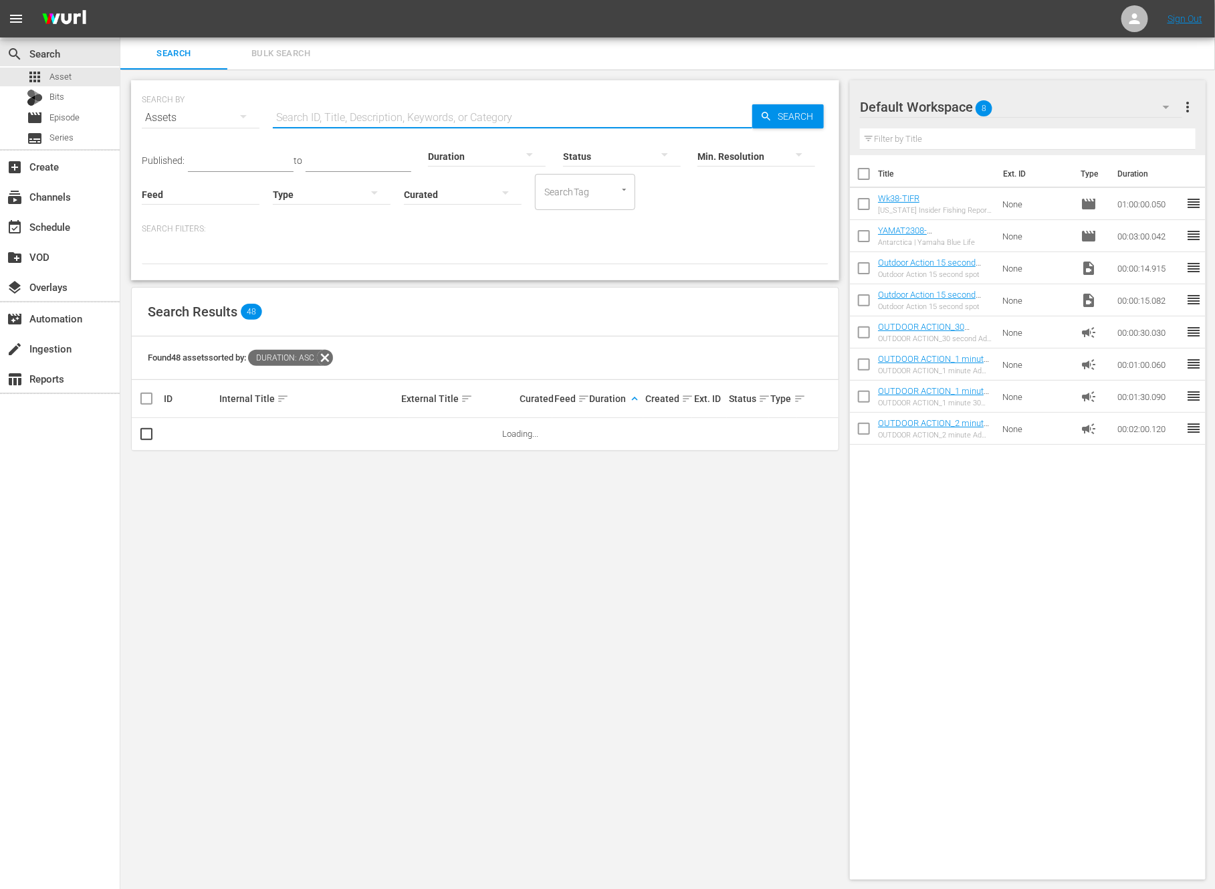
click at [352, 113] on input "text" at bounding box center [513, 118] width 480 height 32
paste input "May Grouper Smackdown"
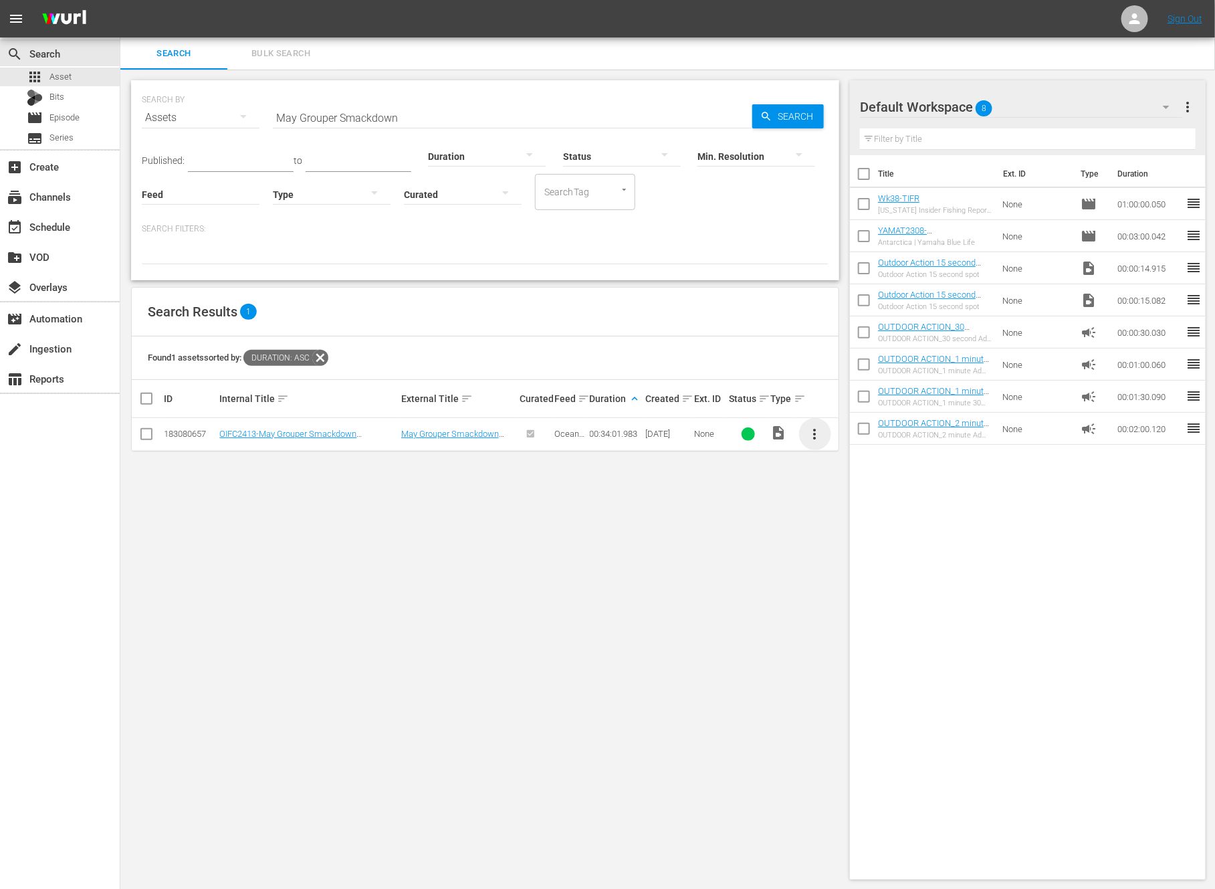
click at [811, 431] on span "more_vert" at bounding box center [815, 434] width 16 height 16
click at [869, 476] on div "Workspace" at bounding box center [887, 471] width 91 height 32
click at [710, 302] on div "Search Results 1" at bounding box center [485, 312] width 707 height 49
click at [335, 120] on input "May Grouper Smackdown" at bounding box center [513, 118] width 480 height 32
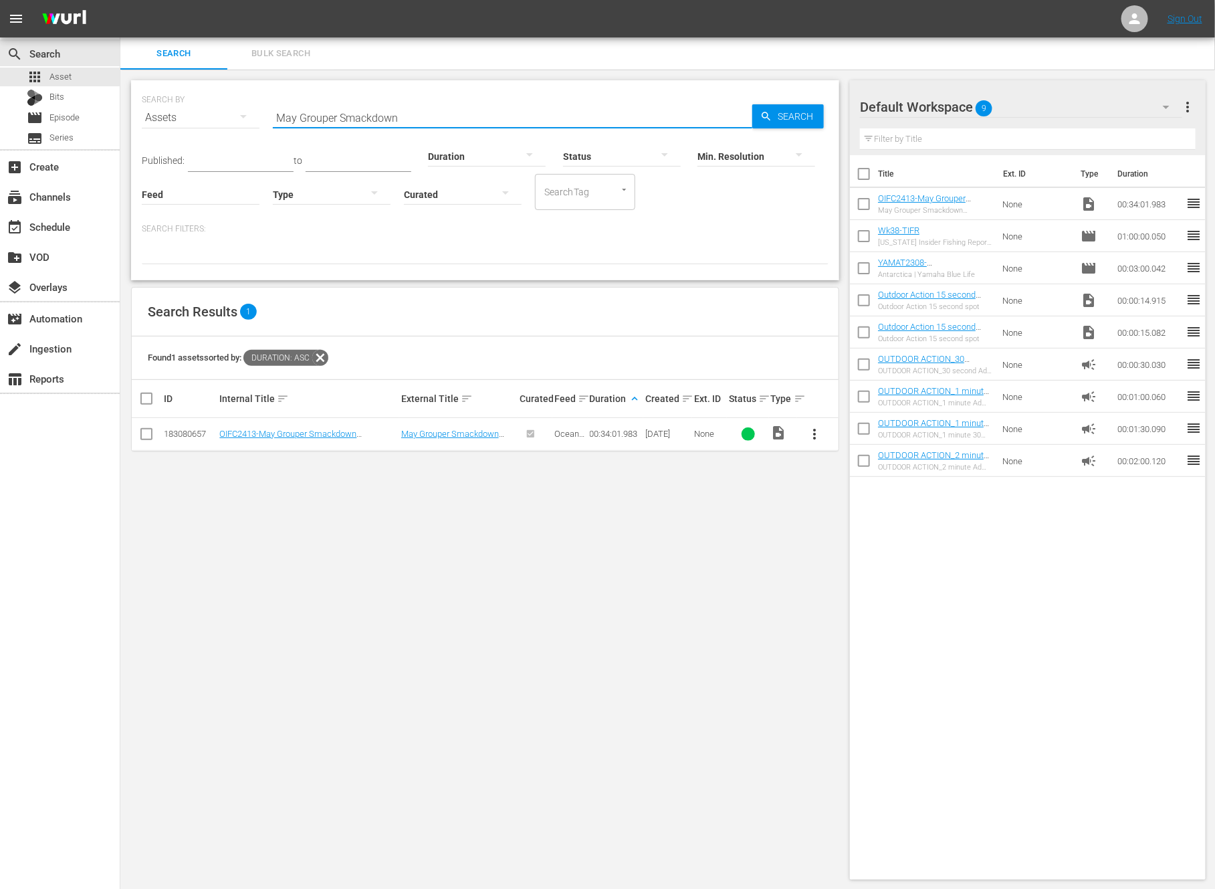
click at [335, 120] on input "May Grouper Smackdown" at bounding box center [513, 118] width 480 height 32
paste input "All Things Fishing"
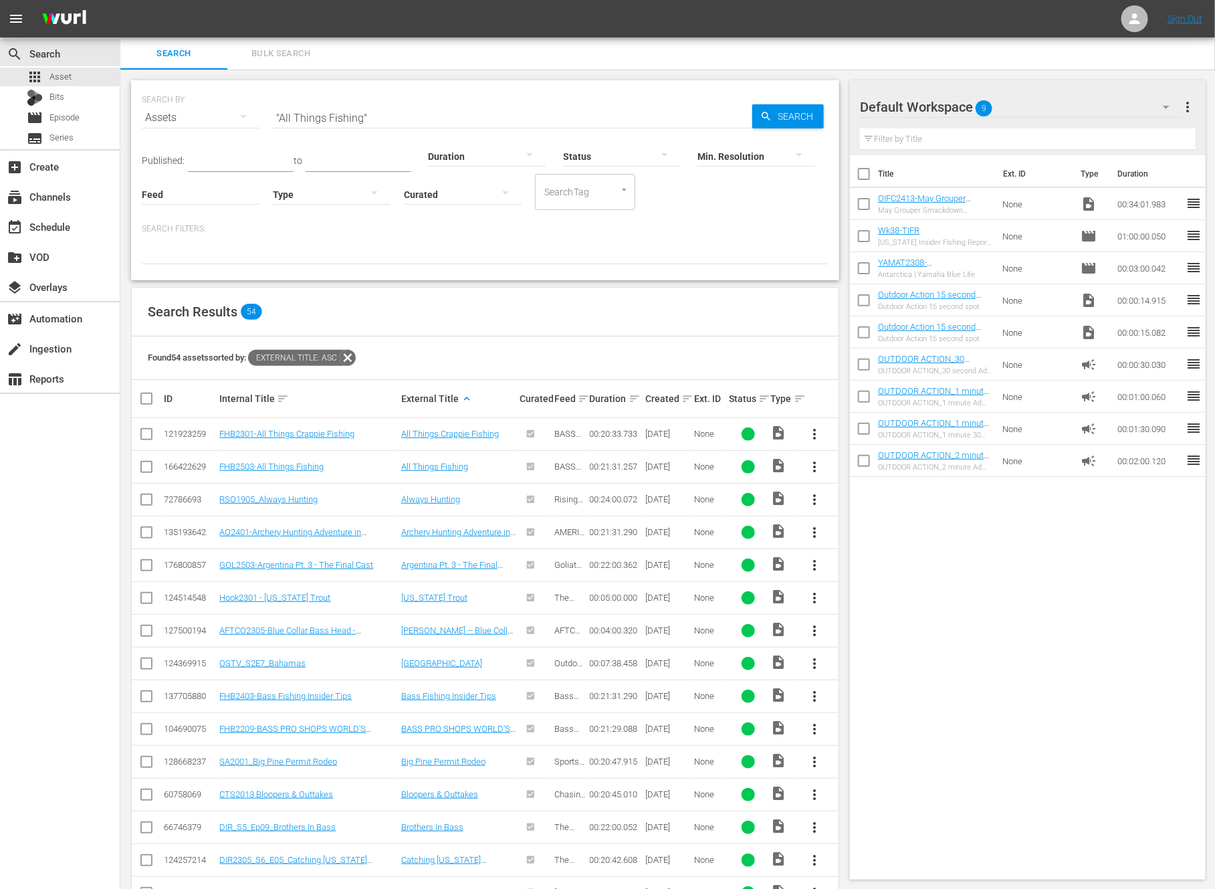
click at [814, 465] on span "more_vert" at bounding box center [815, 467] width 16 height 16
click at [855, 501] on div "Workspace" at bounding box center [887, 503] width 91 height 32
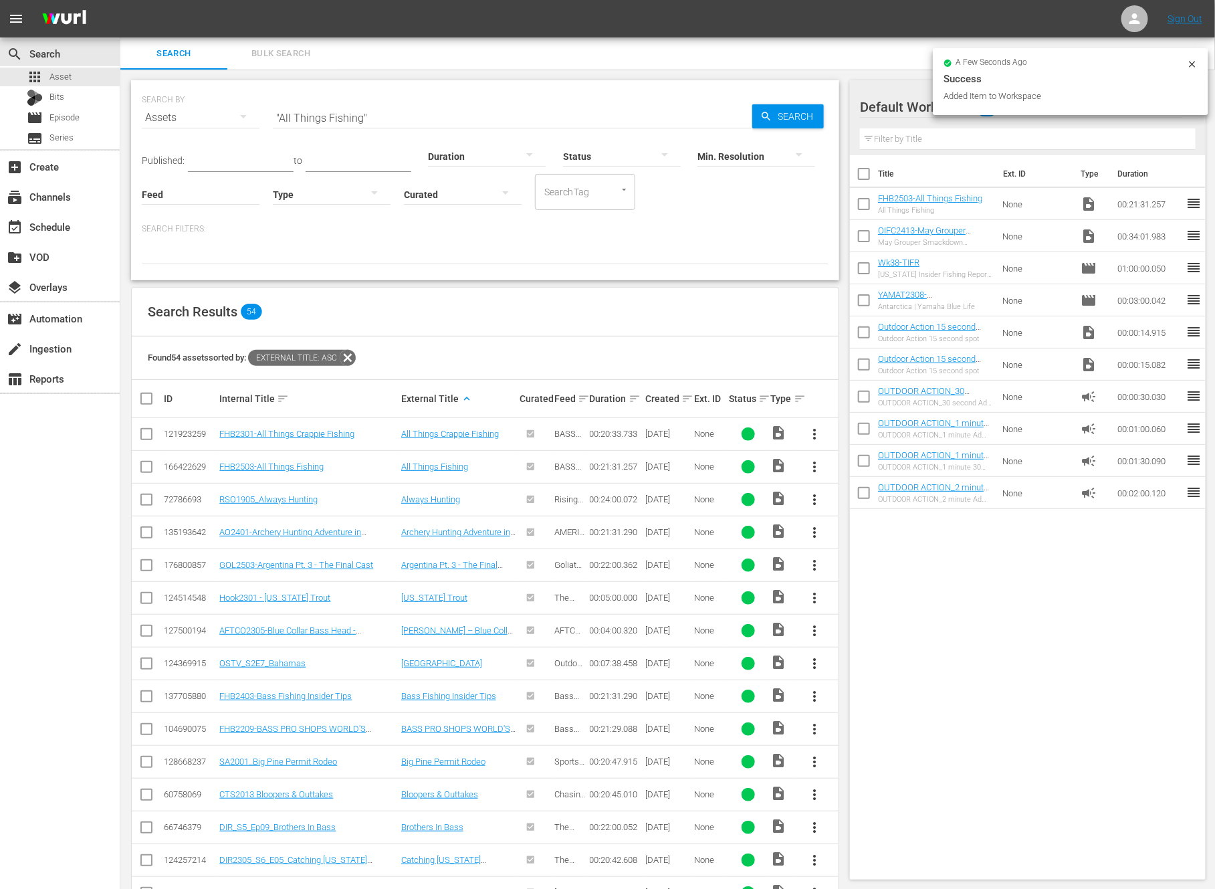
click at [860, 235] on input "checkbox" at bounding box center [864, 239] width 28 height 28
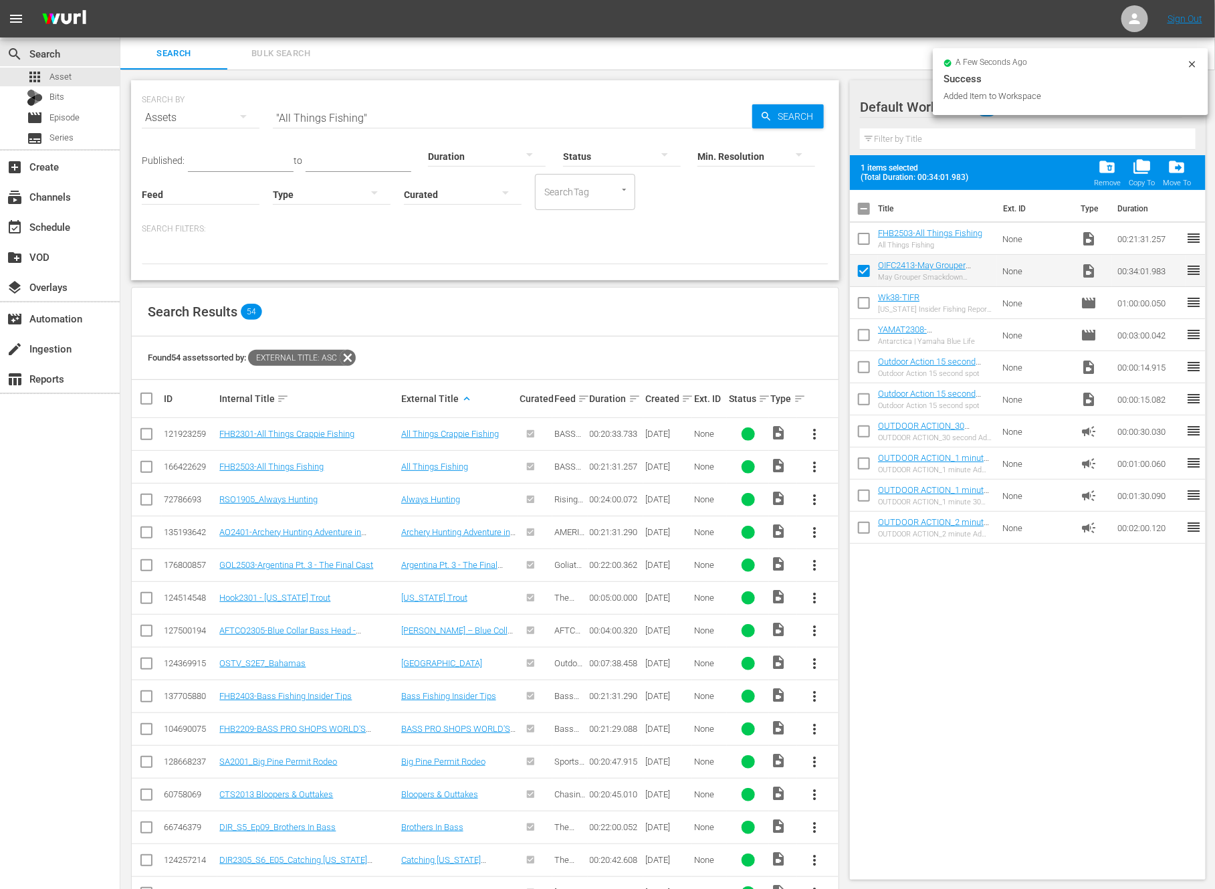
click at [861, 235] on input "checkbox" at bounding box center [864, 241] width 28 height 28
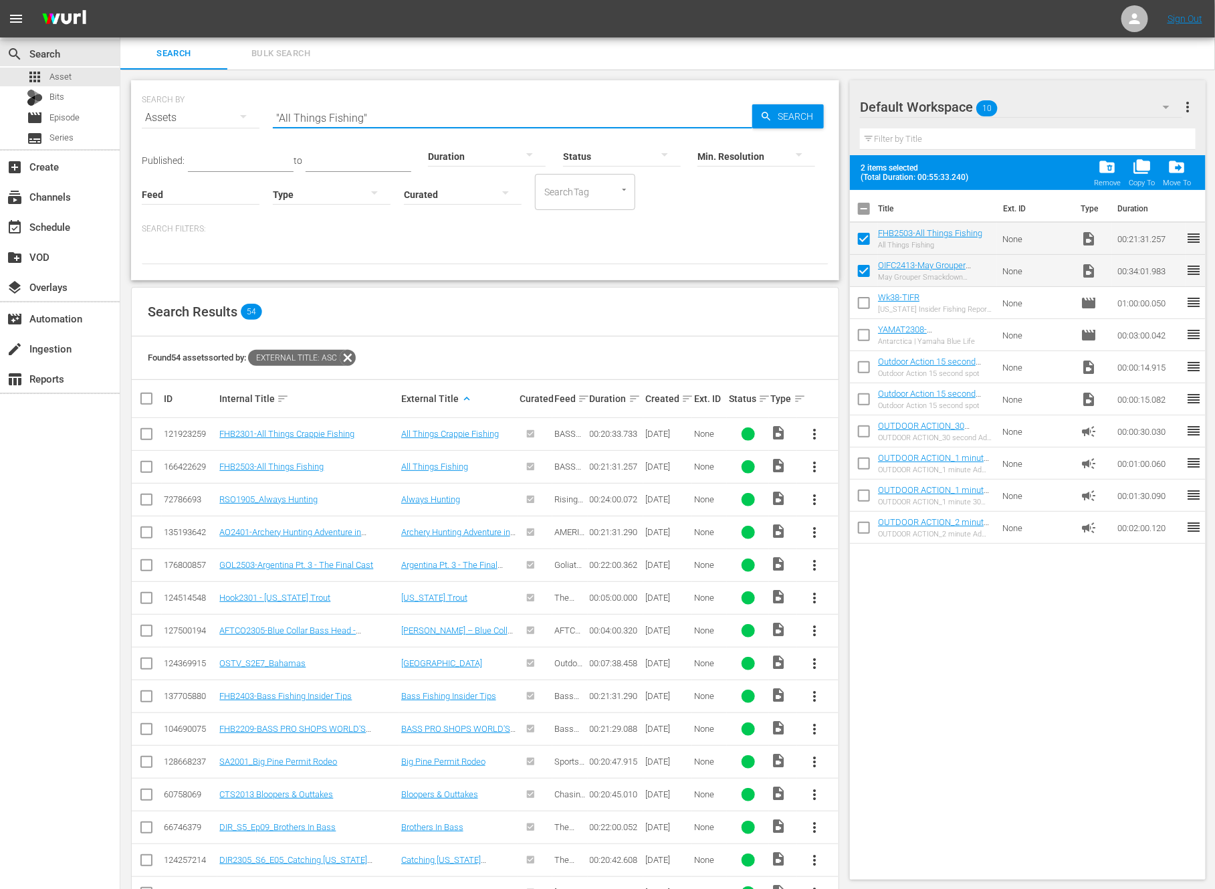
click at [481, 116] on input ""All Things Fishing"" at bounding box center [513, 118] width 480 height 32
click at [483, 154] on div at bounding box center [487, 155] width 118 height 37
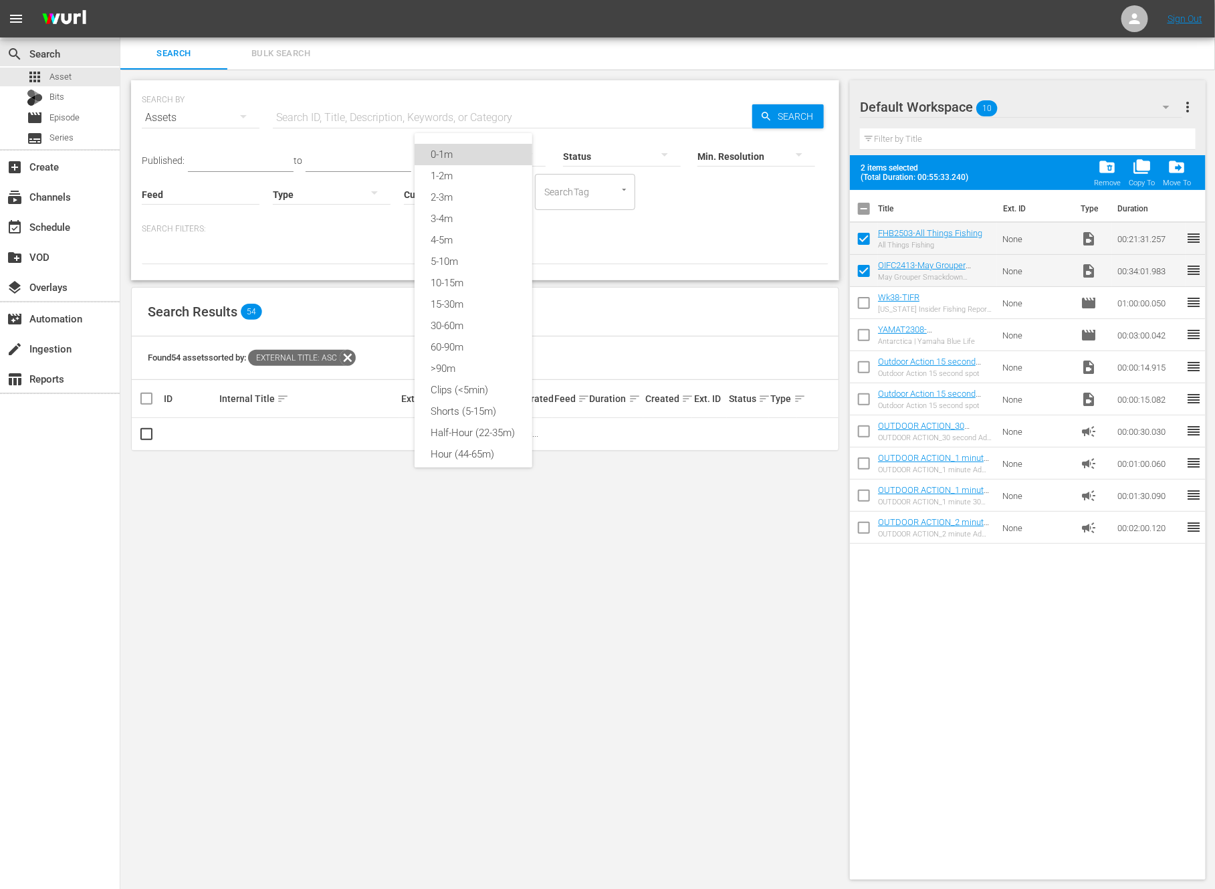
click at [477, 156] on div "0-1m" at bounding box center [474, 154] width 118 height 21
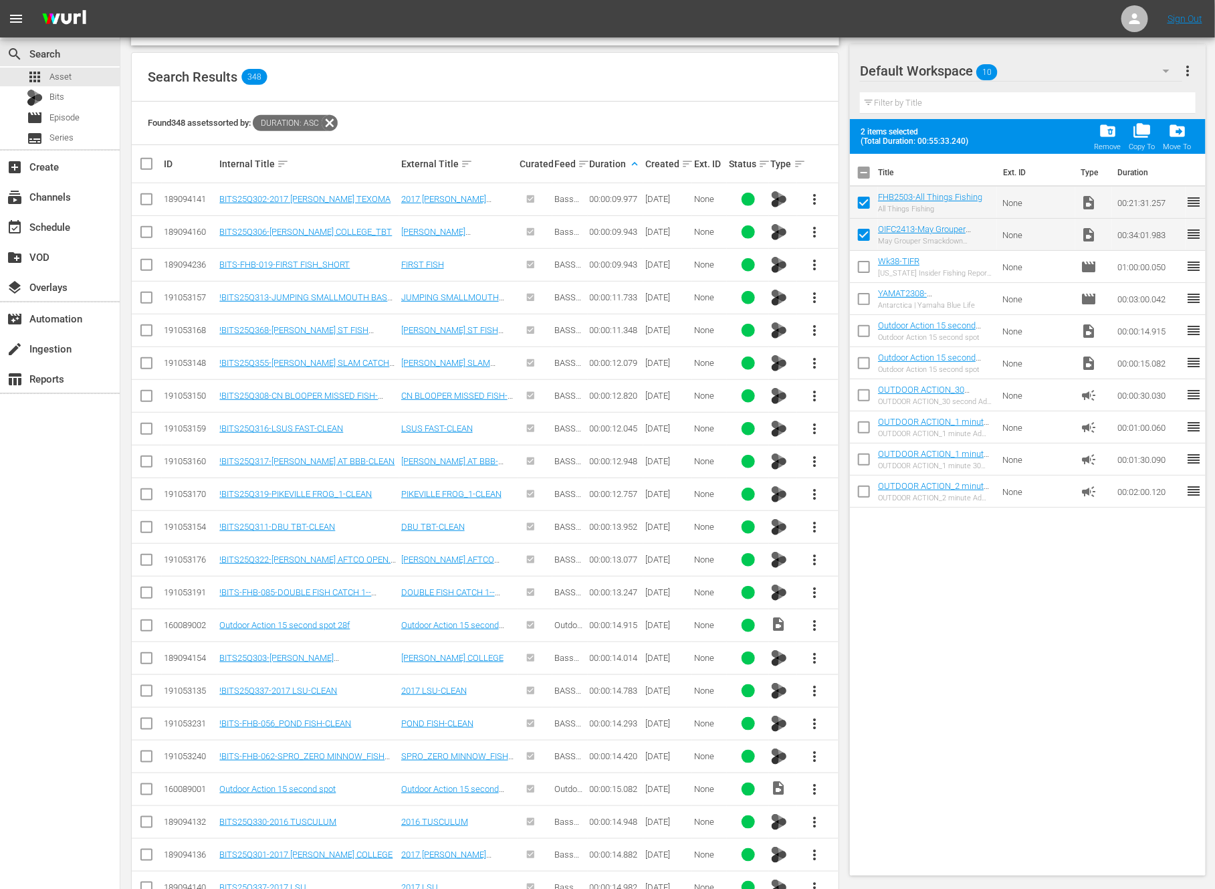
scroll to position [885, 0]
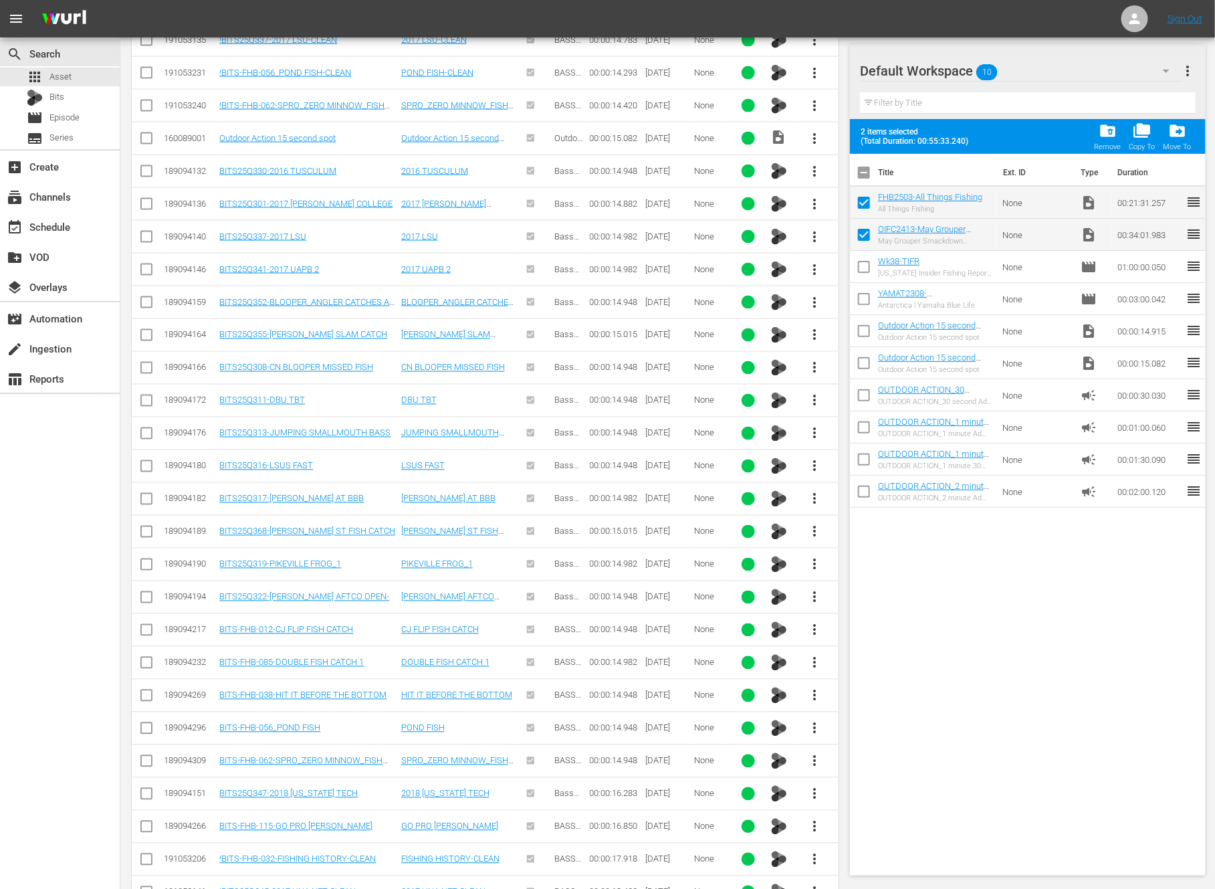
click at [809, 786] on span "more_vert" at bounding box center [815, 794] width 16 height 16
click at [881, 708] on div "Workspace" at bounding box center [887, 714] width 91 height 32
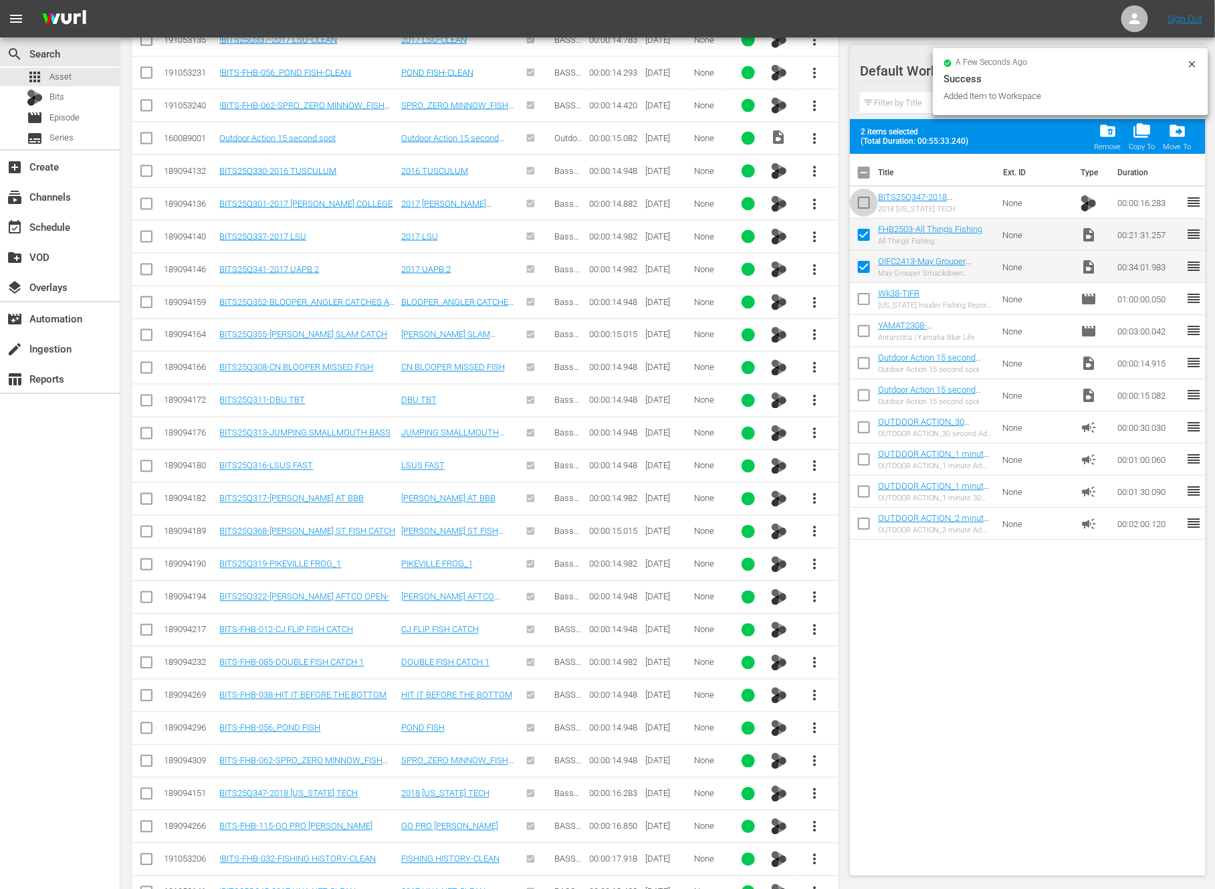
click at [861, 205] on input "checkbox" at bounding box center [864, 205] width 28 height 28
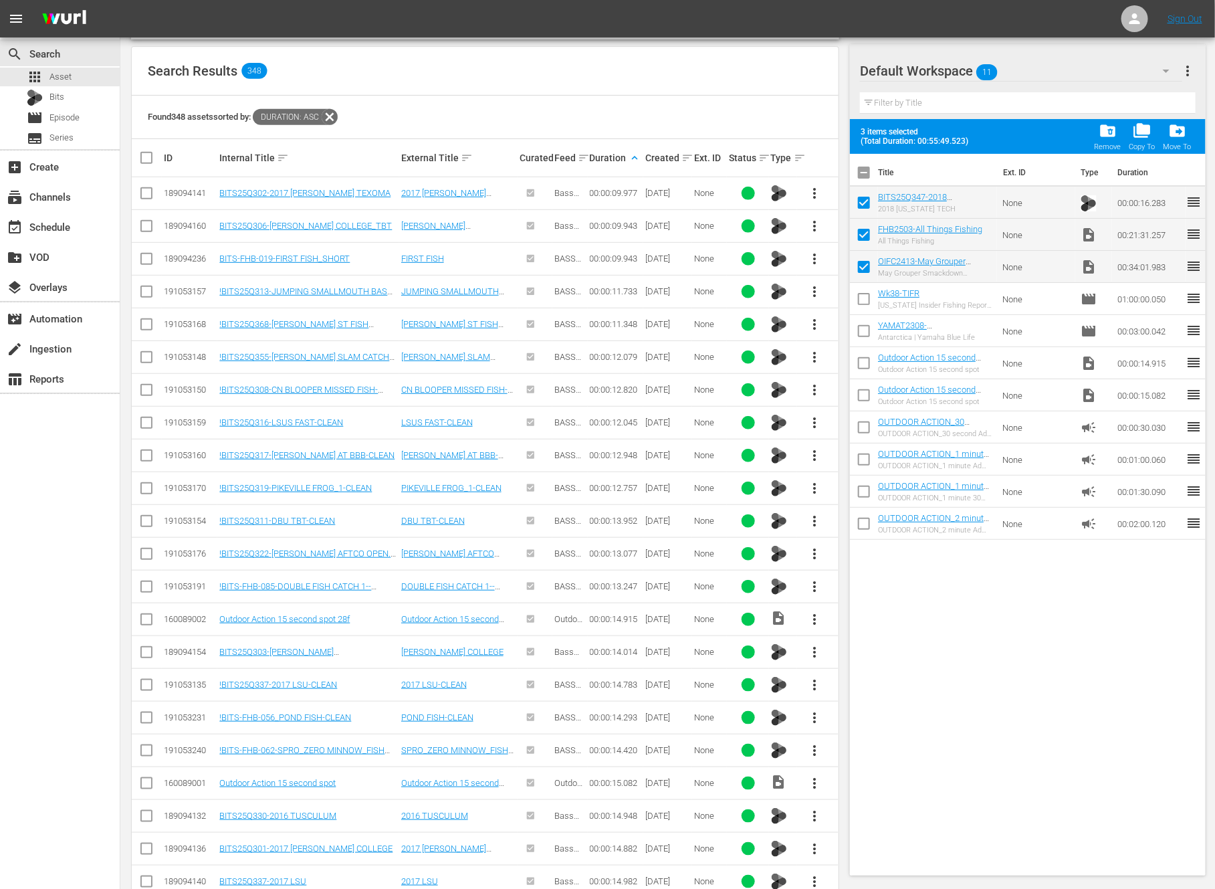
scroll to position [231, 0]
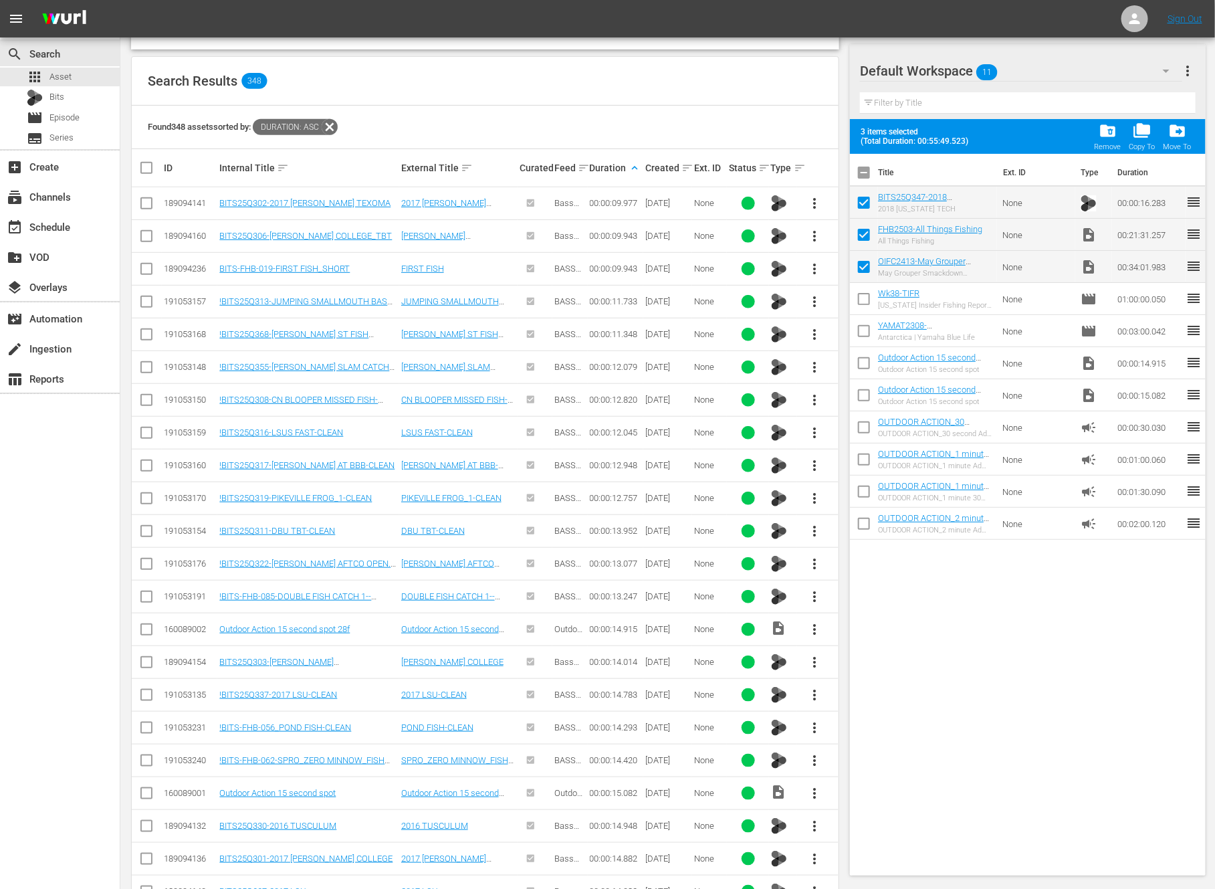
click at [819, 267] on span "more_vert" at bounding box center [815, 269] width 16 height 16
click at [874, 302] on div "Workspace" at bounding box center [887, 305] width 91 height 32
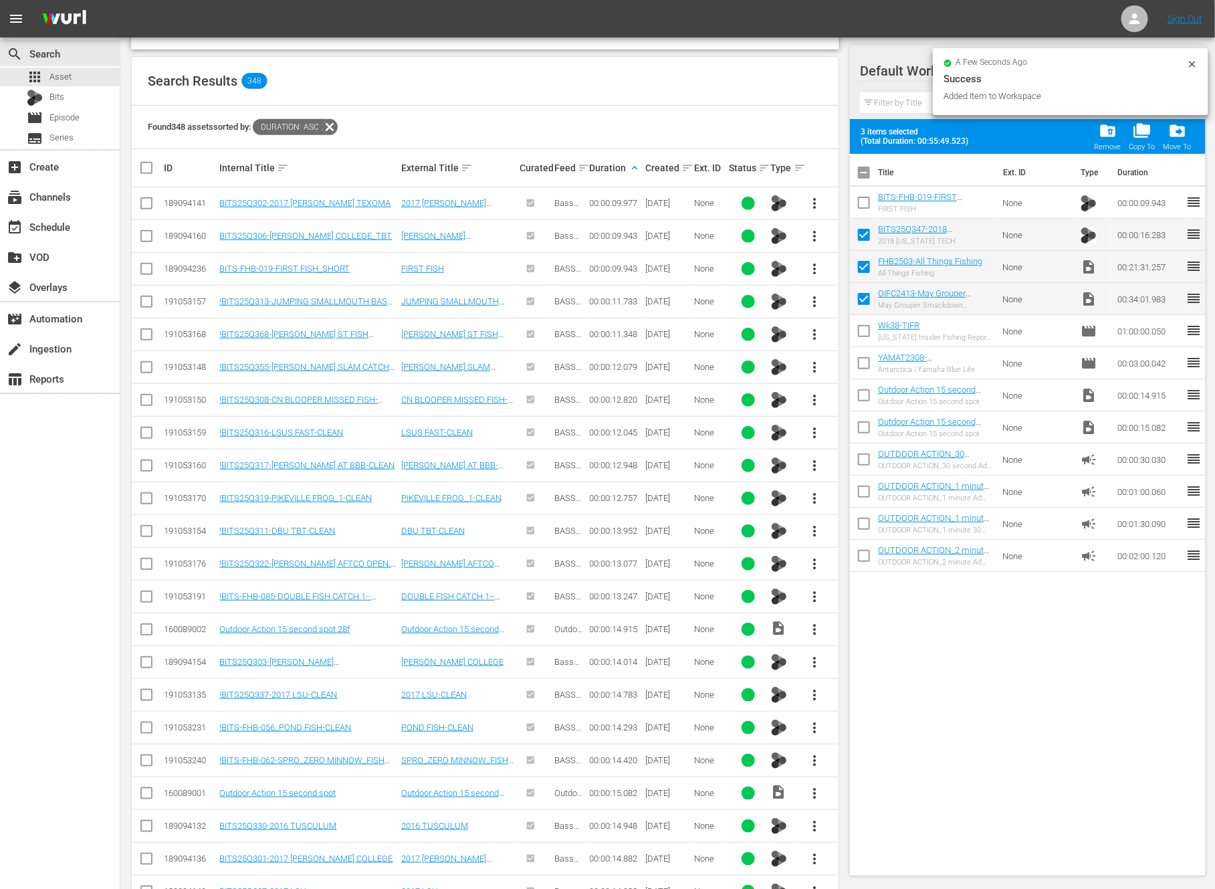
click at [862, 201] on input "checkbox" at bounding box center [864, 205] width 28 height 28
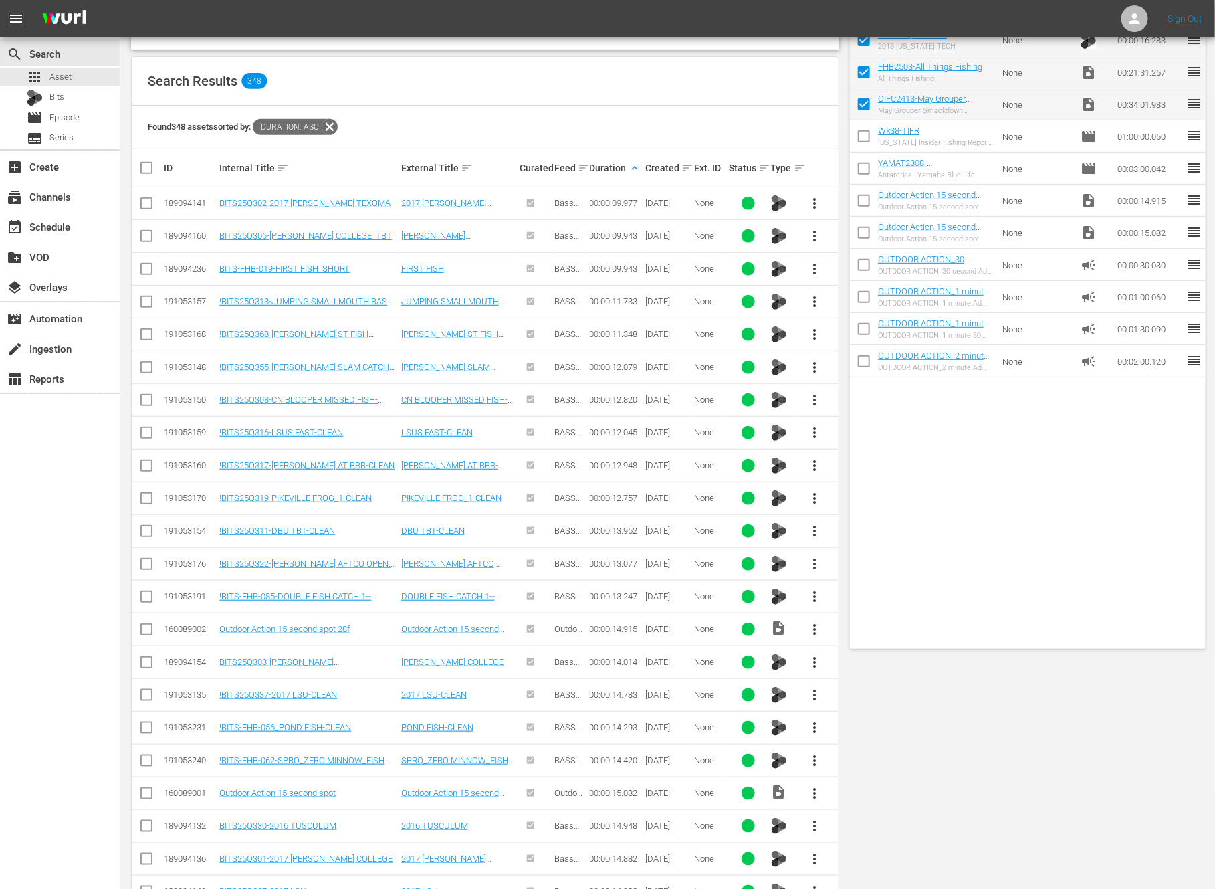
scroll to position [0, 0]
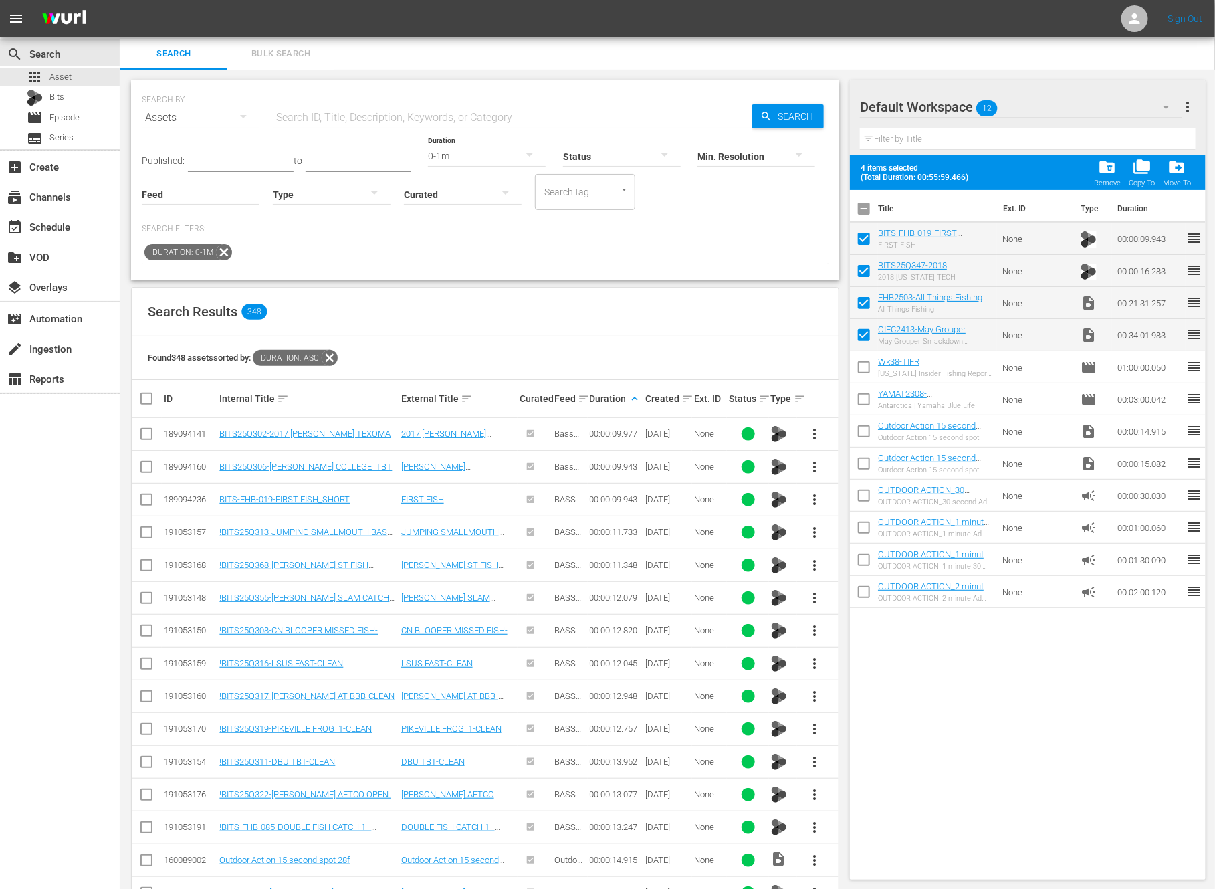
click at [455, 156] on div "0-1m" at bounding box center [487, 155] width 118 height 37
click at [463, 169] on div "1-2m" at bounding box center [474, 175] width 118 height 21
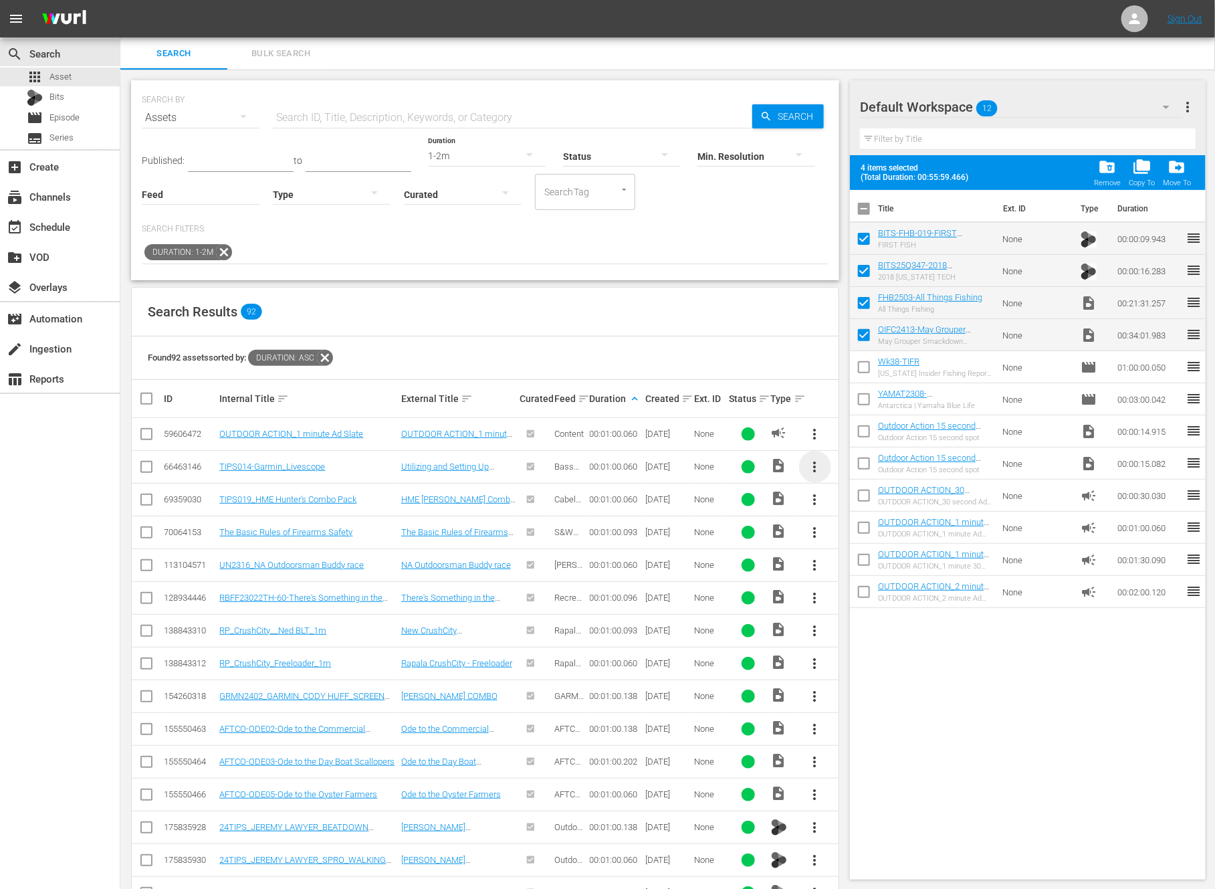
click at [815, 467] on span "more_vert" at bounding box center [815, 467] width 16 height 16
click at [865, 500] on div "Workspace" at bounding box center [887, 503] width 91 height 32
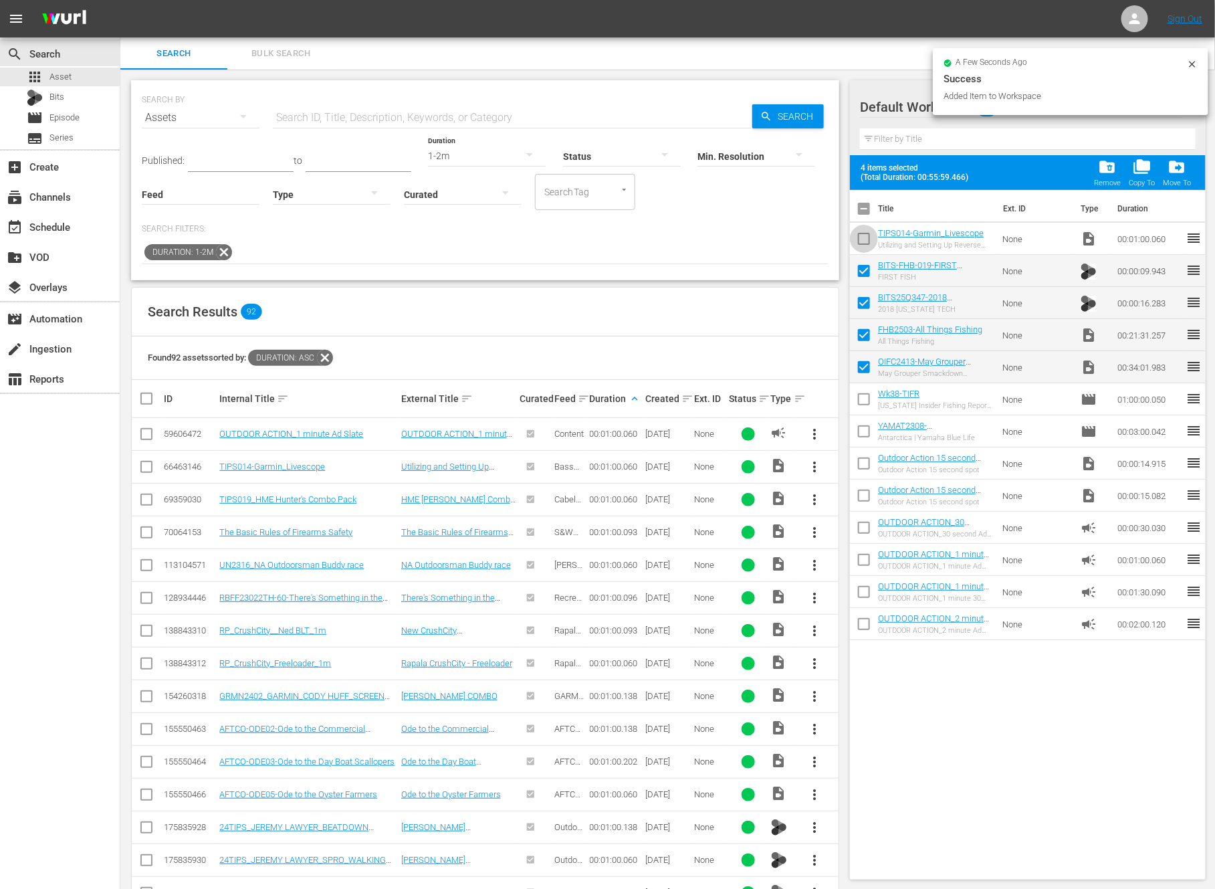
click at [865, 235] on input "checkbox" at bounding box center [864, 241] width 28 height 28
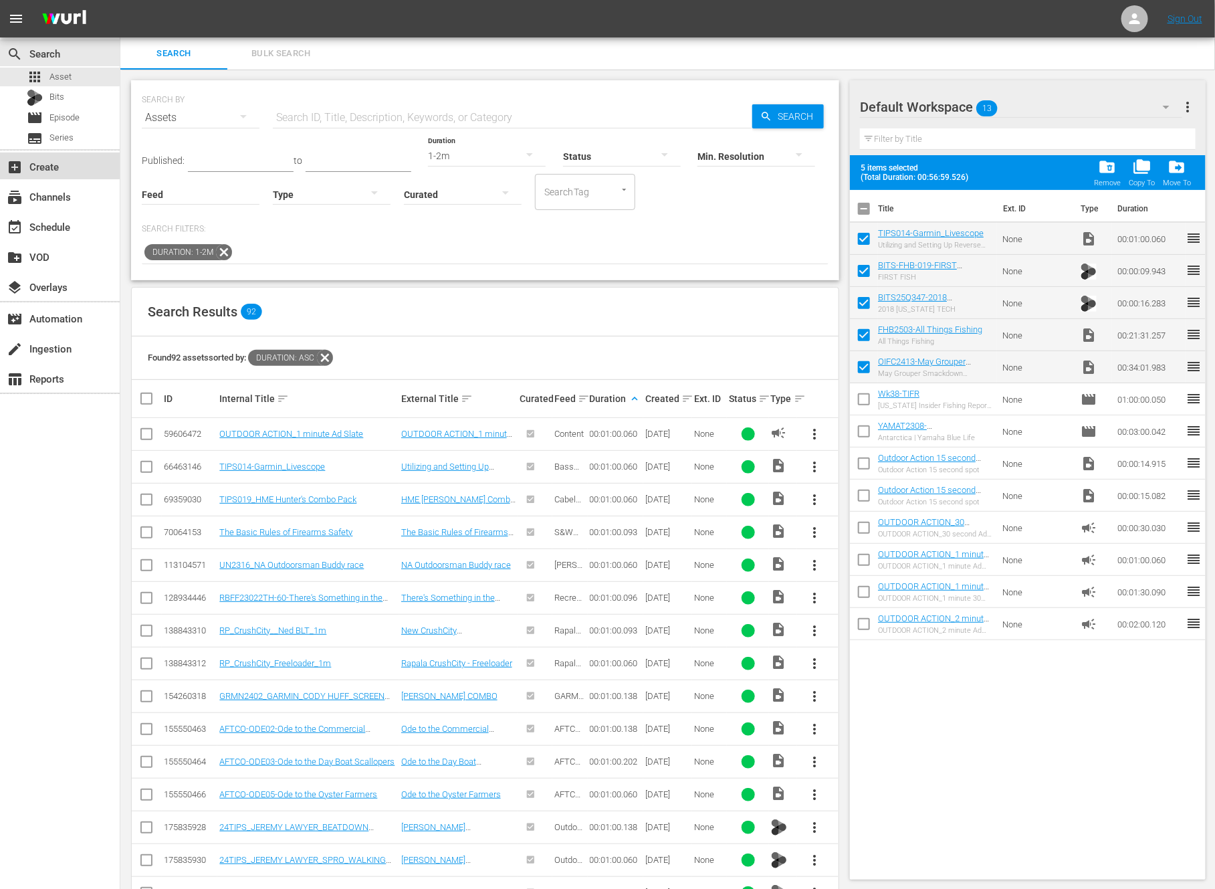
click at [54, 165] on div "add_box Create" at bounding box center [37, 165] width 75 height 12
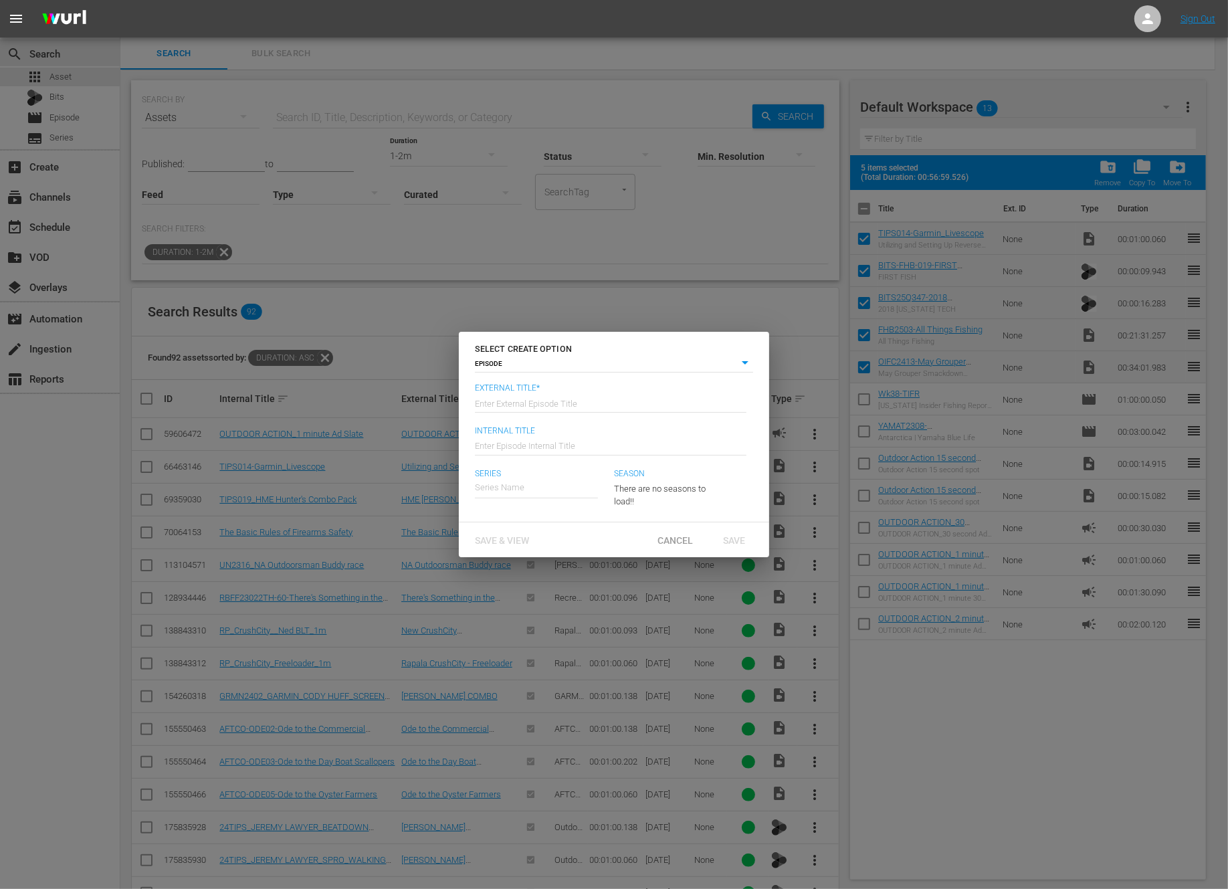
click at [596, 393] on input "text" at bounding box center [611, 402] width 272 height 32
click at [545, 527] on div "Ocean Isle Fishing Center" at bounding box center [534, 525] width 96 height 32
click at [706, 482] on button "button" at bounding box center [695, 486] width 32 height 32
click at [715, 504] on div "7" at bounding box center [614, 444] width 1228 height 889
click at [734, 541] on span "Save" at bounding box center [734, 539] width 43 height 11
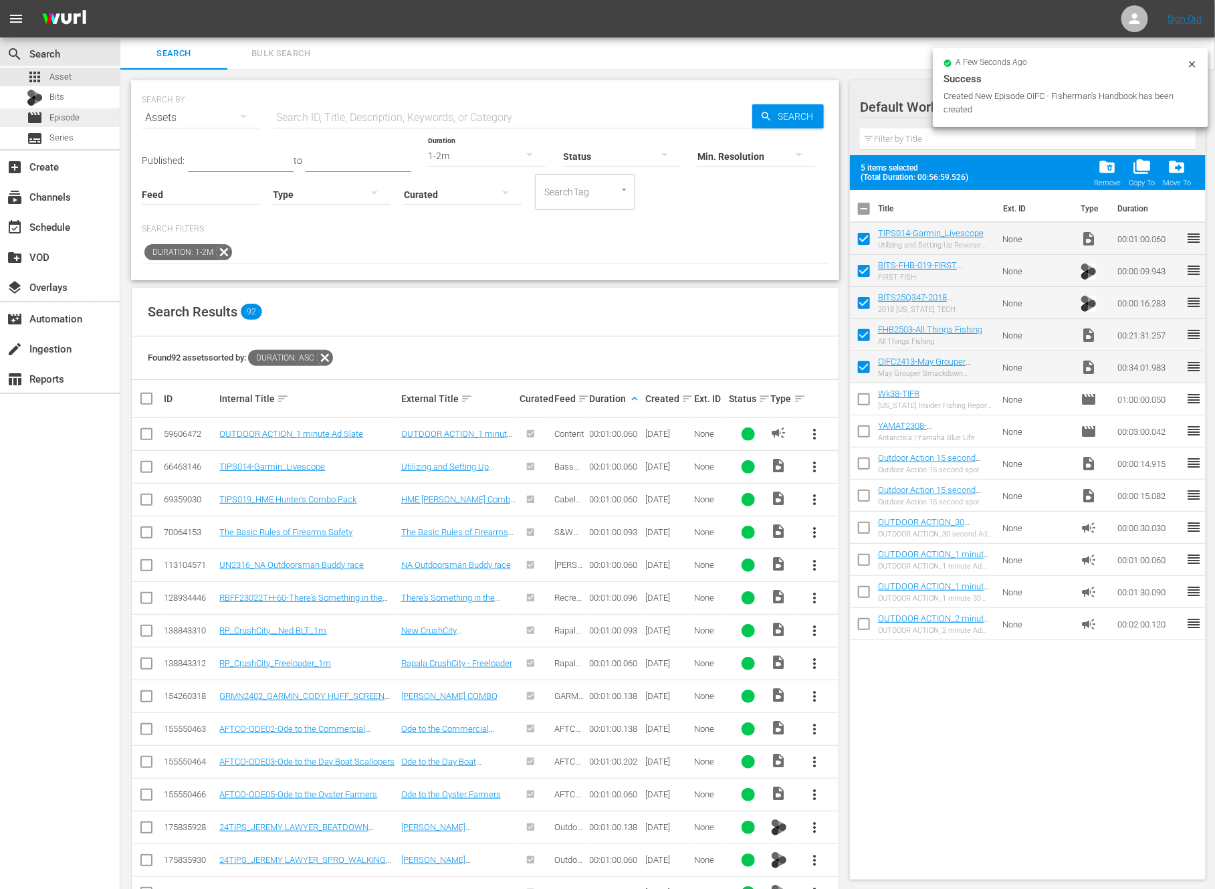
click at [75, 118] on span "Episode" at bounding box center [64, 117] width 30 height 13
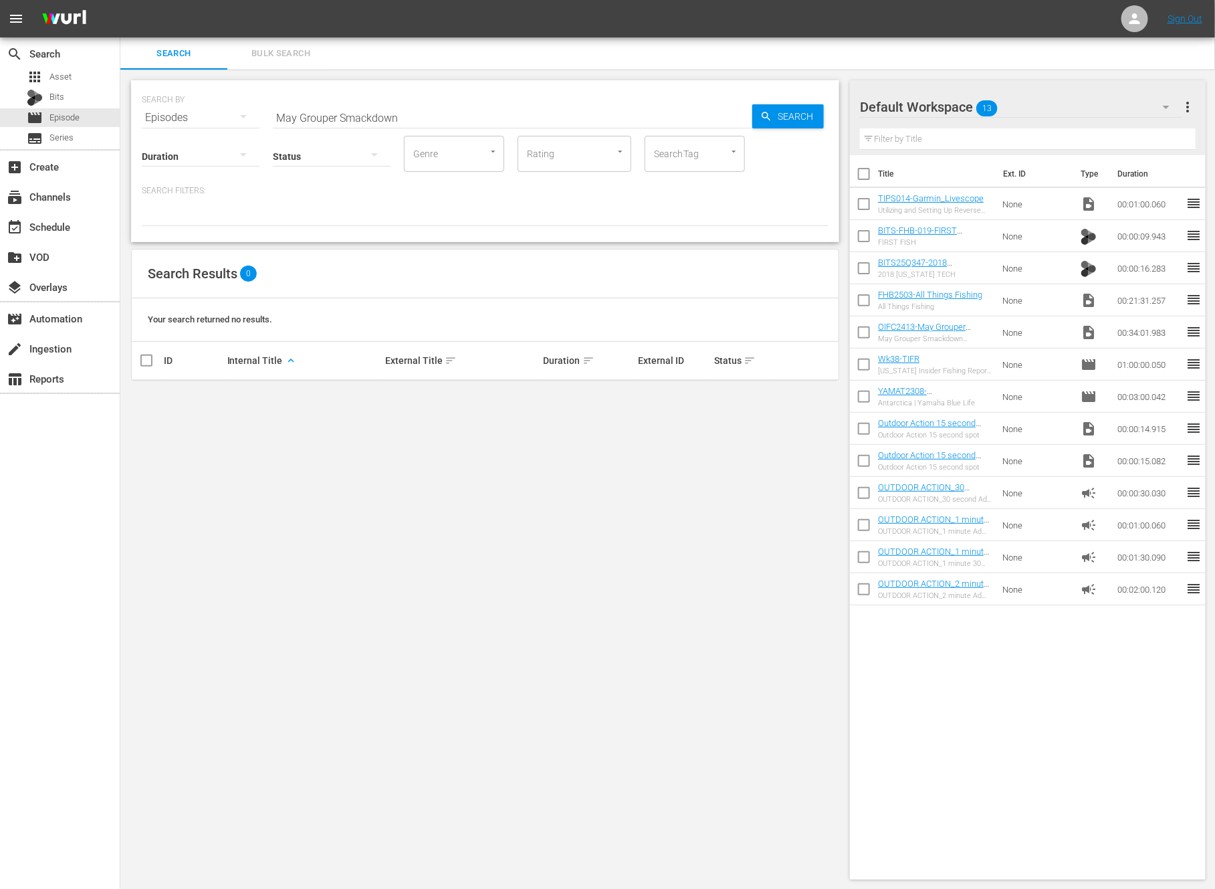
click at [363, 118] on input "May Grouper Smackdown" at bounding box center [513, 118] width 480 height 32
click at [429, 223] on div at bounding box center [485, 214] width 687 height 23
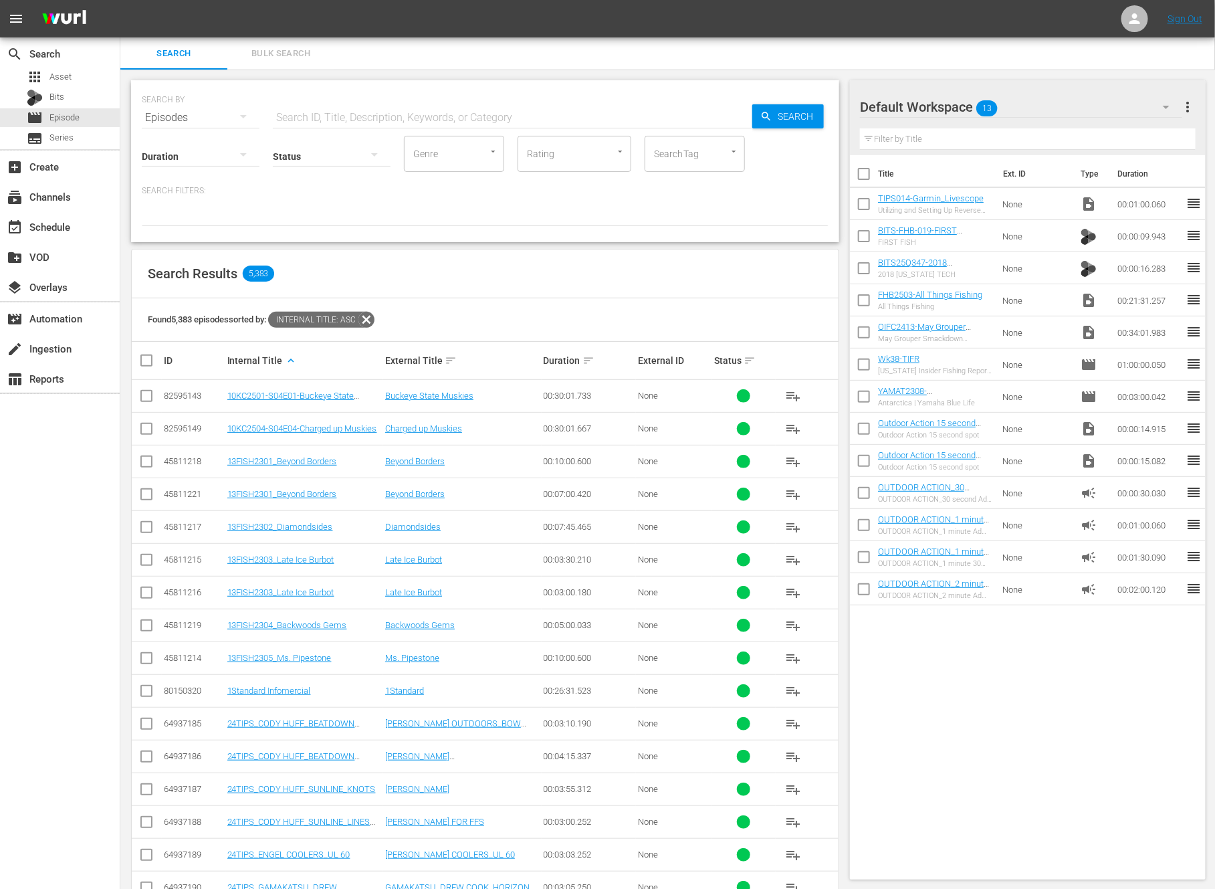
click at [371, 318] on icon at bounding box center [366, 320] width 16 height 16
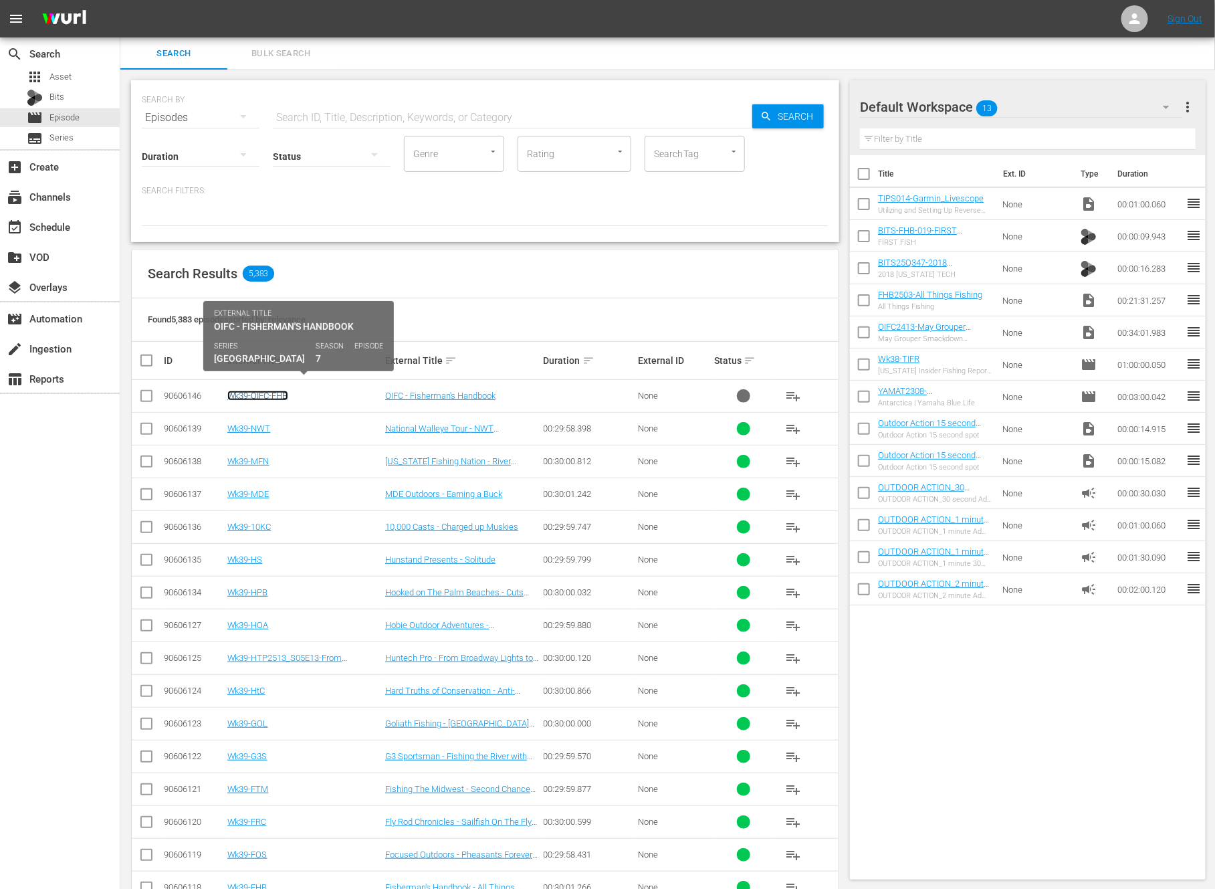
click at [281, 398] on link "Wk39-OIFC-FHB" at bounding box center [257, 396] width 61 height 10
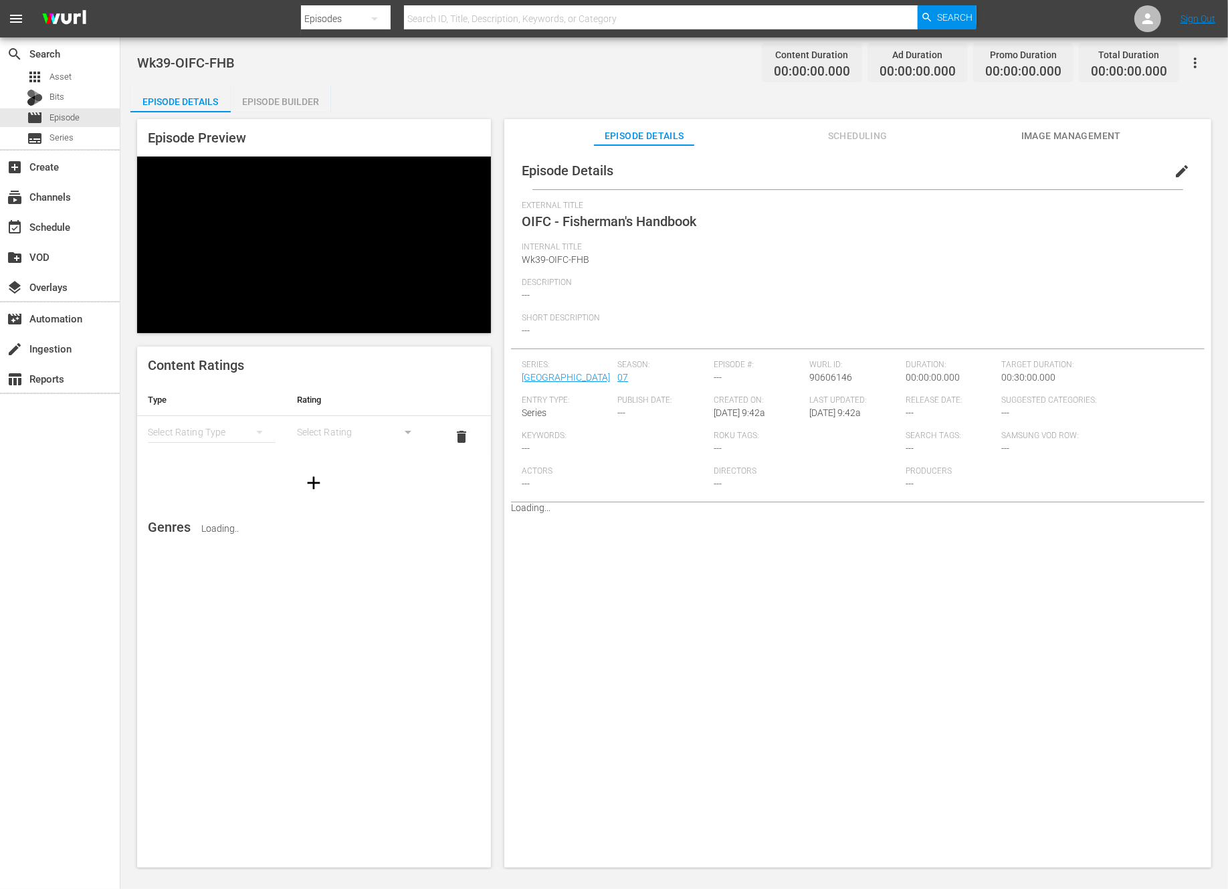
click at [289, 94] on div "Episode Builder" at bounding box center [281, 102] width 100 height 32
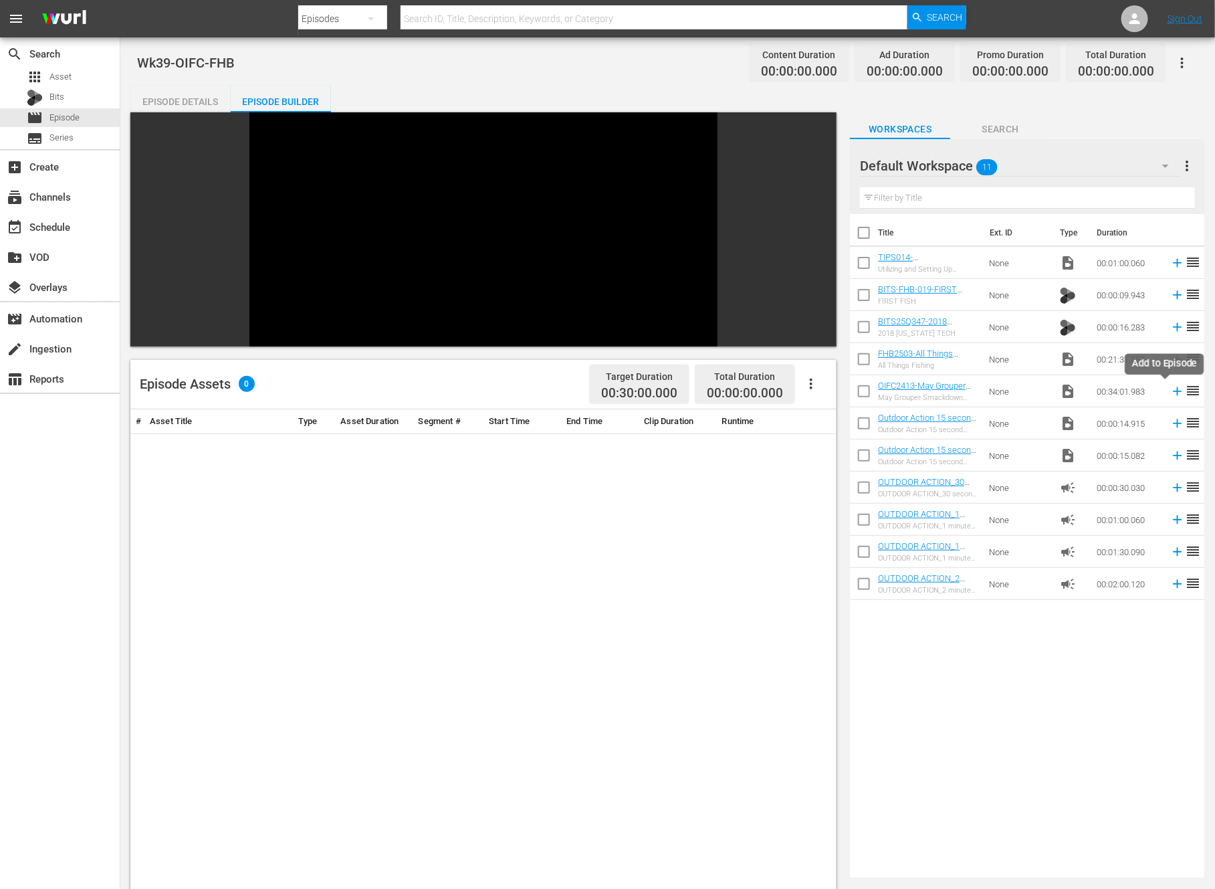
click at [1170, 389] on icon at bounding box center [1177, 391] width 15 height 15
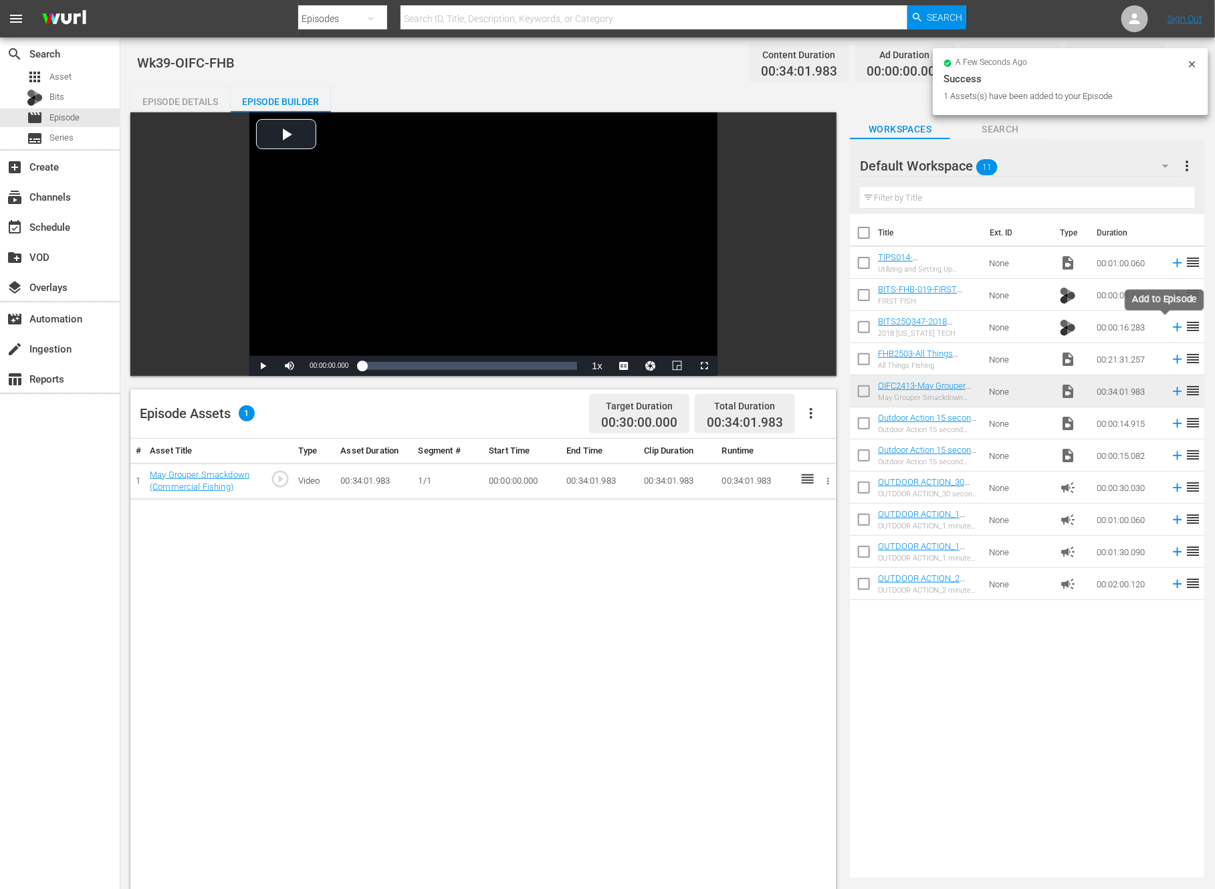
click at [1170, 325] on icon at bounding box center [1177, 327] width 15 height 15
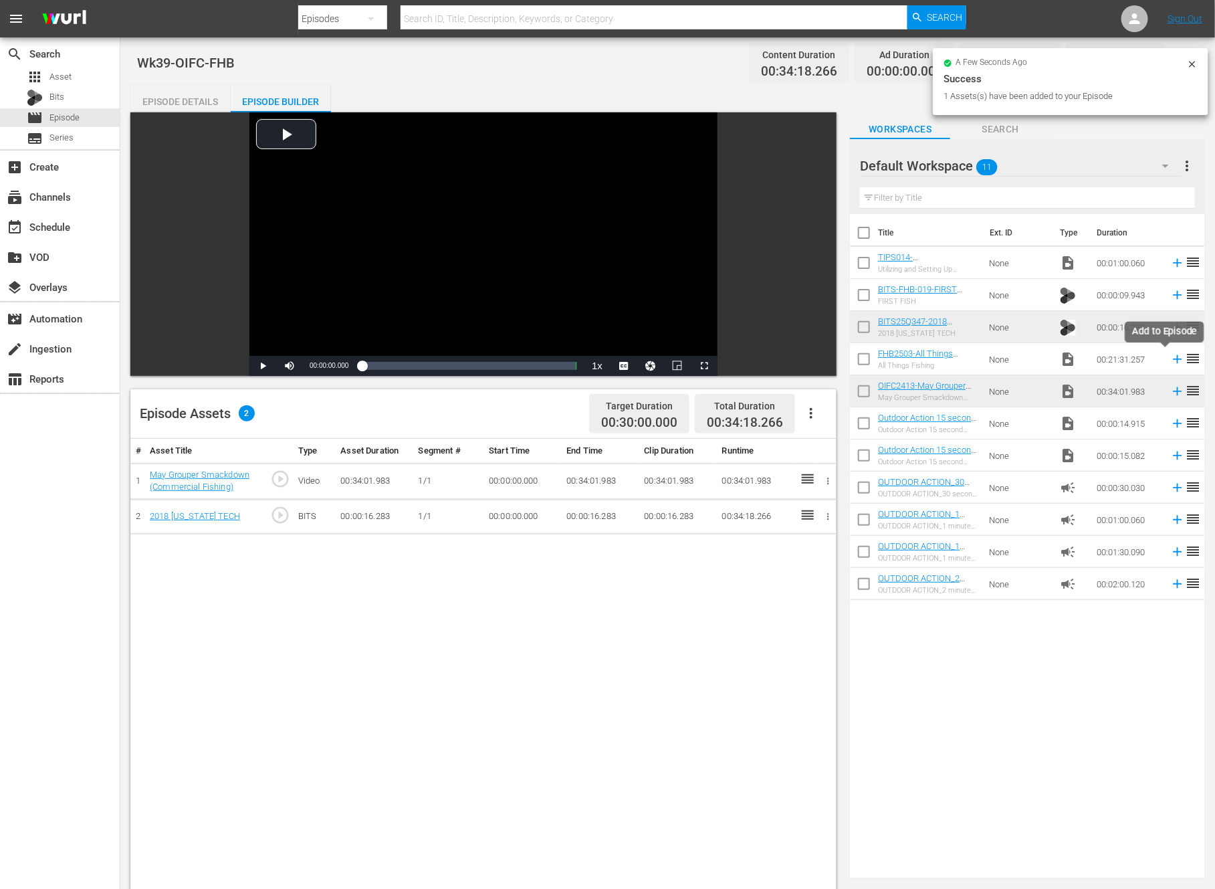
click at [1170, 358] on icon at bounding box center [1177, 359] width 15 height 15
click at [1174, 294] on icon at bounding box center [1178, 295] width 9 height 9
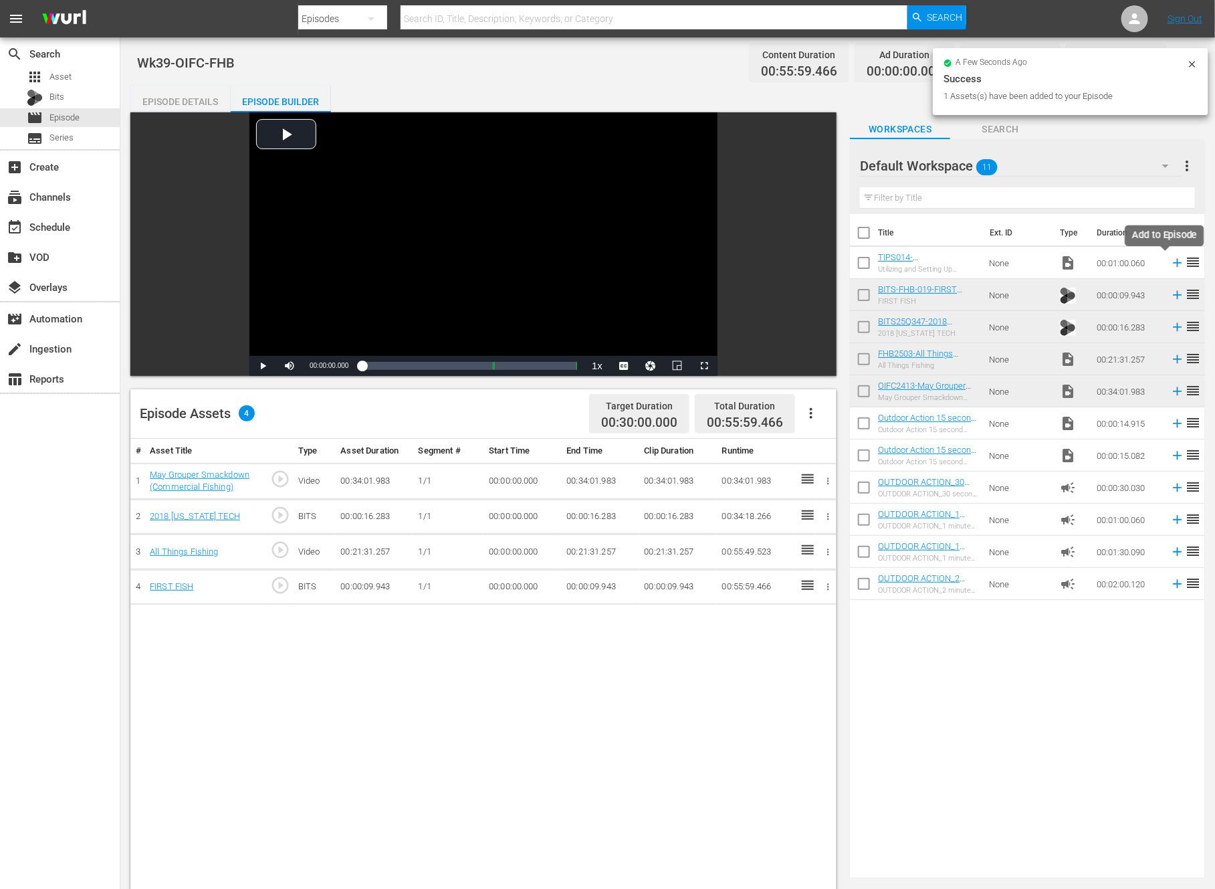
click at [1170, 264] on icon at bounding box center [1177, 262] width 15 height 15
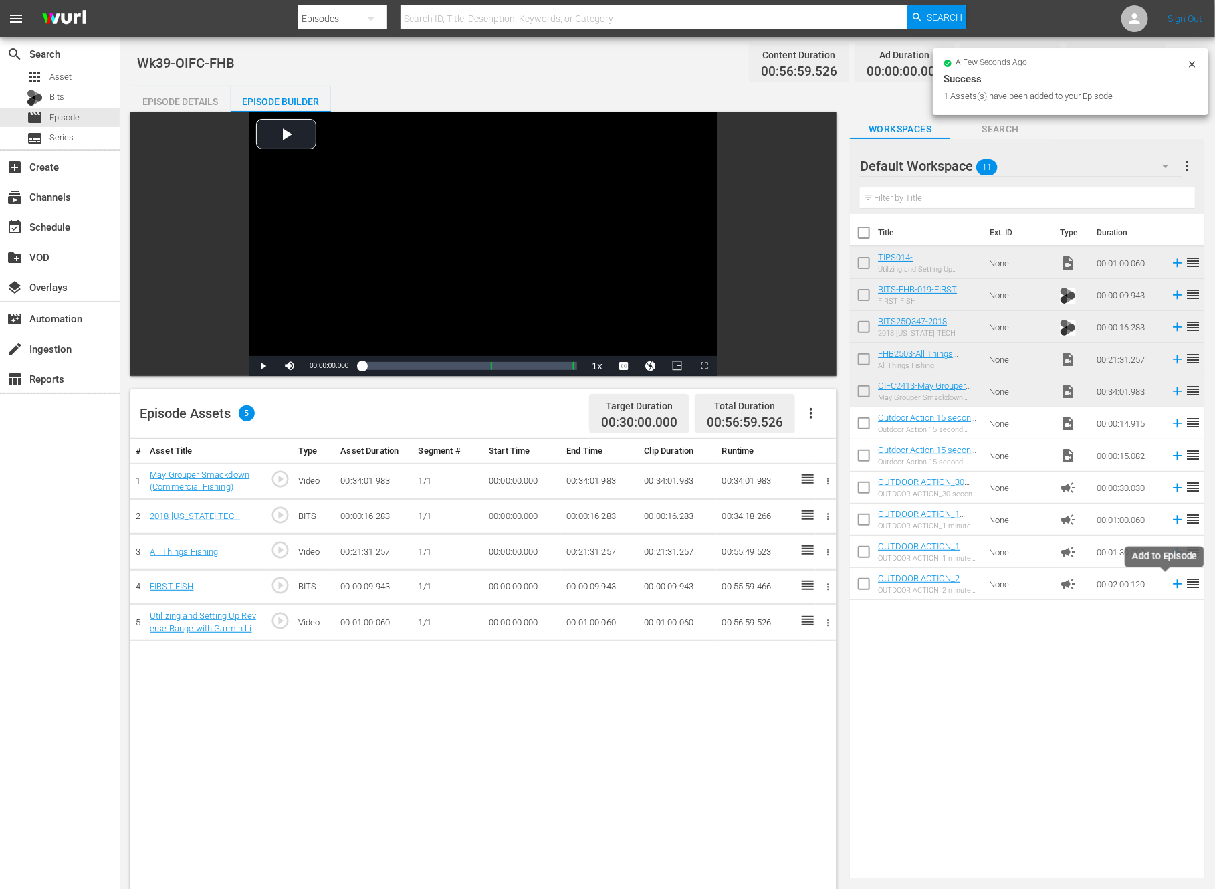
click at [1174, 583] on icon at bounding box center [1178, 584] width 9 height 9
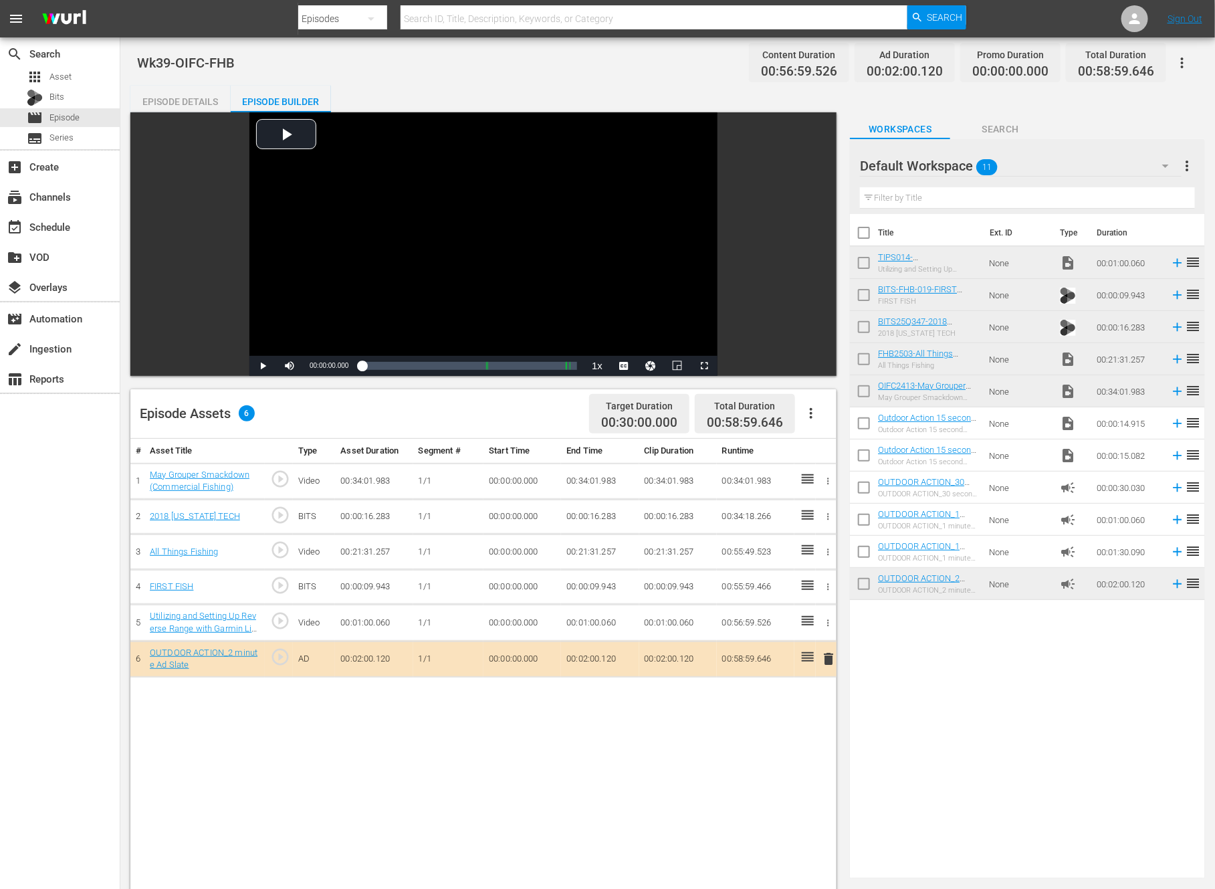
click at [829, 658] on span "delete" at bounding box center [829, 659] width 16 height 16
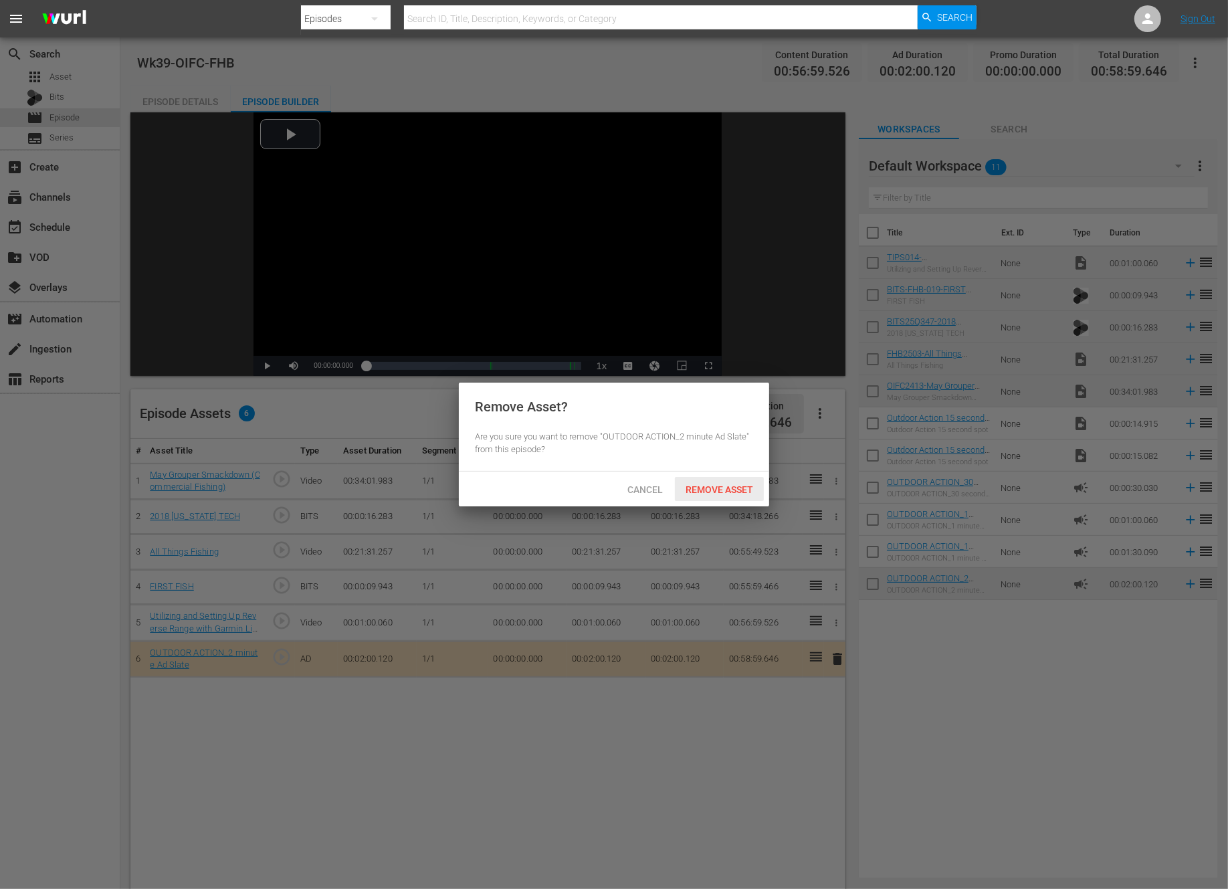
click at [718, 490] on span "Remove Asset" at bounding box center [719, 489] width 89 height 11
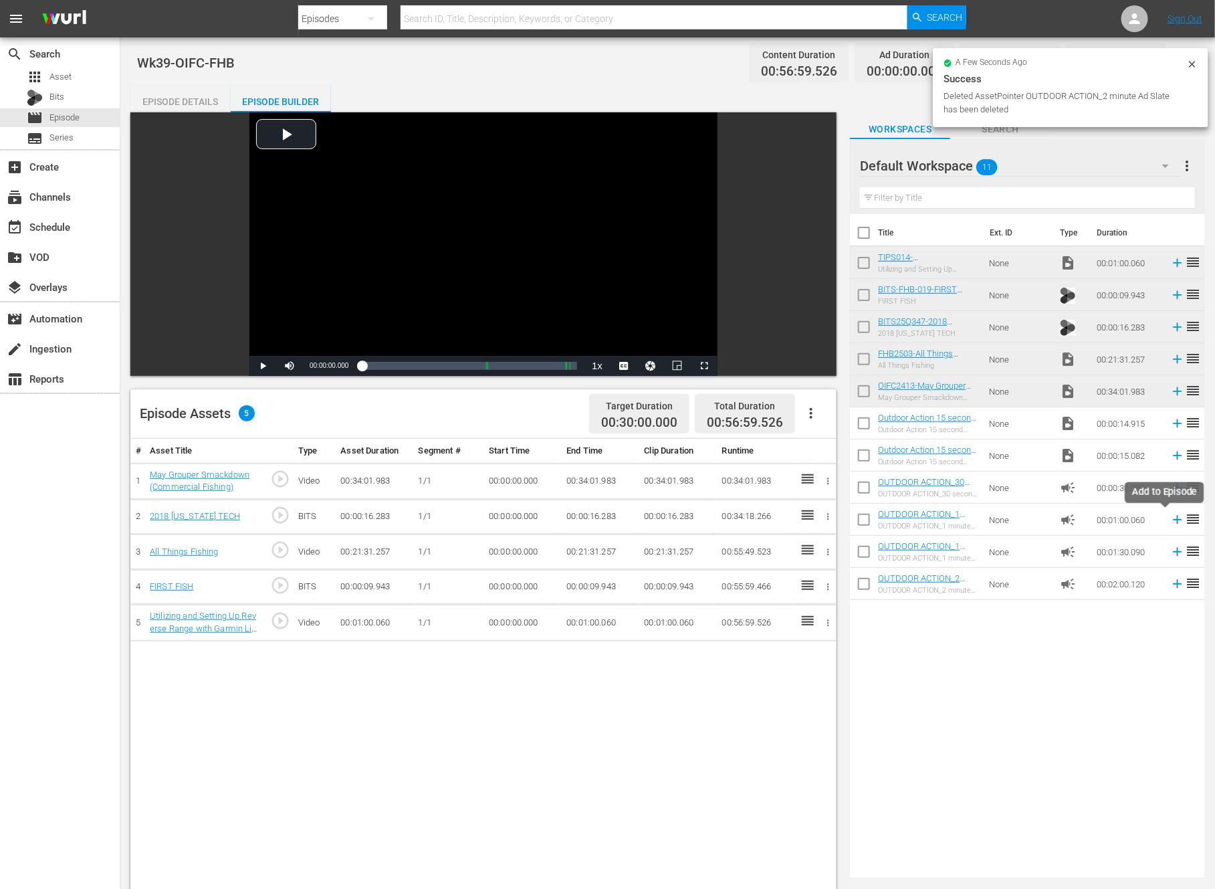
click at [1170, 520] on icon at bounding box center [1177, 519] width 15 height 15
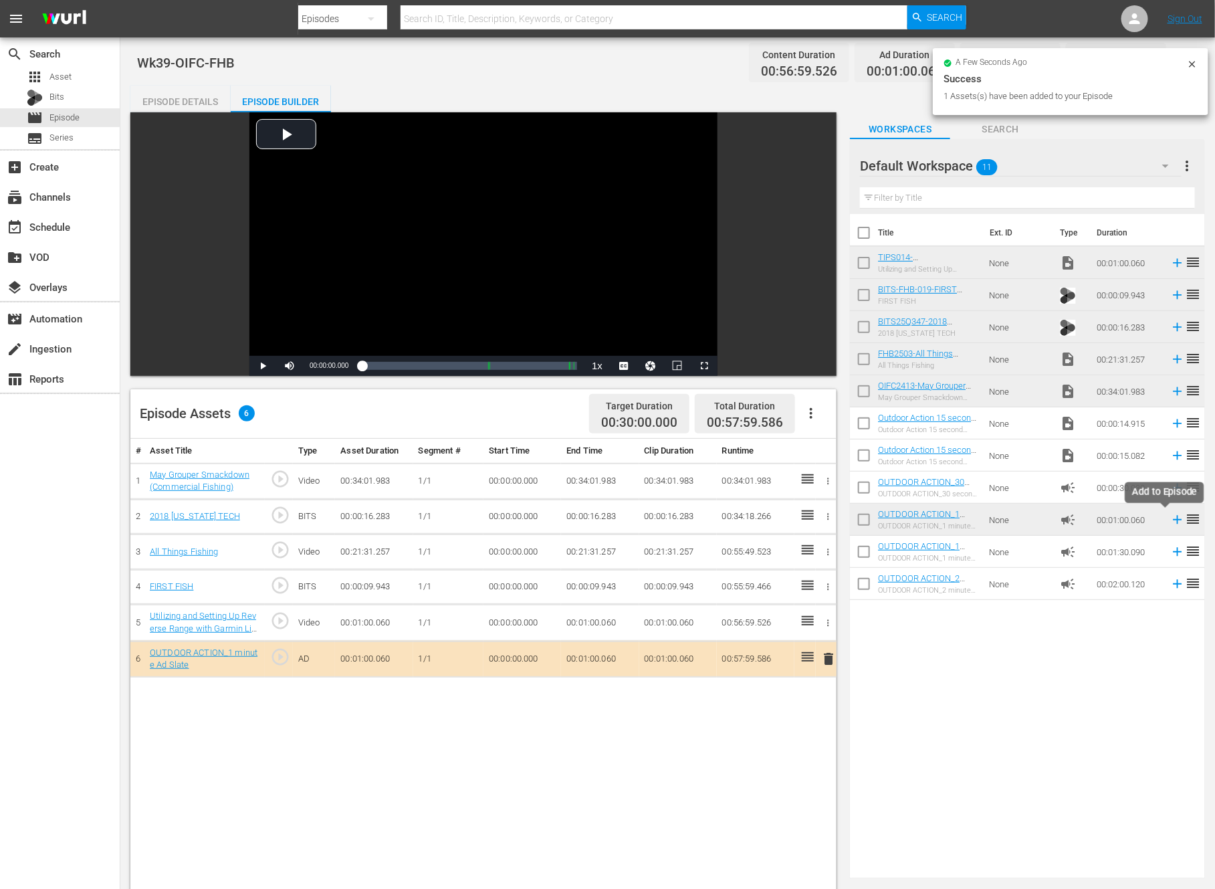
click at [1174, 520] on icon at bounding box center [1178, 520] width 9 height 9
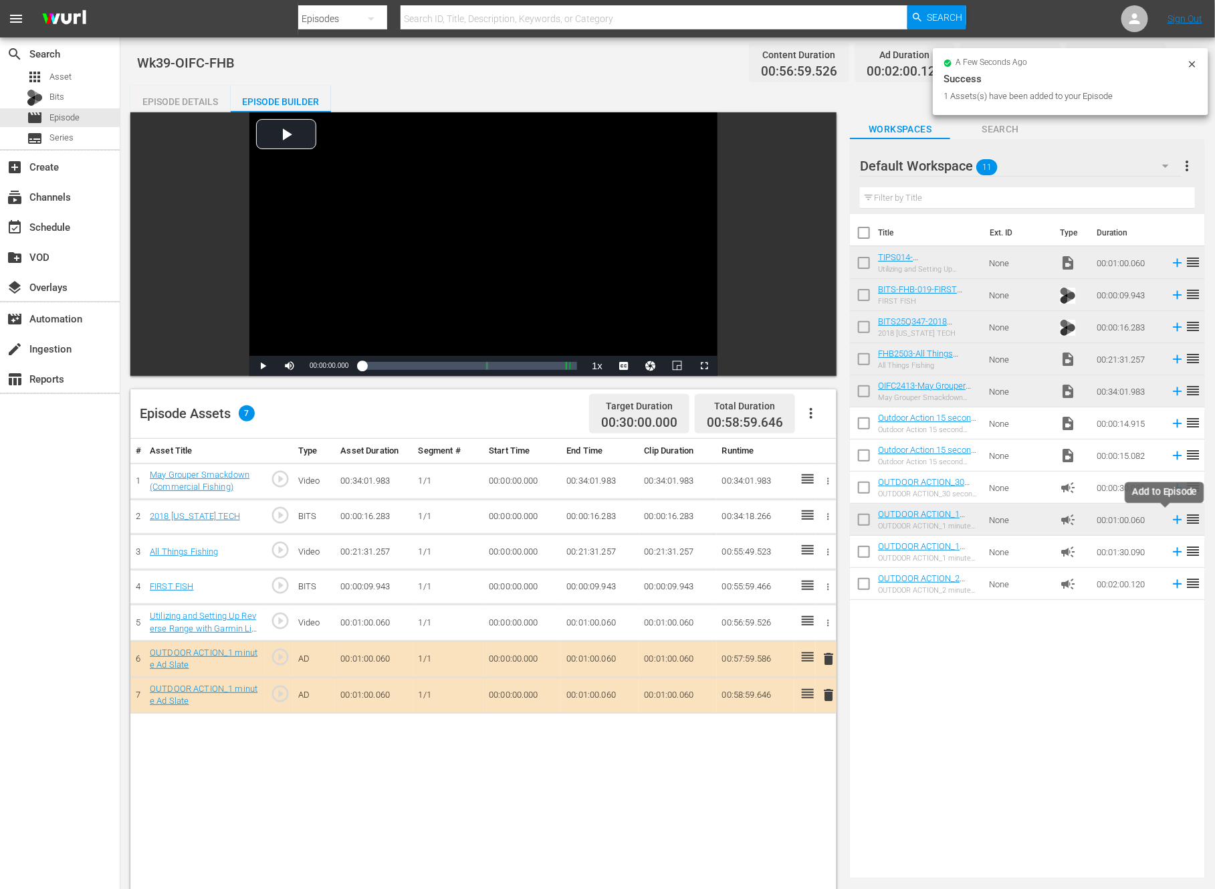
click at [1174, 523] on icon at bounding box center [1178, 520] width 9 height 9
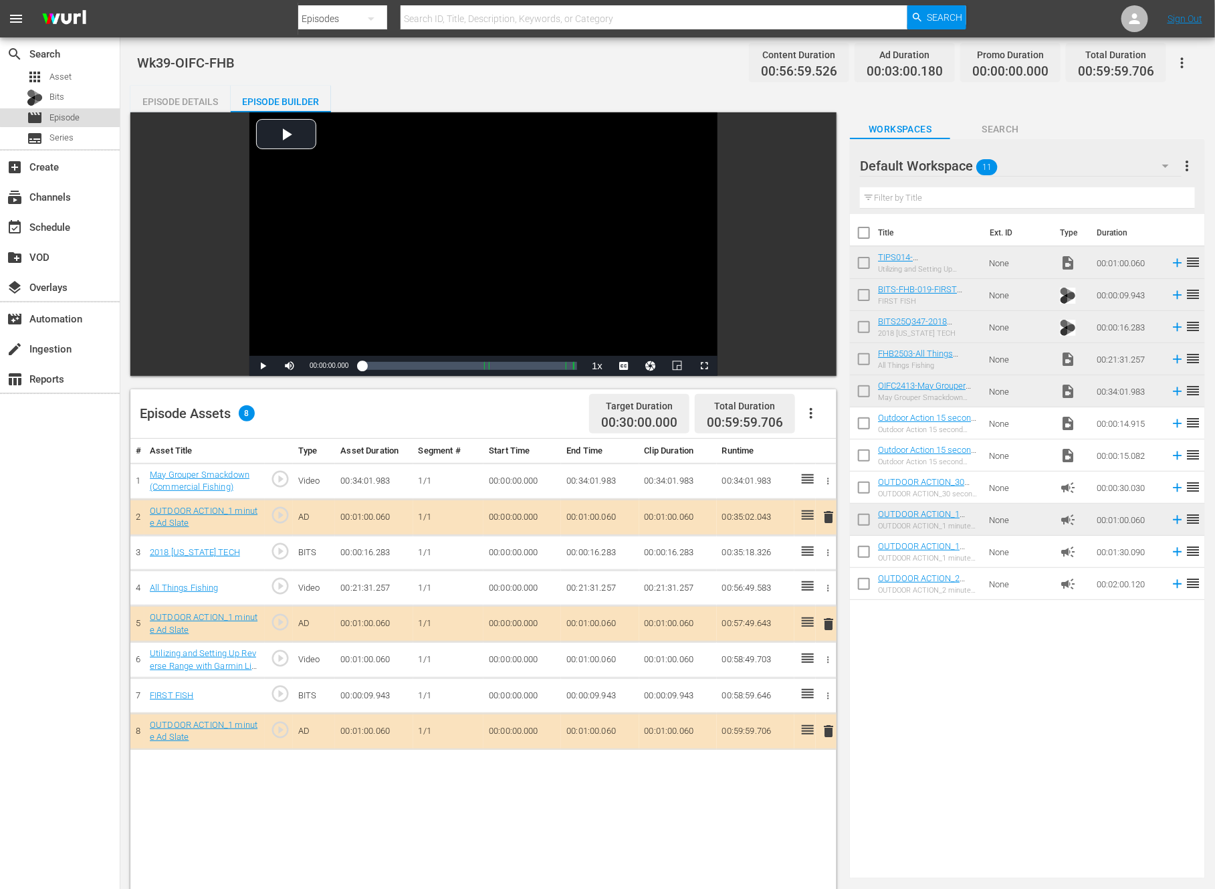
click at [70, 116] on span "Episode" at bounding box center [64, 117] width 30 height 13
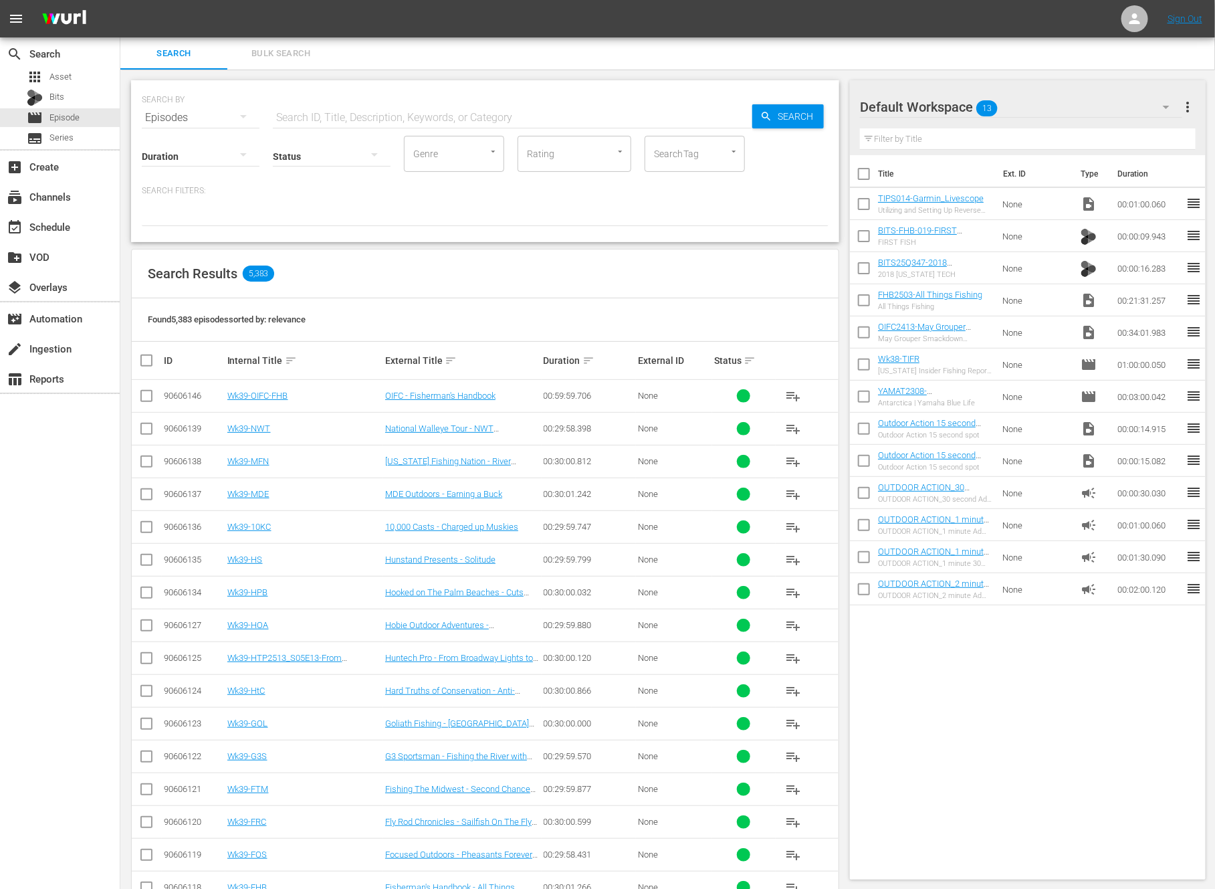
click at [865, 203] on input "checkbox" at bounding box center [864, 207] width 28 height 28
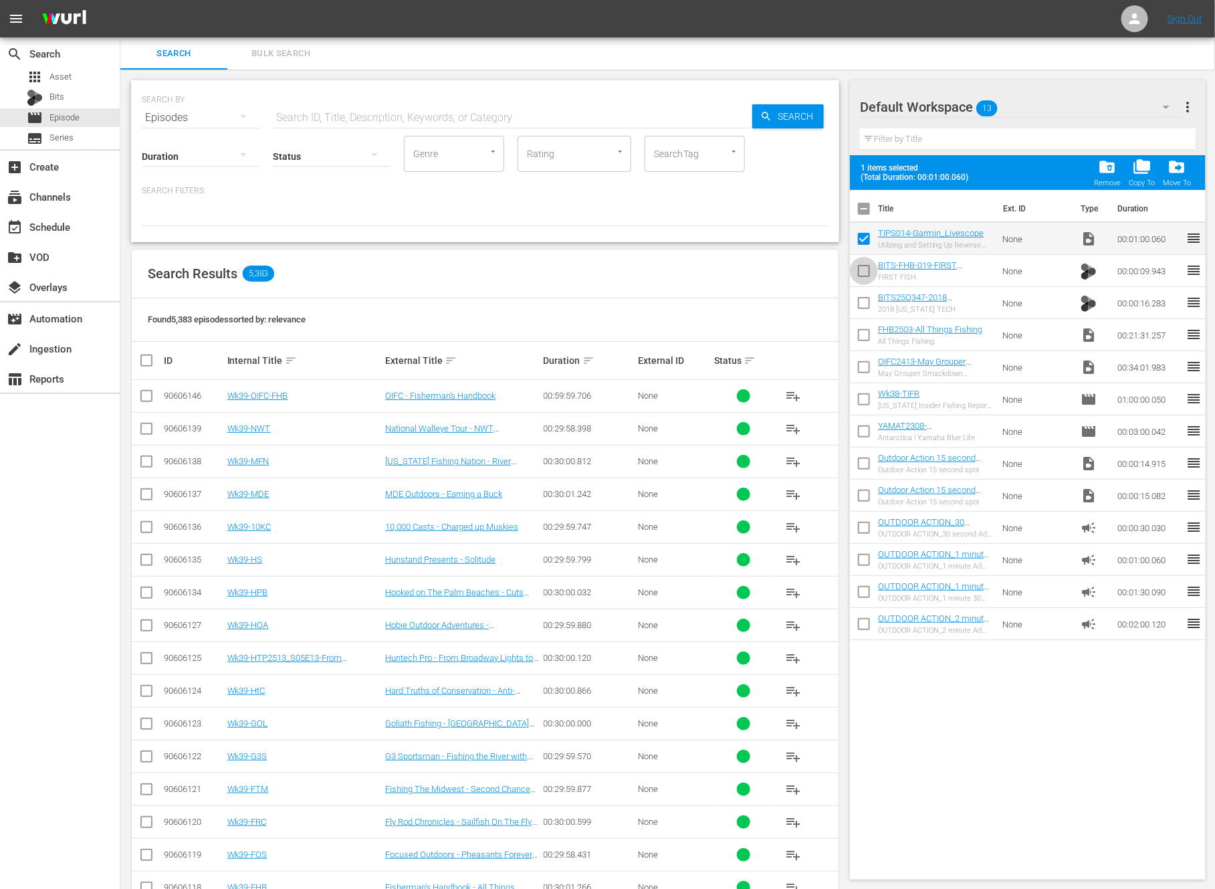
click at [865, 266] on input "checkbox" at bounding box center [864, 273] width 28 height 28
click at [865, 303] on input "checkbox" at bounding box center [864, 306] width 28 height 28
click at [863, 337] on input "checkbox" at bounding box center [864, 338] width 28 height 28
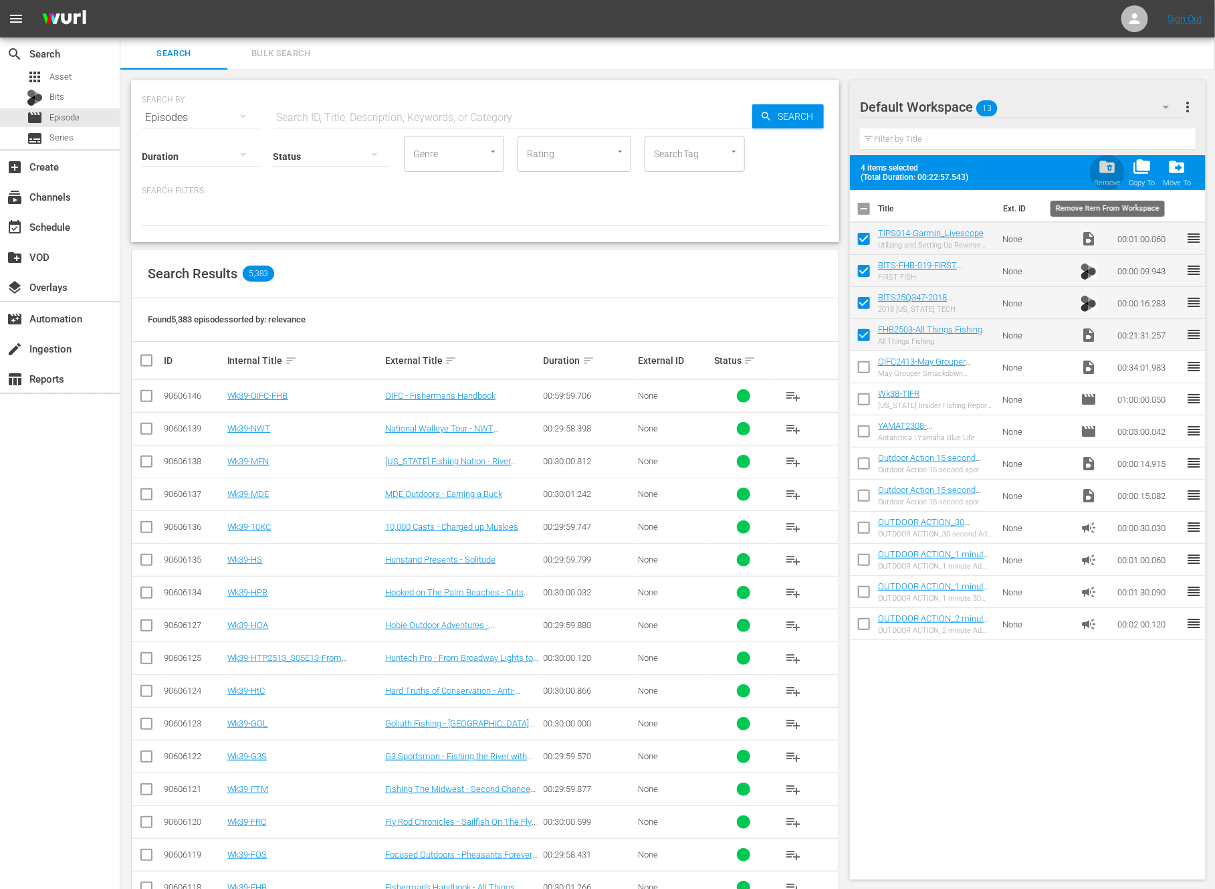
click at [1104, 172] on span "folder_delete" at bounding box center [1108, 167] width 18 height 18
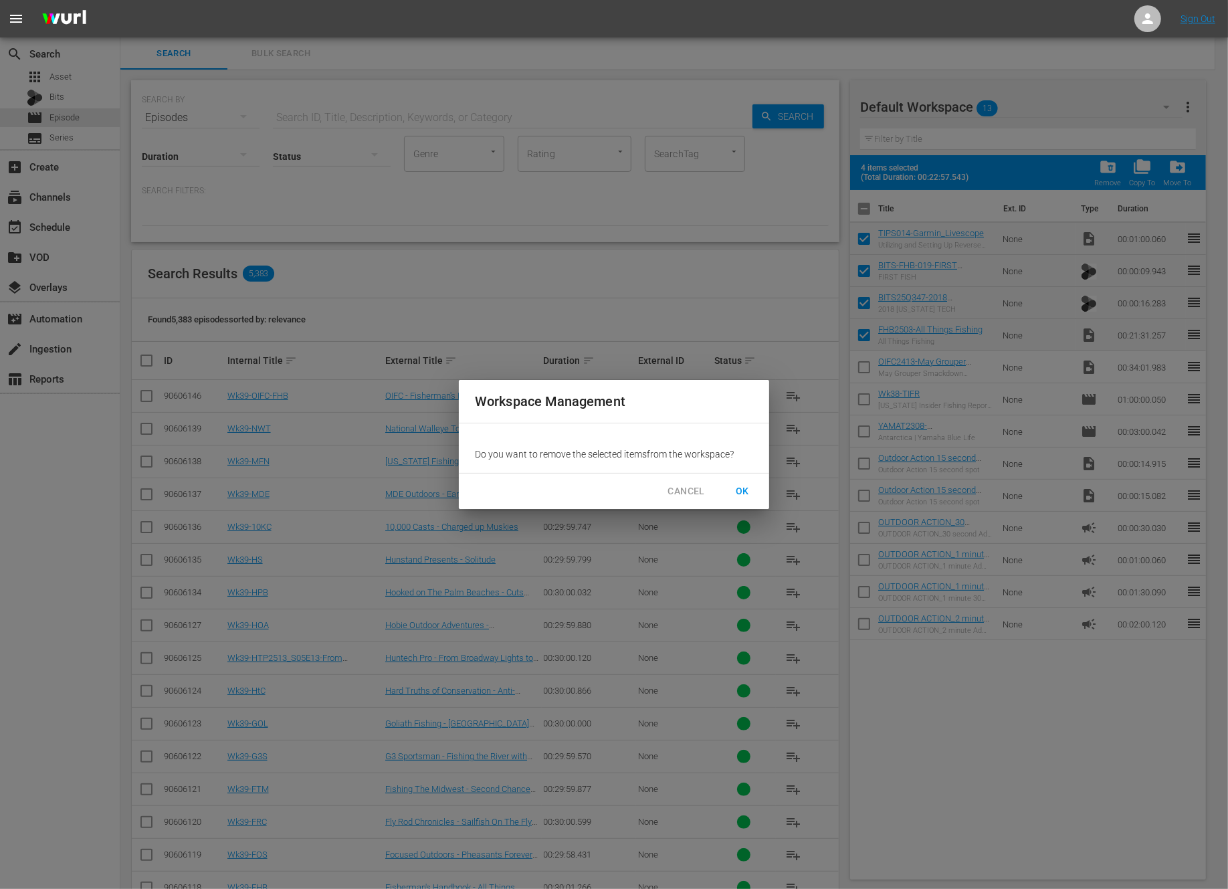
click at [745, 492] on span "OK" at bounding box center [742, 491] width 21 height 17
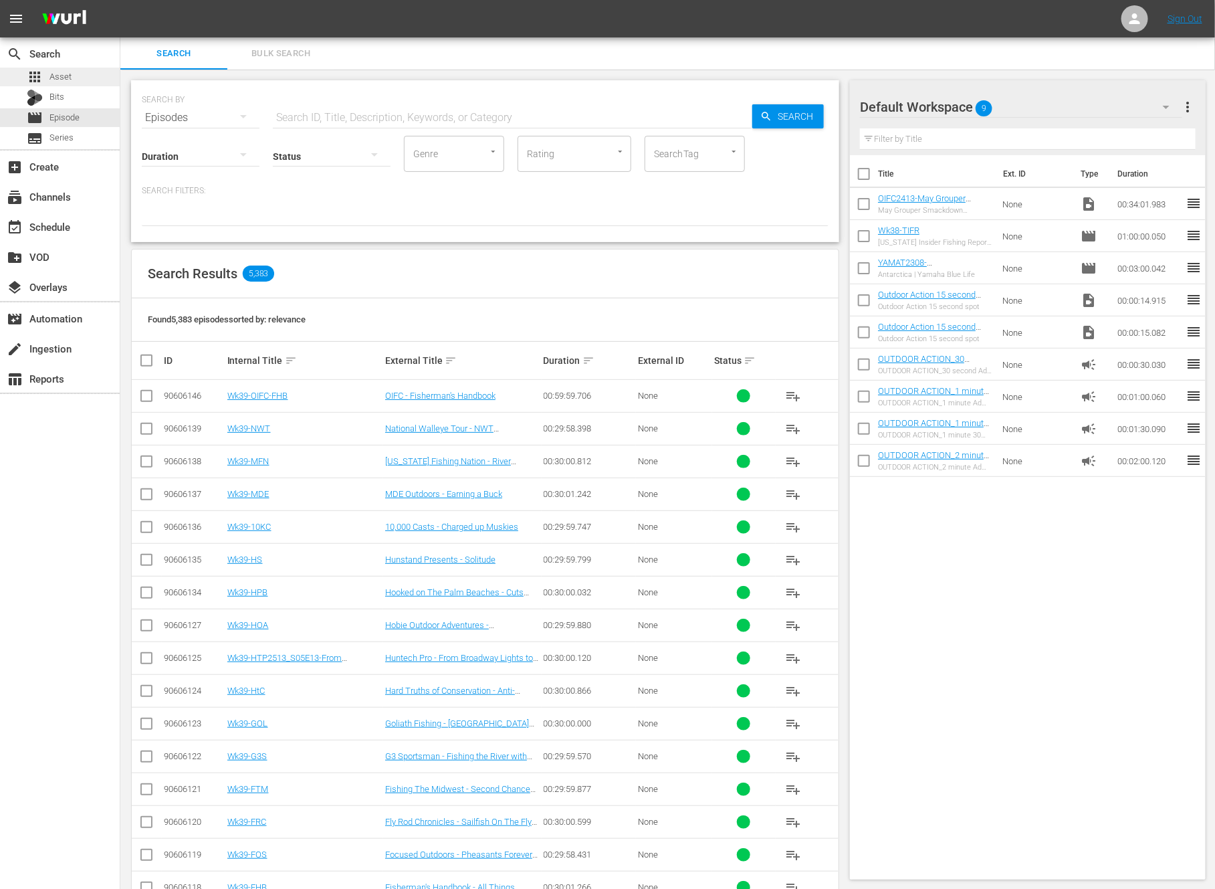
click at [68, 74] on span "Asset" at bounding box center [60, 76] width 22 height 13
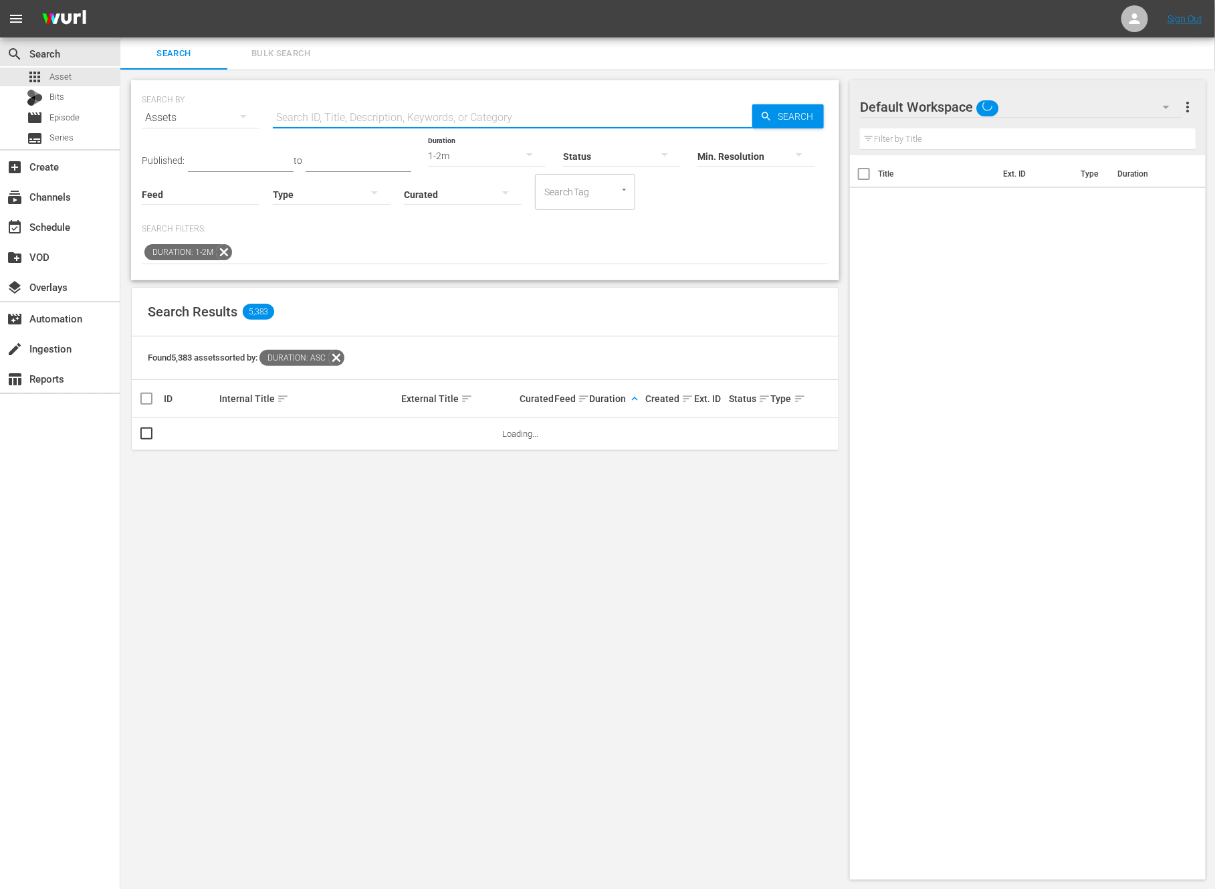
click at [379, 120] on input "text" at bounding box center [513, 118] width 480 height 32
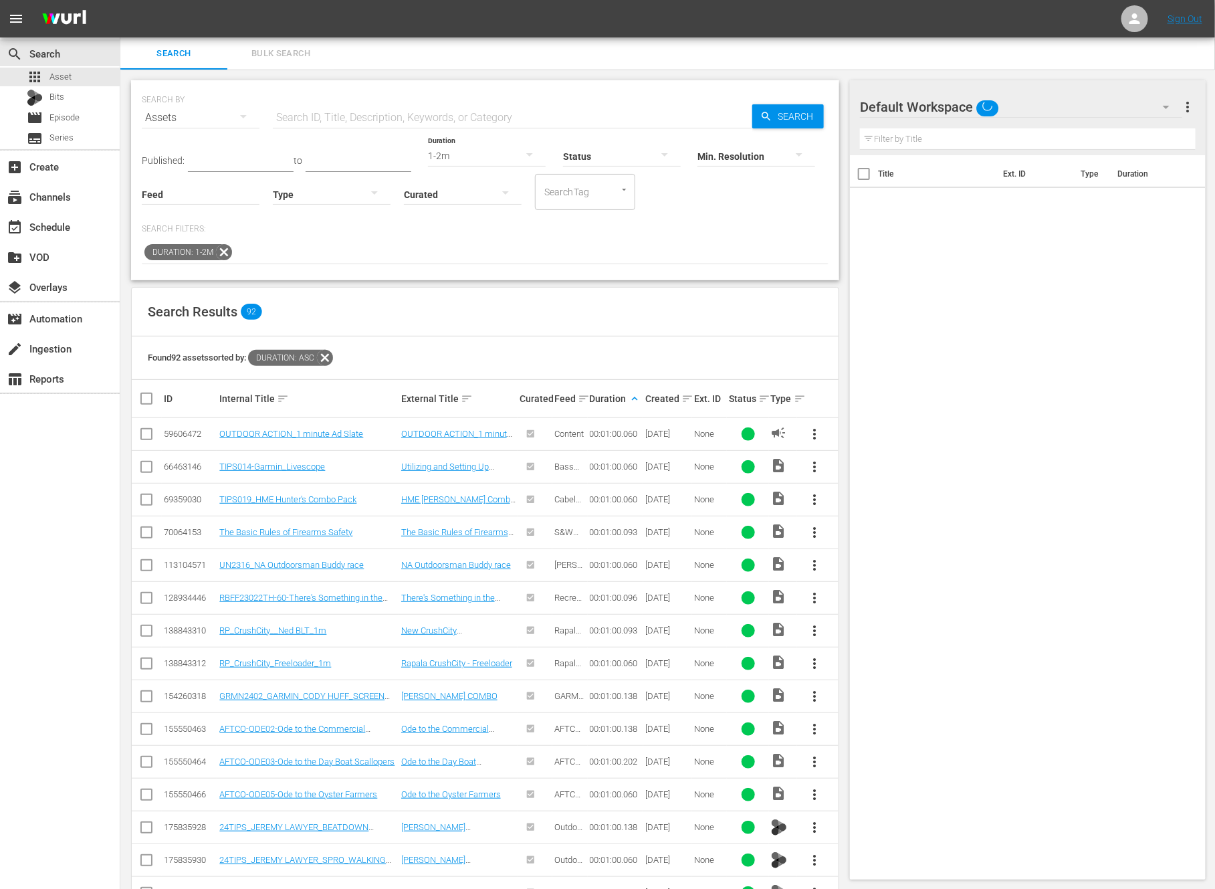
click at [223, 253] on icon at bounding box center [224, 252] width 16 height 16
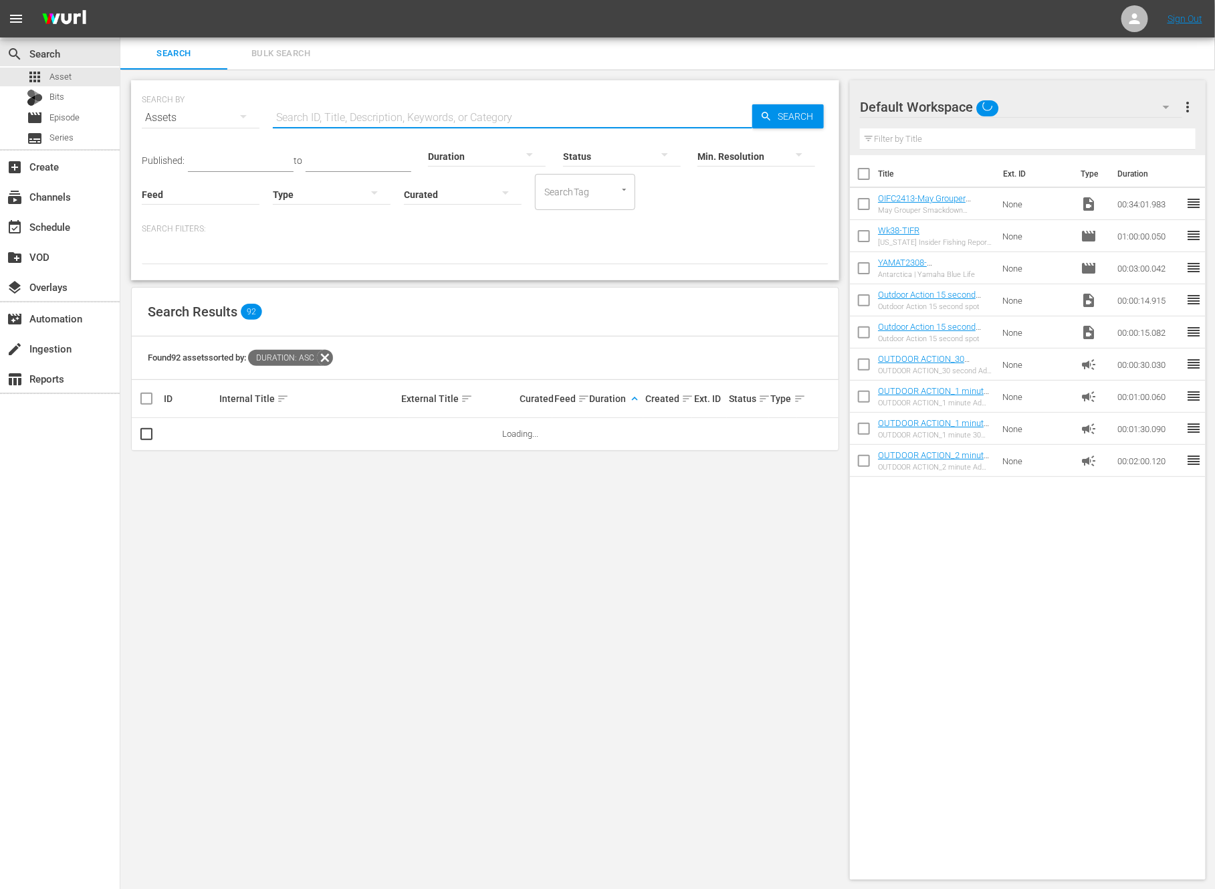
click at [333, 122] on input "text" at bounding box center [513, 118] width 480 height 32
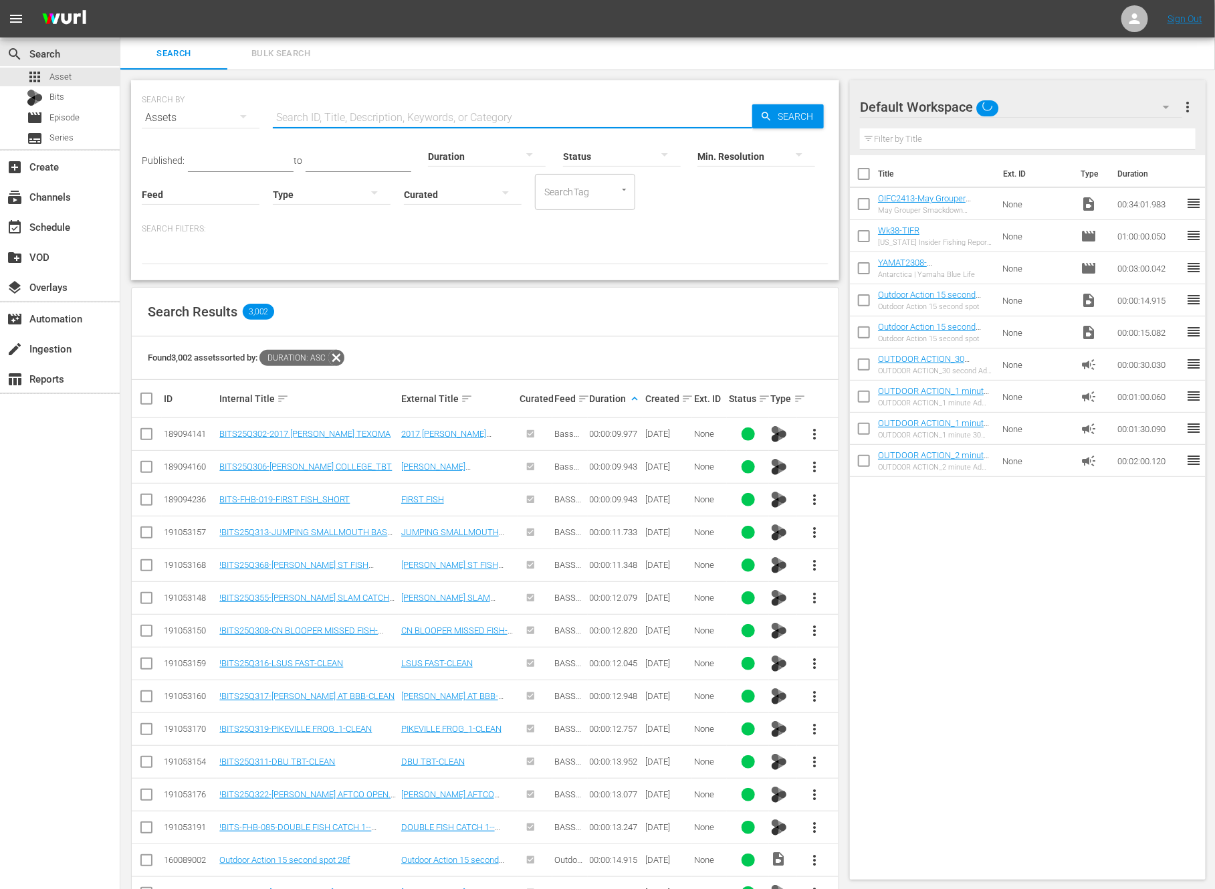
paste input "Kicking off with a Jolt"
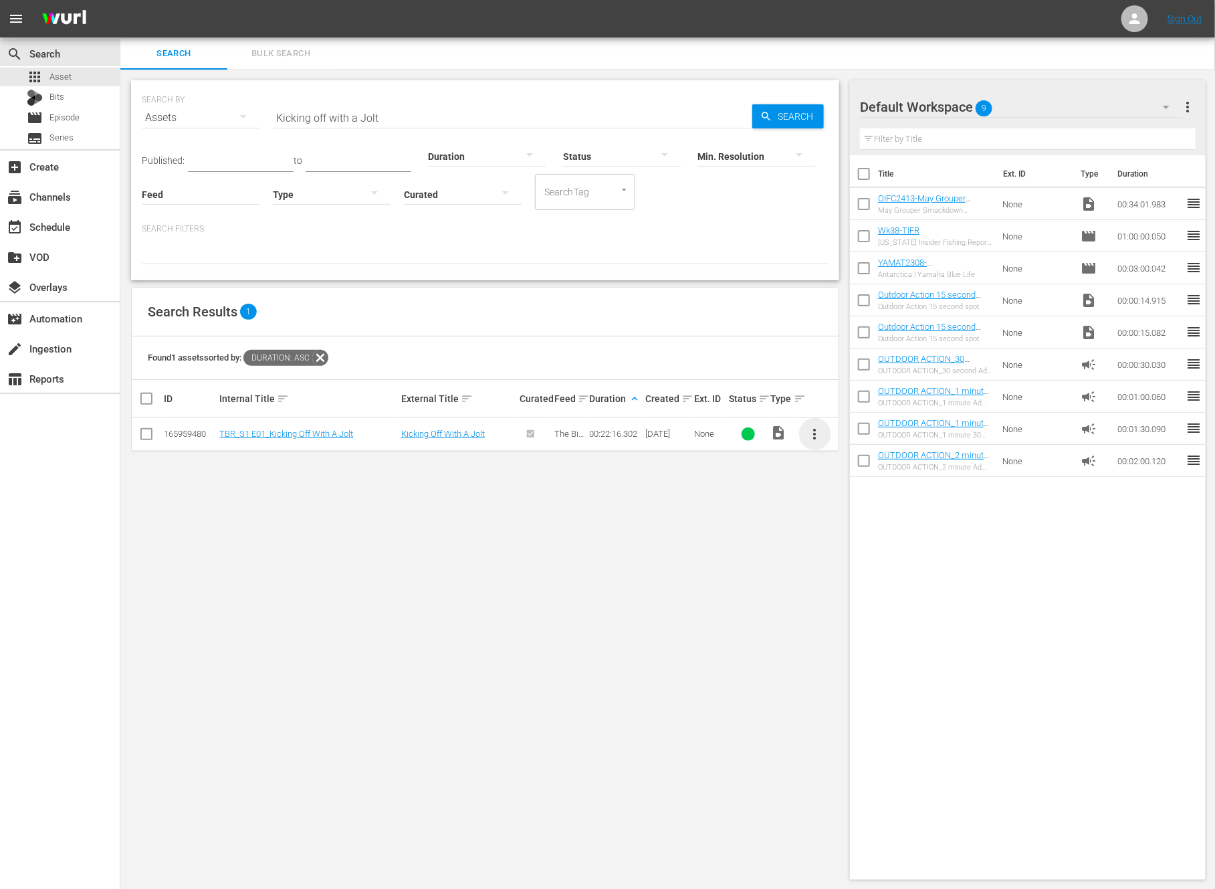
click at [817, 427] on span "more_vert" at bounding box center [815, 434] width 16 height 16
click at [857, 465] on div "Workspace" at bounding box center [887, 471] width 91 height 32
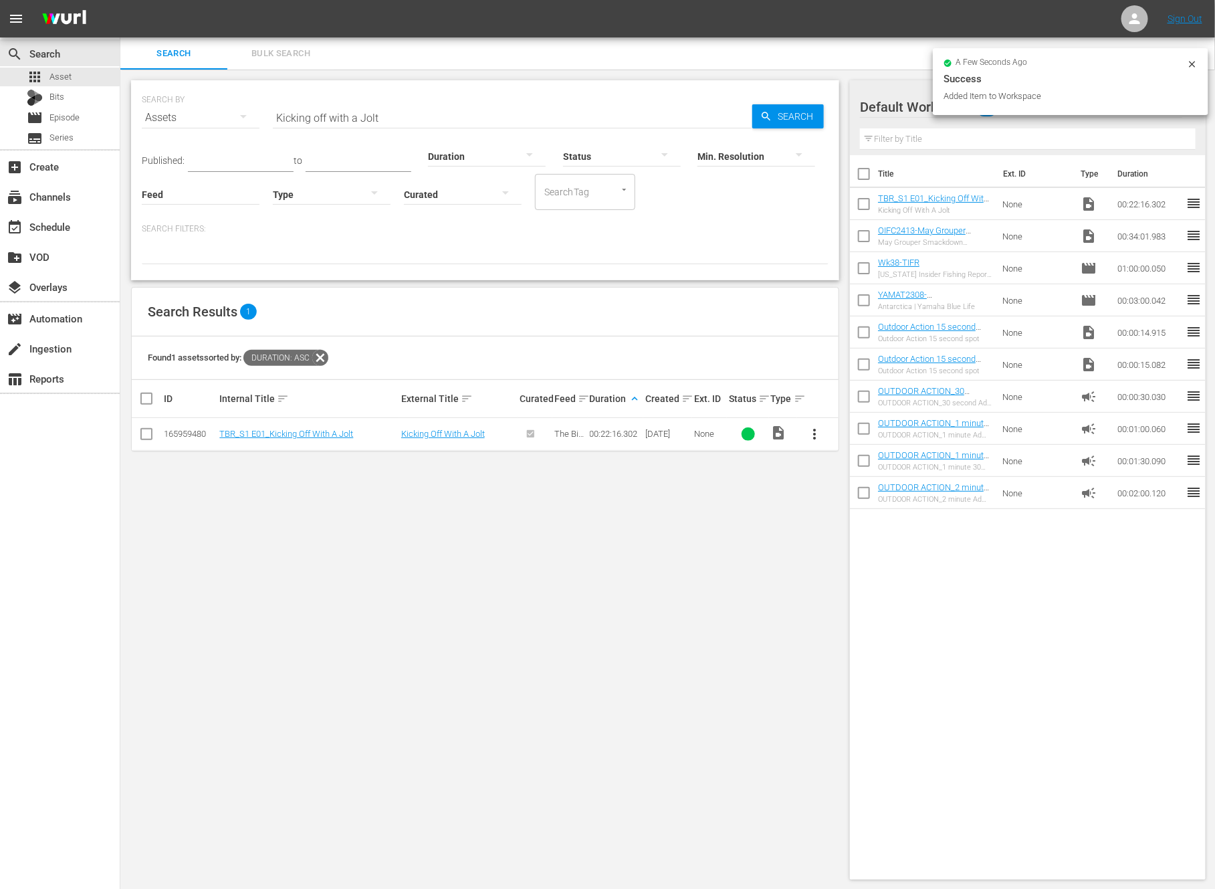
click at [864, 241] on input "checkbox" at bounding box center [864, 239] width 28 height 28
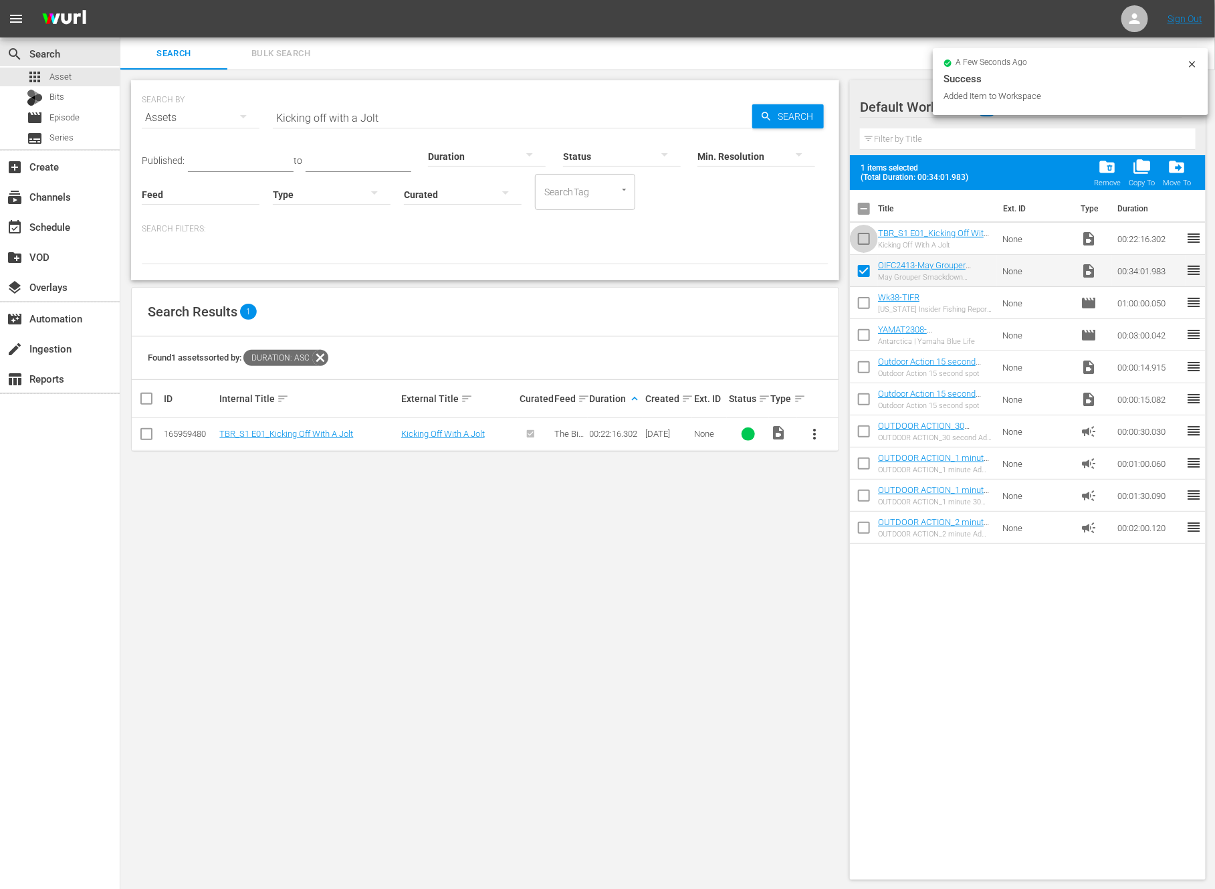
click at [864, 241] on input "checkbox" at bounding box center [864, 241] width 28 height 28
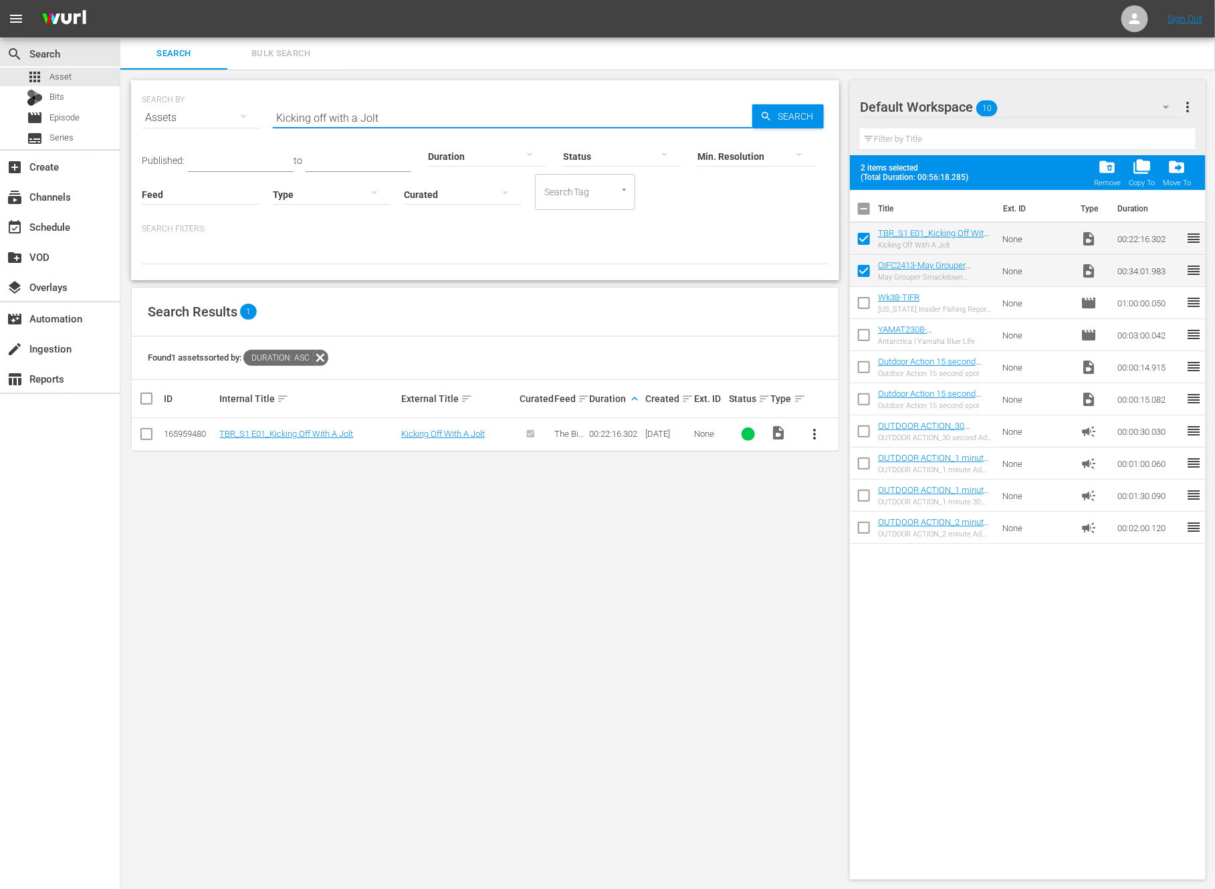
click at [433, 114] on input "Kicking off with a Jolt" at bounding box center [513, 118] width 480 height 32
click at [389, 276] on div "SEARCH BY Search By Assets Search ID, Title, Description, Keywords, or Category…" at bounding box center [485, 180] width 708 height 200
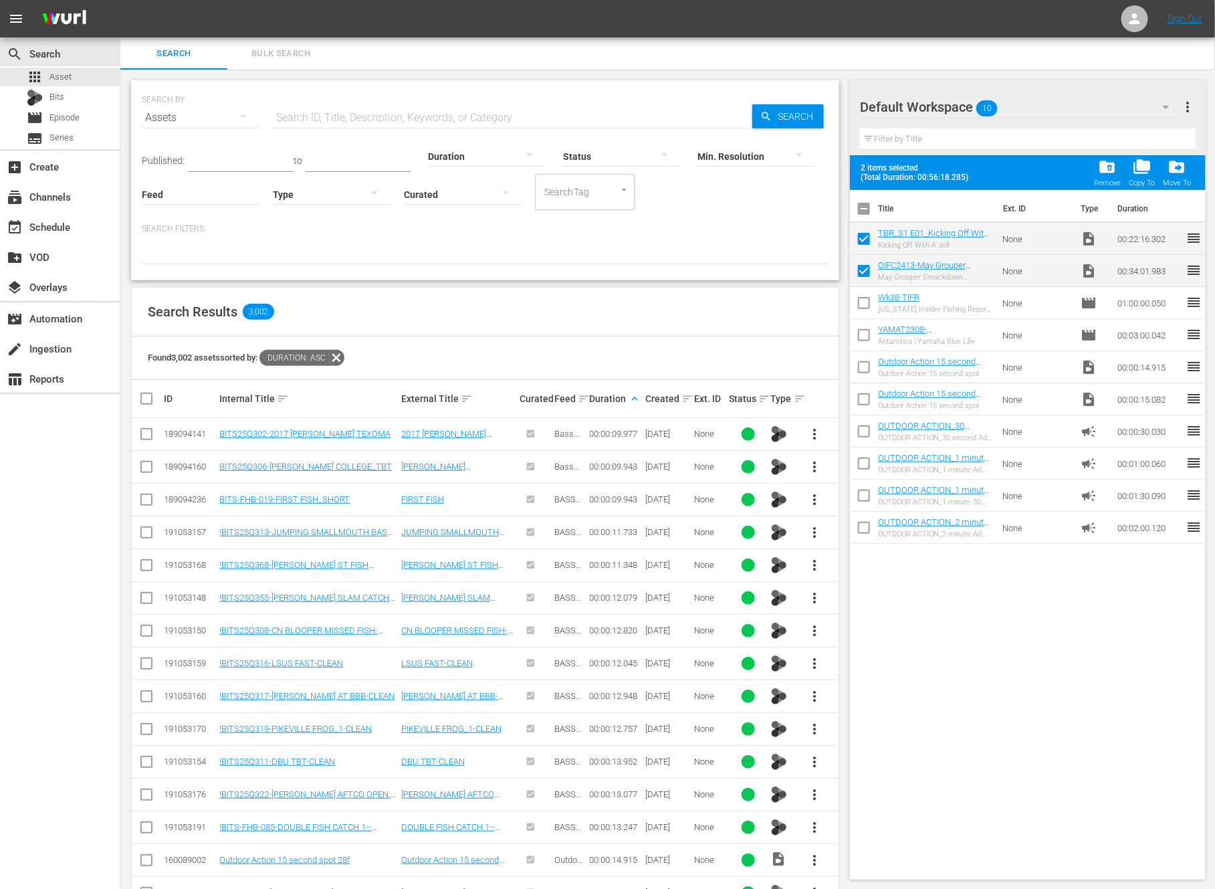
click at [324, 360] on span "Duration: asc" at bounding box center [293, 358] width 69 height 16
click at [334, 361] on div "Duration: asc" at bounding box center [301, 358] width 85 height 16
click at [338, 360] on icon at bounding box center [336, 358] width 16 height 16
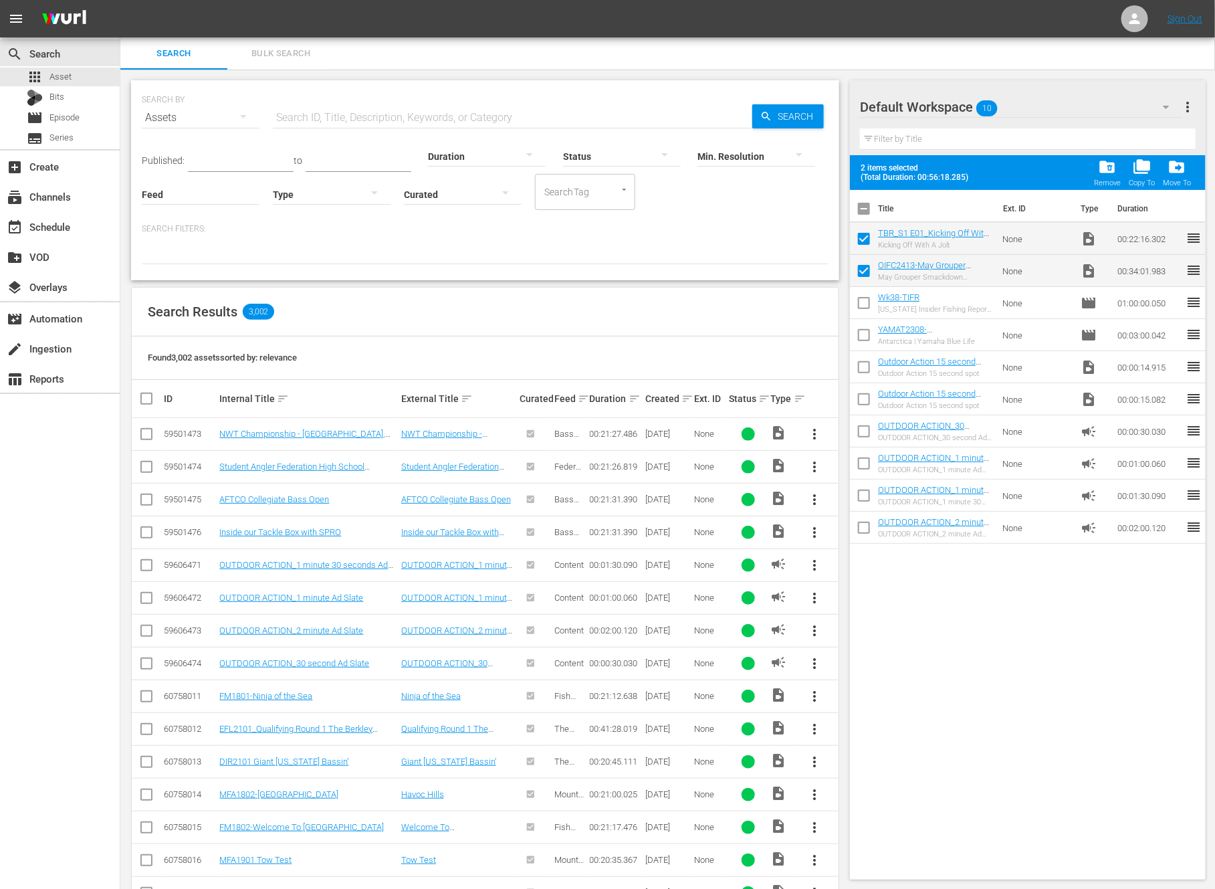
click at [451, 155] on div at bounding box center [487, 155] width 118 height 37
click at [576, 247] on div "0-1m 1-2m 2-3m 3-4m 4-5m 5-10m 10-15m 15-30m 30-60m 60-90m >90m Clips (<5min) S…" at bounding box center [607, 444] width 1215 height 889
click at [451, 154] on div at bounding box center [487, 155] width 118 height 37
click at [457, 220] on div "3-4m" at bounding box center [474, 218] width 118 height 21
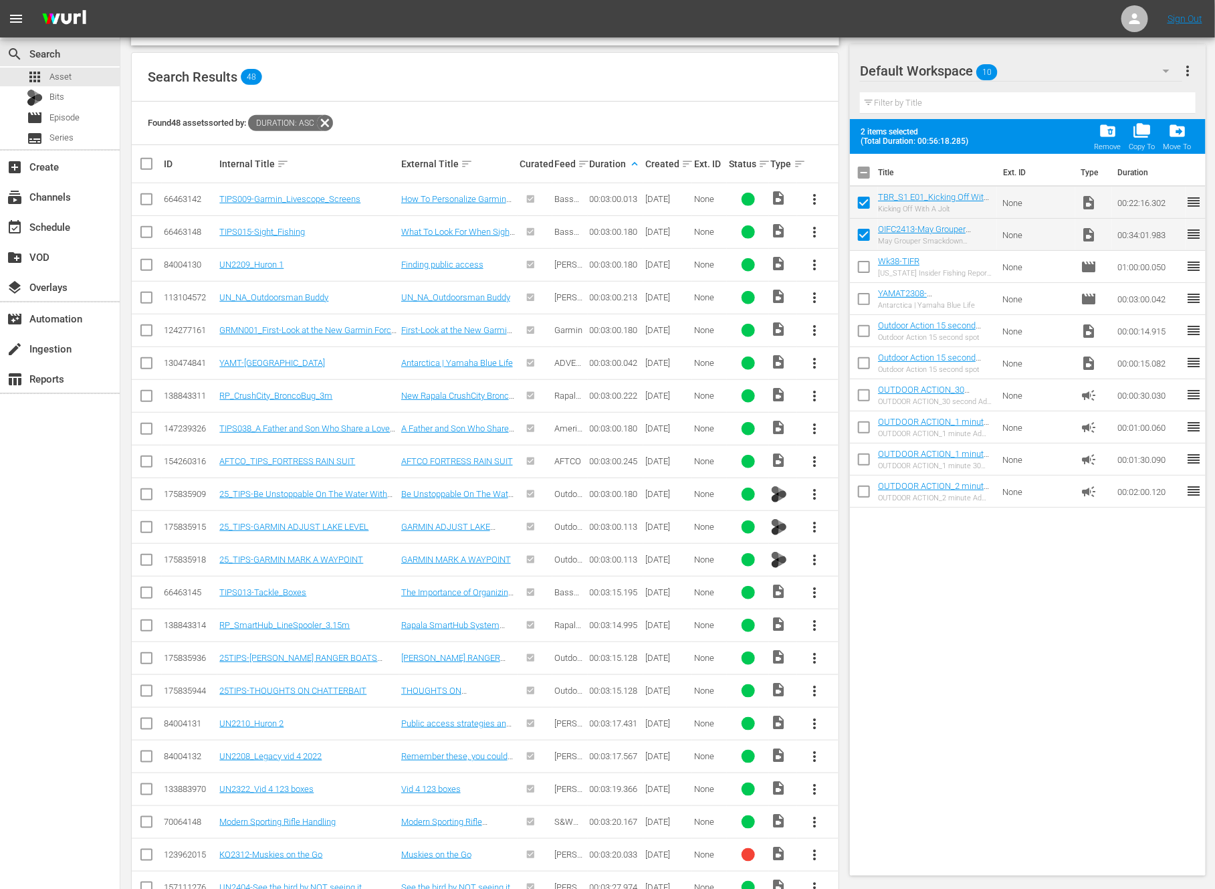
scroll to position [885, 0]
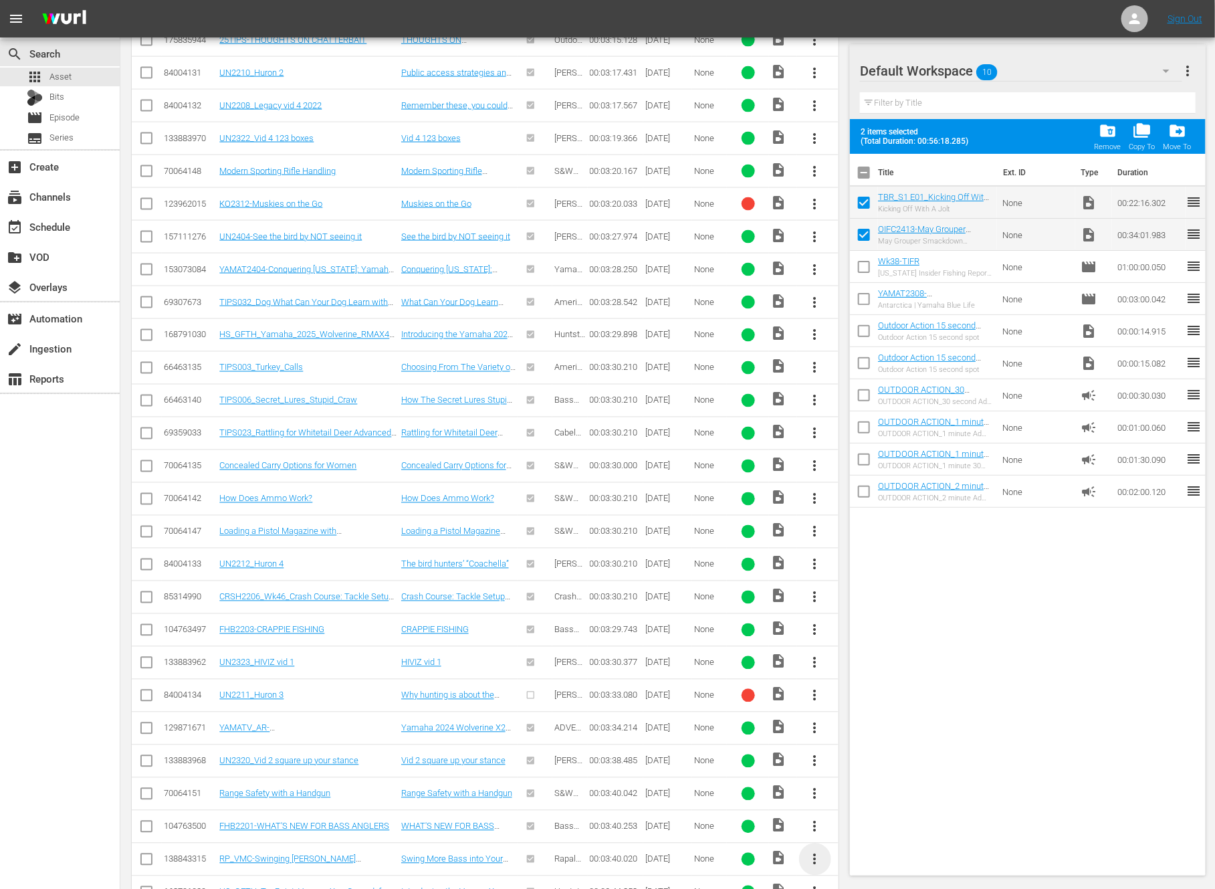
click at [813, 851] on span "more_vert" at bounding box center [815, 859] width 16 height 16
click at [857, 778] on div "Workspace" at bounding box center [887, 778] width 91 height 32
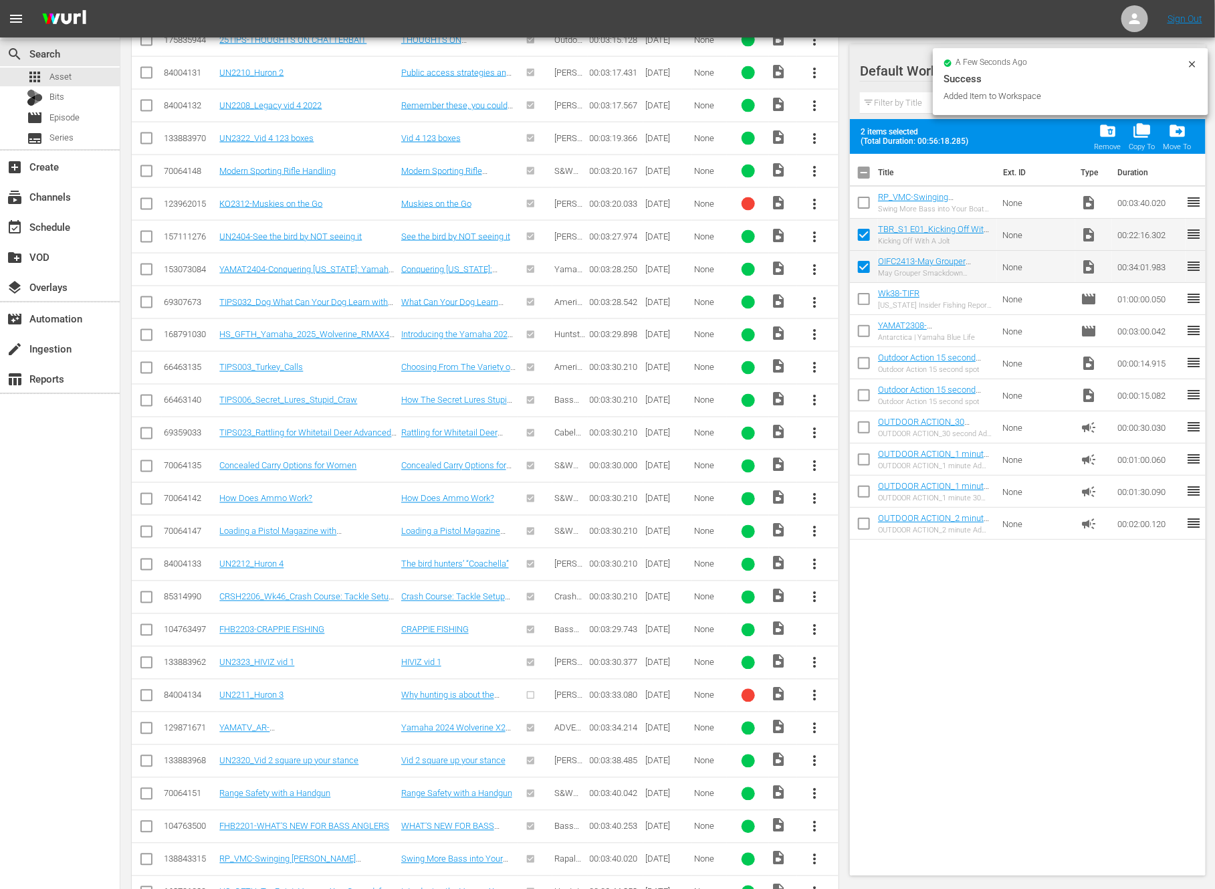
click at [867, 201] on input "checkbox" at bounding box center [864, 205] width 28 height 28
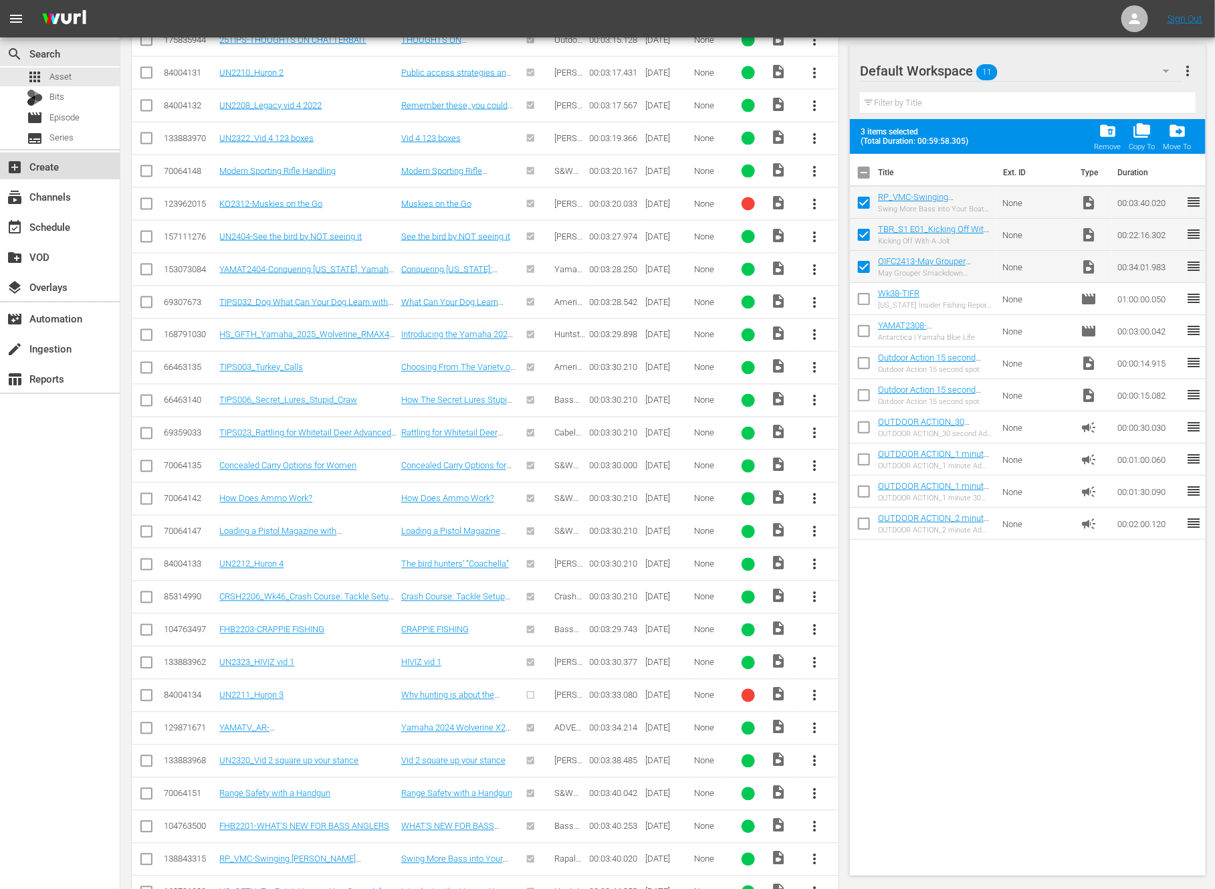
click at [53, 161] on div "add_box Create" at bounding box center [37, 165] width 75 height 12
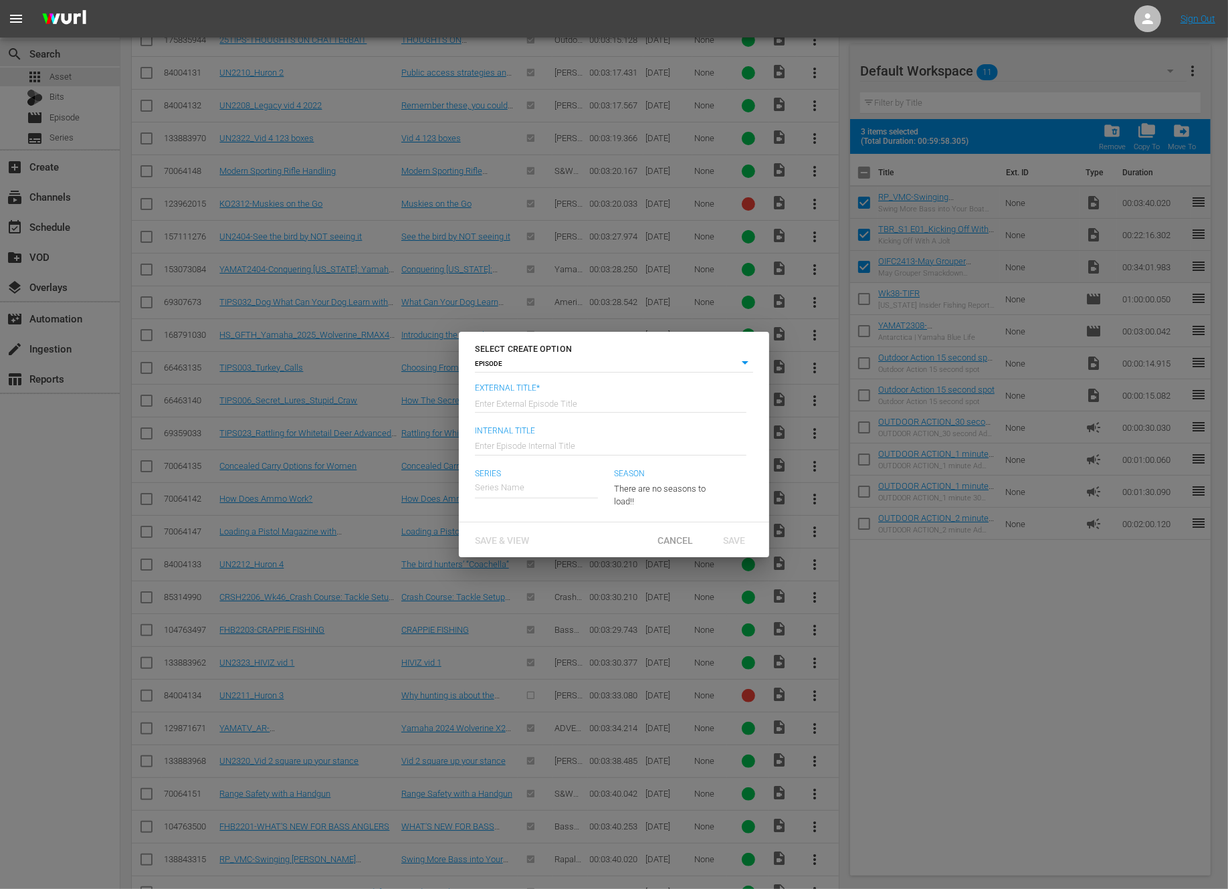
click at [588, 401] on input "text" at bounding box center [611, 402] width 272 height 32
click at [556, 523] on div "Ocean Isle Fishing Center" at bounding box center [534, 525] width 96 height 32
click at [698, 485] on icon "button" at bounding box center [695, 486] width 7 height 3
click at [708, 502] on div "7" at bounding box center [614, 444] width 1228 height 889
click at [731, 541] on span "Save" at bounding box center [734, 539] width 43 height 11
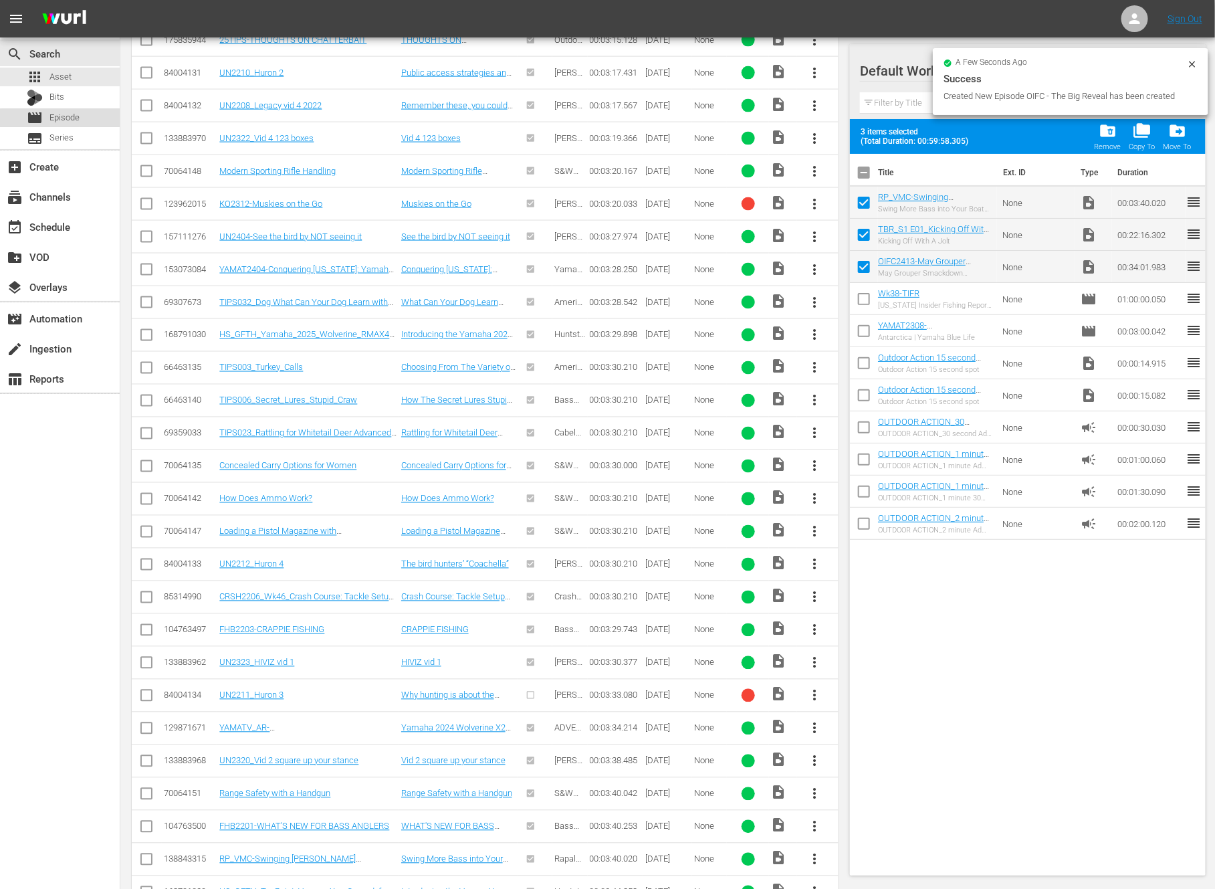
click at [64, 120] on span "Episode" at bounding box center [64, 117] width 30 height 13
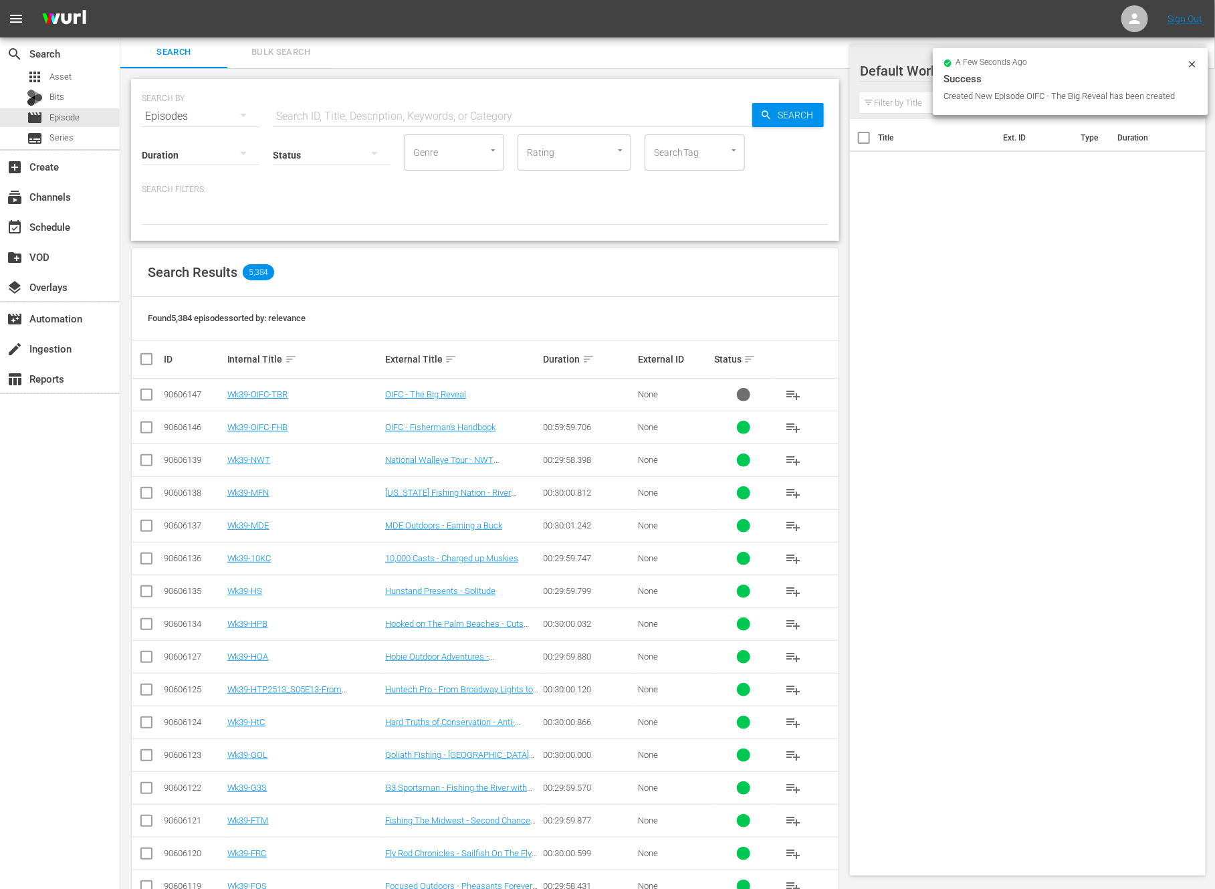
scroll to position [197, 0]
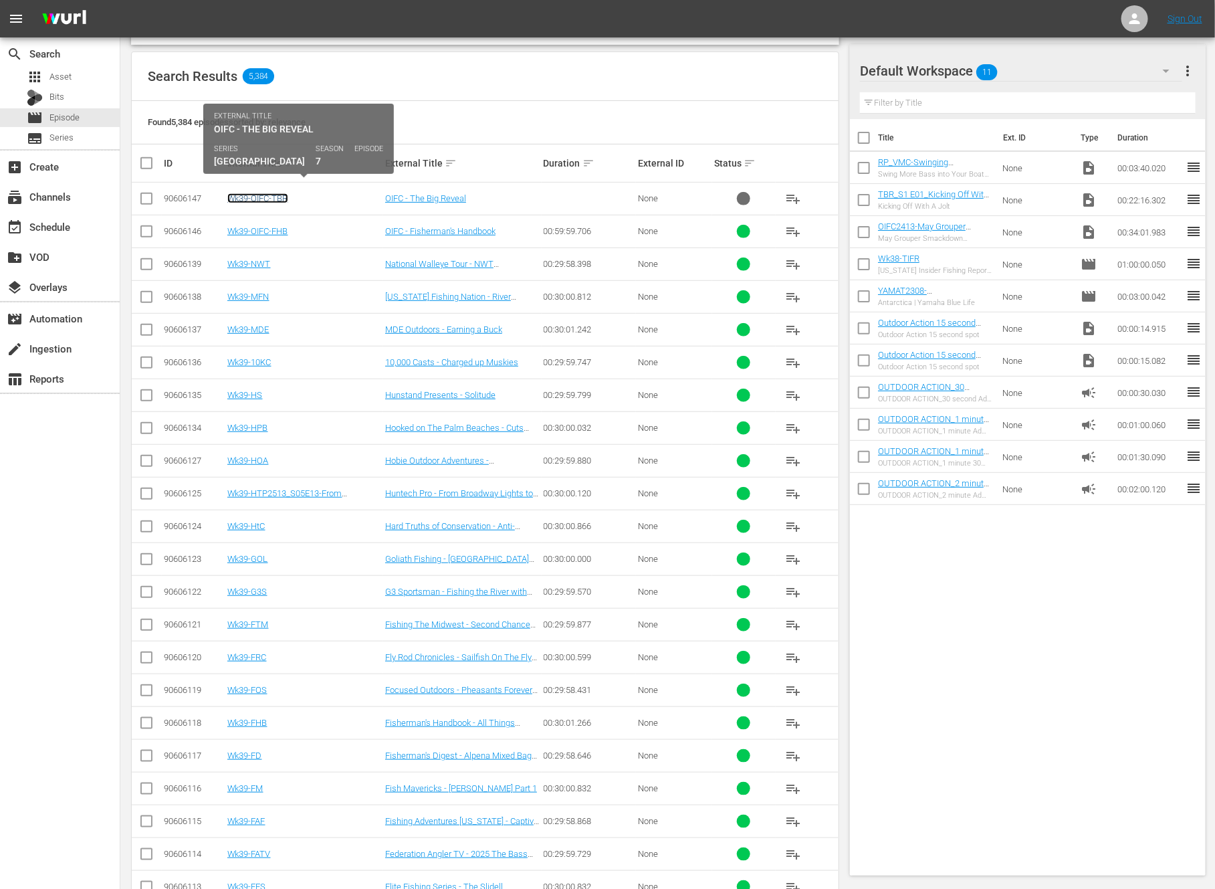
click at [274, 195] on link "Wk39-OIFC-TBR" at bounding box center [257, 198] width 61 height 10
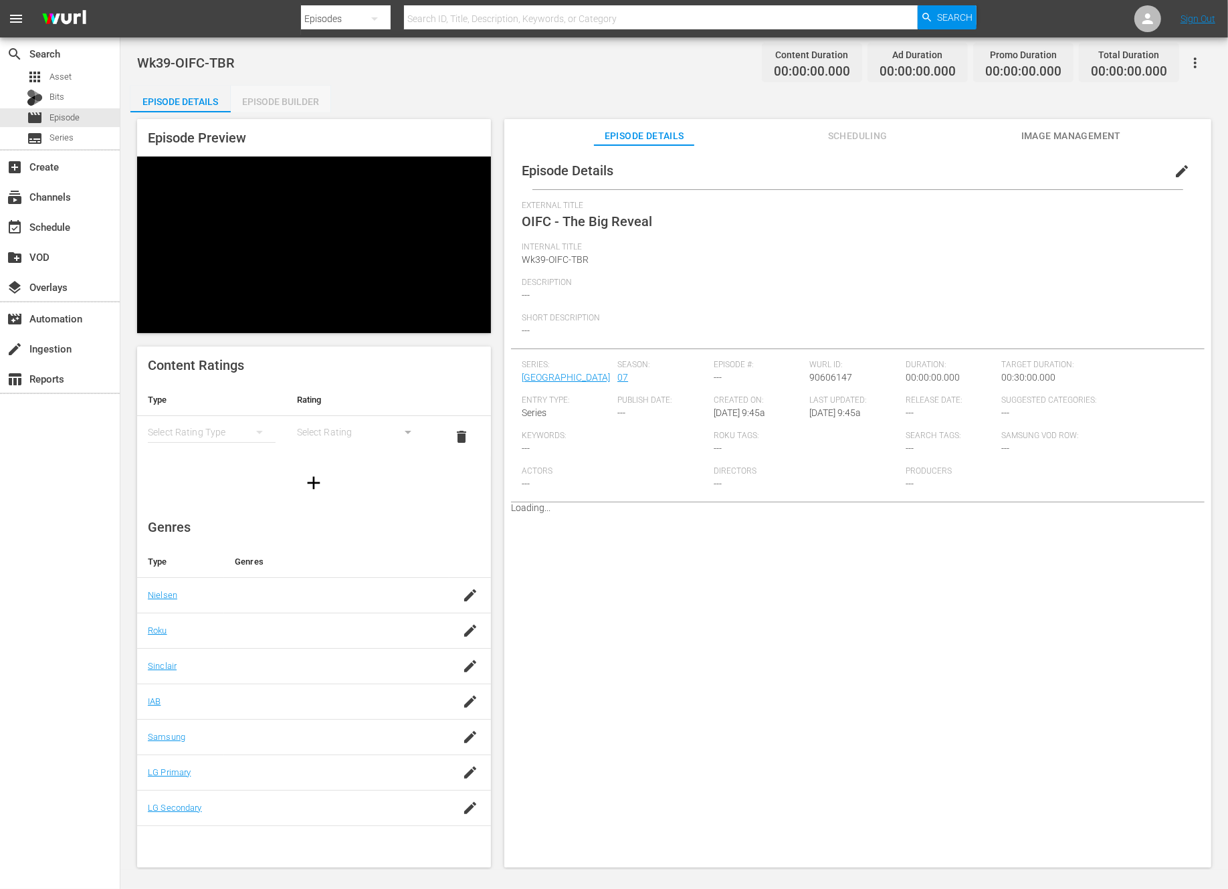
click at [301, 98] on div "Episode Builder" at bounding box center [281, 102] width 100 height 32
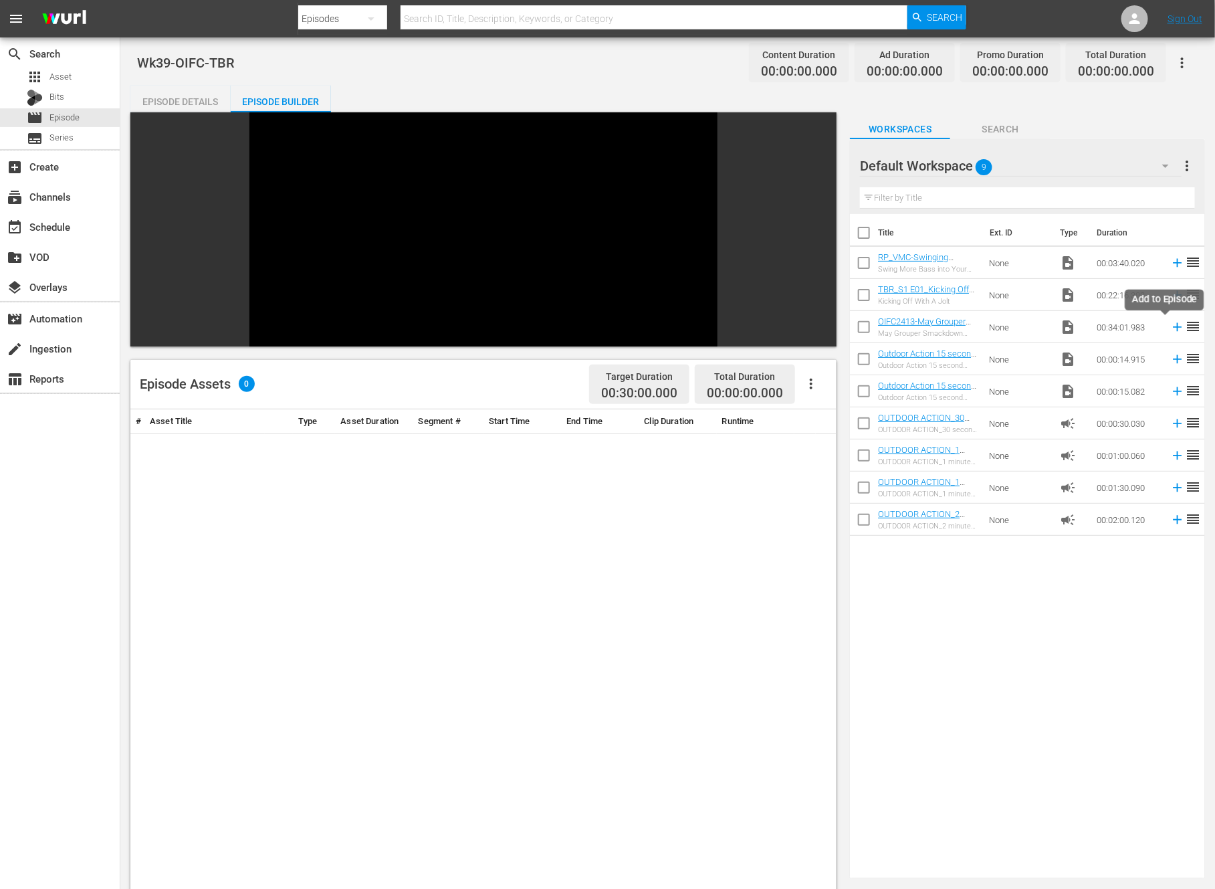
click at [1174, 327] on icon at bounding box center [1178, 327] width 9 height 9
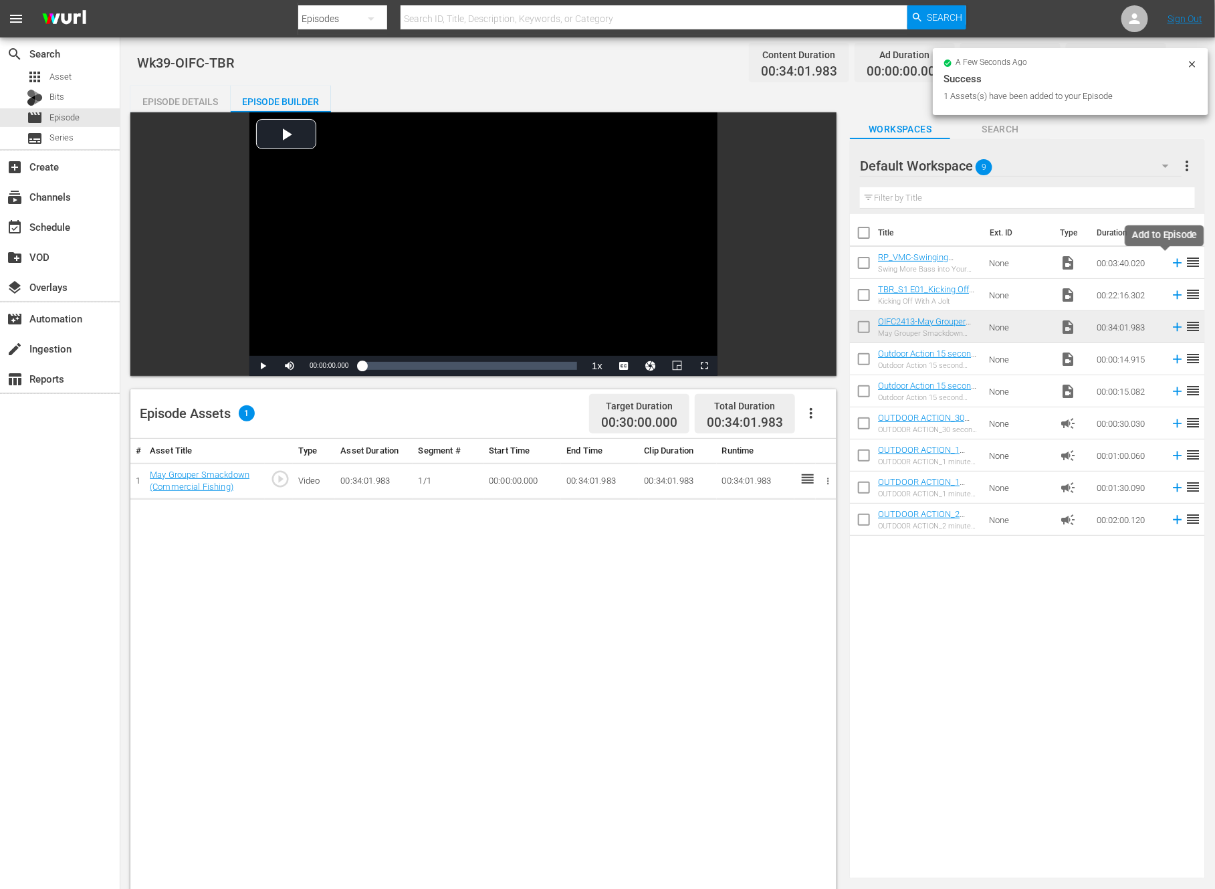
click at [1170, 260] on icon at bounding box center [1177, 262] width 15 height 15
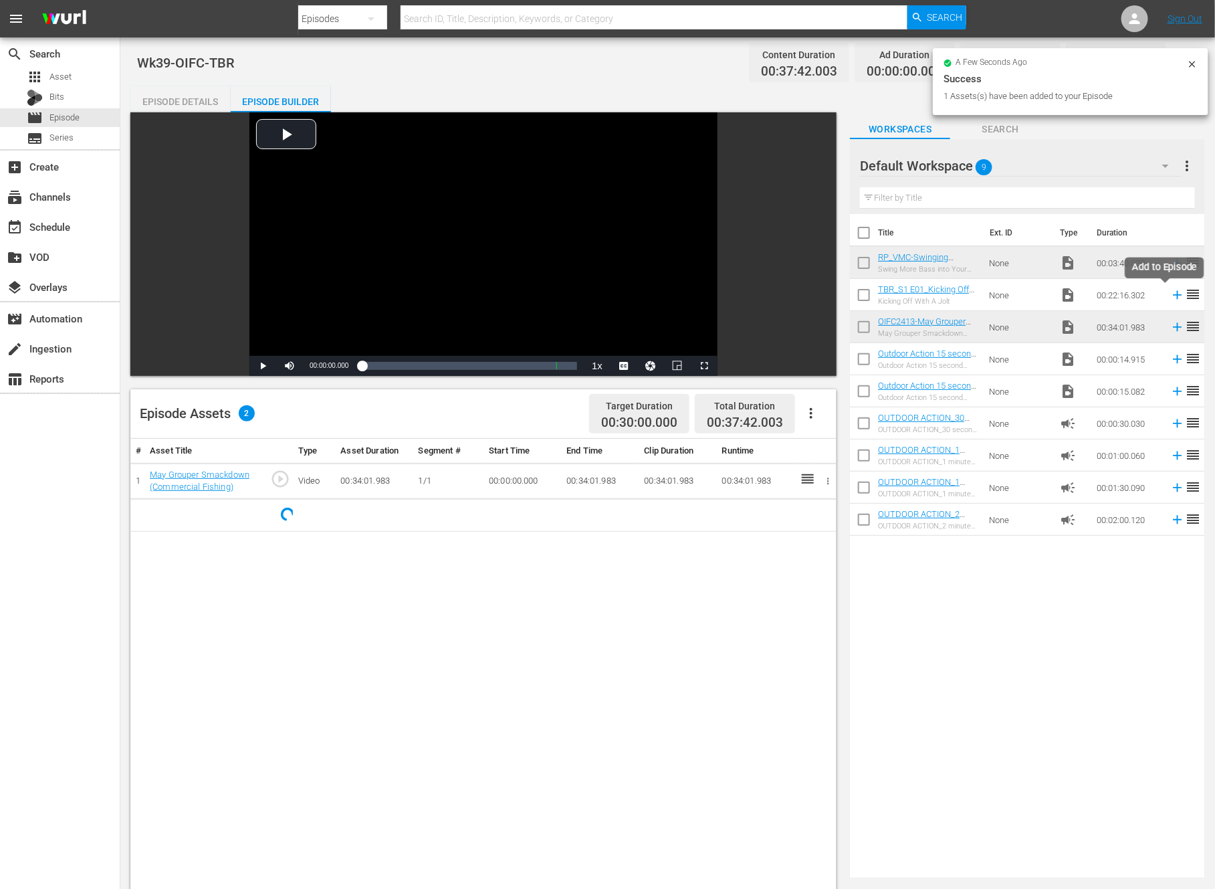
click at [1170, 294] on icon at bounding box center [1177, 295] width 15 height 15
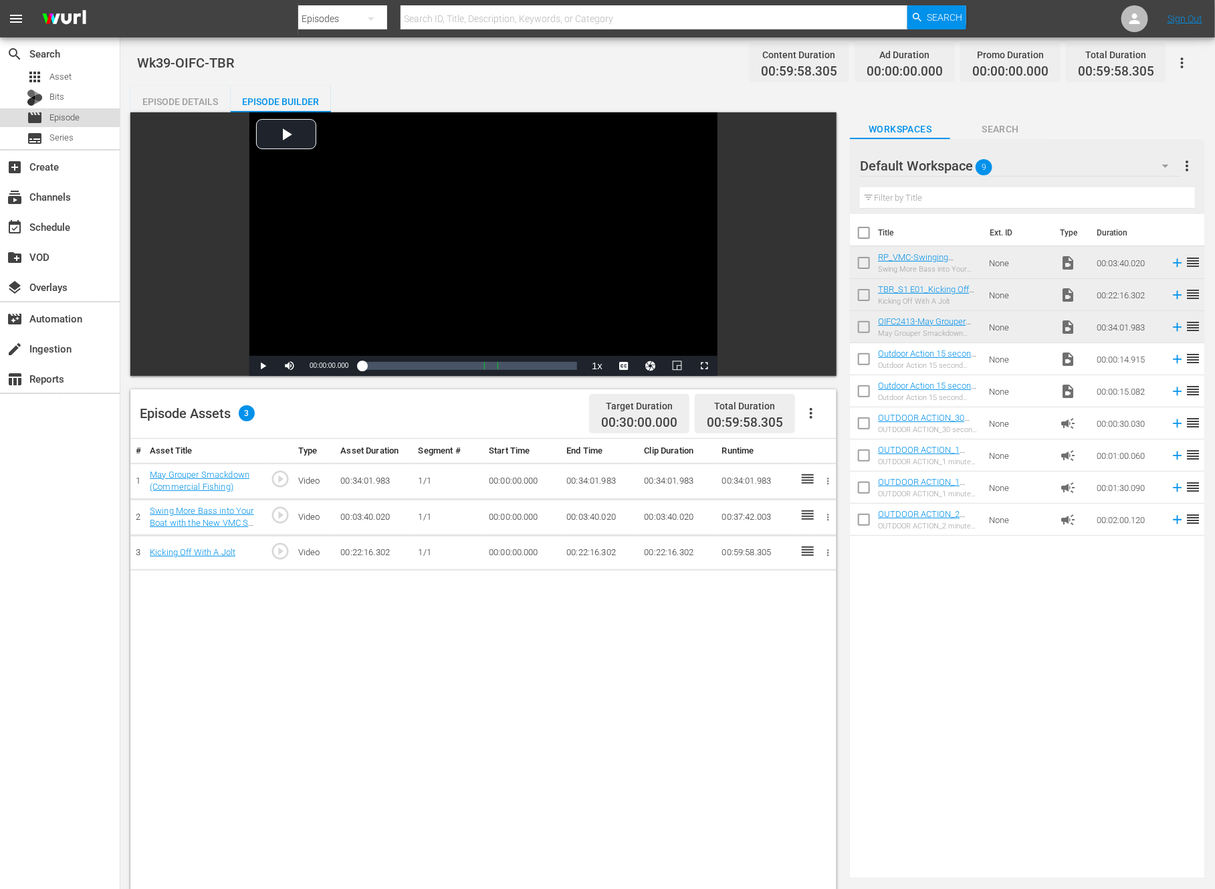
click at [72, 114] on span "Episode" at bounding box center [64, 117] width 30 height 13
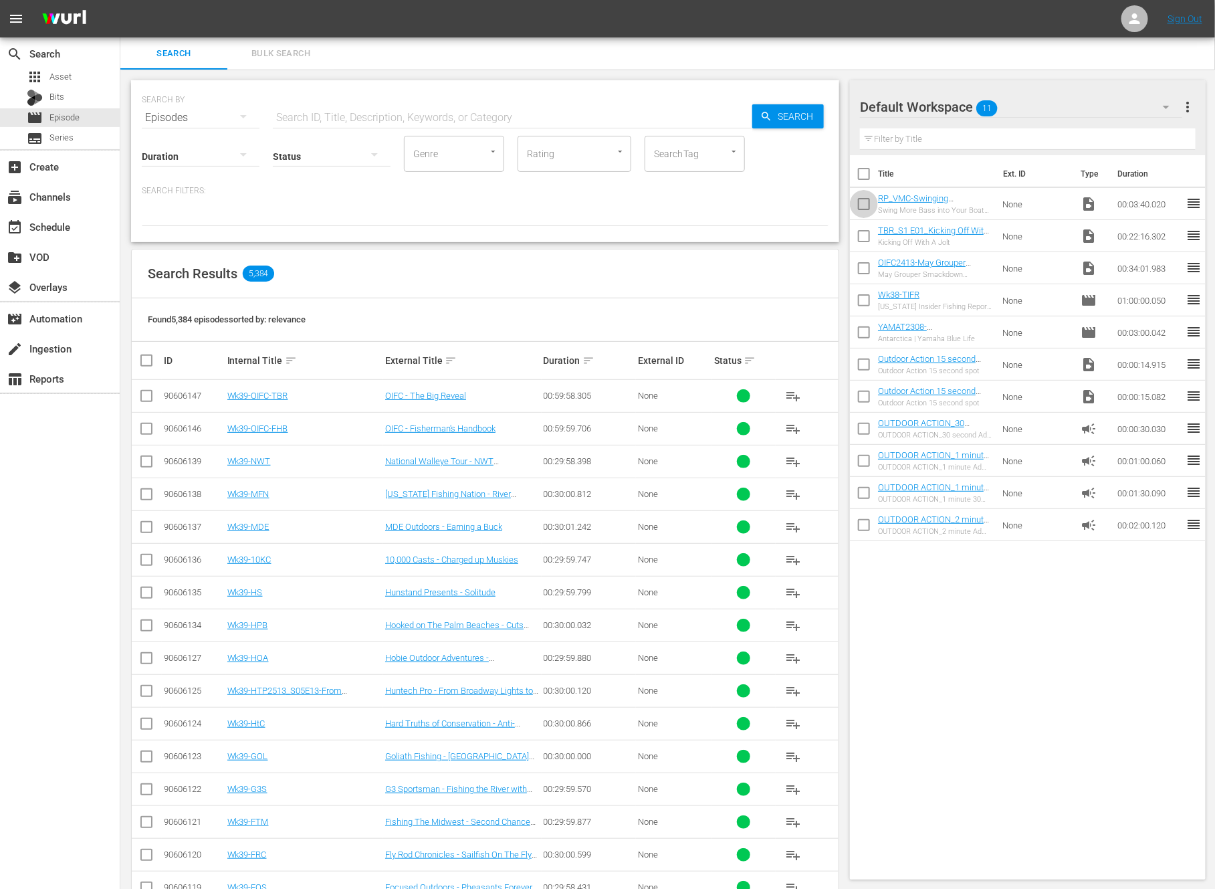
click at [865, 199] on input "checkbox" at bounding box center [864, 207] width 28 height 28
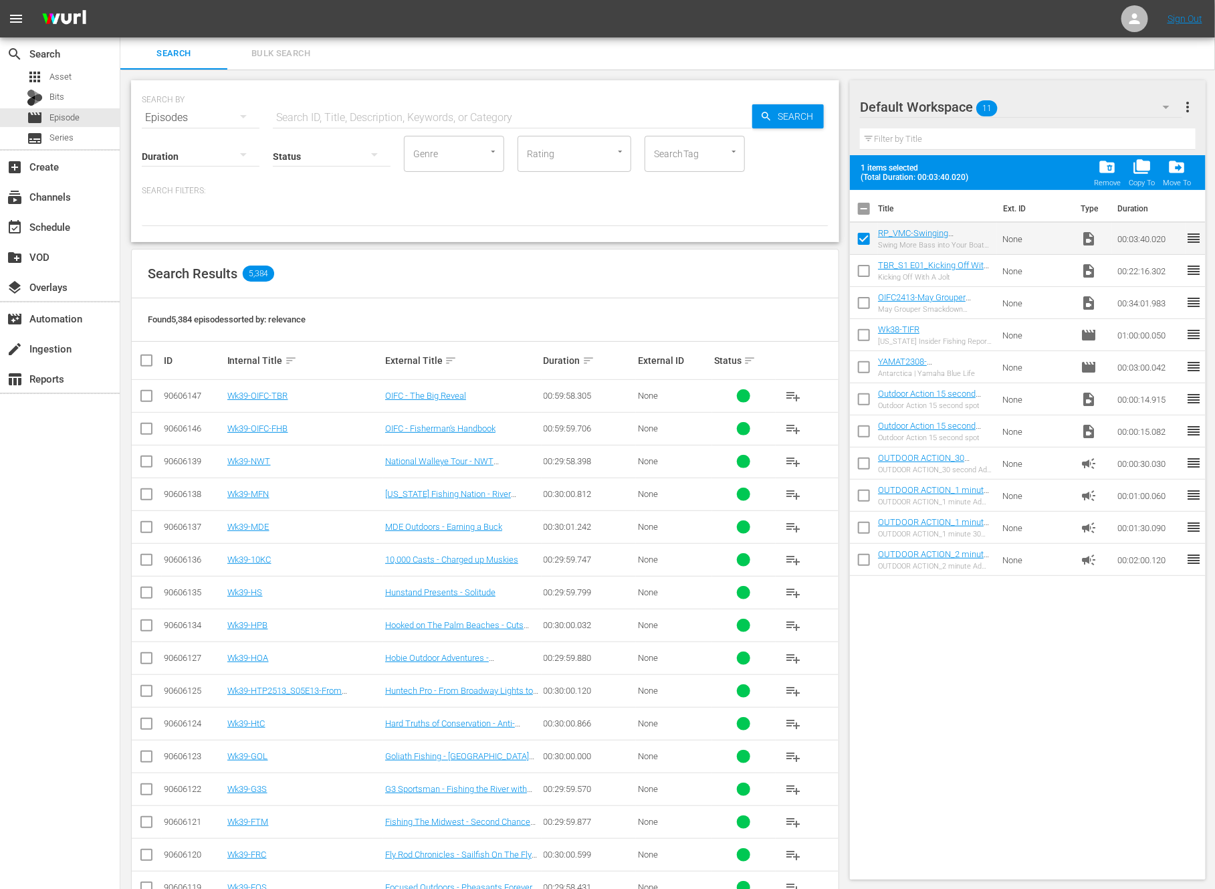
click at [862, 272] on input "checkbox" at bounding box center [864, 273] width 28 height 28
click at [1101, 169] on span "folder_delete" at bounding box center [1108, 167] width 18 height 18
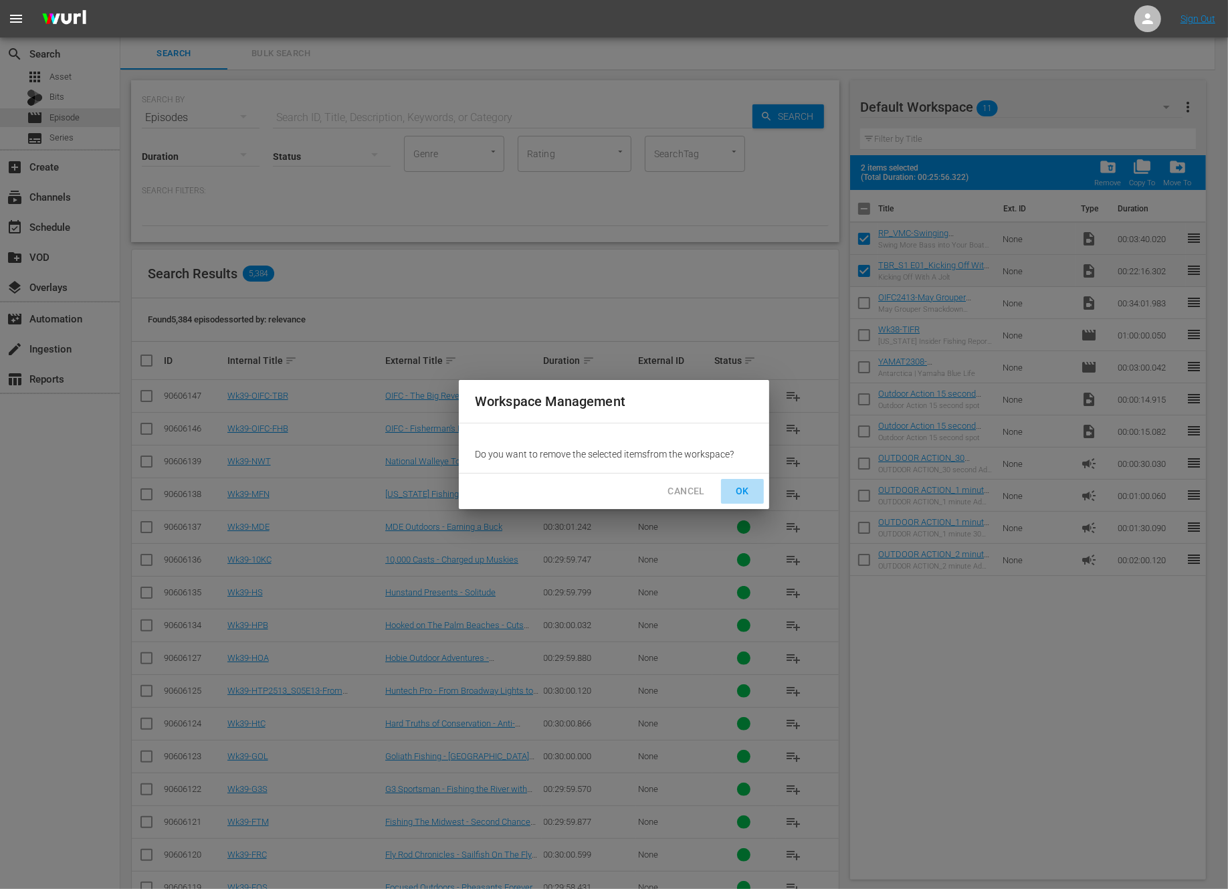
click at [738, 495] on span "OK" at bounding box center [742, 491] width 21 height 17
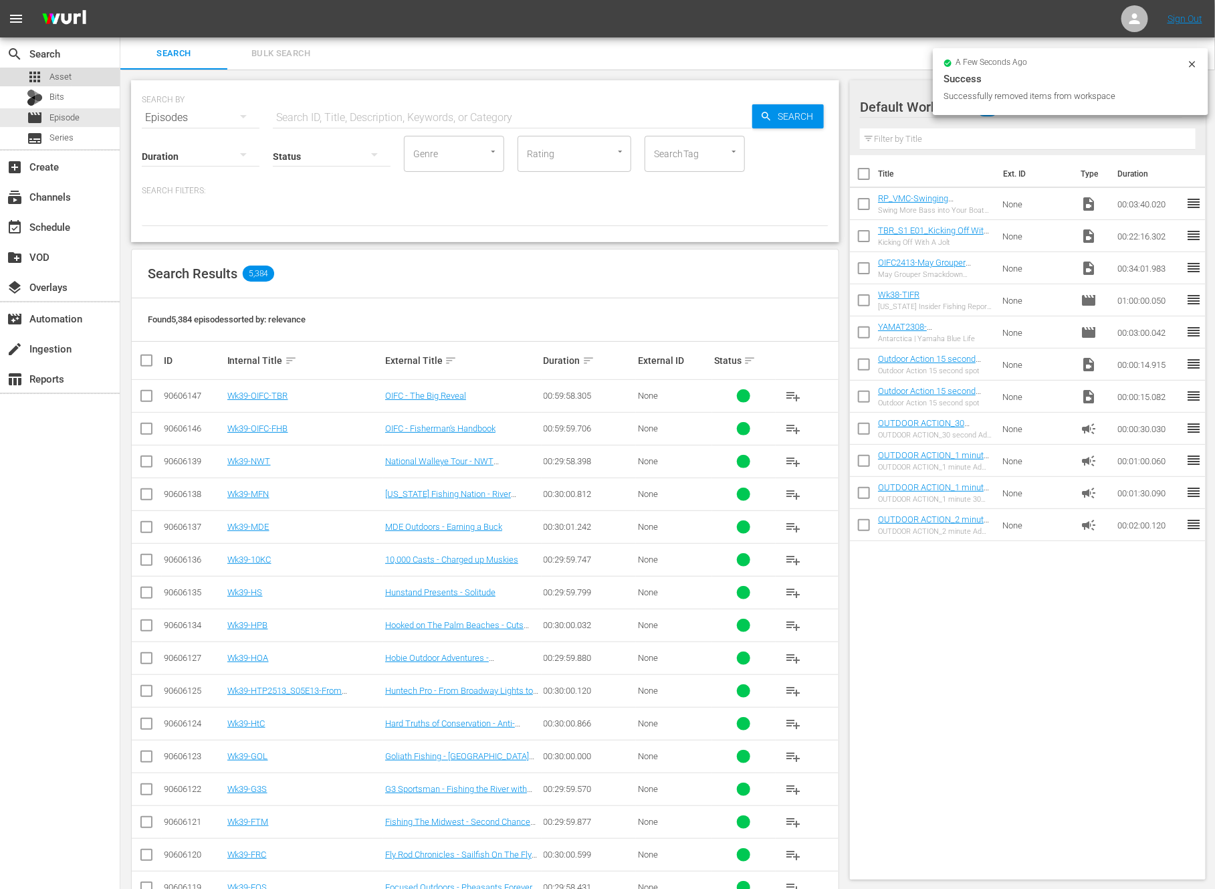
click at [69, 78] on span "Asset" at bounding box center [60, 76] width 22 height 13
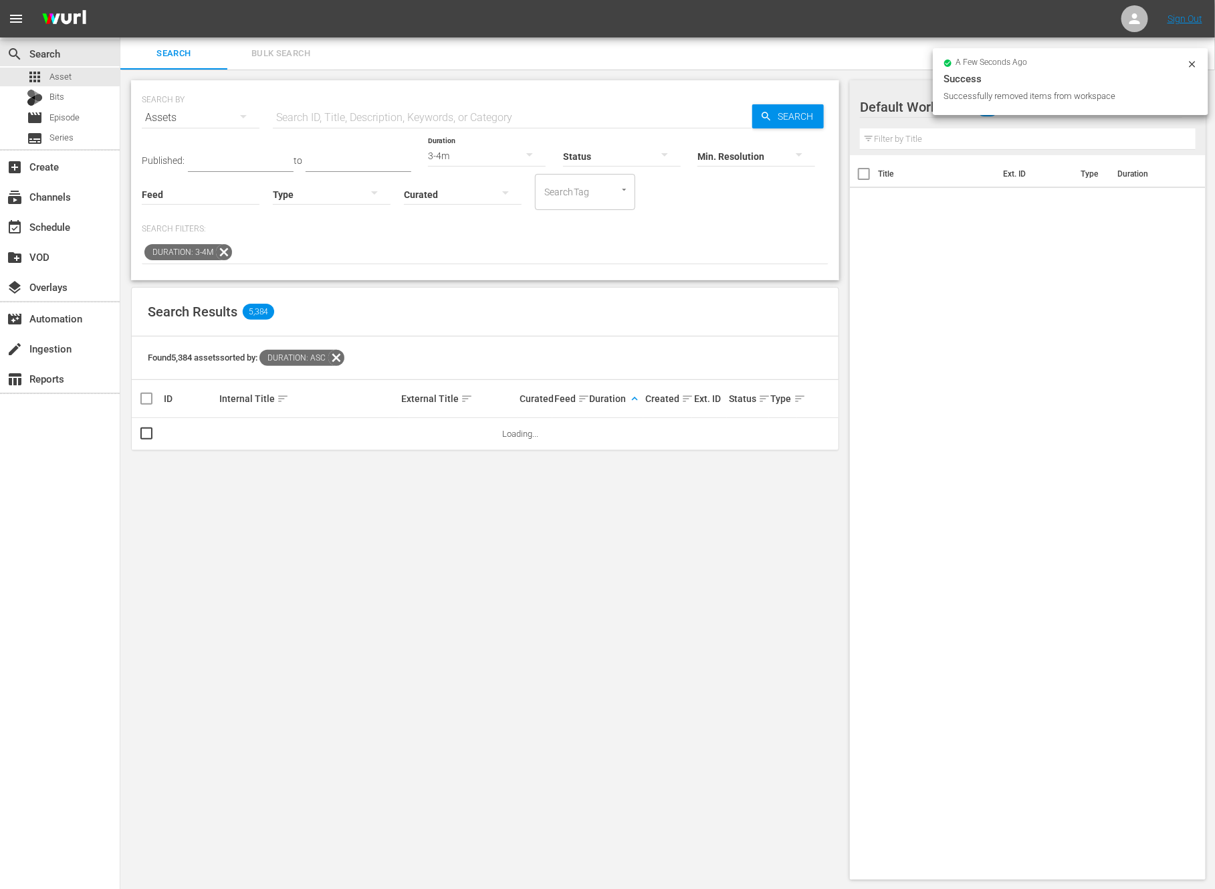
click at [223, 251] on icon at bounding box center [224, 252] width 16 height 16
click at [336, 118] on input "text" at bounding box center [513, 118] width 480 height 32
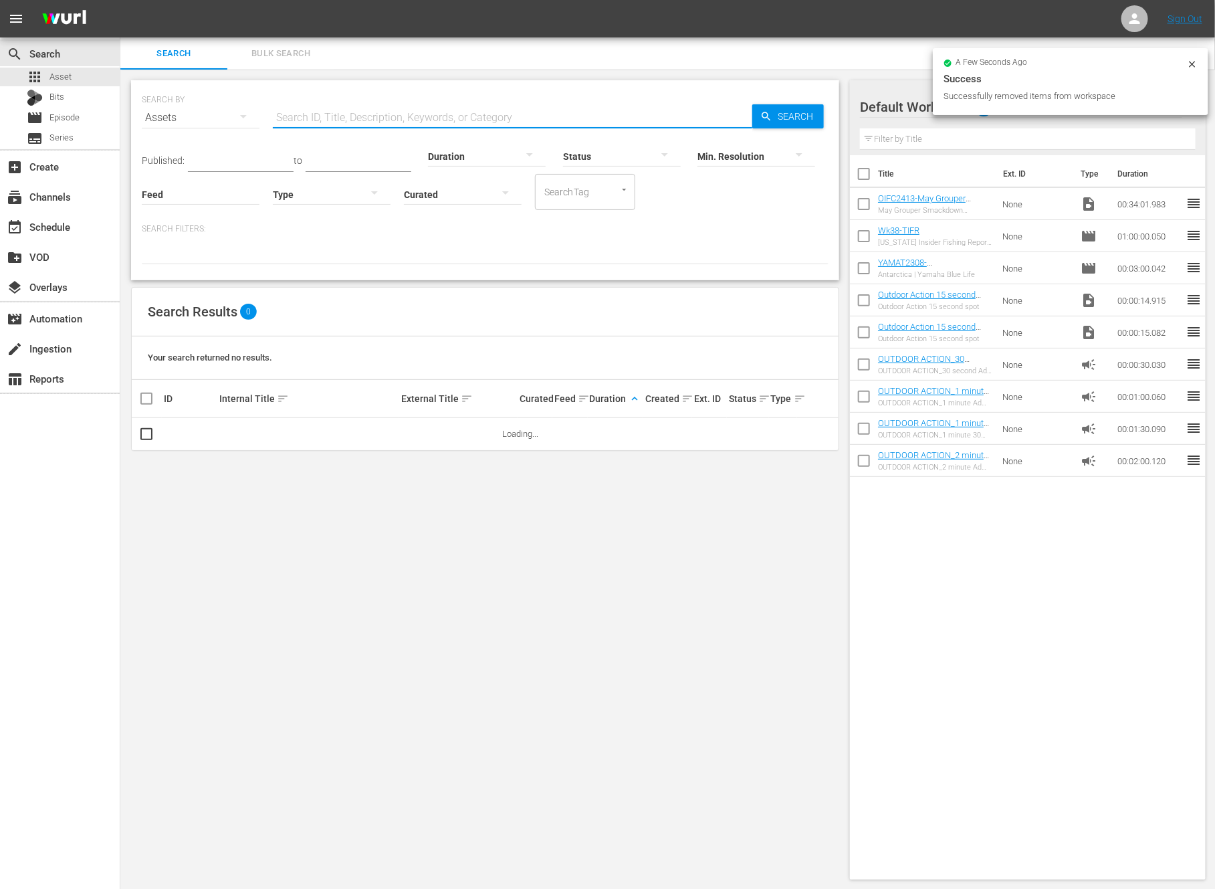
paste input "Season 5 Finale"
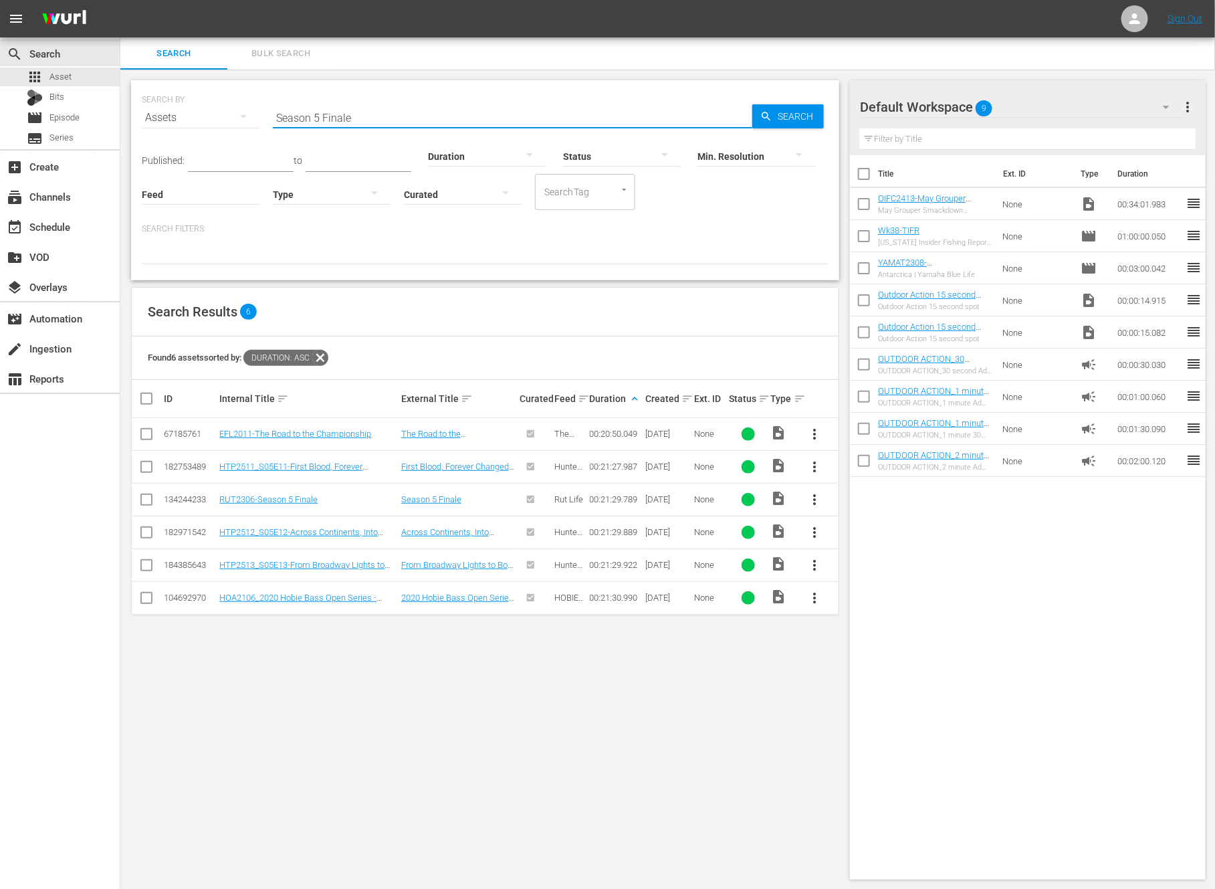
click at [808, 492] on span "more_vert" at bounding box center [815, 500] width 16 height 16
click at [859, 532] on div "Workspace" at bounding box center [887, 536] width 91 height 32
click at [864, 240] on input "checkbox" at bounding box center [864, 239] width 28 height 28
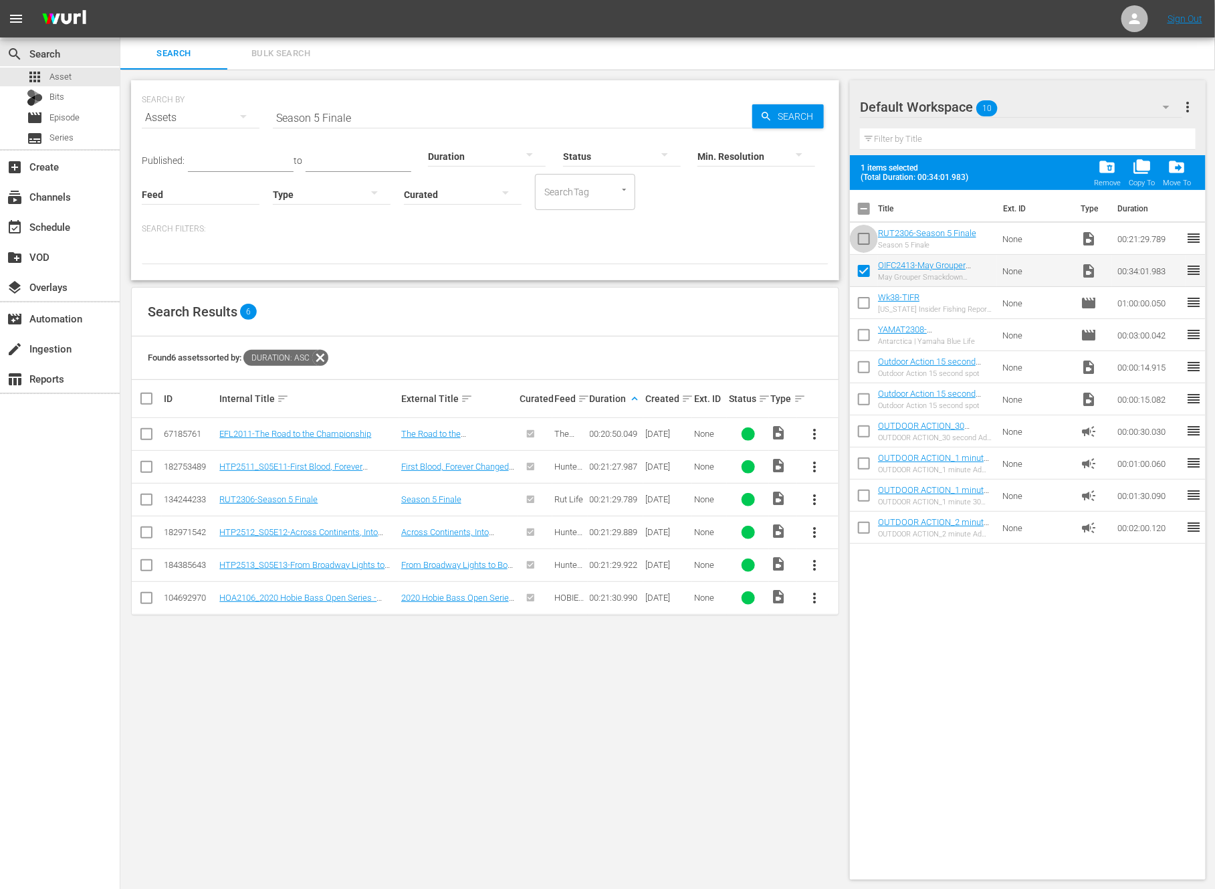
click at [864, 240] on input "checkbox" at bounding box center [864, 241] width 28 height 28
click at [381, 121] on input "Season 5 Finale" at bounding box center [513, 118] width 480 height 32
click at [444, 154] on div at bounding box center [487, 155] width 118 height 37
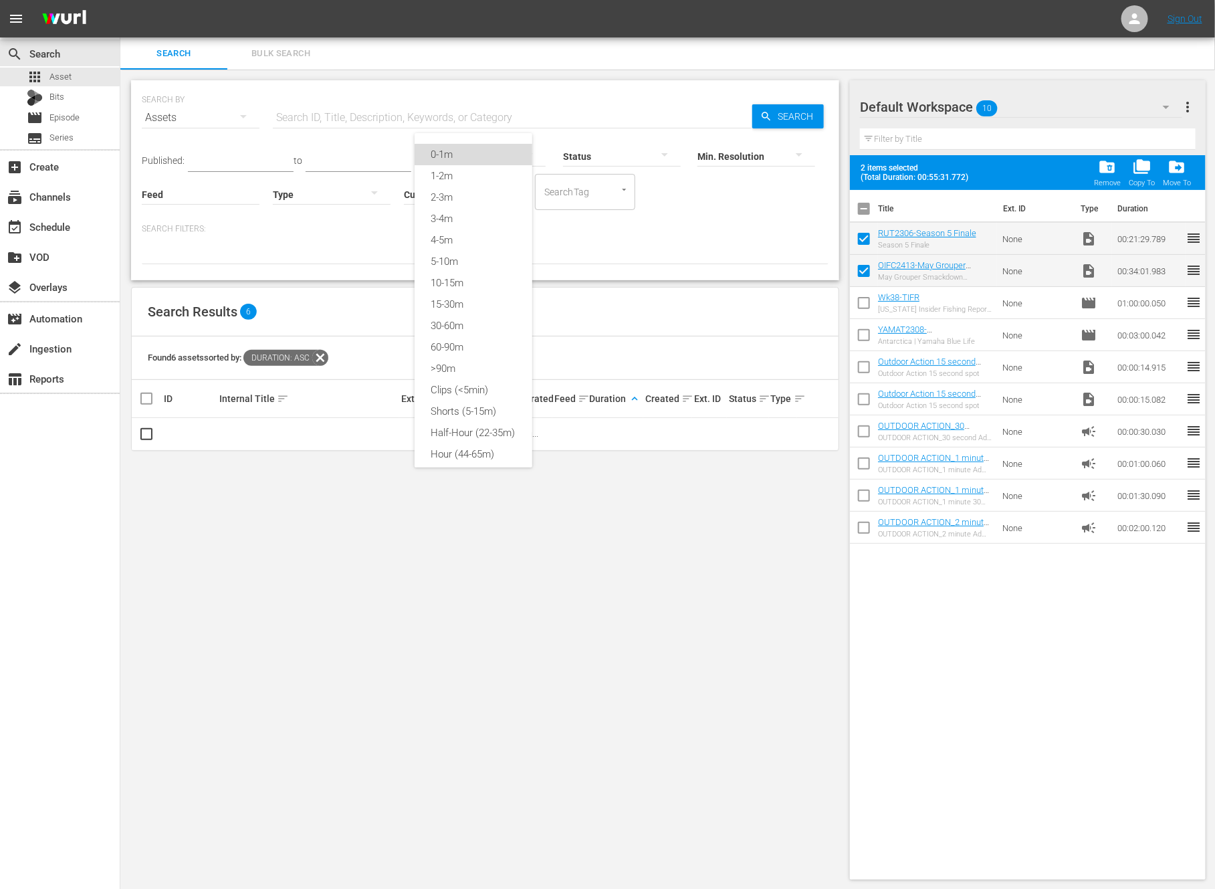
click at [474, 154] on div "0-1m" at bounding box center [474, 154] width 118 height 21
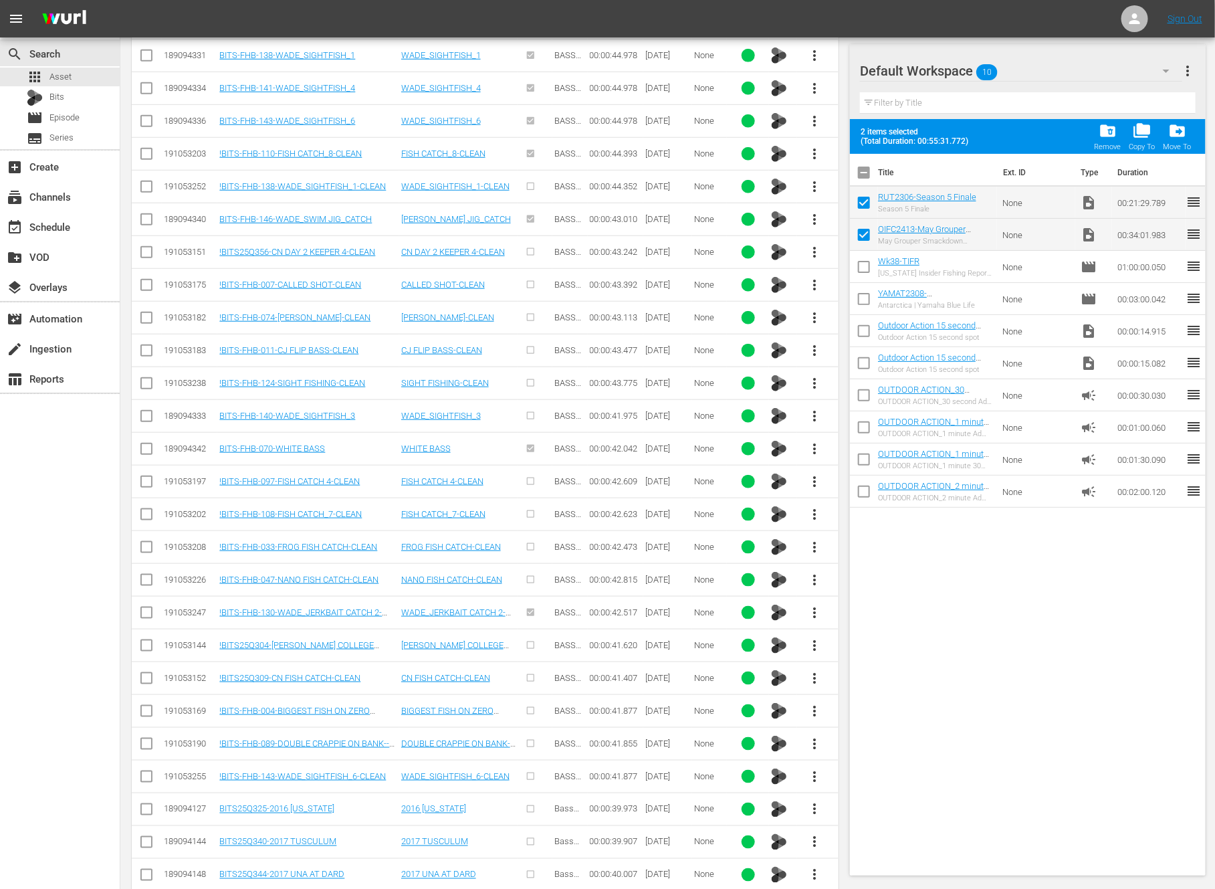
scroll to position [3487, 0]
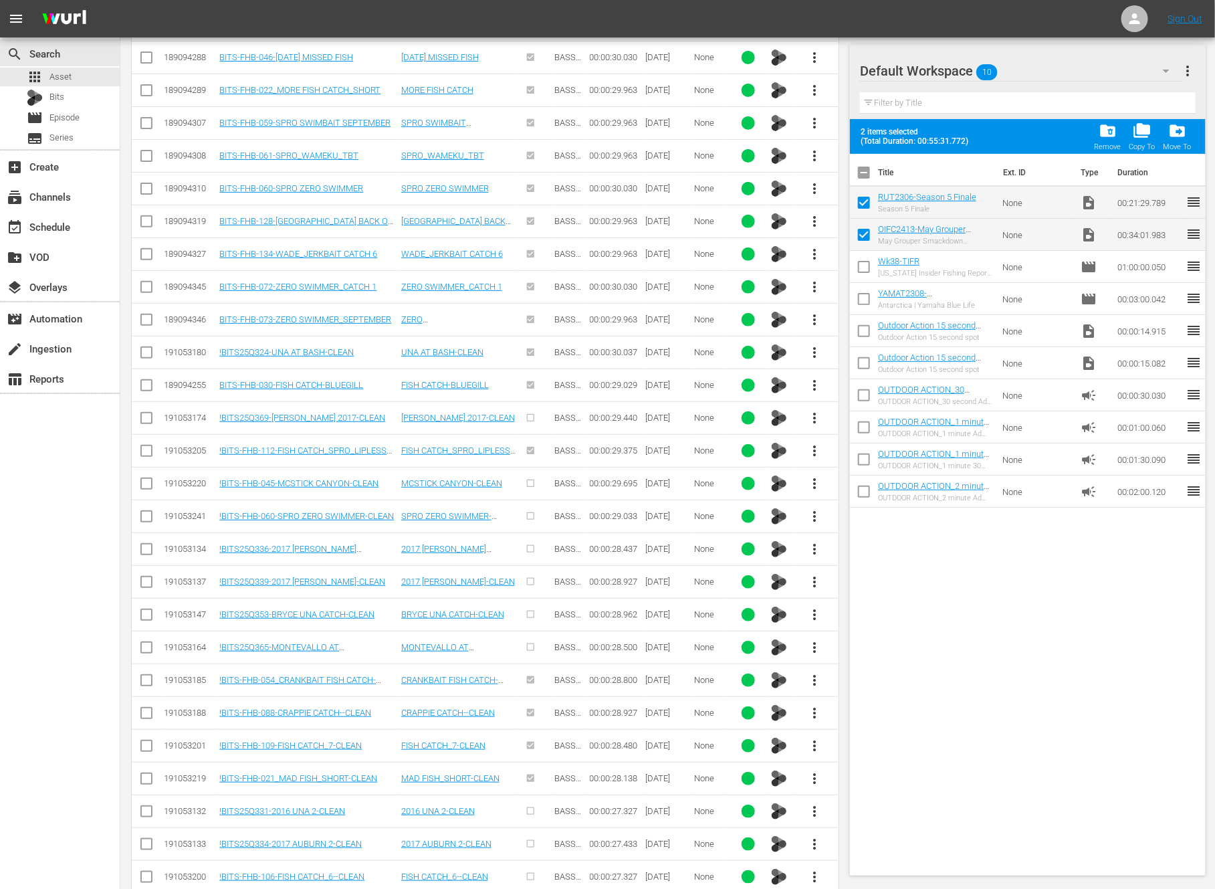
scroll to position [7236, 0]
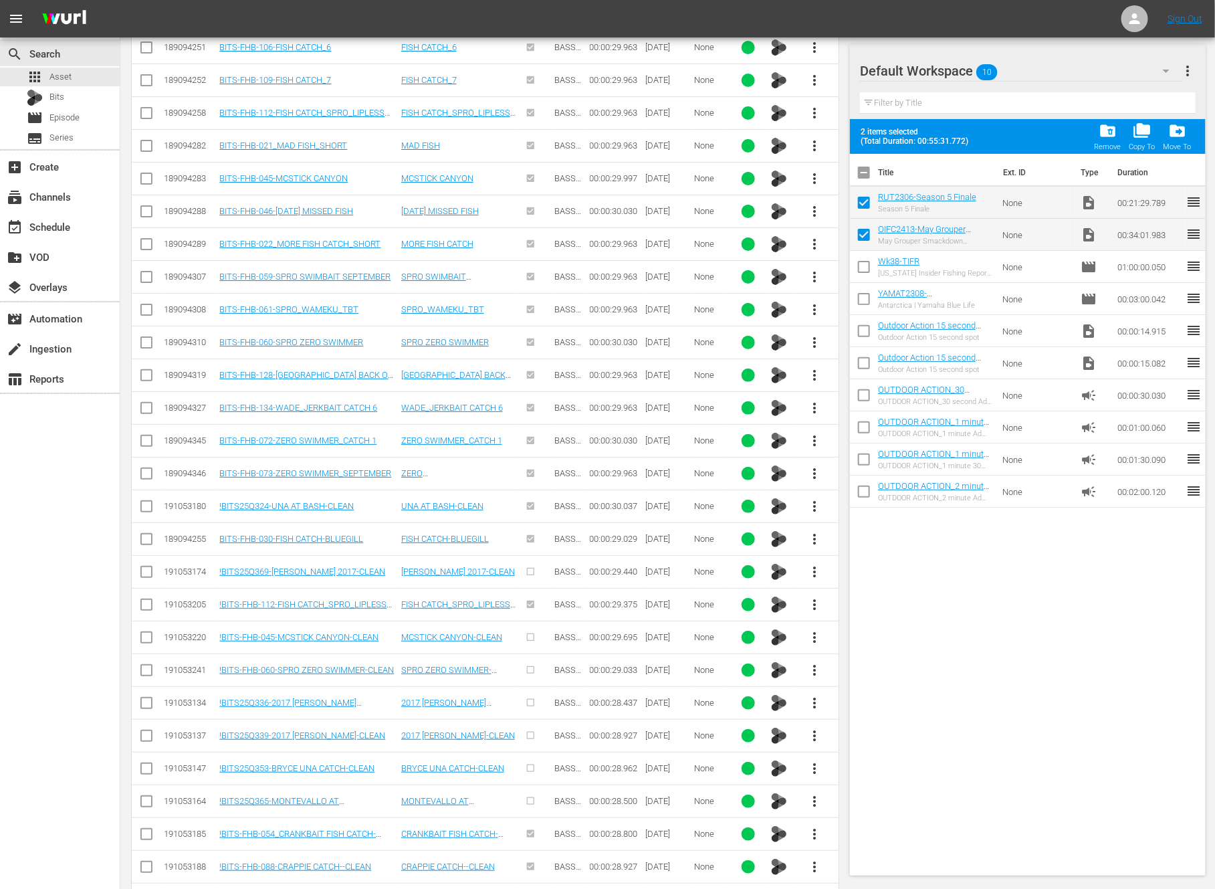
click at [859, 791] on div "Workspace" at bounding box center [887, 802] width 91 height 32
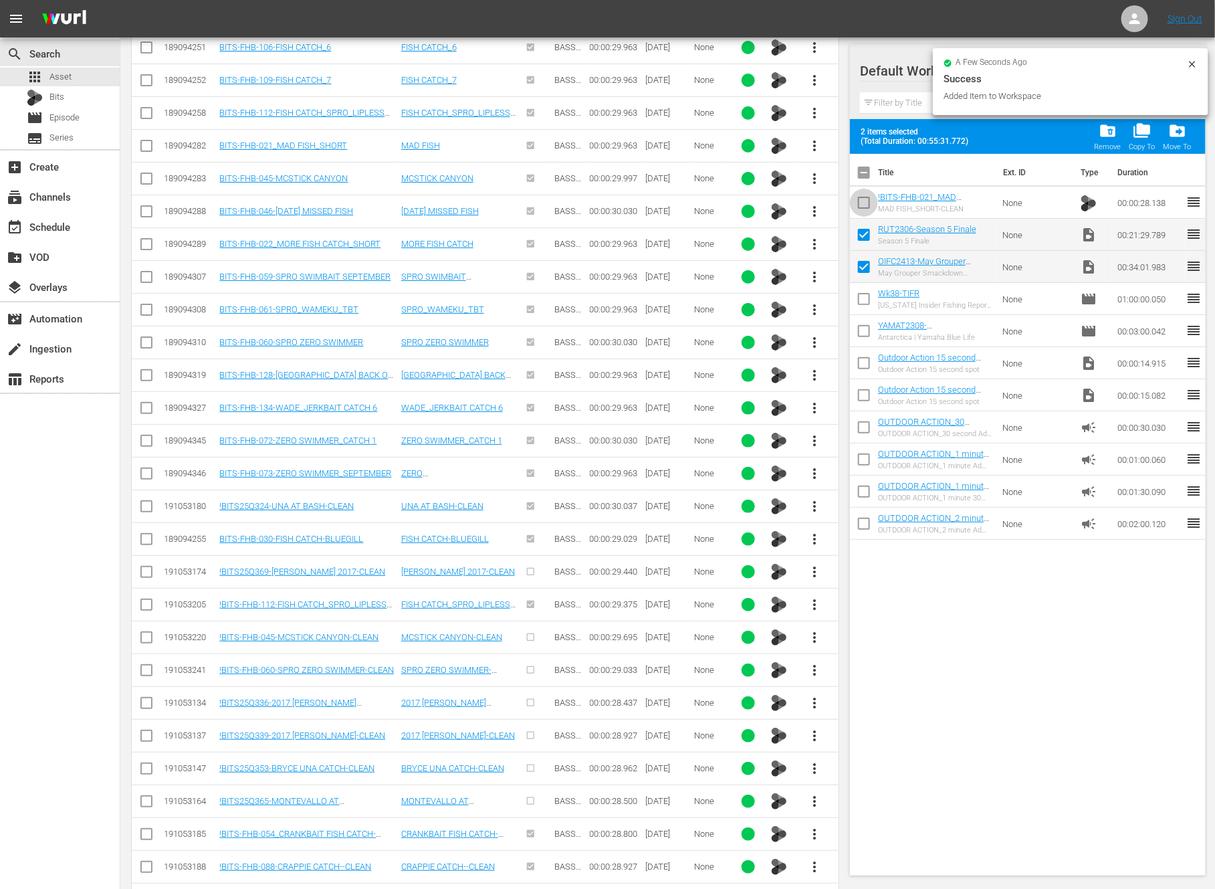
click at [863, 208] on input "checkbox" at bounding box center [864, 205] width 28 height 28
checkbox input "true"
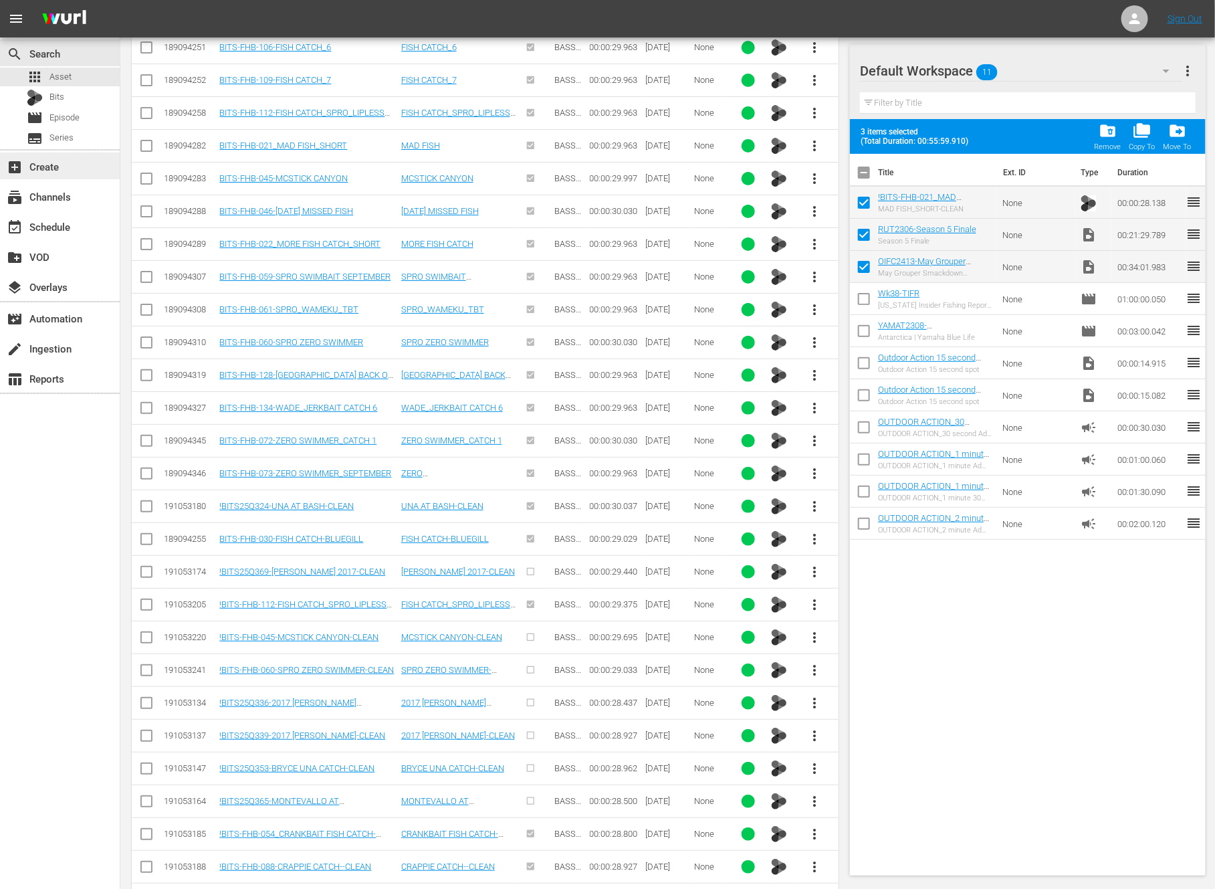
click at [72, 162] on div "add_box Create" at bounding box center [37, 165] width 75 height 12
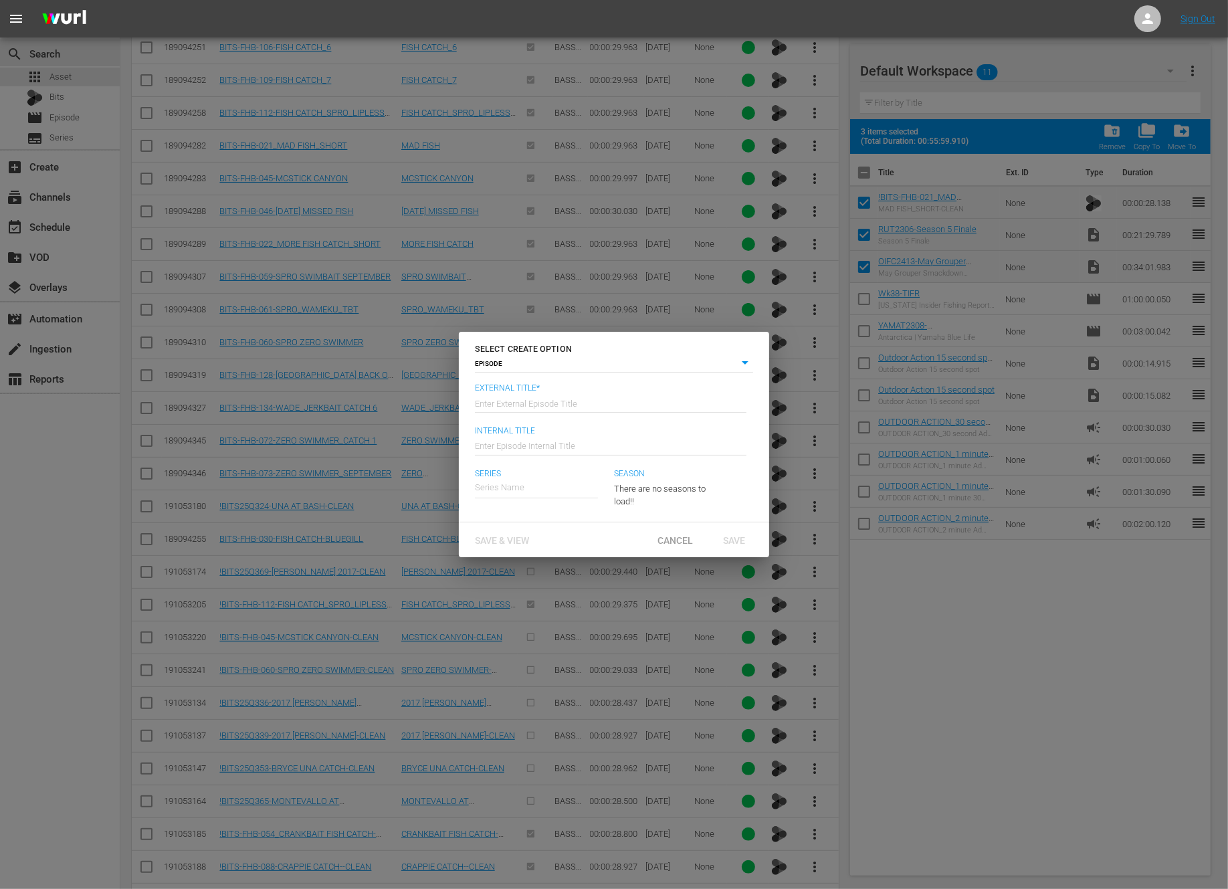
click at [612, 404] on input "text" at bounding box center [611, 402] width 272 height 32
type input "OIFC - Rut Life"
type input "Wk39-OIFC-RUT"
type input "OI"
click at [612, 404] on input "OIFC - Rut Life" at bounding box center [611, 402] width 272 height 32
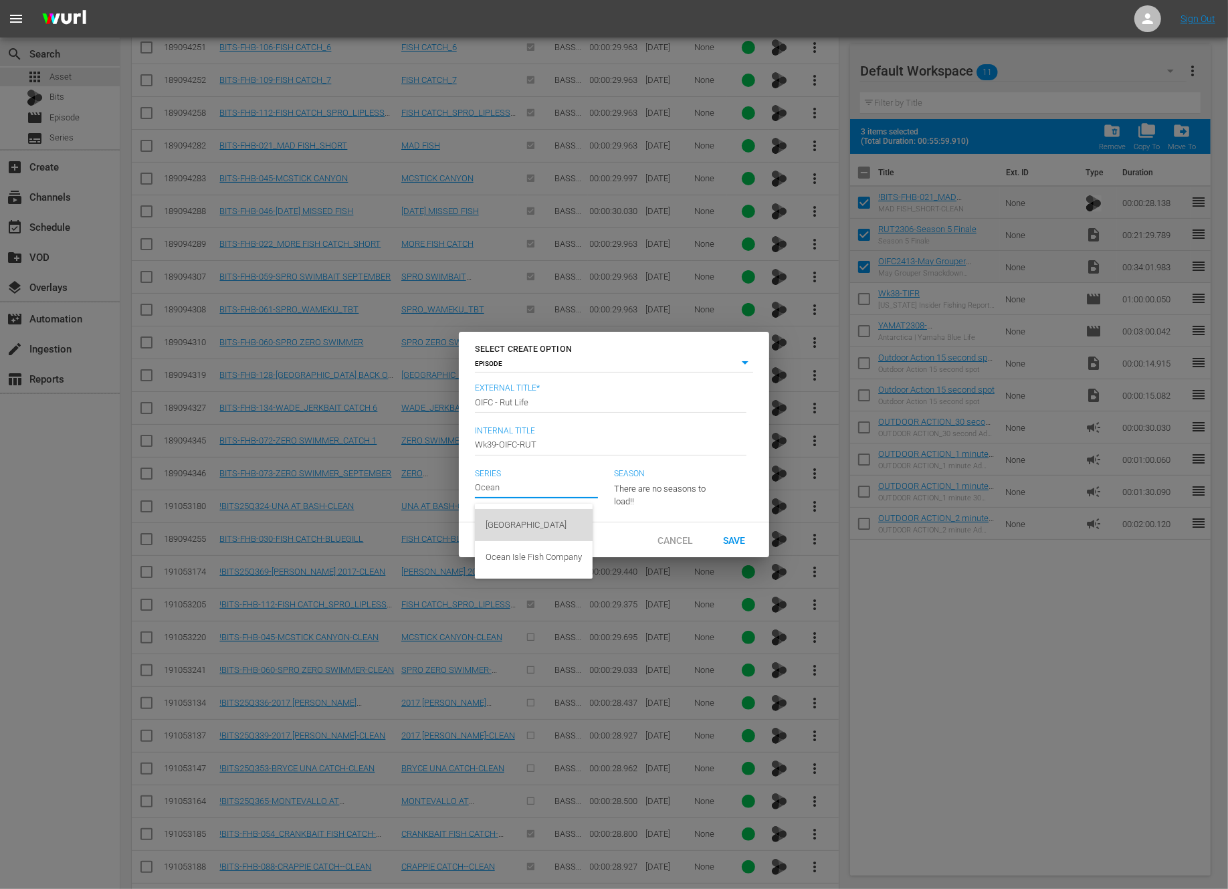
click at [560, 530] on div "Ocean Isle Fishing Center" at bounding box center [534, 525] width 96 height 32
type input "Ocean Isle Fishing Center"
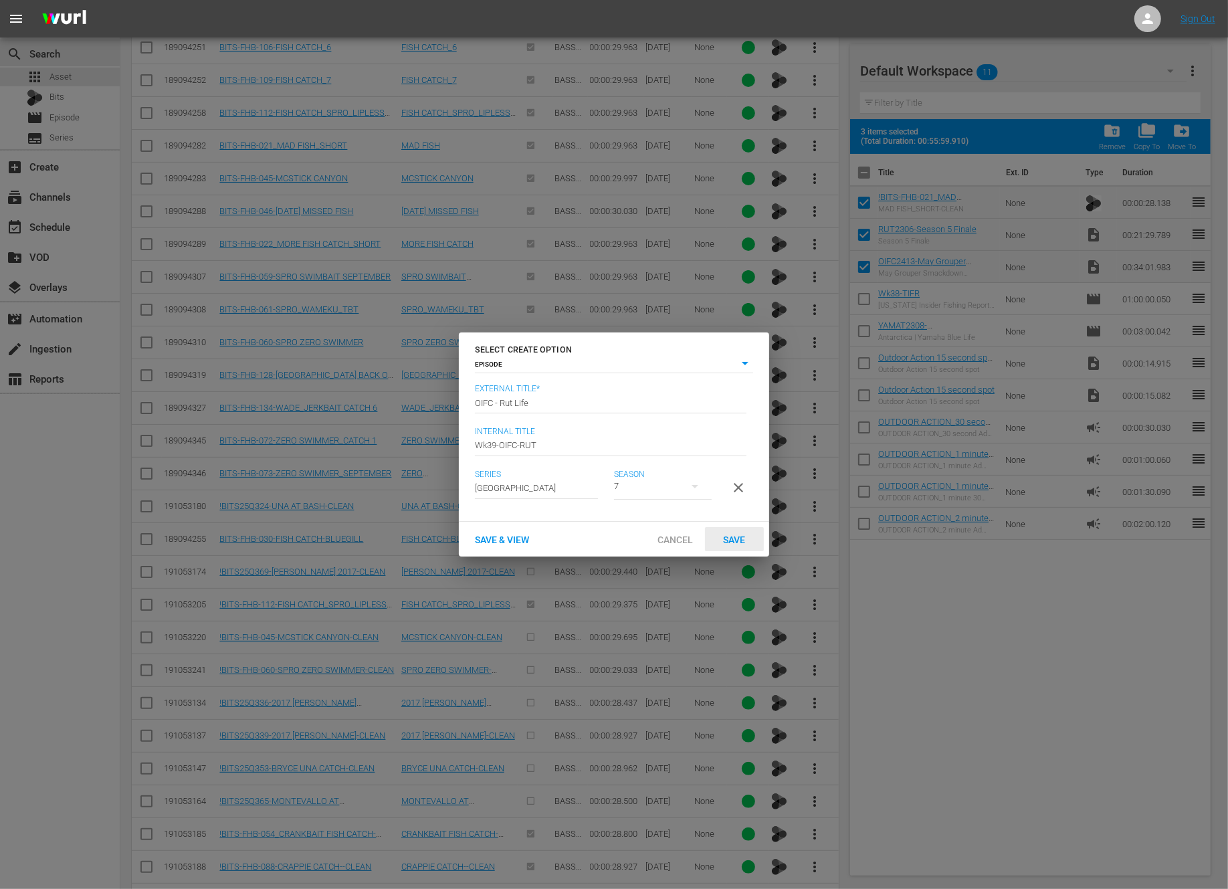
click at [746, 545] on span "Save" at bounding box center [734, 539] width 43 height 11
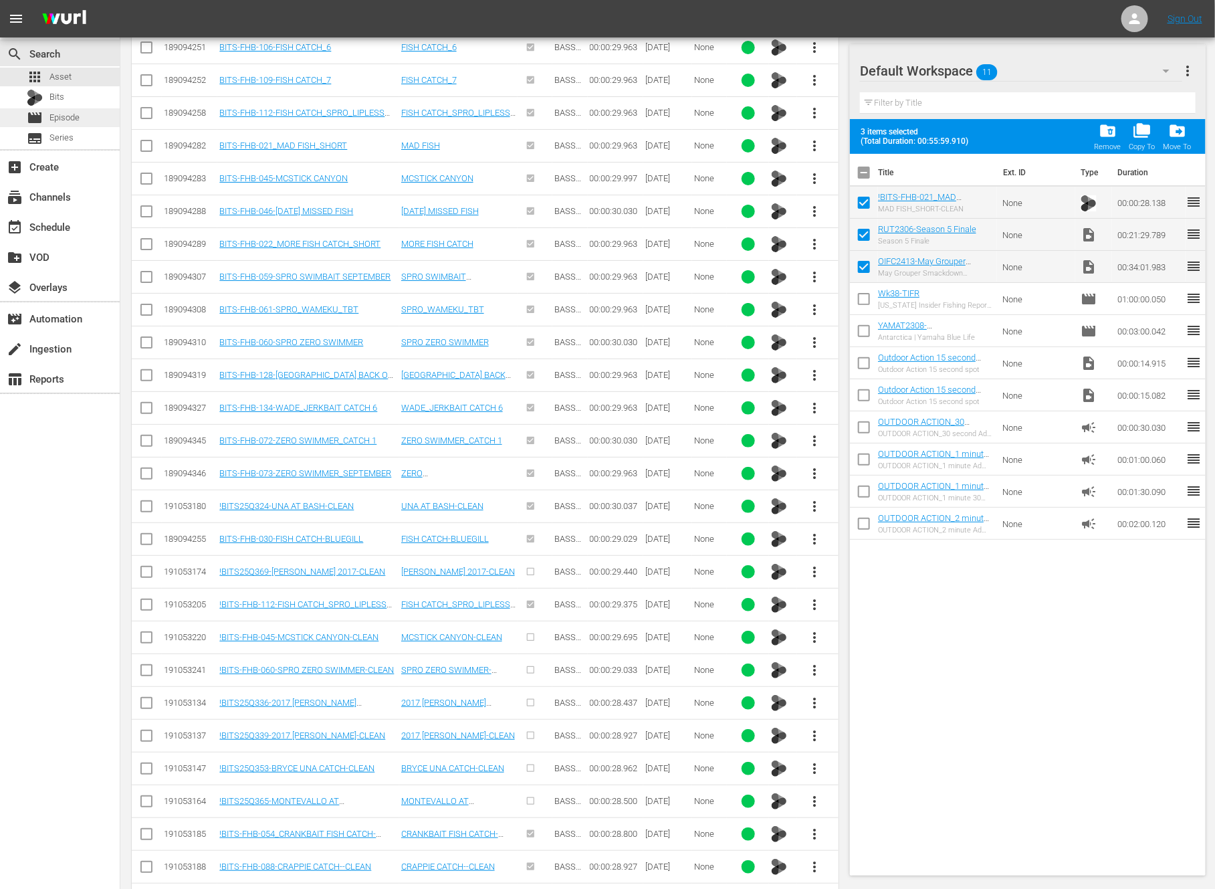
click at [74, 118] on span "Episode" at bounding box center [64, 117] width 30 height 13
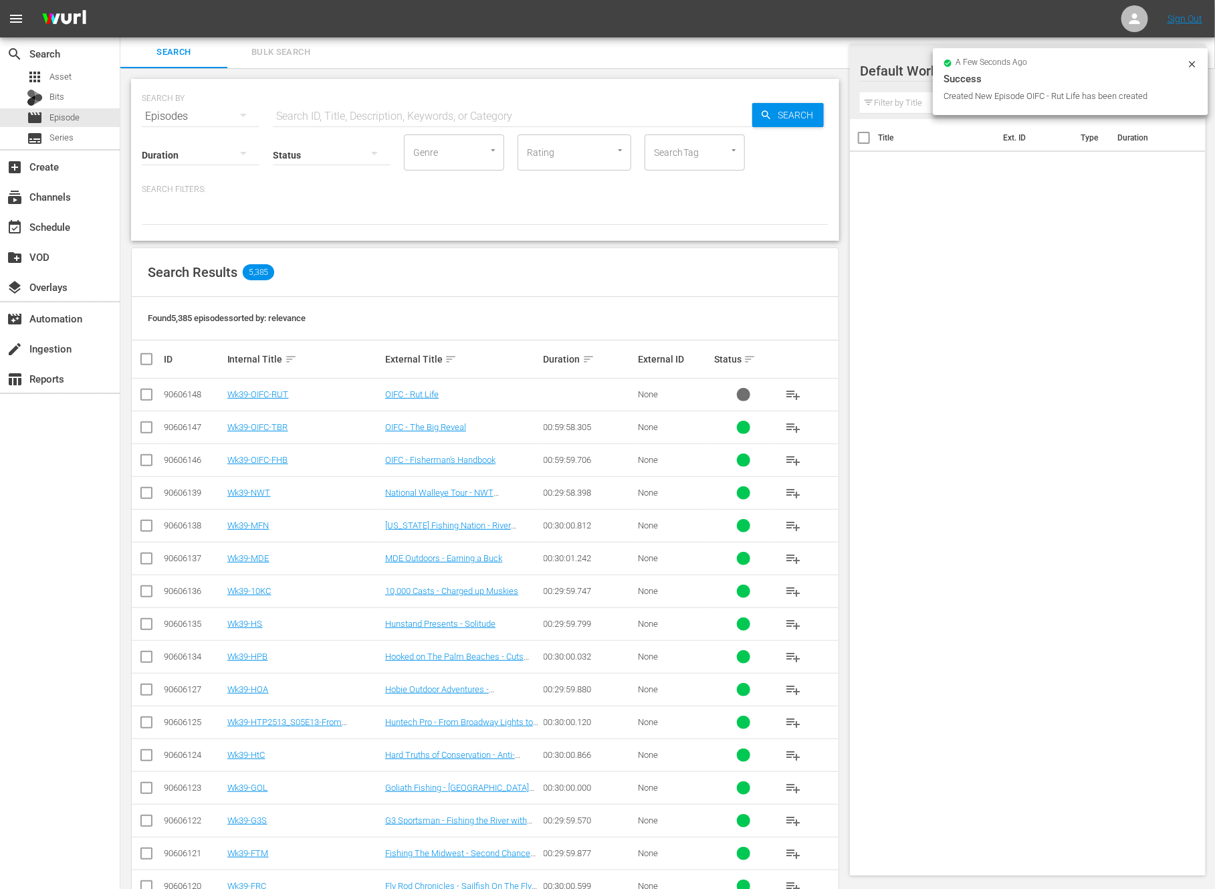
scroll to position [197, 0]
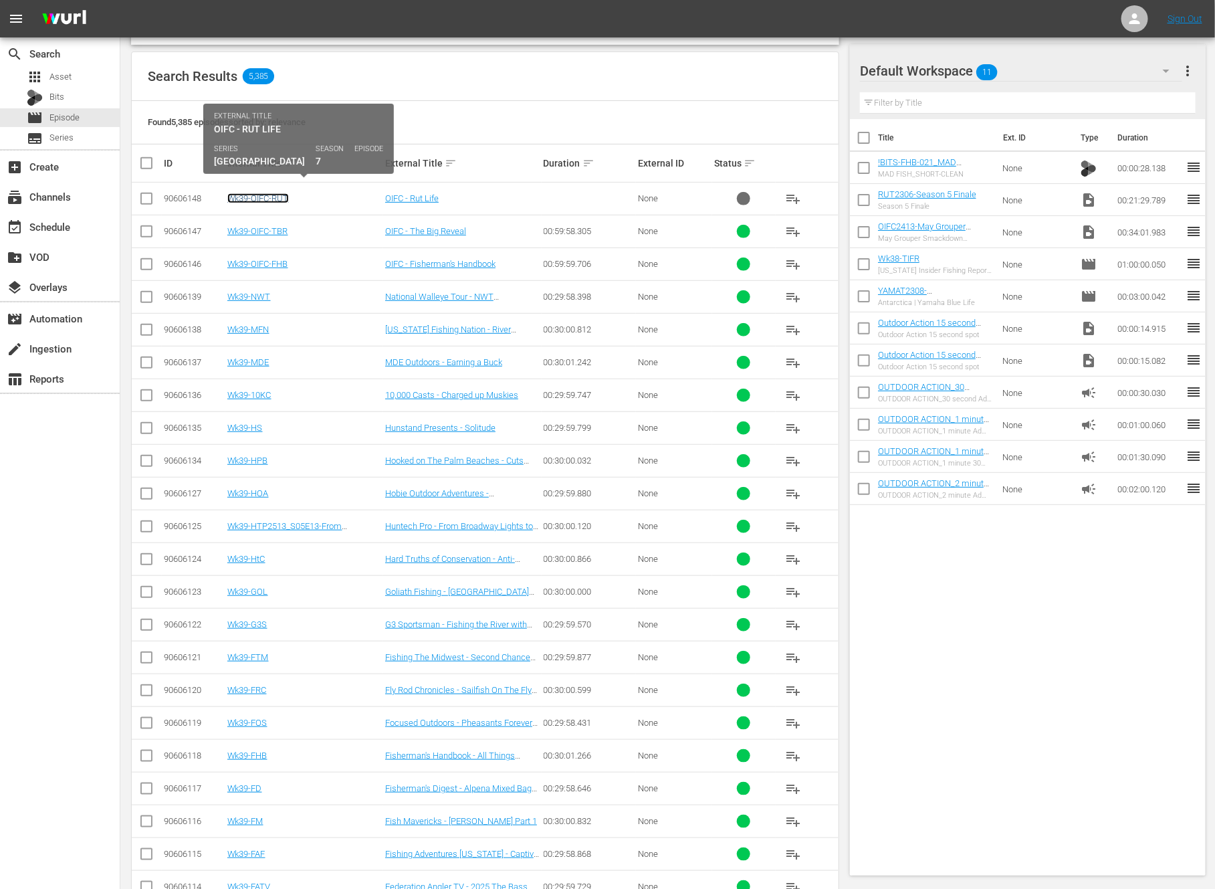
click at [266, 195] on link "Wk39-OIFC-RUT" at bounding box center [258, 198] width 62 height 10
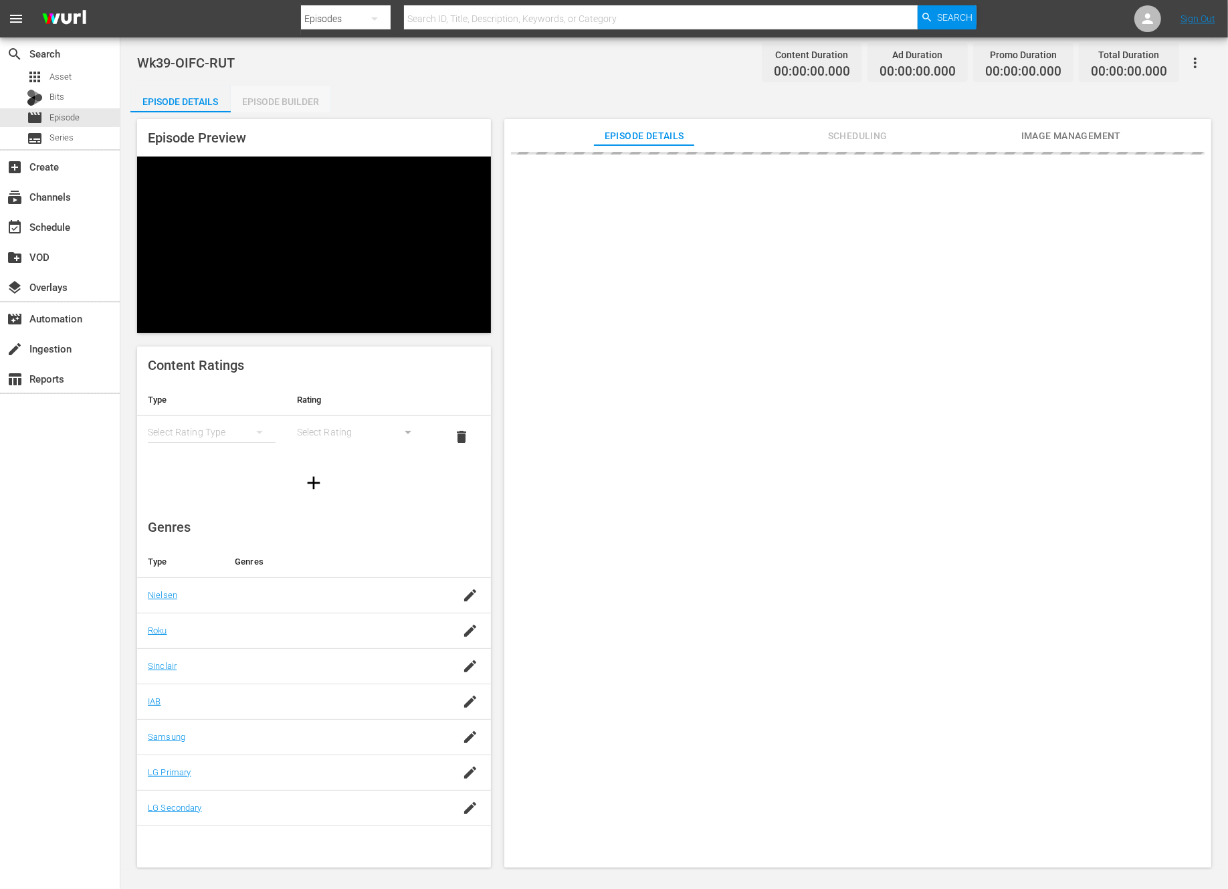
click at [270, 96] on div "Episode Builder" at bounding box center [281, 102] width 100 height 32
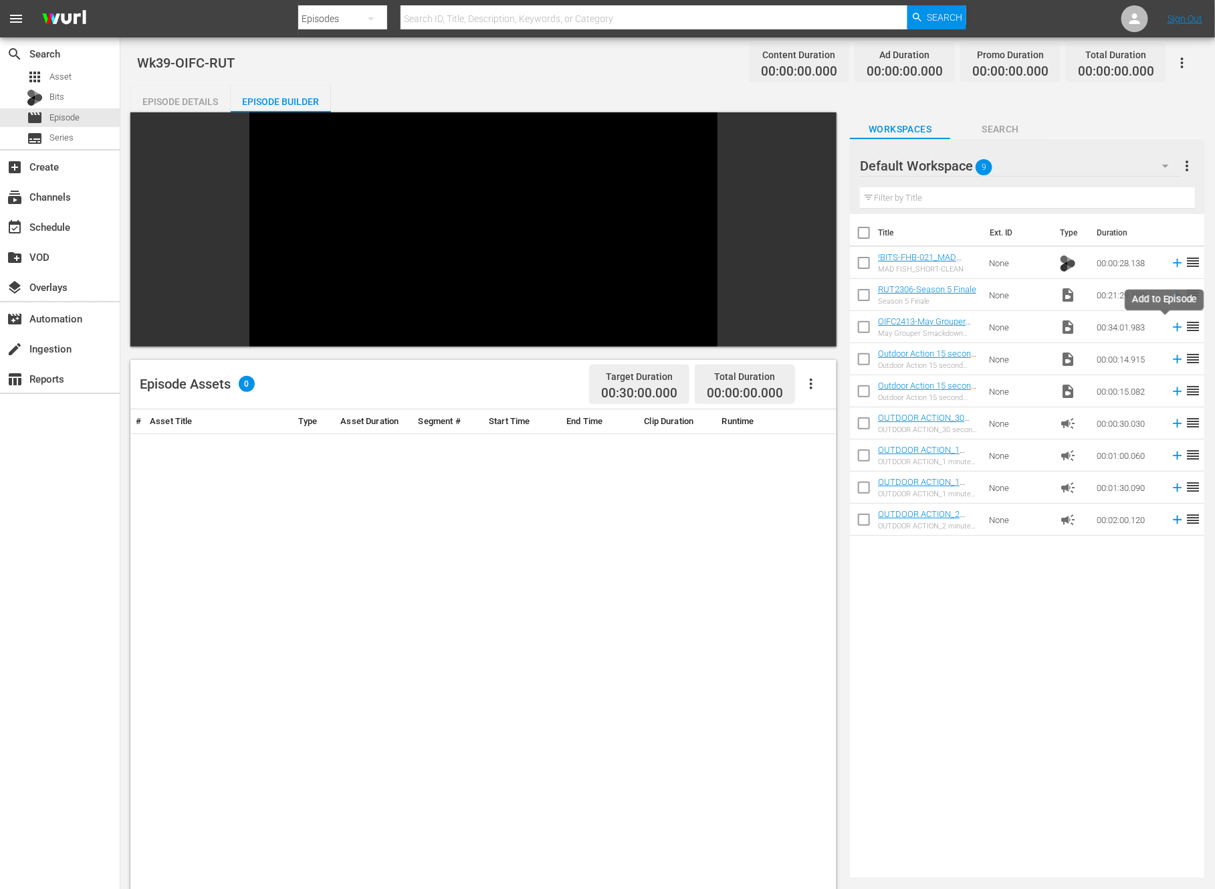
click at [1170, 325] on icon at bounding box center [1177, 327] width 15 height 15
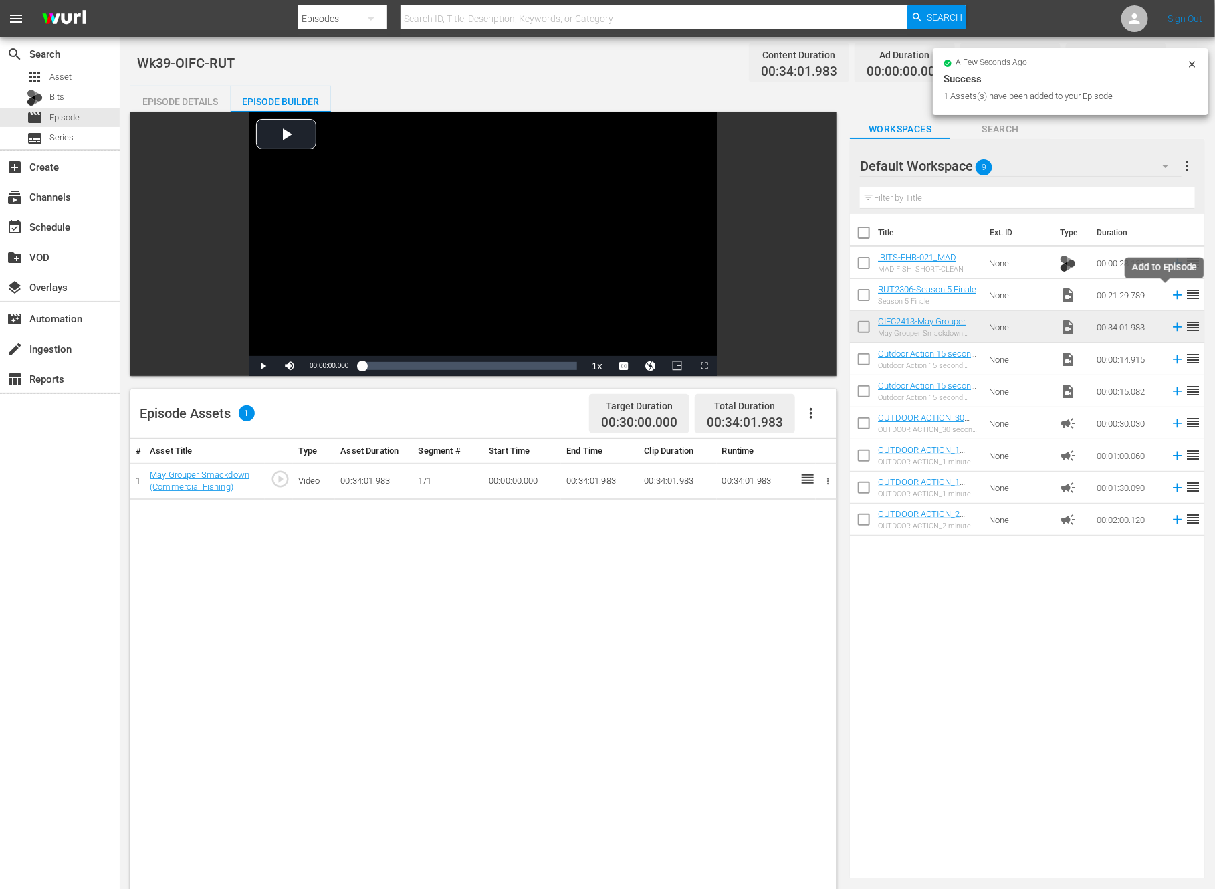
click at [1174, 296] on icon at bounding box center [1178, 295] width 9 height 9
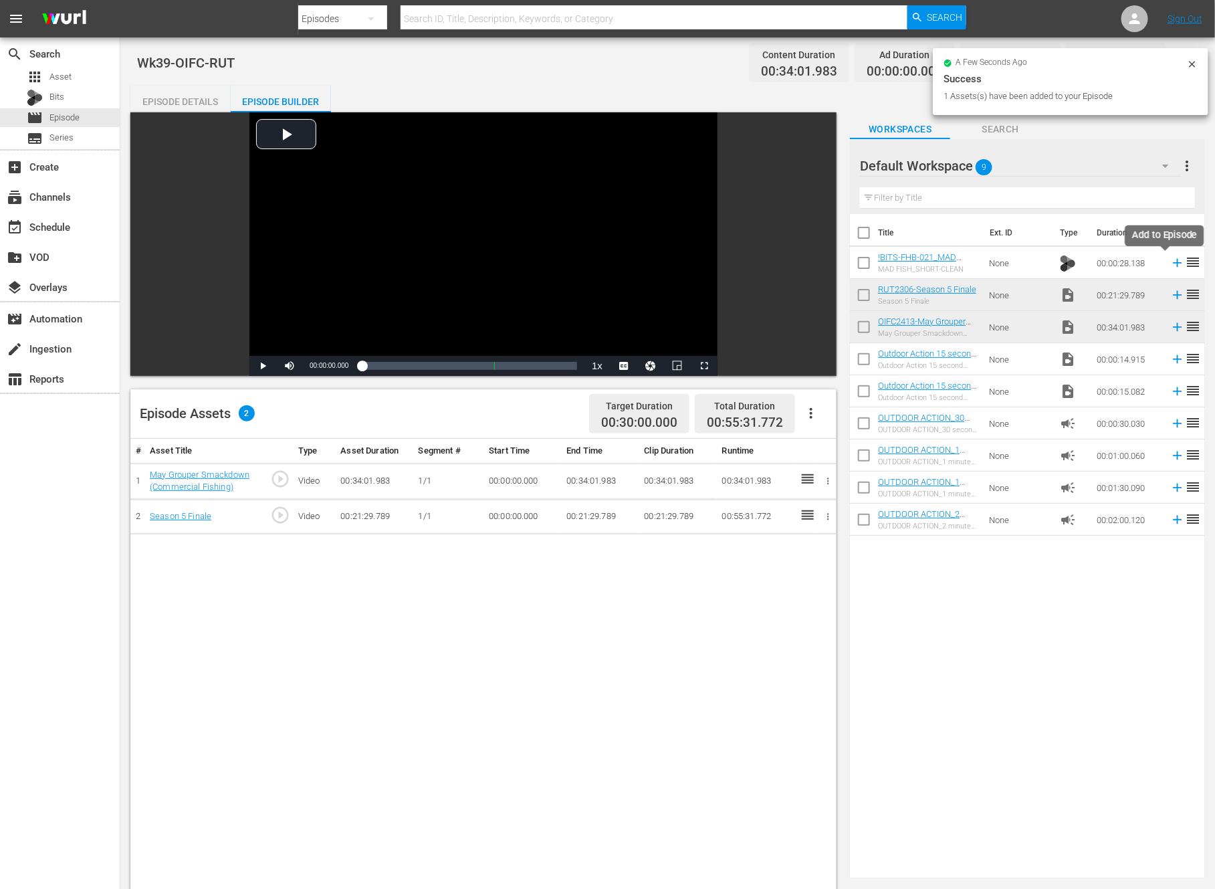
click at [1170, 265] on icon at bounding box center [1177, 262] width 15 height 15
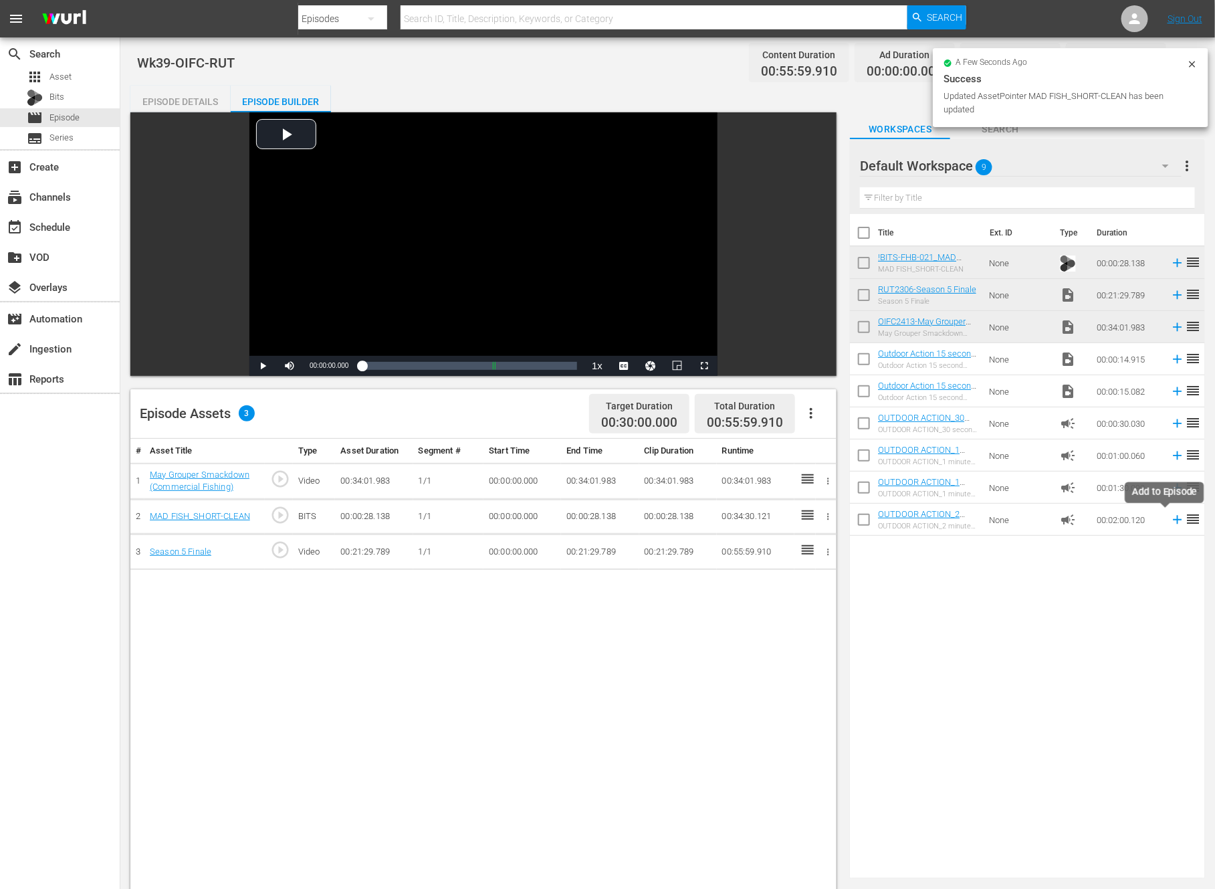
click at [1170, 518] on icon at bounding box center [1177, 519] width 15 height 15
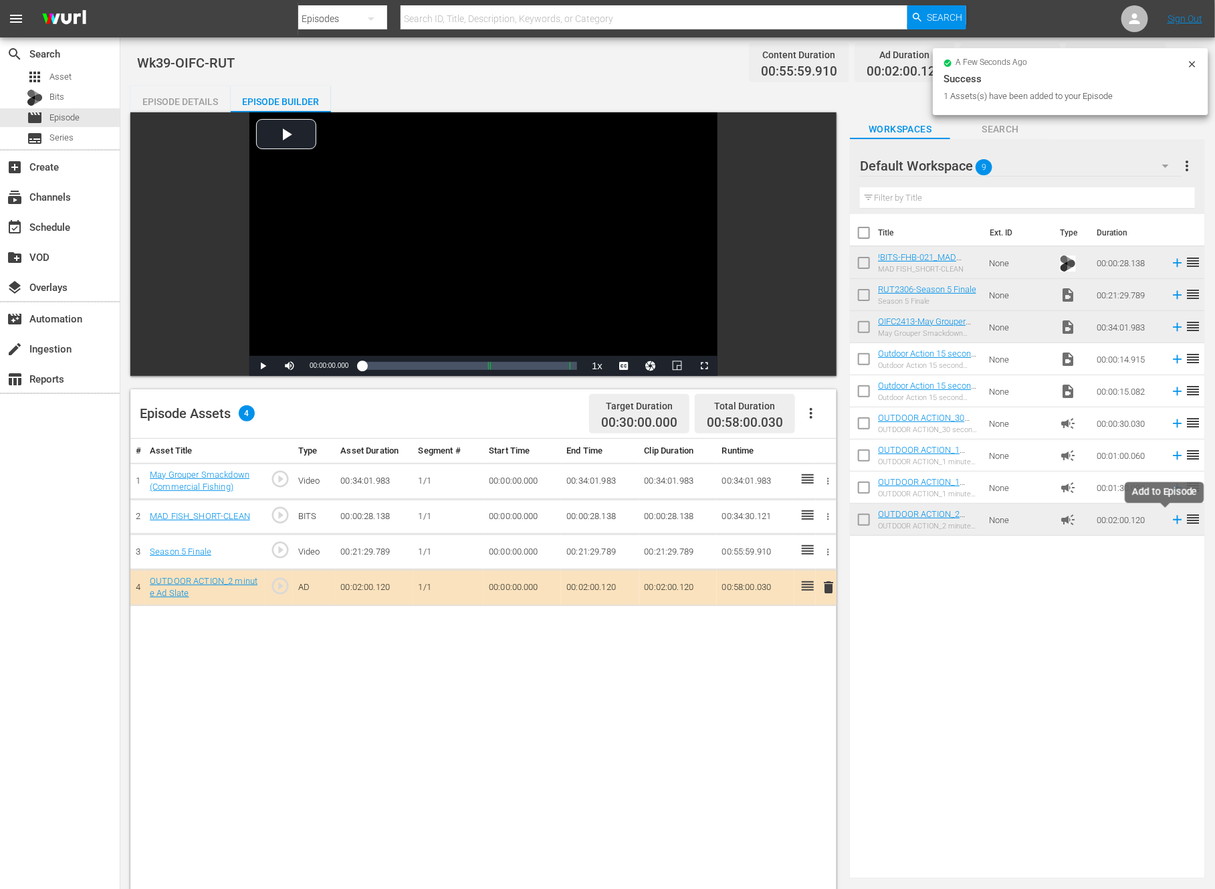
click at [1170, 518] on icon at bounding box center [1177, 519] width 15 height 15
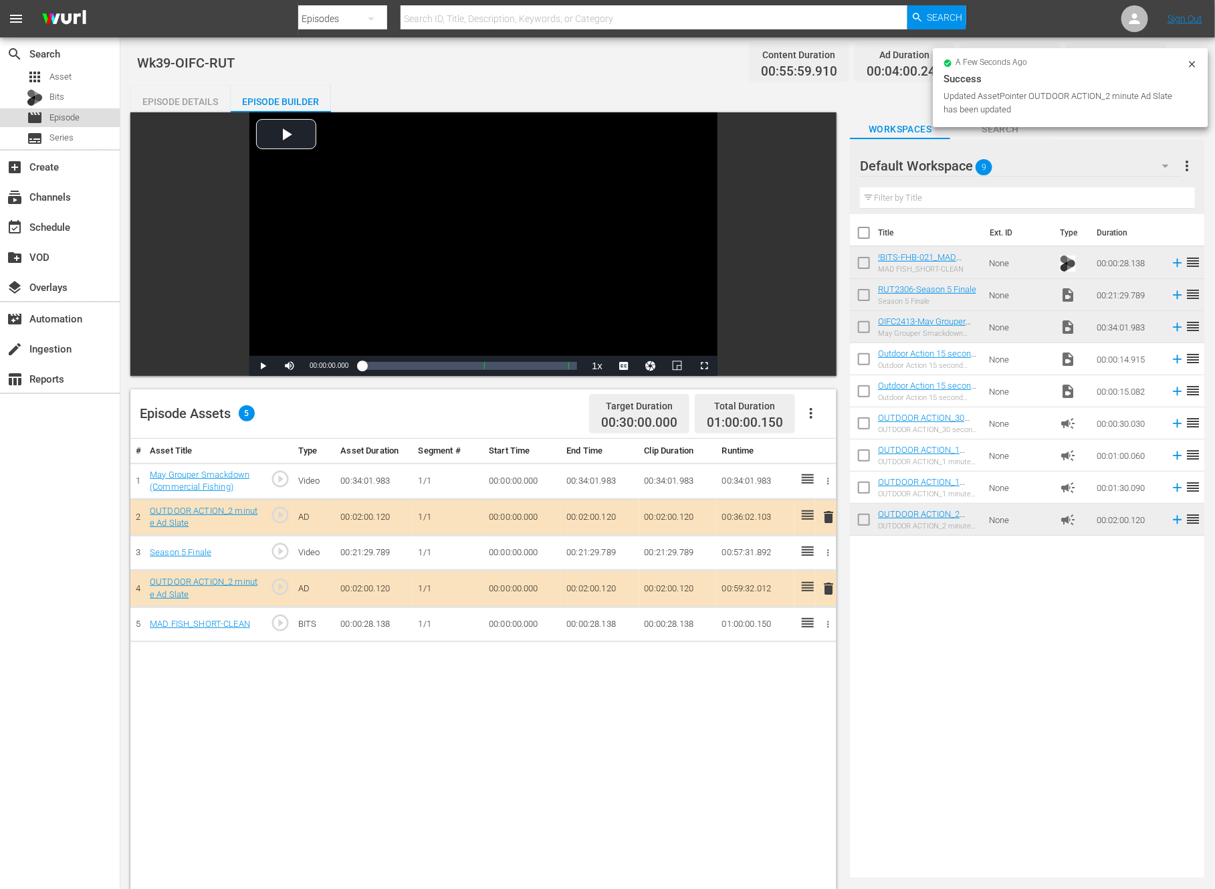
click at [69, 126] on div "movie Episode" at bounding box center [53, 117] width 53 height 19
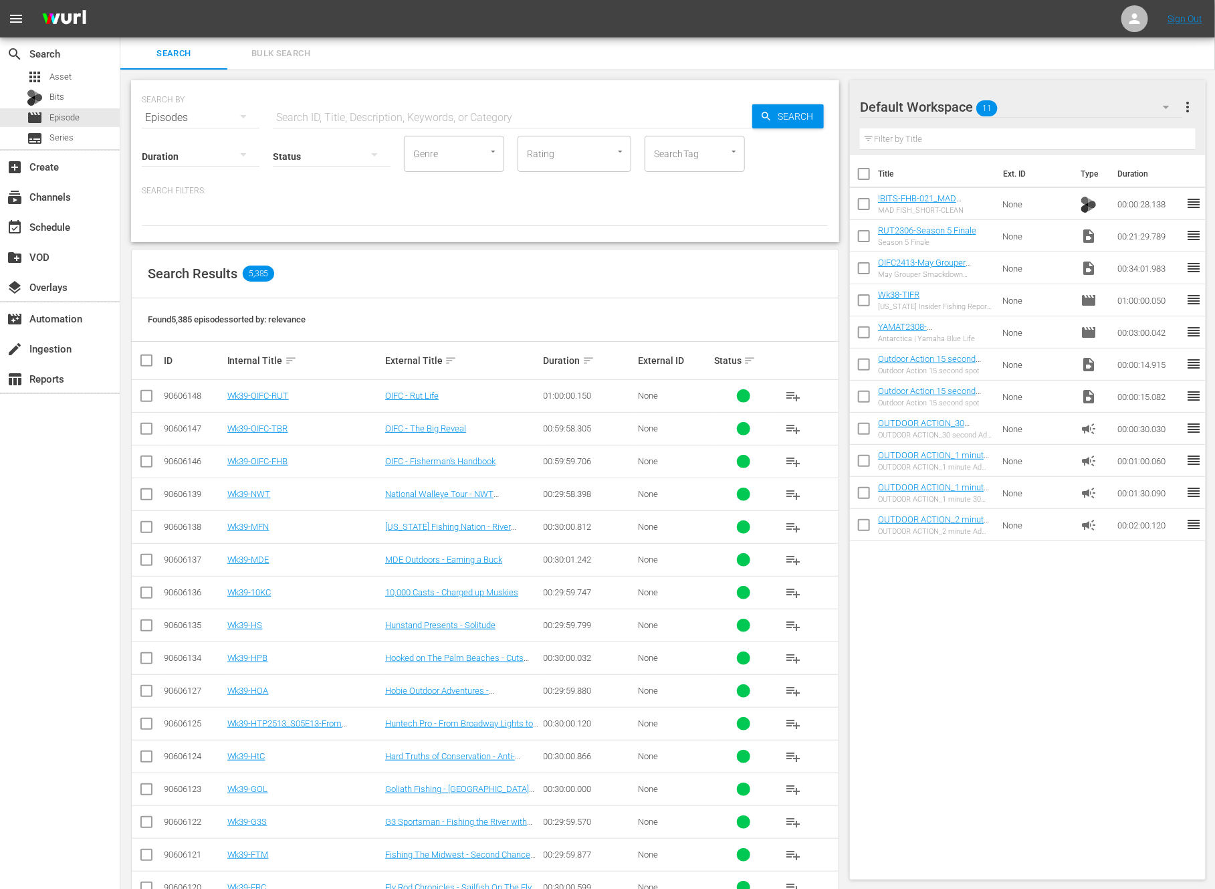
click at [925, 656] on div "Title Ext. ID Type Duration !BITS-FHB-021_MAD FISH_SHORT-CLEAN MAD FISH_SHORT-C…" at bounding box center [1028, 514] width 356 height 719
click at [51, 70] on span "Asset" at bounding box center [60, 76] width 22 height 13
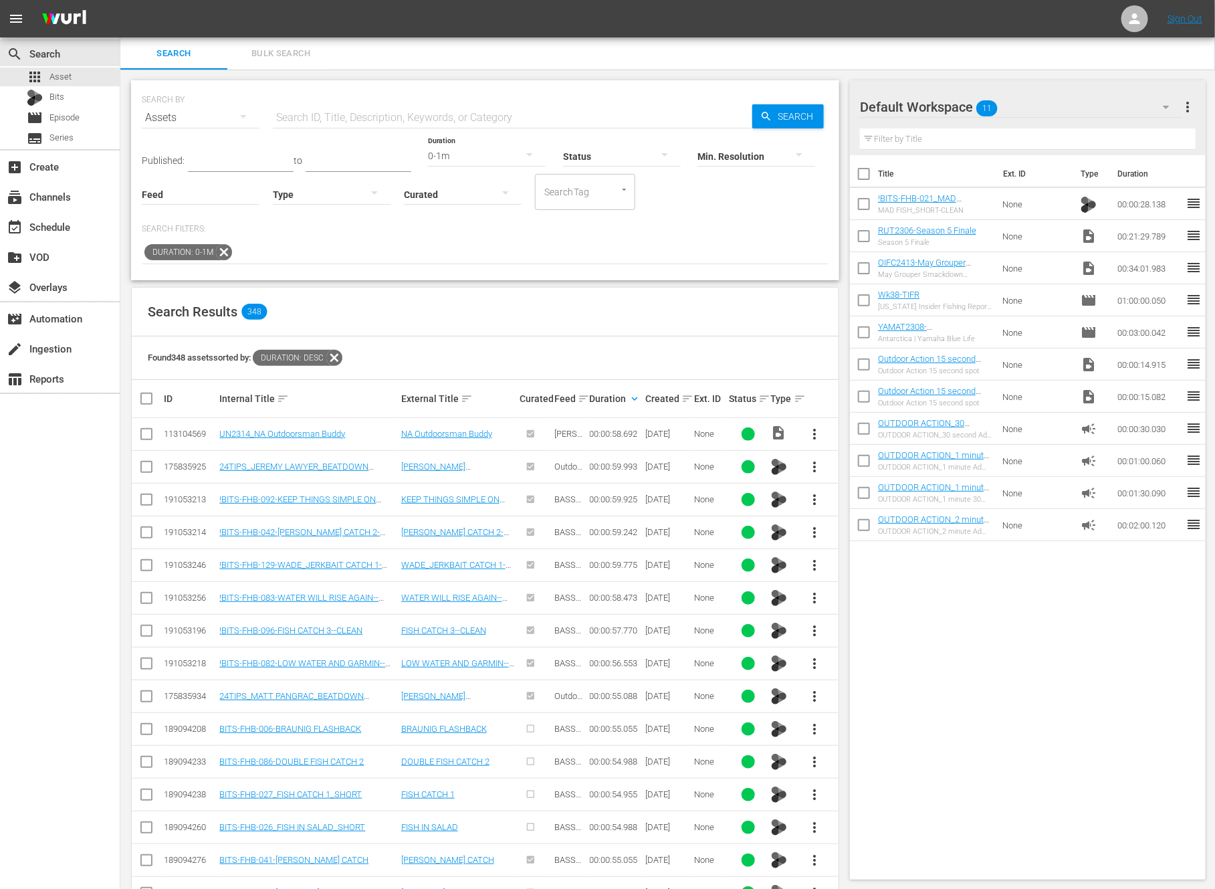
click at [224, 251] on icon at bounding box center [224, 252] width 16 height 16
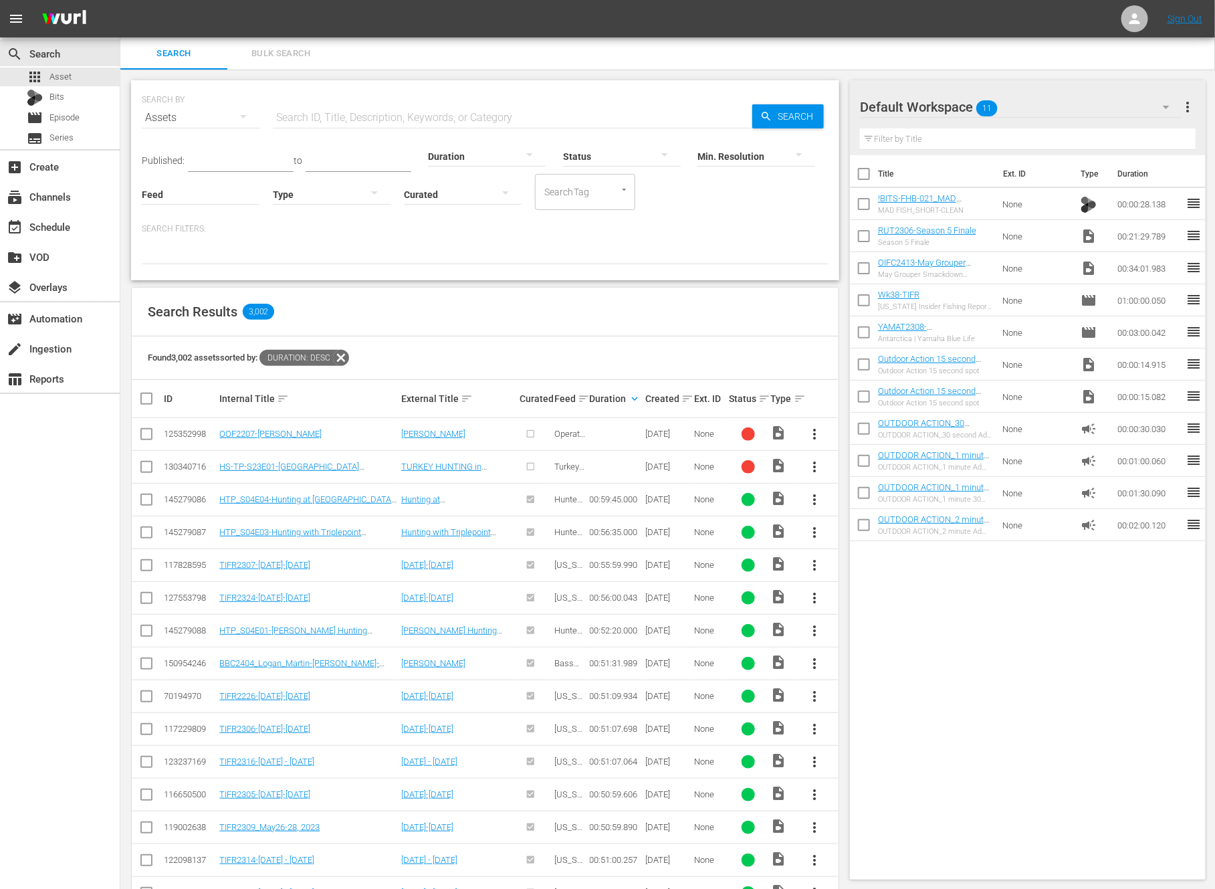
click at [861, 203] on input "checkbox" at bounding box center [864, 207] width 28 height 28
checkbox input "true"
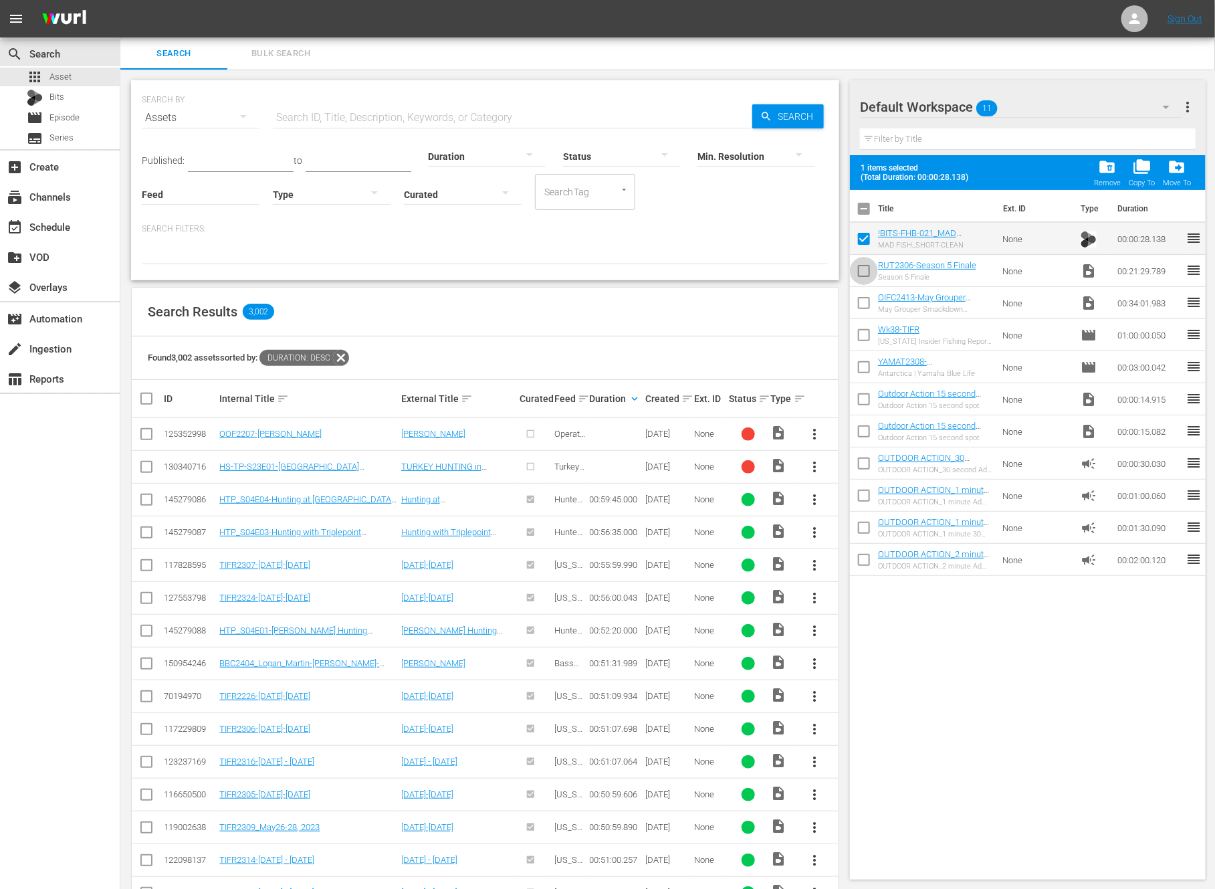
click at [861, 269] on input "checkbox" at bounding box center [864, 273] width 28 height 28
checkbox input "true"
click at [1110, 163] on span "folder_delete" at bounding box center [1108, 167] width 18 height 18
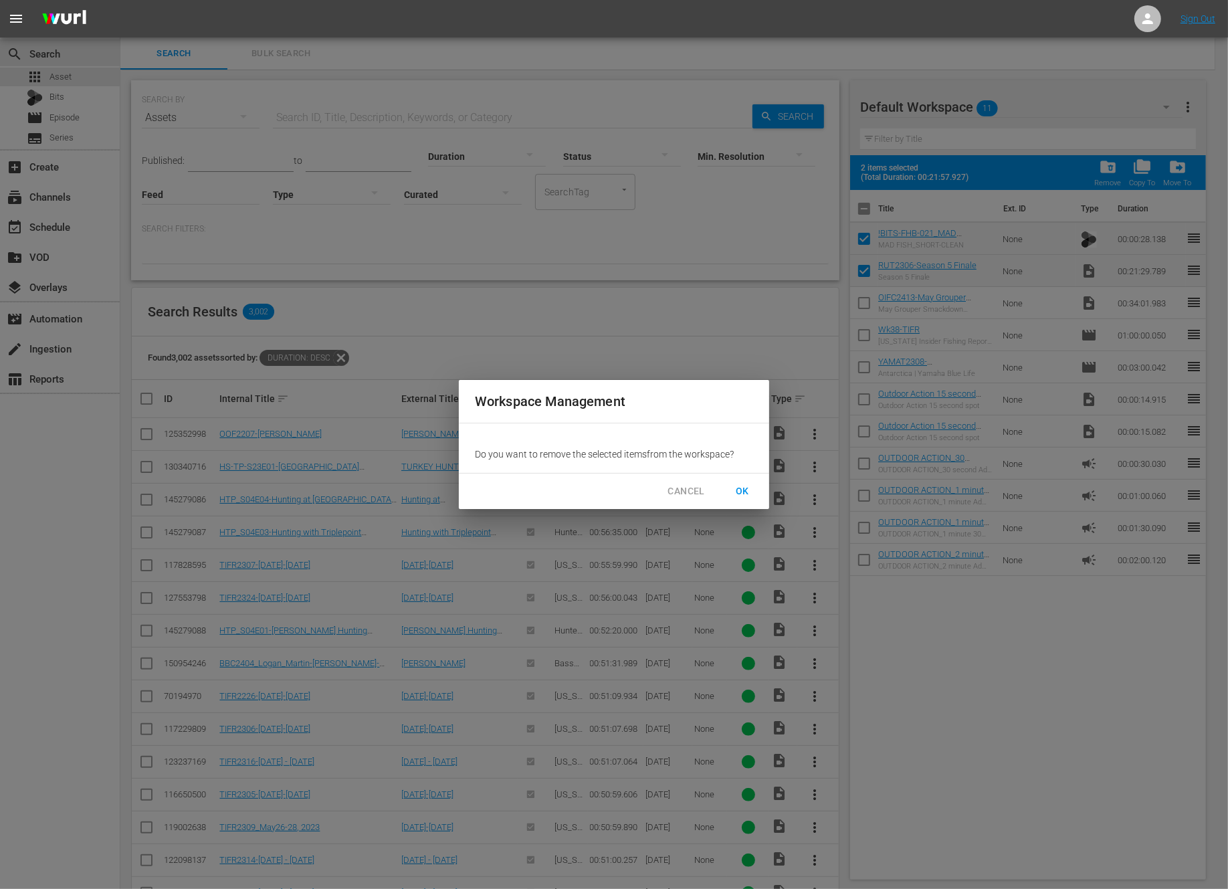
click at [744, 491] on span "OK" at bounding box center [742, 491] width 21 height 17
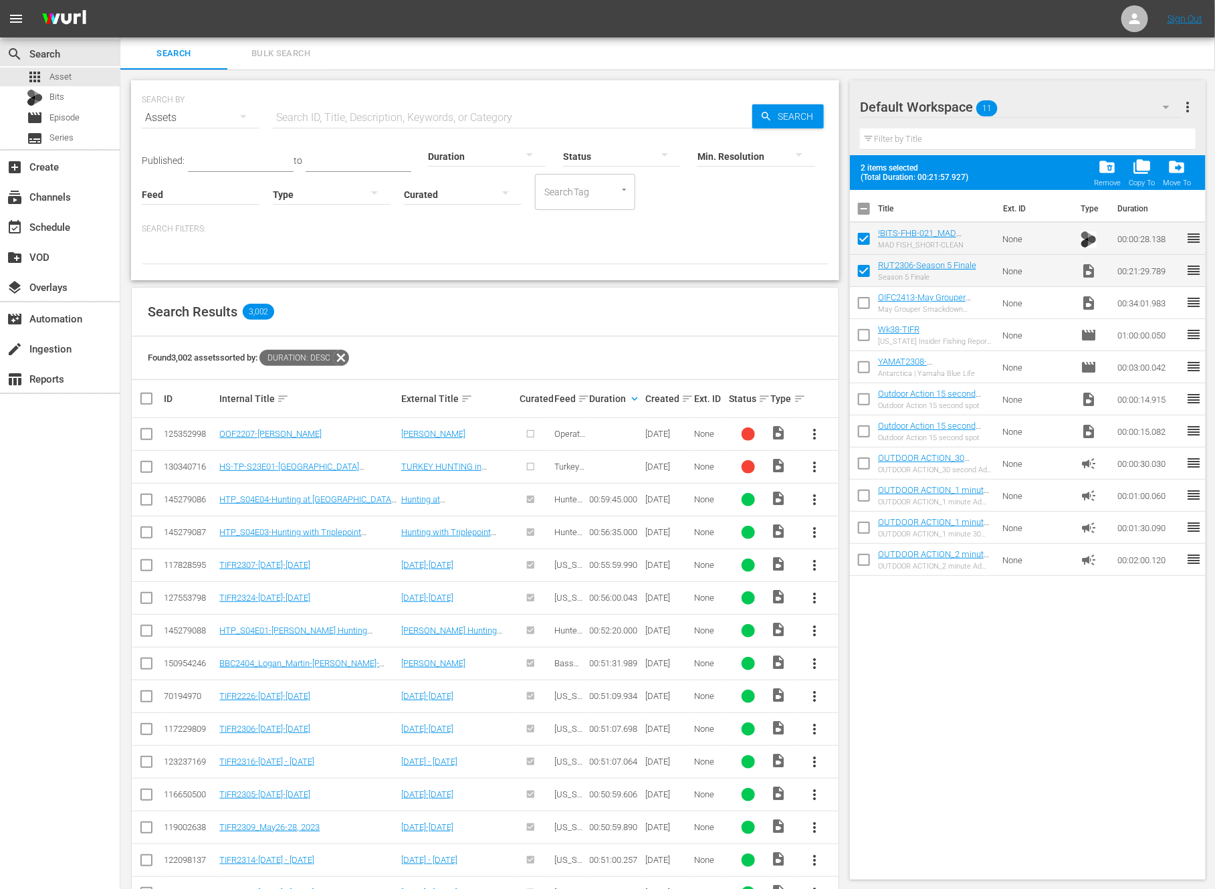
checkbox input "false"
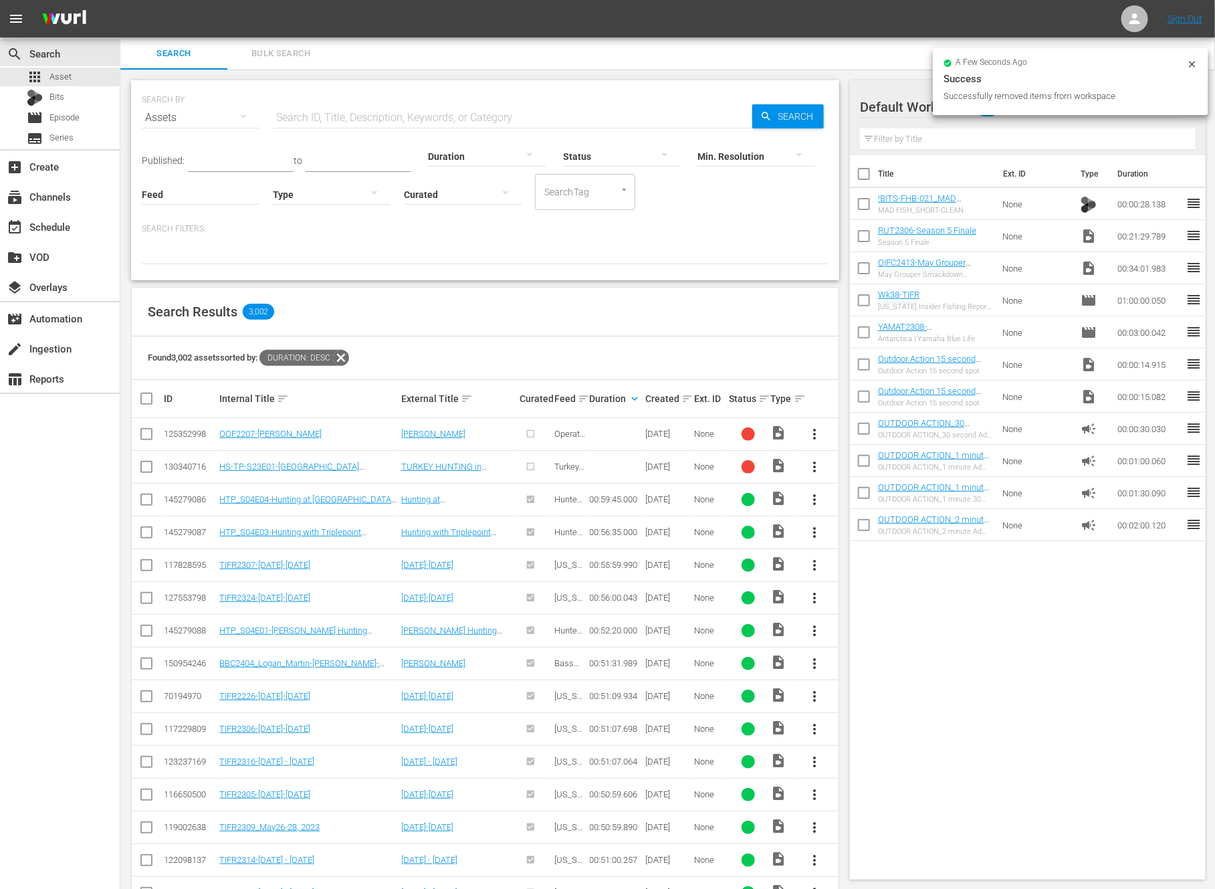
click at [375, 111] on input "text" at bounding box center [513, 118] width 480 height 32
paste input ""Restigouche Show ""
type input ""Restigouche Show ""
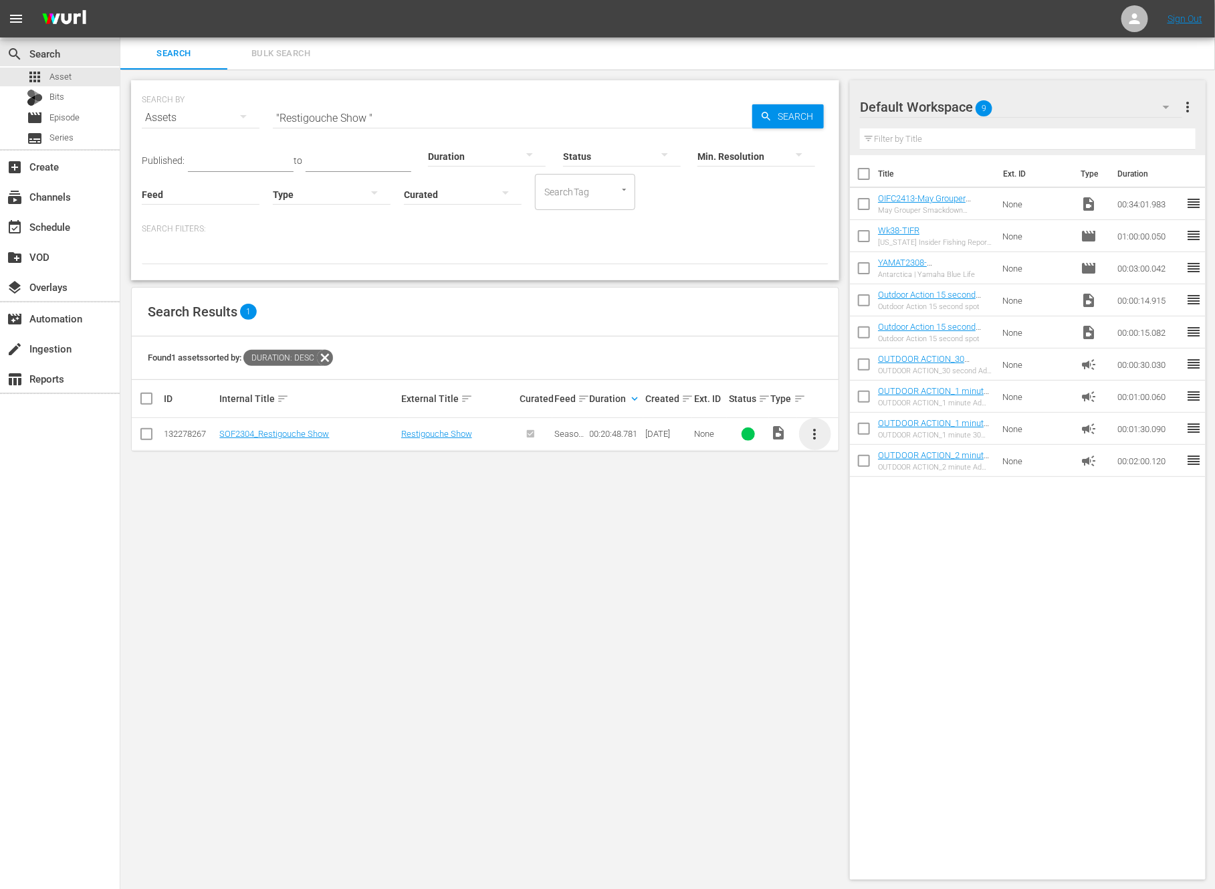
click at [813, 430] on span "more_vert" at bounding box center [815, 434] width 16 height 16
click at [849, 474] on div "Workspace" at bounding box center [887, 471] width 91 height 32
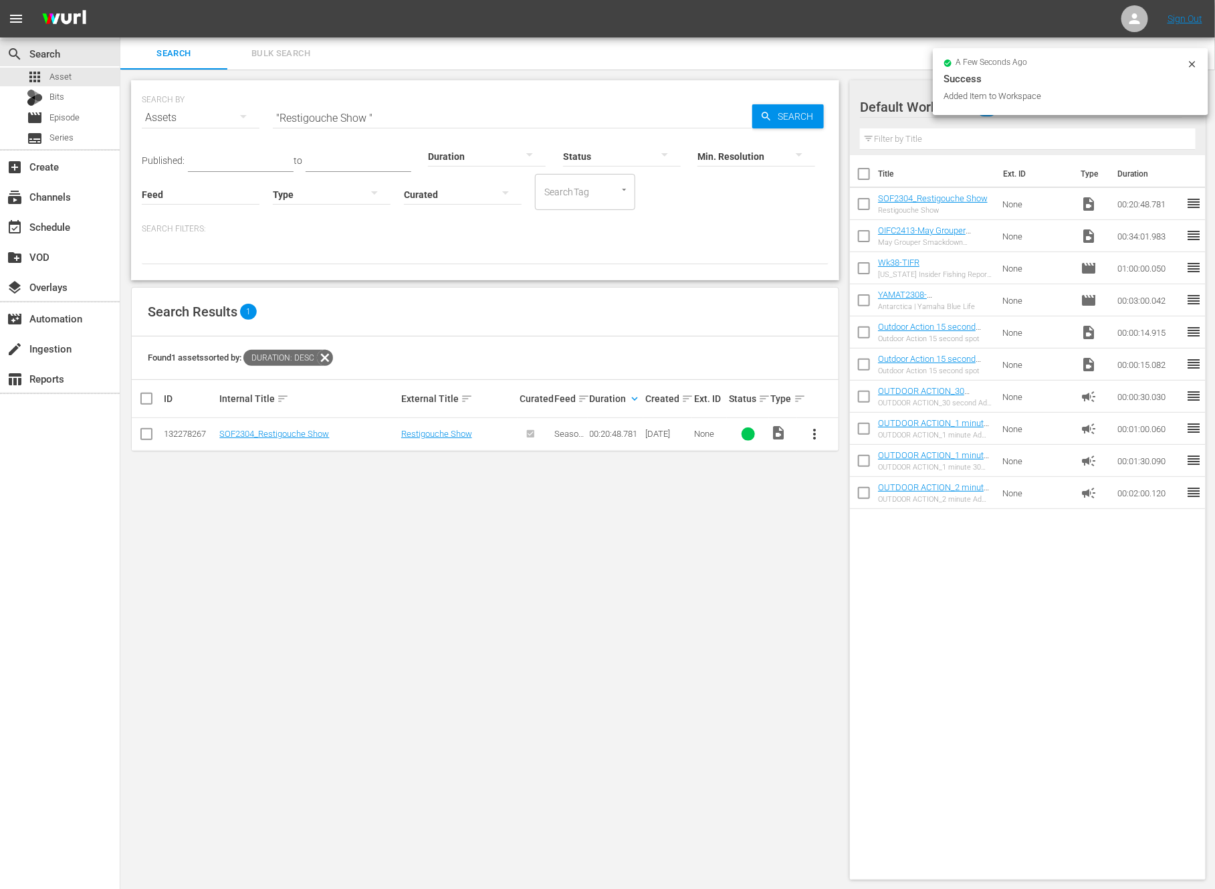
click at [869, 248] on input "checkbox" at bounding box center [864, 239] width 28 height 28
checkbox input "true"
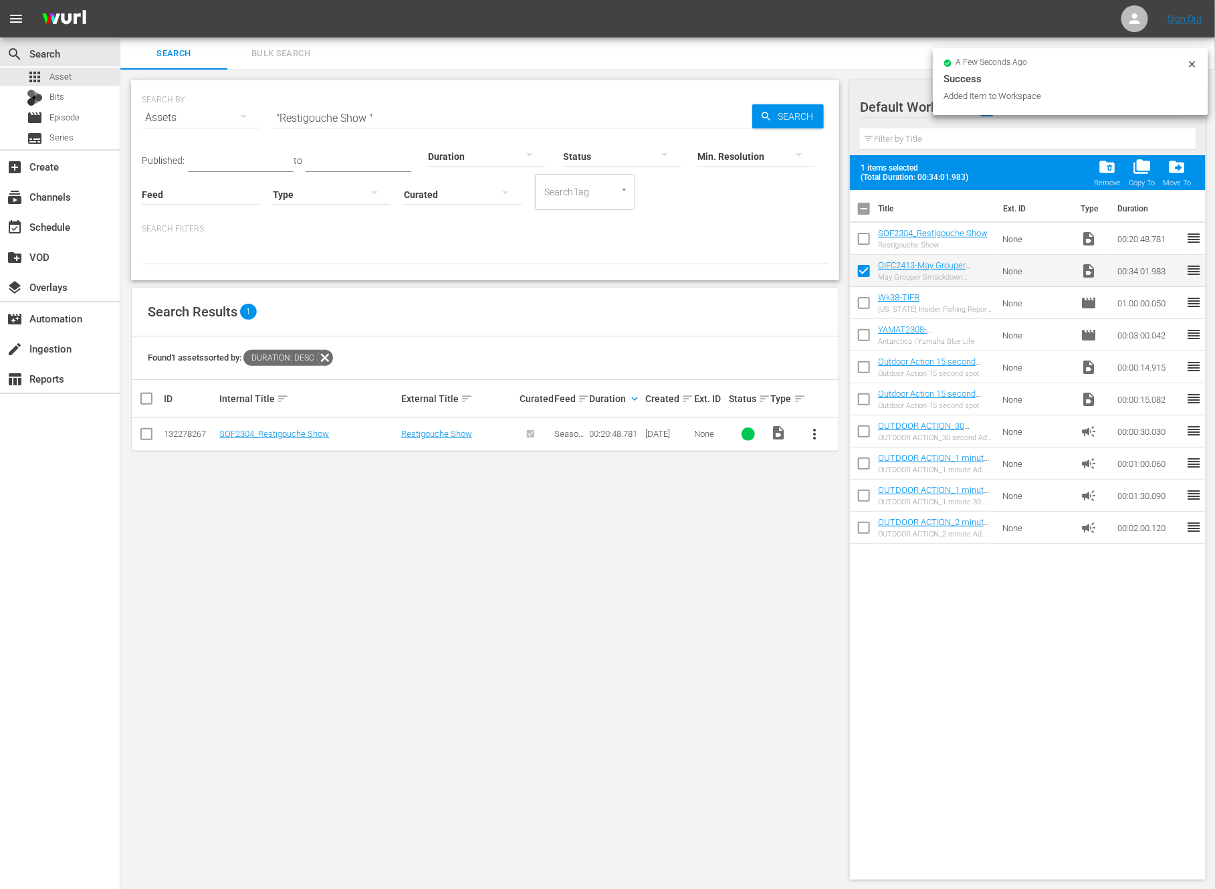
click at [866, 238] on input "checkbox" at bounding box center [864, 241] width 28 height 28
checkbox input "true"
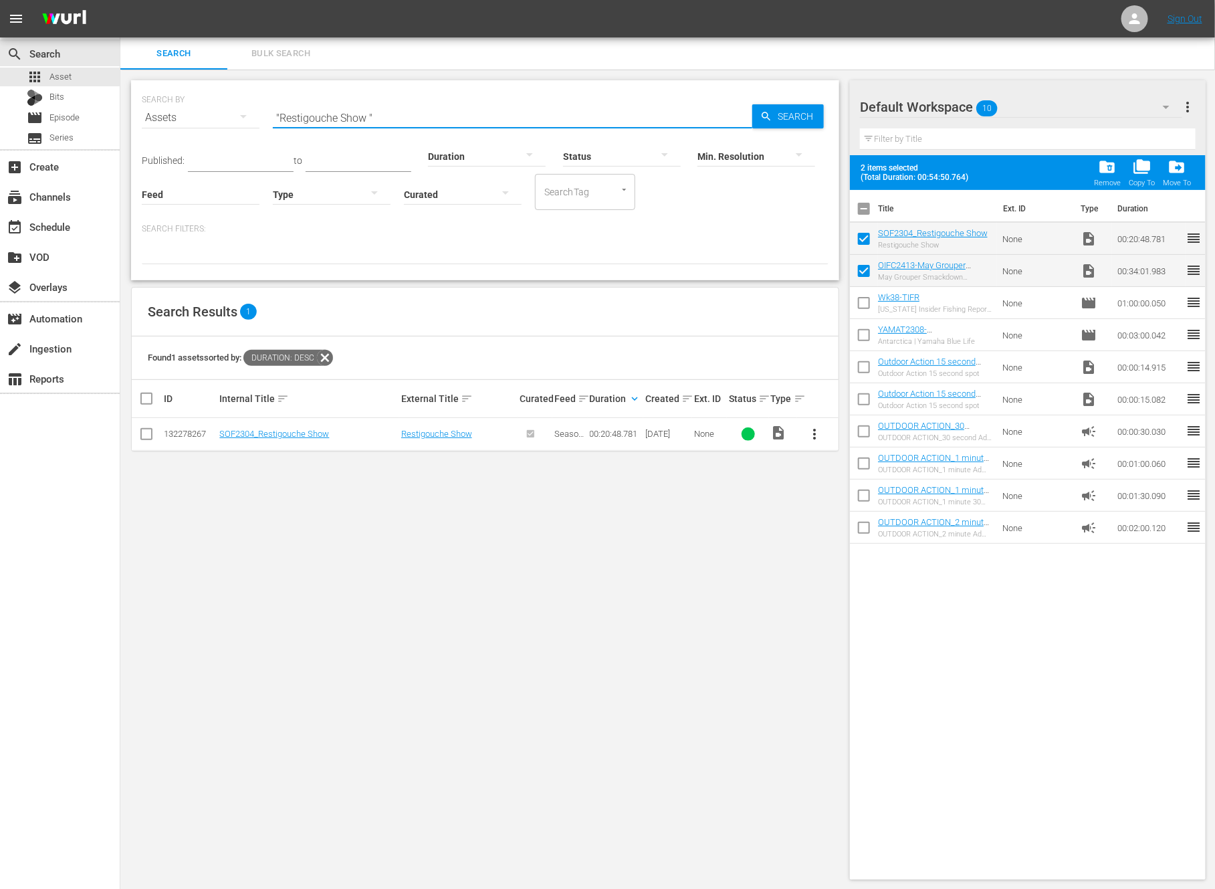
click at [425, 116] on input ""Restigouche Show "" at bounding box center [513, 118] width 480 height 32
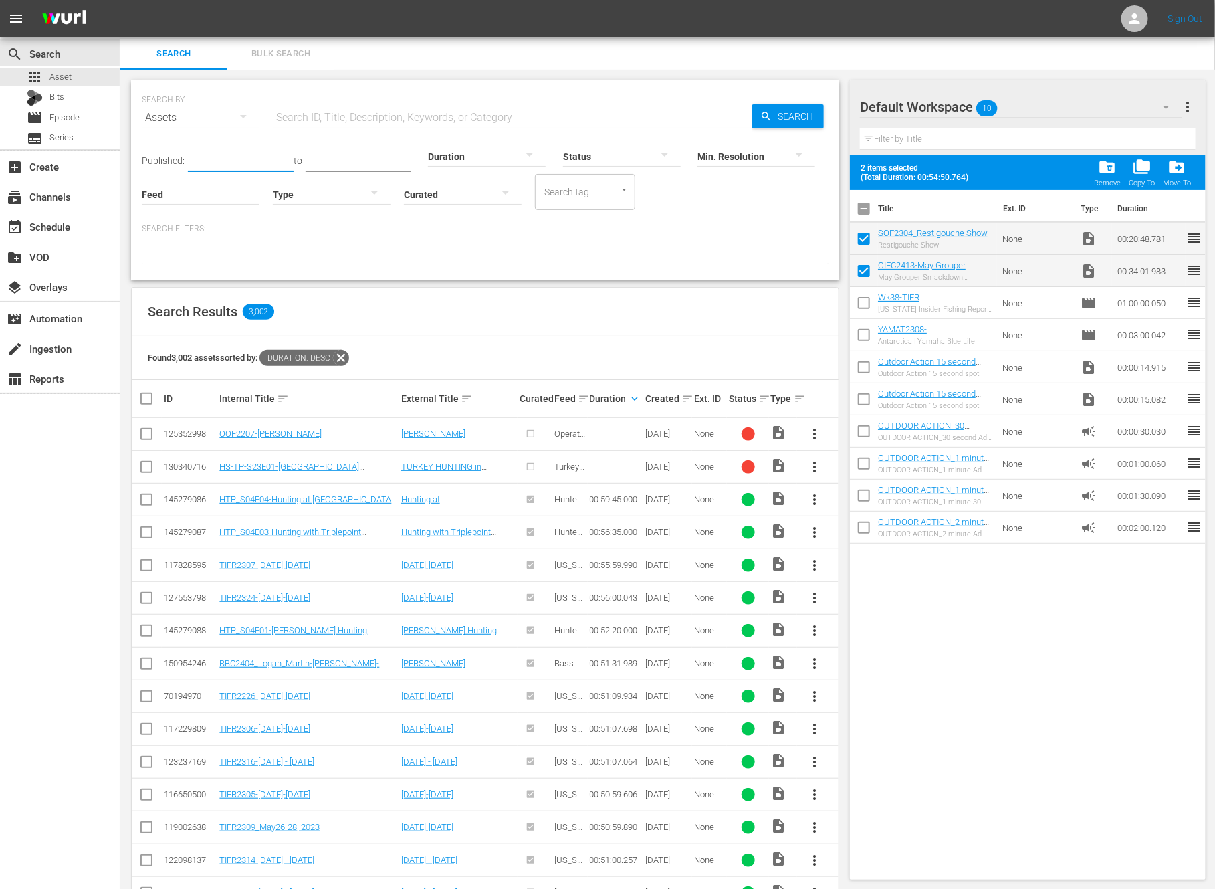
click at [229, 159] on input "text" at bounding box center [241, 162] width 106 height 20
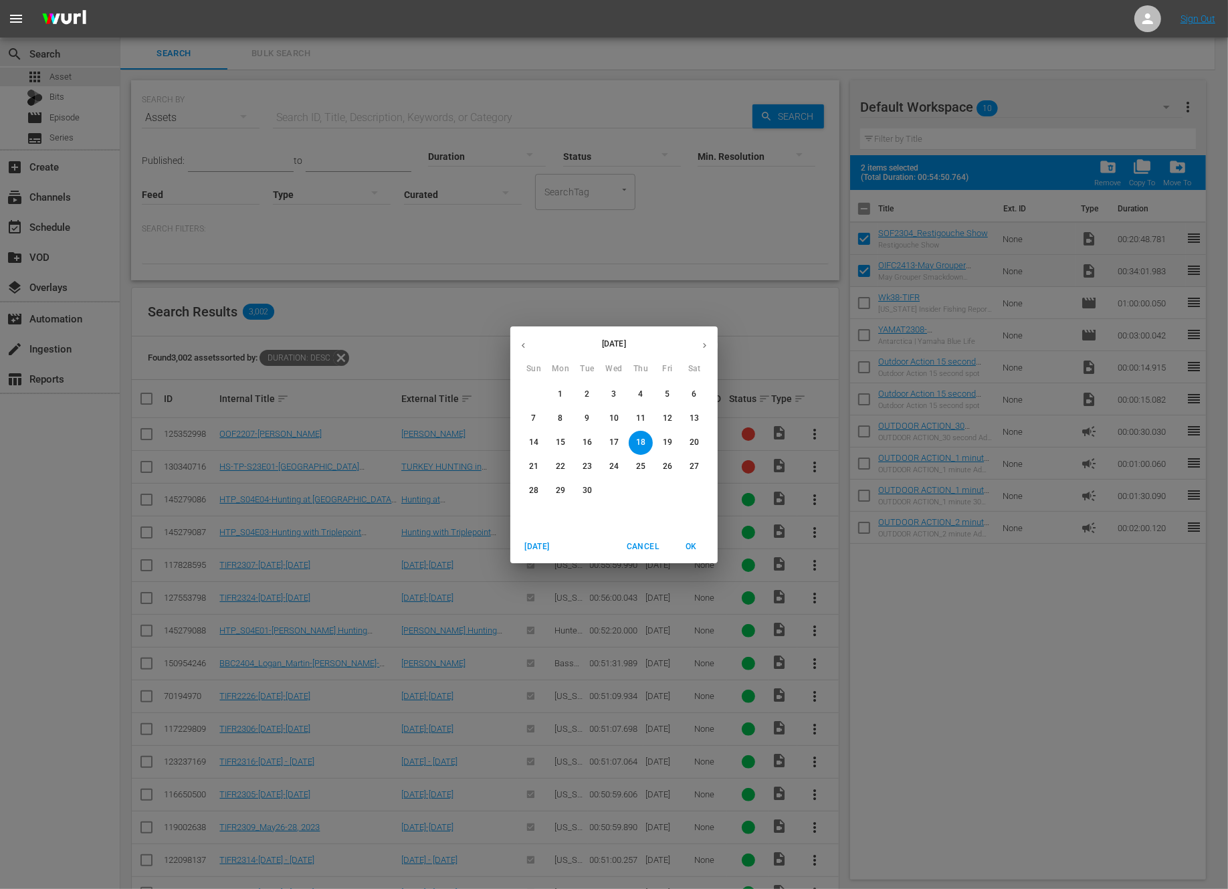
click at [521, 348] on icon "button" at bounding box center [523, 345] width 10 height 10
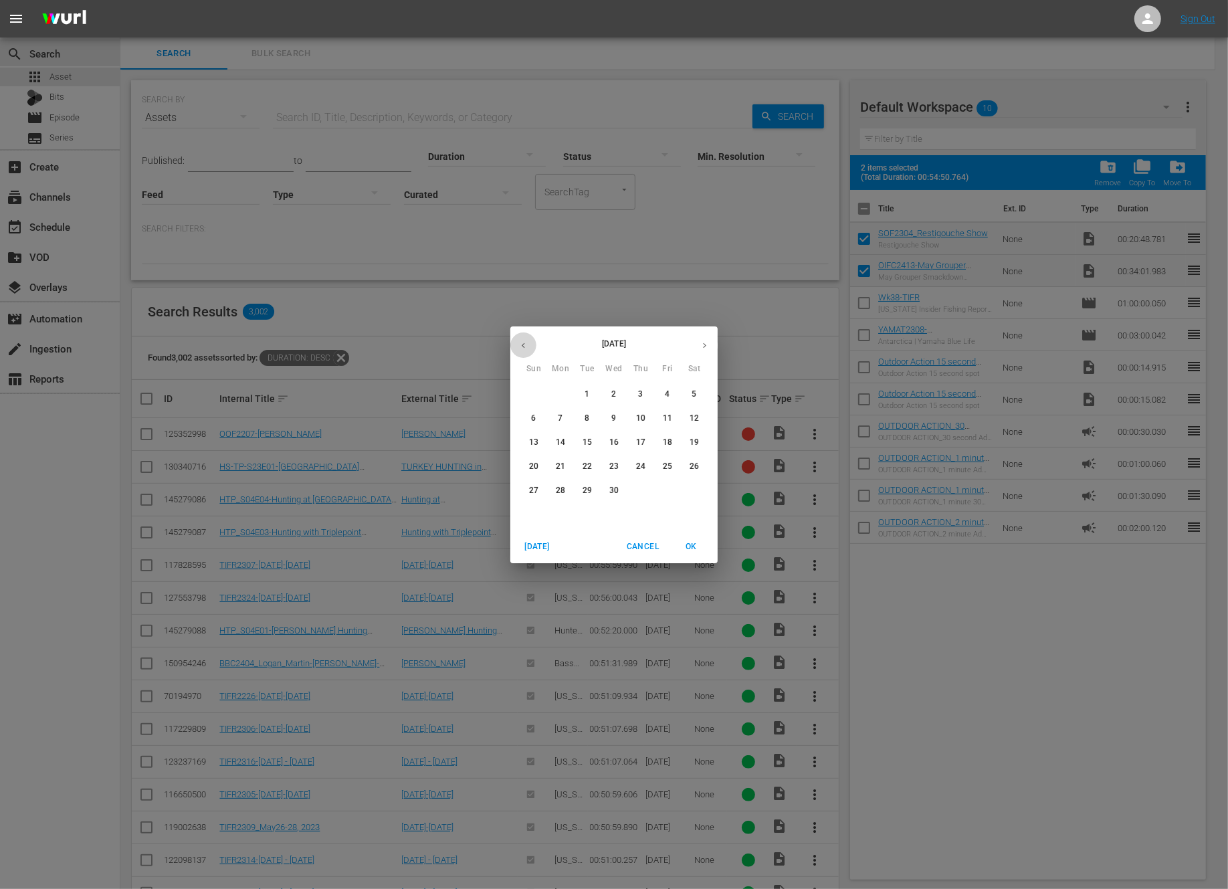
click at [521, 348] on icon "button" at bounding box center [523, 345] width 10 height 10
click at [619, 398] on span "1" at bounding box center [614, 394] width 24 height 11
type input "Jan 1, 2025"
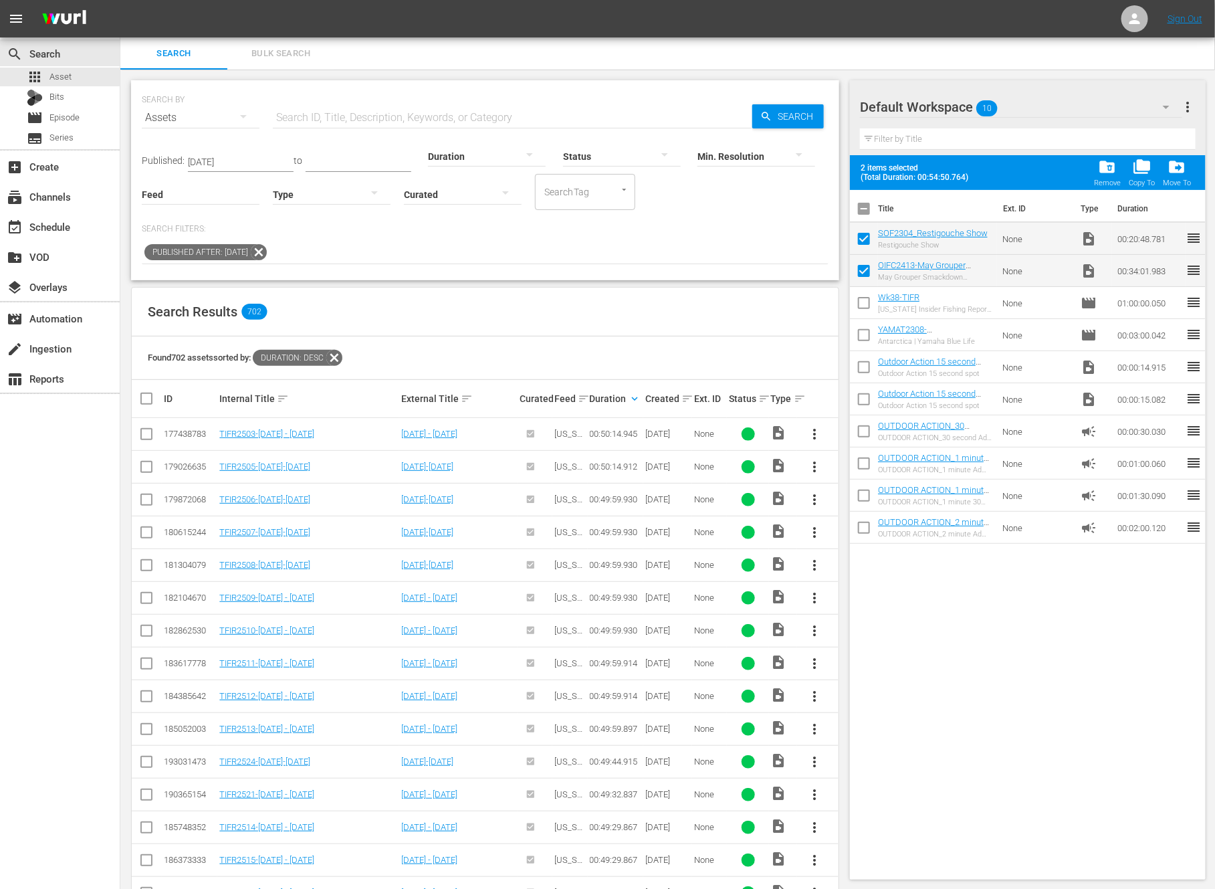
click at [629, 405] on div "Duration keyboard_arrow_down" at bounding box center [615, 399] width 51 height 16
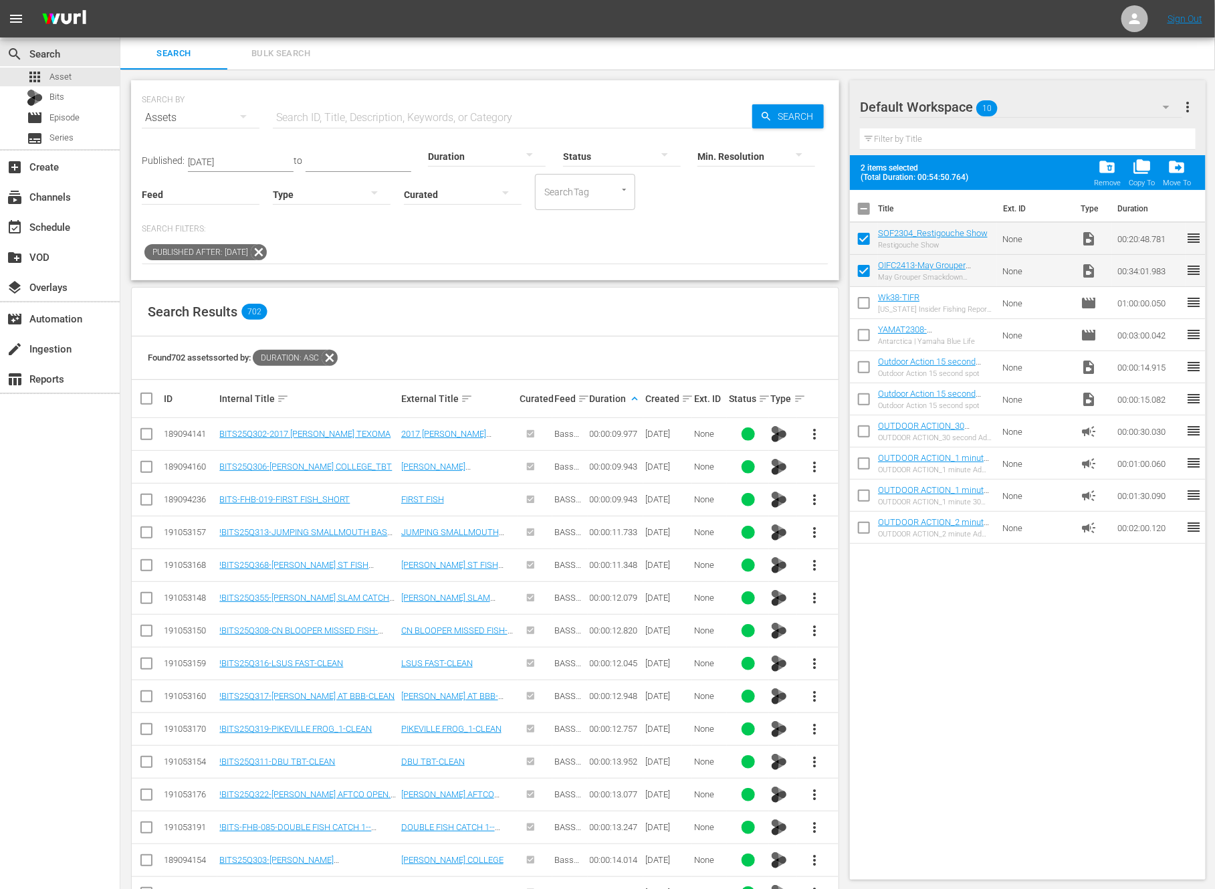
click at [811, 502] on span "more_vert" at bounding box center [815, 500] width 16 height 16
click at [857, 534] on div "Workspace" at bounding box center [887, 536] width 91 height 32
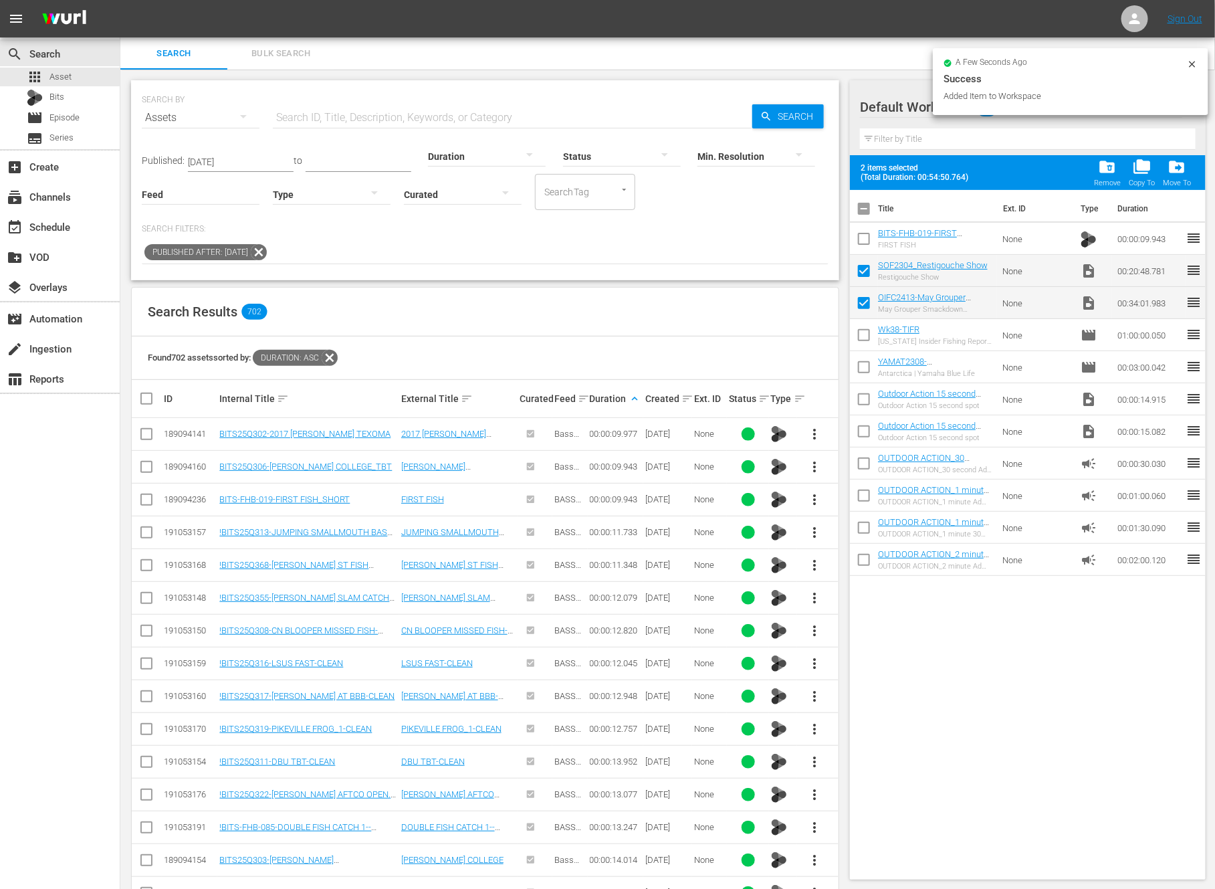
click at [861, 240] on input "checkbox" at bounding box center [864, 241] width 28 height 28
checkbox input "true"
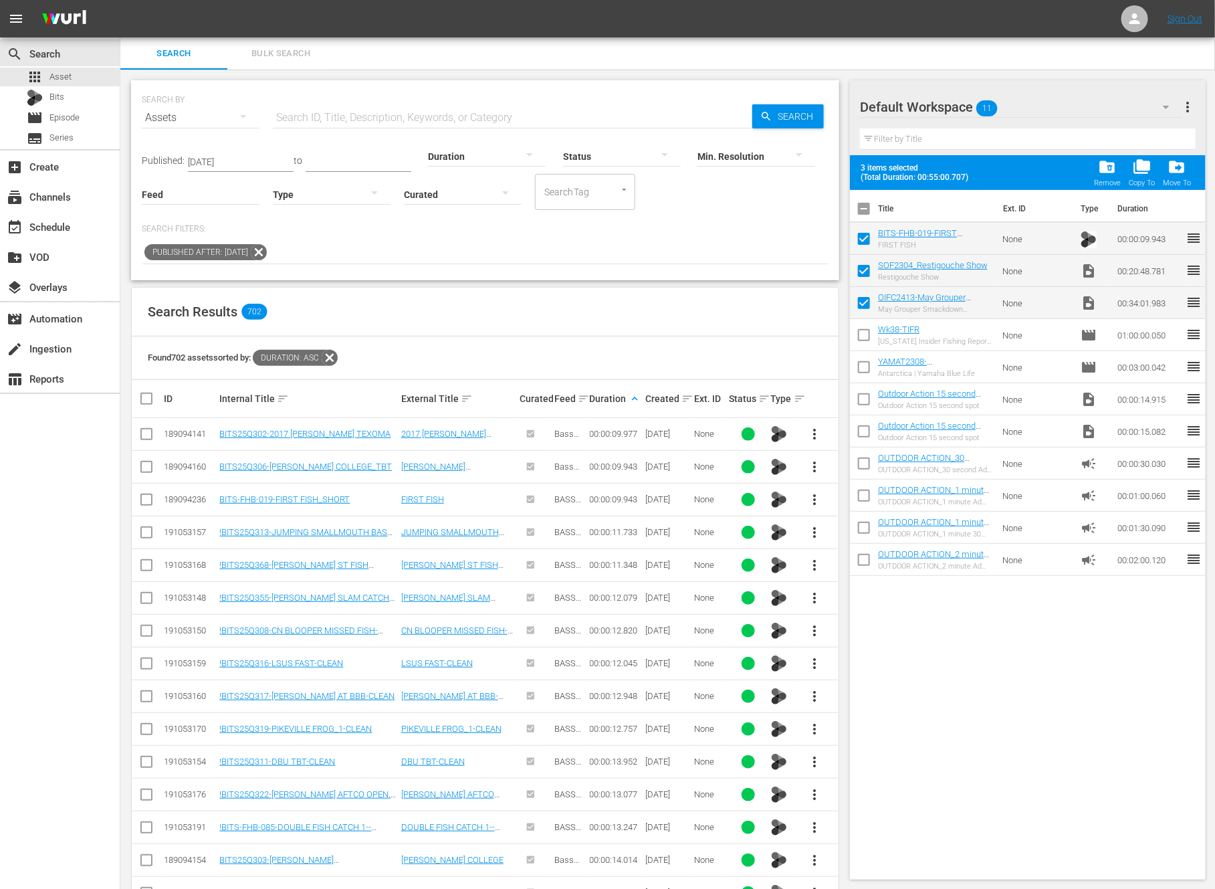
click at [463, 156] on div at bounding box center [487, 155] width 118 height 37
click at [458, 173] on div "1-2m" at bounding box center [474, 175] width 118 height 21
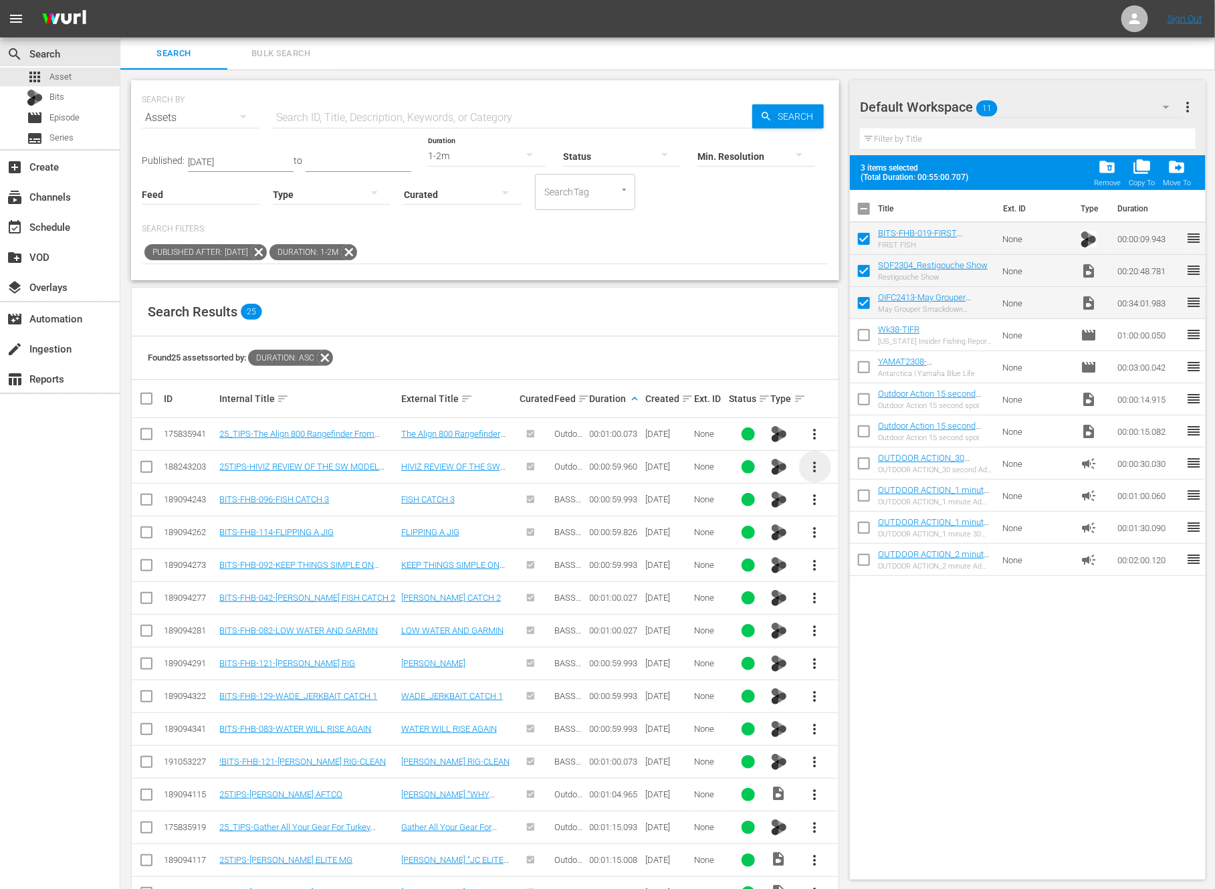
click at [812, 468] on span "more_vert" at bounding box center [815, 467] width 16 height 16
click at [864, 500] on div "Workspace" at bounding box center [887, 503] width 91 height 32
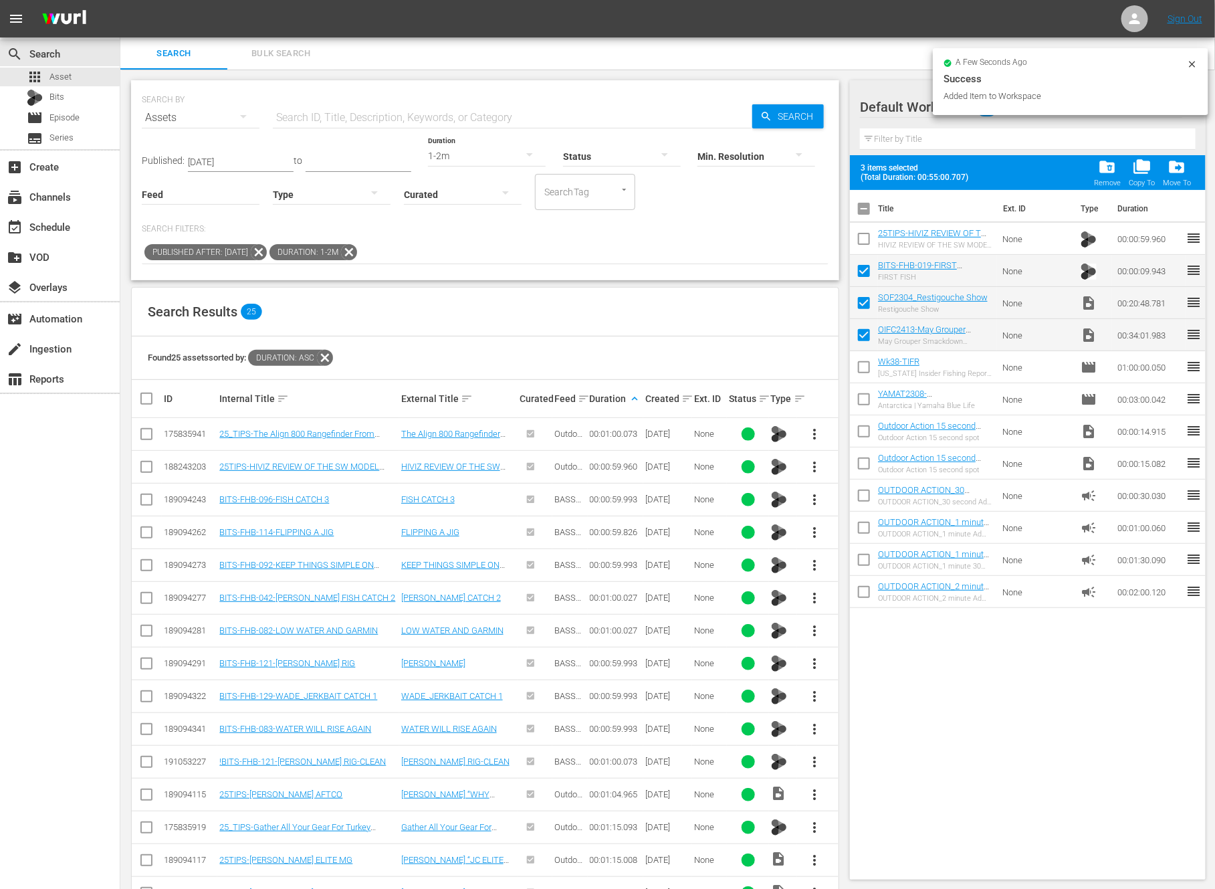
click at [863, 235] on input "checkbox" at bounding box center [864, 241] width 28 height 28
checkbox input "true"
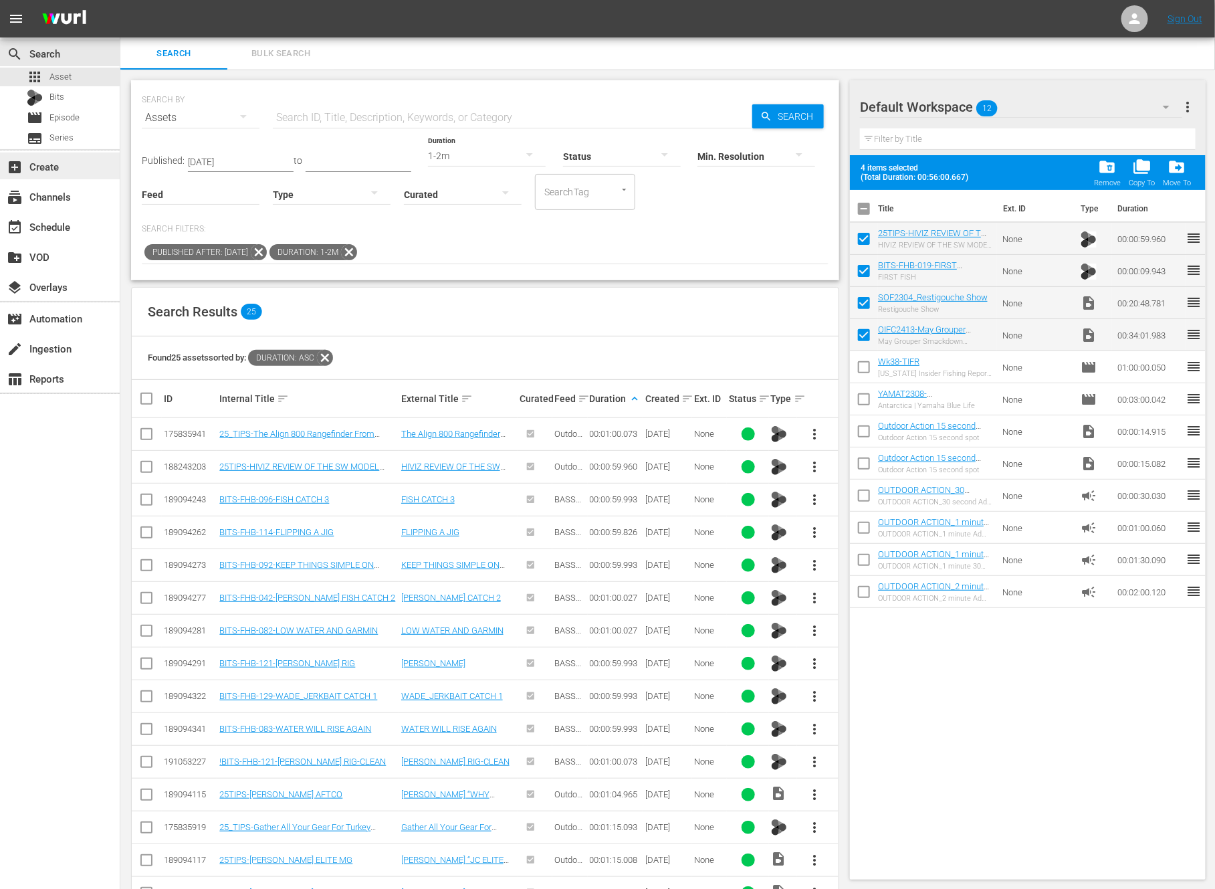
click at [36, 163] on div "add_box Create" at bounding box center [37, 165] width 75 height 12
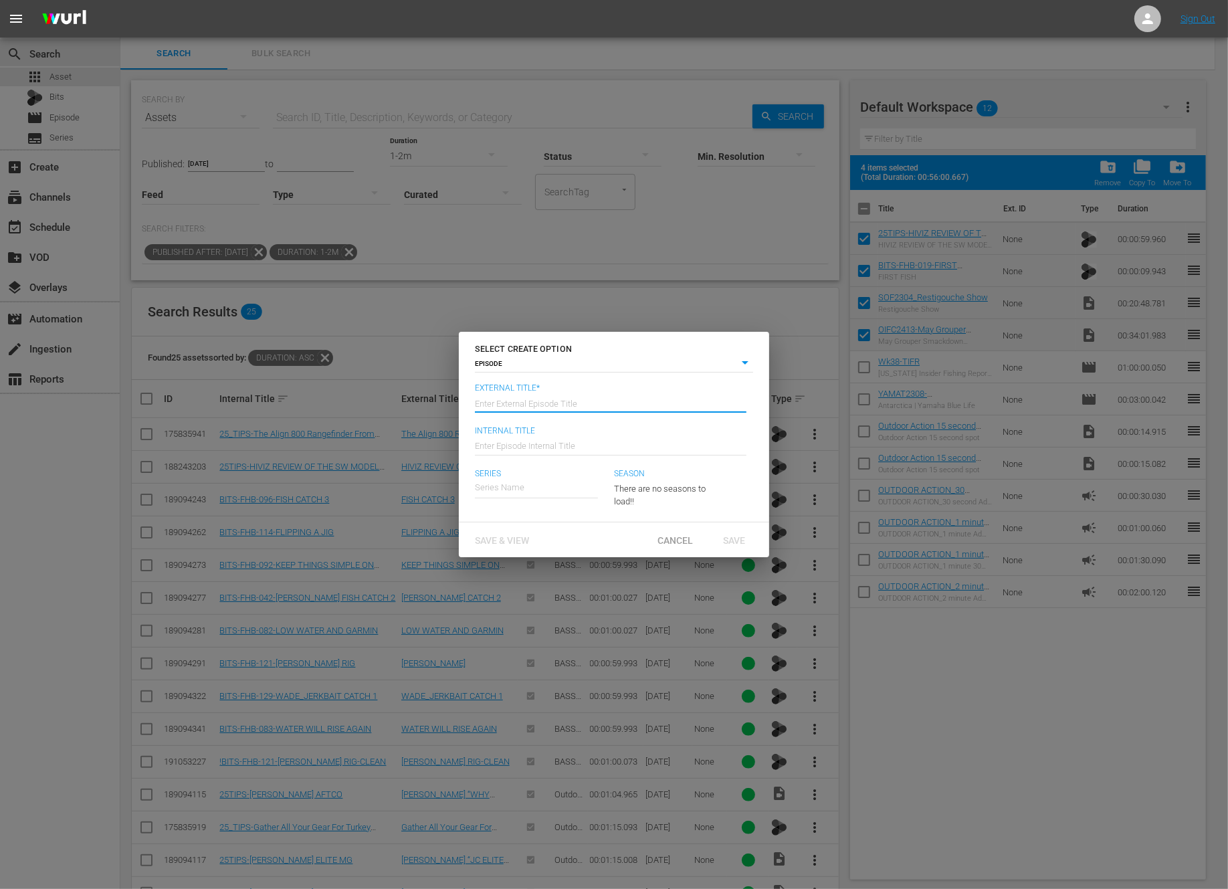
click at [562, 390] on input "text" at bounding box center [611, 402] width 272 height 32
click at [579, 402] on input "OIFC - Seasons On the Fly - Fishing The Midwest" at bounding box center [611, 402] width 272 height 32
drag, startPoint x: 573, startPoint y: 401, endPoint x: 700, endPoint y: 412, distance: 127.5
click at [700, 412] on div "Enter External Episode Title OIFC - Seasons On the Fly - Fishing The Midwest" at bounding box center [611, 402] width 272 height 32
type input "OIFC - Seasons On the Fly"
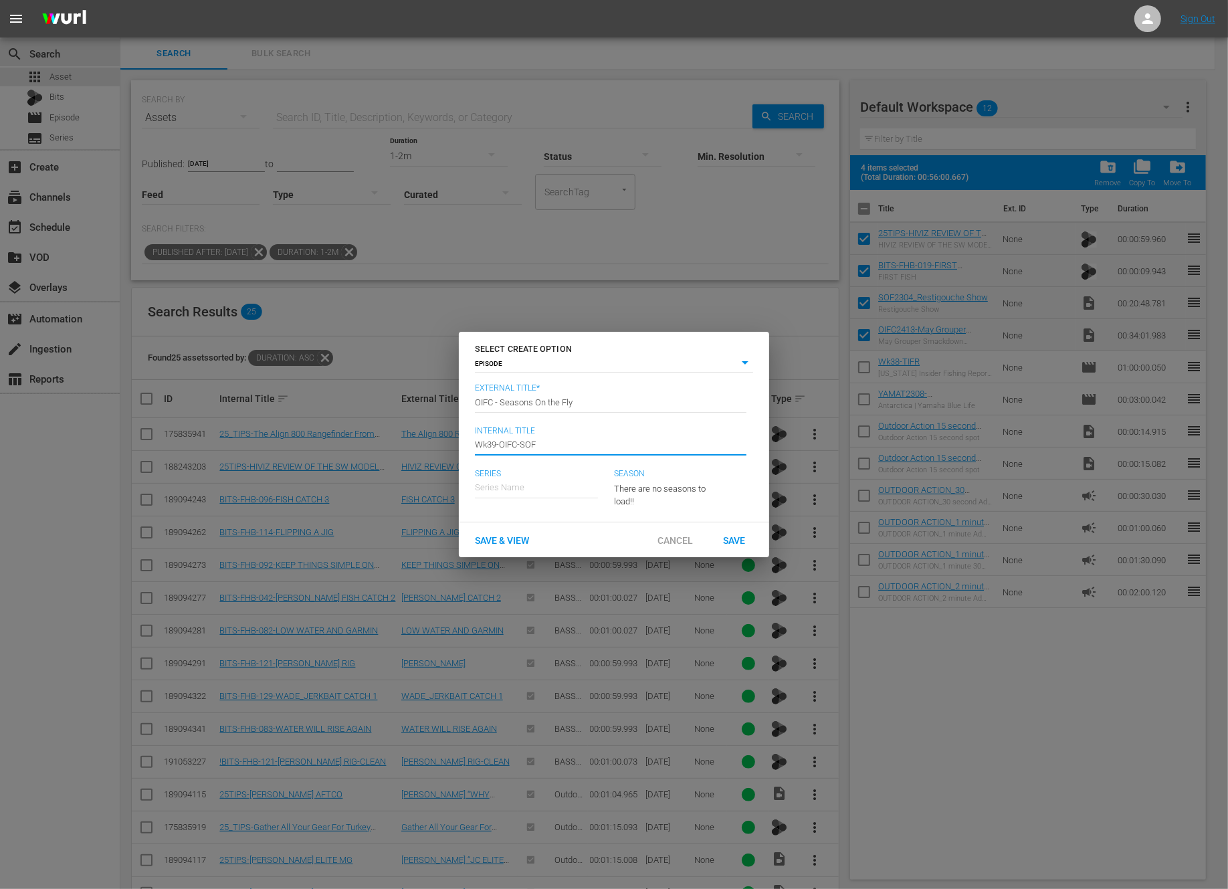
type input "Wk39-OIFC-SOF"
click at [577, 518] on div "Ocean Isle Fishing Center" at bounding box center [534, 525] width 96 height 32
type input "Ocean Isle Fishing Center"
click at [742, 544] on span "Save" at bounding box center [734, 539] width 43 height 11
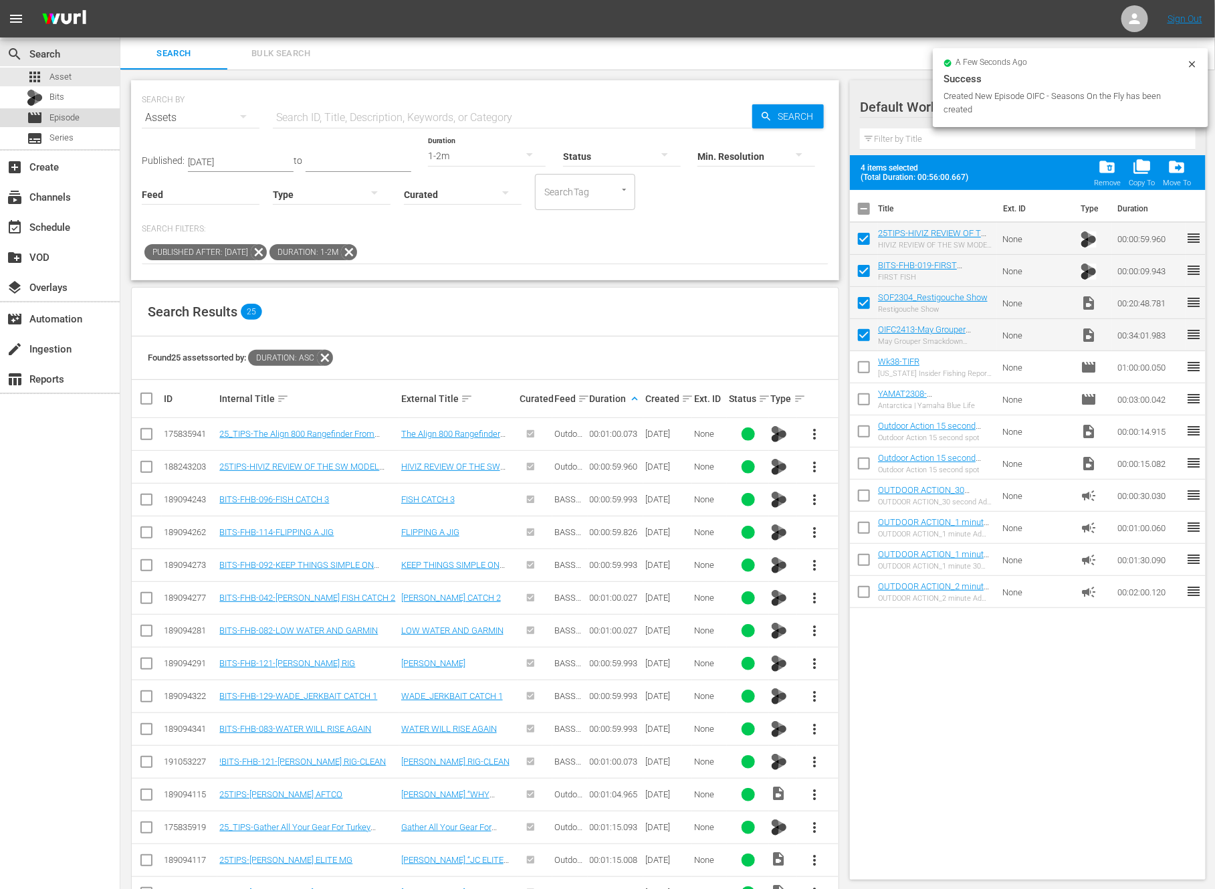
click at [71, 119] on span "Episode" at bounding box center [64, 117] width 30 height 13
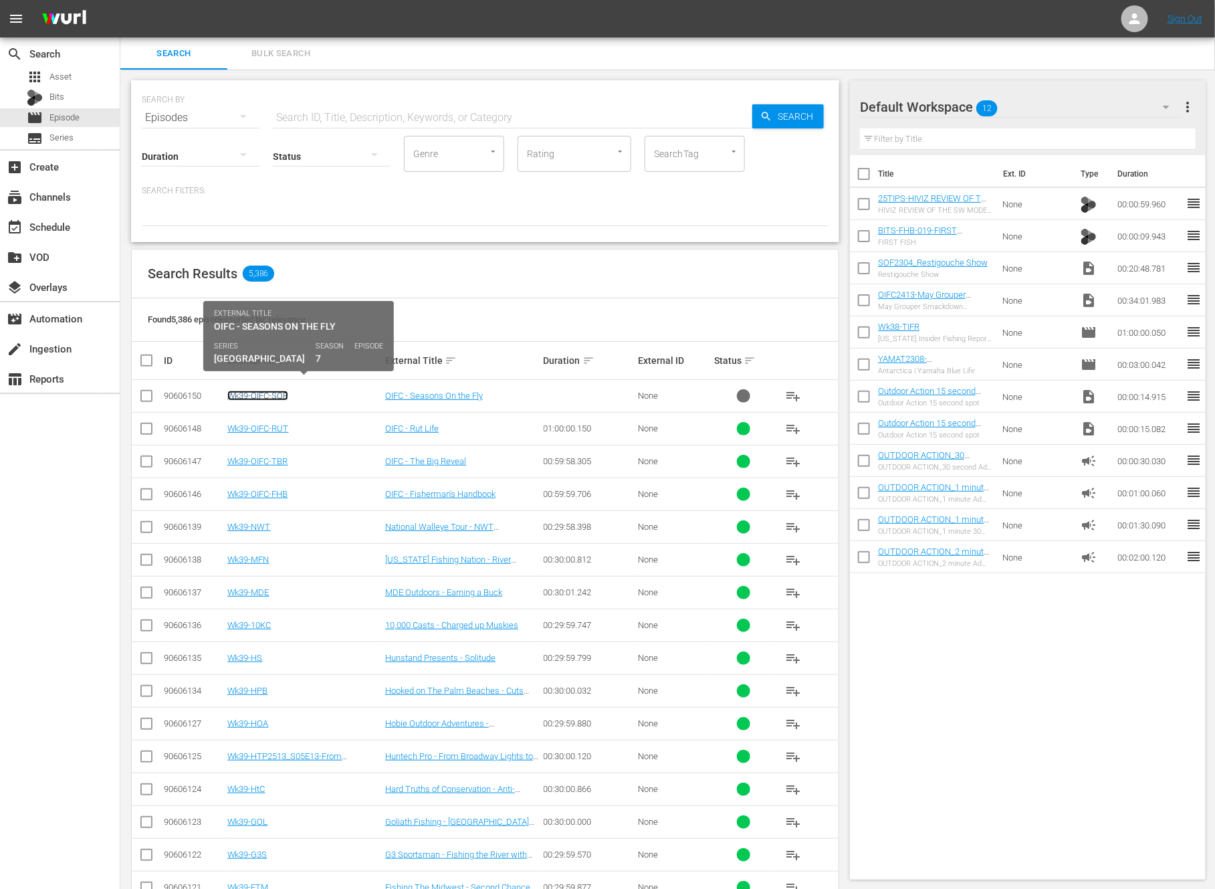
click at [274, 393] on link "Wk39-OIFC-SOF" at bounding box center [257, 396] width 61 height 10
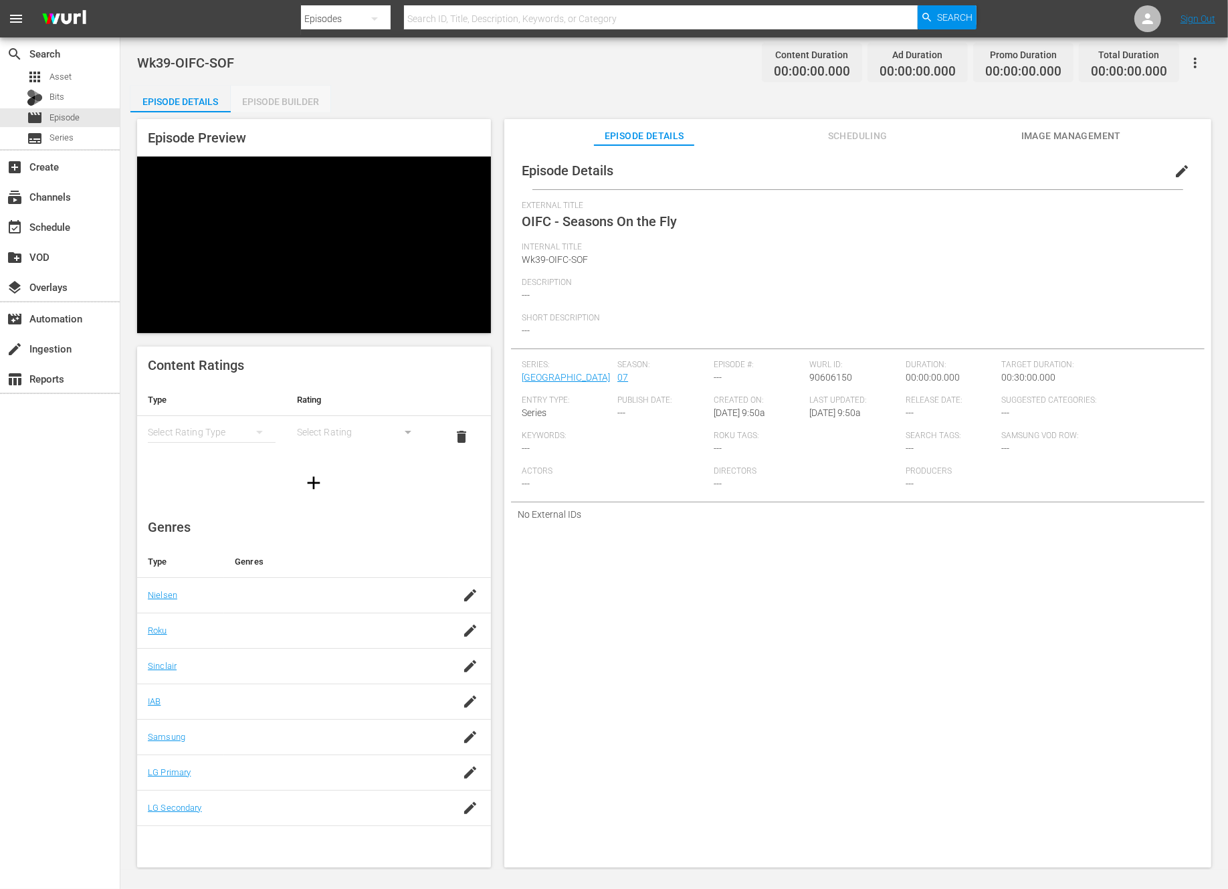
click at [288, 103] on div "Episode Builder" at bounding box center [281, 102] width 100 height 32
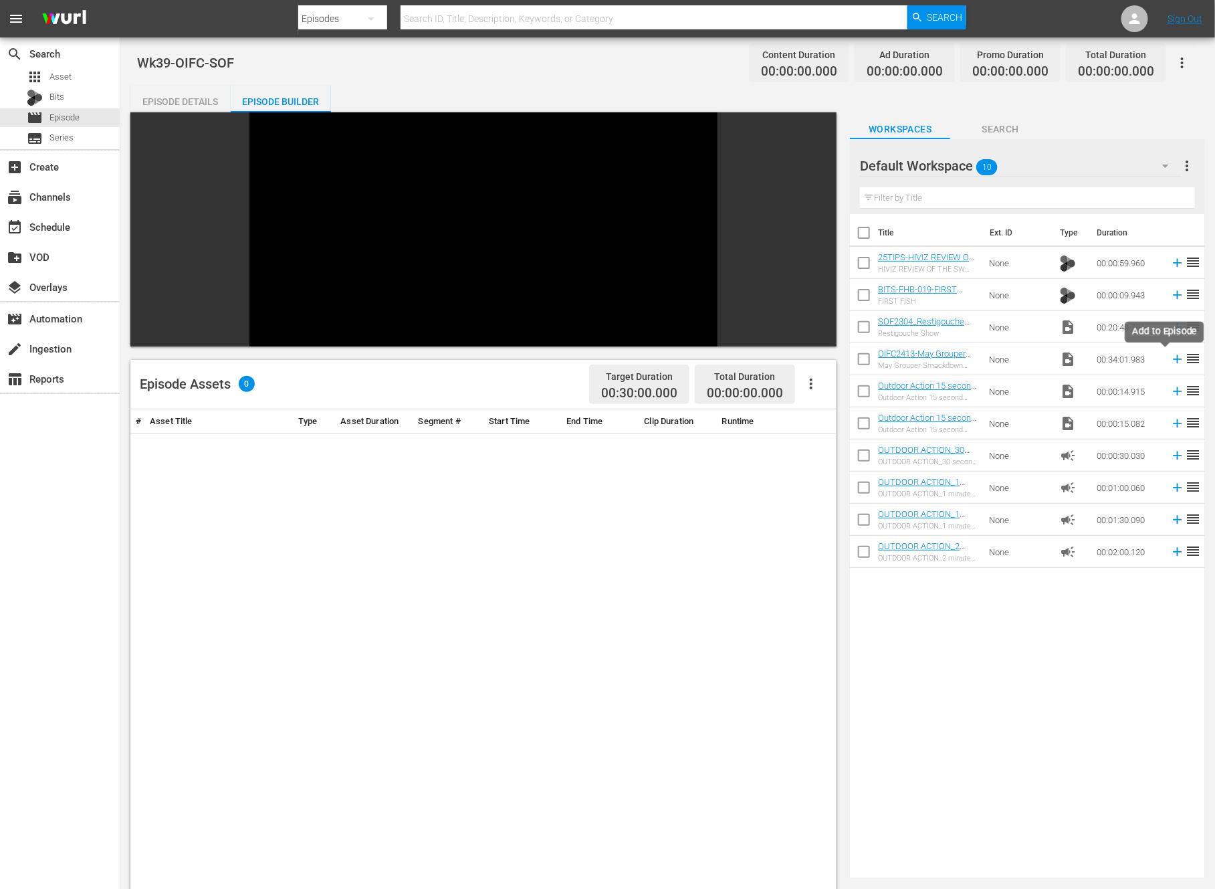
click at [1170, 358] on icon at bounding box center [1177, 359] width 15 height 15
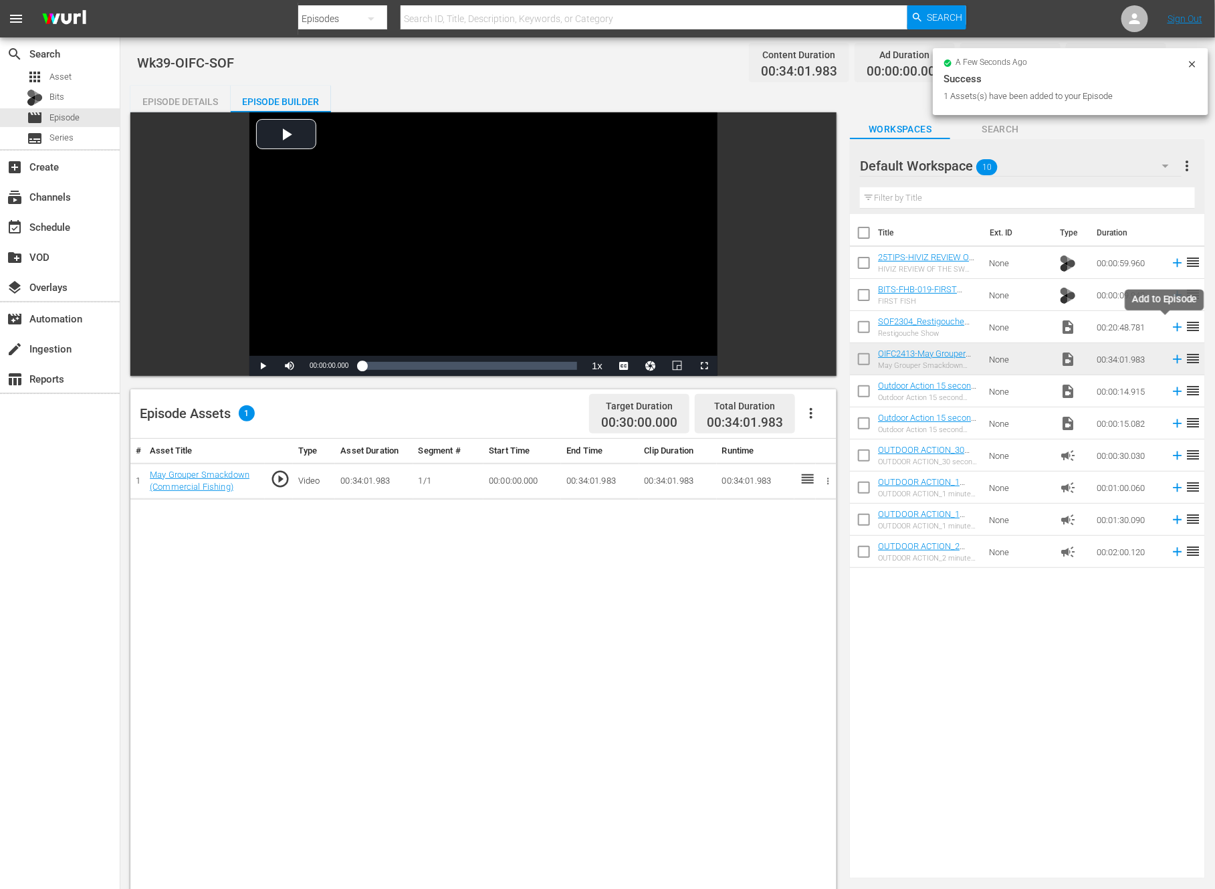
click at [1170, 327] on icon at bounding box center [1177, 327] width 15 height 15
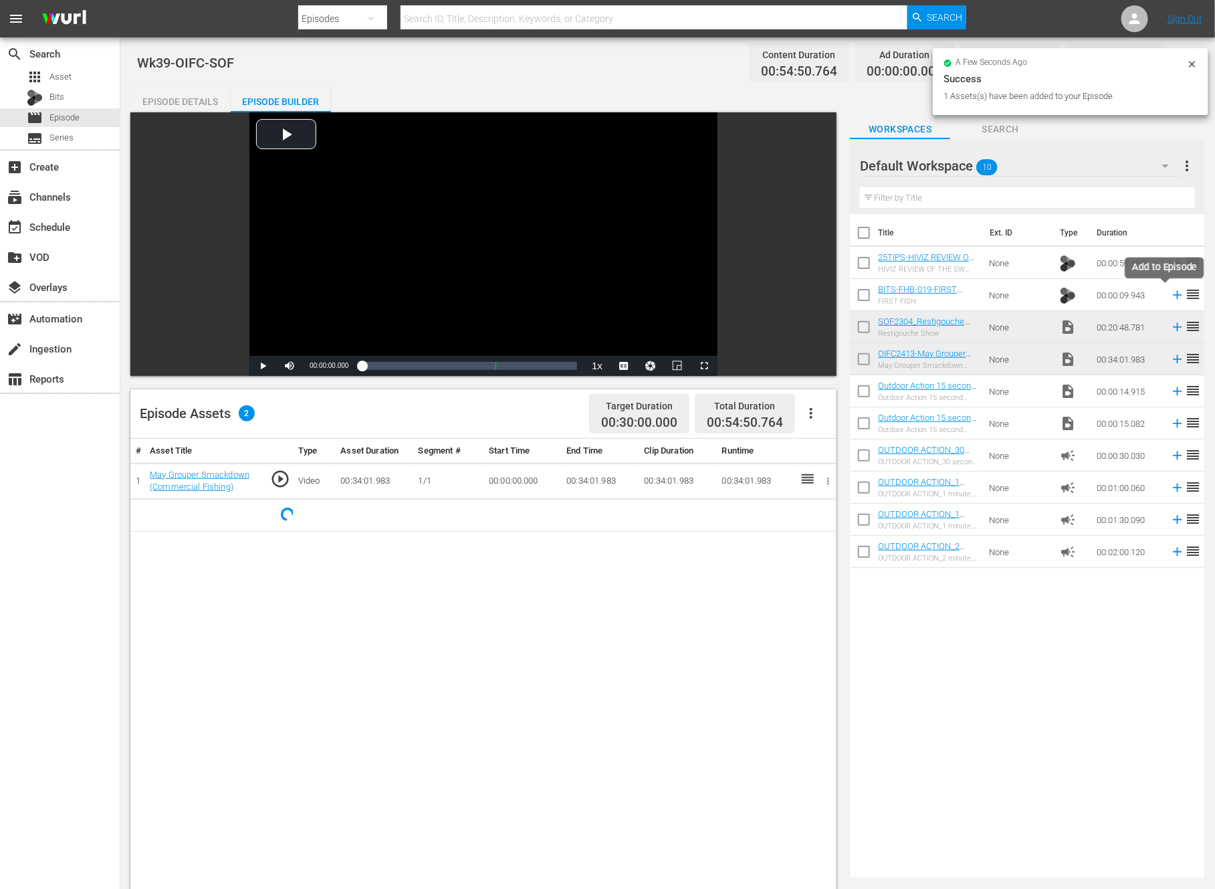
click at [1174, 295] on icon at bounding box center [1178, 295] width 9 height 9
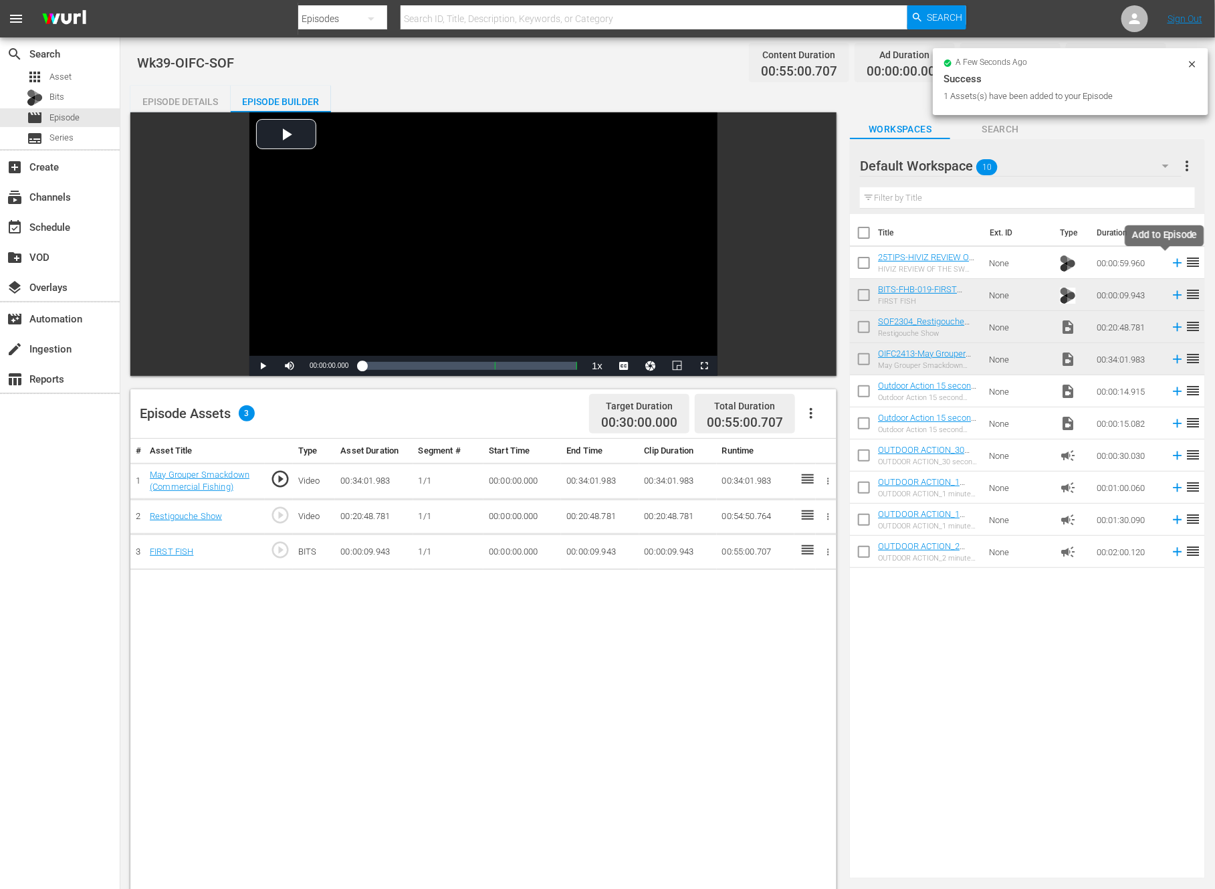
click at [1170, 262] on icon at bounding box center [1177, 262] width 15 height 15
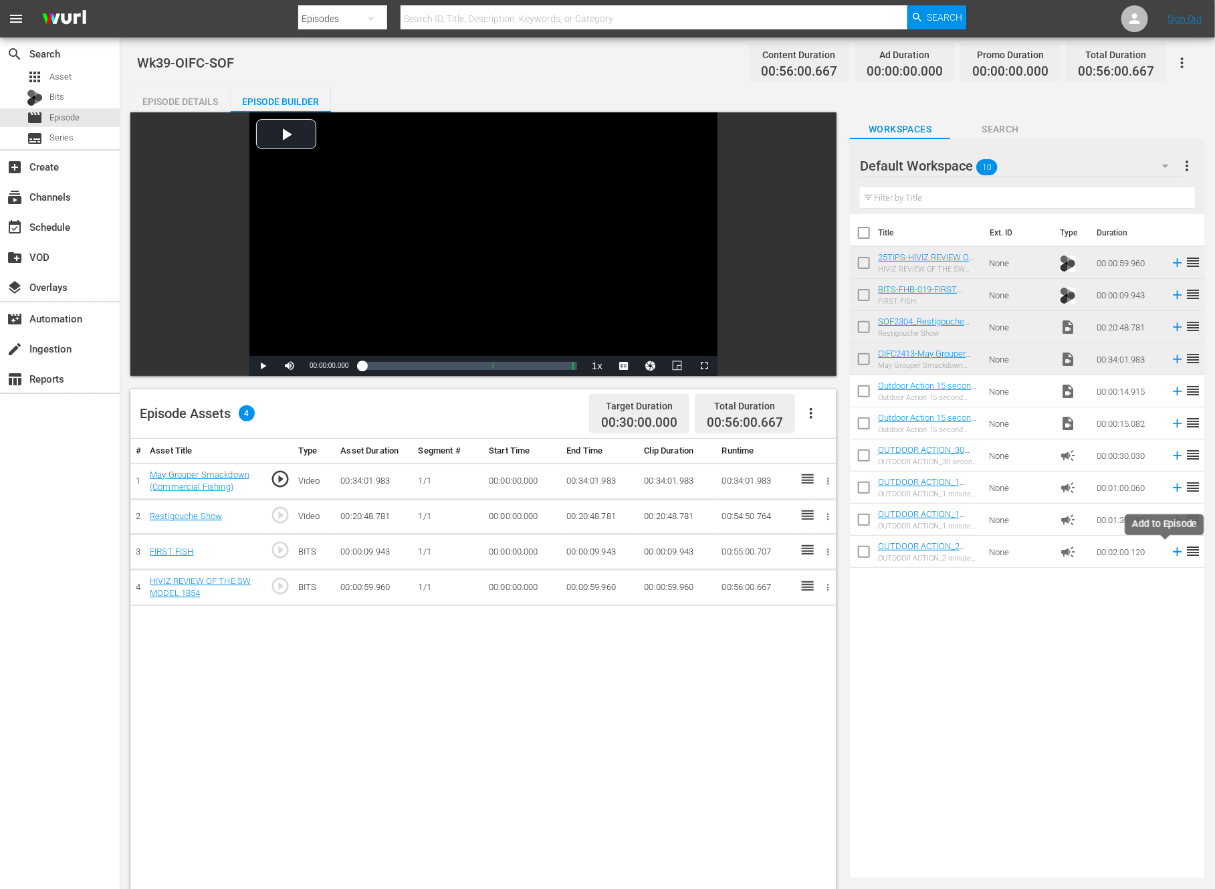
click at [1170, 552] on icon at bounding box center [1177, 551] width 15 height 15
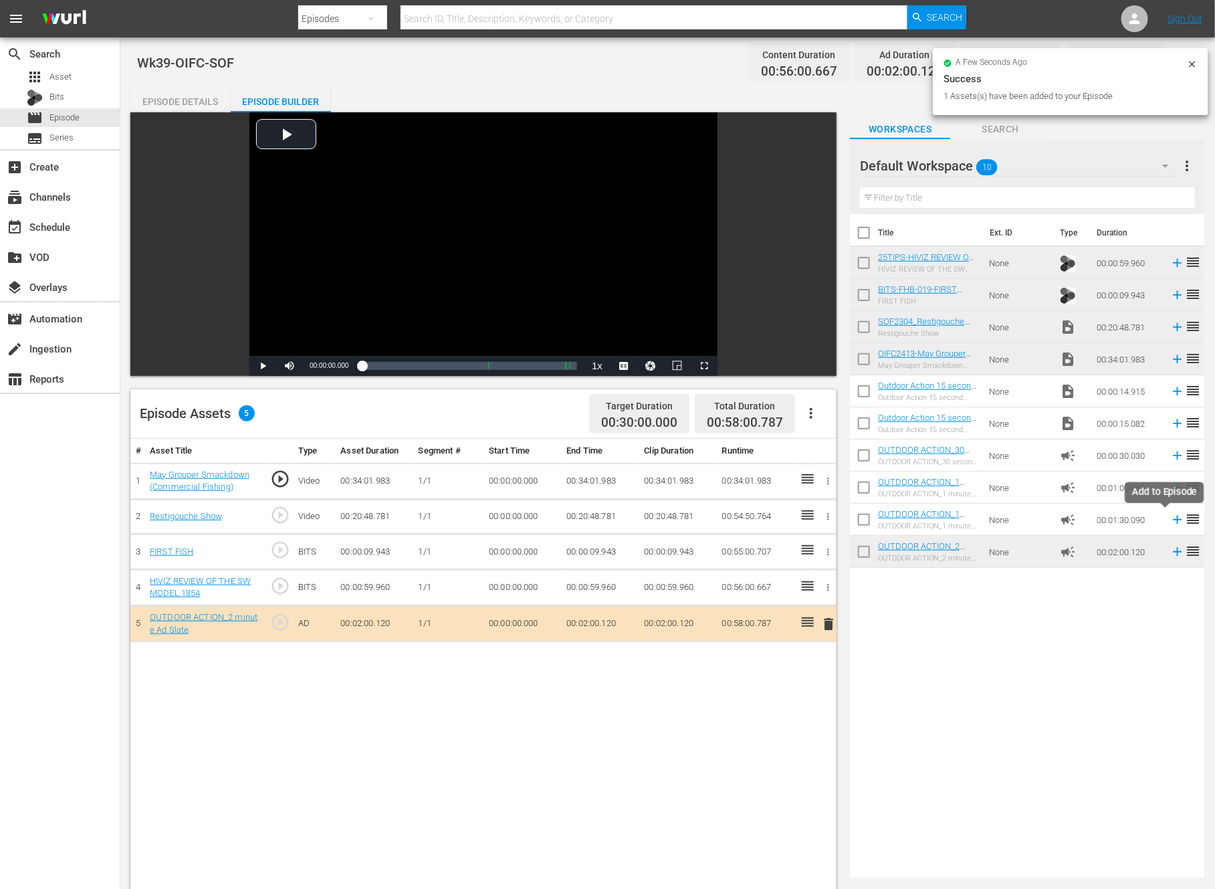
click at [1170, 521] on icon at bounding box center [1177, 519] width 15 height 15
click at [1170, 517] on icon at bounding box center [1177, 519] width 15 height 15
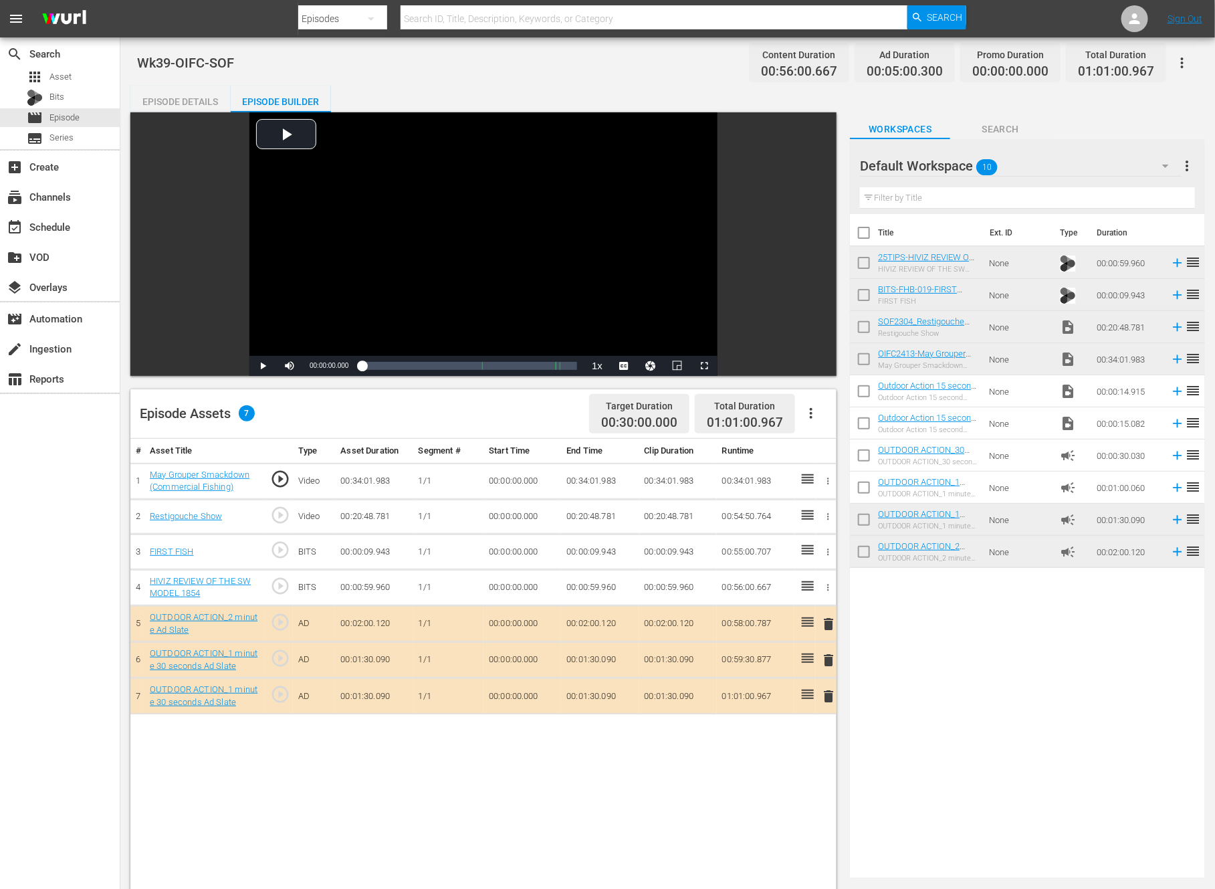
click at [825, 694] on span "delete" at bounding box center [829, 696] width 16 height 16
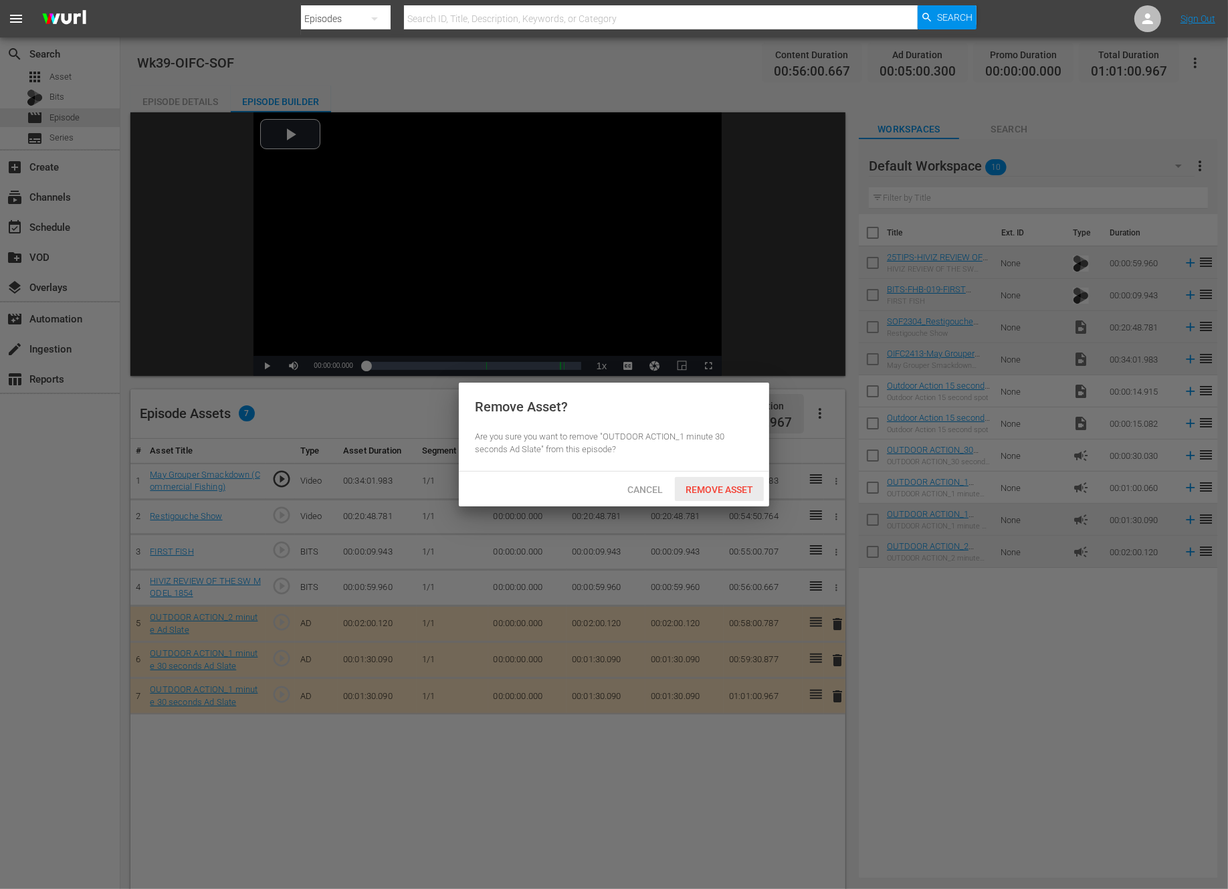
click at [708, 485] on span "Remove Asset" at bounding box center [719, 489] width 89 height 11
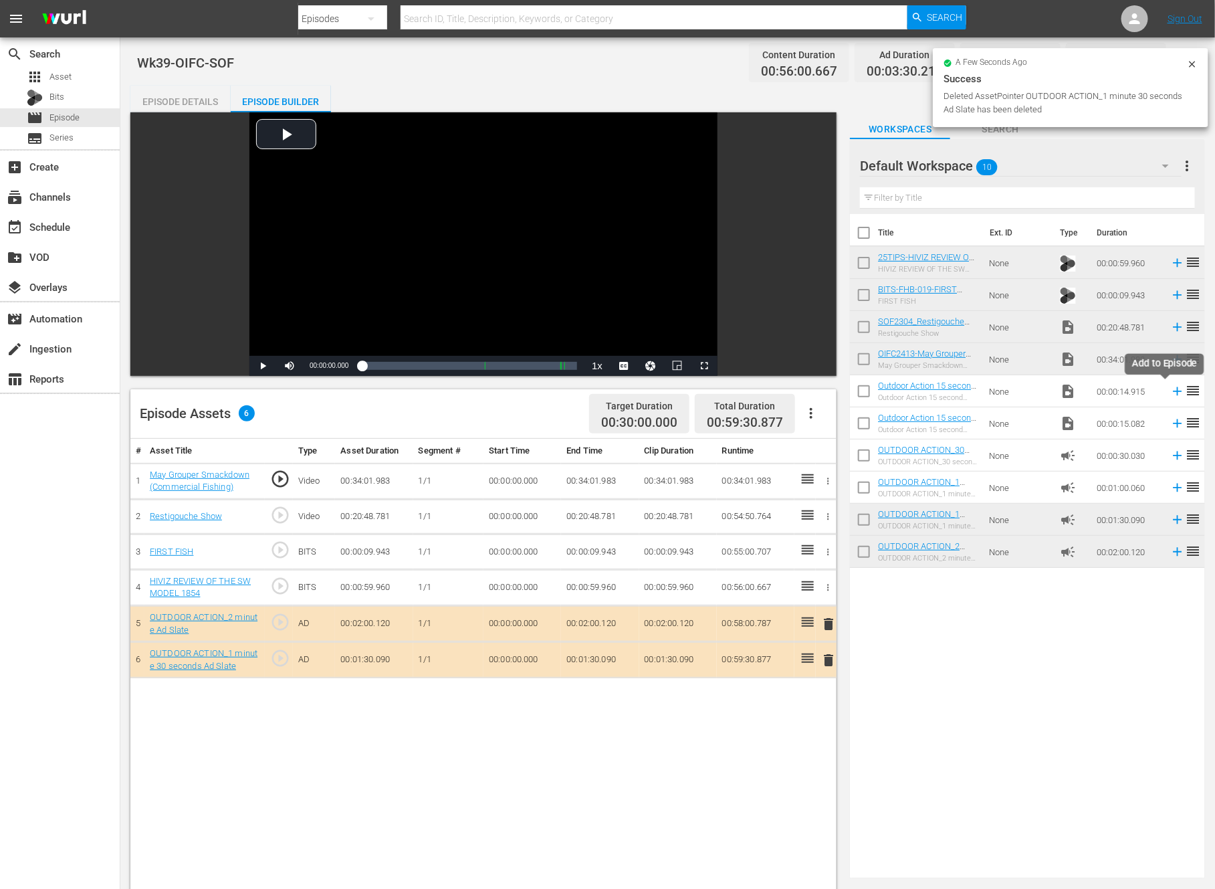
click at [1170, 393] on icon at bounding box center [1177, 391] width 15 height 15
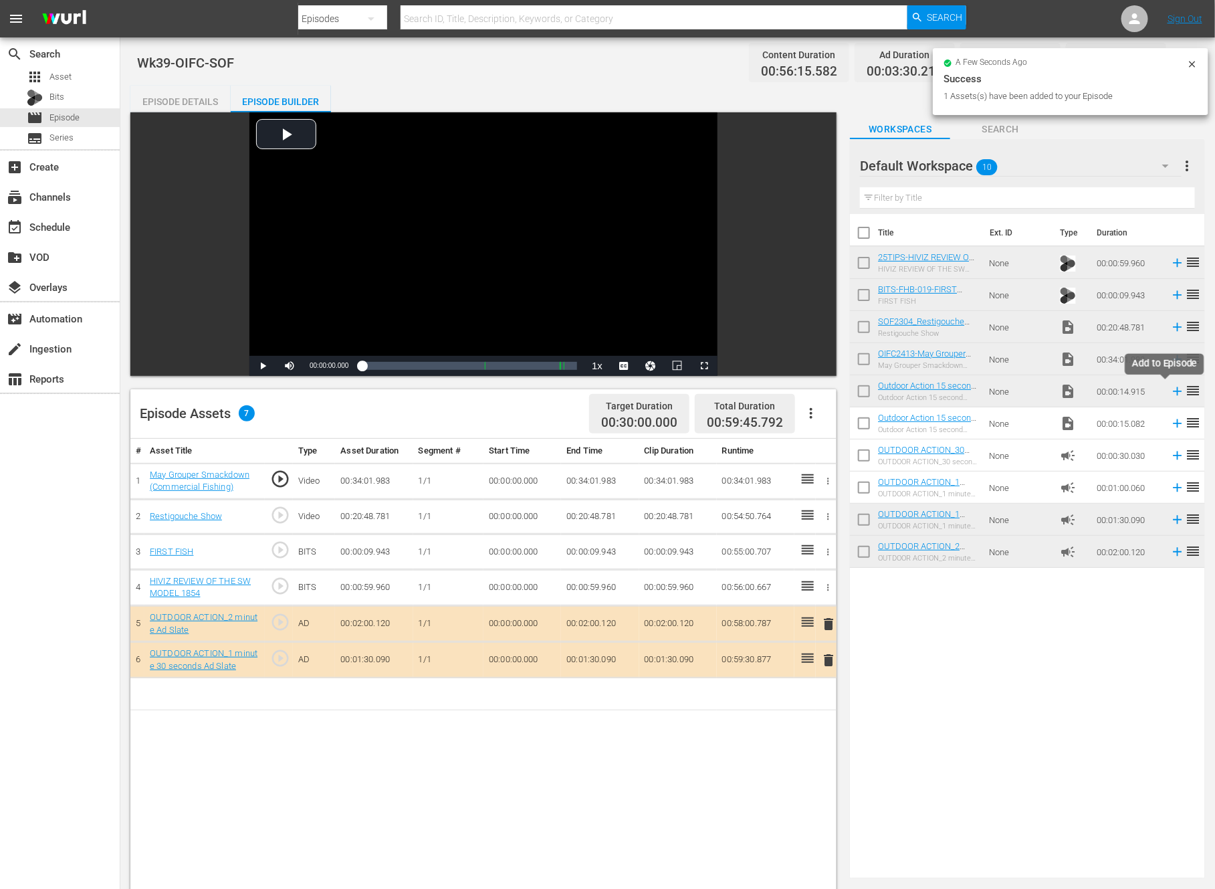
click at [1174, 391] on icon at bounding box center [1178, 391] width 9 height 9
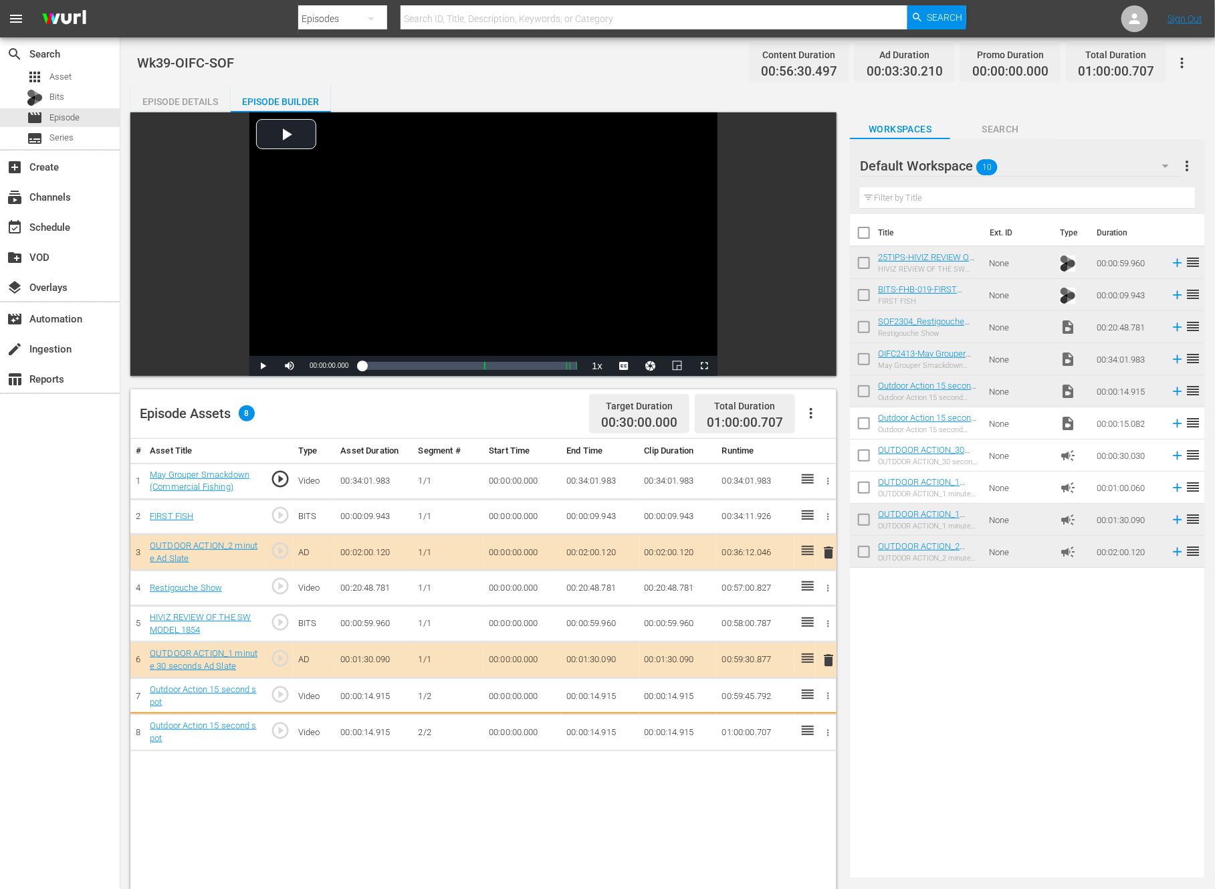
click at [788, 678] on td "00:59:30.877" at bounding box center [756, 660] width 78 height 36
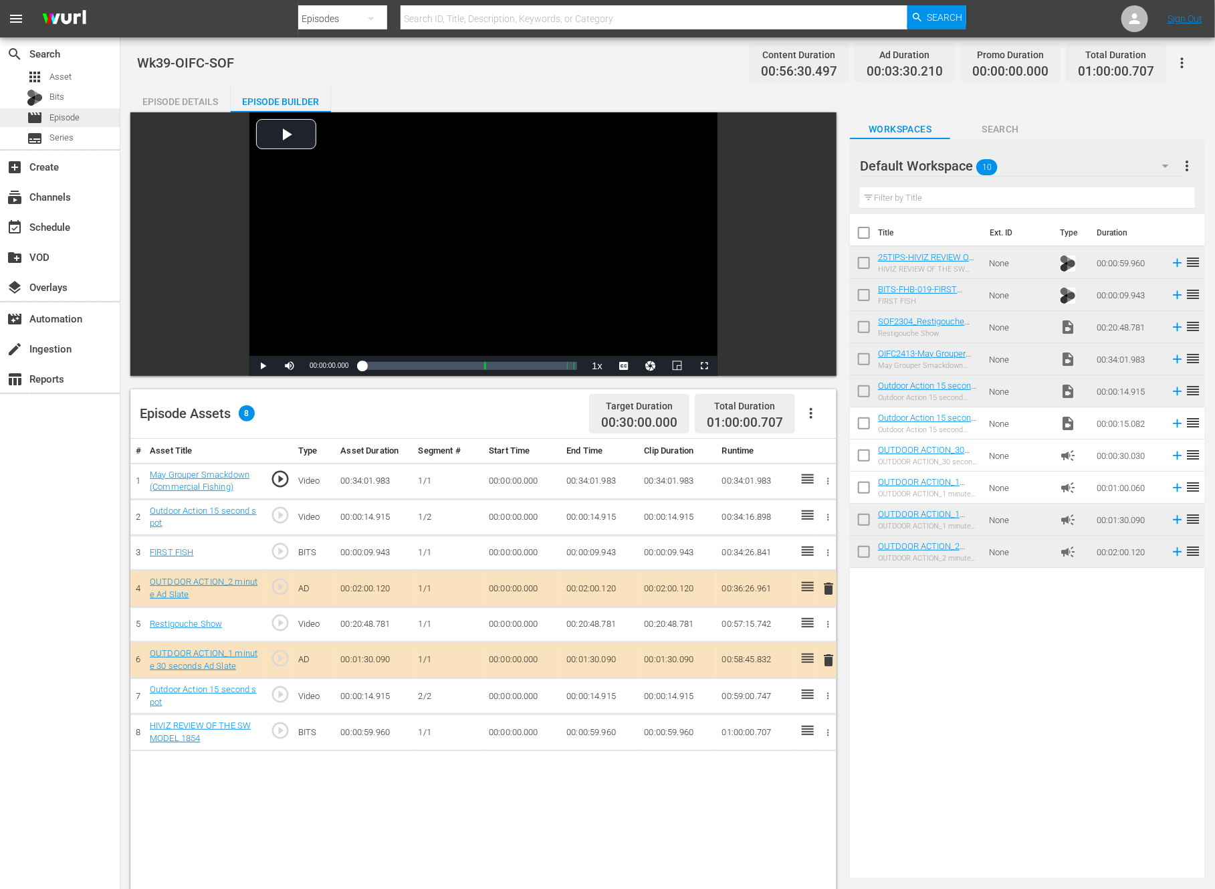
click at [79, 113] on span "Episode" at bounding box center [64, 117] width 30 height 13
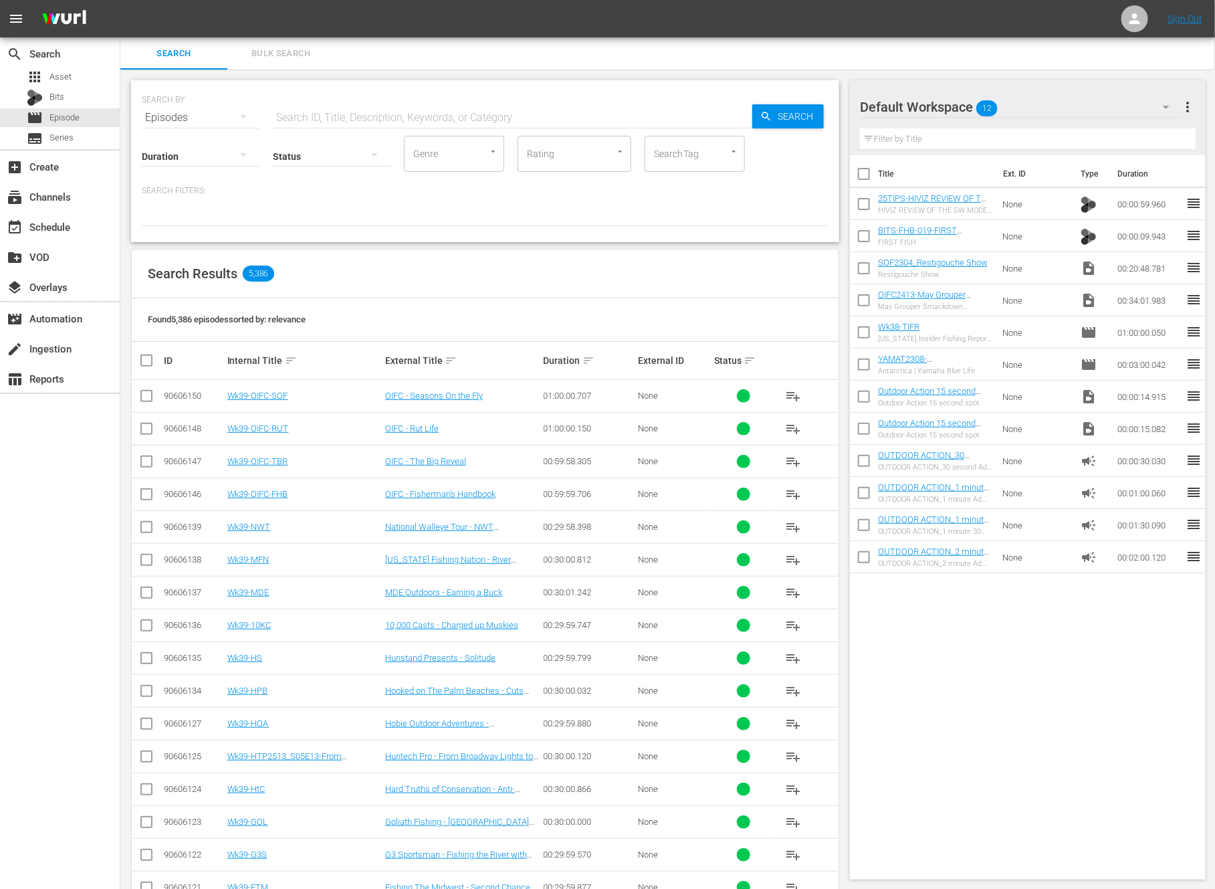
click at [857, 201] on input "checkbox" at bounding box center [864, 207] width 28 height 28
checkbox input "true"
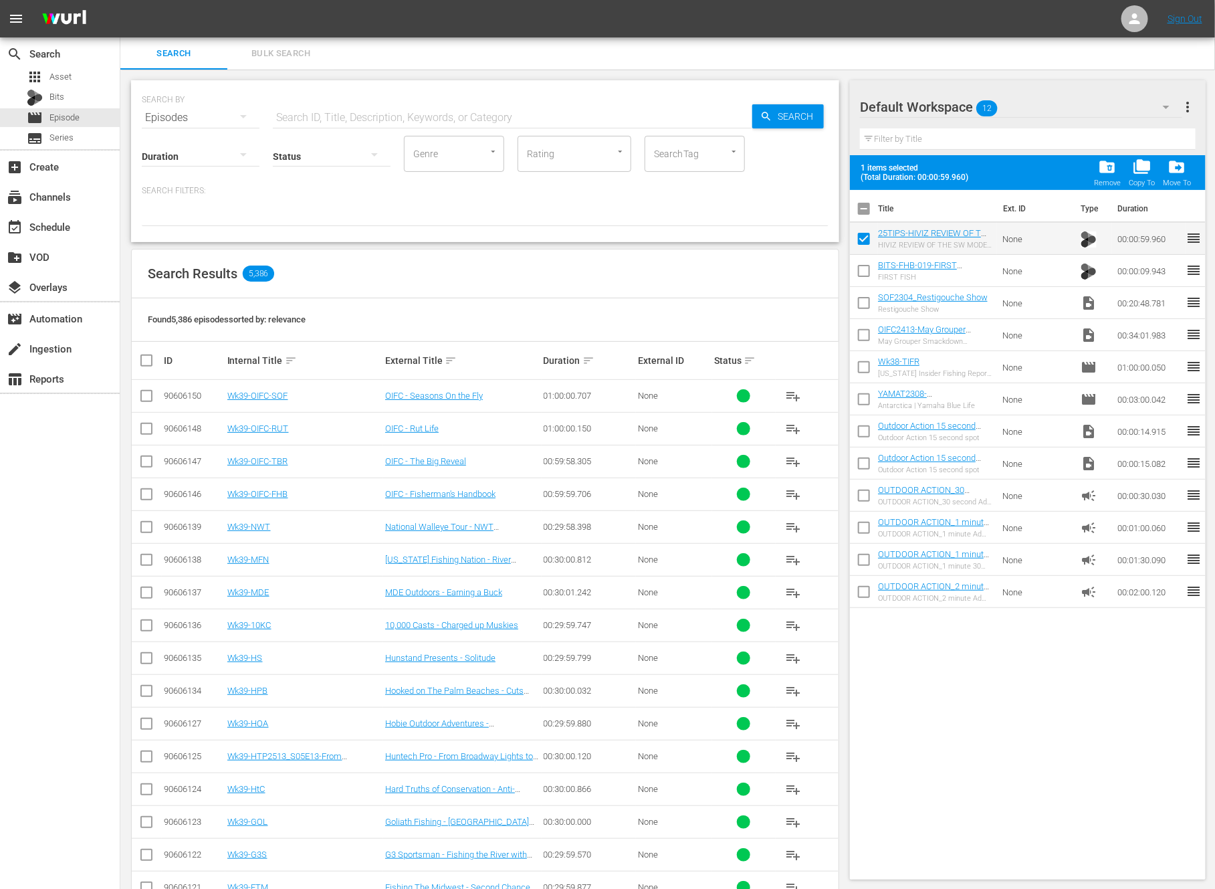
click at [863, 255] on td at bounding box center [864, 271] width 28 height 32
click at [863, 262] on input "checkbox" at bounding box center [864, 273] width 28 height 28
checkbox input "true"
click at [863, 303] on input "checkbox" at bounding box center [864, 306] width 28 height 28
checkbox input "true"
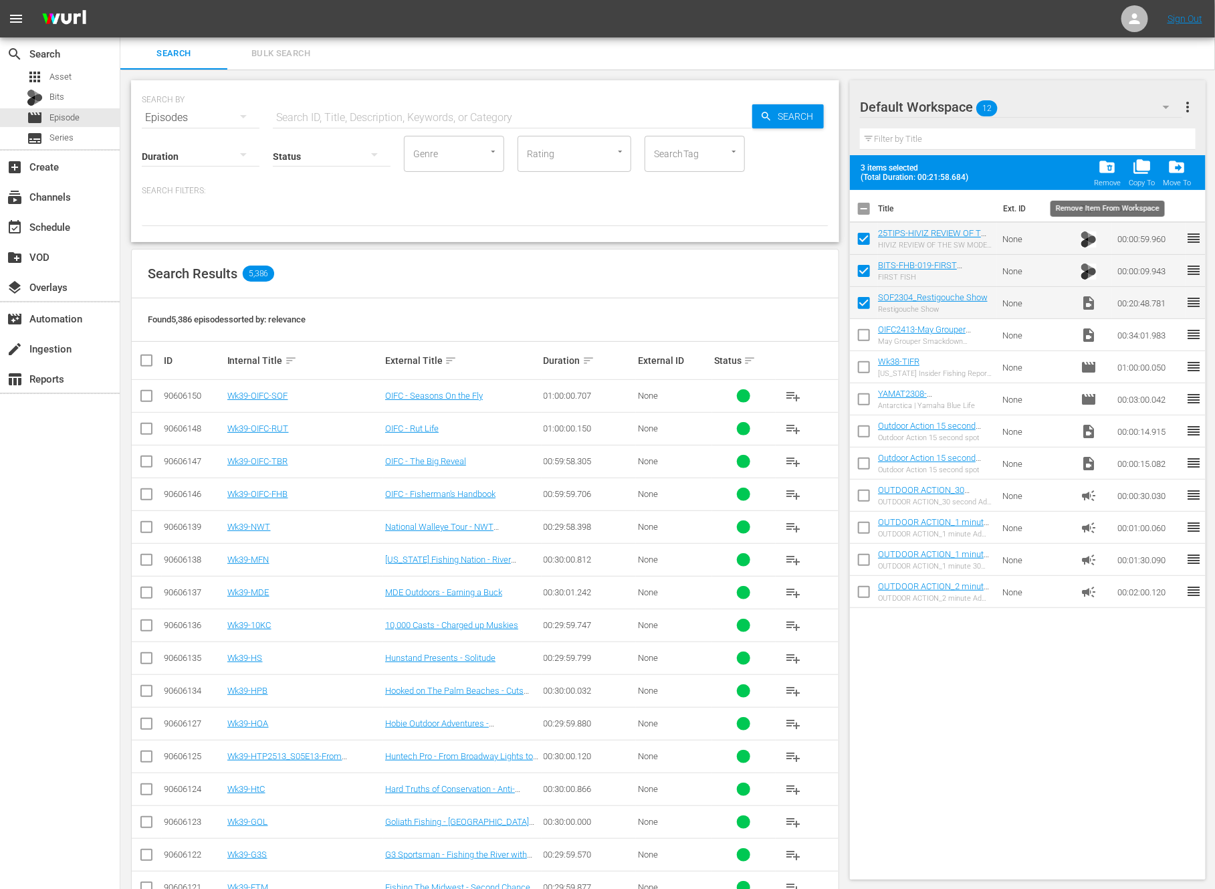
click at [1108, 162] on span "folder_delete" at bounding box center [1108, 167] width 18 height 18
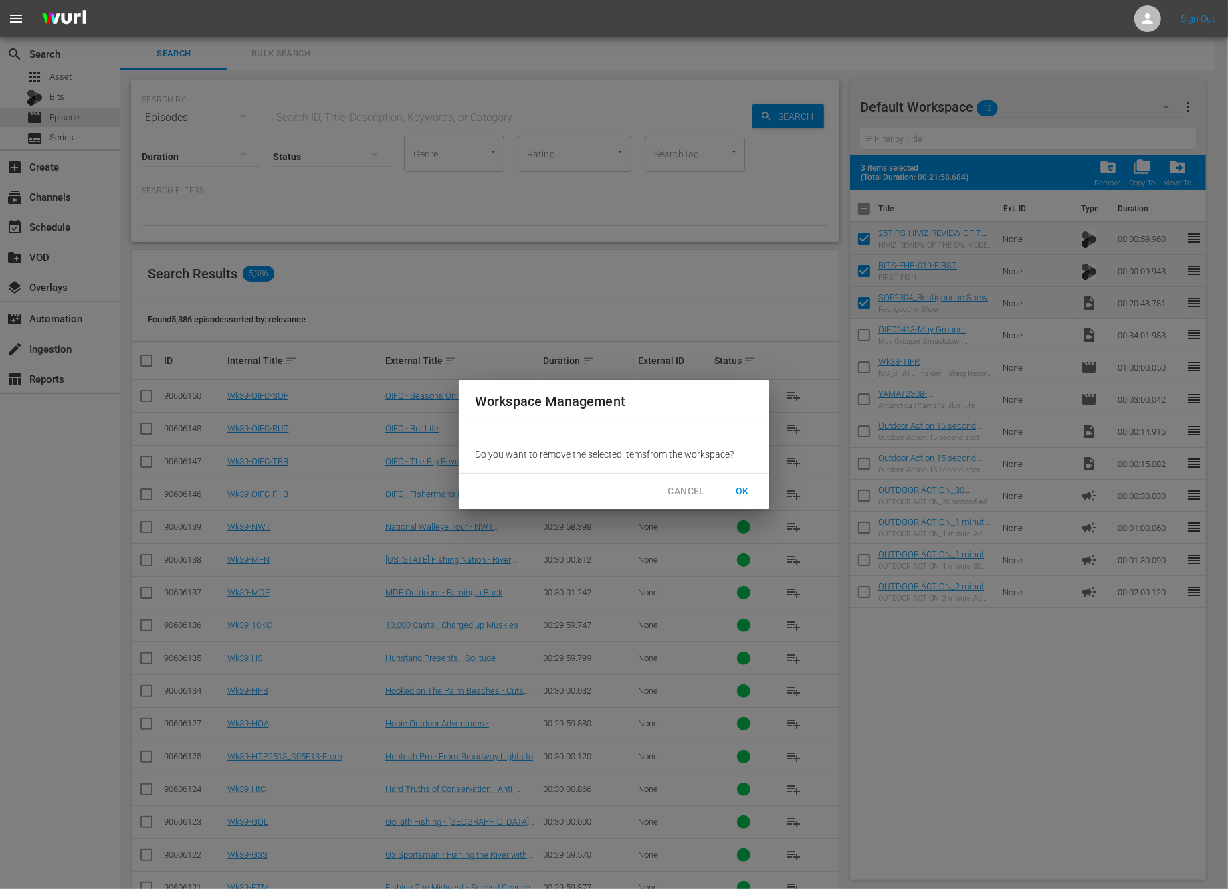
click at [738, 487] on span "OK" at bounding box center [742, 491] width 21 height 17
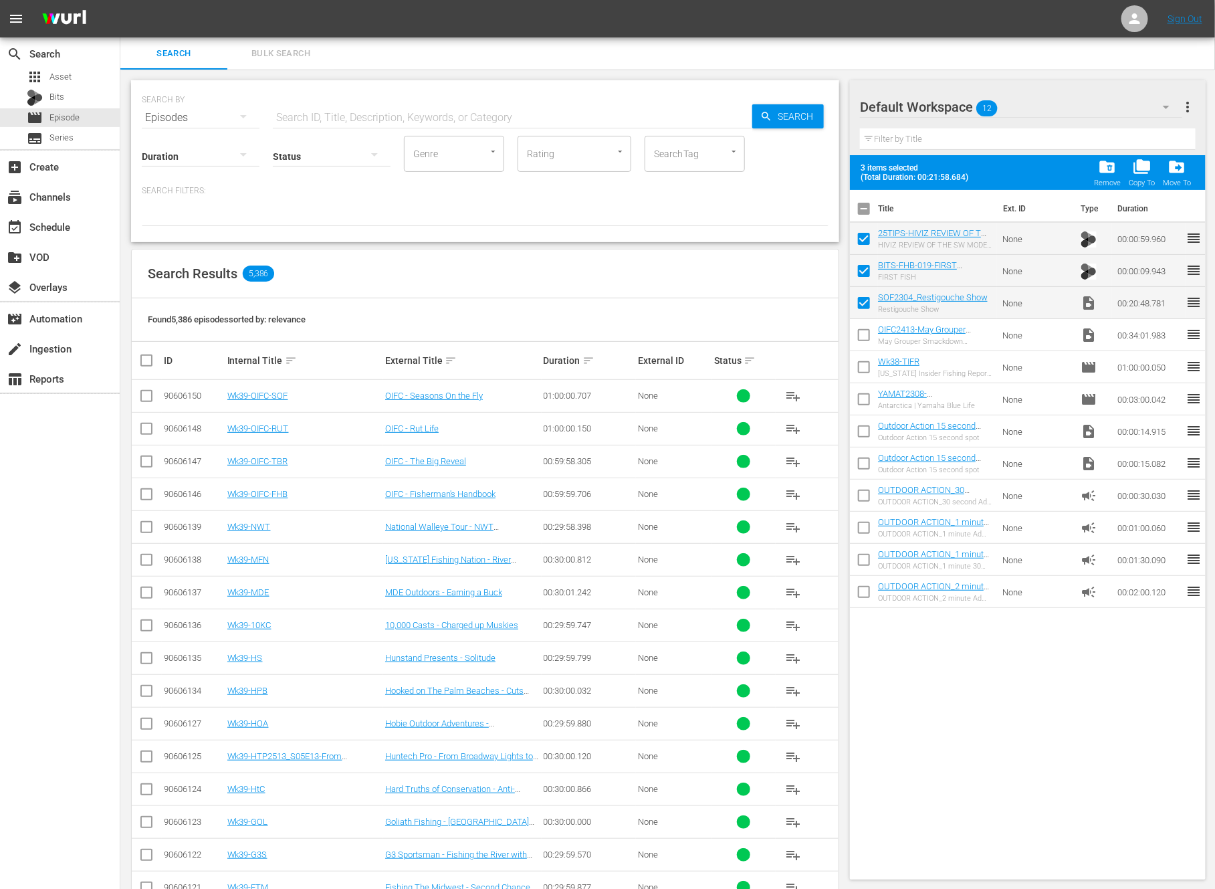
checkbox input "false"
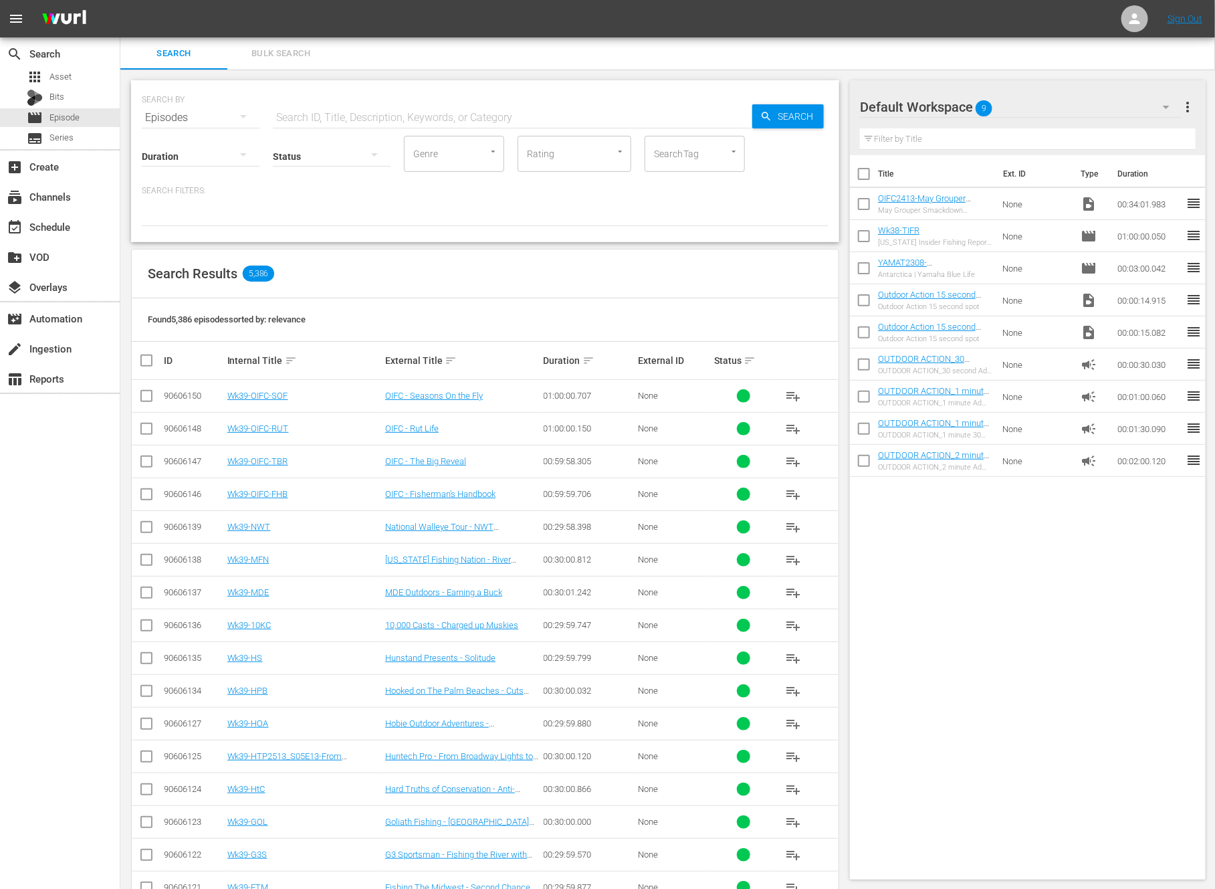
click at [325, 107] on input "text" at bounding box center [513, 118] width 480 height 32
paste input "Monster Mule Deer"
type input "Monster Mule Deer"
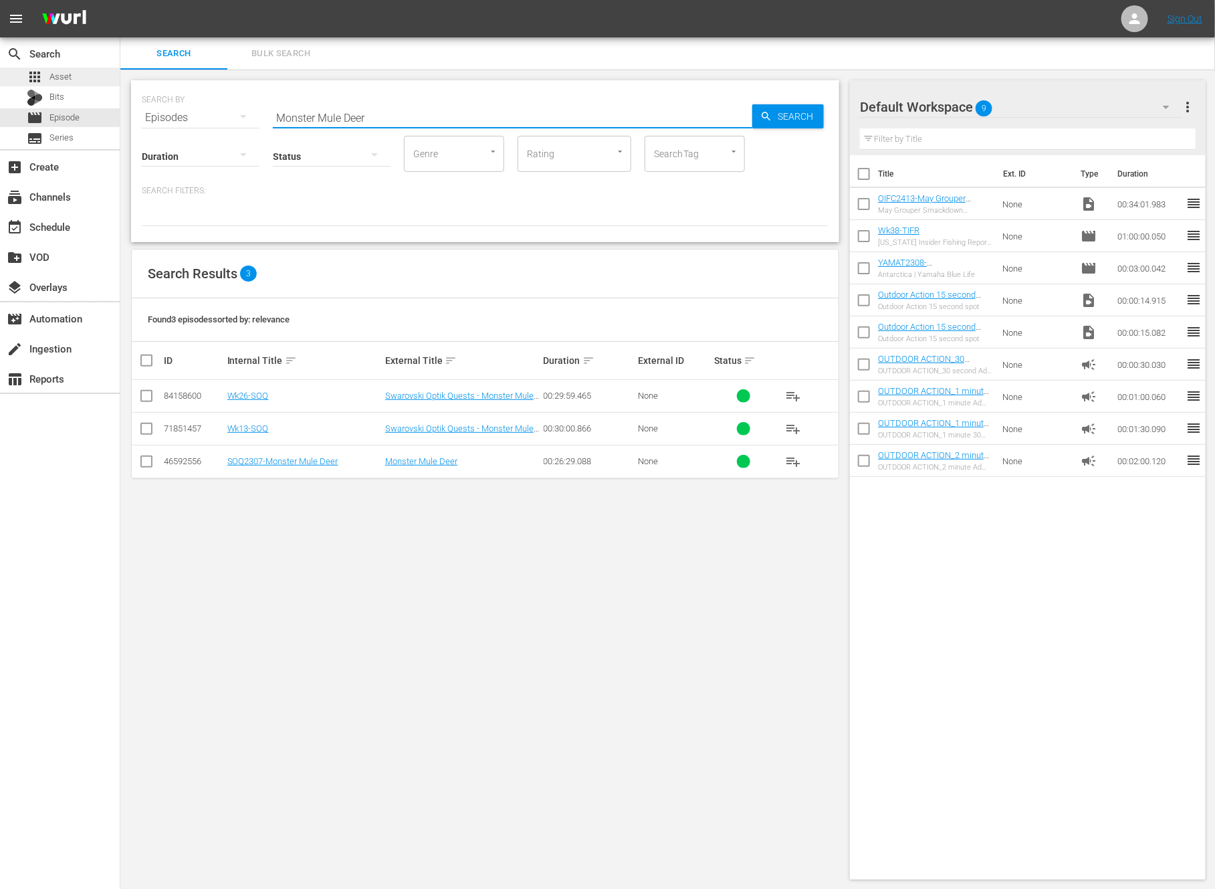
click at [63, 77] on span "Asset" at bounding box center [60, 76] width 22 height 13
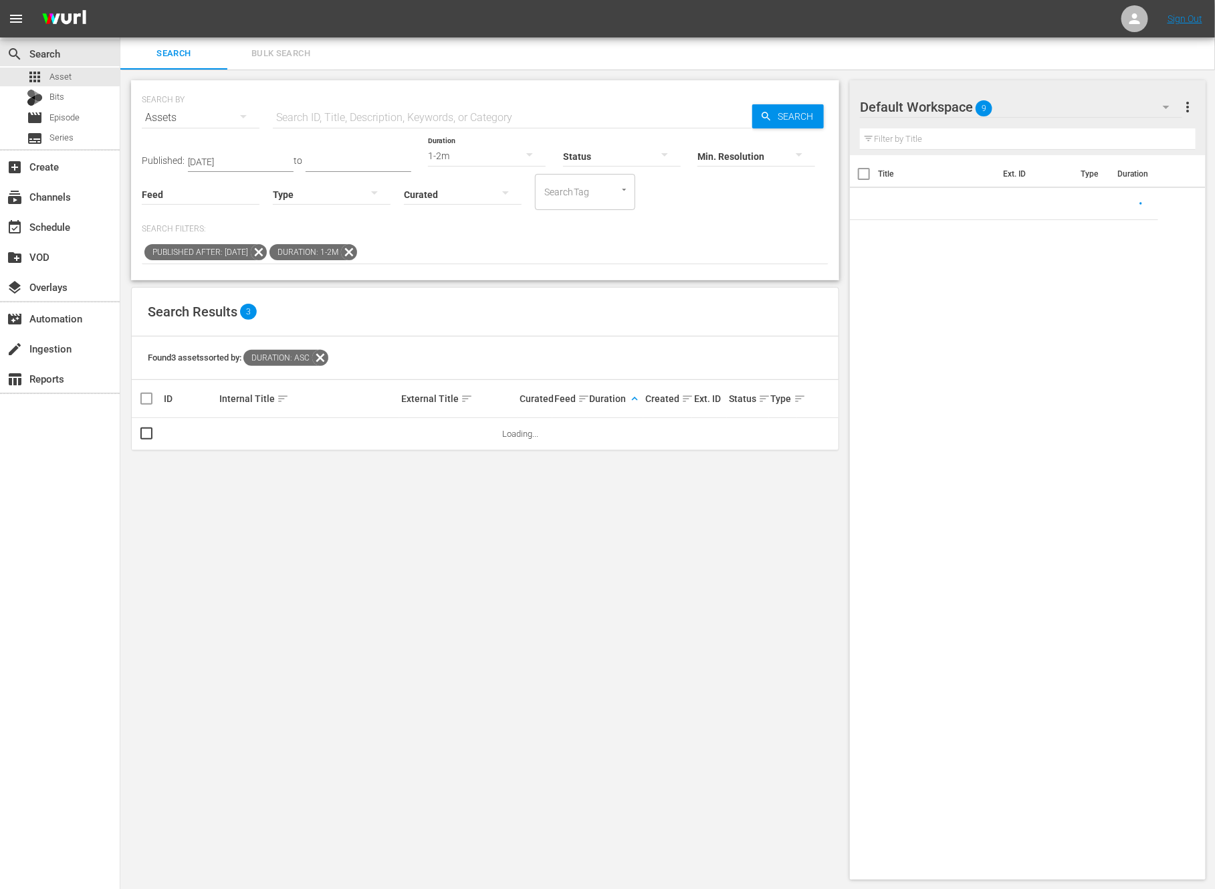
click at [268, 256] on icon at bounding box center [258, 251] width 17 height 17
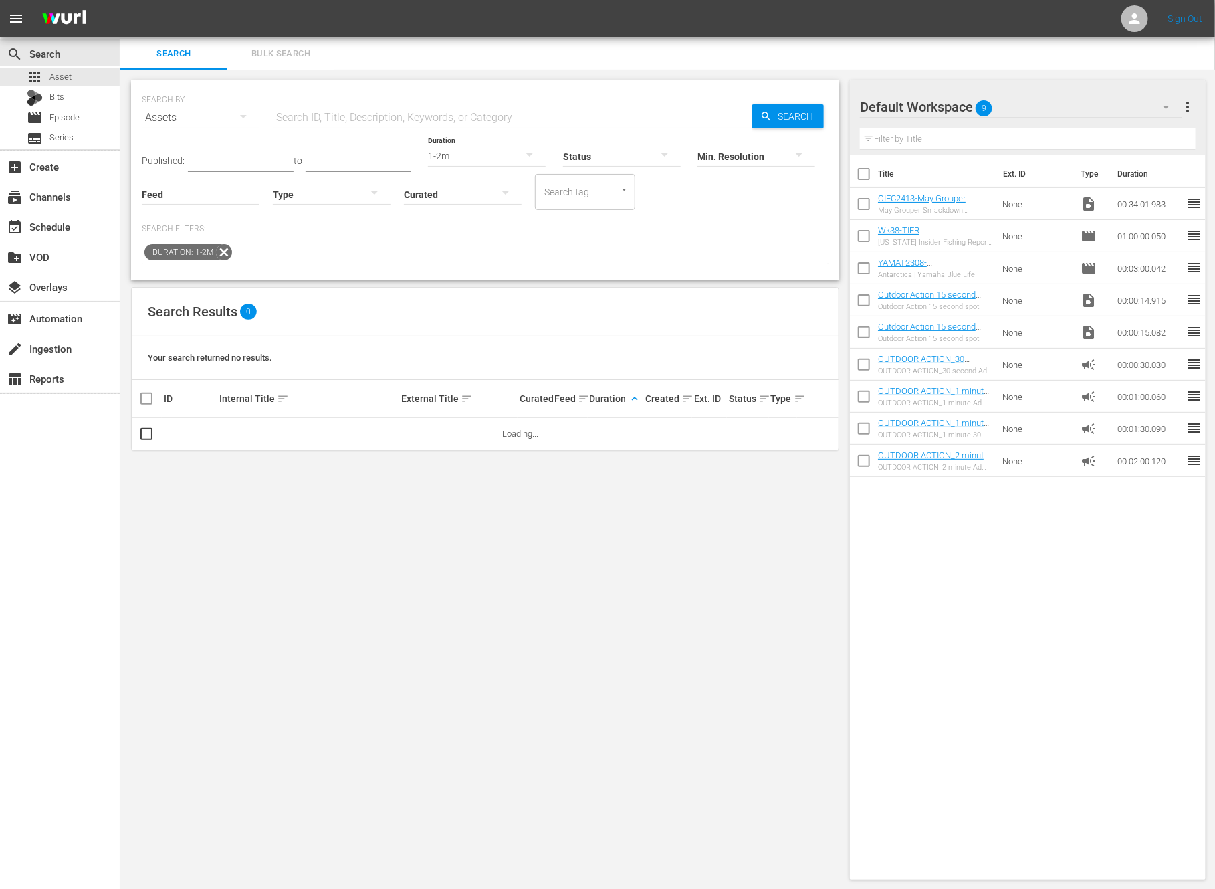
click at [223, 255] on icon at bounding box center [223, 251] width 17 height 17
click at [362, 112] on input "text" at bounding box center [513, 118] width 480 height 32
paste input "2025 The Bass Federation National Championship - Lake Dardanelle, AR"
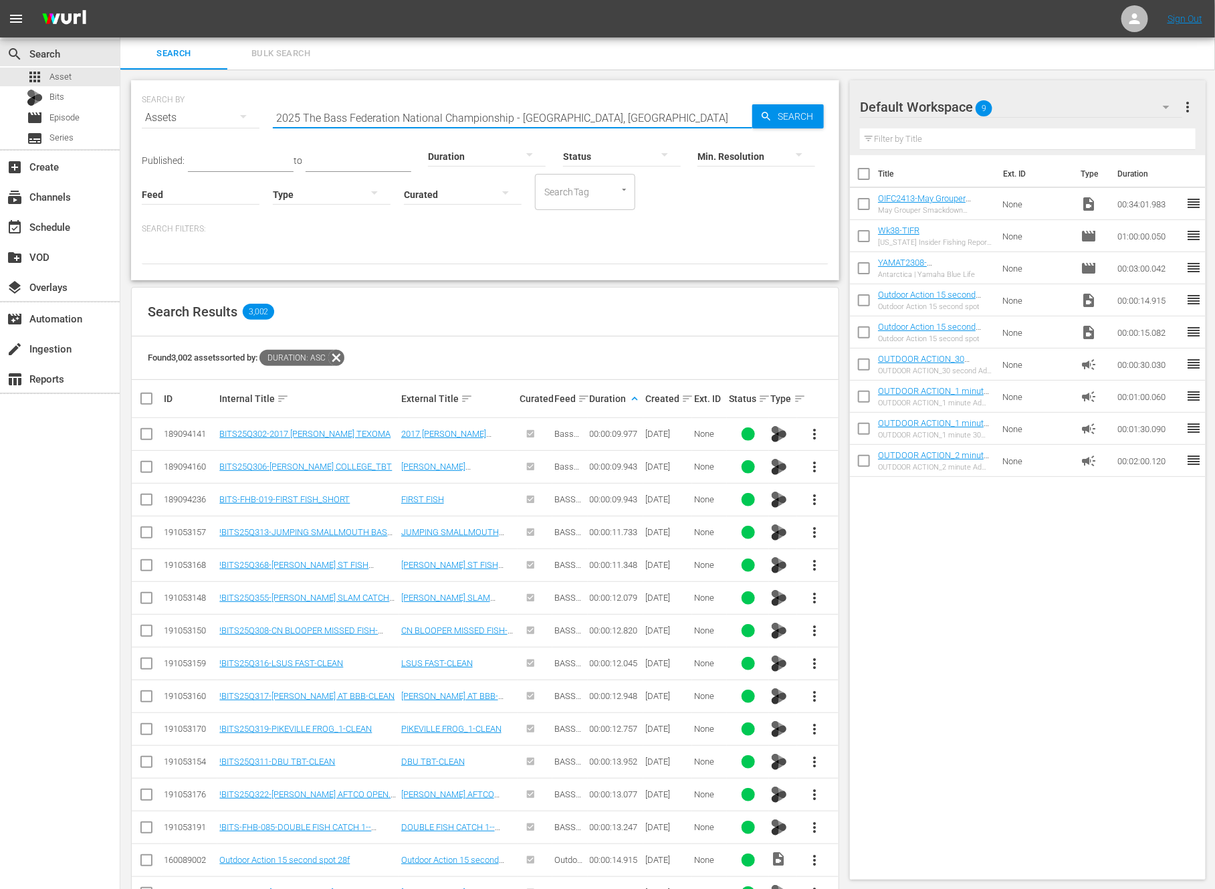
type input "2025 The Bass Federation National Championship - Lake Dardanelle, AR"
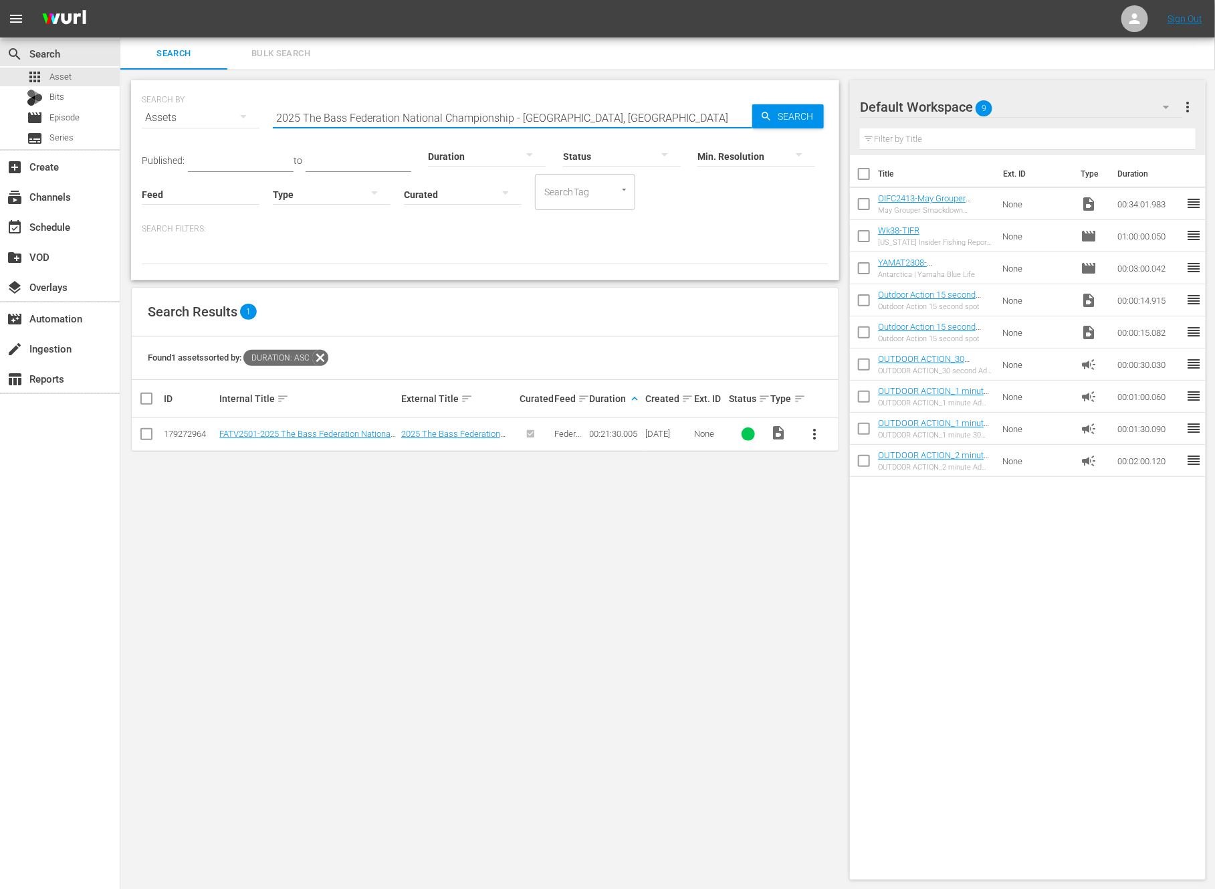
click at [814, 431] on span "more_vert" at bounding box center [815, 434] width 16 height 16
click at [866, 470] on div "Workspace" at bounding box center [887, 471] width 91 height 32
click at [865, 231] on input "checkbox" at bounding box center [864, 239] width 28 height 28
checkbox input "true"
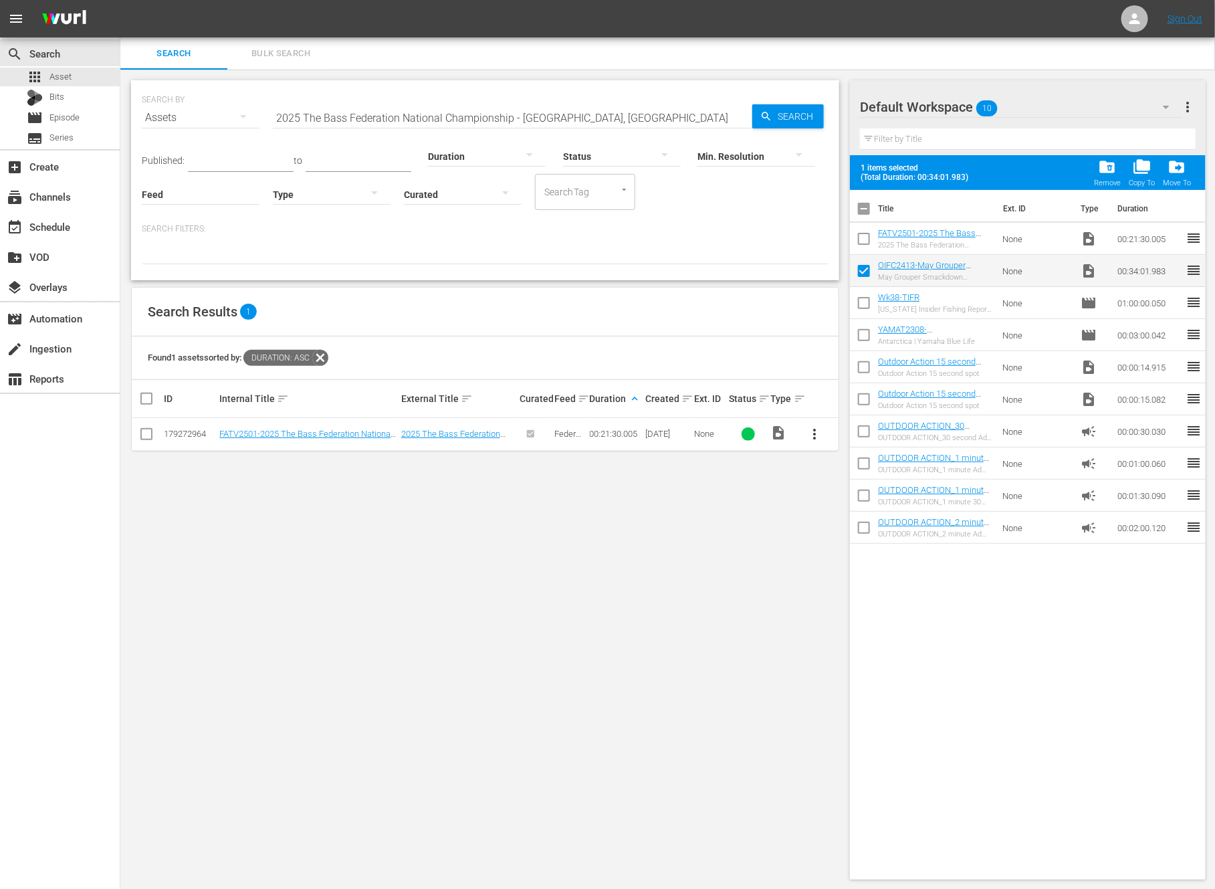
click at [865, 227] on input "checkbox" at bounding box center [864, 241] width 28 height 28
checkbox input "true"
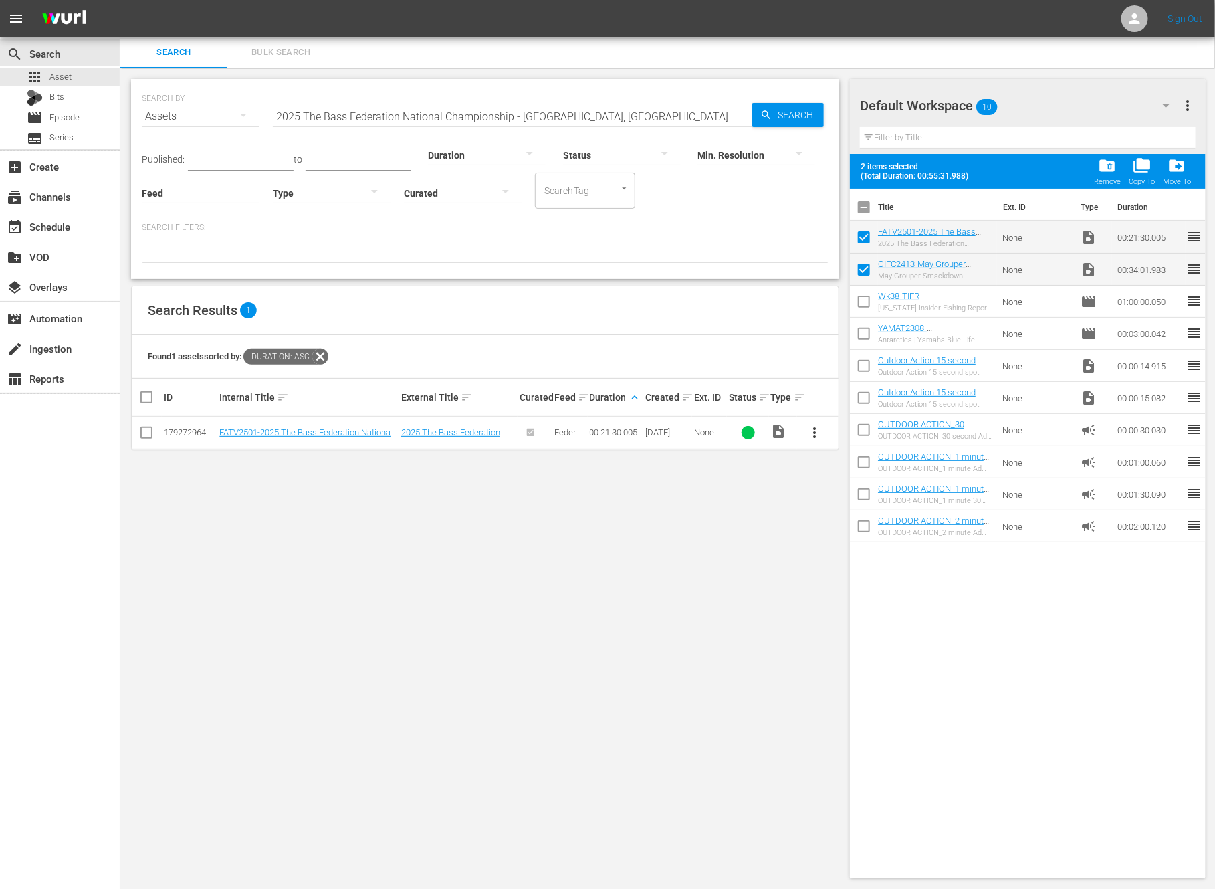
click at [540, 114] on input "2025 The Bass Federation National Championship - Lake Dardanelle, AR" at bounding box center [513, 116] width 480 height 32
click at [576, 245] on div at bounding box center [485, 251] width 687 height 23
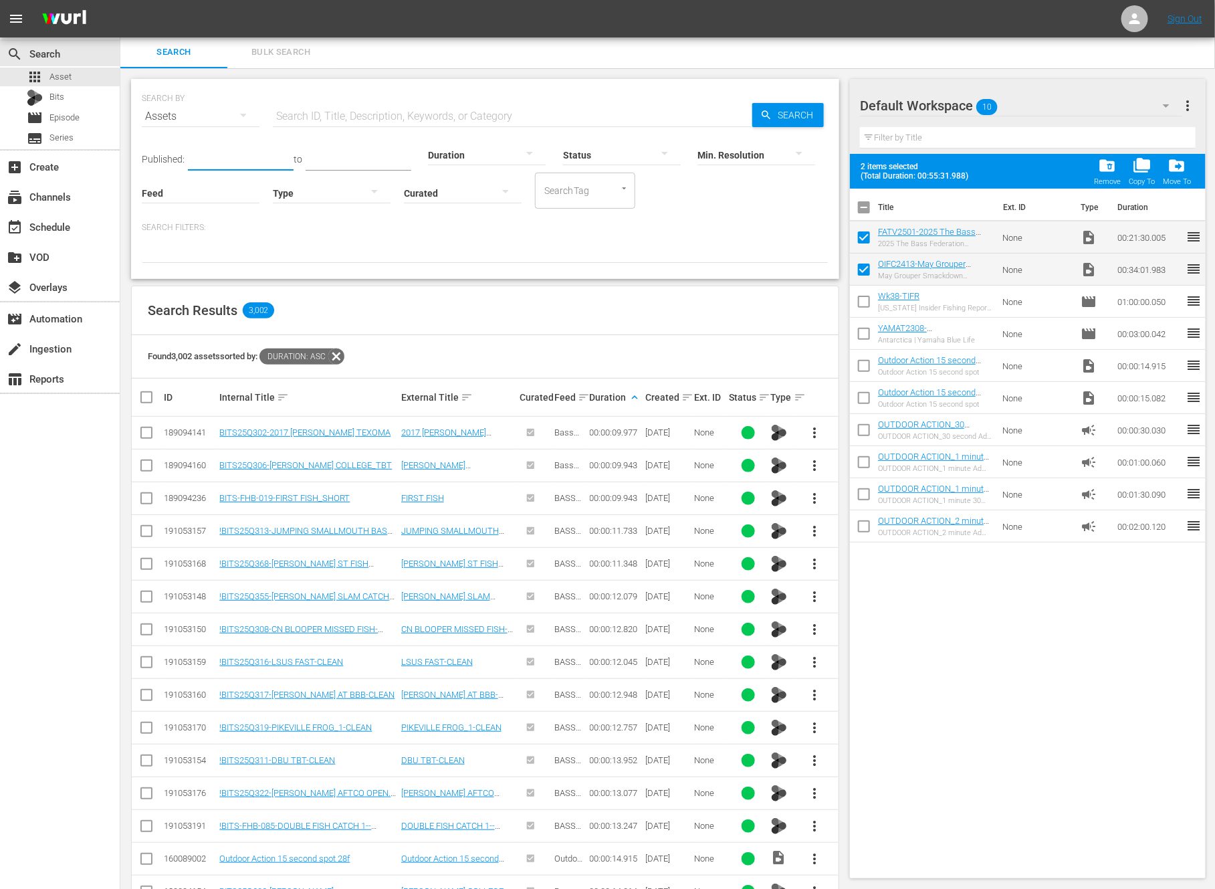
click at [218, 152] on input "text" at bounding box center [241, 160] width 106 height 20
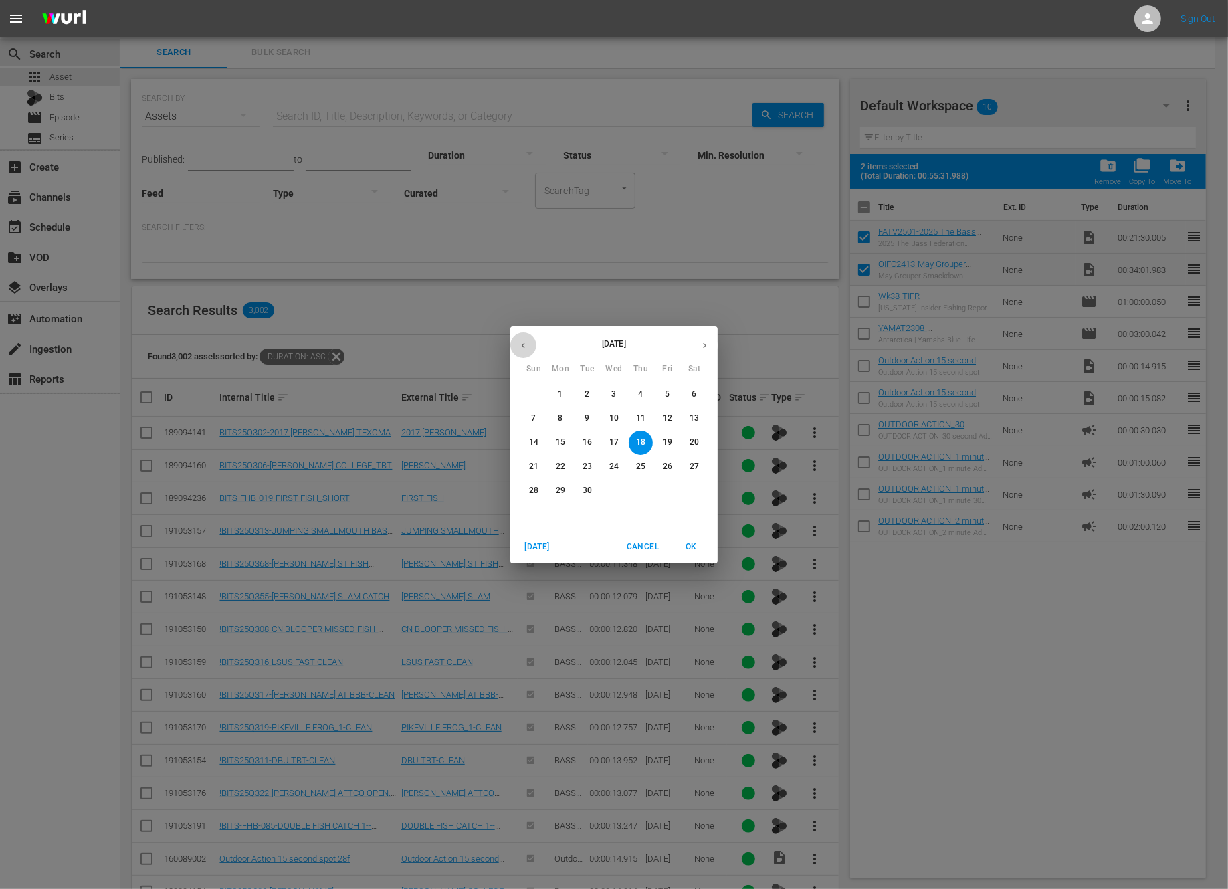
click at [516, 337] on button "button" at bounding box center [523, 345] width 26 height 26
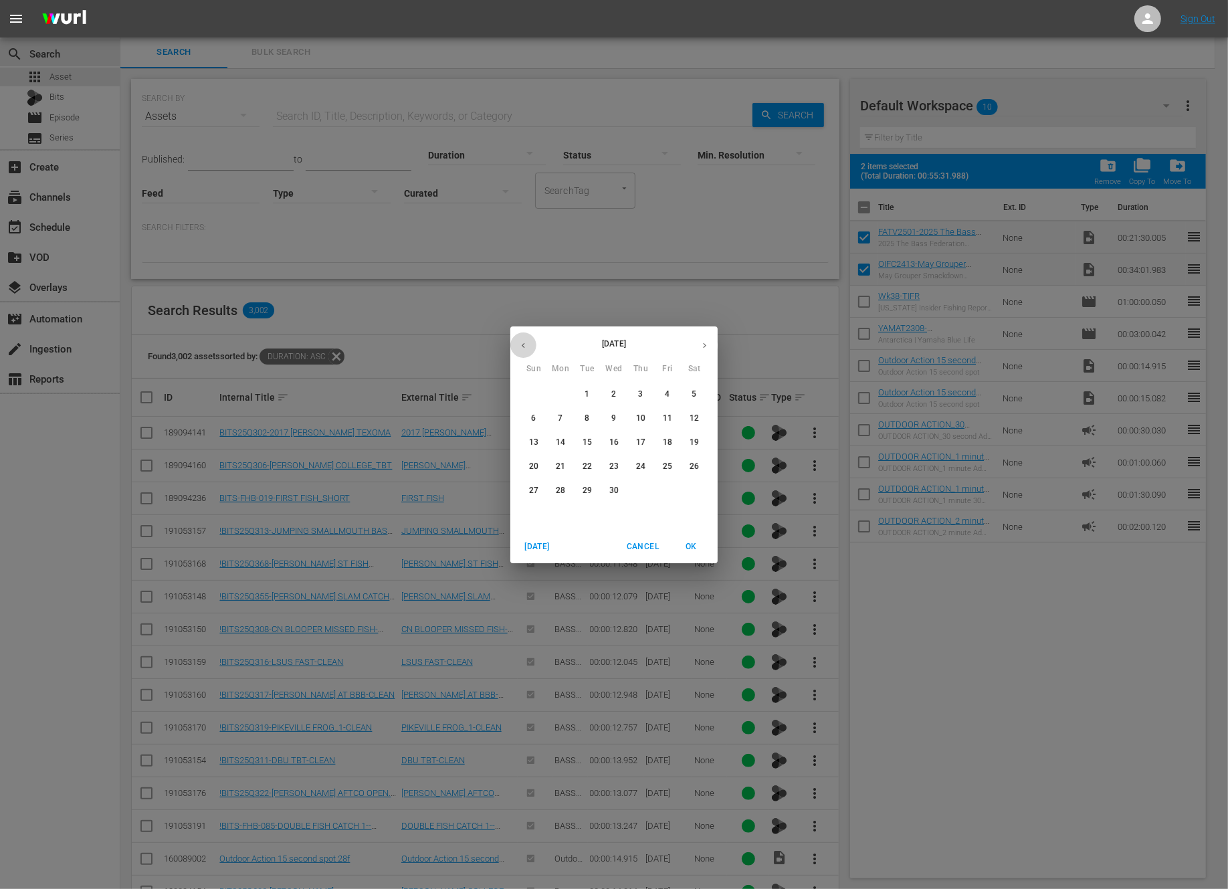
click at [516, 337] on button "button" at bounding box center [523, 345] width 26 height 26
click at [617, 393] on span "1" at bounding box center [614, 394] width 24 height 11
type input "Jan 1, 2025"
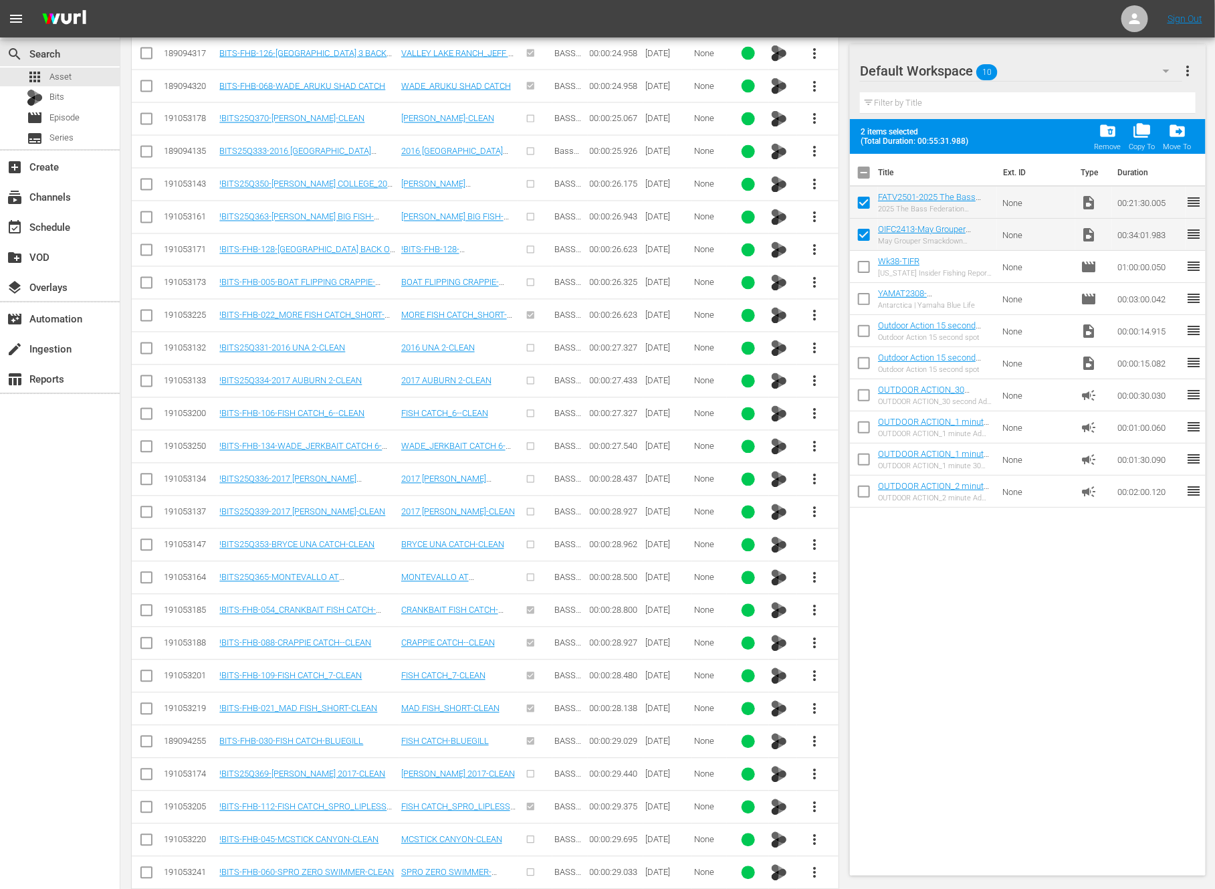
scroll to position [3530, 0]
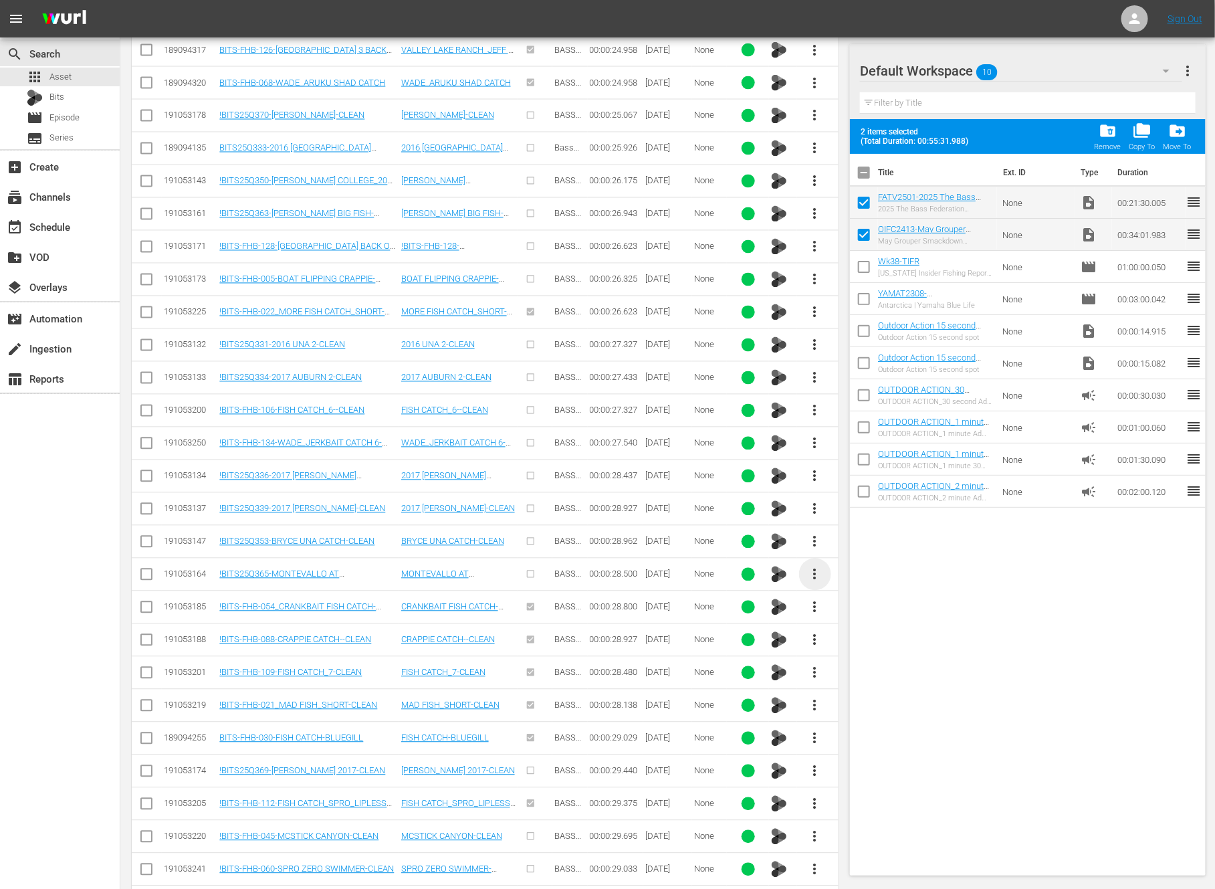
click at [813, 566] on span "more_vert" at bounding box center [815, 574] width 16 height 16
click at [867, 583] on div "Workspace" at bounding box center [887, 582] width 91 height 32
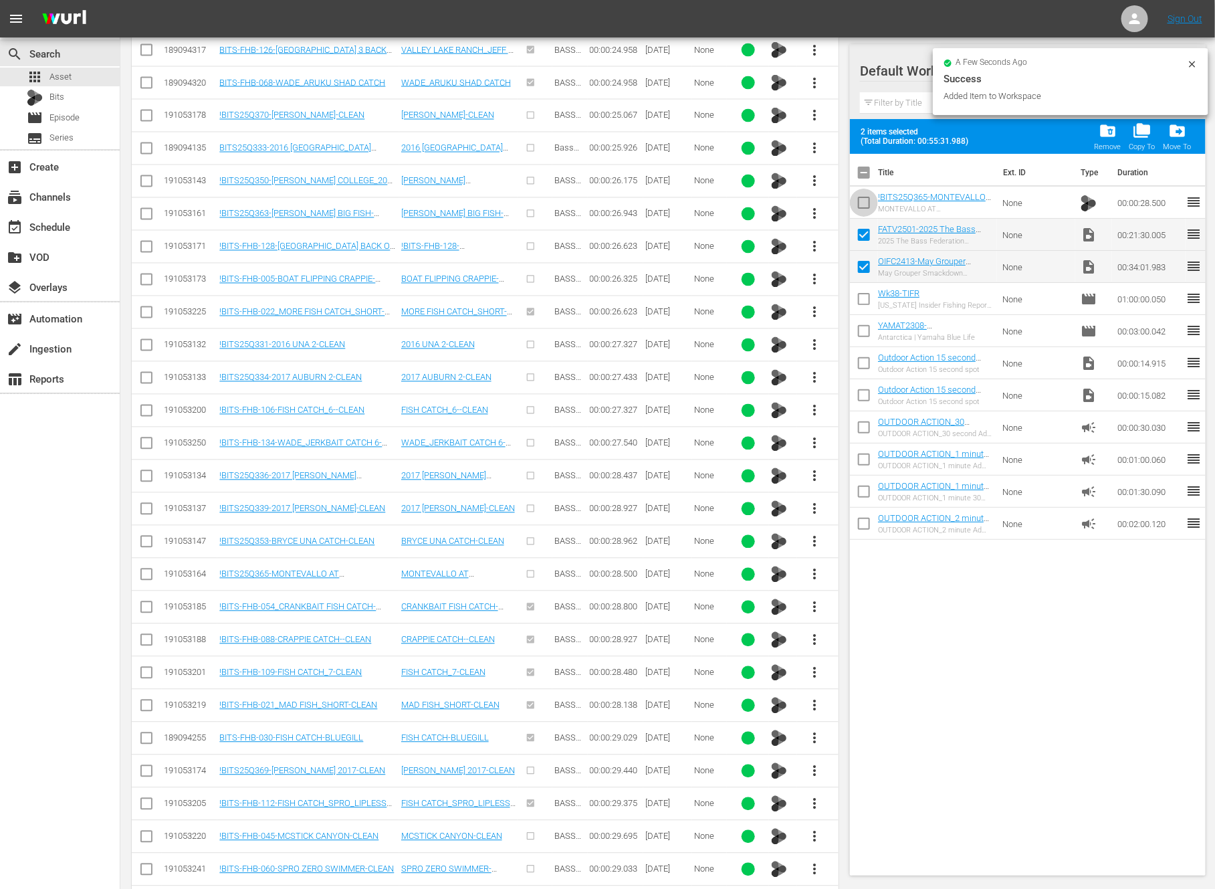
click at [863, 201] on input "checkbox" at bounding box center [864, 205] width 28 height 28
checkbox input "true"
click at [86, 164] on div "add_box Create" at bounding box center [60, 165] width 120 height 27
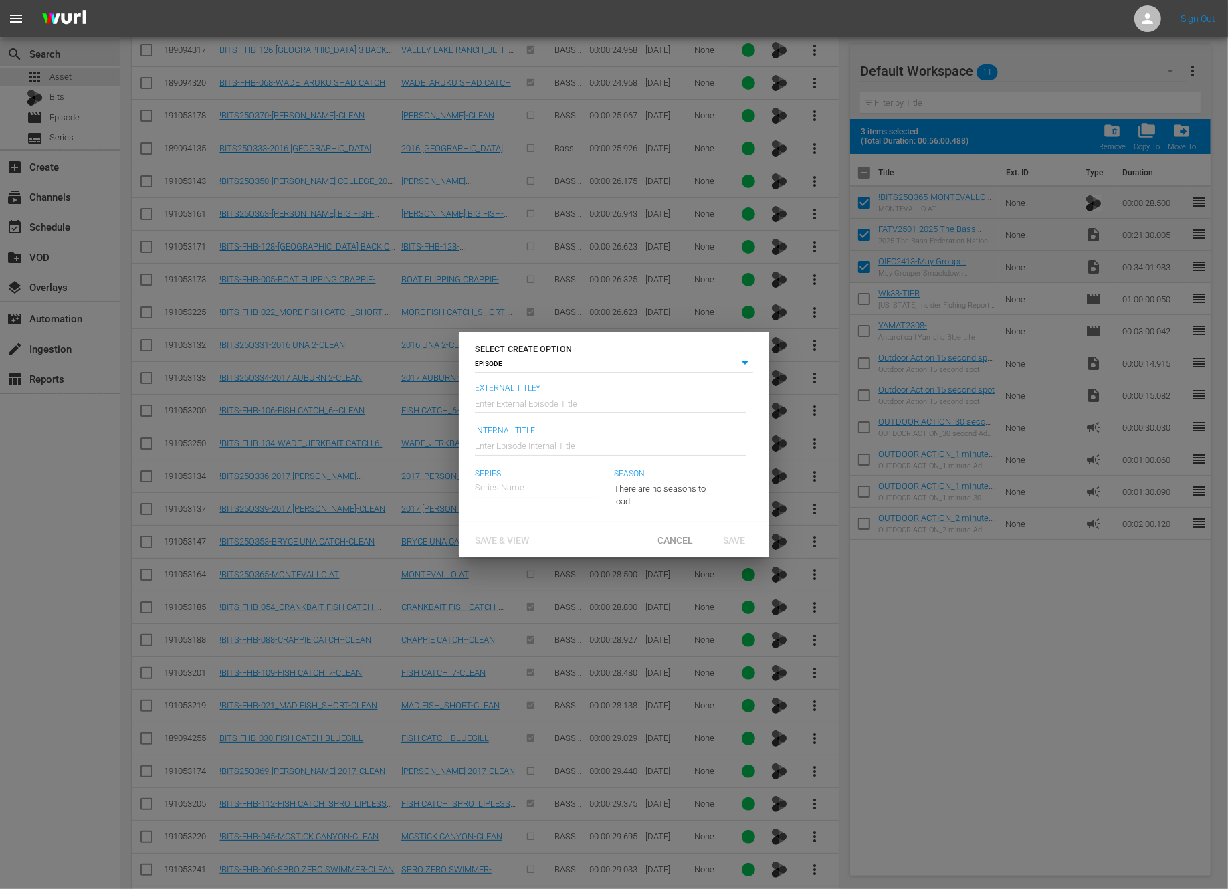
click at [593, 396] on input "text" at bounding box center [611, 402] width 272 height 32
type input "OIFC - FATV"
type input "Wk39-OIFC-FATV"
type input "W"
click at [547, 526] on div "Ocean Isle Fishing Center" at bounding box center [534, 525] width 96 height 32
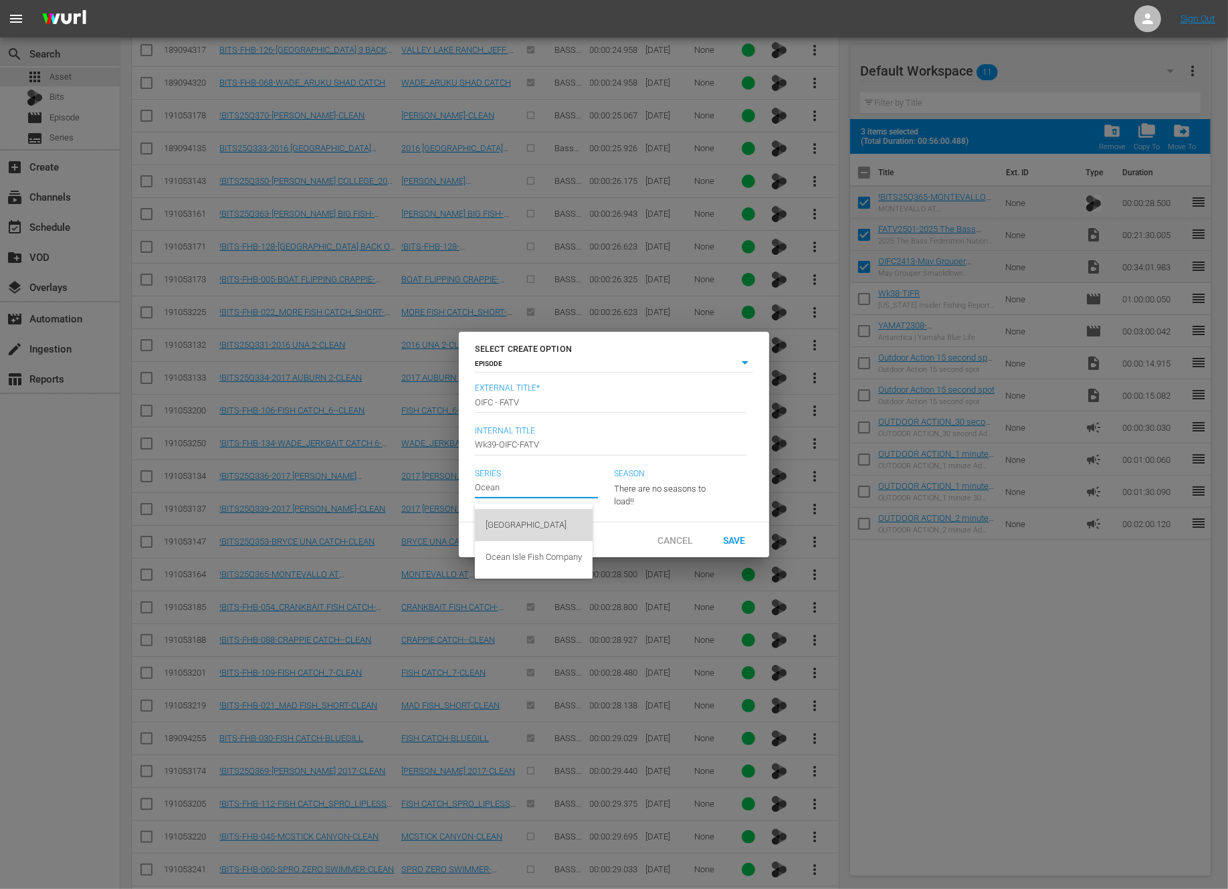
type input "Ocean Isle Fishing Center"
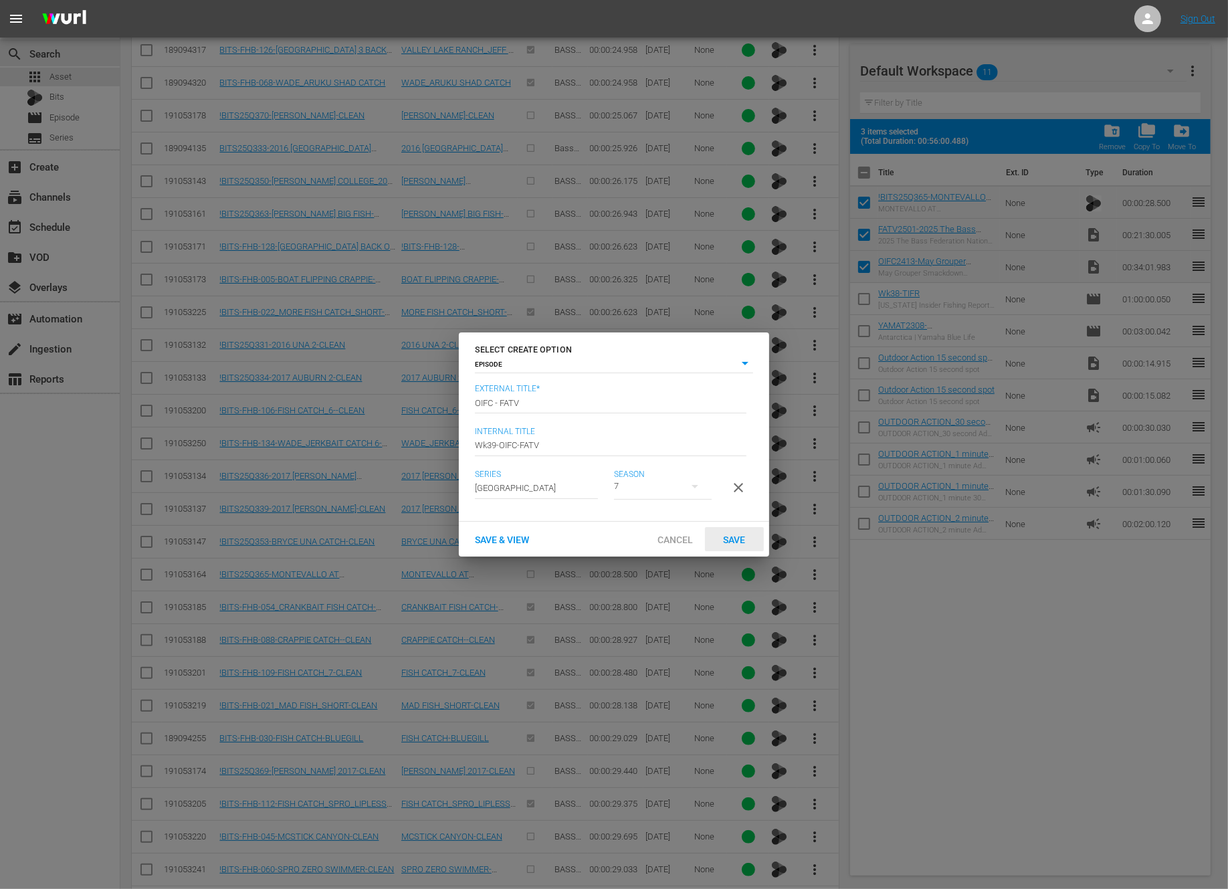
click at [731, 544] on span "Save" at bounding box center [734, 539] width 43 height 11
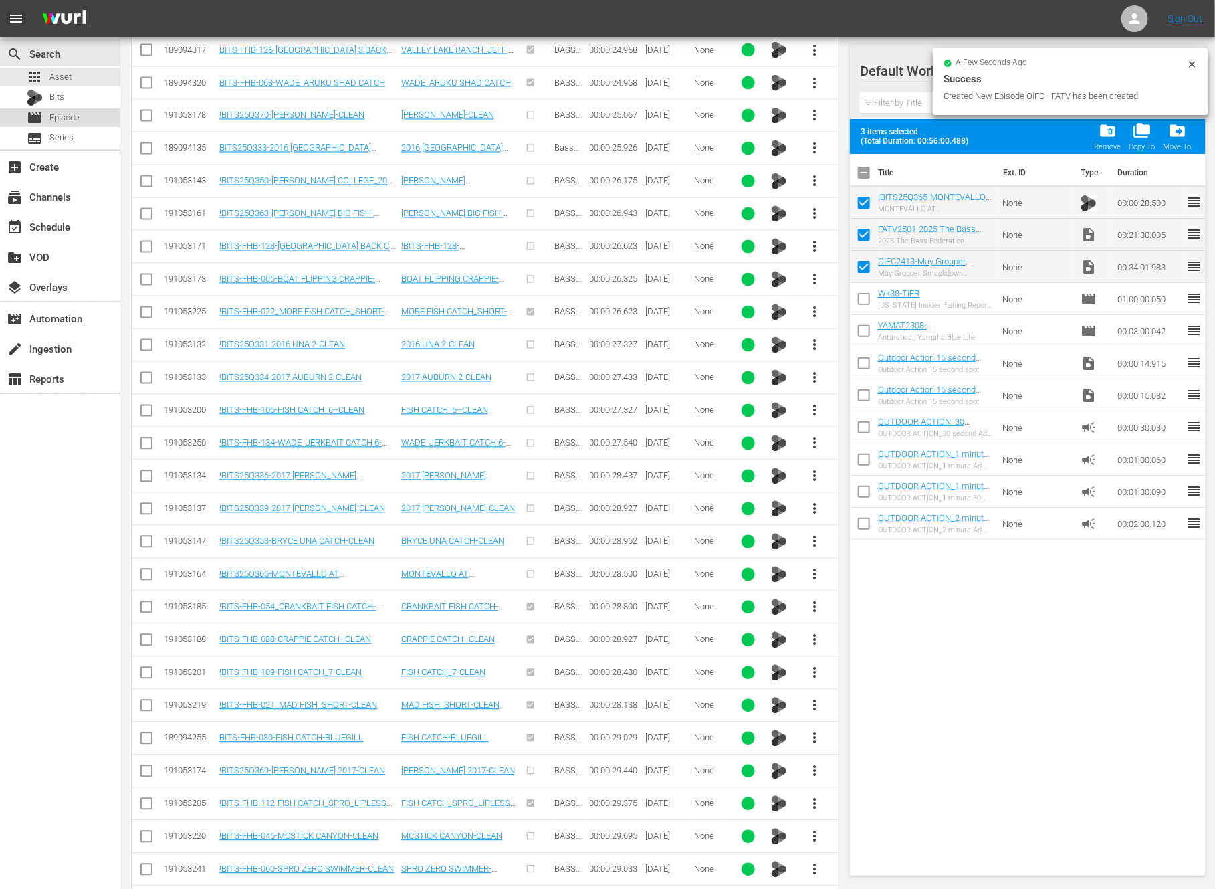
click at [62, 115] on span "Episode" at bounding box center [64, 117] width 30 height 13
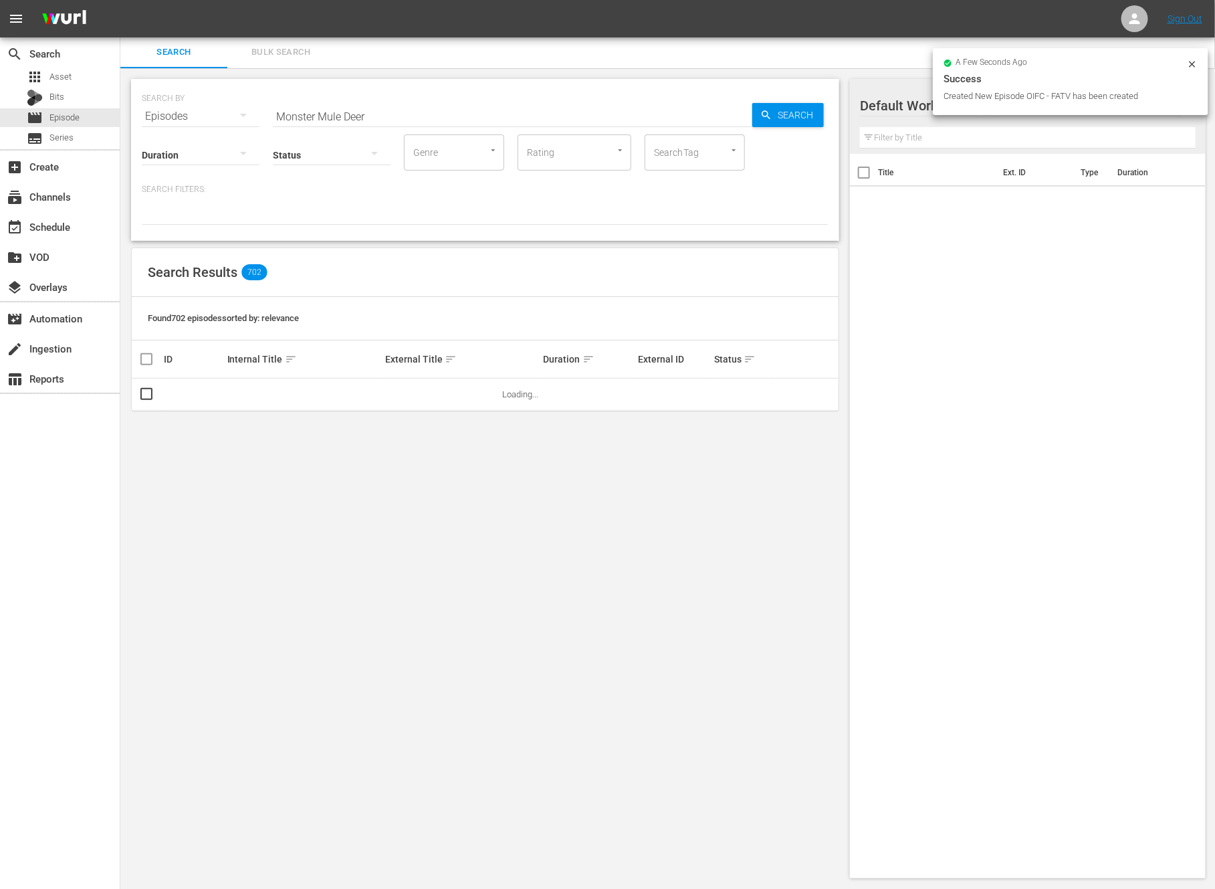
click at [349, 114] on input "Monster Mule Deer" at bounding box center [513, 116] width 480 height 32
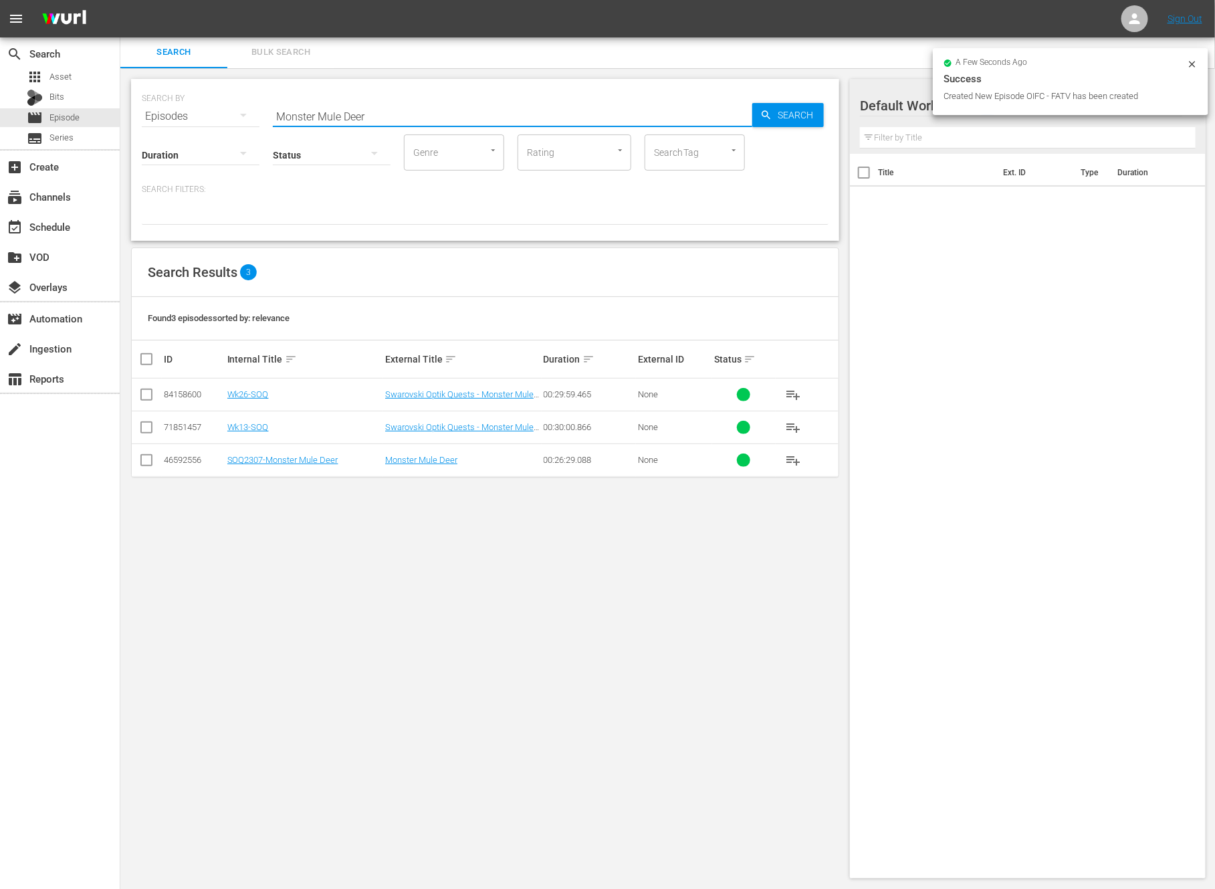
click at [349, 114] on input "Monster Mule Deer" at bounding box center [513, 116] width 480 height 32
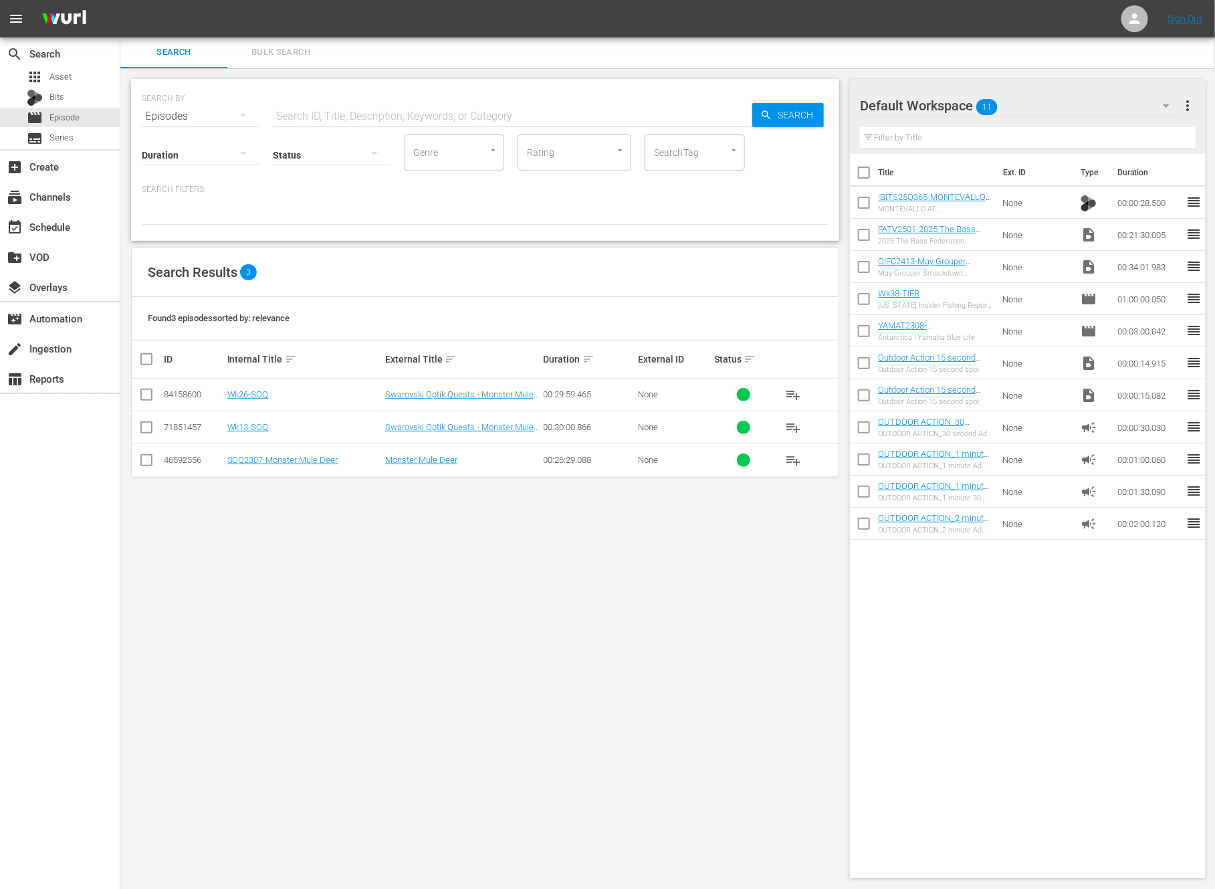
click at [389, 187] on p "Search Filters:" at bounding box center [485, 189] width 687 height 11
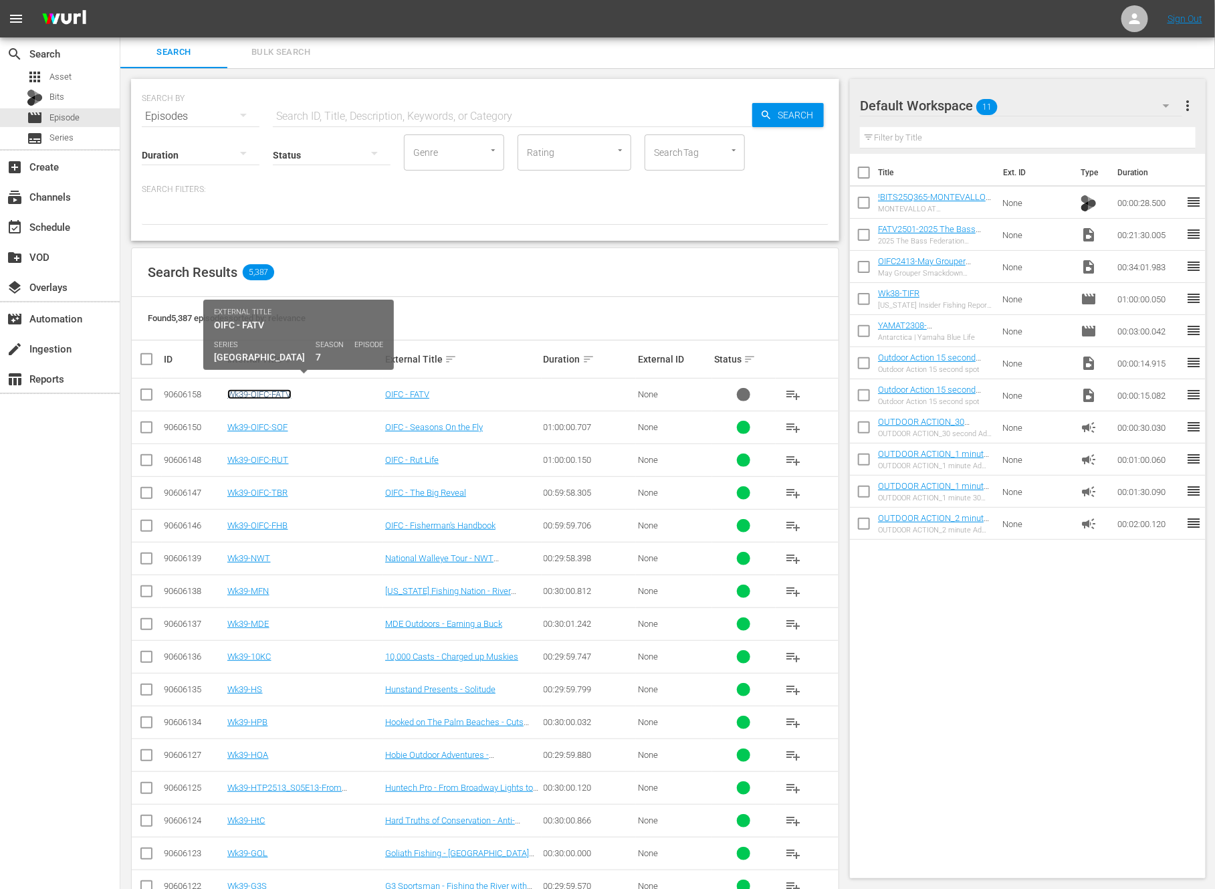
click at [276, 391] on link "Wk39-OIFC-FATV" at bounding box center [259, 394] width 64 height 10
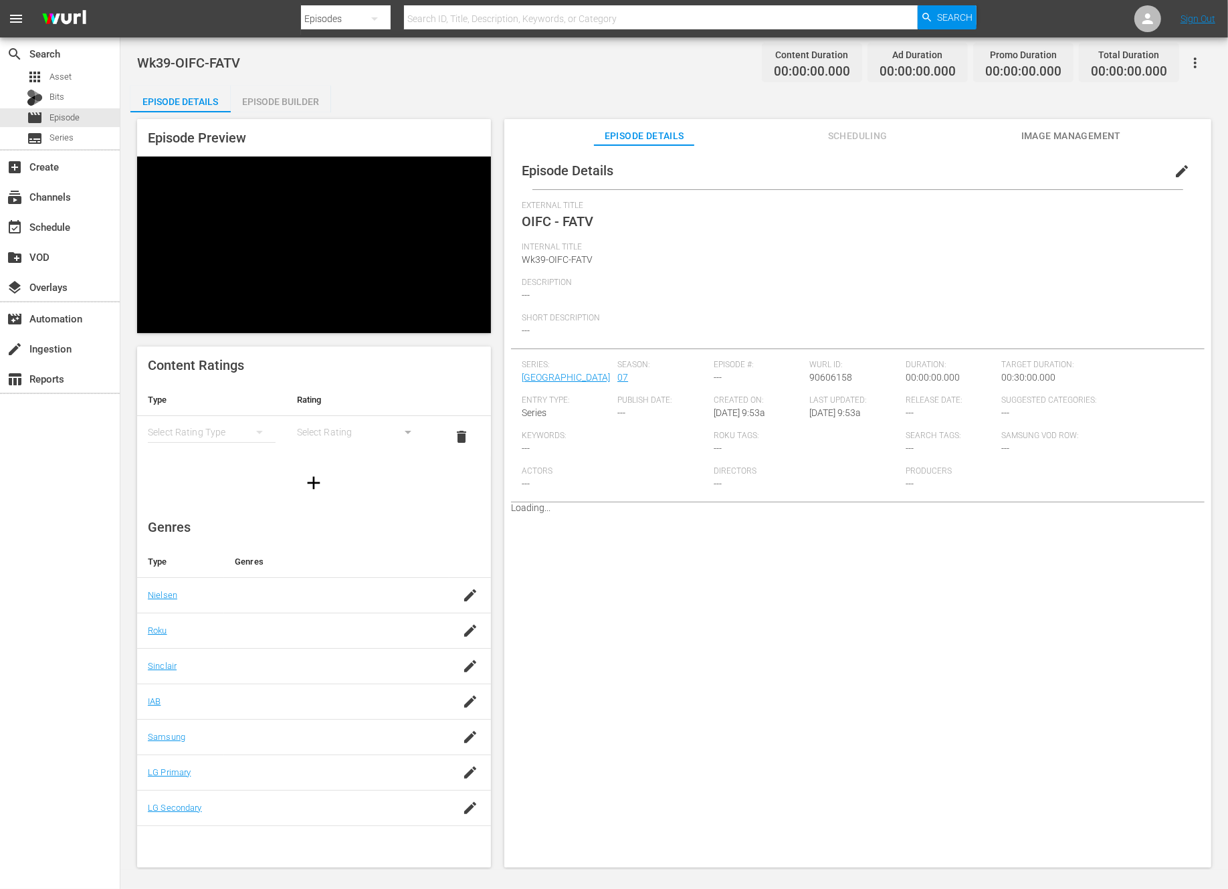
click at [292, 96] on div "Episode Builder" at bounding box center [281, 102] width 100 height 32
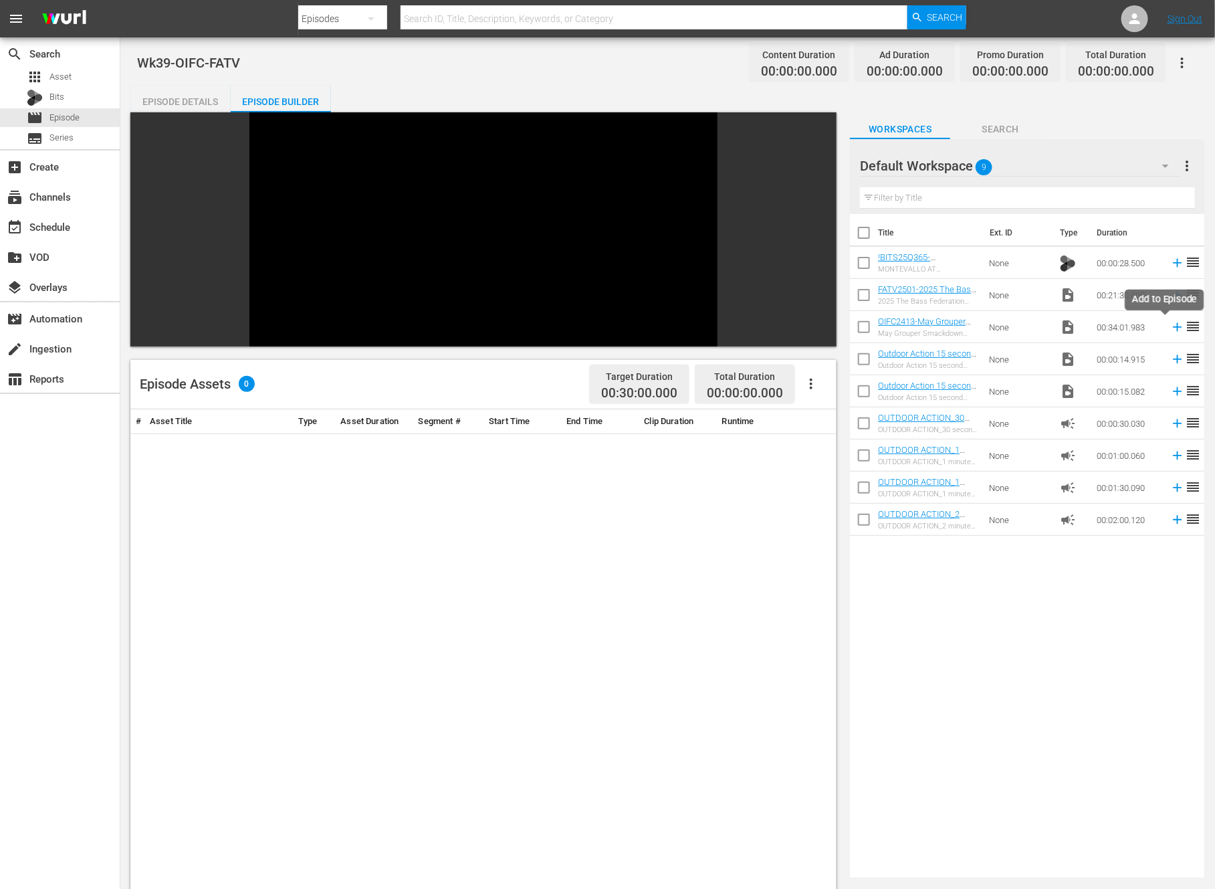
click at [1174, 325] on icon at bounding box center [1178, 327] width 9 height 9
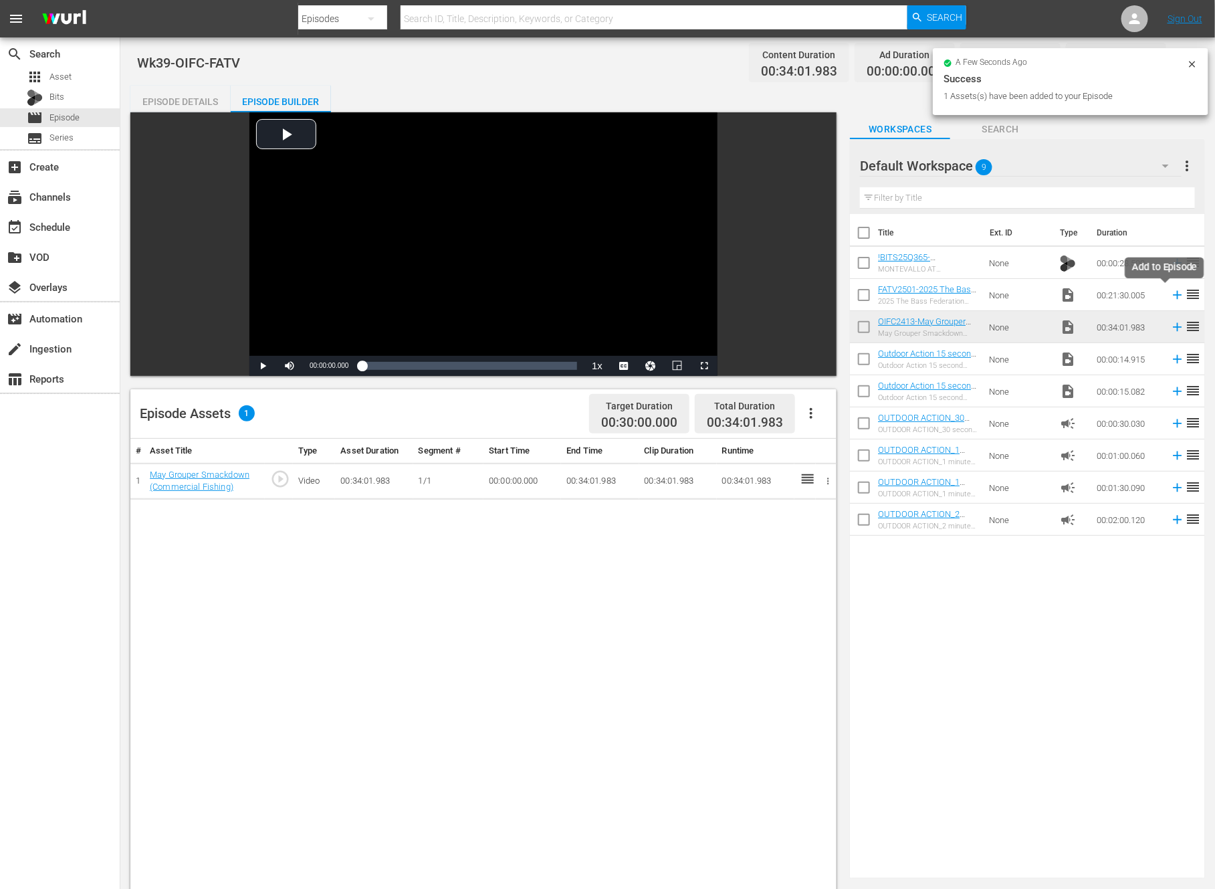
click at [1170, 293] on icon at bounding box center [1177, 295] width 15 height 15
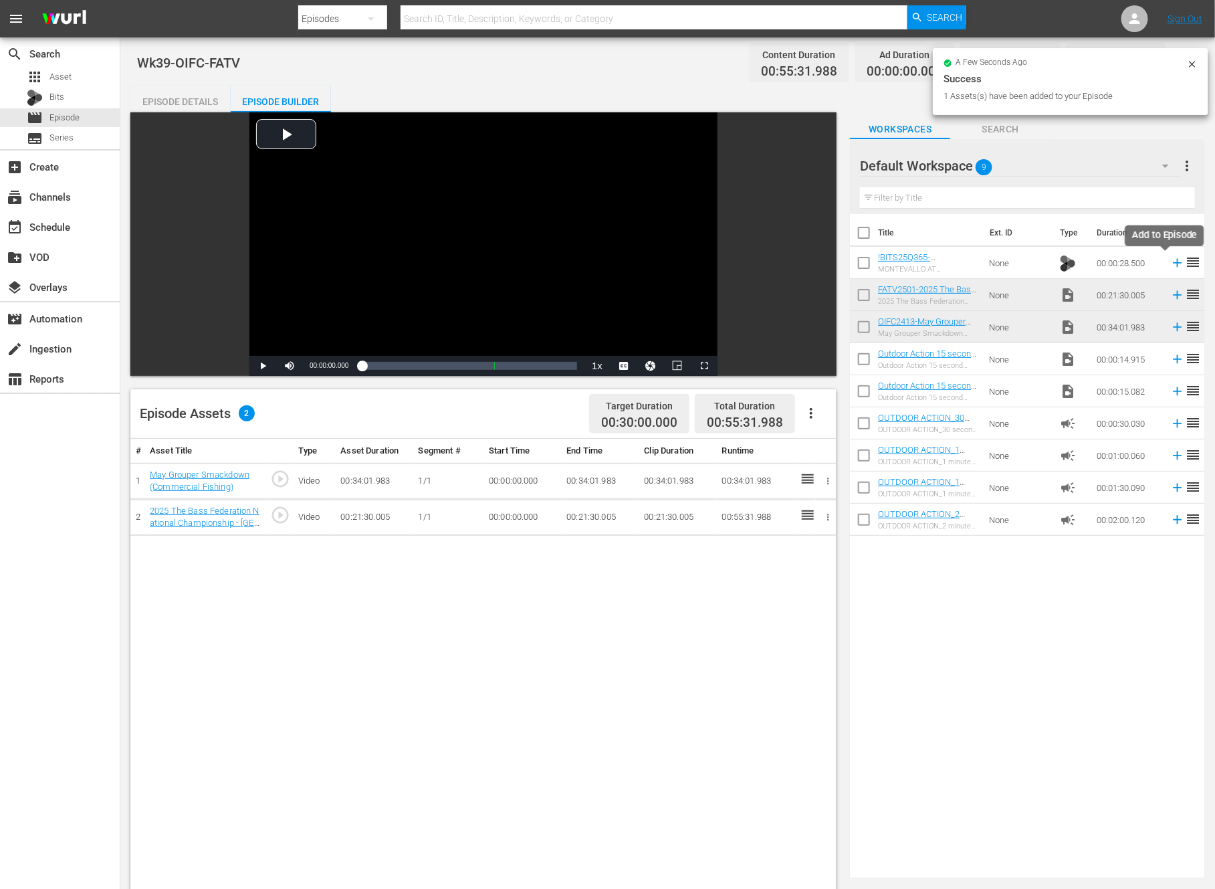
click at [1174, 261] on icon at bounding box center [1178, 263] width 9 height 9
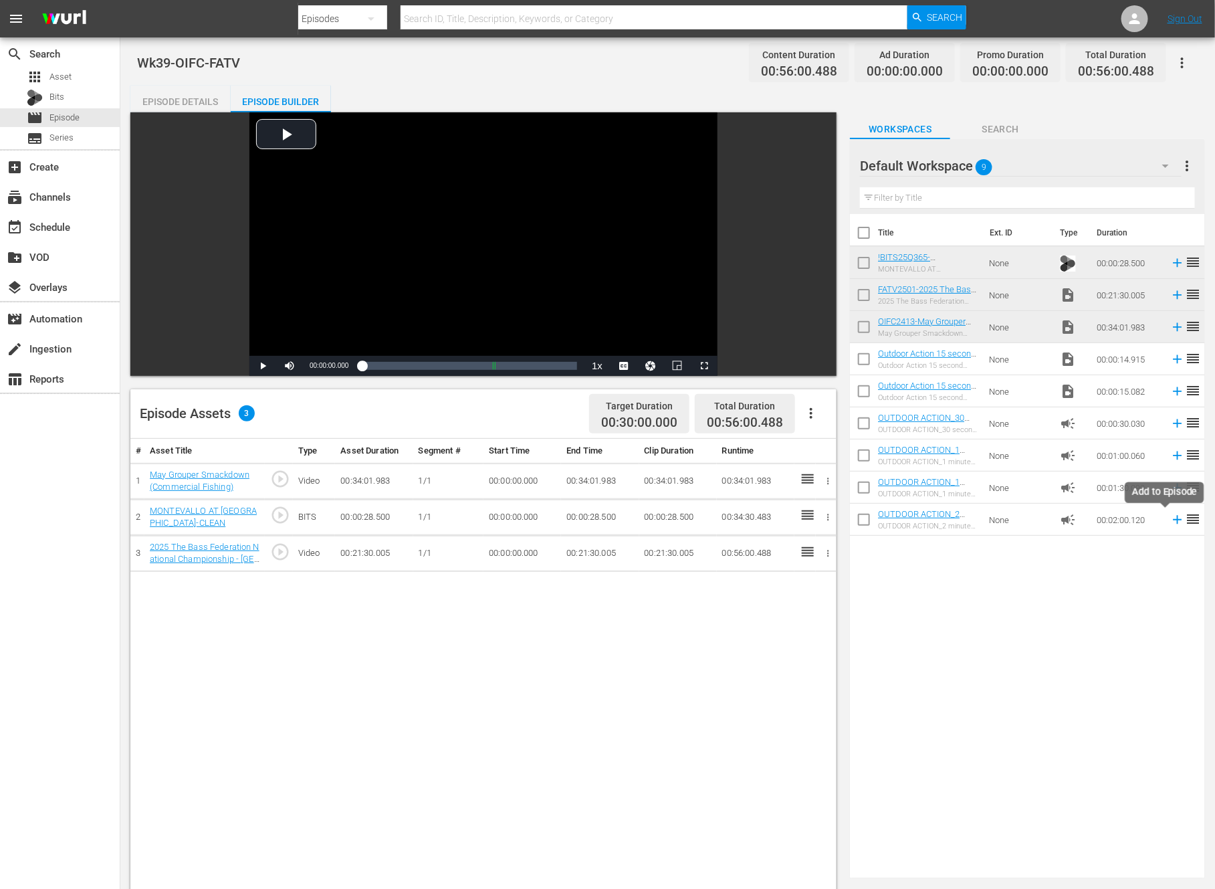
click at [1174, 520] on icon at bounding box center [1178, 520] width 9 height 9
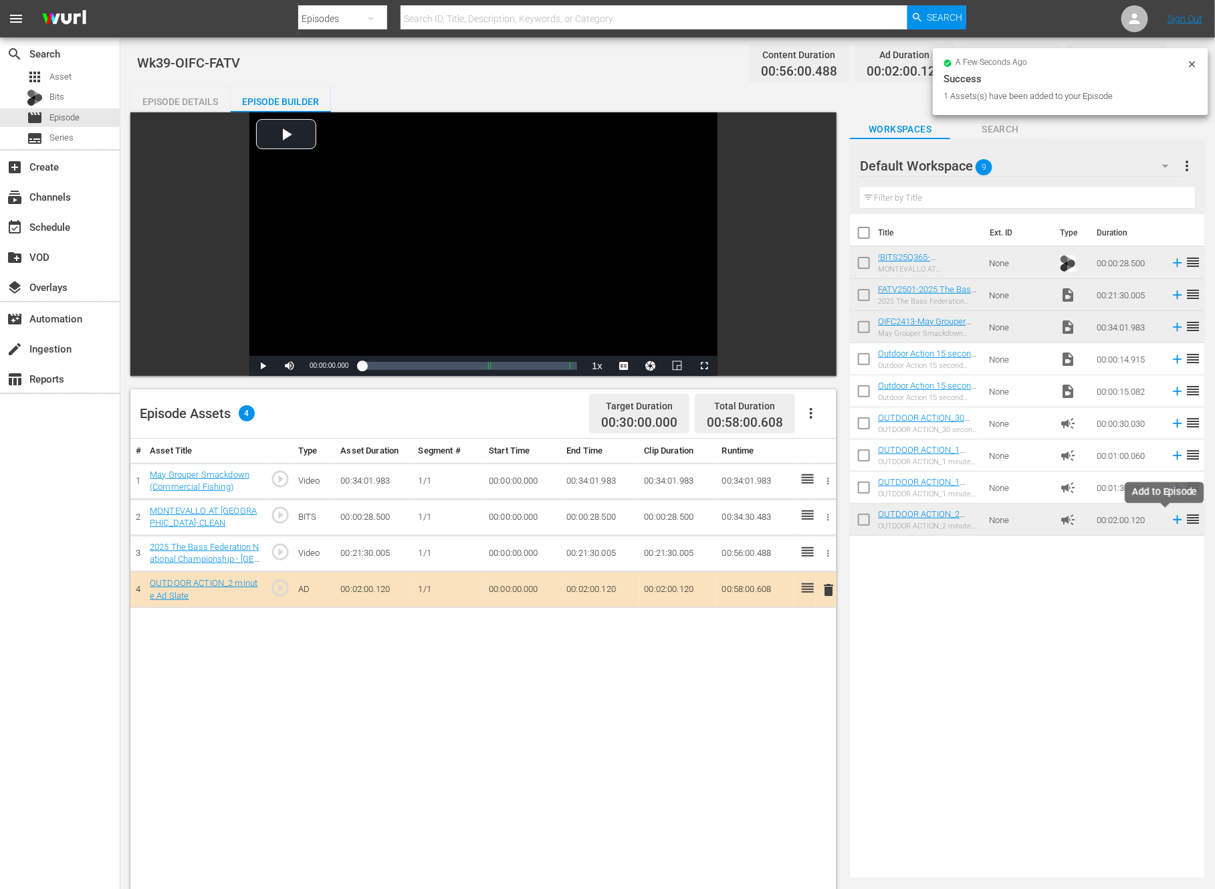
click at [1174, 520] on icon at bounding box center [1178, 520] width 9 height 9
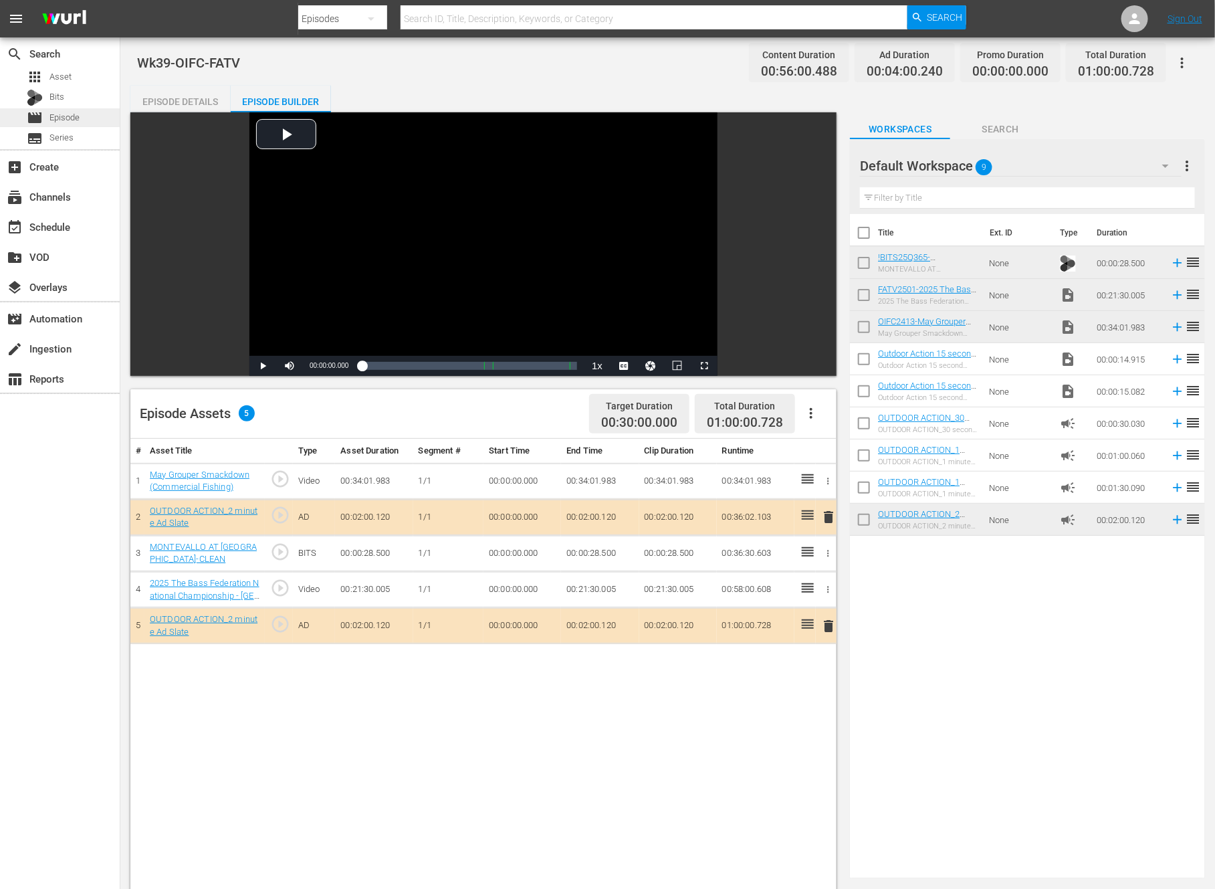
click at [67, 110] on div "movie Episode" at bounding box center [53, 117] width 53 height 19
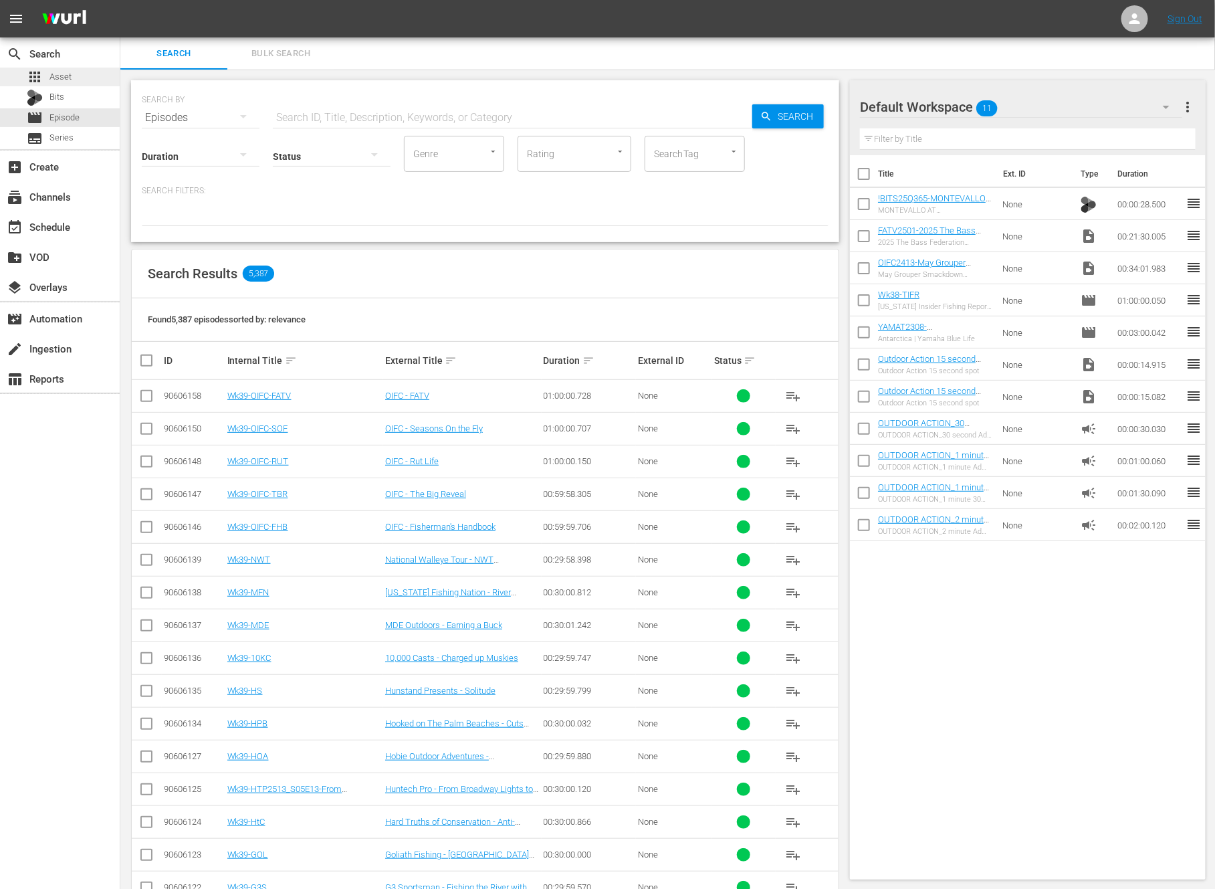
click at [58, 83] on span "Asset" at bounding box center [60, 76] width 22 height 13
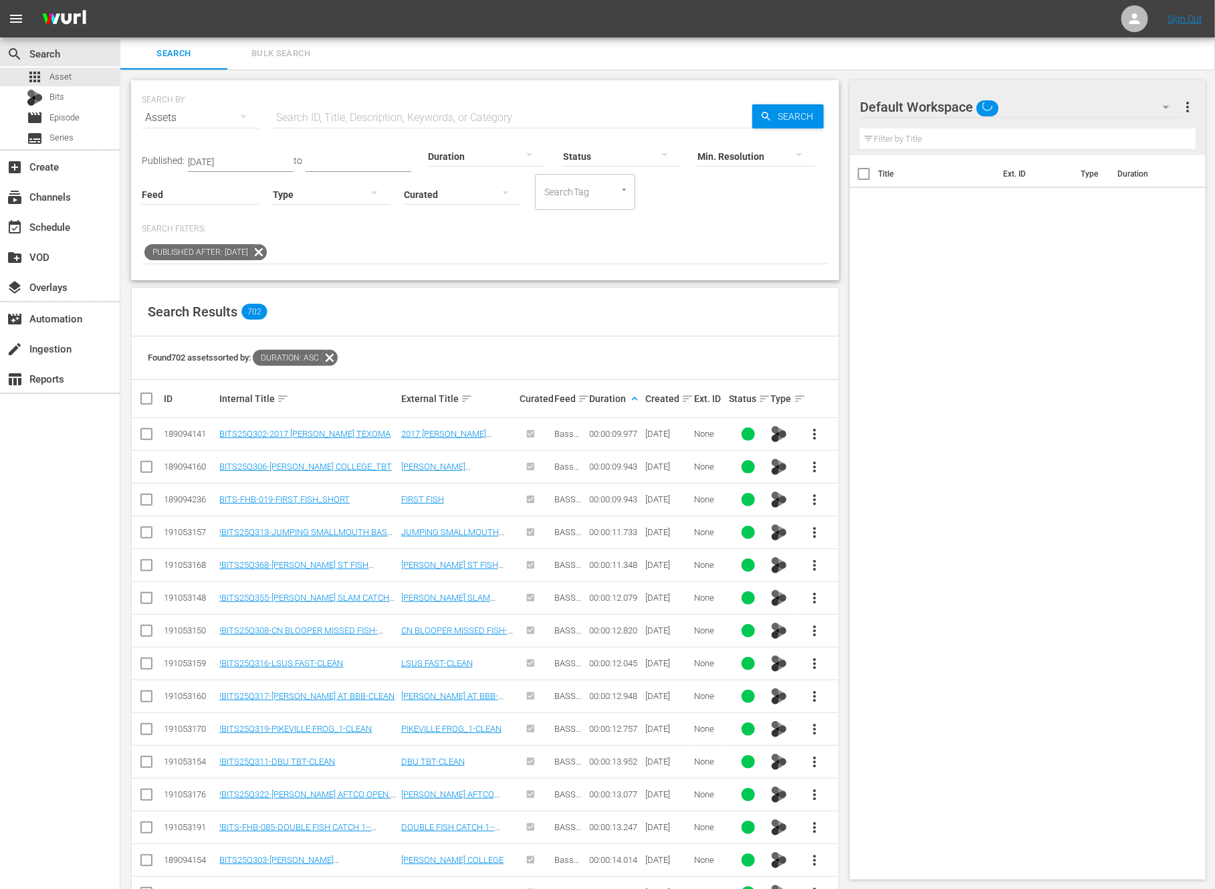
click at [267, 255] on icon at bounding box center [259, 252] width 16 height 16
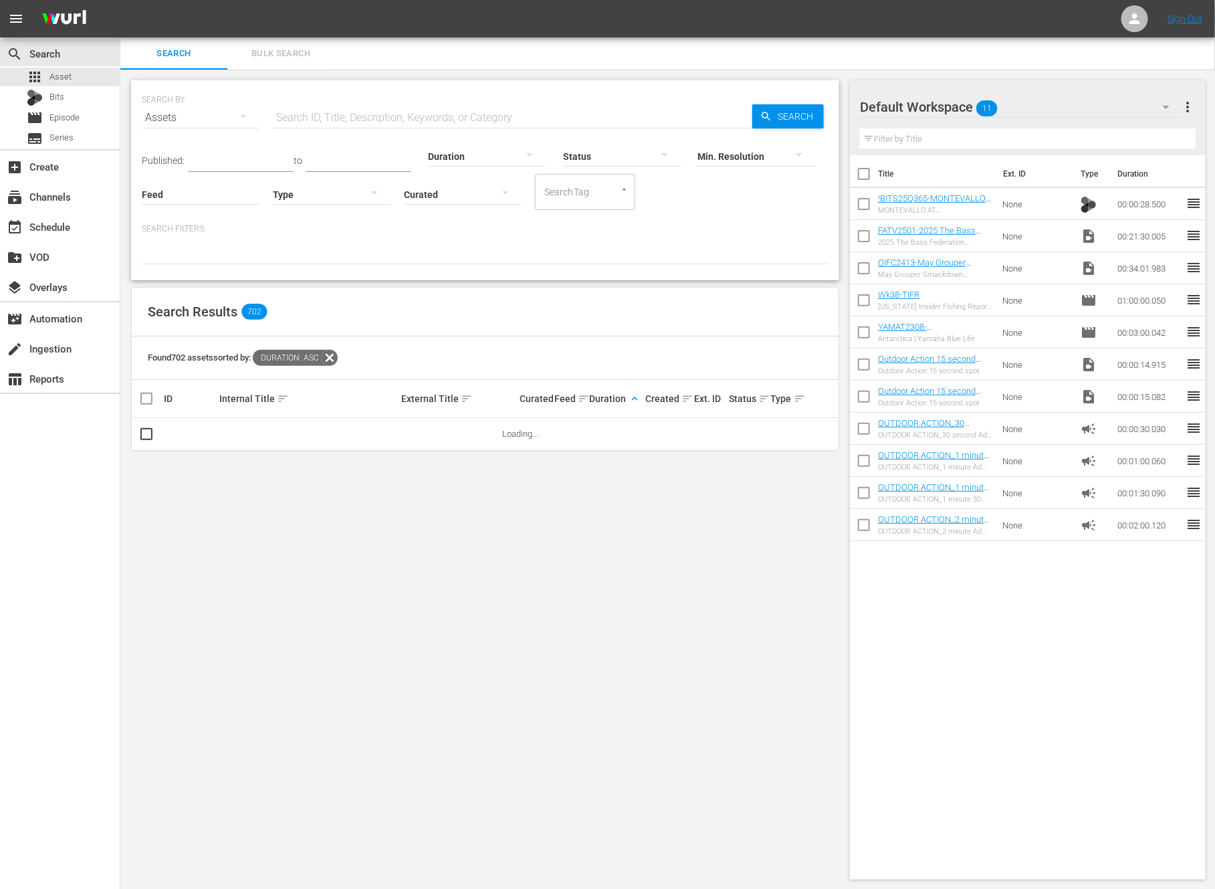
click at [342, 116] on input "text" at bounding box center [513, 118] width 480 height 32
paste input "A Crossbow Hunting Adventure for Whitetail Deer"
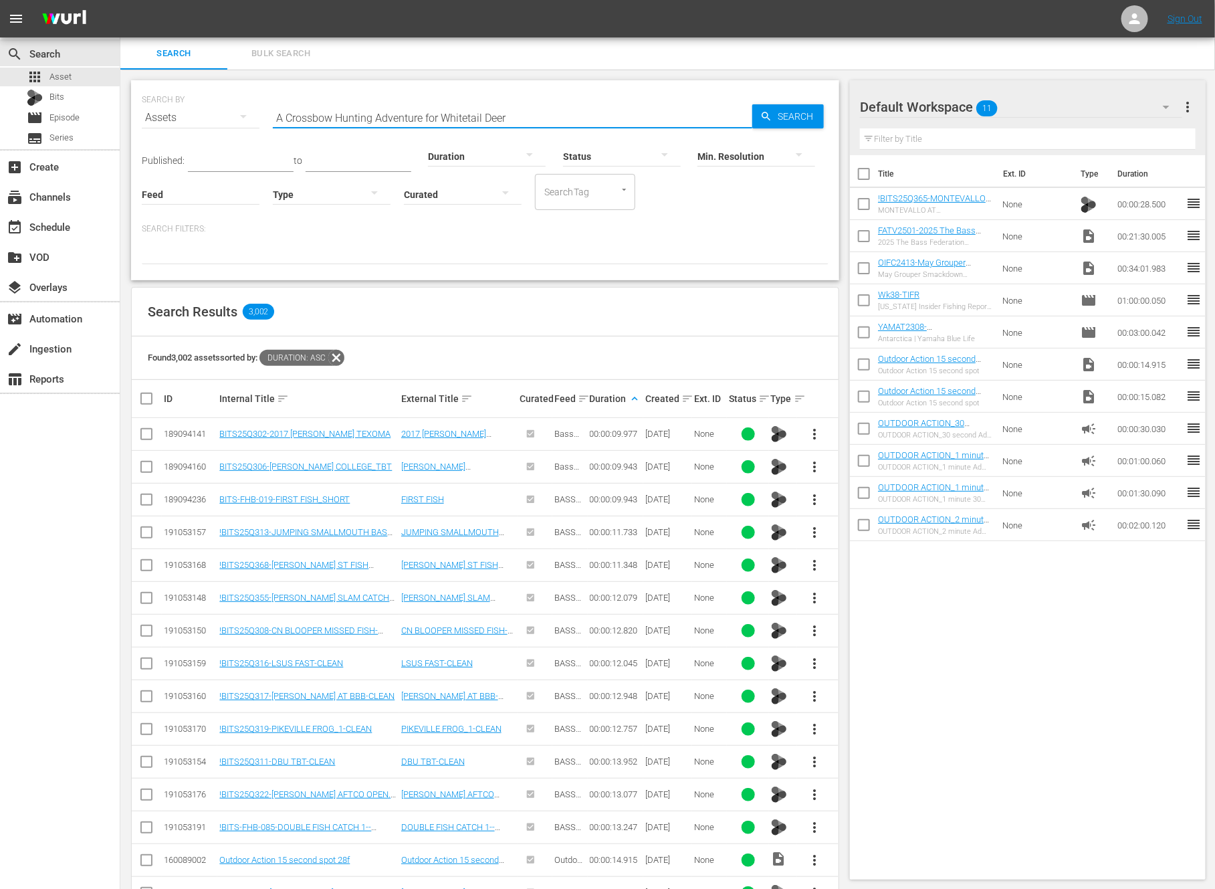
type input "A Crossbow Hunting Adventure for Whitetail Deer"
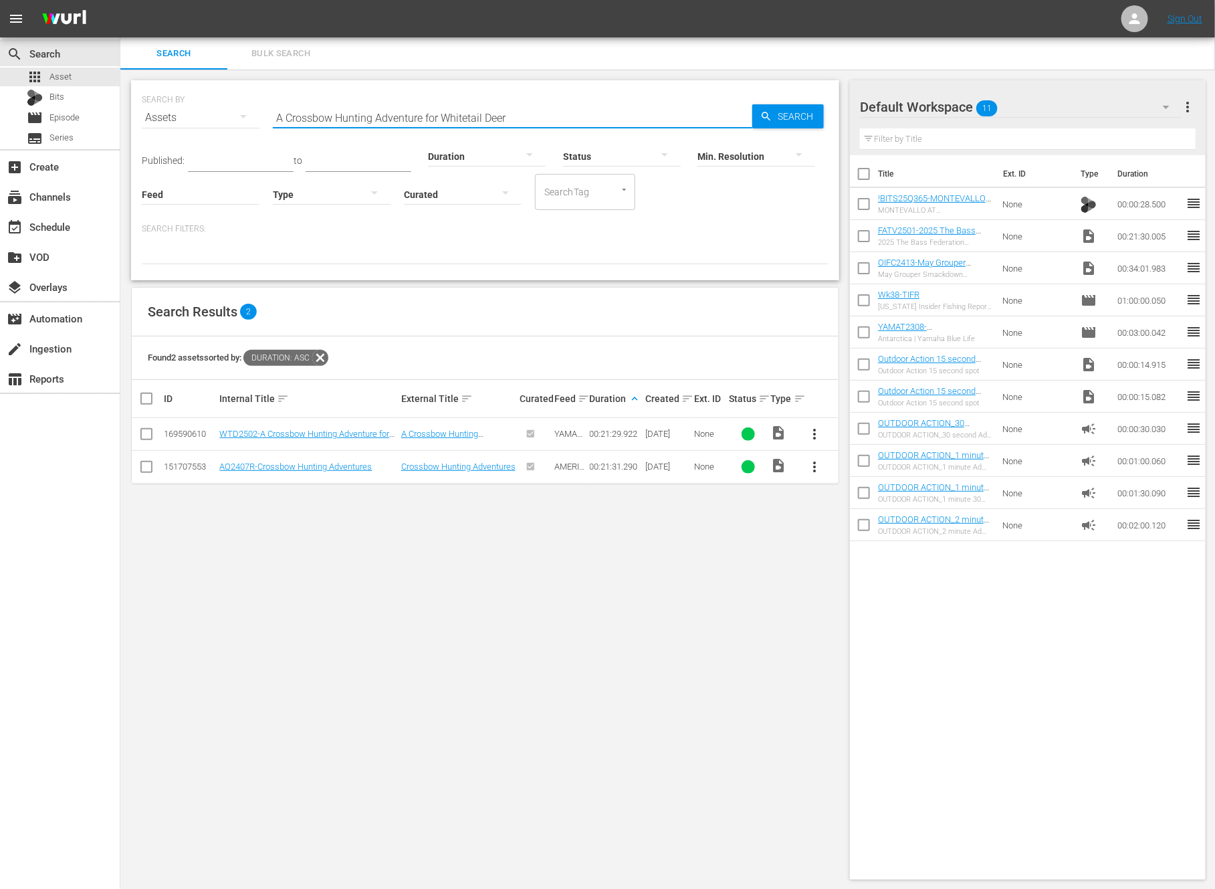
click at [861, 195] on input "checkbox" at bounding box center [864, 207] width 28 height 28
checkbox input "true"
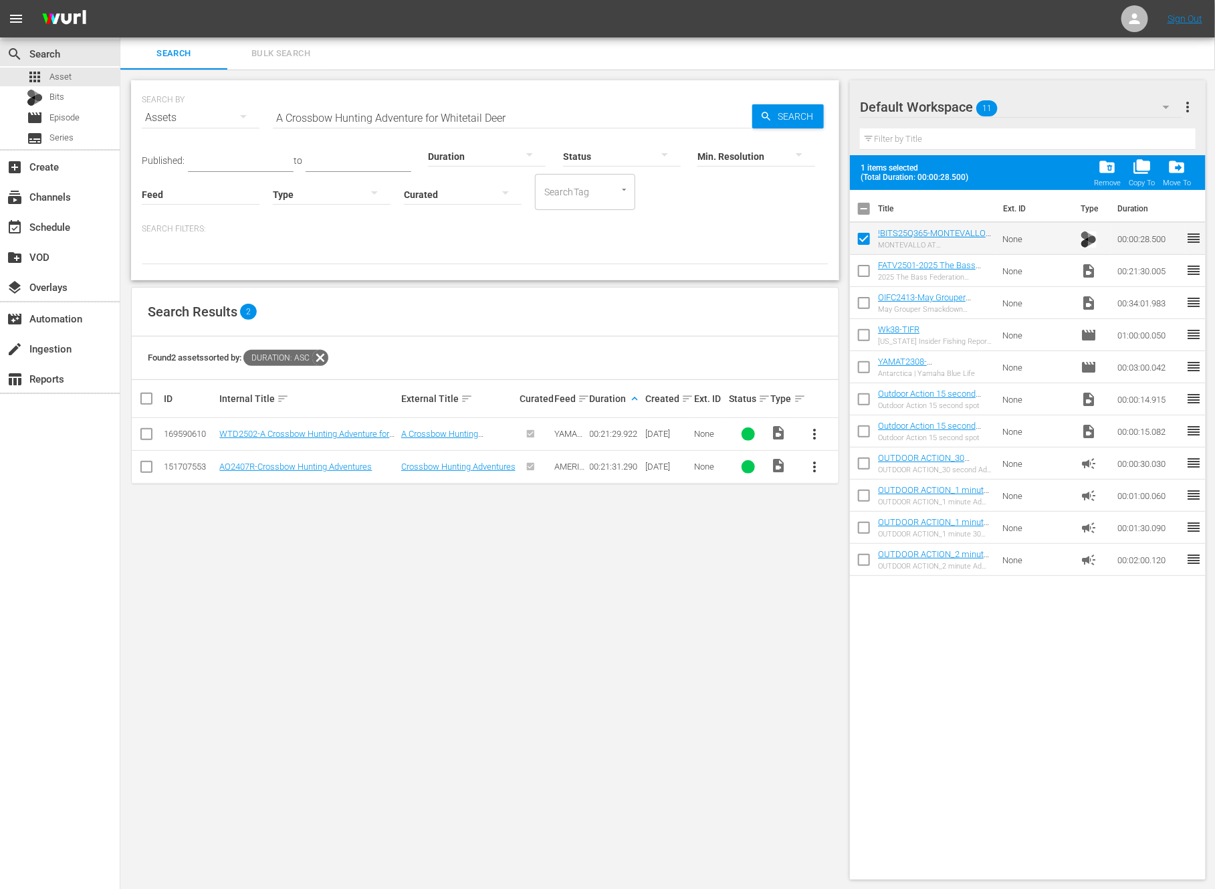
click at [861, 271] on input "checkbox" at bounding box center [864, 273] width 28 height 28
checkbox input "true"
click at [1105, 168] on span "folder_delete" at bounding box center [1108, 167] width 18 height 18
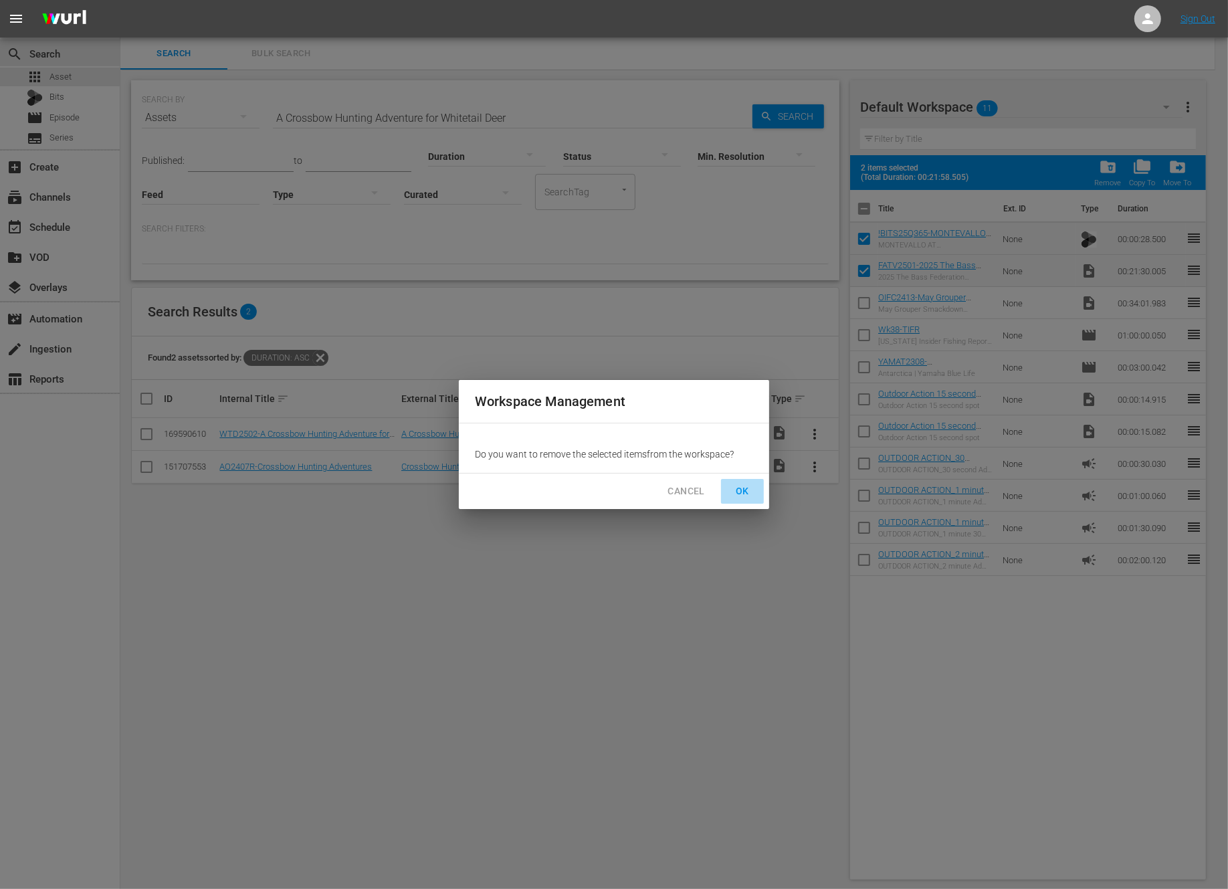
click at [744, 487] on span "OK" at bounding box center [742, 491] width 21 height 17
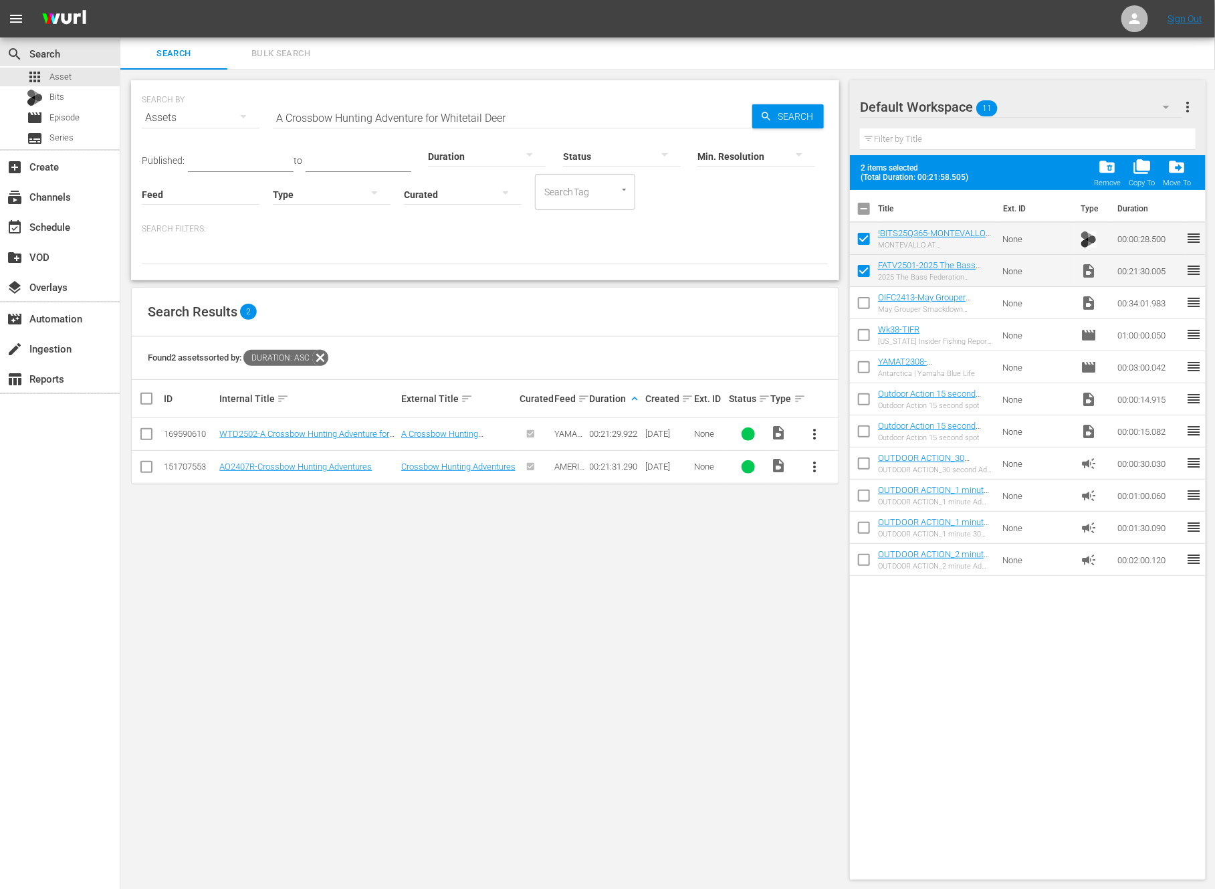
checkbox input "false"
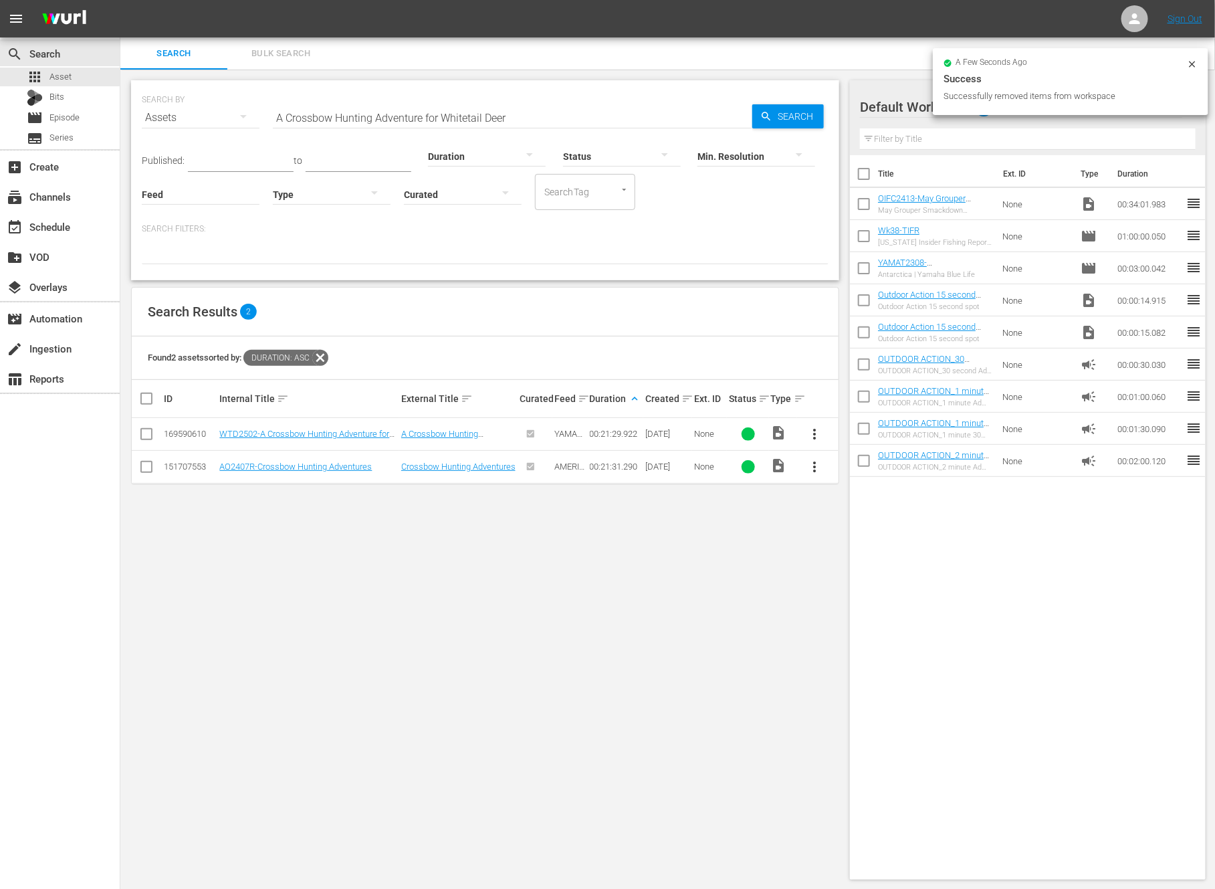
click at [813, 431] on span "more_vert" at bounding box center [815, 434] width 16 height 16
click at [852, 463] on div "Workspace" at bounding box center [887, 471] width 91 height 32
click at [861, 233] on input "checkbox" at bounding box center [864, 239] width 28 height 28
checkbox input "true"
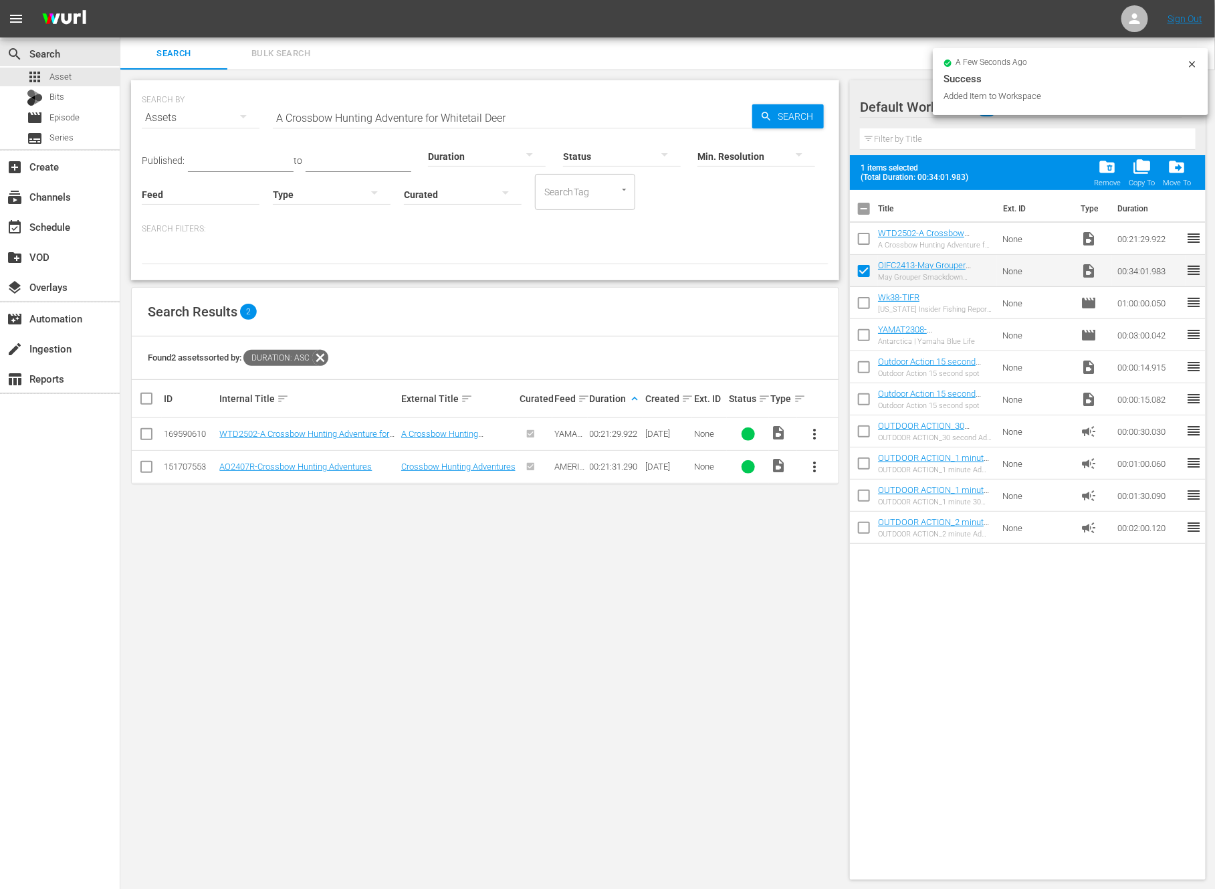
click at [861, 233] on input "checkbox" at bounding box center [864, 241] width 28 height 28
checkbox input "true"
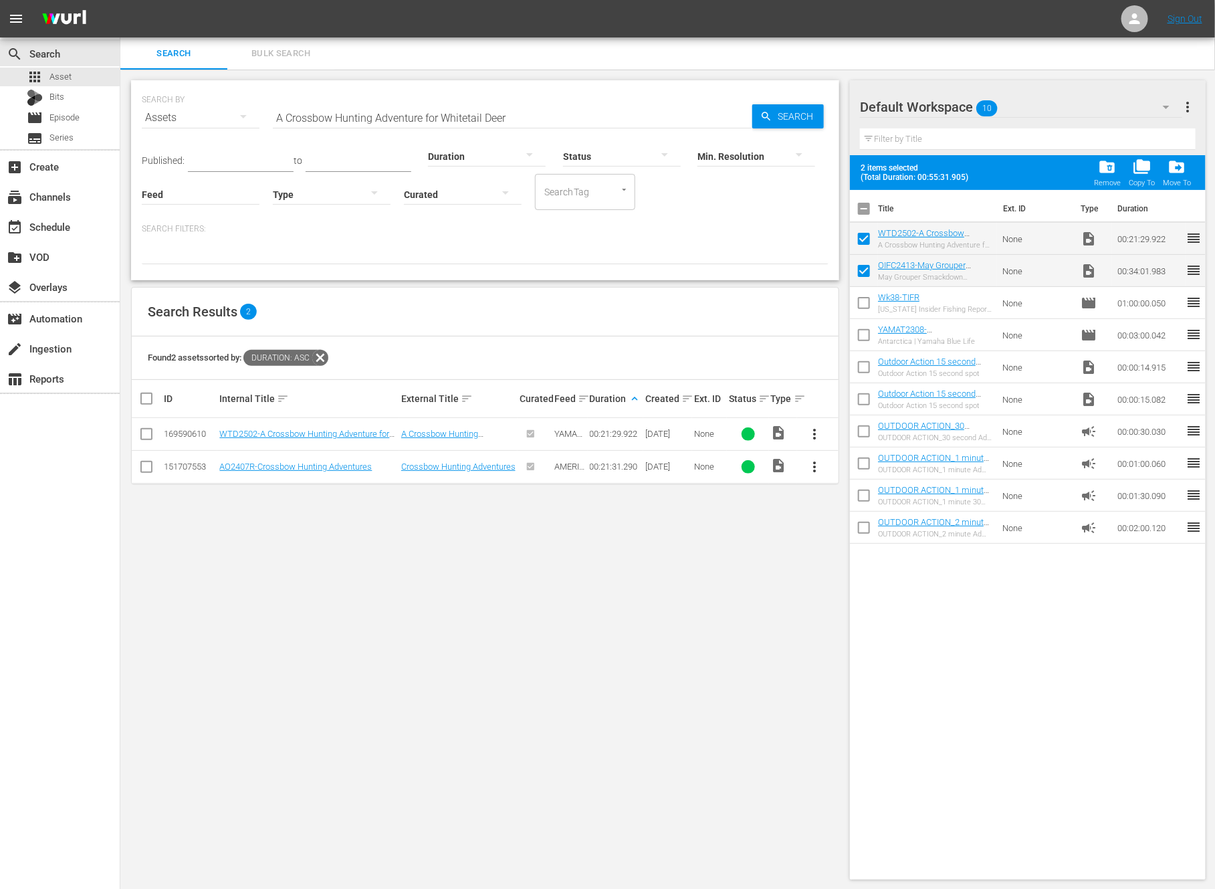
click at [504, 116] on input "A Crossbow Hunting Adventure for Whitetail Deer" at bounding box center [513, 118] width 480 height 32
click at [449, 157] on div at bounding box center [487, 155] width 118 height 37
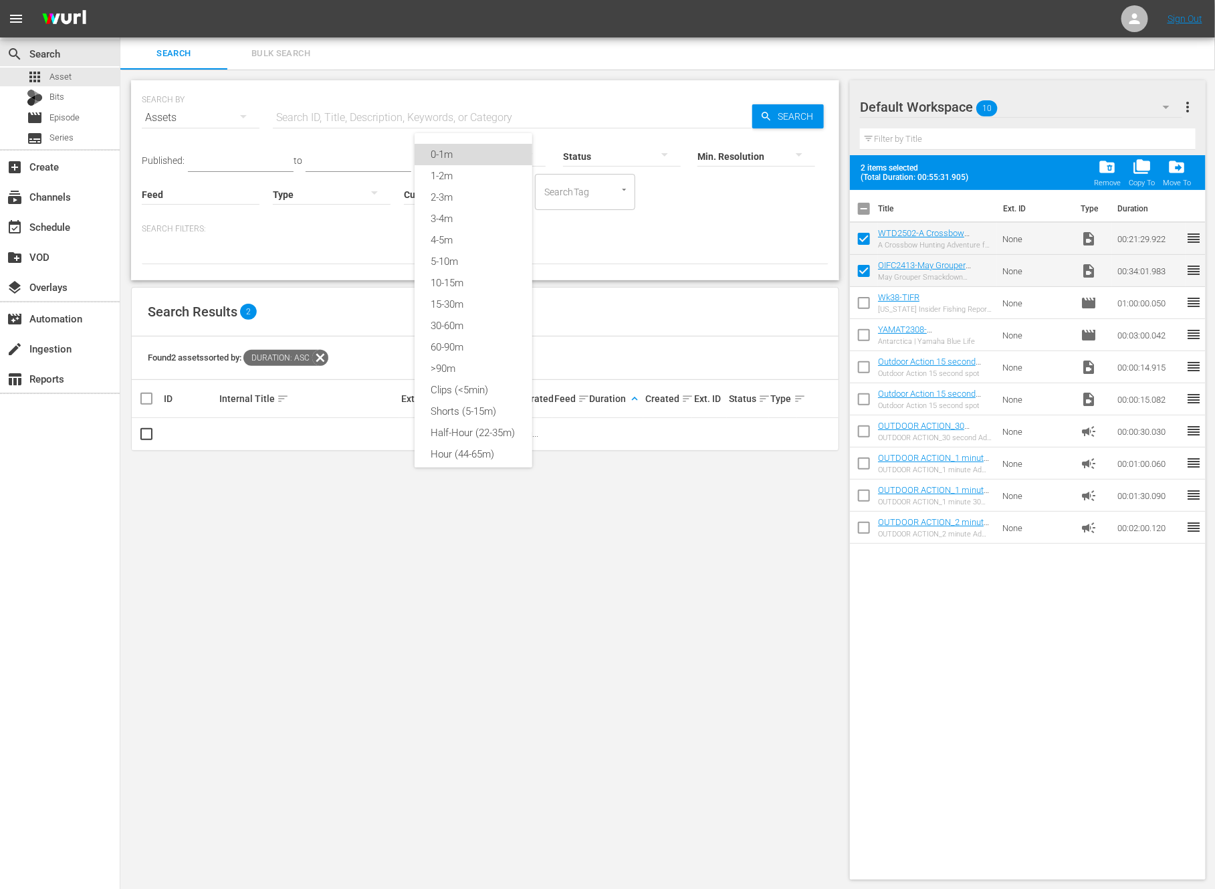
click at [457, 159] on div "0-1m" at bounding box center [474, 154] width 118 height 21
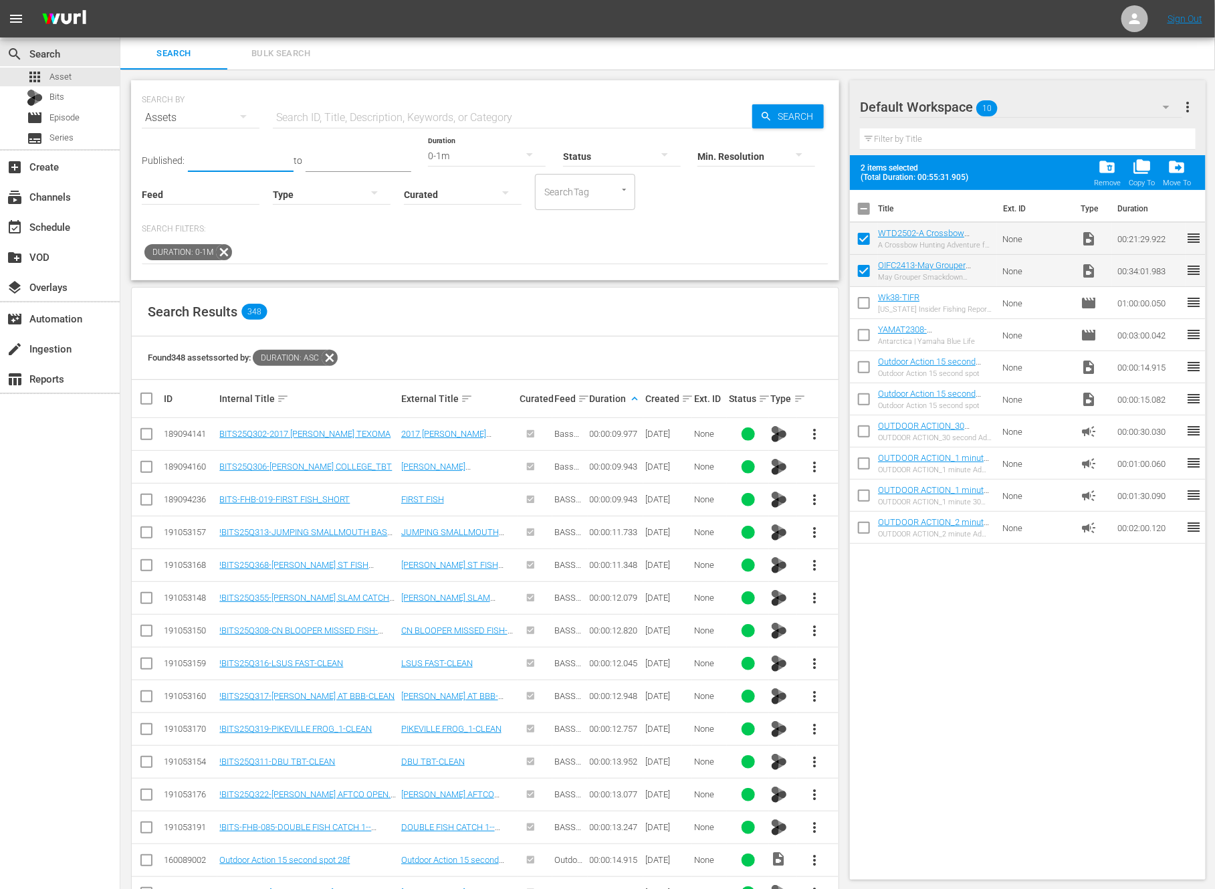
click at [248, 156] on input "text" at bounding box center [241, 162] width 106 height 20
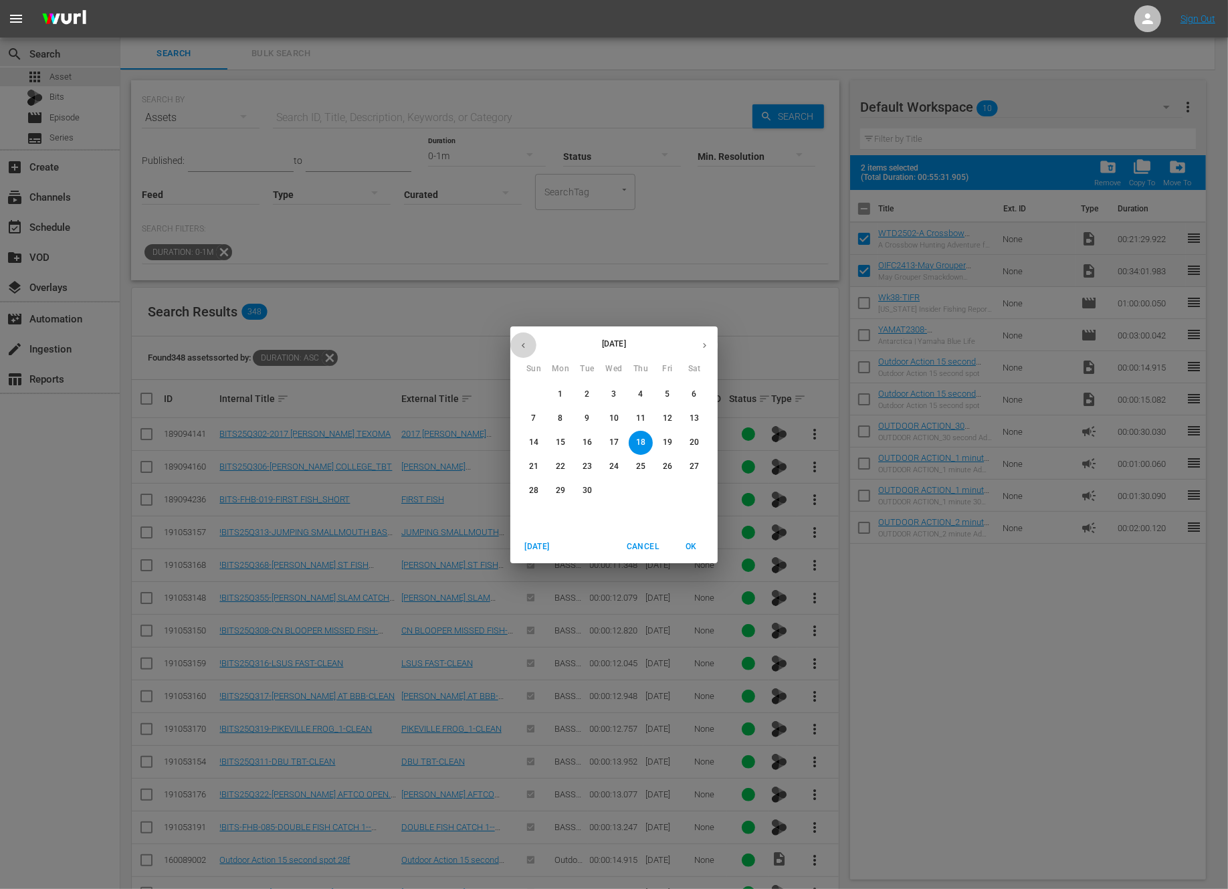
click at [520, 340] on icon "button" at bounding box center [523, 345] width 10 height 10
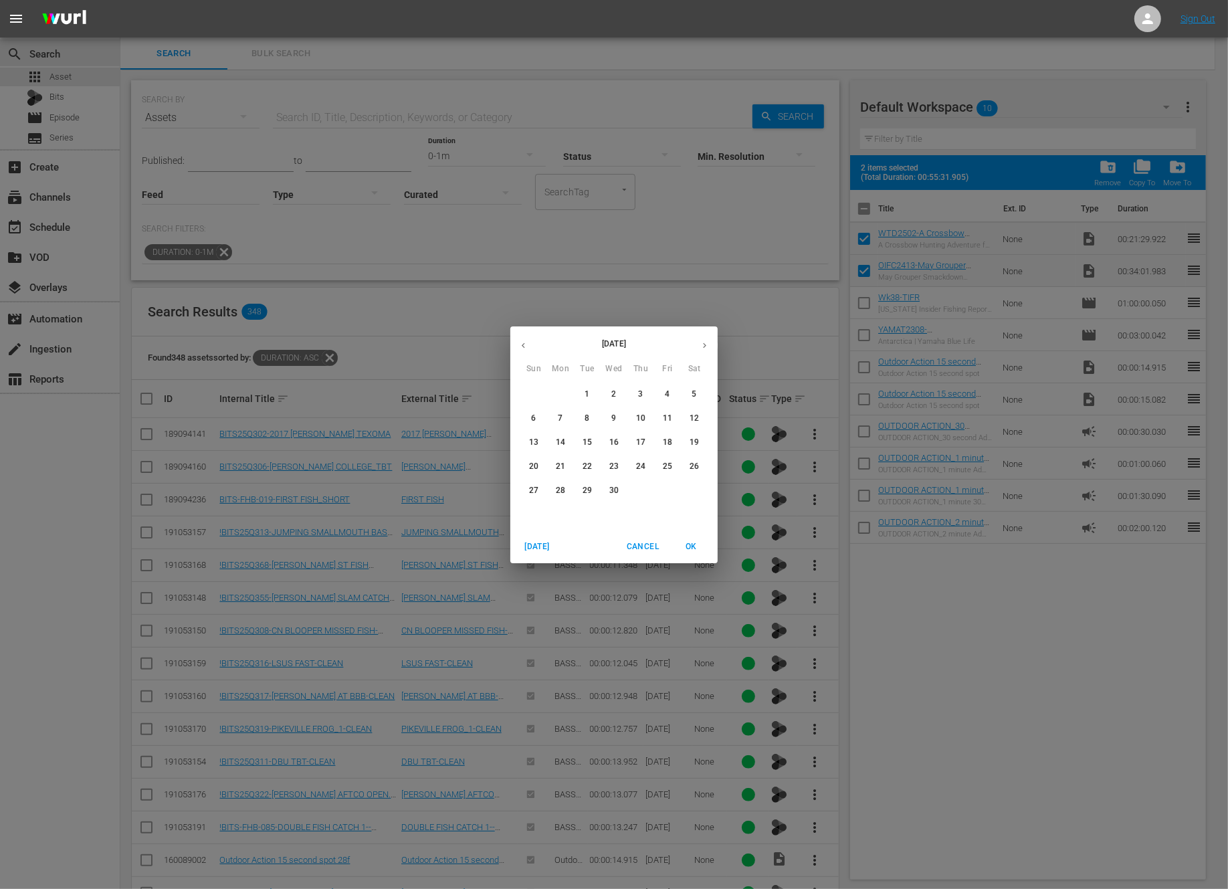
click at [520, 340] on icon "button" at bounding box center [523, 345] width 10 height 10
click at [614, 391] on p "1" at bounding box center [613, 394] width 5 height 11
type input "Jan 1, 2025"
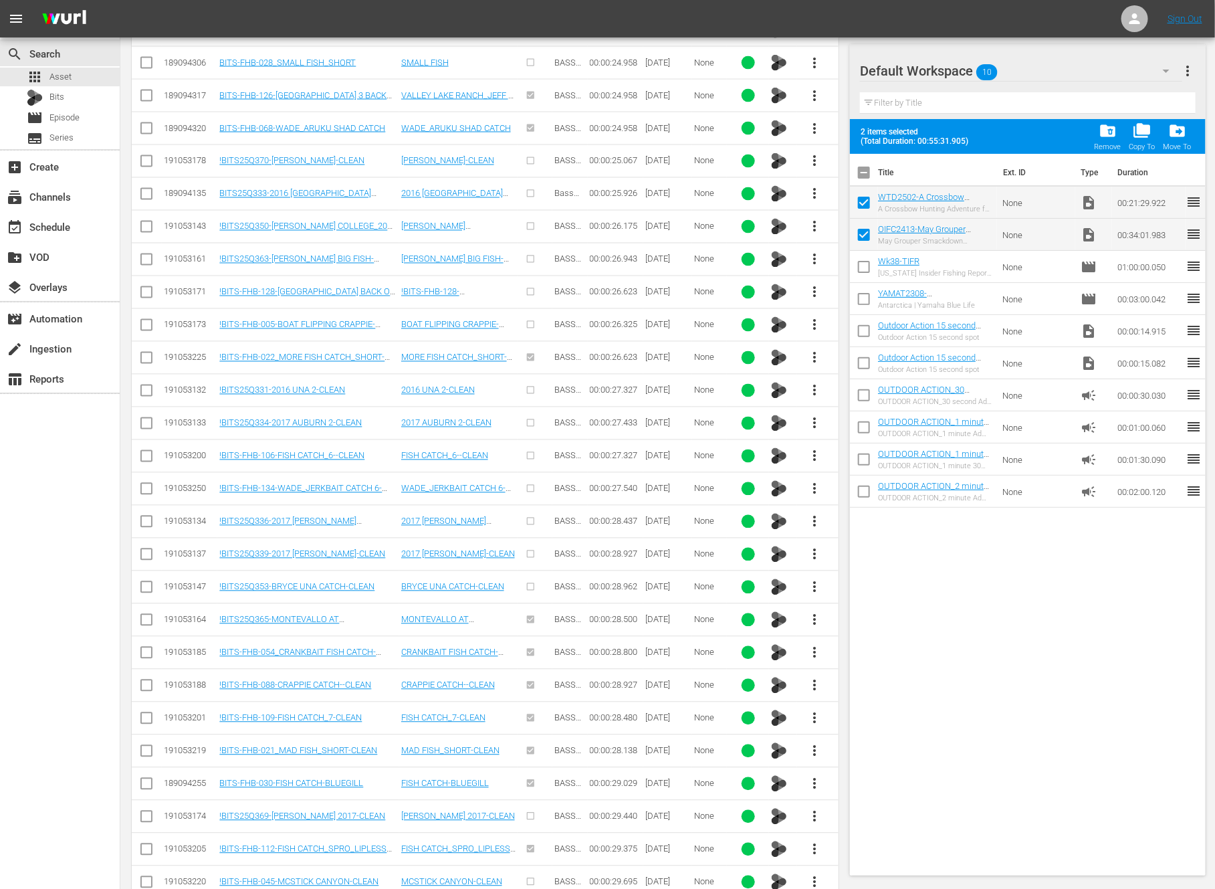
scroll to position [3476, 0]
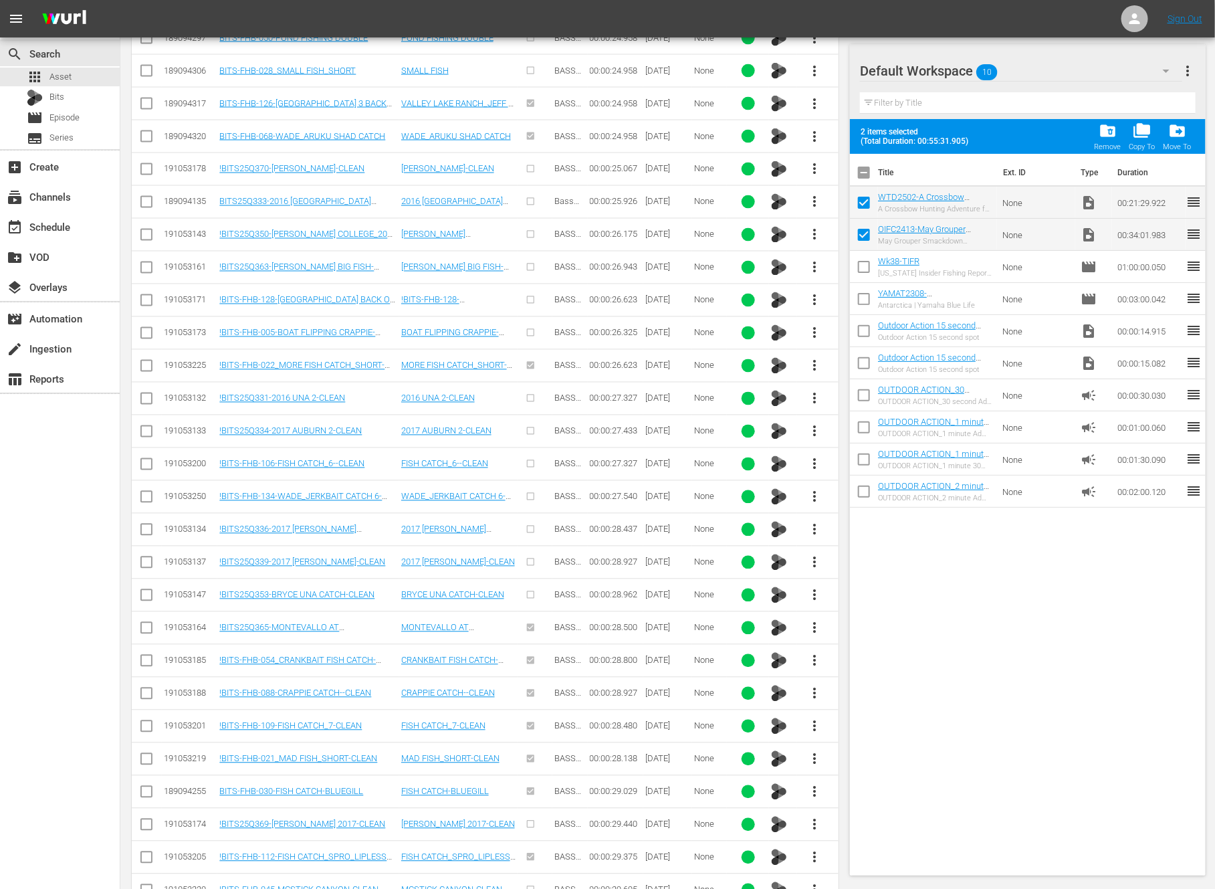
click at [814, 587] on span "more_vert" at bounding box center [815, 595] width 16 height 16
click at [872, 603] on div "Workspace" at bounding box center [887, 603] width 91 height 32
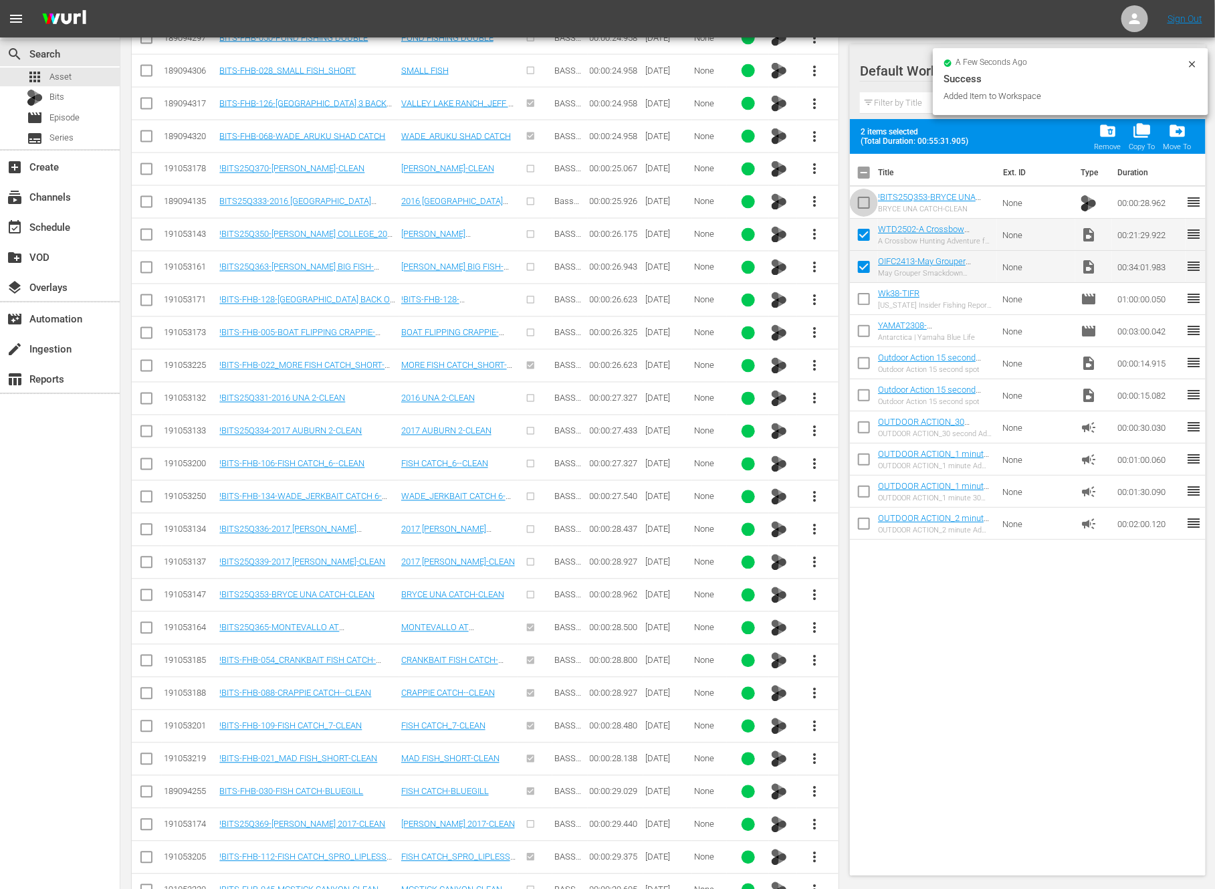
click at [861, 206] on input "checkbox" at bounding box center [864, 205] width 28 height 28
checkbox input "true"
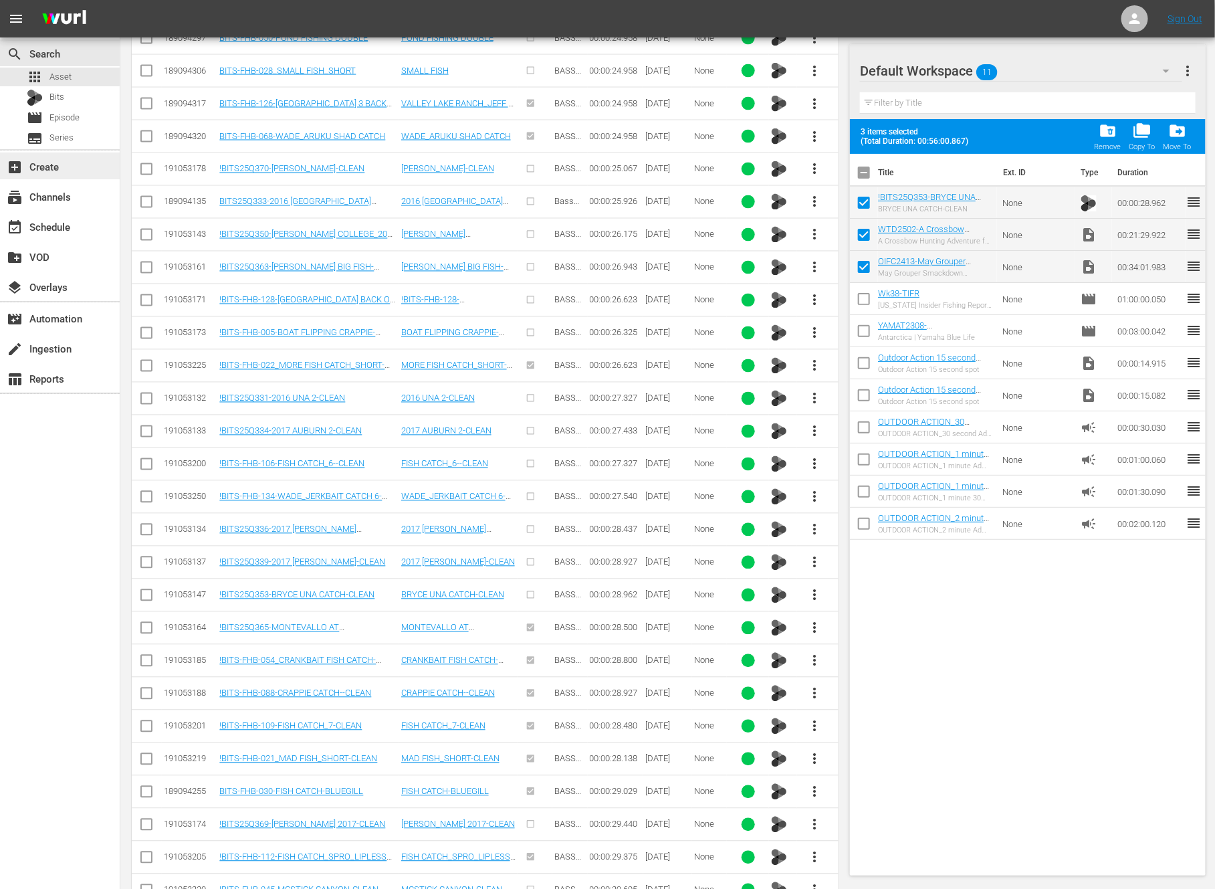
click at [72, 164] on div "add_box Create" at bounding box center [37, 165] width 75 height 12
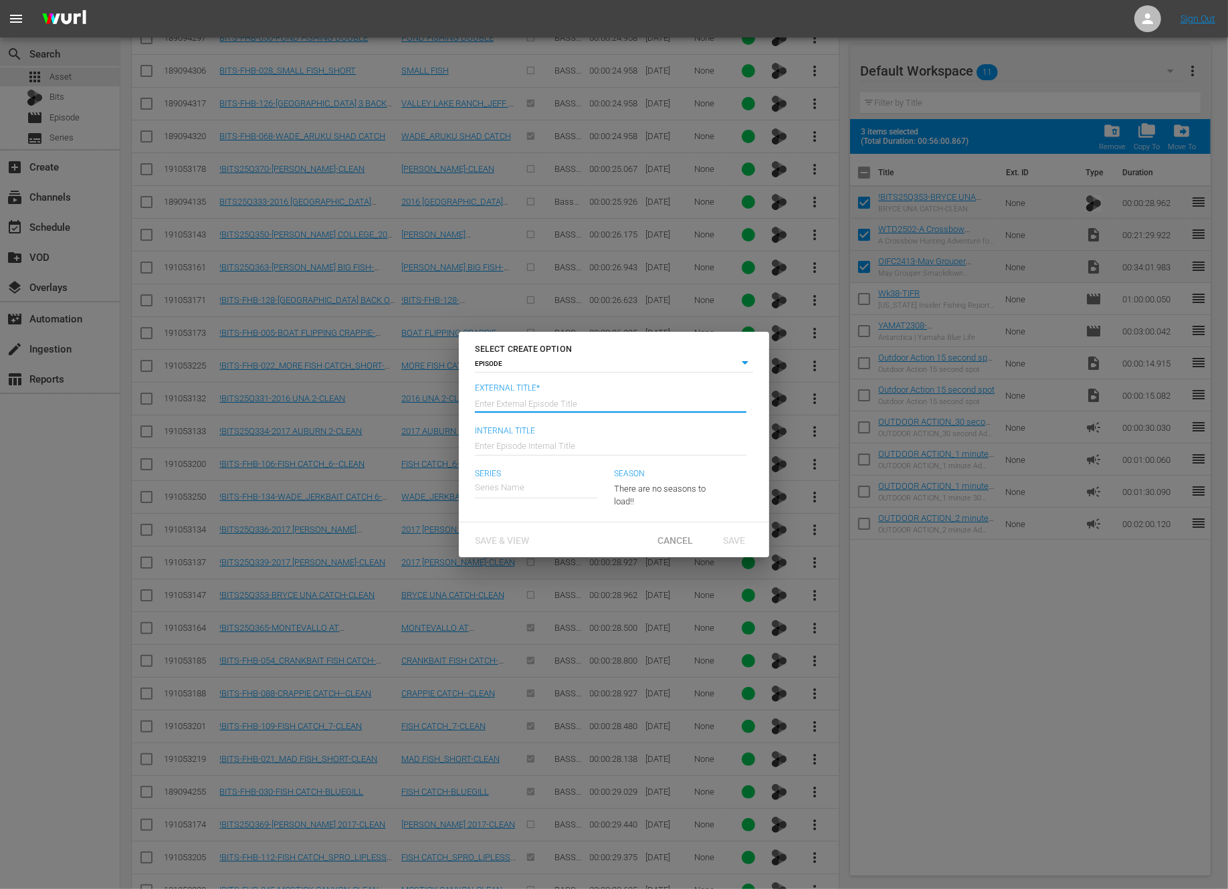
click at [607, 390] on input "text" at bounding box center [611, 402] width 272 height 32
type input "OIFC - Whitetail Diaries"
type input "Wk39-OIFC-WTD"
type input "Y"
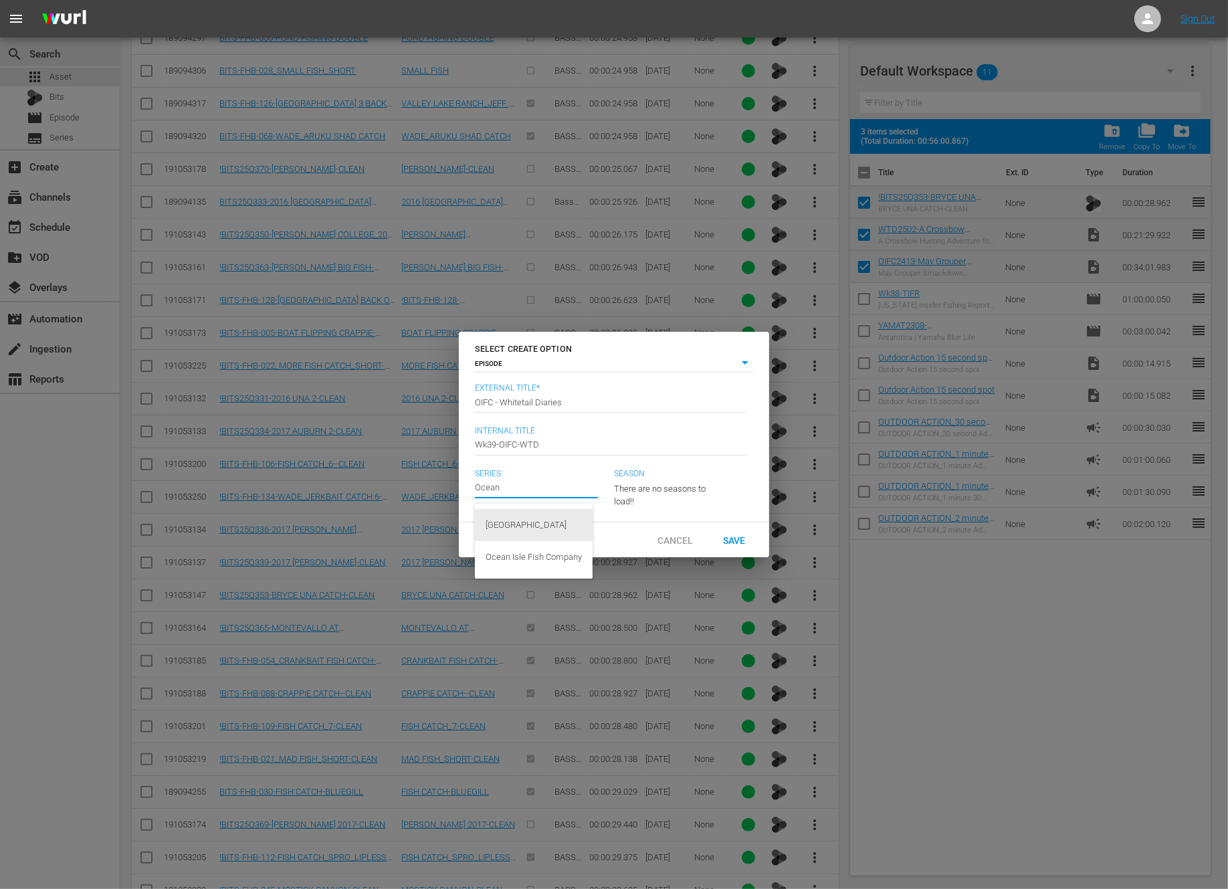
click at [548, 520] on div "Ocean Isle Fishing Center" at bounding box center [534, 525] width 96 height 32
type input "Ocean Isle Fishing Center"
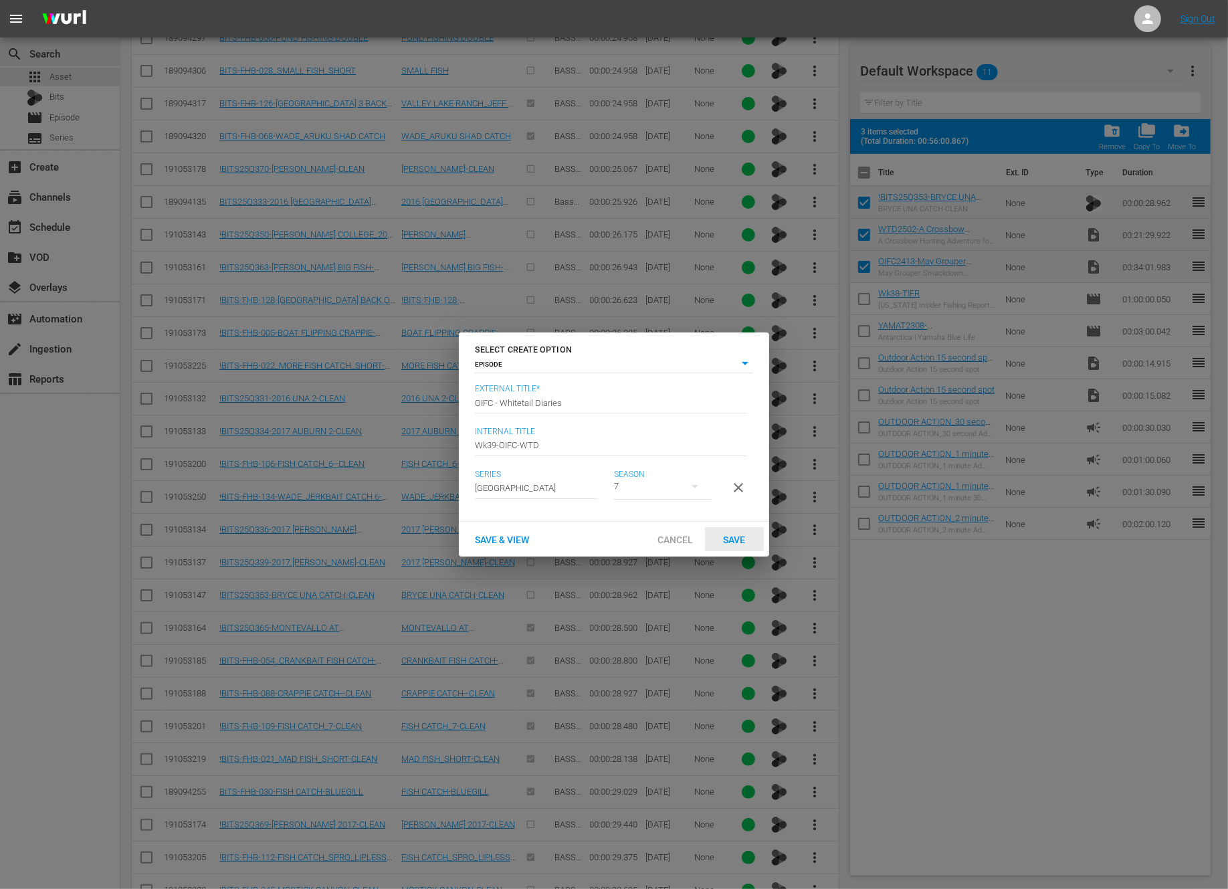
click at [744, 544] on span "Save" at bounding box center [734, 539] width 43 height 11
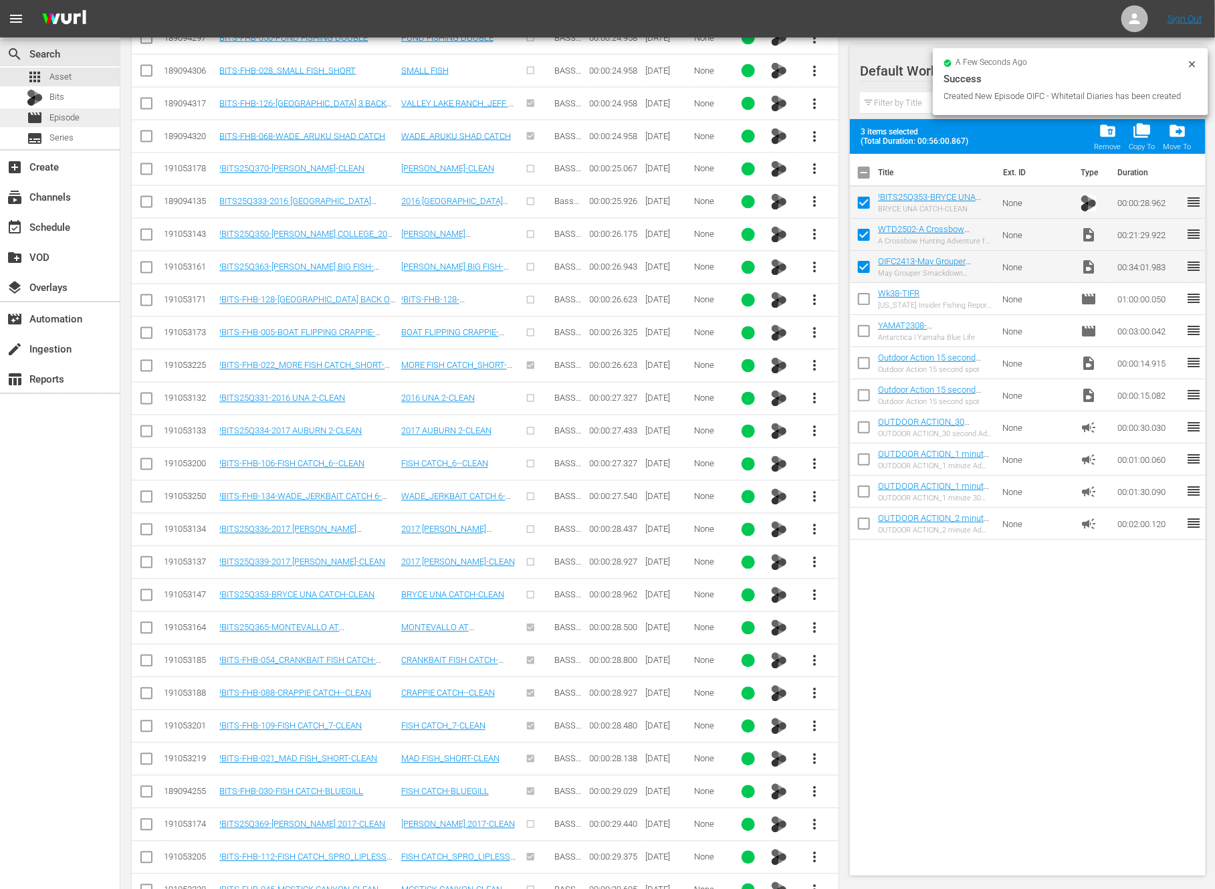
click at [77, 122] on span "Episode" at bounding box center [64, 117] width 30 height 13
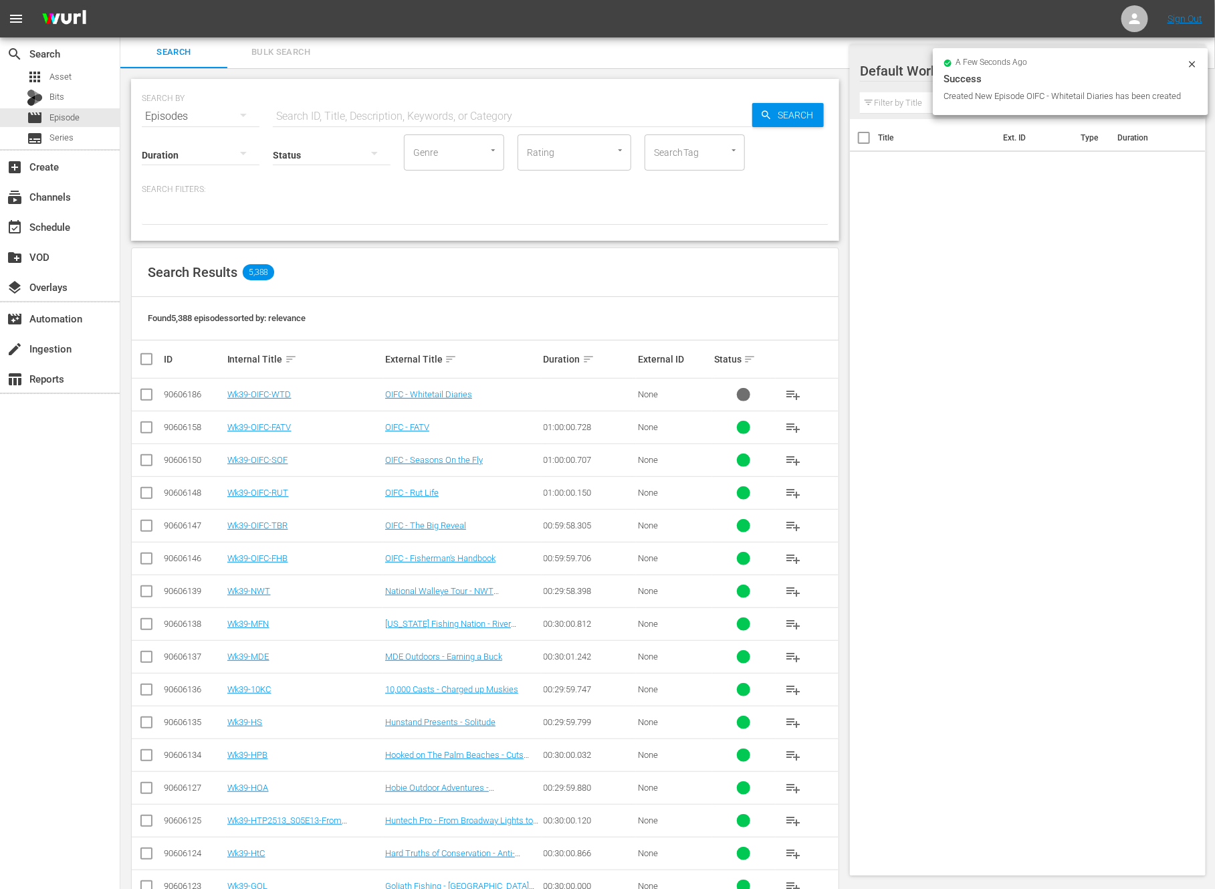
scroll to position [197, 0]
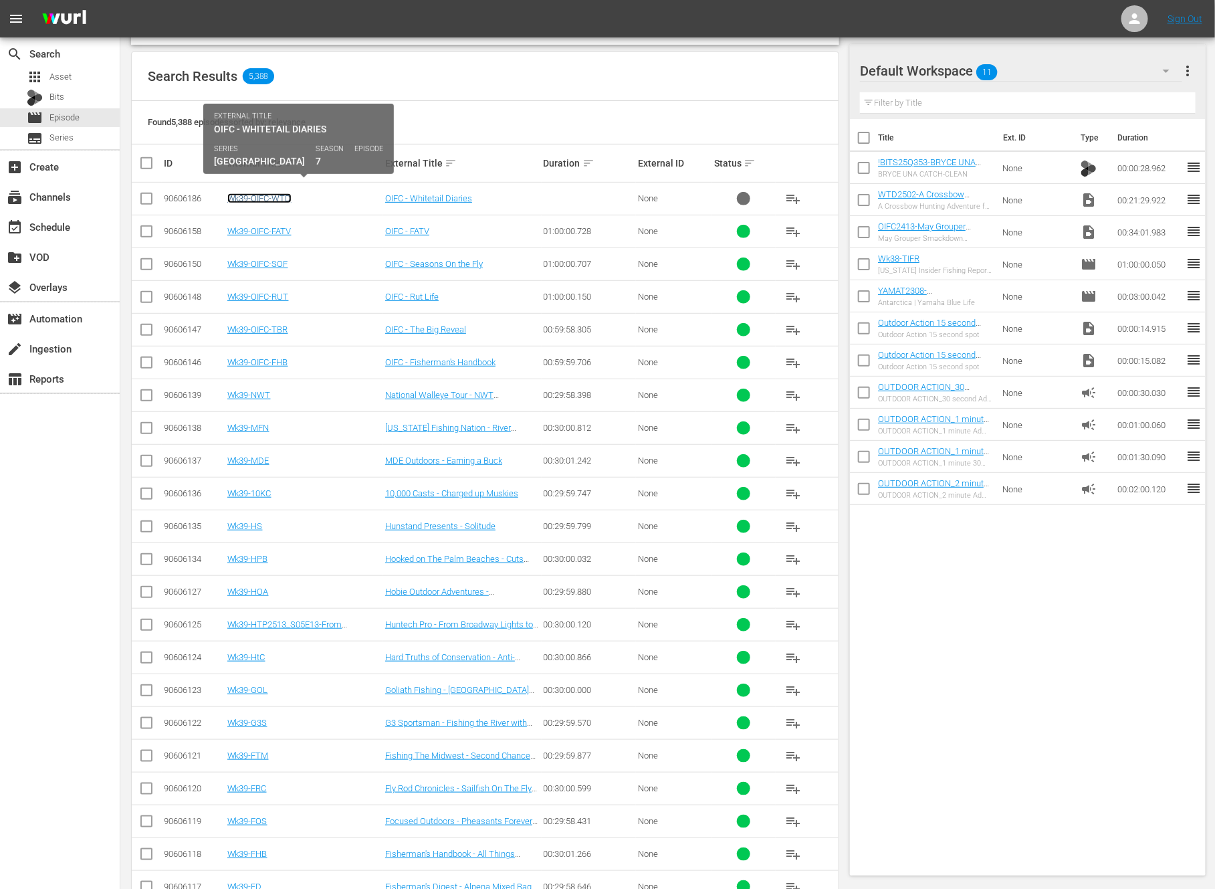
click at [277, 196] on link "Wk39-OIFC-WTD" at bounding box center [259, 198] width 64 height 10
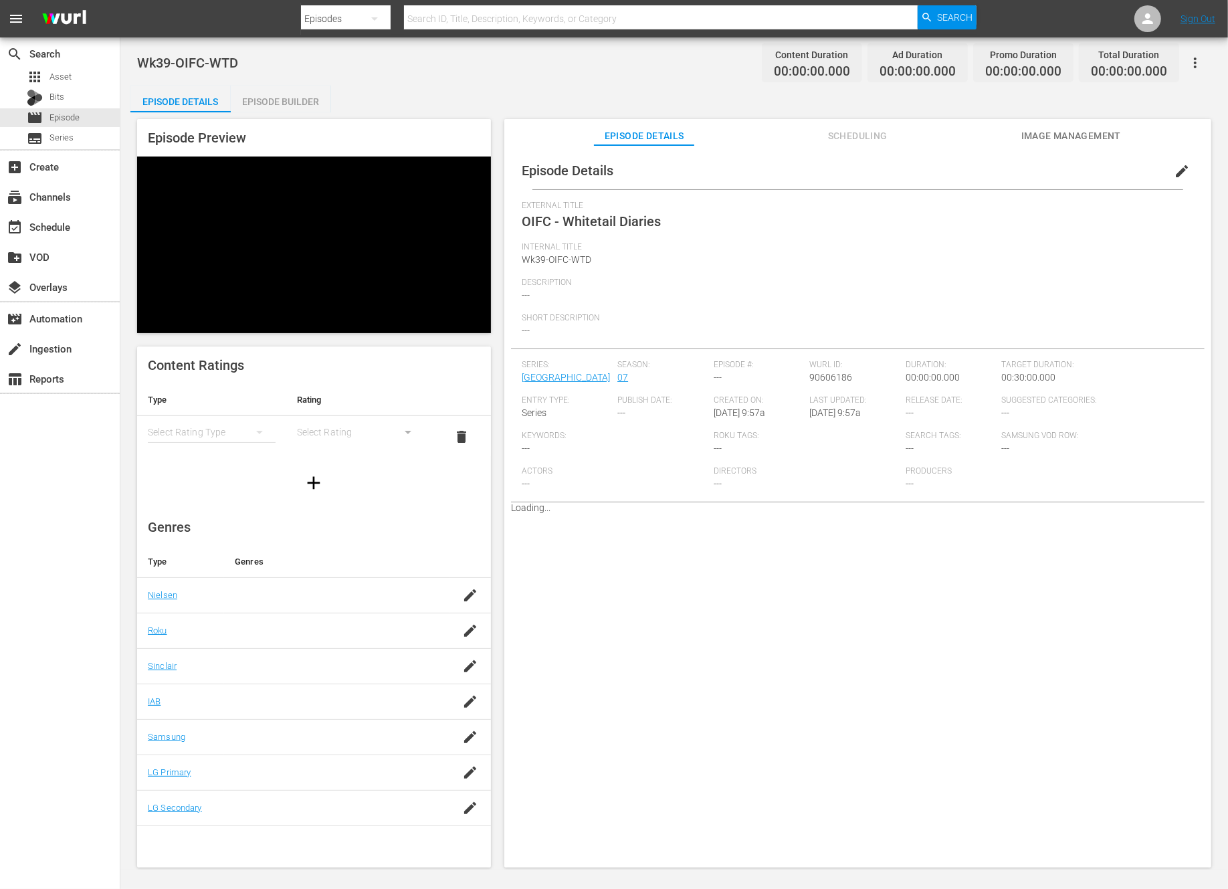
click at [280, 99] on div "Episode Builder" at bounding box center [281, 102] width 100 height 32
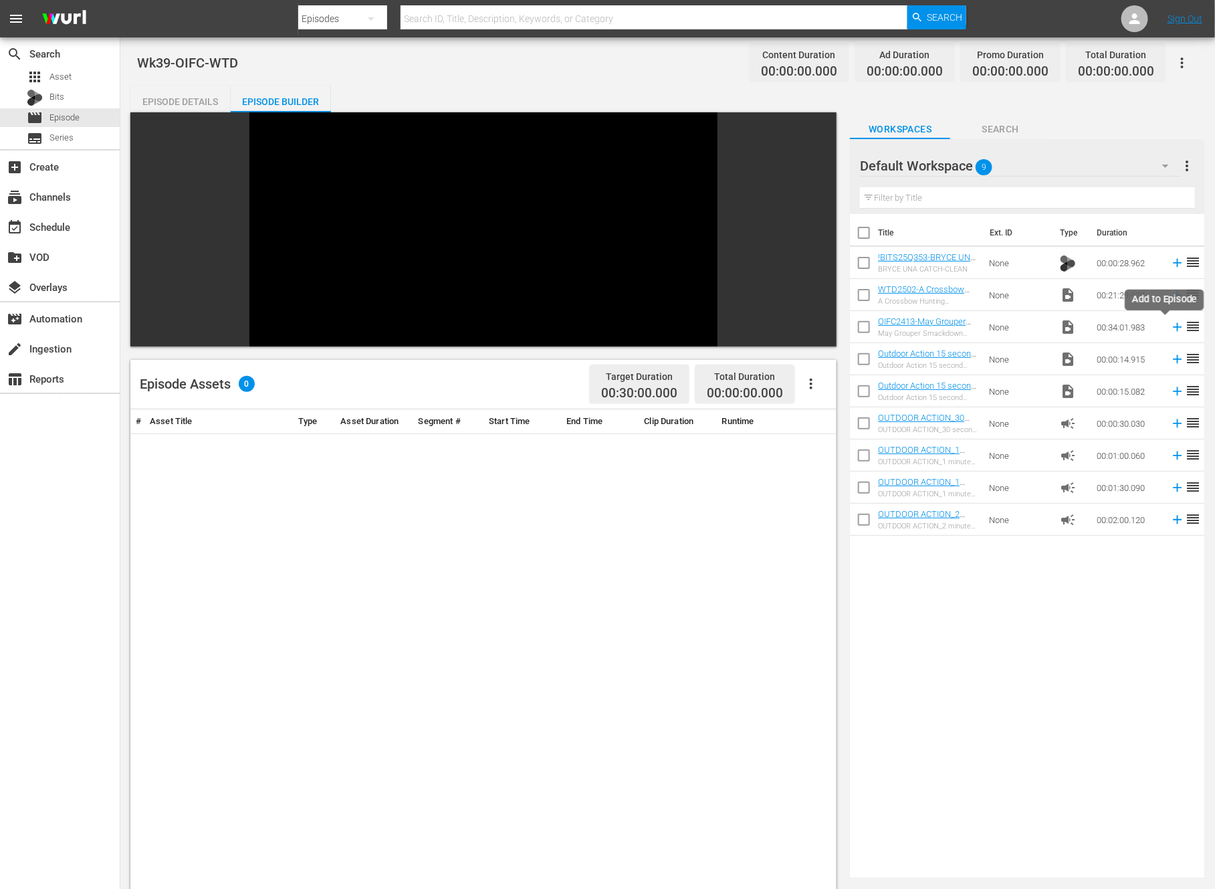
click at [1170, 325] on icon at bounding box center [1177, 327] width 15 height 15
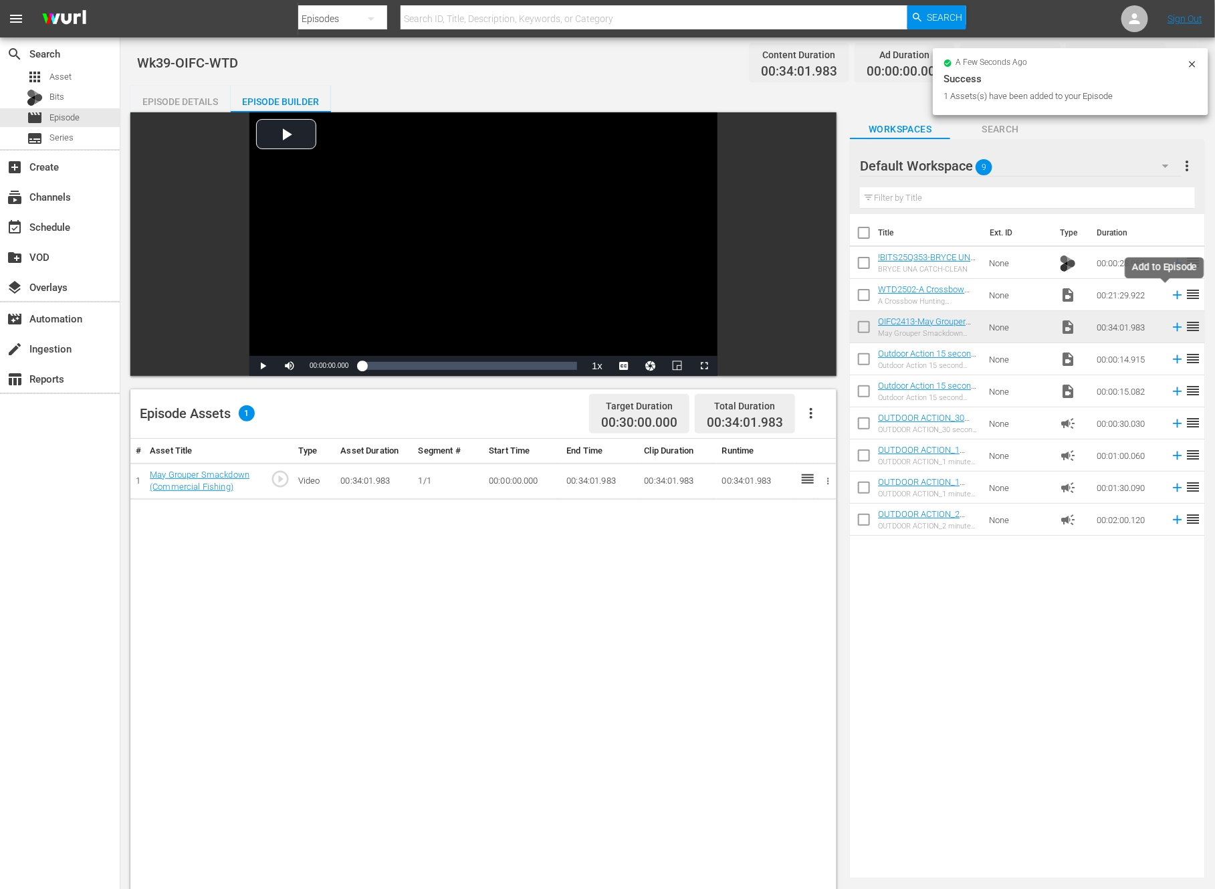
click at [1170, 293] on icon at bounding box center [1177, 295] width 15 height 15
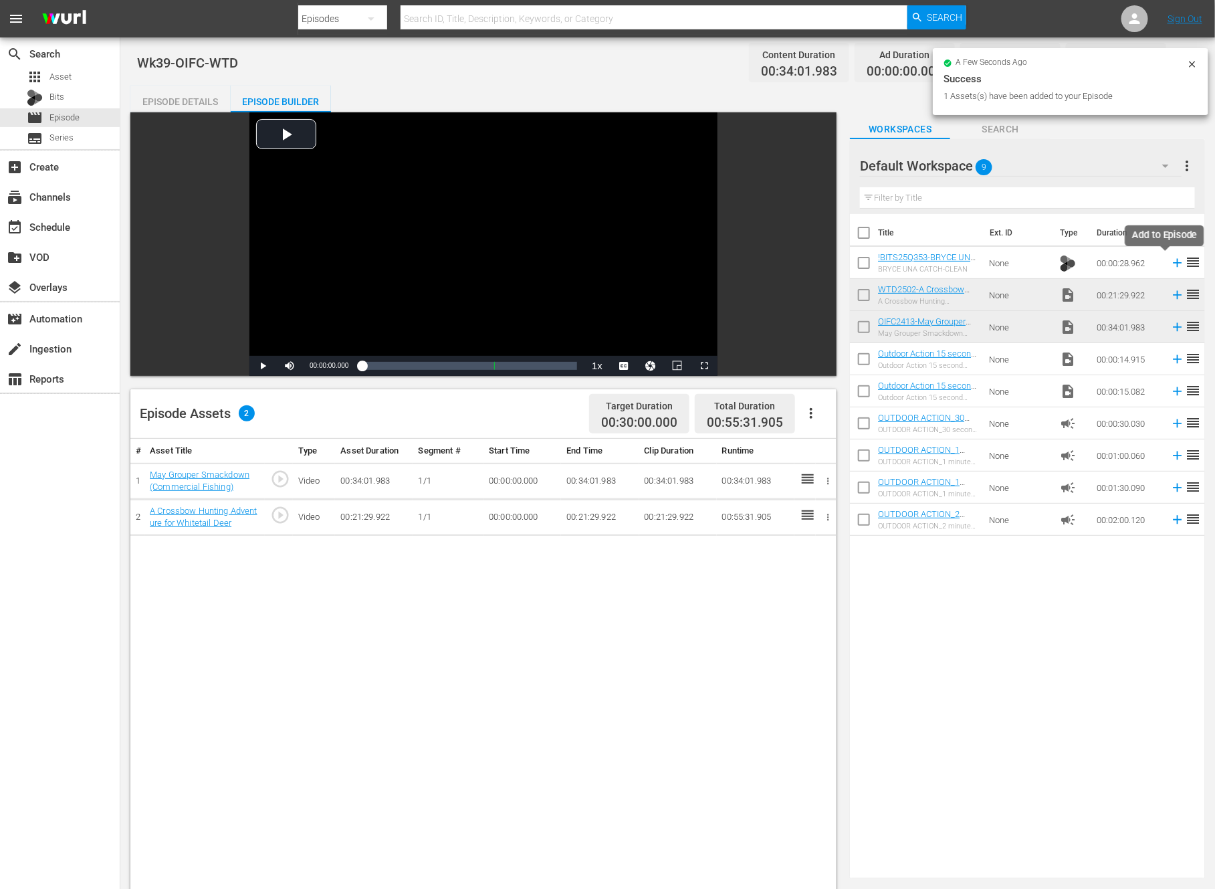
click at [1170, 260] on icon at bounding box center [1177, 262] width 15 height 15
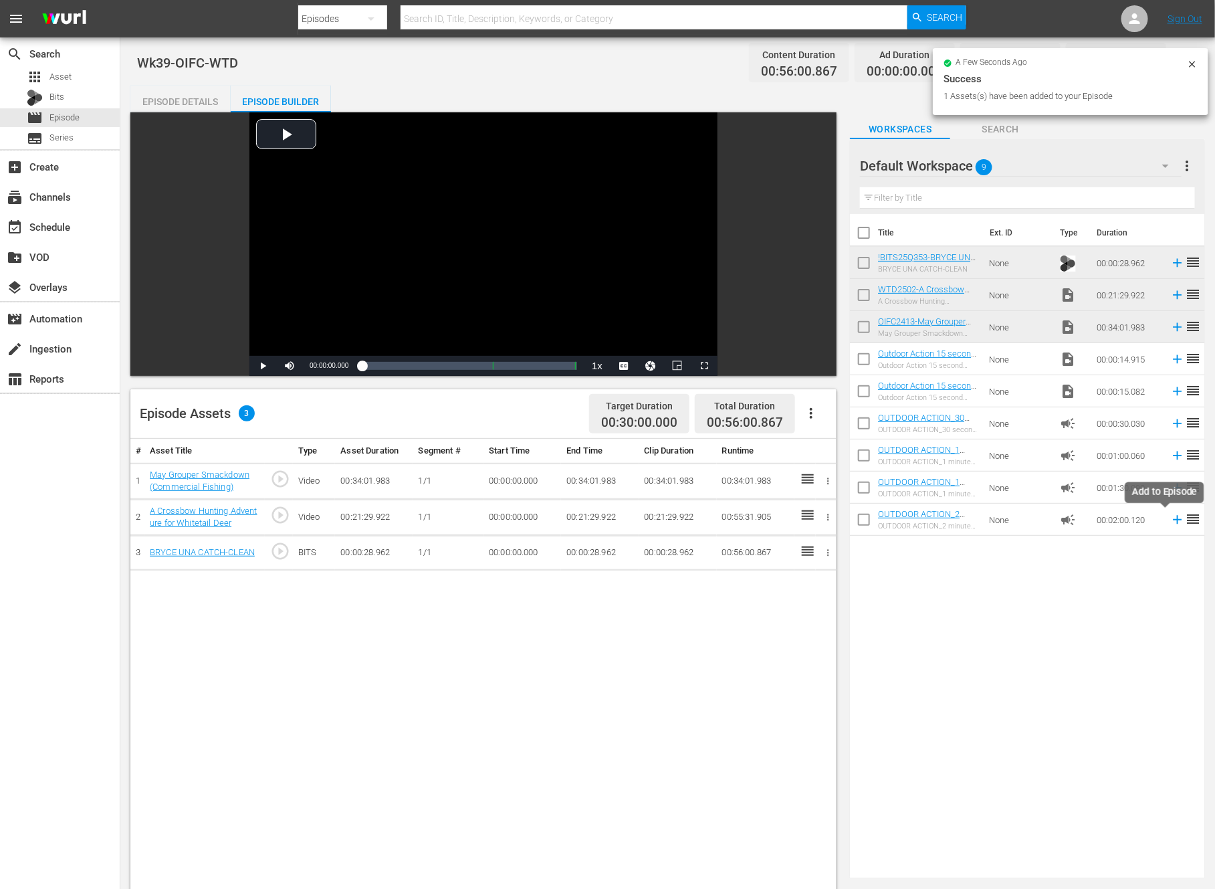
click at [1170, 521] on icon at bounding box center [1177, 519] width 15 height 15
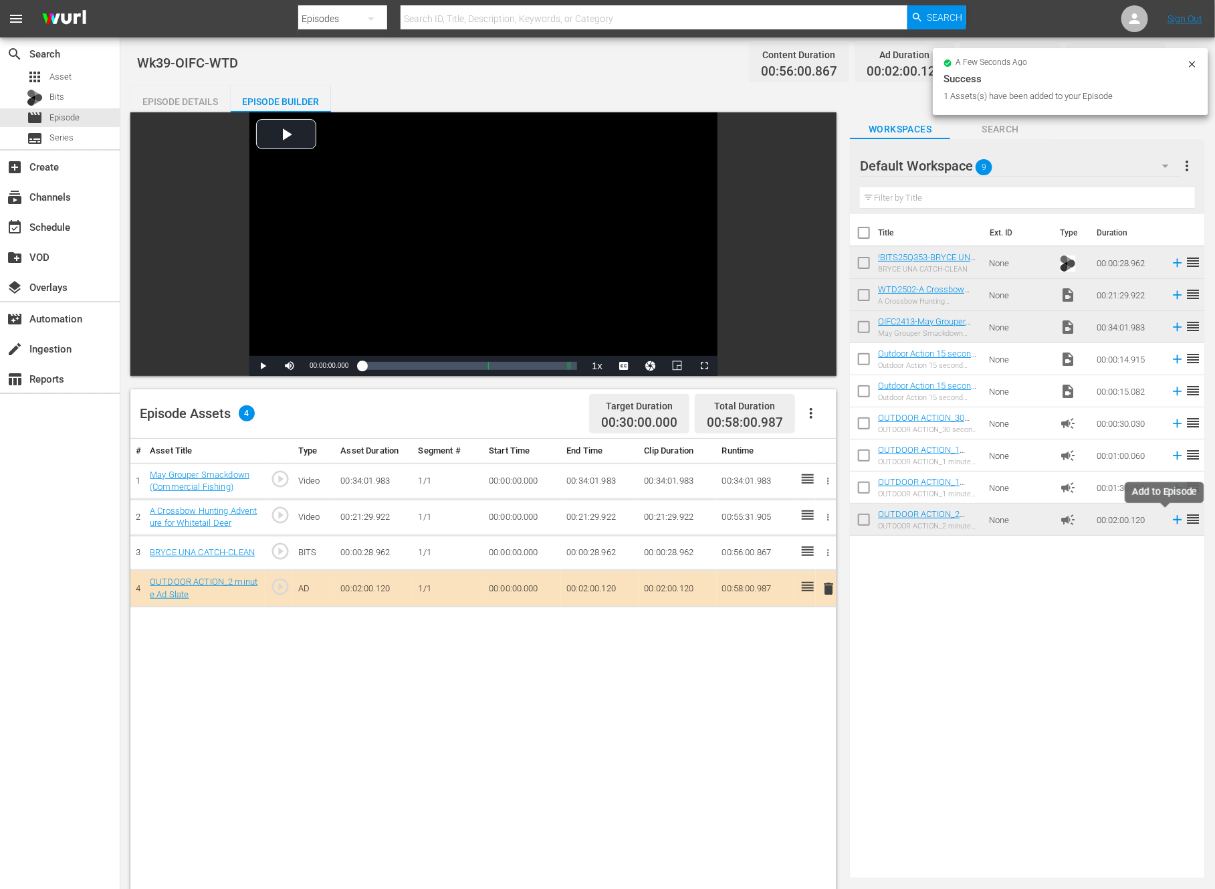
click at [1170, 516] on icon at bounding box center [1177, 519] width 15 height 15
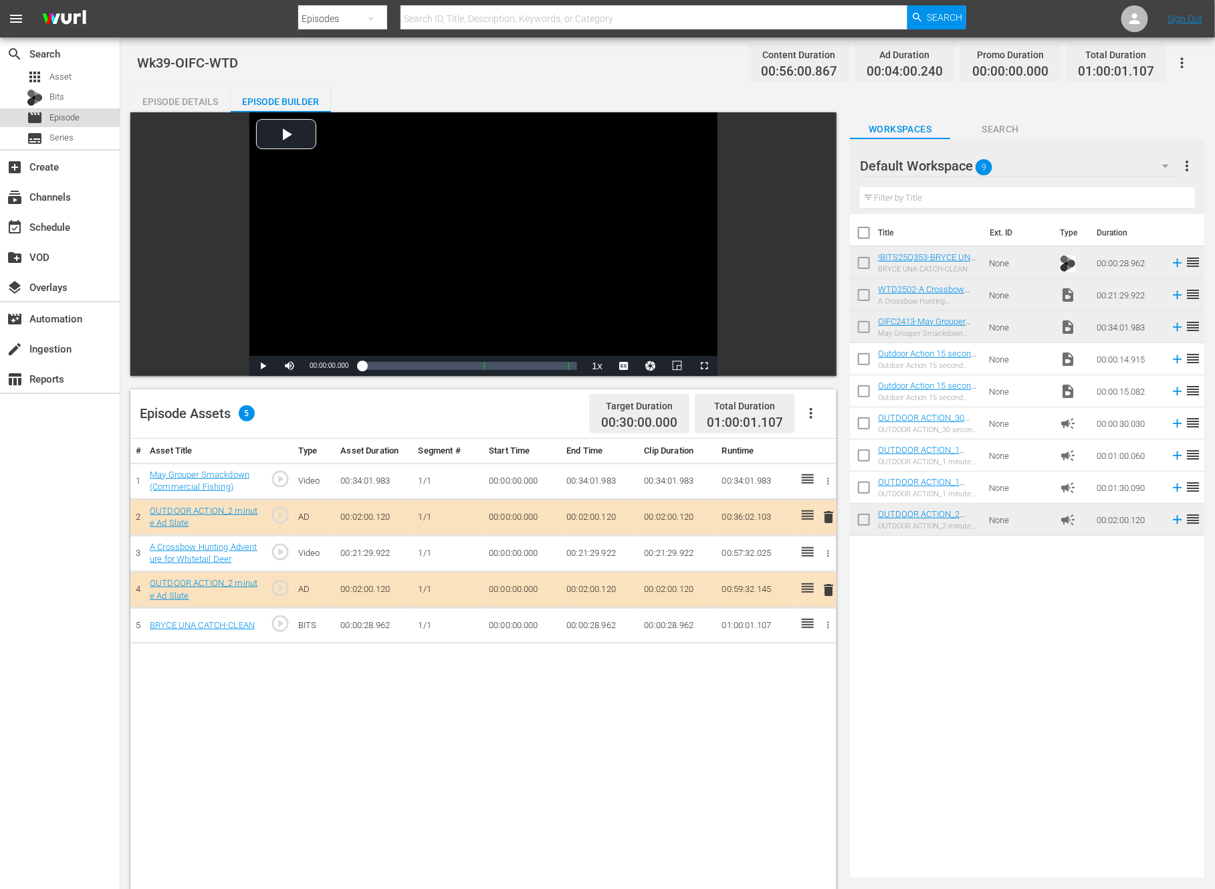
click at [62, 114] on span "Episode" at bounding box center [64, 117] width 30 height 13
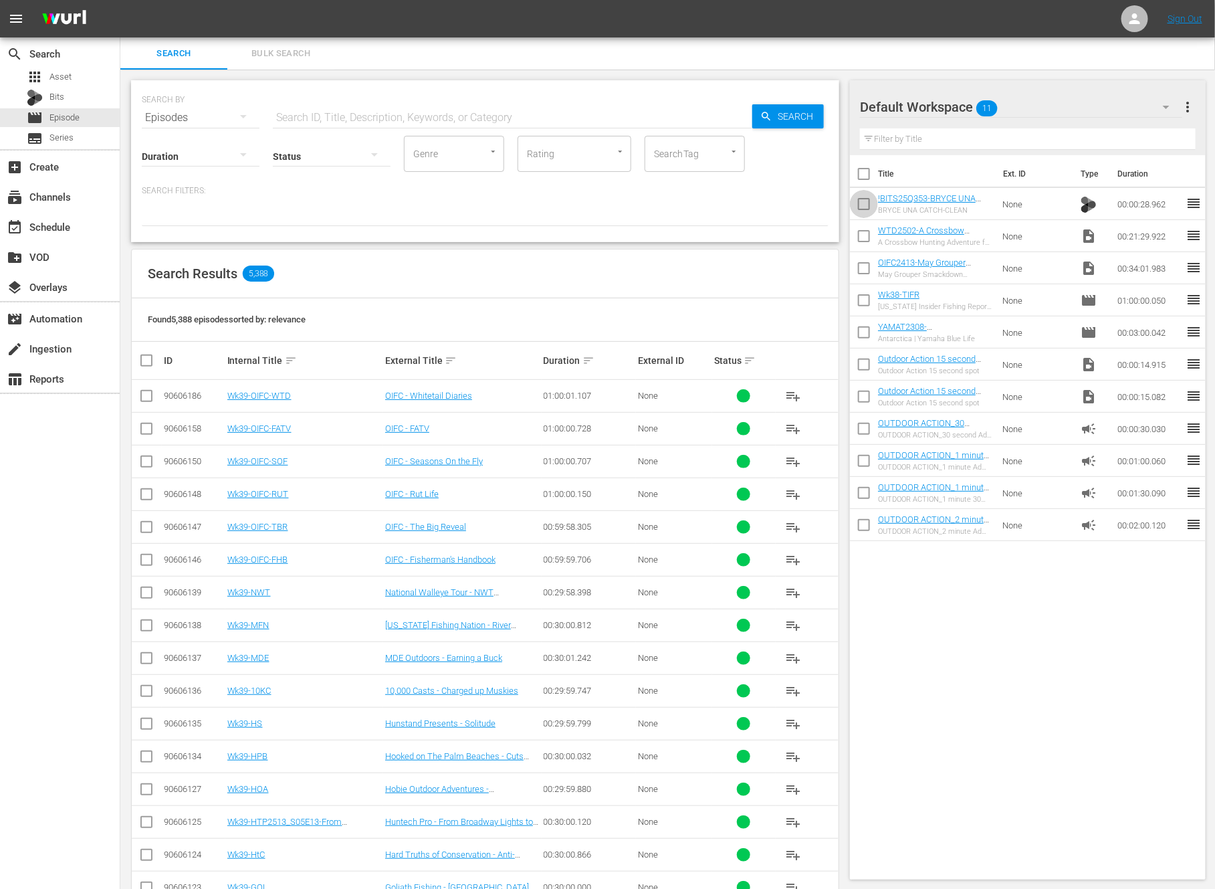
click at [861, 198] on input "checkbox" at bounding box center [864, 207] width 28 height 28
checkbox input "true"
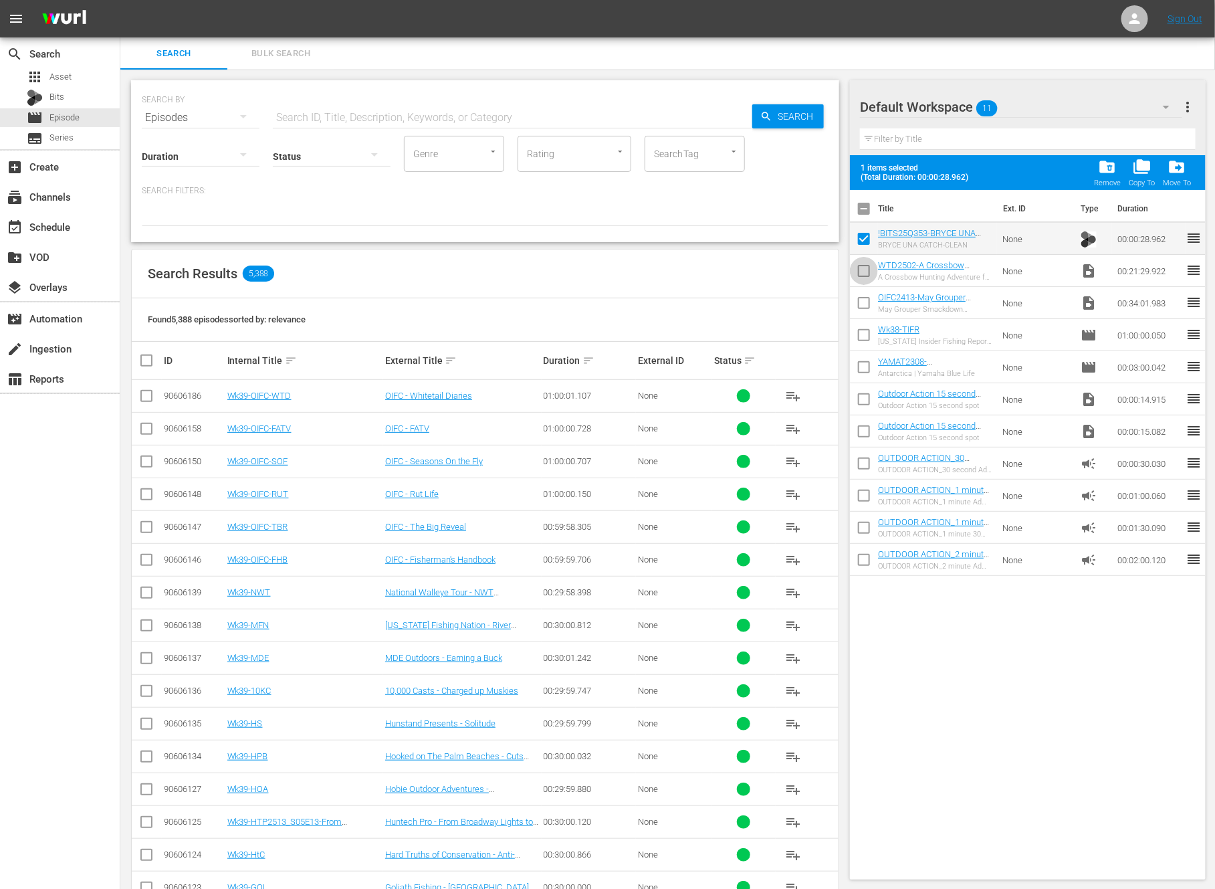
click at [860, 278] on input "checkbox" at bounding box center [864, 273] width 28 height 28
checkbox input "true"
click at [859, 308] on input "checkbox" at bounding box center [864, 306] width 28 height 28
checkbox input "true"
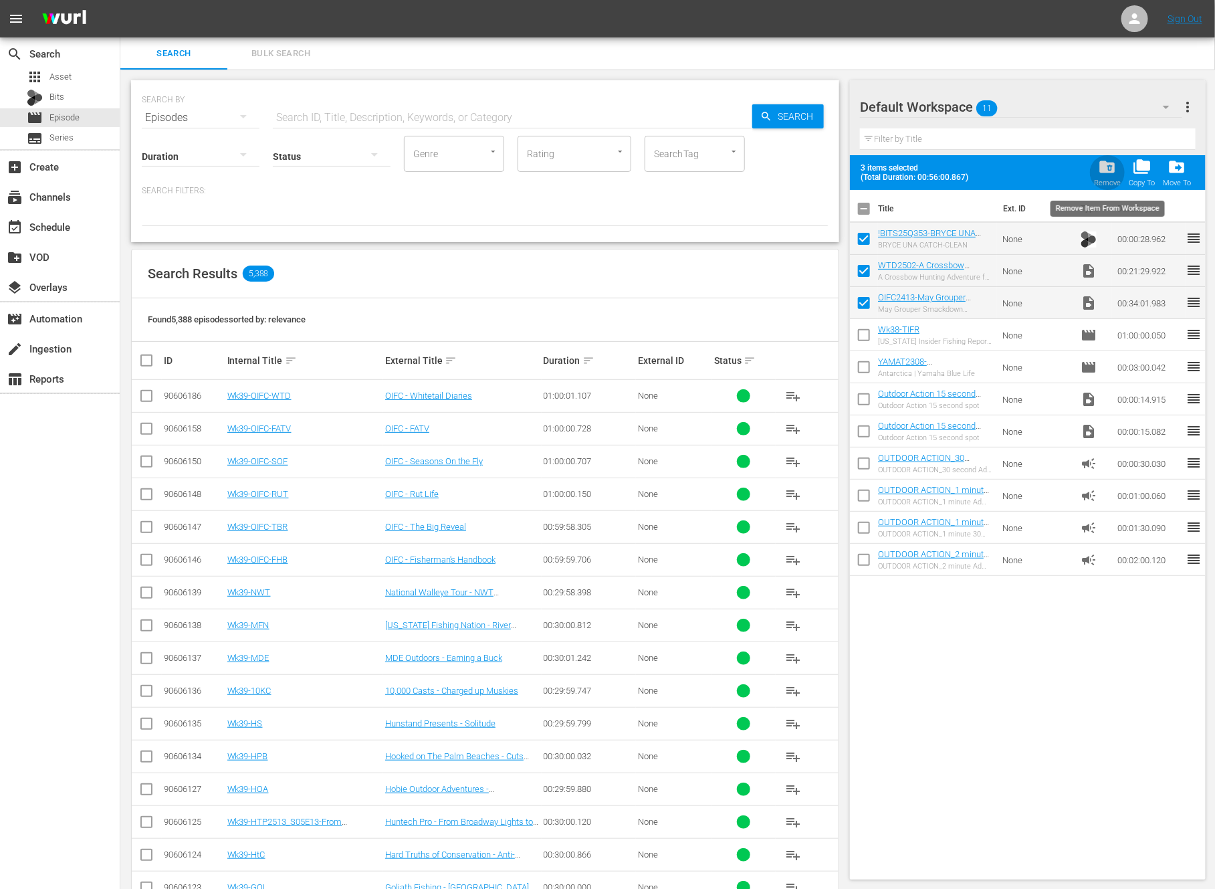
click at [1105, 162] on span "folder_delete" at bounding box center [1108, 167] width 18 height 18
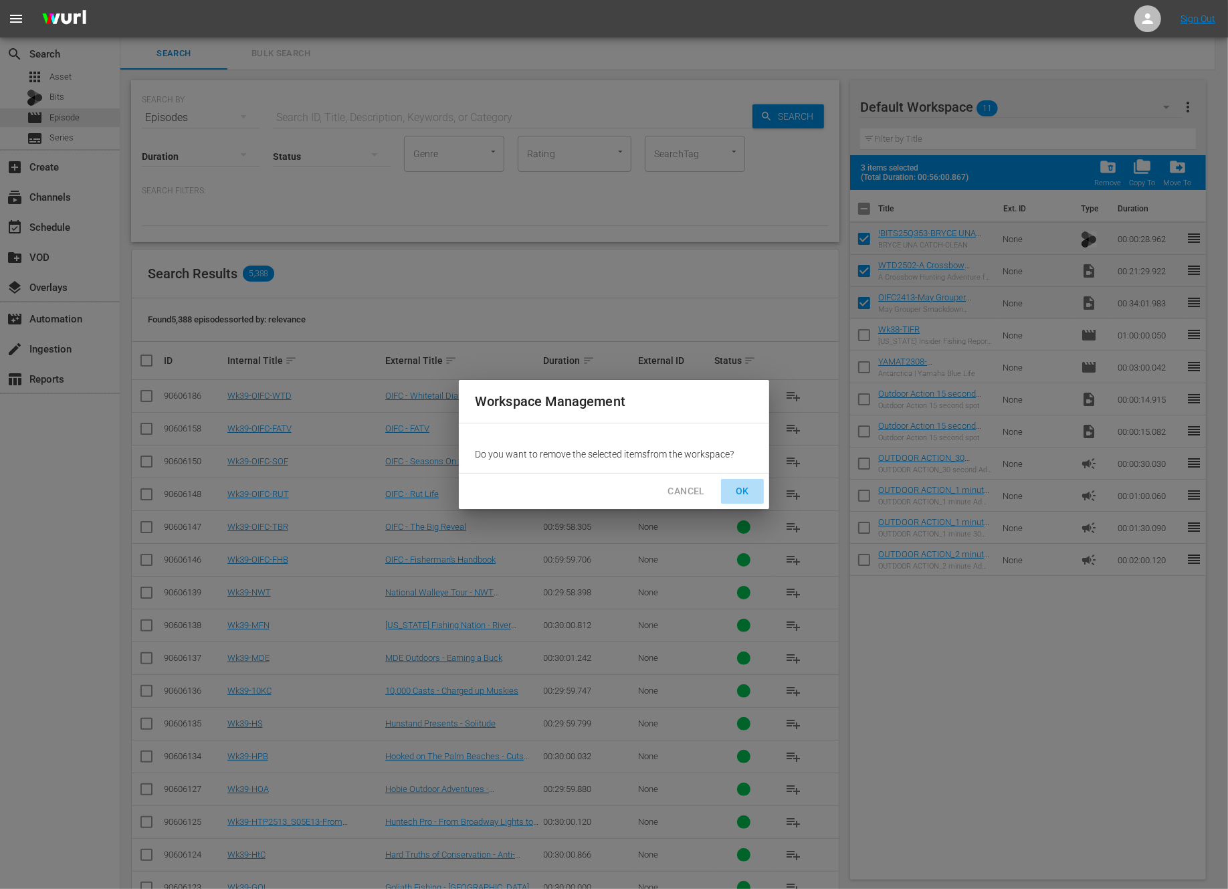
click at [744, 494] on span "OK" at bounding box center [742, 491] width 21 height 17
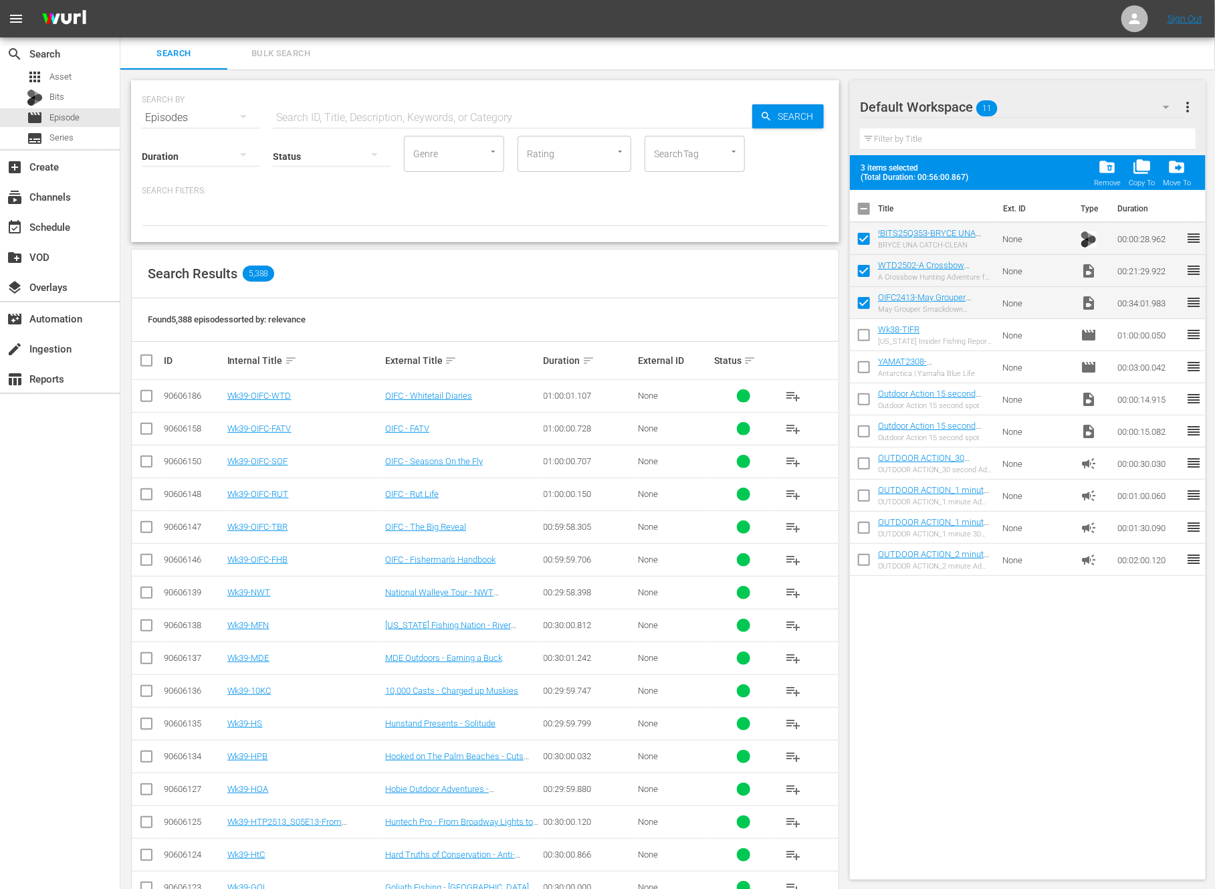
checkbox input "false"
click at [418, 114] on input "text" at bounding box center [513, 118] width 480 height 32
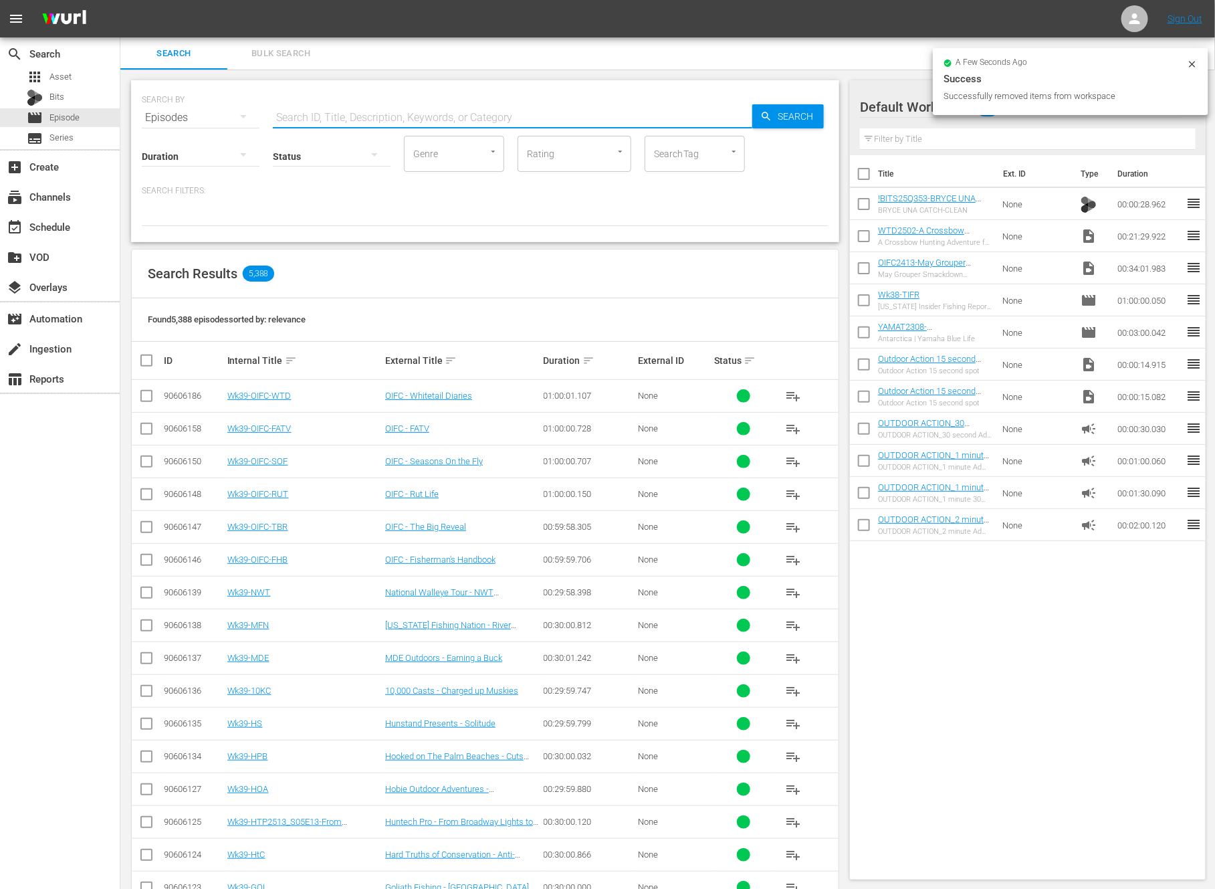
paste input "Dave Allen"
type input "Dave Allen"
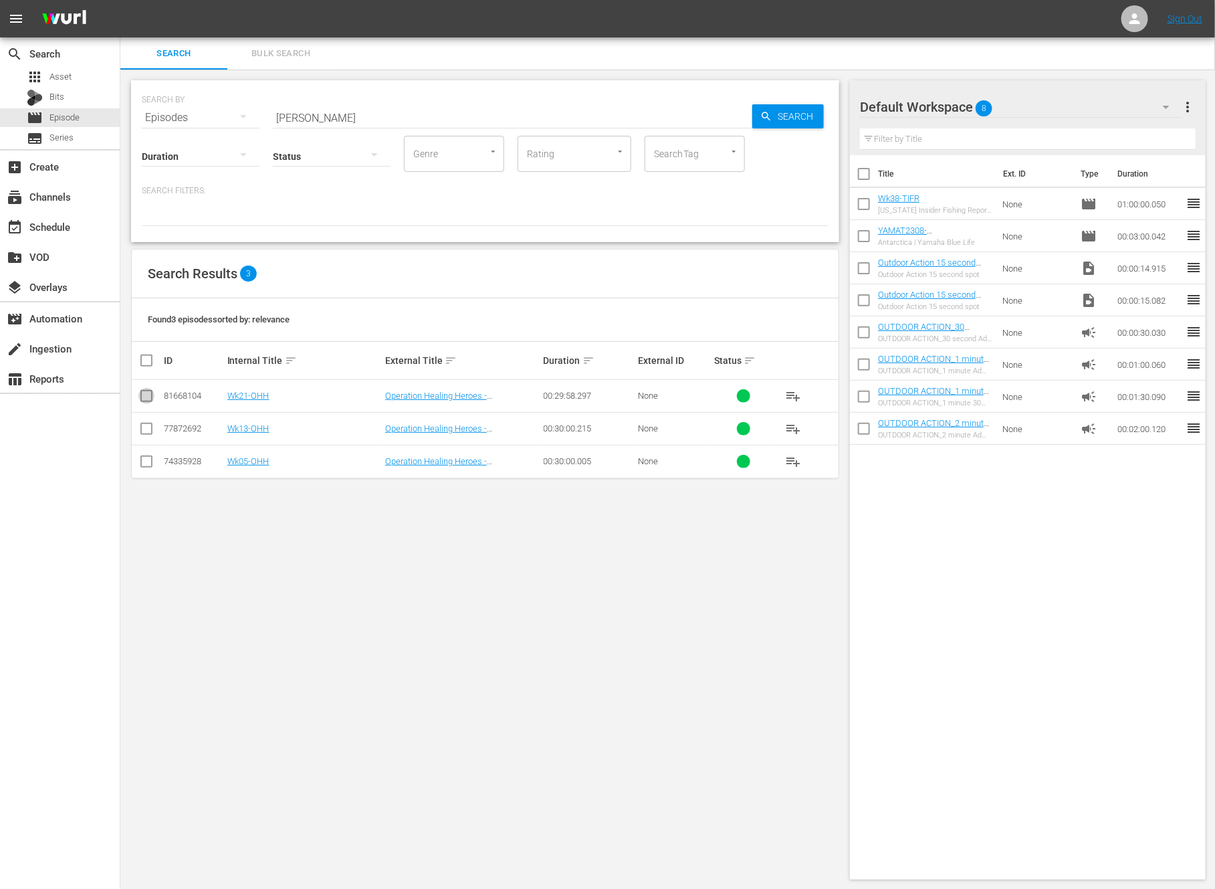
click at [146, 395] on input "checkbox" at bounding box center [146, 399] width 16 height 16
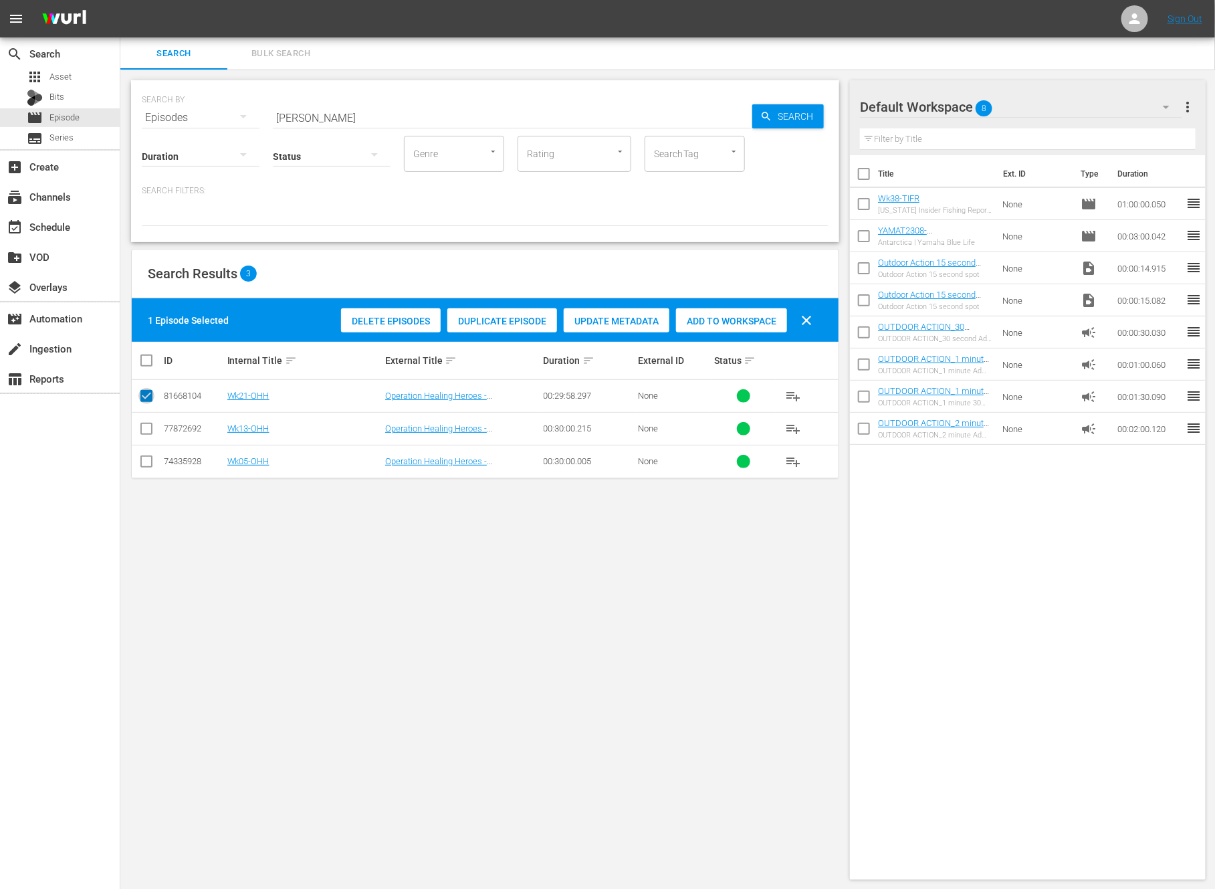
click at [144, 394] on input "checkbox" at bounding box center [146, 399] width 16 height 16
checkbox input "false"
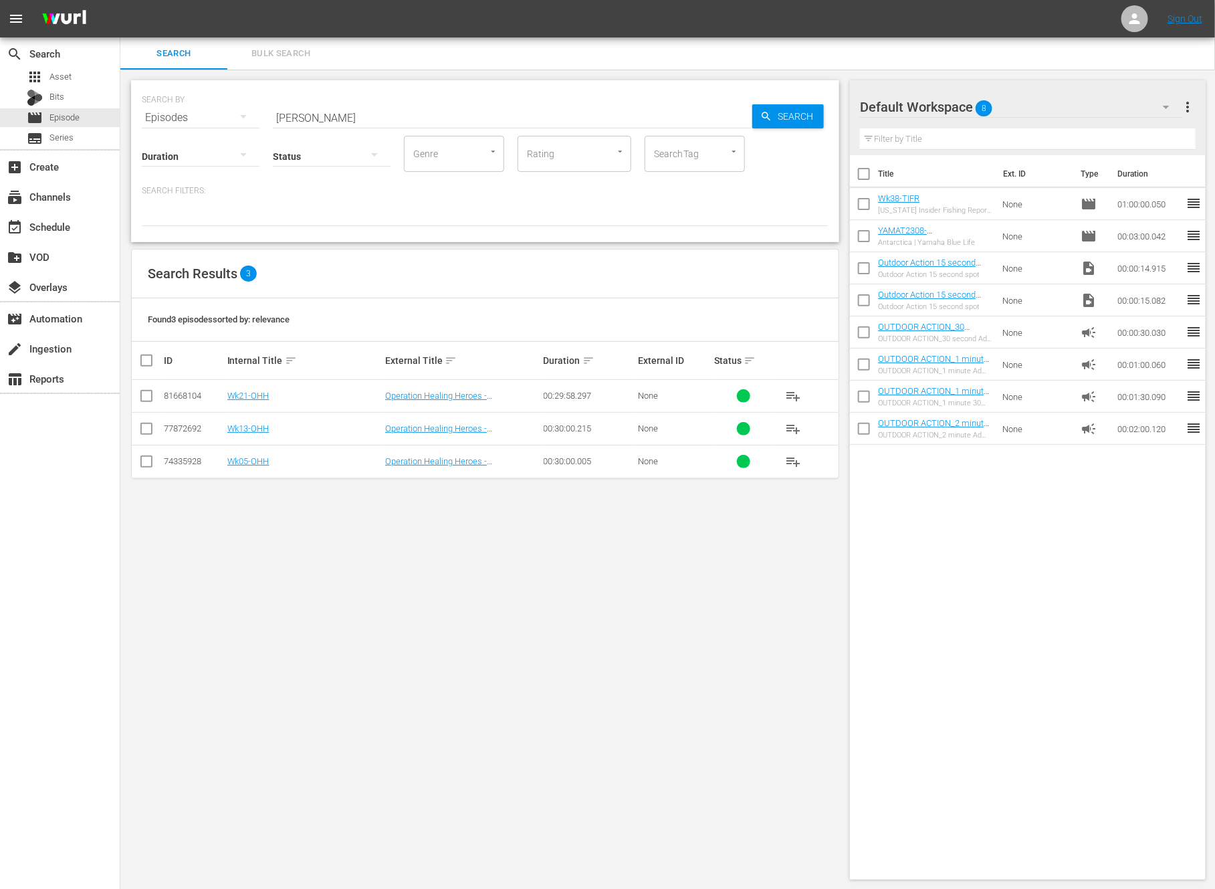
click at [280, 358] on div "Internal Title sort" at bounding box center [304, 360] width 154 height 16
click at [145, 401] on input "checkbox" at bounding box center [146, 399] width 16 height 16
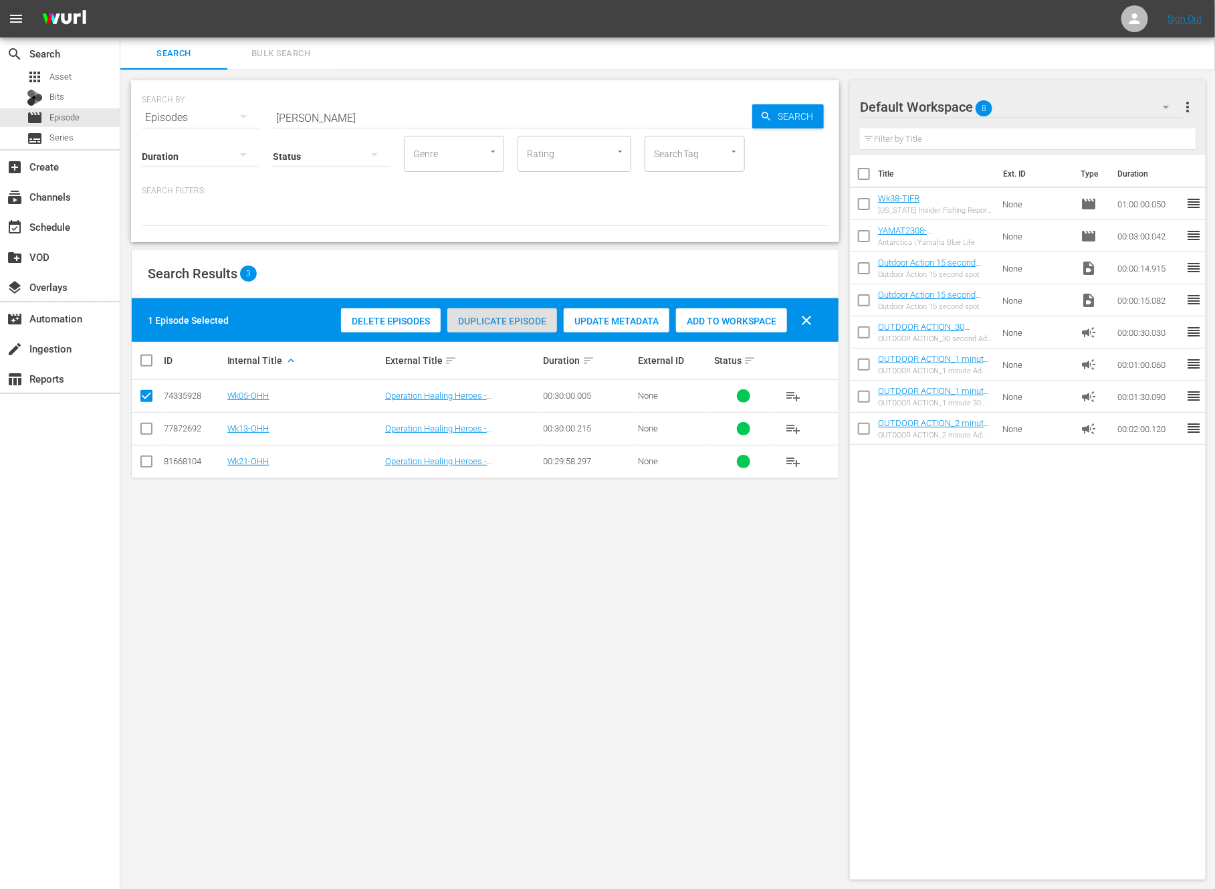
click at [514, 316] on span "Duplicate Episode" at bounding box center [502, 321] width 110 height 11
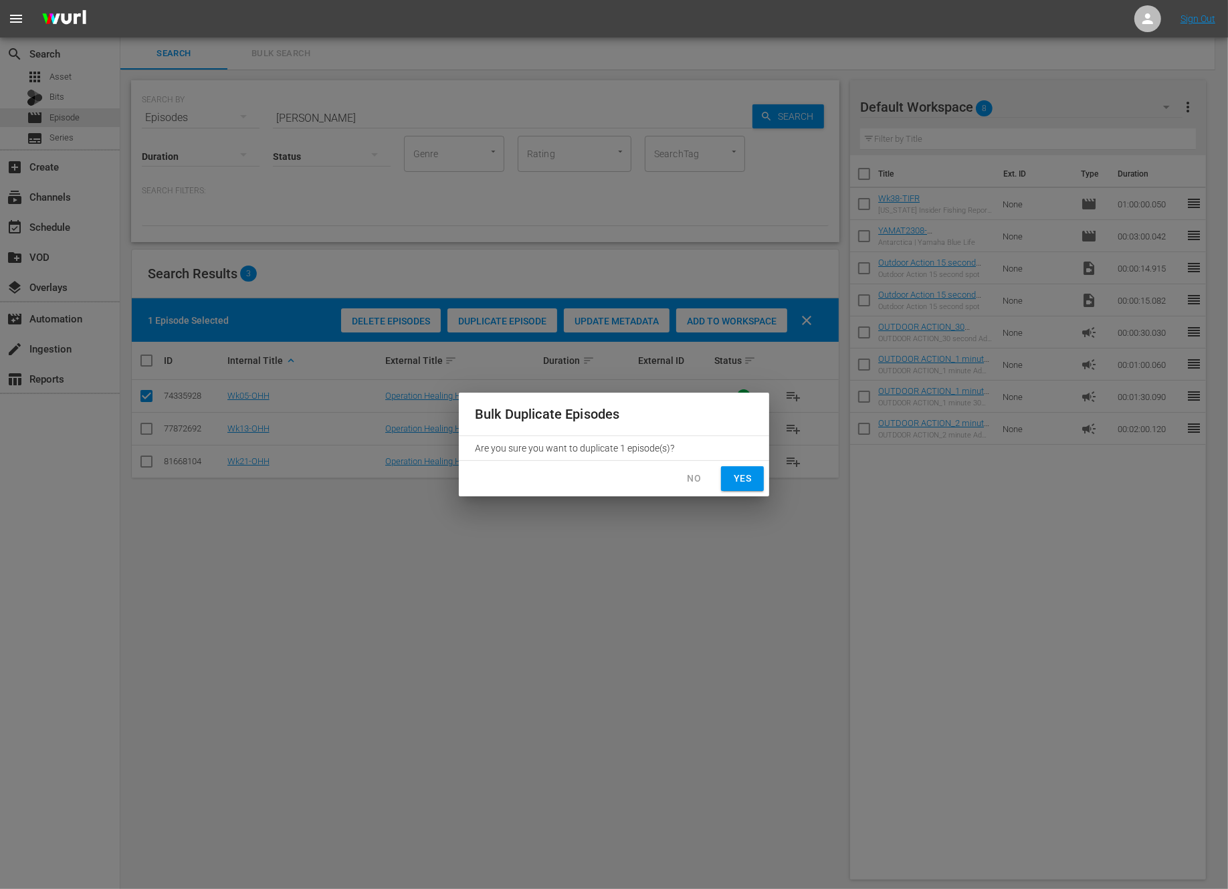
click at [750, 474] on span "Yes" at bounding box center [742, 478] width 21 height 17
checkbox input "false"
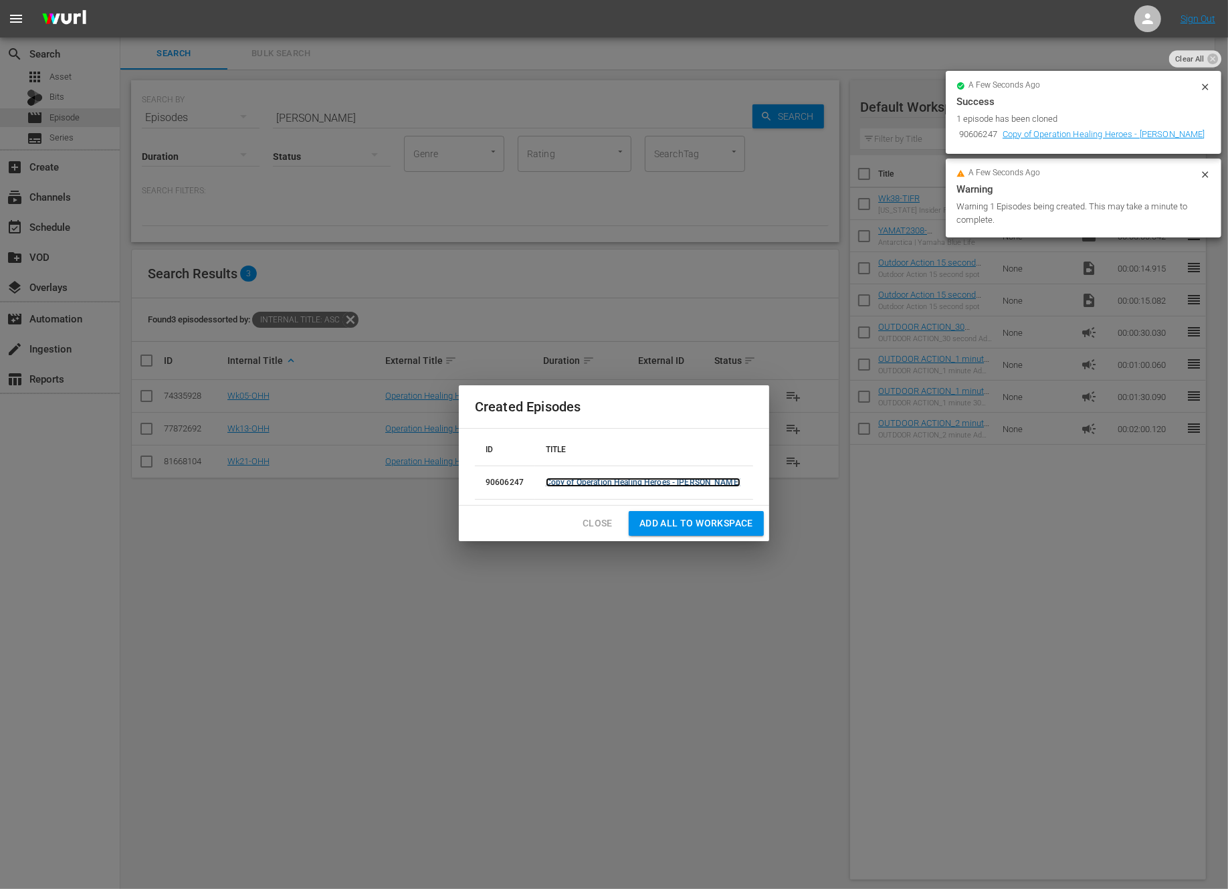
click at [626, 484] on link "Copy of Operation Healing Heroes - Dave Allen" at bounding box center [643, 482] width 195 height 9
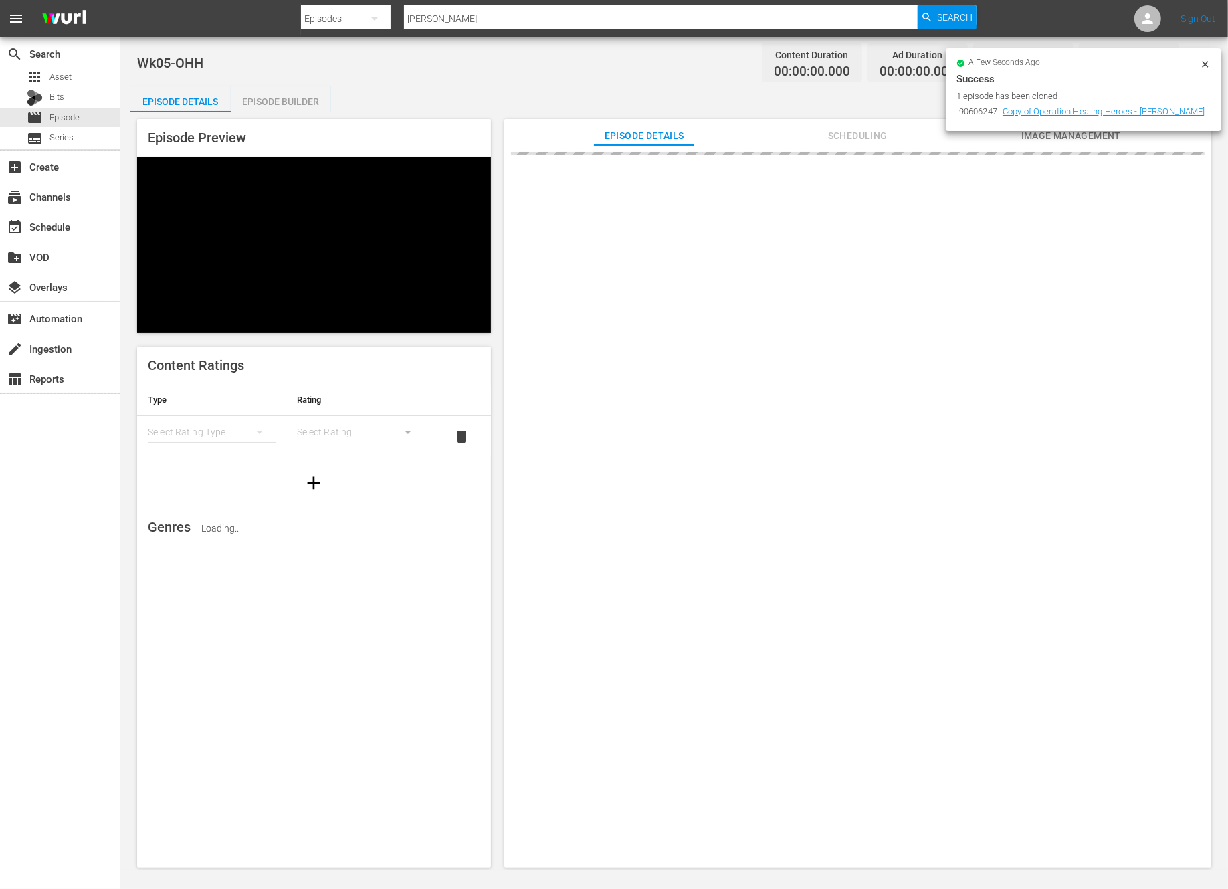
click at [1205, 69] on icon at bounding box center [1205, 64] width 11 height 11
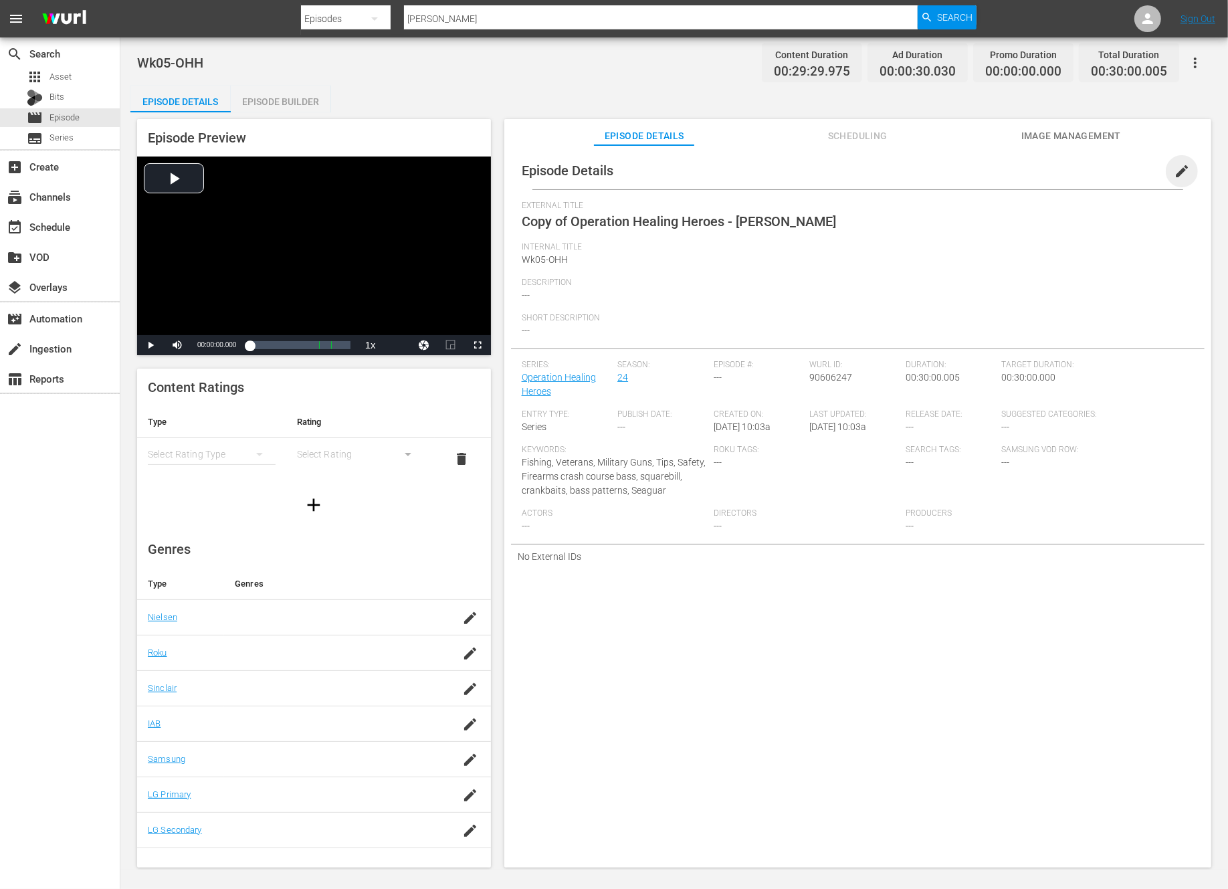
click at [1179, 165] on span "edit" at bounding box center [1182, 171] width 16 height 16
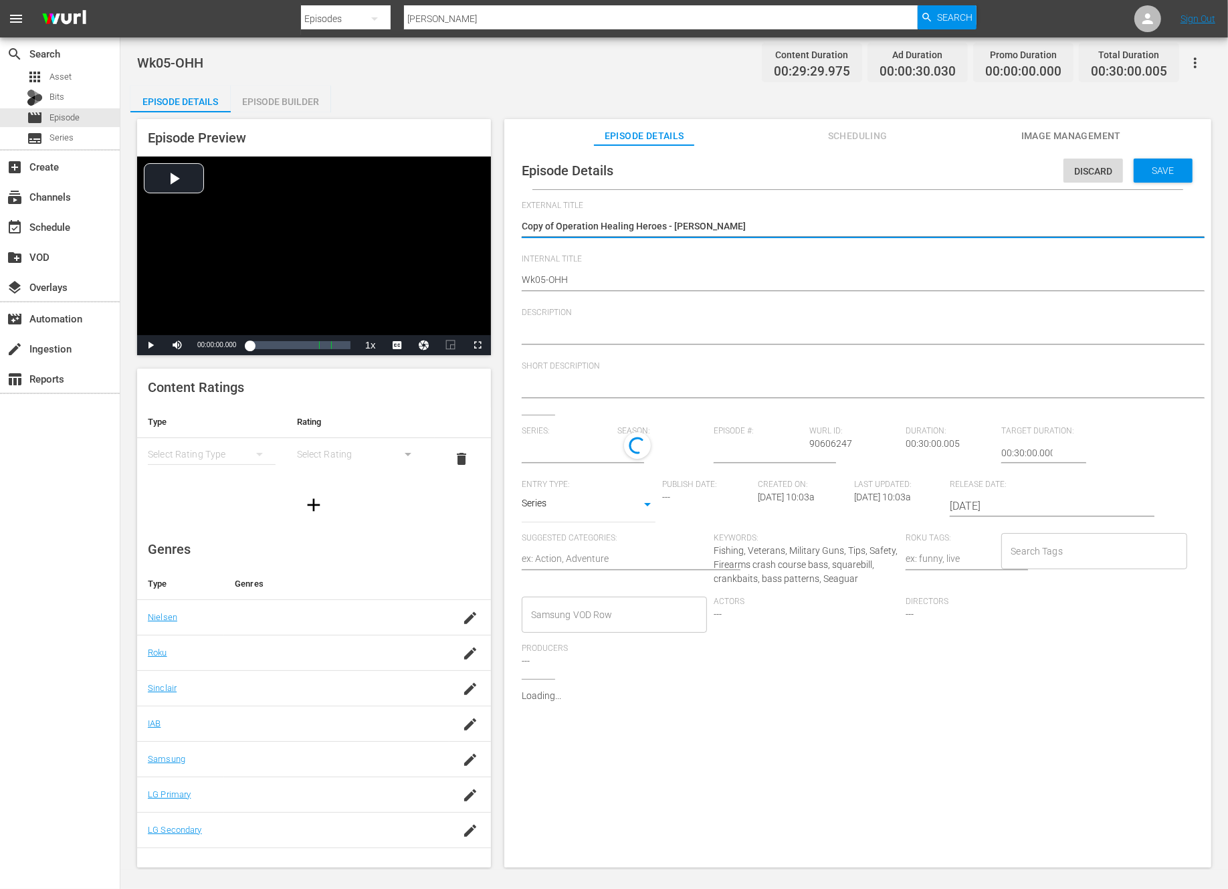
type input "Operation Healing Heroes"
click at [559, 229] on textarea "Copy of Operation Healing Heroes - Dave Allen" at bounding box center [854, 227] width 665 height 16
type textarea "Copy ofOperation Healing Heroes - Dave Allen"
type textarea "Copy oOperation Healing Heroes - Dave Allen"
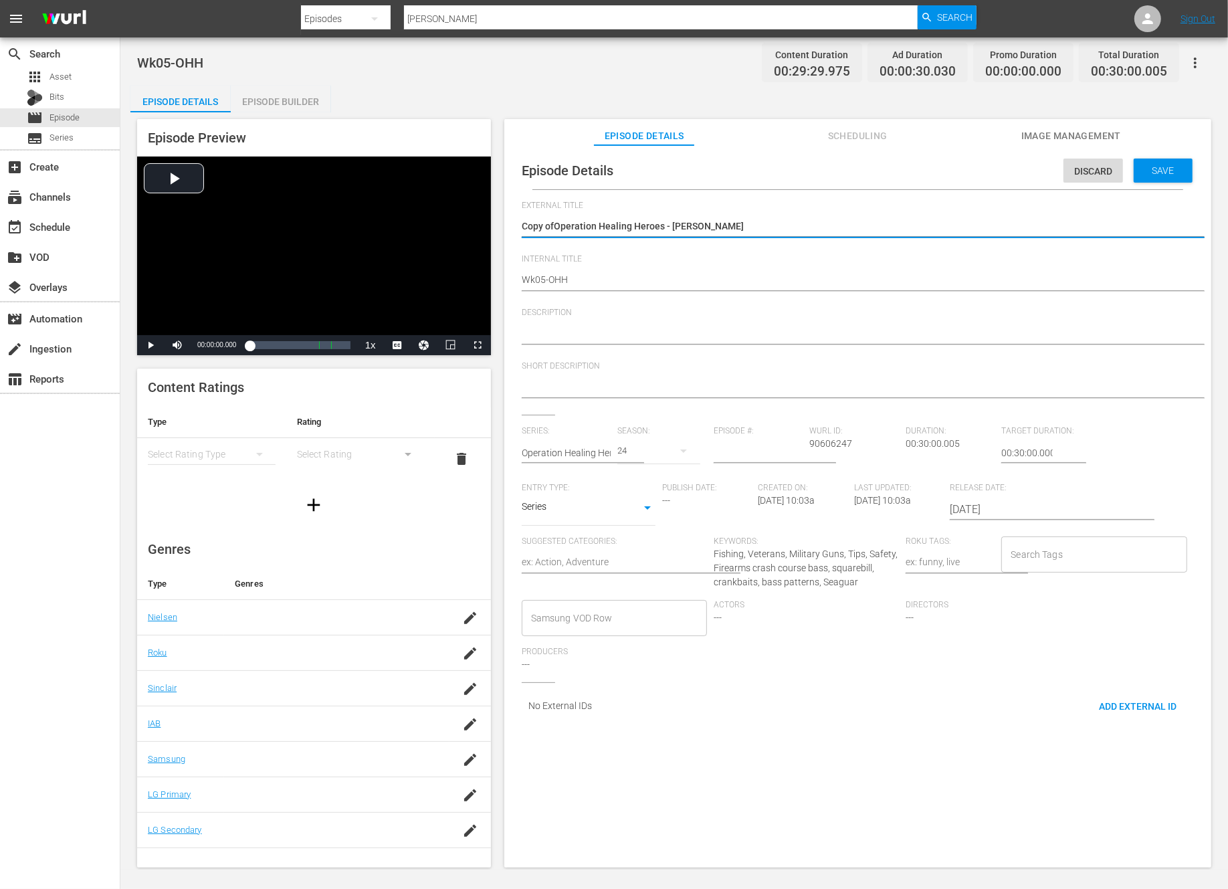
type textarea "Copy oOperation Healing Heroes - Dave Allen"
type textarea "Copy Operation Healing Heroes - Dave Allen"
type textarea "CopyOperation Healing Heroes - Dave Allen"
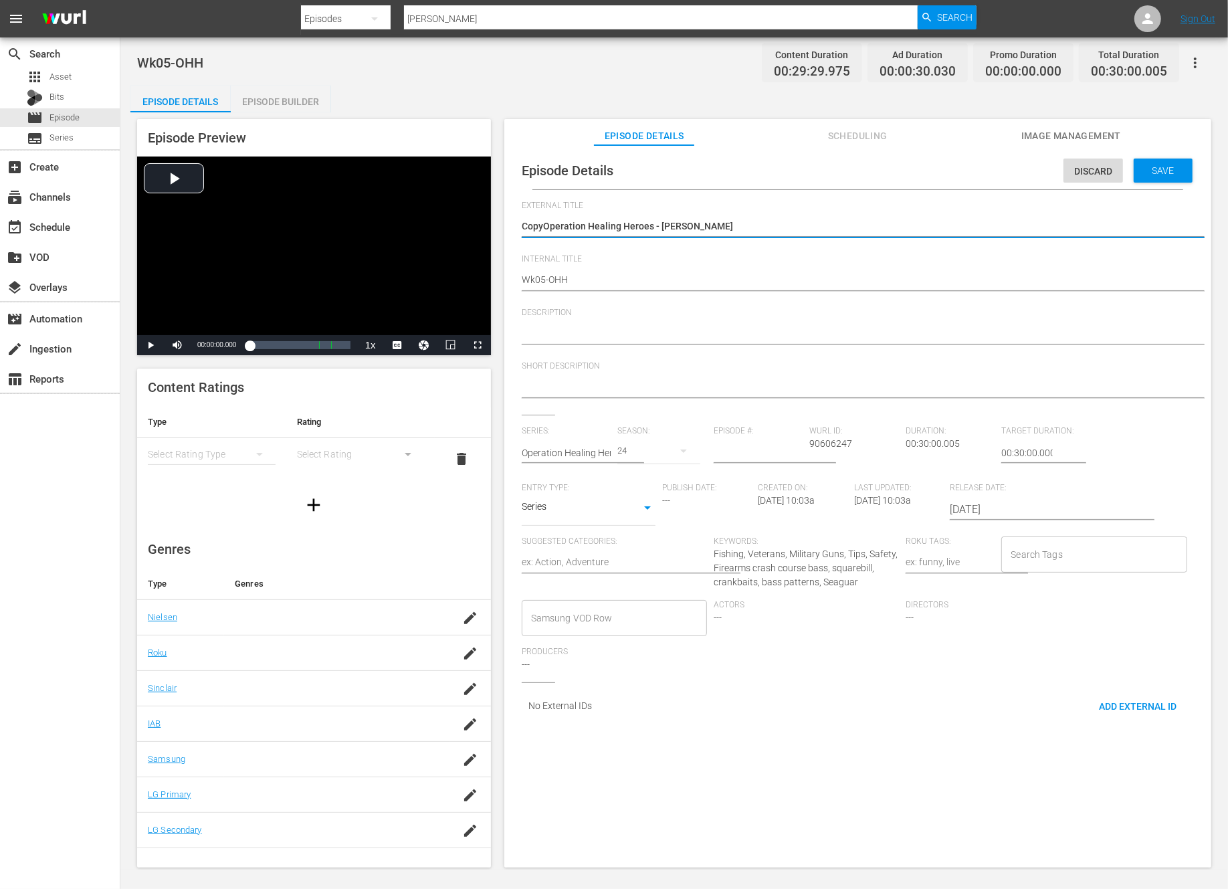
type textarea "CopOperation Healing Heroes - Dave Allen"
type textarea "CoOperation Healing Heroes - Dave Allen"
type textarea "COperation Healing Heroes - Dave Allen"
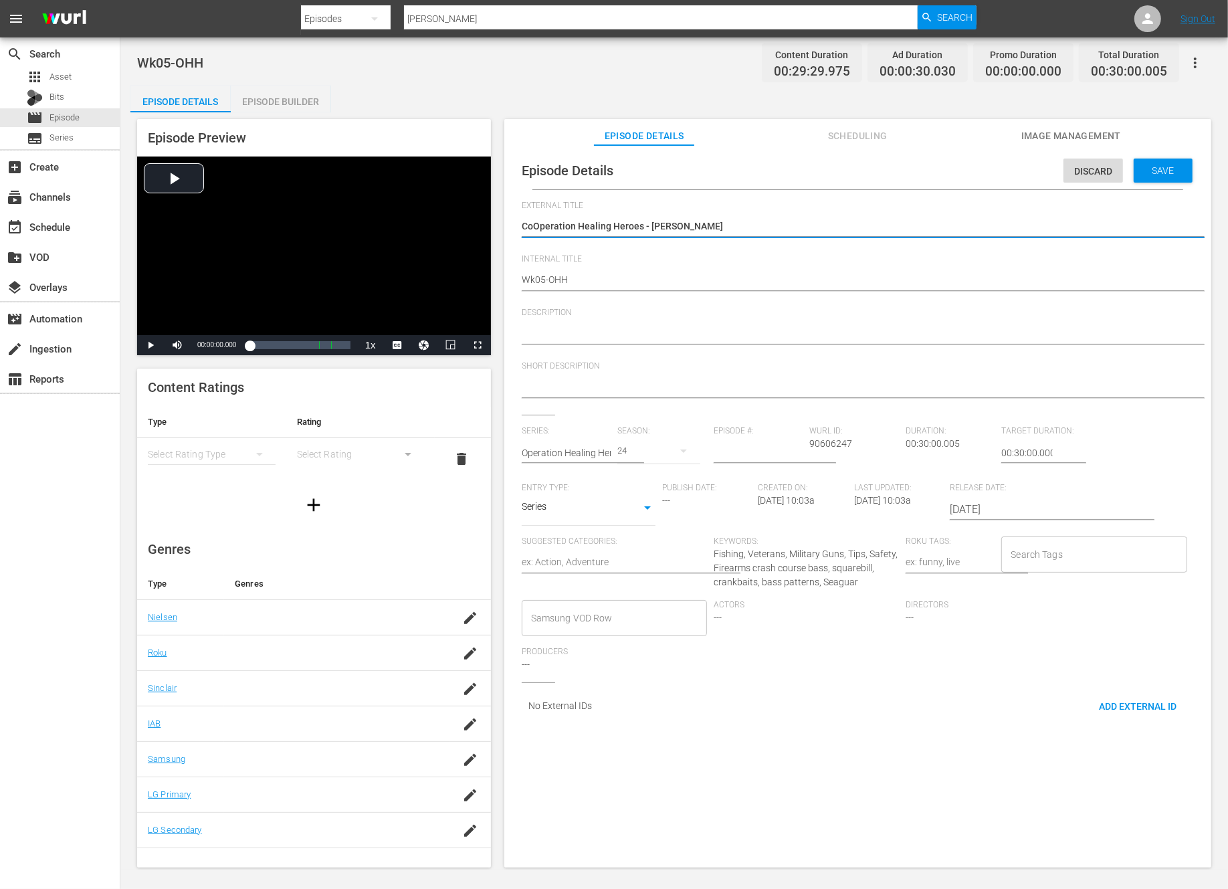
type textarea "COperation Healing Heroes - Dave Allen"
type textarea "Operation Healing Heroes - [PERSON_NAME]"
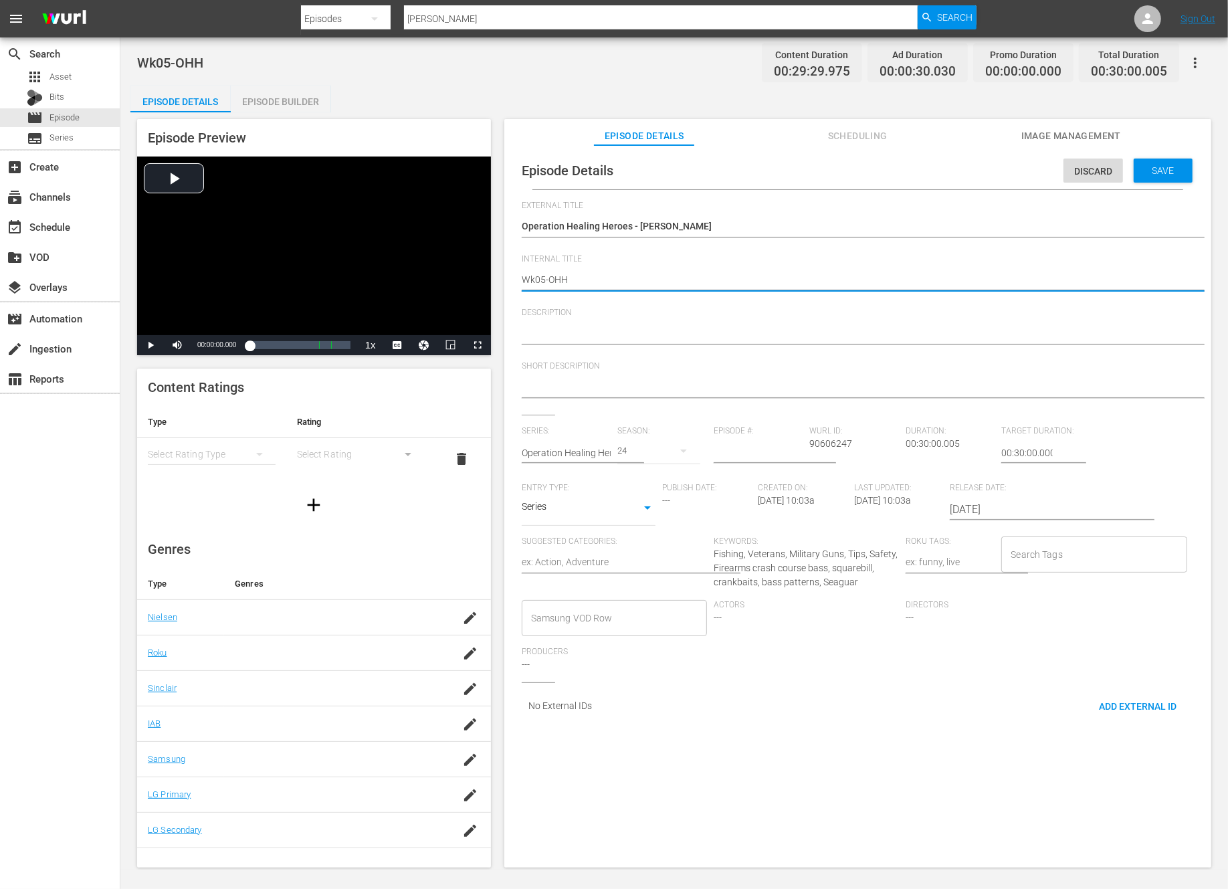
type textarea "Wk0-OHH"
type textarea "Wk-OHH"
type textarea "Wk3-OHH"
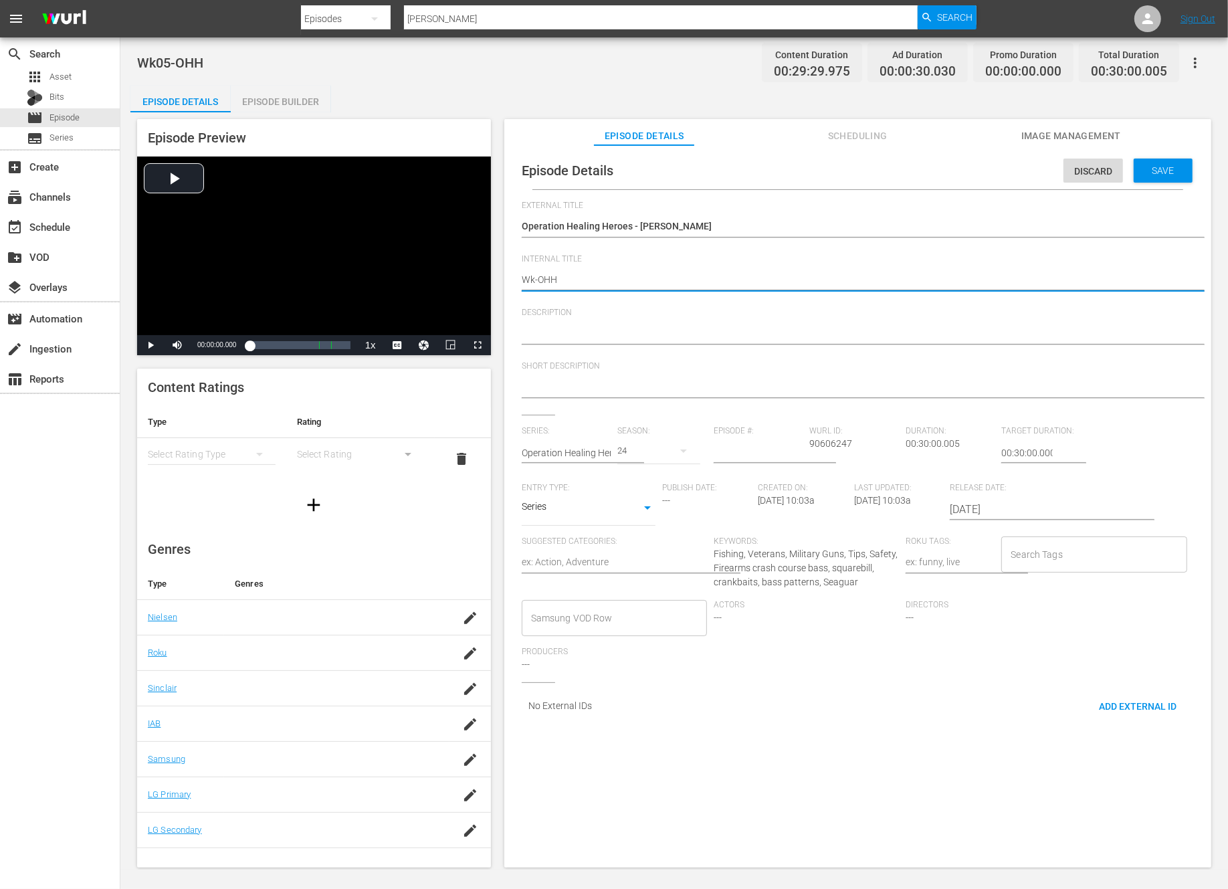
type textarea "Wk3-OHH"
type textarea "Wk39-OHH"
click at [1147, 179] on div "Save" at bounding box center [1163, 171] width 59 height 24
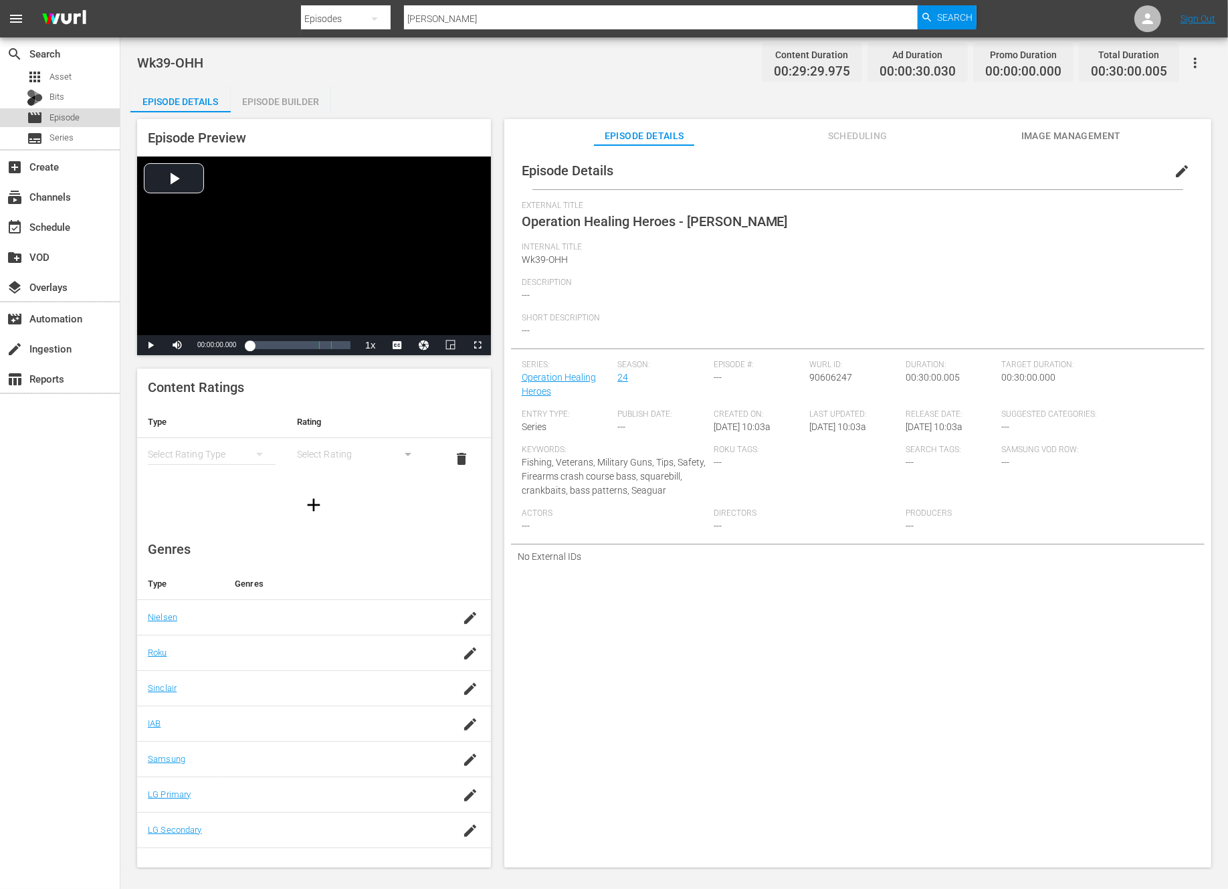
click at [56, 117] on span "Episode" at bounding box center [64, 117] width 30 height 13
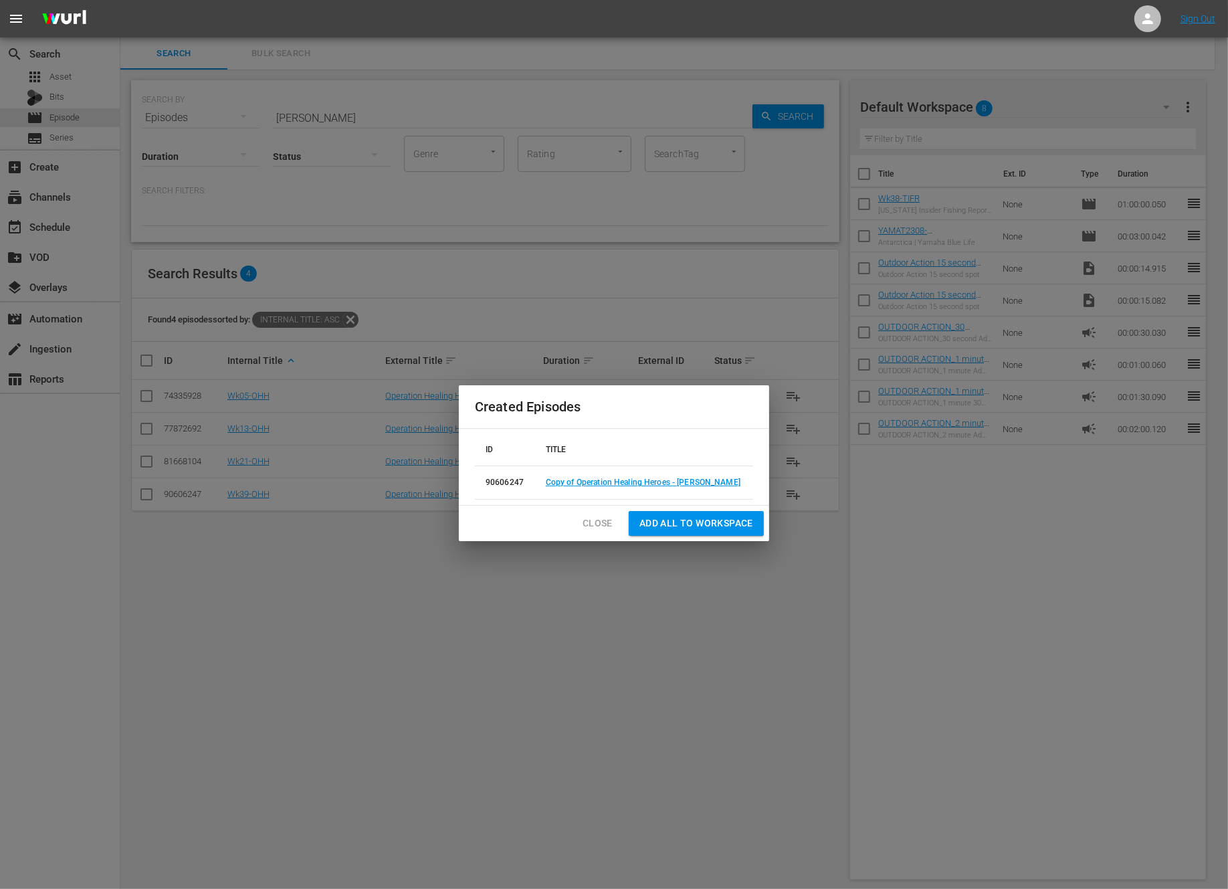
click at [594, 521] on span "Close" at bounding box center [598, 523] width 30 height 17
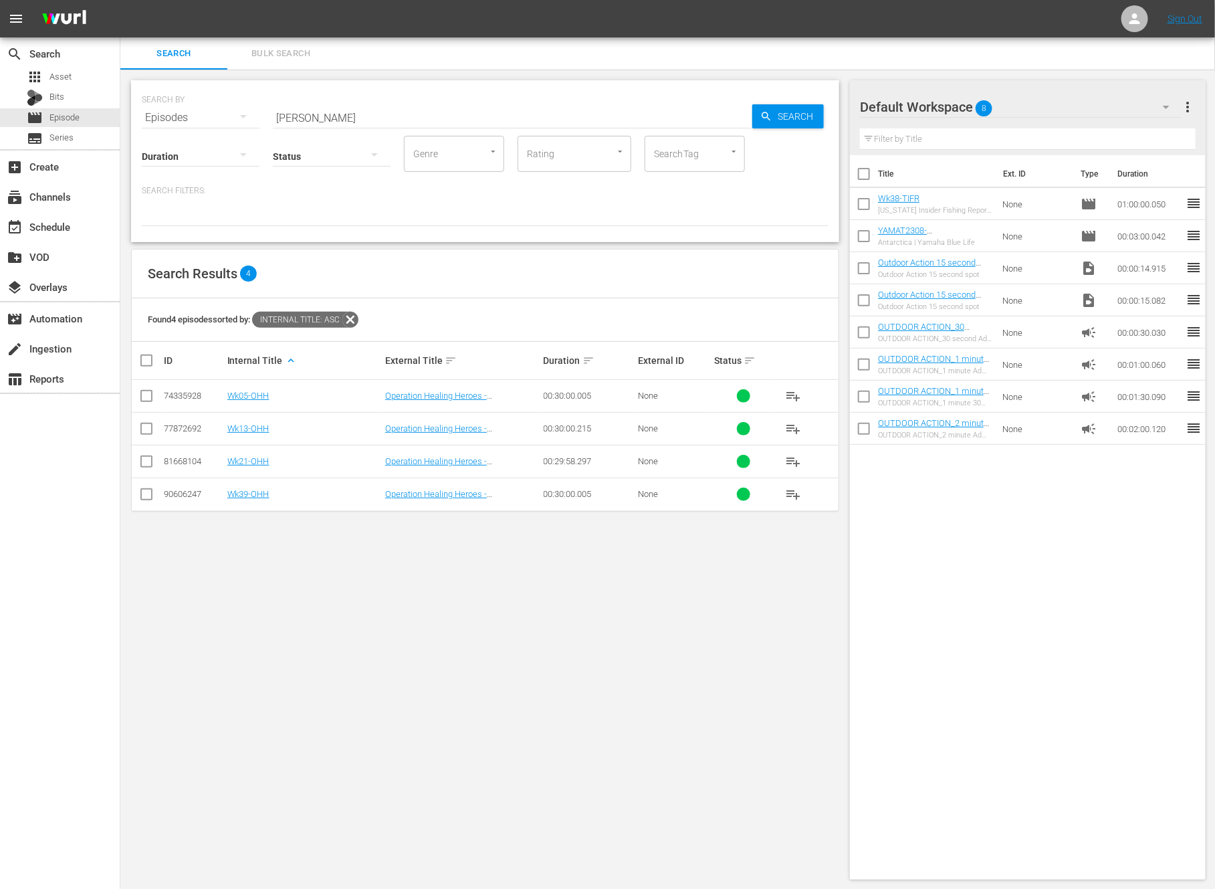
click at [415, 562] on div "SEARCH BY Search By Episodes Search ID, Title, Description, Keywords, or Catego…" at bounding box center [485, 480] width 730 height 821
click at [74, 120] on span "Episode" at bounding box center [64, 117] width 30 height 13
click at [367, 116] on input "Dave Allen" at bounding box center [513, 118] width 480 height 32
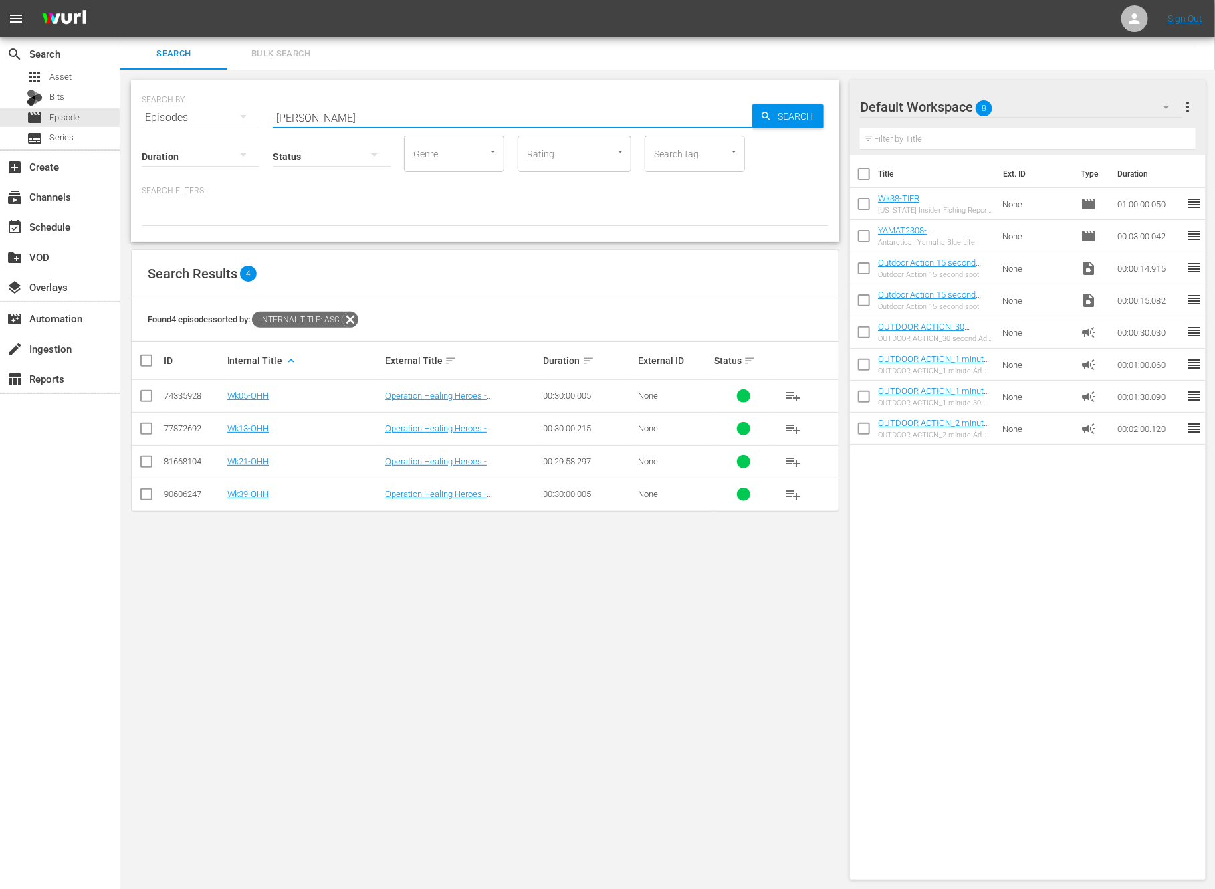
paste input "Pheasant fundraiser, Katlyn's first deer"
type input "Pheasant fundraiser, Katlyn's first deer"
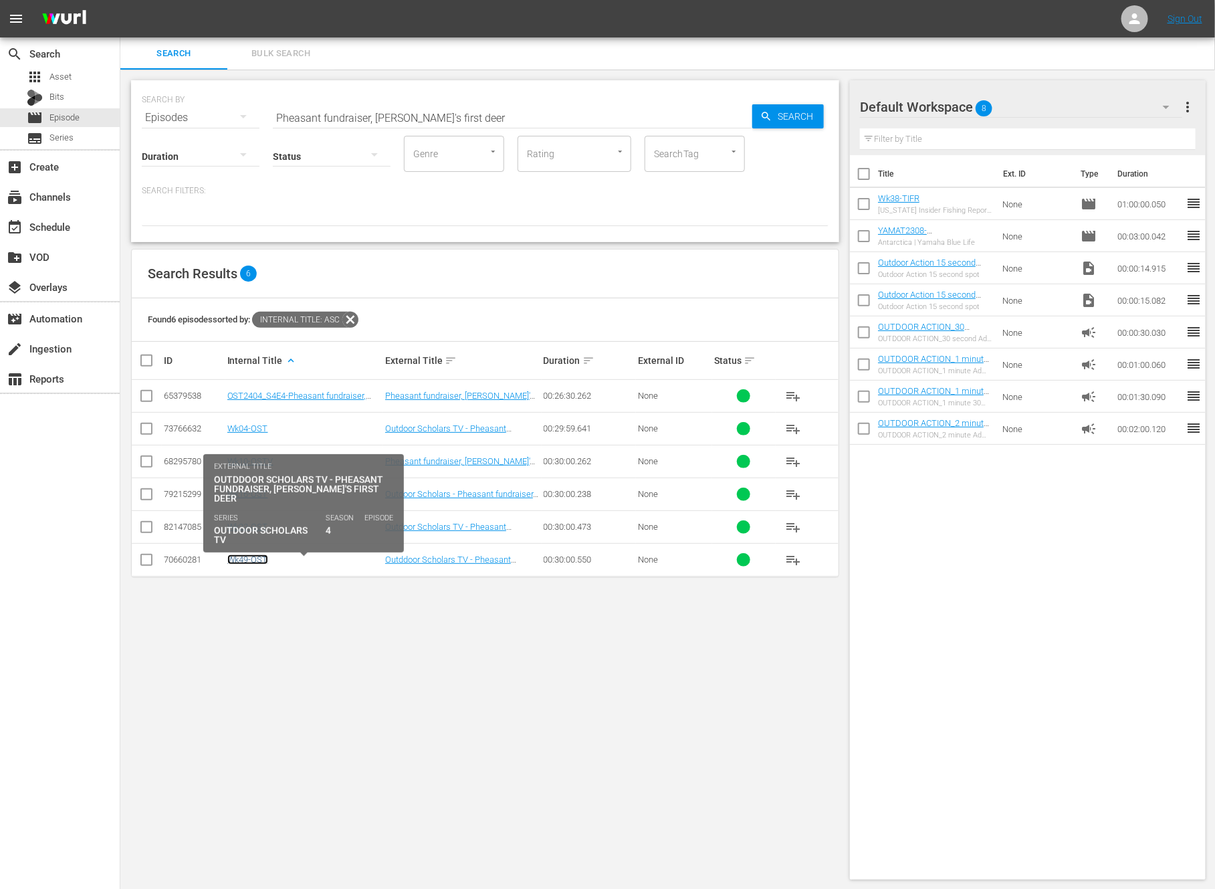
click at [257, 557] on link "Wk49-OST" at bounding box center [247, 559] width 41 height 10
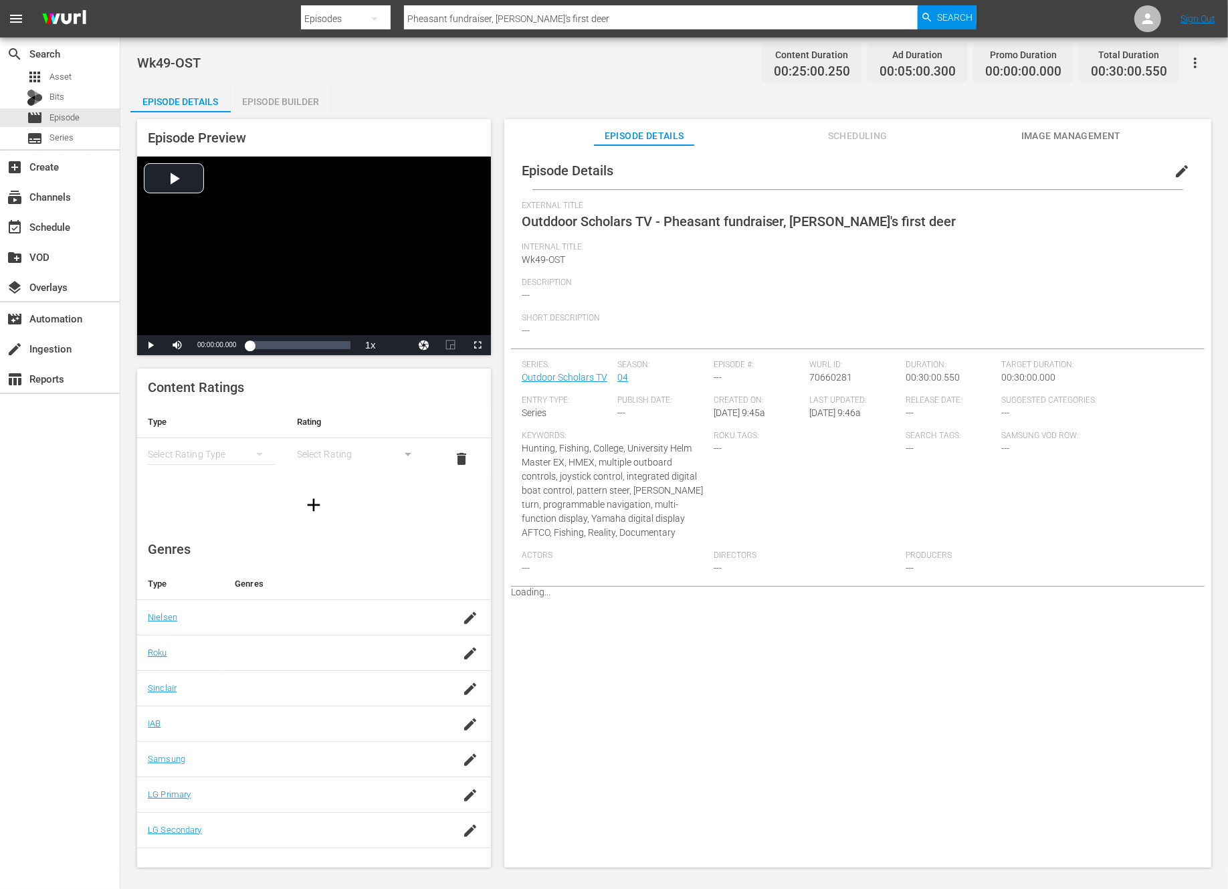
click at [1176, 174] on span "edit" at bounding box center [1182, 171] width 16 height 16
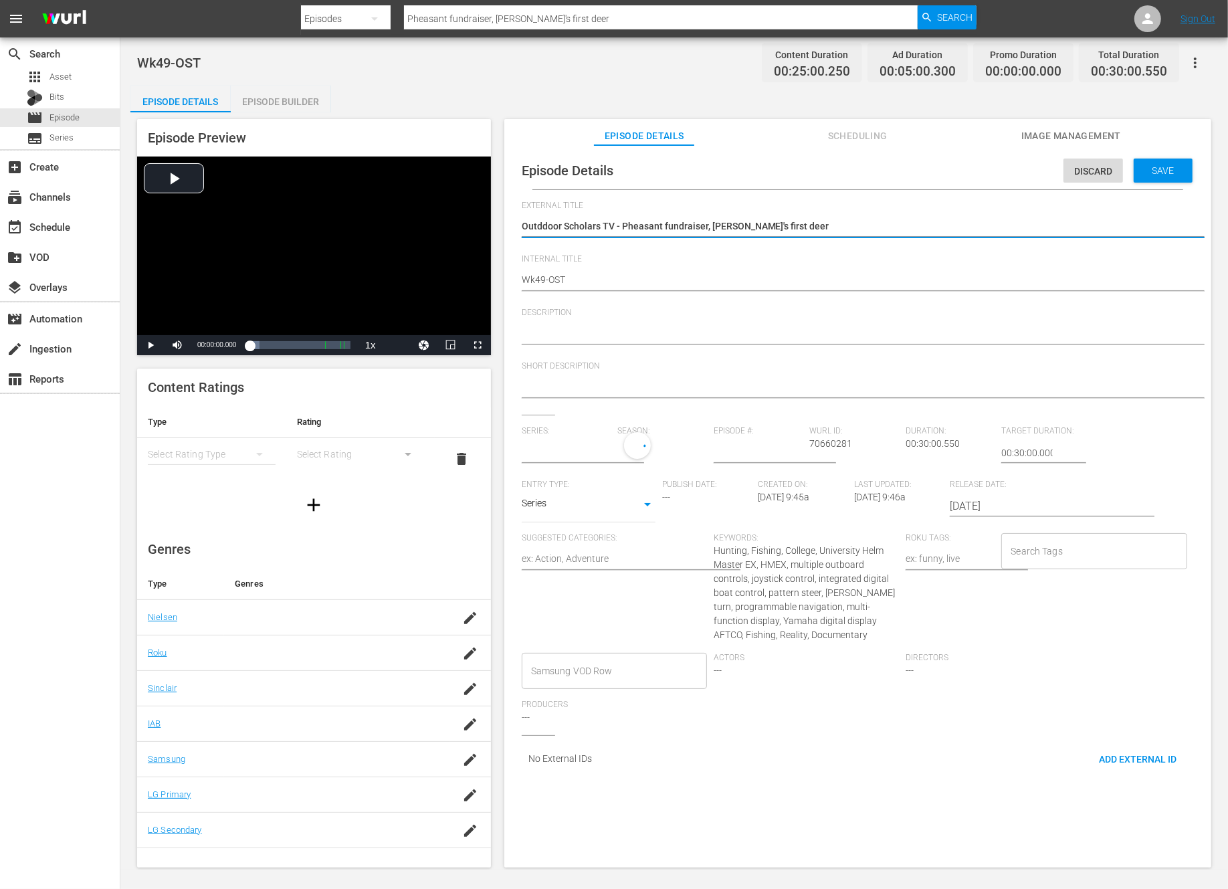
type input "Outdoor Scholars TV"
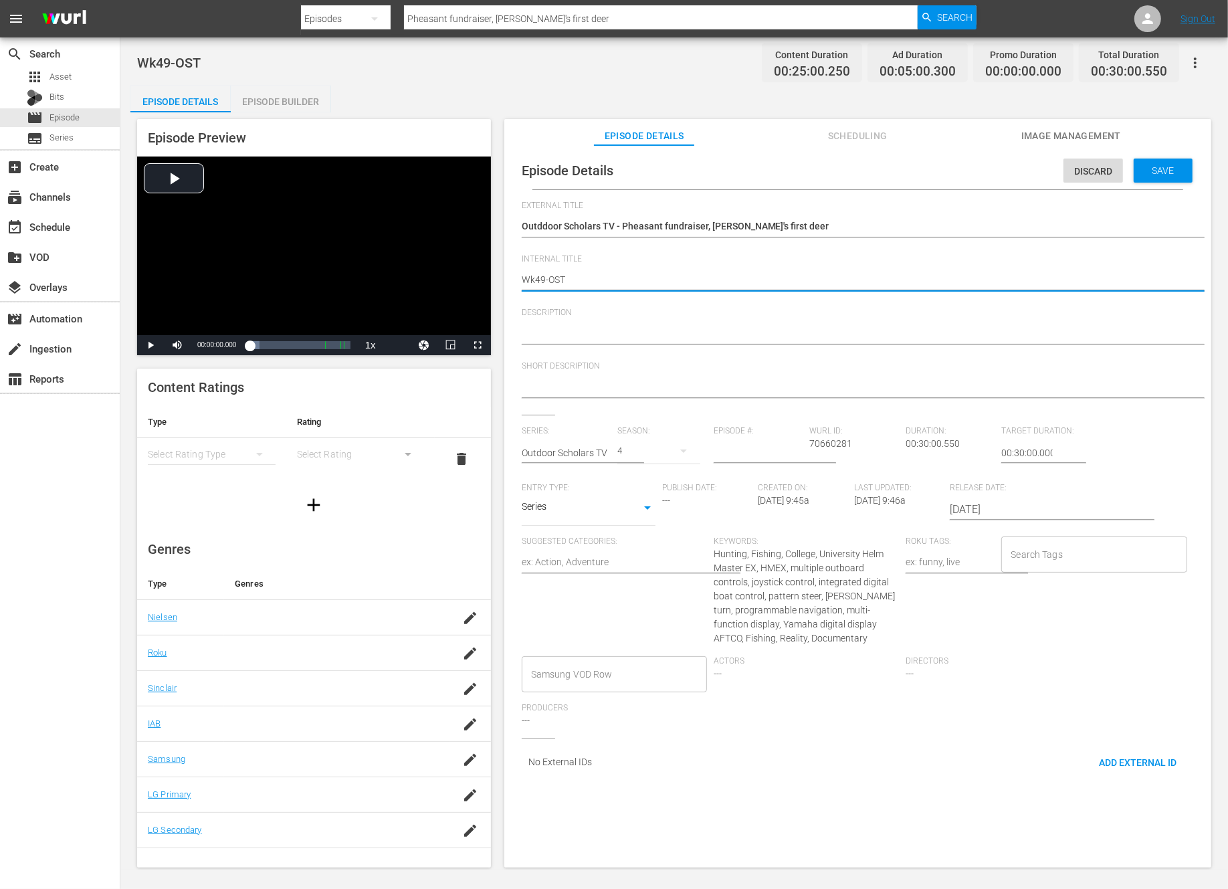
type textarea "Wk9-OST"
type textarea "Wk39-OST"
click at [1161, 173] on span "Save" at bounding box center [1163, 170] width 43 height 11
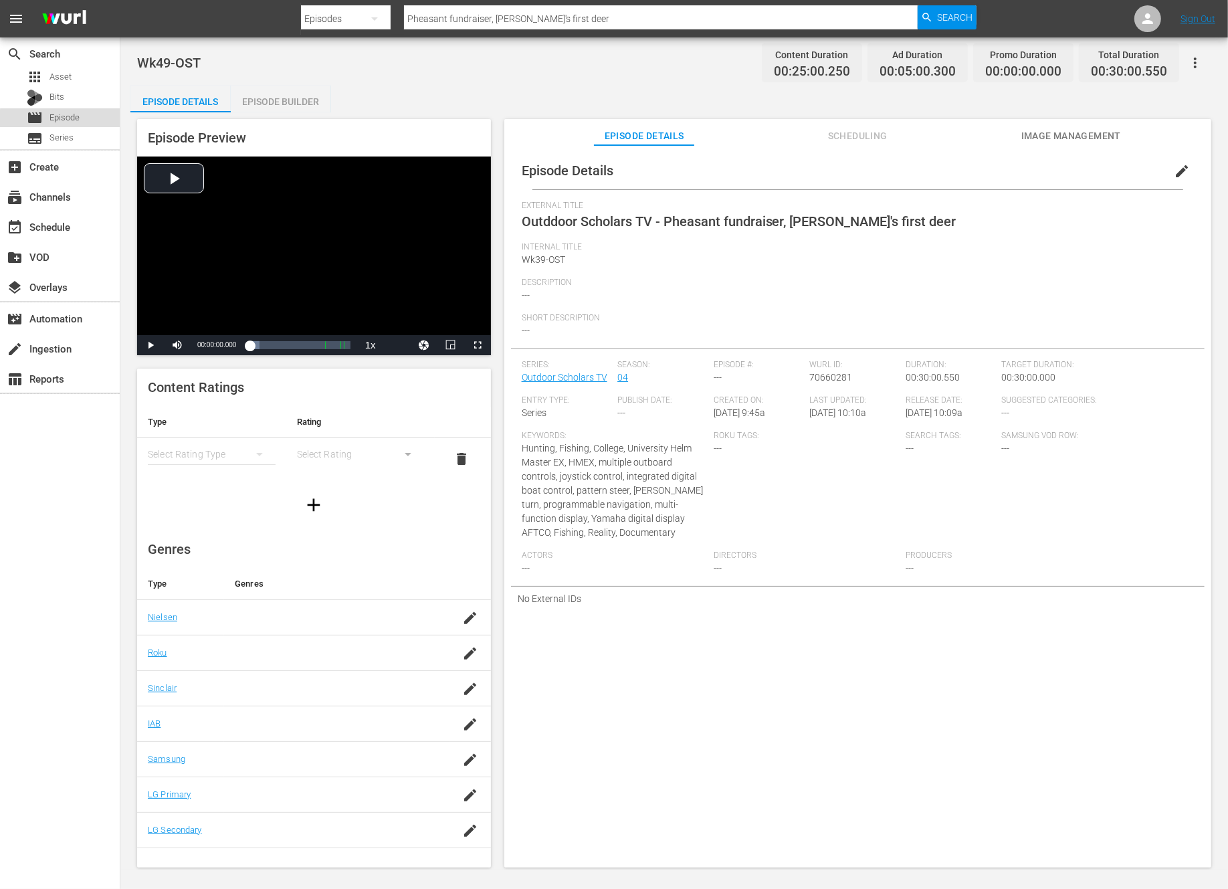
click at [69, 120] on span "Episode" at bounding box center [64, 117] width 30 height 13
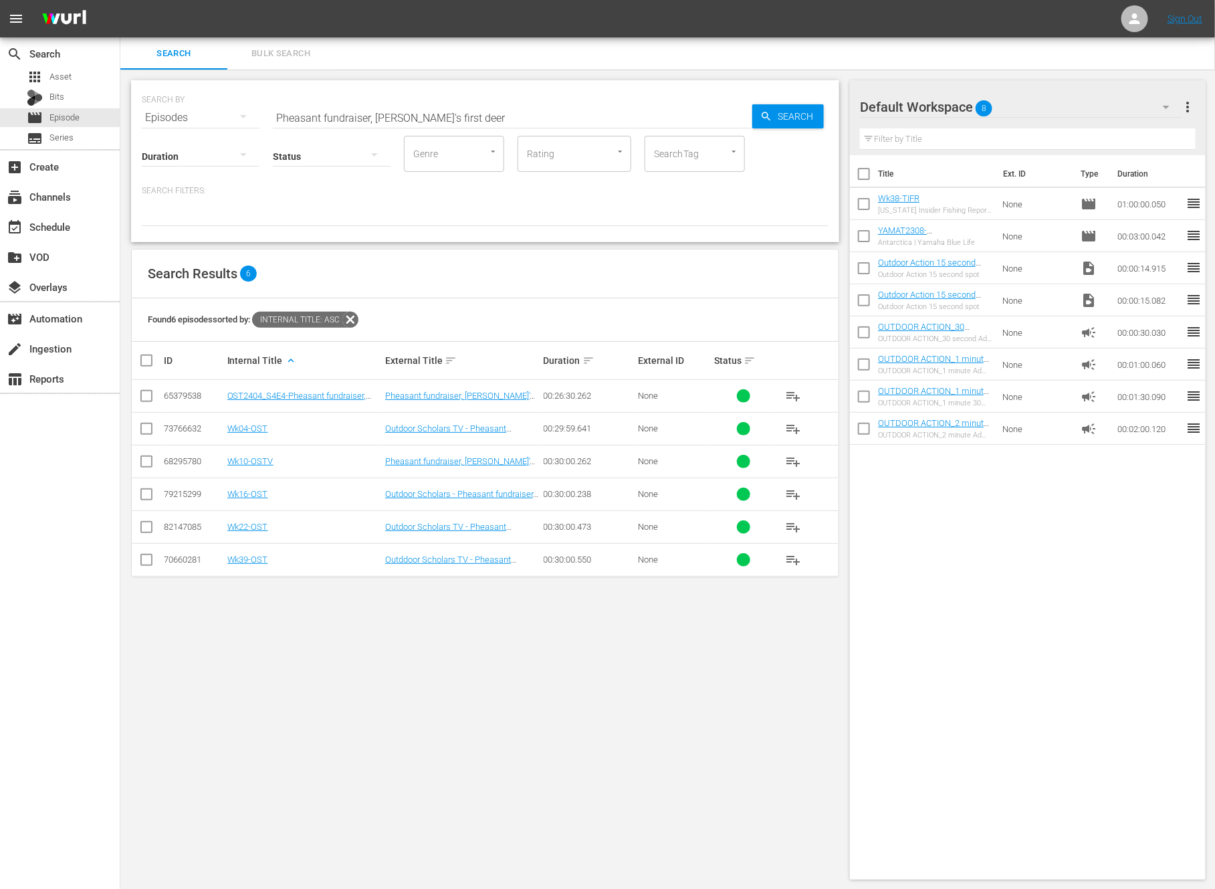
click at [442, 119] on input "Pheasant fundraiser, Katlyn's first deer" at bounding box center [513, 118] width 480 height 32
paste input "MYSTERY, HISTORY & MUD"
type input "MYSTERY, HISTORY & MUD"
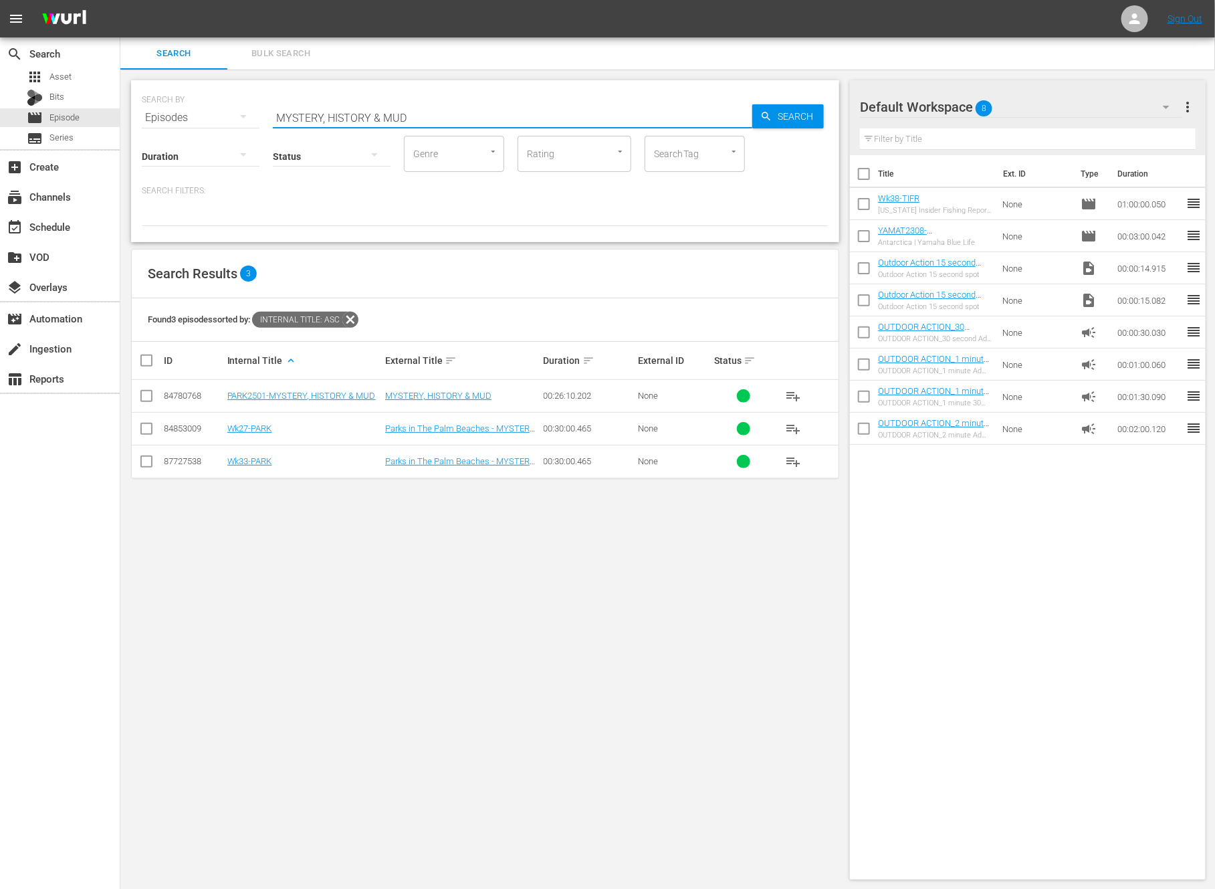
click at [145, 430] on input "checkbox" at bounding box center [146, 431] width 16 height 16
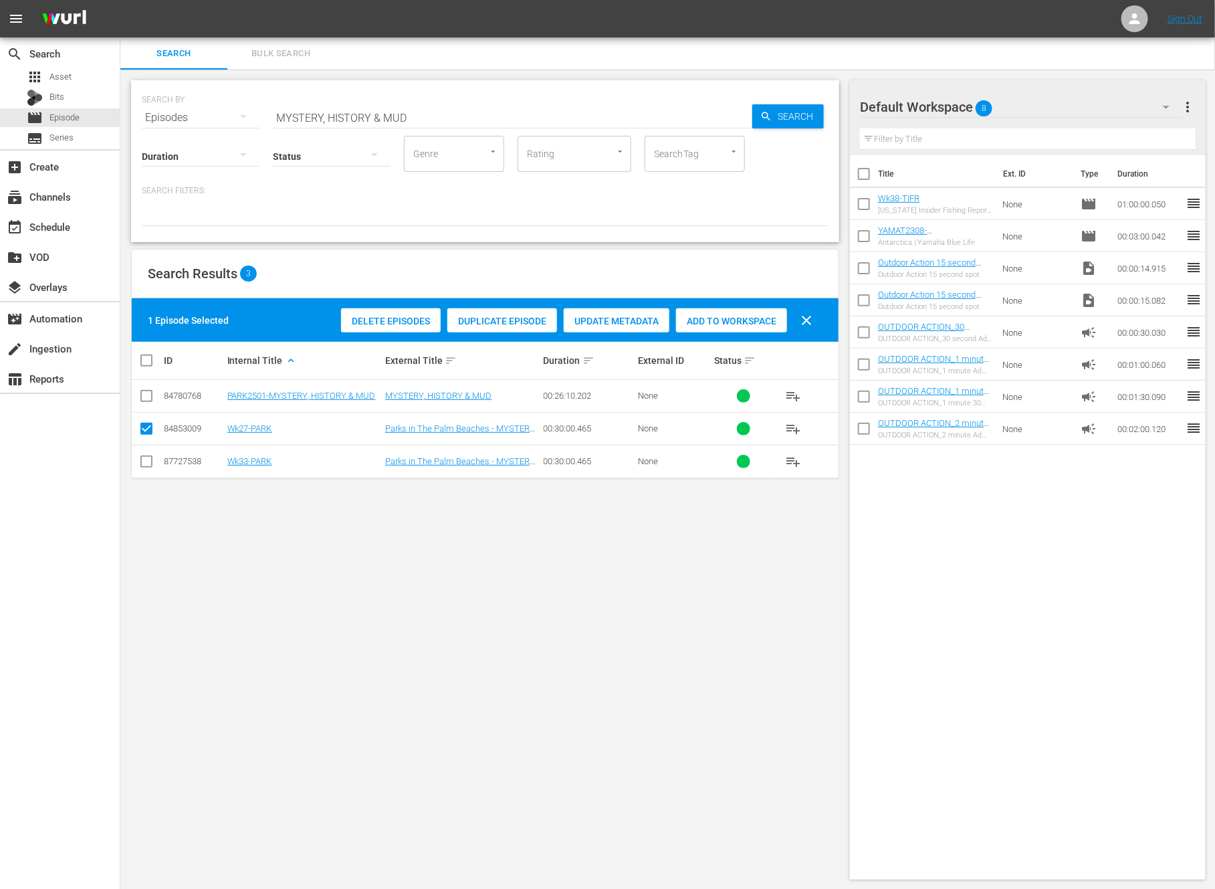
click at [494, 314] on div "Duplicate Episode" at bounding box center [502, 320] width 110 height 25
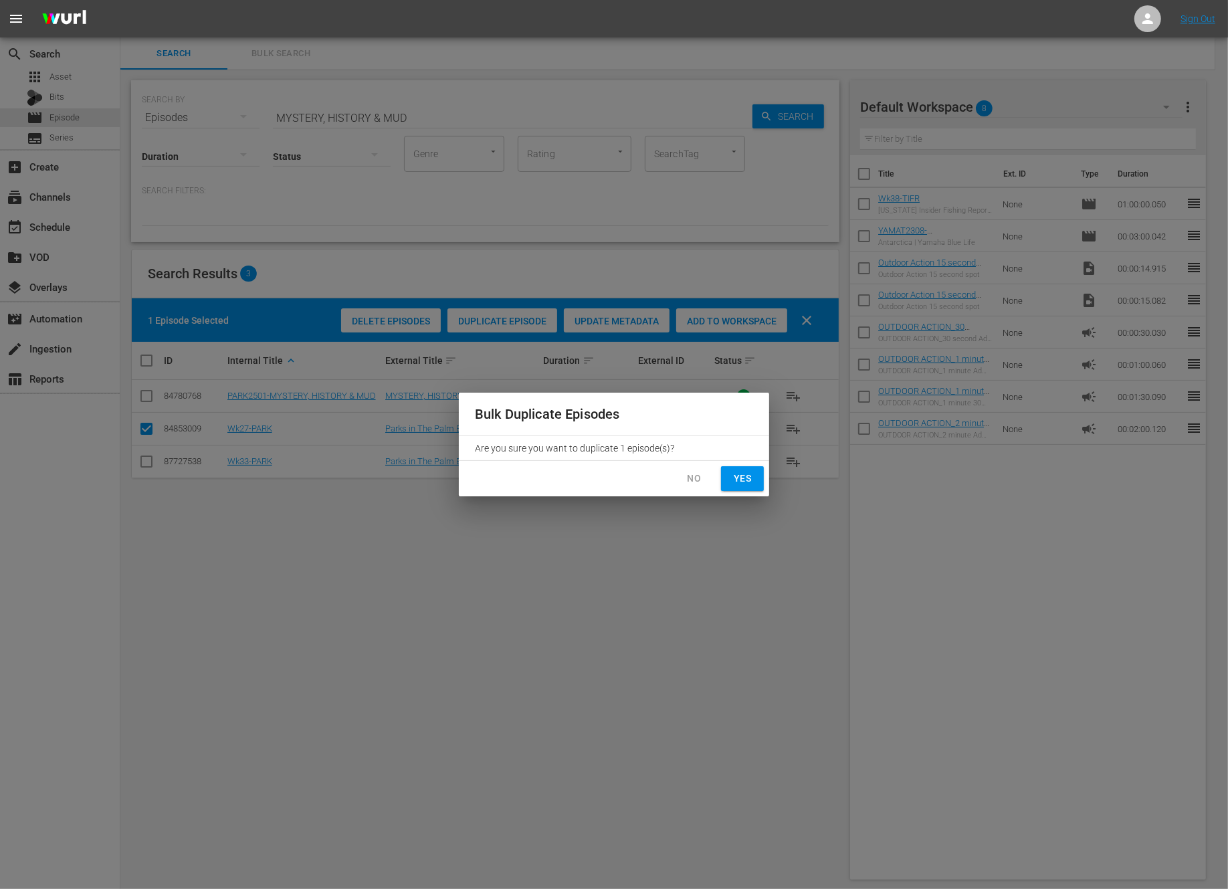
click at [748, 461] on div "No Yes" at bounding box center [614, 478] width 310 height 35
click at [745, 472] on span "Yes" at bounding box center [742, 478] width 21 height 17
checkbox input "false"
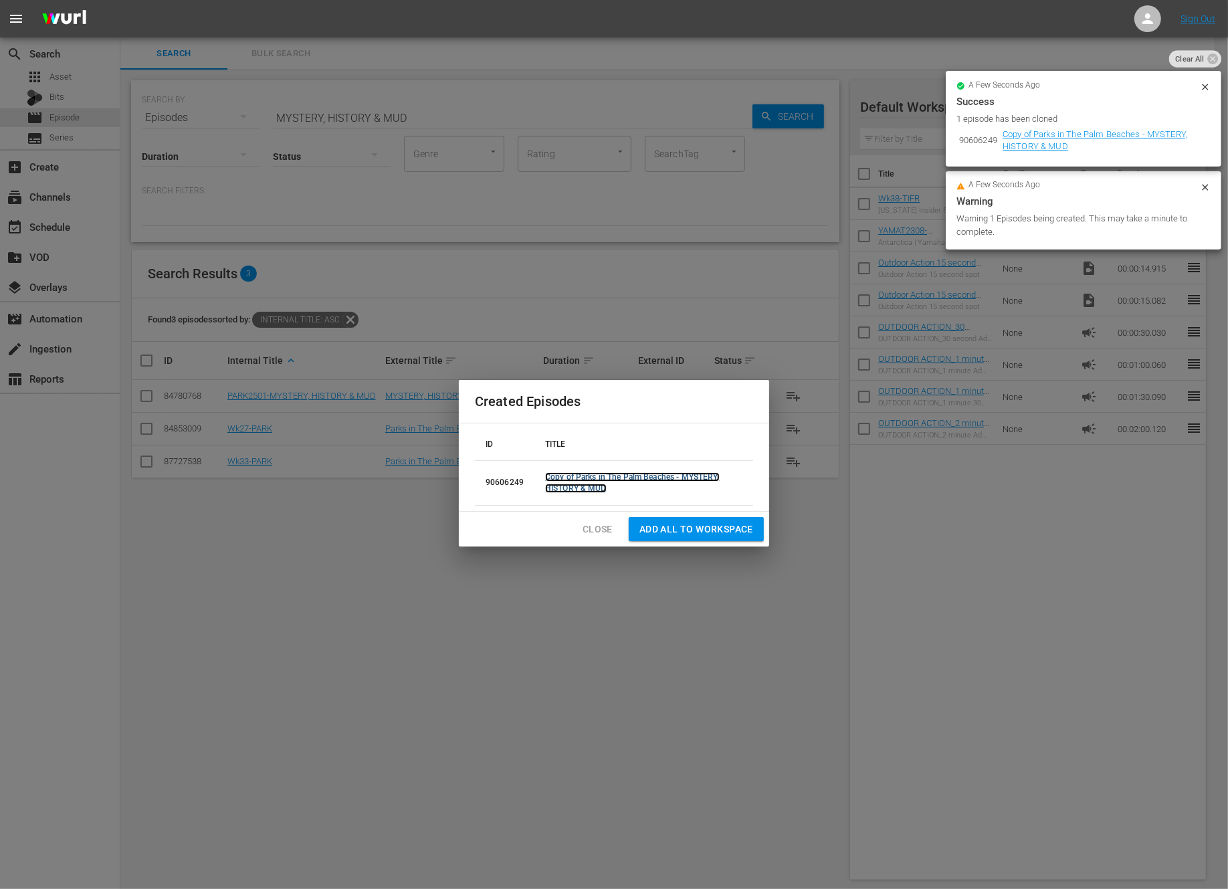
click at [564, 484] on link "Copy of Parks in The Palm Beaches - MYSTERY, HISTORY & MUD" at bounding box center [632, 482] width 175 height 21
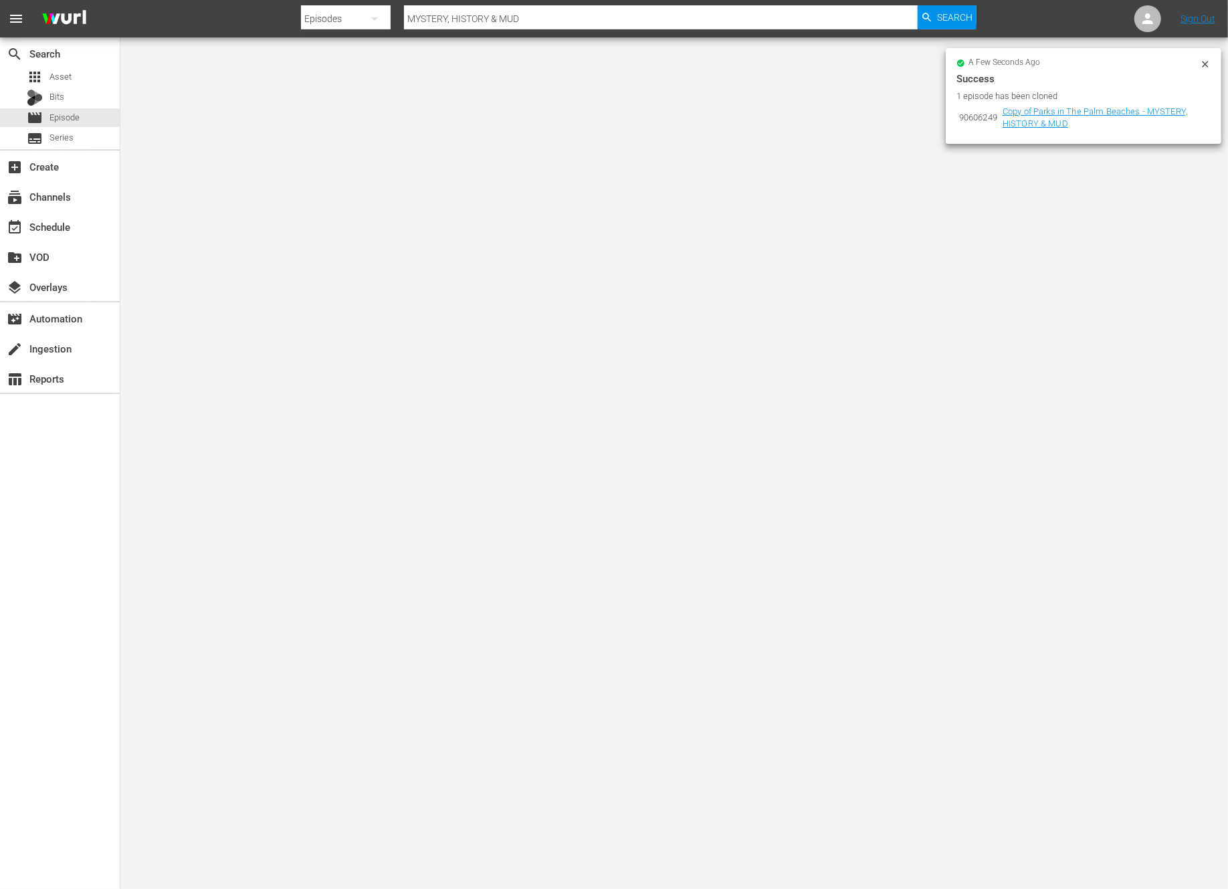
click at [1205, 60] on icon at bounding box center [1205, 64] width 11 height 11
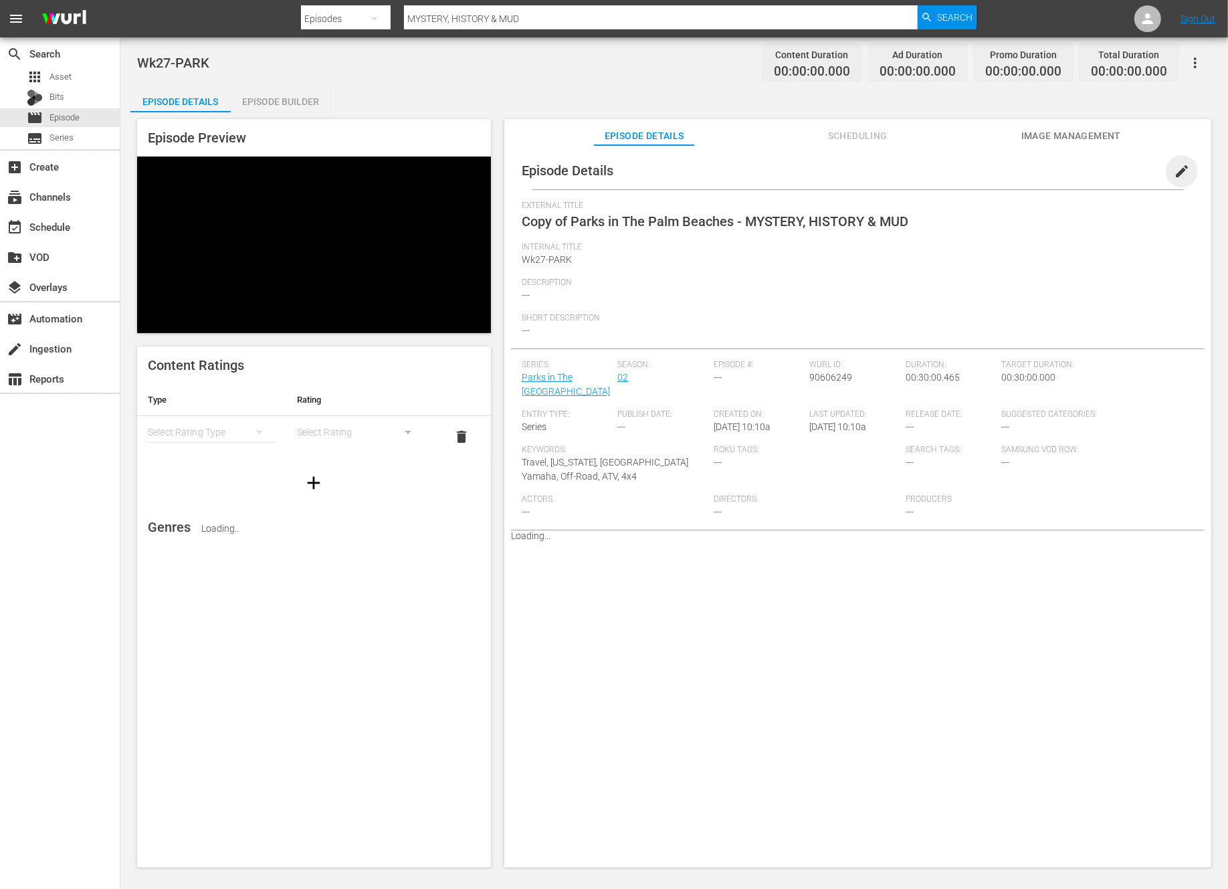
click at [1174, 175] on span "edit" at bounding box center [1182, 171] width 16 height 16
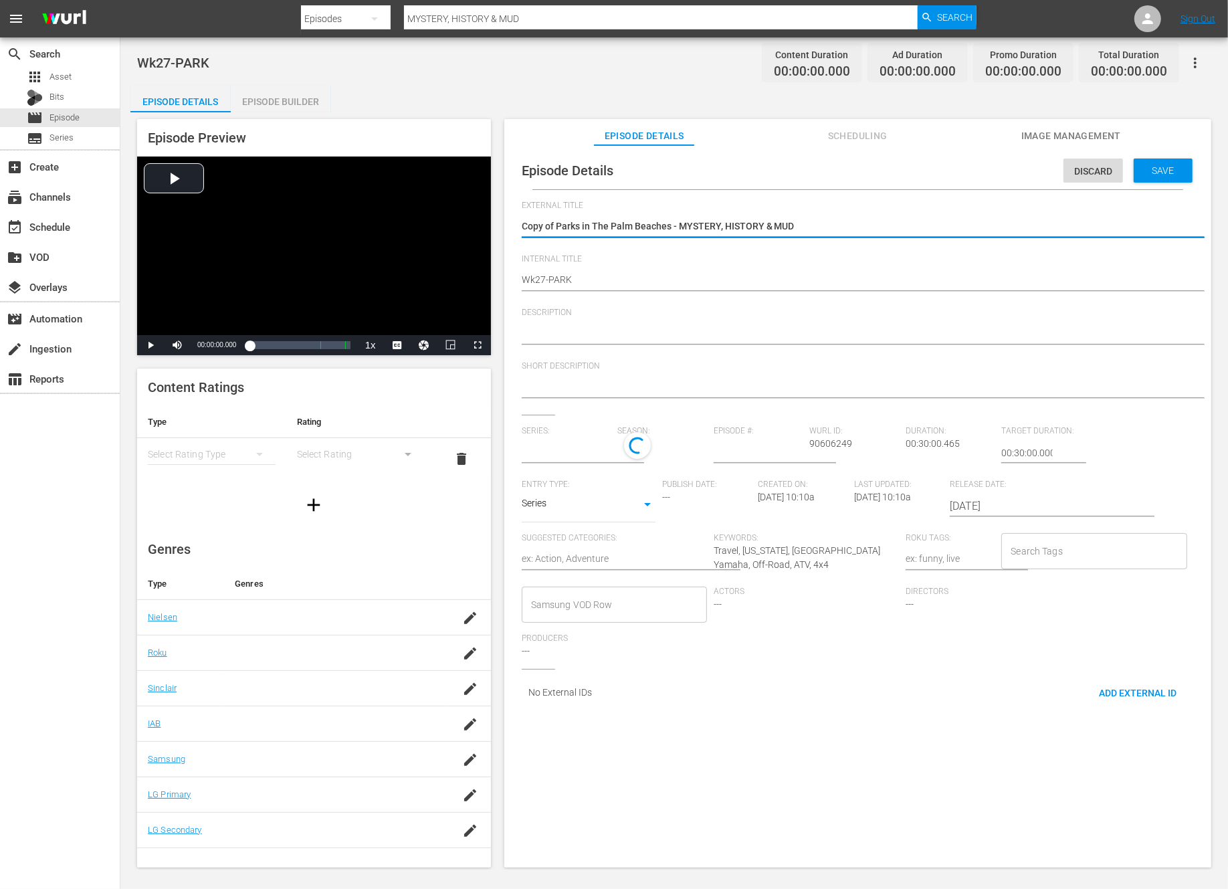
click at [554, 223] on textarea "Copy of Parks in The Palm Beaches - MYSTERY, HISTORY & MUD" at bounding box center [854, 227] width 665 height 16
type input "Parks in The Palm Beaches"
type textarea "Copy ofParks in The Palm Beaches - MYSTERY, HISTORY & MUD"
type textarea "Copy oParks in The Palm Beaches - MYSTERY, HISTORY & MUD"
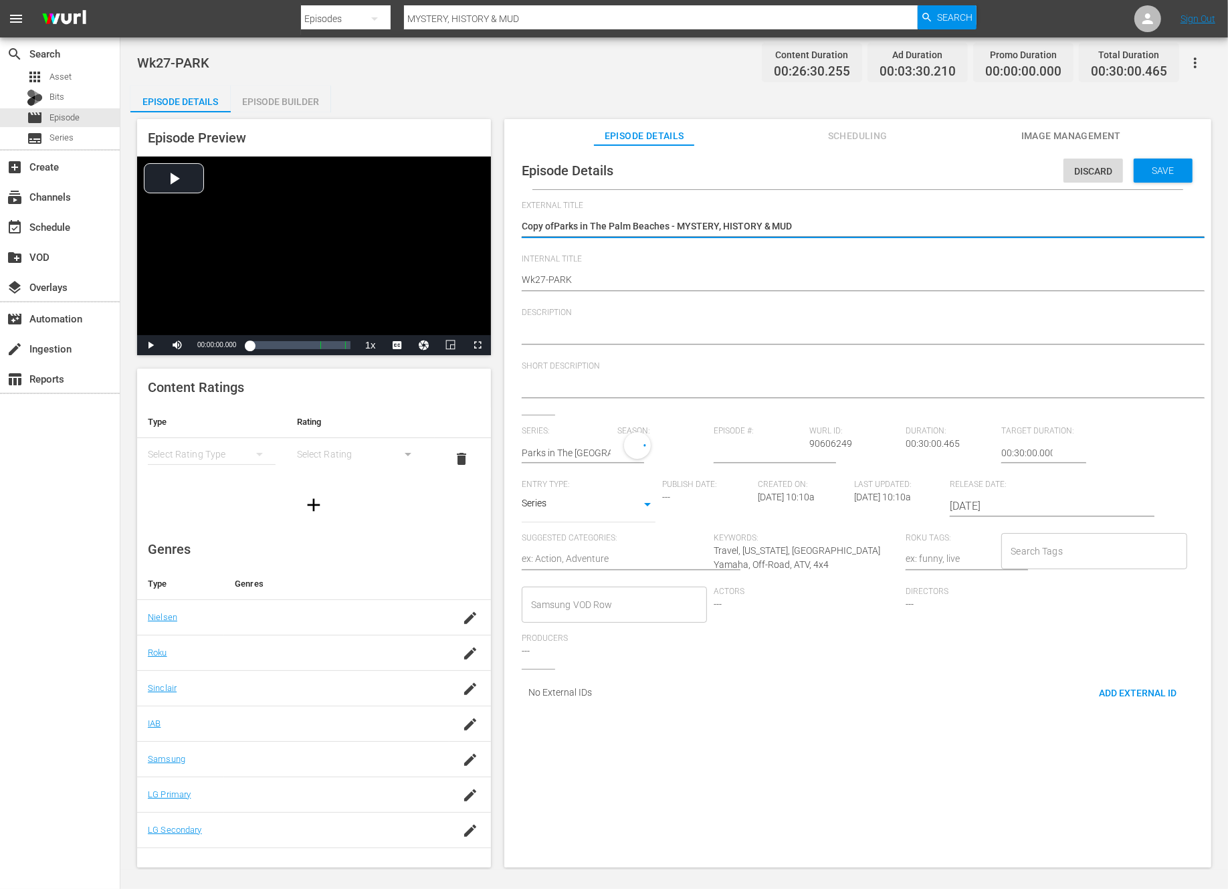
type textarea "Copy oParks in The Palm Beaches - MYSTERY, HISTORY & MUD"
type textarea "Copy Parks in The Palm Beaches - MYSTERY, HISTORY & MUD"
type textarea "CopyParks in The Palm Beaches - MYSTERY, HISTORY & MUD"
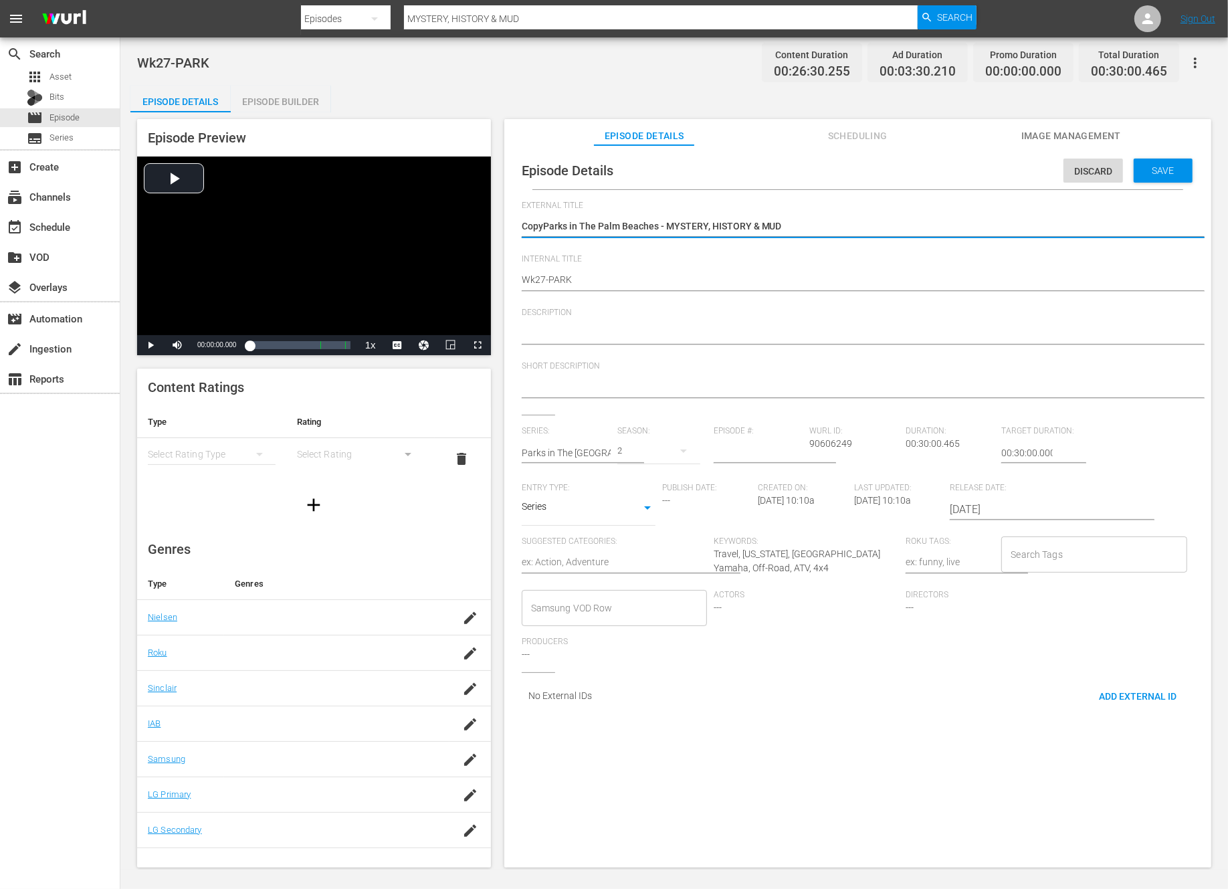
type textarea "CopParks in The Palm Beaches - MYSTERY, HISTORY & MUD"
type textarea "CoParks in The Palm Beaches - MYSTERY, HISTORY & MUD"
type textarea "CParks in The Palm Beaches - MYSTERY, HISTORY & MUD"
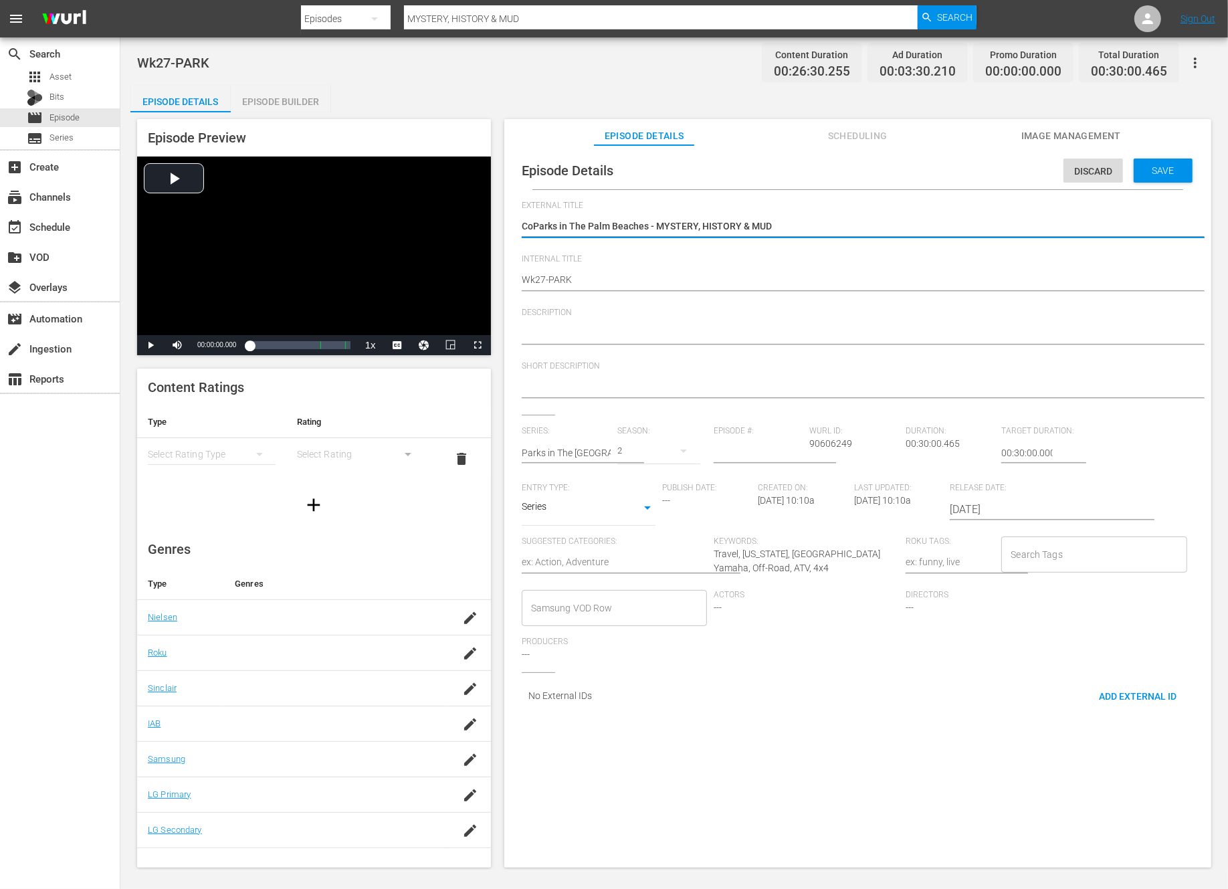
type textarea "CParks in The Palm Beaches - MYSTERY, HISTORY & MUD"
type textarea "Parks in The Palm Beaches - MYSTERY, HISTORY & MUD"
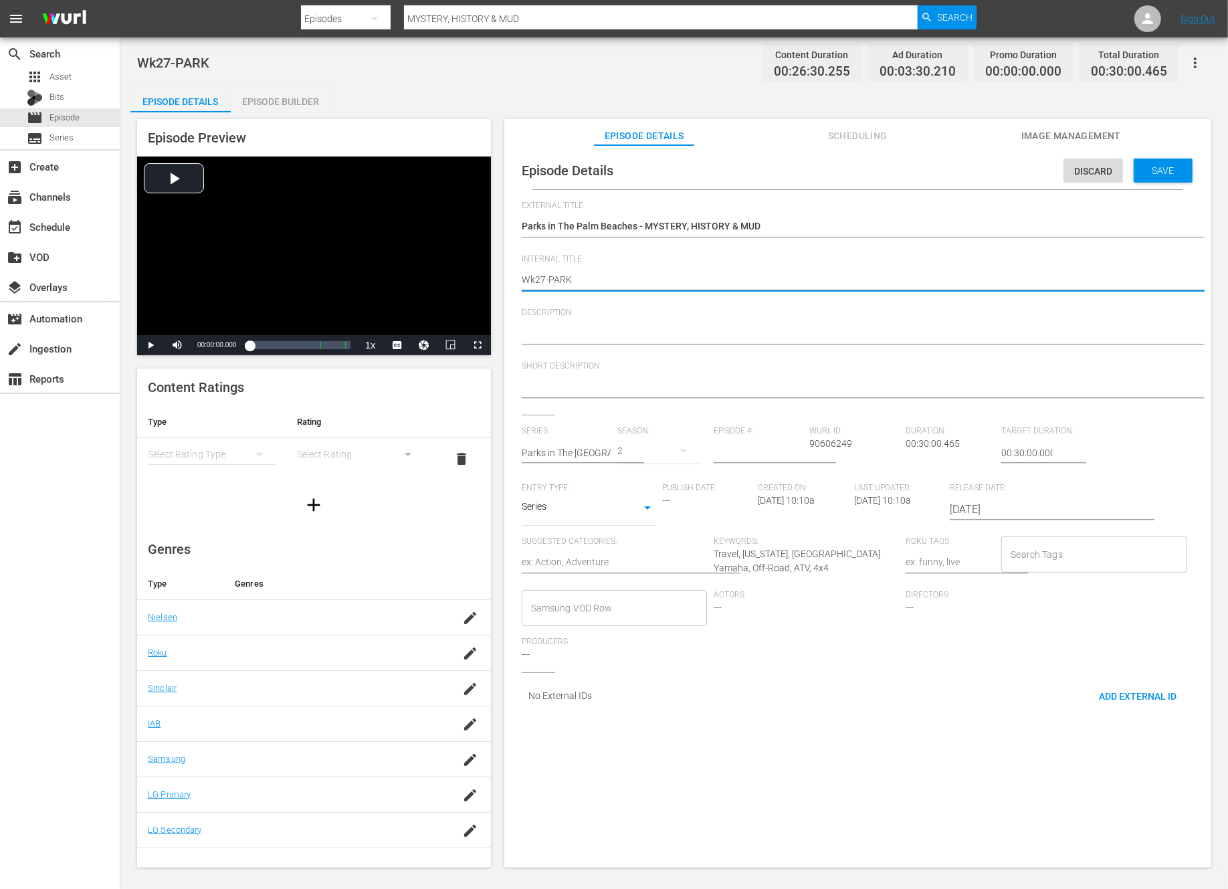
type textarea "Wk2-PARK"
type textarea "Wk-PARK"
type textarea "Wk3-PARK"
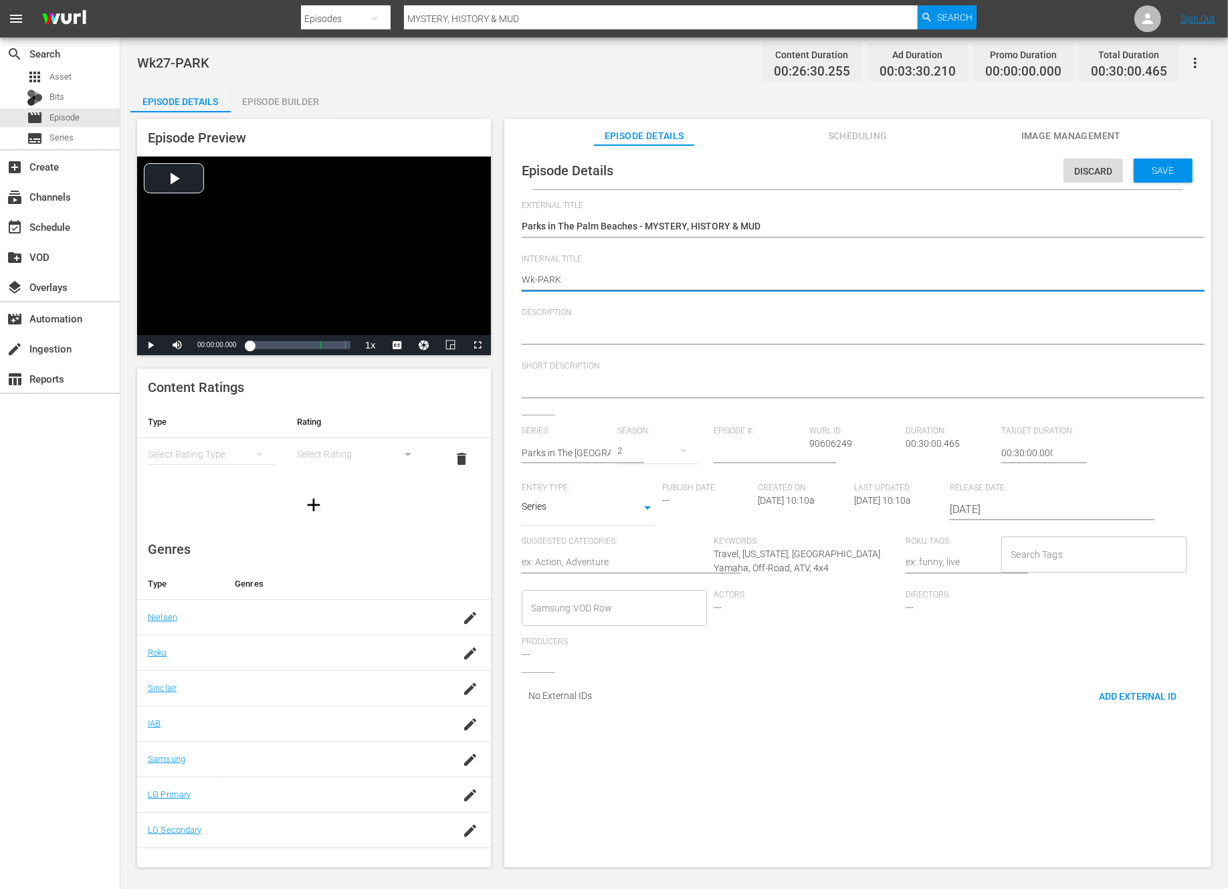
type textarea "Wk3-PARK"
type textarea "Wk39-PARK"
click at [1153, 165] on span "Save" at bounding box center [1163, 170] width 43 height 11
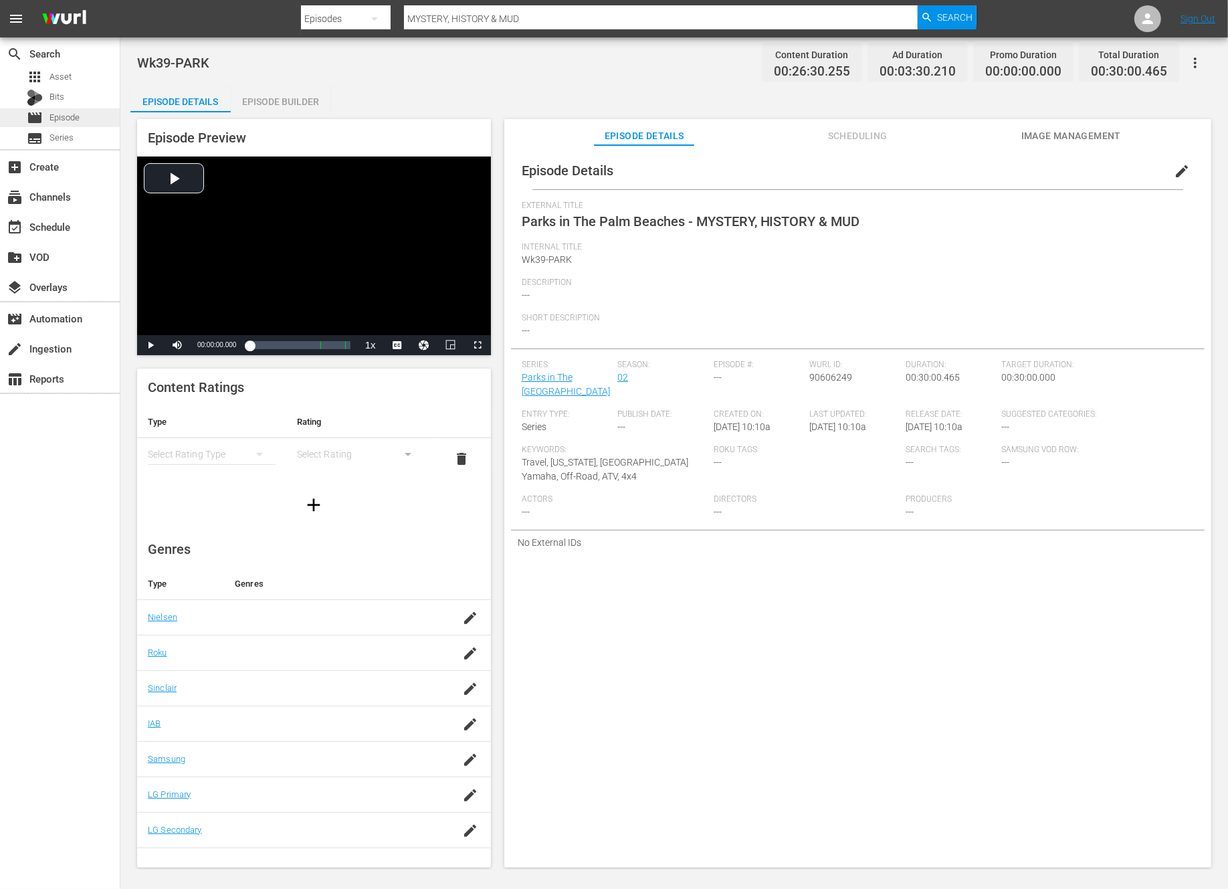
click at [58, 116] on span "Episode" at bounding box center [64, 117] width 30 height 13
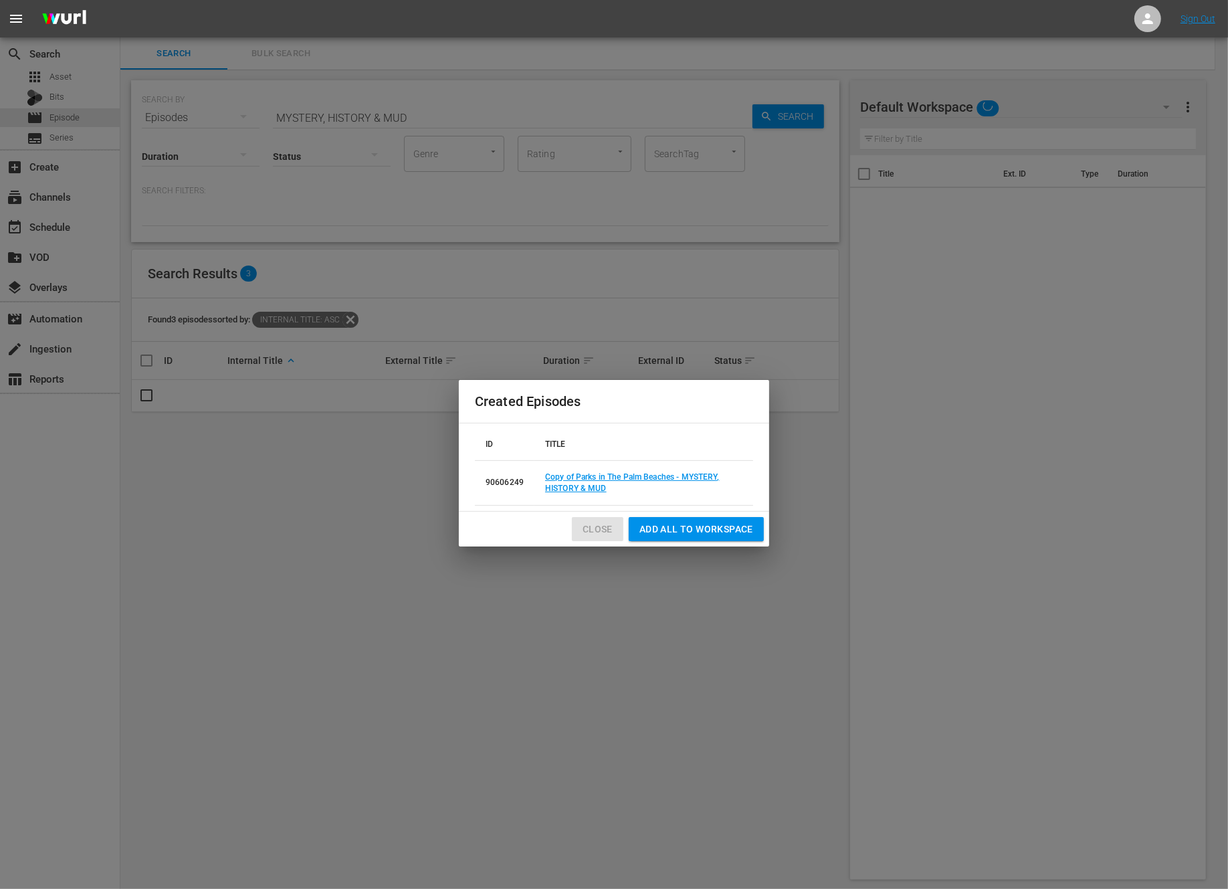
click at [592, 530] on span "Close" at bounding box center [598, 529] width 30 height 17
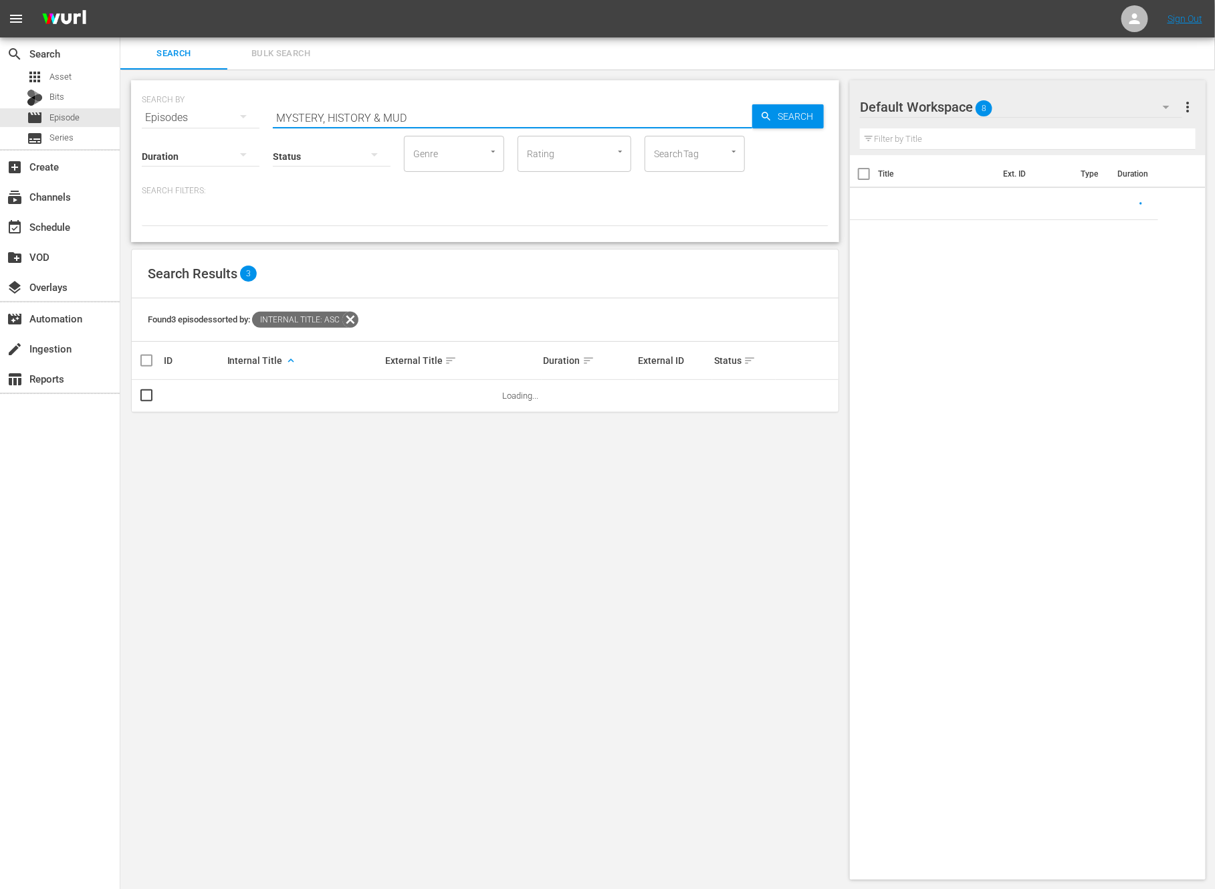
click at [409, 116] on input "MYSTERY, HISTORY & MUD" at bounding box center [513, 118] width 480 height 32
paste input "Season 5 Finale"
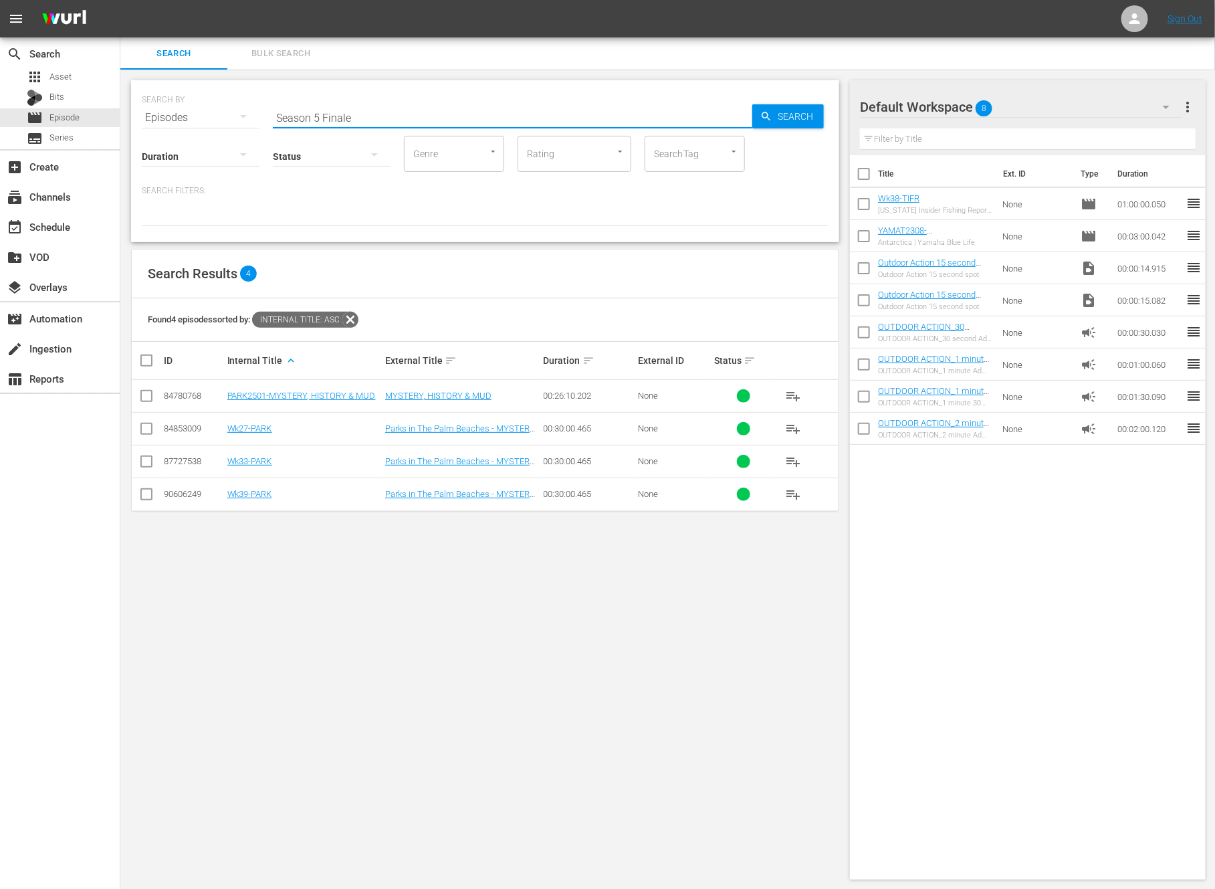
type input "Season 5 Finale"
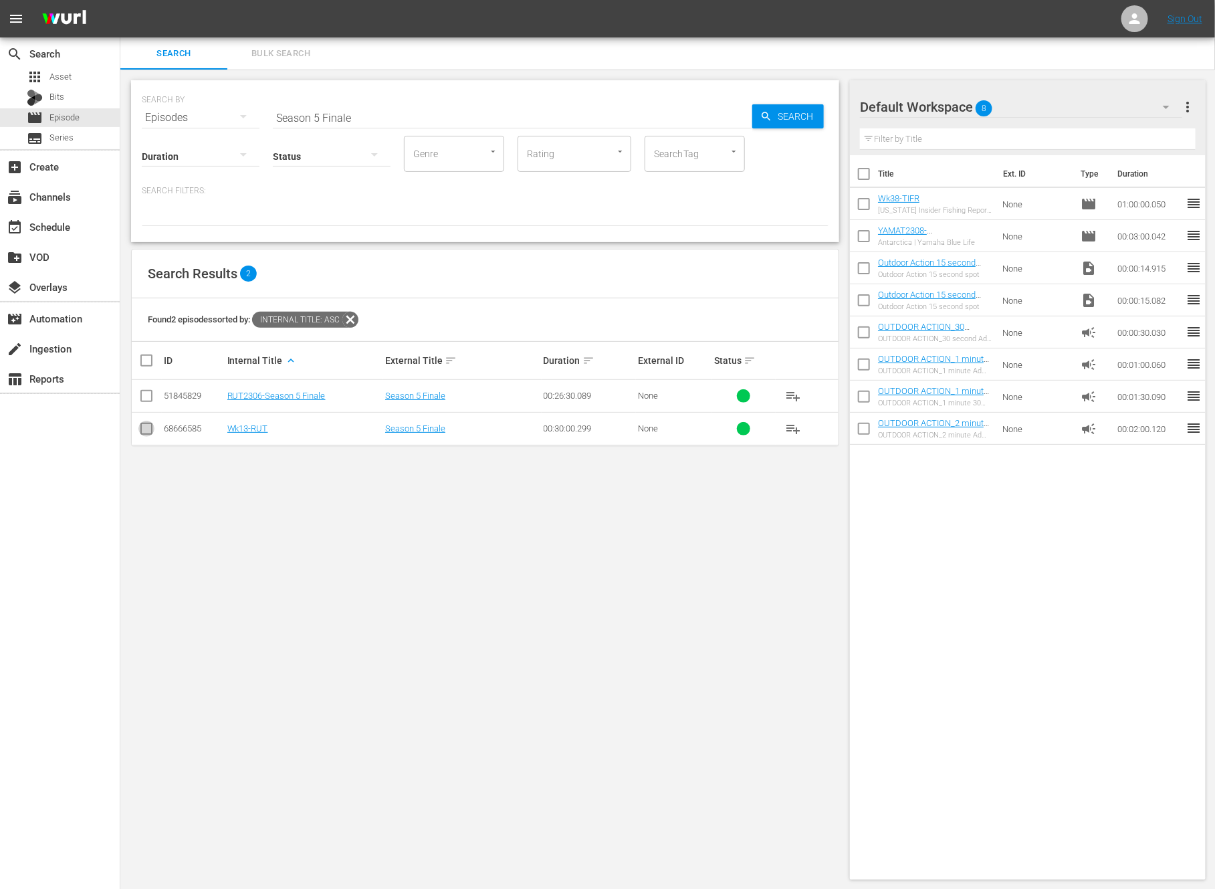
click at [146, 431] on input "checkbox" at bounding box center [146, 431] width 16 height 16
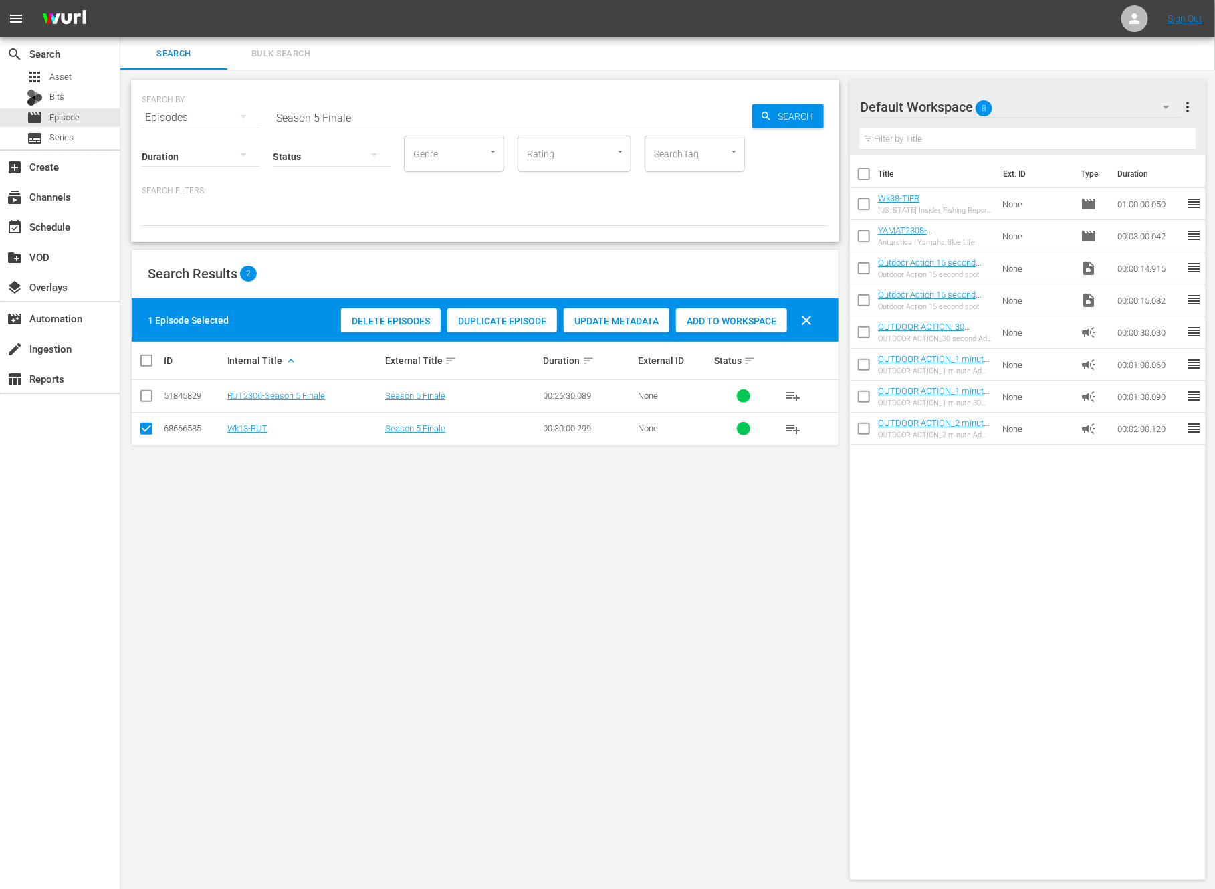
click at [482, 314] on div "Duplicate Episode" at bounding box center [502, 320] width 110 height 25
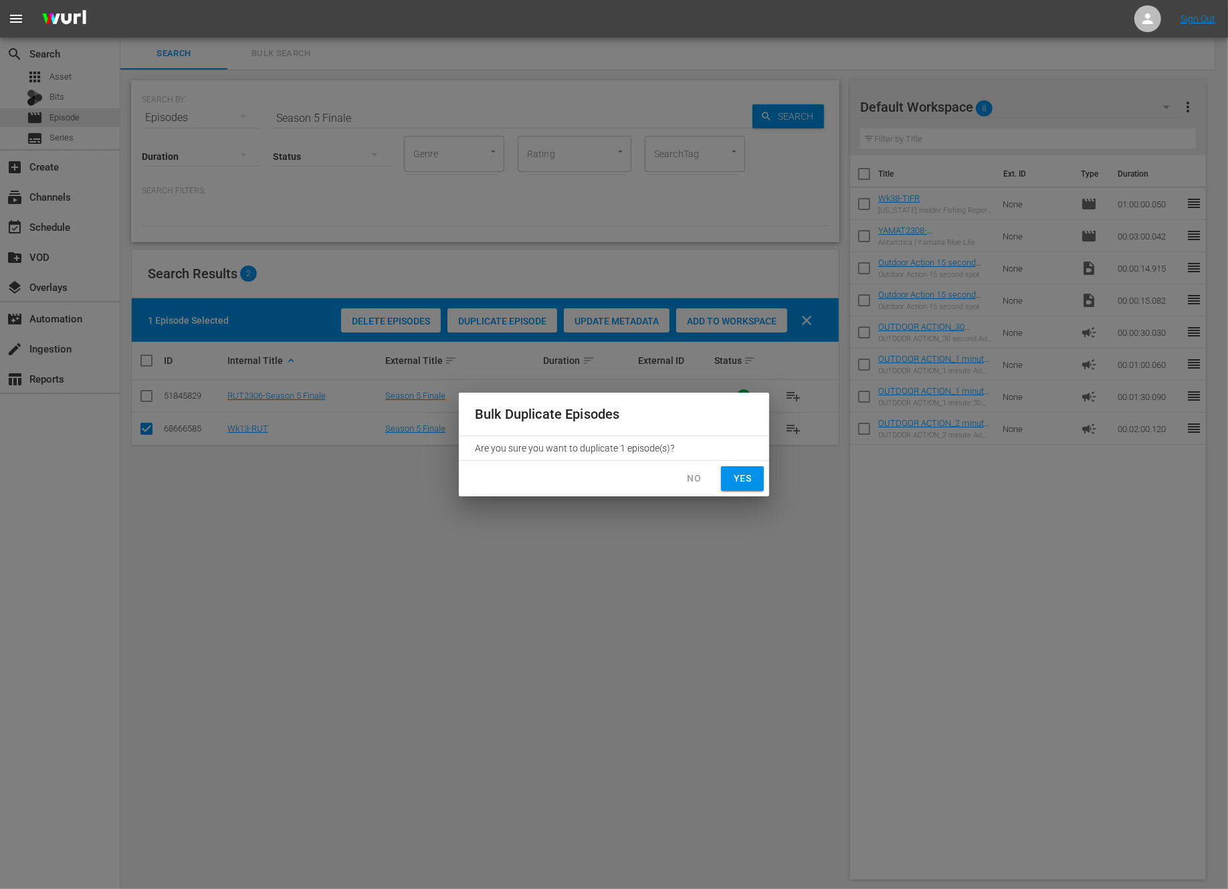
click at [757, 483] on button "Yes" at bounding box center [742, 478] width 43 height 25
checkbox input "false"
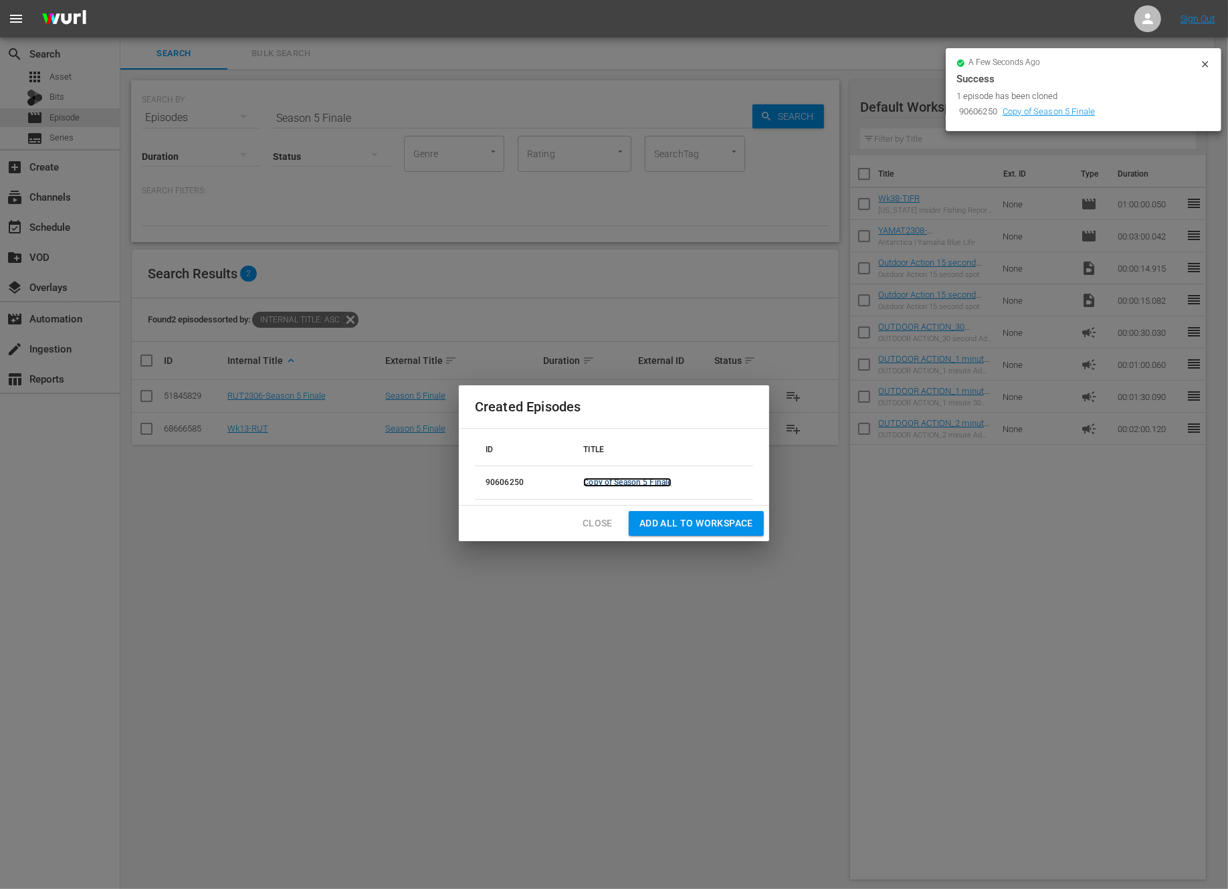
click at [609, 480] on link "Copy of Season 5 Finale" at bounding box center [627, 482] width 88 height 9
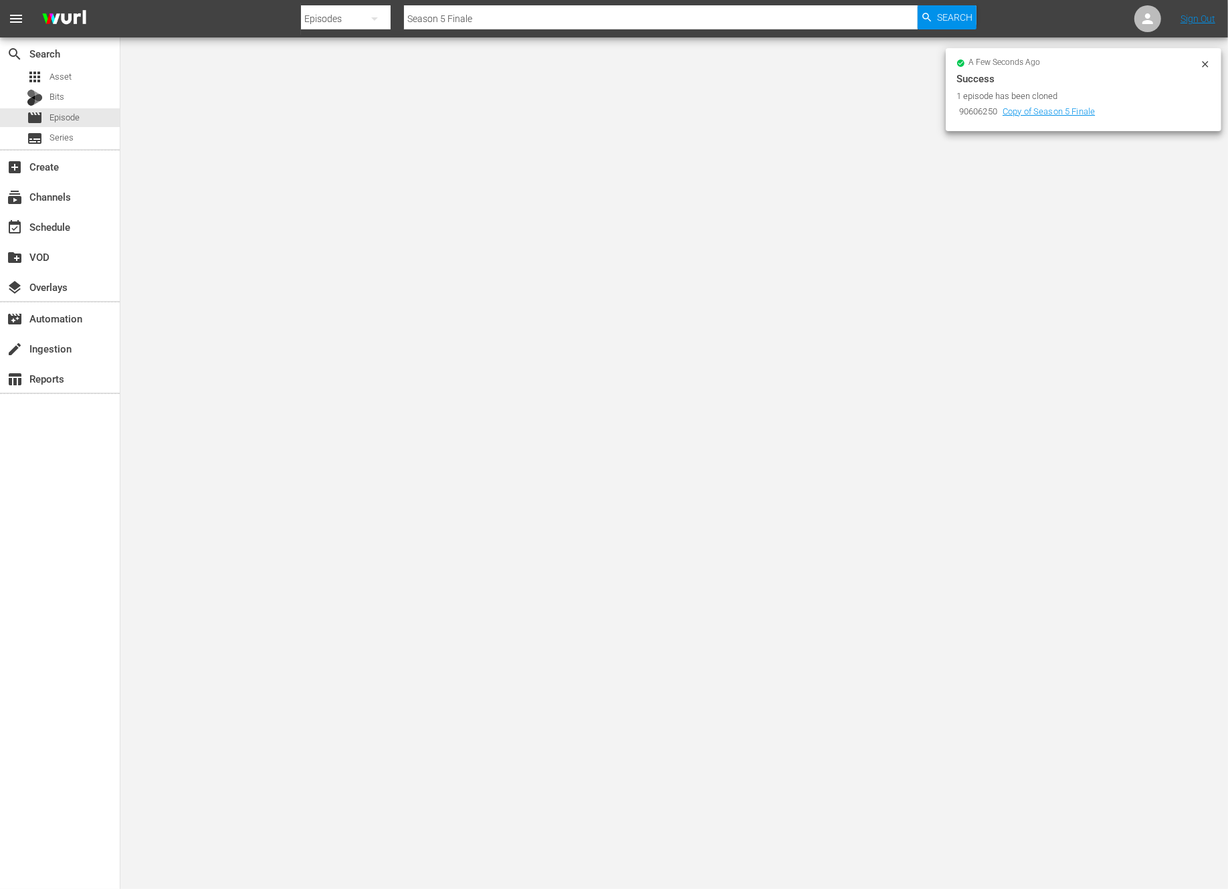
click at [1201, 64] on icon at bounding box center [1205, 64] width 11 height 11
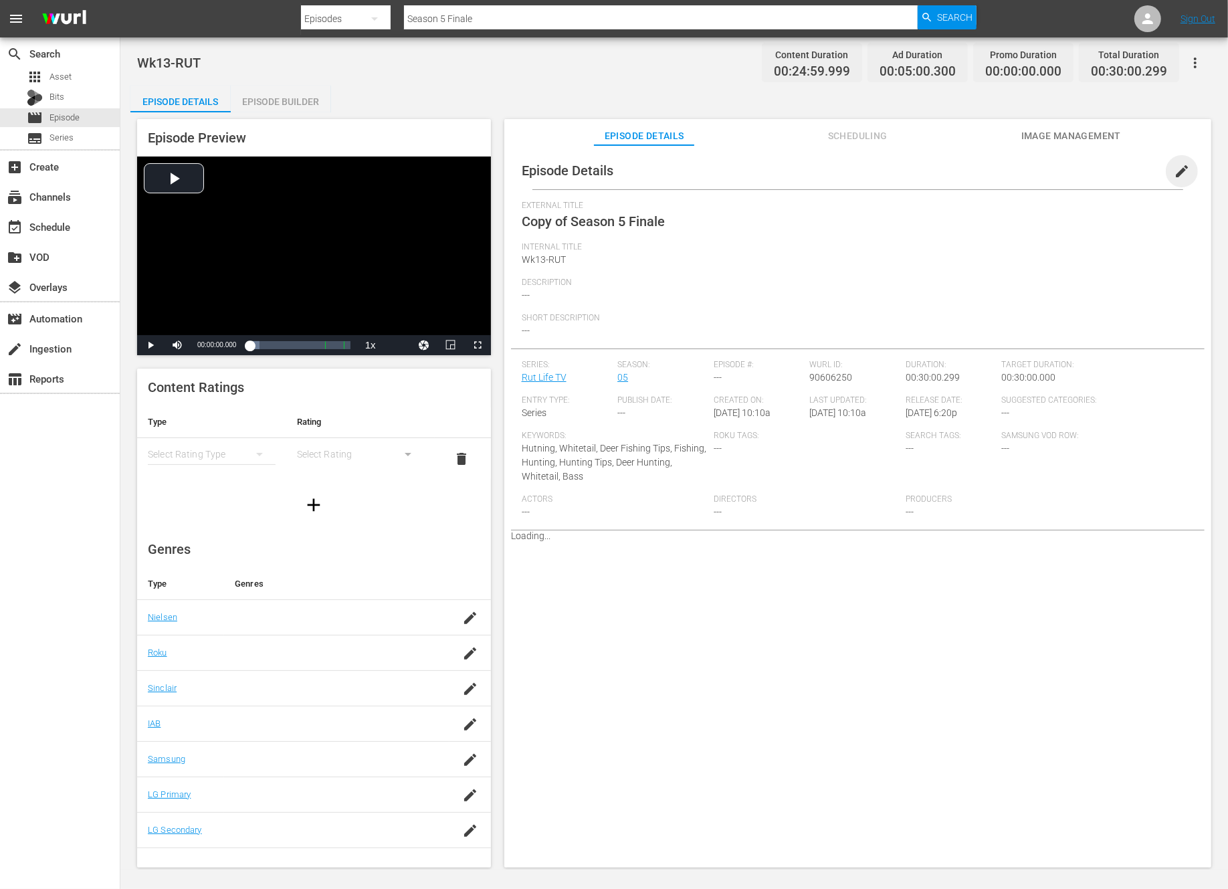
click at [1174, 164] on span "edit" at bounding box center [1182, 171] width 16 height 16
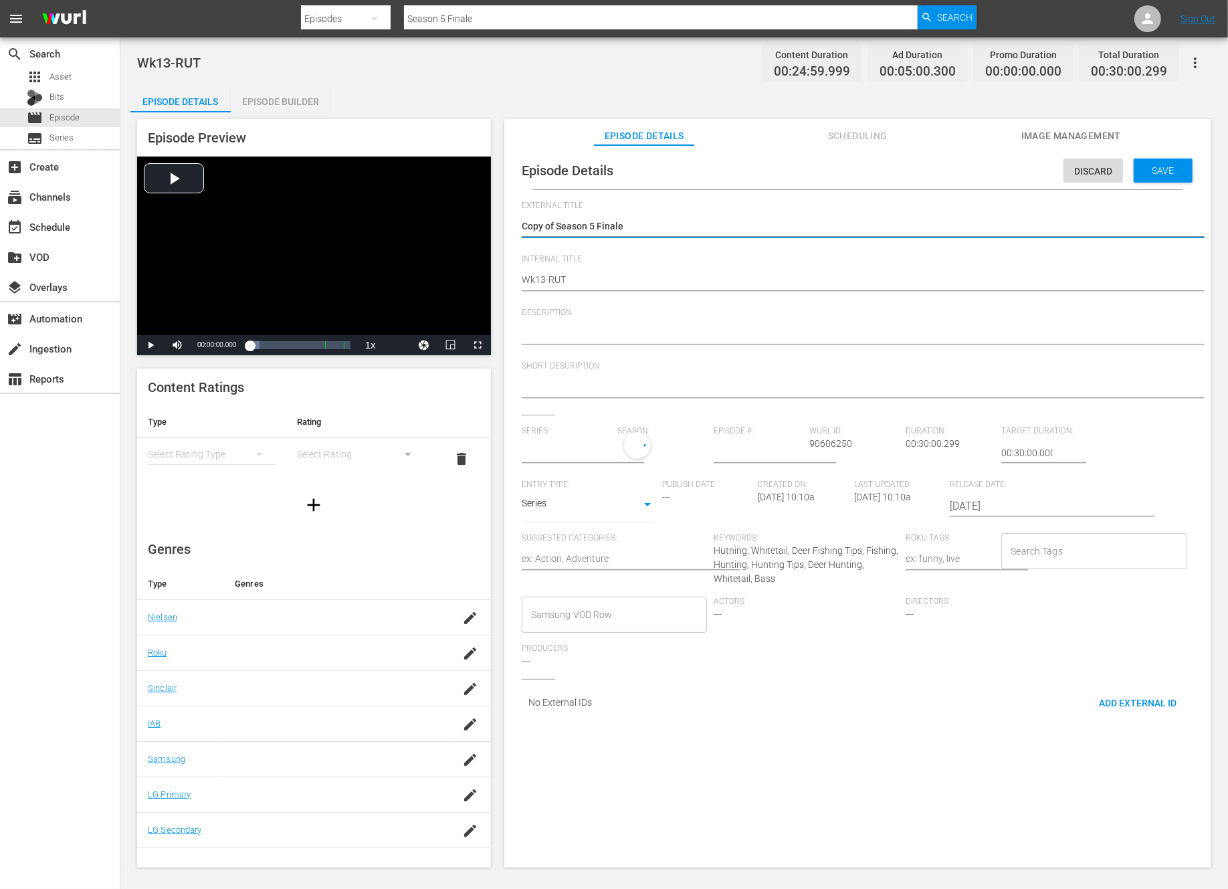
click at [556, 227] on textarea "Copy of Season 5 Finale" at bounding box center [854, 227] width 665 height 16
type input "Rut Life TV"
type textarea "Copy ofSeason 5 Finale"
type textarea "Copy oSeason 5 Finale"
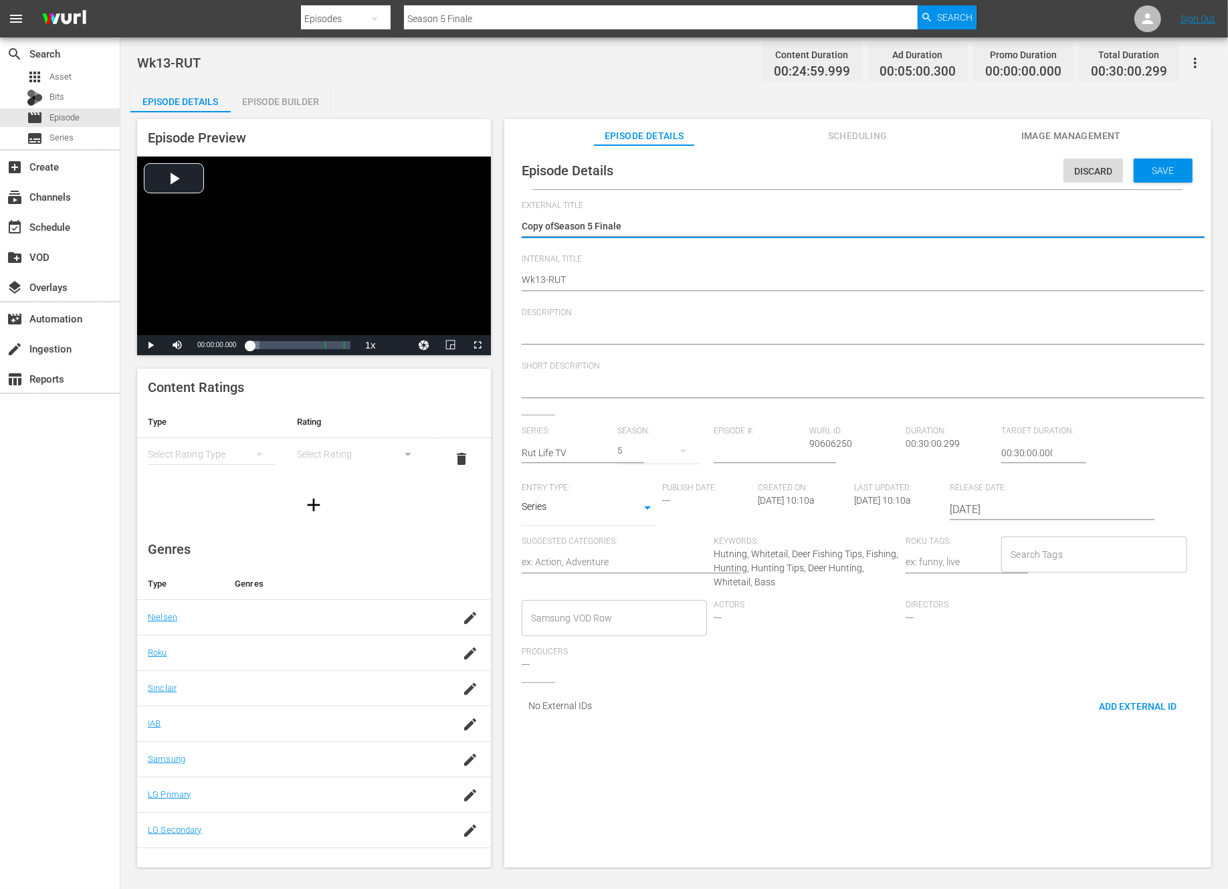
type textarea "Copy oSeason 5 Finale"
type textarea "Copy Season 5 Finale"
type textarea "CopySeason 5 Finale"
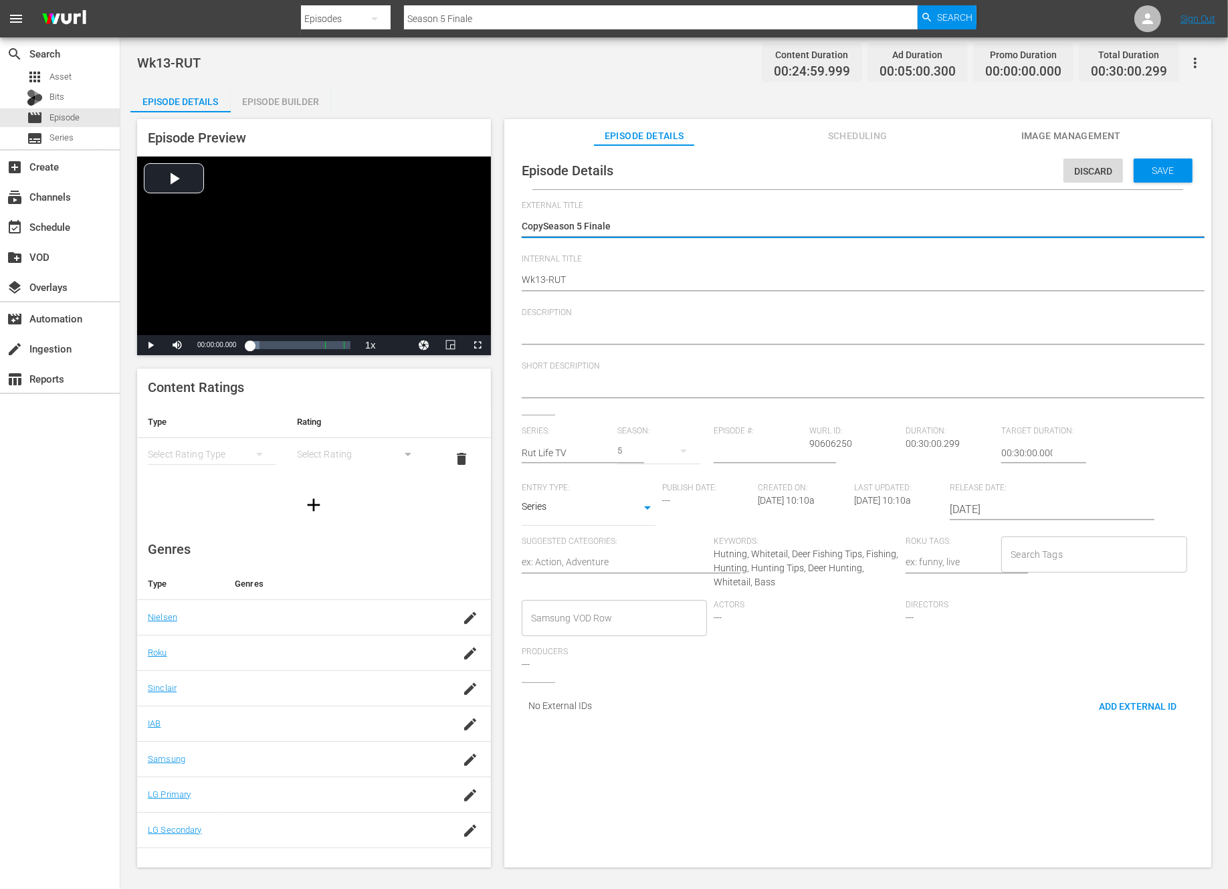
type textarea "CopSeason 5 Finale"
type textarea "CoSeason 5 Finale"
type textarea "CSeason 5 Finale"
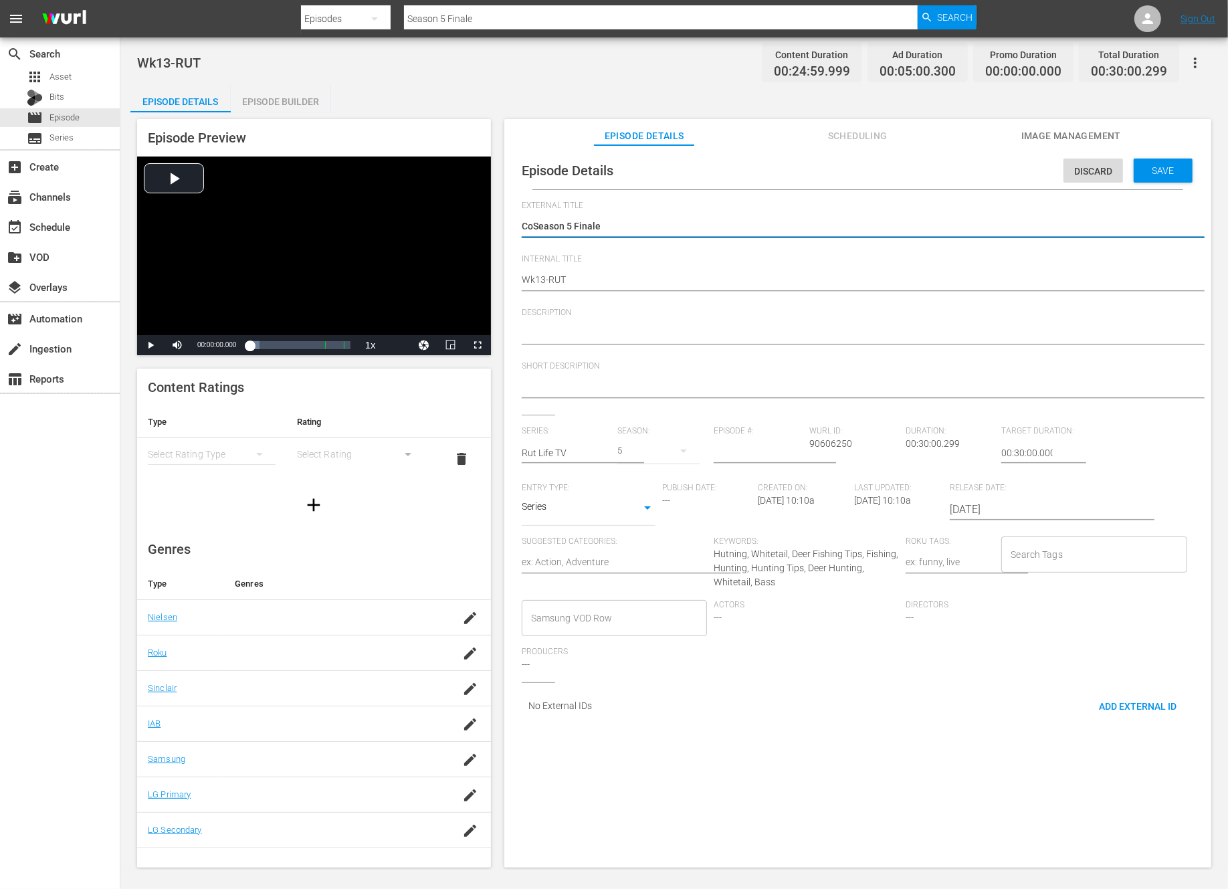
type textarea "CSeason 5 Finale"
type textarea "Season 5 Finale"
type textarea "RSeason 5 Finale"
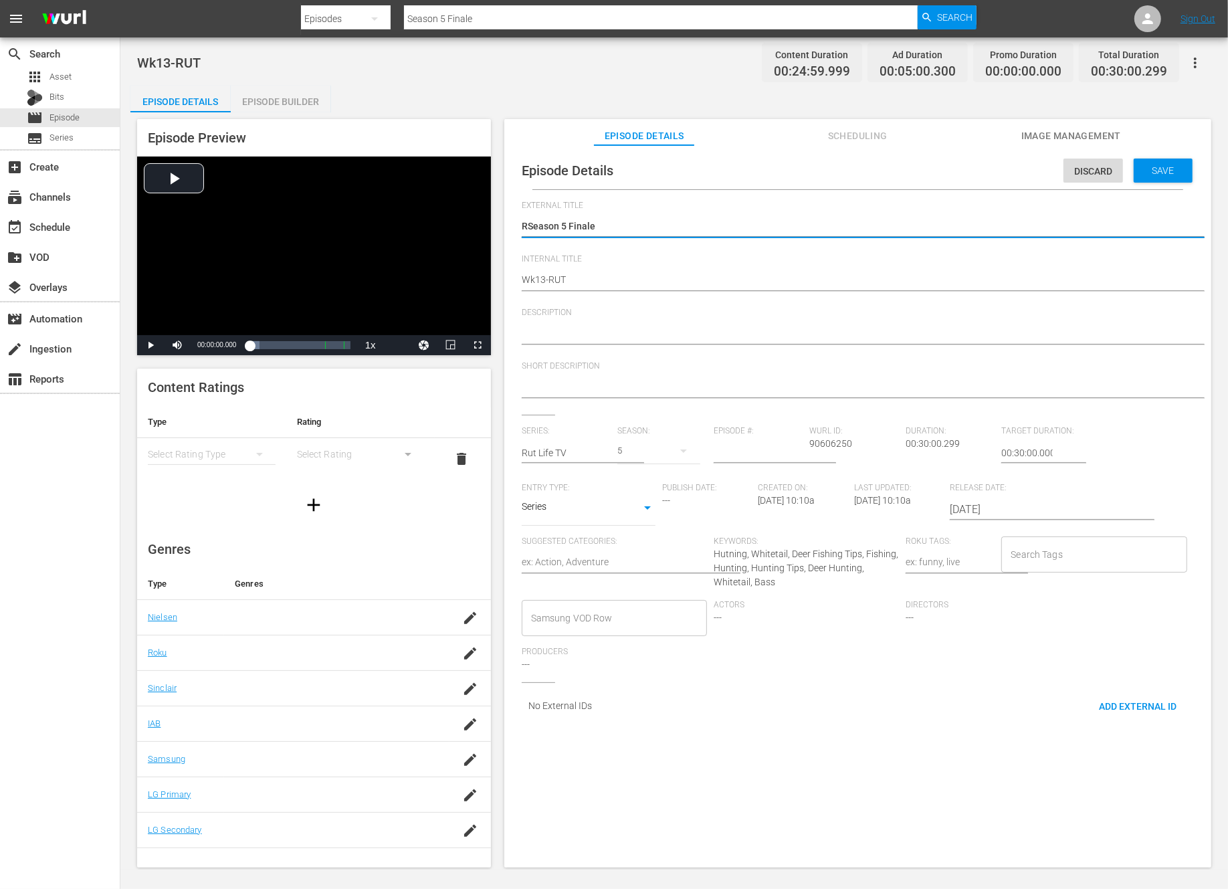
type textarea "RuSeason 5 Finale"
type textarea "RutSeason 5 Finale"
type textarea "Rut Season 5 Finale"
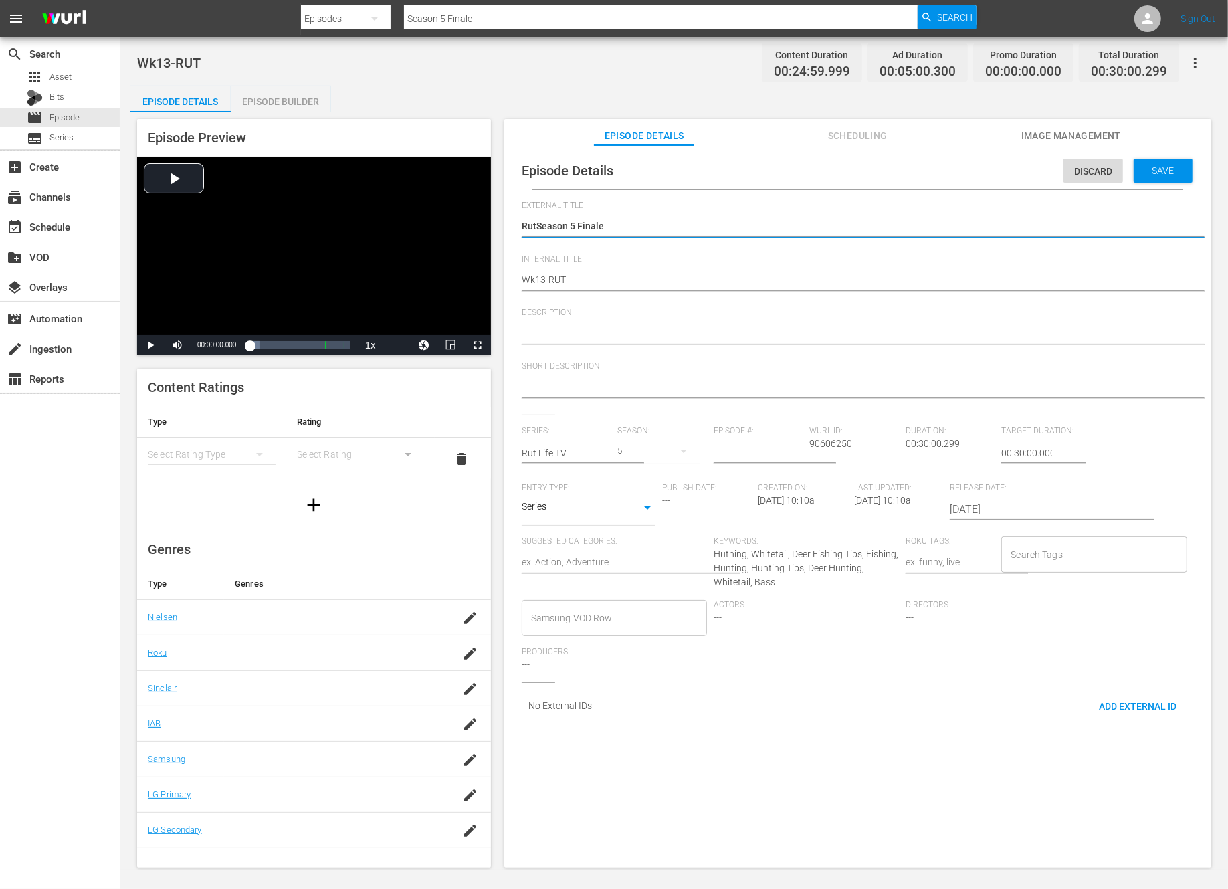
type textarea "Rut Season 5 Finale"
type textarea "Rut LSeason 5 Finale"
type textarea "Rut LiSeason 5 Finale"
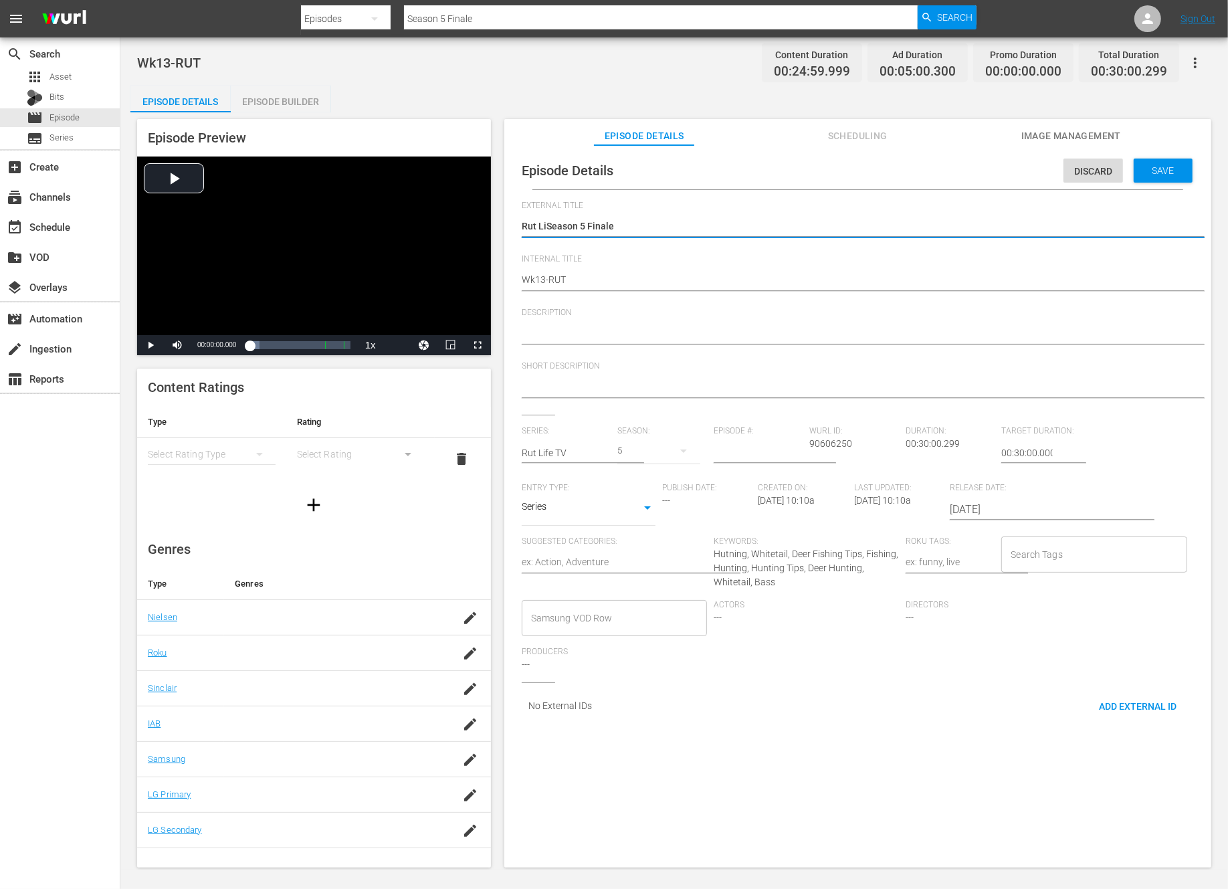
type textarea "Rut LifSeason 5 Finale"
type textarea "Rut LifeSeason 5 Finale"
type textarea "Rut Life Season 5 Finale"
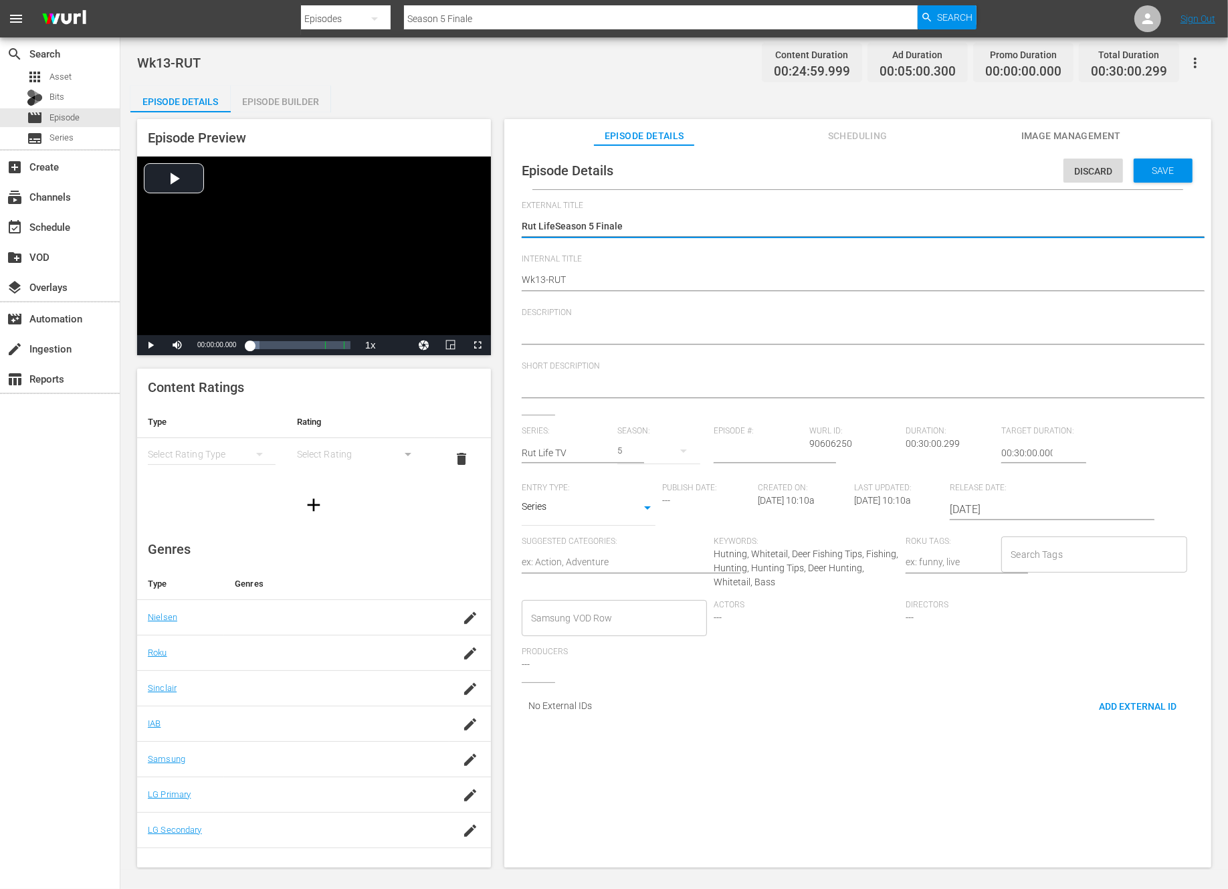
type textarea "Rut Life Season 5 Finale"
type textarea "Rut Life -Season 5 Finale"
type textarea "Rut Life - Season 5 Finale"
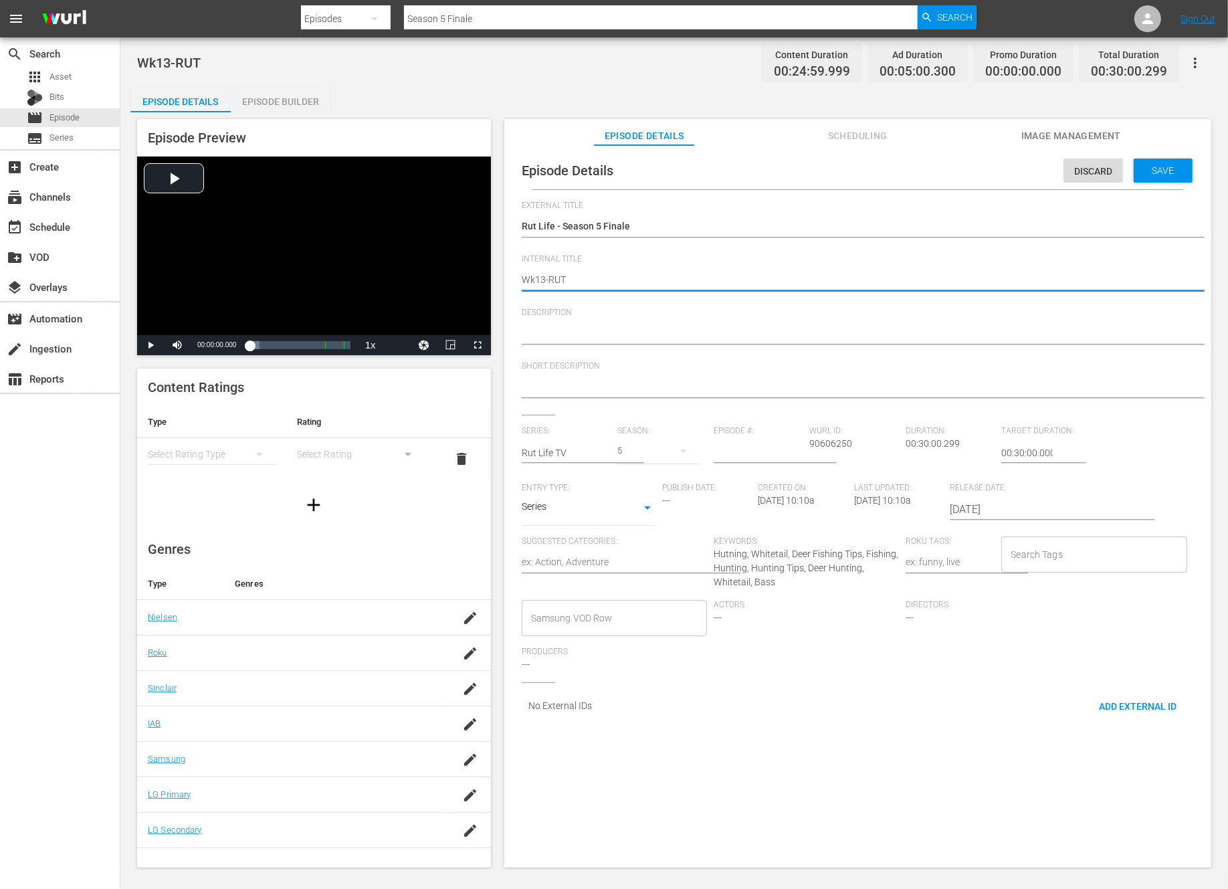
type textarea "Wk1-RUT"
type textarea "Wk-RUT"
type textarea "Wk3-RUT"
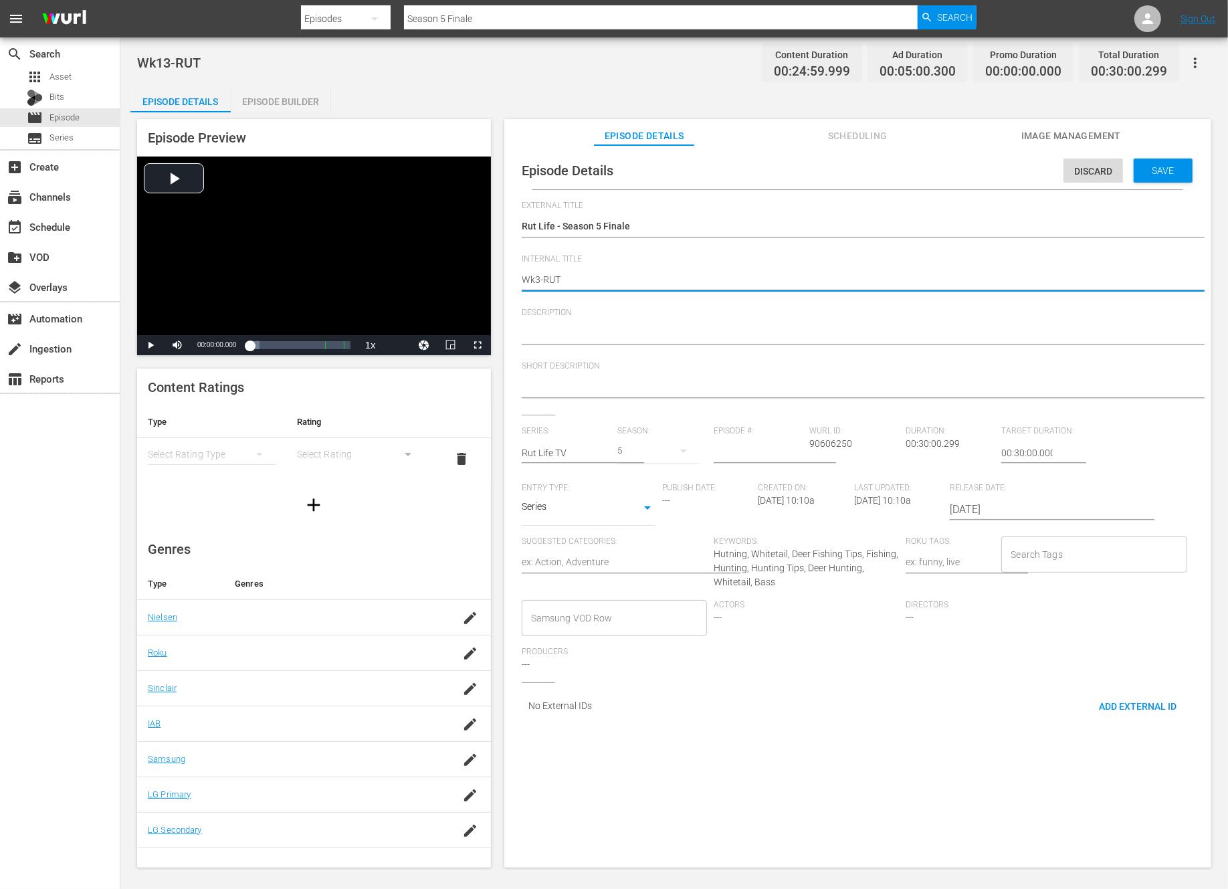
type textarea "Wk39-RUT"
click at [1142, 175] on span "Save" at bounding box center [1163, 170] width 43 height 11
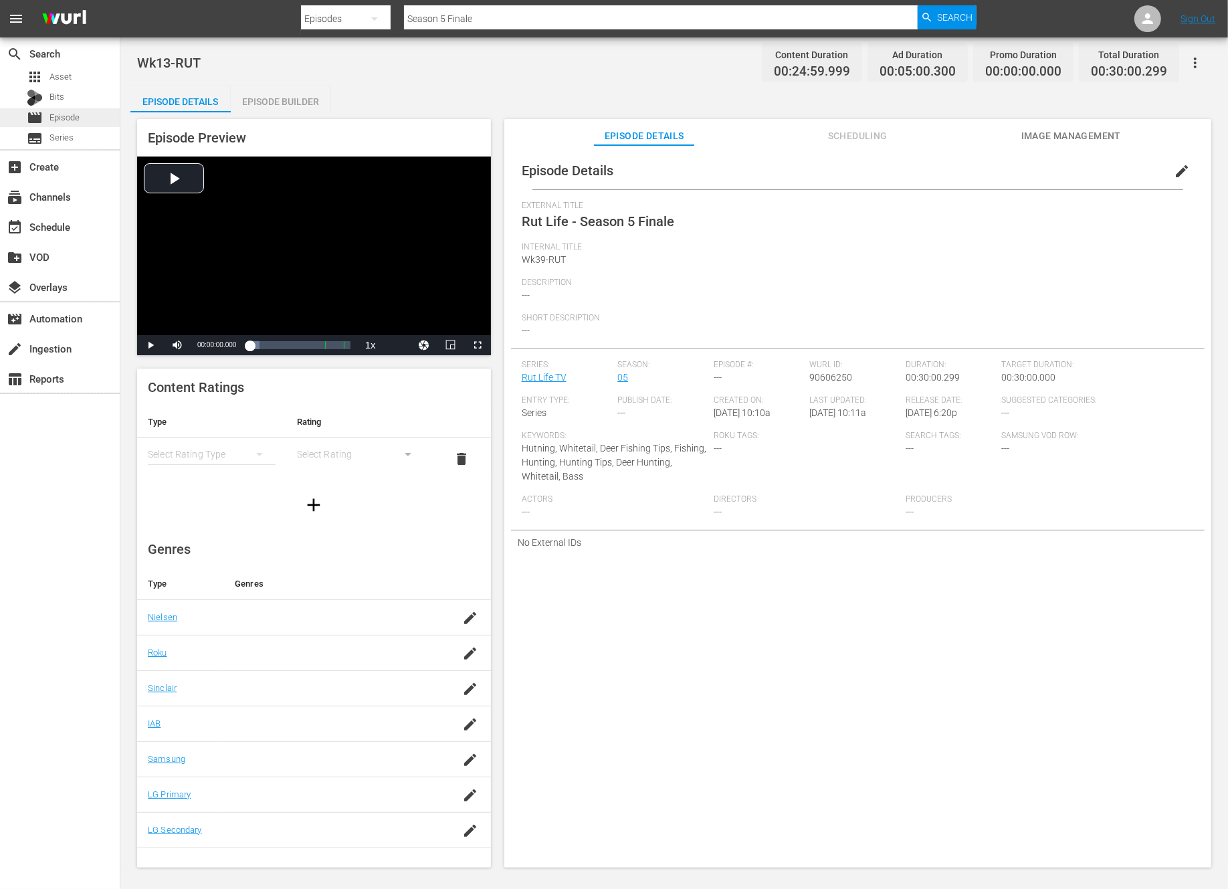
click at [73, 113] on span "Episode" at bounding box center [64, 117] width 30 height 13
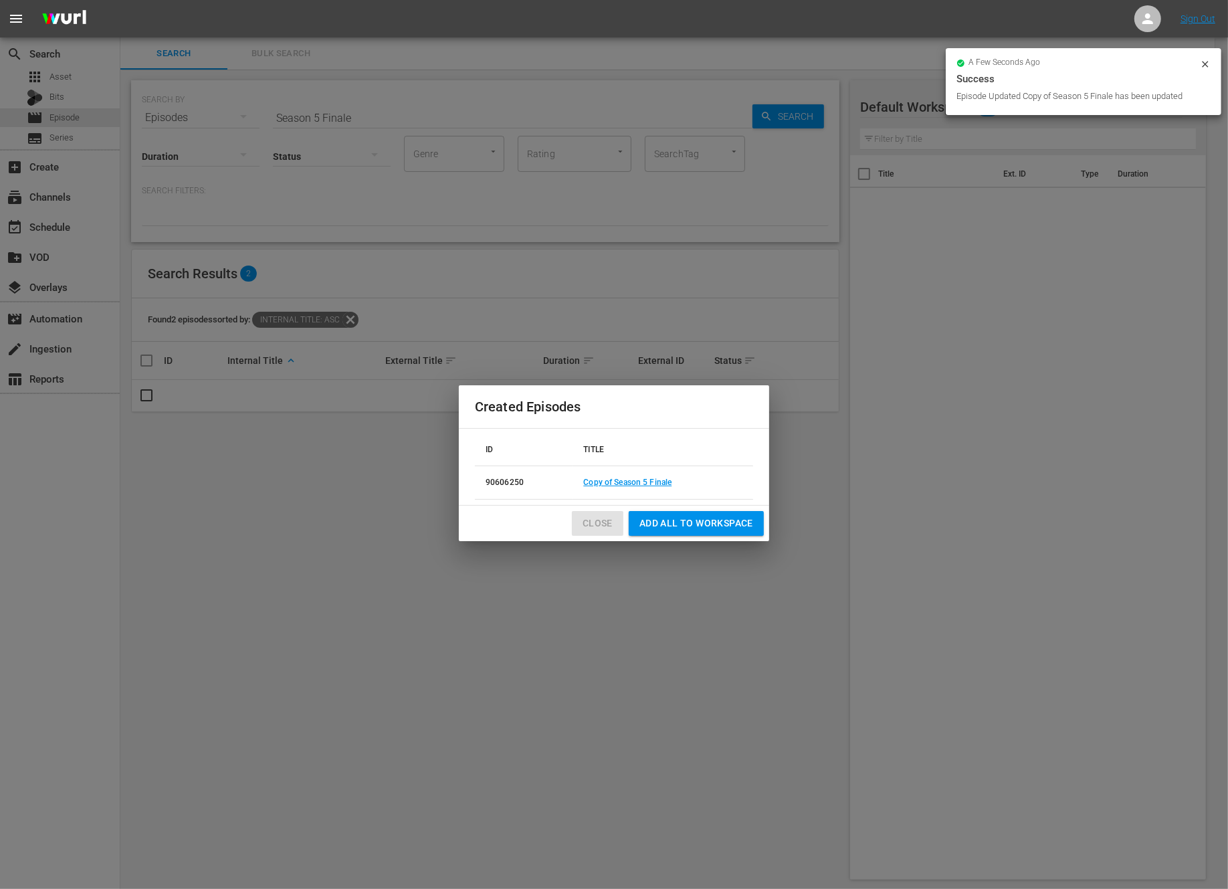
click at [589, 521] on span "Close" at bounding box center [598, 523] width 30 height 17
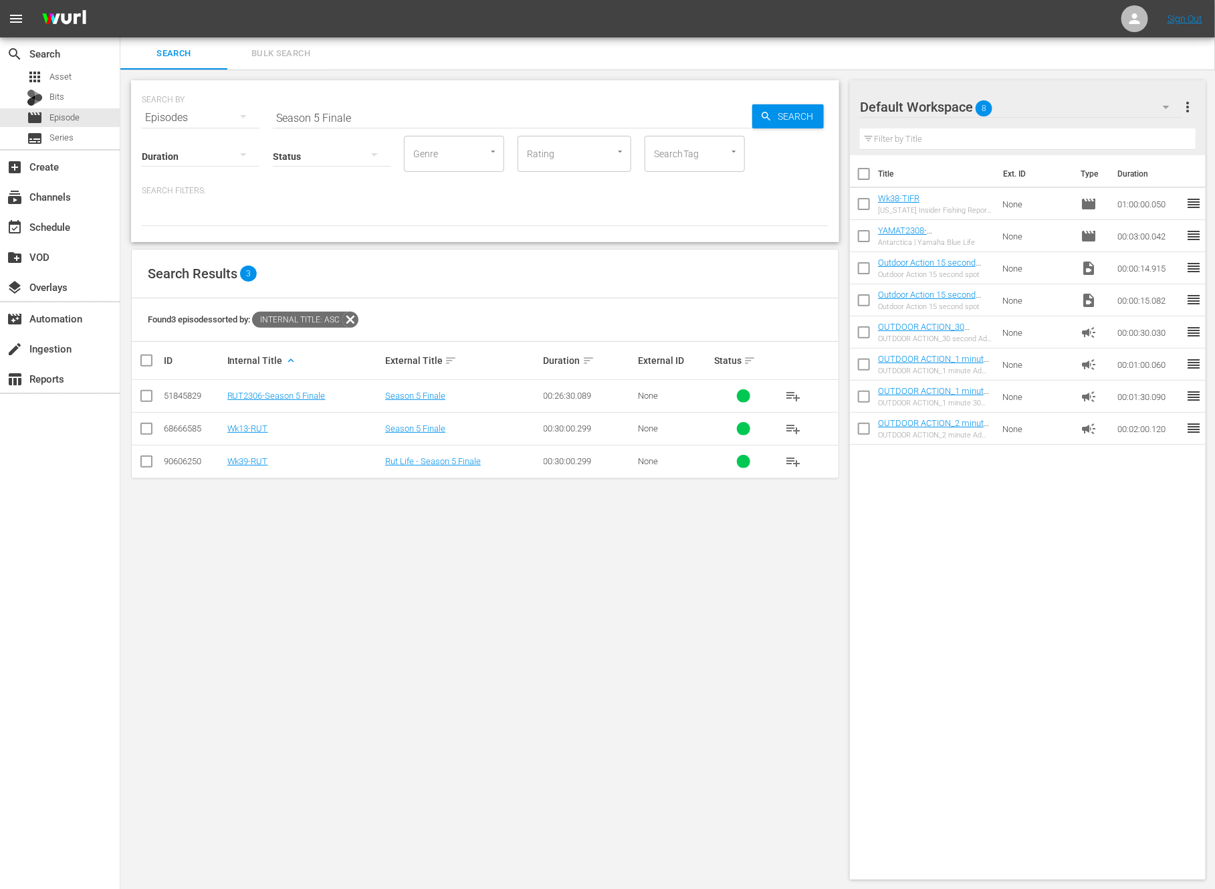
click at [381, 116] on input "Season 5 Finale" at bounding box center [513, 118] width 480 height 32
paste input "We’re Back in Gorge-ous Colorado"
type input "We’re Back in Gorge-ous Colorado"
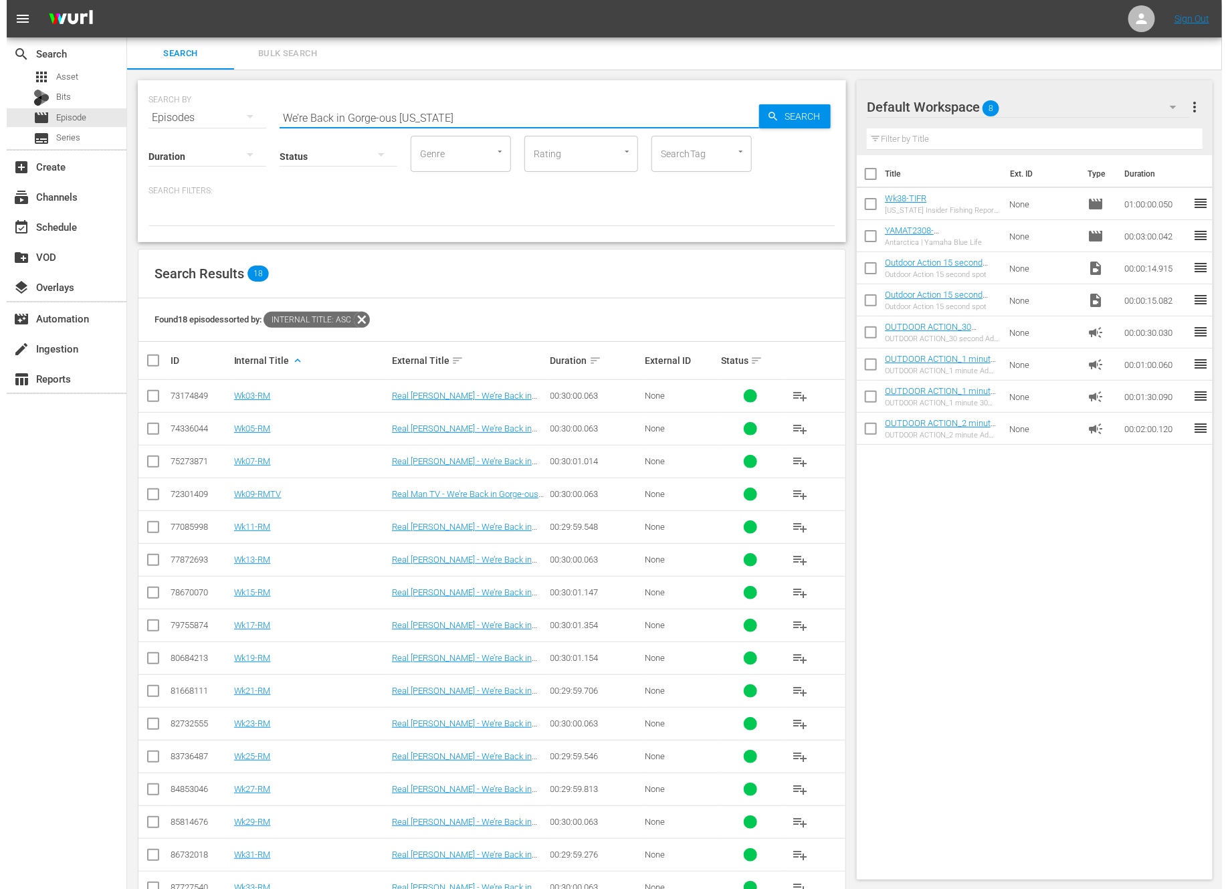
scroll to position [100, 0]
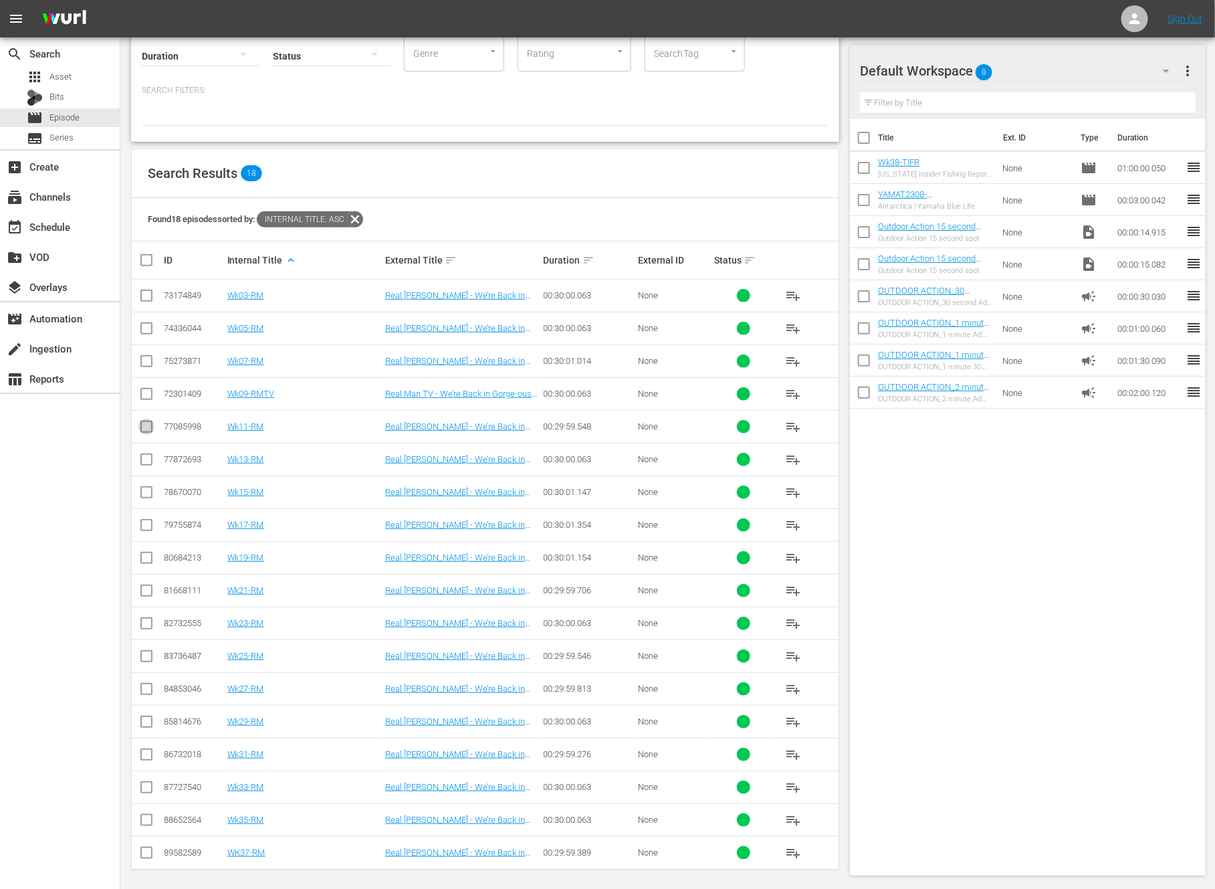
click at [142, 426] on input "checkbox" at bounding box center [146, 429] width 16 height 16
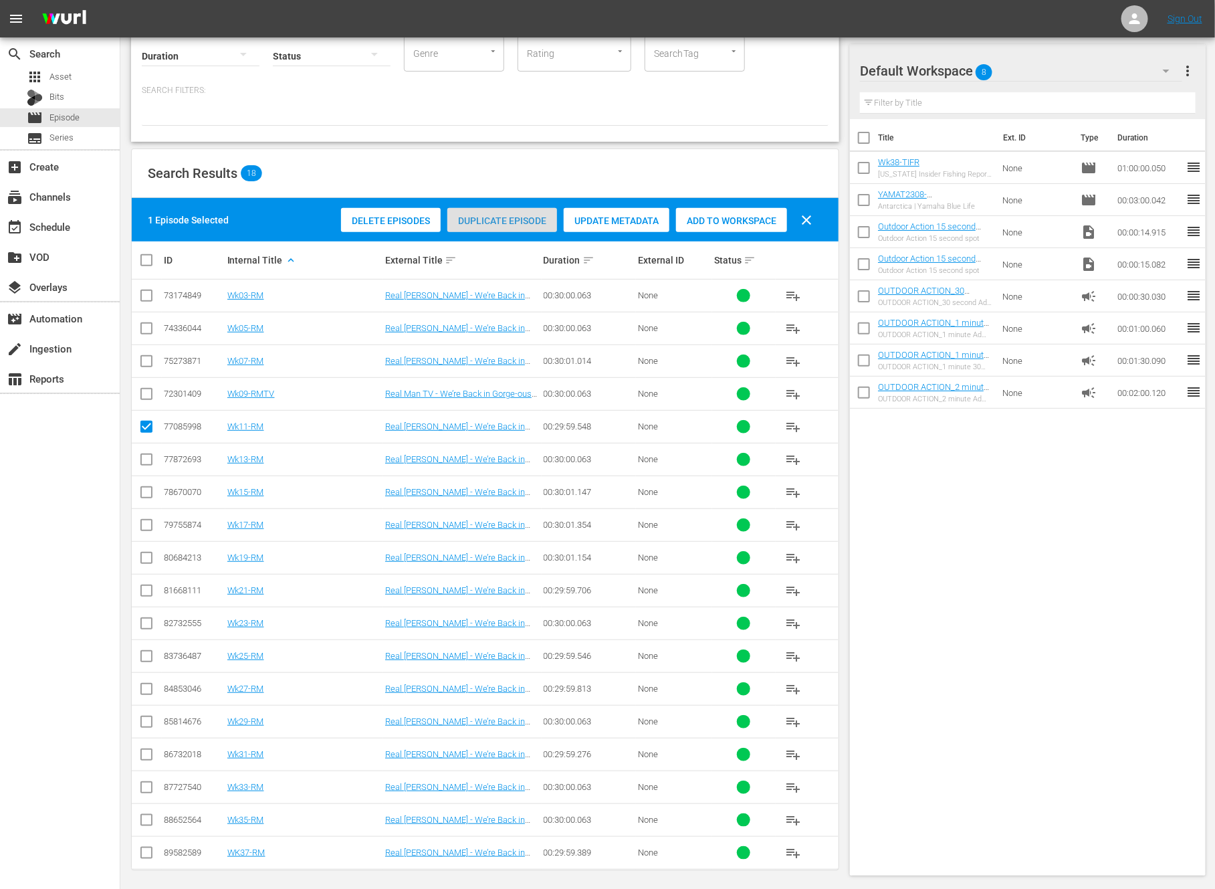
click at [528, 216] on span "Duplicate Episode" at bounding box center [502, 220] width 110 height 11
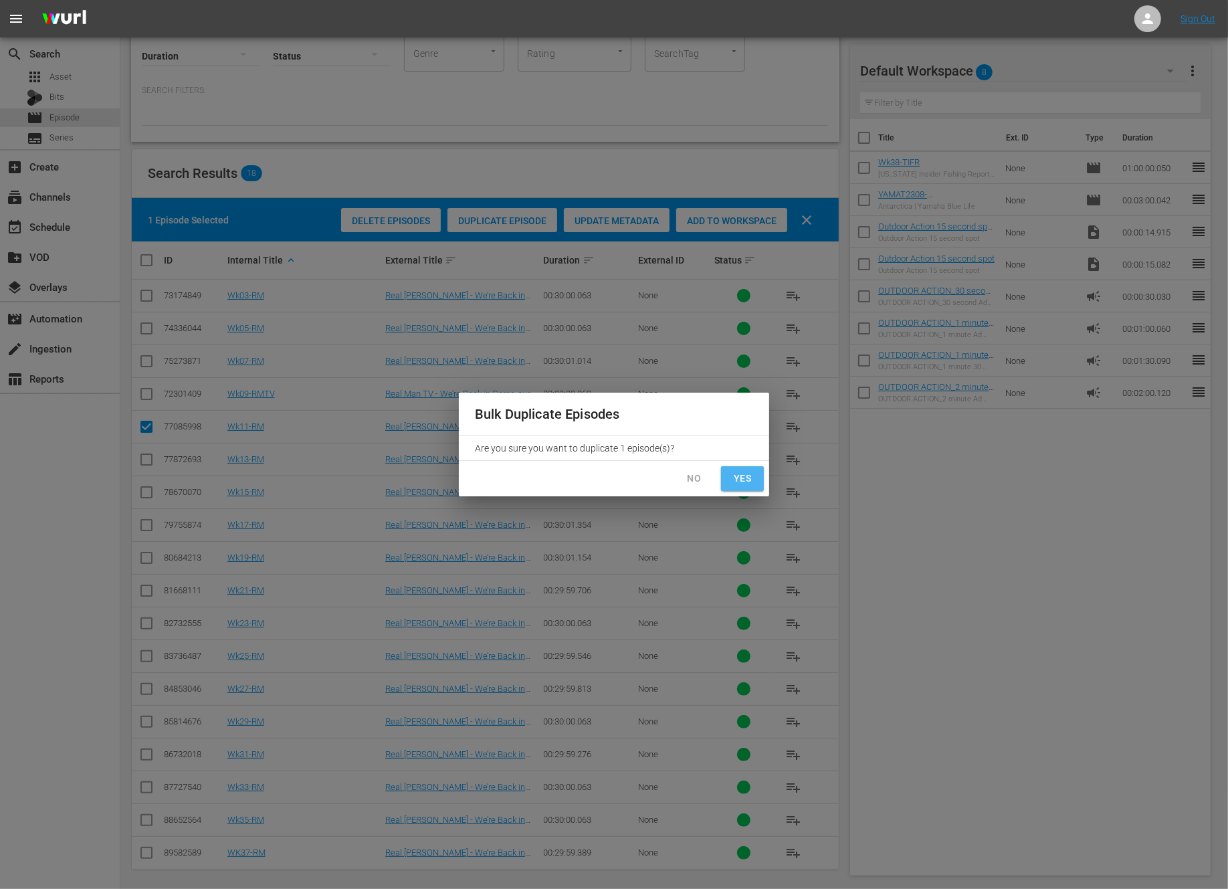
click at [747, 483] on span "Yes" at bounding box center [742, 478] width 21 height 17
checkbox input "false"
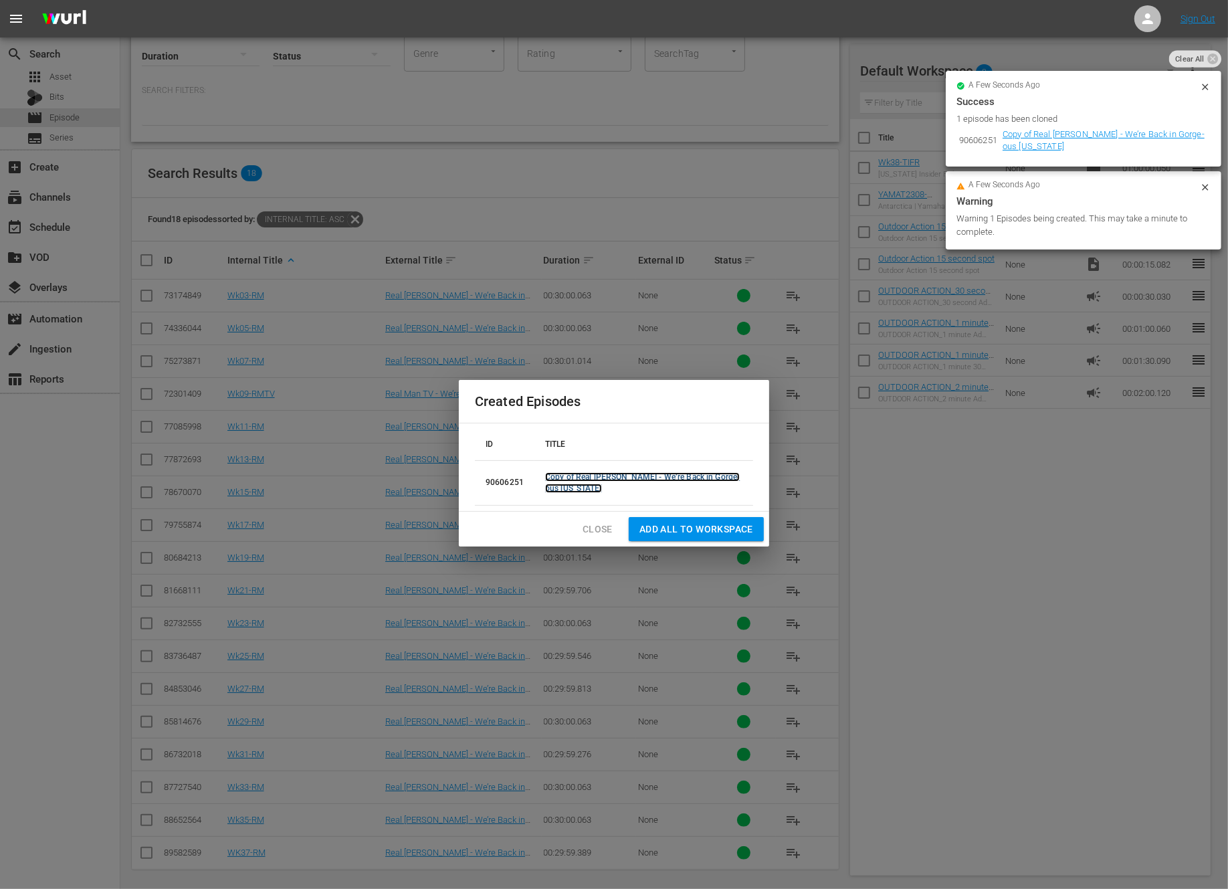
click at [573, 476] on link "Copy of Real Mann - We’re Back in Gorge-ous Colorado" at bounding box center [642, 482] width 195 height 21
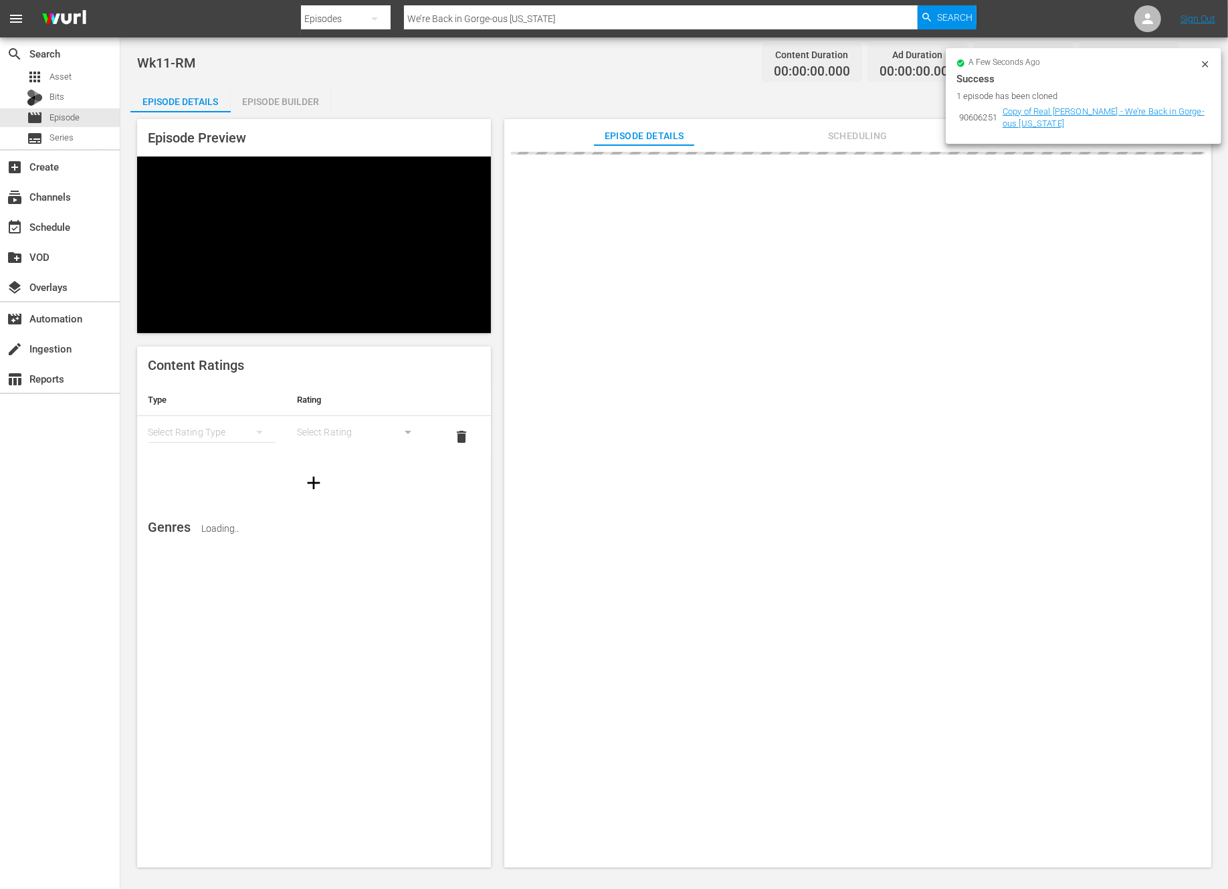
click at [1203, 62] on icon at bounding box center [1205, 64] width 6 height 6
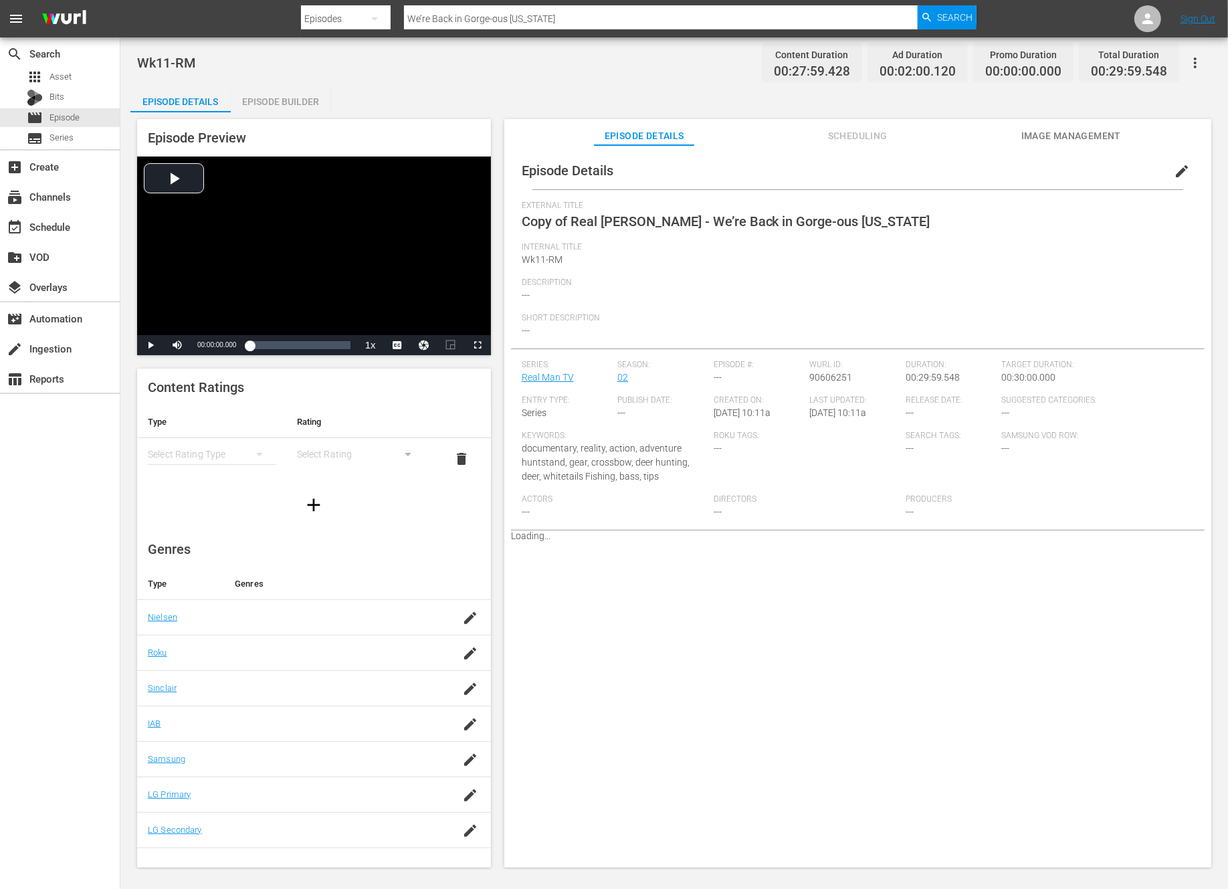
click at [1174, 170] on span "edit" at bounding box center [1182, 171] width 16 height 16
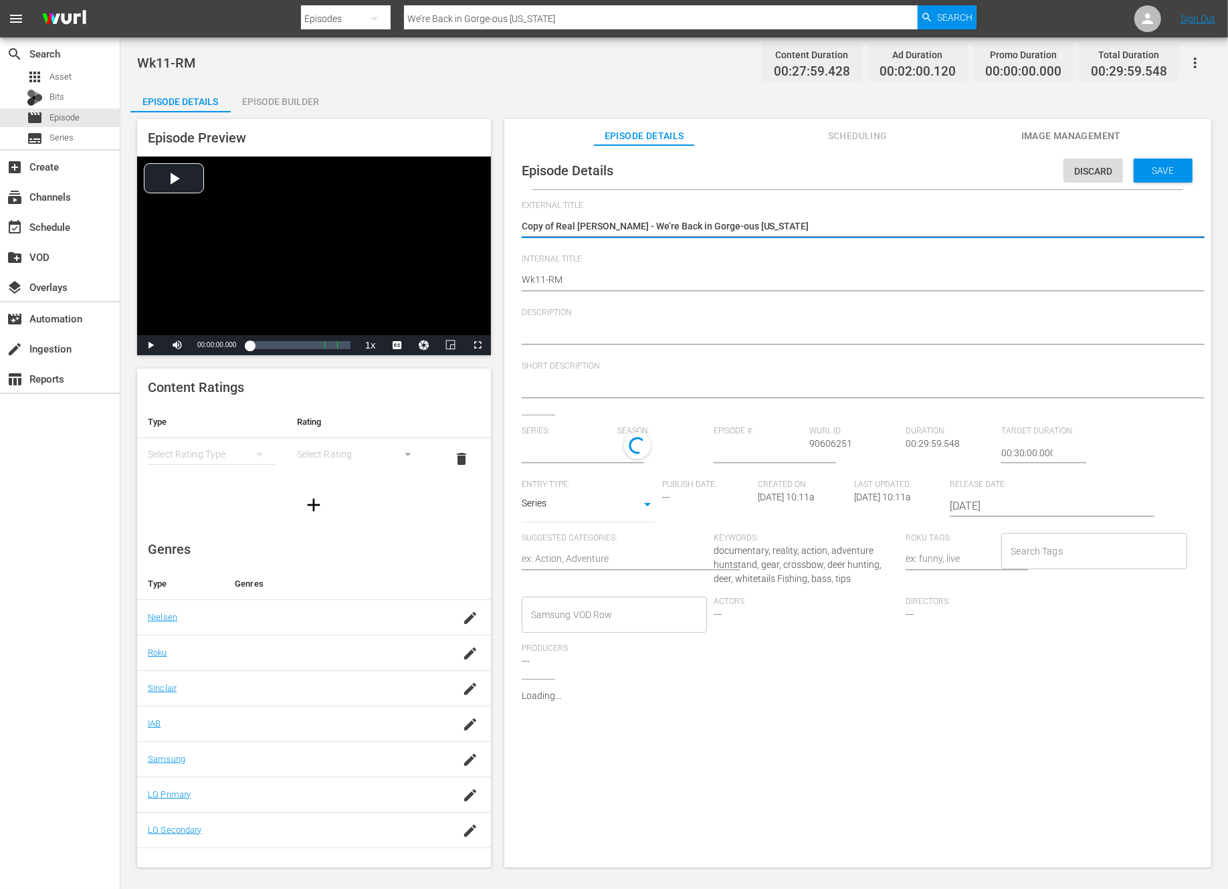
type input "Real Man TV"
click at [553, 220] on textarea "Copy of Real Mann - We’re Back in Gorge-ous Colorado" at bounding box center [854, 227] width 665 height 16
type textarea "Copy ofReal Mann - We’re Back in Gorge-ous Colorado"
type textarea "Copy oReal Mann - We’re Back in Gorge-ous Colorado"
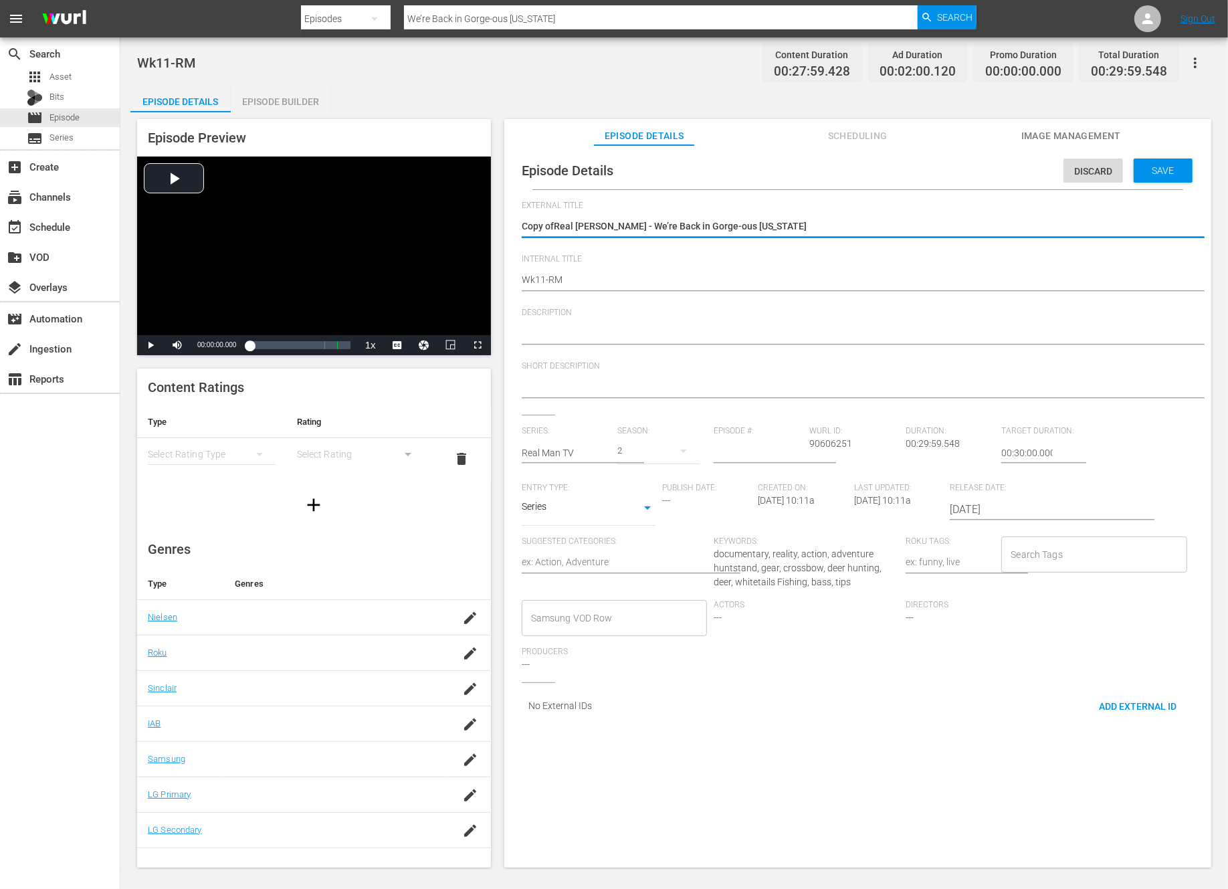
type textarea "Copy oReal Mann - We’re Back in Gorge-ous Colorado"
type textarea "Copy Real Mann - We’re Back in Gorge-ous Colorado"
type textarea "CopyReal Mann - We’re Back in Gorge-ous Colorado"
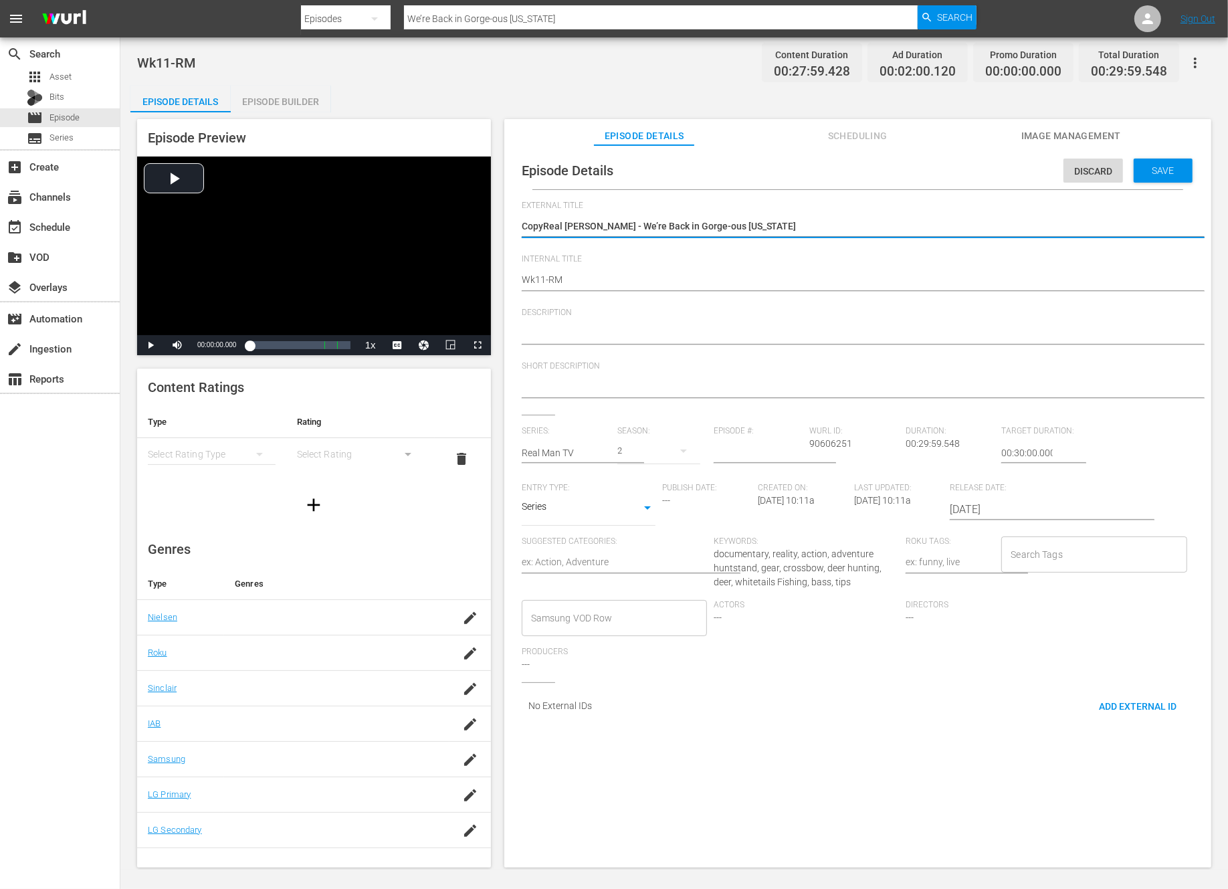
type textarea "CopReal Mann - We’re Back in Gorge-ous Colorado"
type textarea "CoReal Mann - We’re Back in Gorge-ous Colorado"
type textarea "CReal Mann - We’re Back in Gorge-ous Colorado"
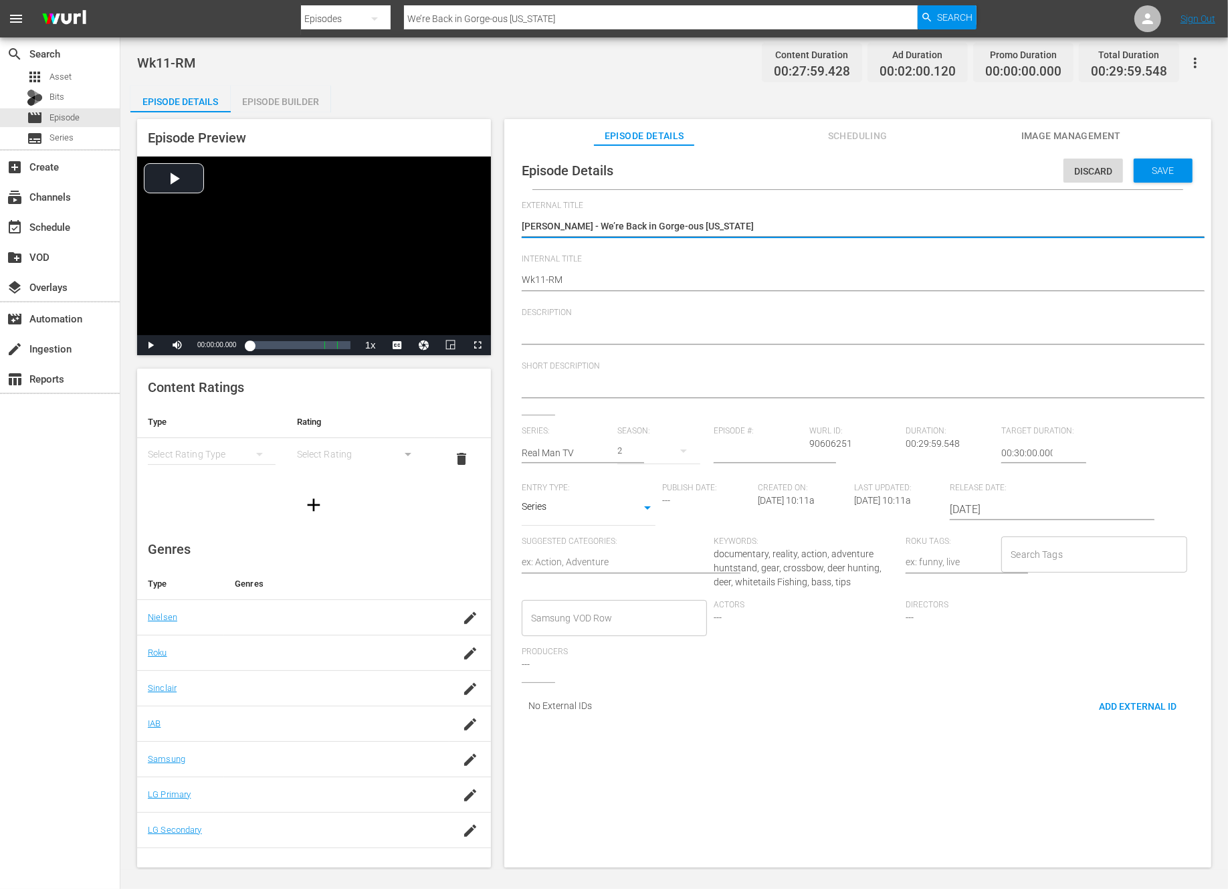
type textarea "CReal Mann - We’re Back in Gorge-ous Colorado"
type textarea "Real [PERSON_NAME] - We’re Back in Gorge-ous [US_STATE]"
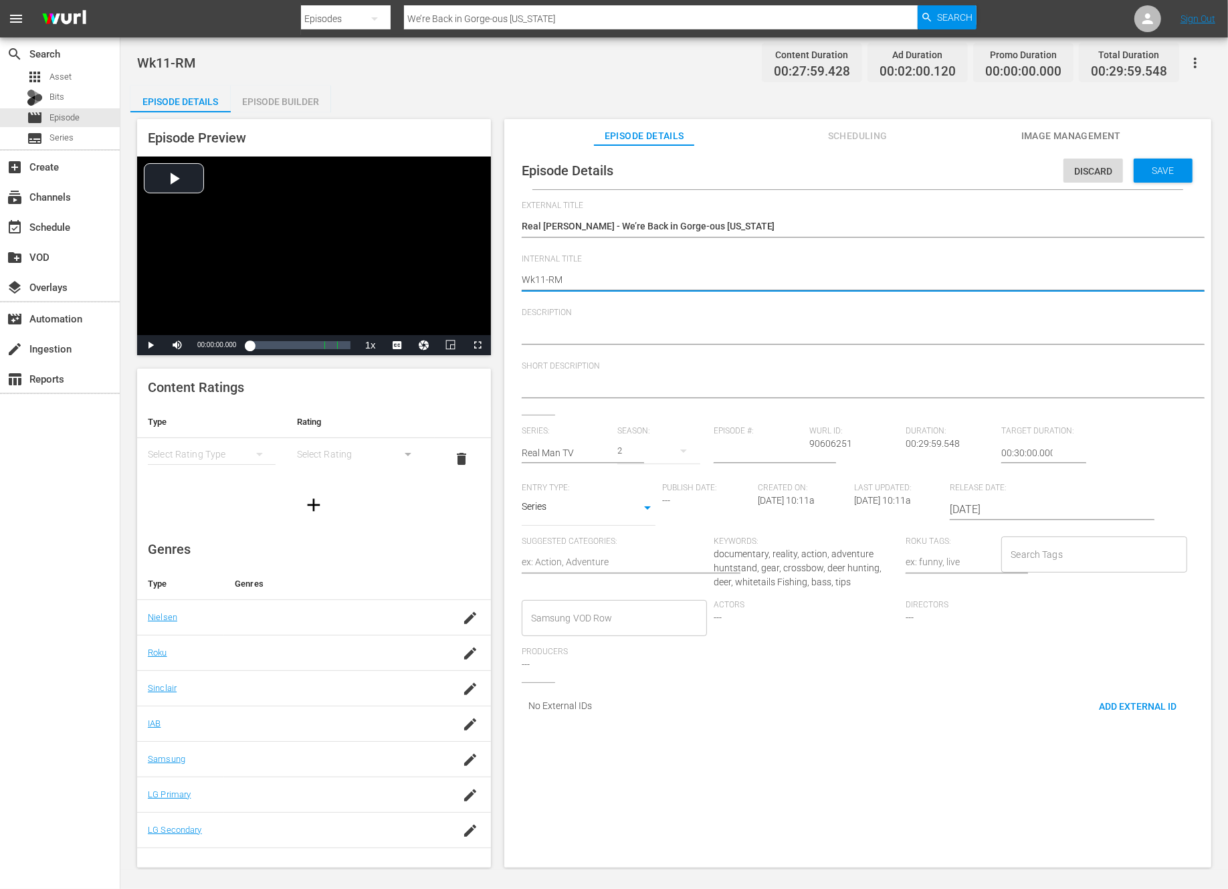
type textarea "Wk1-RM"
type textarea "Wk-RM"
click at [1158, 166] on span "Save" at bounding box center [1163, 170] width 43 height 11
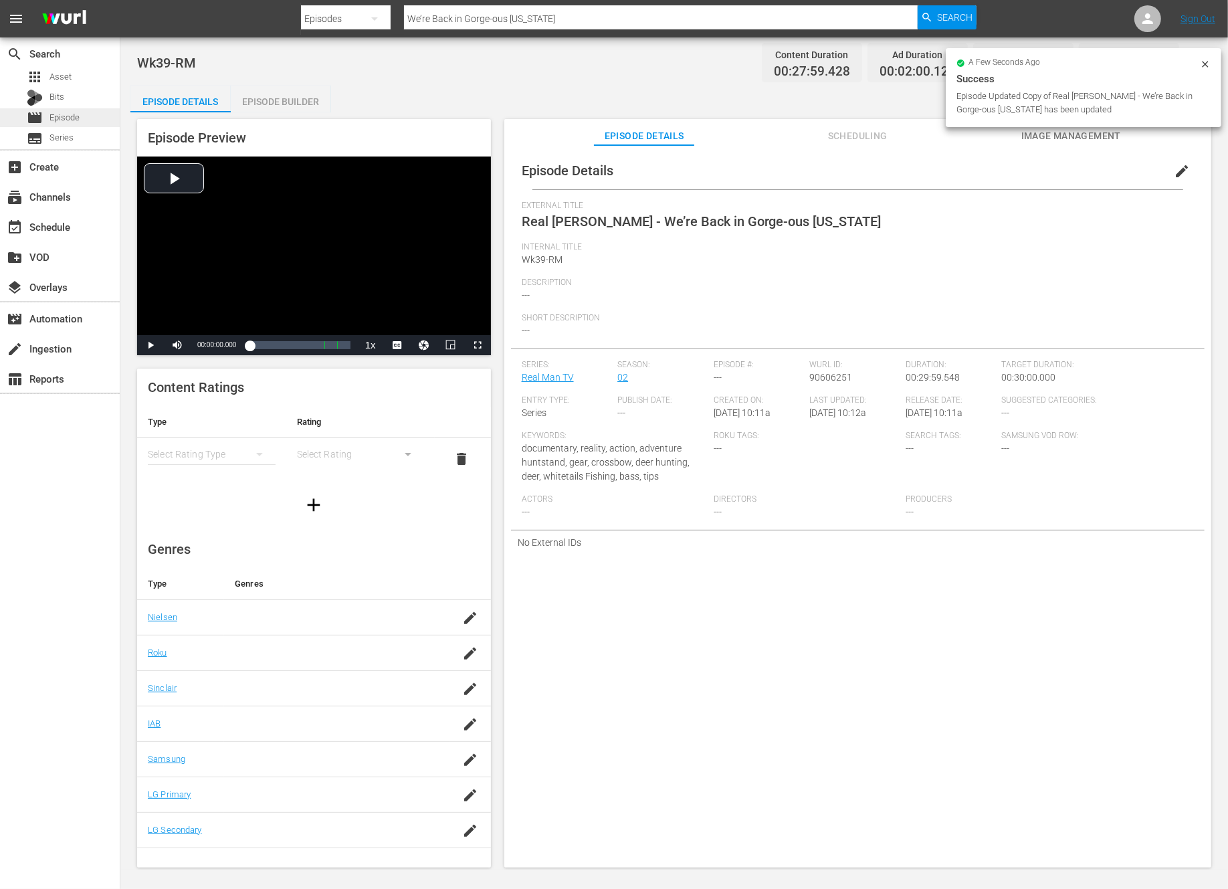
click at [77, 118] on span "Episode" at bounding box center [64, 117] width 30 height 13
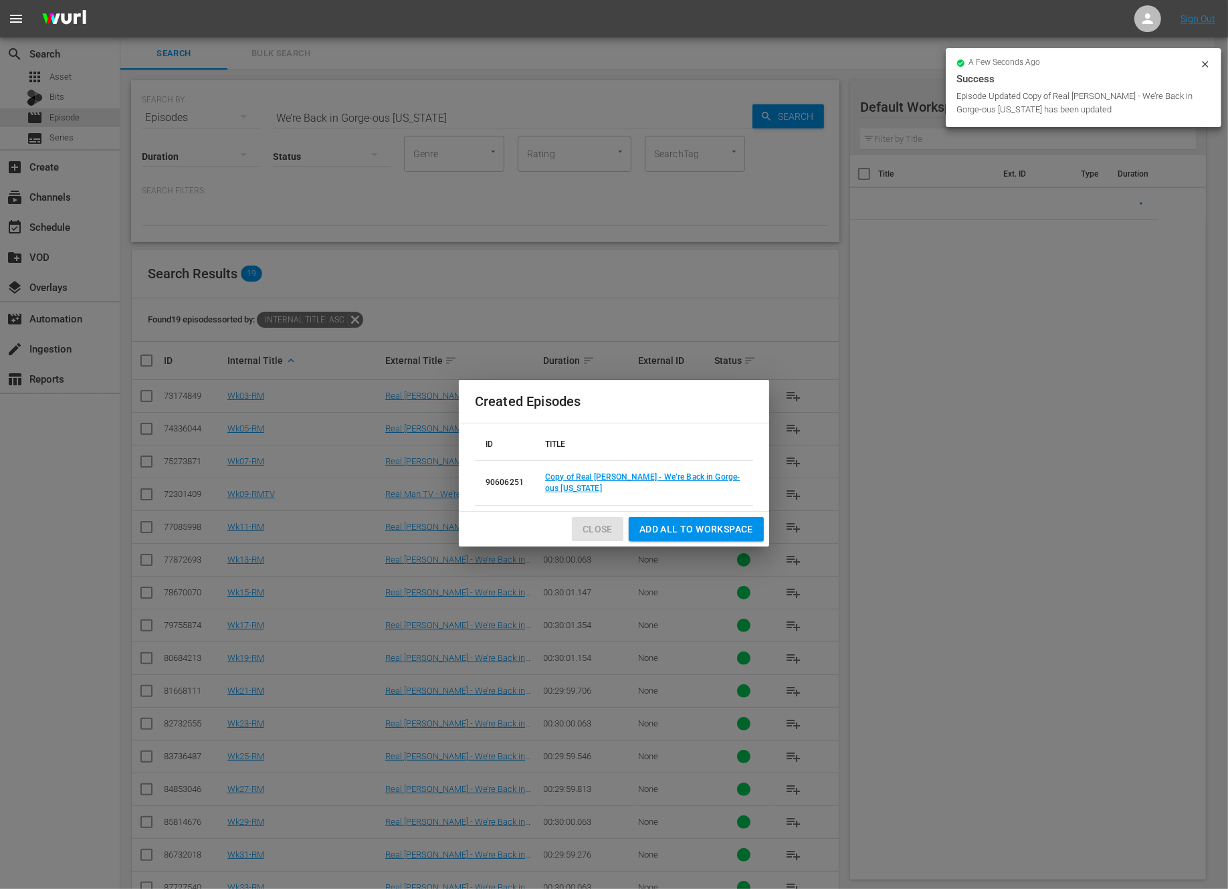
click at [595, 525] on span "Close" at bounding box center [598, 529] width 30 height 17
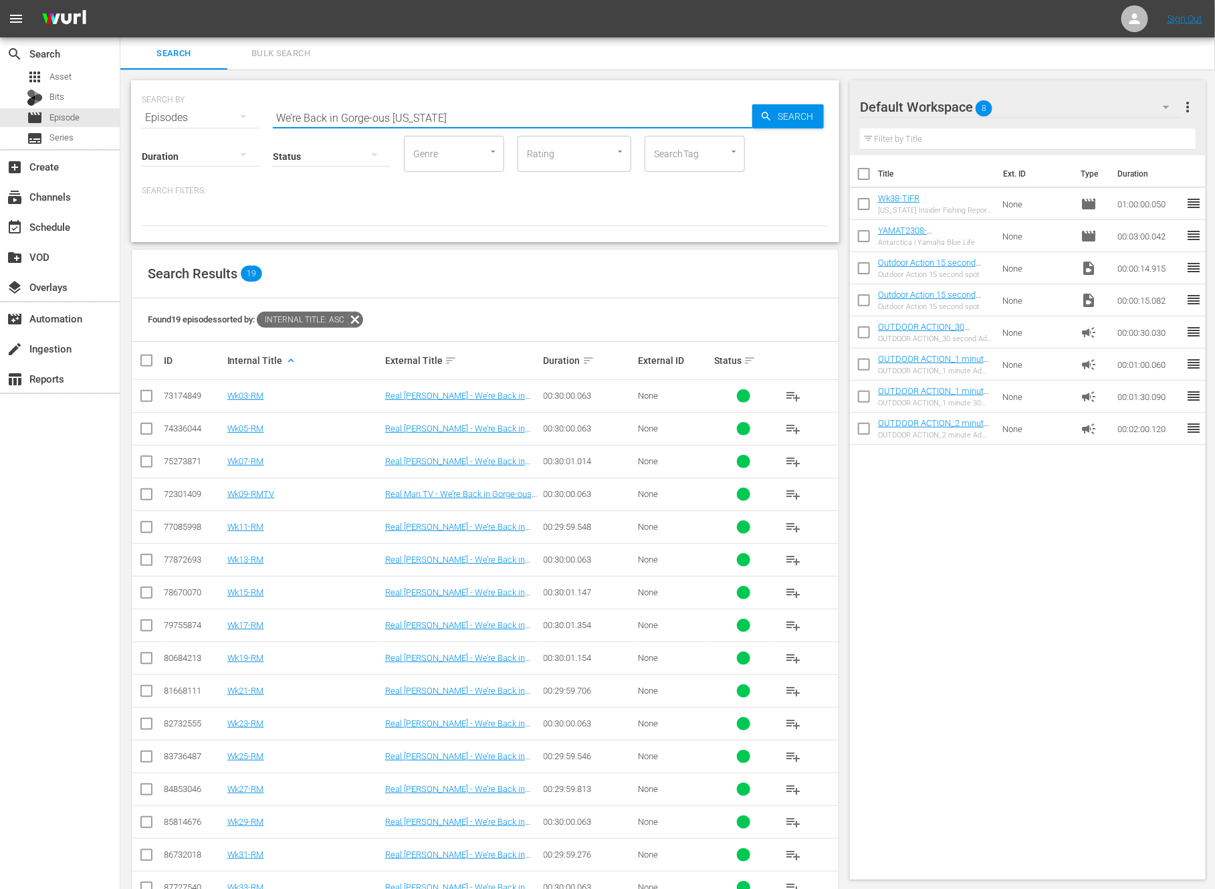
click at [346, 114] on input "We’re Back in Gorge-ous Colorado" at bounding box center [513, 118] width 480 height 32
paste input "Airboat Bassin’ in the Glades"
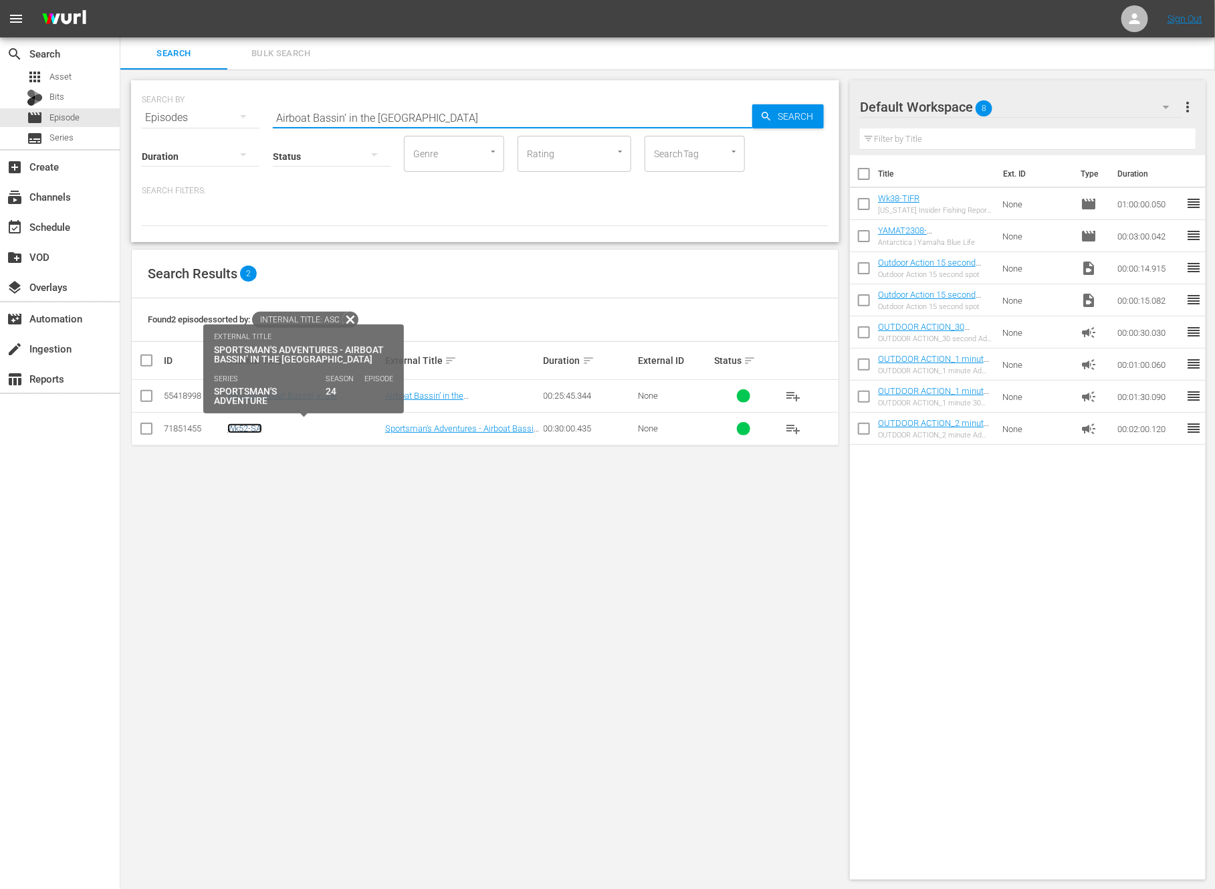
click at [247, 425] on link "Wk52-SA" at bounding box center [244, 428] width 35 height 10
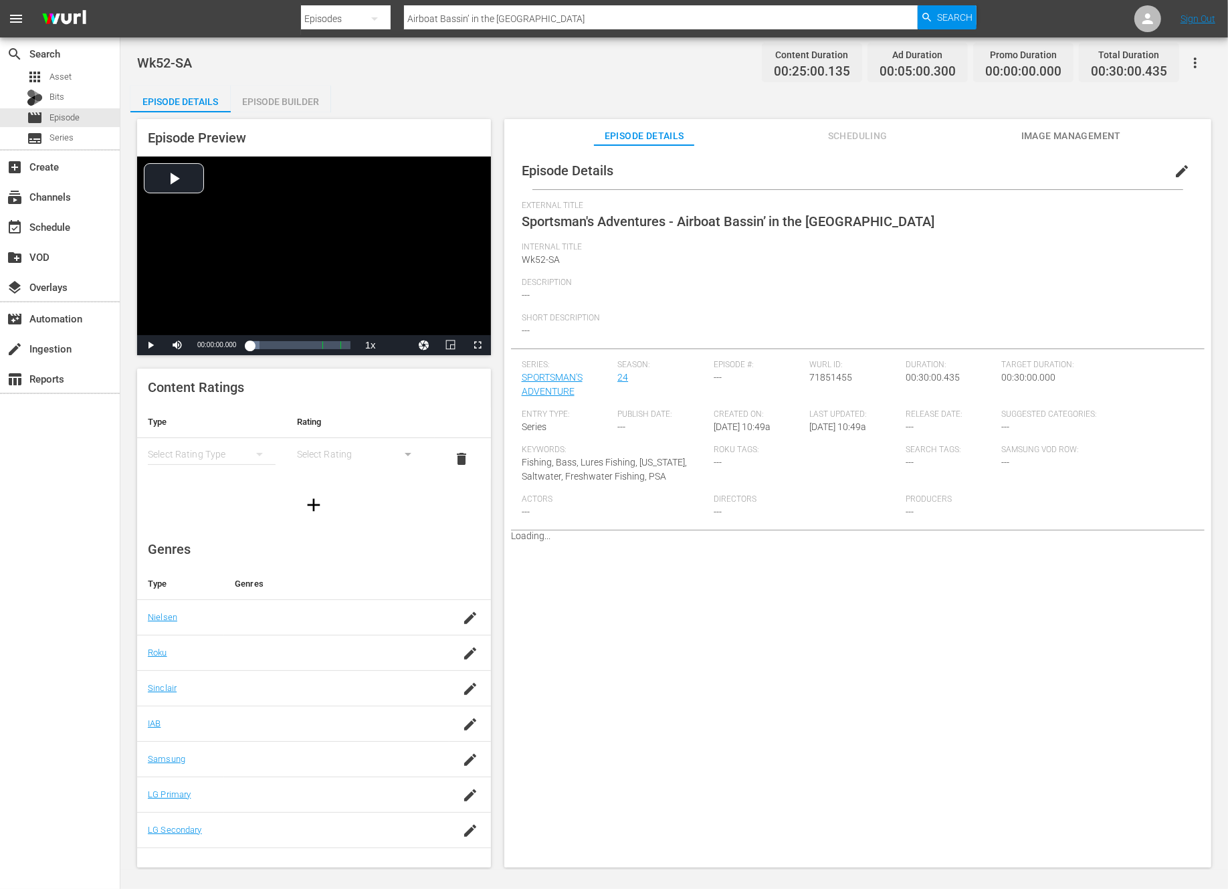
click at [1174, 171] on span "edit" at bounding box center [1182, 171] width 16 height 16
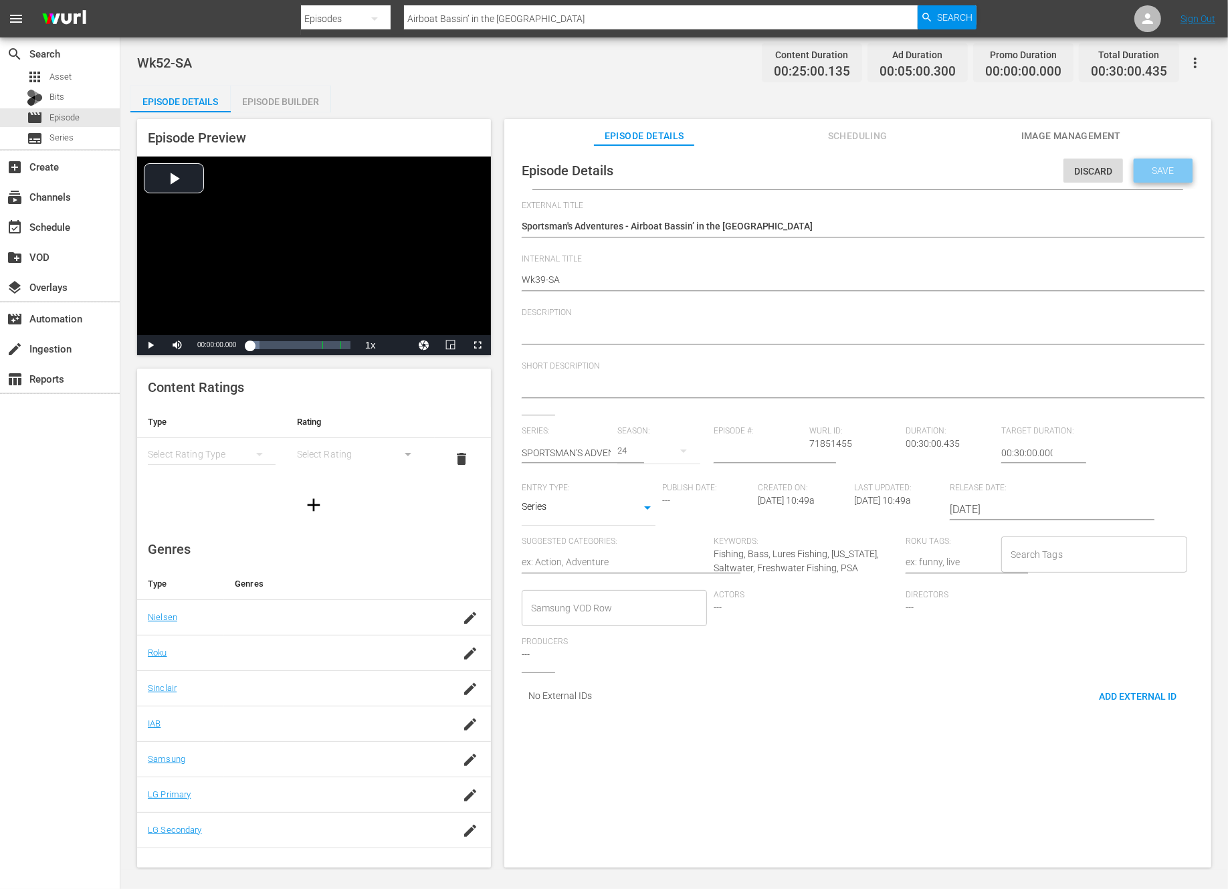
click at [1146, 171] on span "Save" at bounding box center [1163, 170] width 43 height 11
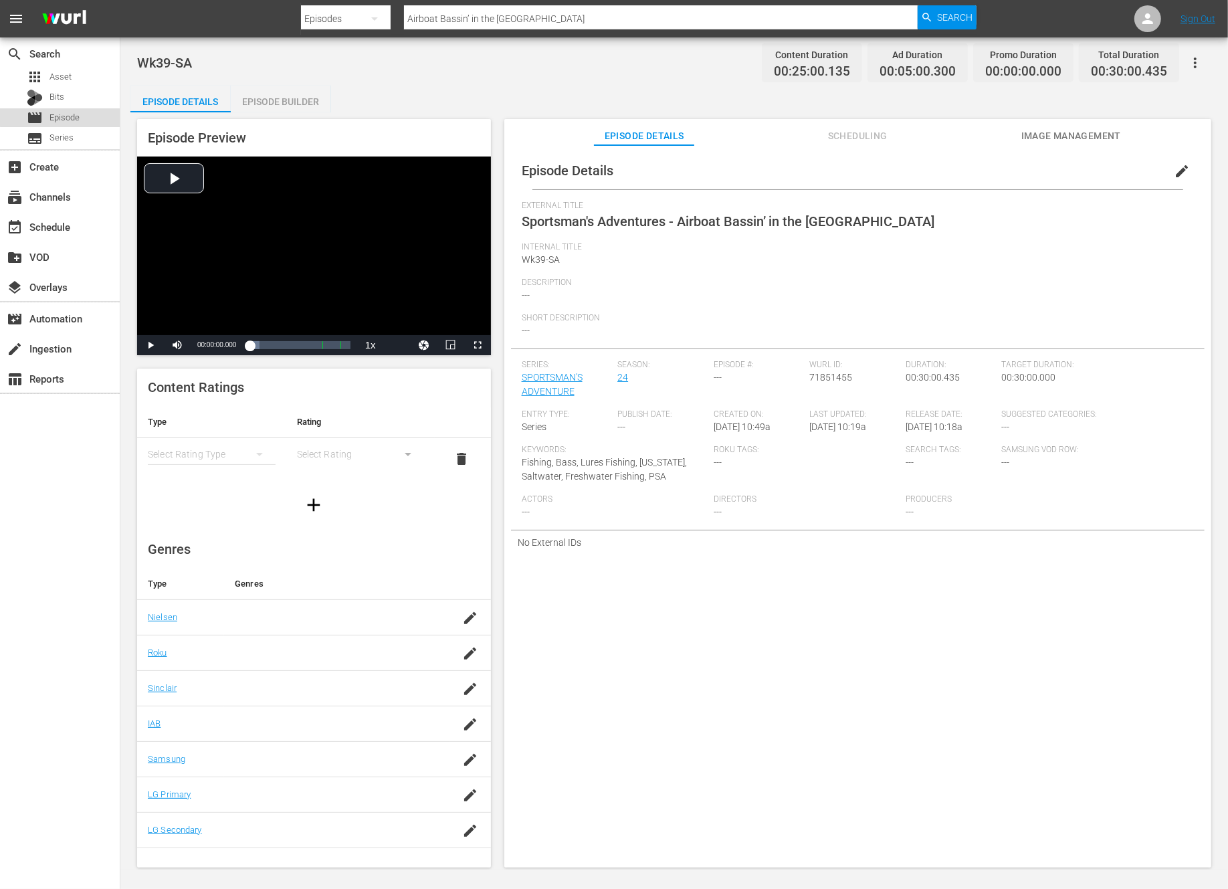
click at [76, 116] on span "Episode" at bounding box center [64, 117] width 30 height 13
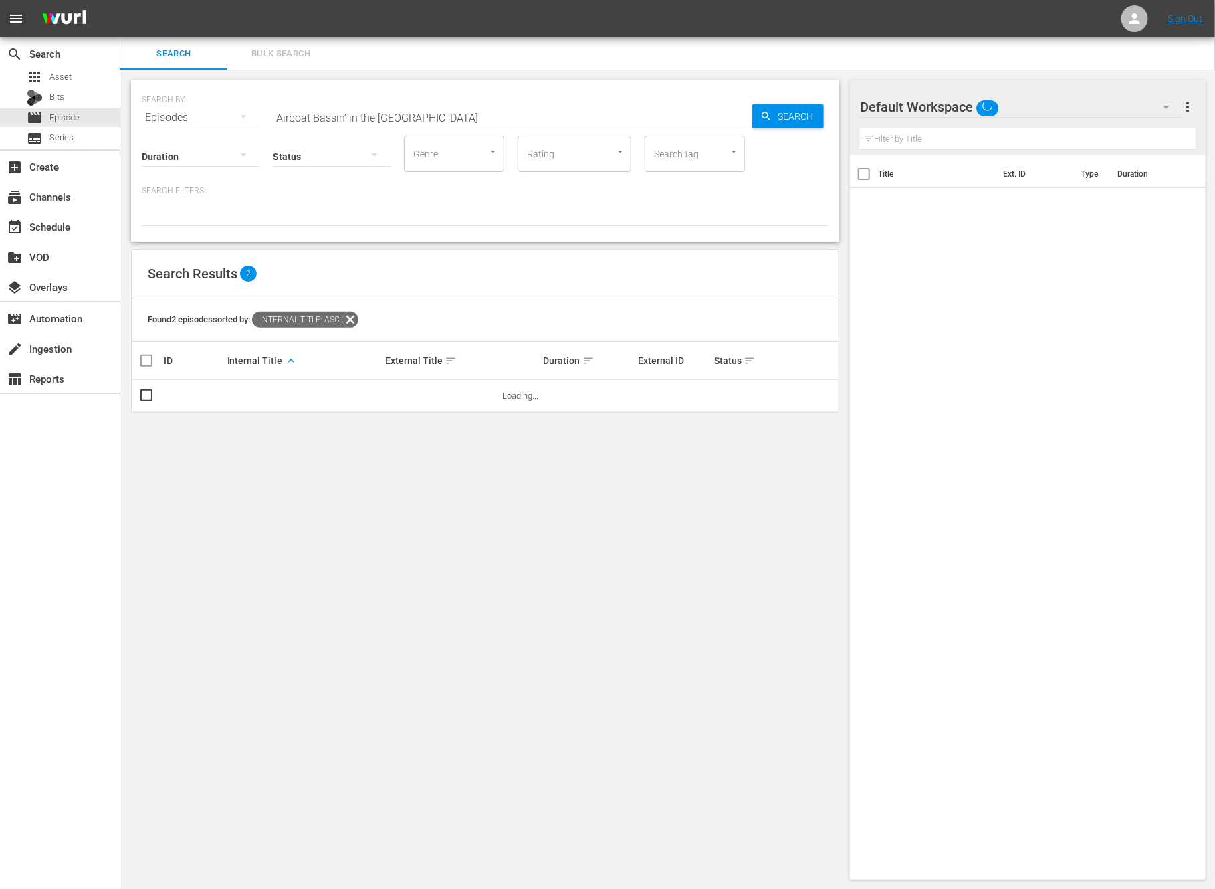
click at [427, 112] on input "Airboat Bassin’ in the Glades" at bounding box center [513, 118] width 480 height 32
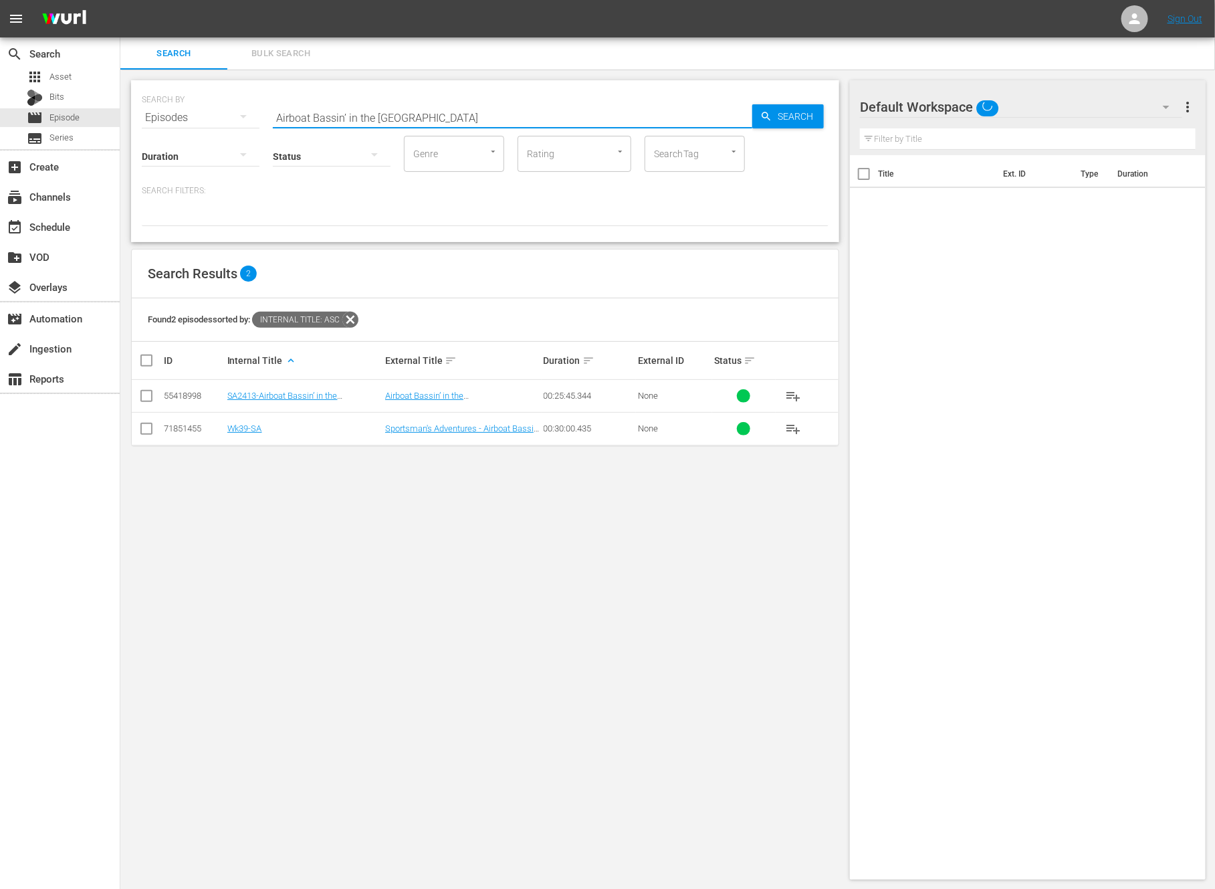
click at [427, 112] on input "Airboat Bassin’ in the Glades" at bounding box center [513, 118] width 480 height 32
paste input ""Restigouche Show ""
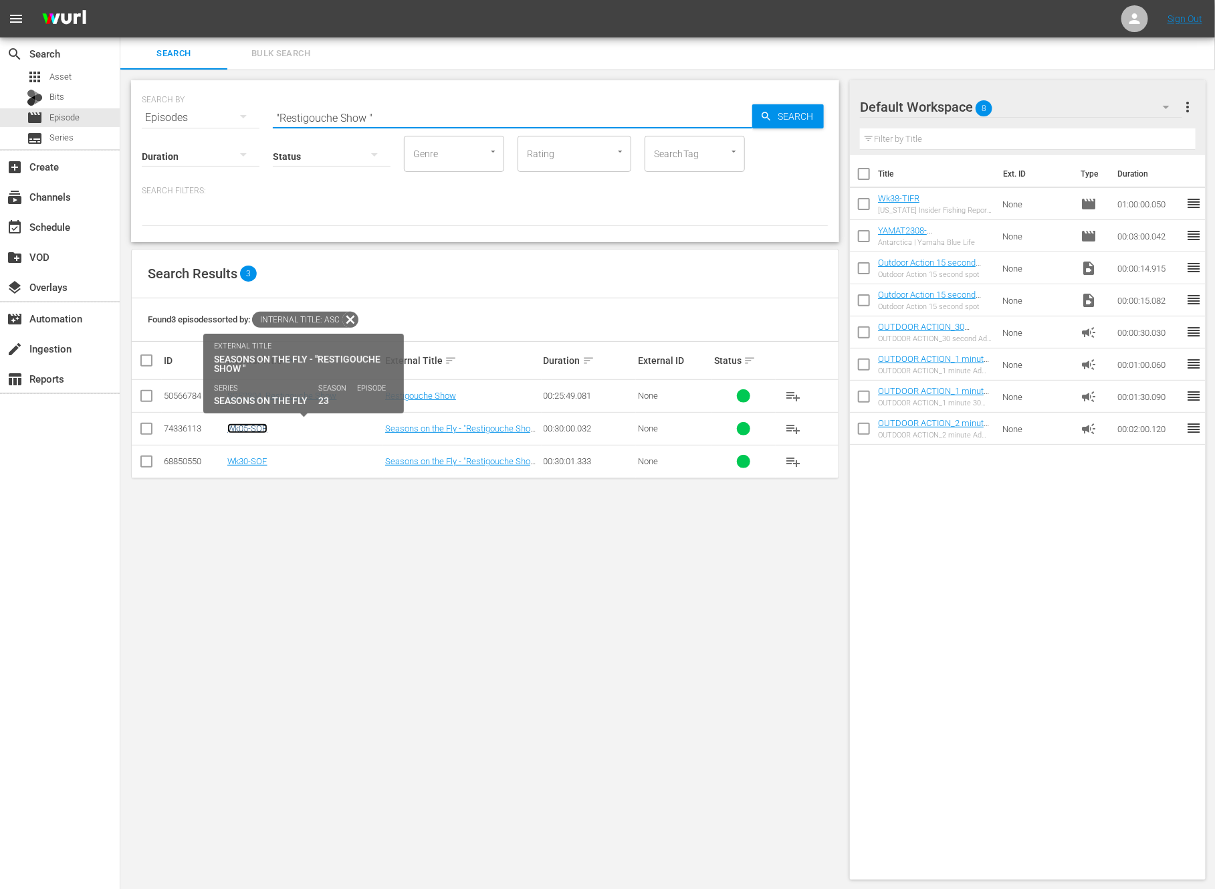
click at [259, 426] on link "Wk05-SOF" at bounding box center [247, 428] width 40 height 10
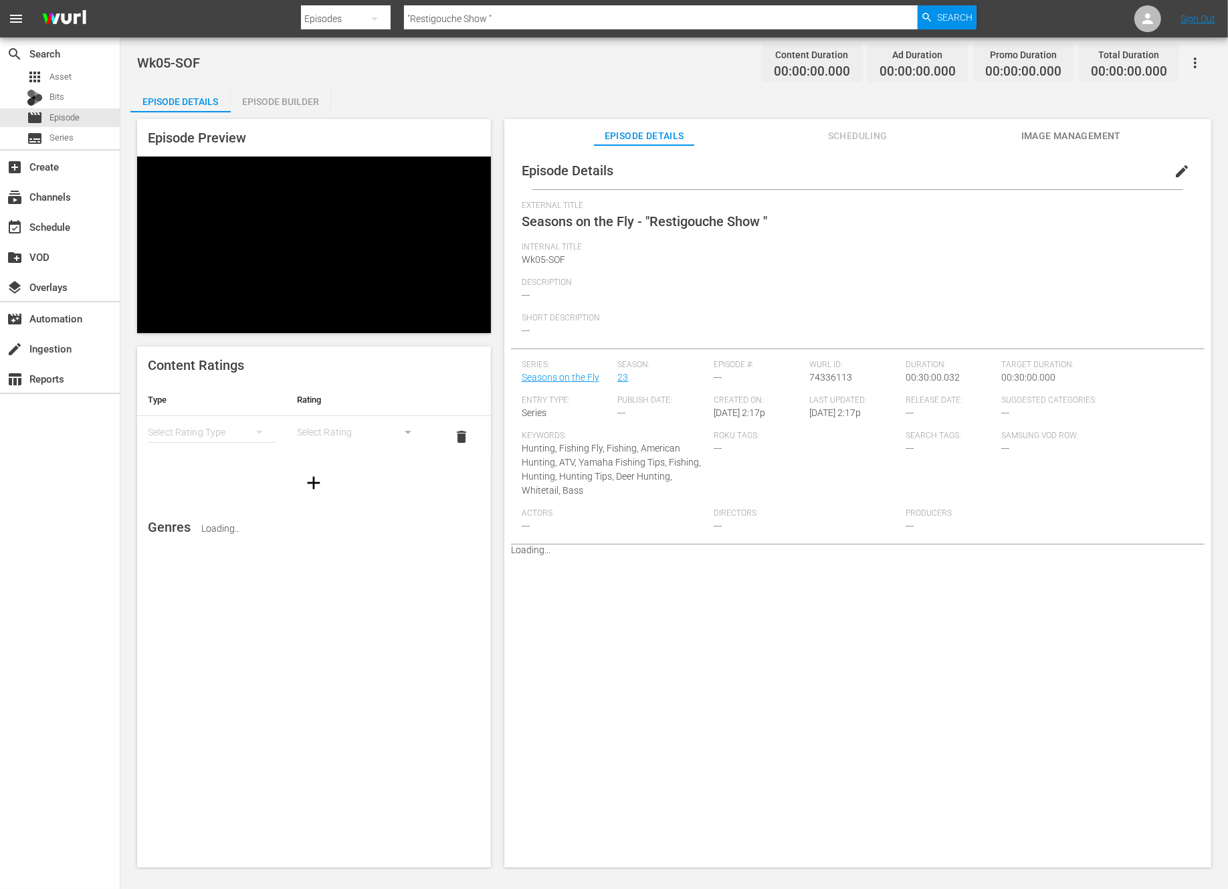
click at [1176, 169] on span "edit" at bounding box center [1182, 171] width 16 height 16
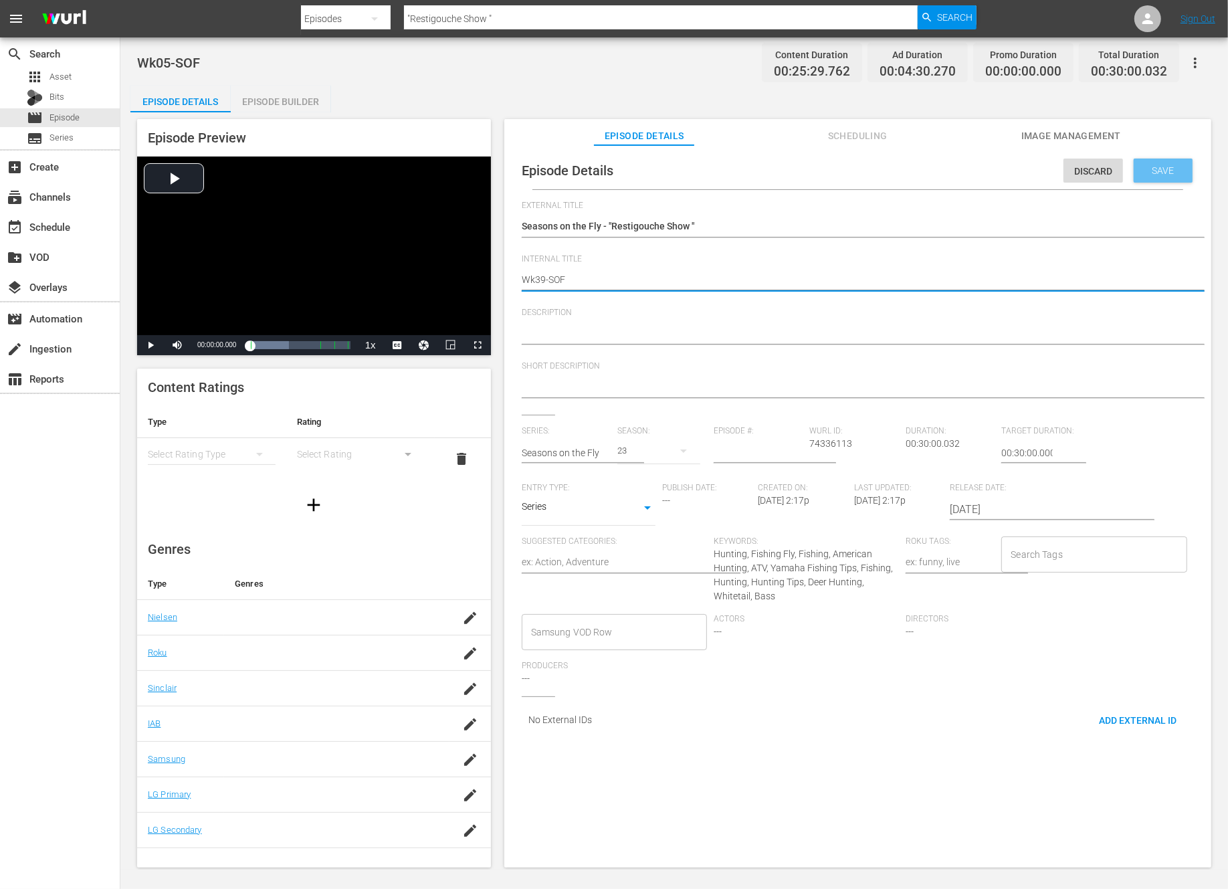
click at [1148, 167] on span "Save" at bounding box center [1163, 170] width 43 height 11
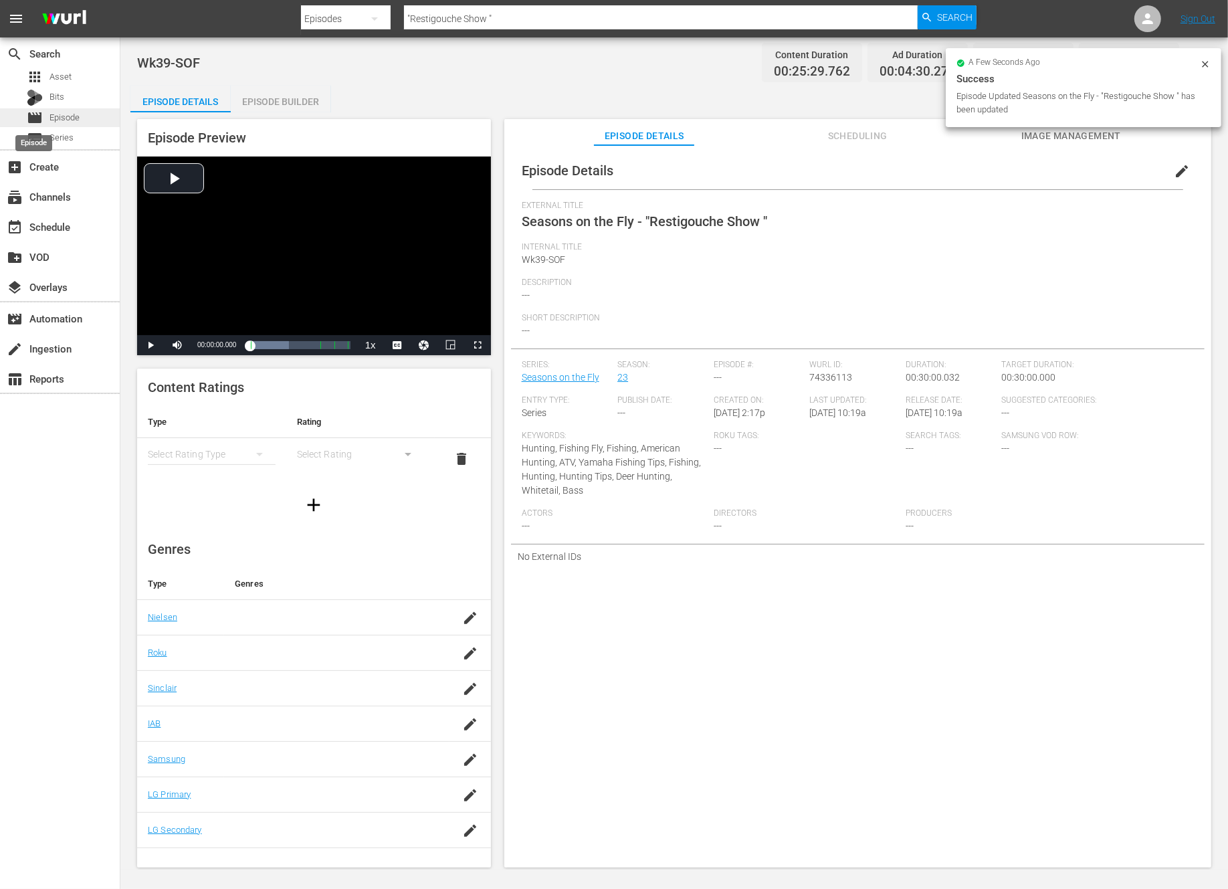
click at [44, 114] on div "movie Episode" at bounding box center [53, 117] width 53 height 19
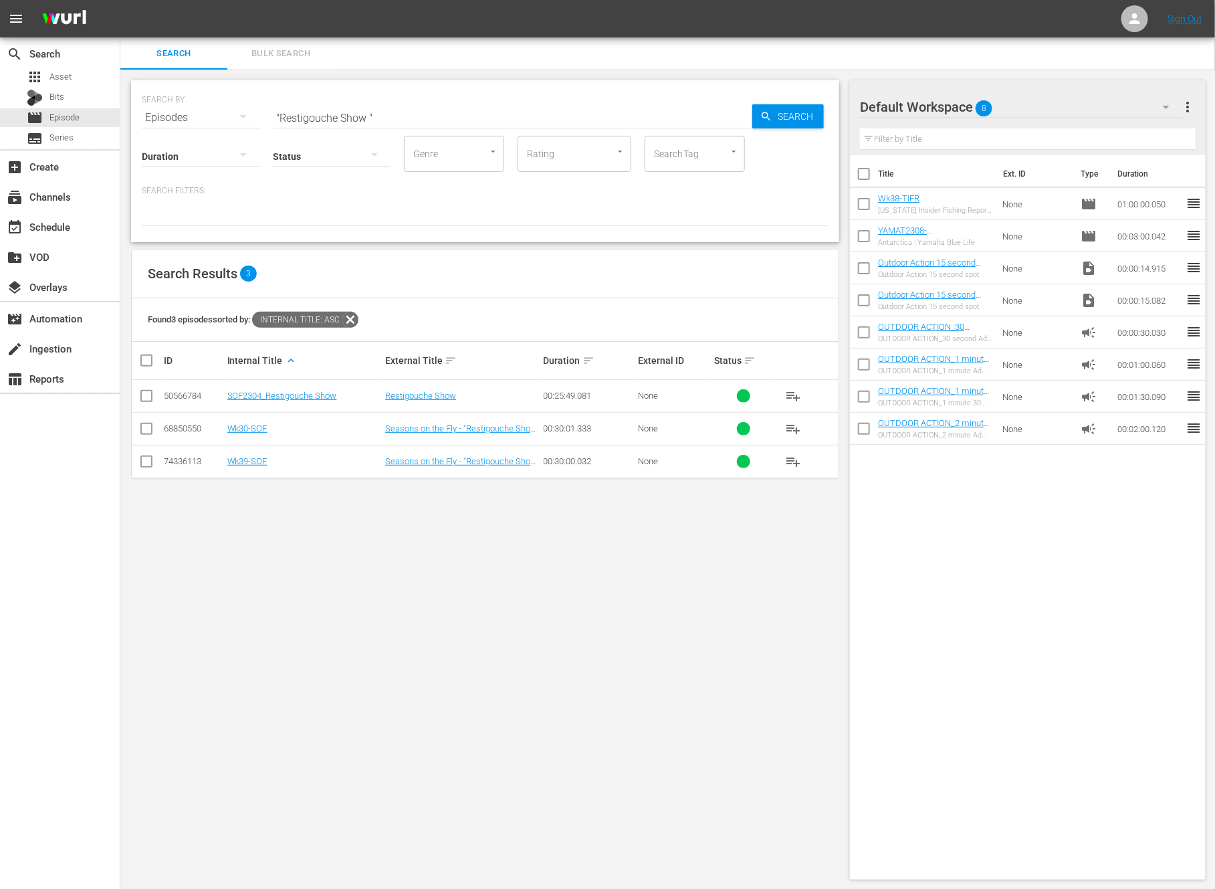
click at [391, 116] on input ""Restigouche Show "" at bounding box center [513, 118] width 480 height 32
paste input "Monster Mule Deer"
click at [149, 436] on input "checkbox" at bounding box center [146, 431] width 16 height 16
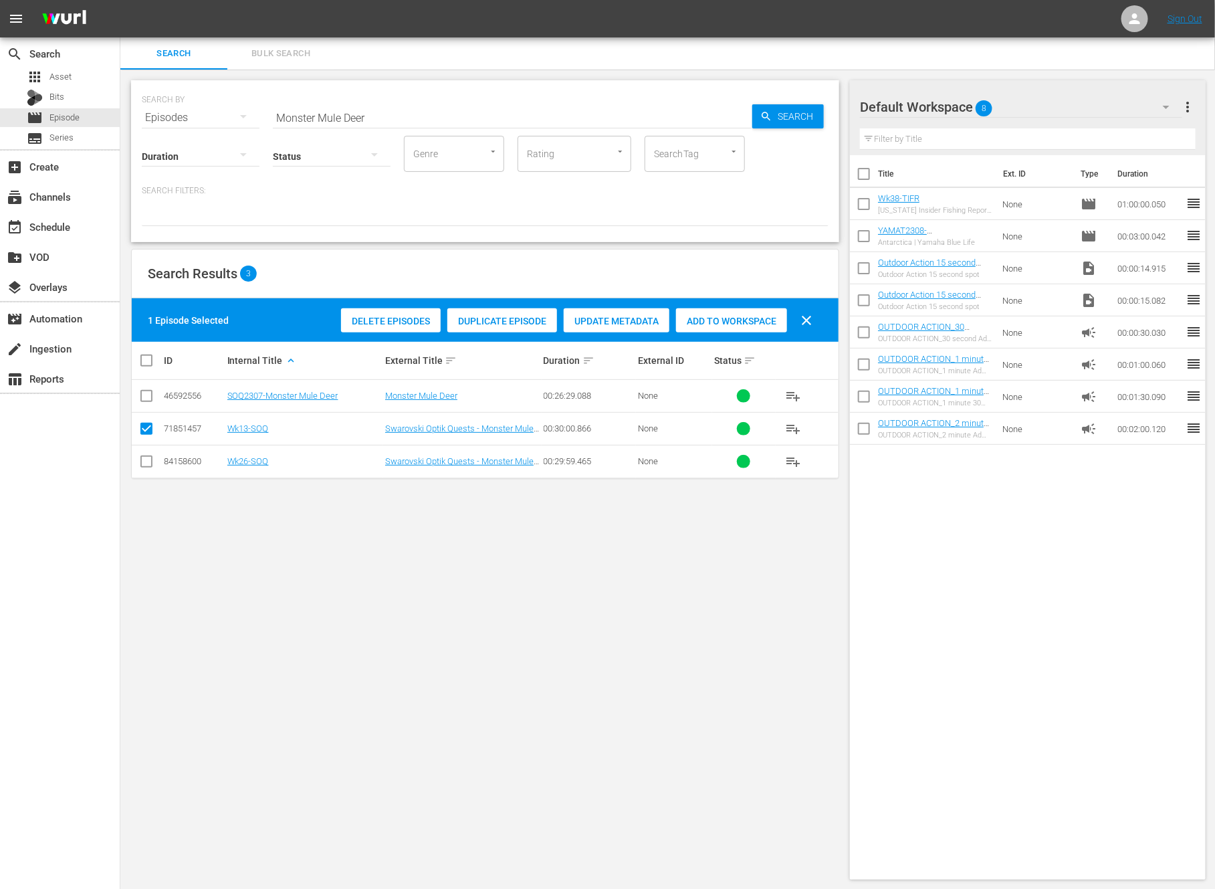
click at [515, 313] on div "Duplicate Episode" at bounding box center [502, 320] width 110 height 25
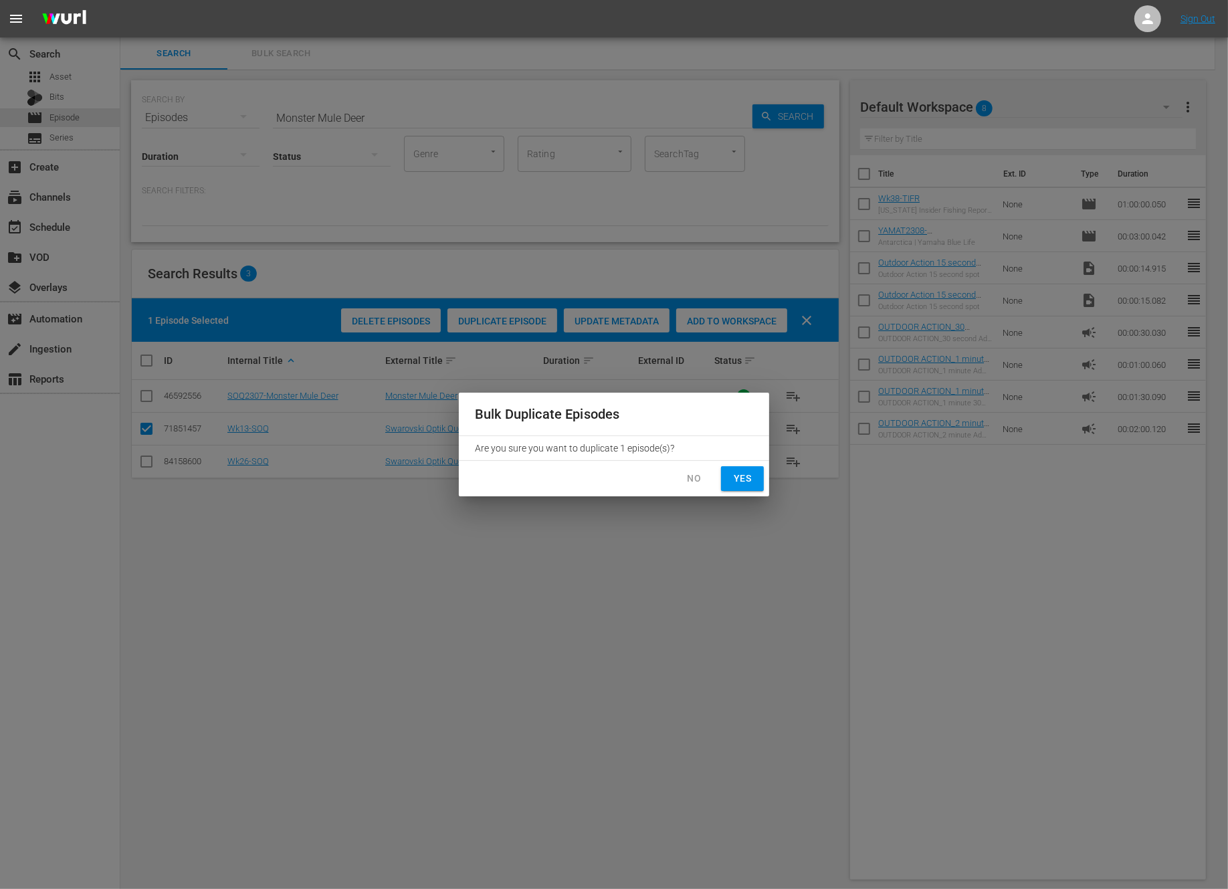
click at [739, 482] on span "Yes" at bounding box center [742, 478] width 21 height 17
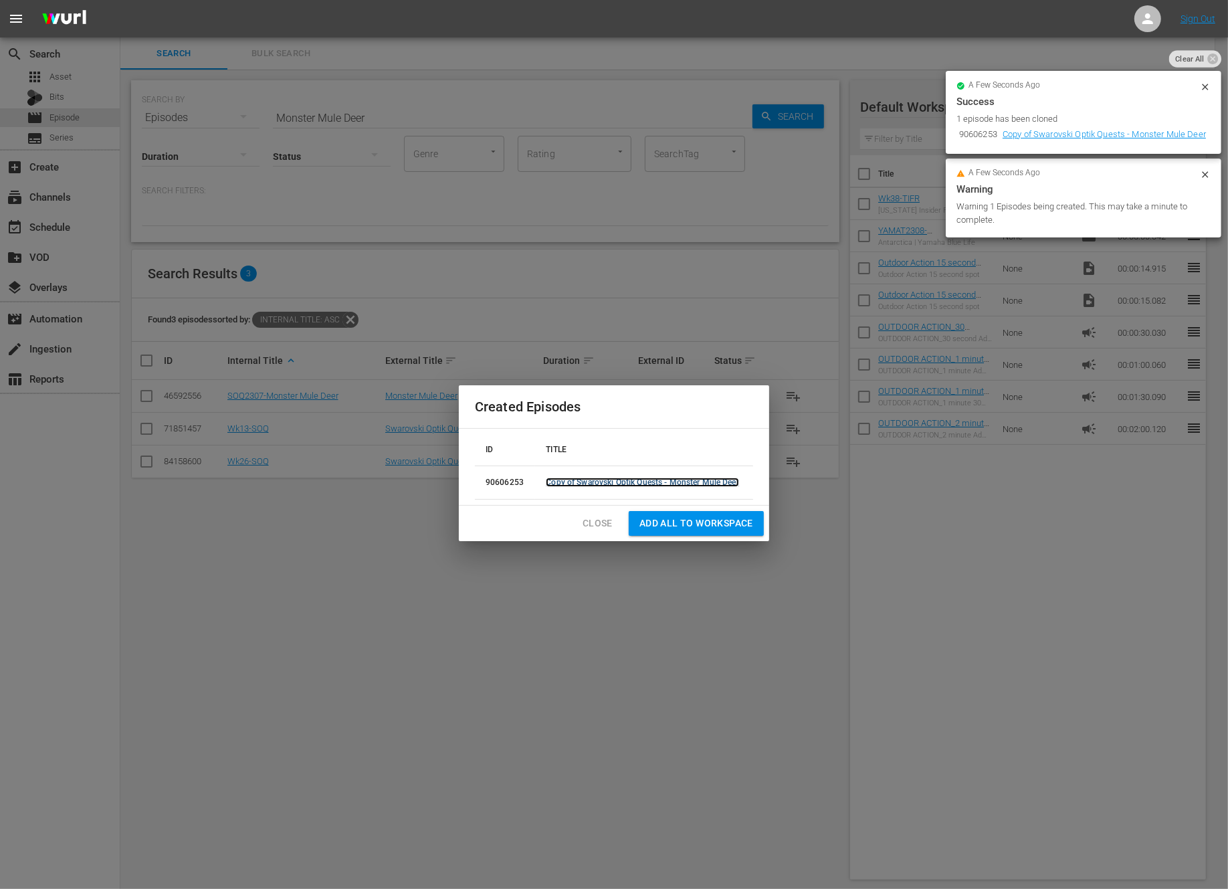
click at [580, 478] on link "Copy of Swarovski Optik Quests - Monster Mule Deer" at bounding box center [642, 482] width 193 height 9
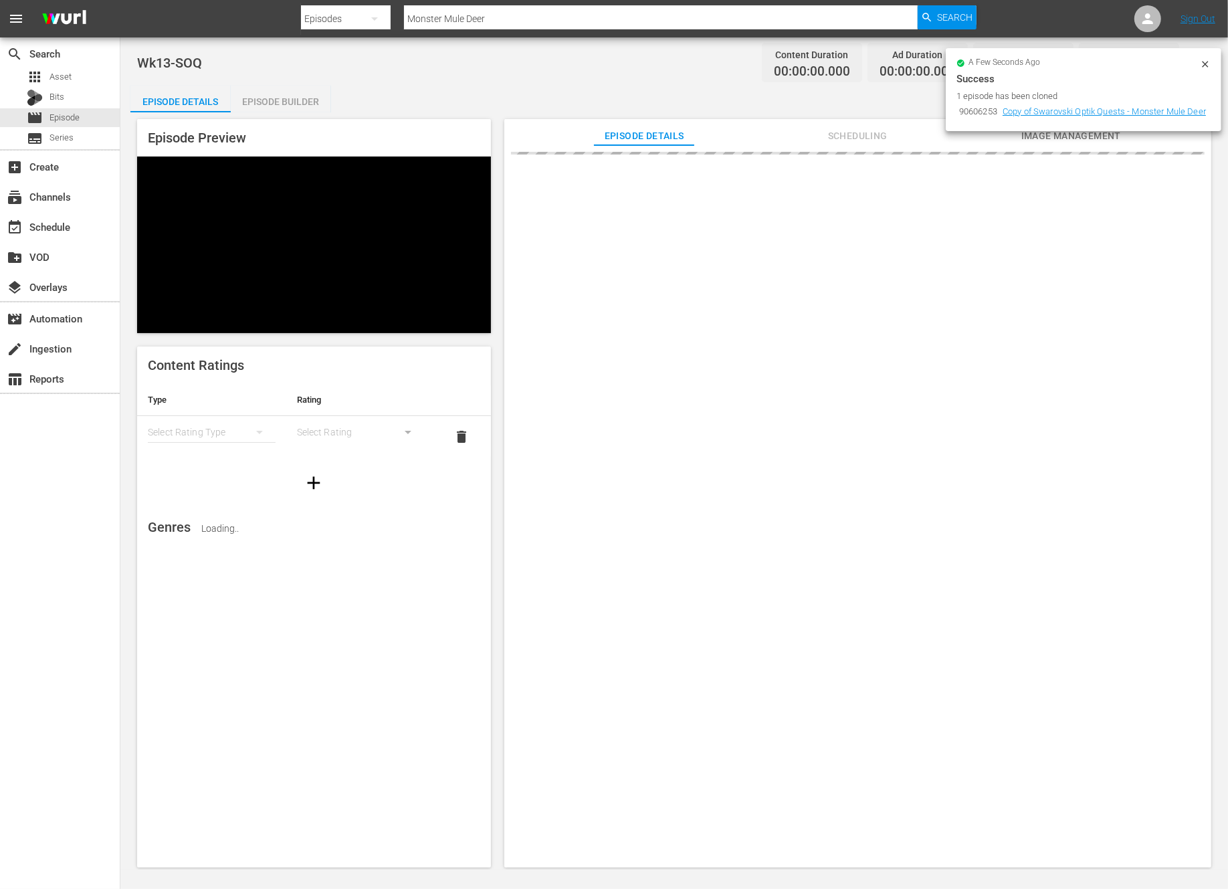
click at [1205, 62] on icon at bounding box center [1205, 64] width 11 height 11
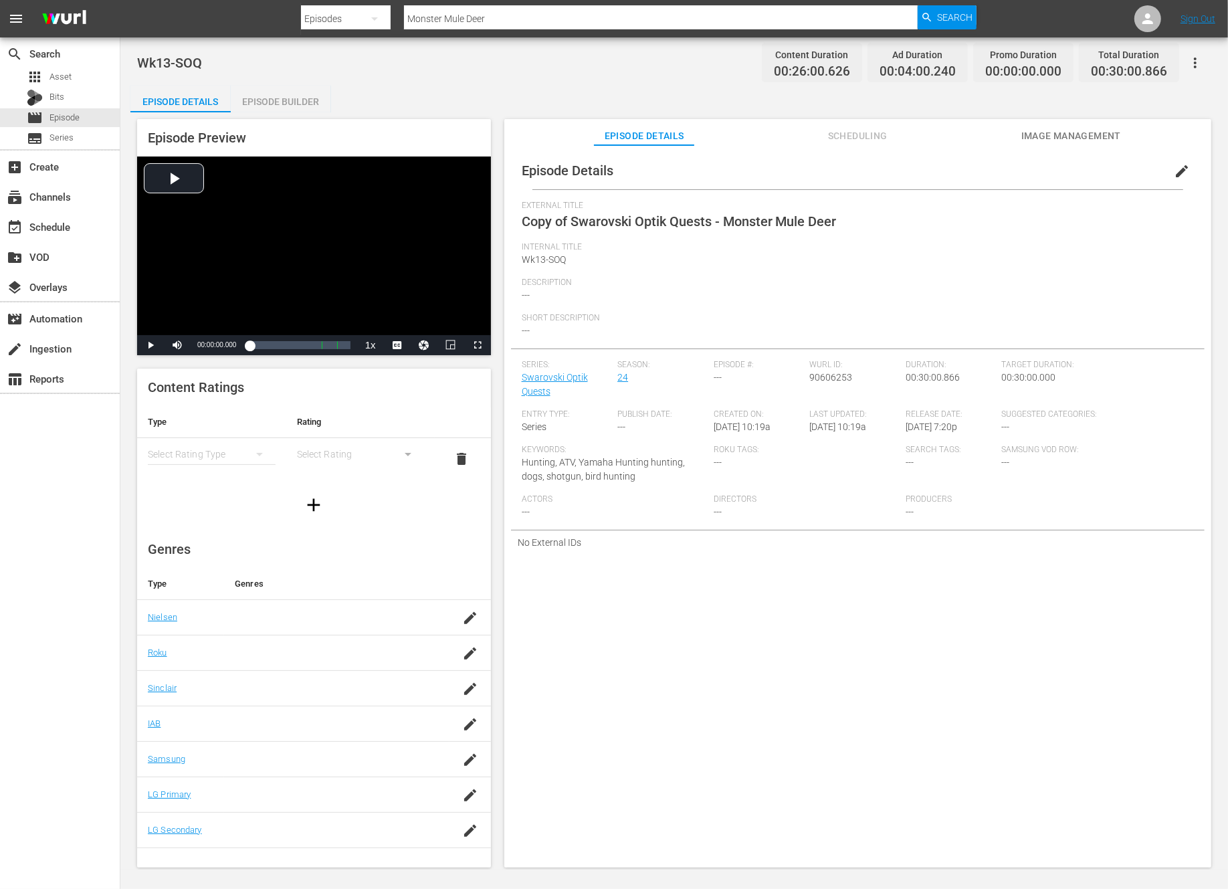
click at [1174, 173] on span "edit" at bounding box center [1182, 171] width 16 height 16
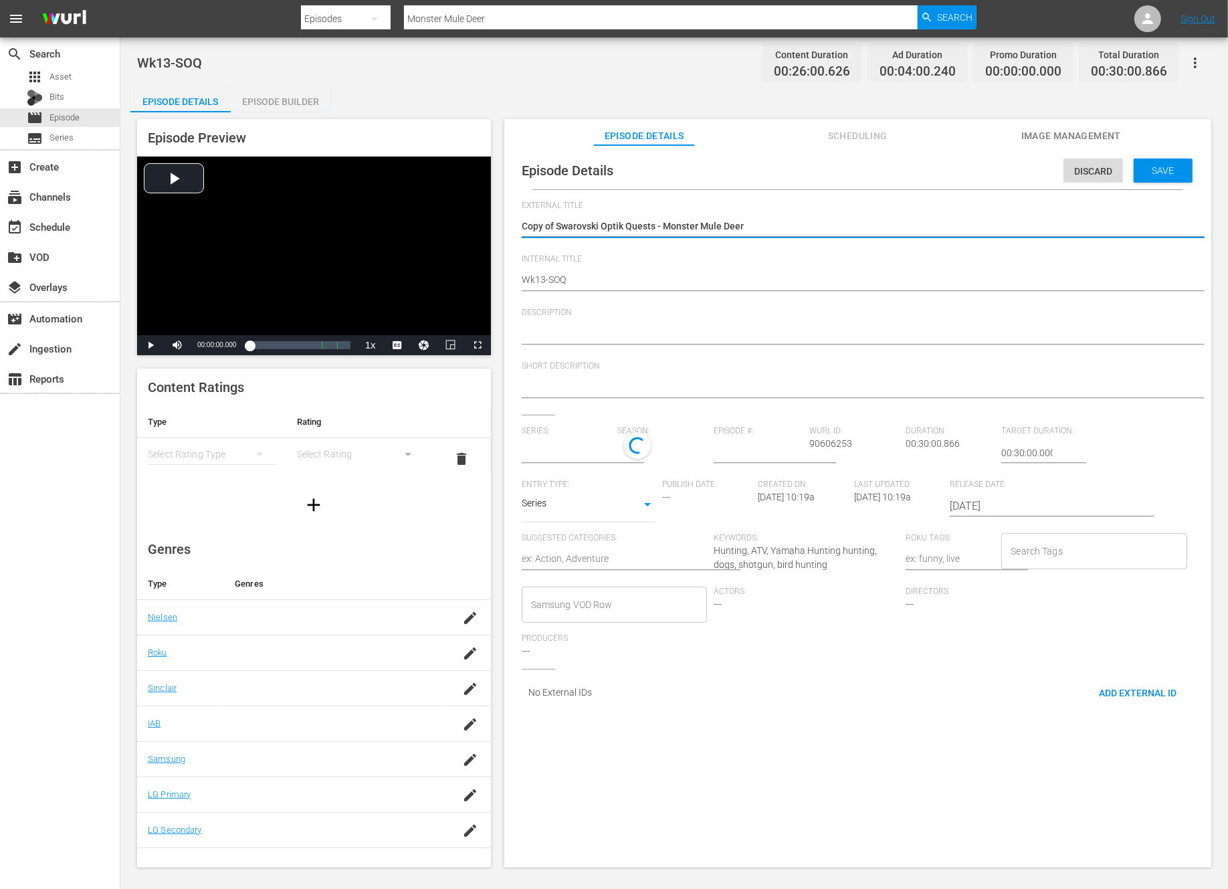
click at [552, 223] on textarea "Copy of Swarovski Optik Quests - Monster Mule Deer" at bounding box center [854, 227] width 665 height 16
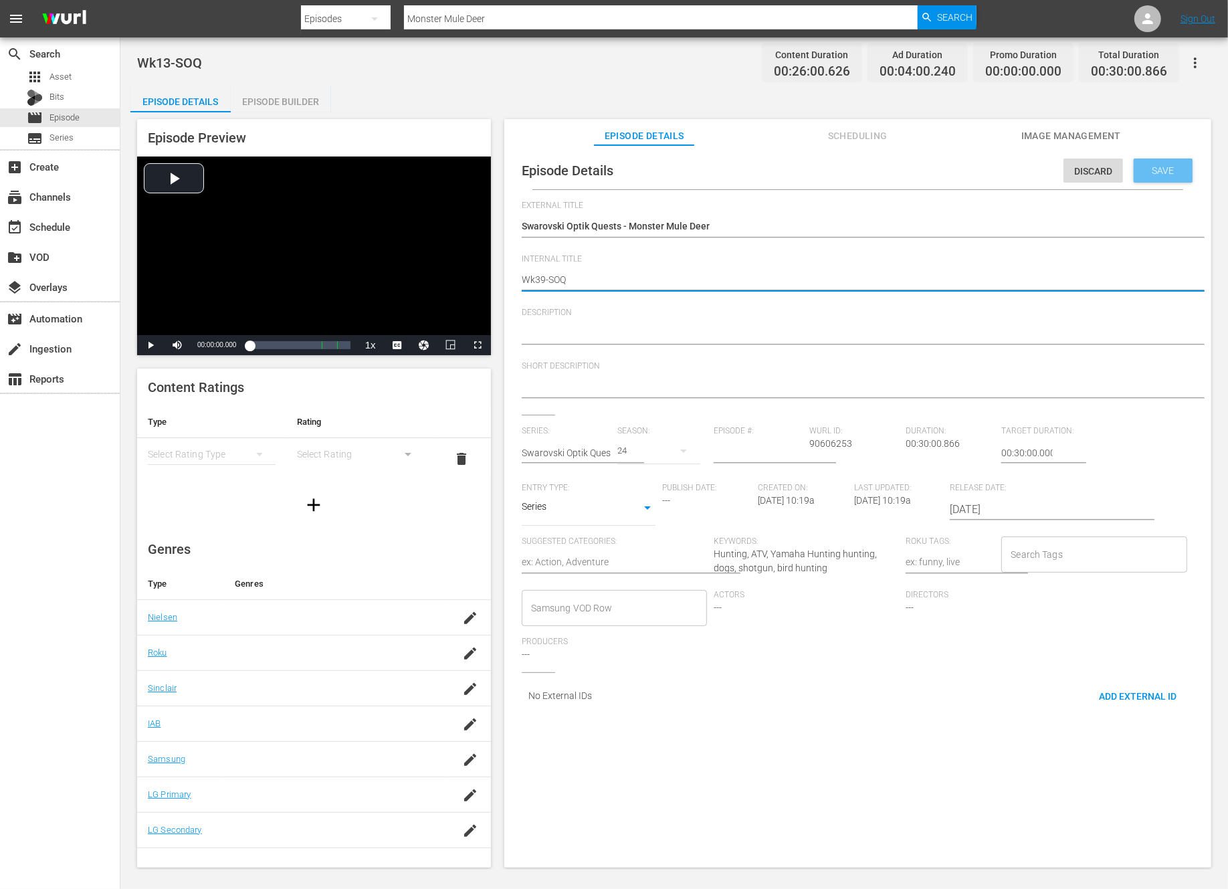
click at [1144, 173] on span "Save" at bounding box center [1163, 170] width 43 height 11
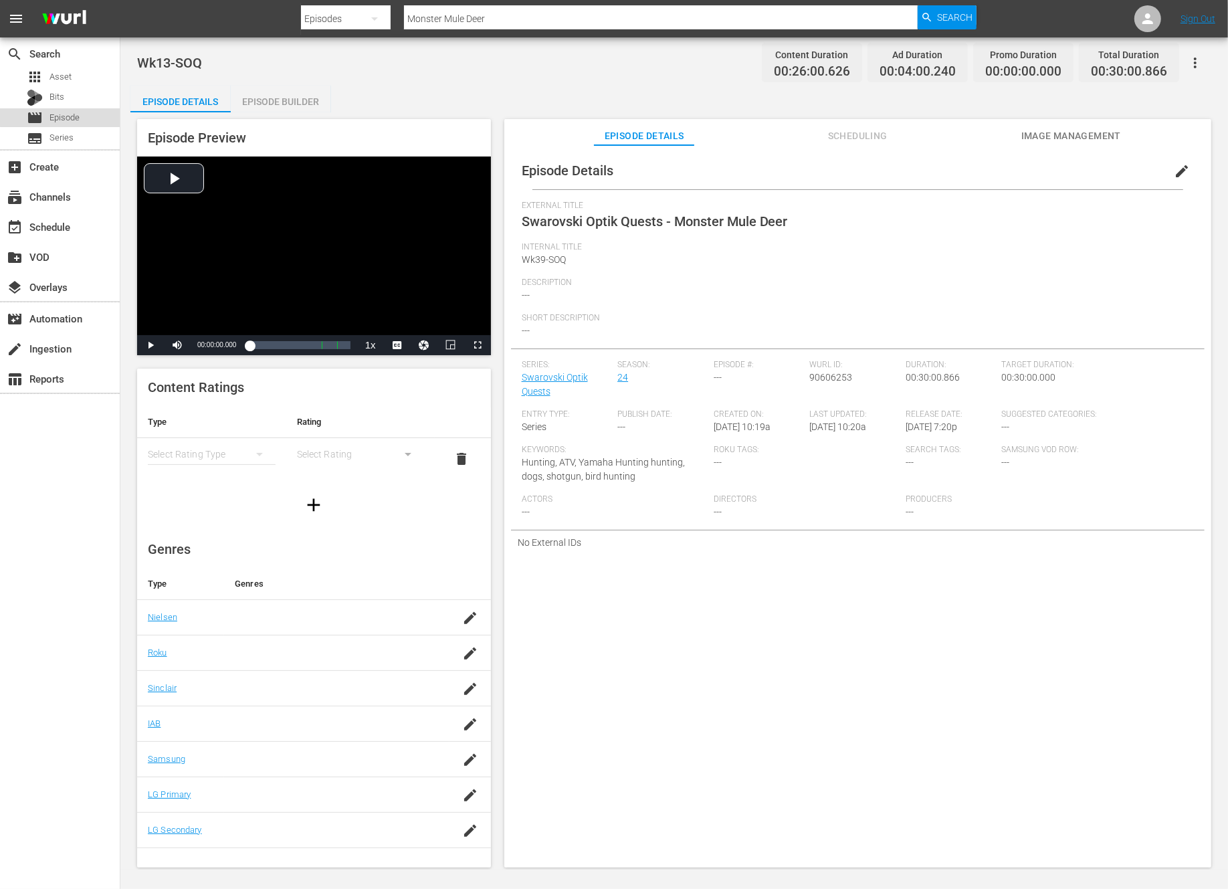
click at [69, 112] on span "Episode" at bounding box center [64, 117] width 30 height 13
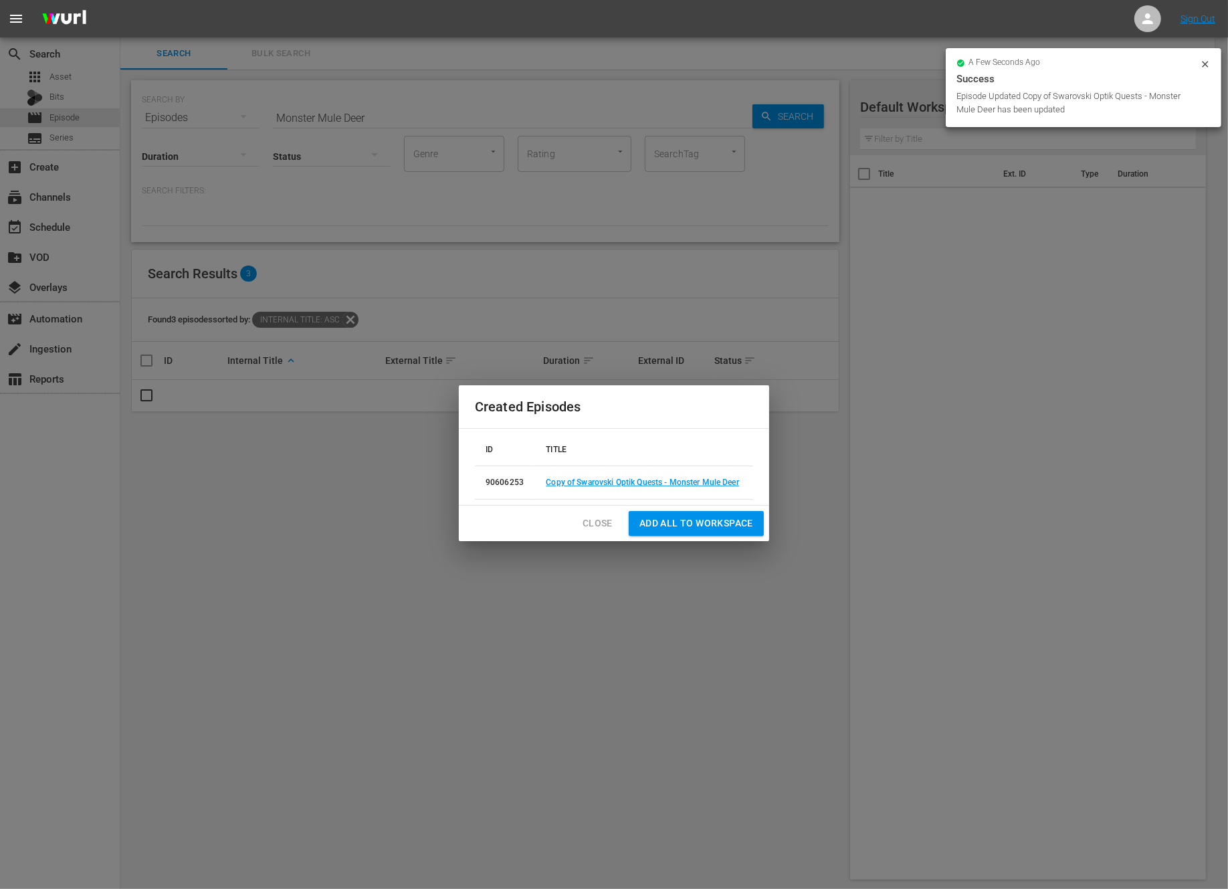
click at [591, 523] on span "Close" at bounding box center [598, 523] width 30 height 17
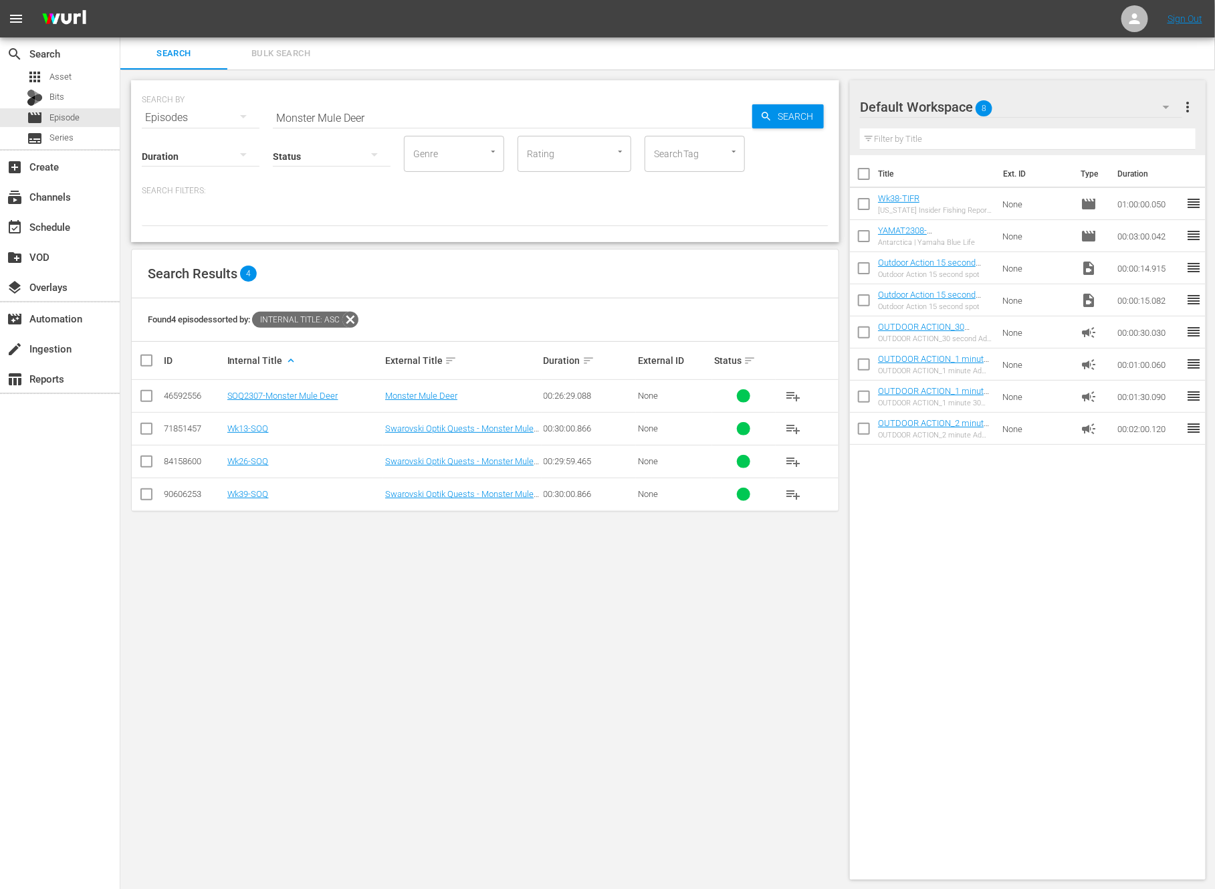
click at [543, 380] on td "00:26:29.088" at bounding box center [589, 396] width 95 height 33
click at [419, 103] on input "Monster Mule Deer" at bounding box center [513, 118] width 480 height 32
paste input "Let the Games Begin"
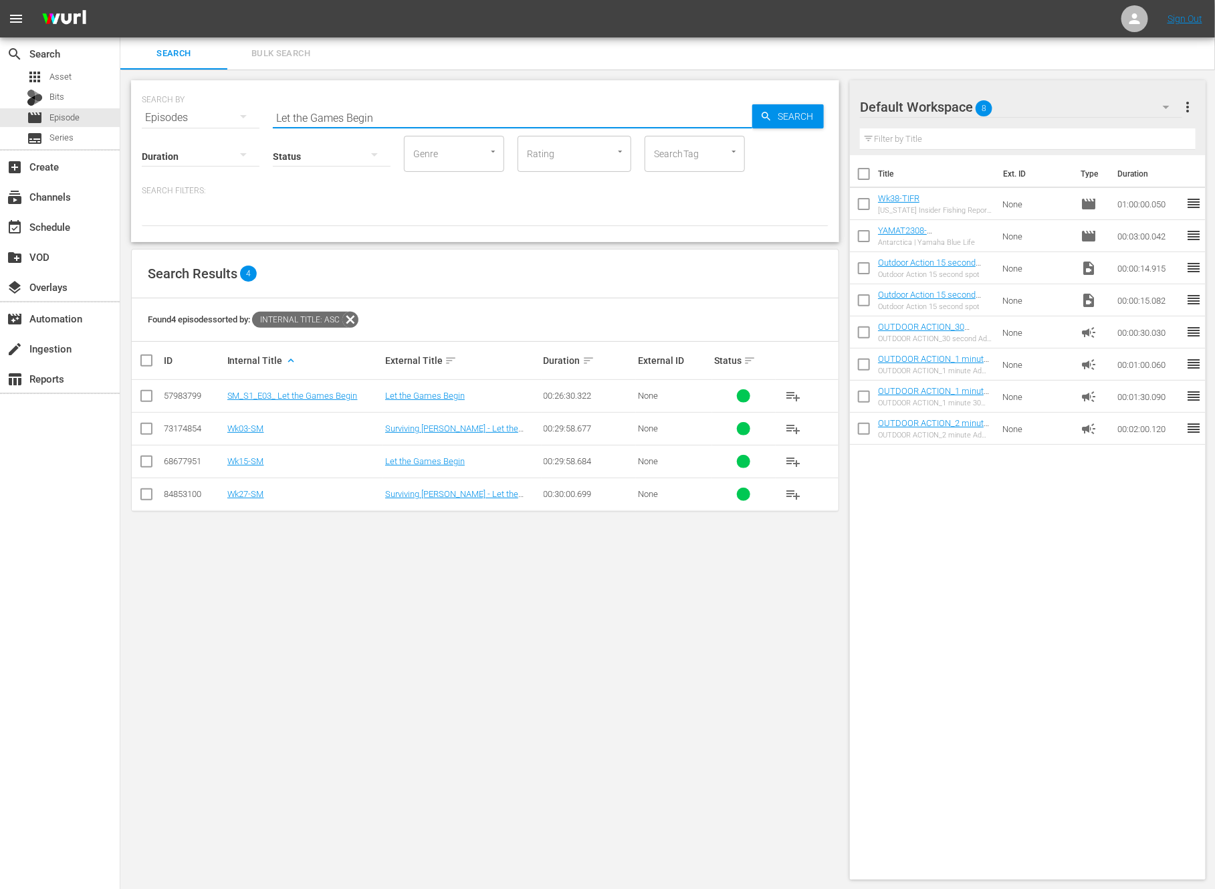
click at [147, 423] on input "checkbox" at bounding box center [146, 431] width 16 height 16
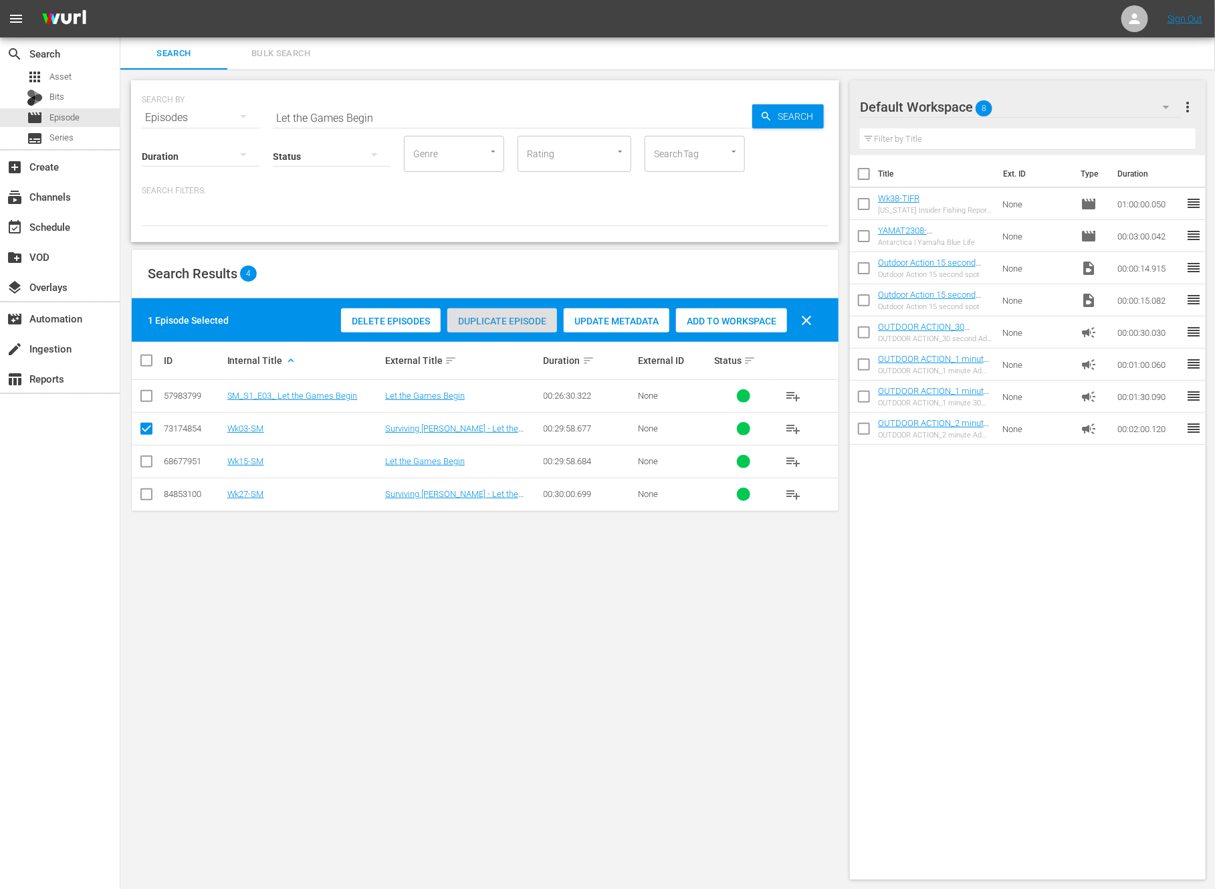
click at [511, 318] on span "Duplicate Episode" at bounding box center [502, 321] width 110 height 11
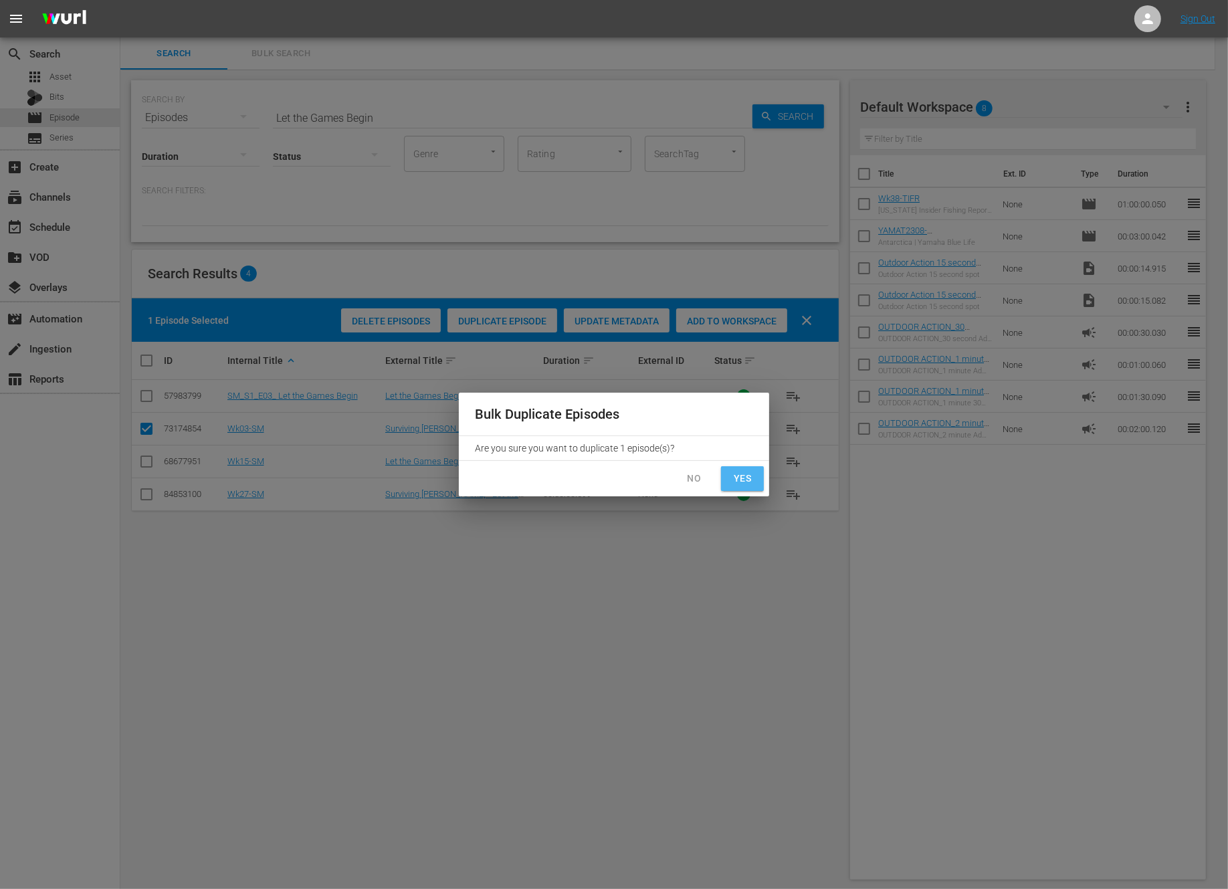
click at [745, 481] on span "Yes" at bounding box center [742, 478] width 21 height 17
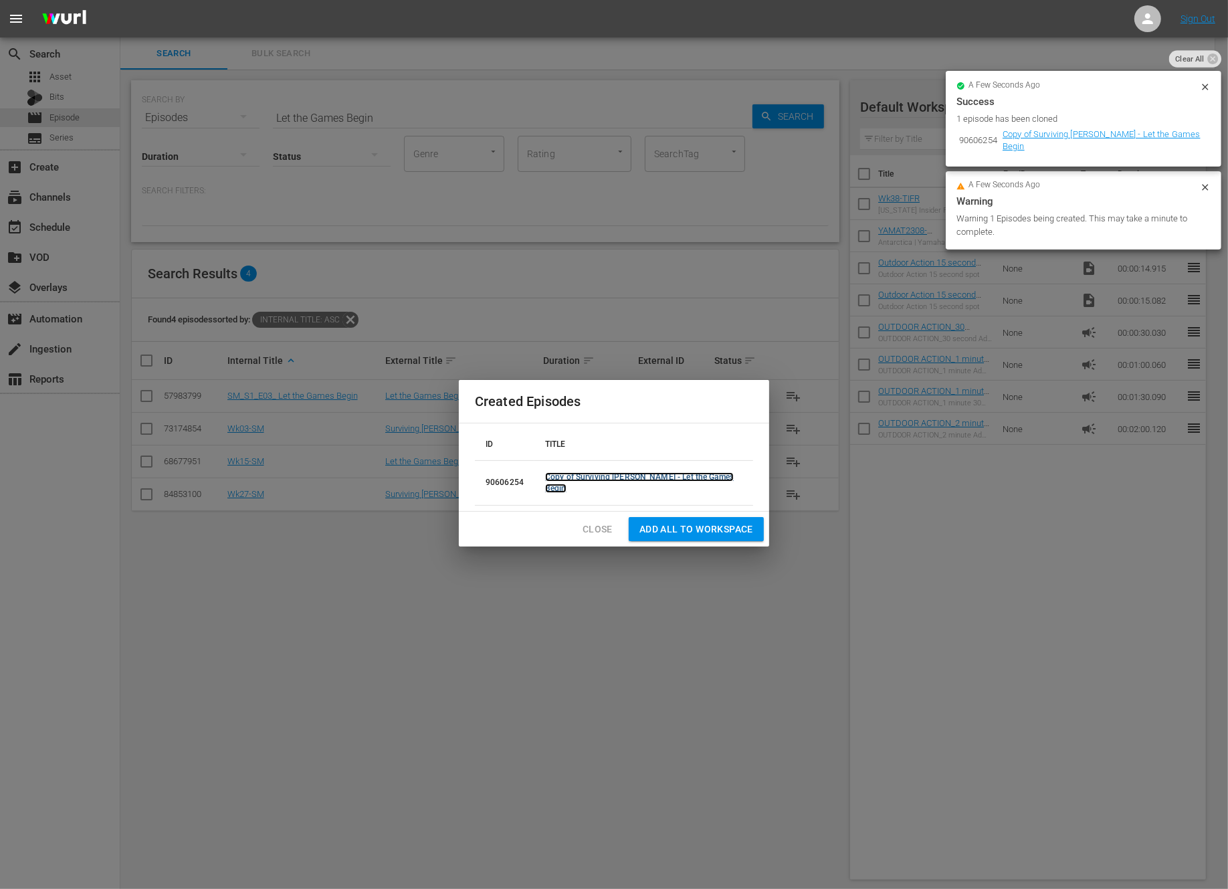
click at [625, 479] on link "Copy of Surviving Mann - Let the Games Begin" at bounding box center [639, 482] width 189 height 21
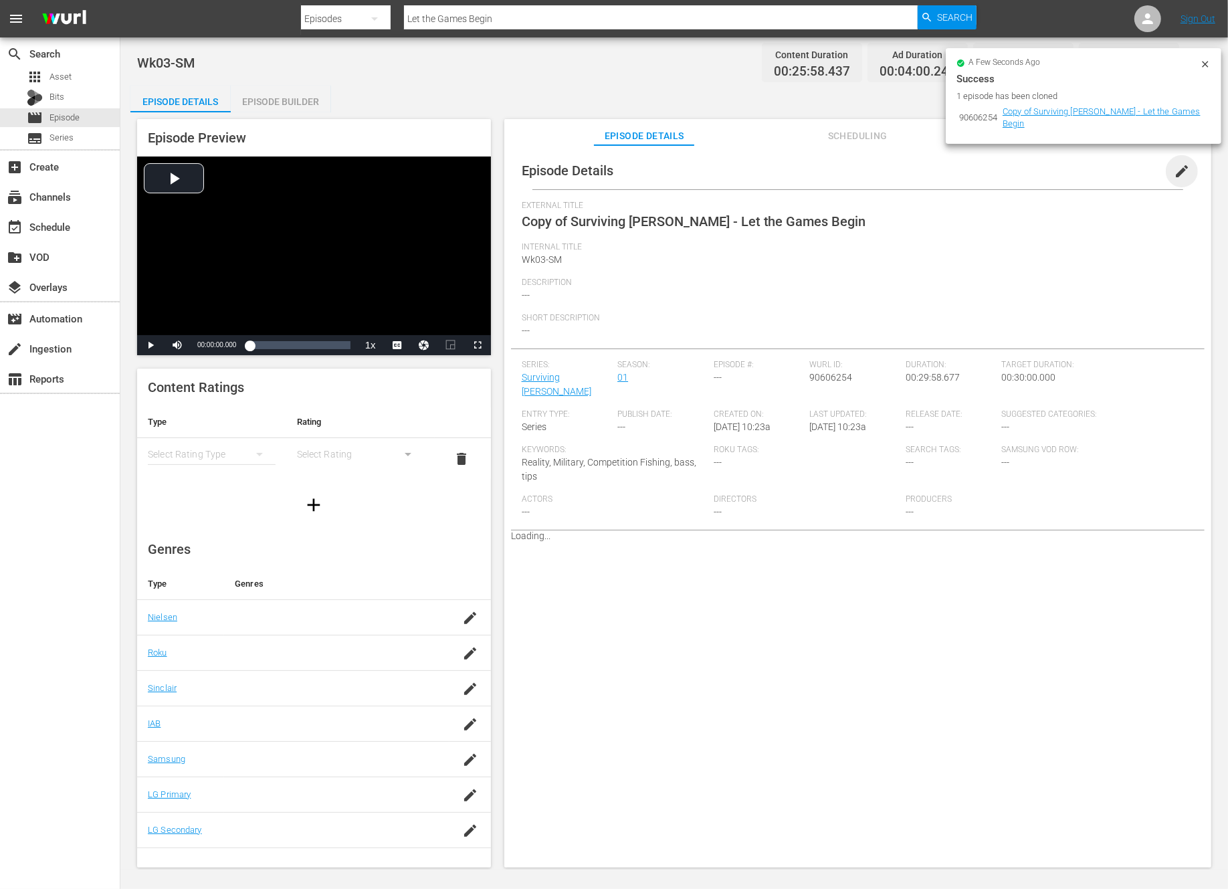
click at [1174, 165] on span "edit" at bounding box center [1182, 171] width 16 height 16
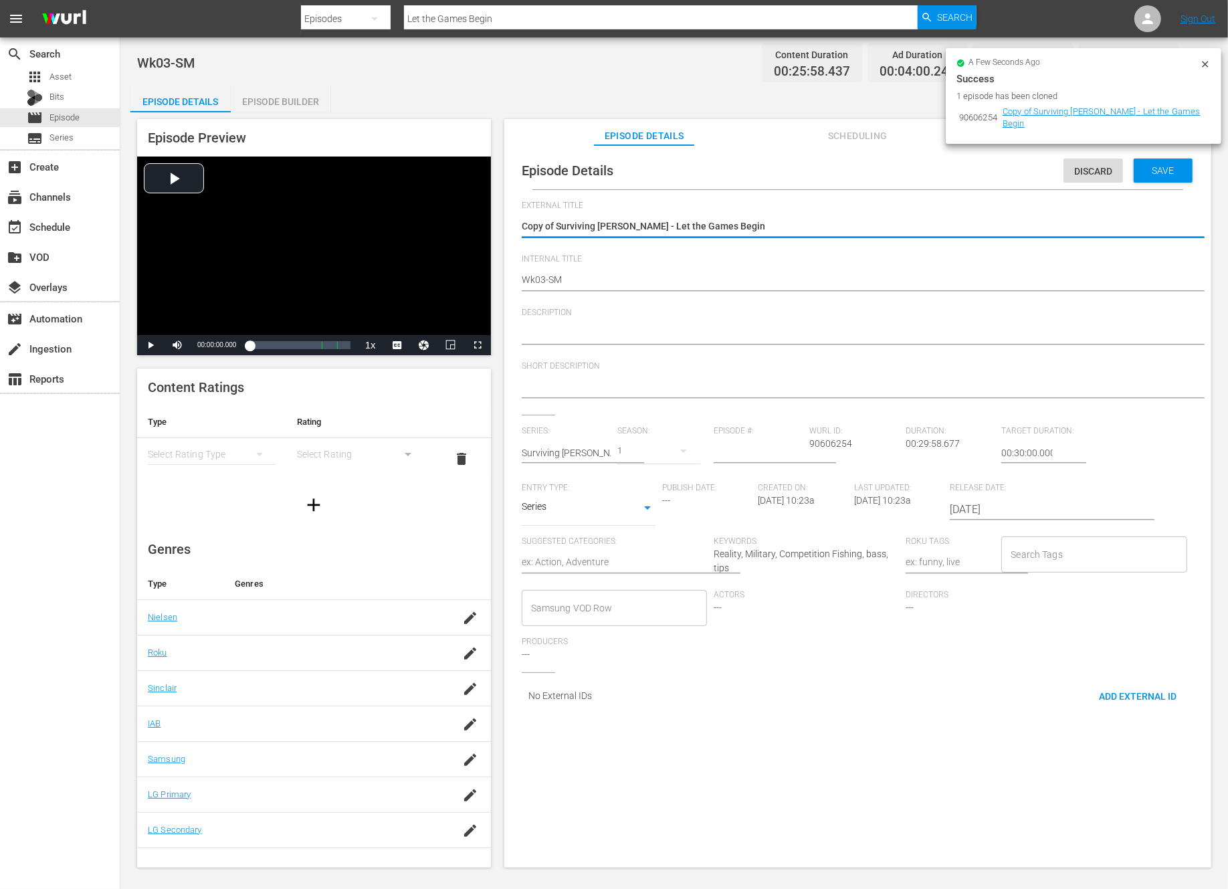
click at [557, 225] on textarea "Copy of Surviving Mann - Let the Games Begin" at bounding box center [854, 227] width 665 height 16
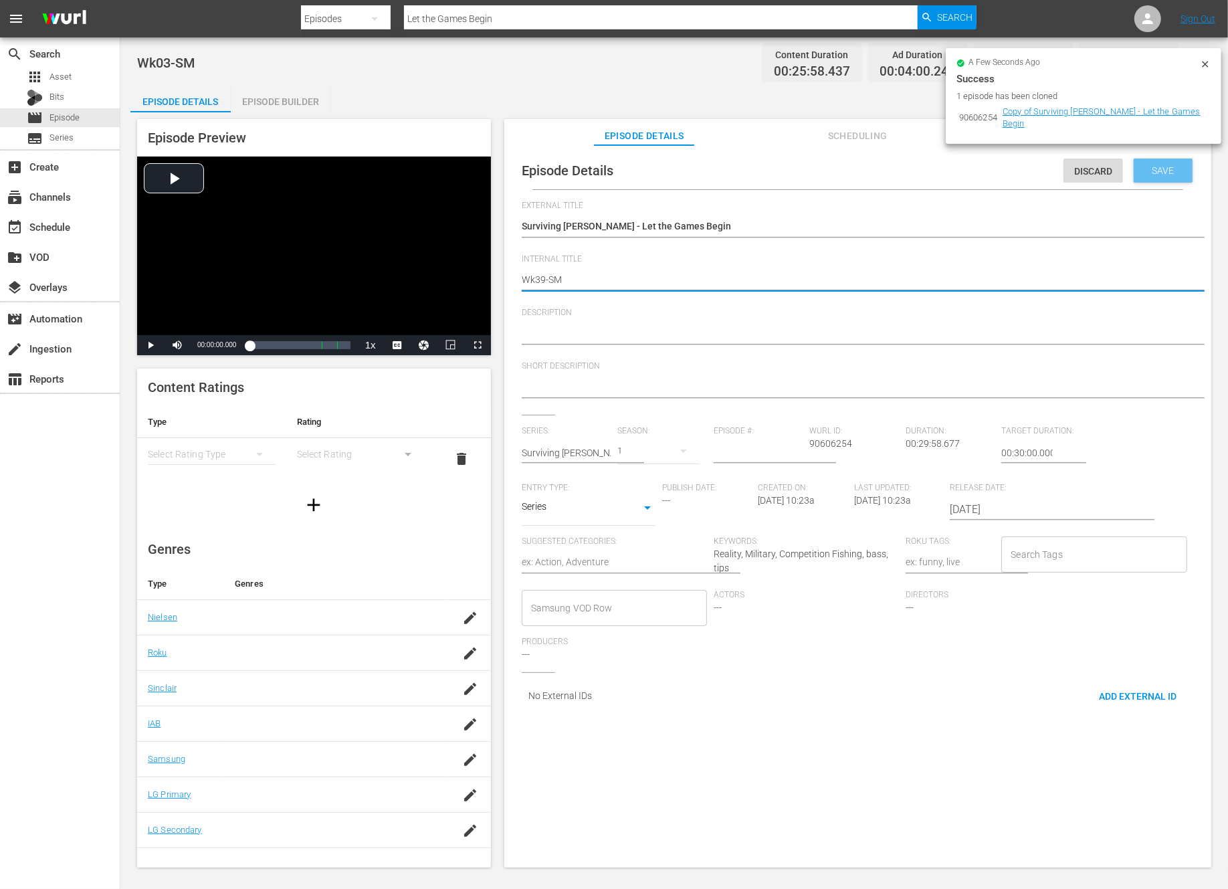
click at [1160, 163] on div "Save" at bounding box center [1163, 171] width 59 height 24
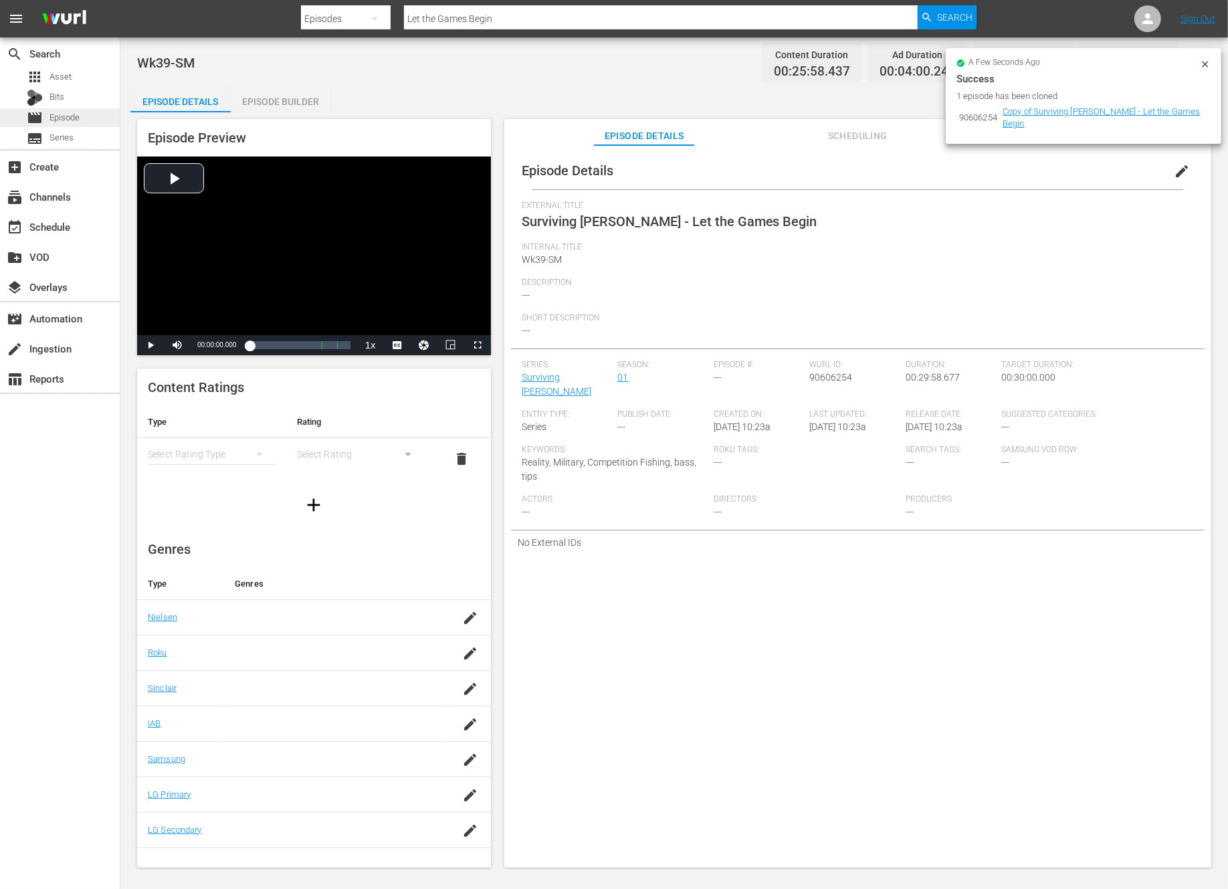
click at [64, 114] on span "Episode" at bounding box center [64, 117] width 30 height 13
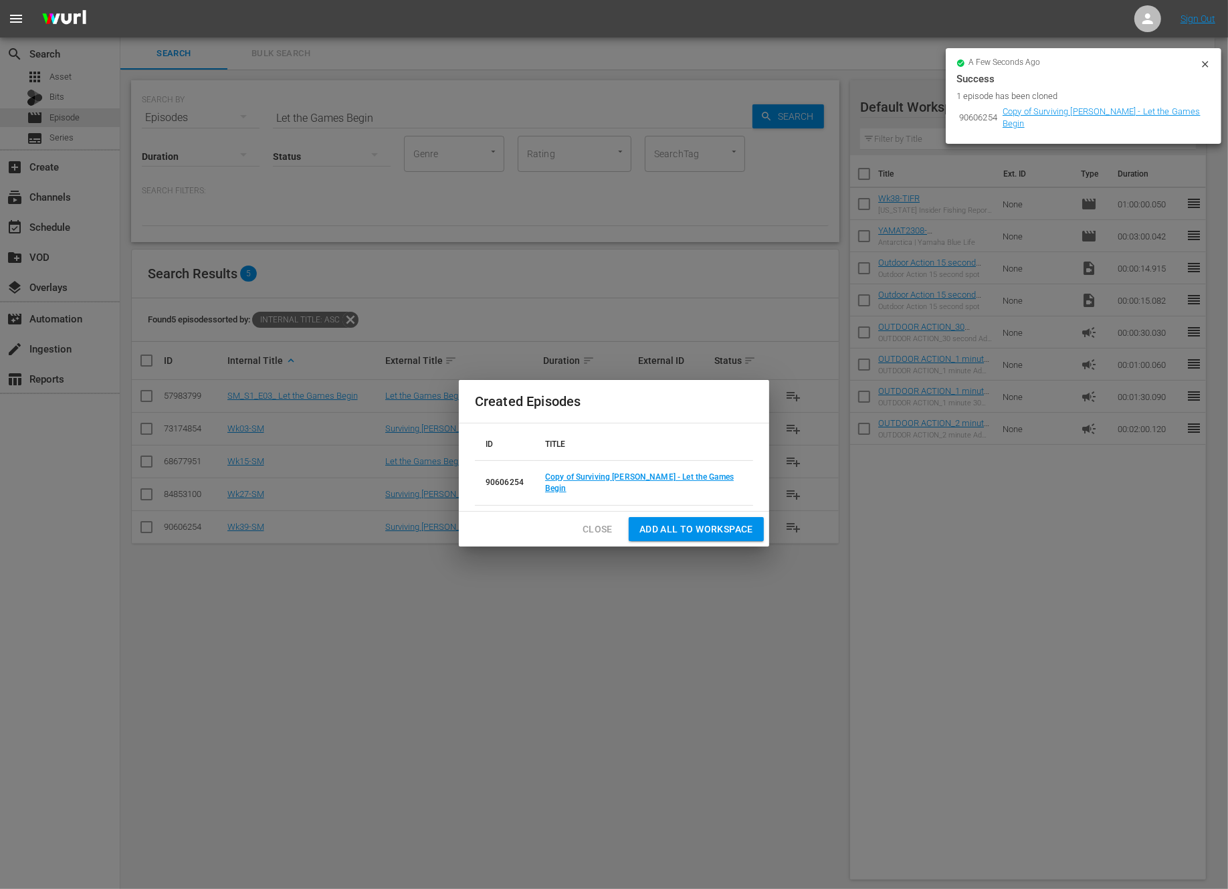
click at [592, 521] on span "Close" at bounding box center [598, 529] width 30 height 17
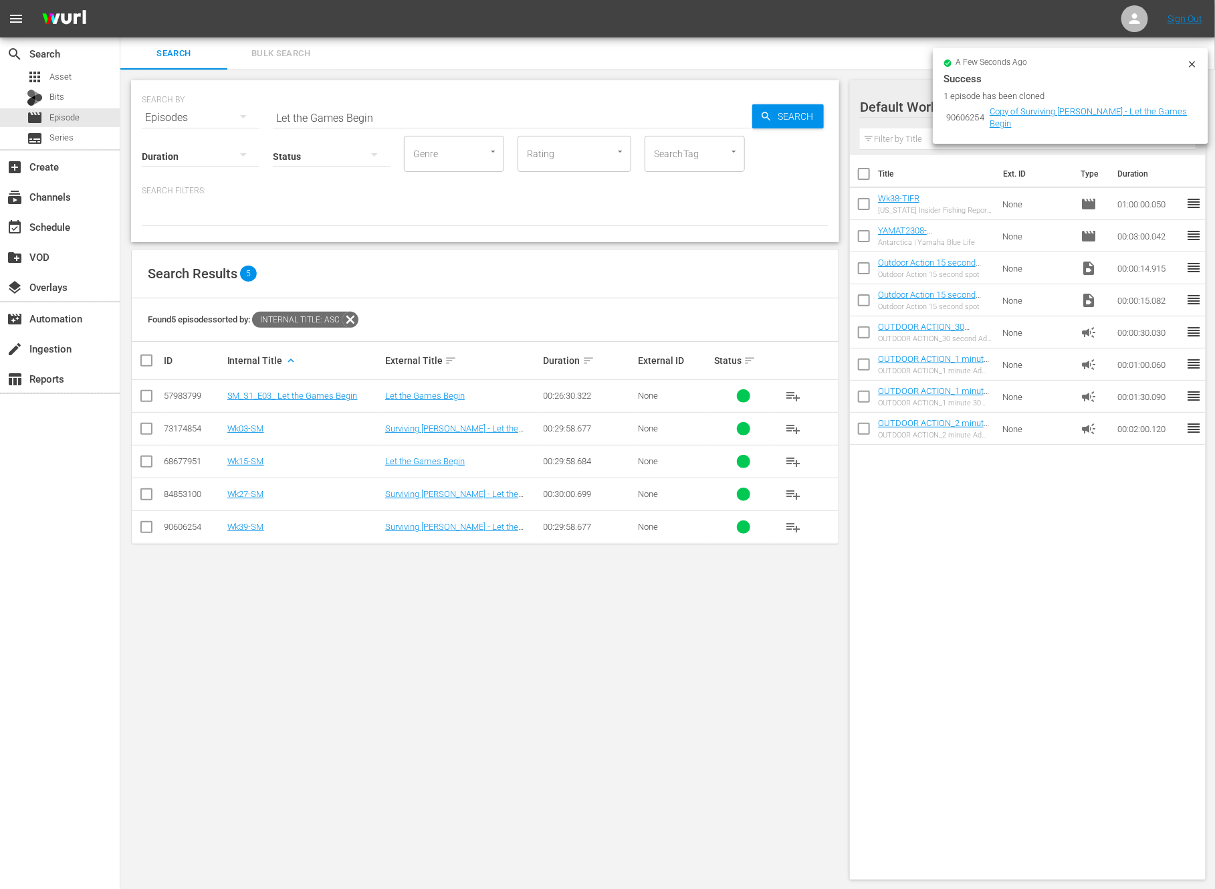
click at [379, 118] on input "Let the Games Begin" at bounding box center [513, 118] width 480 height 32
paste input "ocked and Loaded"
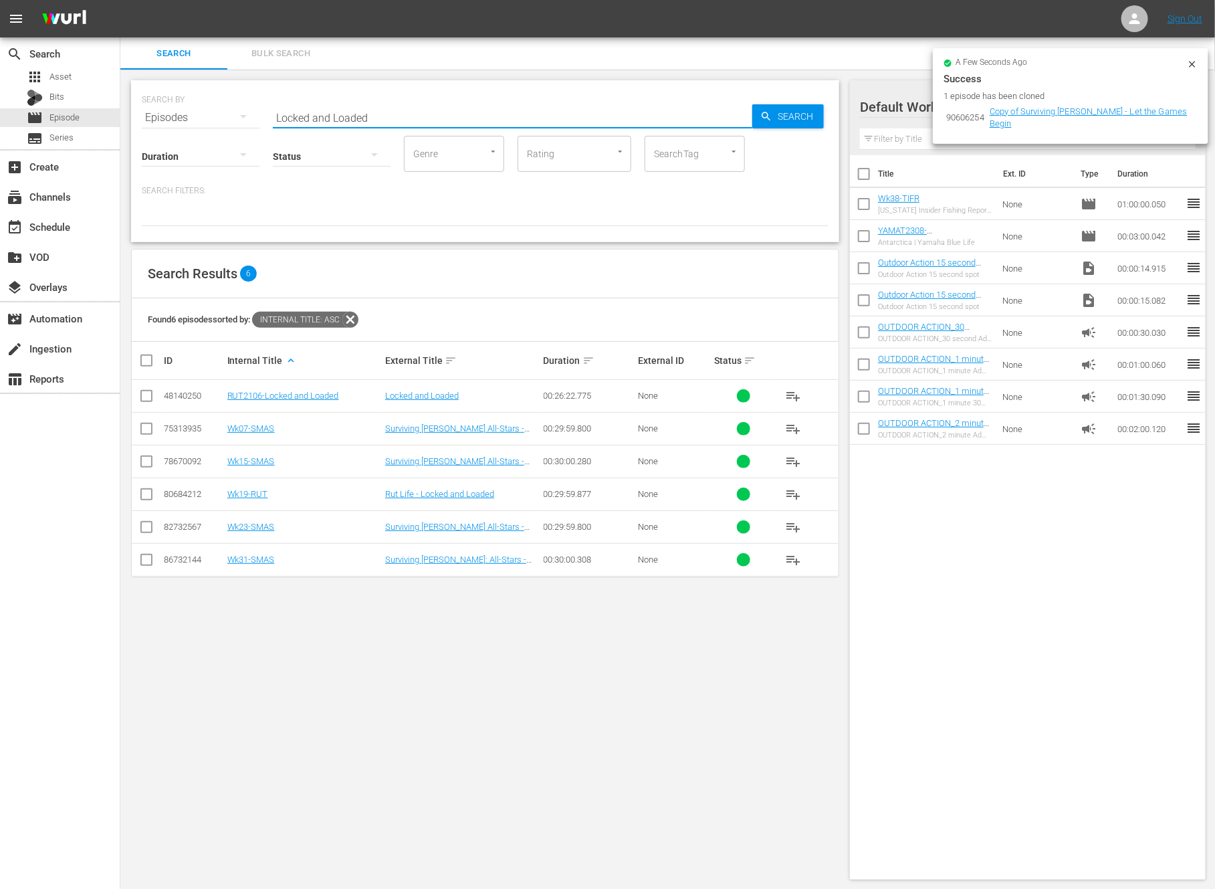
click at [149, 429] on input "checkbox" at bounding box center [146, 431] width 16 height 16
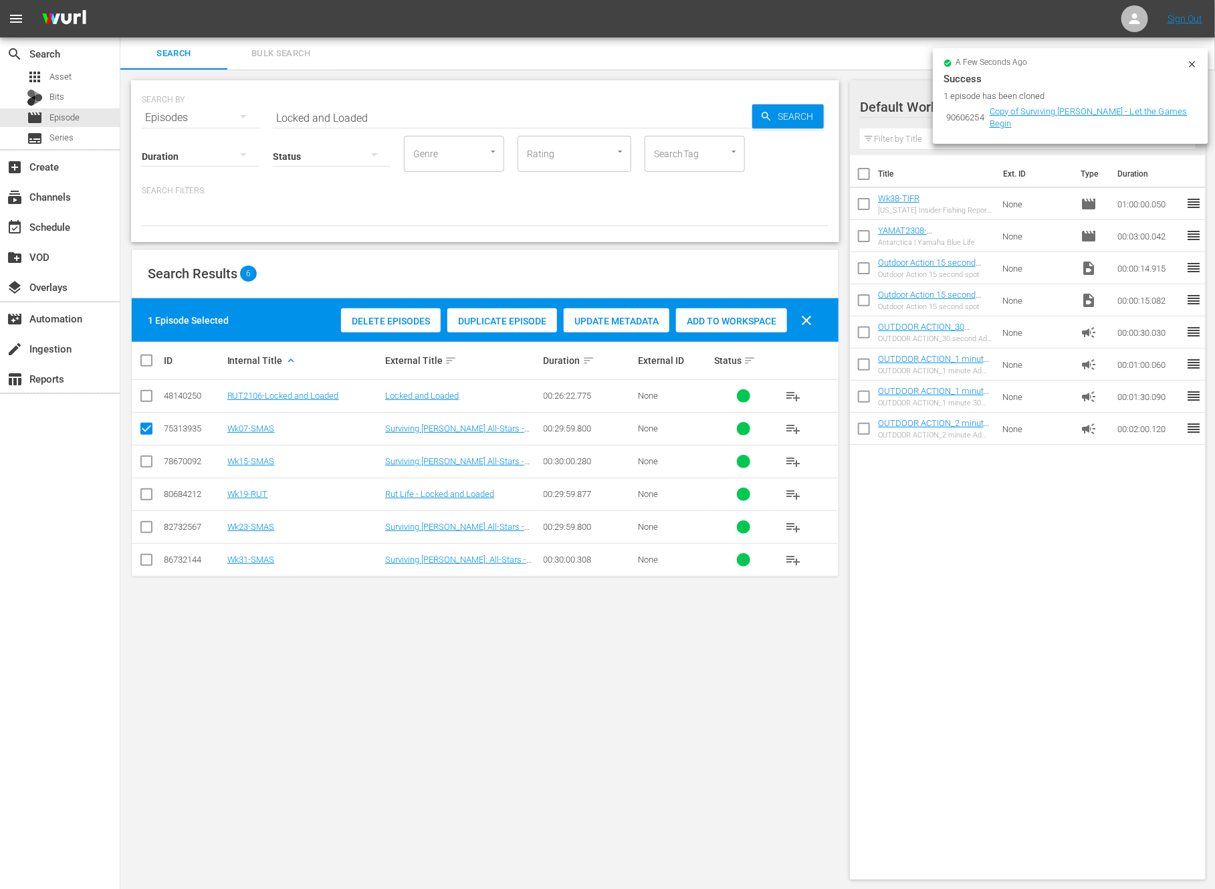
click at [490, 320] on span "Duplicate Episode" at bounding box center [502, 321] width 110 height 11
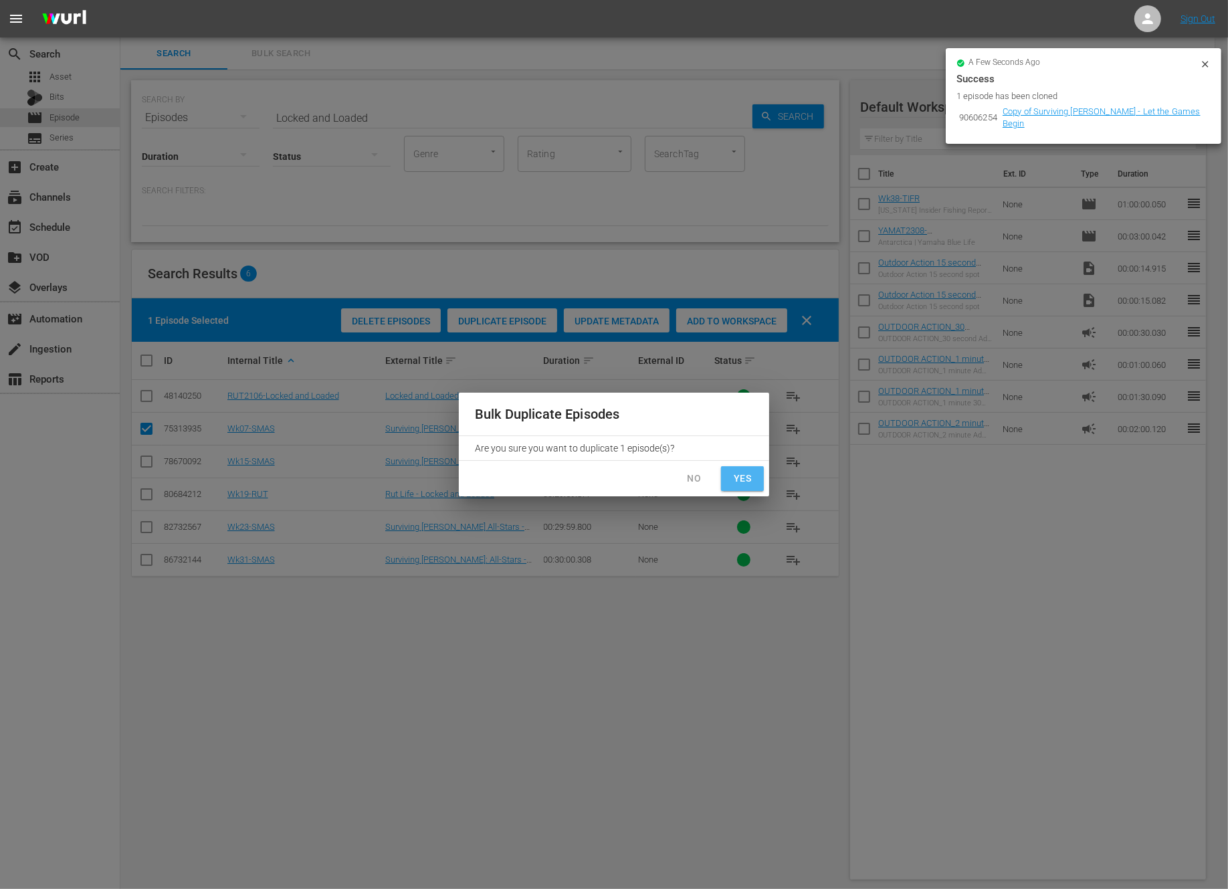
click at [746, 476] on span "Yes" at bounding box center [742, 478] width 21 height 17
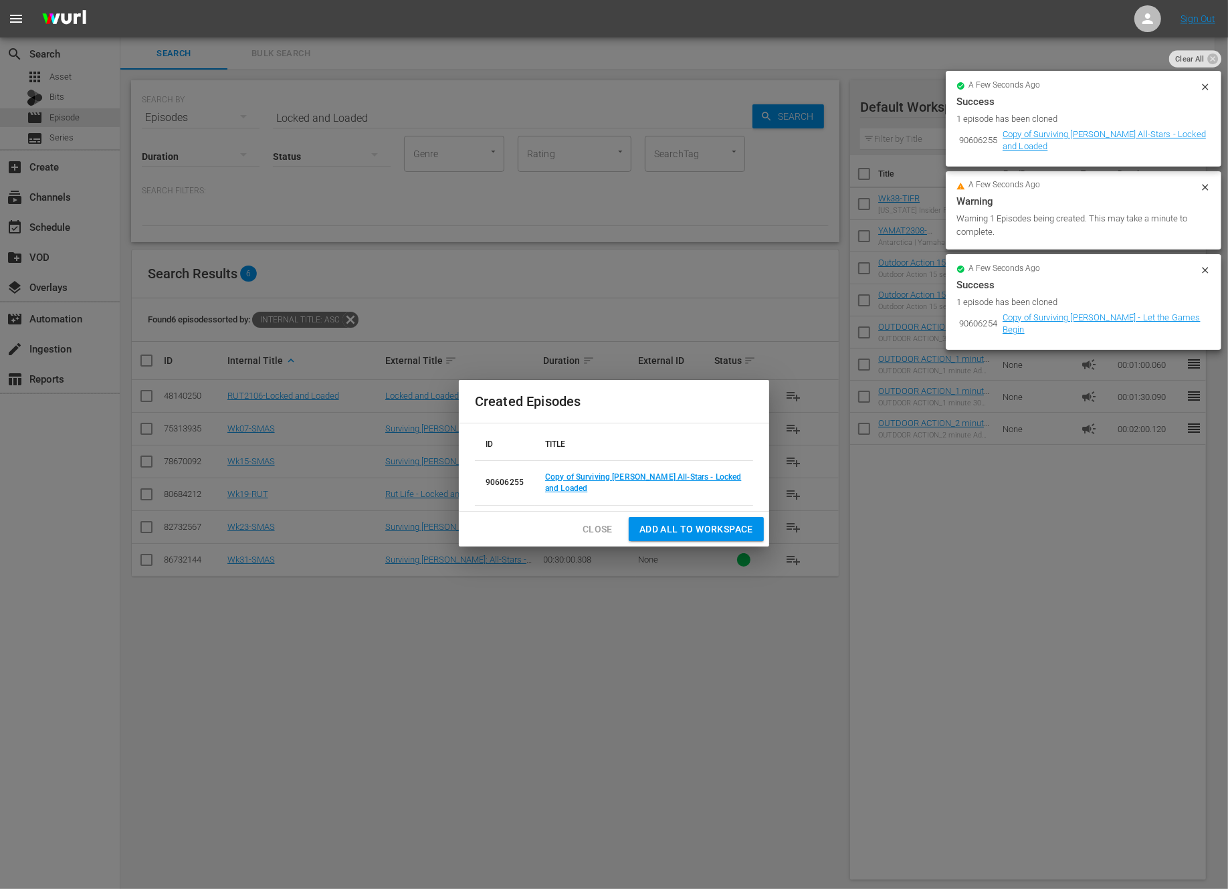
click at [566, 469] on td "Copy of Surviving Mann All-Stars - Locked and Loaded" at bounding box center [643, 482] width 219 height 45
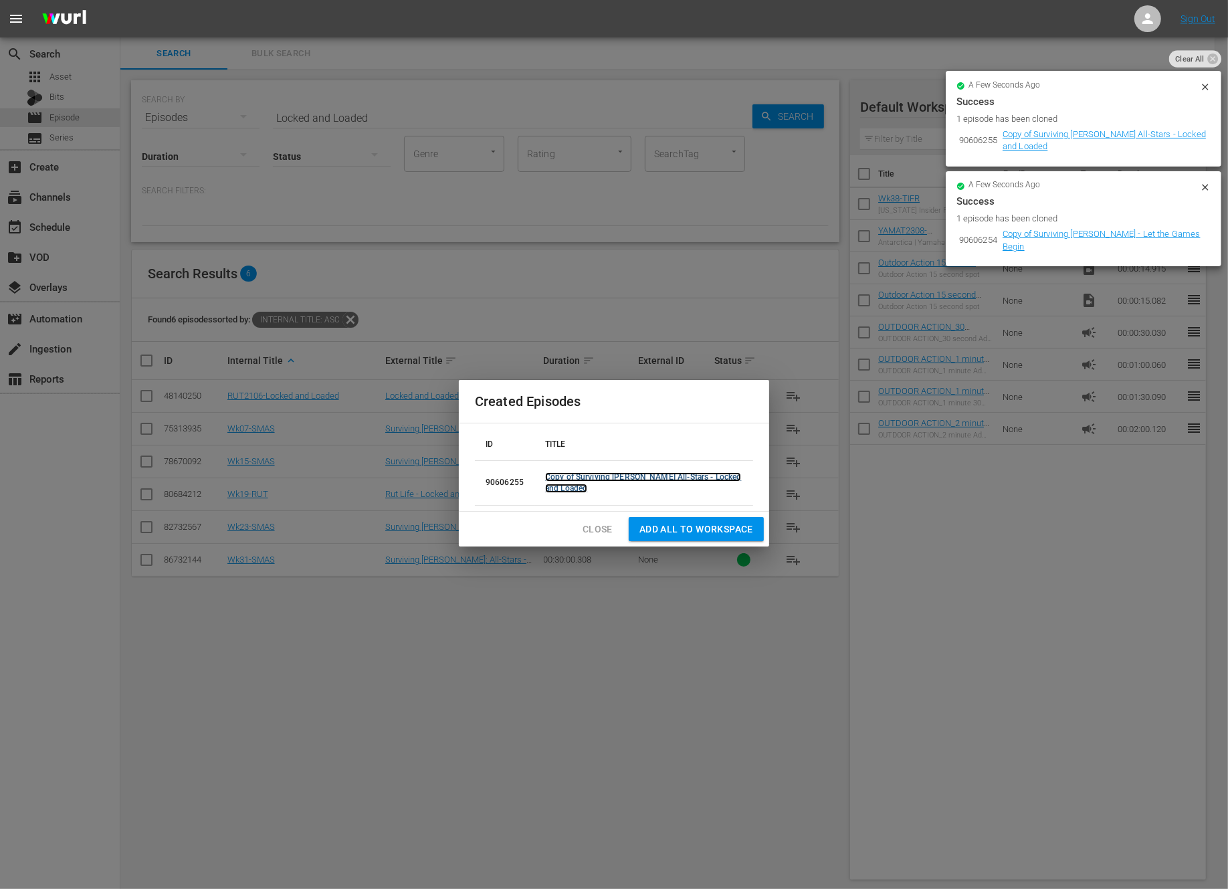
click at [554, 480] on link "Copy of Surviving Mann All-Stars - Locked and Loaded" at bounding box center [643, 482] width 196 height 21
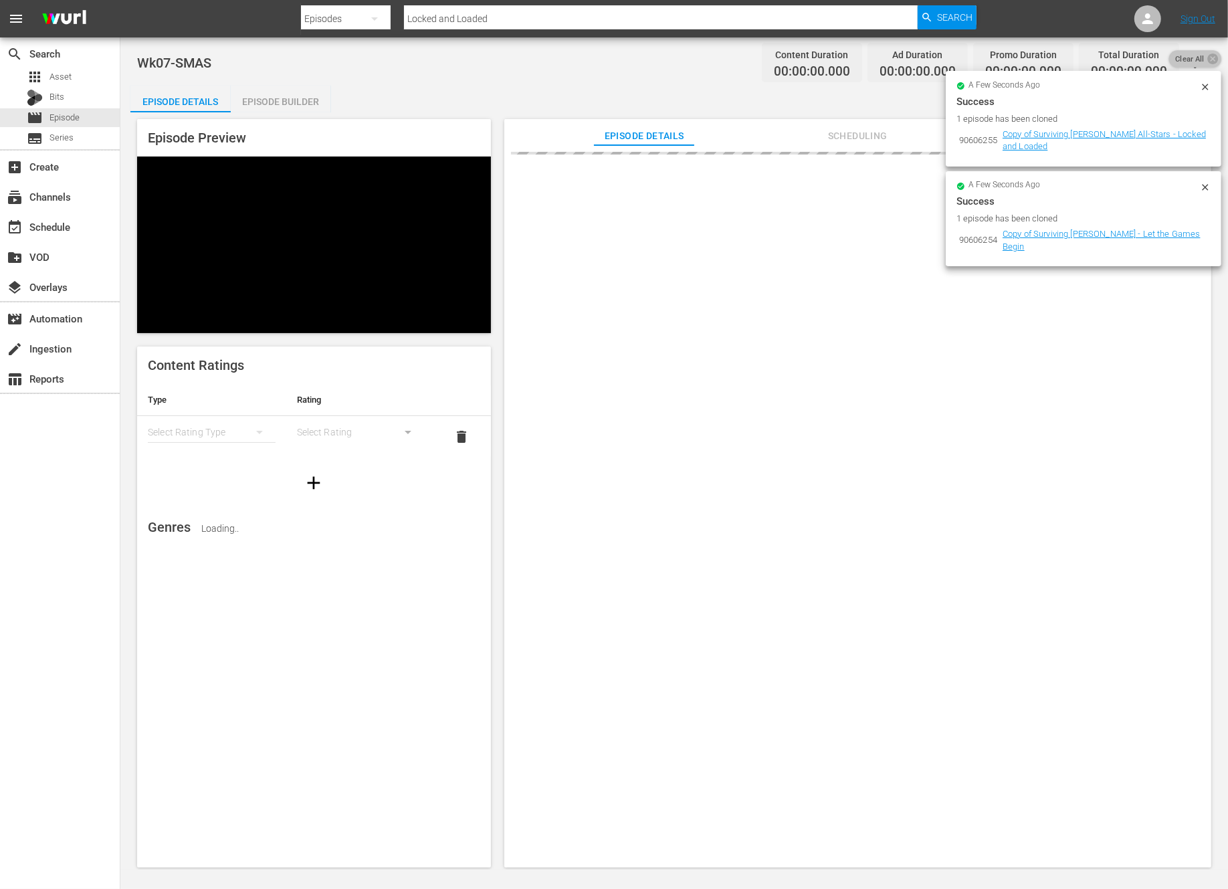
click at [1197, 57] on span "Clear All" at bounding box center [1189, 58] width 41 height 17
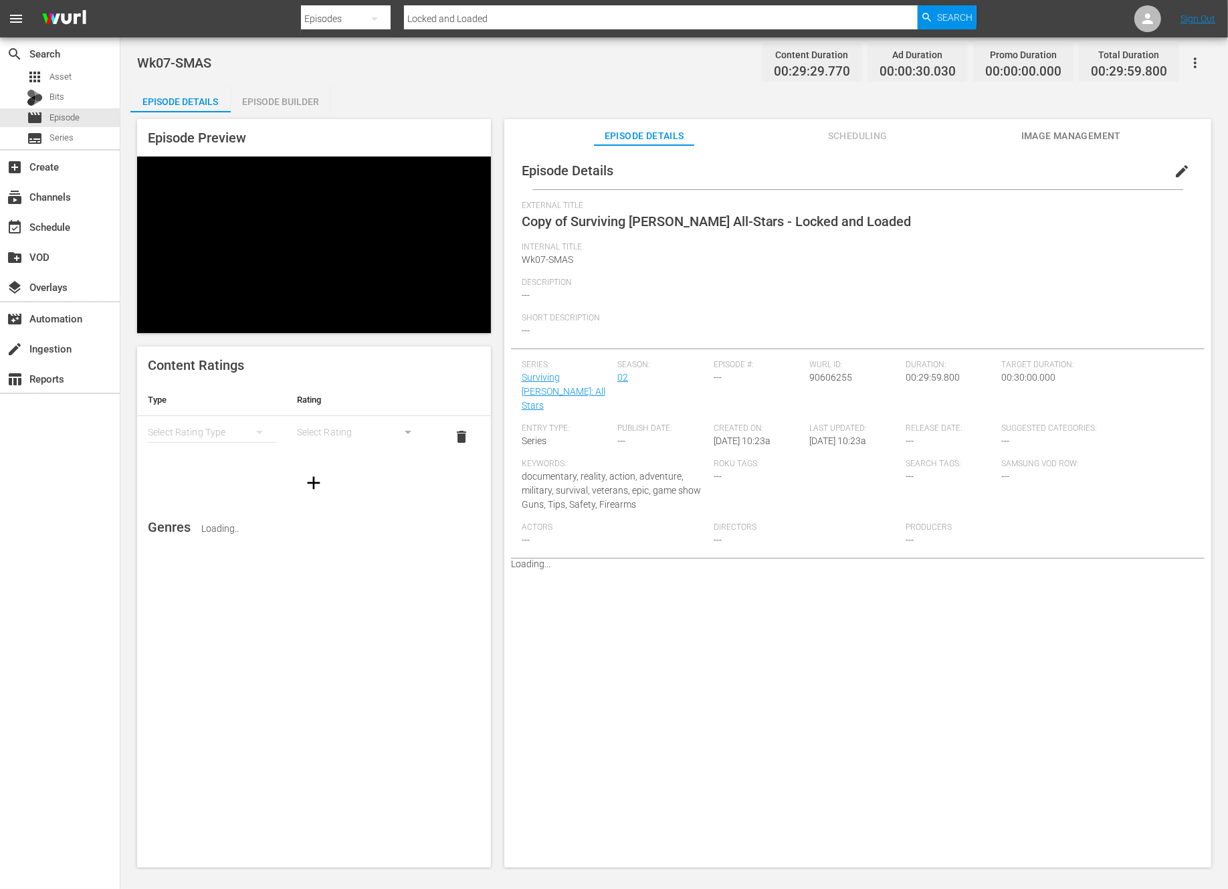
click at [1174, 167] on span "edit" at bounding box center [1182, 171] width 16 height 16
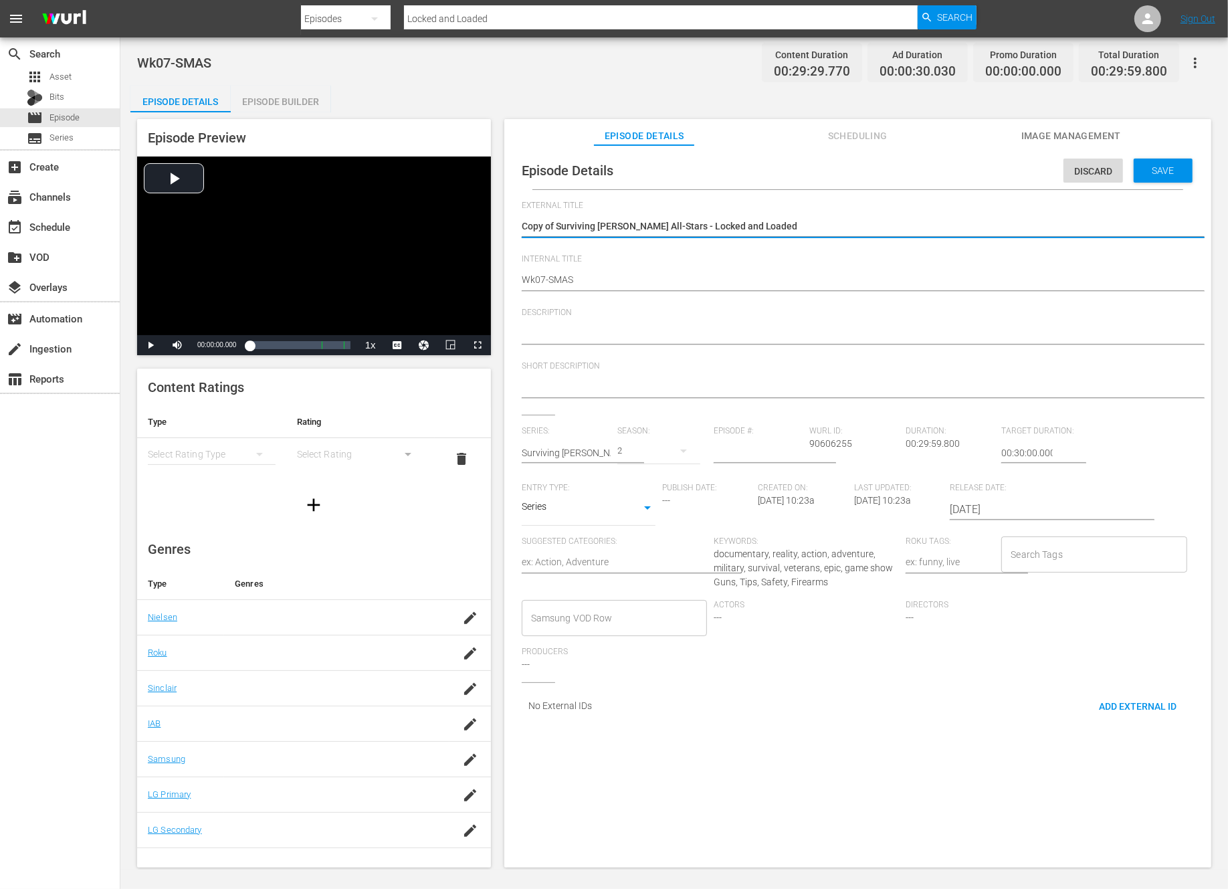
click at [557, 227] on textarea "Copy of Surviving Mann All-Stars - Locked and Loaded" at bounding box center [854, 227] width 665 height 16
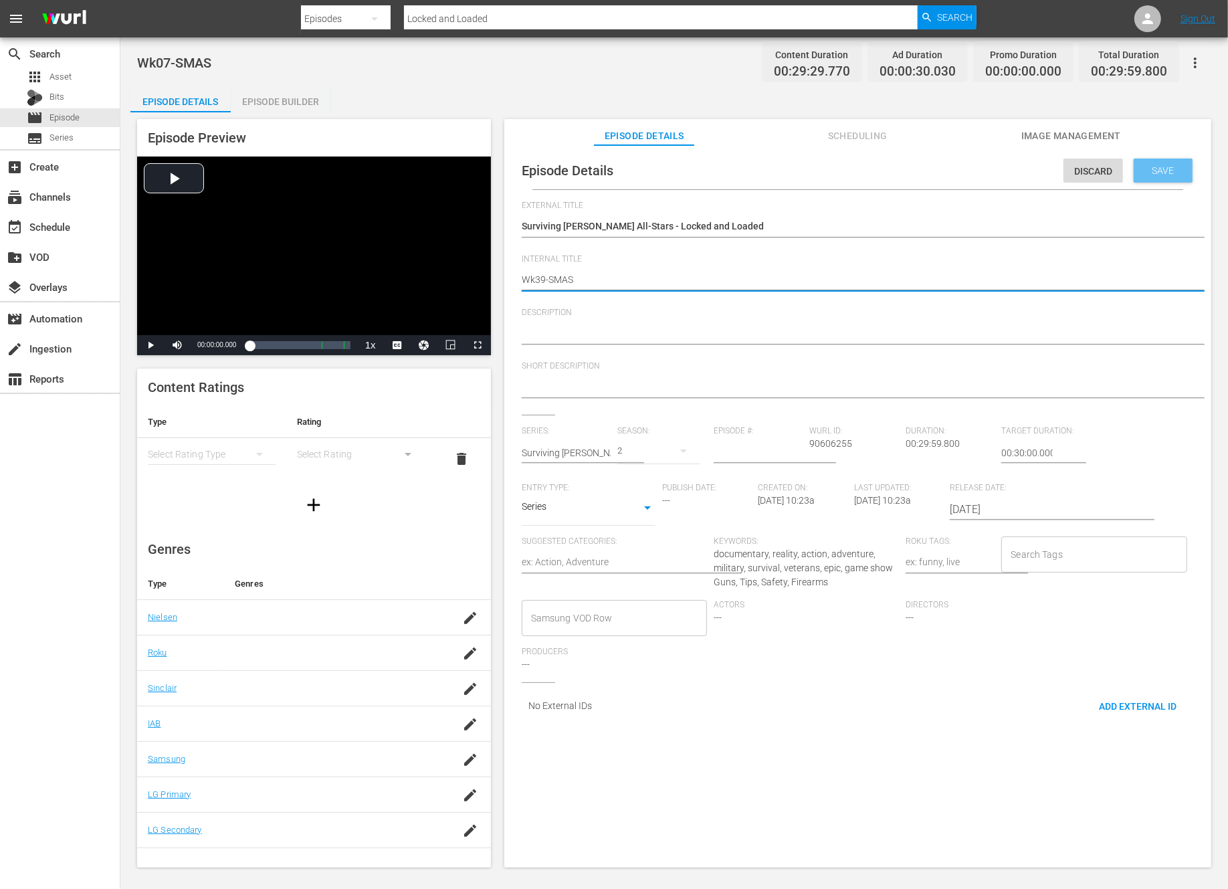
click at [1146, 168] on span "Save" at bounding box center [1163, 170] width 43 height 11
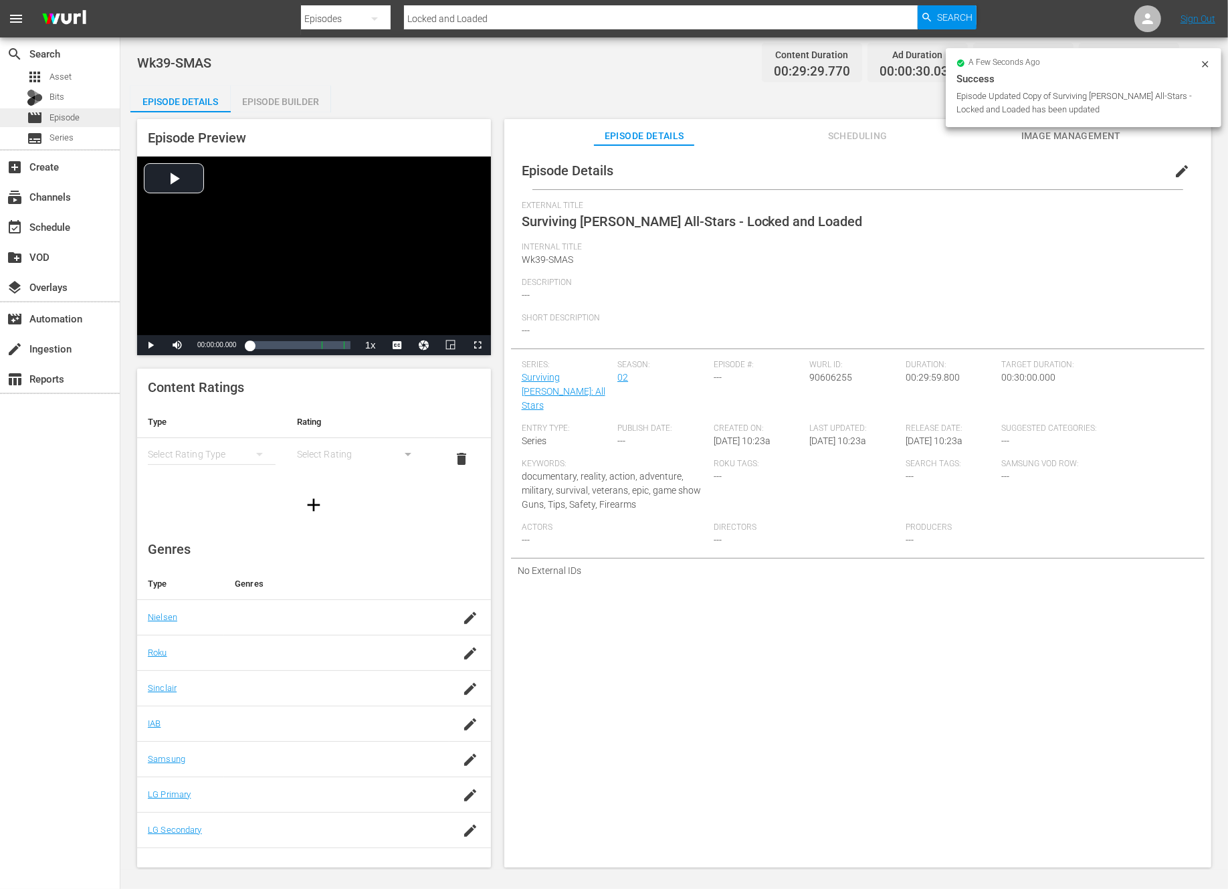
click at [70, 118] on span "Episode" at bounding box center [64, 117] width 30 height 13
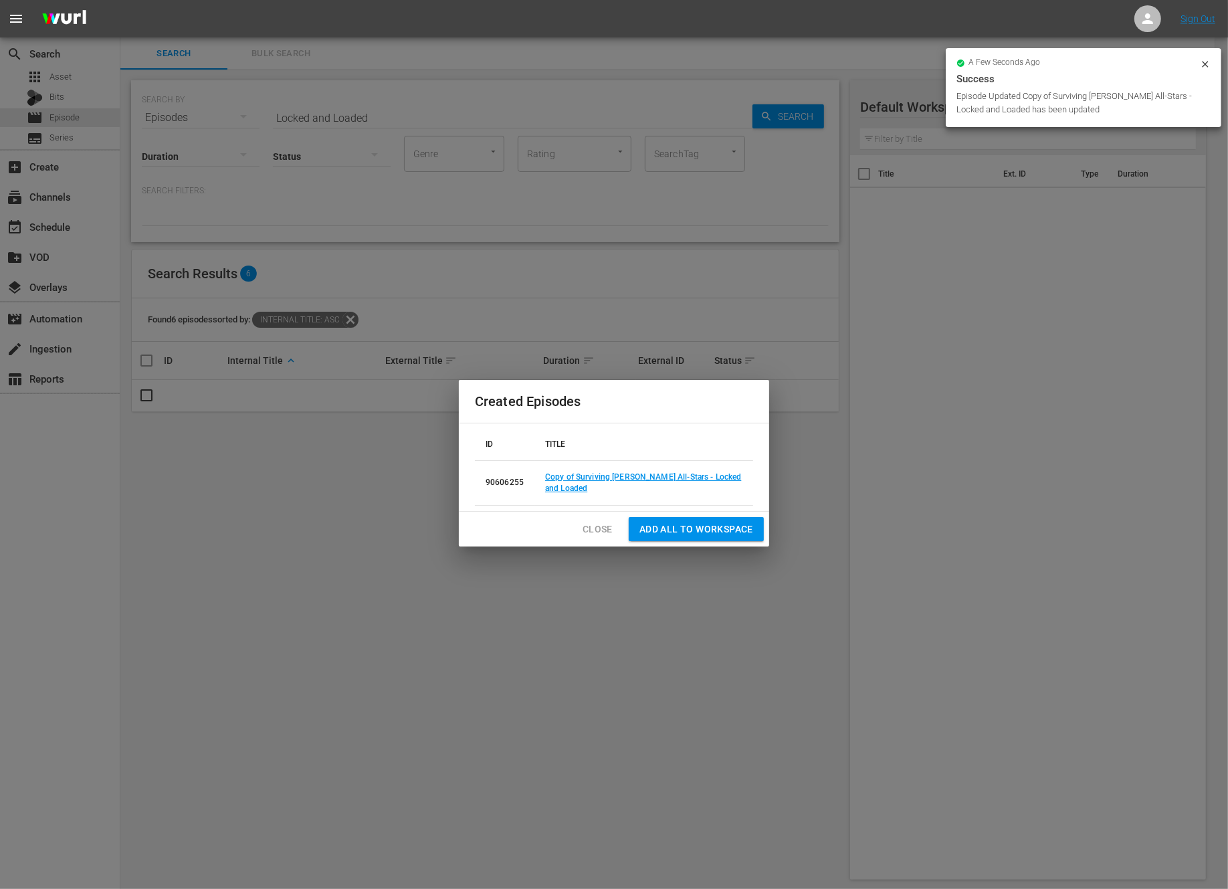
click at [597, 530] on span "Close" at bounding box center [598, 529] width 30 height 17
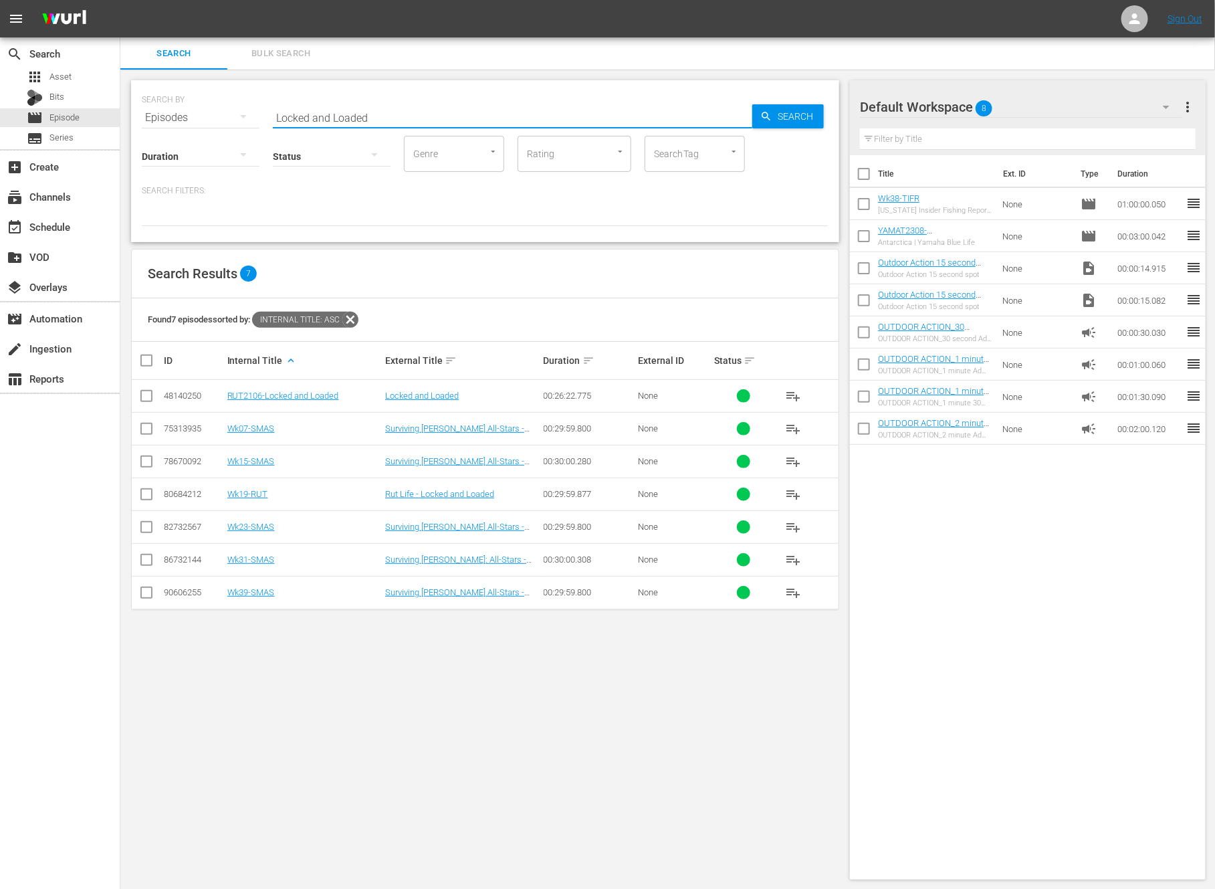
click at [394, 112] on input "Locked and Loaded" at bounding box center [513, 118] width 480 height 32
paste input "Episode 08 - Randy Howell & Mark Zona"
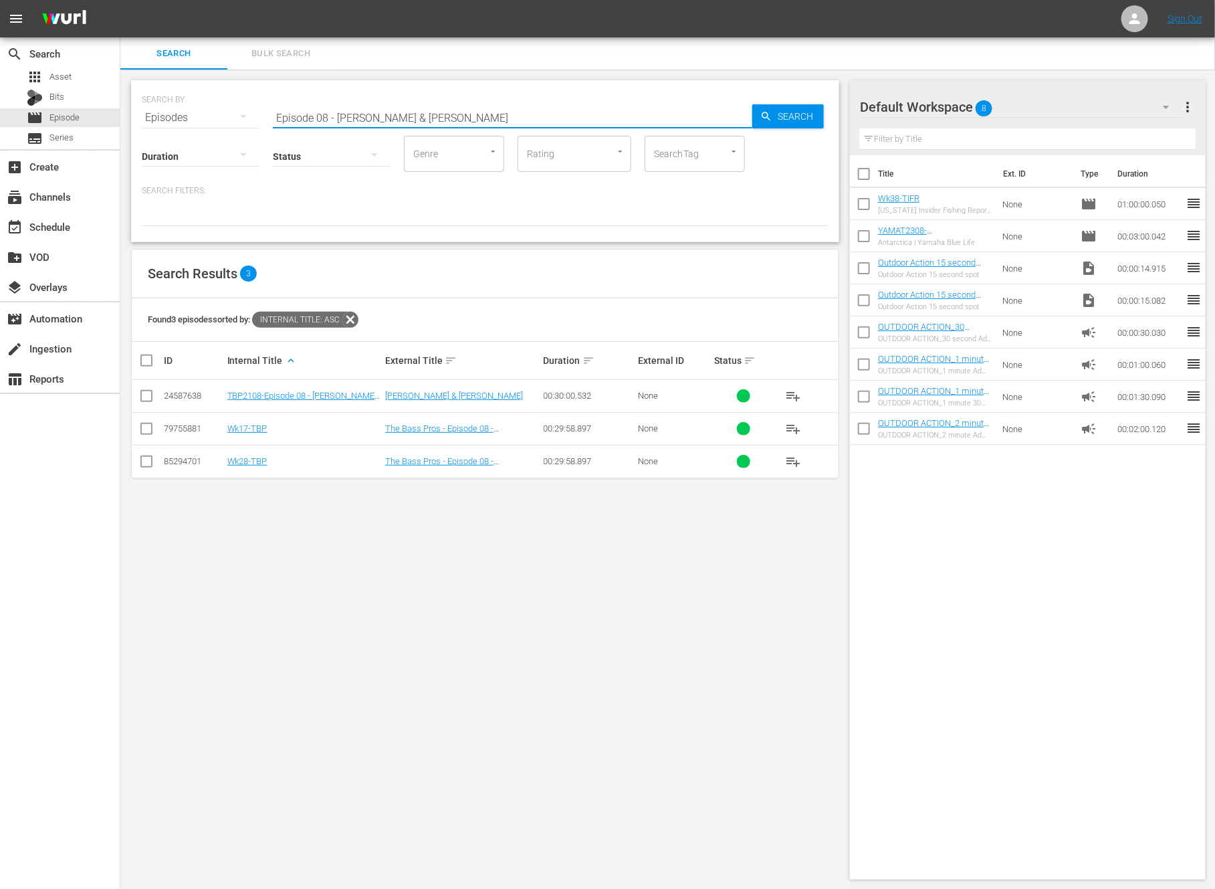
scroll to position [1, 0]
click at [336, 117] on input "Episode 08 - Randy Howell & Mark Zona" at bounding box center [513, 116] width 480 height 32
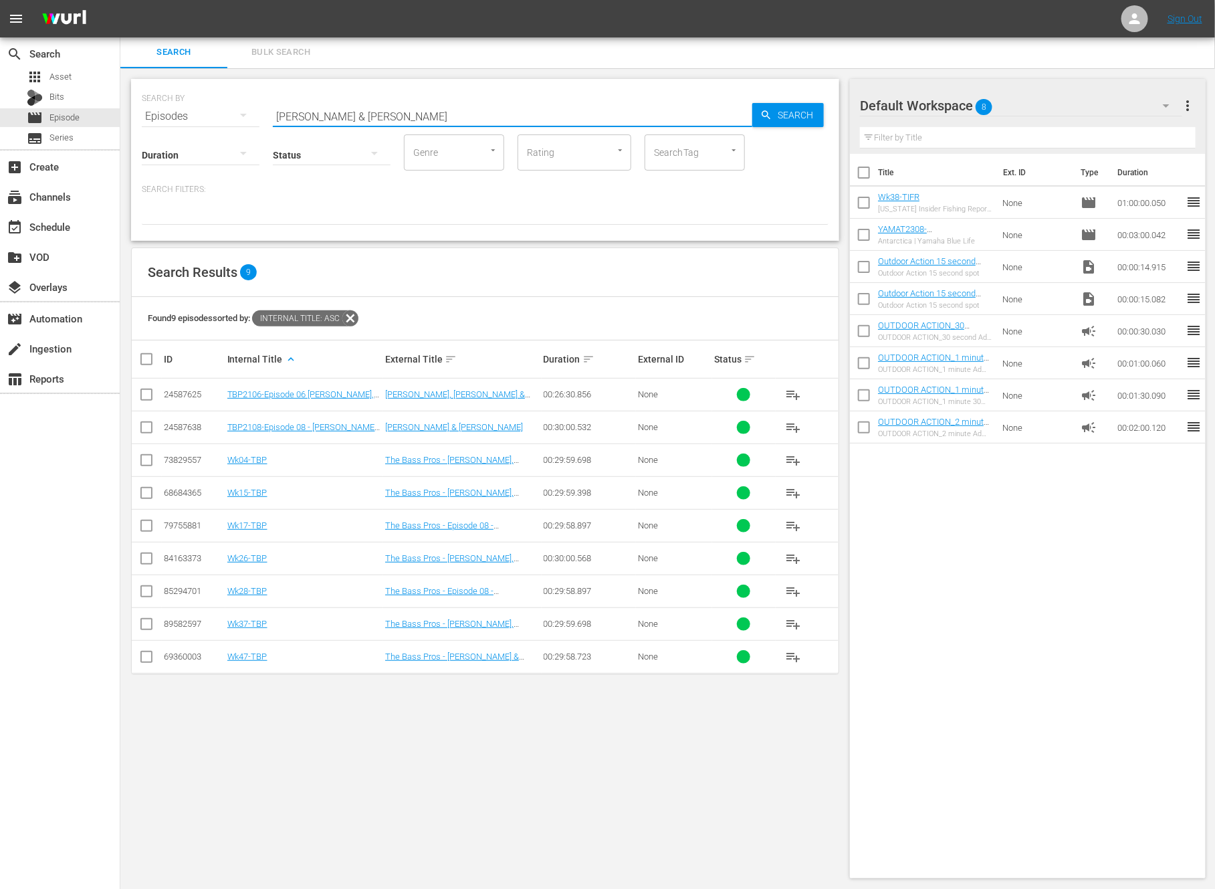
click at [144, 458] on input "checkbox" at bounding box center [146, 463] width 16 height 16
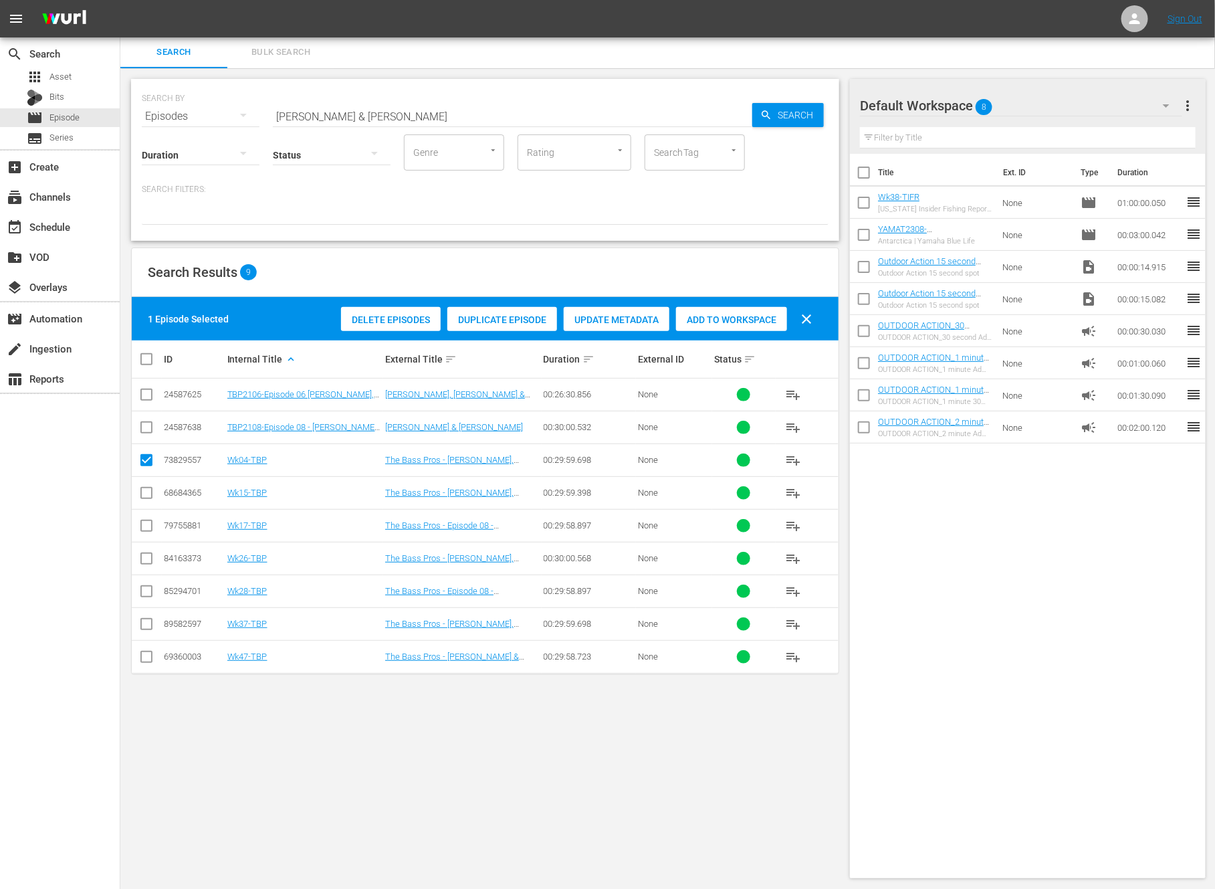
click at [145, 458] on input "checkbox" at bounding box center [146, 463] width 16 height 16
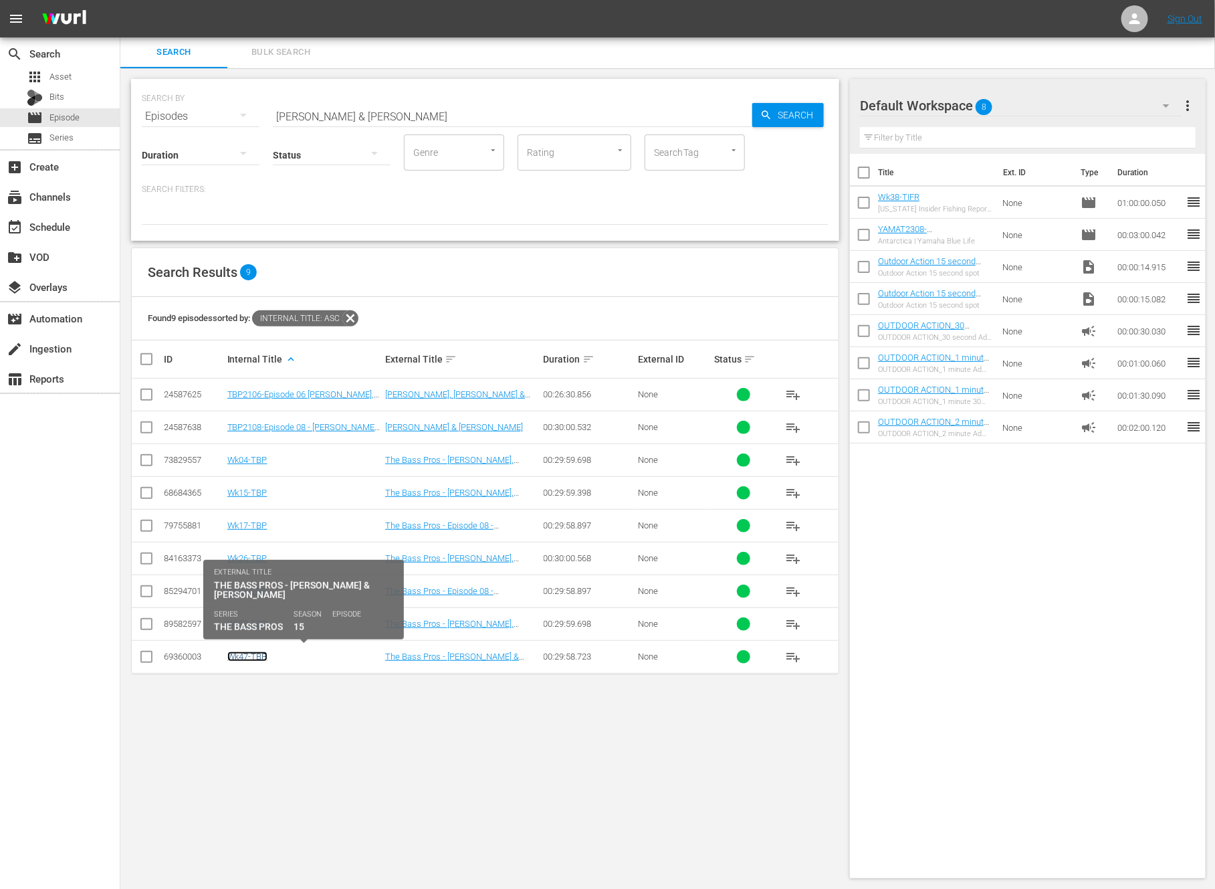
click at [258, 657] on link "Wk47-TBP" at bounding box center [247, 656] width 40 height 10
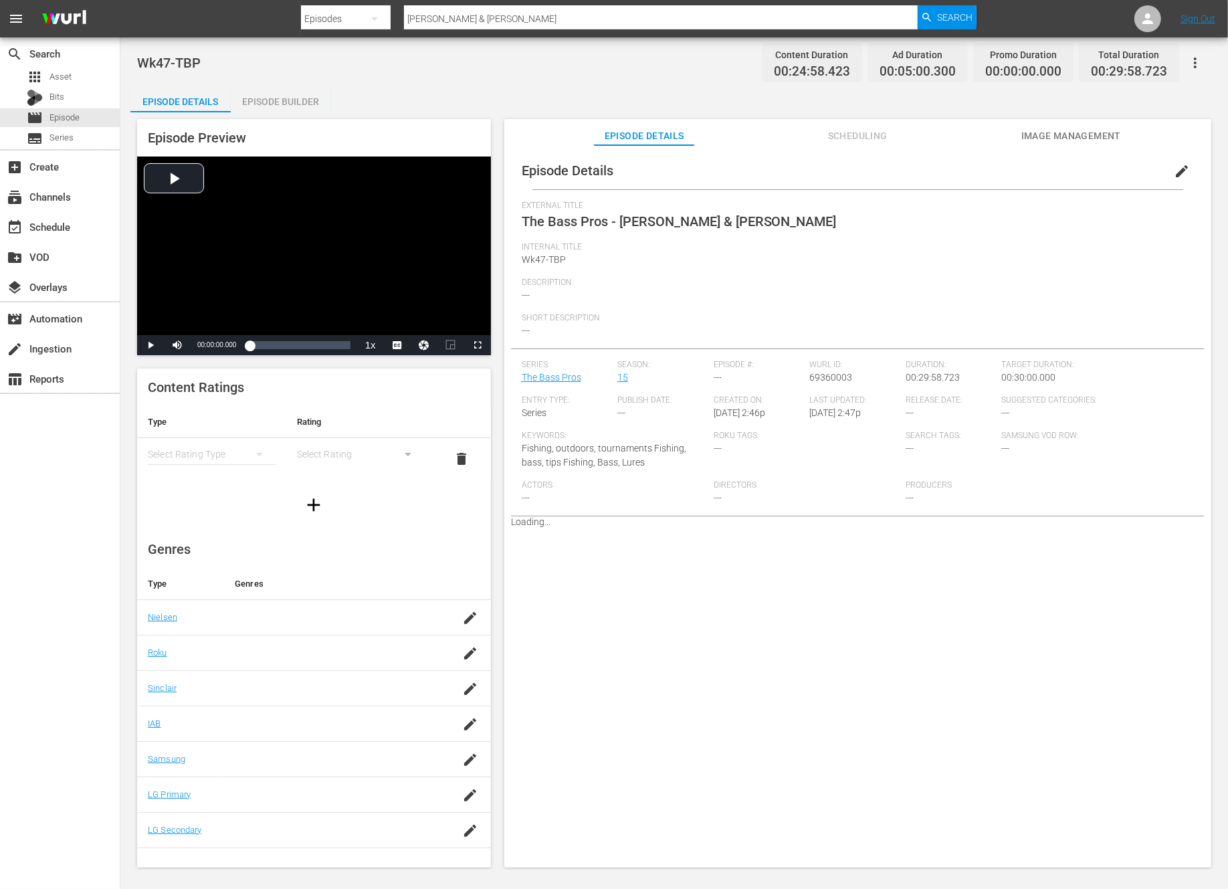
click at [1174, 167] on span "edit" at bounding box center [1182, 171] width 16 height 16
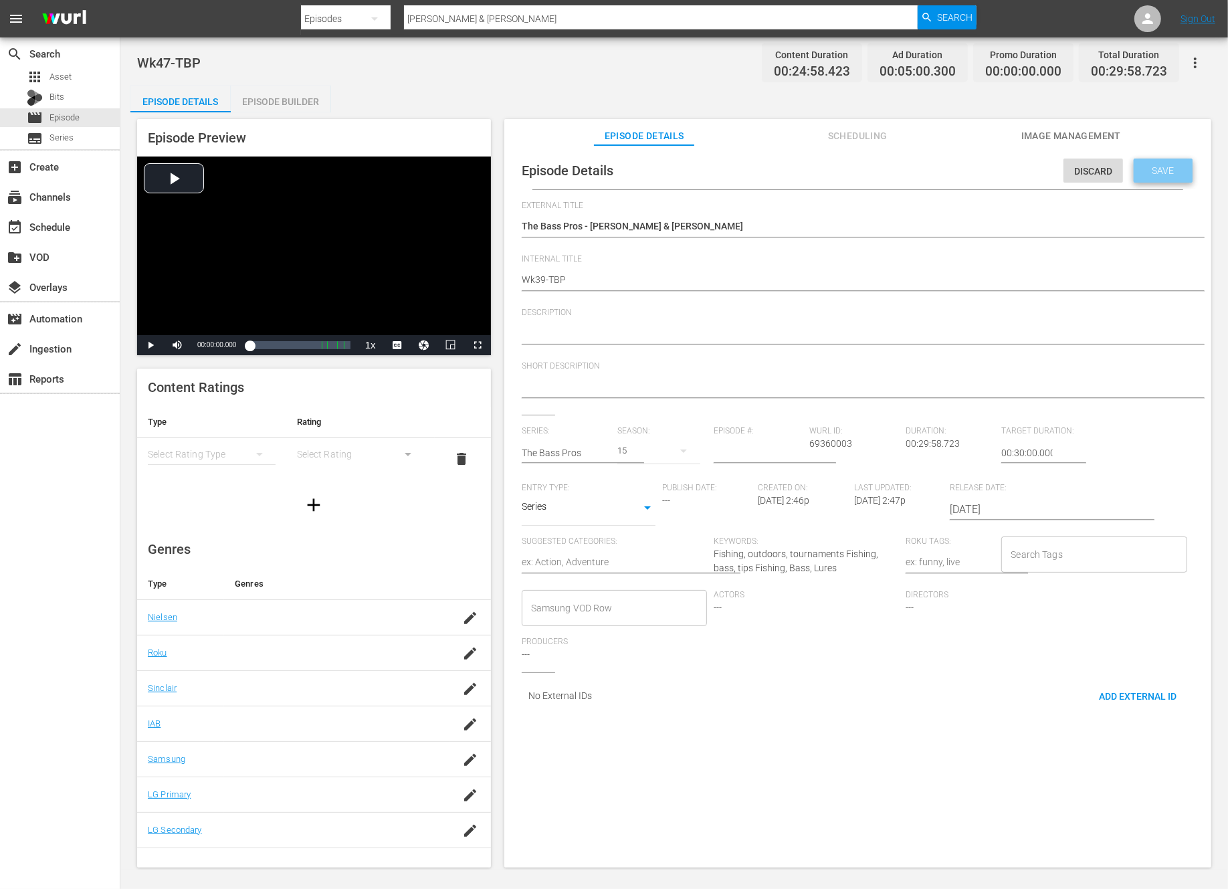
click at [1150, 171] on span "Save" at bounding box center [1163, 170] width 43 height 11
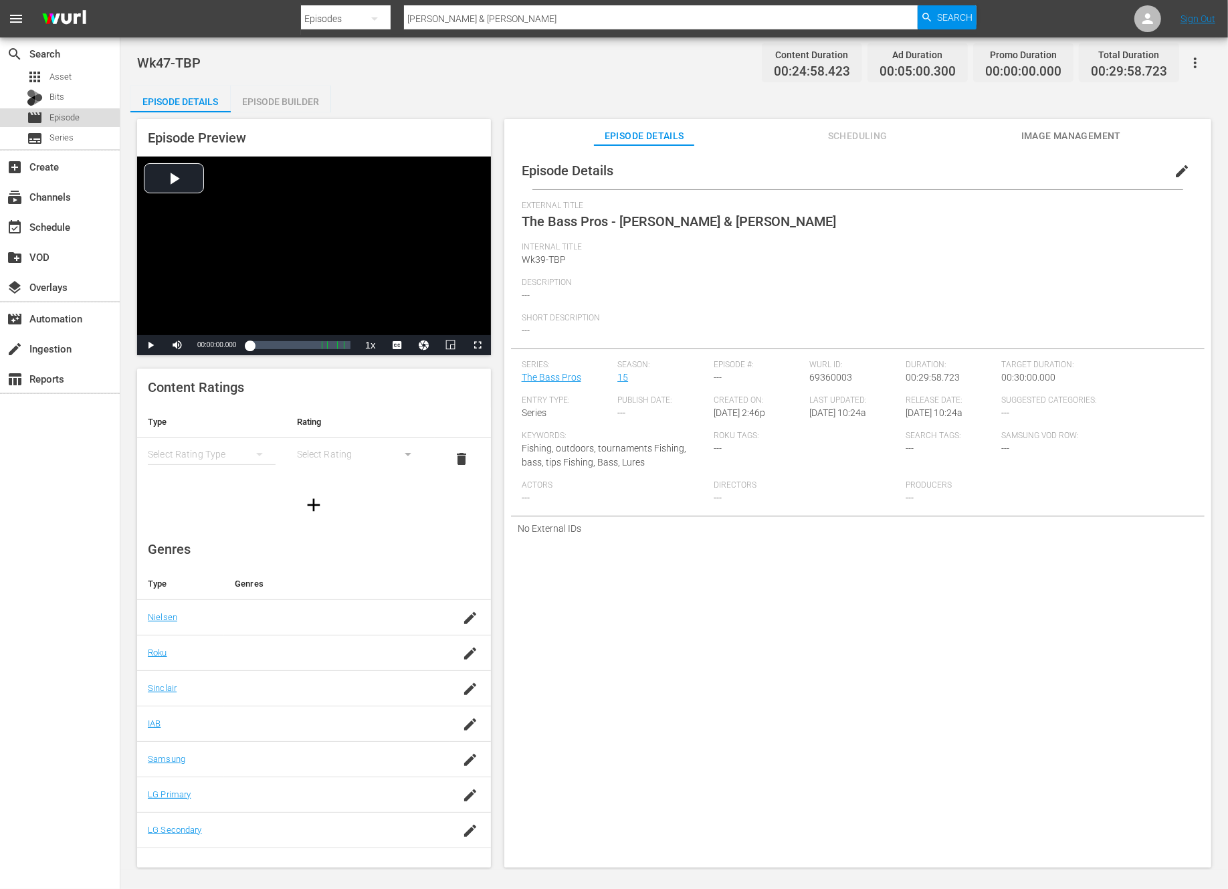
click at [60, 119] on span "Episode" at bounding box center [64, 117] width 30 height 13
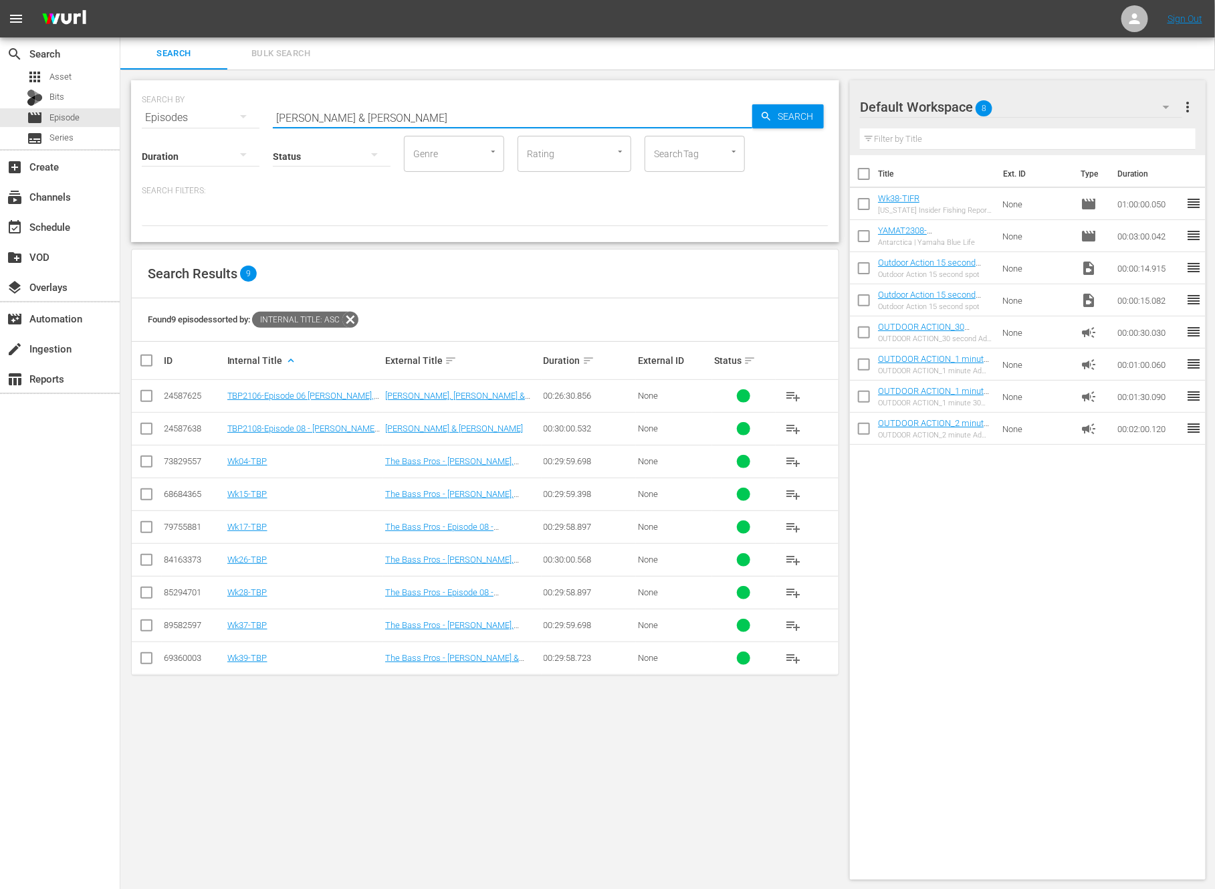
click at [403, 118] on input "Randy Howell & Mark Zona" at bounding box center [513, 118] width 480 height 32
paste input "Kicking off with a Jolt"
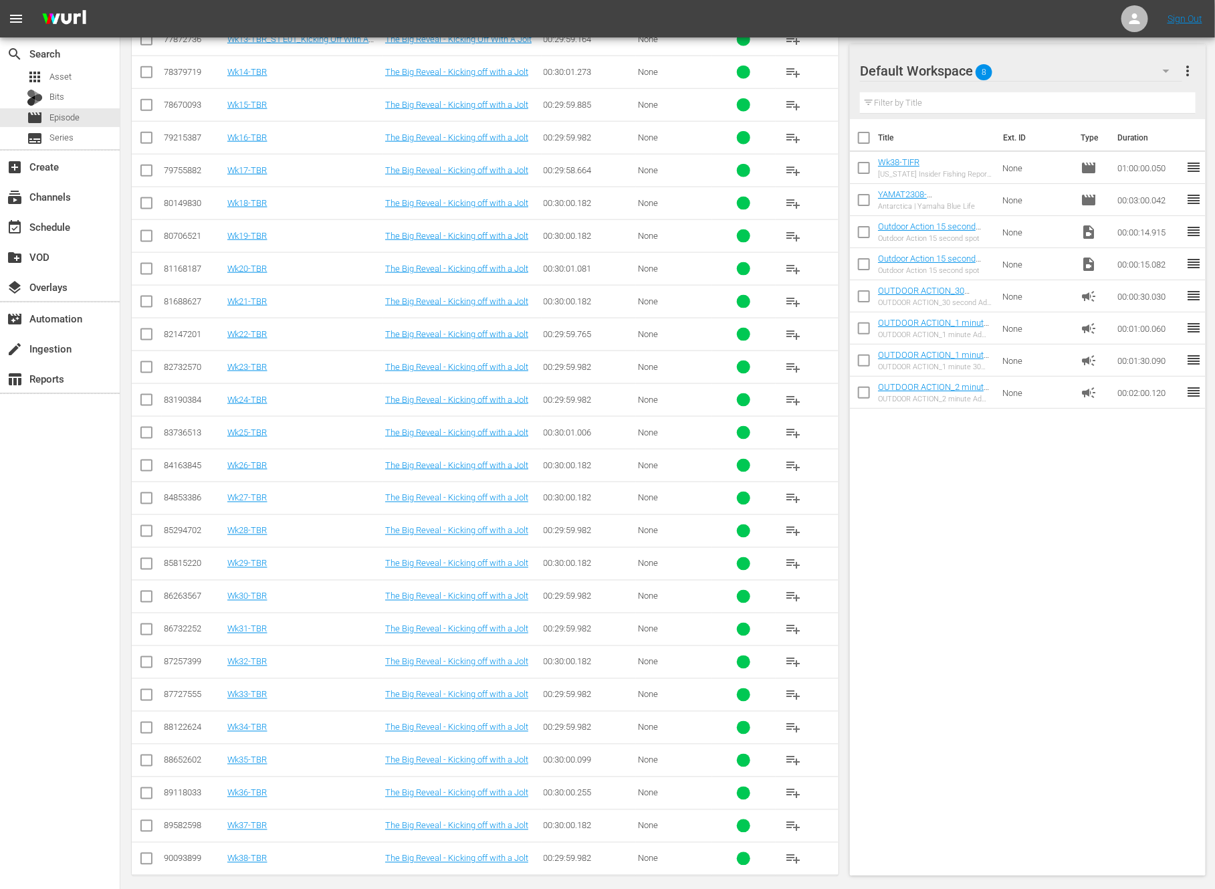
scroll to position [718, 0]
click at [151, 559] on input "checkbox" at bounding box center [146, 566] width 16 height 16
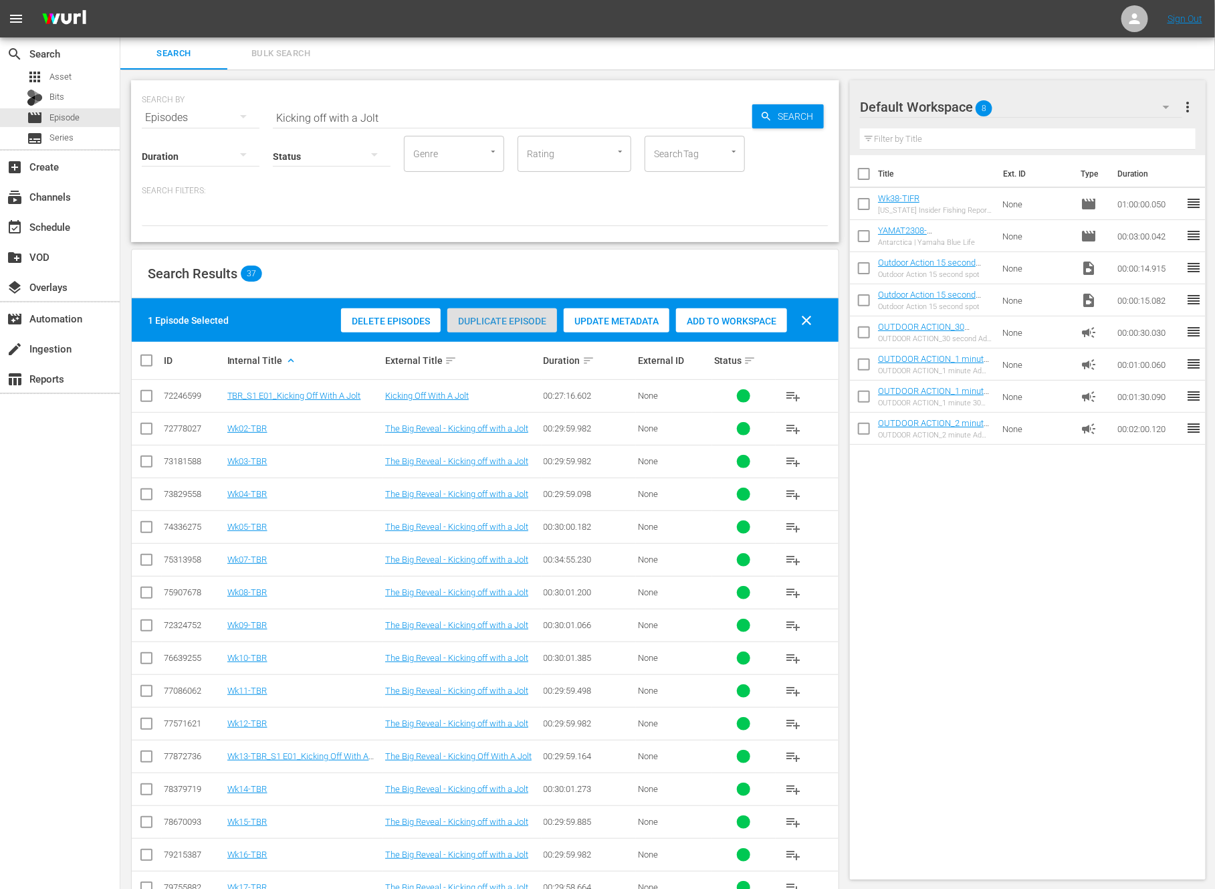
click at [515, 314] on div "Duplicate Episode" at bounding box center [502, 320] width 110 height 25
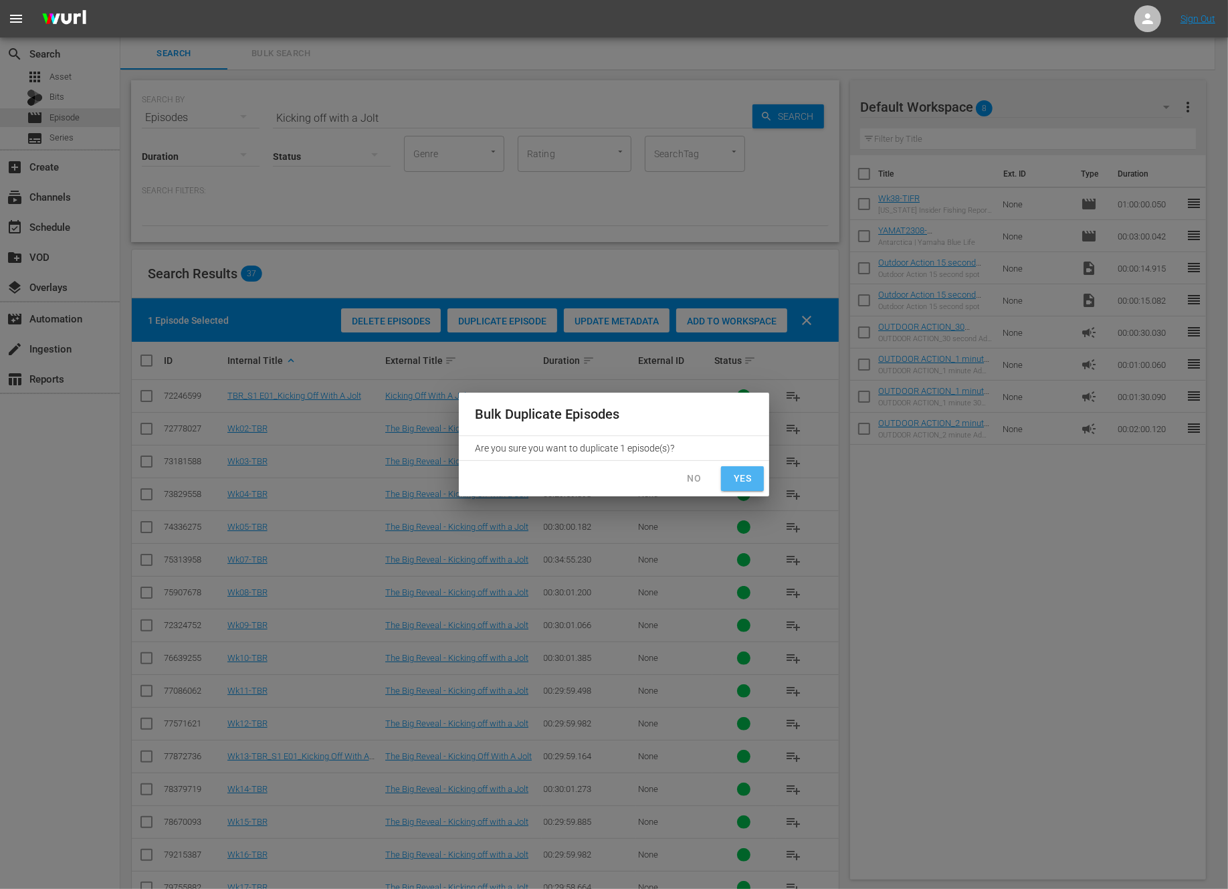
click at [744, 476] on span "Yes" at bounding box center [742, 478] width 21 height 17
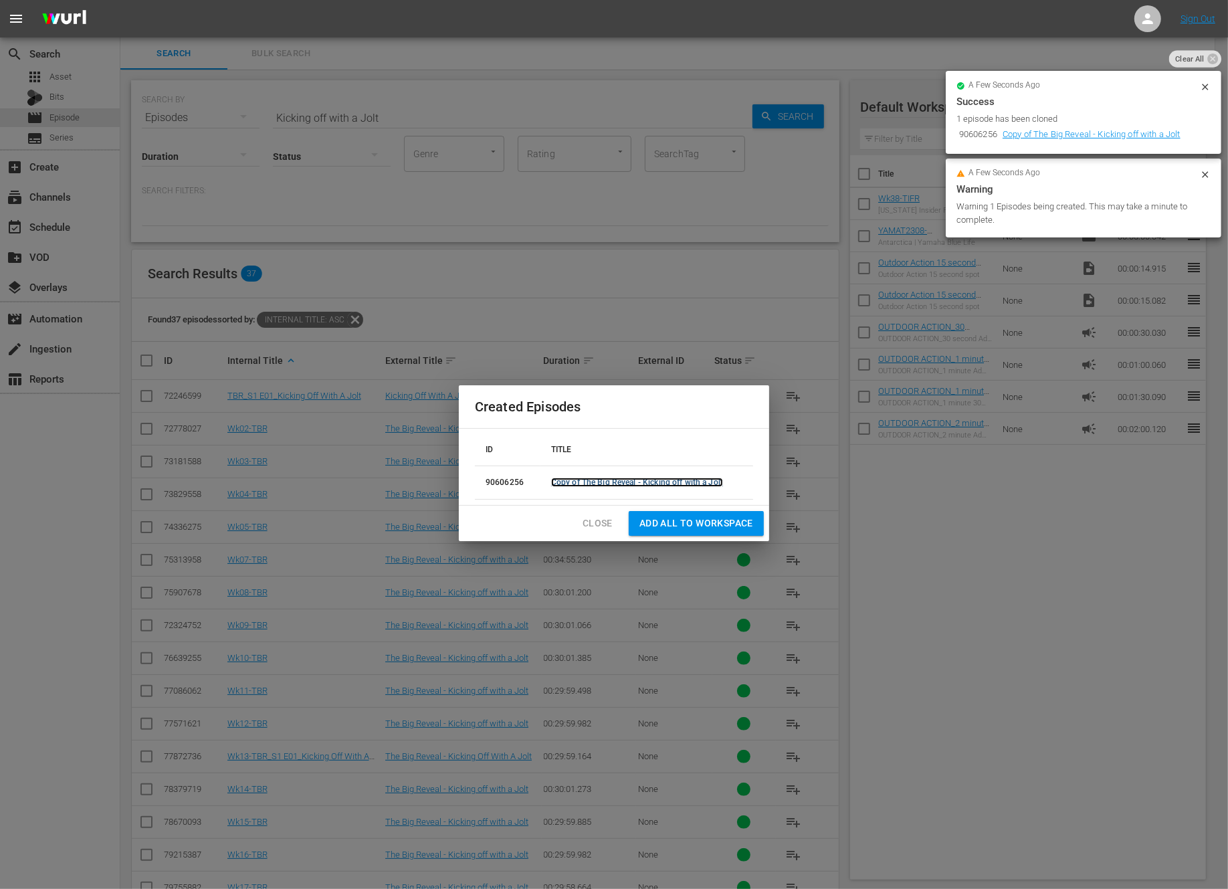
click at [692, 483] on link "Copy of The Big Reveal - Kicking off with a Jolt" at bounding box center [637, 482] width 172 height 9
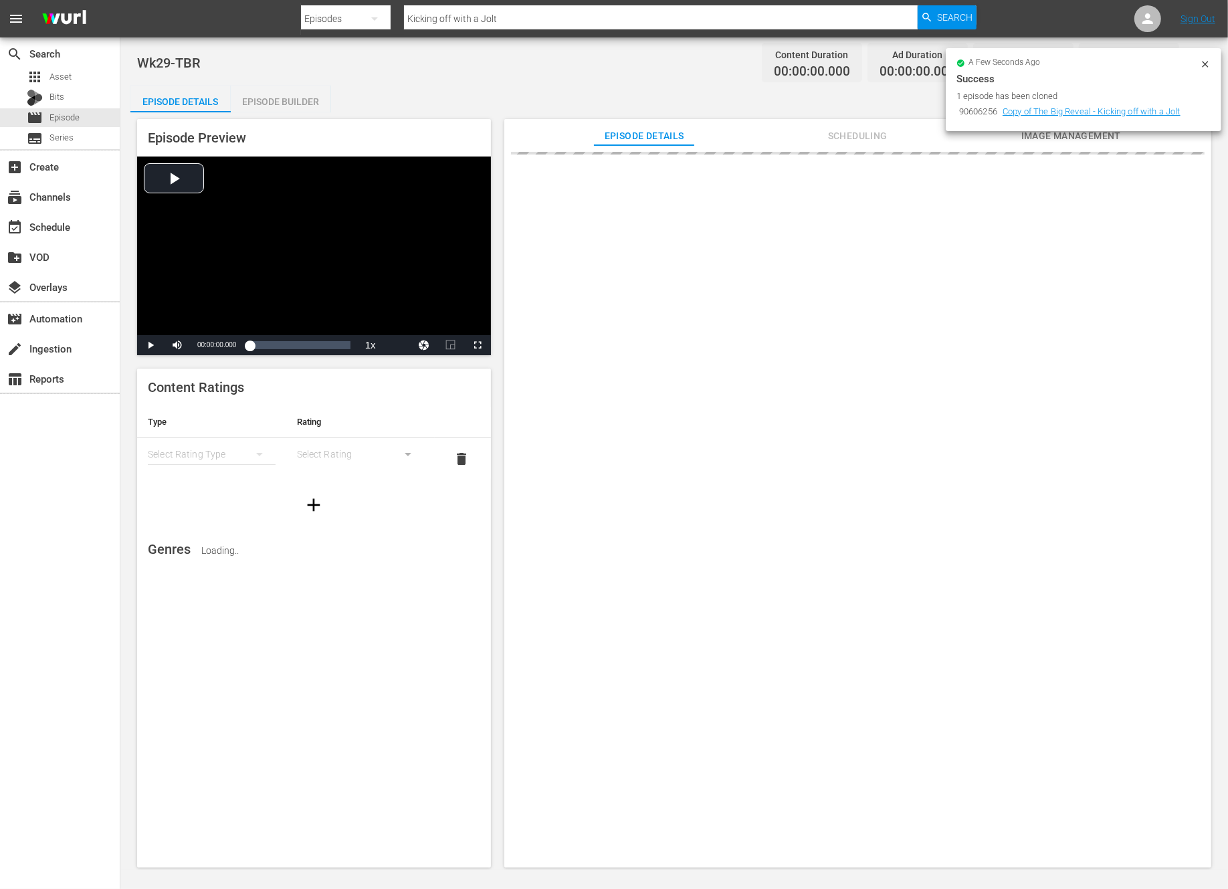
click at [1202, 67] on icon at bounding box center [1205, 64] width 6 height 6
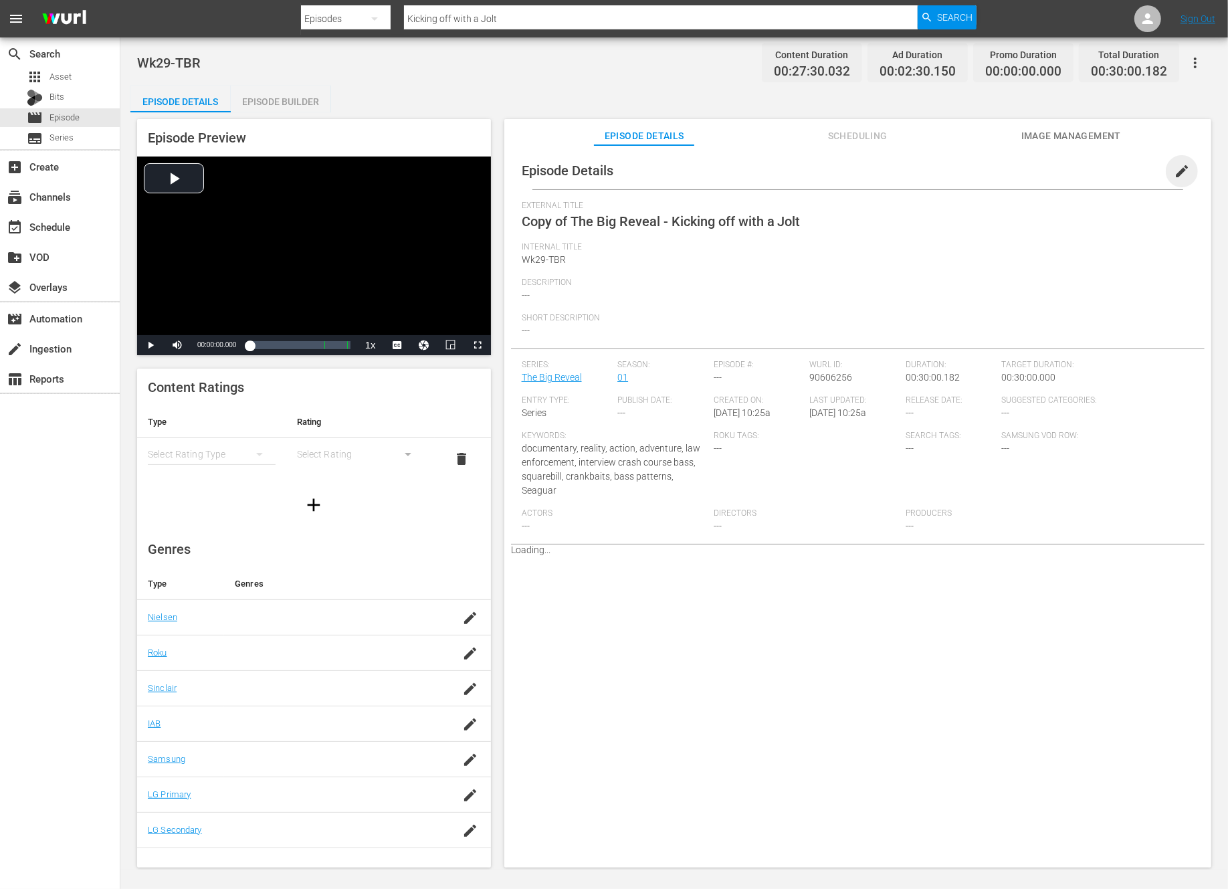
click at [1174, 166] on span "edit" at bounding box center [1182, 171] width 16 height 16
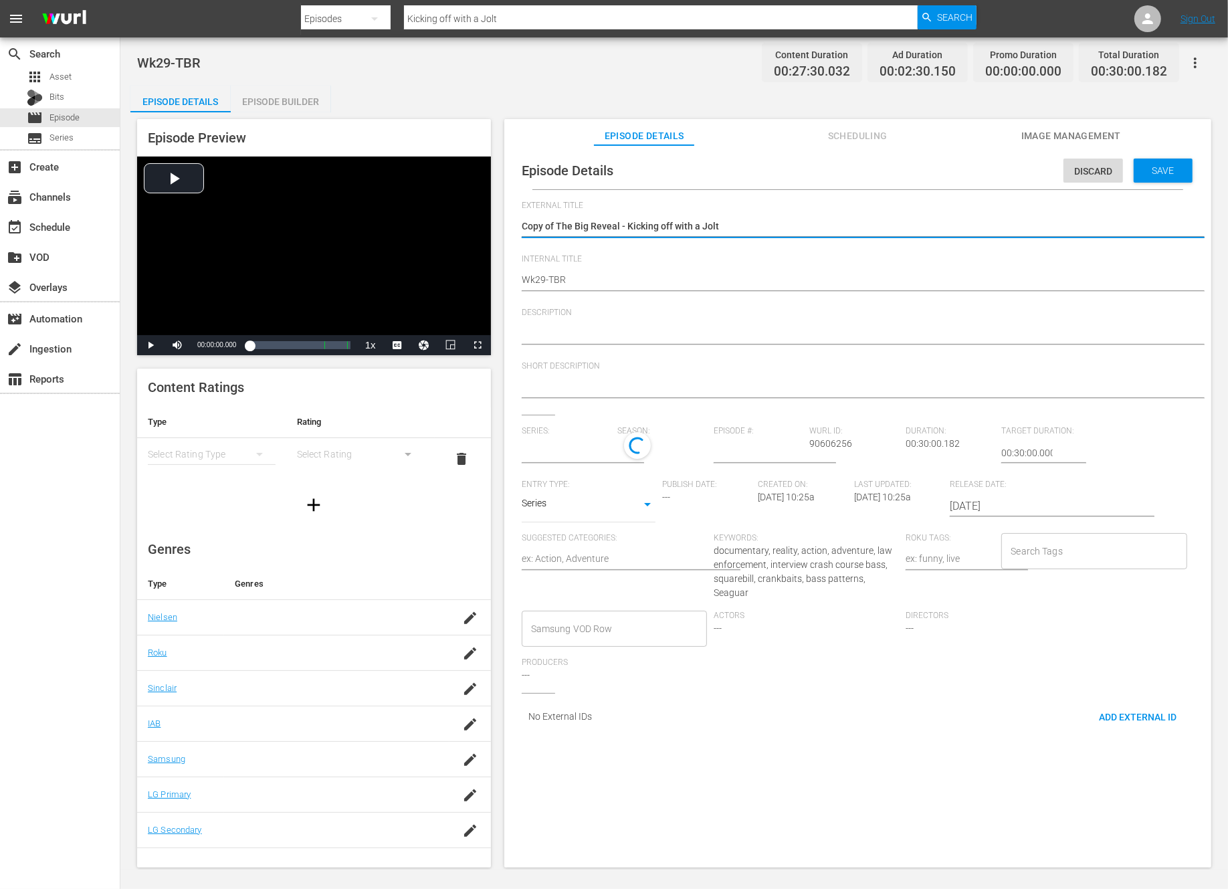
click at [562, 225] on textarea "Copy of The Big Reveal - Kicking off with a Jolt" at bounding box center [854, 227] width 665 height 16
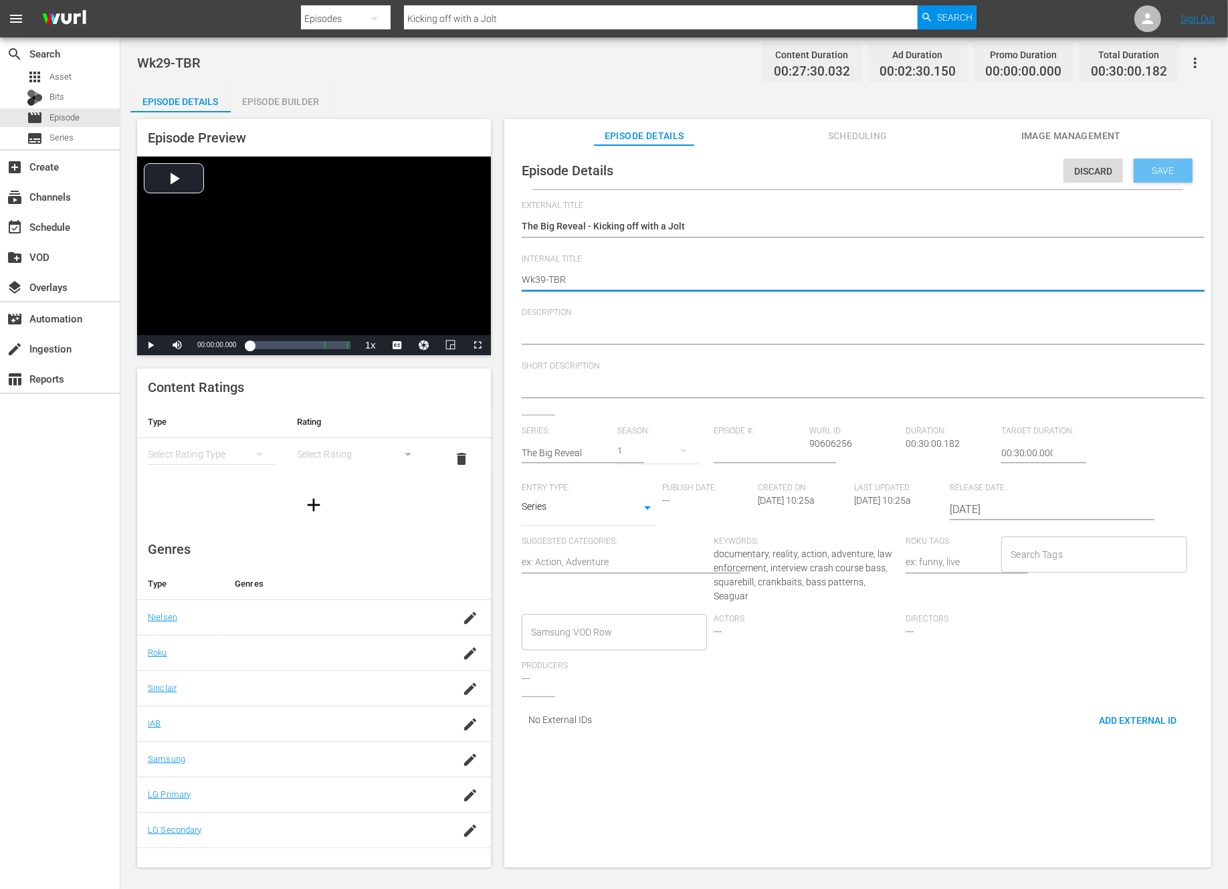
click at [1156, 178] on div "Save" at bounding box center [1163, 171] width 59 height 24
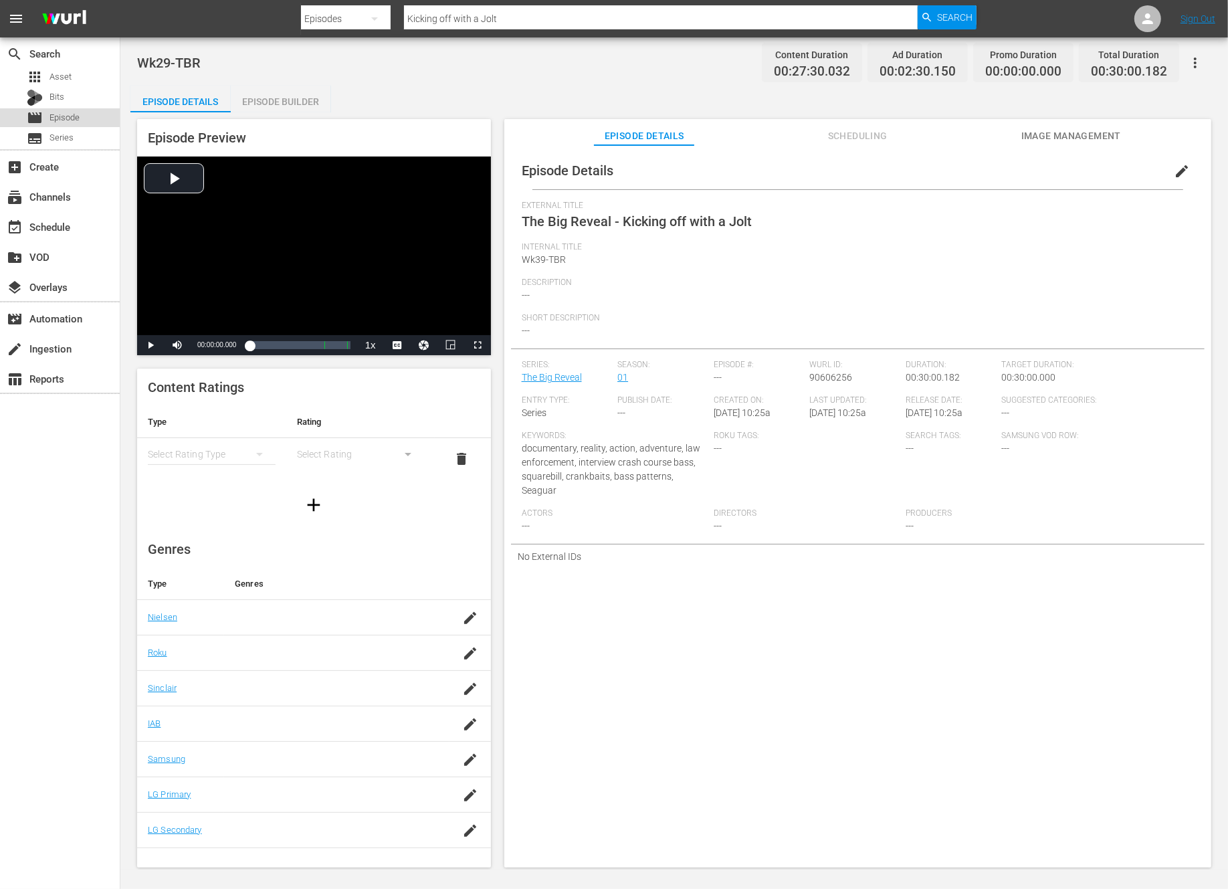
click at [79, 117] on span "Episode" at bounding box center [64, 117] width 30 height 13
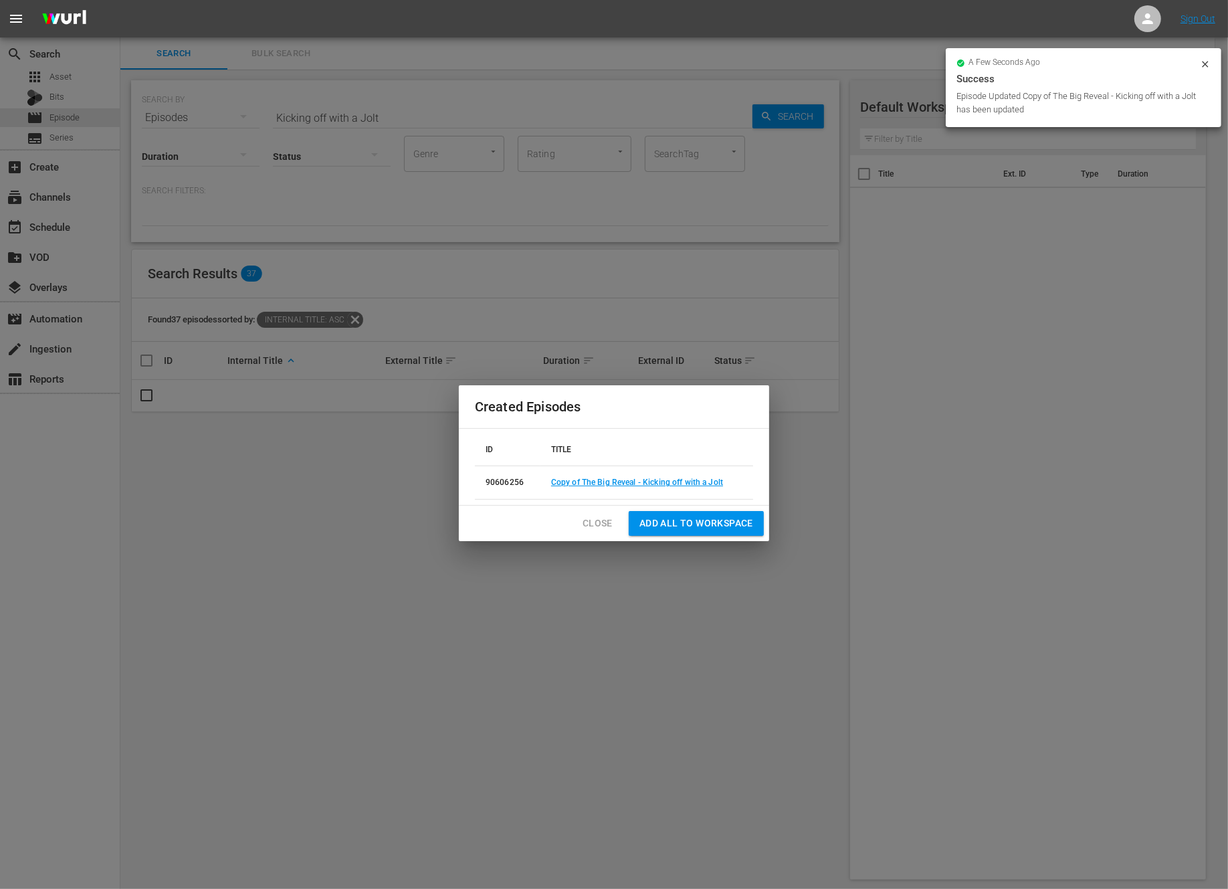
click at [601, 522] on span "Close" at bounding box center [598, 523] width 30 height 17
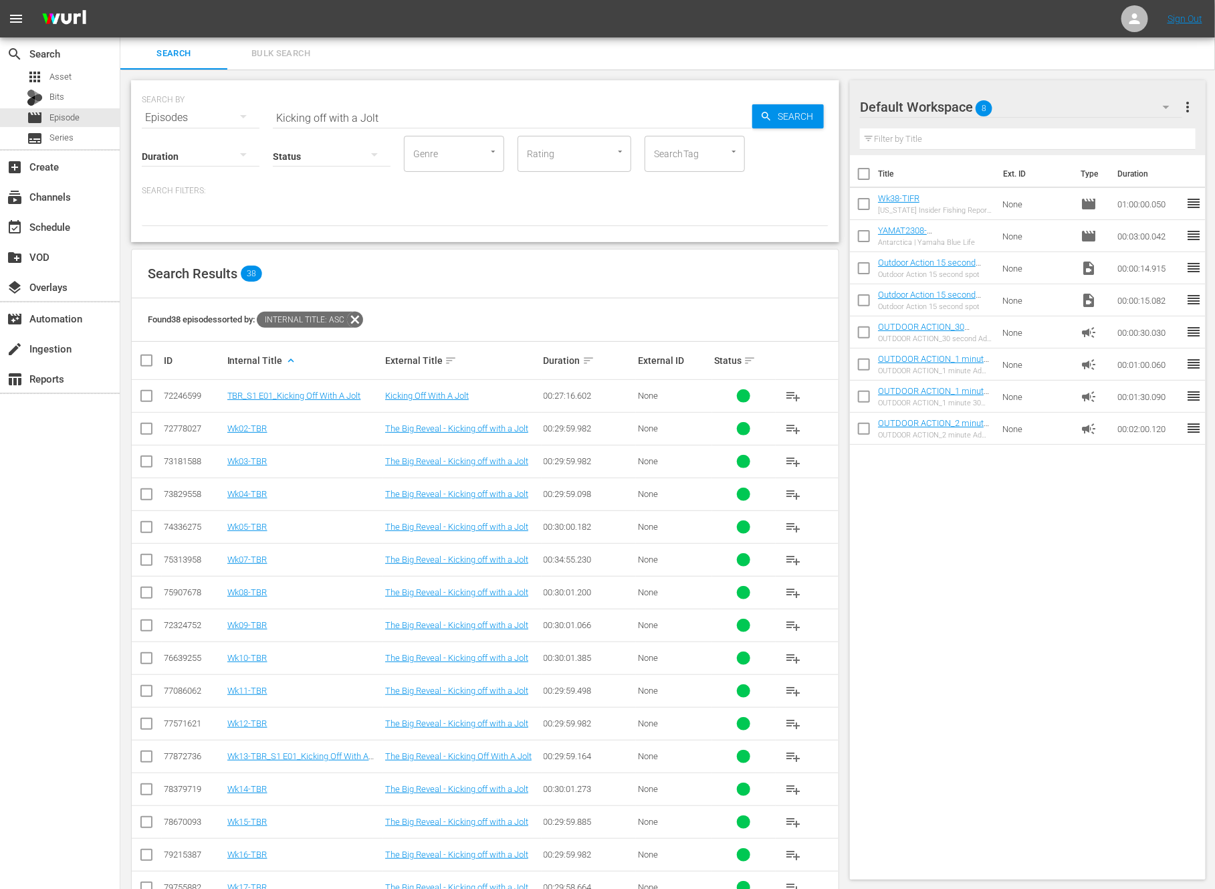
click at [323, 111] on input "Kicking off with a Jolt" at bounding box center [513, 118] width 480 height 32
paste input "Triple Play"
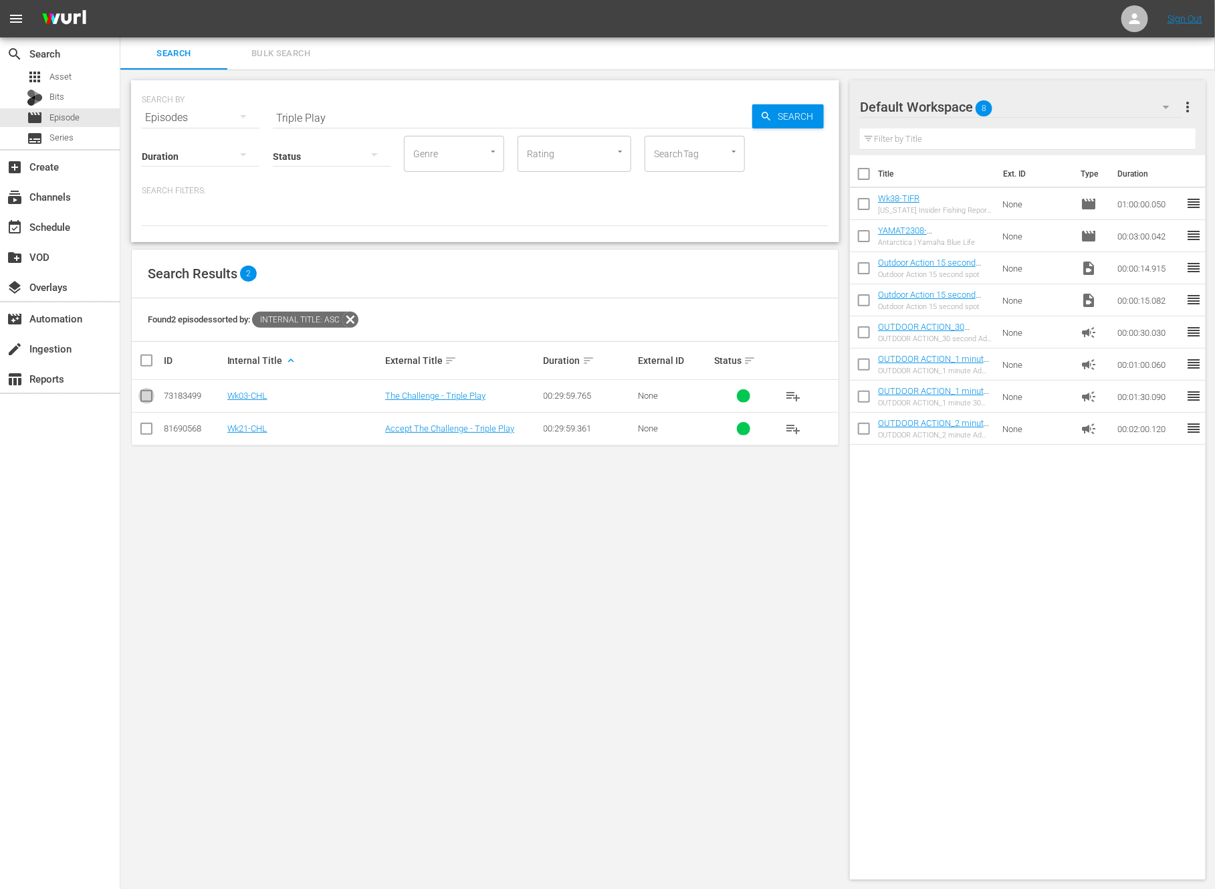
click at [144, 391] on input "checkbox" at bounding box center [146, 399] width 16 height 16
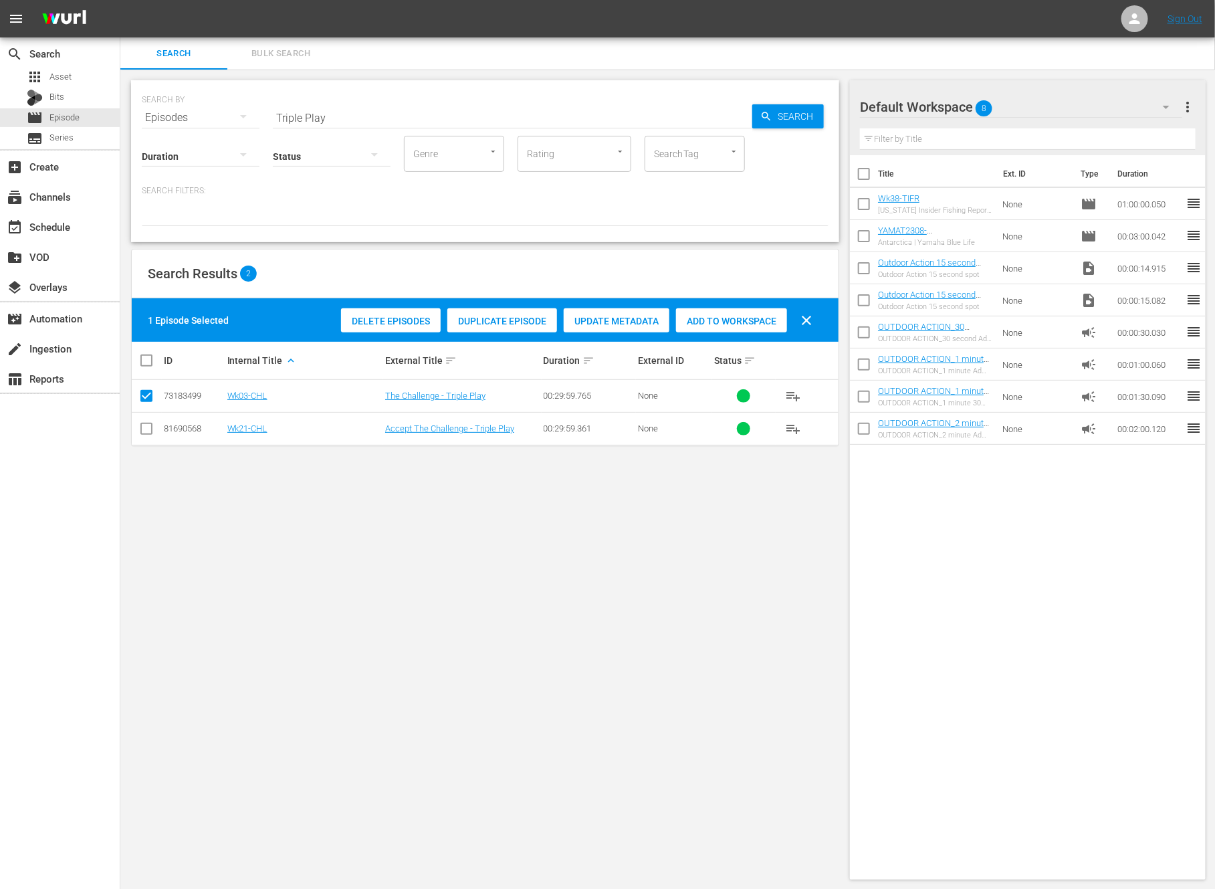
click at [489, 320] on span "Duplicate Episode" at bounding box center [502, 321] width 110 height 11
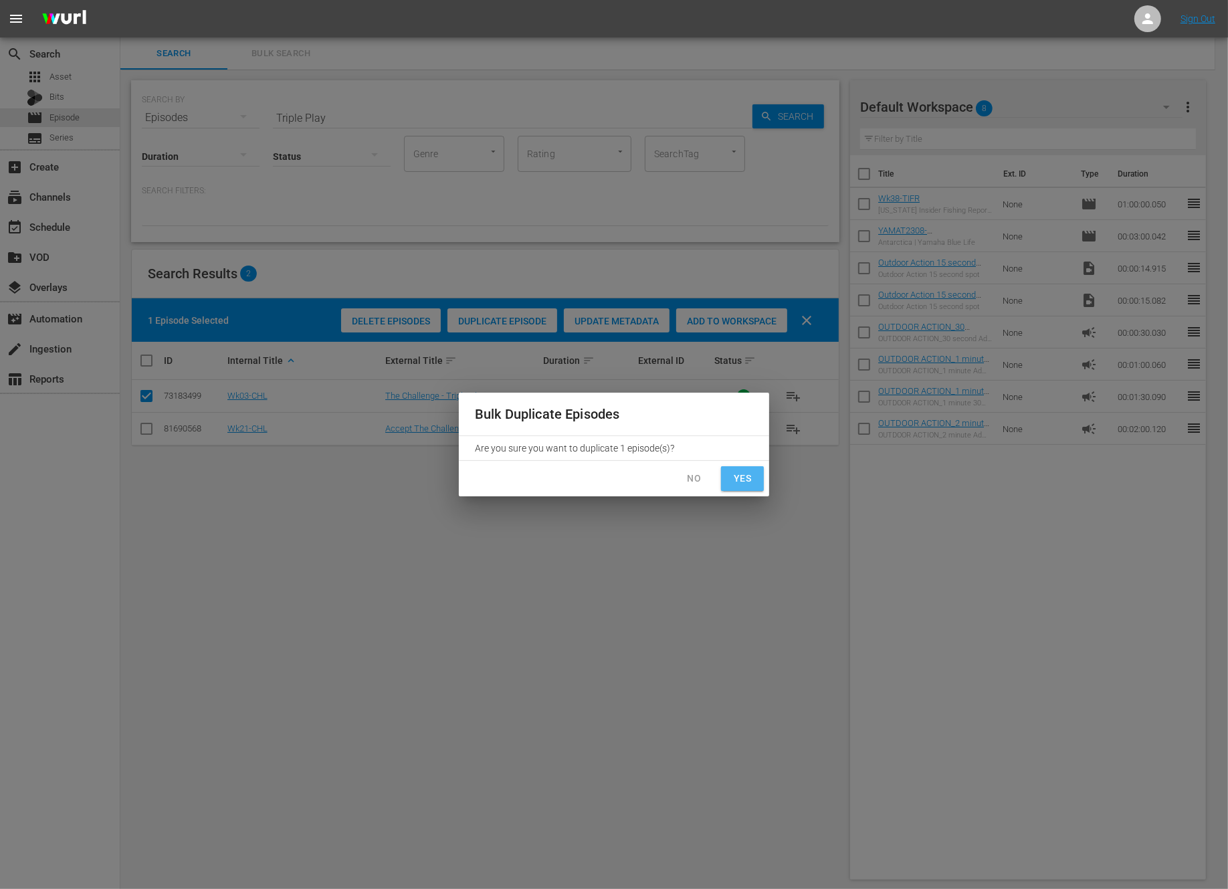
click at [741, 479] on span "Yes" at bounding box center [742, 478] width 21 height 17
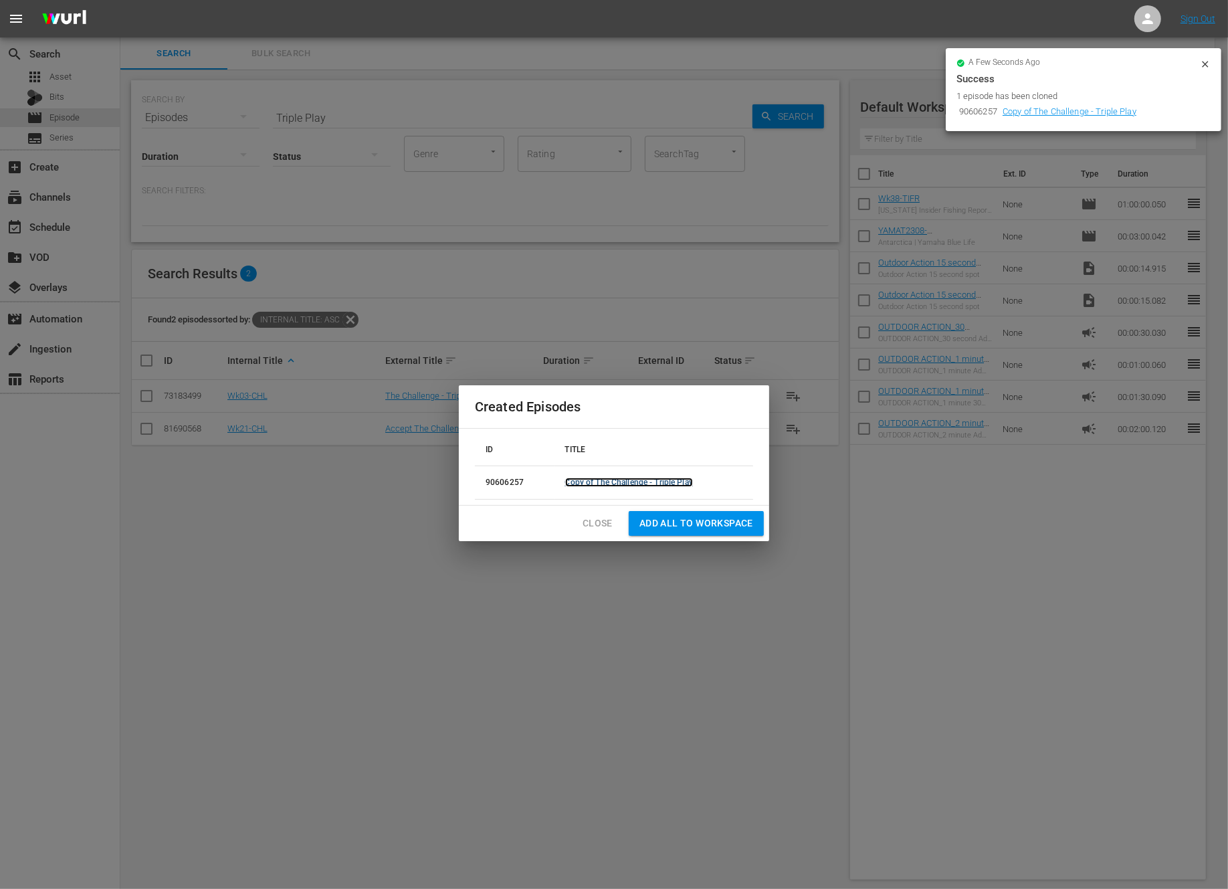
click at [659, 478] on link "Copy of The Challenge - Triple Play" at bounding box center [629, 482] width 128 height 9
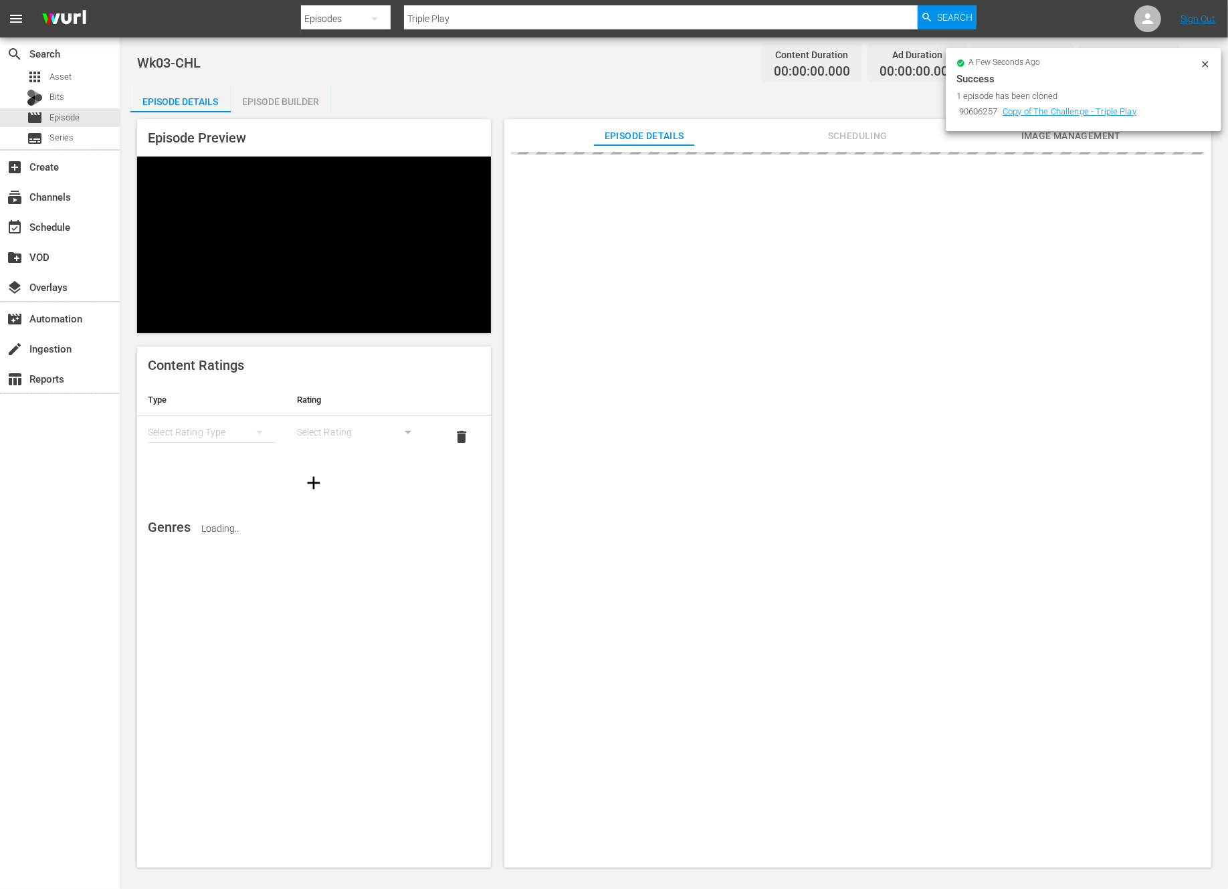
click at [1208, 64] on icon at bounding box center [1205, 64] width 11 height 11
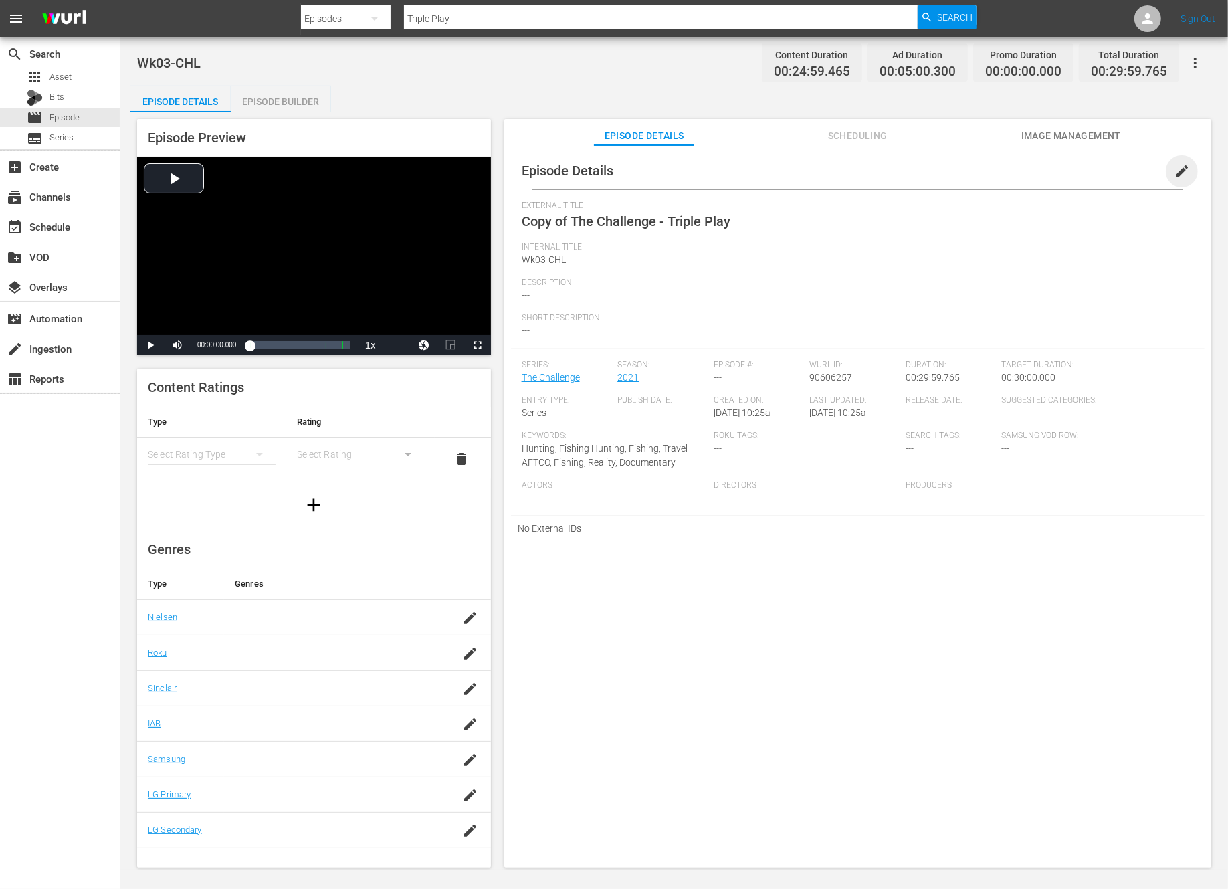
click at [1174, 163] on span "edit" at bounding box center [1182, 171] width 16 height 16
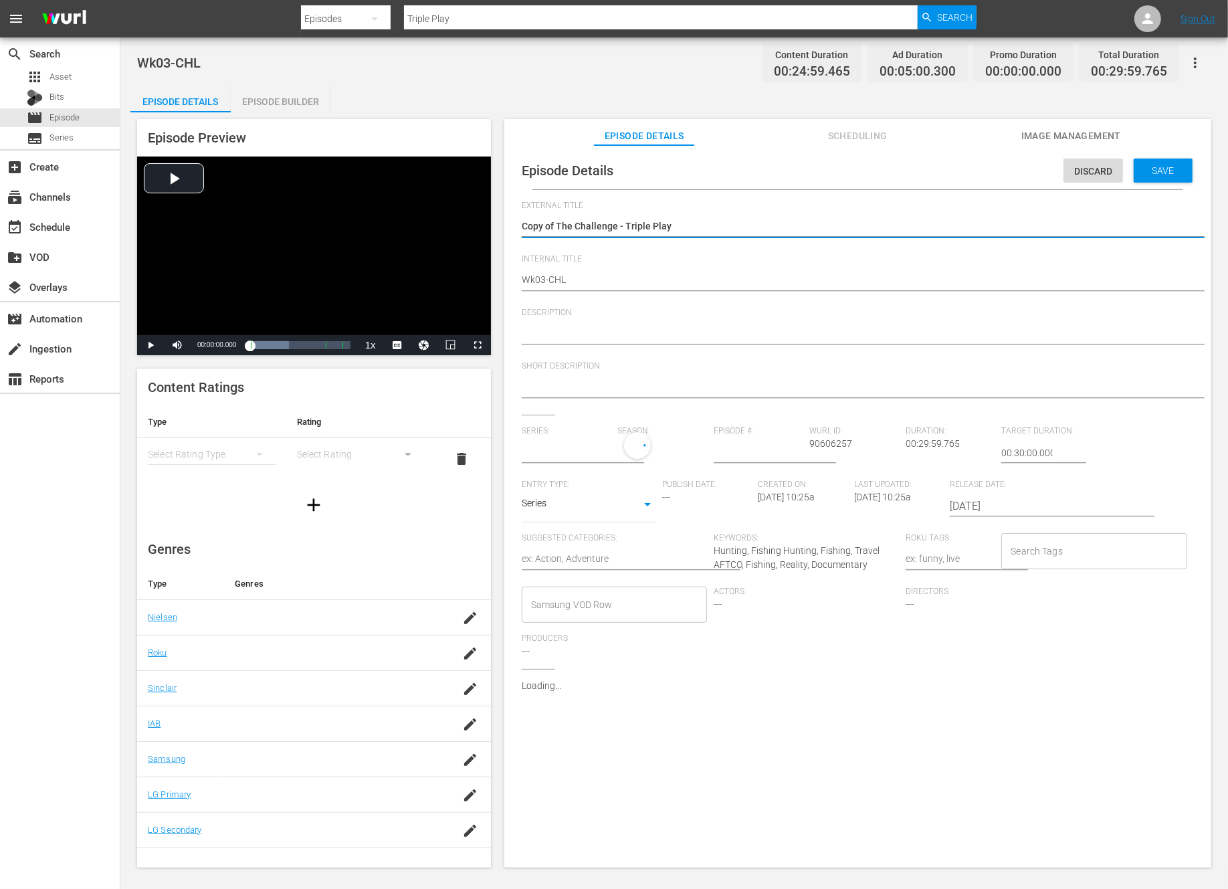
click at [555, 223] on textarea "Copy of The Challenge - Triple Play" at bounding box center [854, 227] width 665 height 16
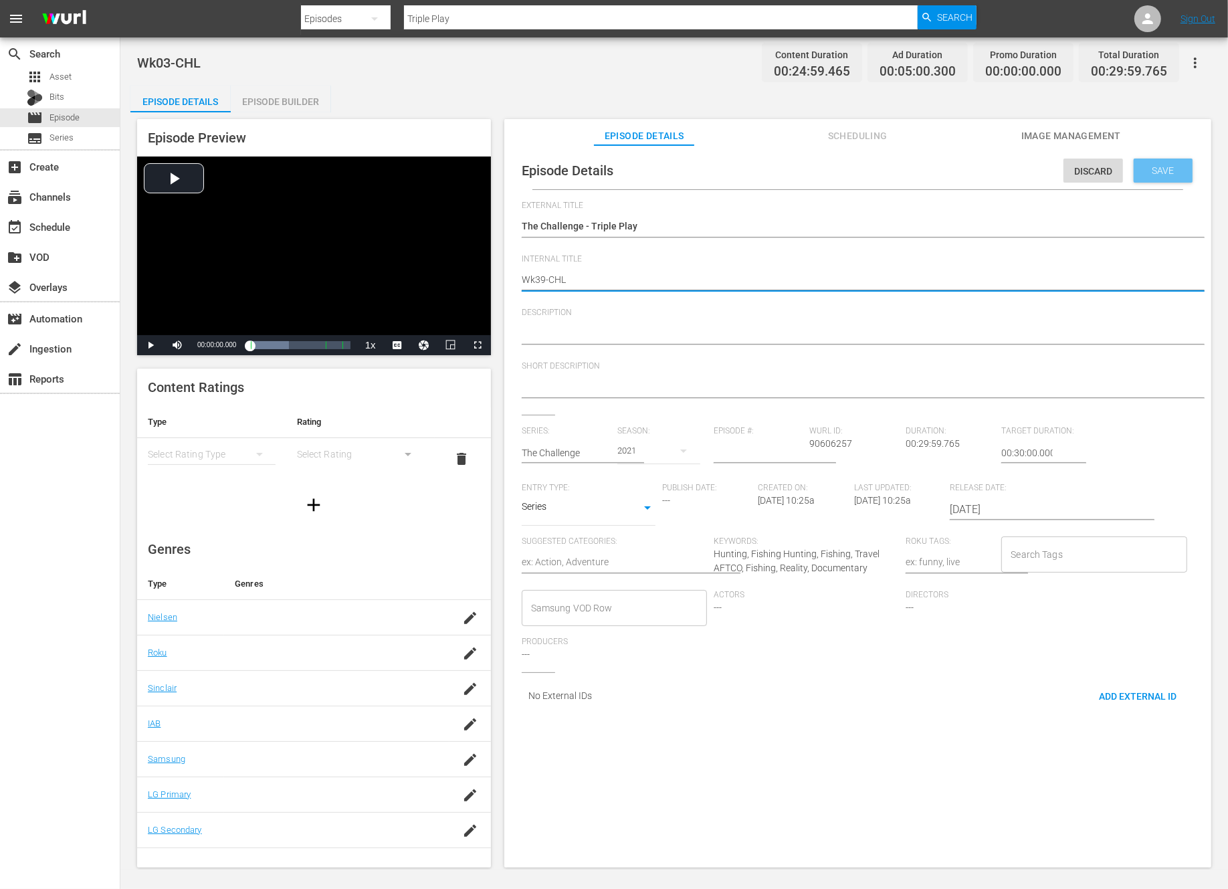
click at [1142, 165] on span "Save" at bounding box center [1163, 170] width 43 height 11
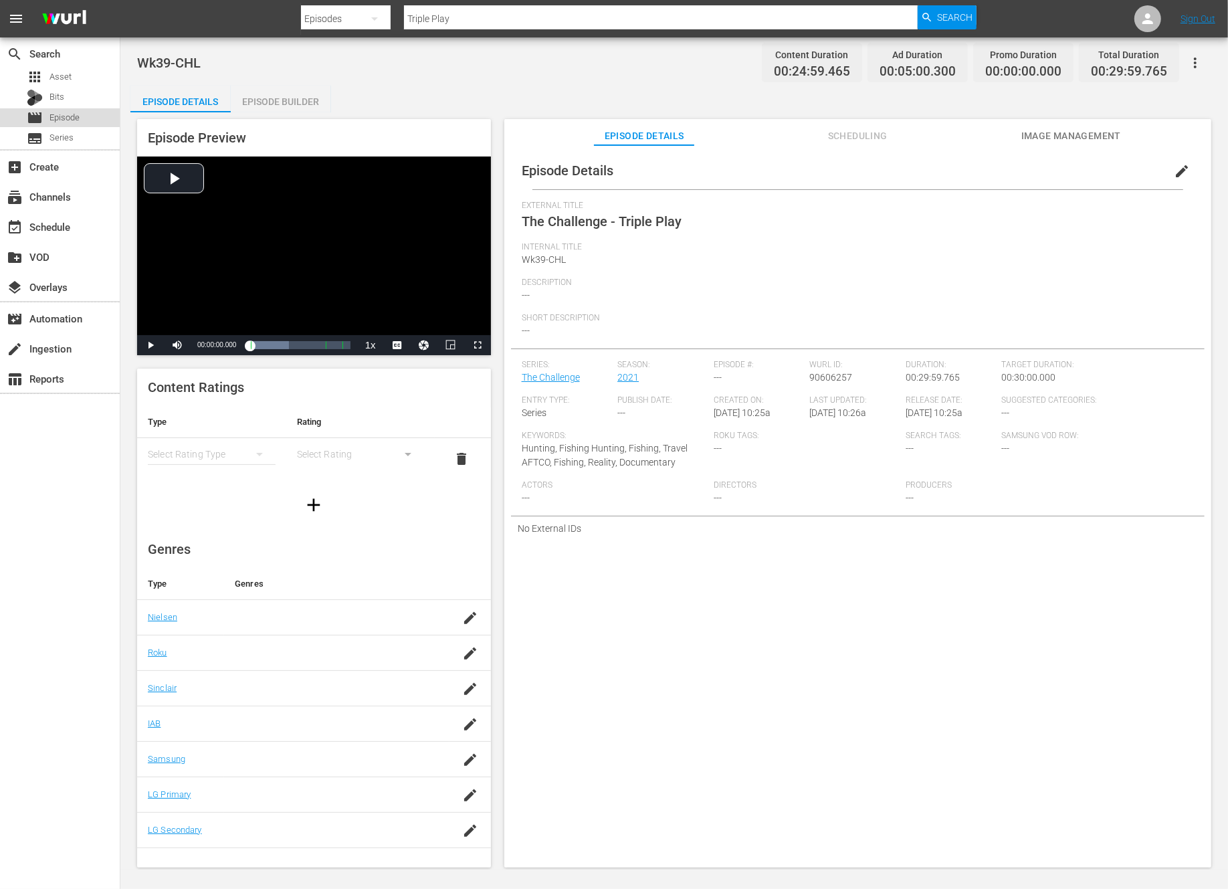
click at [56, 111] on span "Episode" at bounding box center [64, 117] width 30 height 13
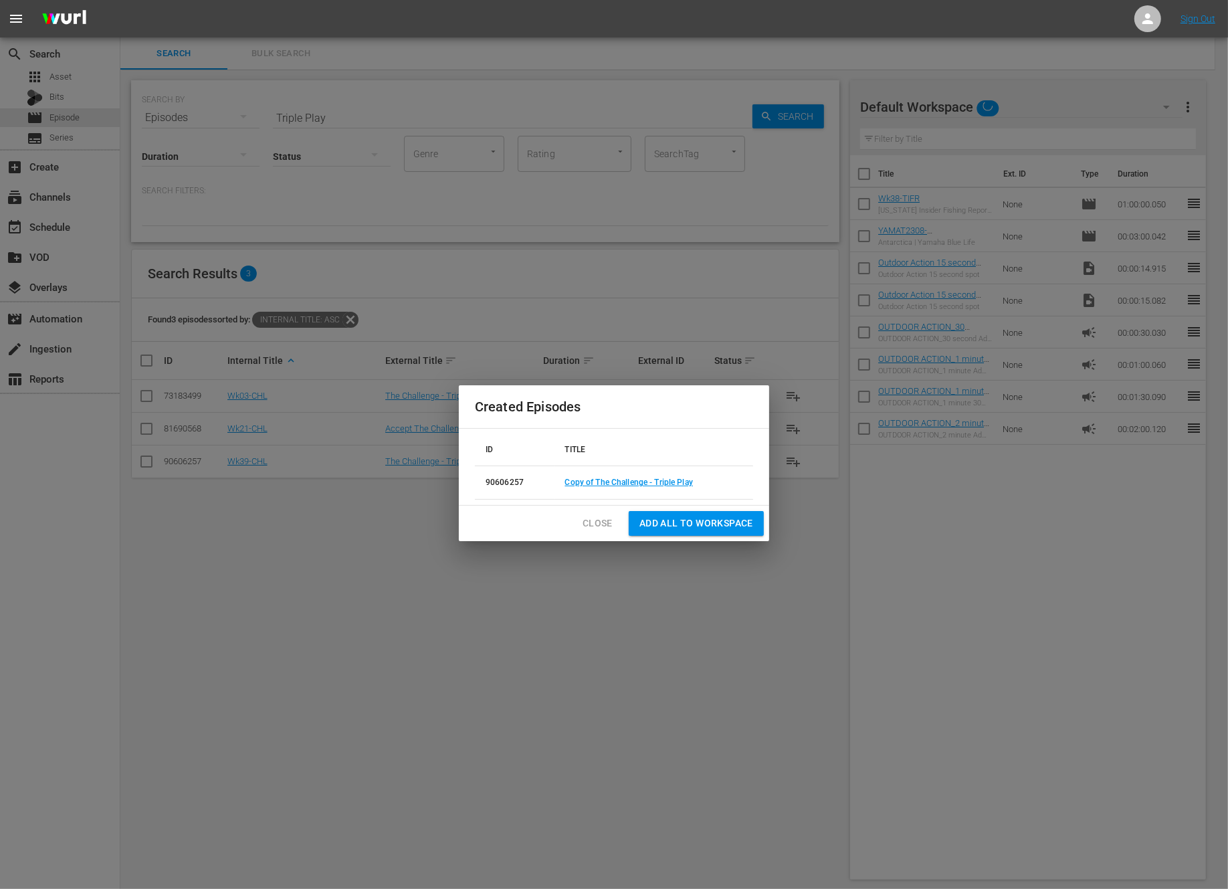
click at [601, 522] on span "Close" at bounding box center [598, 523] width 30 height 17
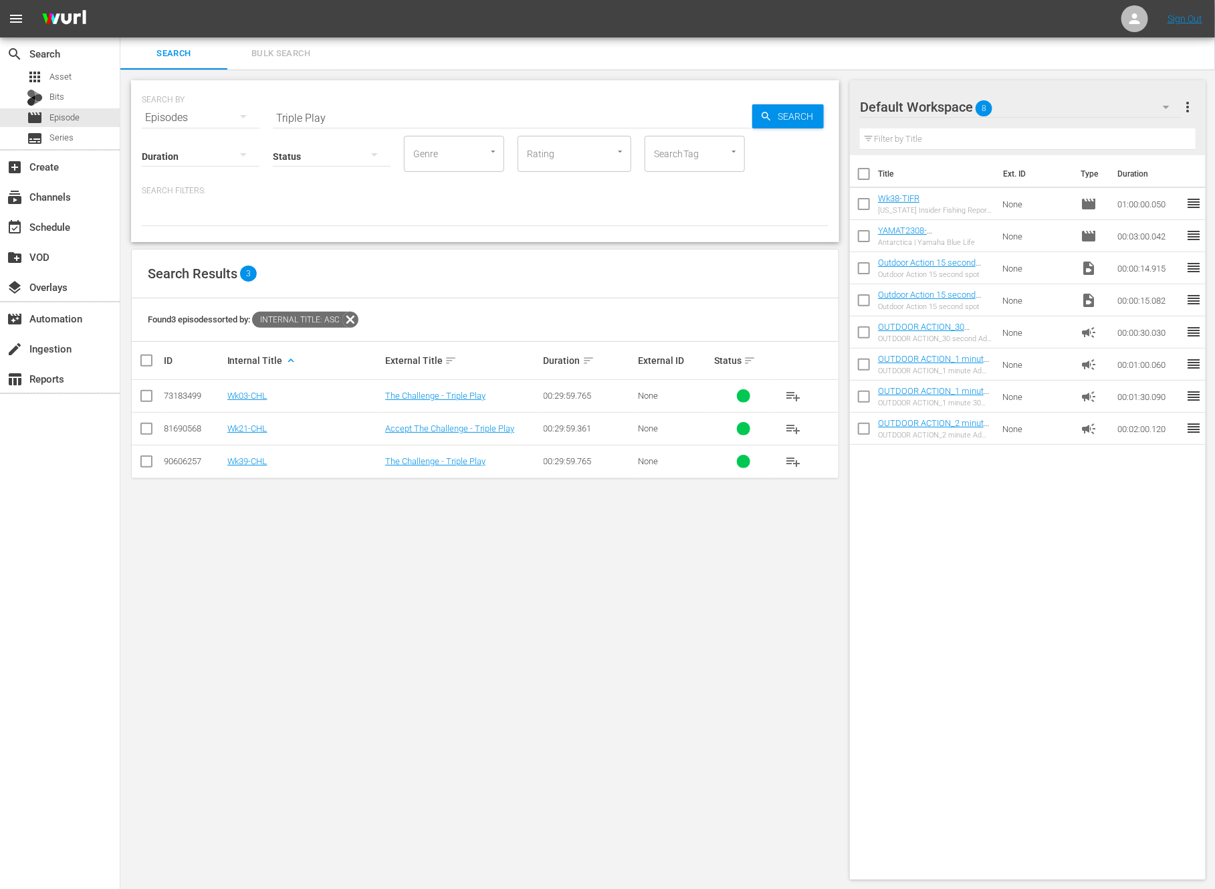
click at [347, 121] on input "Triple Play" at bounding box center [513, 118] width 480 height 32
paste input "A Mixed Batch: TNB Travels South"
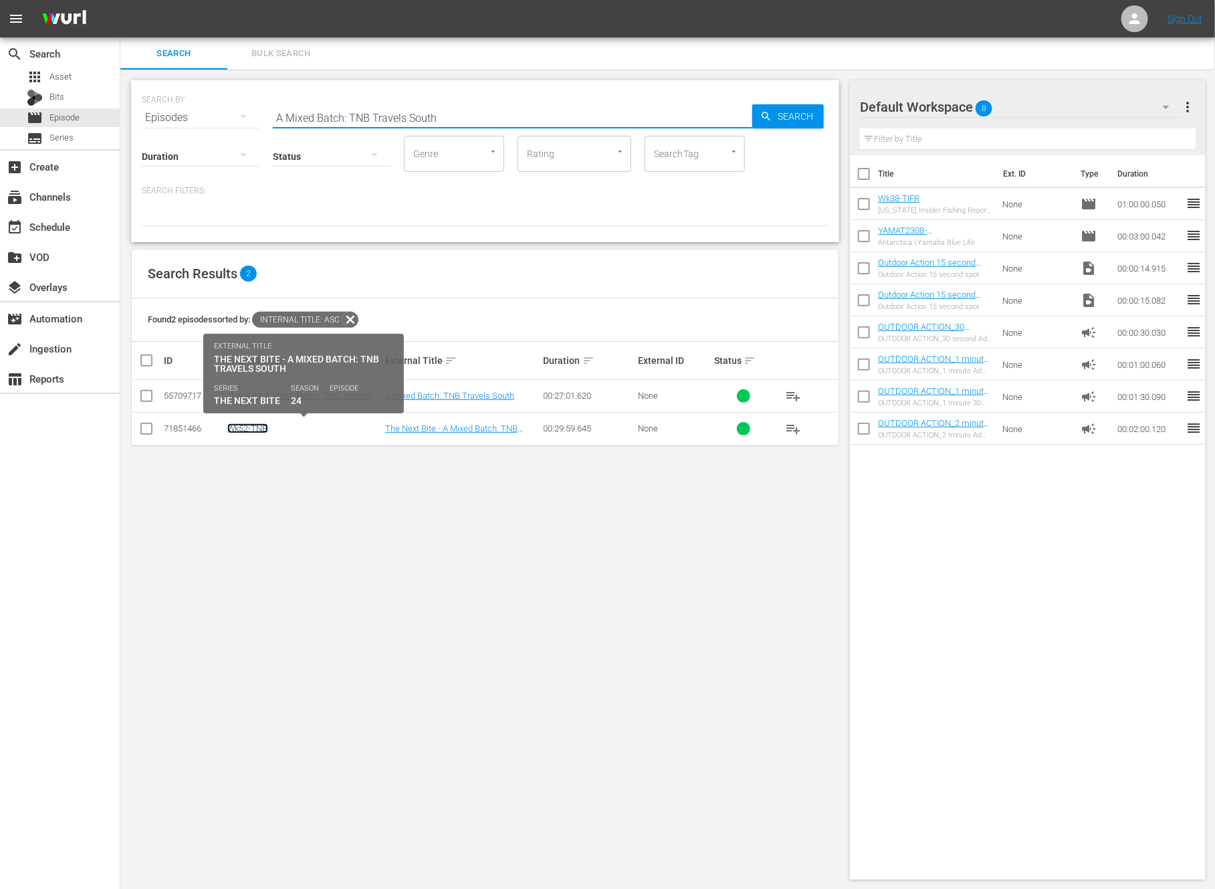
click at [252, 428] on link "Wk52-TNB" at bounding box center [247, 428] width 41 height 10
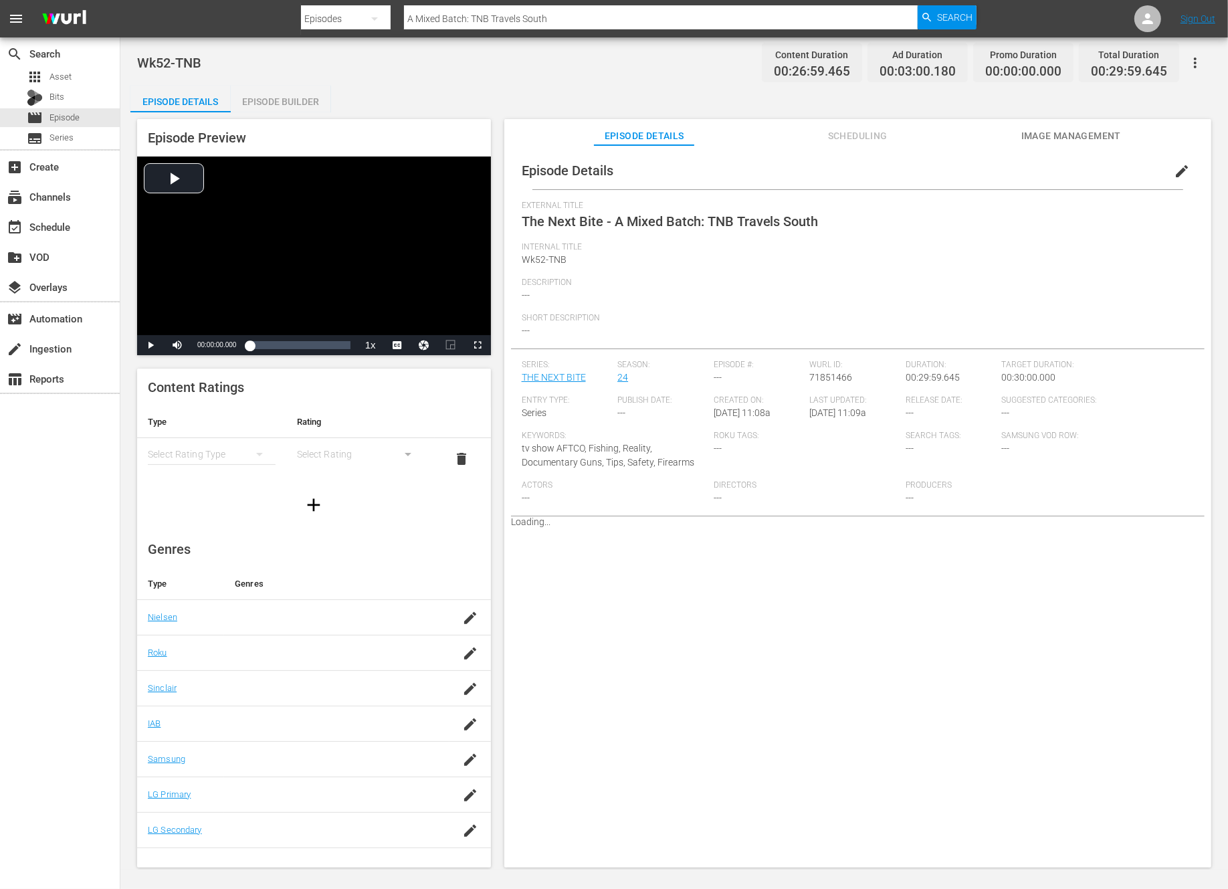
click at [1175, 169] on span "edit" at bounding box center [1182, 171] width 16 height 16
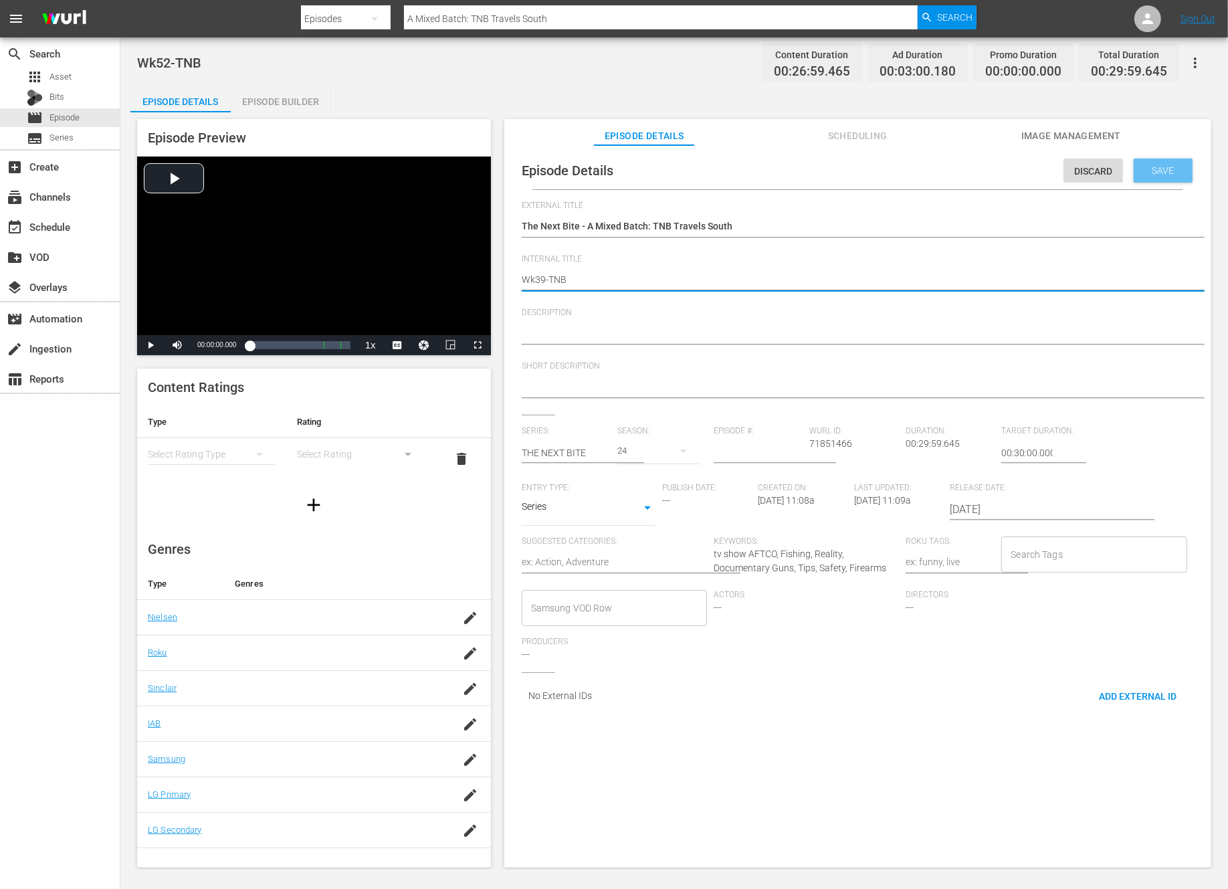
click at [1152, 167] on span "Save" at bounding box center [1163, 170] width 43 height 11
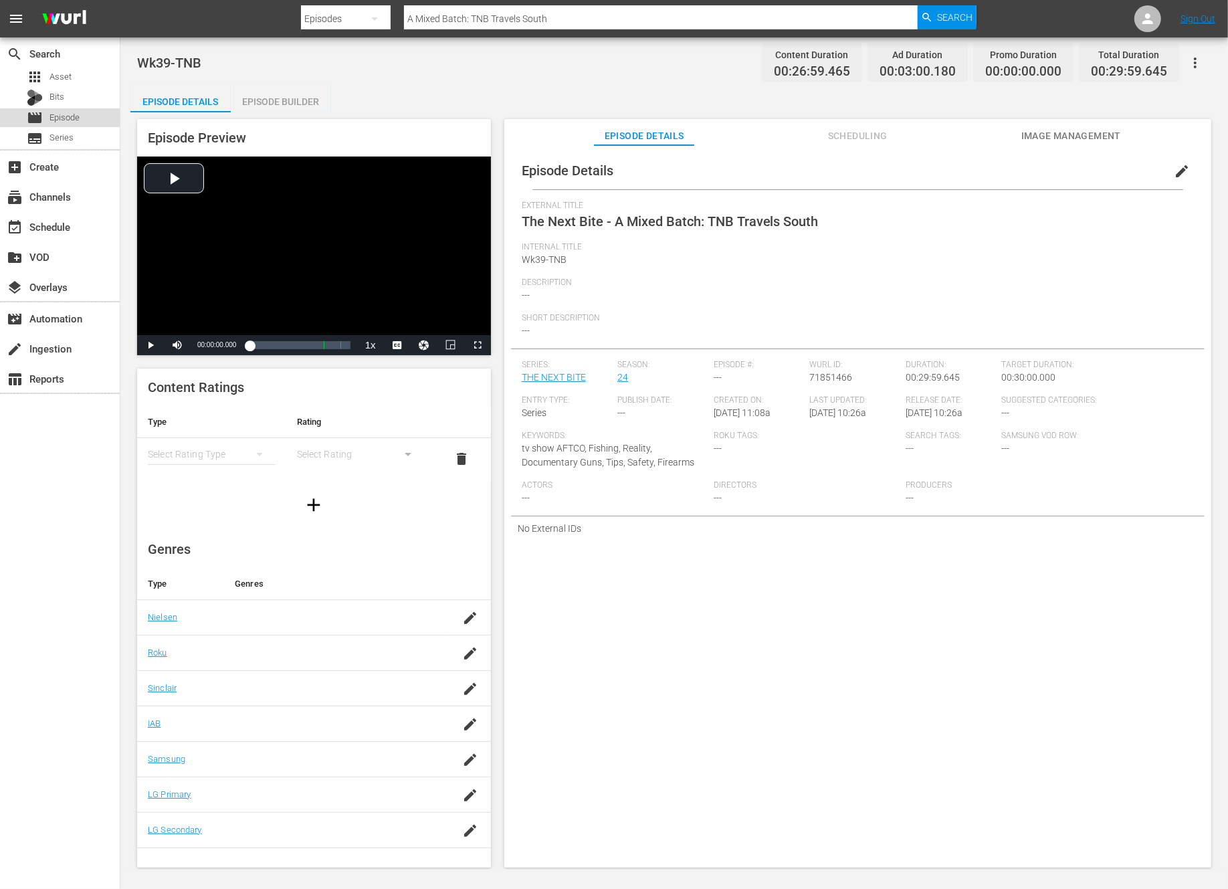
click at [78, 116] on span "Episode" at bounding box center [64, 117] width 30 height 13
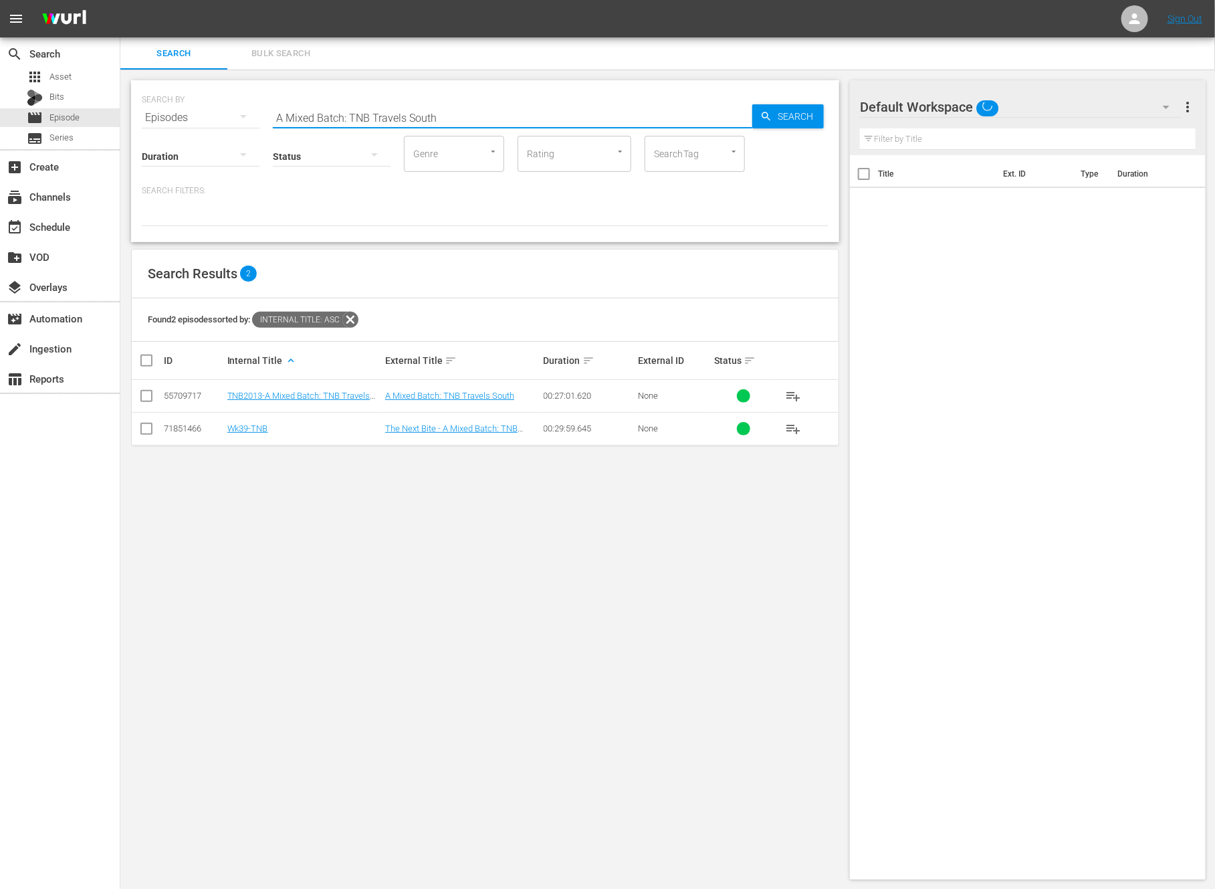
click at [417, 122] on input "A Mixed Batch: TNB Travels South" at bounding box center [513, 118] width 480 height 32
paste input "Bowhunt or Die - Franki Clark 2021 Buck - Titan M1-Big Buck Shot While Hitting …"
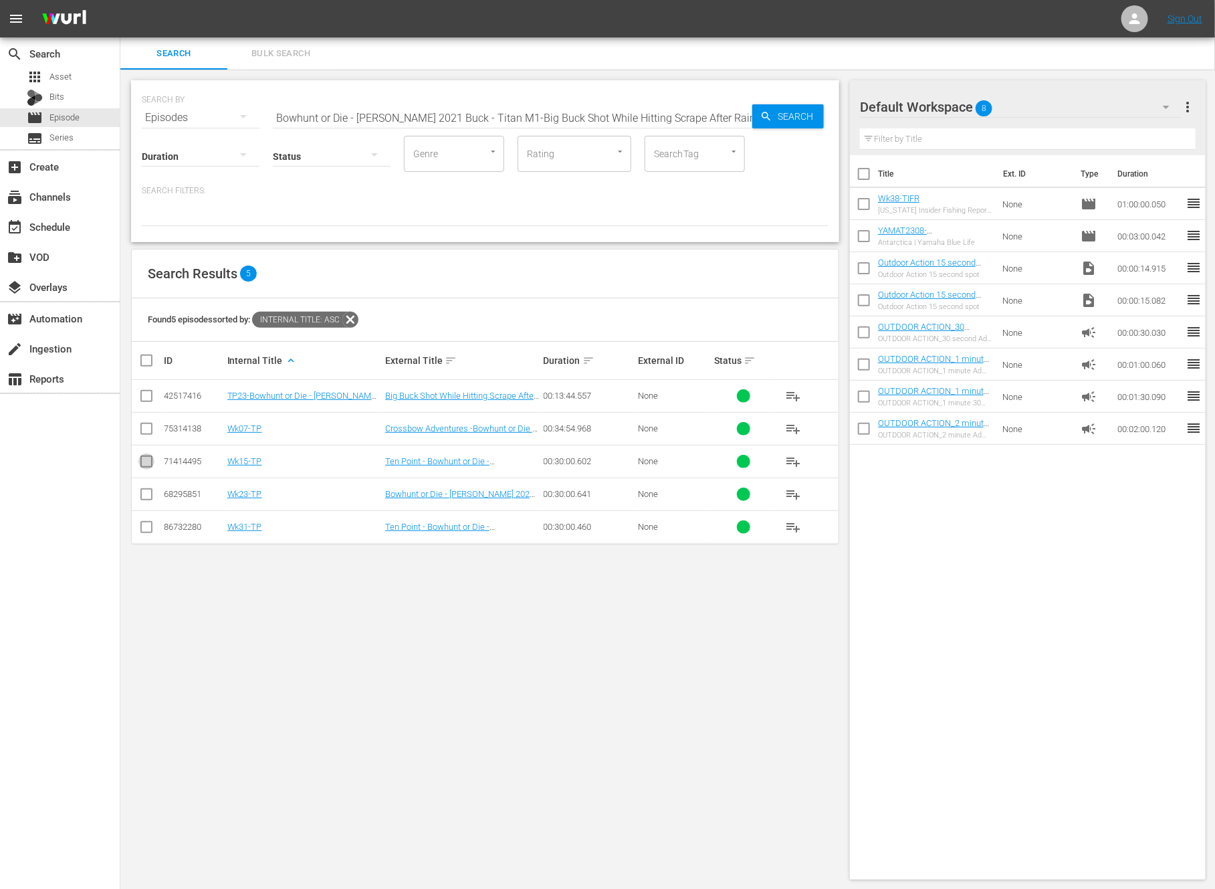
click at [145, 460] on input "checkbox" at bounding box center [146, 464] width 16 height 16
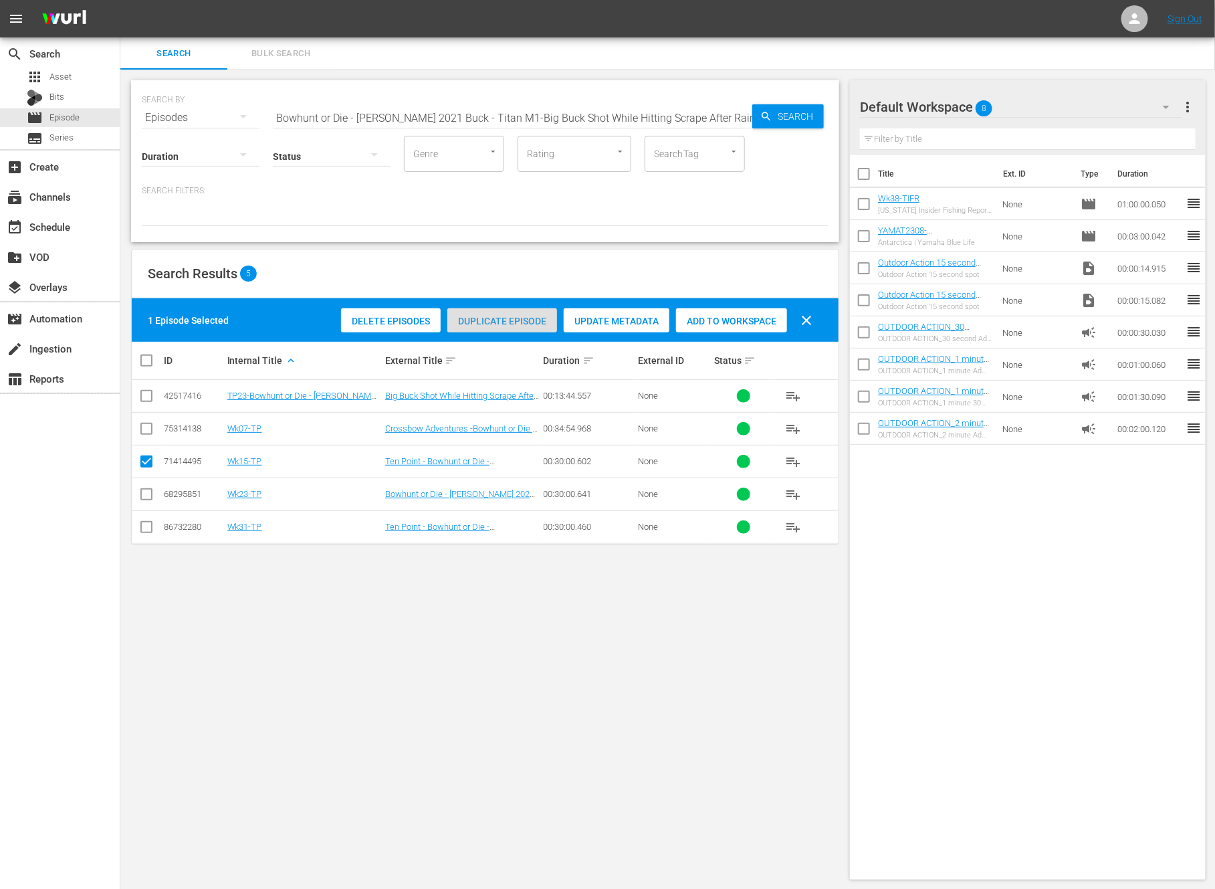
click at [520, 317] on span "Duplicate Episode" at bounding box center [502, 321] width 110 height 11
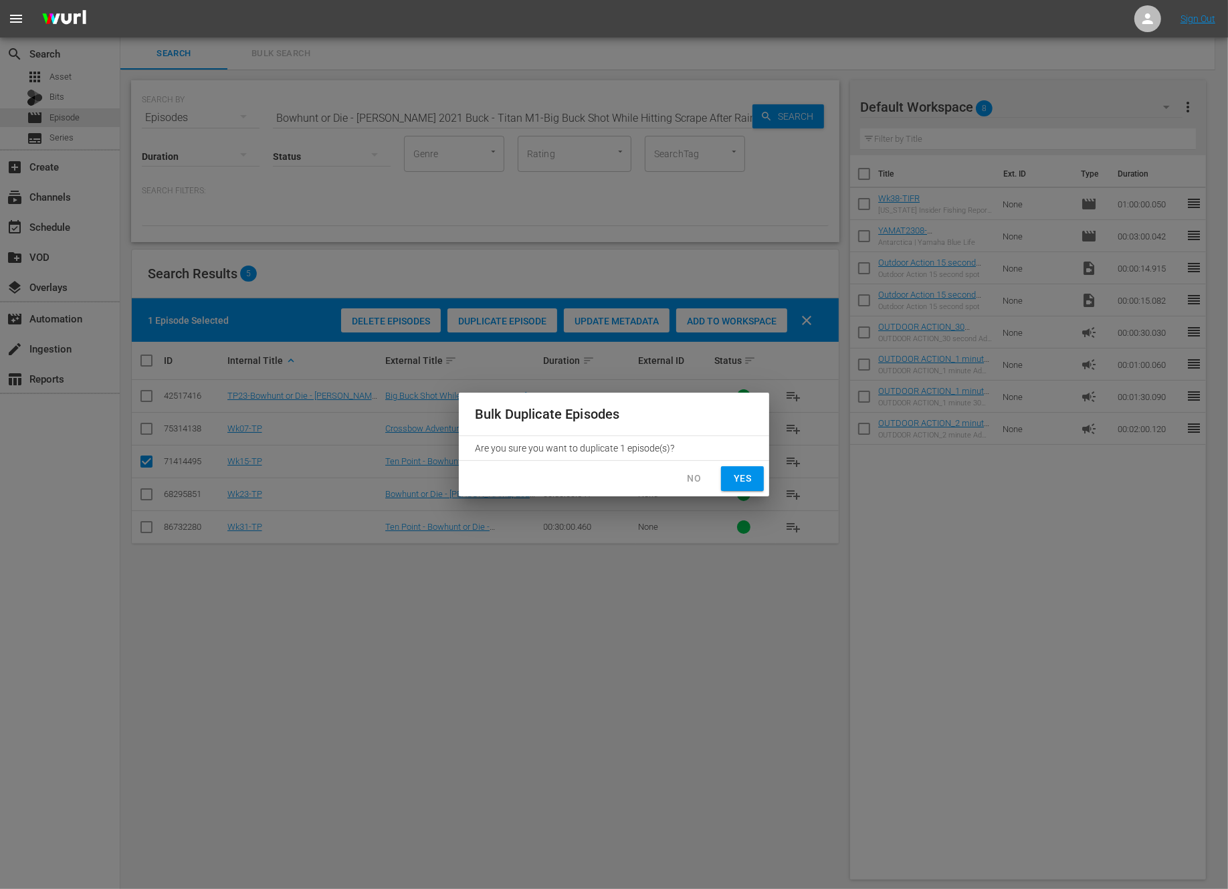
click at [742, 477] on span "Yes" at bounding box center [742, 478] width 21 height 17
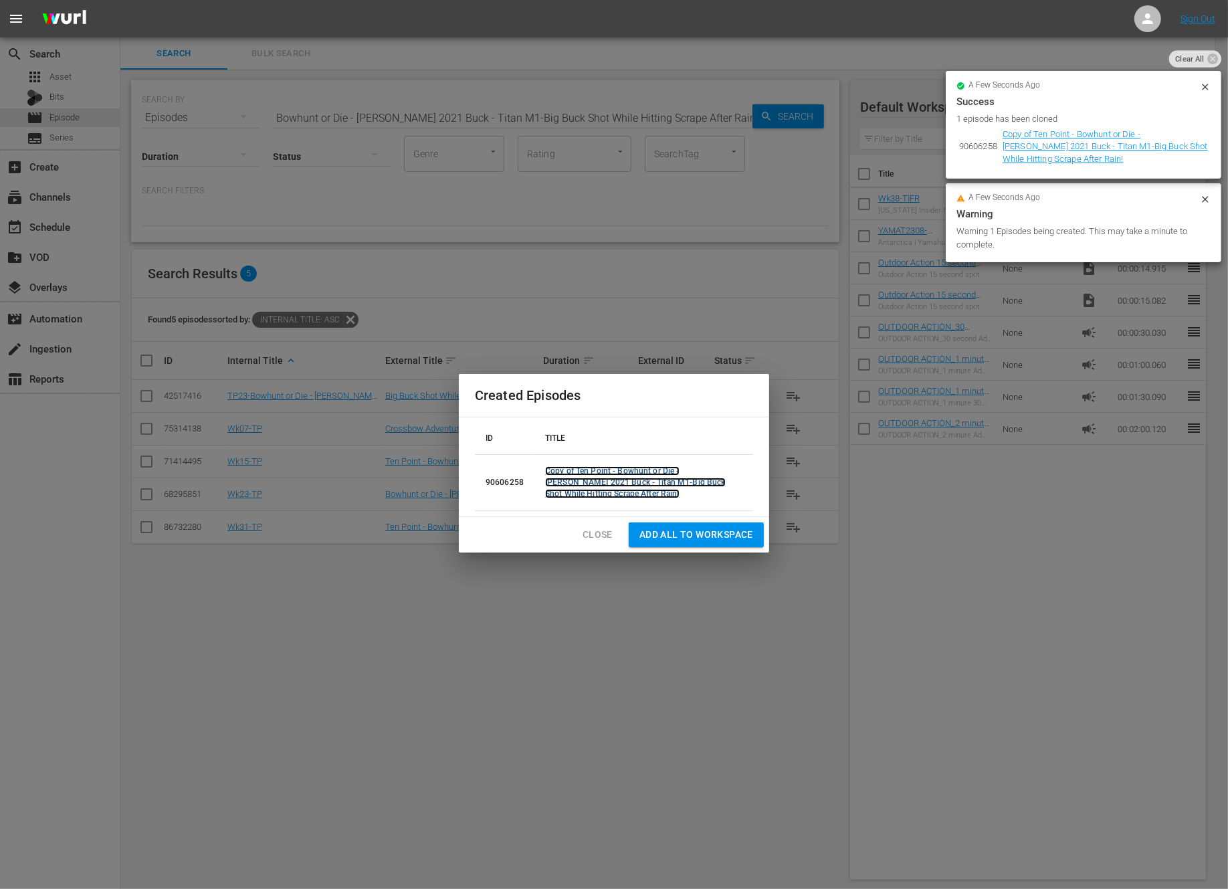
click at [674, 478] on link "Copy of Ten Point - Bowhunt or Die - Franki Clark 2021 Buck - Titan M1-Big Buck…" at bounding box center [635, 482] width 181 height 32
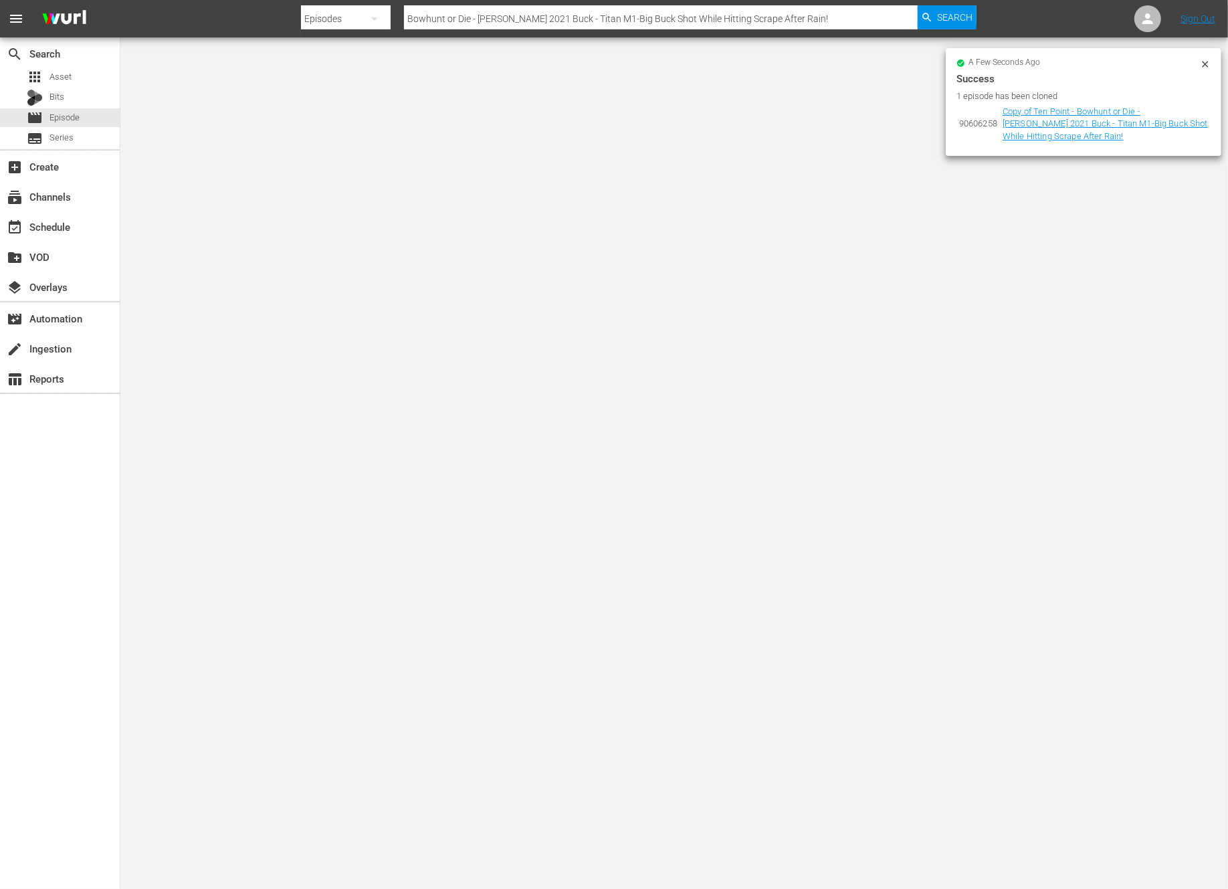
click at [1209, 67] on icon at bounding box center [1205, 64] width 11 height 11
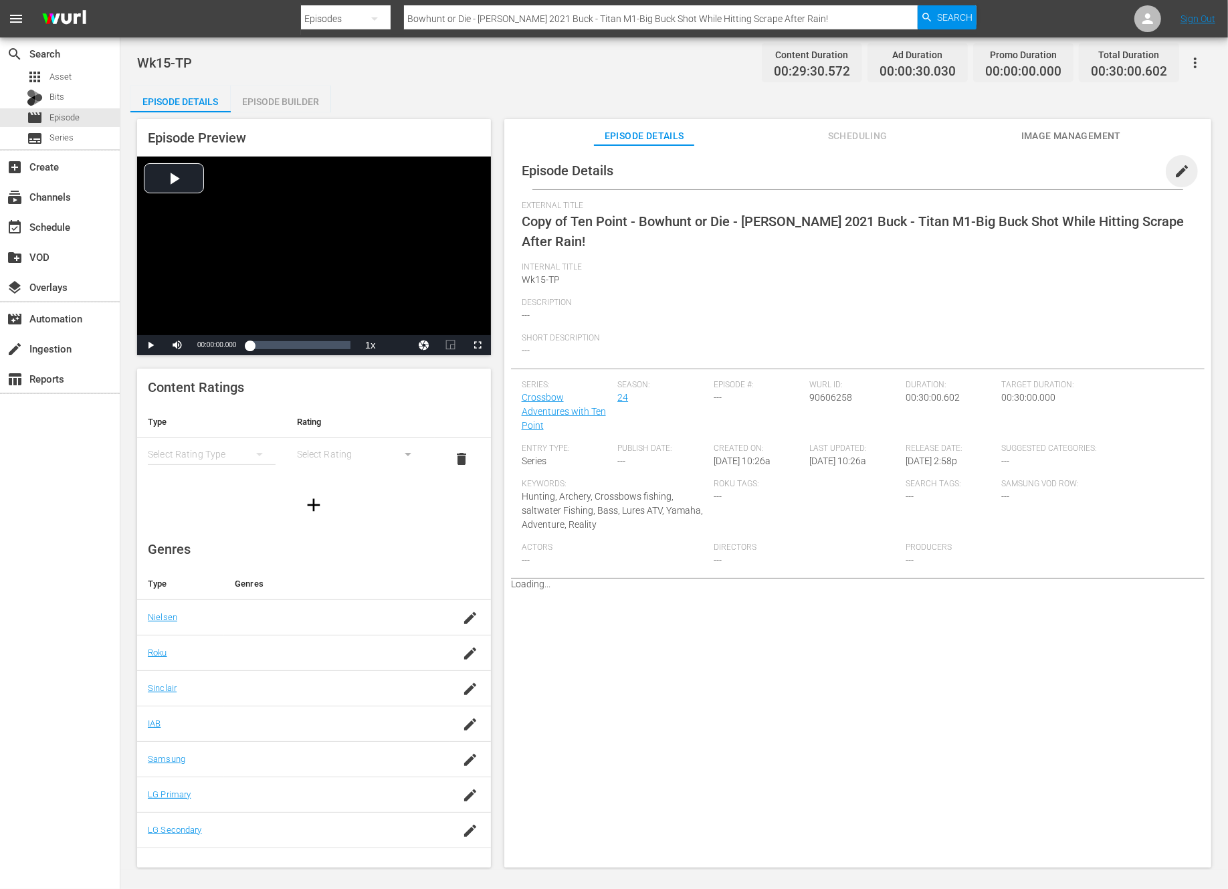
click at [1174, 168] on span "edit" at bounding box center [1182, 171] width 16 height 16
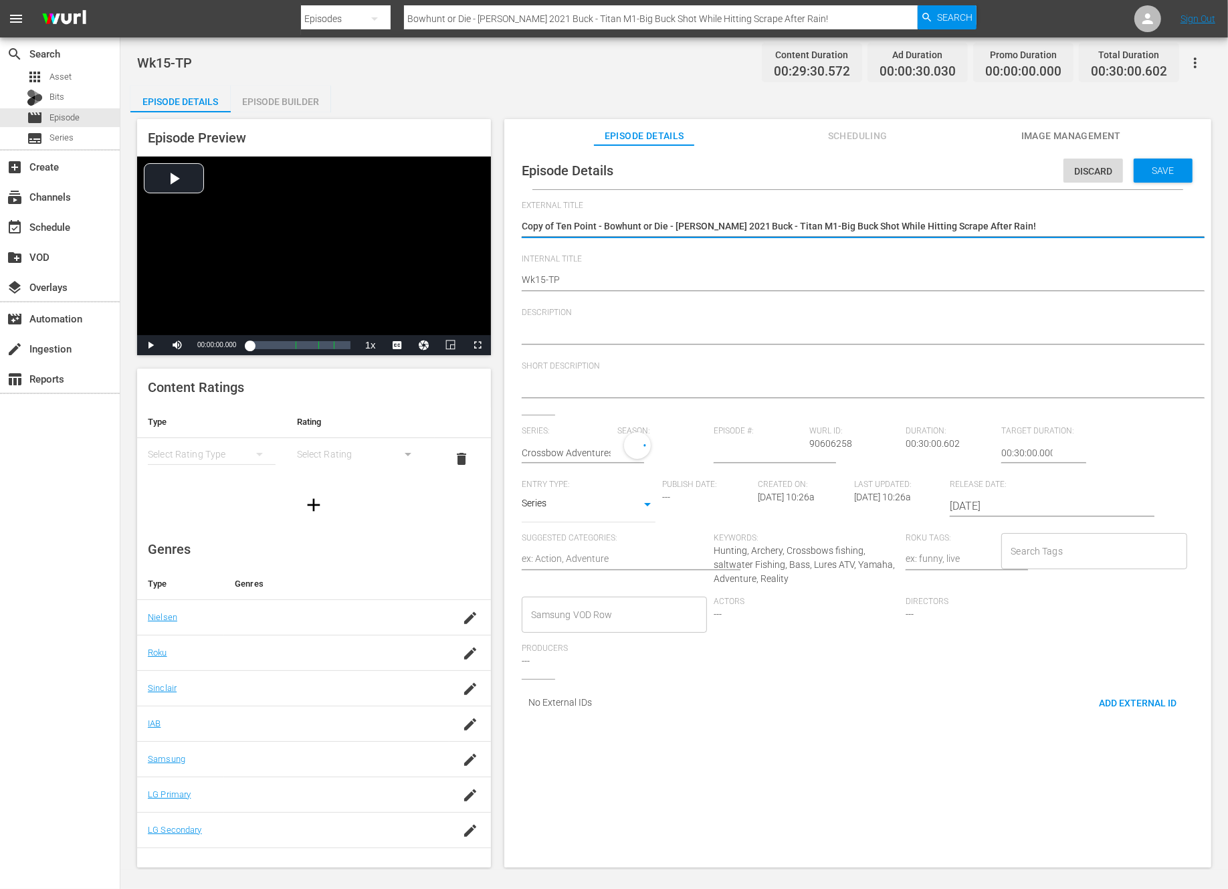
click at [558, 227] on textarea "Copy of Ten Point - Bowhunt or Die - Franki Clark 2021 Buck - Titan M1-Big Buck…" at bounding box center [854, 227] width 665 height 16
click at [1150, 175] on span "Save" at bounding box center [1163, 170] width 43 height 11
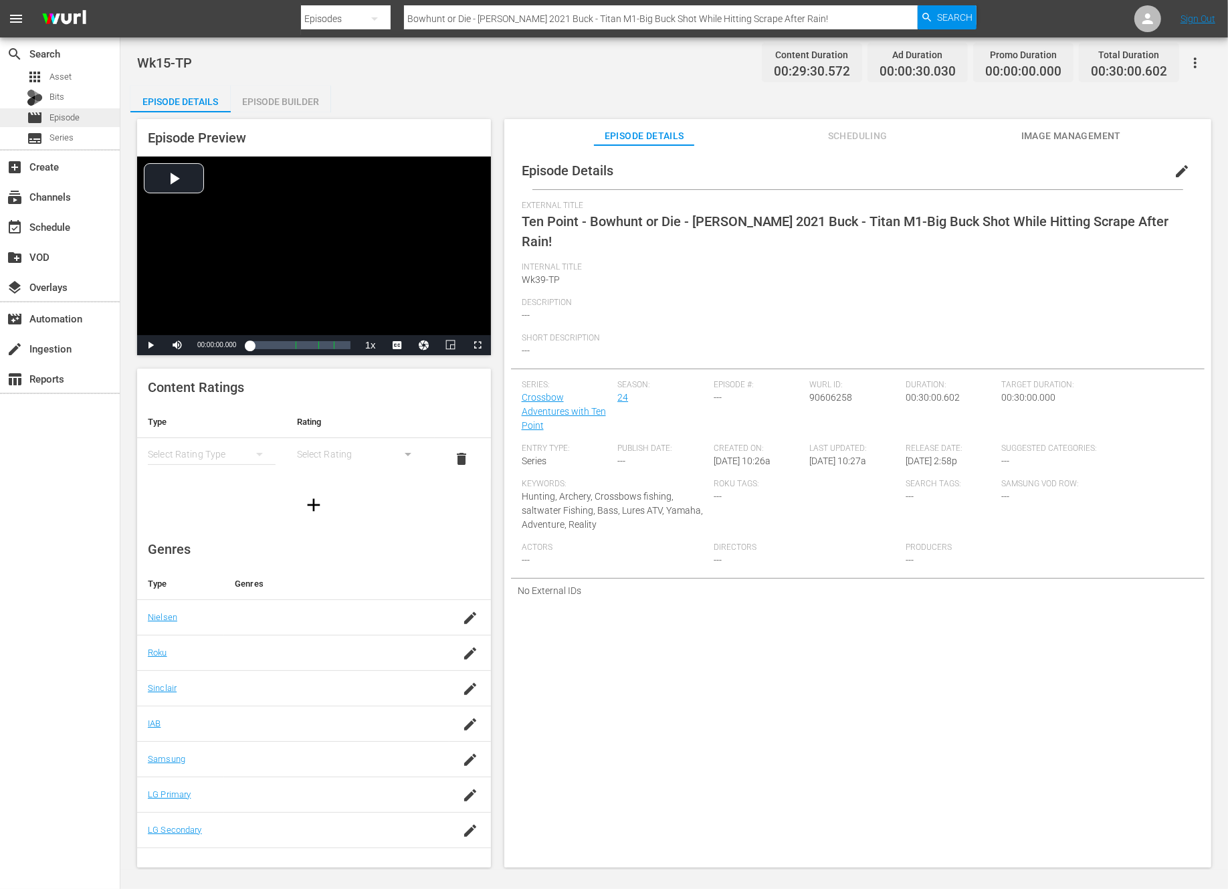
click at [73, 117] on span "Episode" at bounding box center [64, 117] width 30 height 13
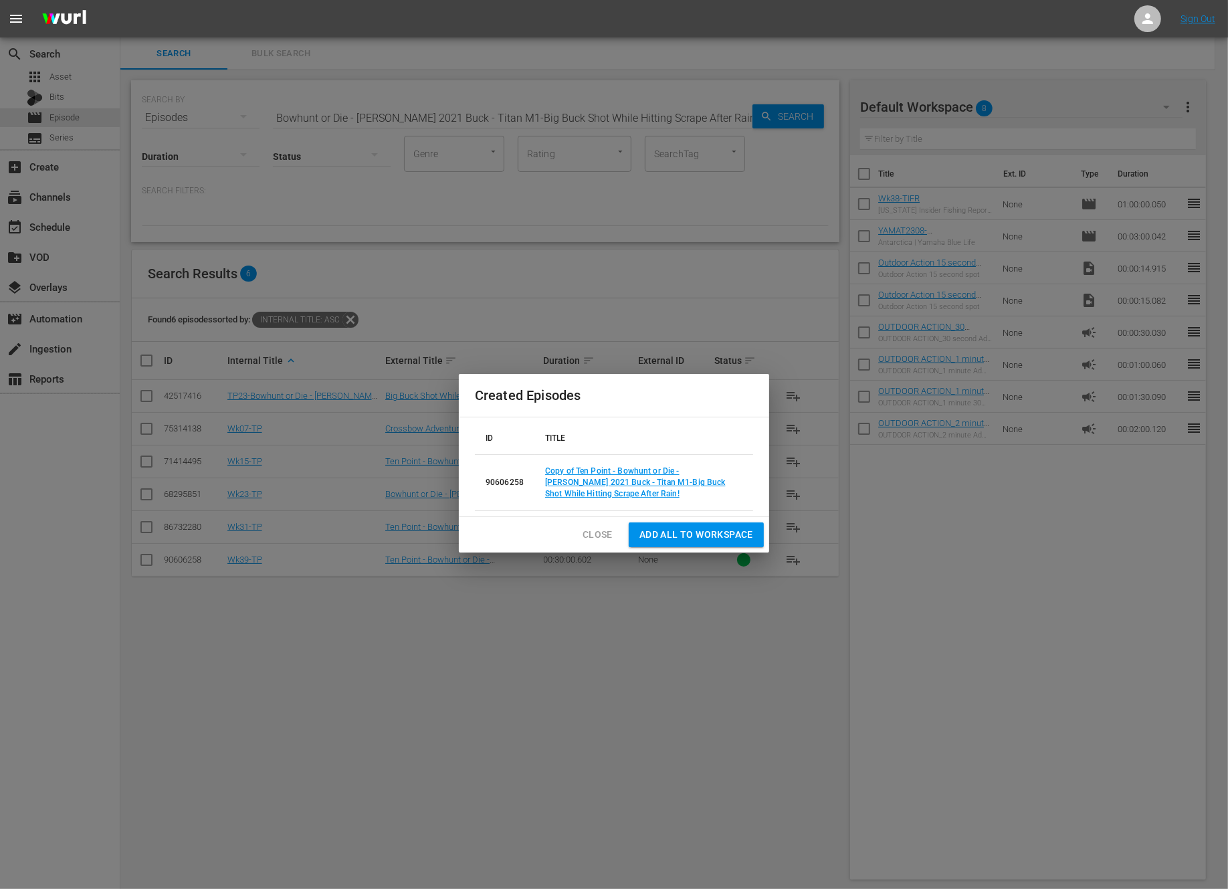
click at [591, 527] on span "Close" at bounding box center [598, 534] width 30 height 17
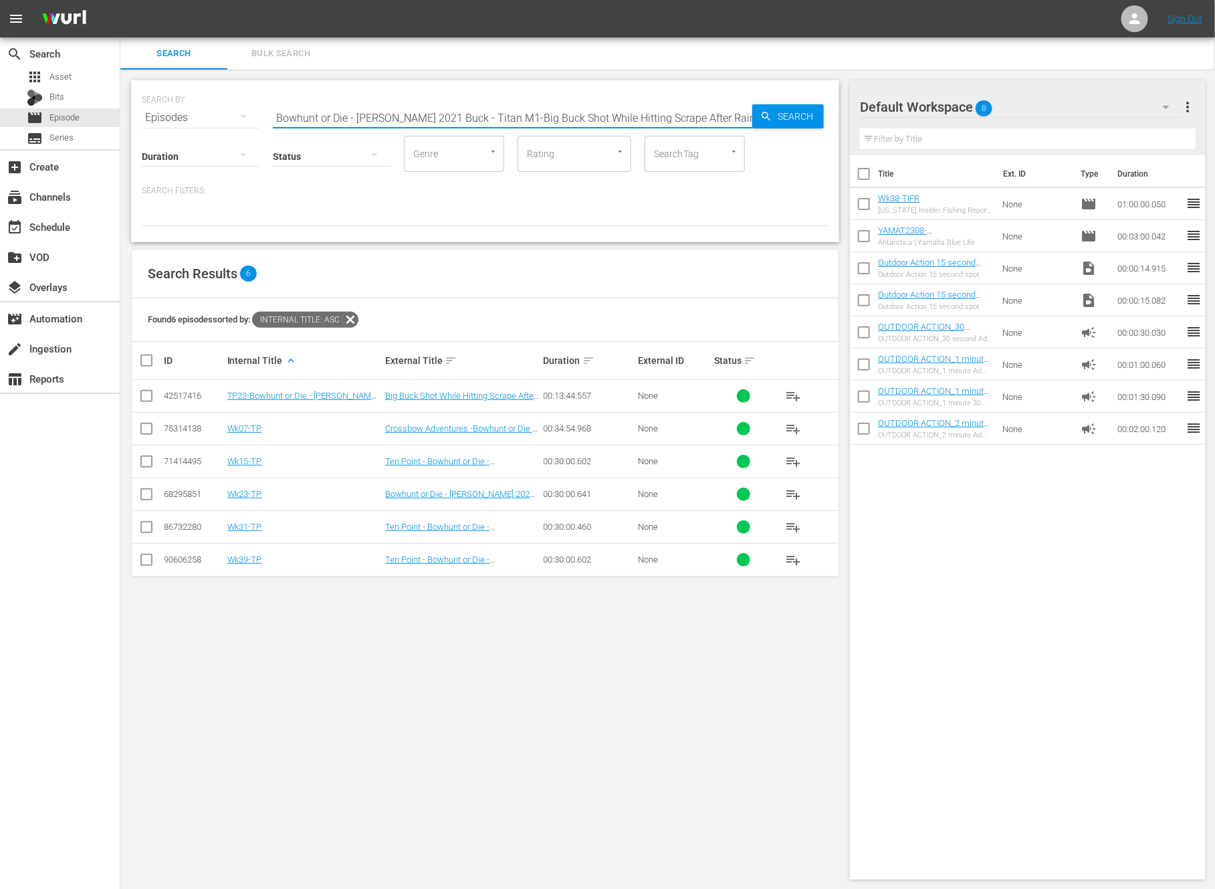
click at [427, 112] on input "Bowhunt or Die - Franki Clark 2021 Buck - Titan M1-Big Buck Shot While Hitting …" at bounding box center [513, 118] width 480 height 32
paste input "Taking on Toledo Bend"
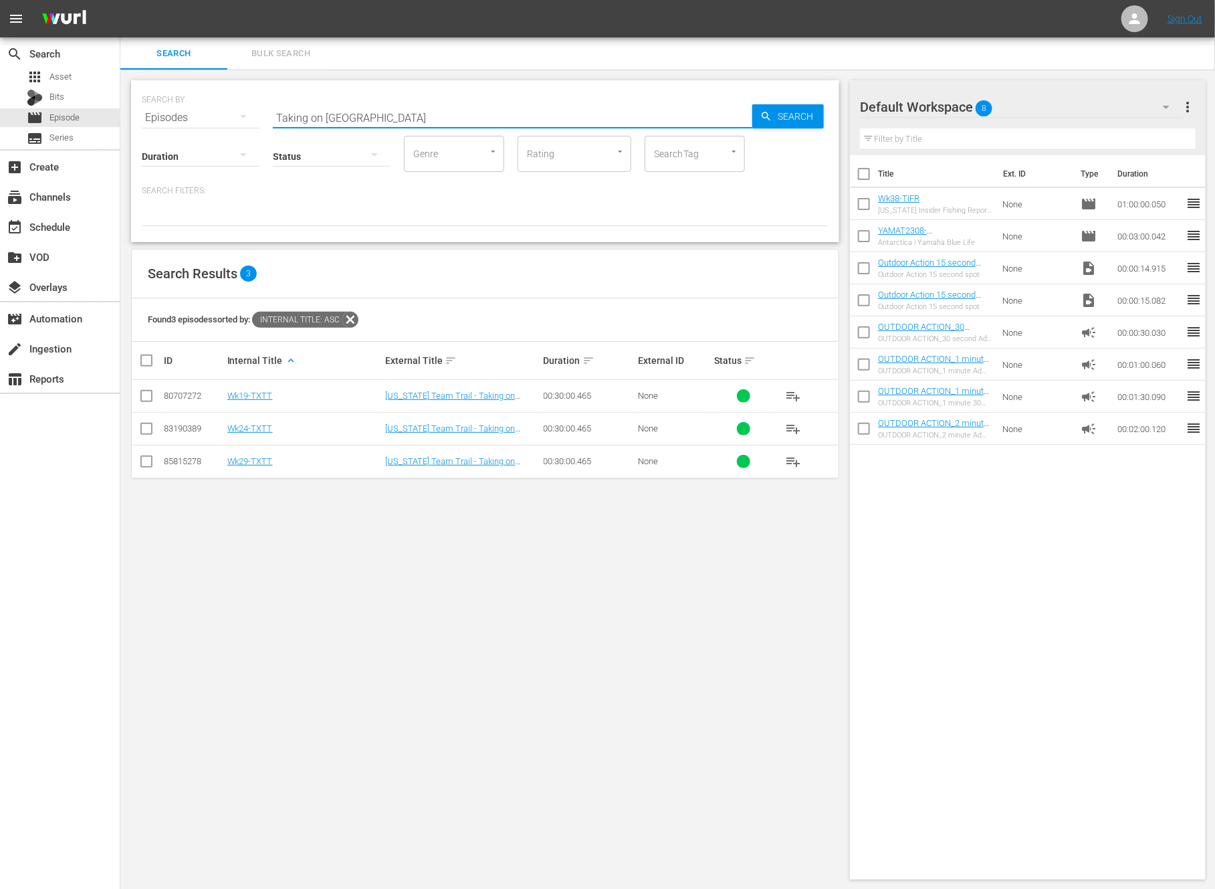
click at [140, 391] on input "checkbox" at bounding box center [146, 399] width 16 height 16
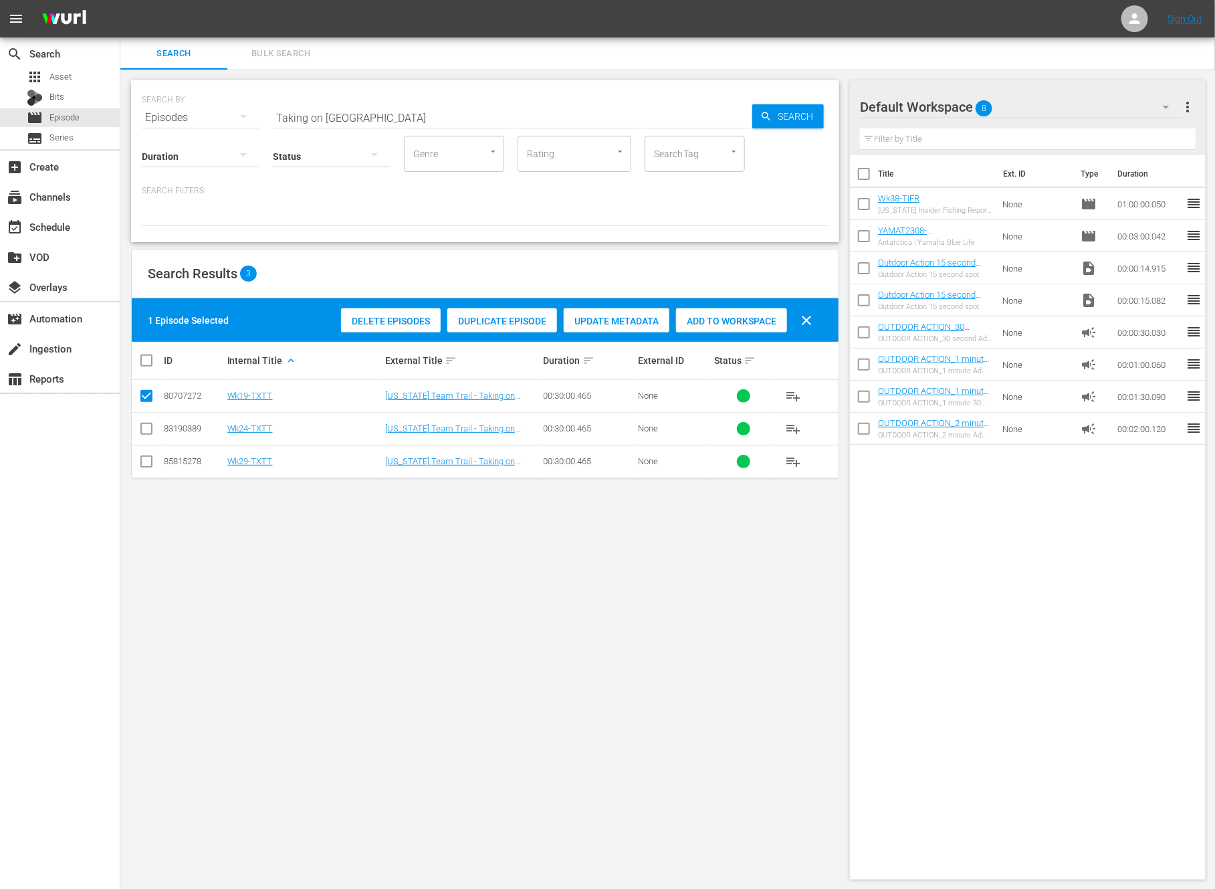
click at [498, 322] on span "Duplicate Episode" at bounding box center [502, 321] width 110 height 11
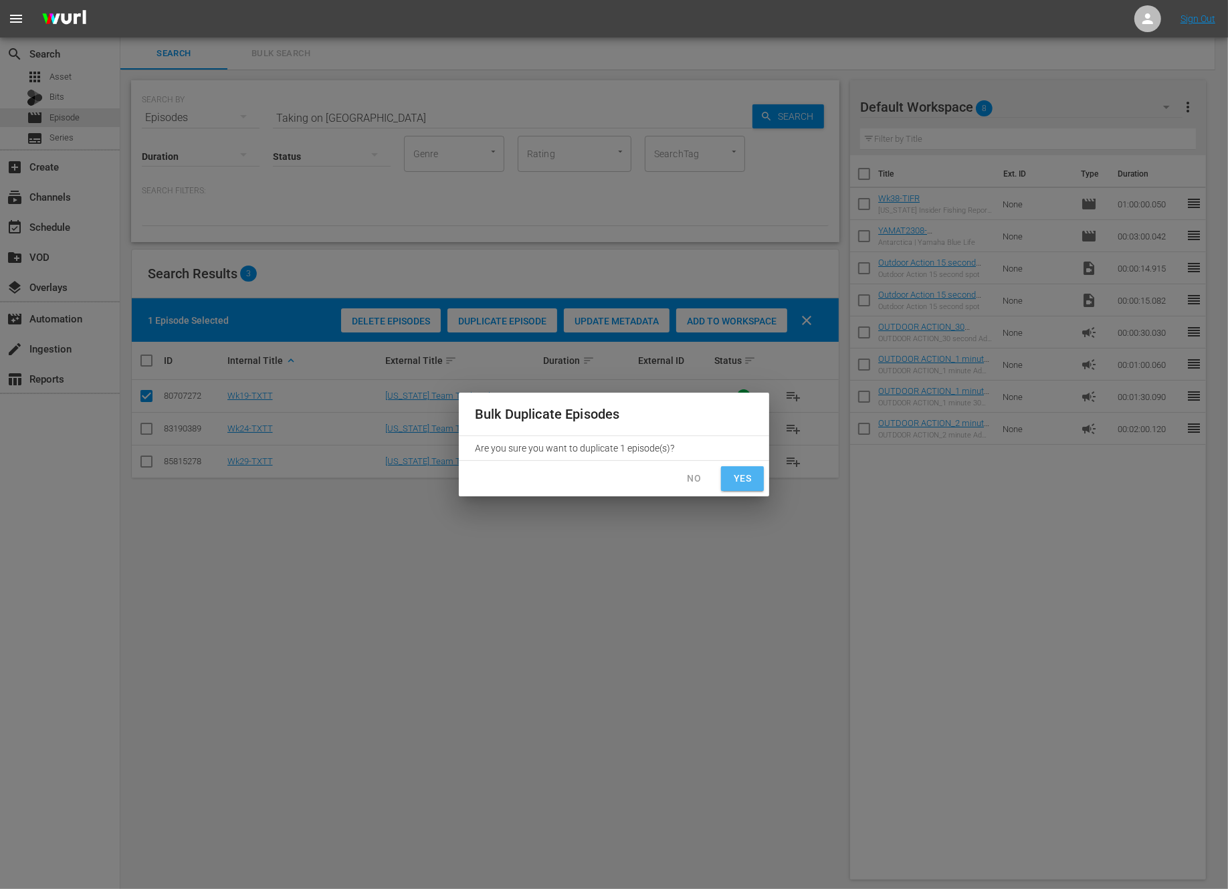
click at [740, 480] on span "Yes" at bounding box center [742, 478] width 21 height 17
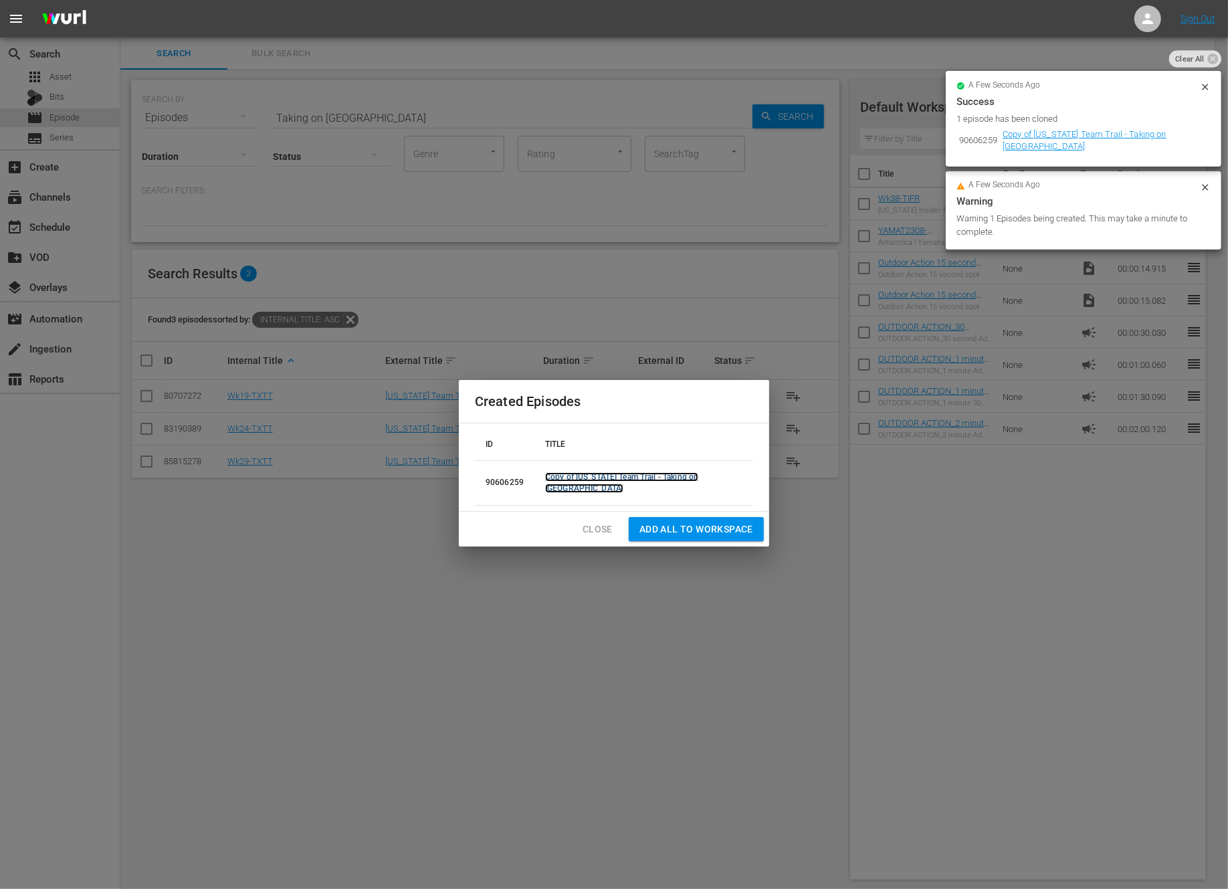
click at [675, 482] on link "Copy of Texas Team Trail - Taking on Toledo Bend" at bounding box center [621, 482] width 153 height 21
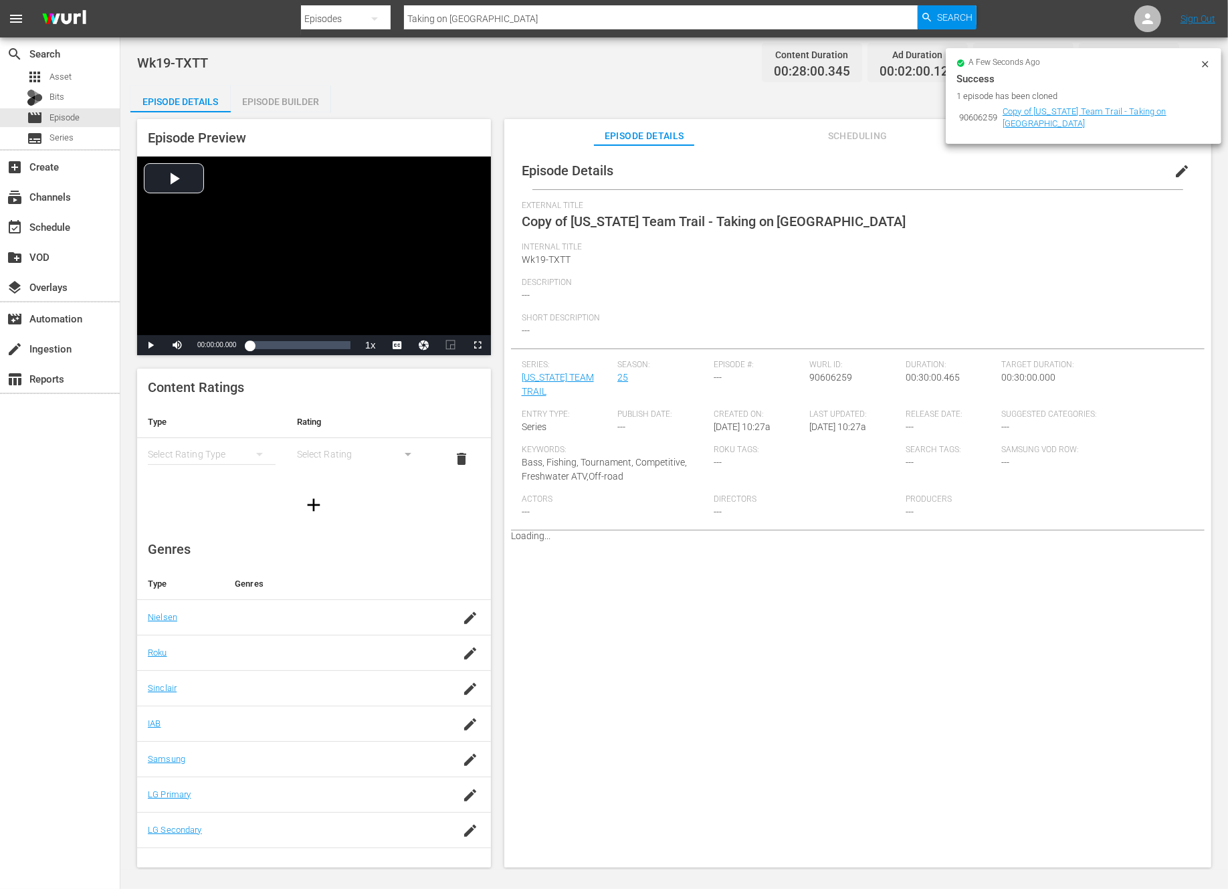
click at [1174, 171] on span "edit" at bounding box center [1182, 171] width 16 height 16
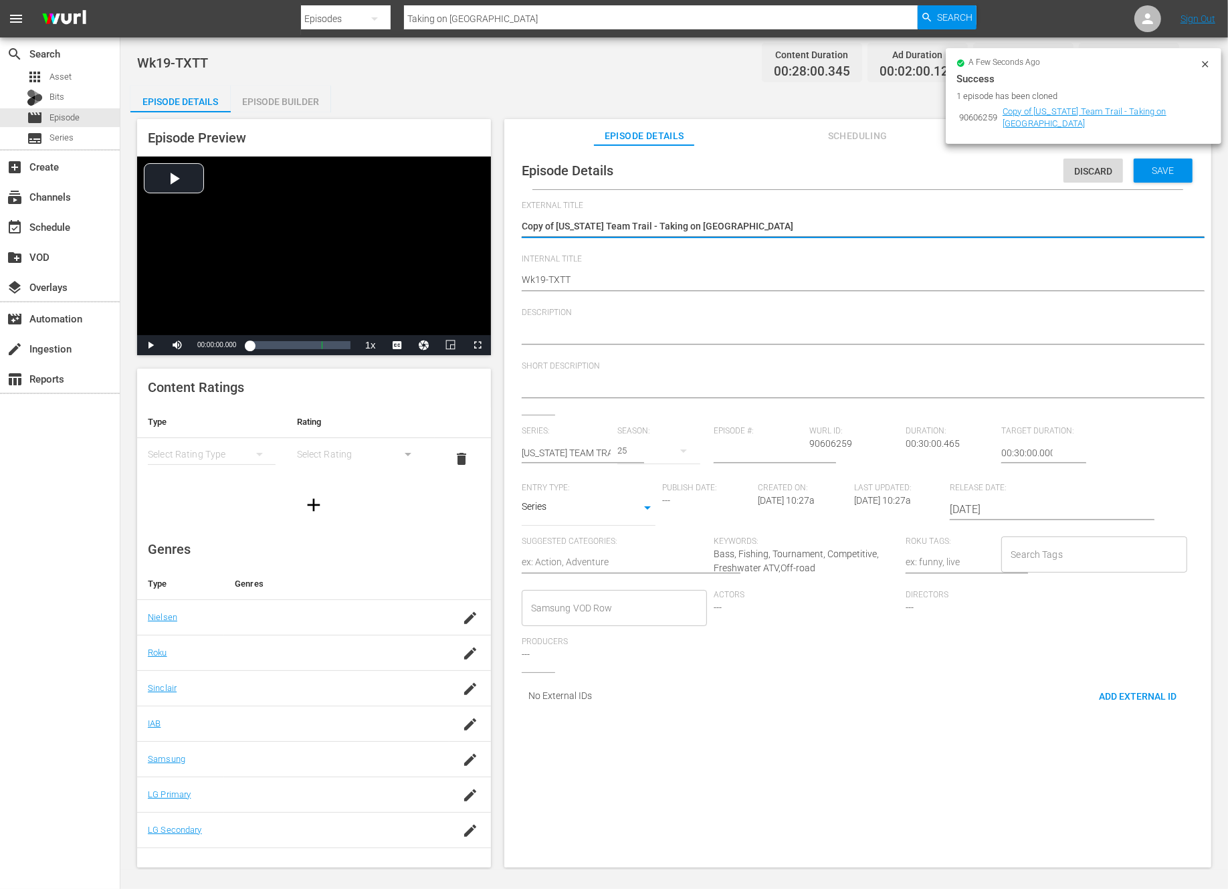
click at [553, 225] on textarea "Copy of Texas Team Trail - Taking on Toledo Bend" at bounding box center [854, 227] width 665 height 16
click at [1156, 173] on span "Save" at bounding box center [1163, 170] width 43 height 11
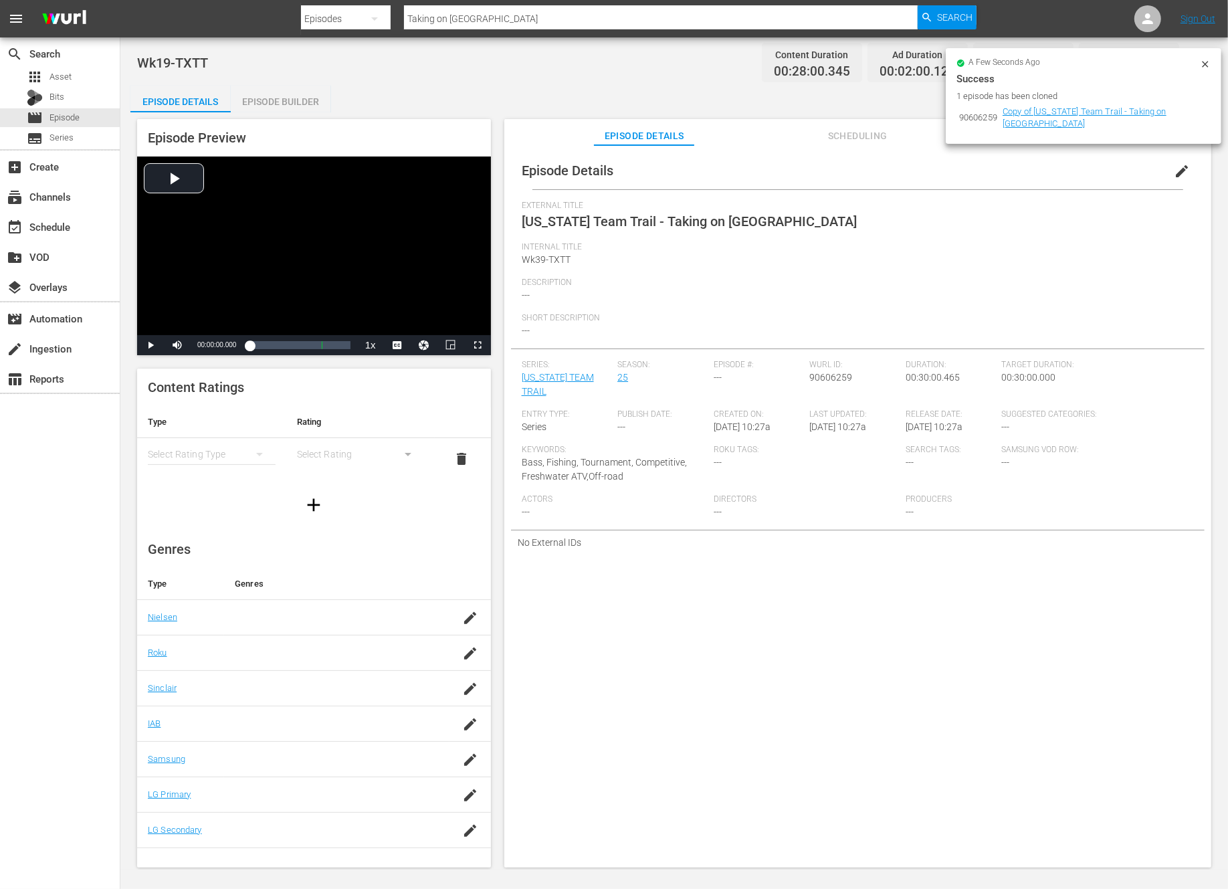
click at [1207, 64] on icon at bounding box center [1205, 64] width 11 height 11
click at [66, 117] on span "Episode" at bounding box center [64, 117] width 30 height 13
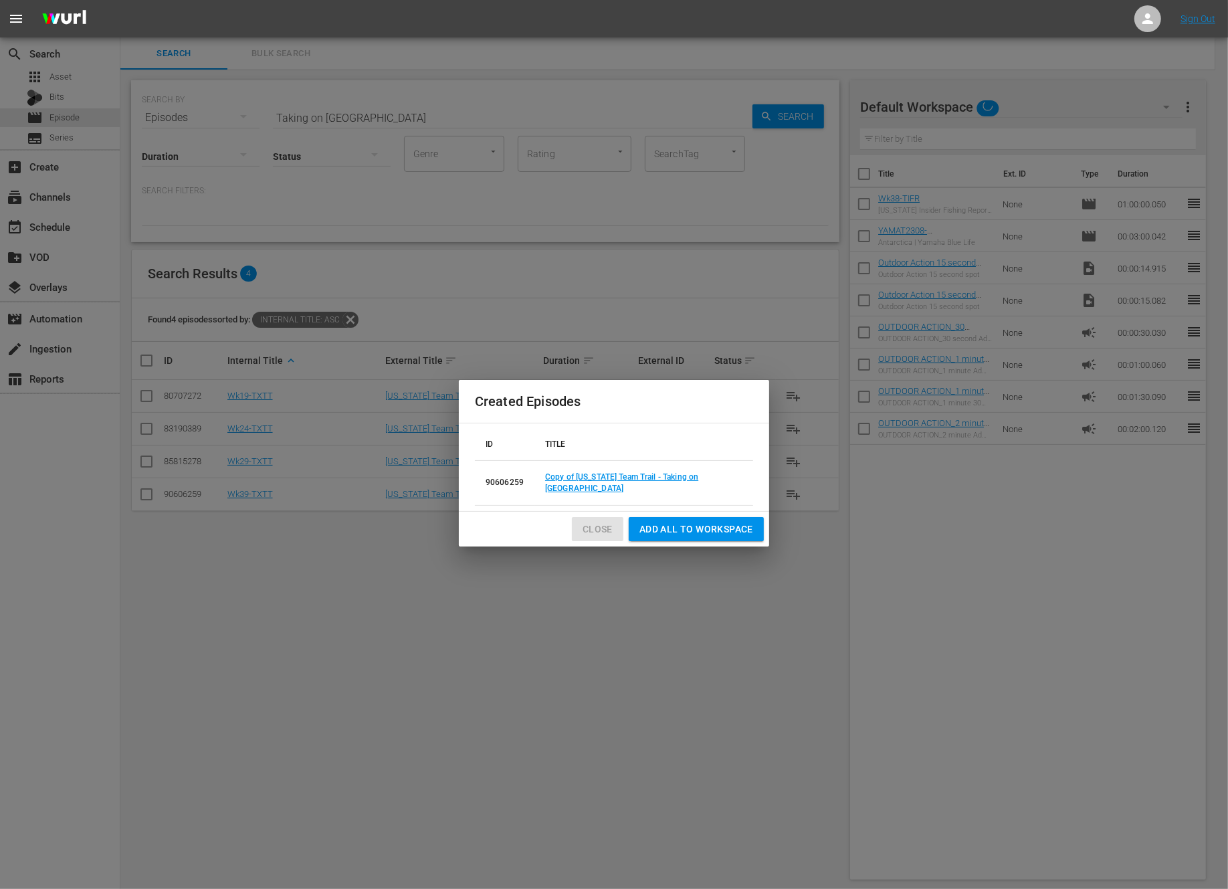
click at [589, 522] on span "Close" at bounding box center [598, 529] width 30 height 17
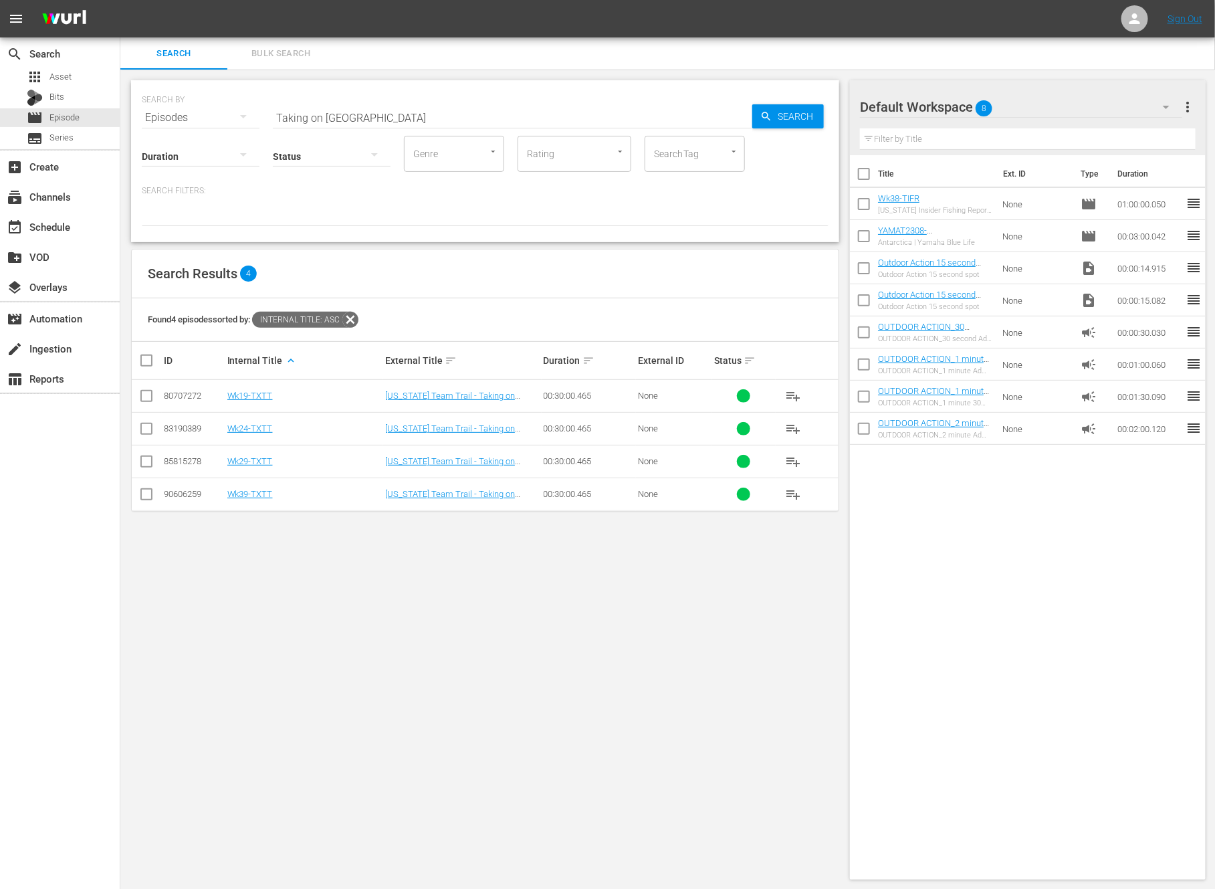
click at [400, 115] on input "Taking on Toledo Bend" at bounding box center [513, 118] width 480 height 32
paste input "Rufus Woods Trout Palooza"
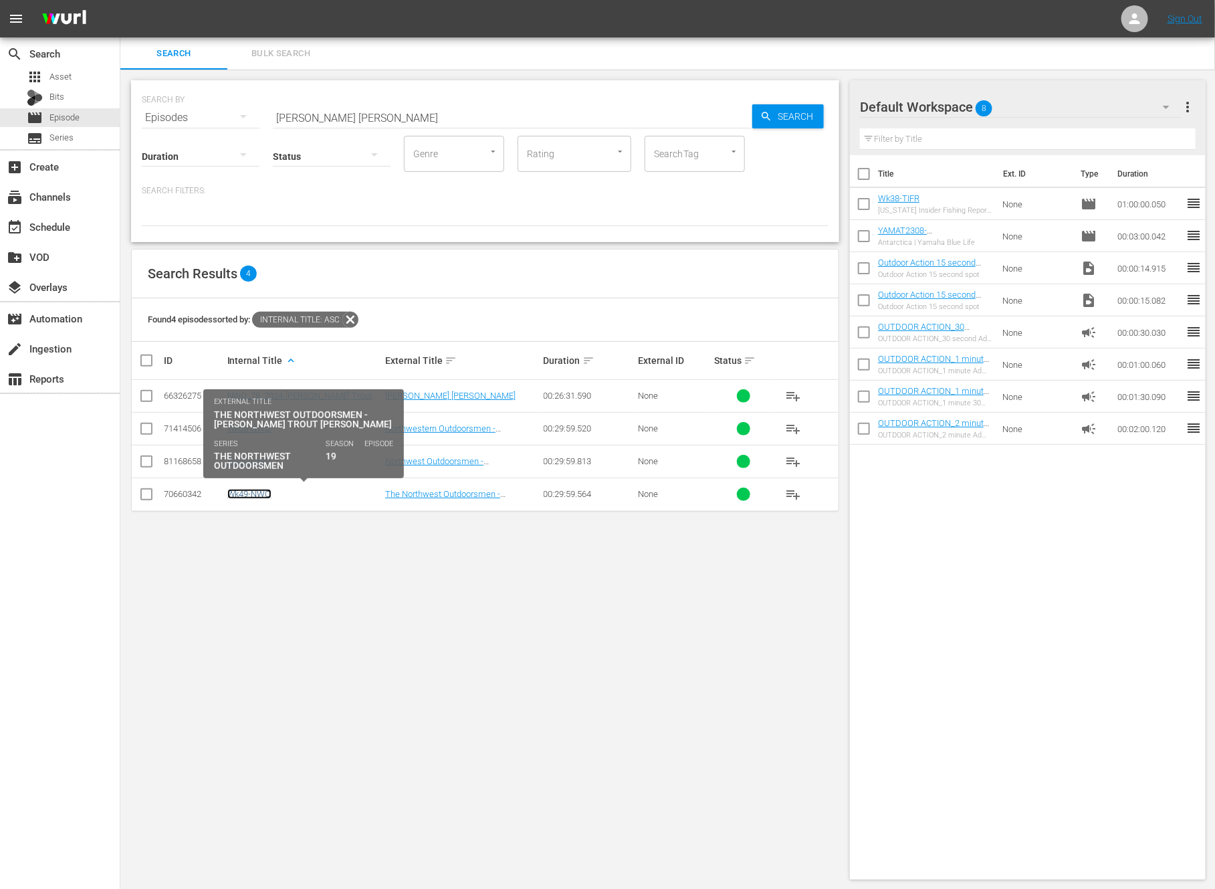
click at [250, 490] on link "Wk49-NWO" at bounding box center [249, 494] width 44 height 10
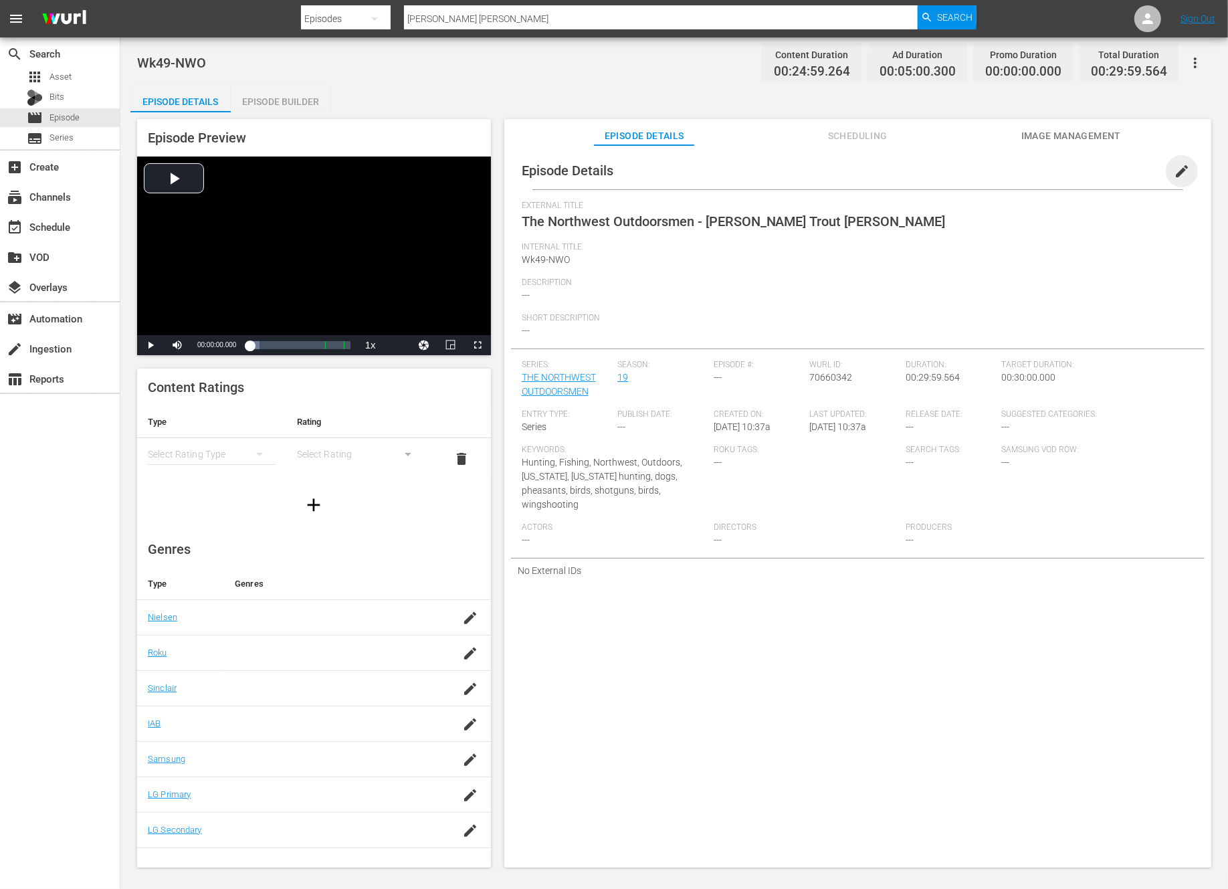
click at [1174, 170] on span "edit" at bounding box center [1182, 171] width 16 height 16
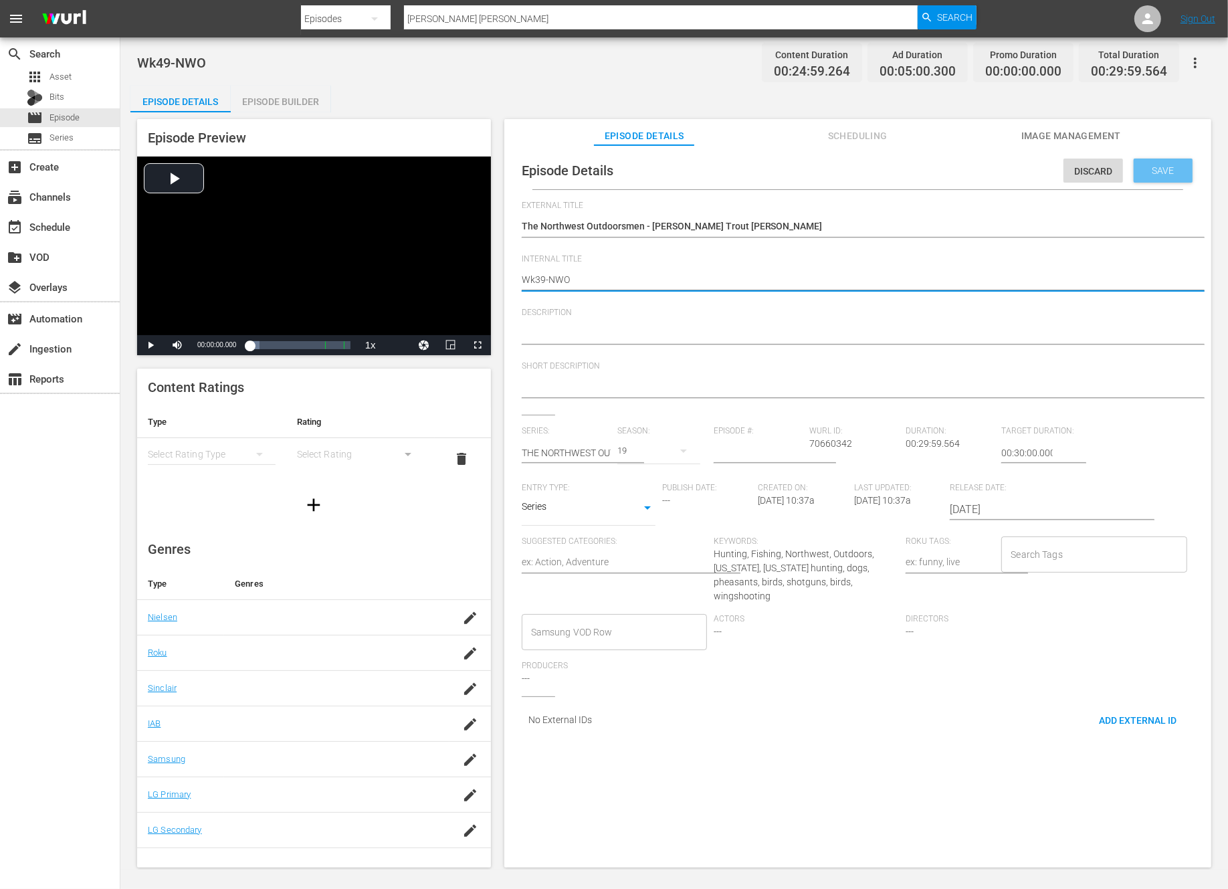
click at [1160, 165] on span "Save" at bounding box center [1163, 170] width 43 height 11
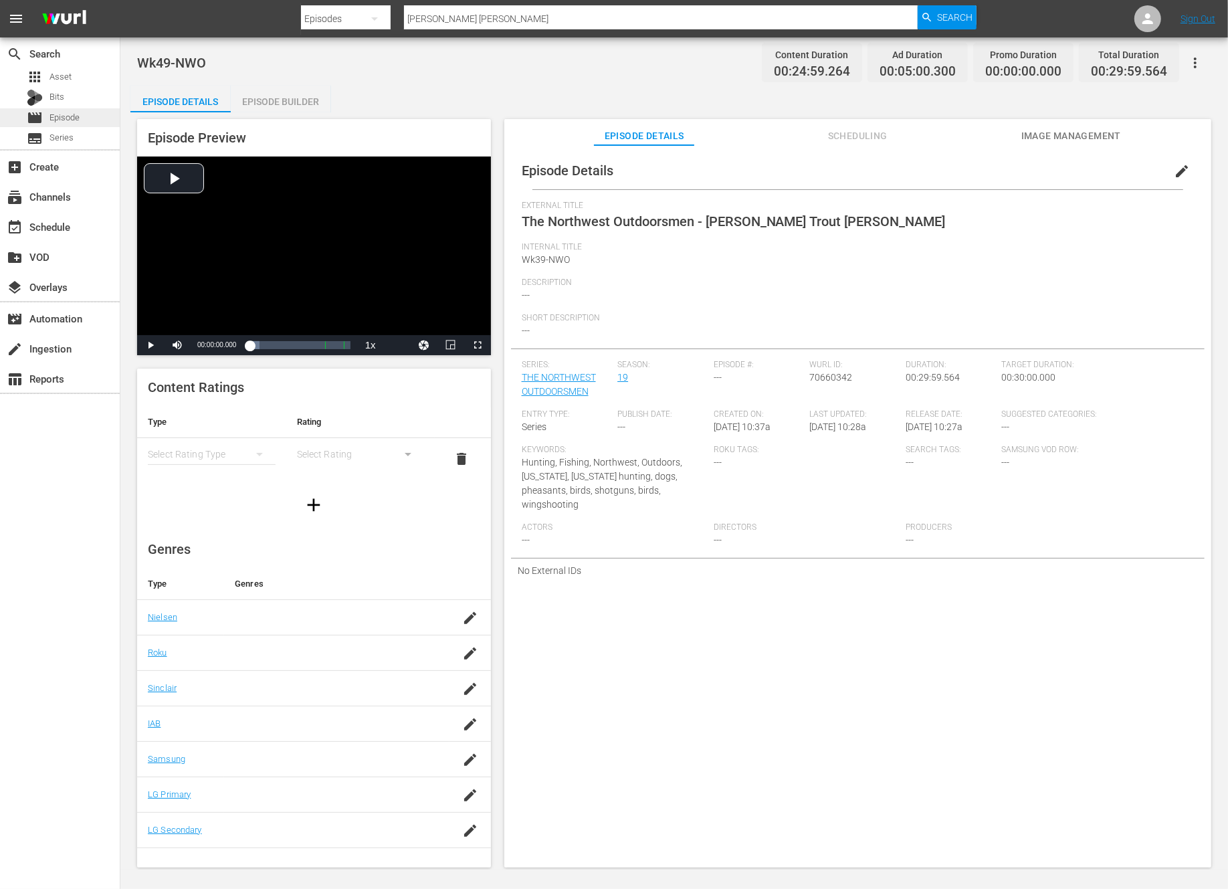
click at [78, 115] on span "Episode" at bounding box center [64, 117] width 30 height 13
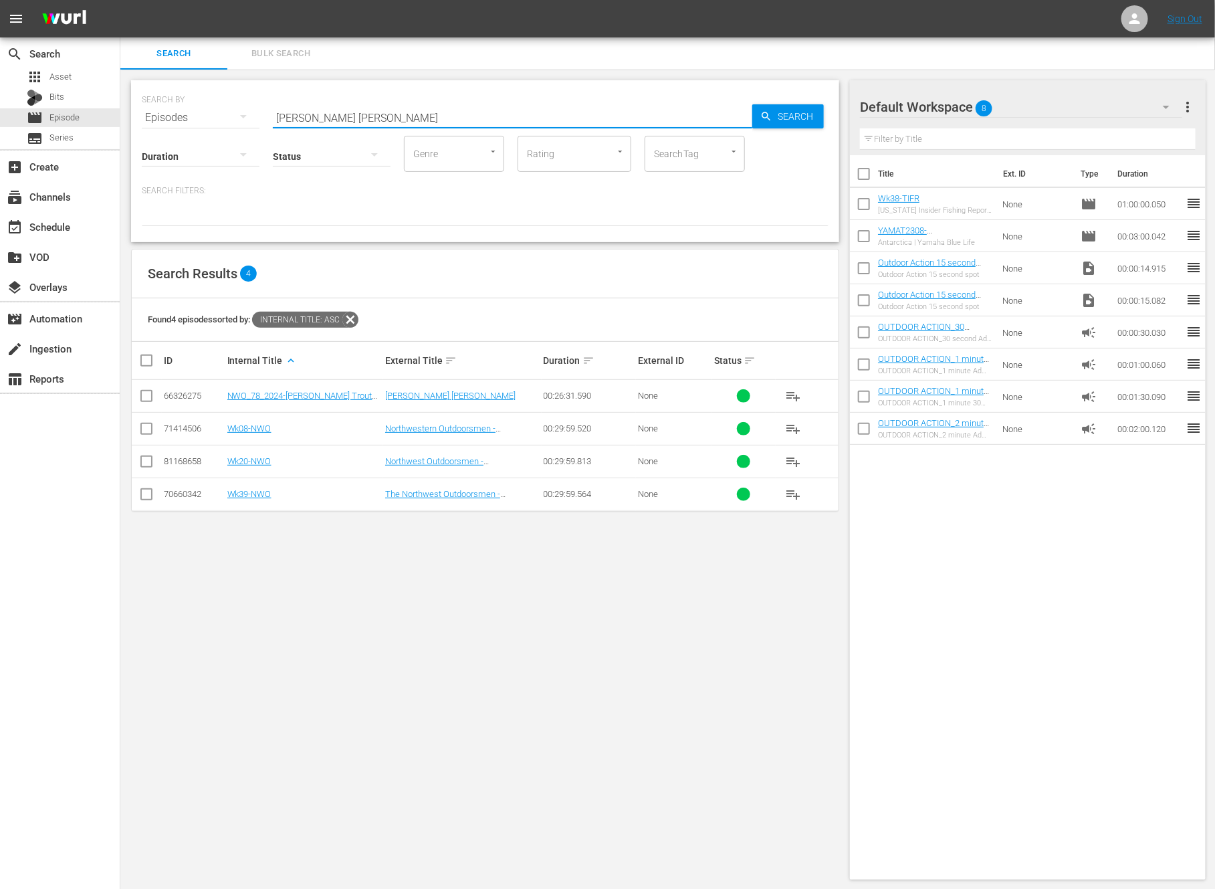
click at [338, 118] on input "Rufus Woods Trout Palooza" at bounding box center [513, 118] width 480 height 32
paste input "Southern Reservoir Bass"
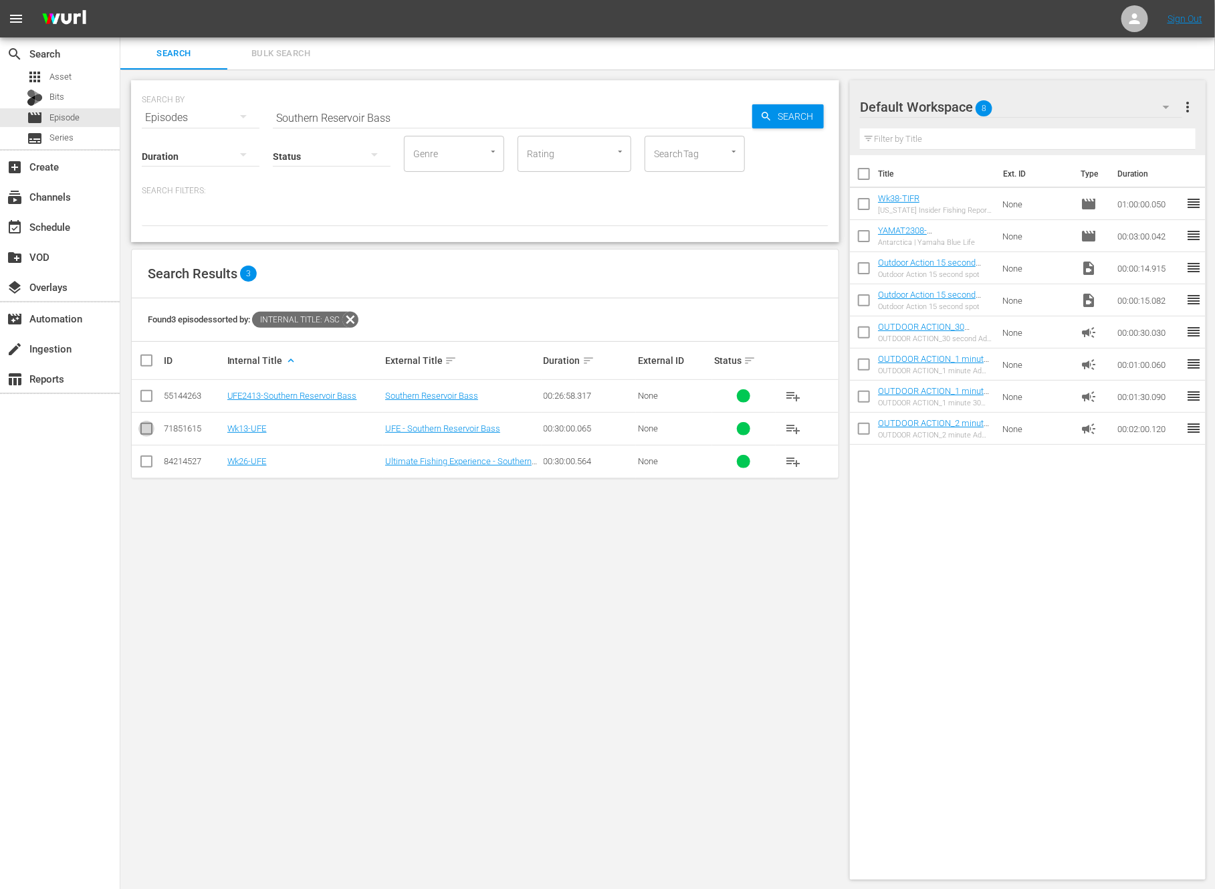
click at [141, 430] on input "checkbox" at bounding box center [146, 431] width 16 height 16
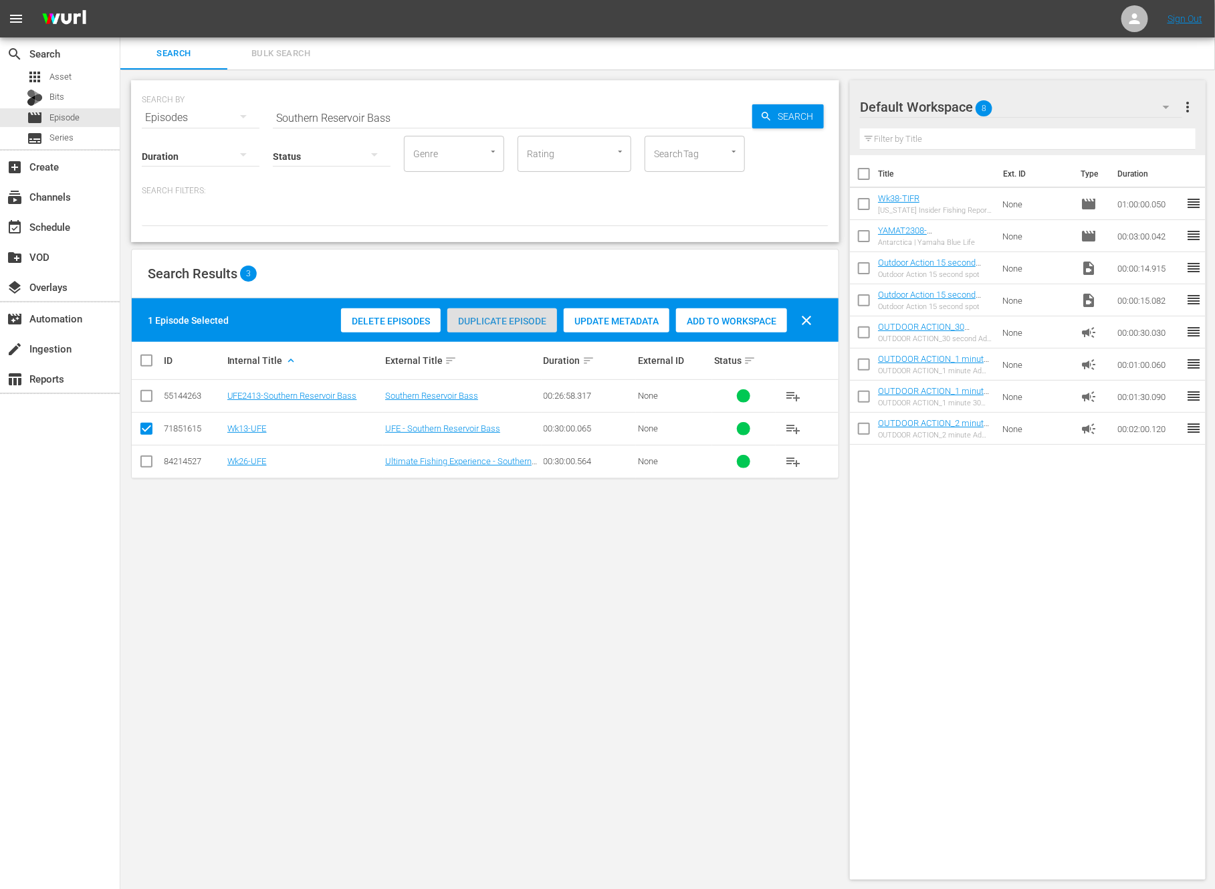
click at [506, 316] on span "Duplicate Episode" at bounding box center [502, 321] width 110 height 11
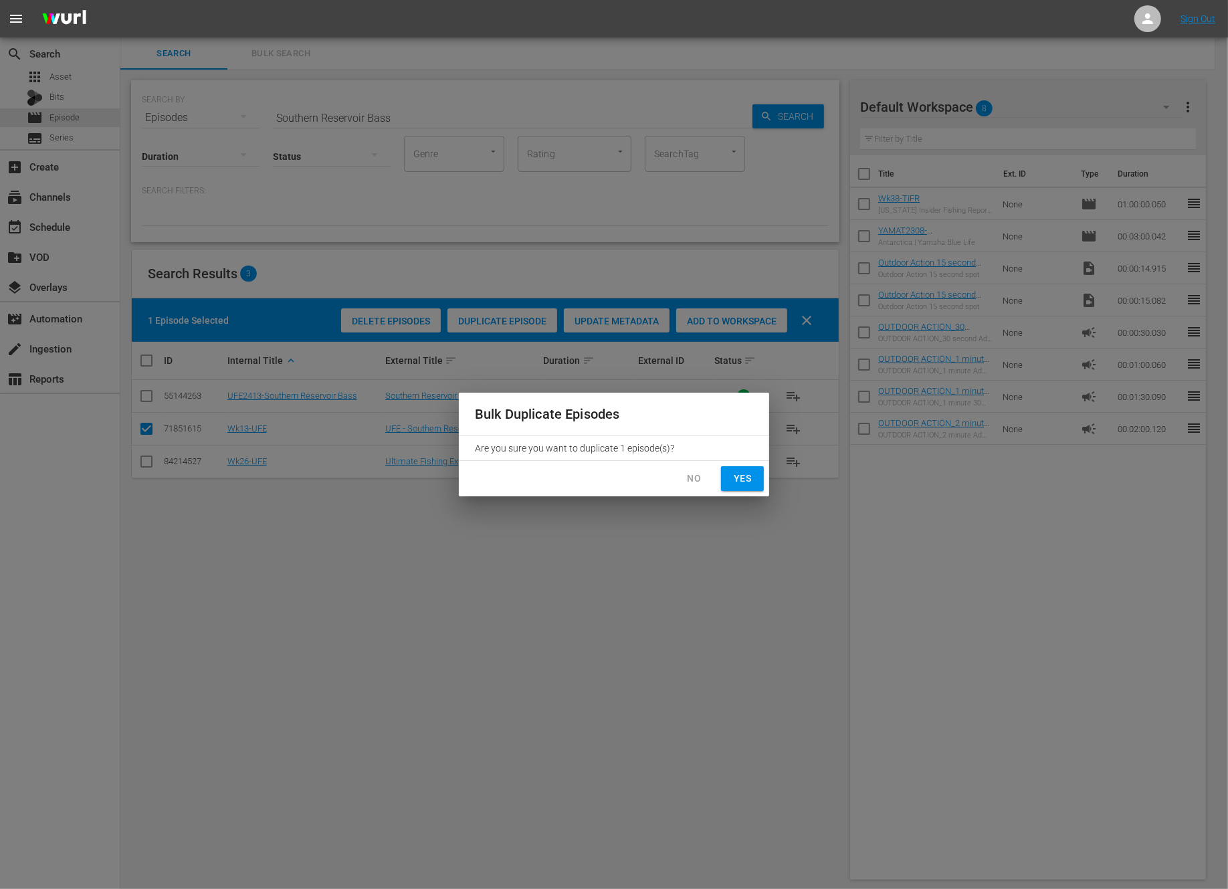
click at [745, 478] on span "Yes" at bounding box center [742, 478] width 21 height 17
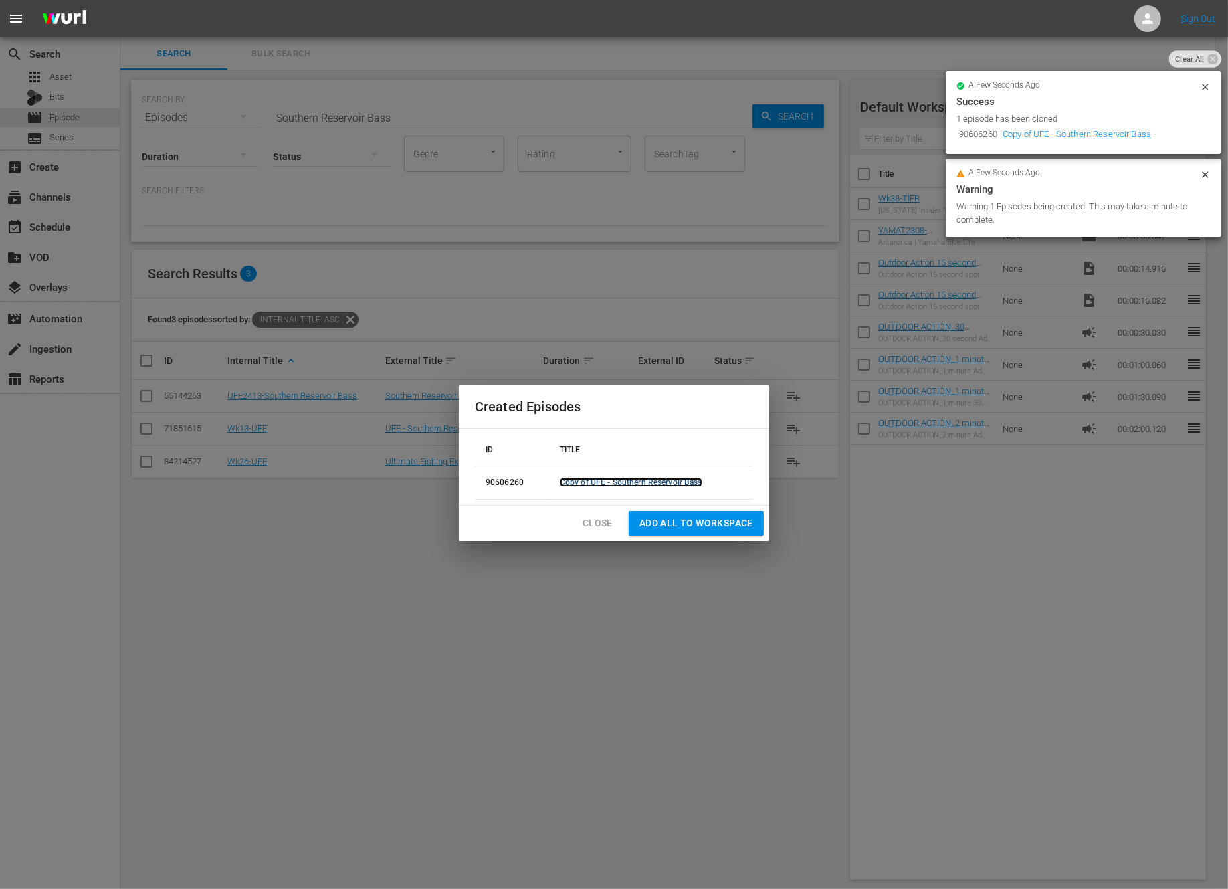
click at [666, 479] on link "Copy of UFE - Southern Reservoir Bass" at bounding box center [631, 482] width 142 height 9
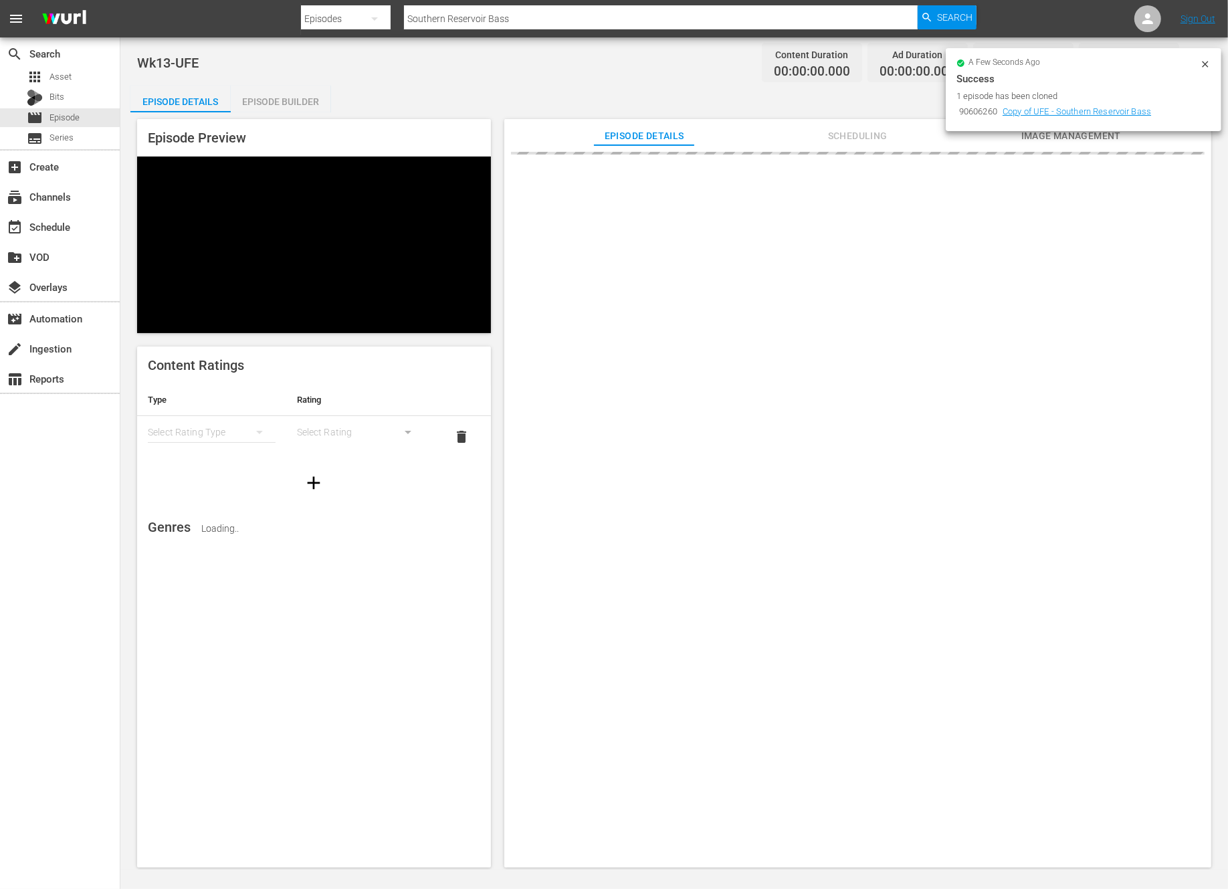
click at [1202, 65] on icon at bounding box center [1205, 64] width 11 height 11
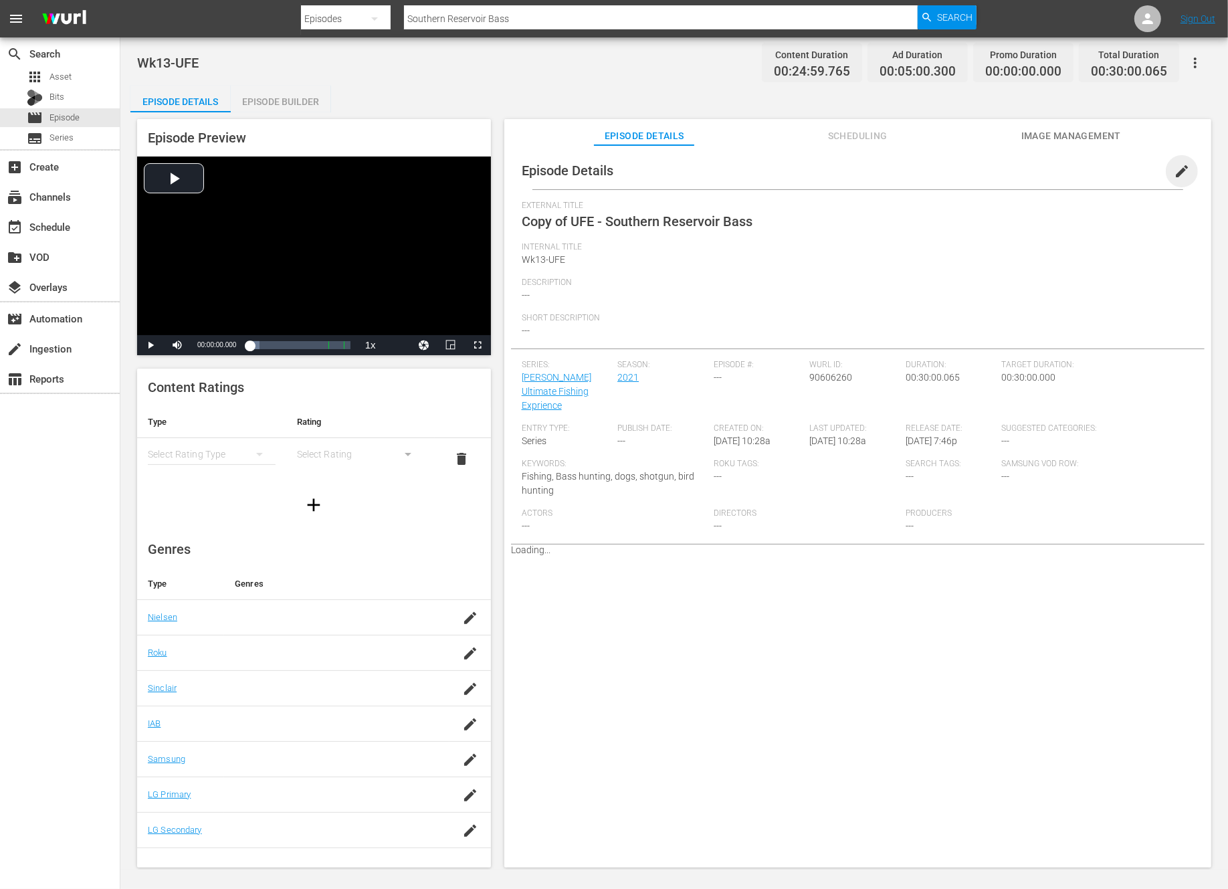
click at [1175, 171] on span "edit" at bounding box center [1182, 171] width 16 height 16
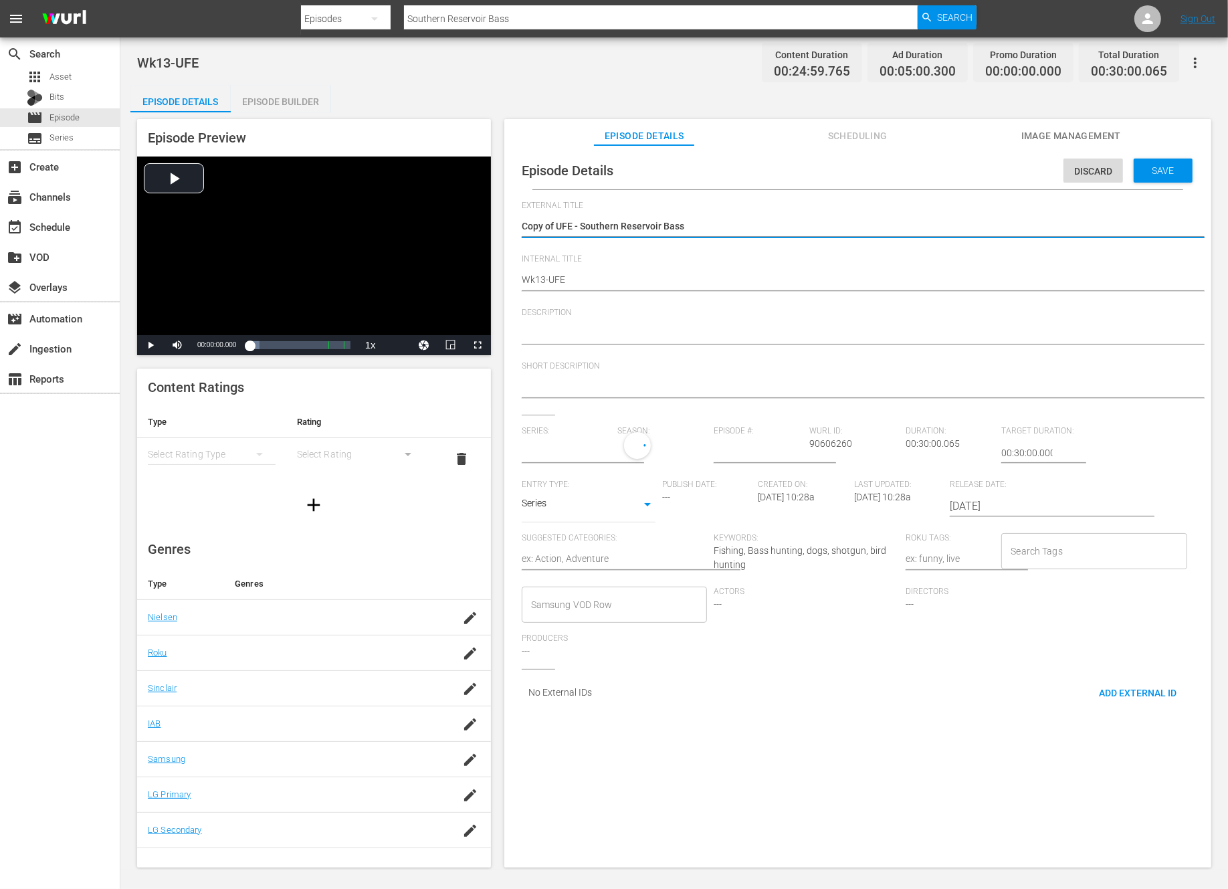
click at [552, 222] on textarea "Copy of UFE - Southern Reservoir Bass" at bounding box center [854, 227] width 665 height 16
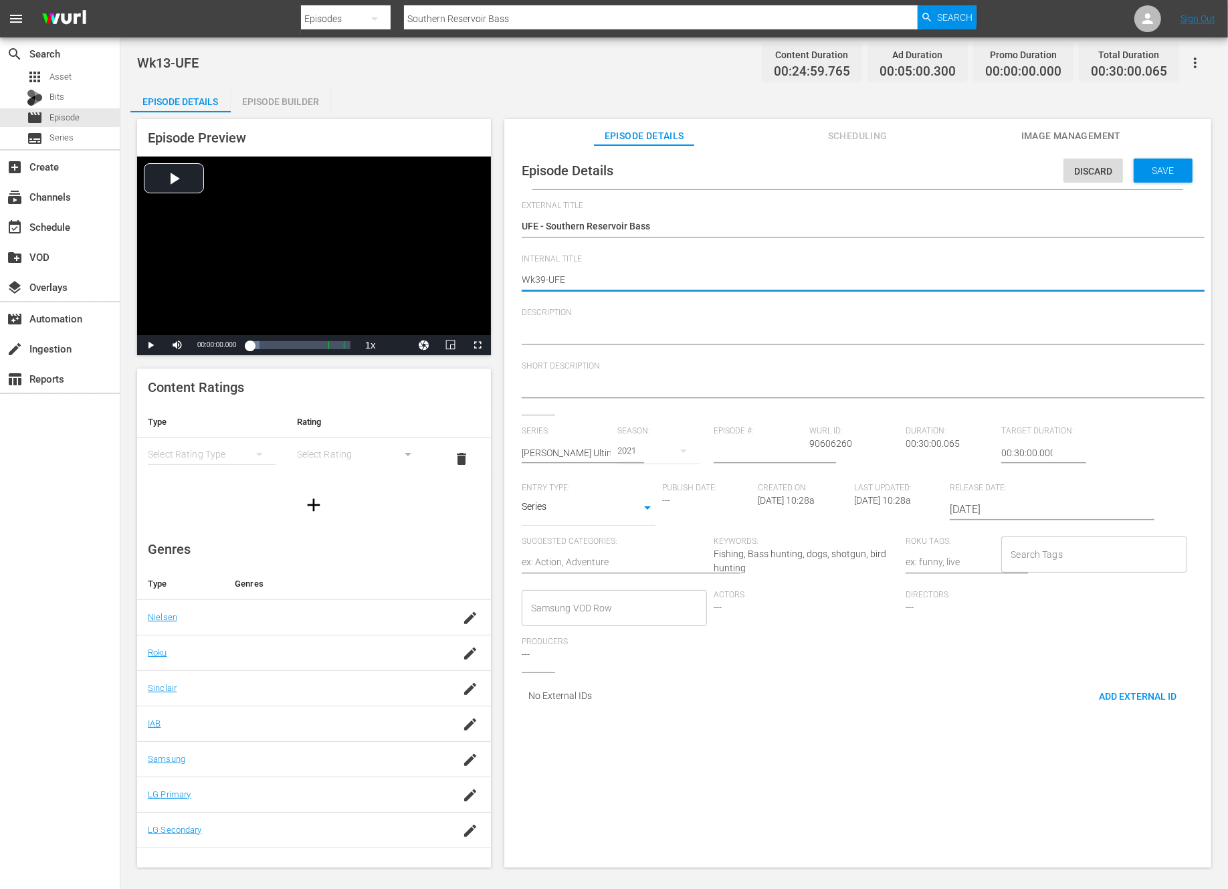
click at [1120, 191] on div "Episode Details Discard Save External Title Copy of UFE - Southern Reservoir Ba…" at bounding box center [858, 435] width 694 height 566
click at [1136, 183] on div "Episode Details Discard Save" at bounding box center [858, 170] width 694 height 37
click at [1163, 169] on span "Save" at bounding box center [1163, 170] width 43 height 11
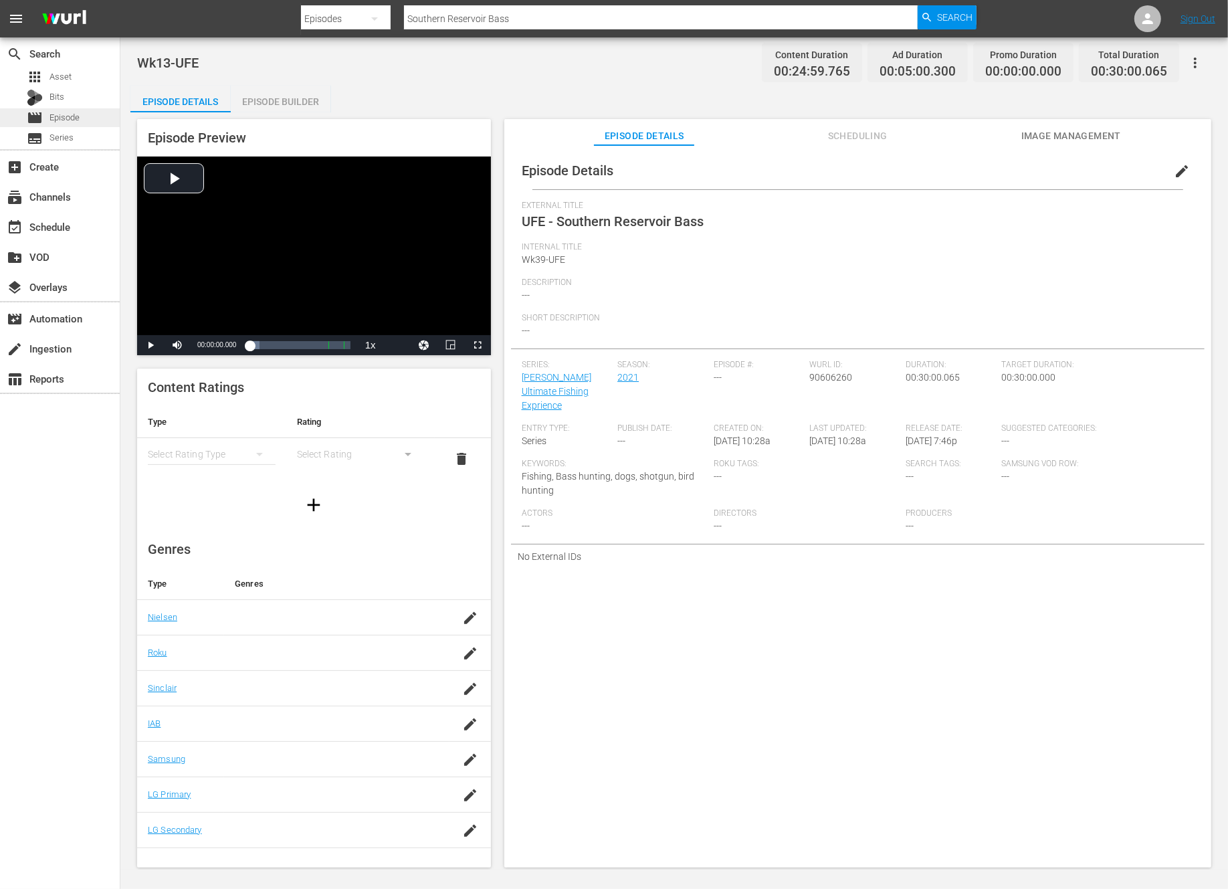
click at [82, 114] on div "movie Episode" at bounding box center [60, 117] width 120 height 19
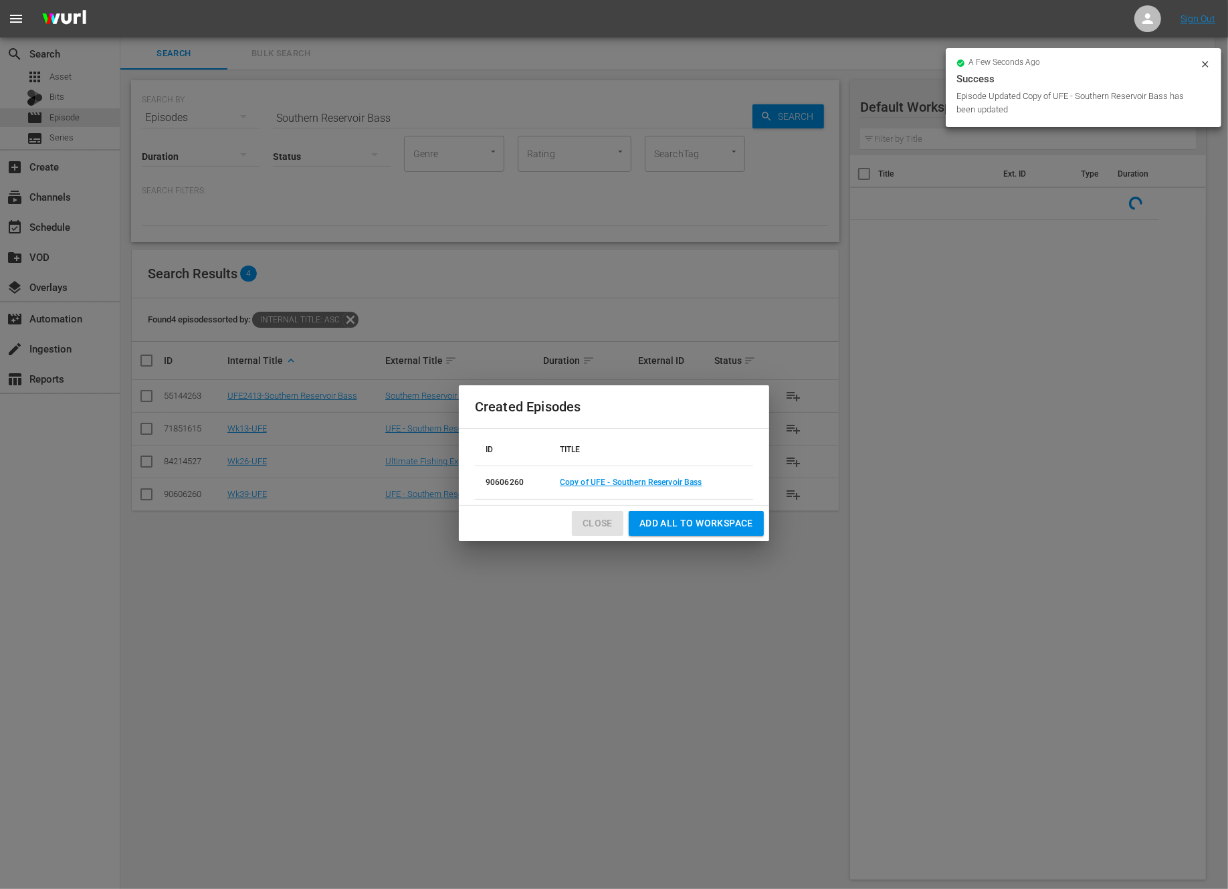
click at [583, 525] on span "Close" at bounding box center [598, 523] width 30 height 17
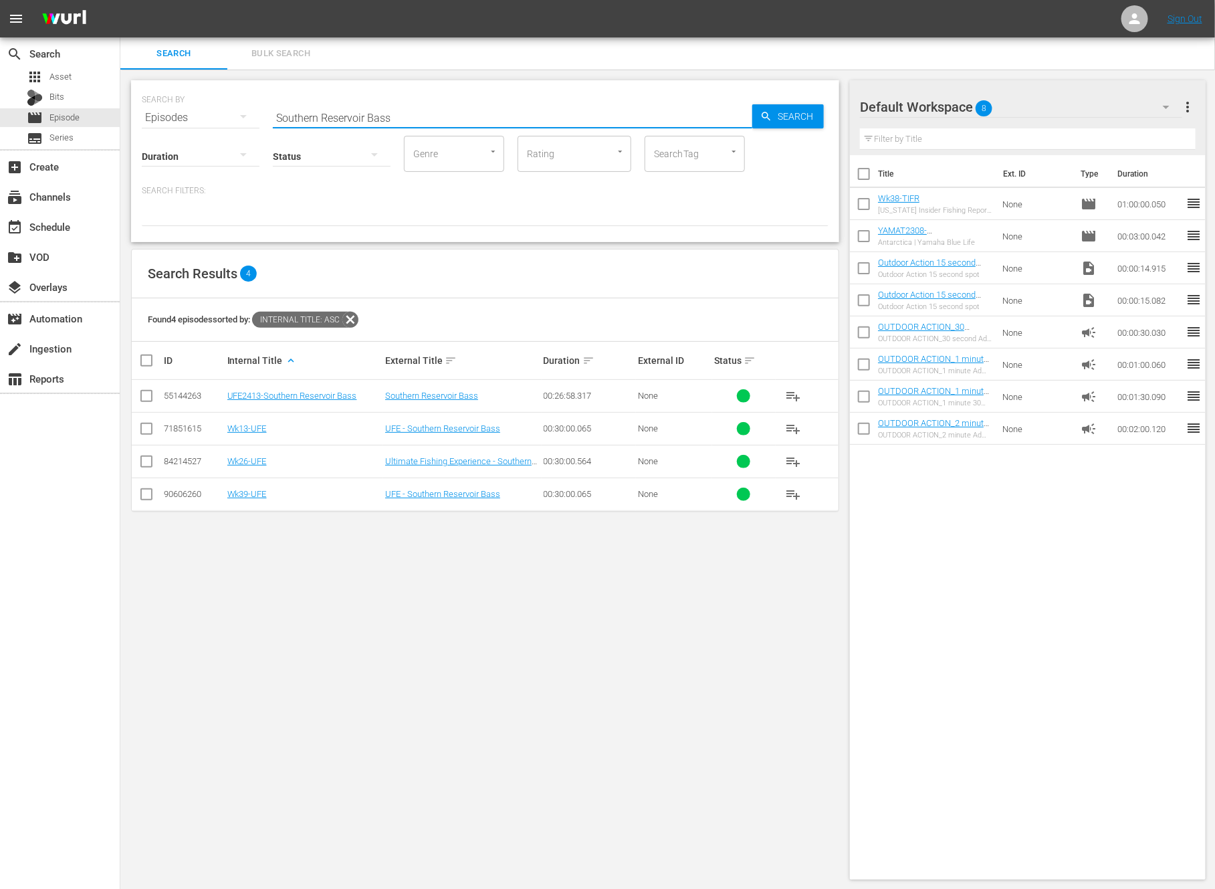
click at [348, 118] on input "Southern Reservoir Bass" at bounding box center [513, 118] width 480 height 32
paste input "New Outboards on small water"
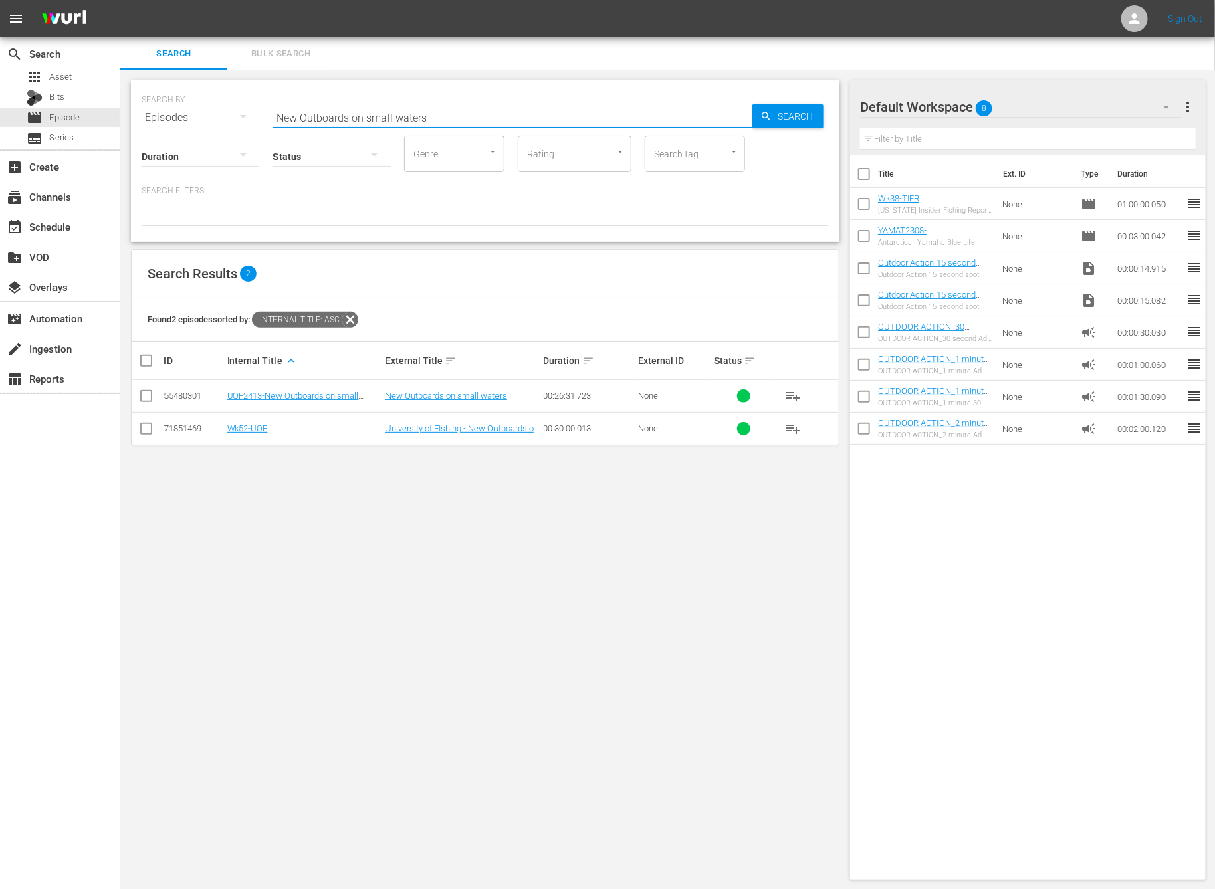
click at [467, 201] on div "Search Filters:" at bounding box center [485, 205] width 687 height 41
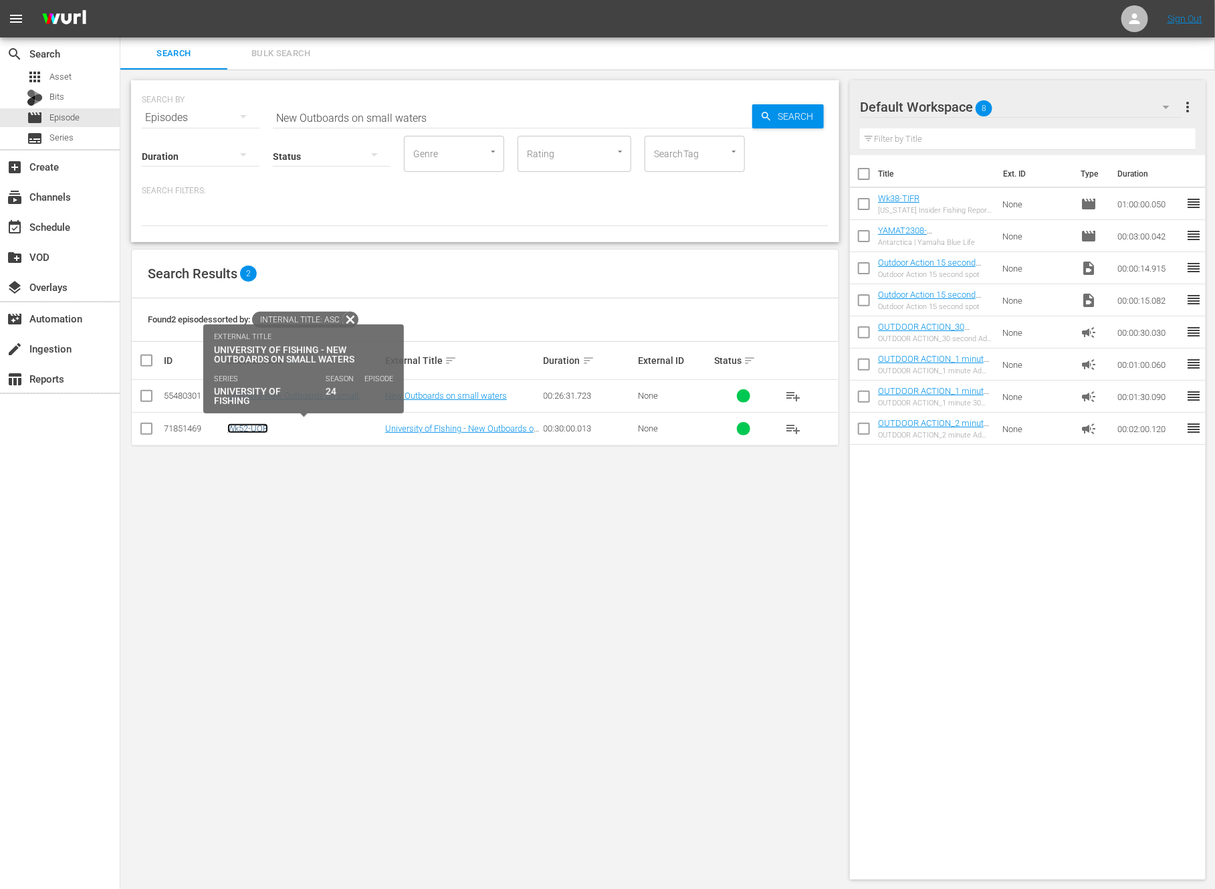
click at [251, 431] on link "Wk52-UOF" at bounding box center [247, 428] width 41 height 10
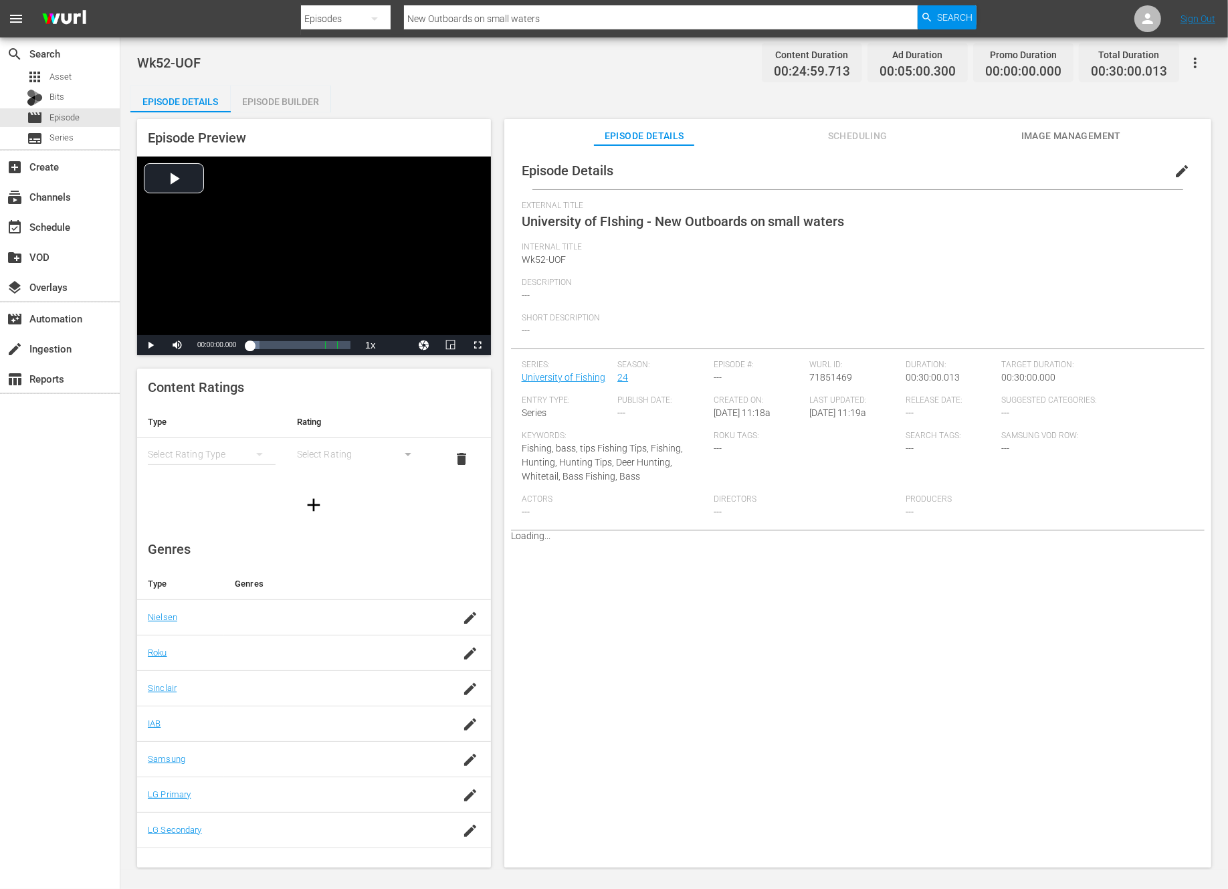
click at [1174, 170] on span "edit" at bounding box center [1182, 171] width 16 height 16
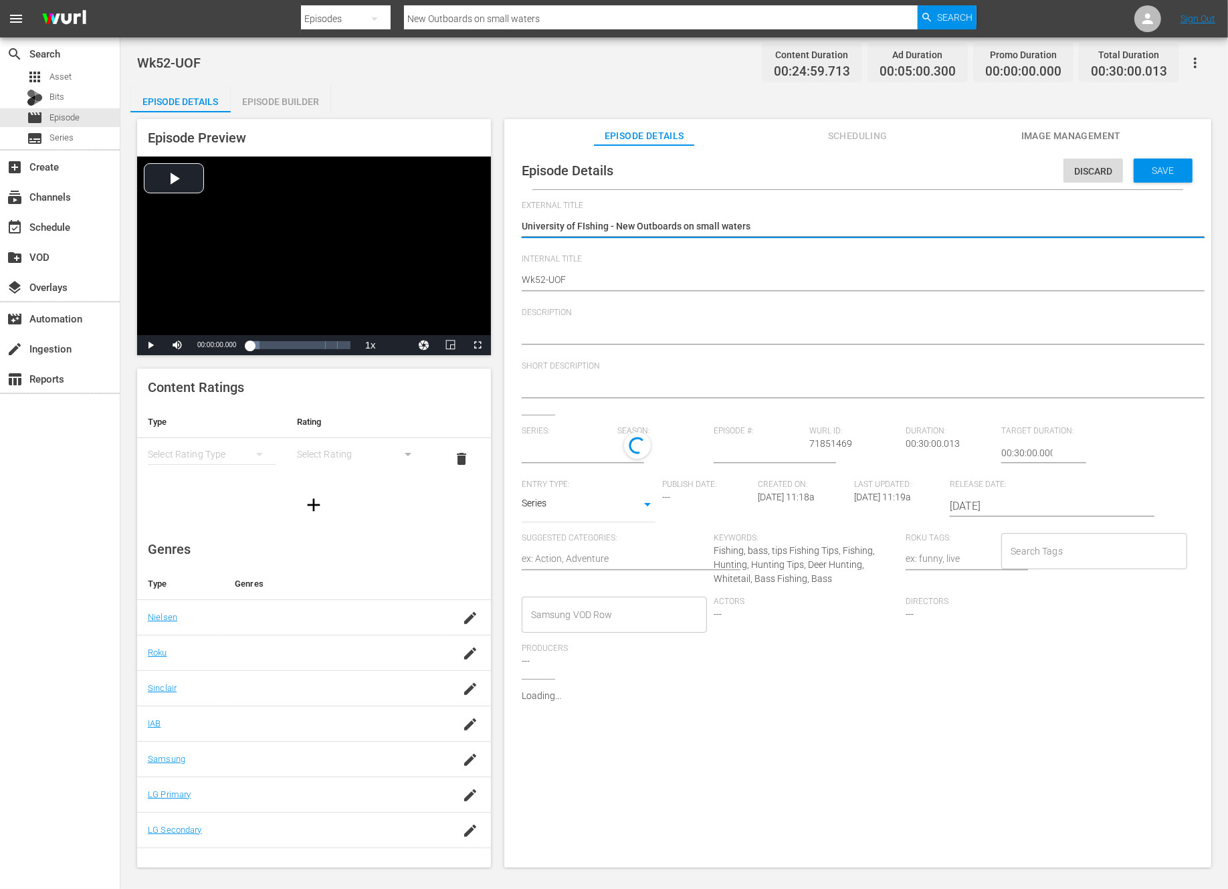
type input "University of Fishing"
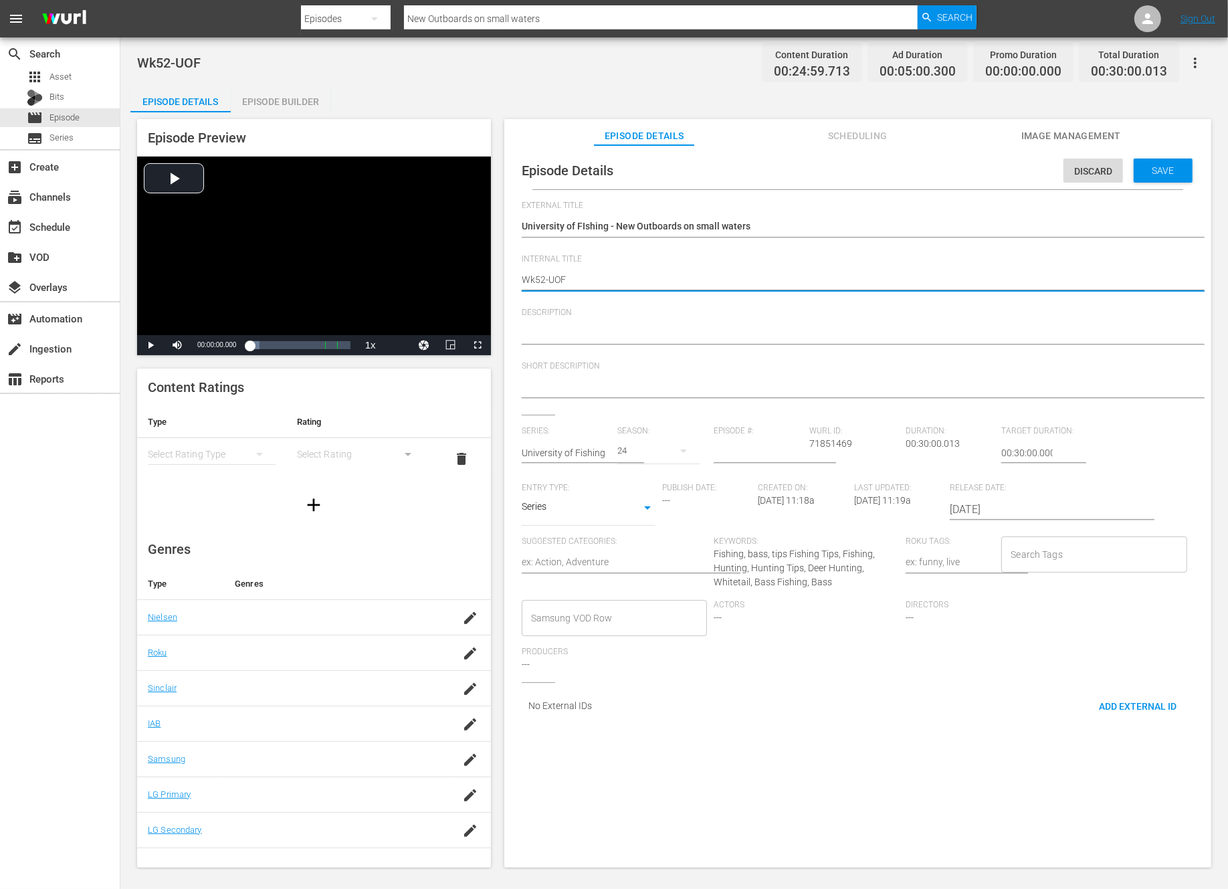
type textarea "Wk5-UOF"
type textarea "Wk-UOF"
type textarea "Wk3-UOF"
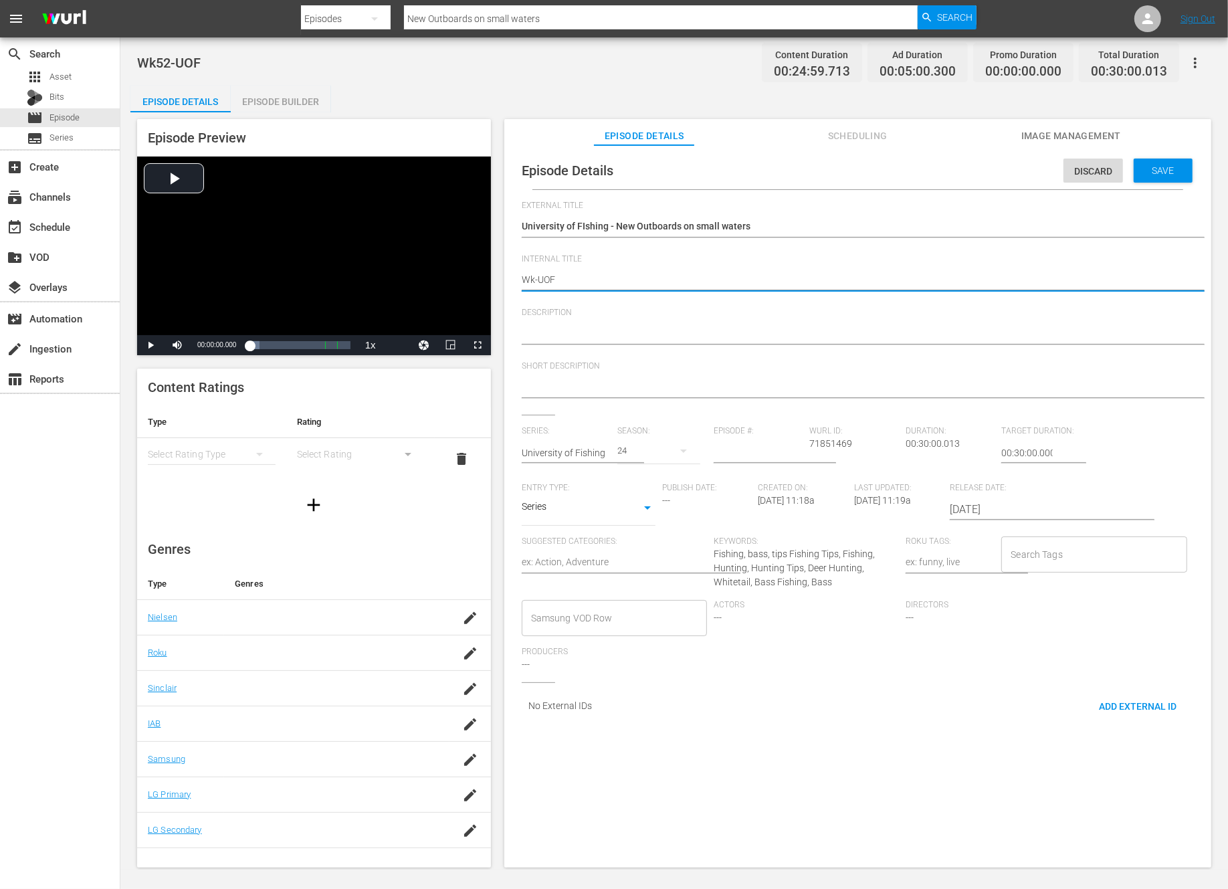
type textarea "Wk3-UOF"
type textarea "Wk39-UOF"
click at [1152, 173] on span "Save" at bounding box center [1163, 170] width 43 height 11
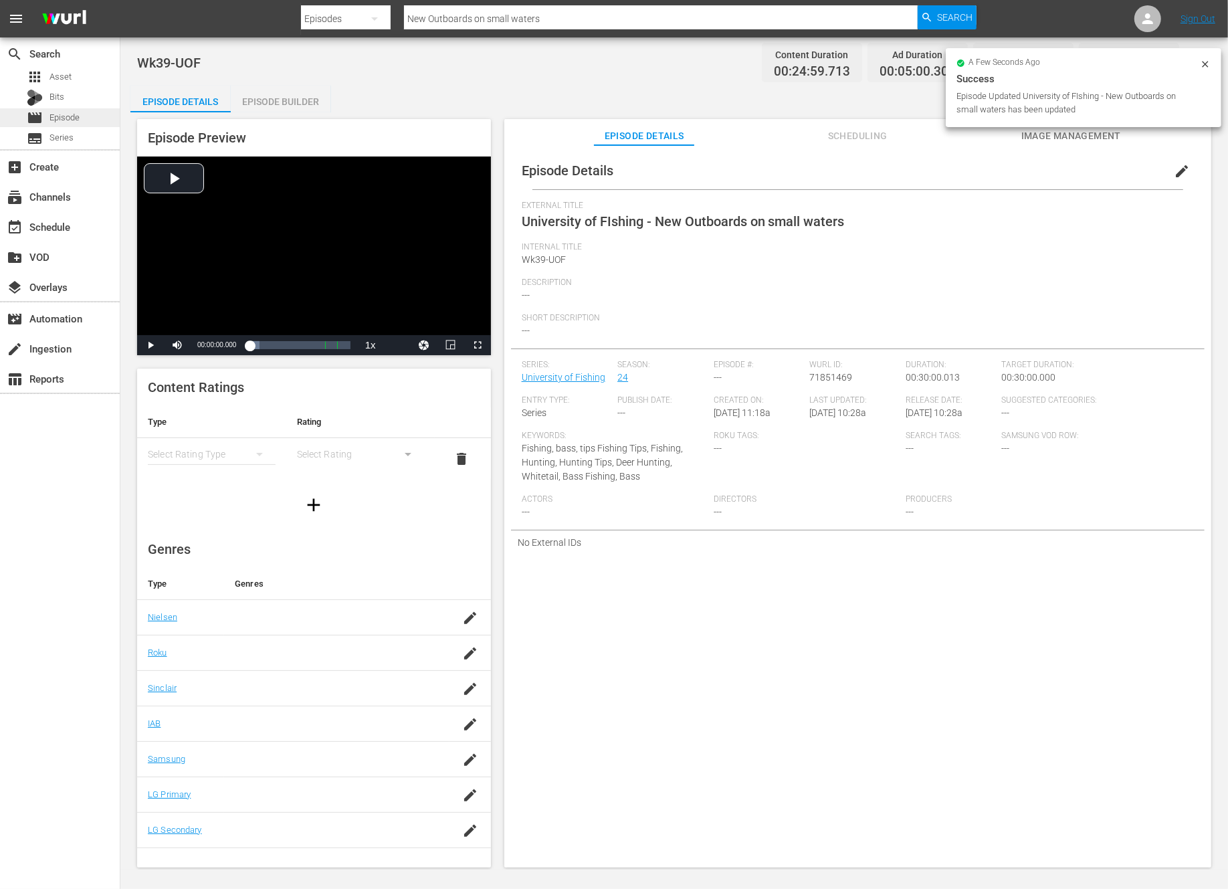
click at [68, 116] on span "Episode" at bounding box center [64, 117] width 30 height 13
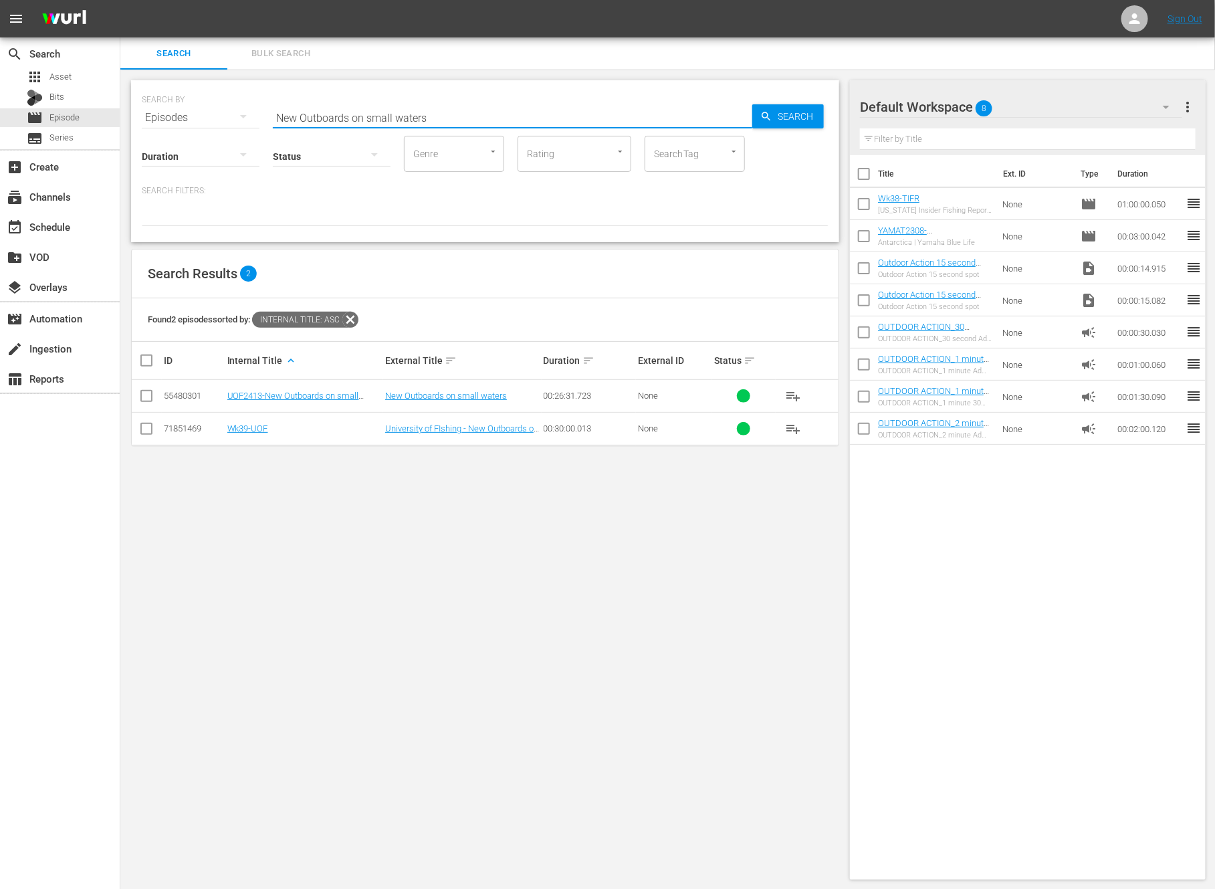
click at [350, 109] on input "New Outboards on small waters" at bounding box center [513, 118] width 480 height 32
paste input "Peter co hosts the Bassmaster Classic and goes for Giant Alligator Gar in Texa"
type input "Peter co hosts the Bassmaster Classic and goes for Giant Alligator Gar in Texas"
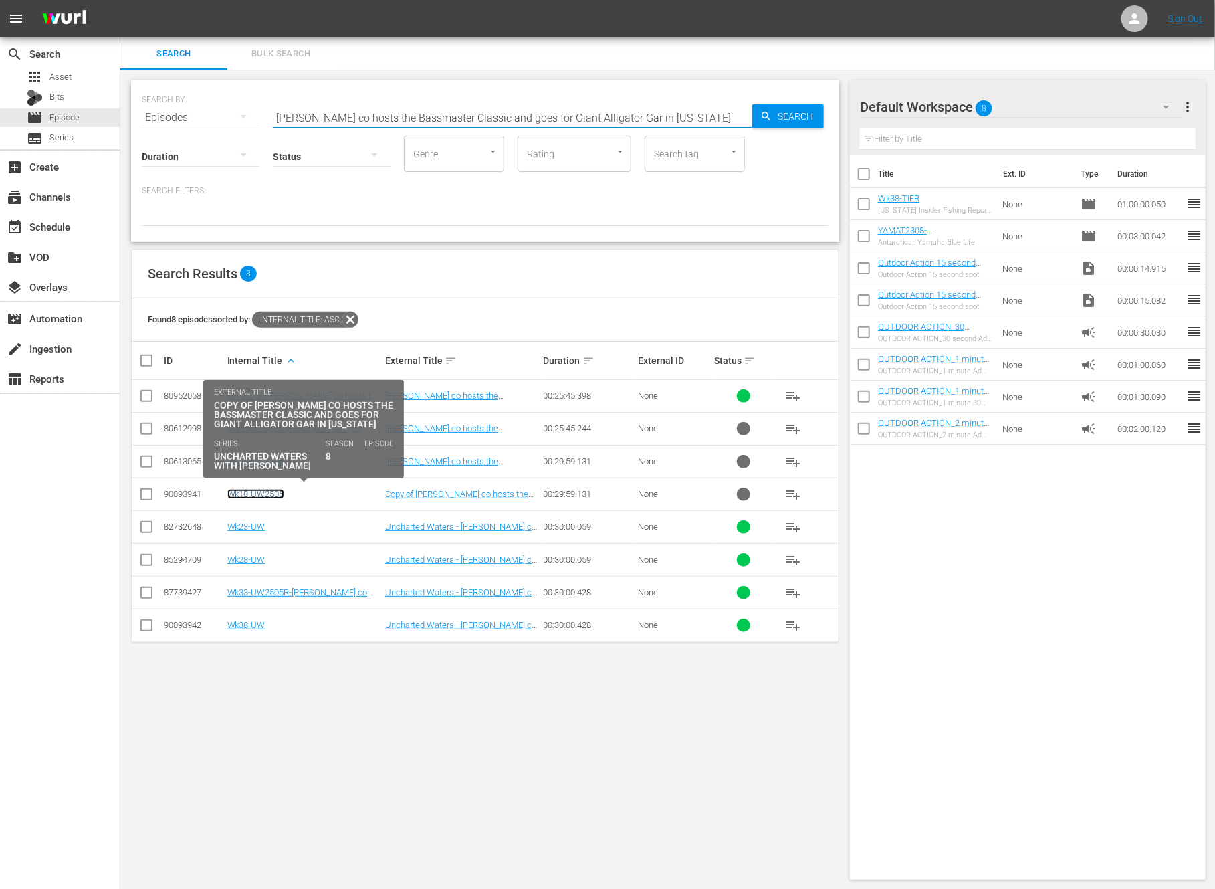
click at [261, 490] on link "Wk18-UW2505" at bounding box center [255, 494] width 57 height 10
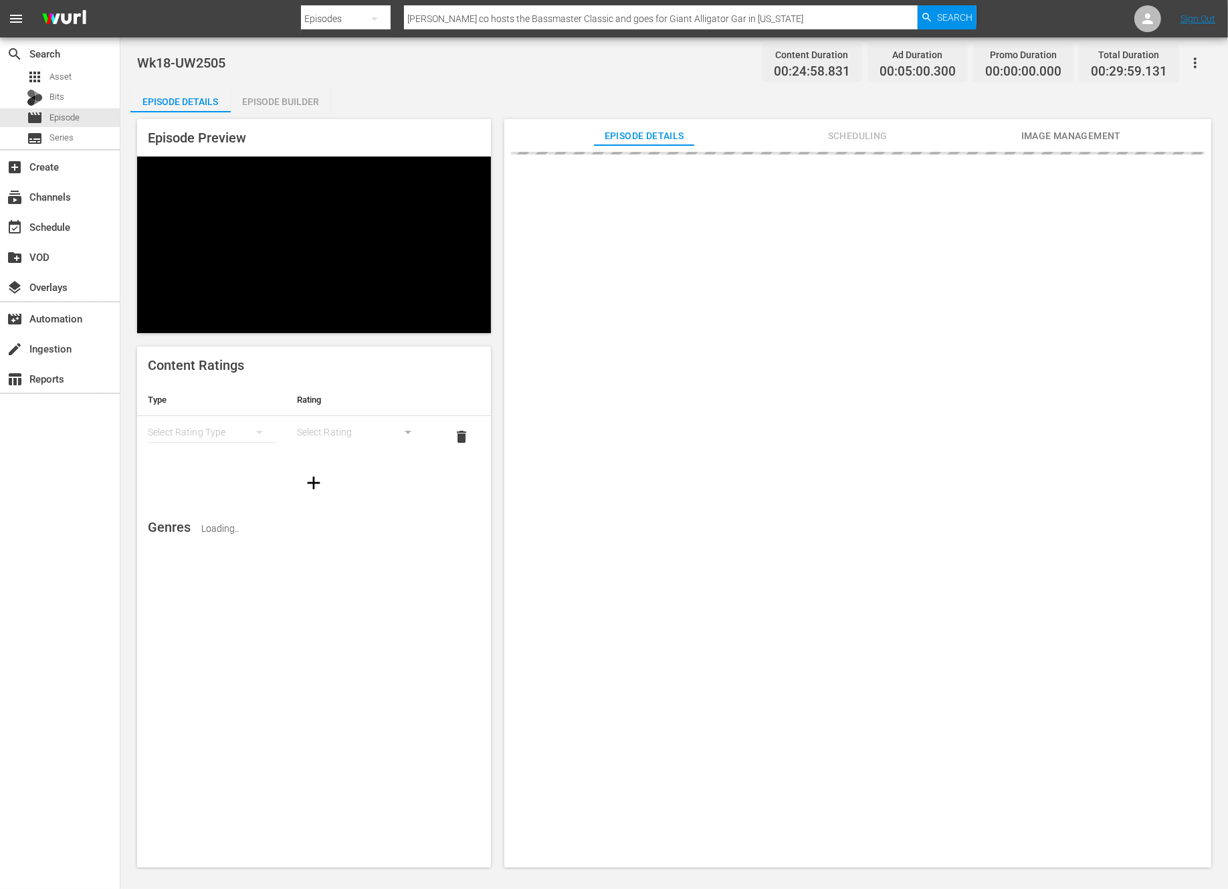
click at [296, 108] on div "Episode Builder" at bounding box center [281, 102] width 100 height 32
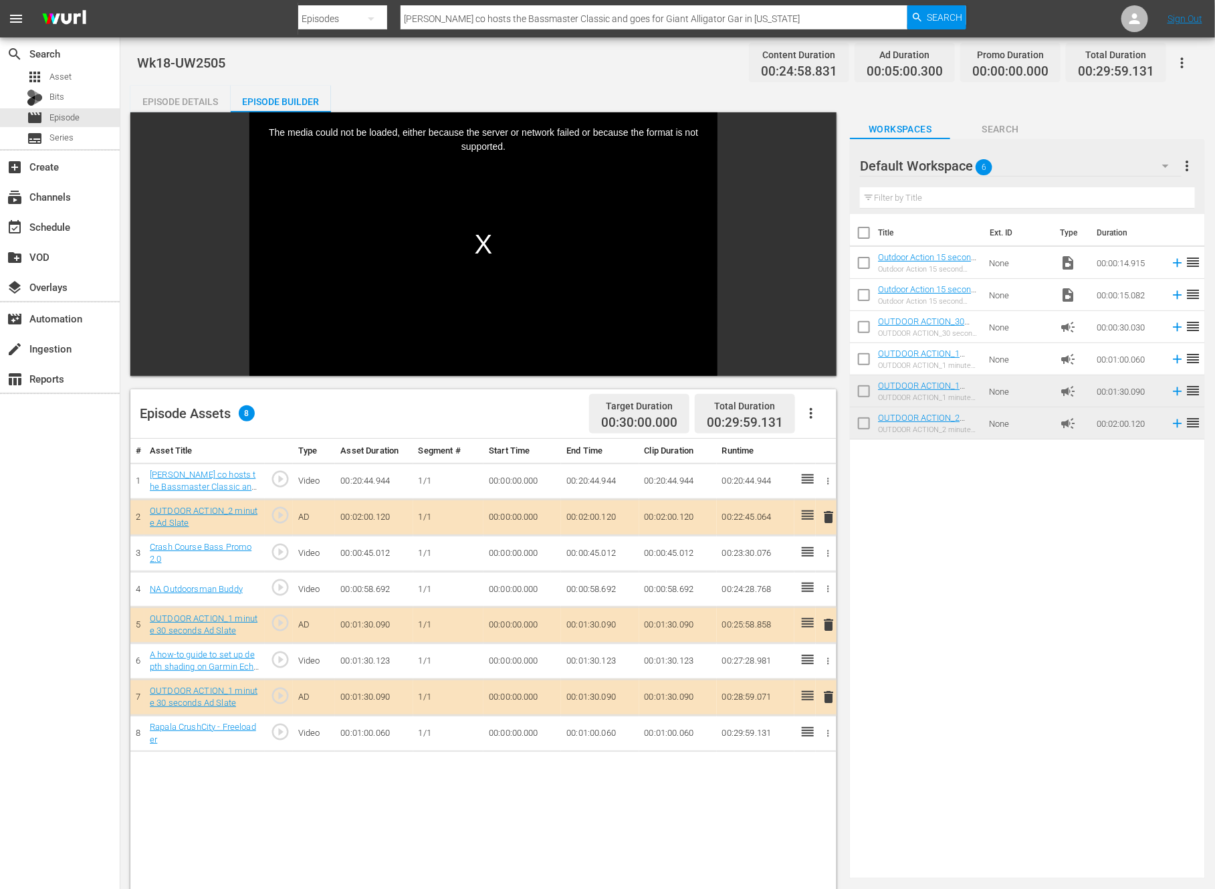
click at [191, 96] on div "Episode Details" at bounding box center [180, 102] width 100 height 32
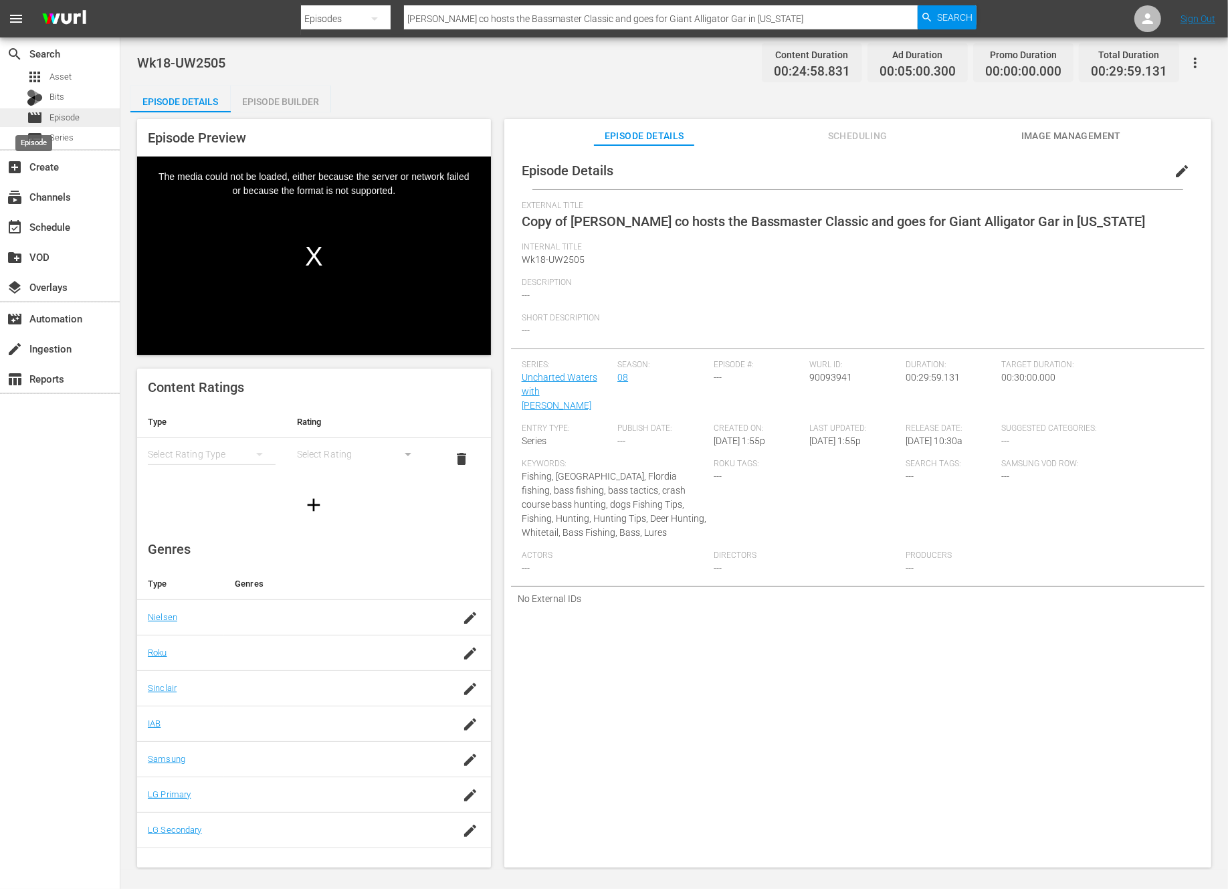
click at [69, 112] on span "Episode" at bounding box center [64, 117] width 30 height 13
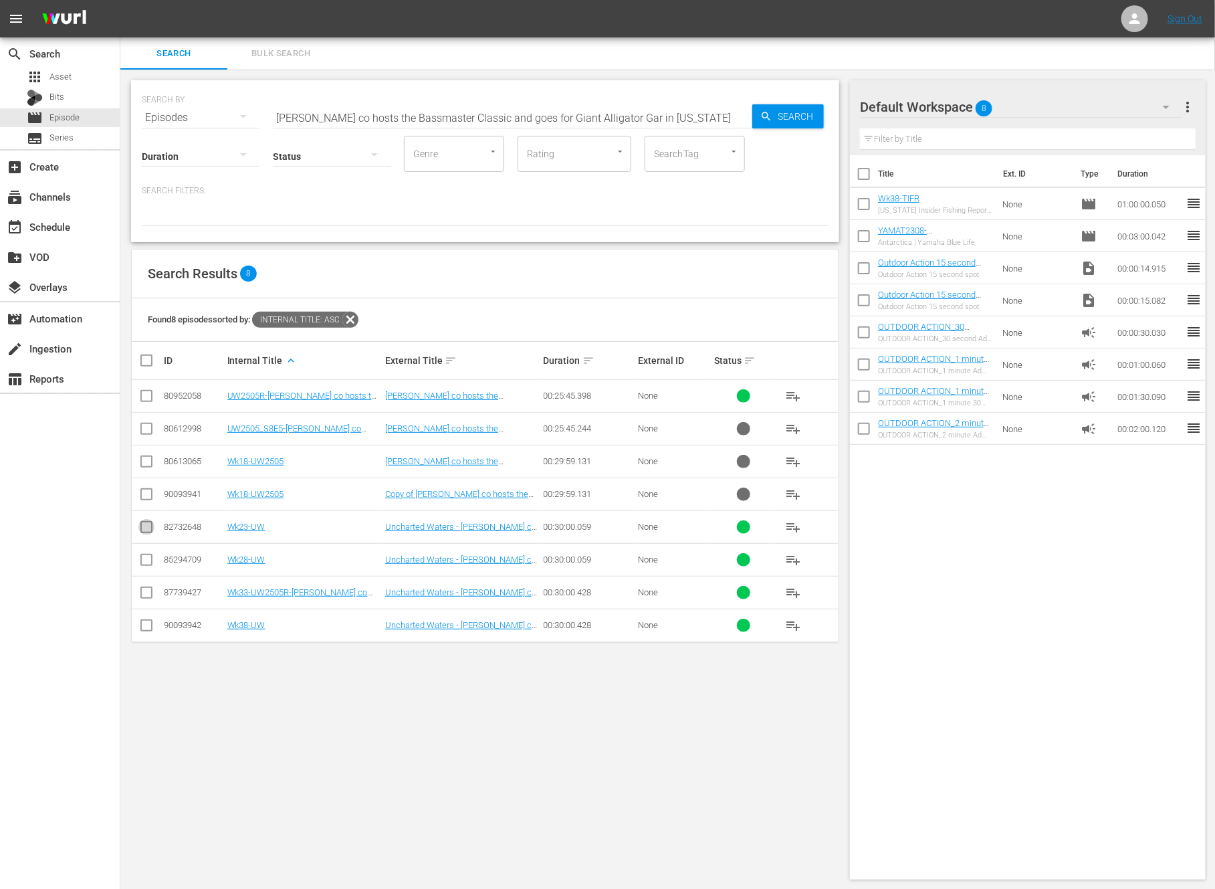
click at [143, 522] on input "checkbox" at bounding box center [146, 530] width 16 height 16
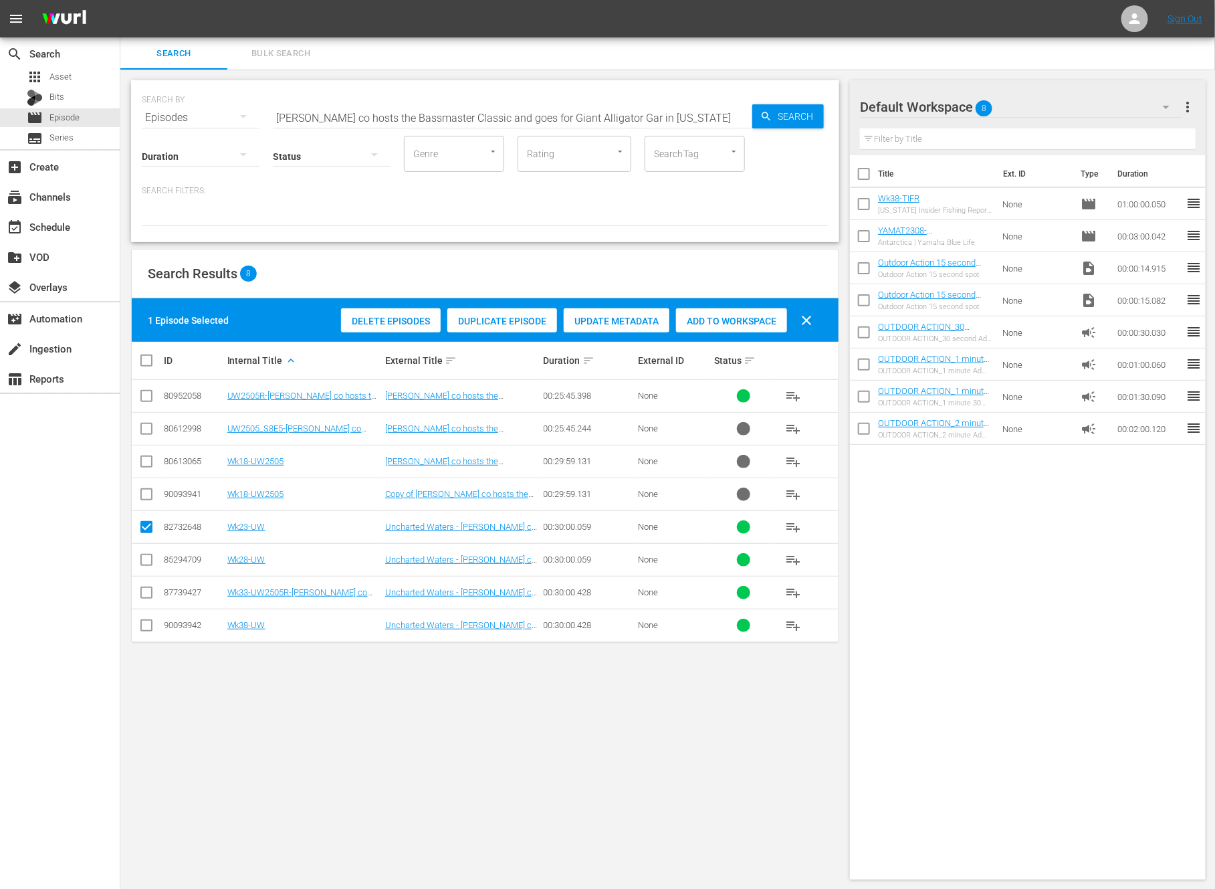
click at [482, 322] on span "Duplicate Episode" at bounding box center [502, 321] width 110 height 11
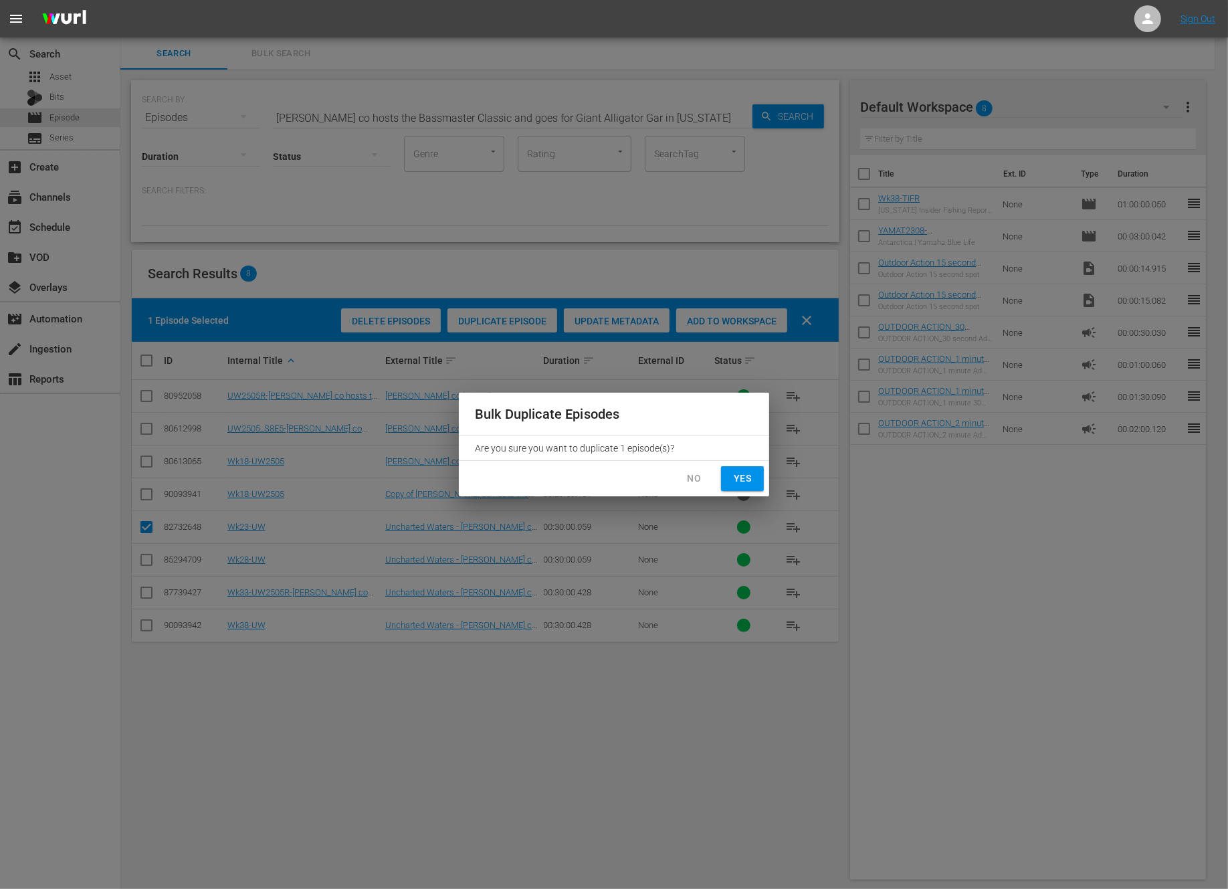
click at [737, 472] on span "Yes" at bounding box center [742, 478] width 21 height 17
checkbox input "false"
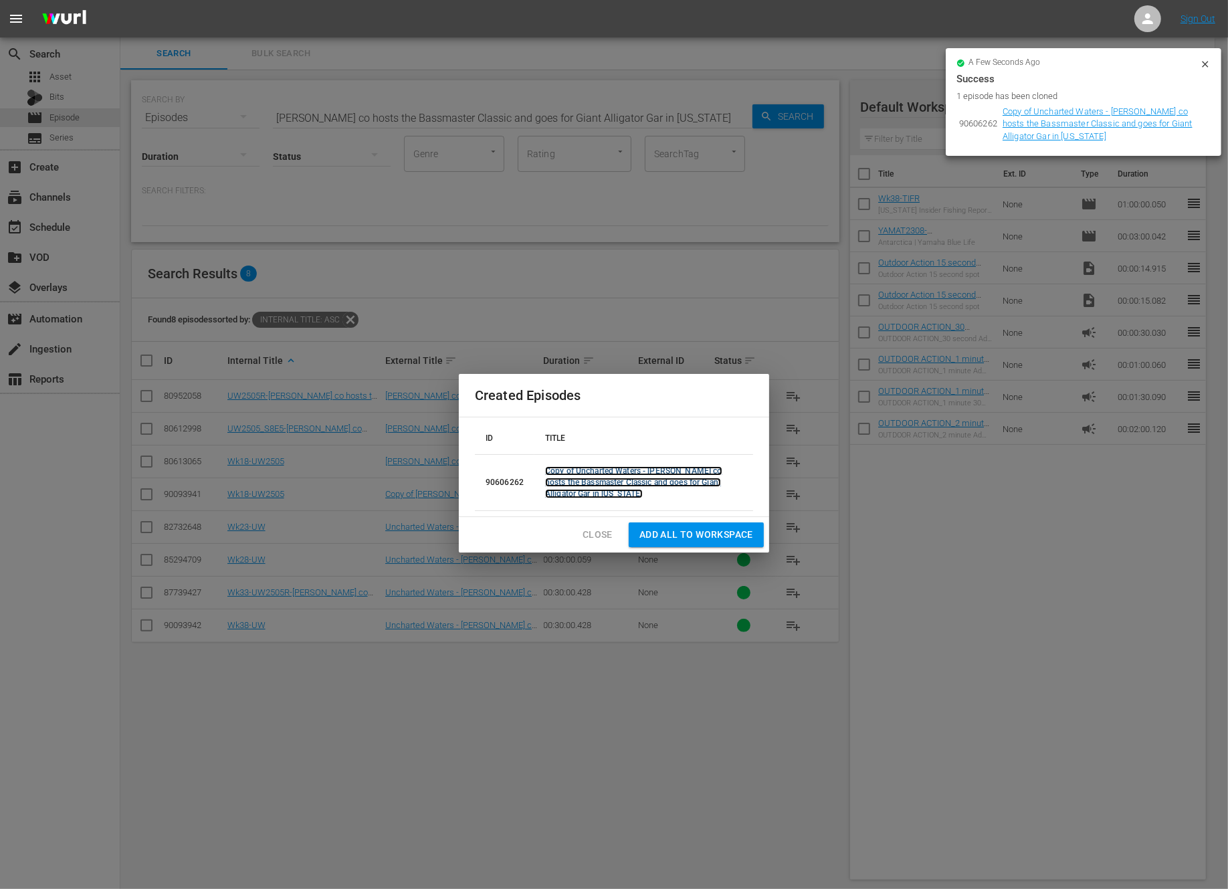
click at [572, 472] on link "Copy of Uncharted Waters - Peter co hosts the Bassmaster Classic and goes for G…" at bounding box center [633, 482] width 177 height 32
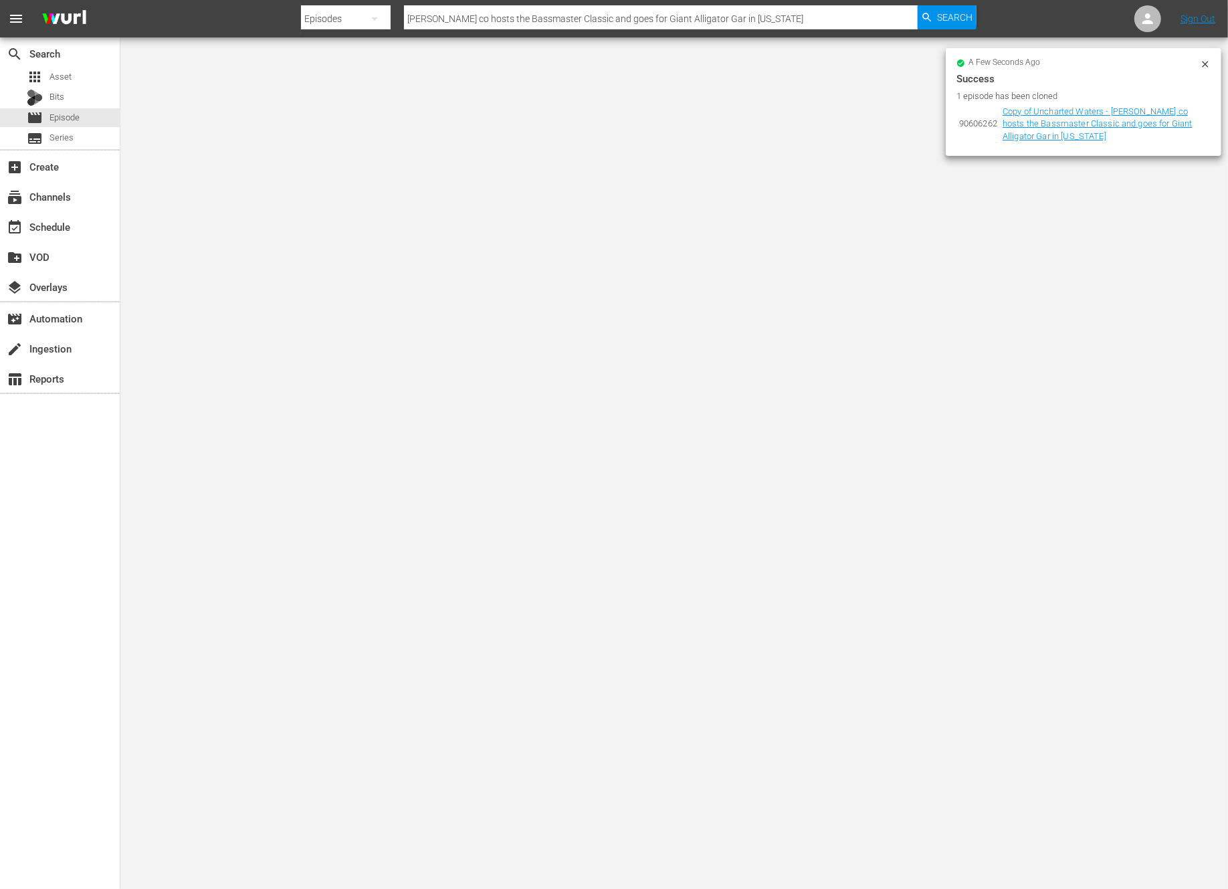
click at [1206, 63] on icon at bounding box center [1205, 64] width 6 height 6
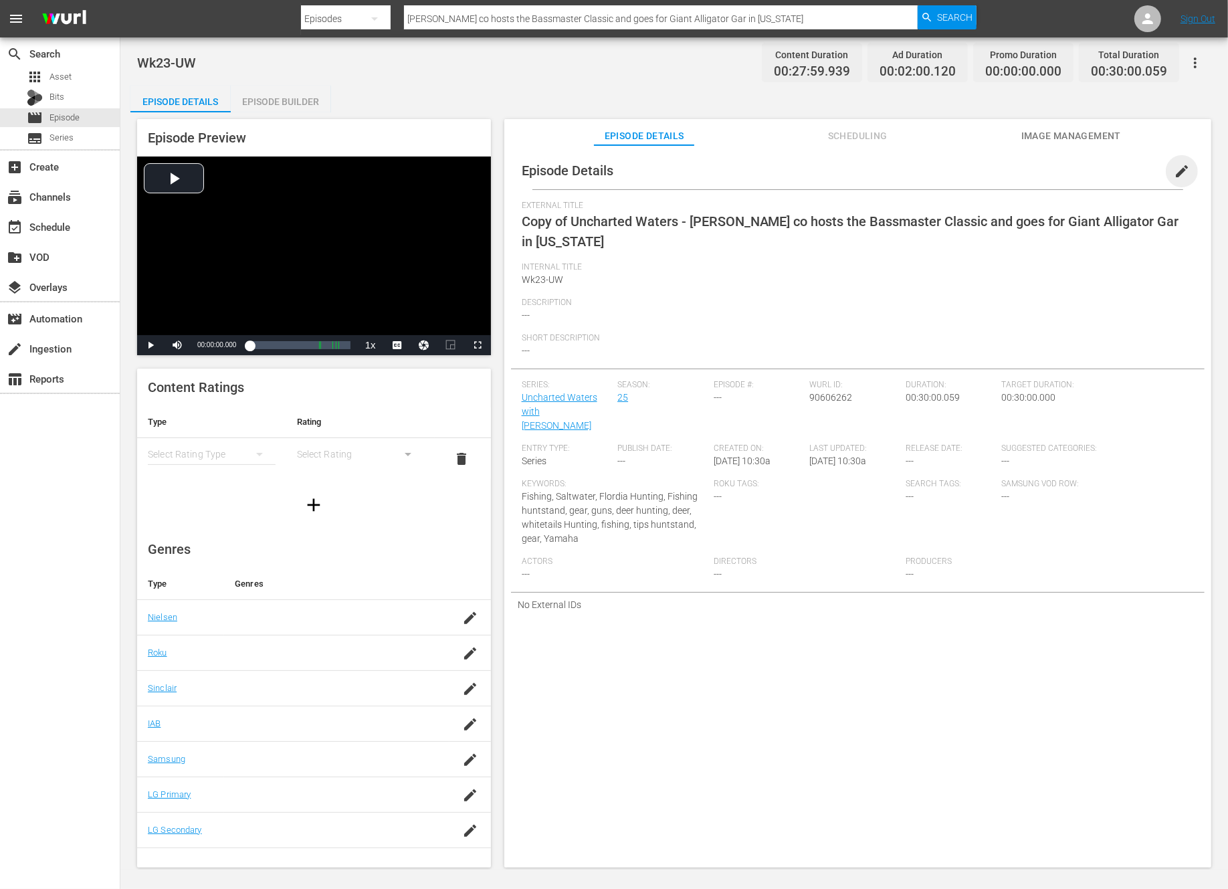
click at [1178, 169] on span "edit" at bounding box center [1182, 171] width 16 height 16
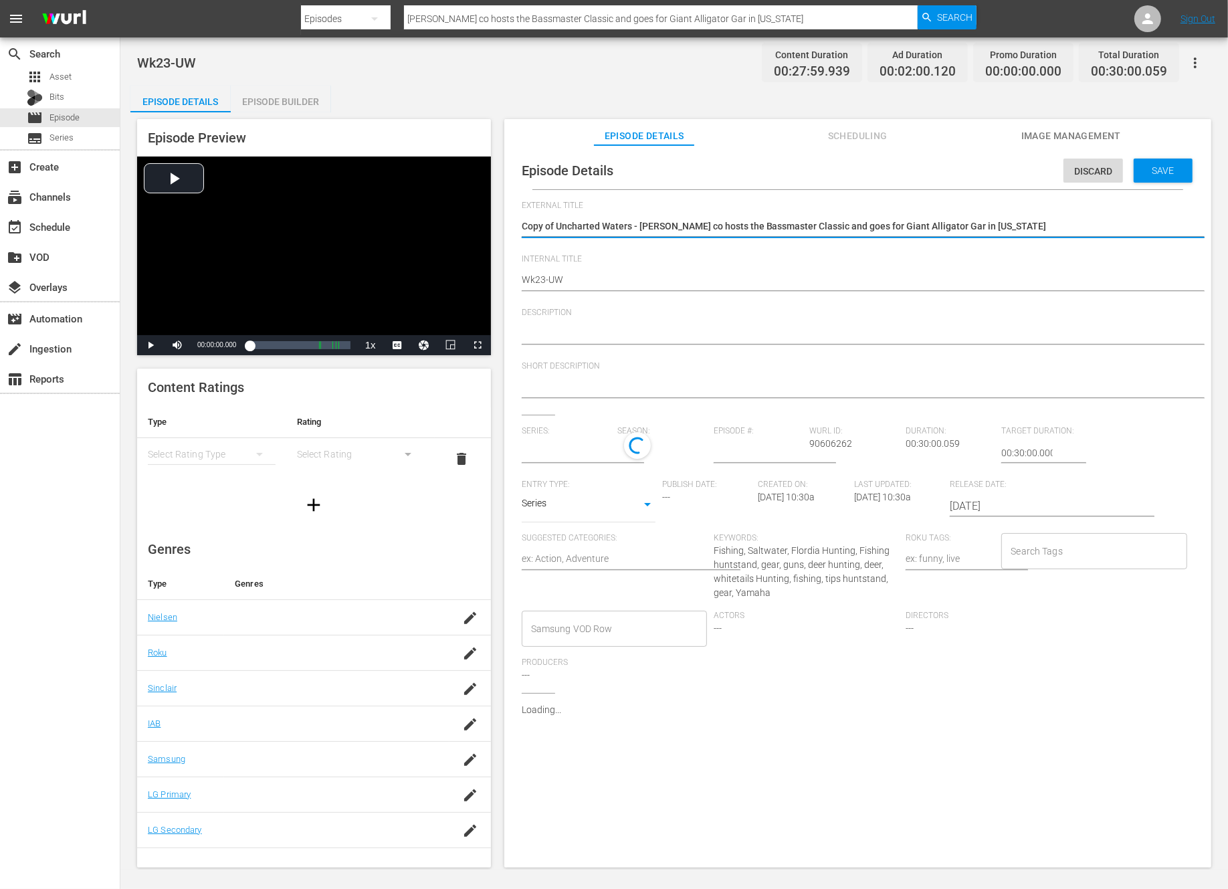
type input "Uncharted Waters with Peter Miller"
click at [558, 223] on textarea "Copy of Uncharted Waters - Peter co hosts the Bassmaster Classic and goes for G…" at bounding box center [854, 227] width 665 height 16
type textarea "Copy ofUncharted Waters - Peter co hosts the Bassmaster Classic and goes for Gi…"
type textarea "Copy oUncharted Waters - Peter co hosts the Bassmaster Classic and goes for Gia…"
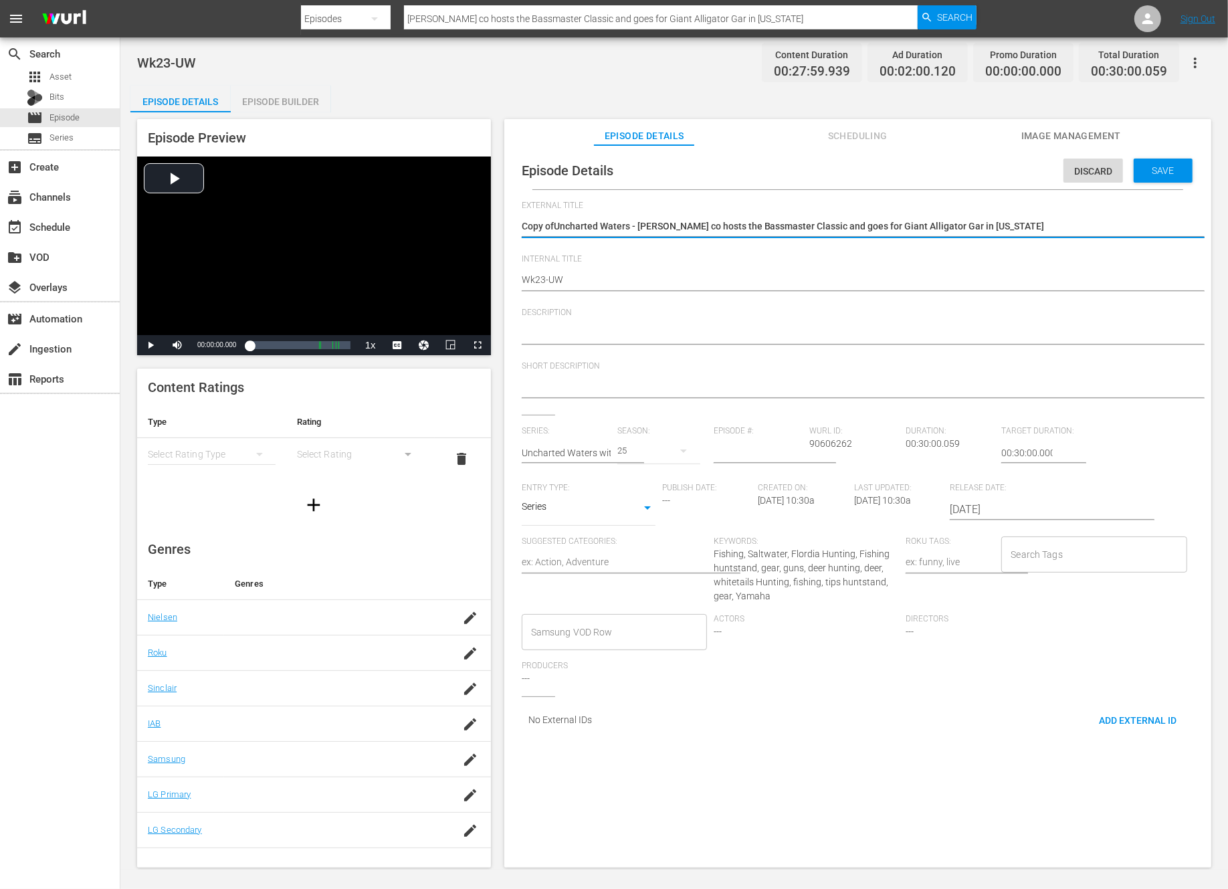
type textarea "Copy oUncharted Waters - Peter co hosts the Bassmaster Classic and goes for Gia…"
type textarea "Copy Uncharted Waters - Peter co hosts the Bassmaster Classic and goes for Gian…"
type textarea "CopyUncharted Waters - Peter co hosts the Bassmaster Classic and goes for Giant…"
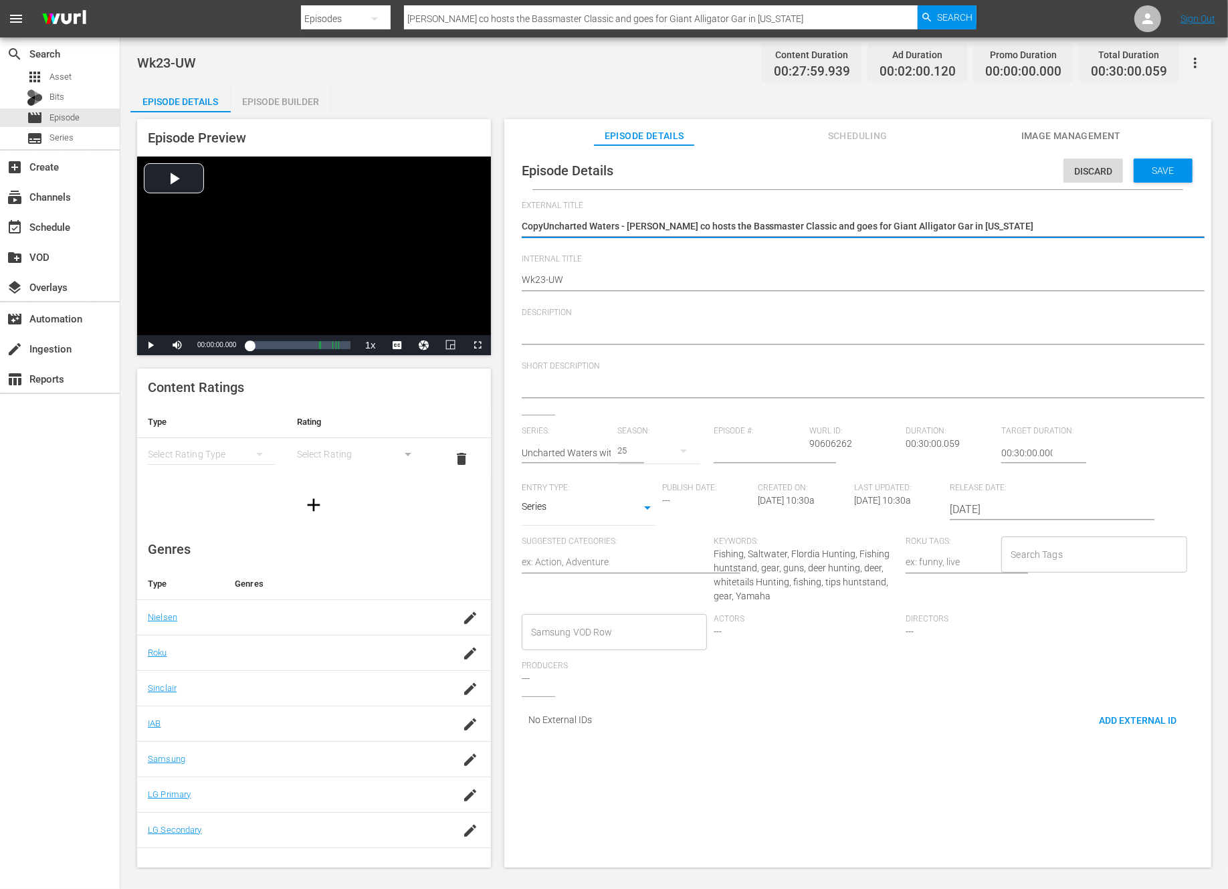
type textarea "CopUncharted Waters - Peter co hosts the Bassmaster Classic and goes for Giant …"
type textarea "CoUncharted Waters - Peter co hosts the Bassmaster Classic and goes for Giant A…"
type textarea "CUncharted Waters - Peter co hosts the Bassmaster Classic and goes for Giant Al…"
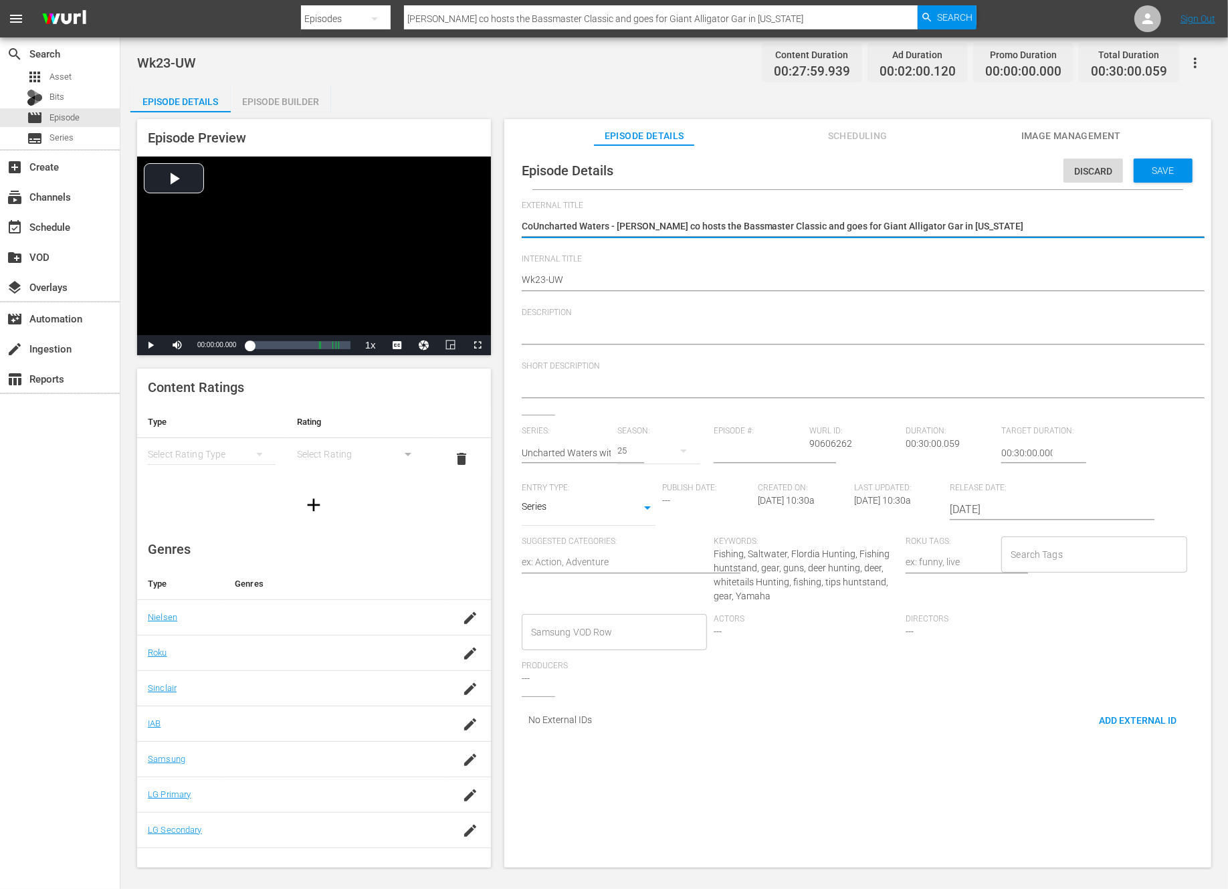
type textarea "CUncharted Waters - Peter co hosts the Bassmaster Classic and goes for Giant Al…"
type textarea "Uncharted Waters - Peter co hosts the Bassmaster Classic and goes for Giant All…"
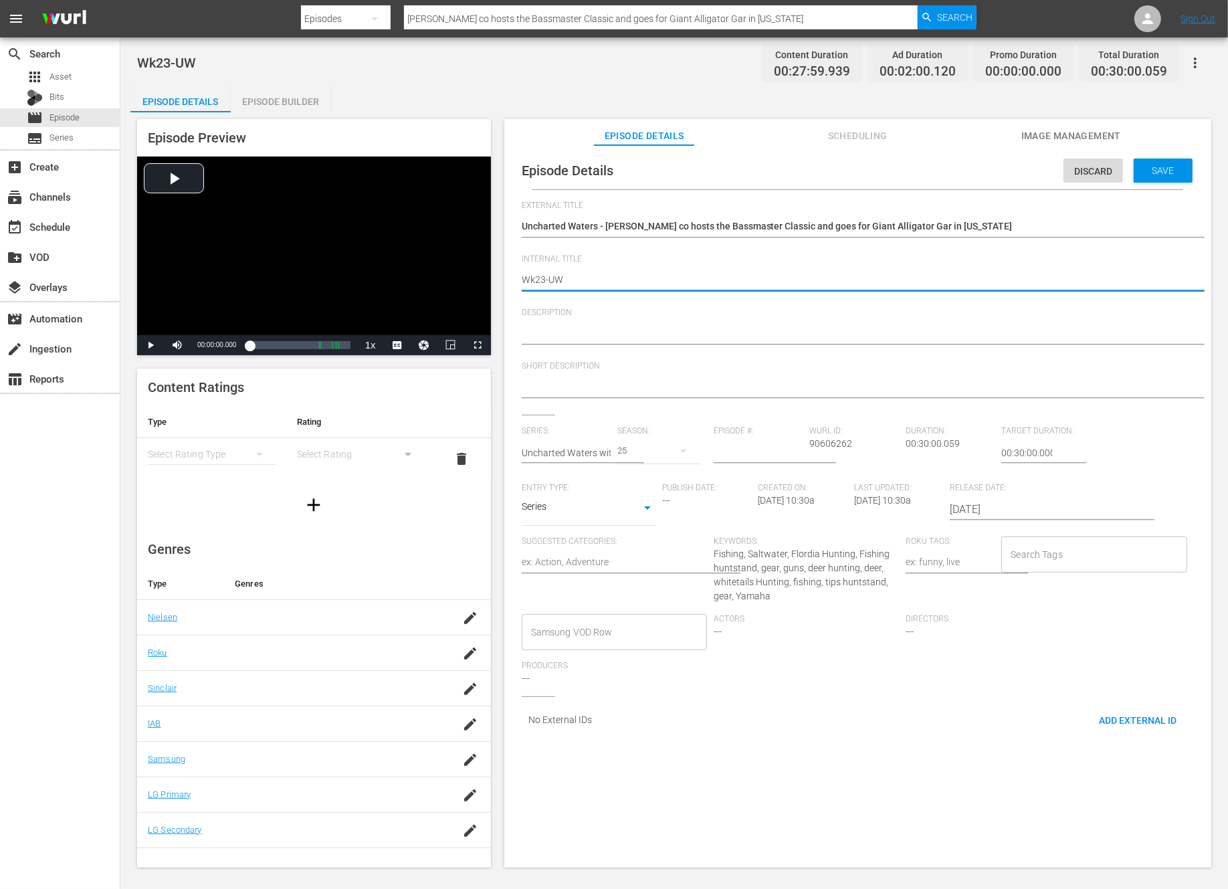
type textarea "Wk2-UW"
type textarea "Wk-UW"
type textarea "Wk3-UW"
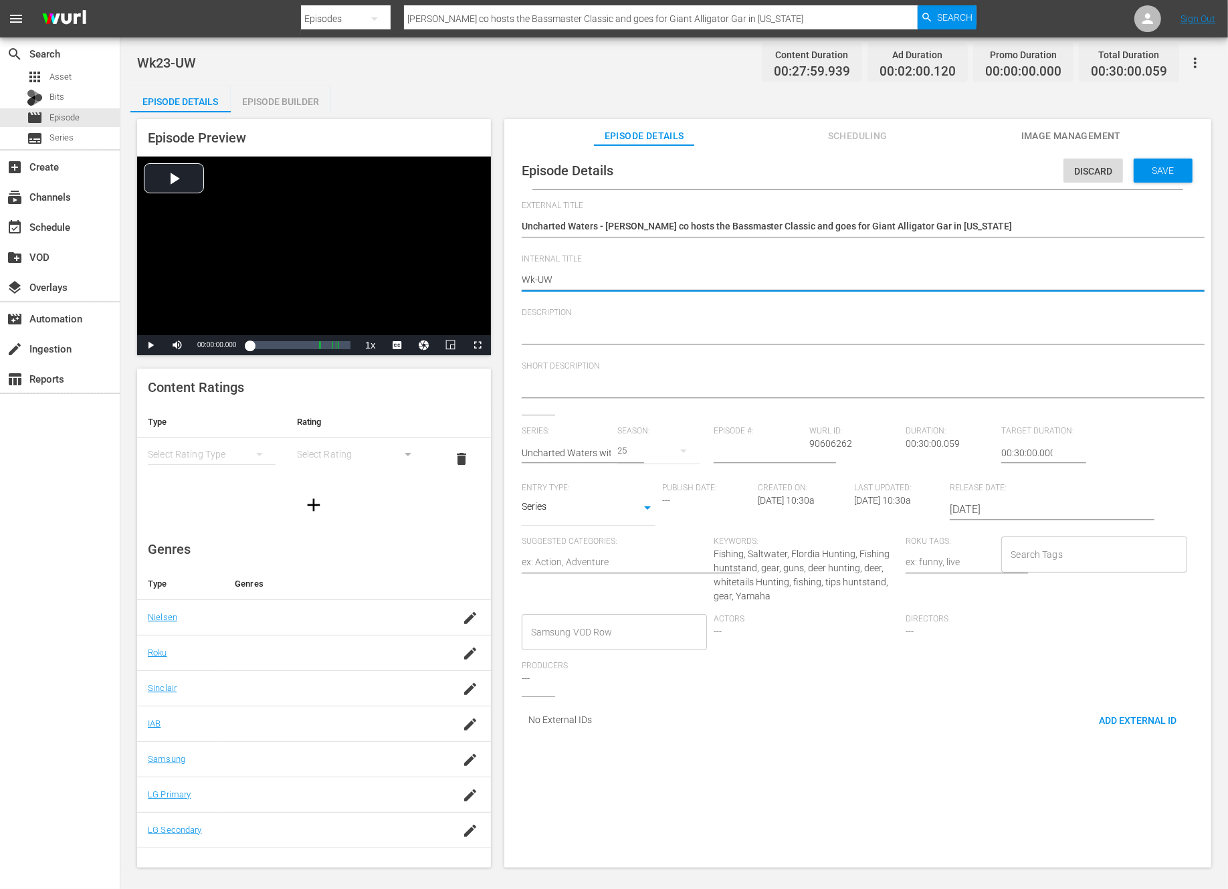
type textarea "Wk3-UW"
type textarea "Wk39-UW"
click at [1157, 171] on span "Save" at bounding box center [1163, 170] width 43 height 11
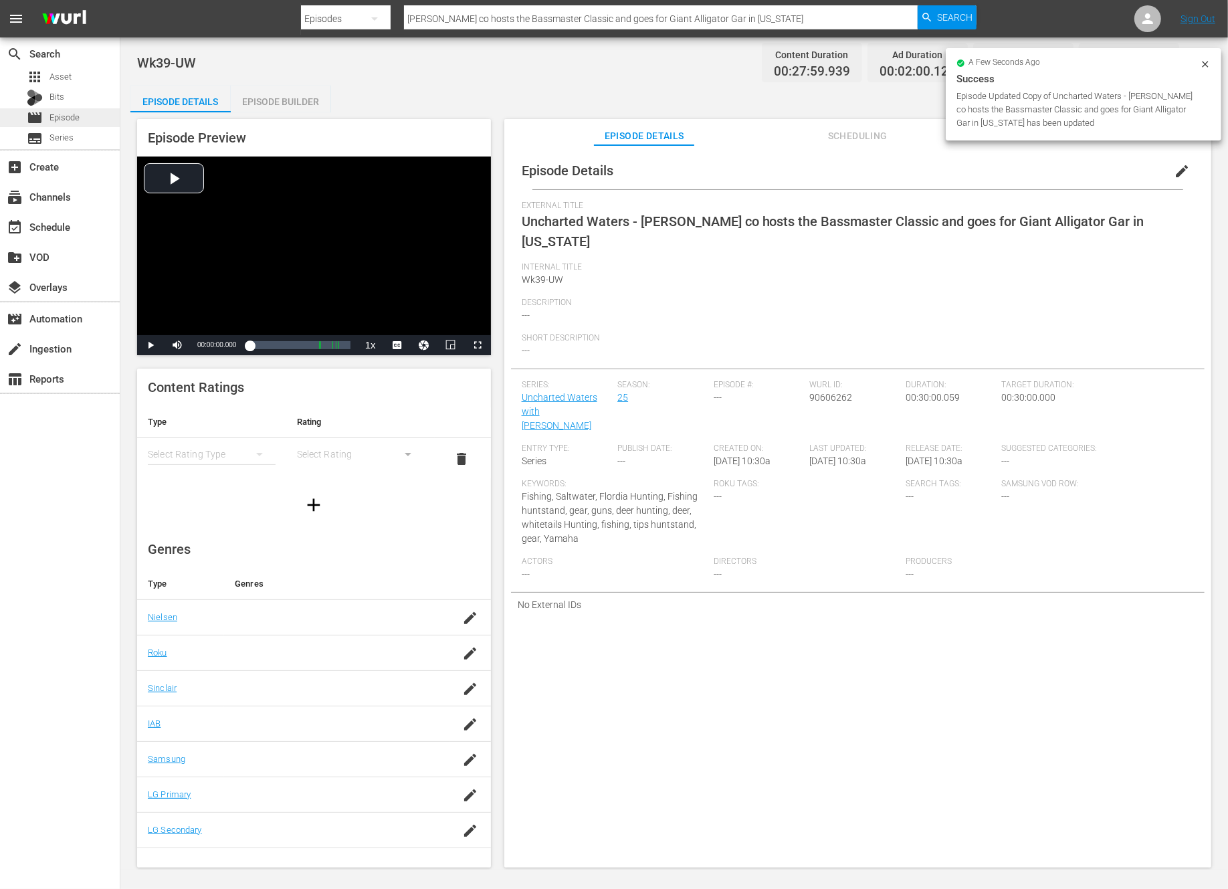
click at [76, 120] on span "Episode" at bounding box center [64, 117] width 30 height 13
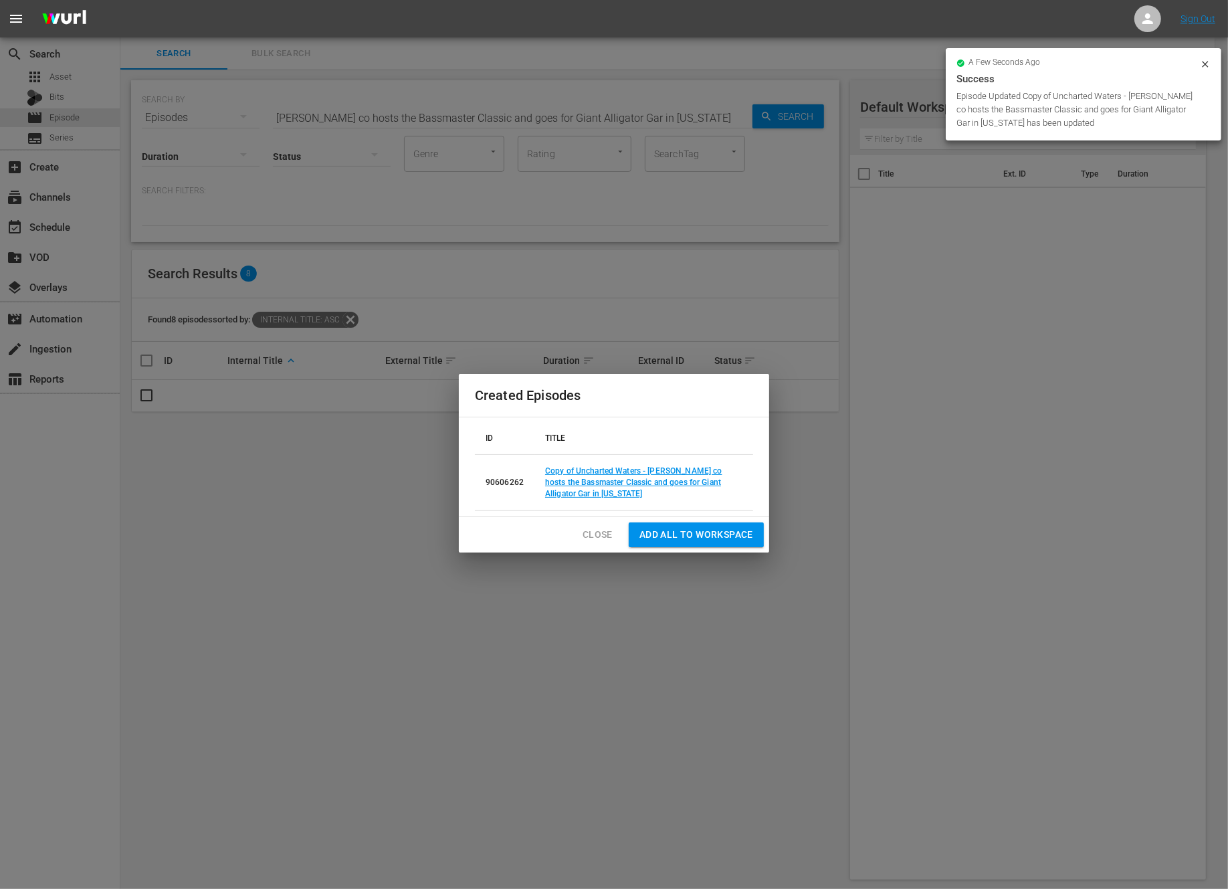
click at [596, 533] on span "Close" at bounding box center [598, 534] width 30 height 17
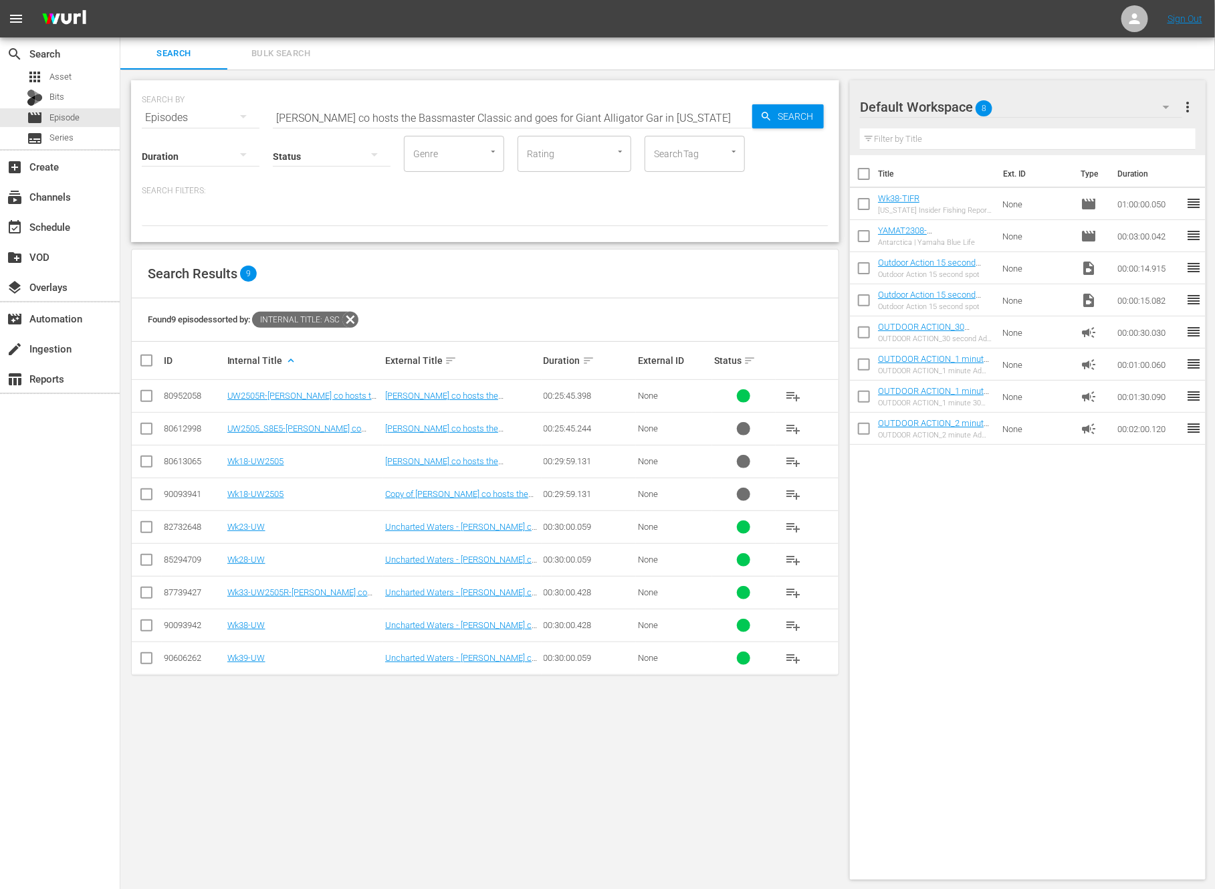
click at [344, 114] on input "Peter co hosts the Bassmaster Classic and goes for Giant Alligator Gar in Texas" at bounding box center [513, 118] width 480 height 32
paste input "Incredible Migration"
type input "Incredible Migration"
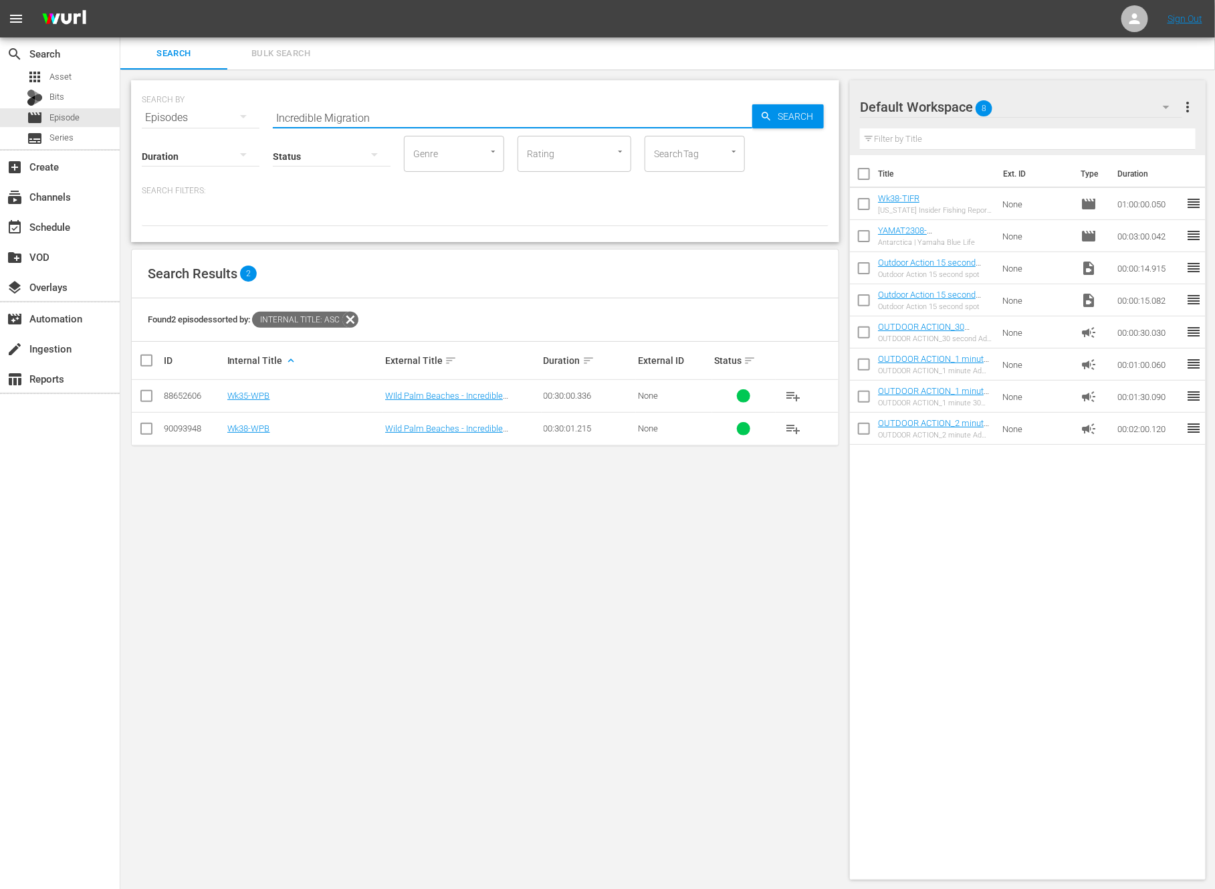
click at [151, 391] on input "checkbox" at bounding box center [146, 399] width 16 height 16
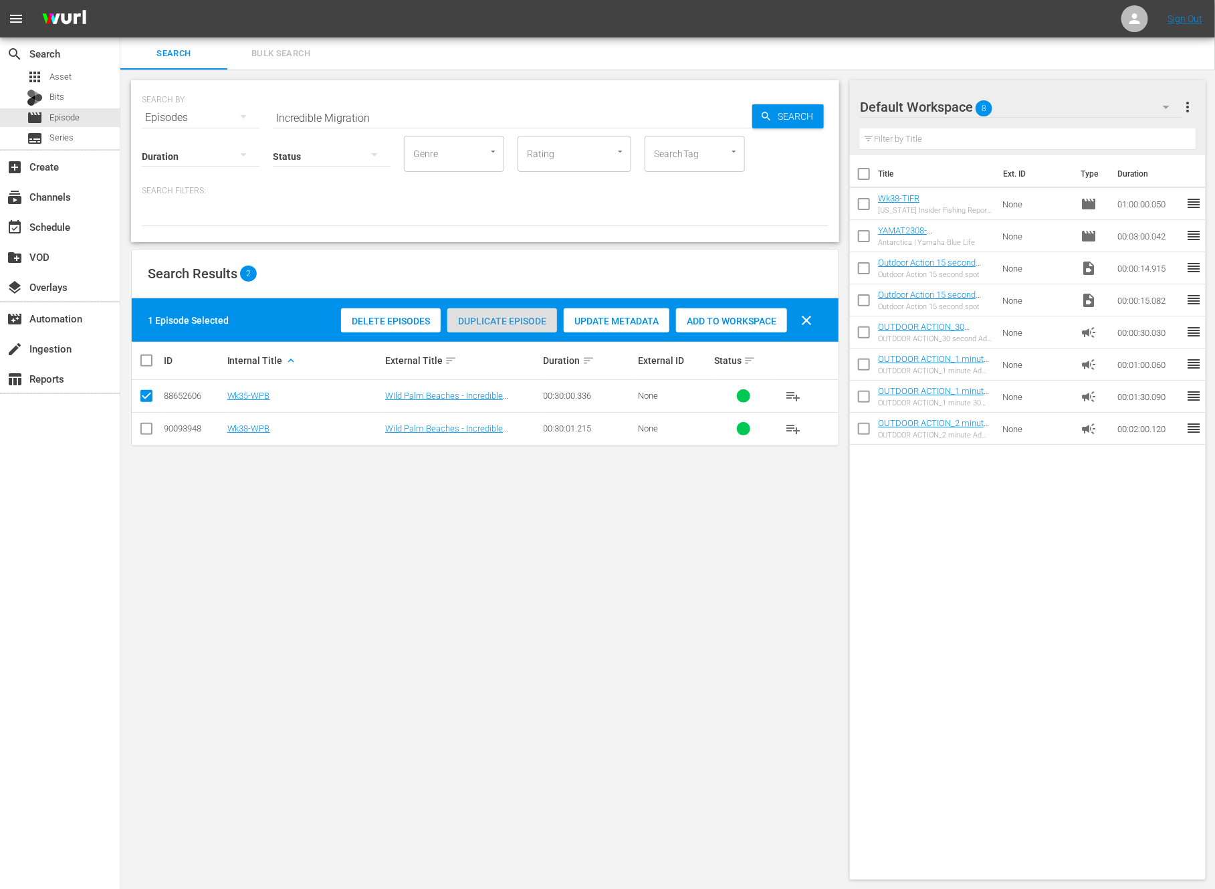
click at [490, 316] on span "Duplicate Episode" at bounding box center [502, 321] width 110 height 11
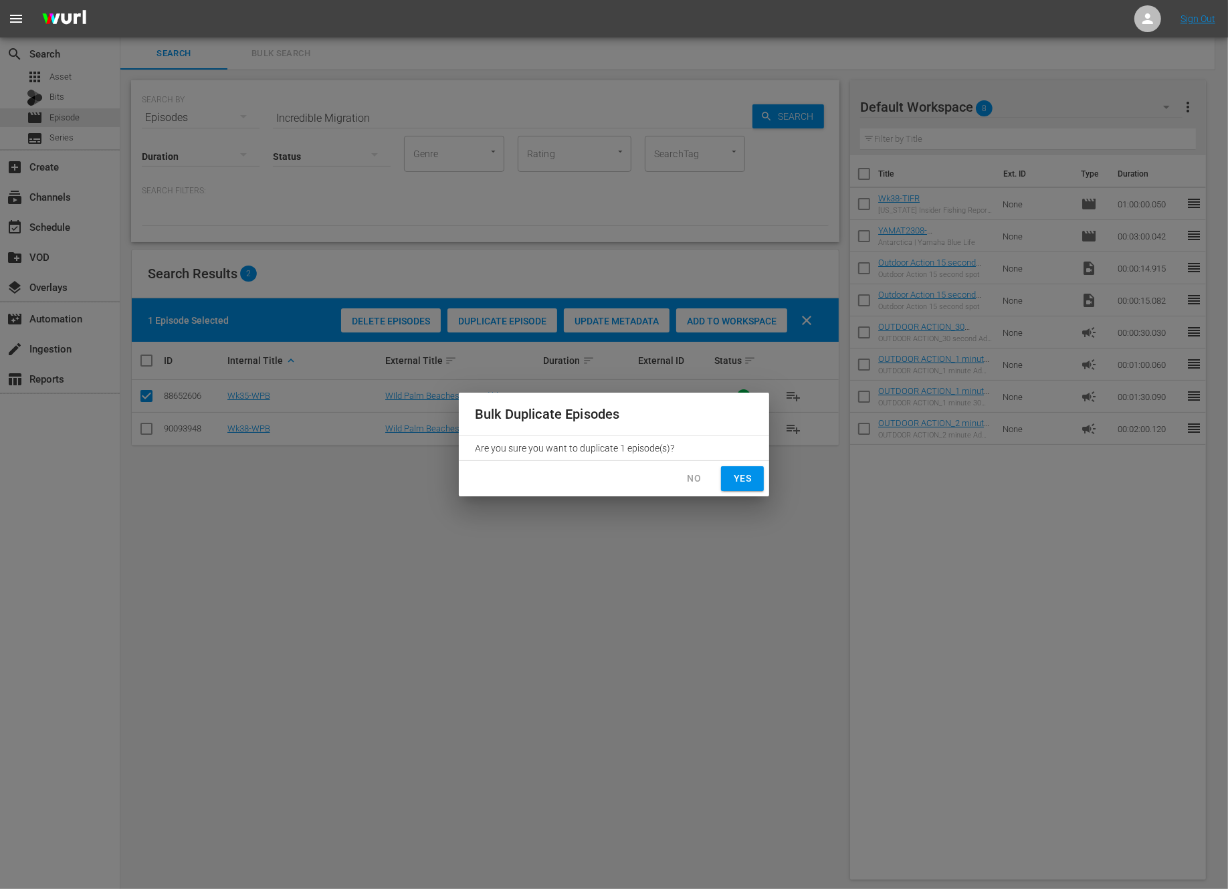
click at [739, 470] on span "Yes" at bounding box center [742, 478] width 21 height 17
checkbox input "false"
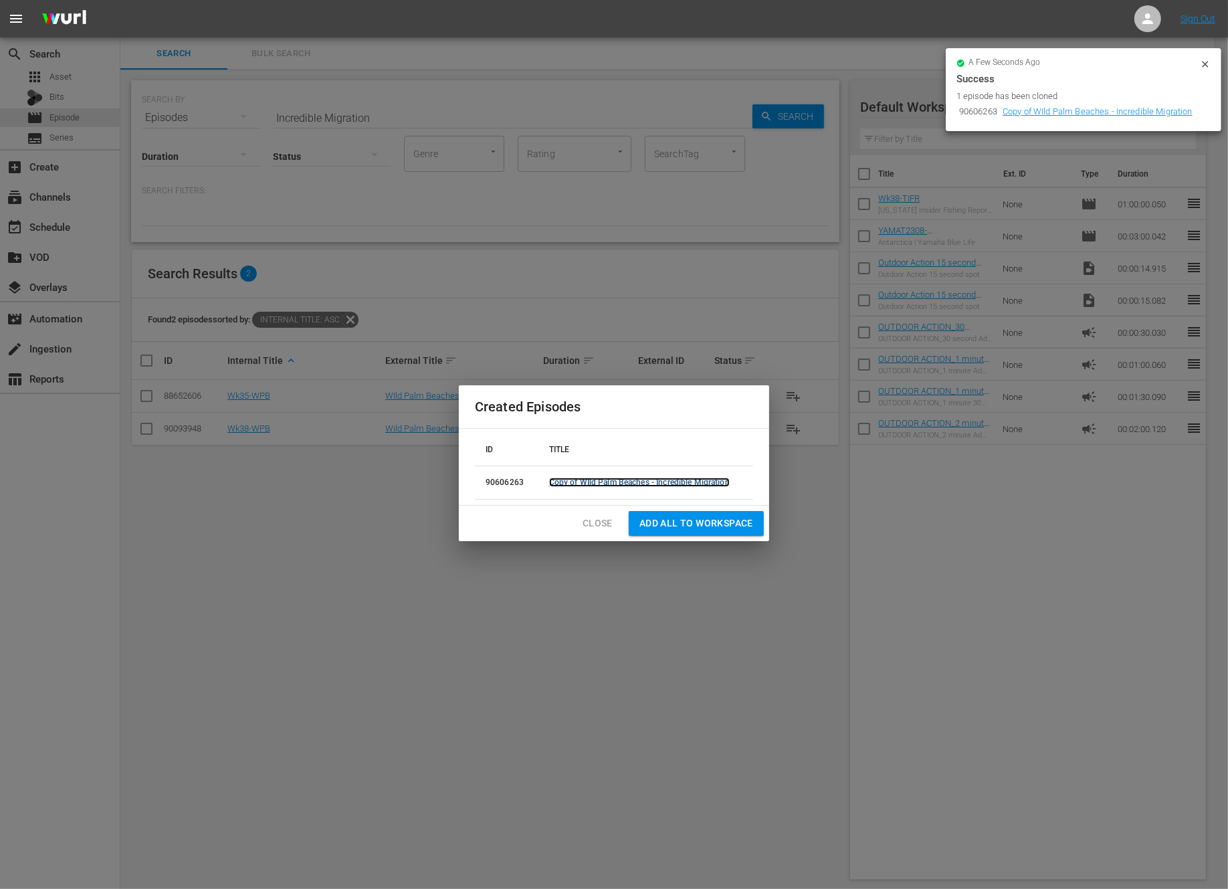
click at [670, 484] on link "Copy of WIld Palm Beaches - Incredible Migration" at bounding box center [639, 482] width 181 height 9
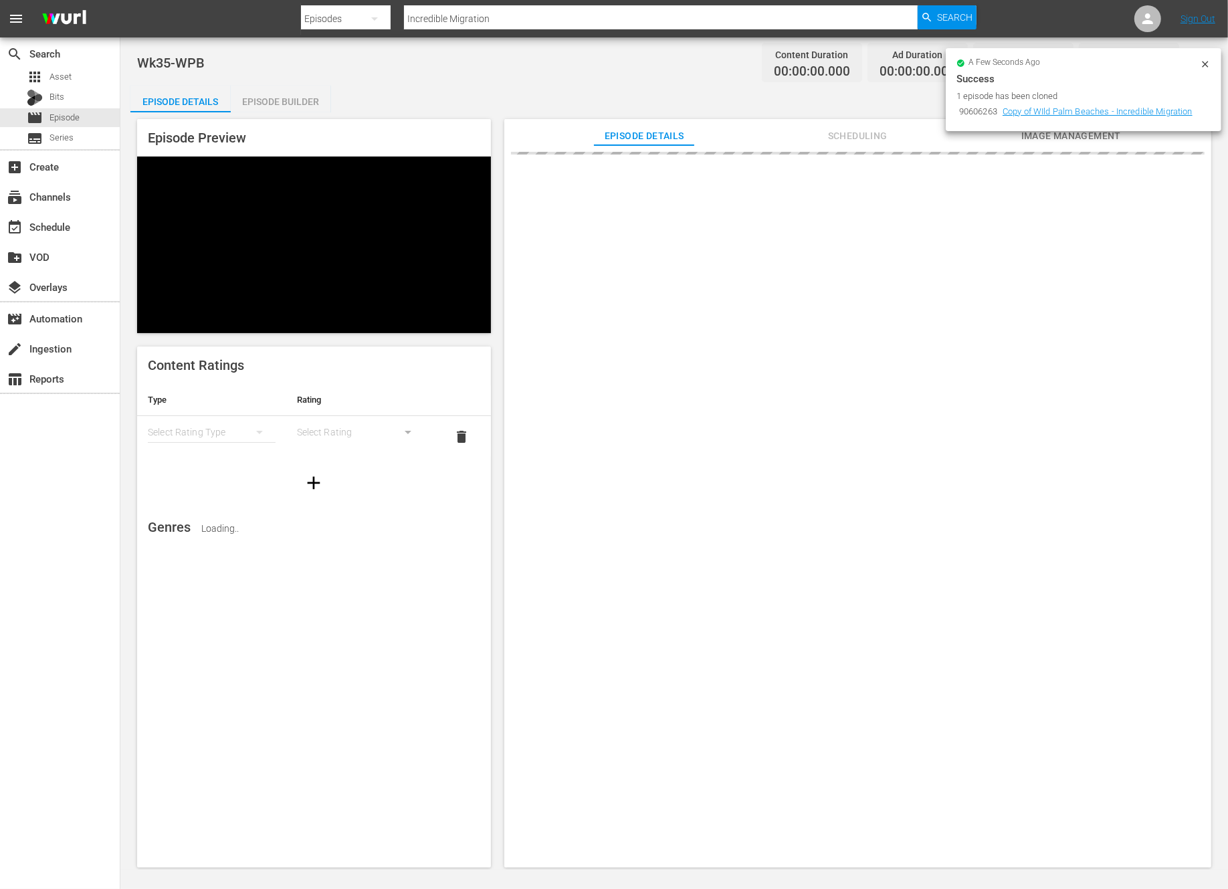
click at [1206, 58] on div "a few seconds ago Success 1 episode has been cloned 90606263 Copy of WIld Palm …" at bounding box center [1084, 89] width 276 height 83
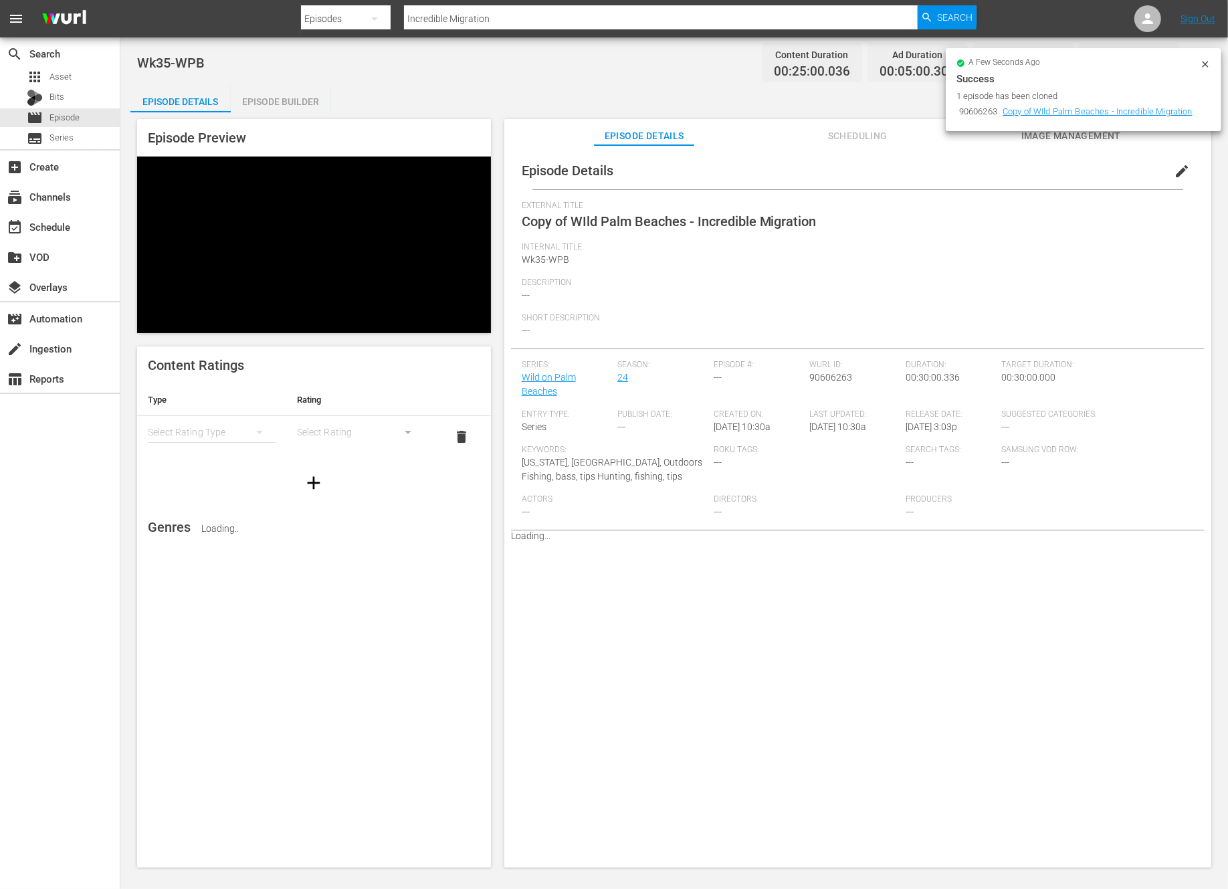
click at [1209, 67] on icon at bounding box center [1205, 64] width 11 height 11
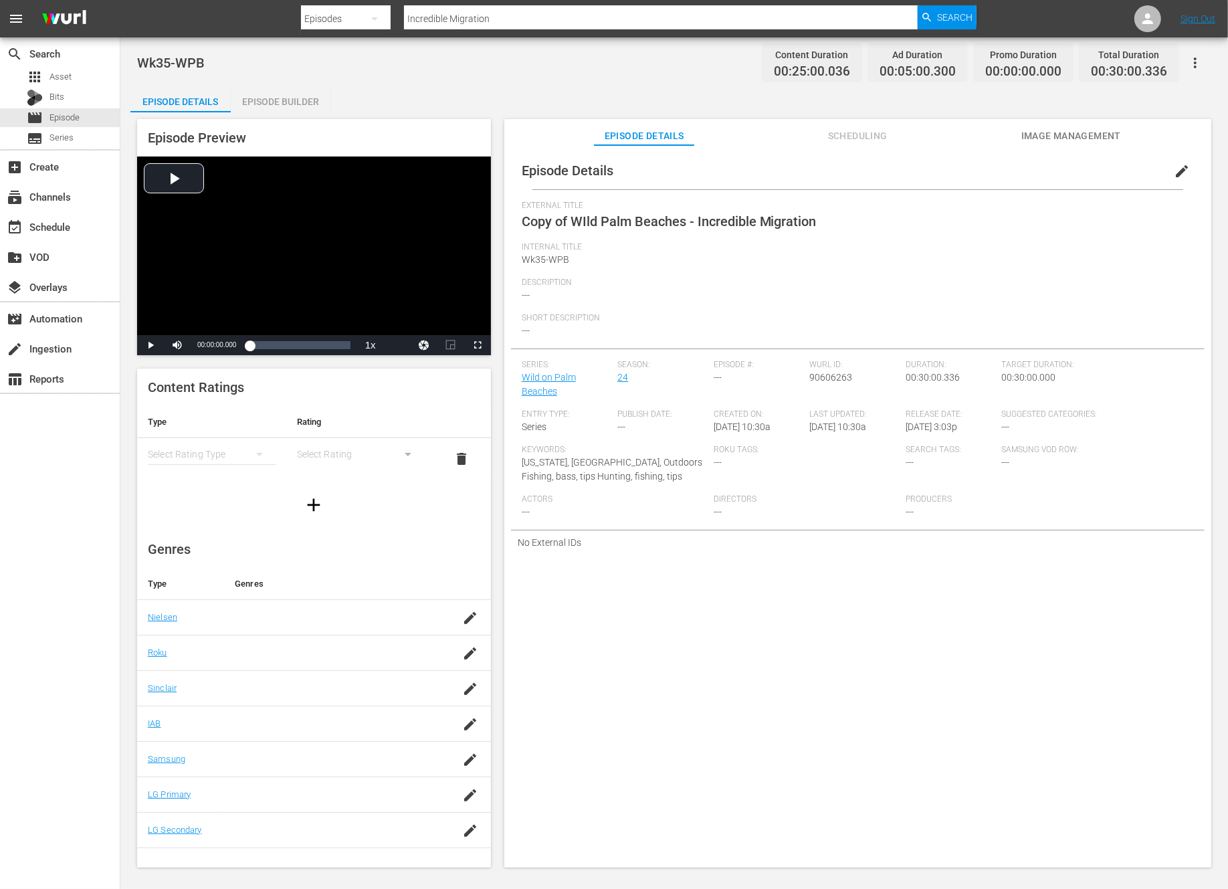
click at [1174, 173] on span "edit" at bounding box center [1182, 171] width 16 height 16
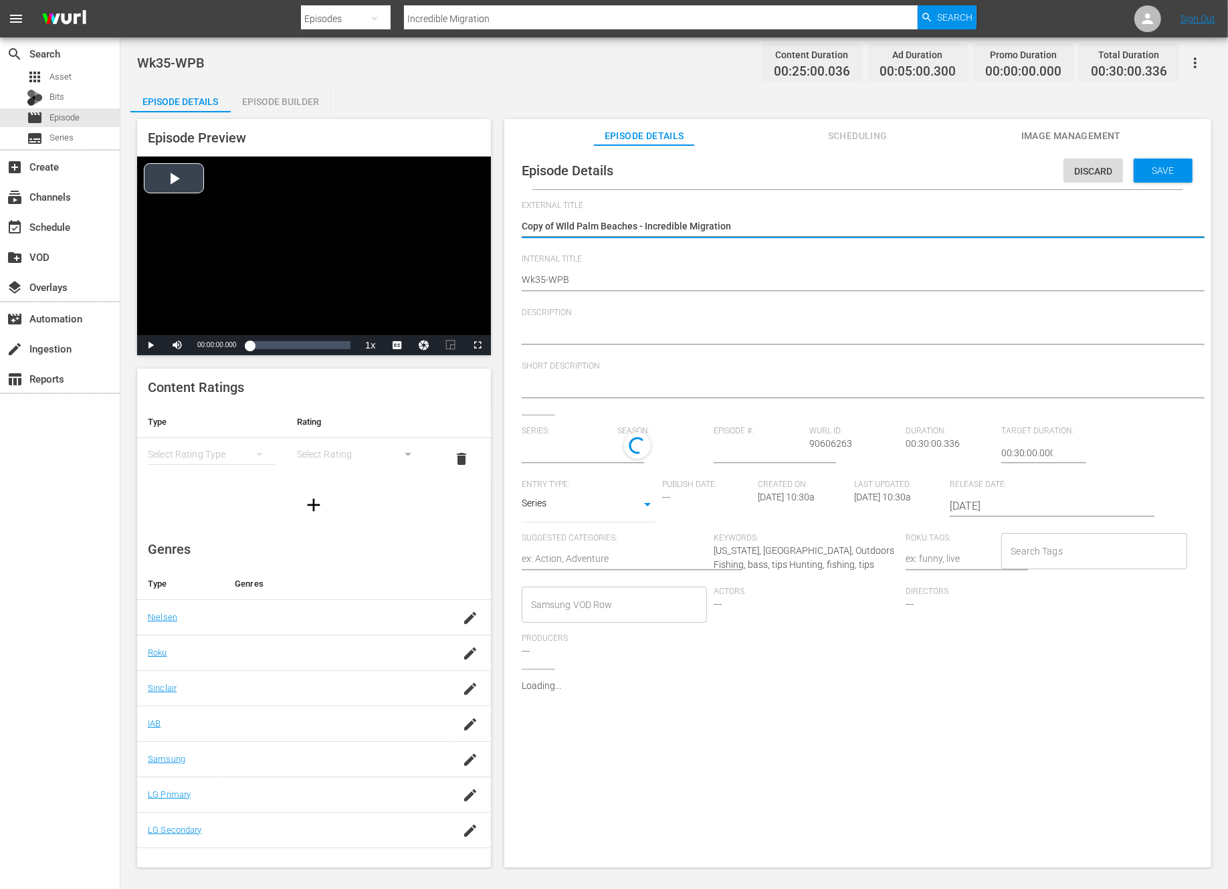
type input "Wild on Palm Beaches"
click at [560, 226] on textarea "Copy of WIld Palm Beaches - Incredible Migration" at bounding box center [854, 227] width 665 height 16
type textarea "Copy ofWIld Palm Beaches - Incredible Migration"
type textarea "Copy oWIld Palm Beaches - Incredible Migration"
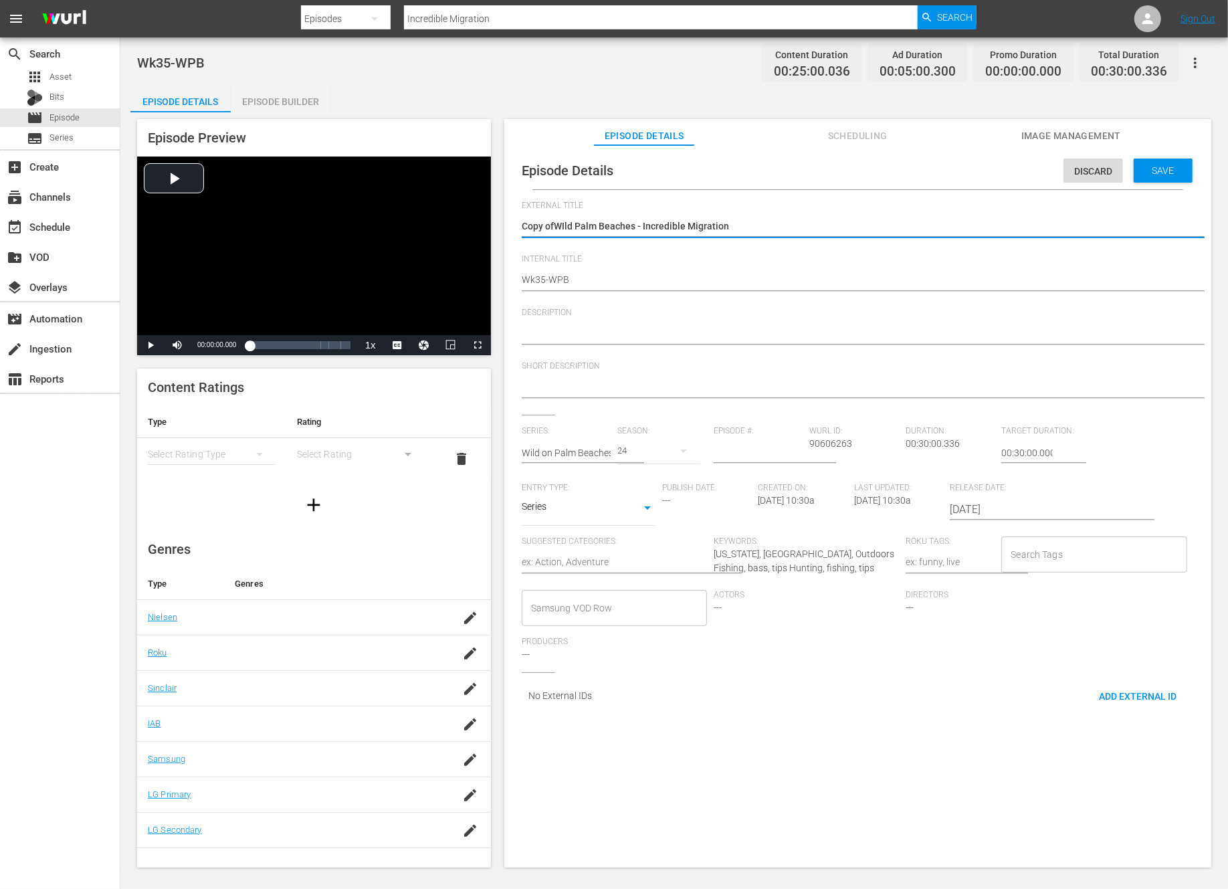
type textarea "Copy oWIld Palm Beaches - Incredible Migration"
type textarea "Copy WIld Palm Beaches - Incredible Migration"
type textarea "CopyWIld Palm Beaches - Incredible Migration"
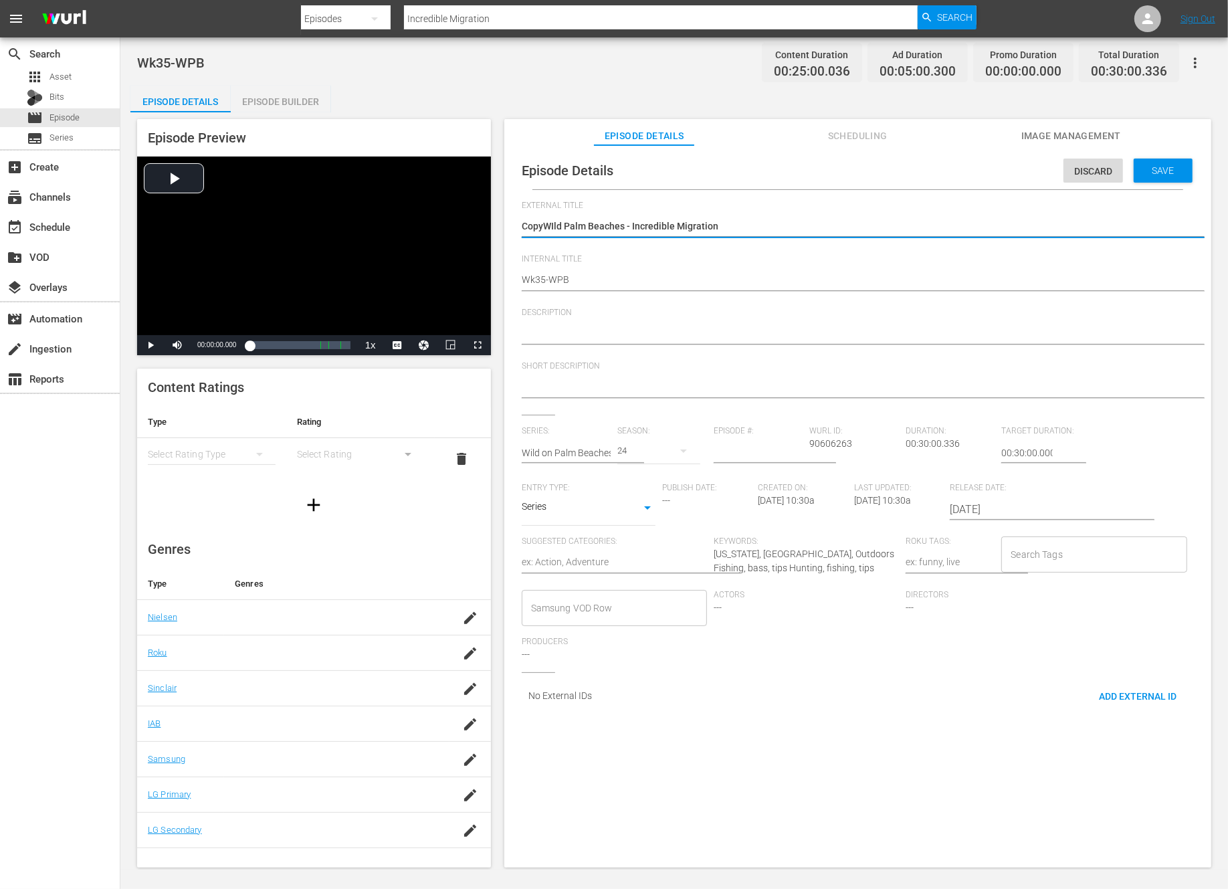
type textarea "CopWIld Palm Beaches - Incredible Migration"
type textarea "CoWIld Palm Beaches - Incredible Migration"
type textarea "CWIld Palm Beaches - Incredible Migration"
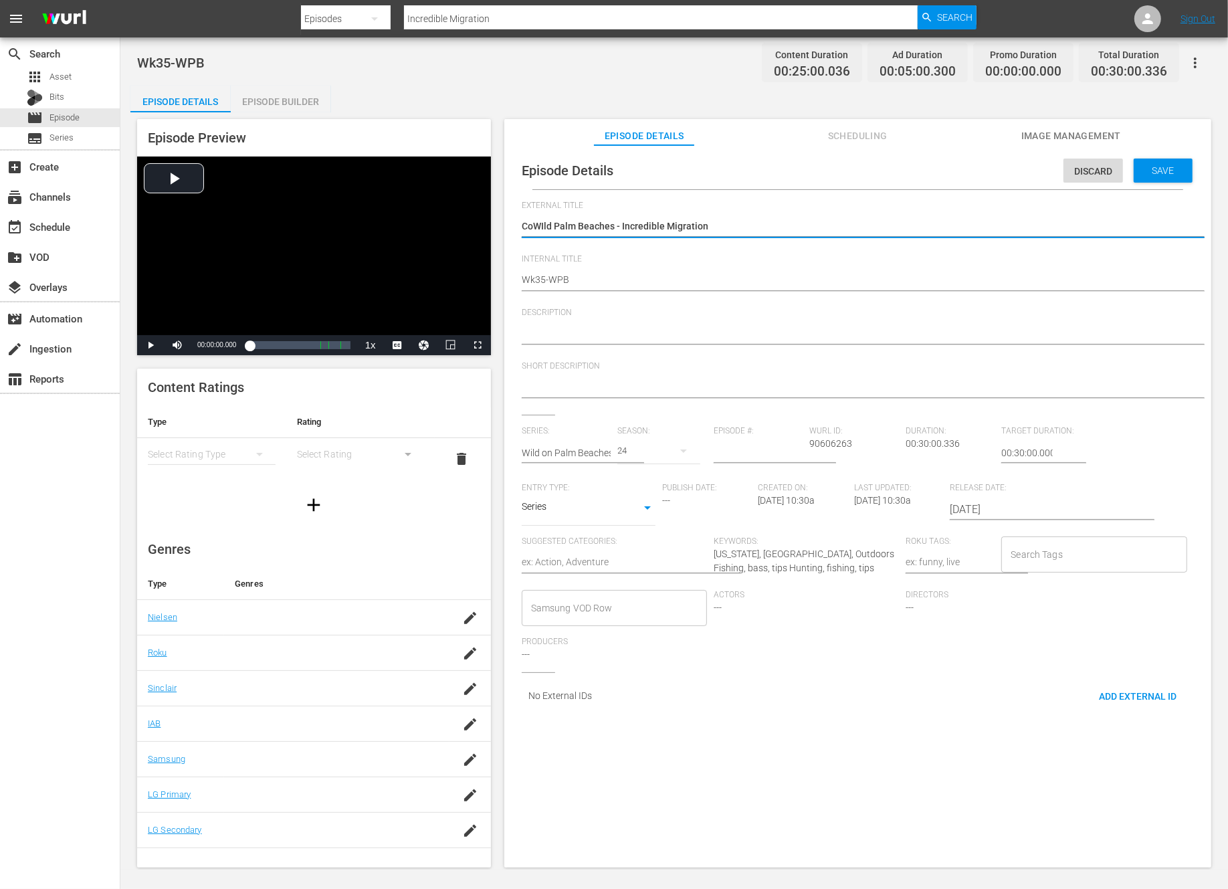
type textarea "CWIld Palm Beaches - Incredible Migration"
type textarea "WIld Palm Beaches - Incredible Migration"
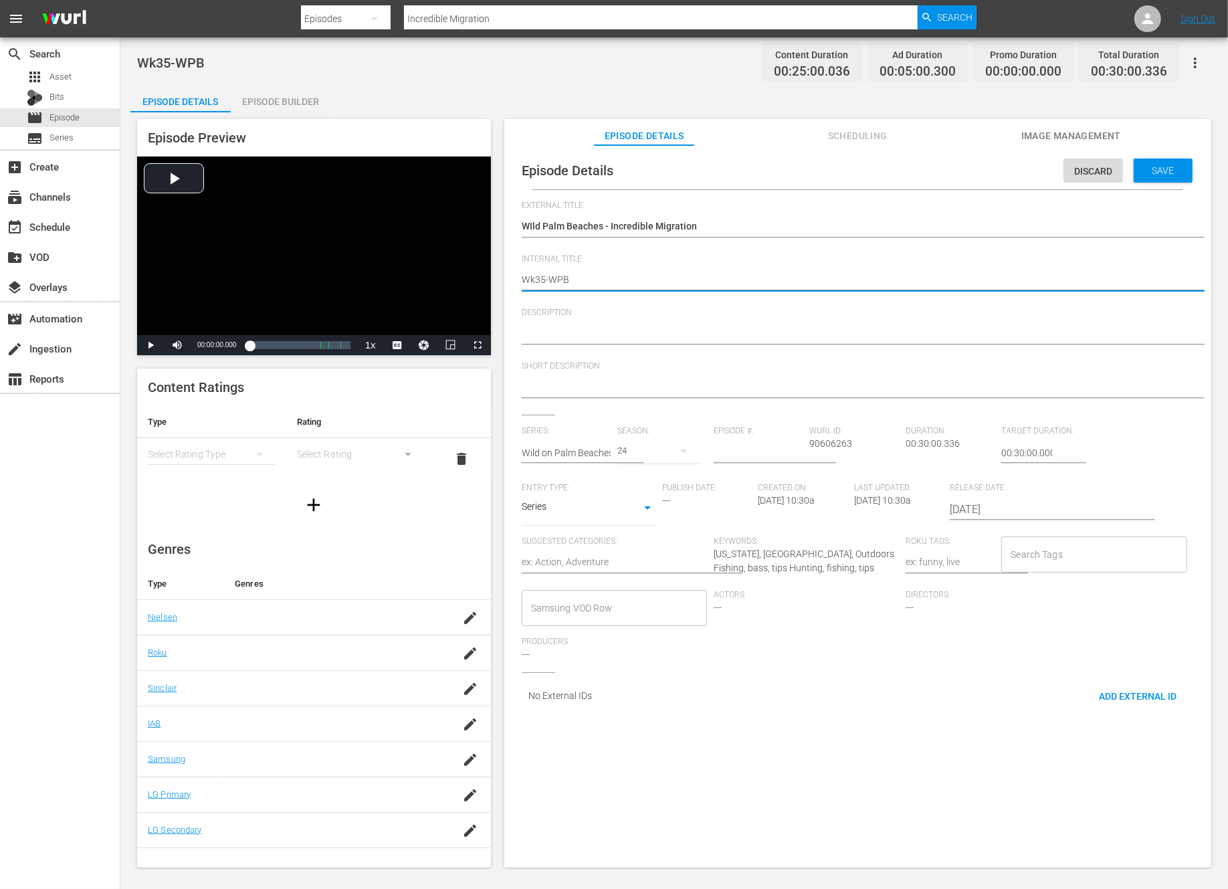
type textarea "Wk3-WPB"
type textarea "Wk39-WPB"
click at [1156, 161] on div "Save" at bounding box center [1163, 171] width 59 height 24
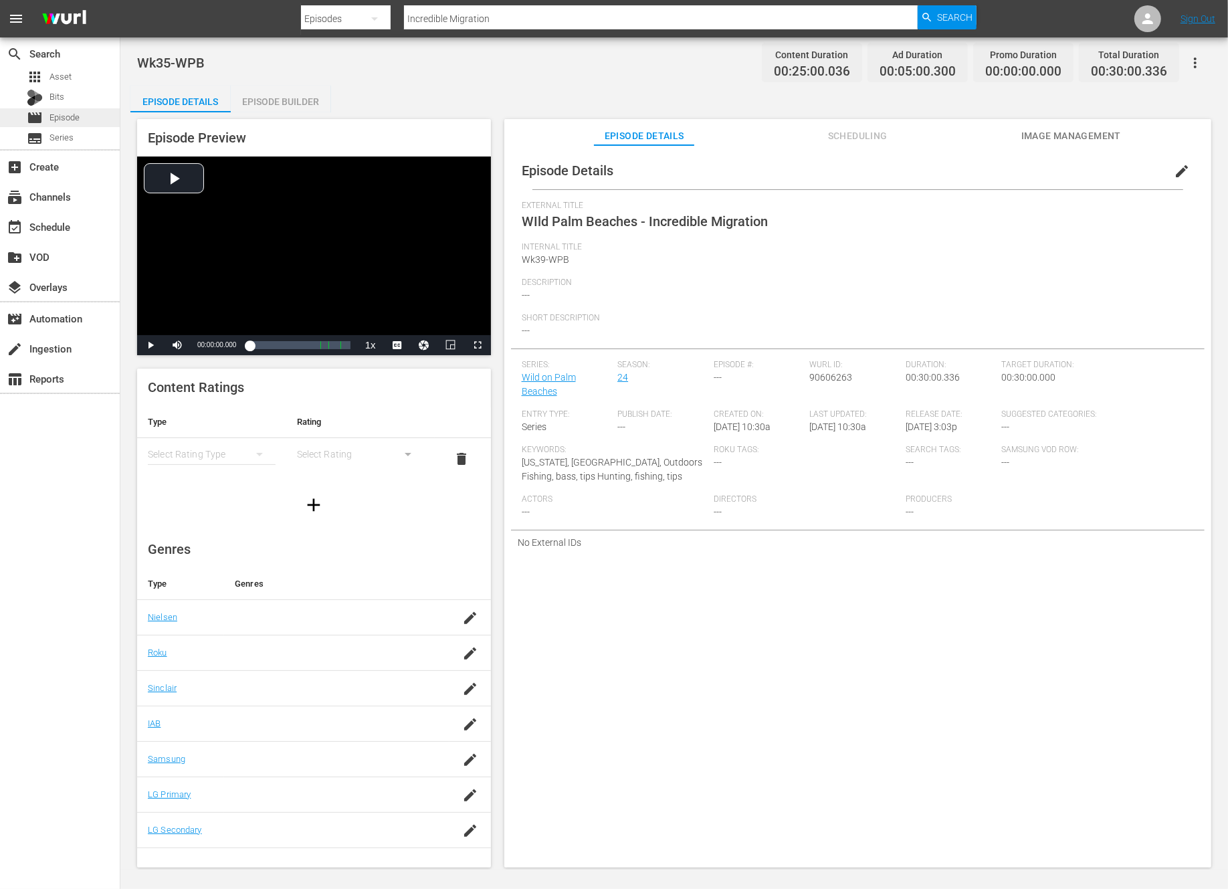
click at [70, 120] on span "Episode" at bounding box center [64, 117] width 30 height 13
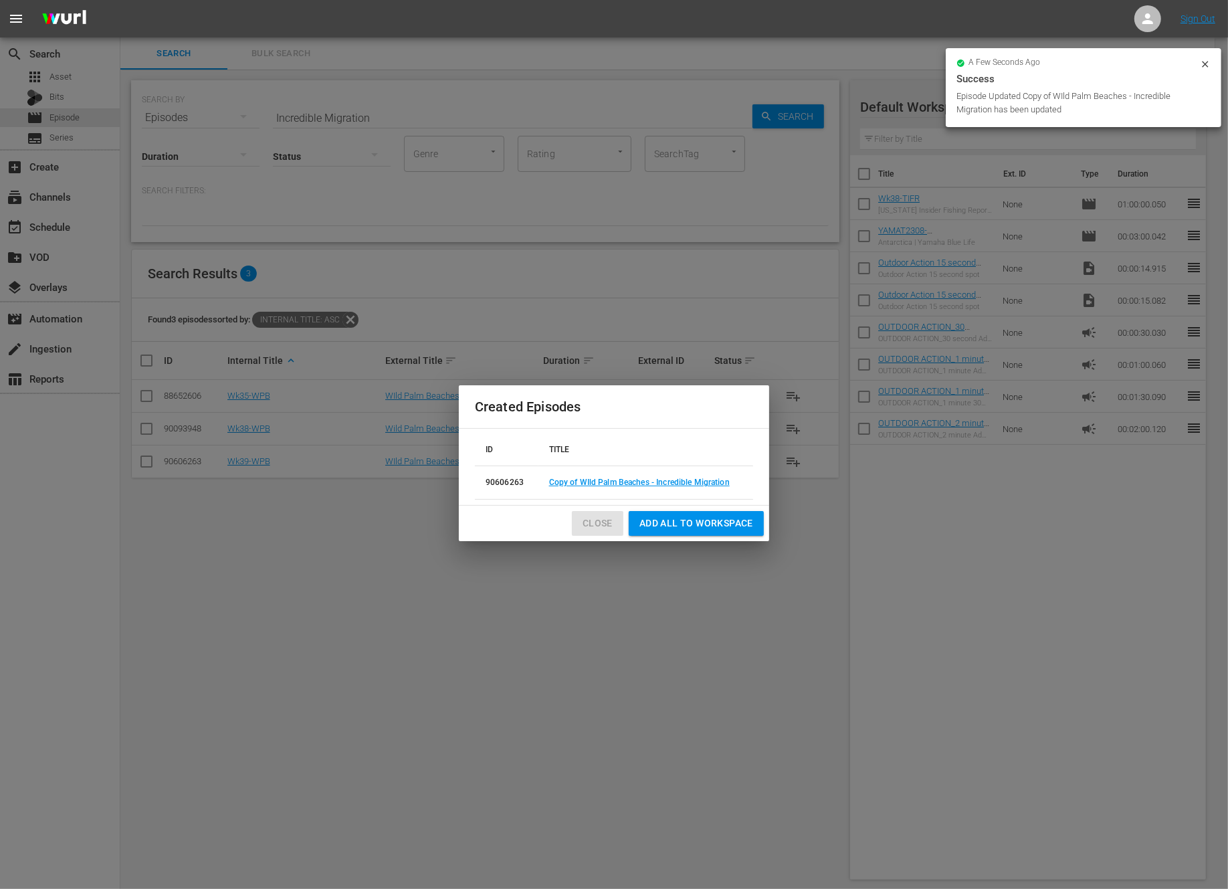
click at [604, 525] on span "Close" at bounding box center [598, 523] width 30 height 17
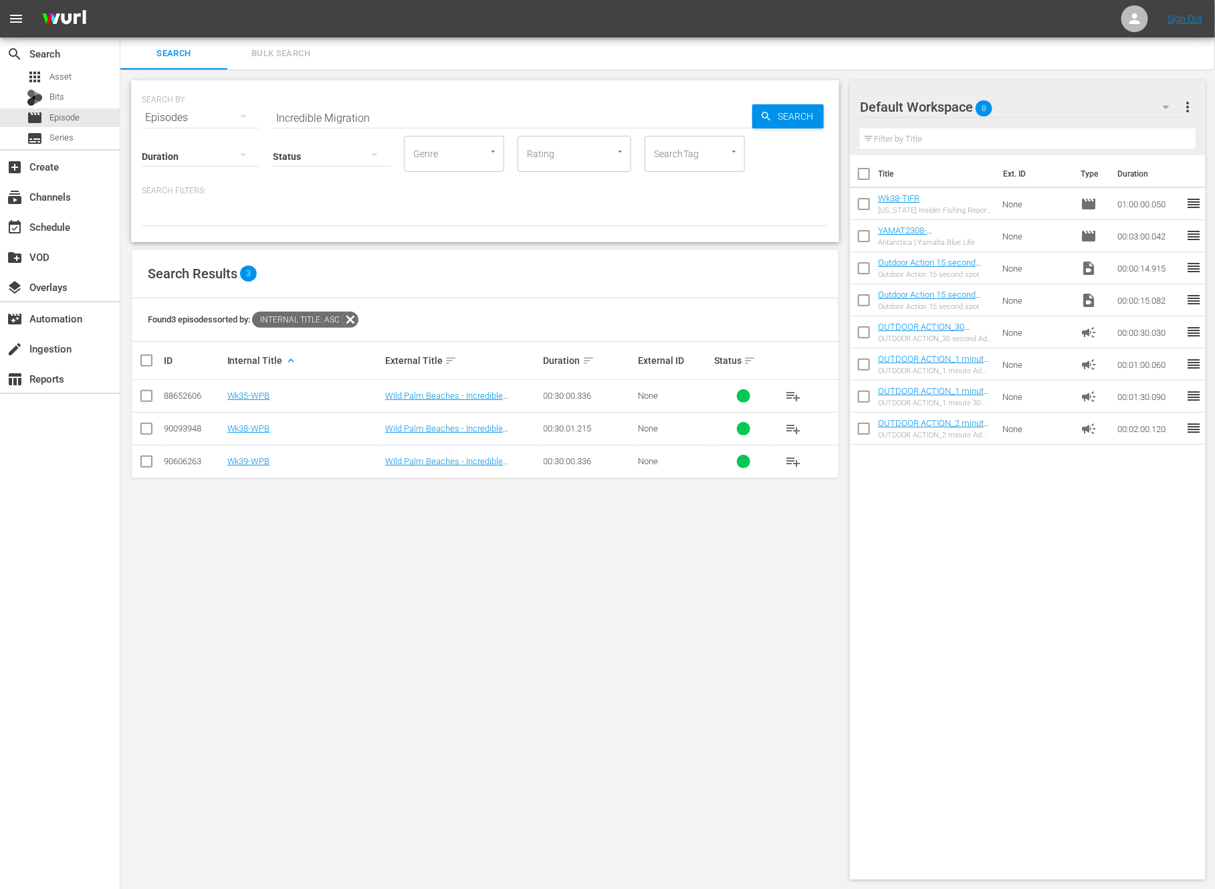
click at [409, 518] on div "SEARCH BY Search By Episodes Search ID, Title, Description, Keywords, or Catego…" at bounding box center [485, 480] width 730 height 821
click at [355, 121] on input "Incredible Migration" at bounding box center [513, 118] width 480 height 32
paste input "THE FIVE HOUR WINDOW"
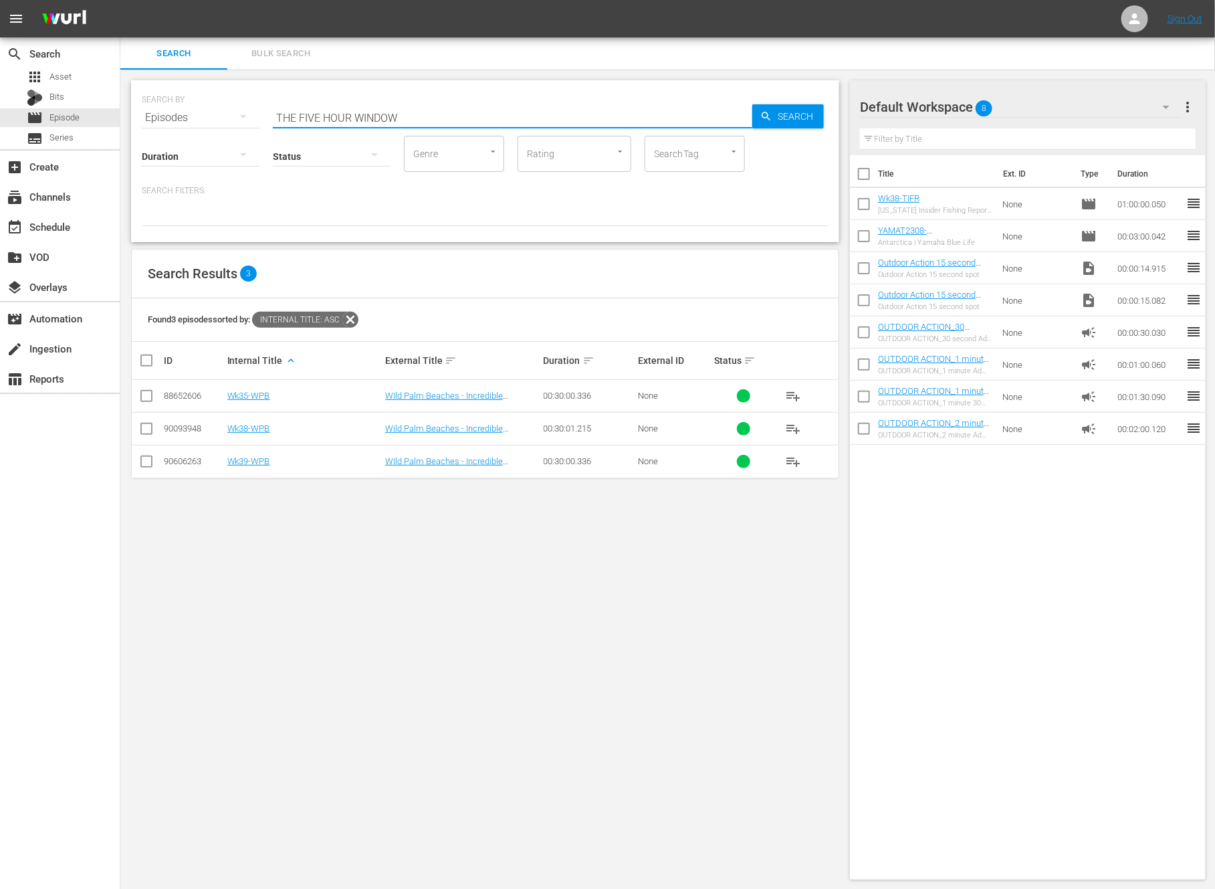
type input "THE FIVE HOUR WINDOW"
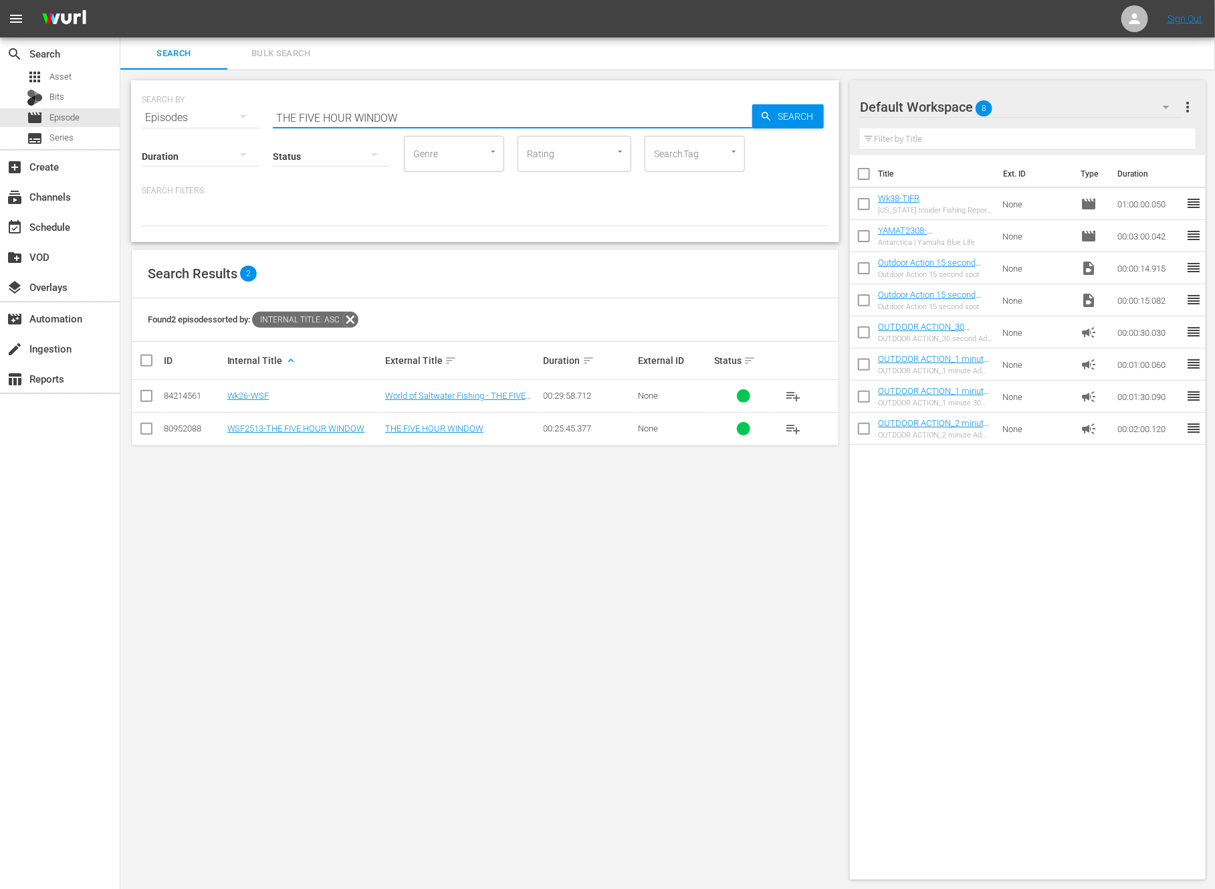
click at [139, 398] on input "checkbox" at bounding box center [146, 399] width 16 height 16
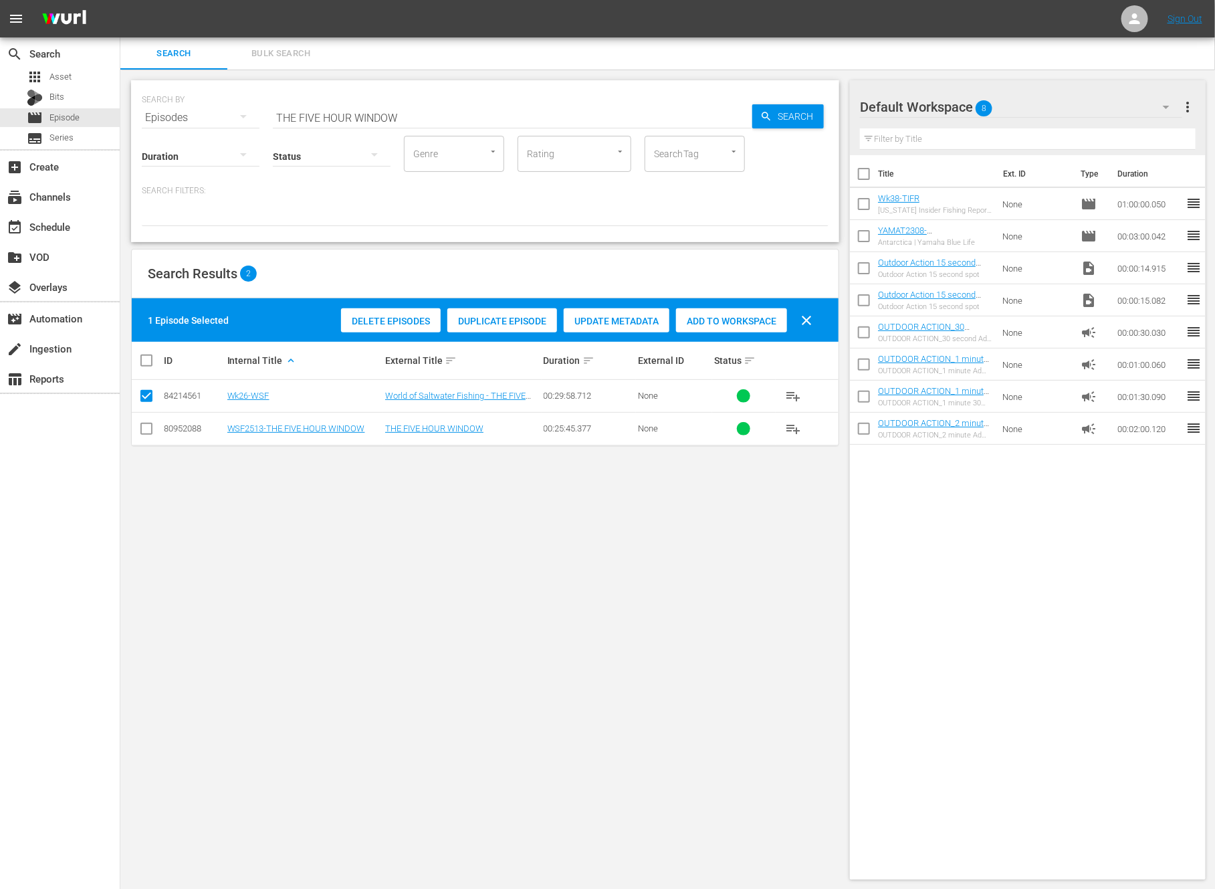
click at [520, 316] on span "Duplicate Episode" at bounding box center [502, 321] width 110 height 11
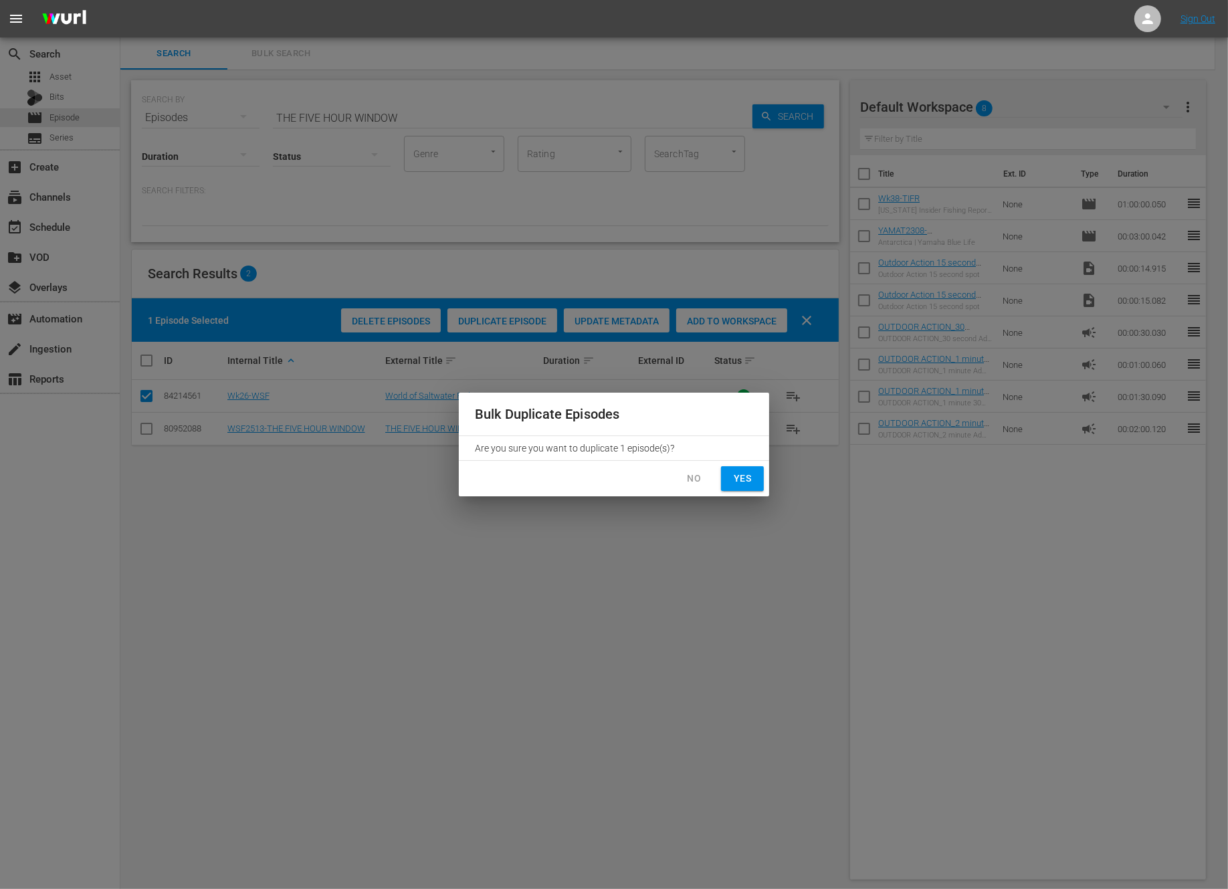
click at [748, 478] on span "Yes" at bounding box center [742, 478] width 21 height 17
checkbox input "false"
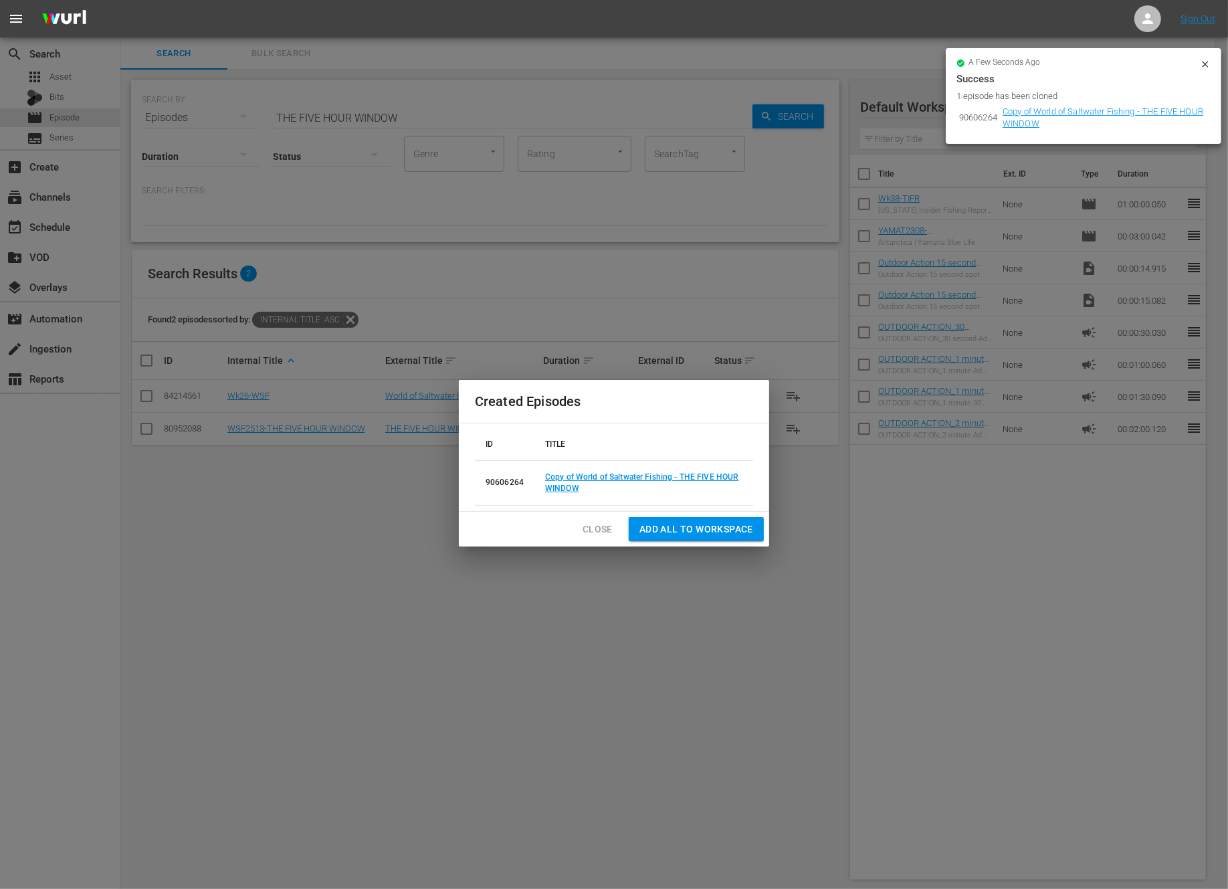
click at [1207, 68] on div "a few seconds ago Success 1 episode has been cloned 90606264 Copy of World of S…" at bounding box center [1084, 98] width 276 height 100
click at [690, 472] on link "Copy of World of Saltwater Fishing - THE FIVE HOUR WINDOW" at bounding box center [641, 482] width 193 height 21
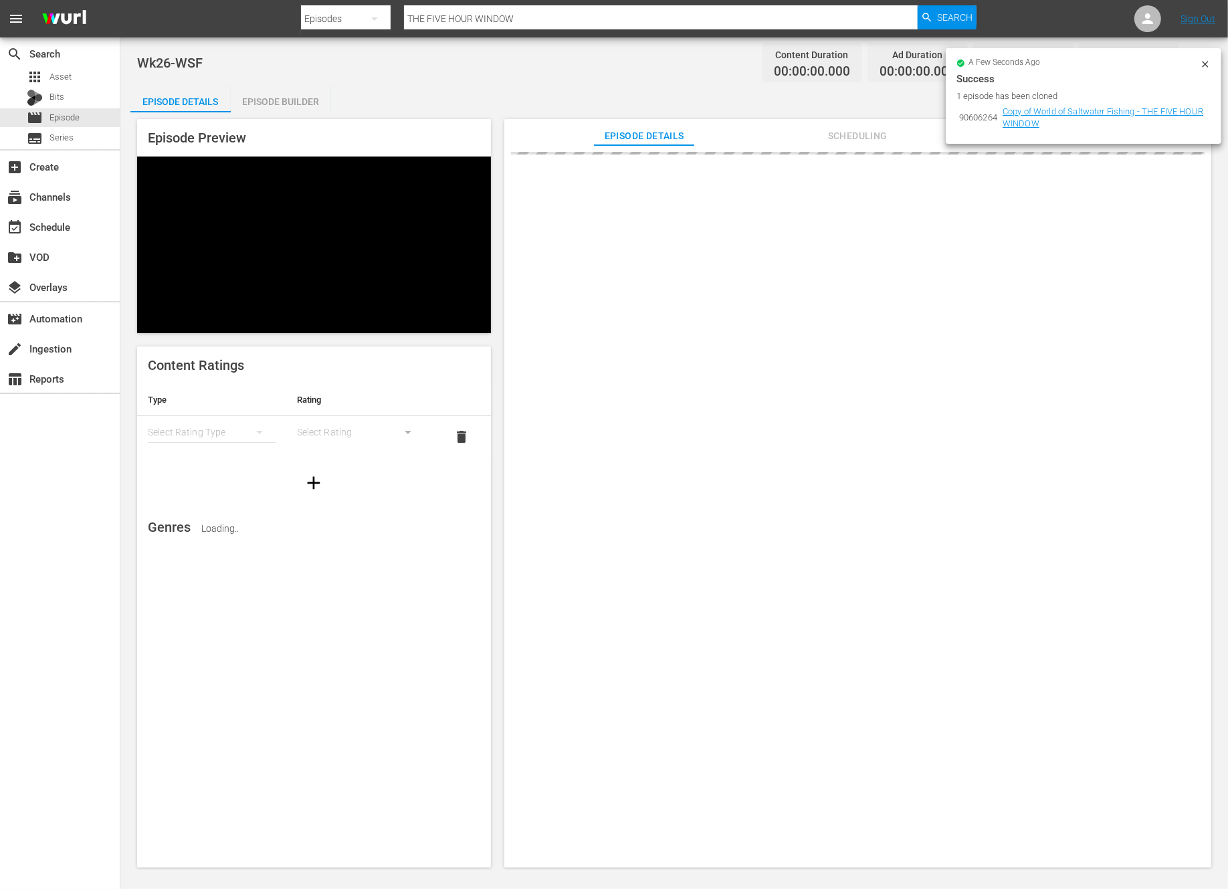
click at [1210, 60] on icon at bounding box center [1205, 64] width 11 height 11
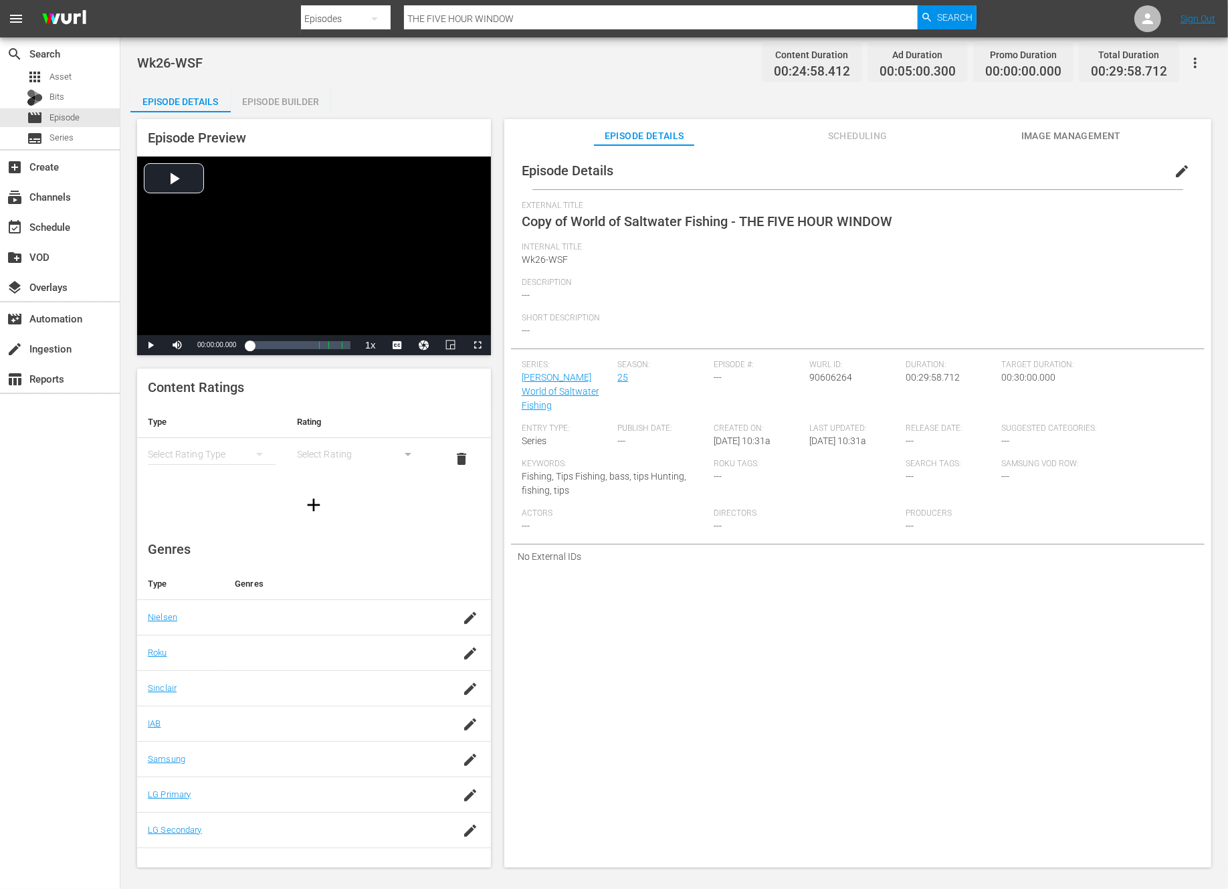
click at [1174, 174] on span "edit" at bounding box center [1182, 171] width 16 height 16
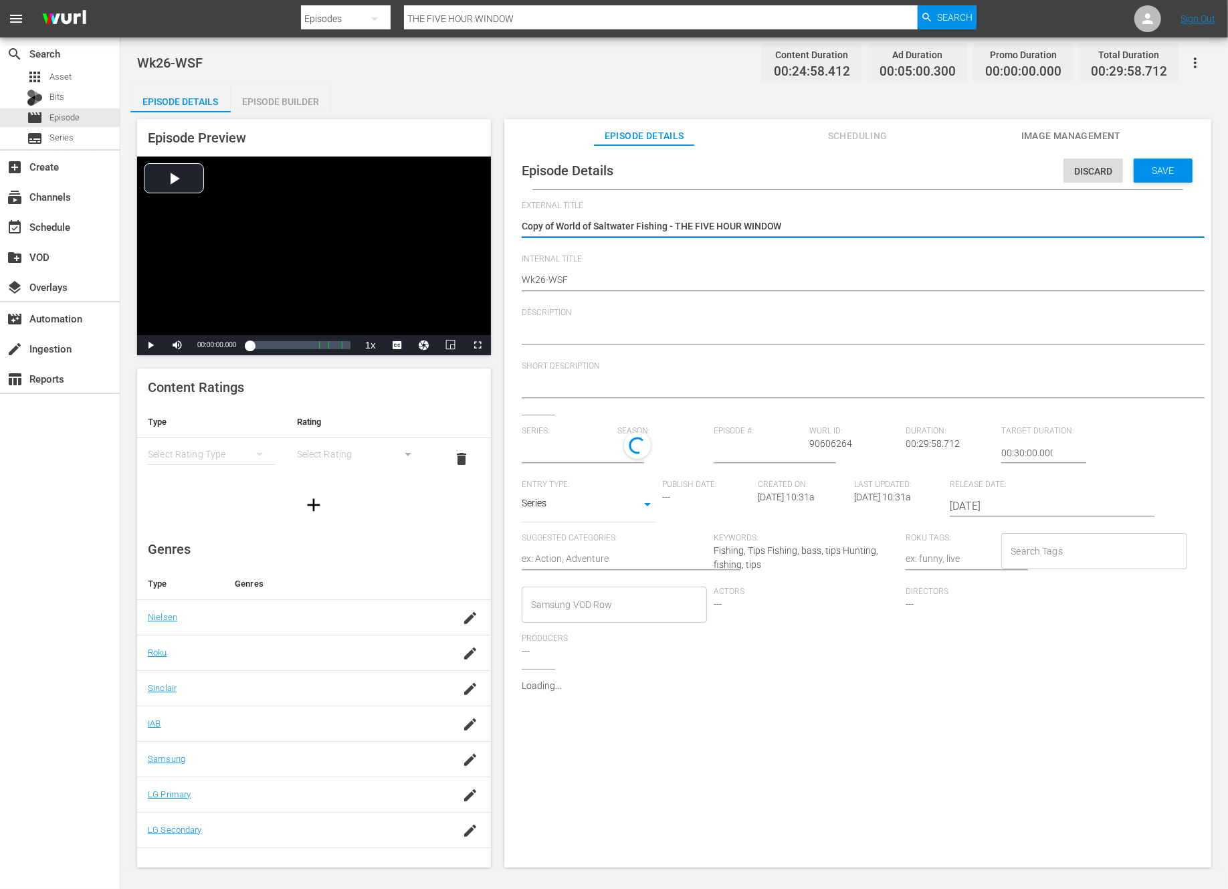
type input "George Poveromo's World of Saltwater Fishing"
click at [556, 224] on textarea "Copy of World of Saltwater Fishing - THE FIVE HOUR WINDOW" at bounding box center [854, 227] width 665 height 16
type textarea "Copy ofWorld of Saltwater Fishing - THE FIVE HOUR WINDOW"
type textarea "Copy oWorld of Saltwater Fishing - THE FIVE HOUR WINDOW"
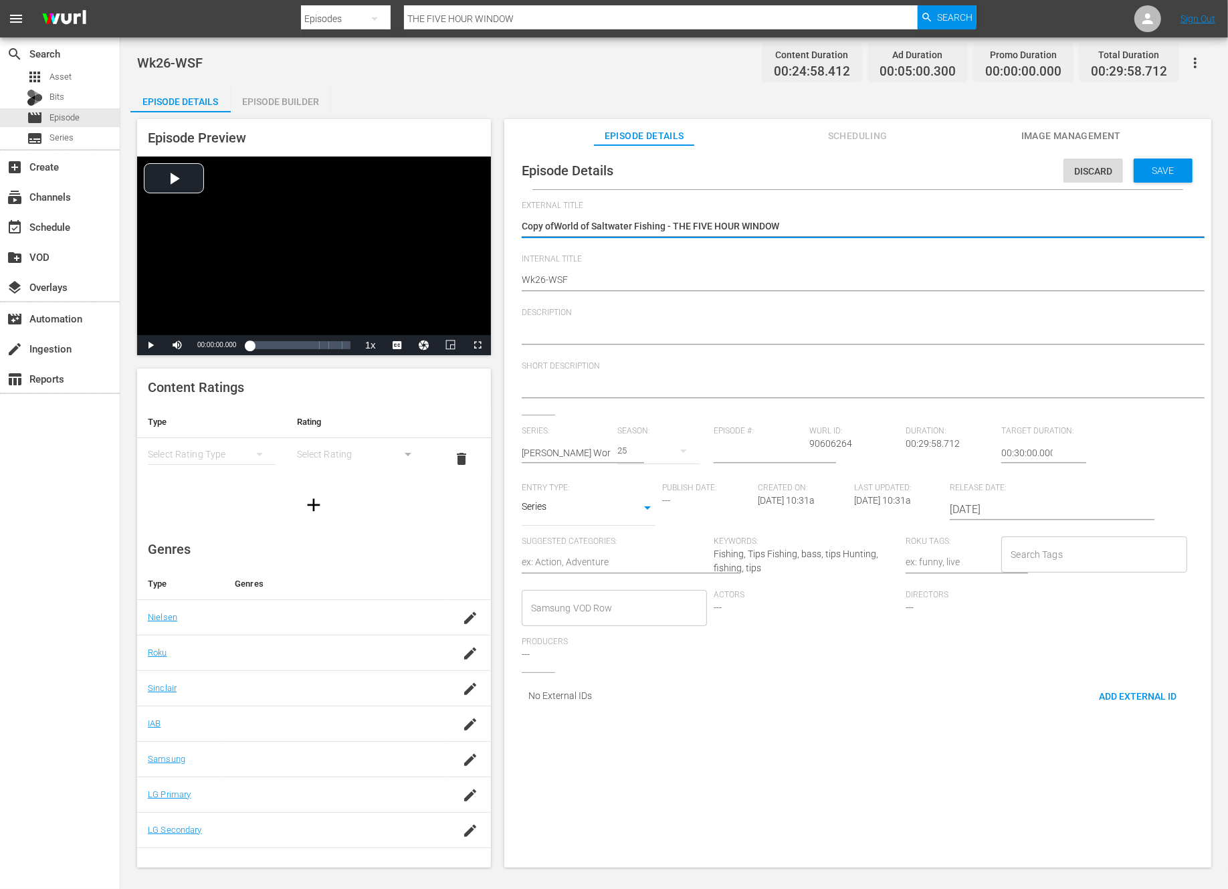
type textarea "Copy oWorld of Saltwater Fishing - THE FIVE HOUR WINDOW"
type textarea "Copy World of Saltwater Fishing - THE FIVE HOUR WINDOW"
type textarea "CopyWorld of Saltwater Fishing - THE FIVE HOUR WINDOW"
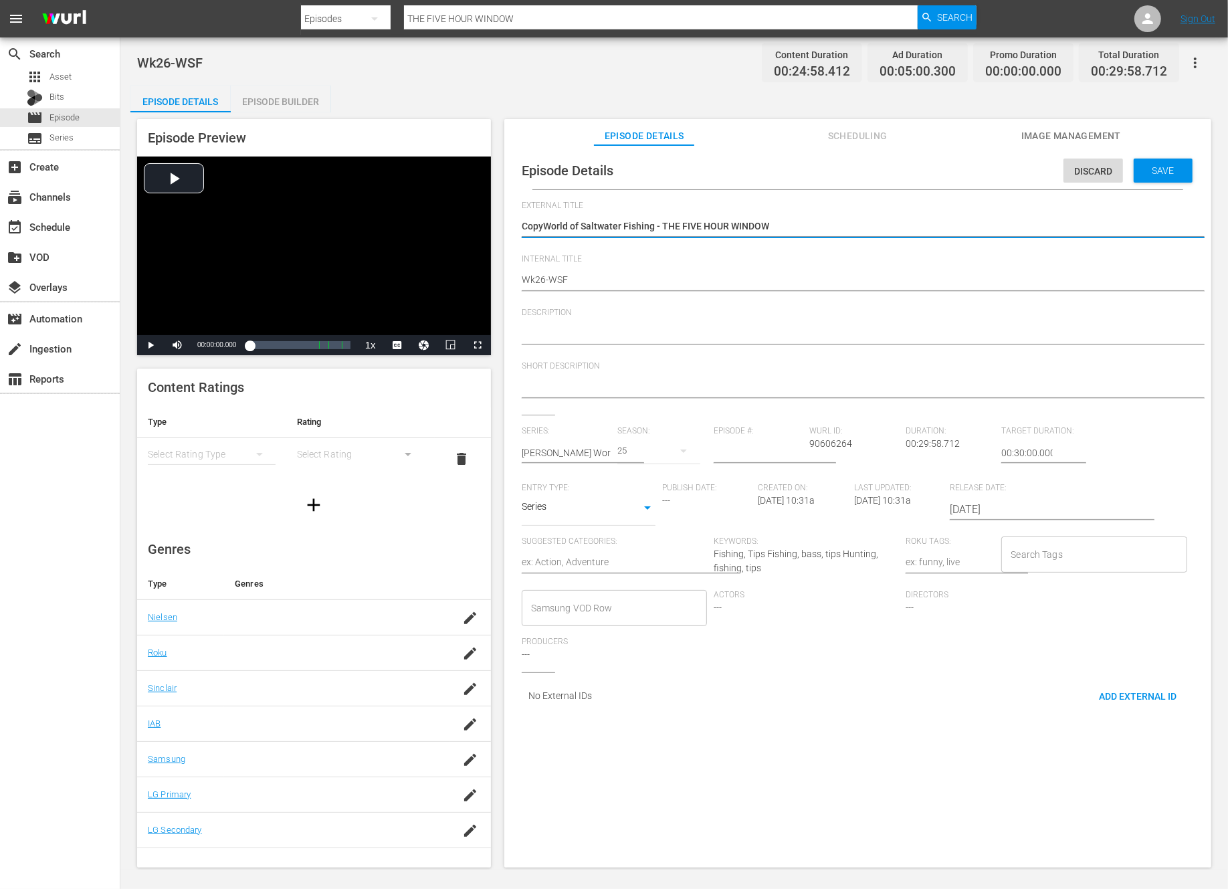
type textarea "CopWorld of Saltwater Fishing - THE FIVE HOUR WINDOW"
type textarea "CoWorld of Saltwater Fishing - THE FIVE HOUR WINDOW"
type textarea "CWorld of Saltwater Fishing - THE FIVE HOUR WINDOW"
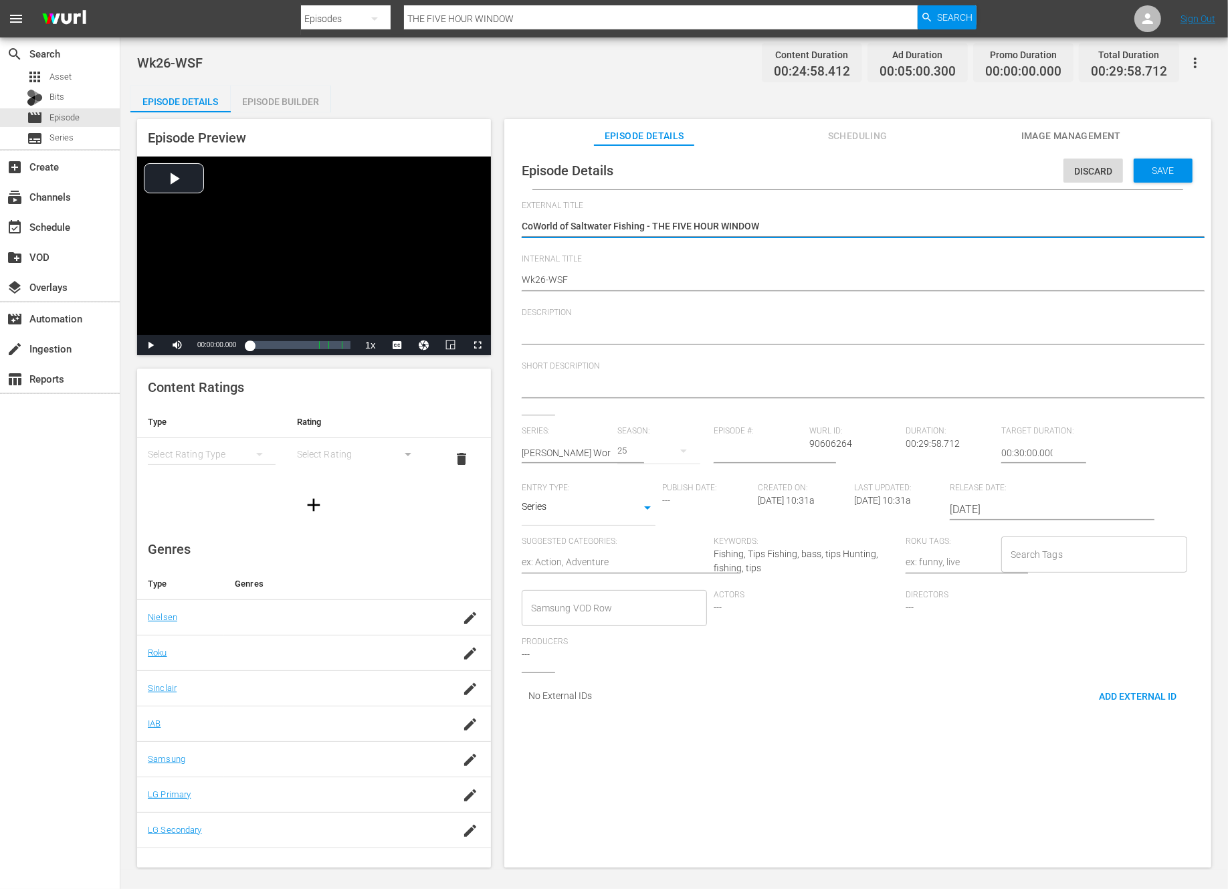
type textarea "CWorld of Saltwater Fishing - THE FIVE HOUR WINDOW"
type textarea "World of Saltwater Fishing - THE FIVE HOUR WINDOW"
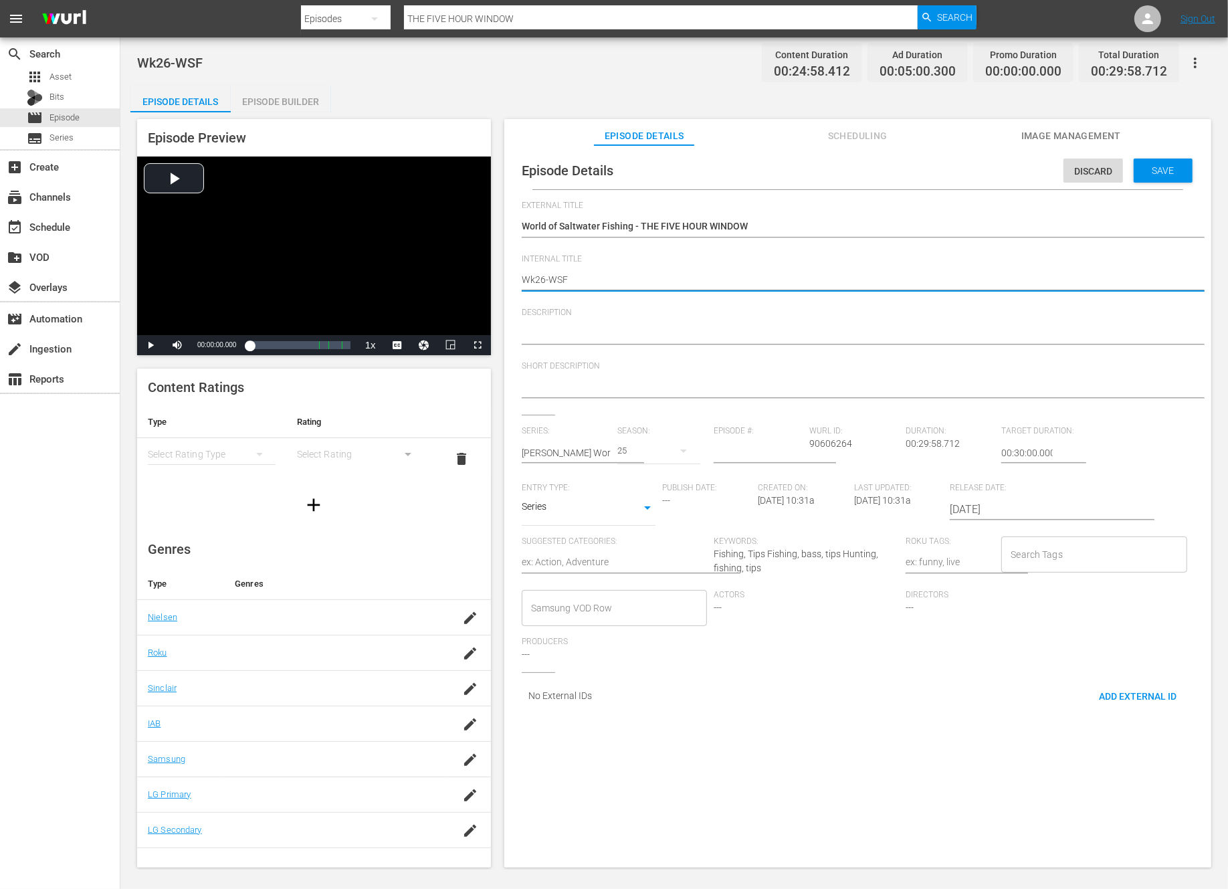
type textarea "Wk2-WSF"
type textarea "Wk-WSF"
type textarea "Wk3-WSF"
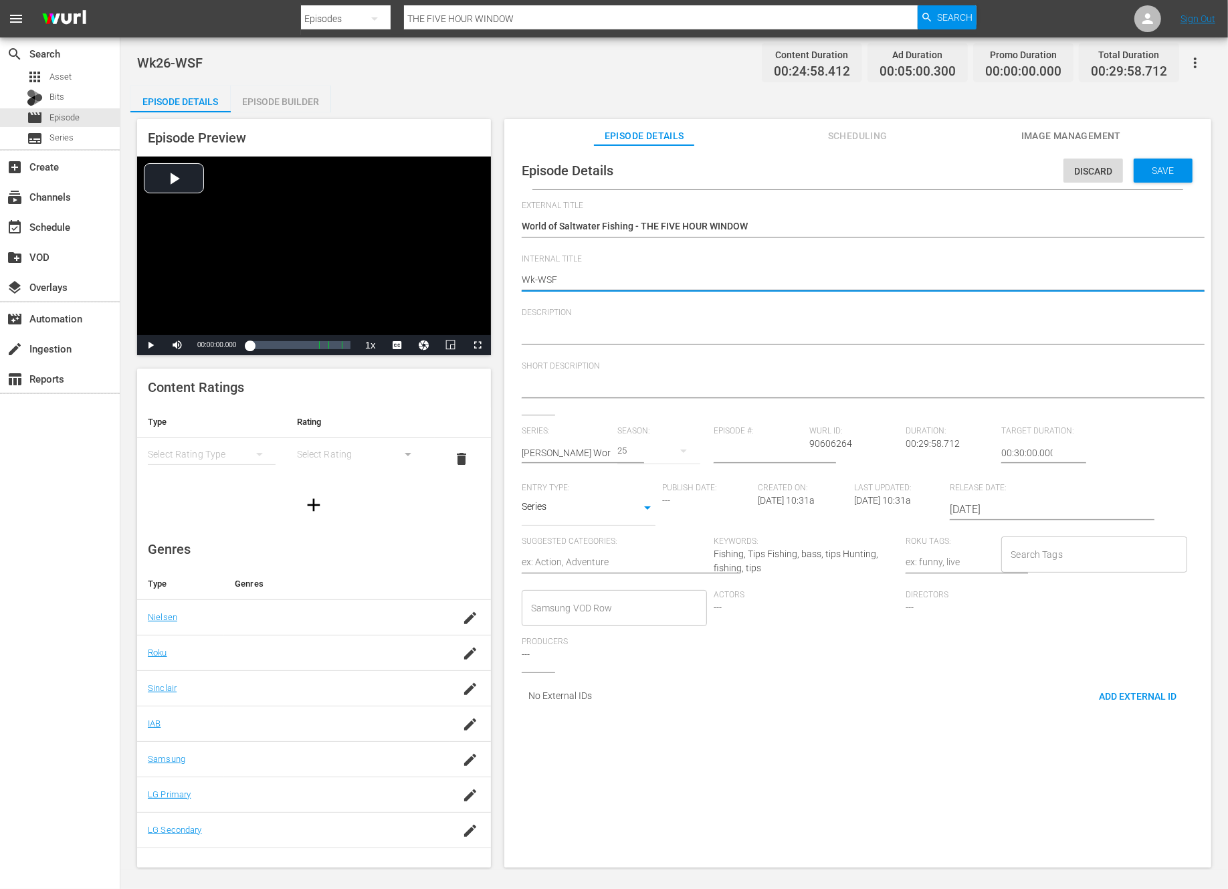
type textarea "Wk3-WSF"
type textarea "Wk39-WSF"
click at [1151, 166] on span "Save" at bounding box center [1163, 170] width 43 height 11
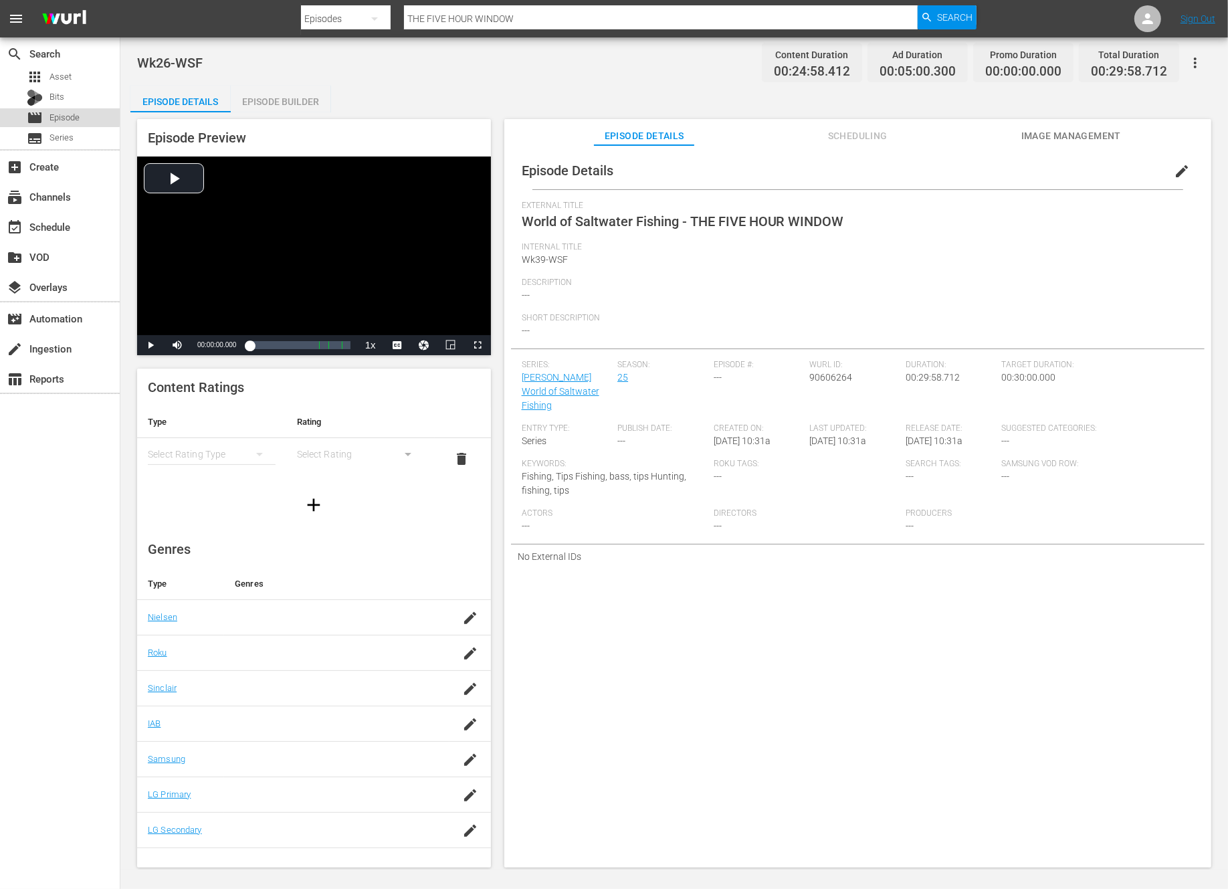
click at [45, 115] on div "movie Episode" at bounding box center [53, 117] width 53 height 19
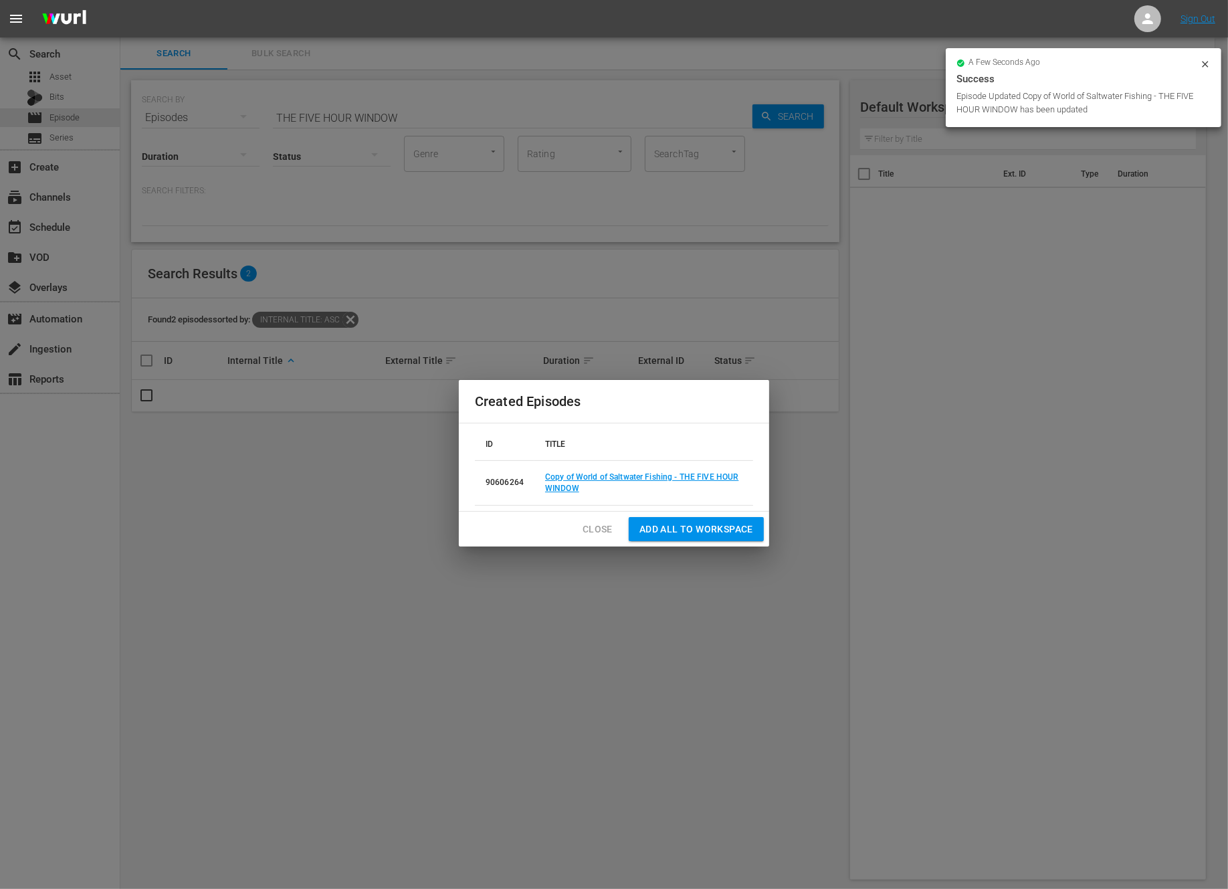
click at [595, 526] on span "Close" at bounding box center [598, 529] width 30 height 17
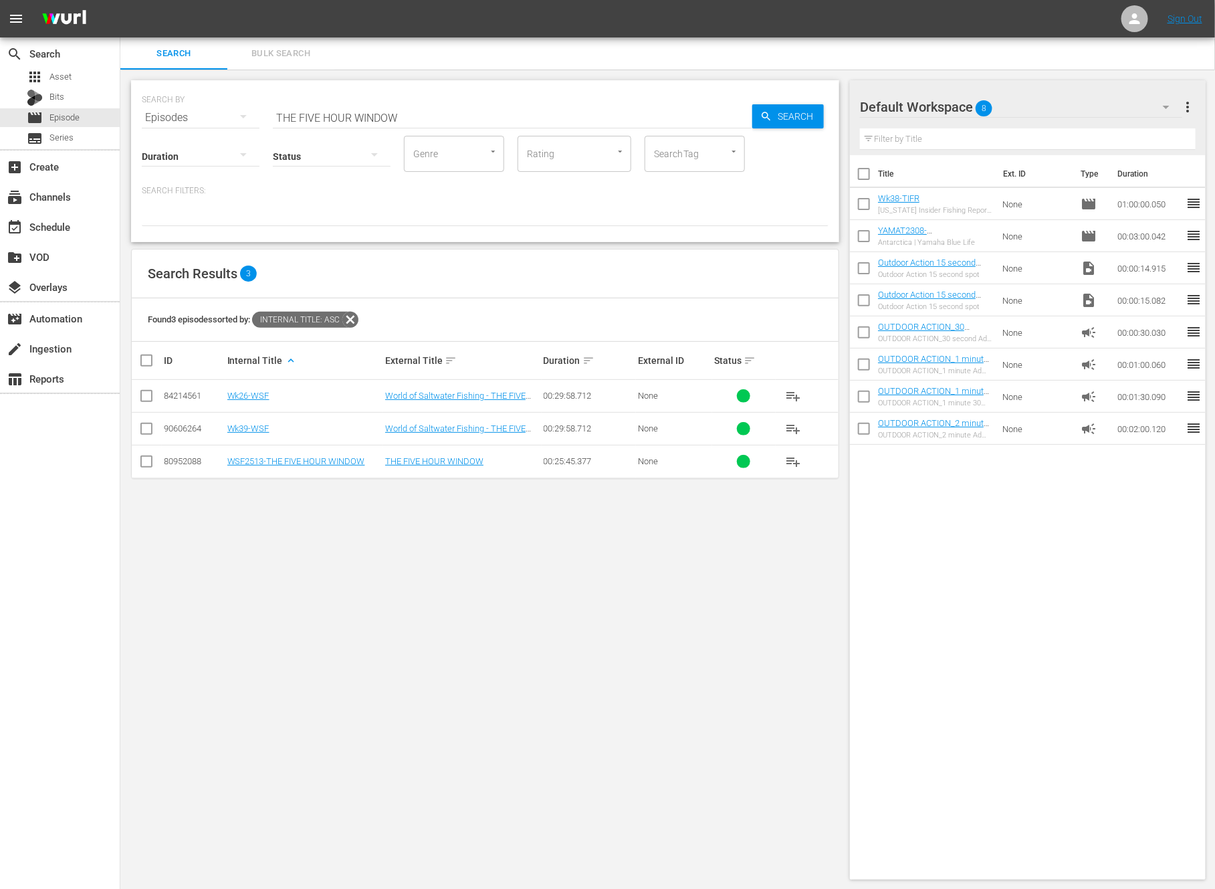
click at [390, 112] on input "THE FIVE HOUR WINDOW" at bounding box center [513, 118] width 480 height 32
paste input "A Crossbow Hunting Adventure for Whitetail Deer"
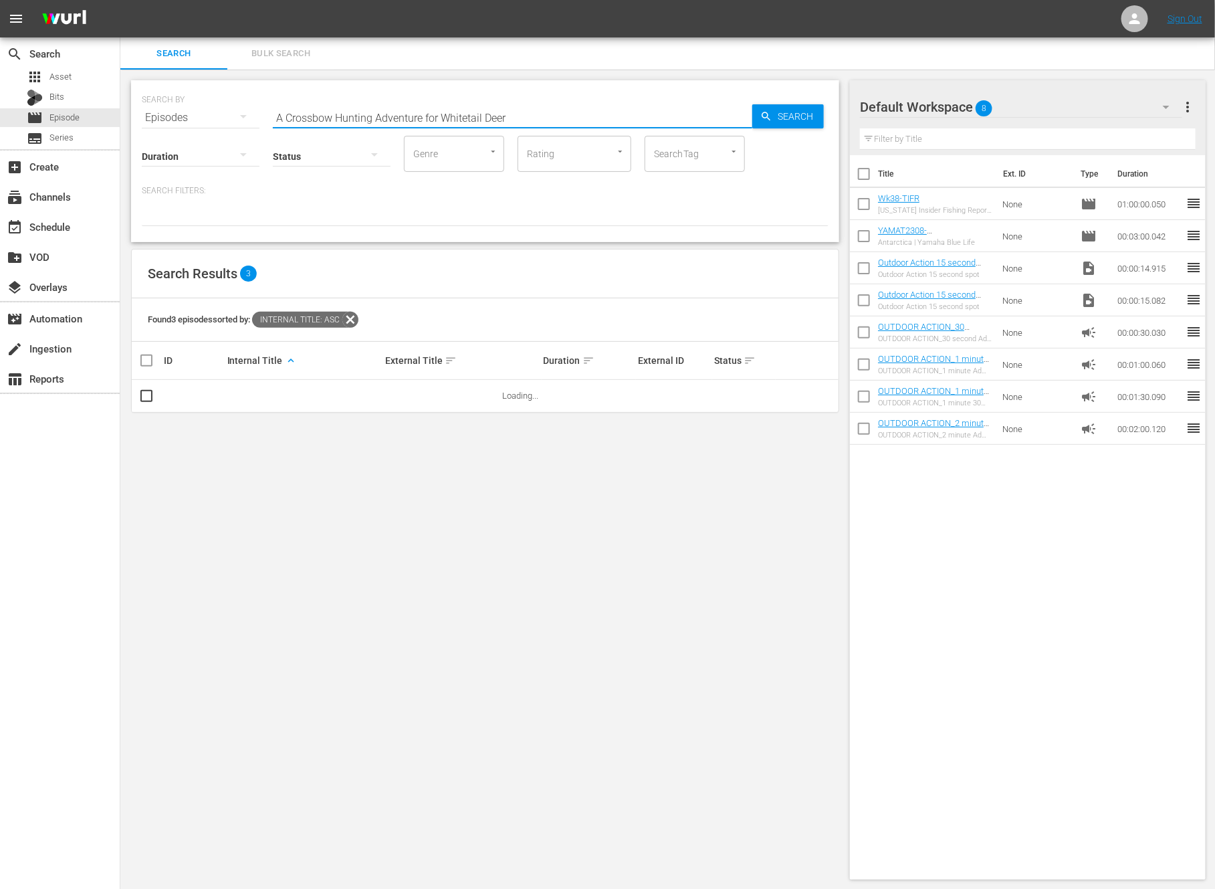
type input "A Crossbow Hunting Adventure for Whitetail Deer"
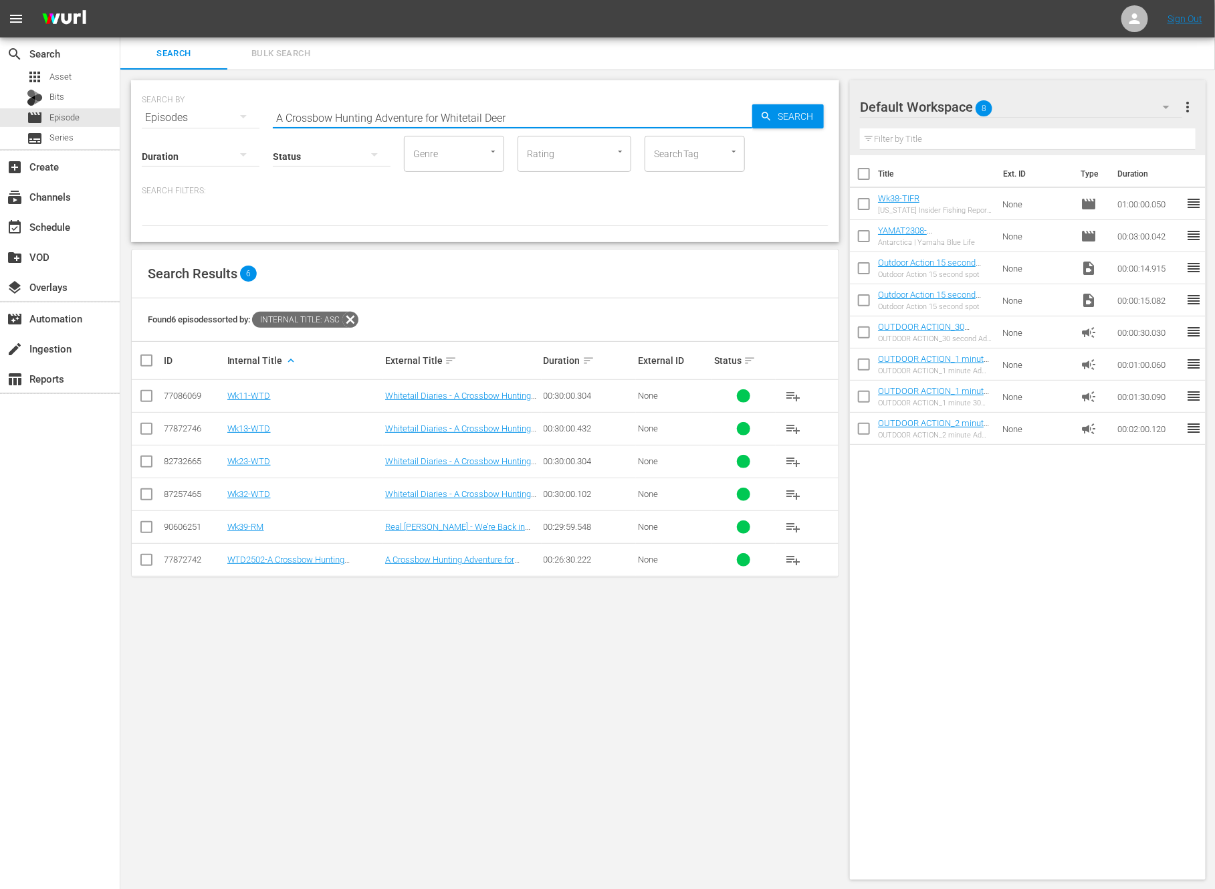
click at [145, 429] on input "checkbox" at bounding box center [146, 431] width 16 height 16
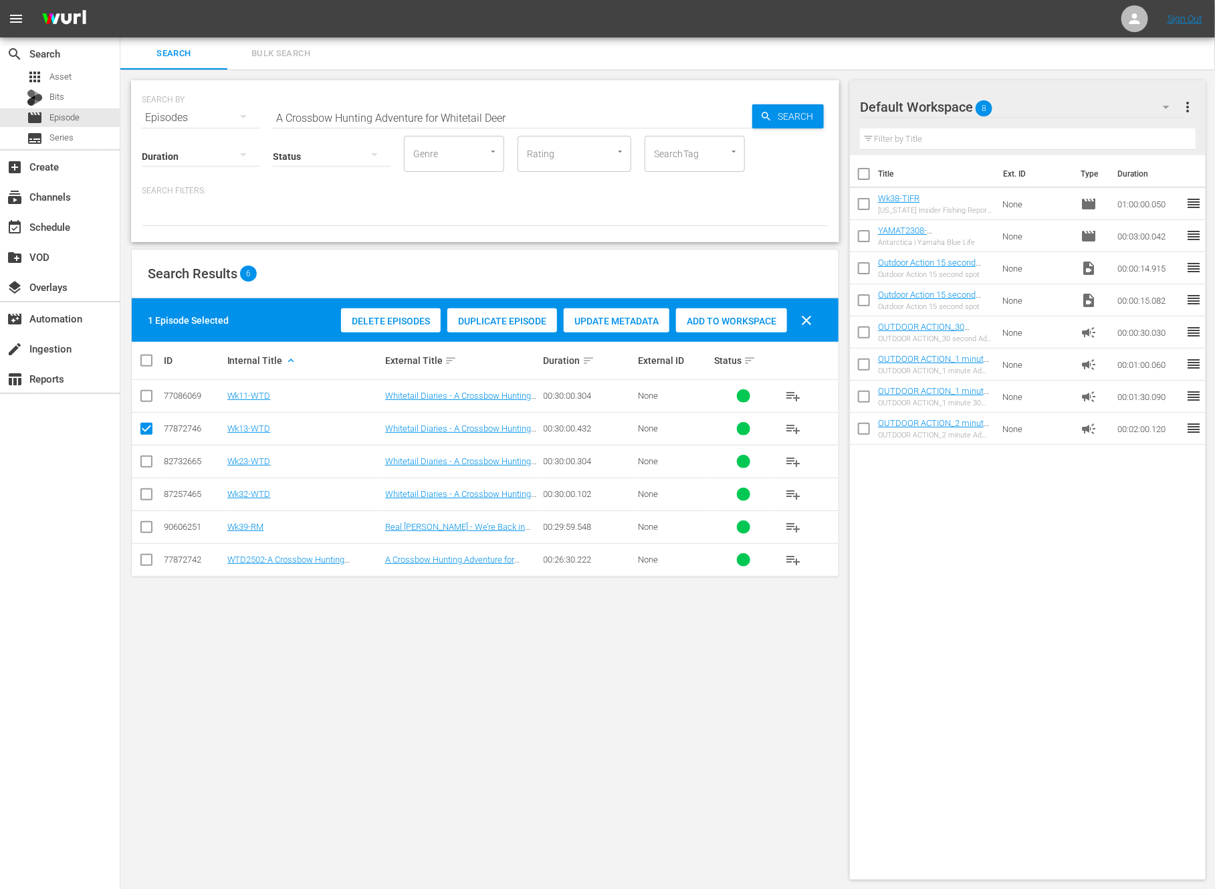
click at [520, 316] on span "Duplicate Episode" at bounding box center [502, 321] width 110 height 11
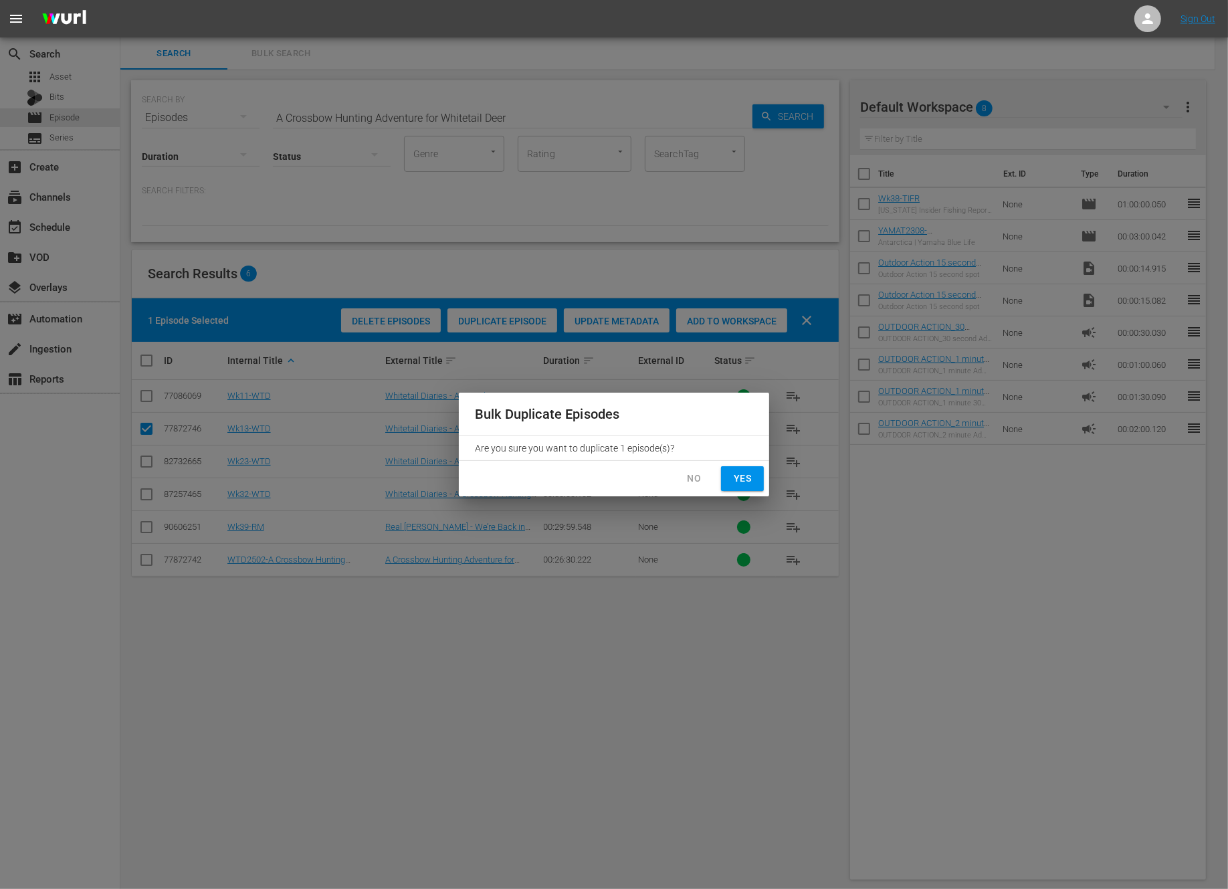
click at [745, 482] on span "Yes" at bounding box center [742, 478] width 21 height 17
checkbox input "false"
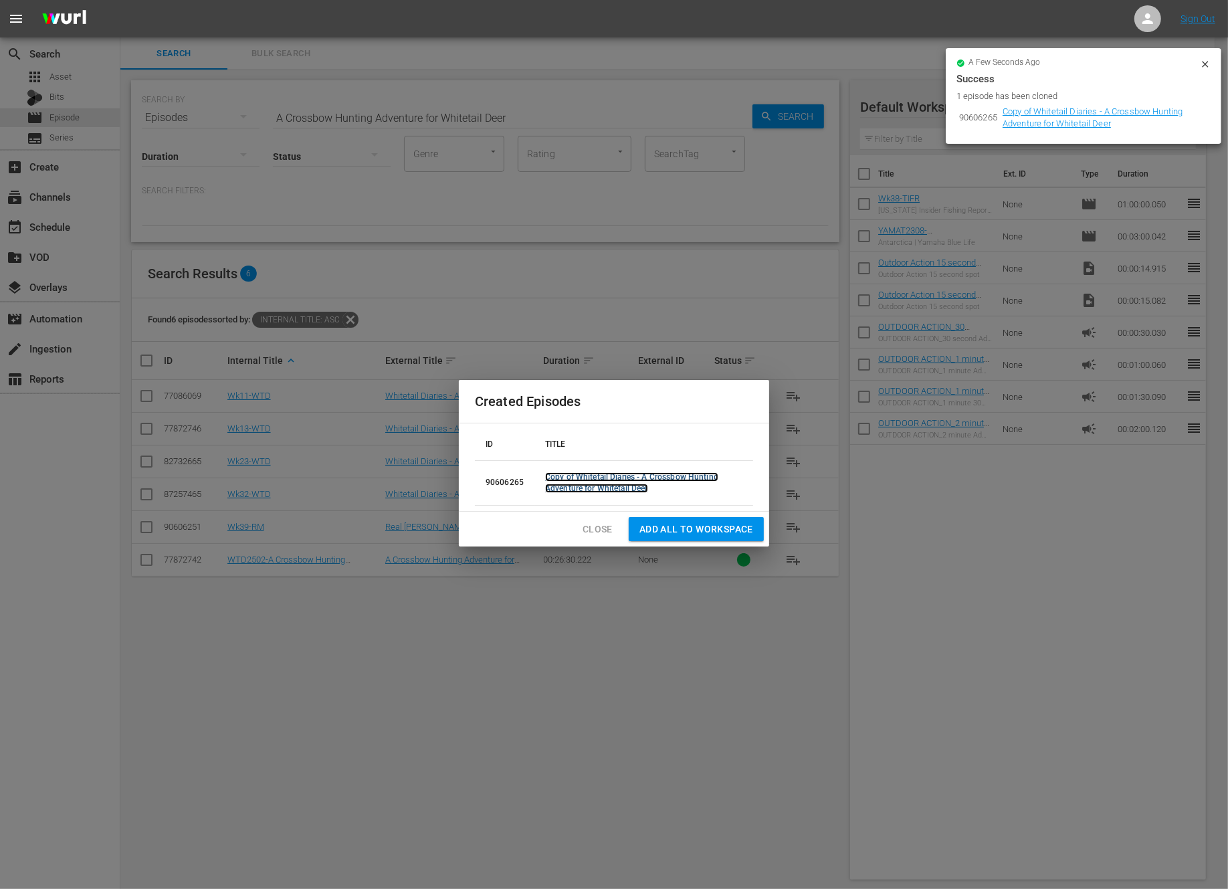
click at [675, 477] on link "Copy of Whitetail Diaries - A Crossbow Hunting Adventure for Whitetail Deer" at bounding box center [631, 482] width 173 height 21
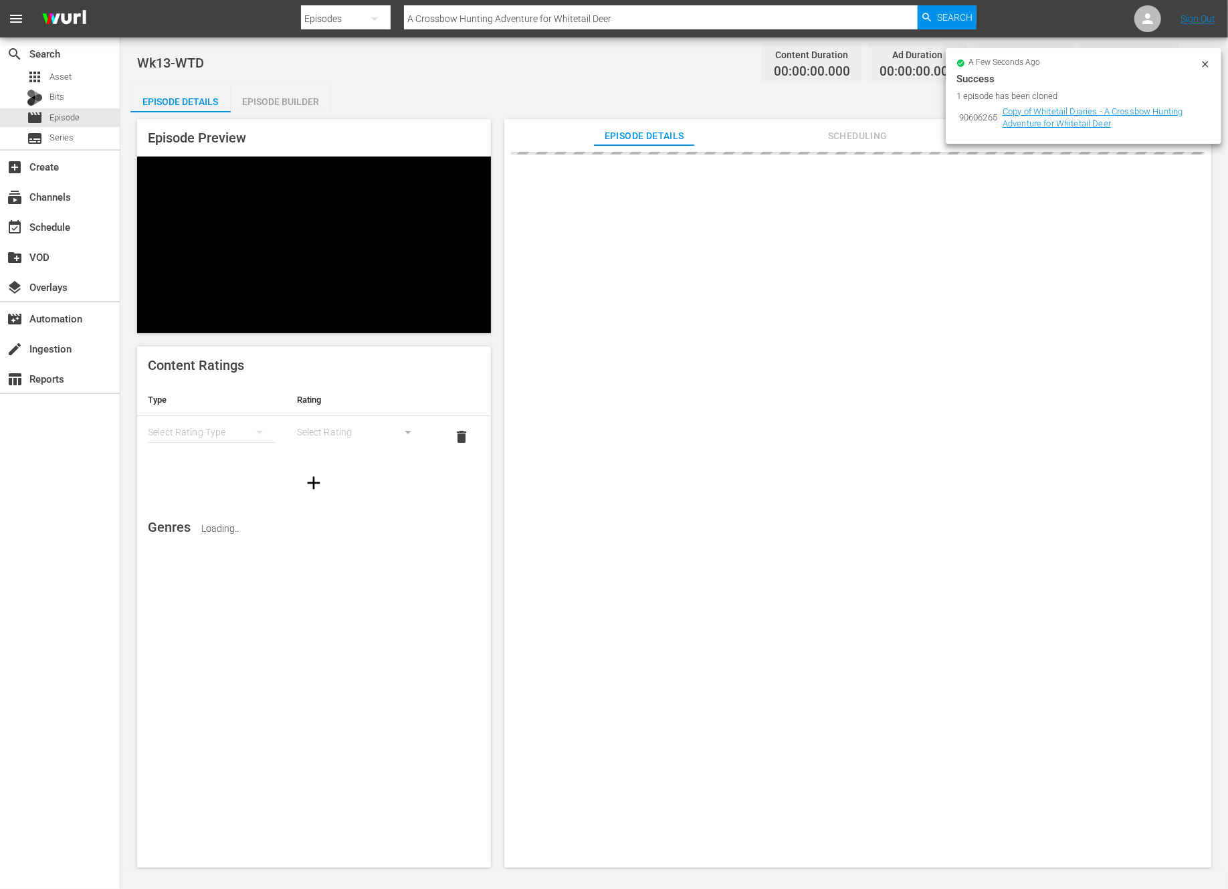
click at [1209, 59] on icon at bounding box center [1205, 64] width 11 height 11
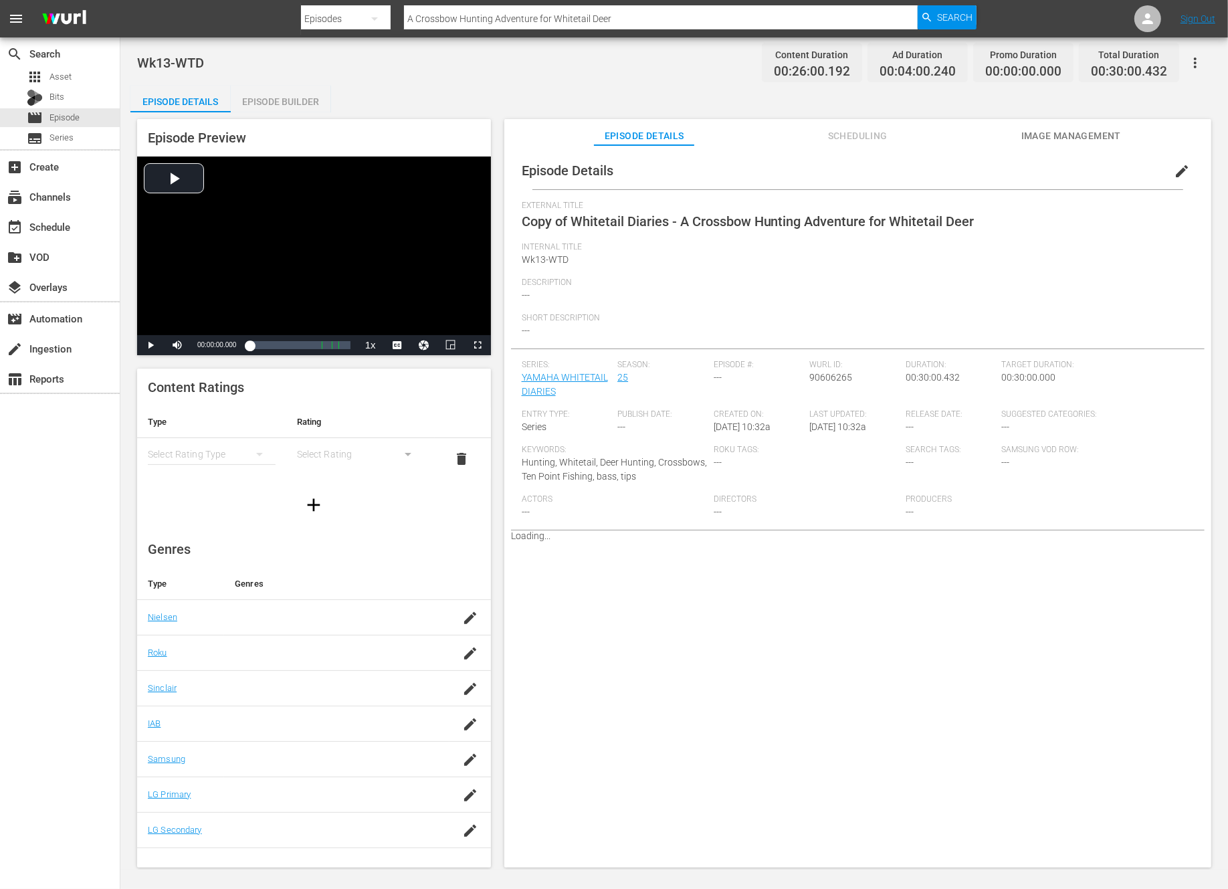
click at [1174, 171] on span "edit" at bounding box center [1182, 171] width 16 height 16
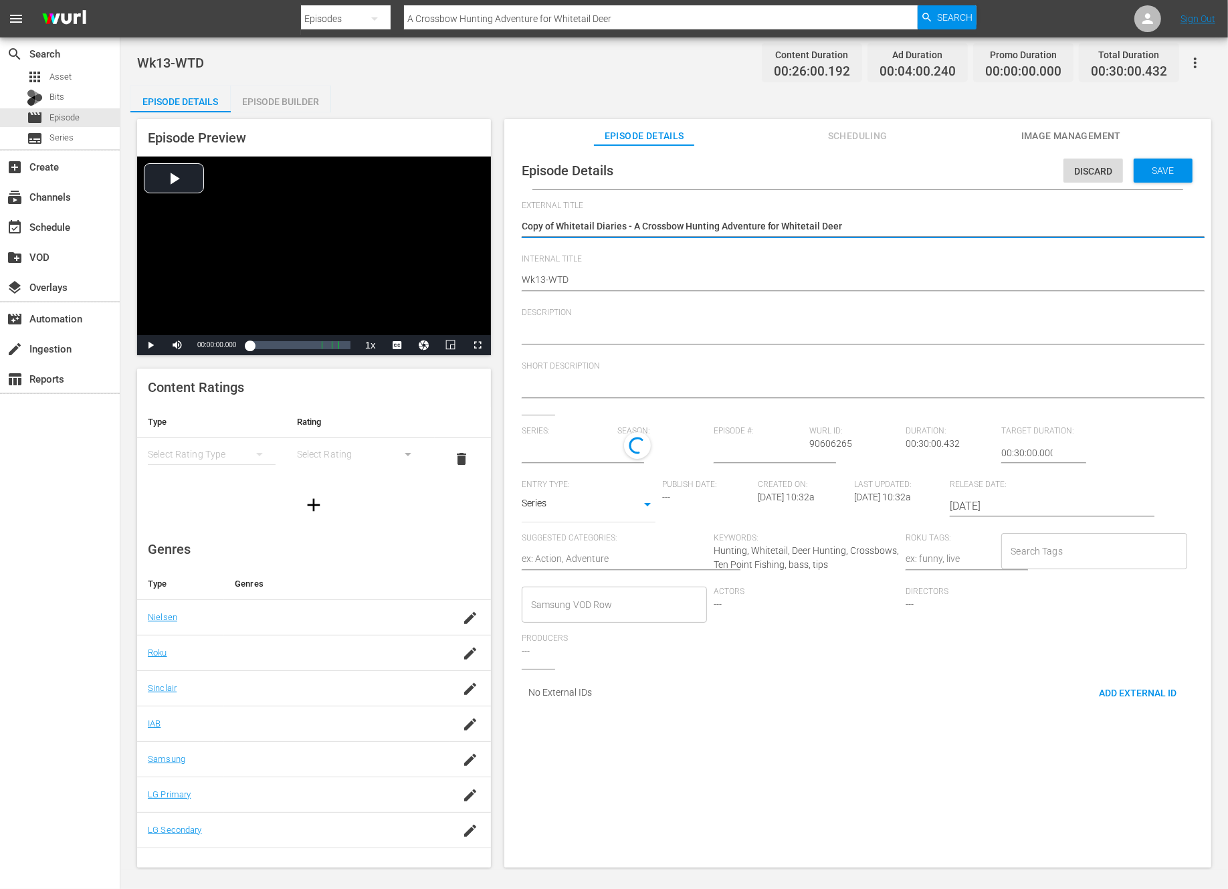
type textarea "Copy of \Whitetail Diaries - A Crossbow Hunting Adventure for Whitetail Deer"
type textarea "Copy of Whitetail Diaries - A Crossbow Hunting Adventure for Whitetail Deer"
type textarea "Copy ofWhitetail Diaries - A Crossbow Hunting Adventure for Whitetail Deer"
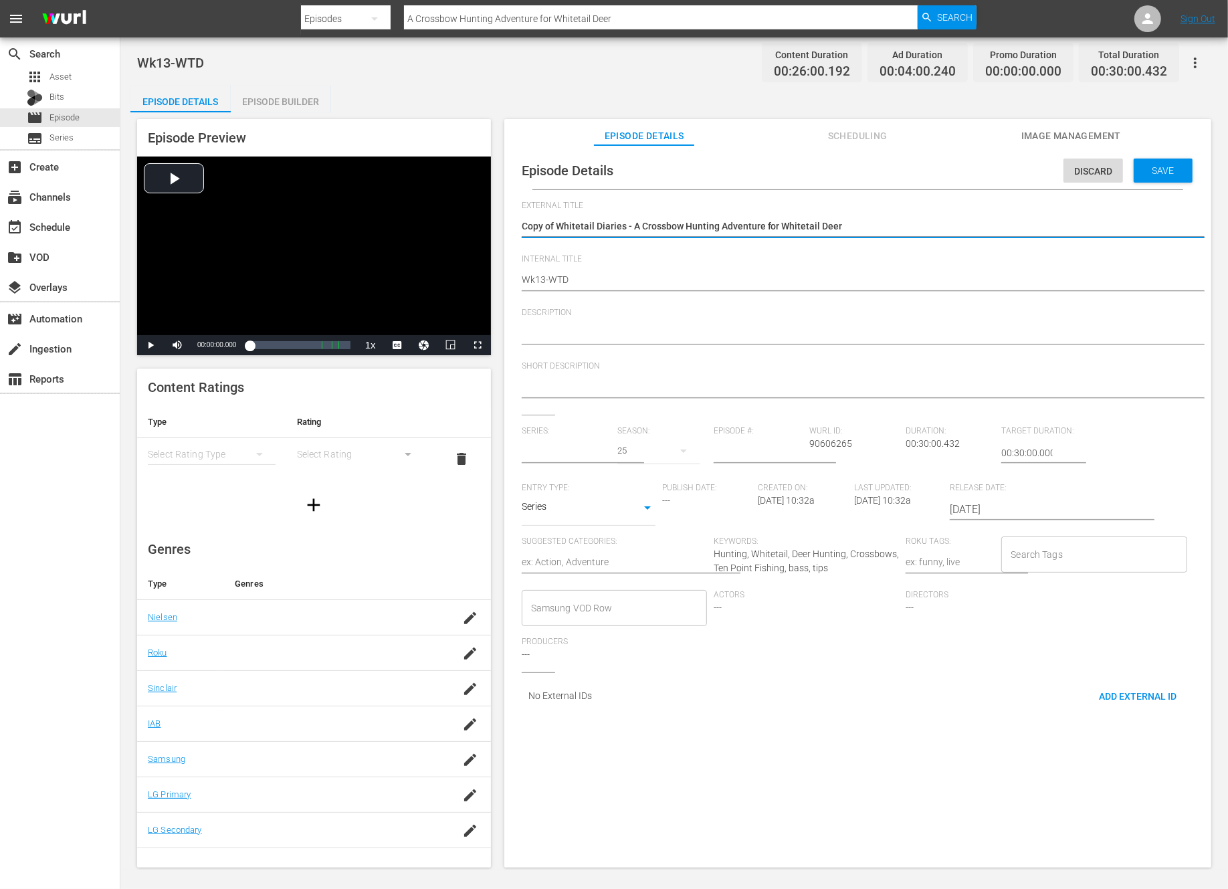
type textarea "Copy ofWhitetail Diaries - A Crossbow Hunting Adventure for Whitetail Deer"
type textarea "Copy oWhitetail Diaries - A Crossbow Hunting Adventure for Whitetail Deer"
type textarea "Copy Whitetail Diaries - A Crossbow Hunting Adventure for Whitetail Deer"
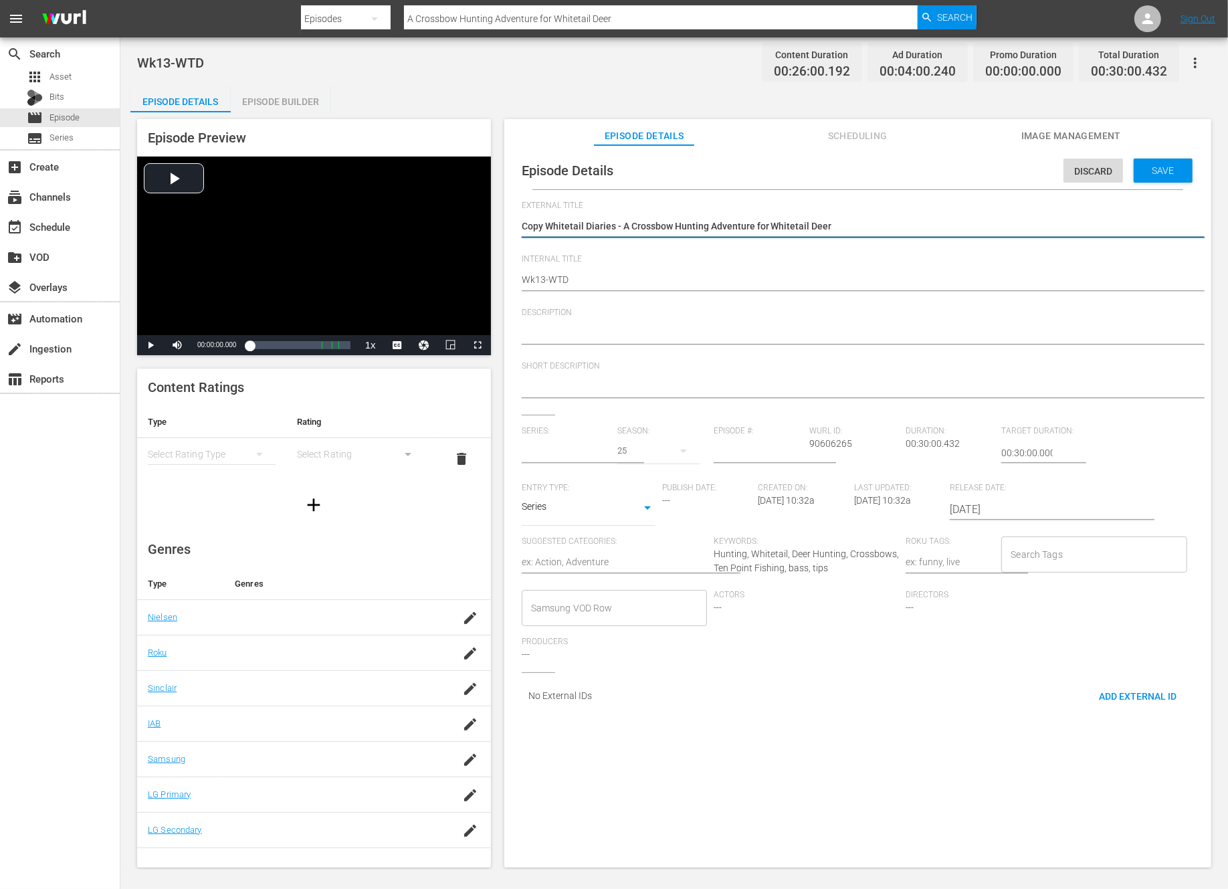
type textarea "CopyWhitetail Diaries - A Crossbow Hunting Adventure for Whitetail Deer"
type input "YAMAHA WHITETAIL DIARIES"
type textarea "CopWhitetail Diaries - A Crossbow Hunting Adventure for Whitetail Deer"
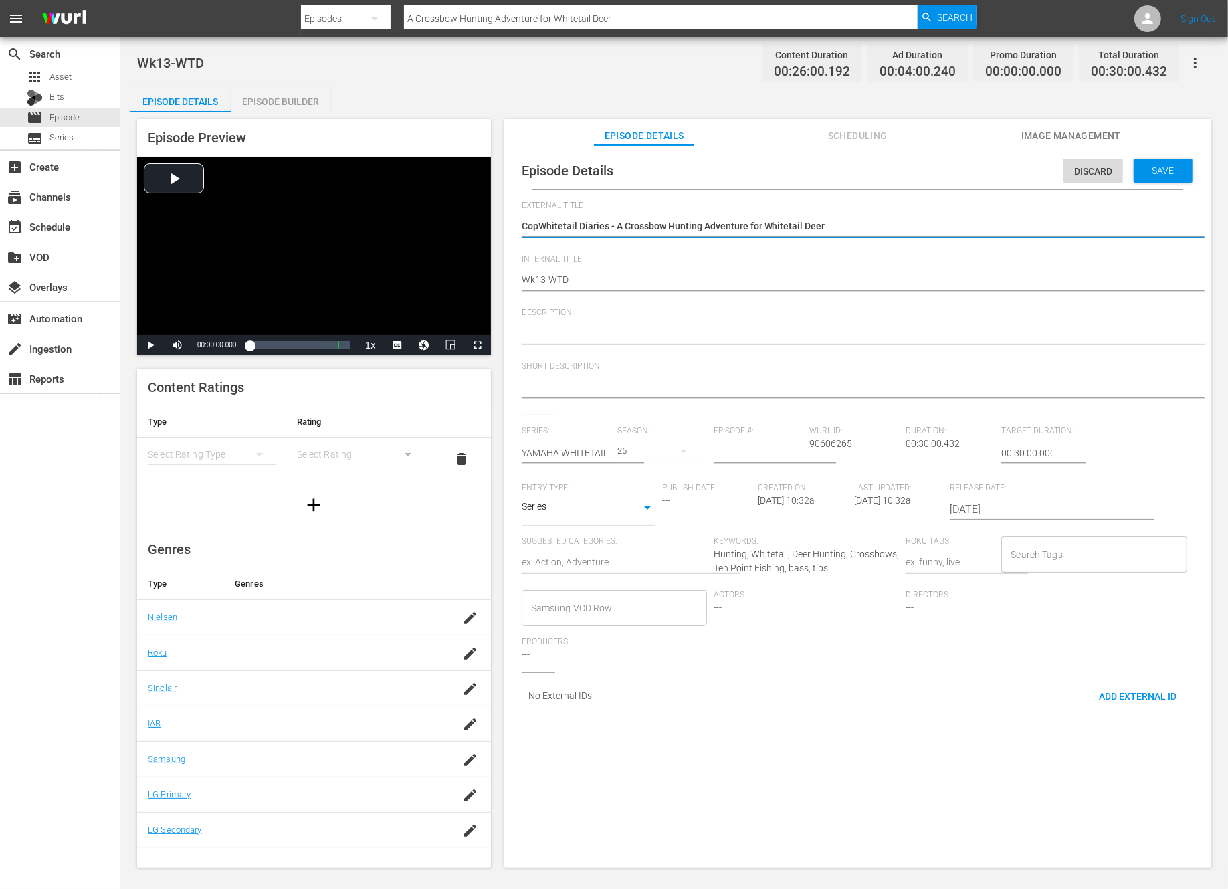
type textarea "CoWhitetail Diaries - A Crossbow Hunting Adventure for Whitetail Deer"
type textarea "CWhitetail Diaries - A Crossbow Hunting Adventure for Whitetail Deer"
type textarea "Whitetail Diaries - A Crossbow Hunting Adventure for Whitetail Deer"
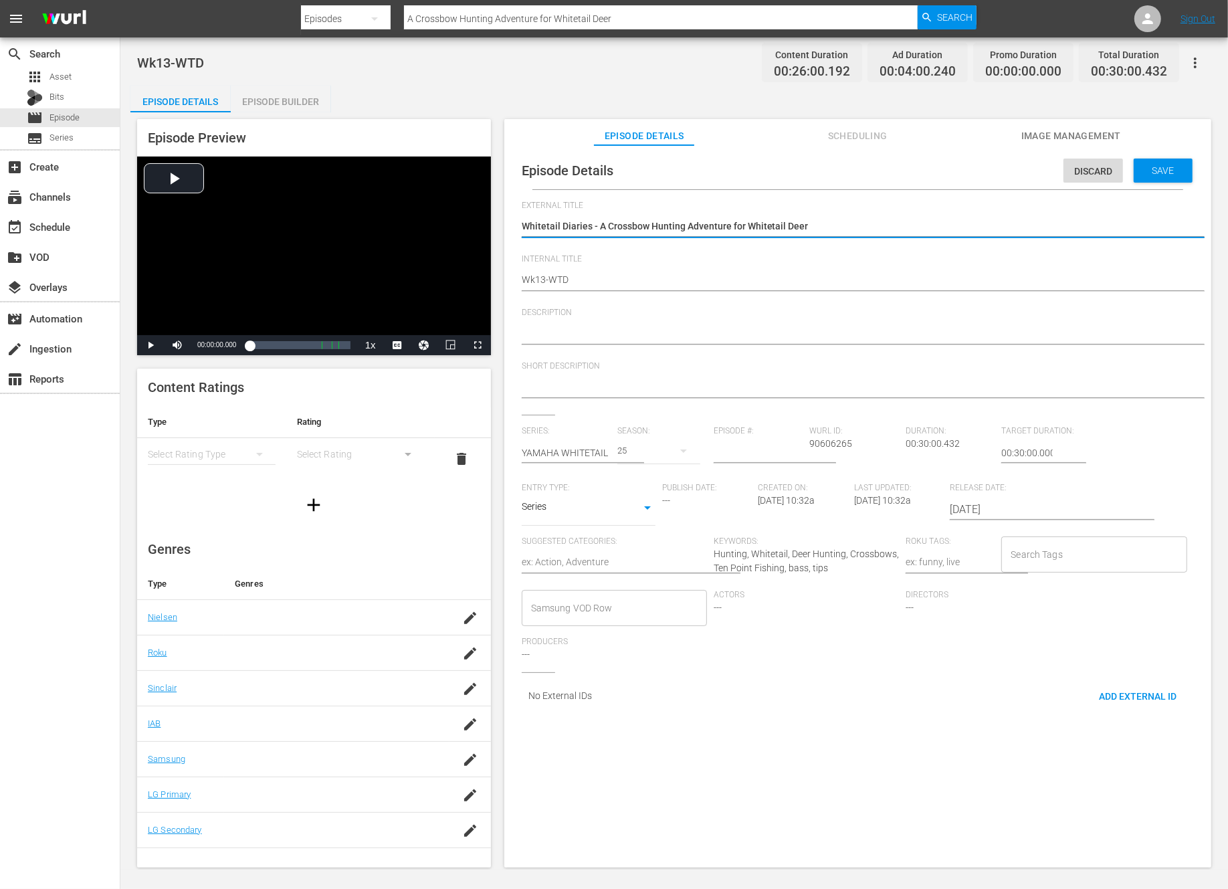
type textarea "Whitetail Diaries - A Crossbow Hunting Adventure for Whitetail Deer"
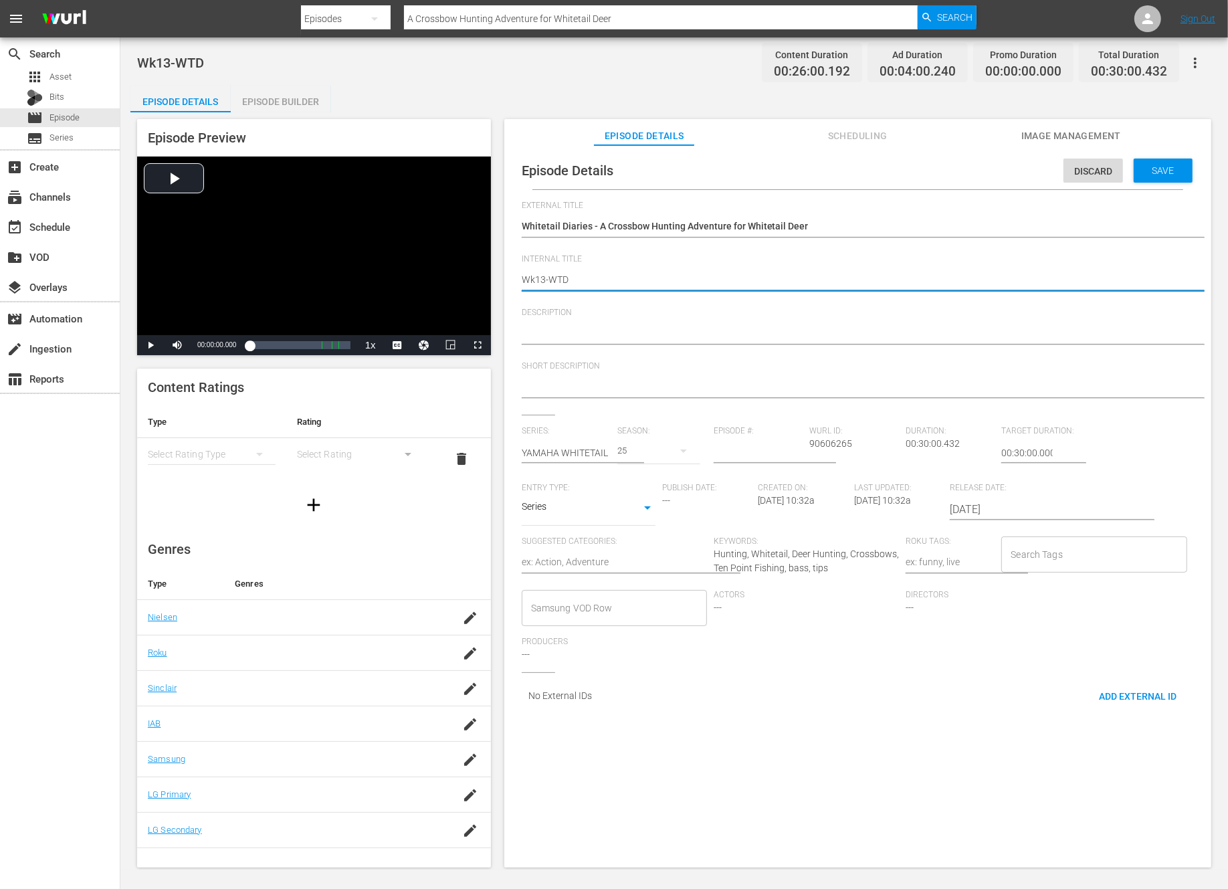
type textarea "Wk1-WTD"
type textarea "Wk-WTD"
type textarea "Wk3-WTD"
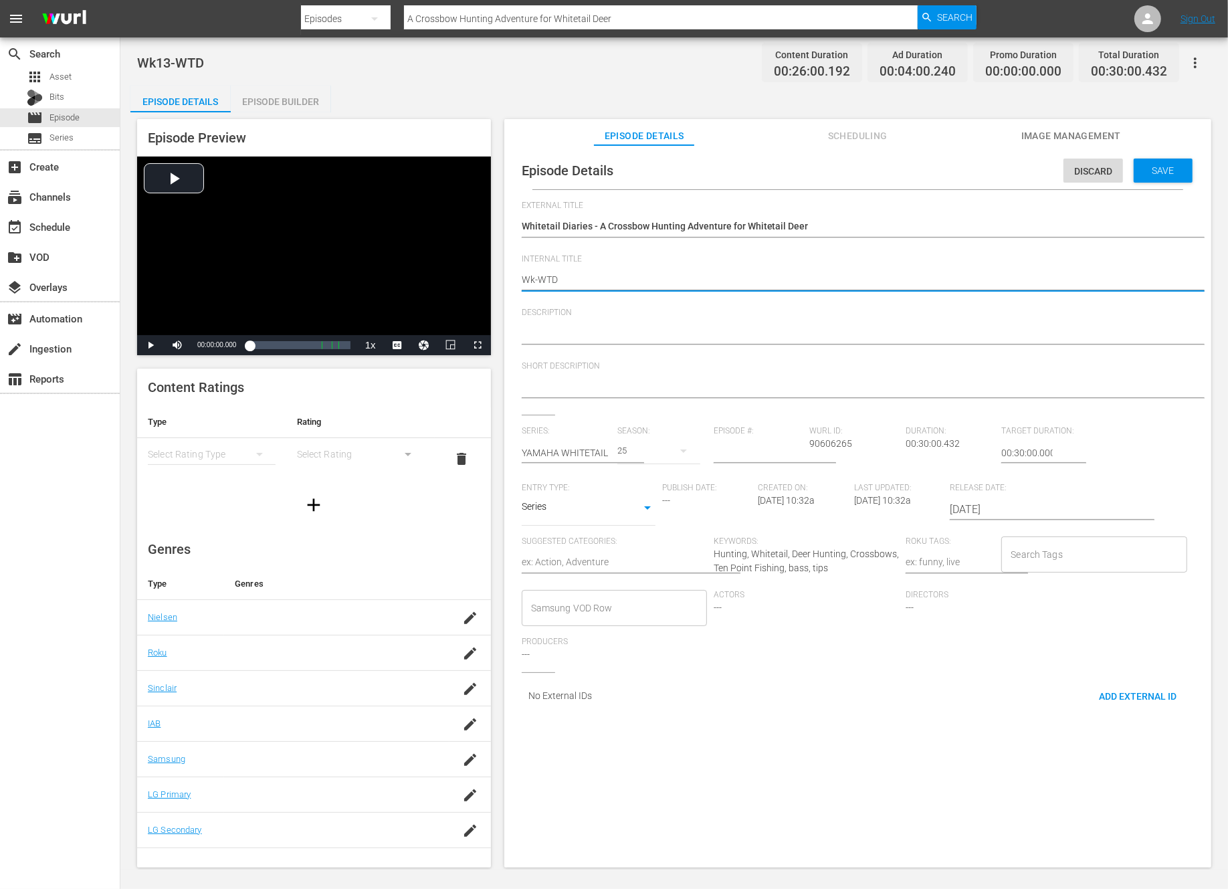
type textarea "Wk3-WTD"
type textarea "Wk39-WTD"
click at [1161, 176] on div "Save" at bounding box center [1163, 171] width 59 height 24
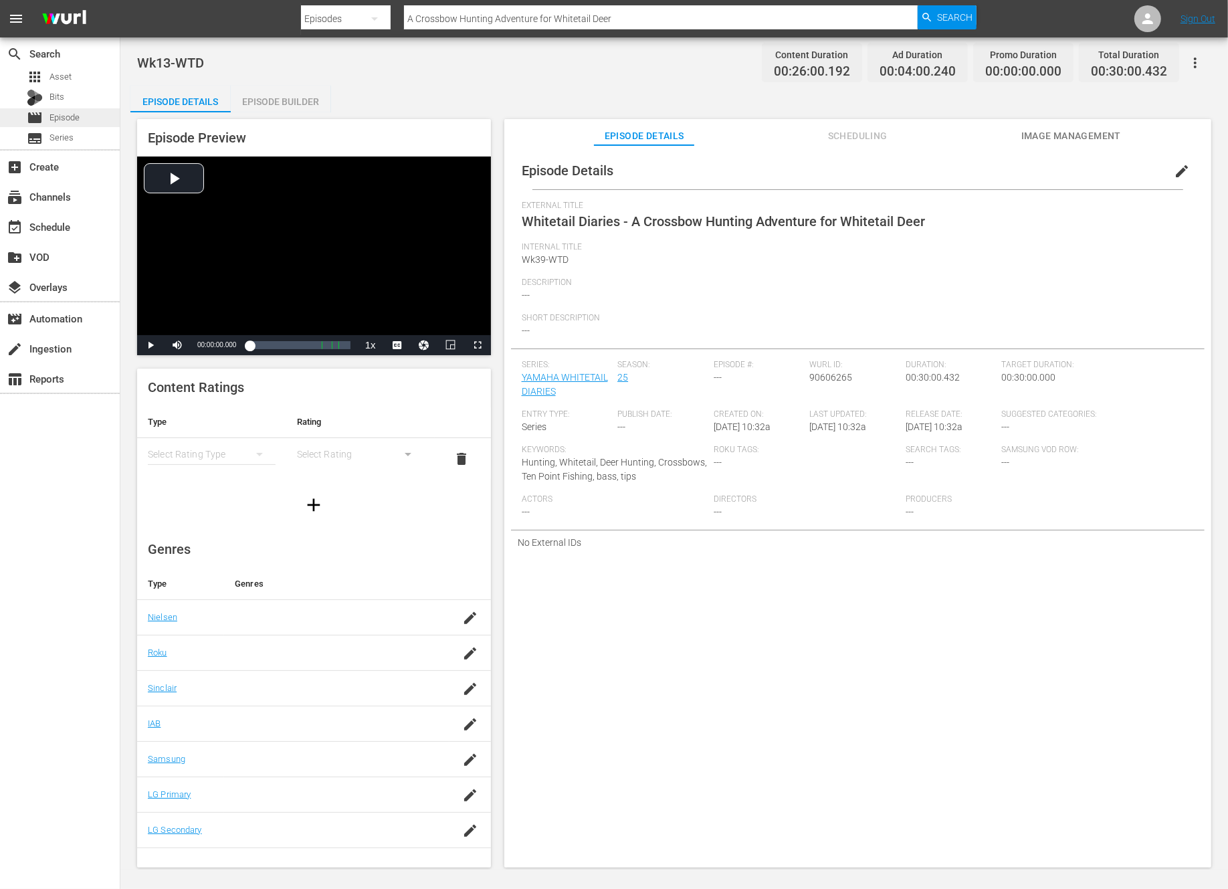
click at [86, 120] on div "movie Episode" at bounding box center [60, 117] width 120 height 19
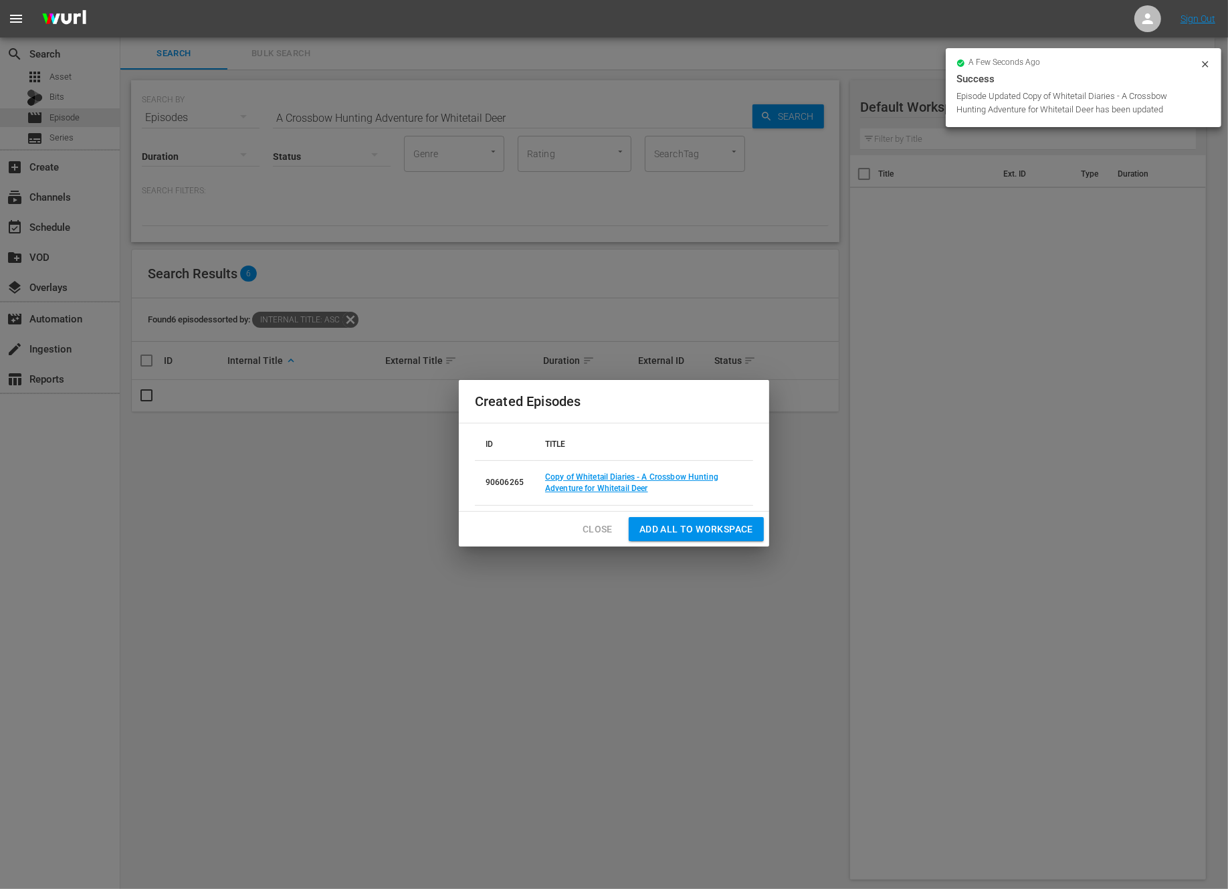
click at [607, 526] on span "Close" at bounding box center [598, 529] width 30 height 17
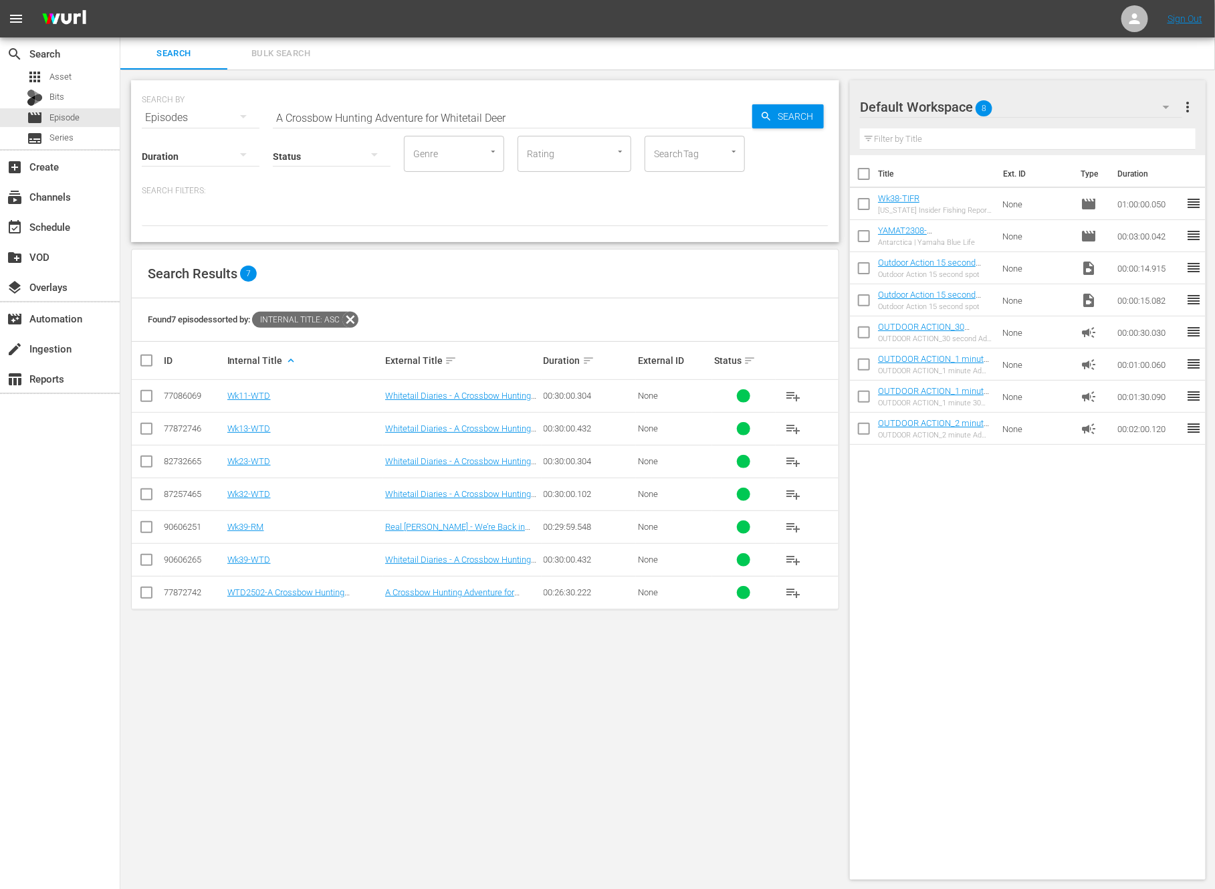
click at [387, 110] on input "A Crossbow Hunting Adventure for Whitetail Deer" at bounding box center [513, 118] width 480 height 32
paste input "Yeeha! A hunt ahorseback"
type input "Yeeha! A hunt ahorseback"
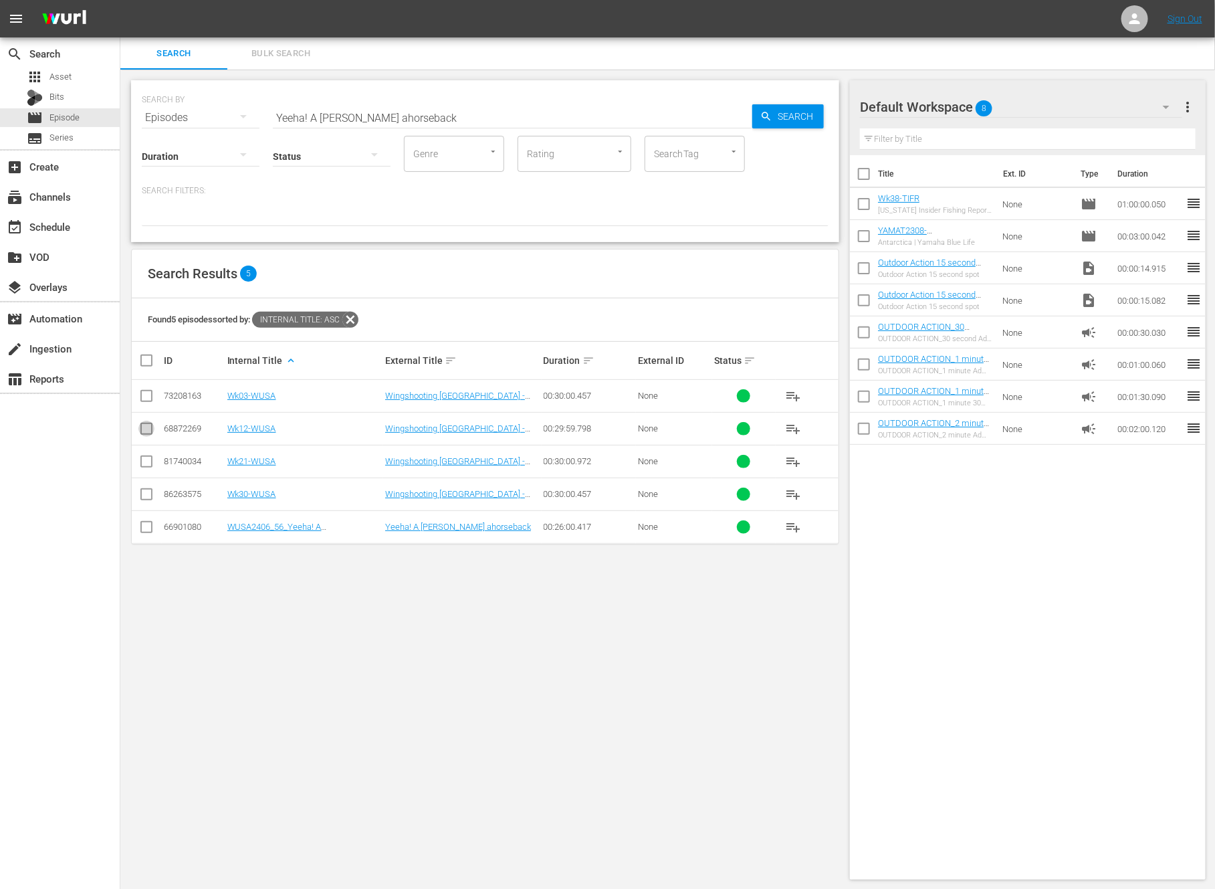
click at [147, 433] on input "checkbox" at bounding box center [146, 431] width 16 height 16
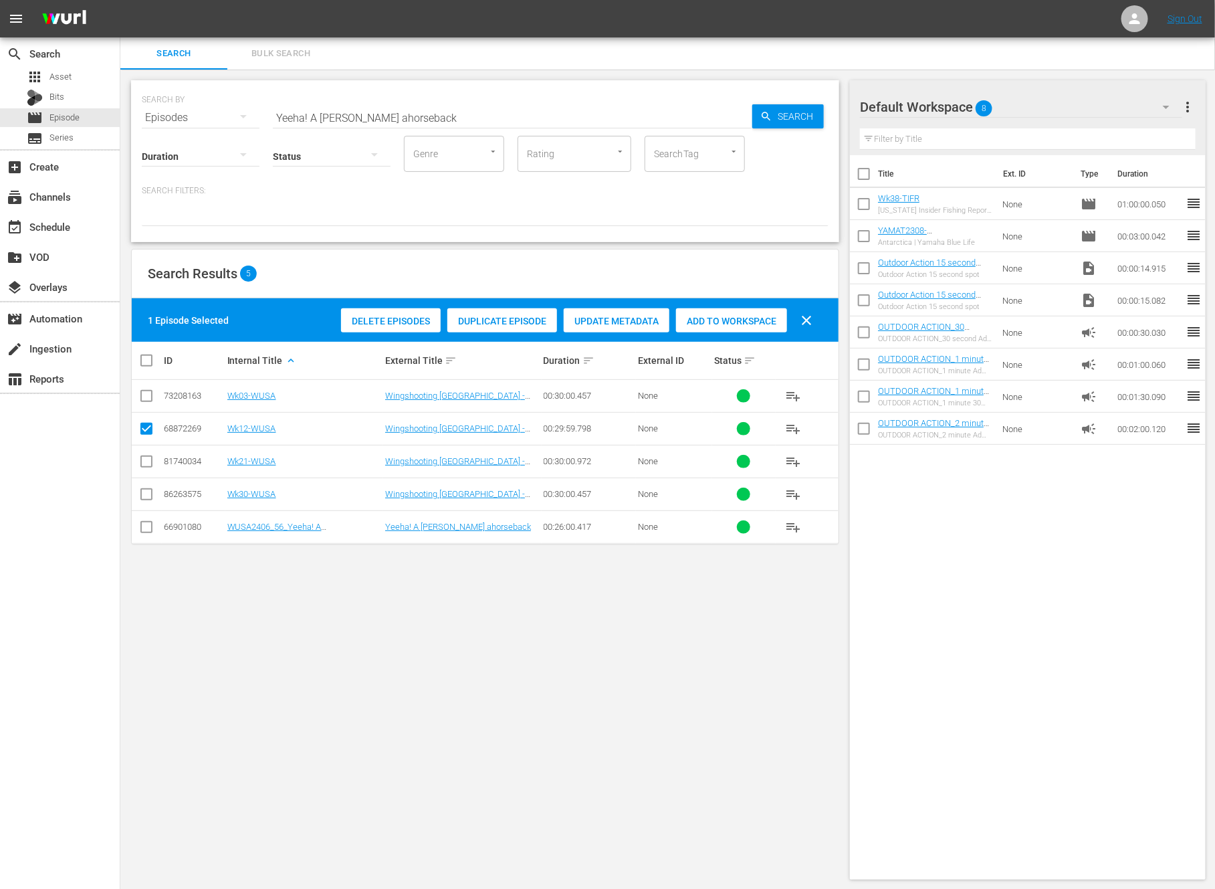
click at [514, 311] on div "Duplicate Episode" at bounding box center [502, 320] width 110 height 25
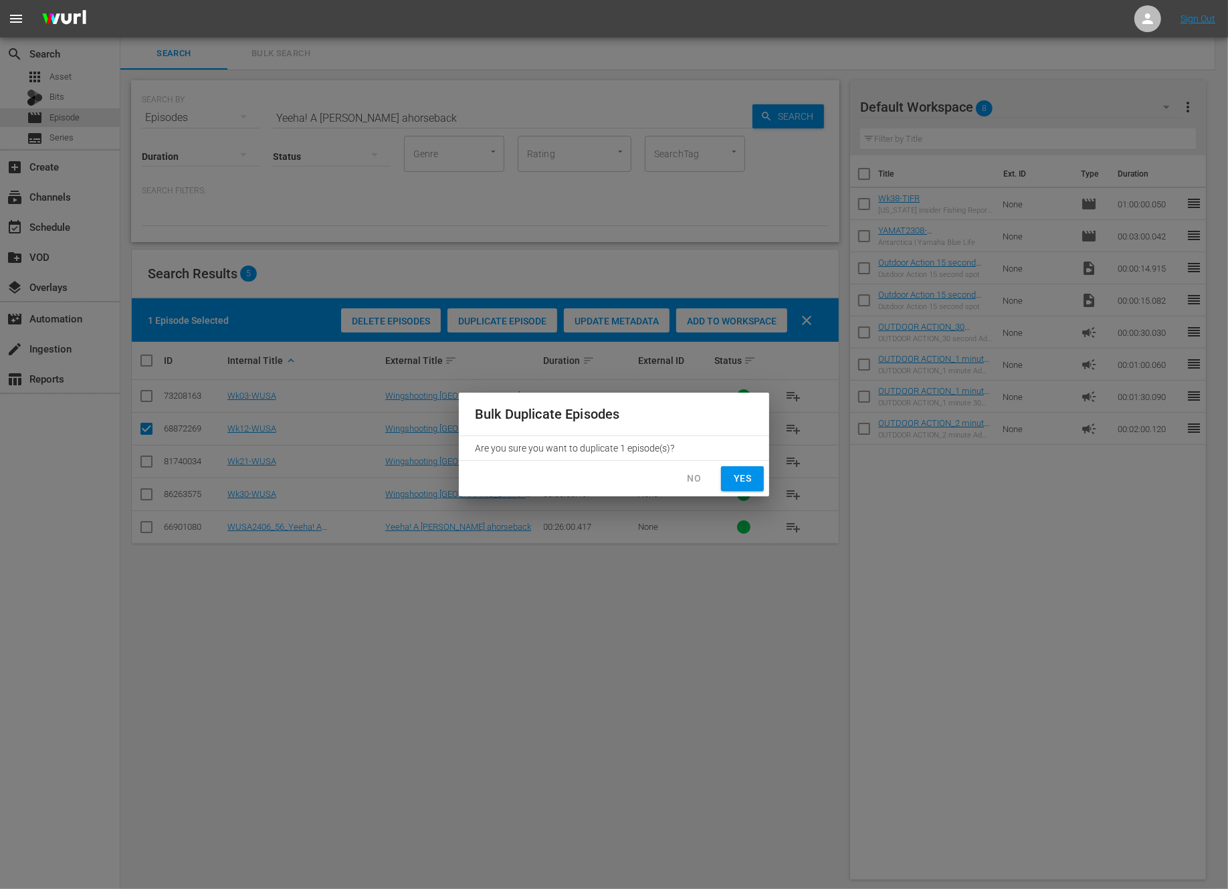
click at [745, 482] on span "Yes" at bounding box center [742, 478] width 21 height 17
checkbox input "false"
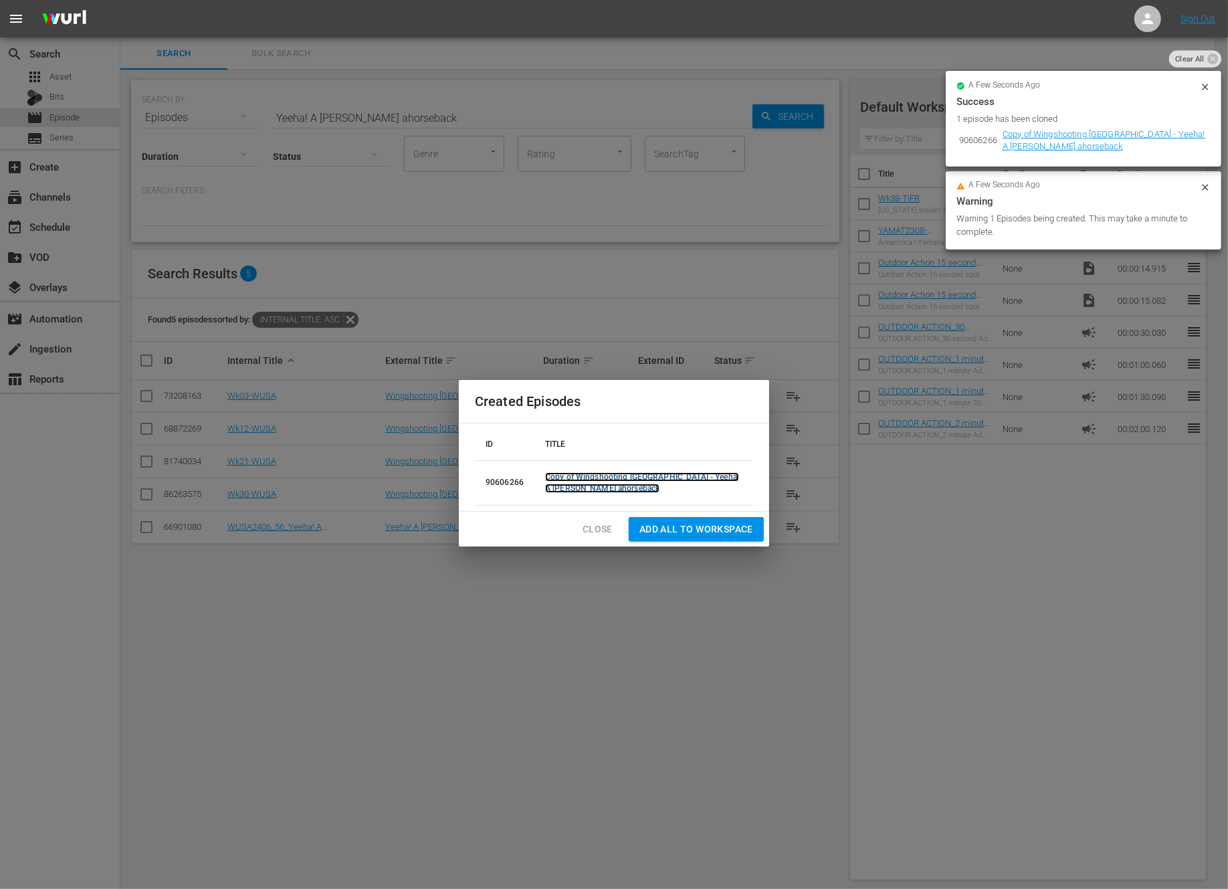
click at [684, 478] on link "Copy of Wingshooting USA - Yeeha! A hunt ahorseback" at bounding box center [642, 482] width 194 height 21
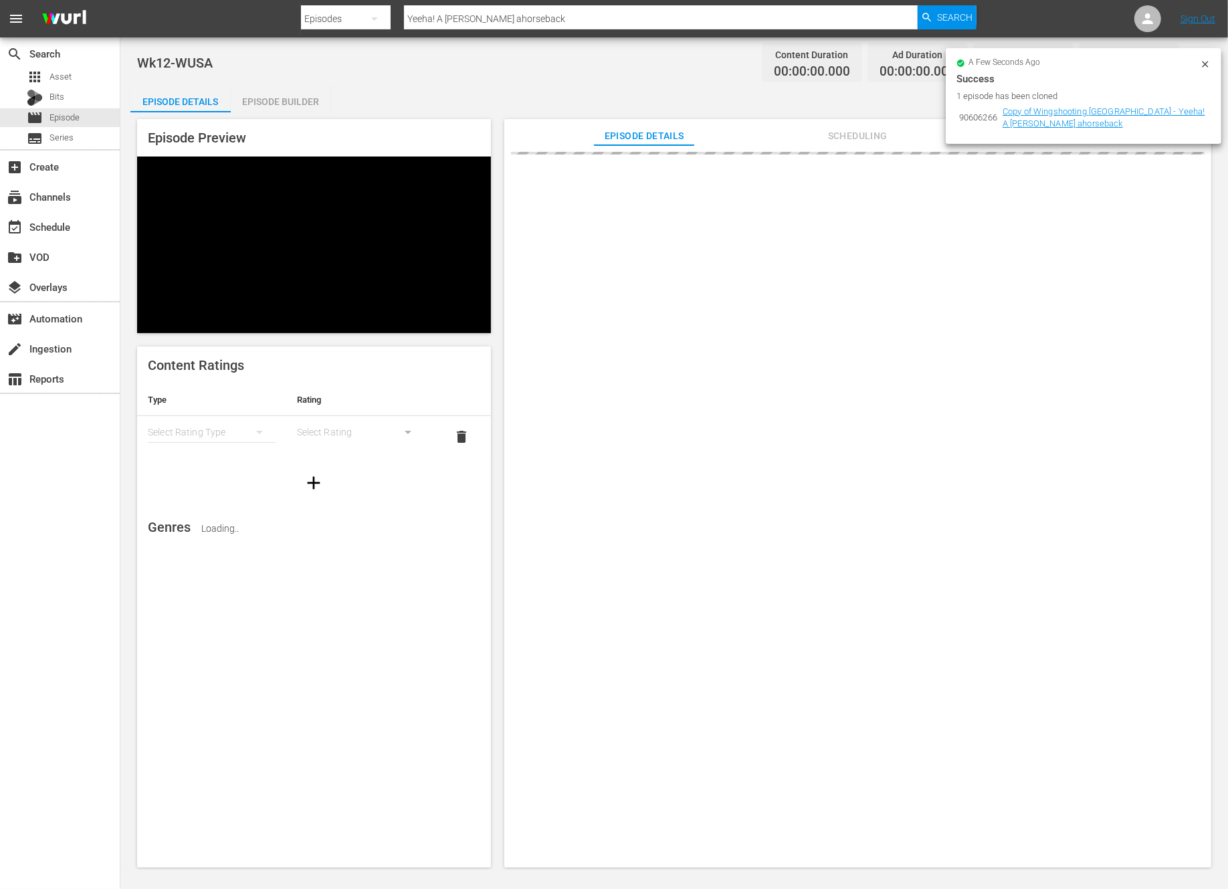
click at [1209, 64] on icon at bounding box center [1205, 64] width 11 height 11
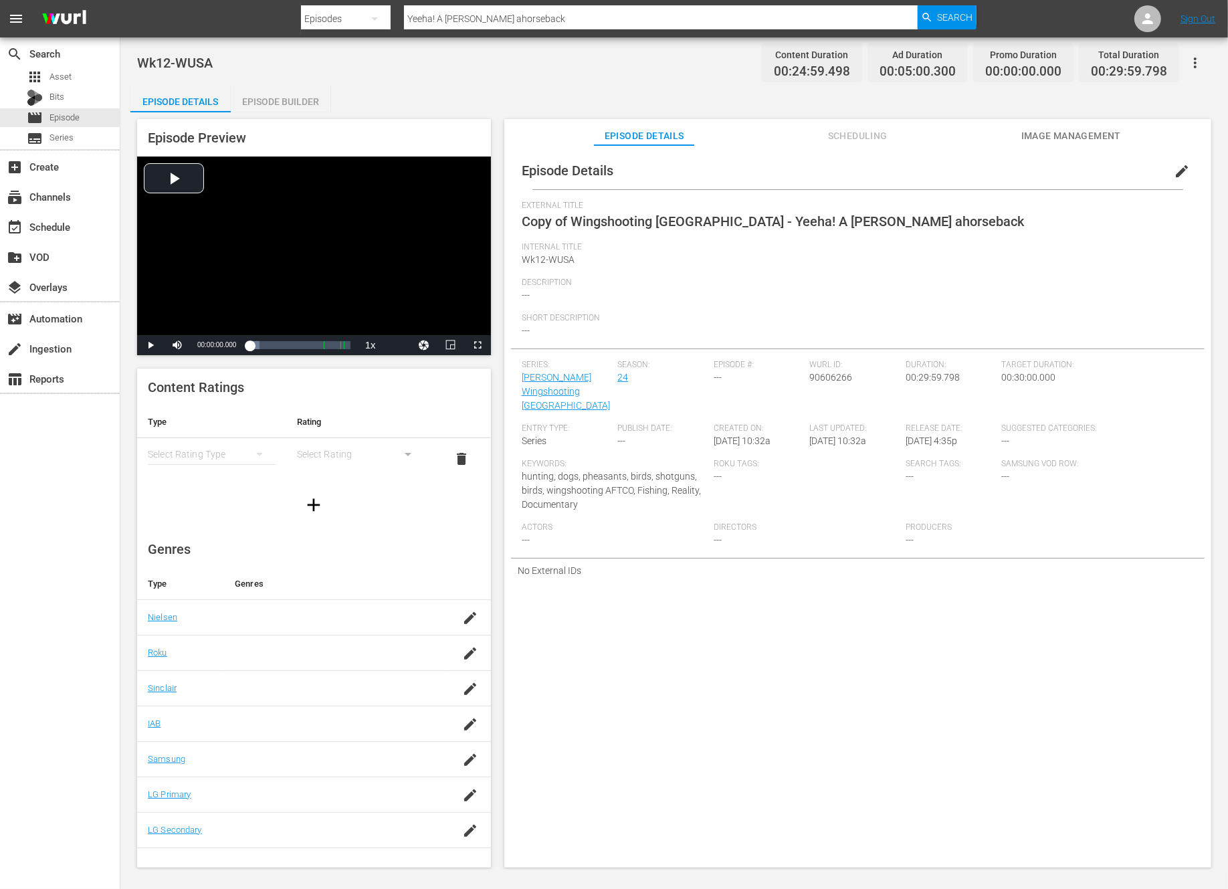
click at [1174, 171] on span "edit" at bounding box center [1182, 171] width 16 height 16
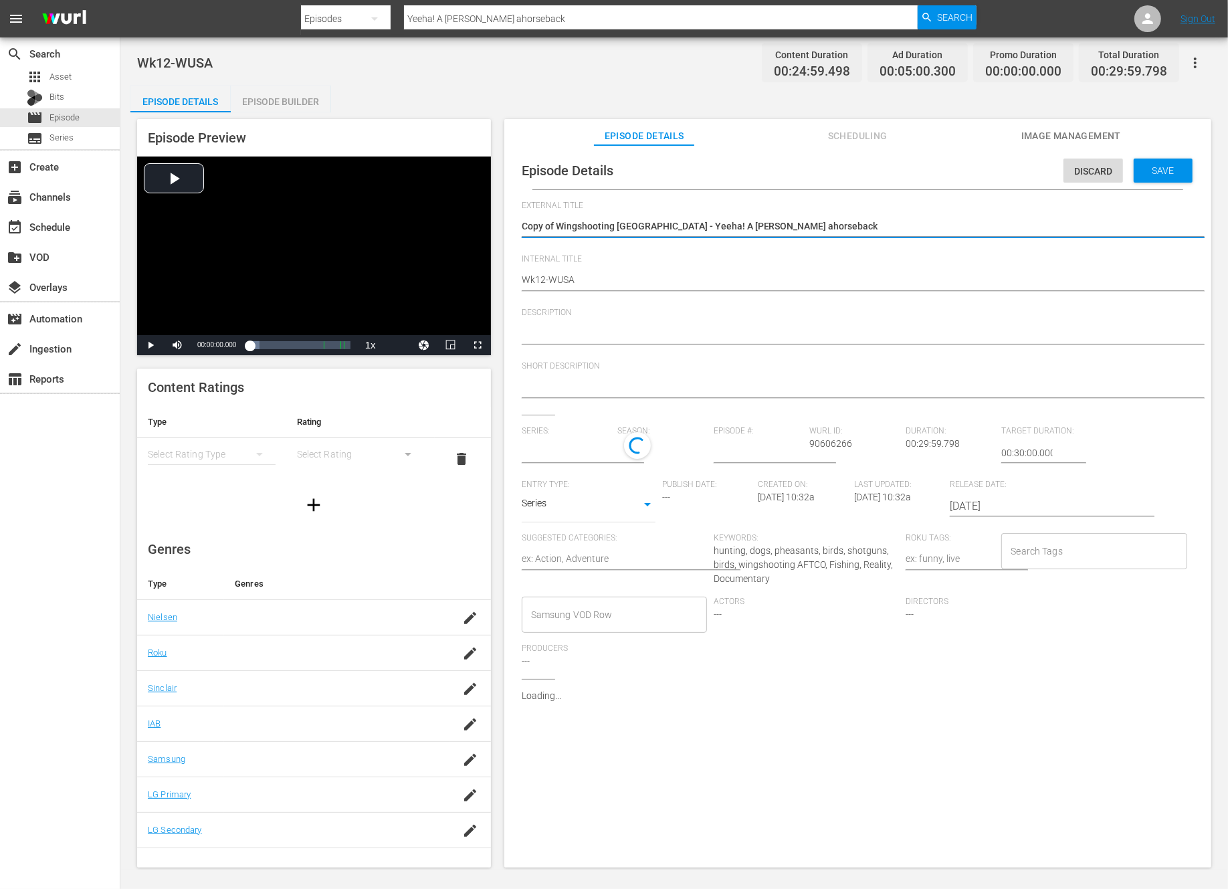
type input "Scott Linden's Wingshooting USA"
click at [560, 225] on textarea "Copy of Wingshooting USA - Yeeha! A hunt ahorseback" at bounding box center [854, 227] width 665 height 16
type textarea "Copy ofWingshooting USA - Yeeha! A hunt ahorseback"
type textarea "Copy oWingshooting USA - Yeeha! A hunt ahorseback"
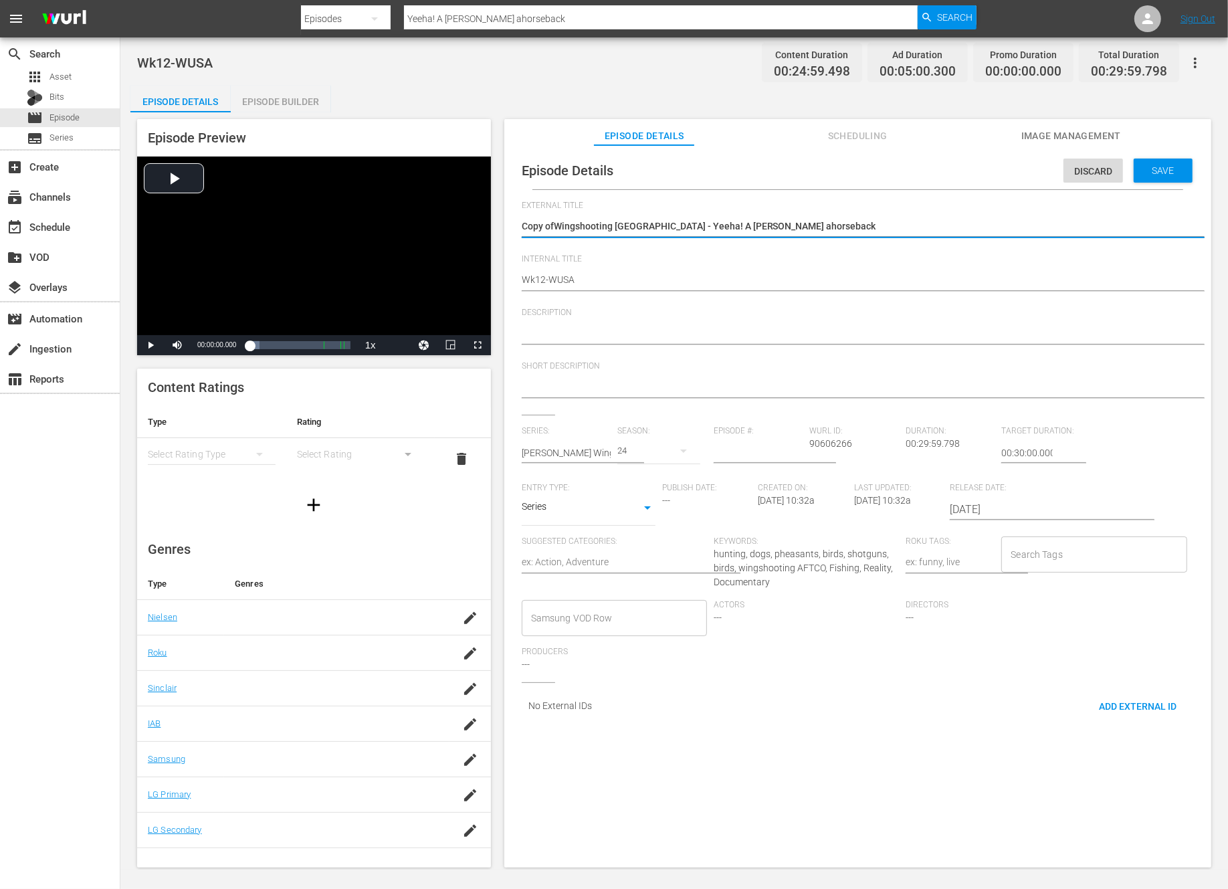
type textarea "Copy oWingshooting USA - Yeeha! A hunt ahorseback"
type textarea "Copy Wingshooting USA - Yeeha! A hunt ahorseback"
type textarea "CopyWingshooting USA - Yeeha! A hunt ahorseback"
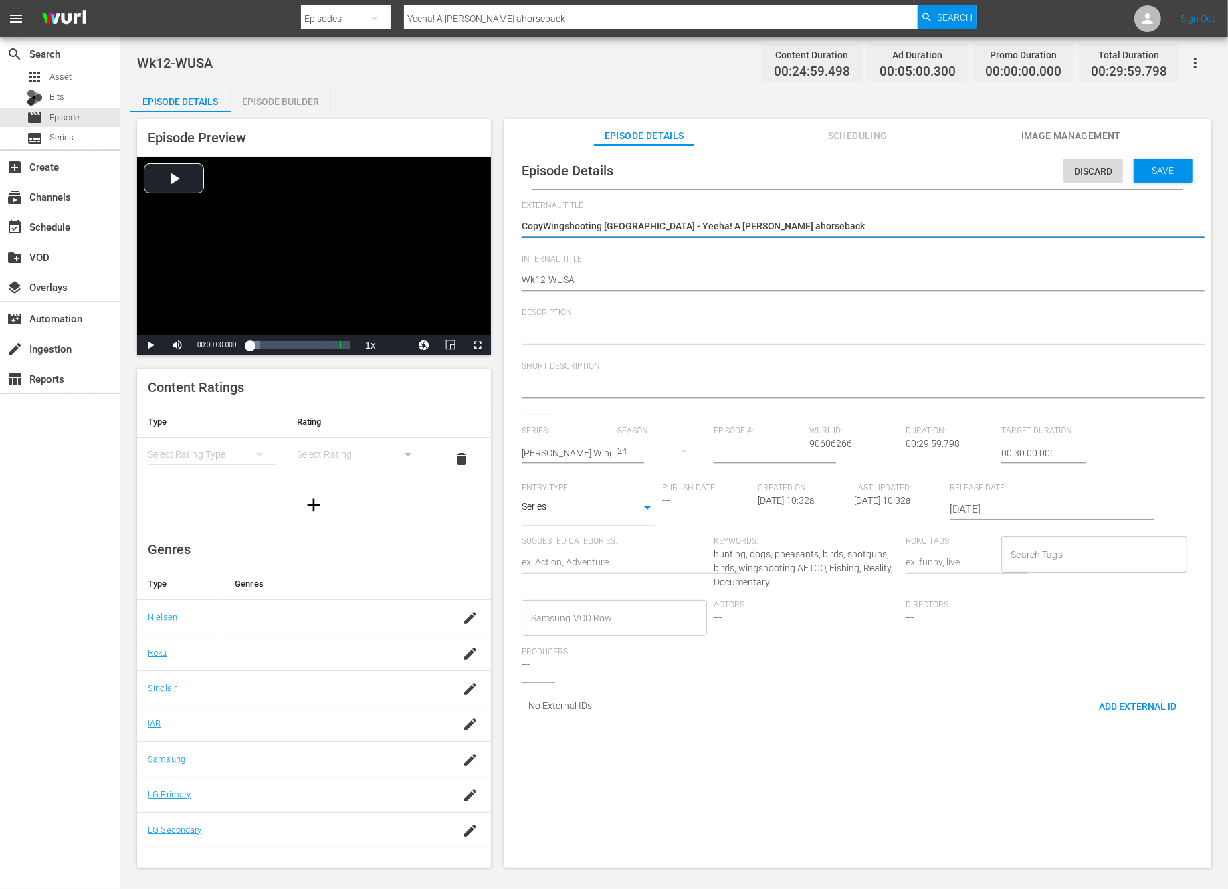
type textarea "CopWingshooting USA - Yeeha! A hunt ahorseback"
type textarea "CoWingshooting USA - Yeeha! A hunt ahorseback"
type textarea "CWingshooting USA - Yeeha! A hunt ahorseback"
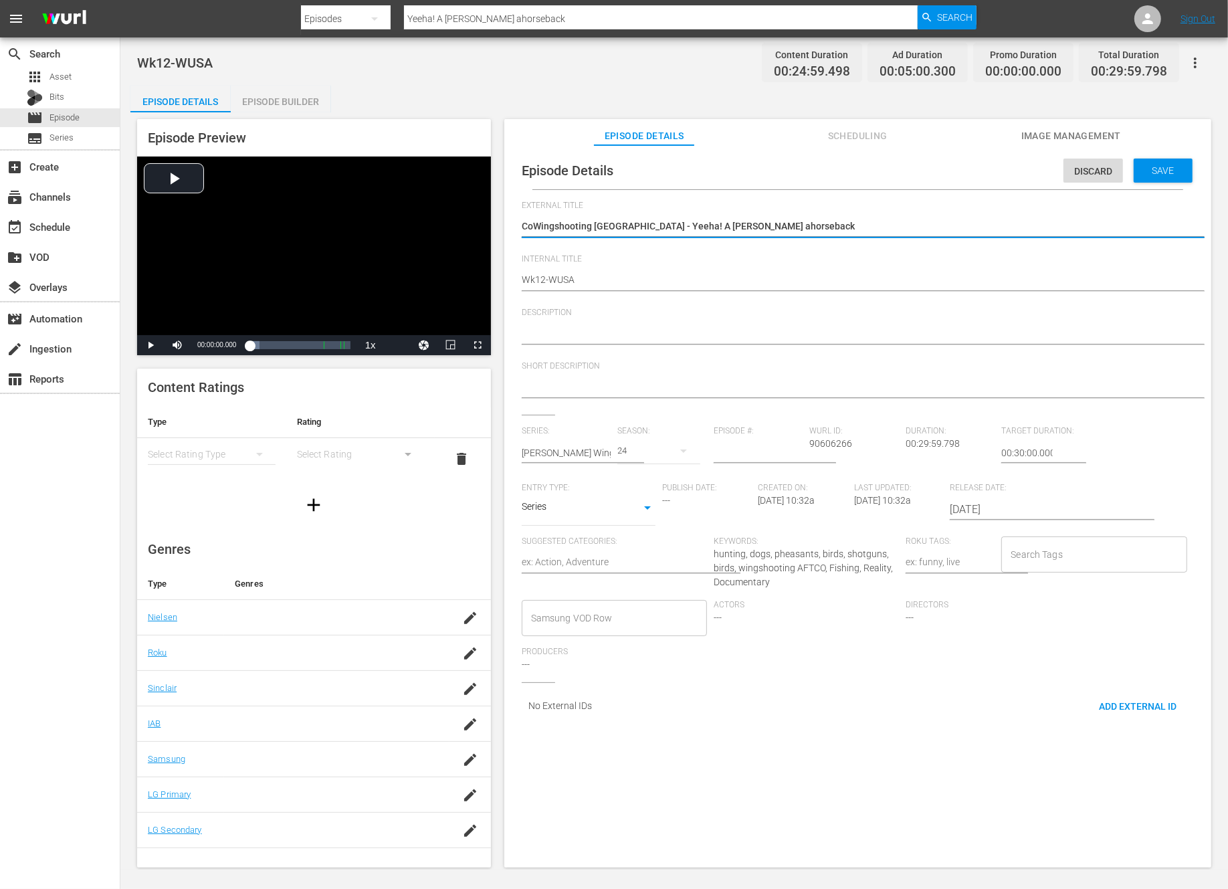
type textarea "CWingshooting USA - Yeeha! A hunt ahorseback"
type textarea "Wingshooting USA - Yeeha! A hunt ahorseback"
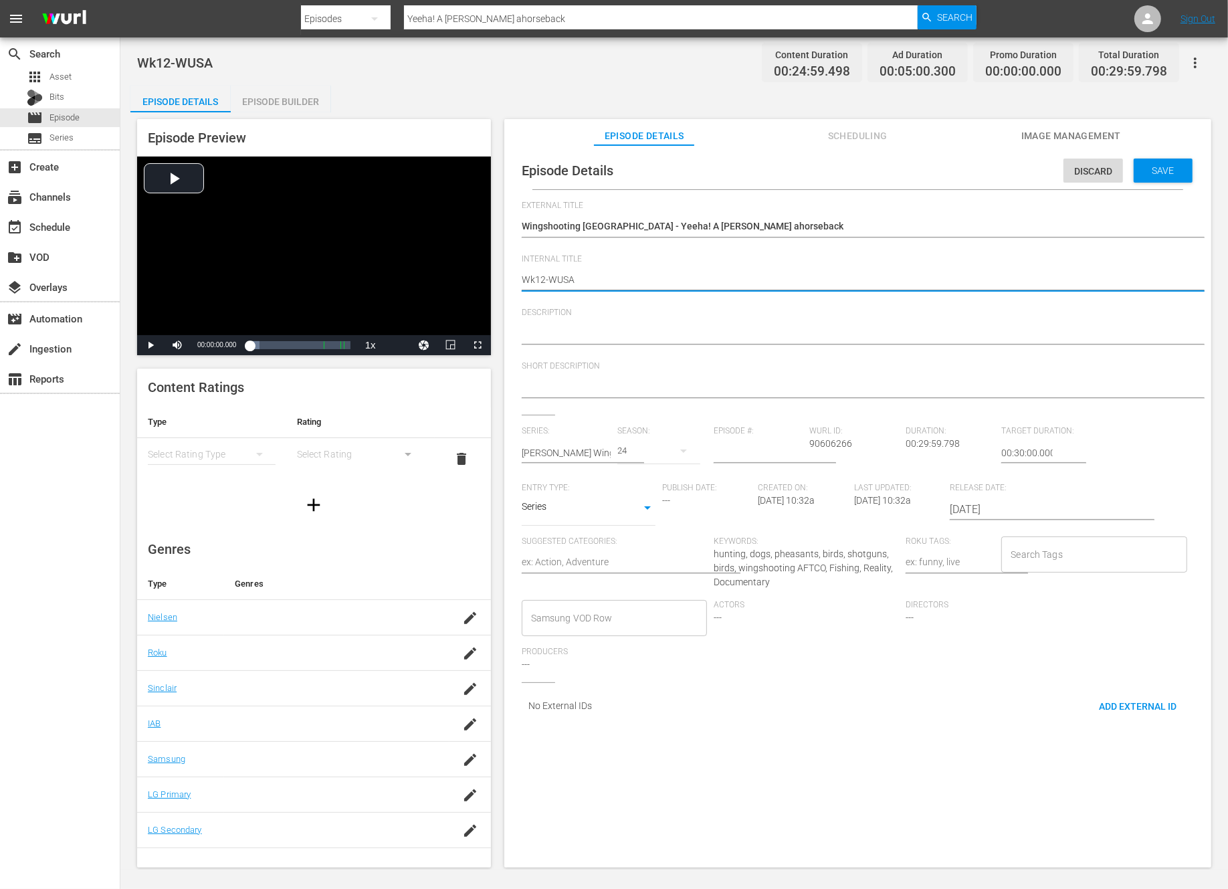
type textarea "Wk1-WUSA"
type textarea "Wk-WUSA"
type textarea "Wk3-WUSA"
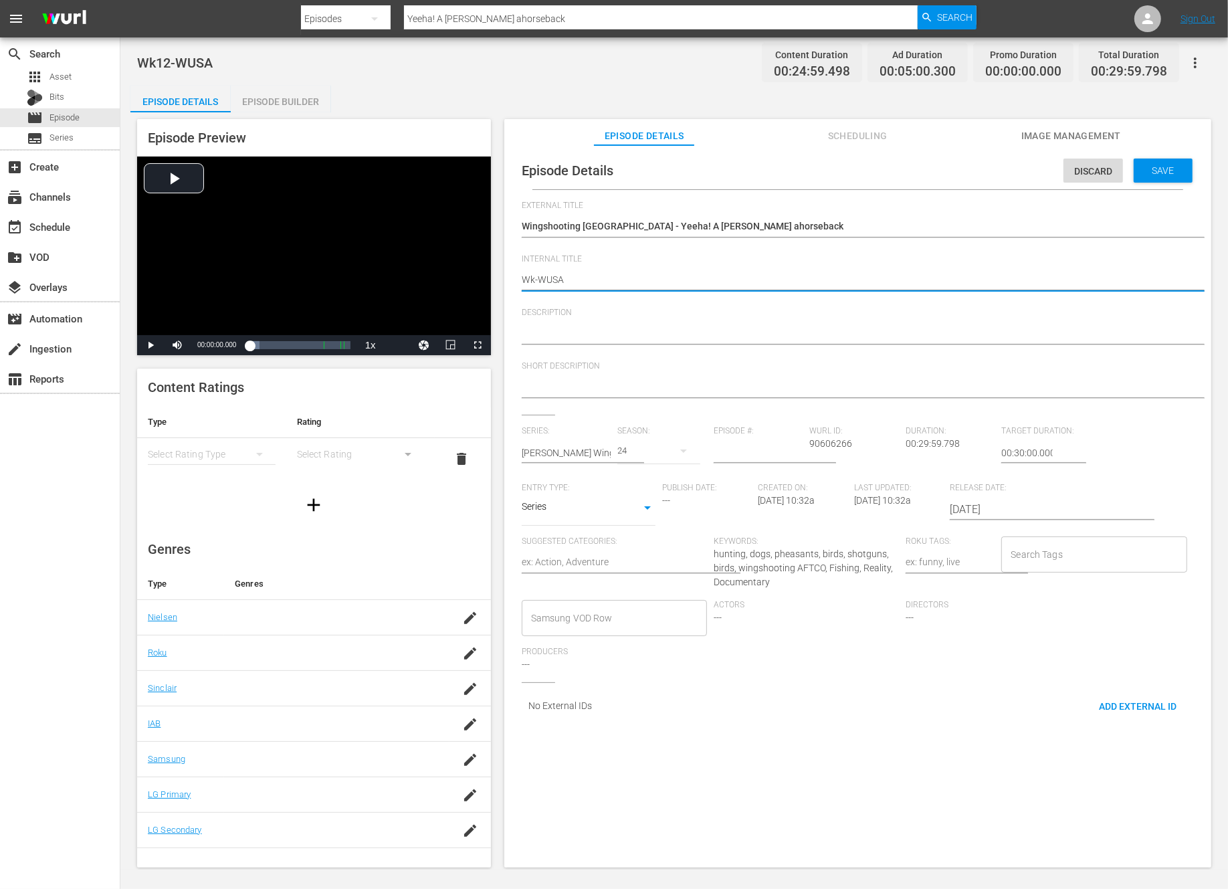
type textarea "Wk3-WUSA"
type textarea "Wk39-WUSA"
click at [1162, 171] on span "Save" at bounding box center [1163, 170] width 43 height 11
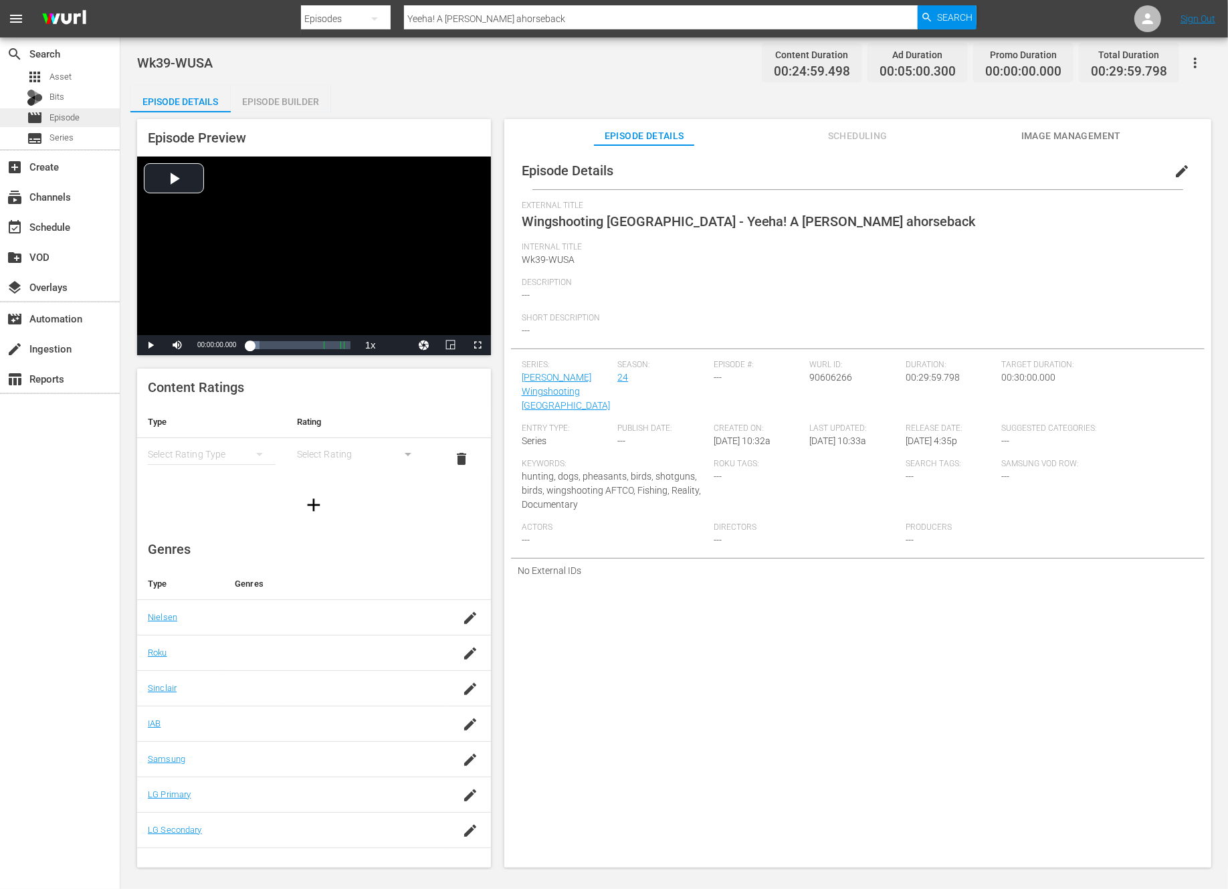
click at [68, 116] on span "Episode" at bounding box center [64, 117] width 30 height 13
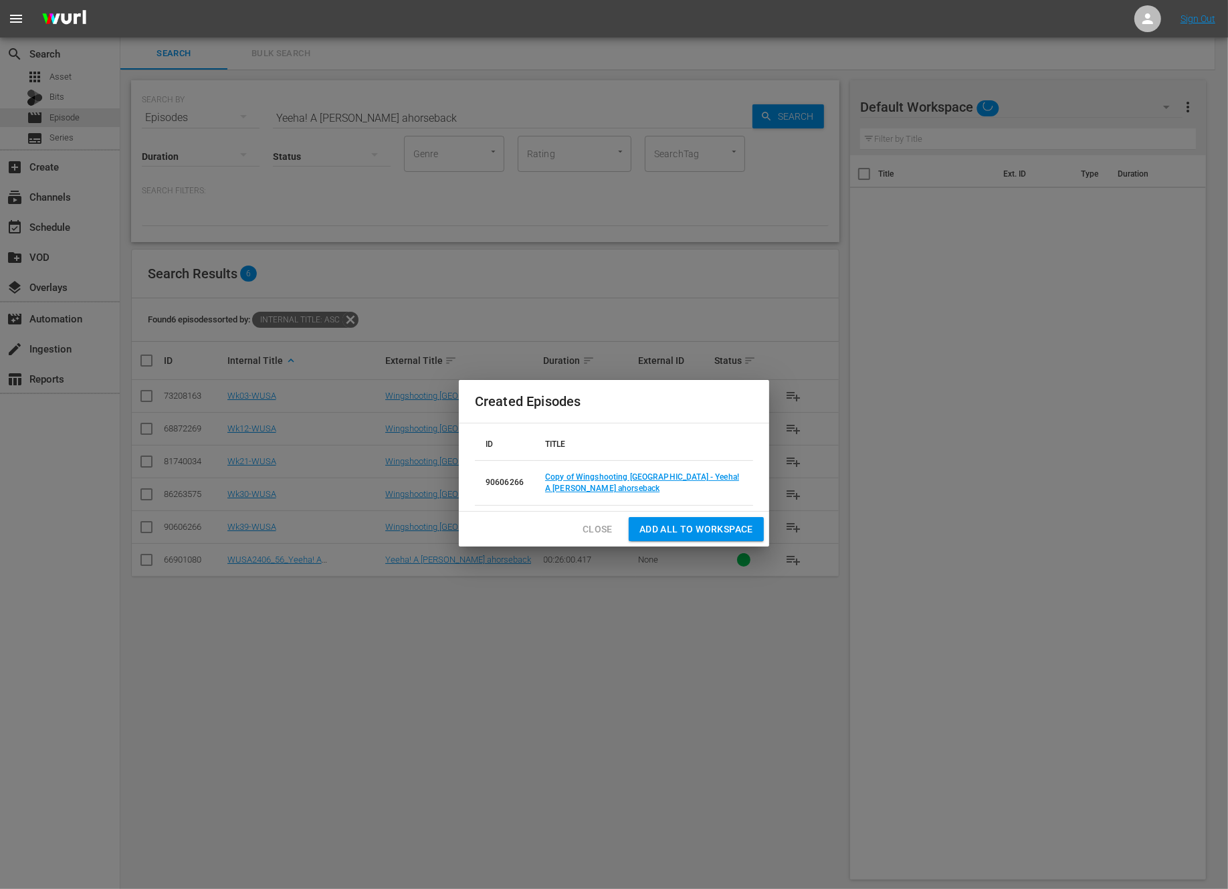
click at [581, 533] on button "Close" at bounding box center [597, 529] width 51 height 25
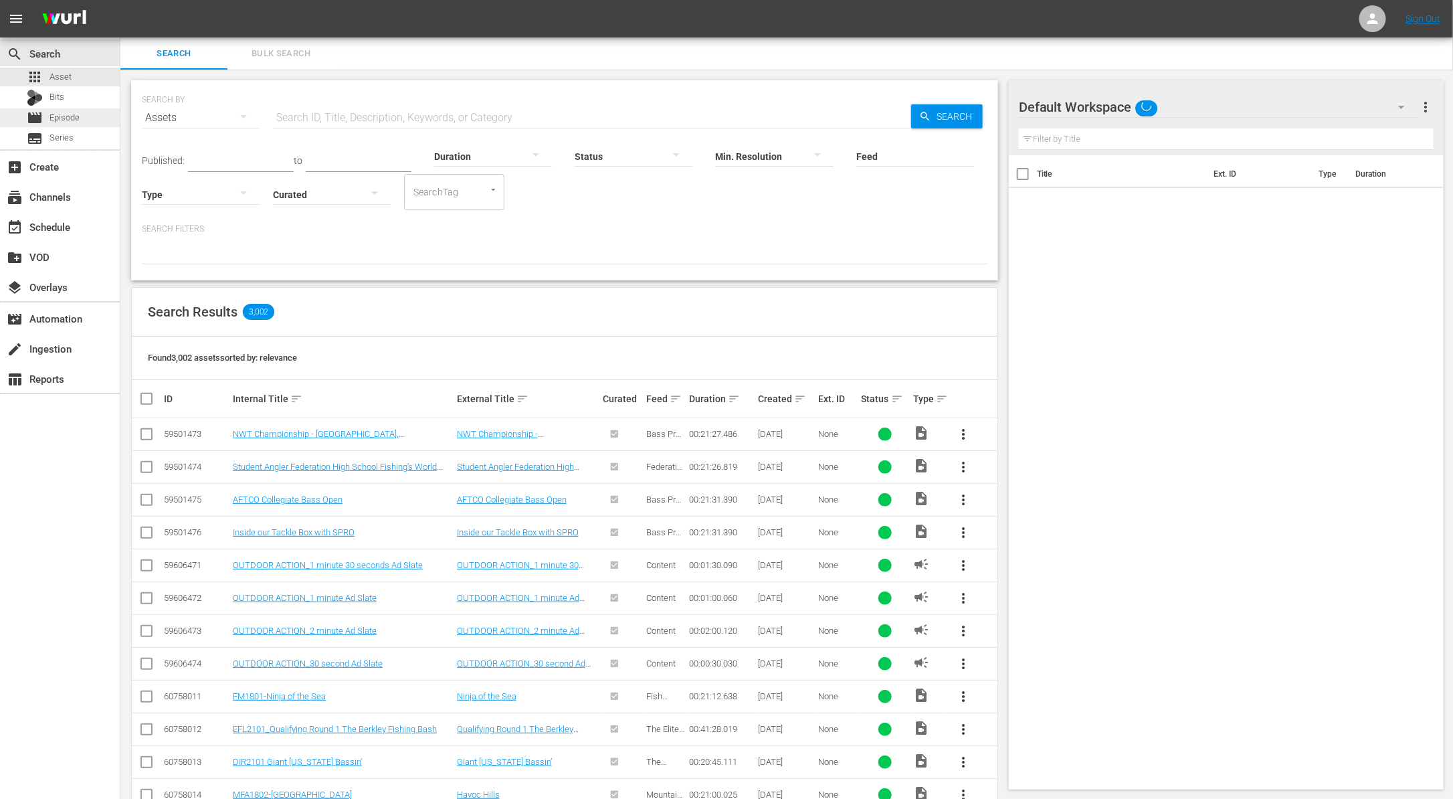
click at [61, 114] on span "Episode" at bounding box center [64, 117] width 30 height 13
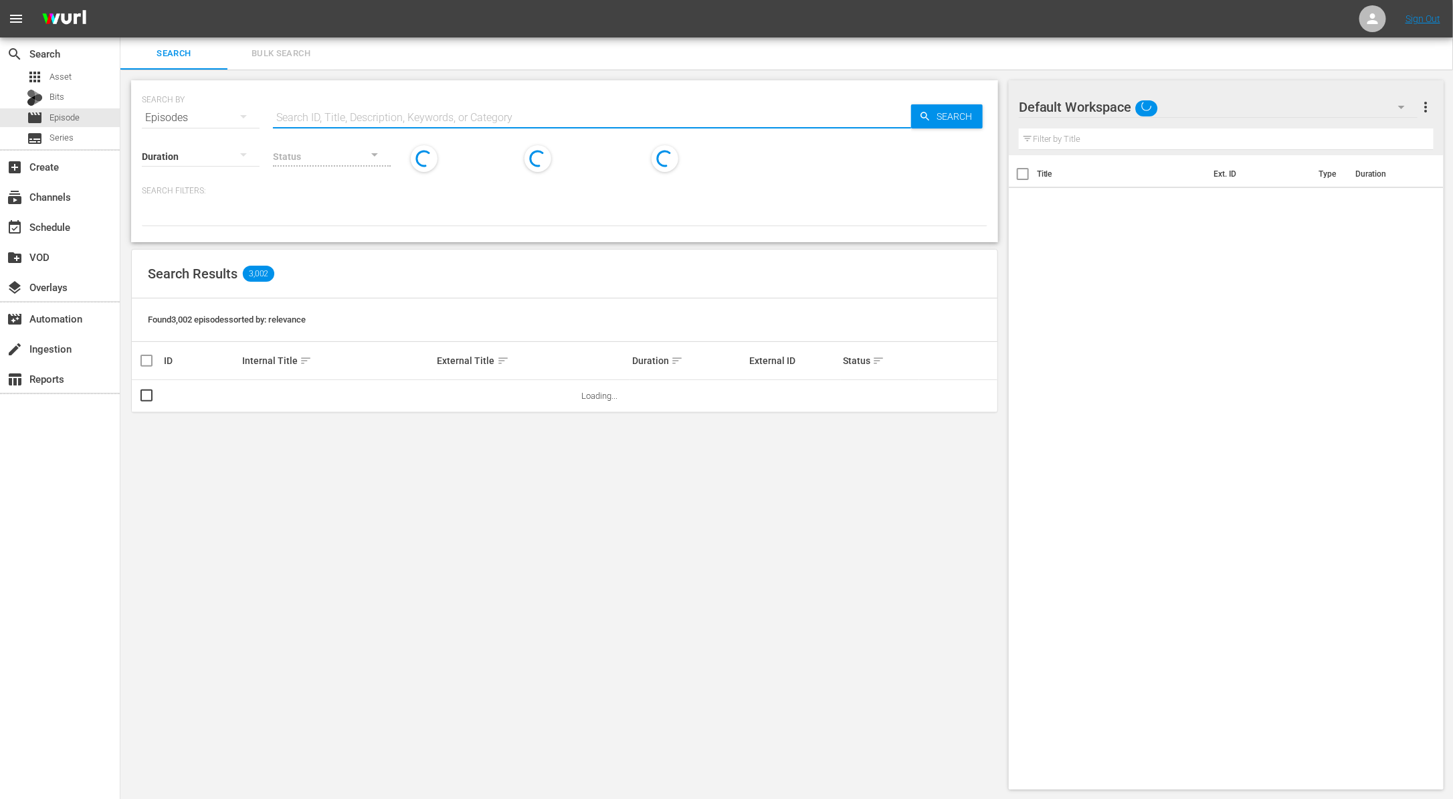
click at [413, 116] on input "text" at bounding box center [592, 118] width 638 height 32
type input "1stan"
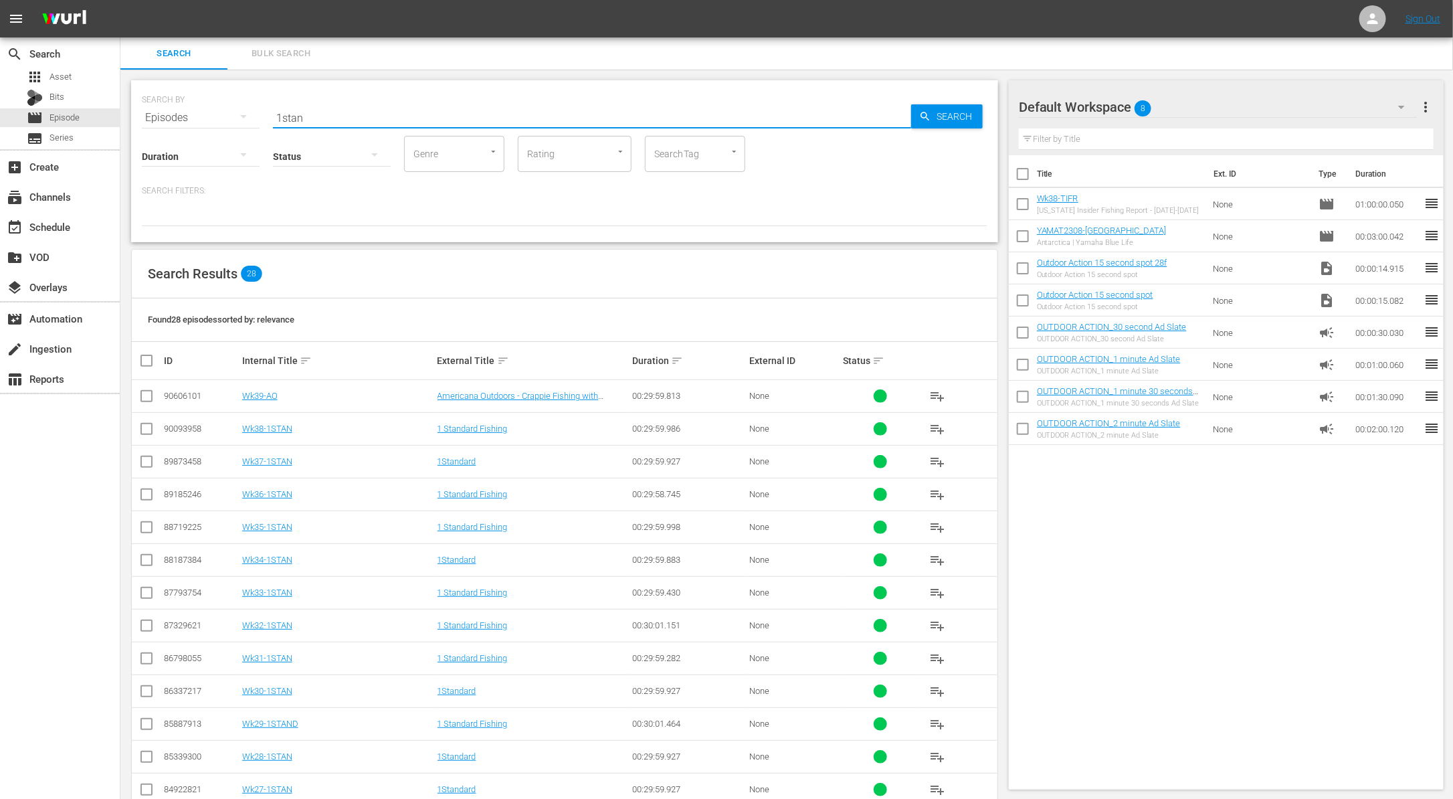
click at [294, 358] on div "Internal Title sort" at bounding box center [337, 360] width 191 height 16
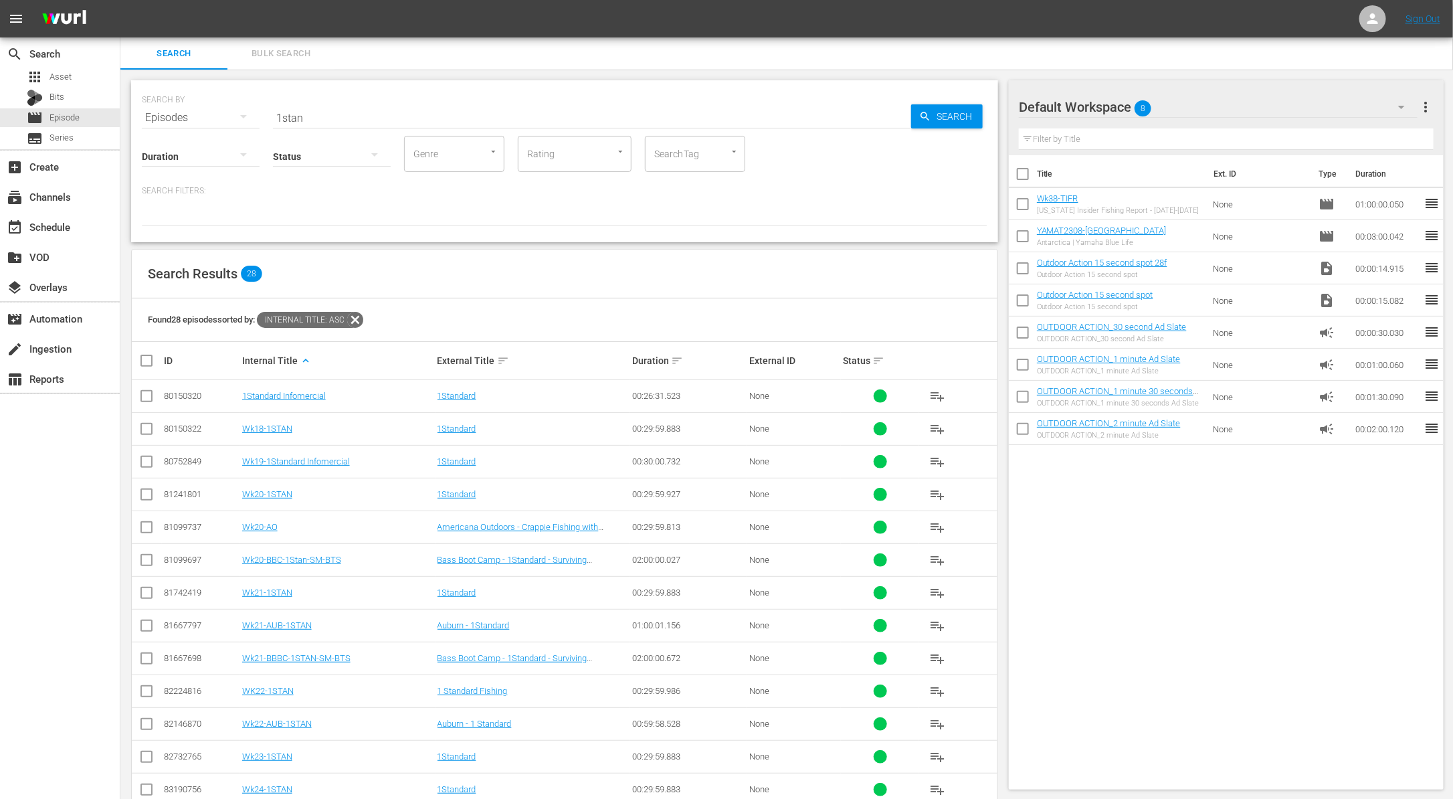
scroll to position [288, 0]
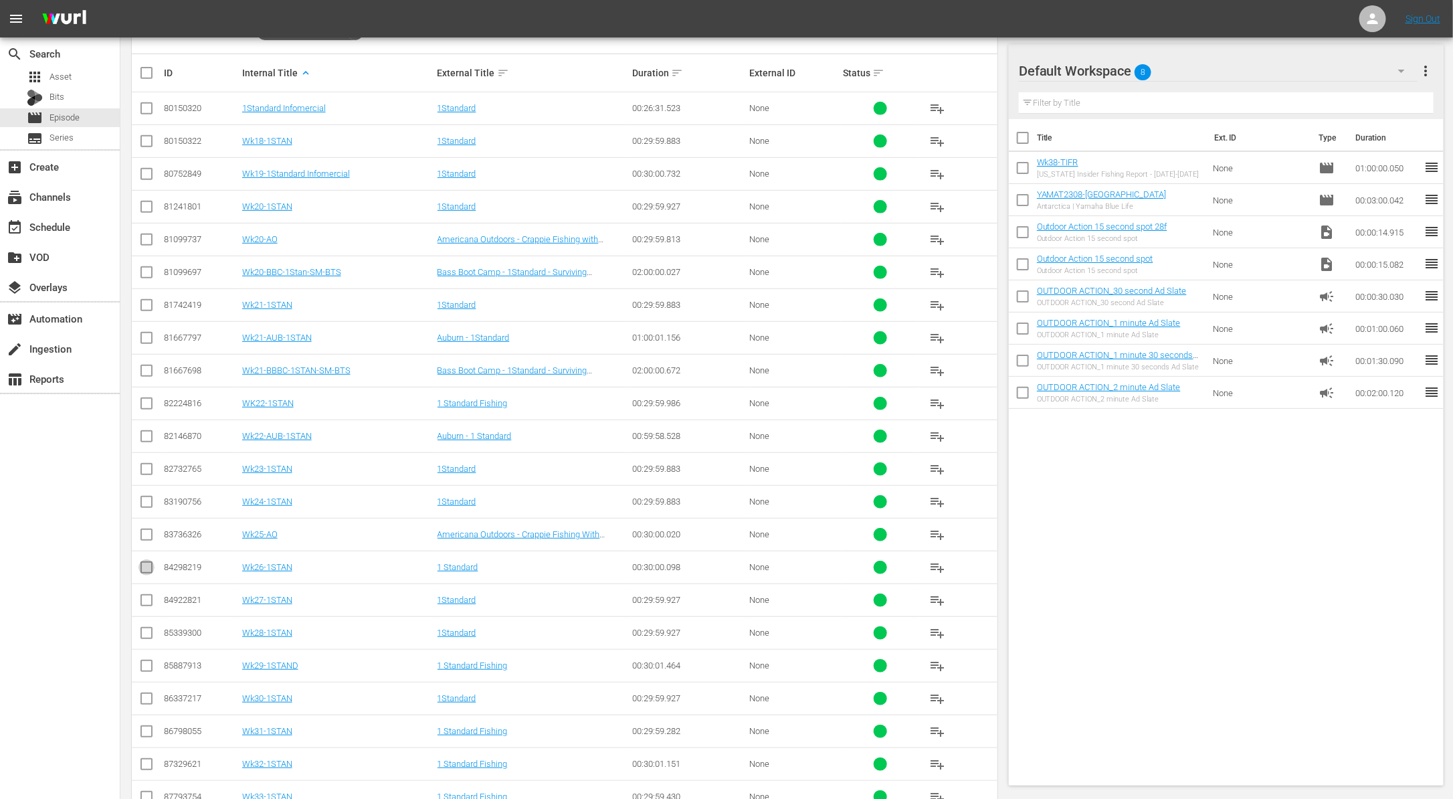
click at [148, 566] on input "checkbox" at bounding box center [146, 570] width 16 height 16
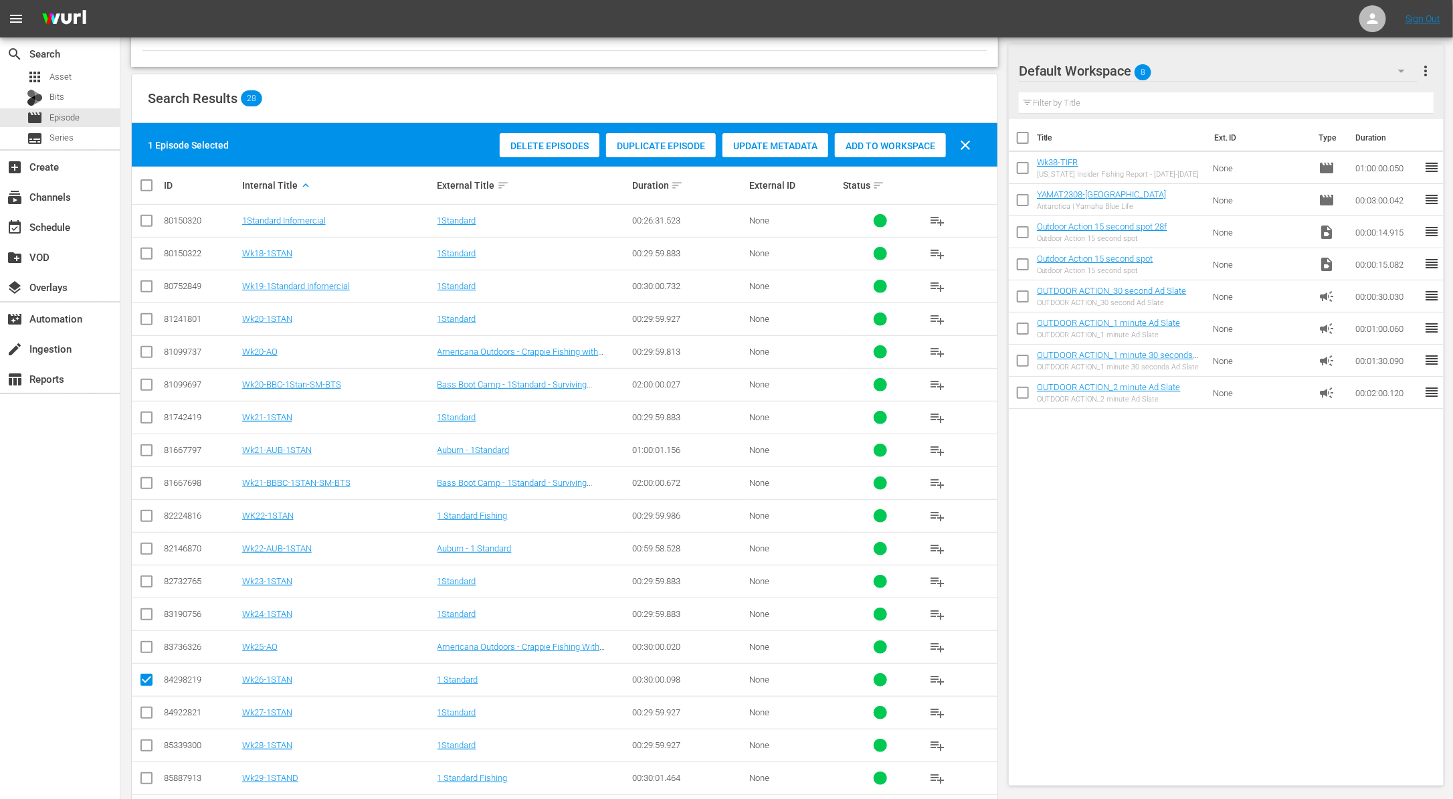
scroll to position [0, 0]
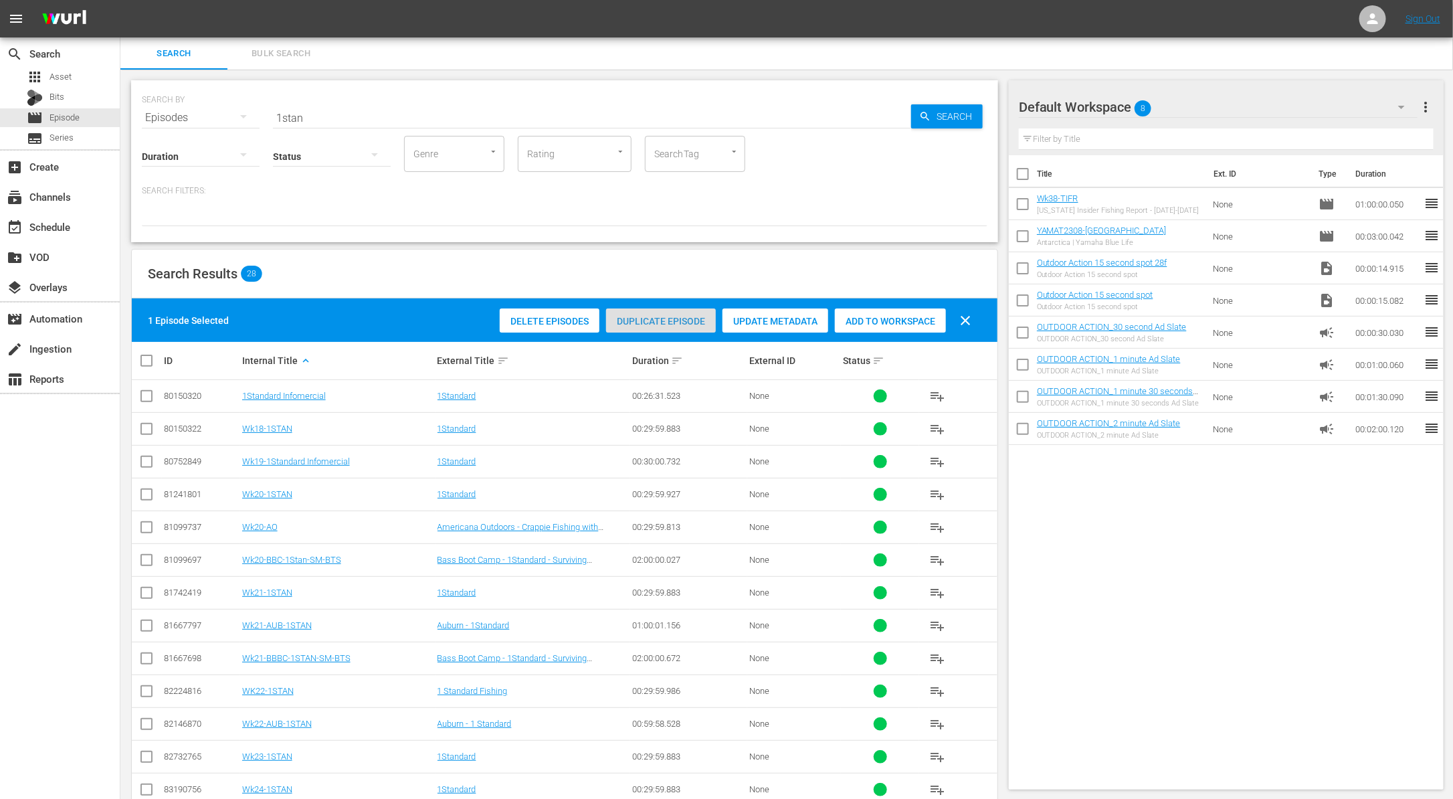
click at [659, 320] on span "Duplicate Episode" at bounding box center [661, 321] width 110 height 11
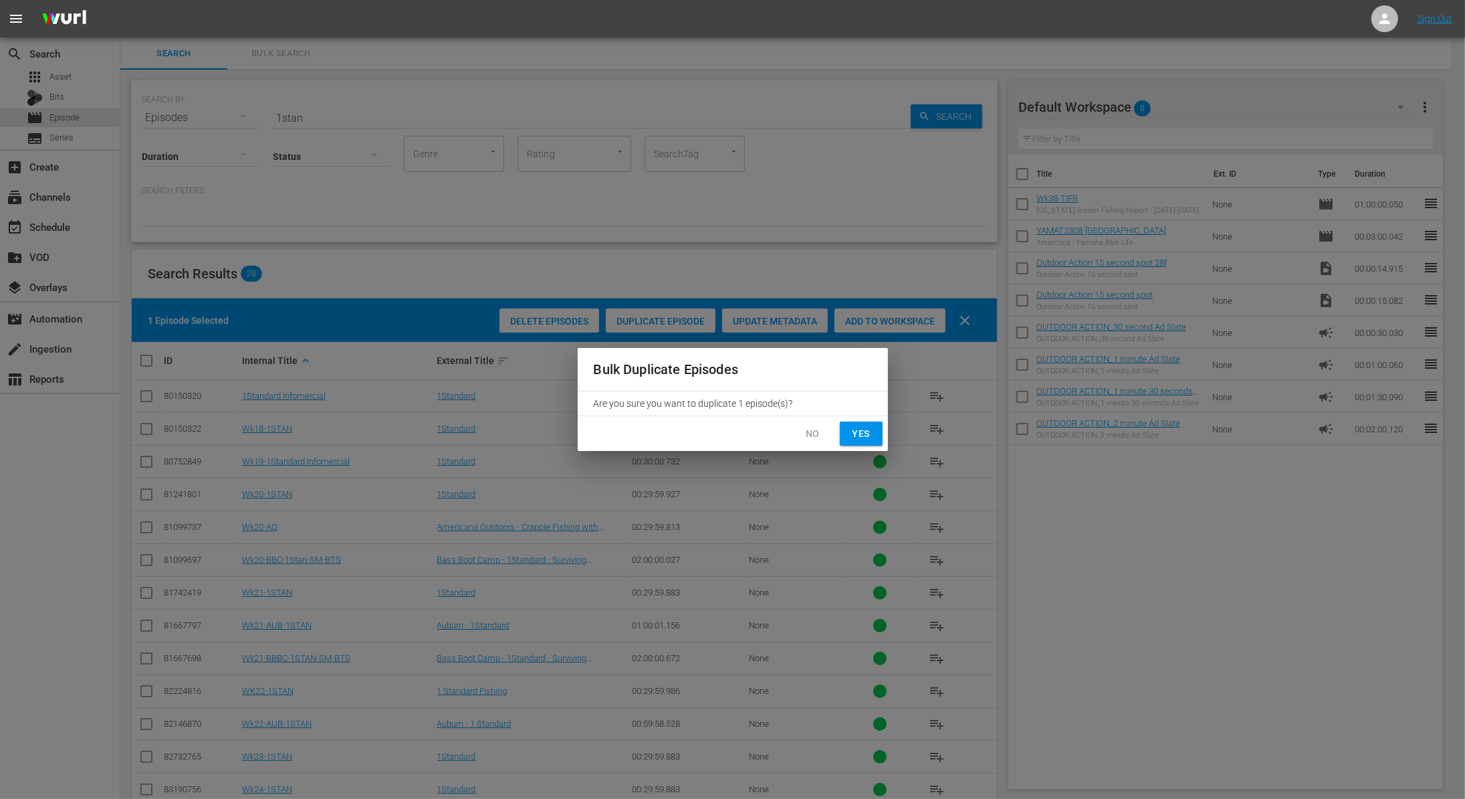
click at [865, 426] on span "Yes" at bounding box center [861, 433] width 21 height 17
checkbox input "false"
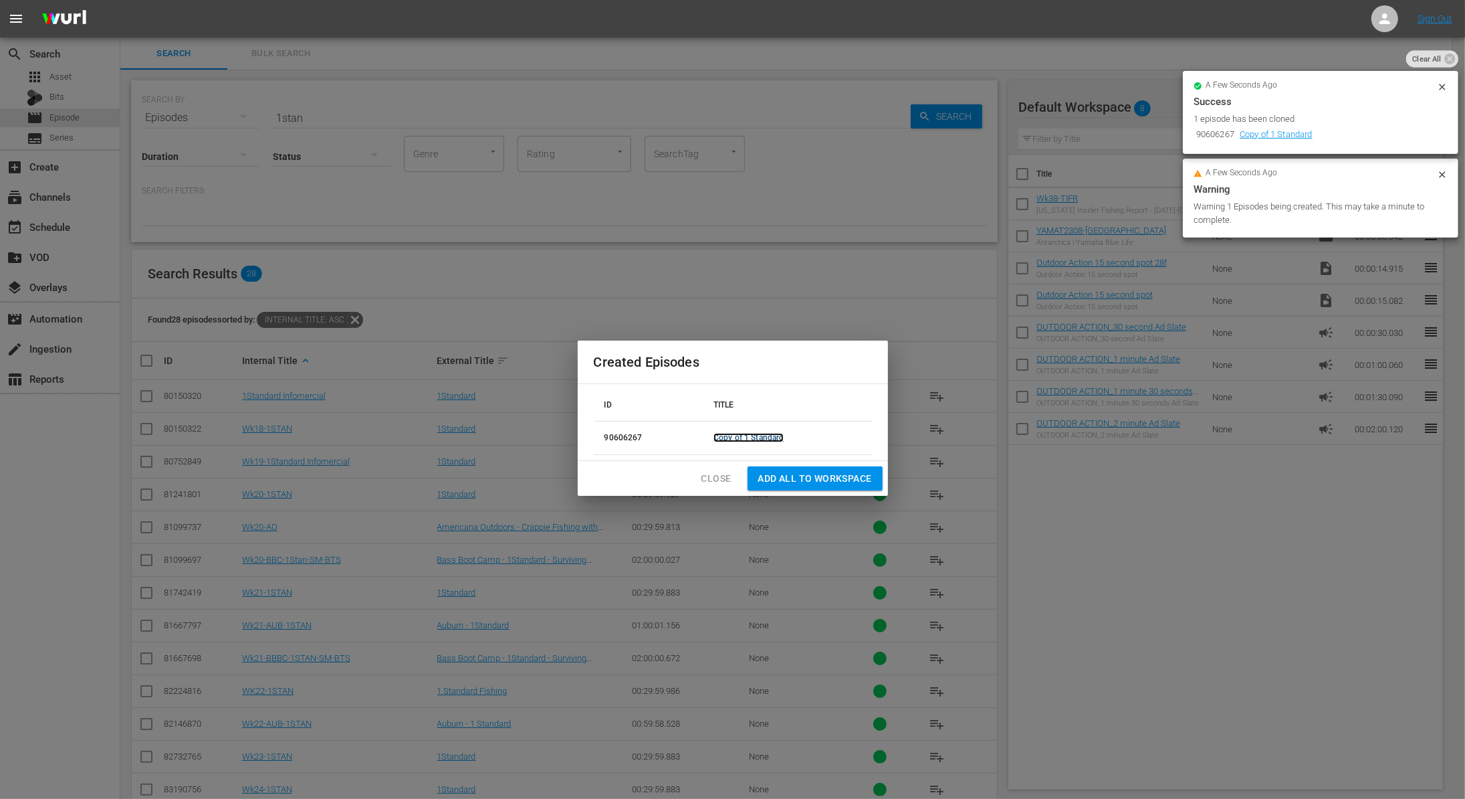
click at [750, 438] on link "Copy of 1 Standard" at bounding box center [749, 437] width 70 height 9
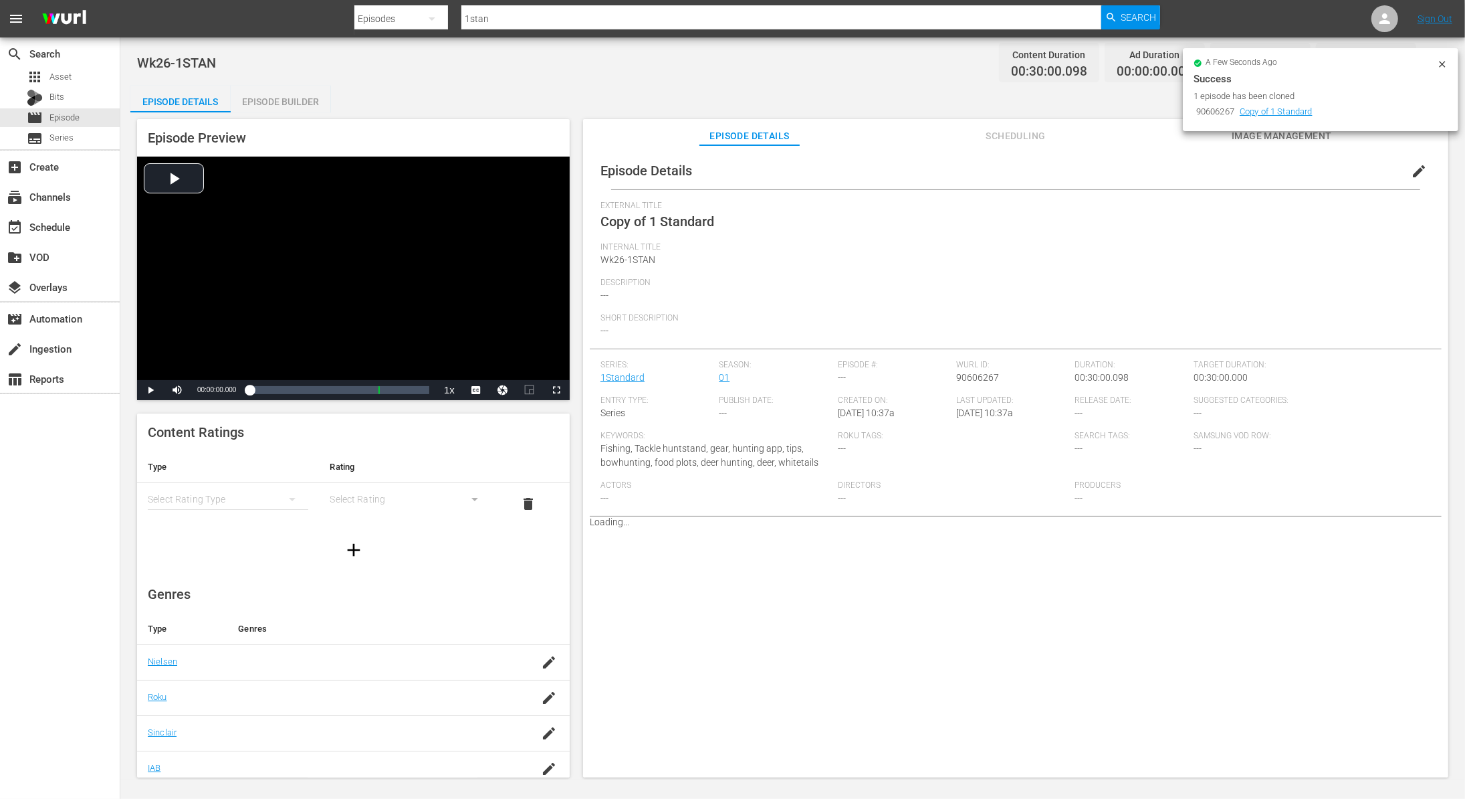
click at [1444, 62] on icon at bounding box center [1442, 64] width 6 height 6
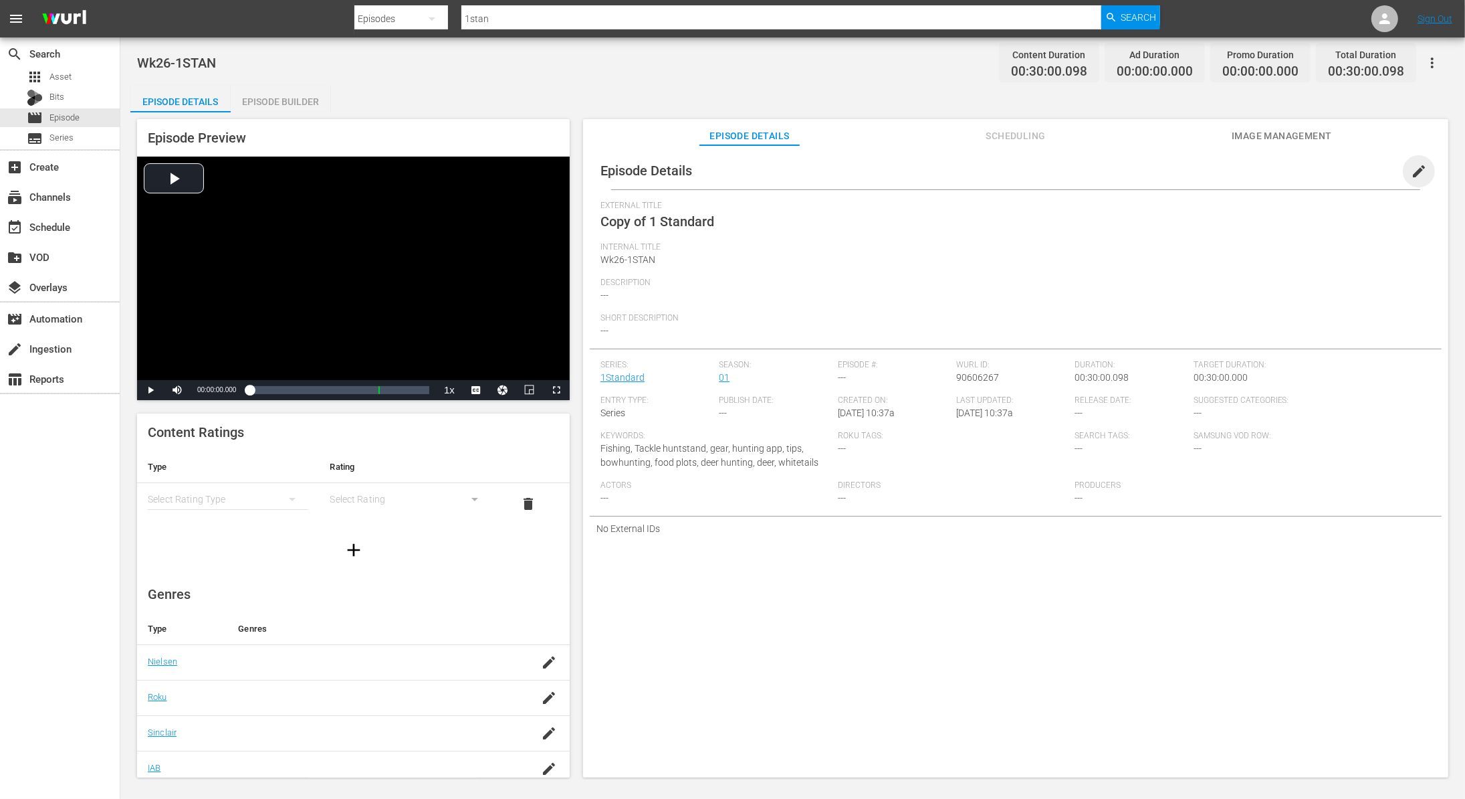
click at [1413, 169] on span "edit" at bounding box center [1419, 171] width 16 height 16
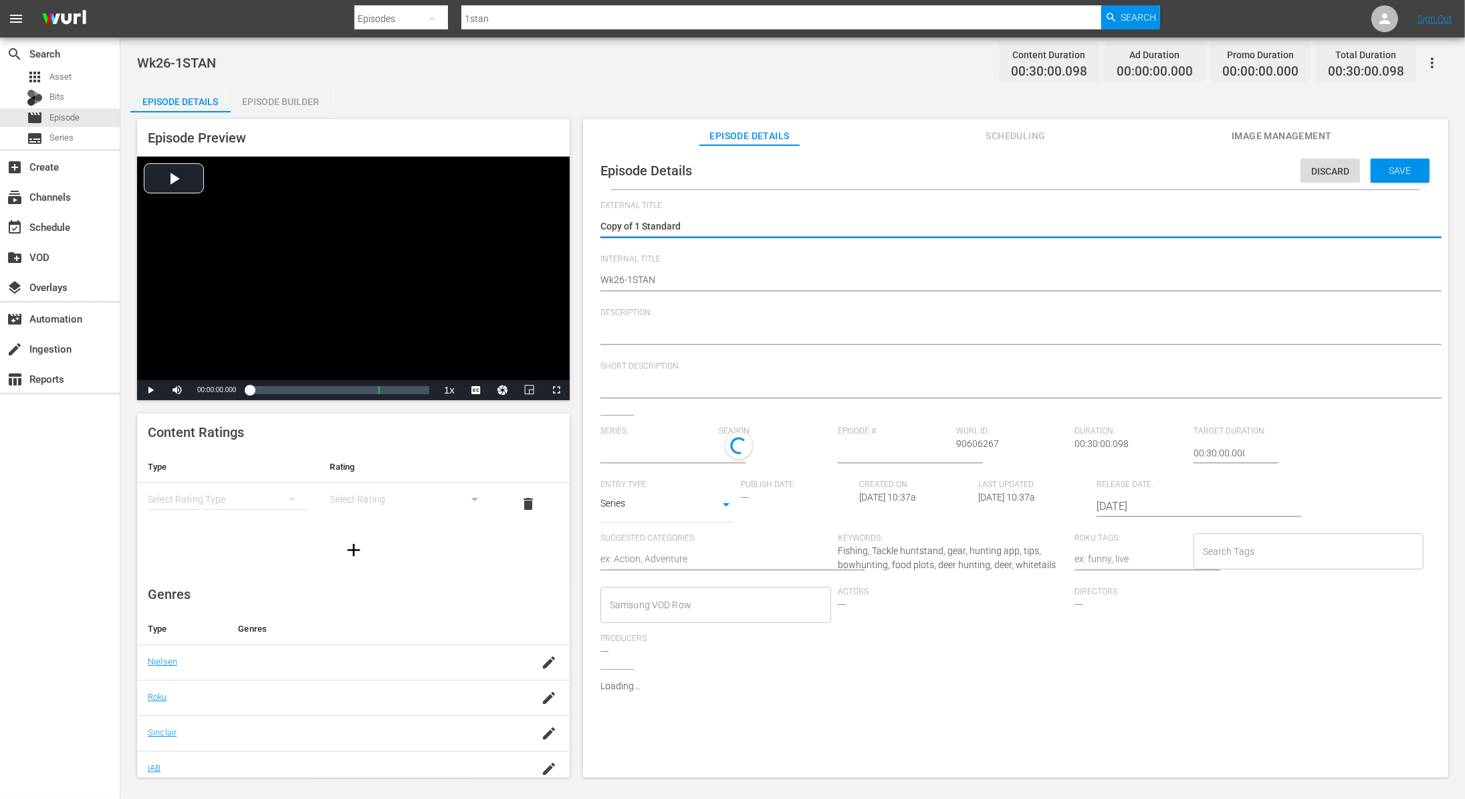
type input "1Standard"
click at [635, 223] on textarea "Copy of 1 Standard" at bounding box center [1013, 227] width 824 height 16
type textarea "Copy of1 Standard"
type textarea "Copy o1 Standard"
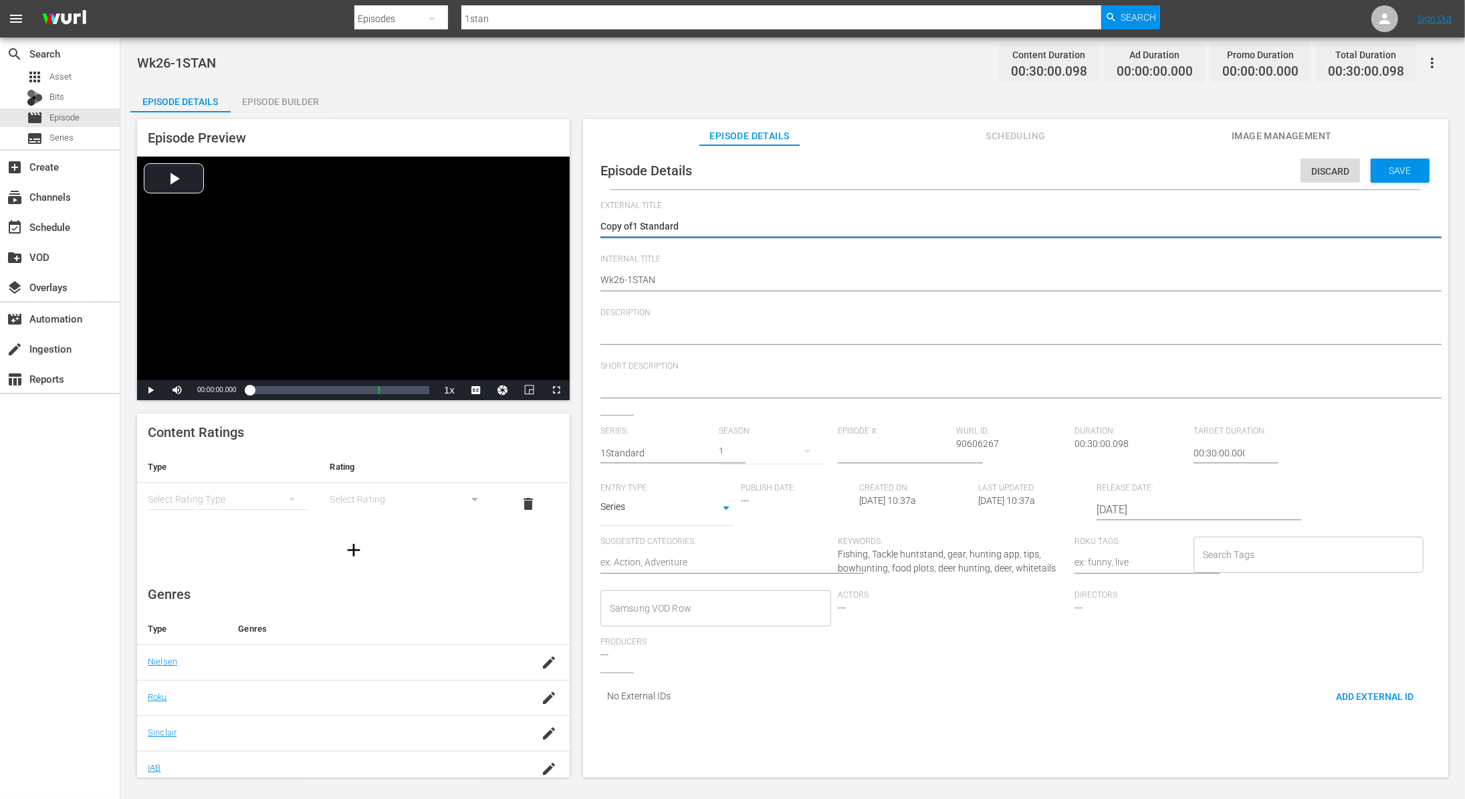
type textarea "Copy o1 Standard"
type textarea "Copy 1 Standard"
type textarea "Copy1 Standard"
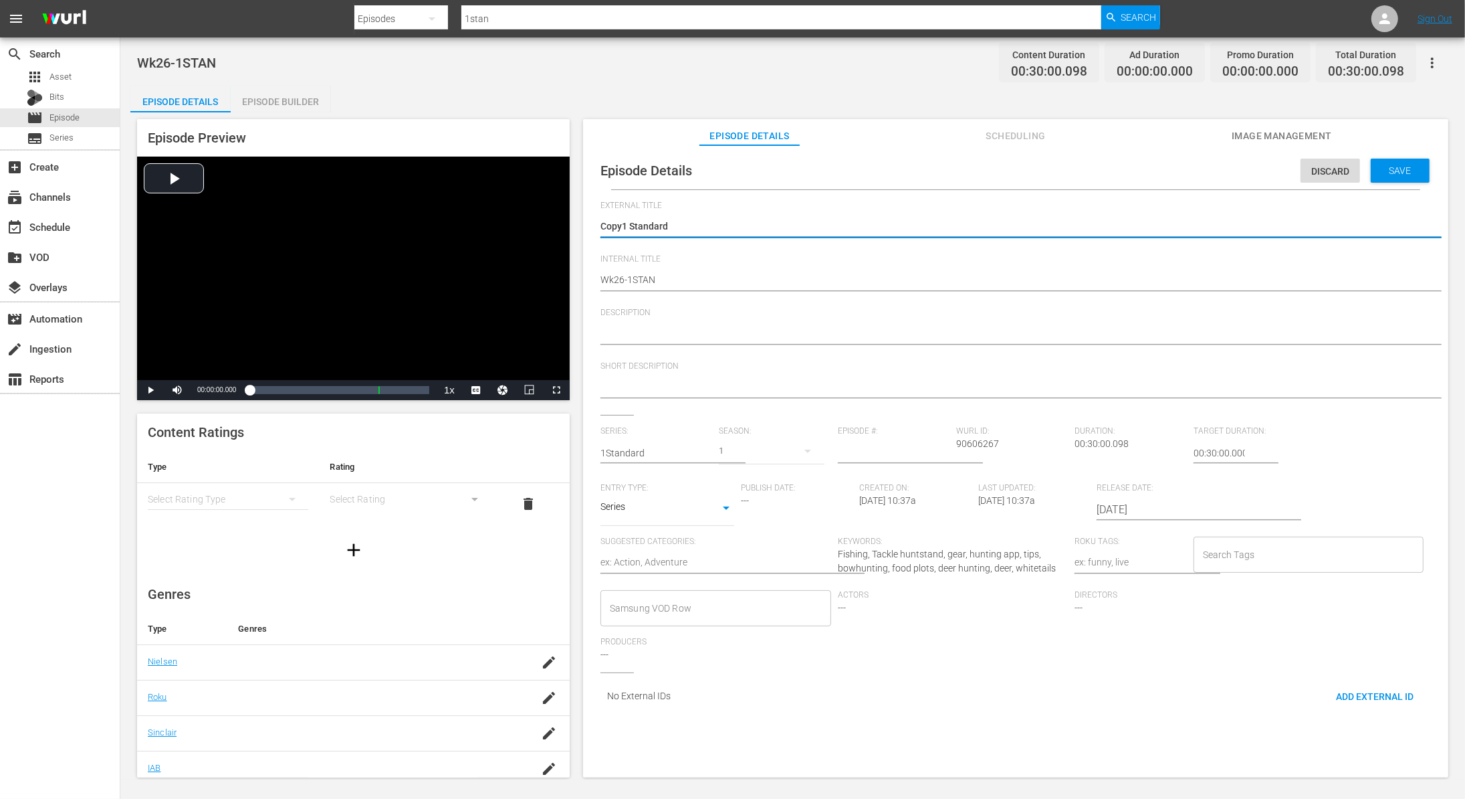
type textarea "Cop1 Standard"
type textarea "Co1 Standard"
type textarea "C1 Standard"
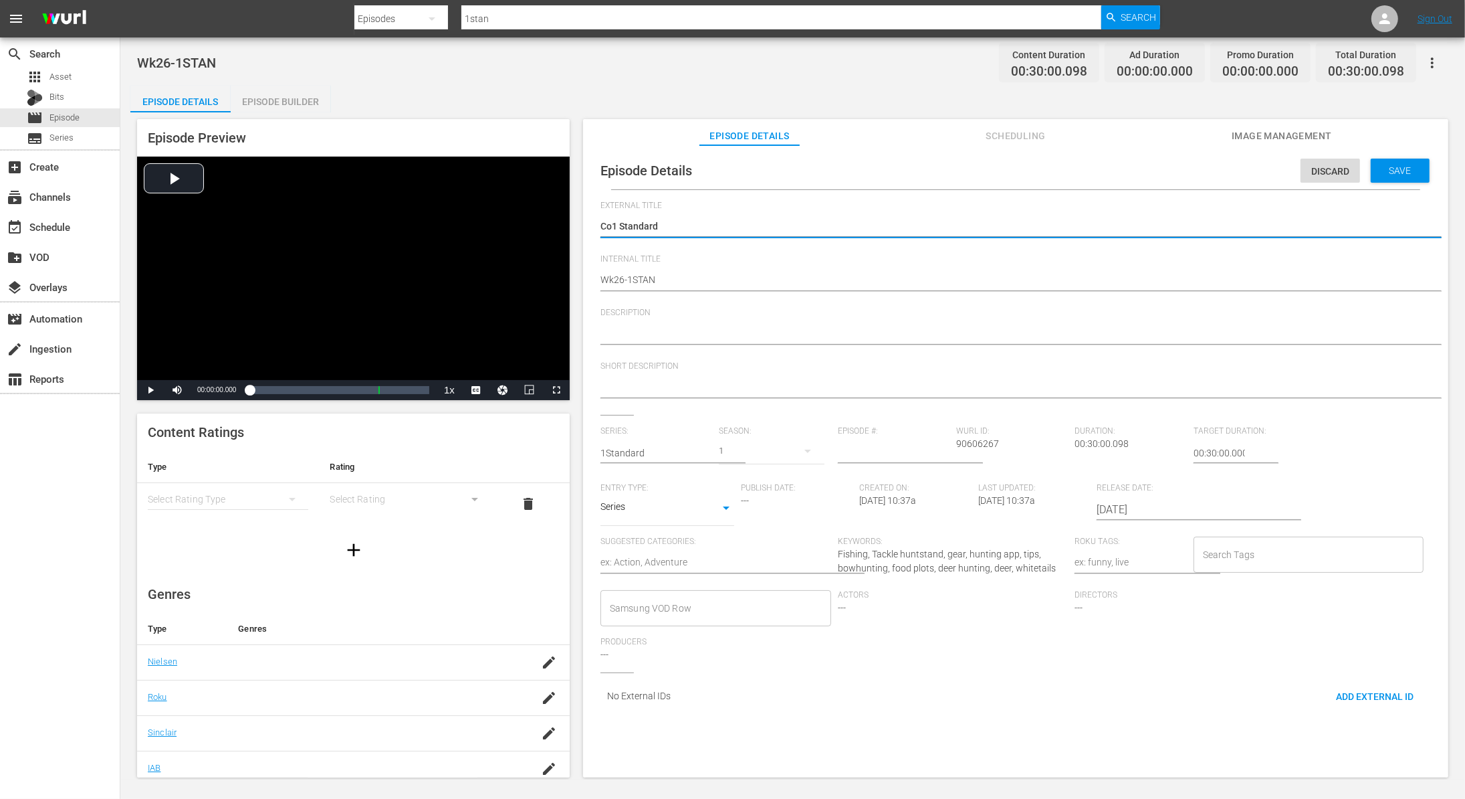
type textarea "C1 Standard"
type textarea "1 Standard"
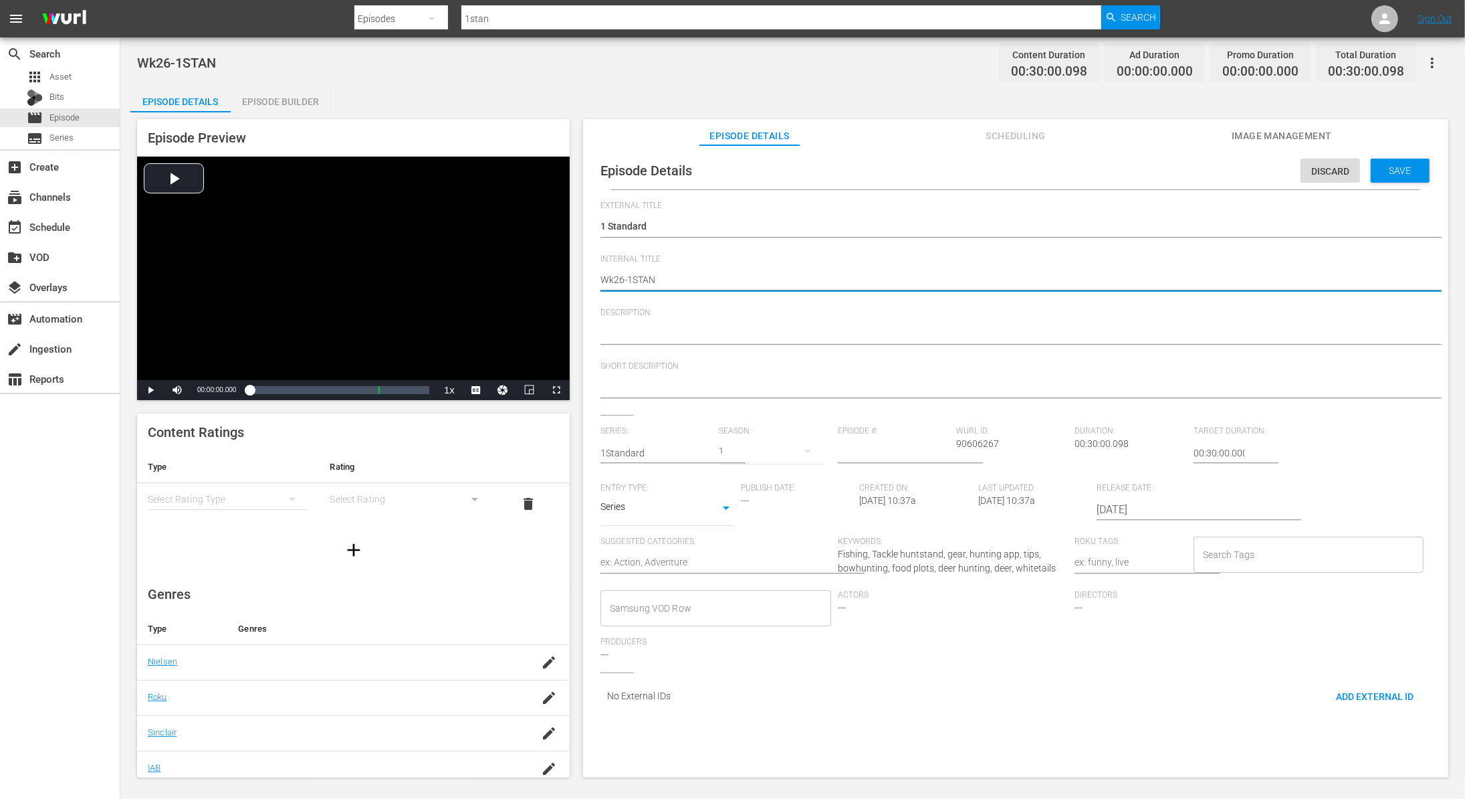
type textarea "Wk2-1STAN"
type textarea "Wk-1STAN"
type textarea "Wk3-1STAN"
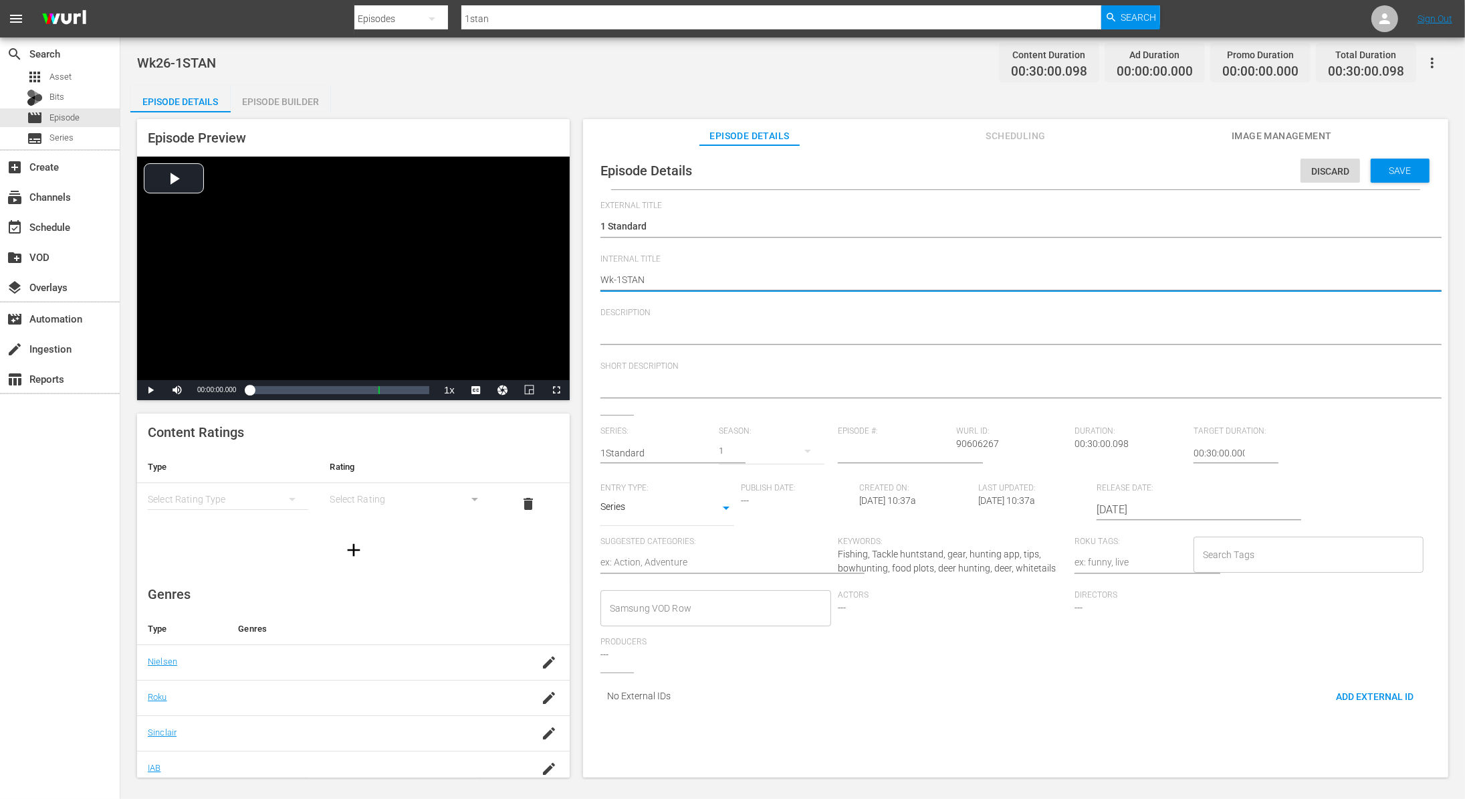
type textarea "Wk3-1STAN"
type textarea "Wk39-1STAN"
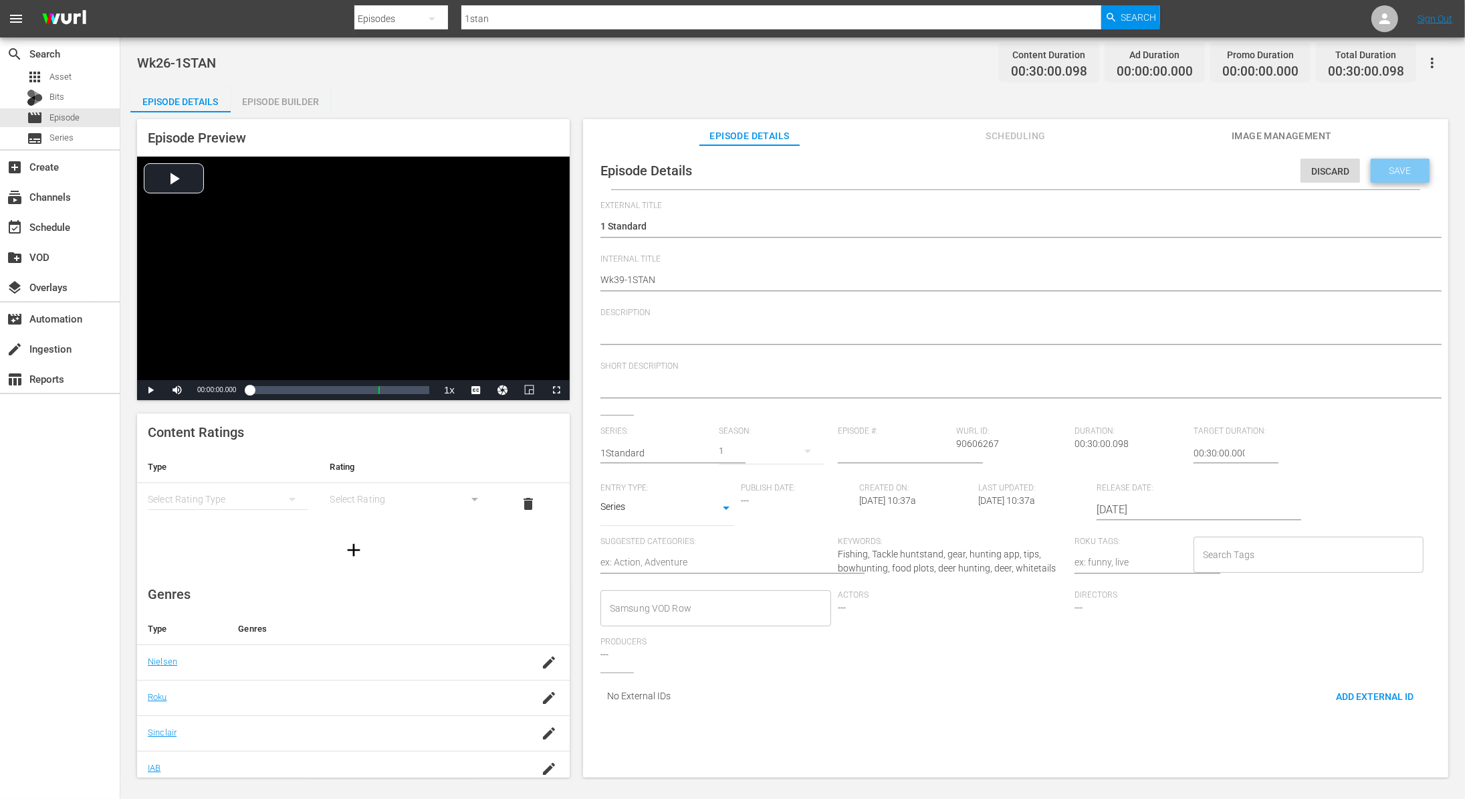
click at [1404, 163] on div "Save" at bounding box center [1400, 171] width 59 height 24
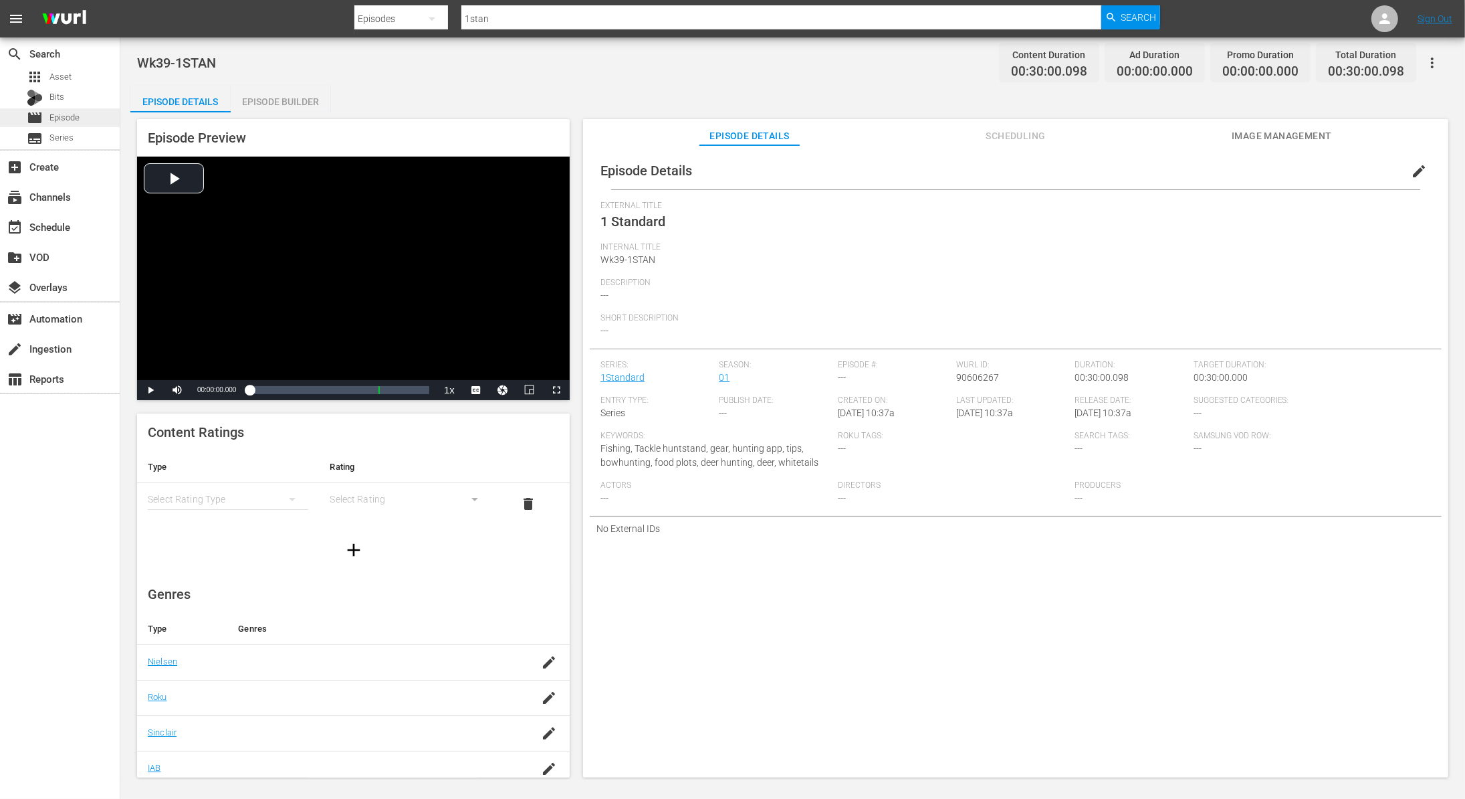
click at [54, 112] on span "Episode" at bounding box center [64, 117] width 30 height 13
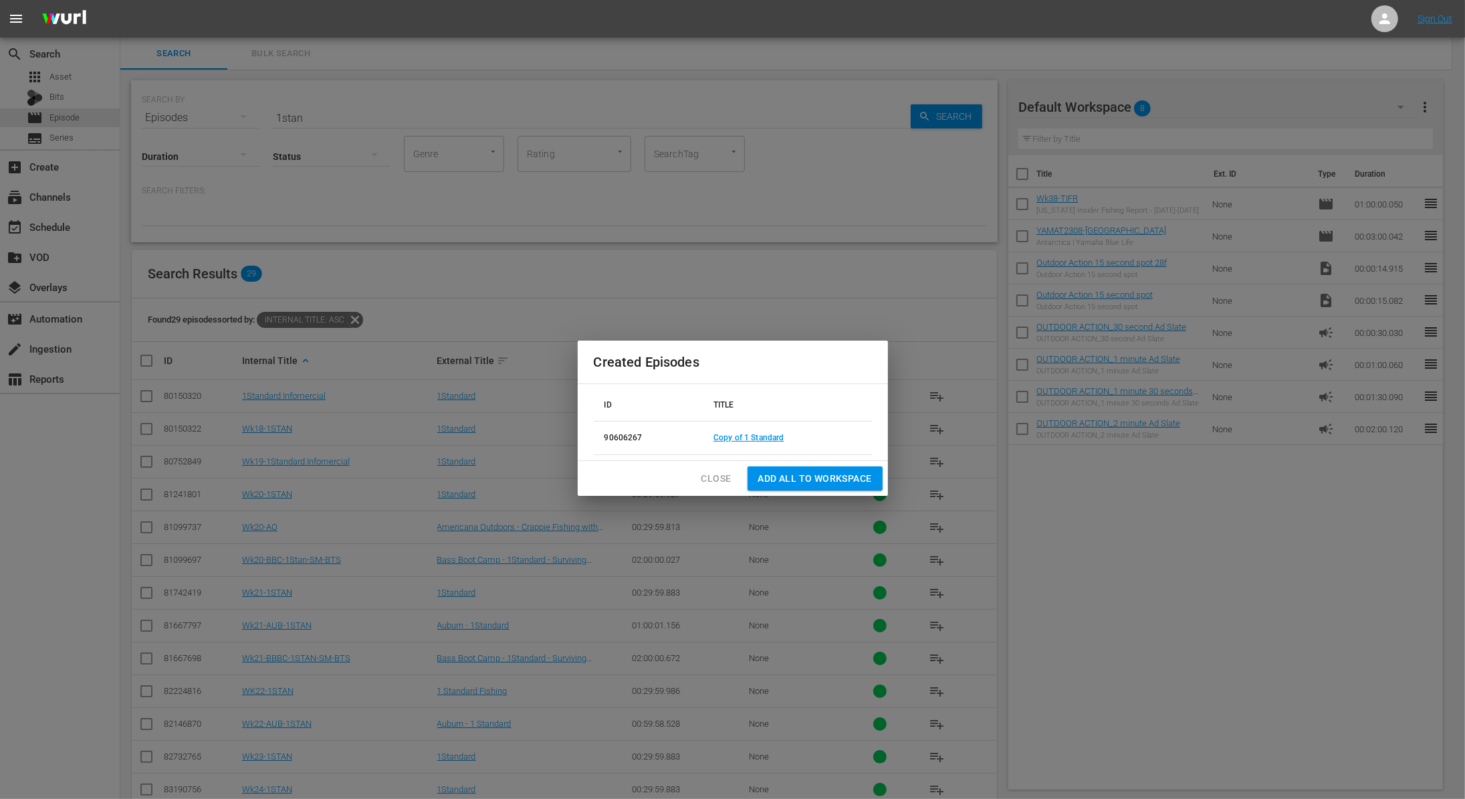
click at [706, 480] on span "Close" at bounding box center [717, 478] width 30 height 17
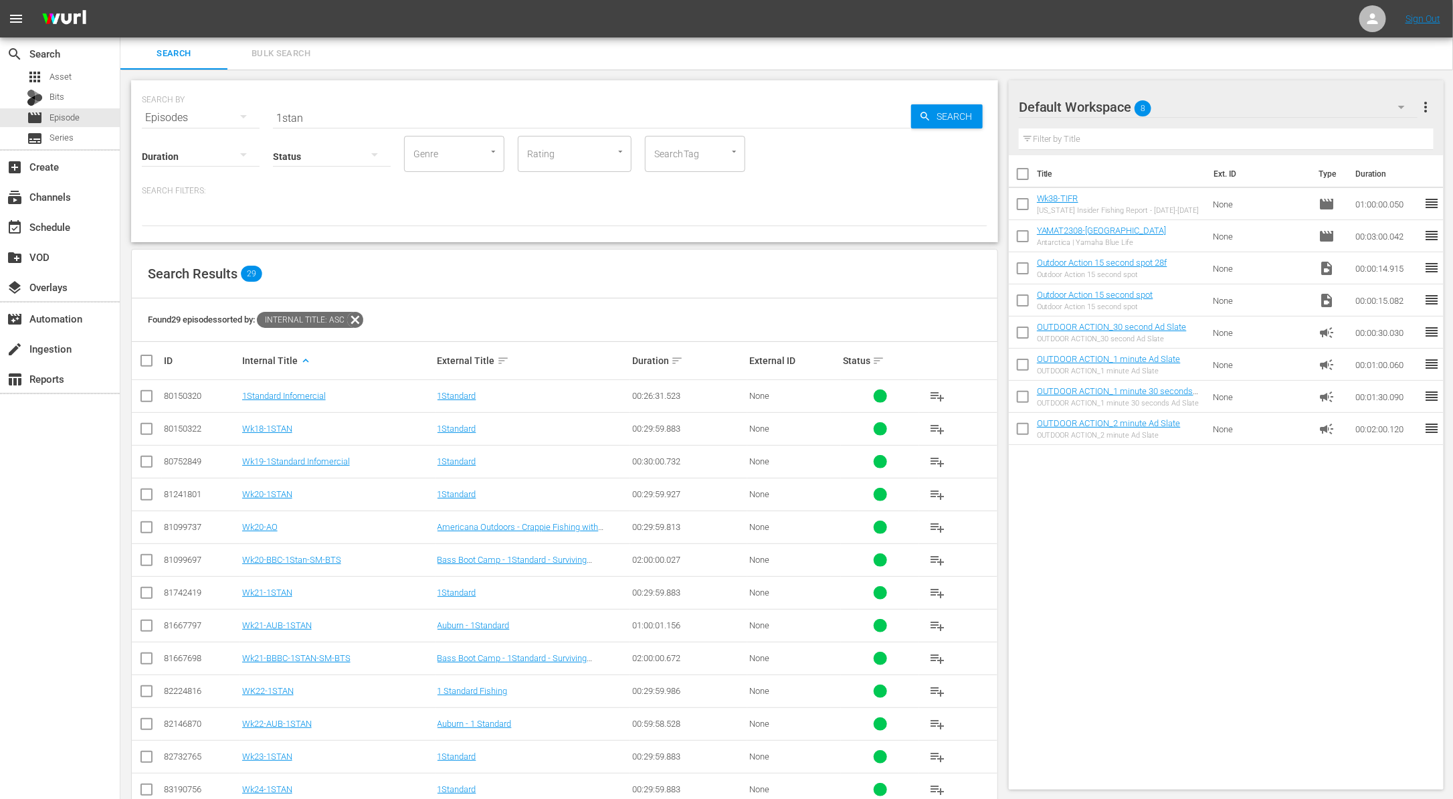
click at [340, 108] on input "1stan" at bounding box center [592, 118] width 638 height 32
click at [434, 245] on div "SEARCH BY Search By Episodes Search ID, Title, Description, Keywords, or Catego…" at bounding box center [564, 581] width 888 height 1023
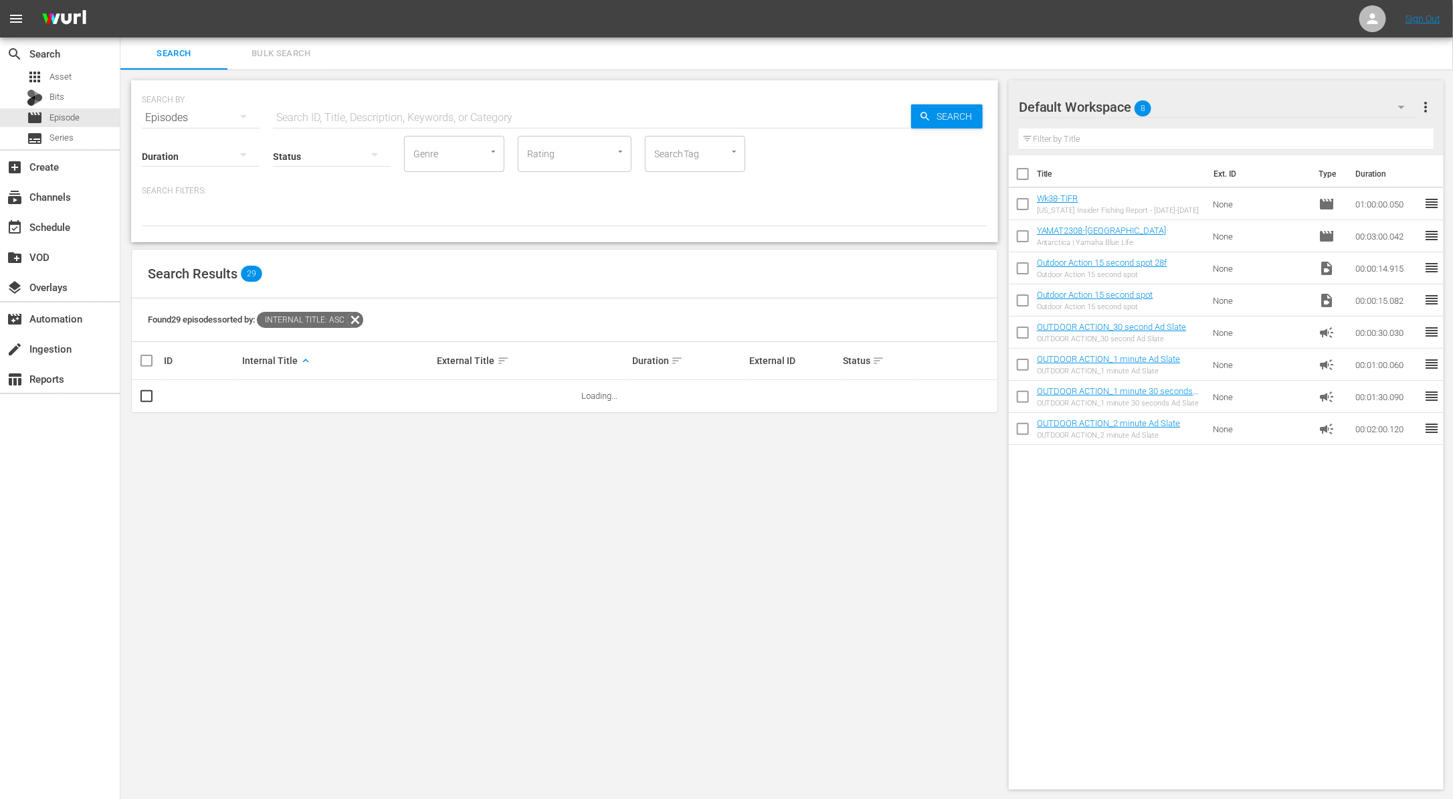
click at [355, 320] on icon at bounding box center [354, 319] width 17 height 17
